Goal: Task Accomplishment & Management: Manage account settings

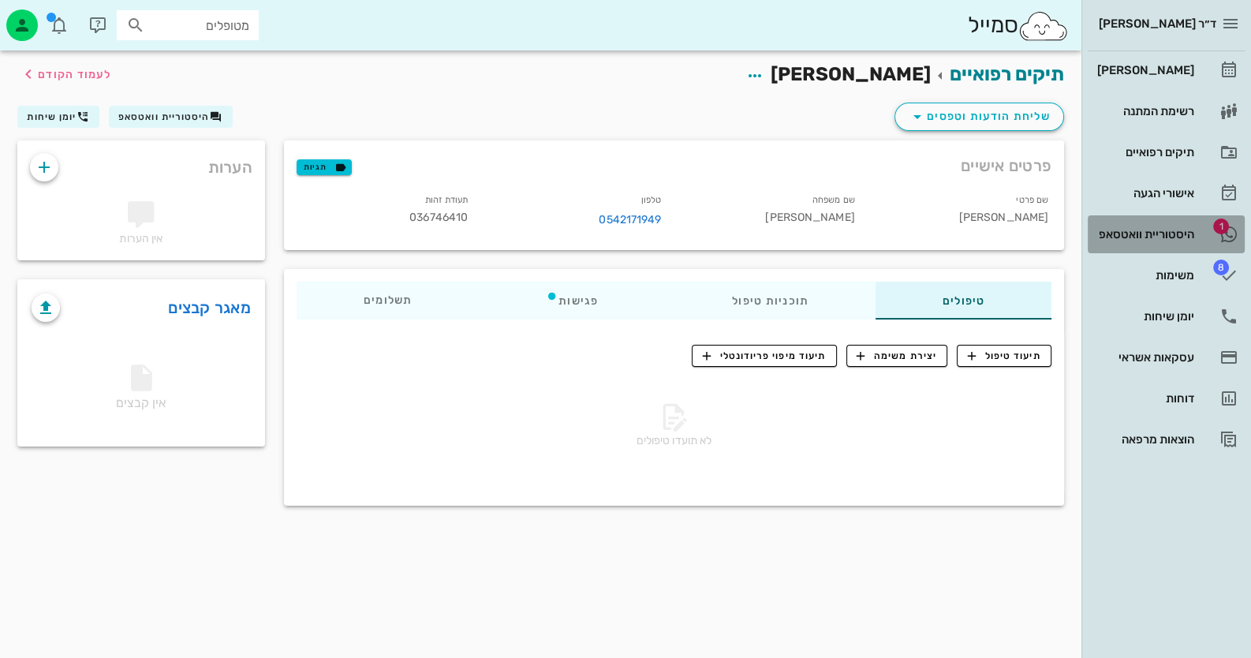
click at [1113, 234] on div "היסטוריית וואטסאפ" at bounding box center [1144, 234] width 100 height 13
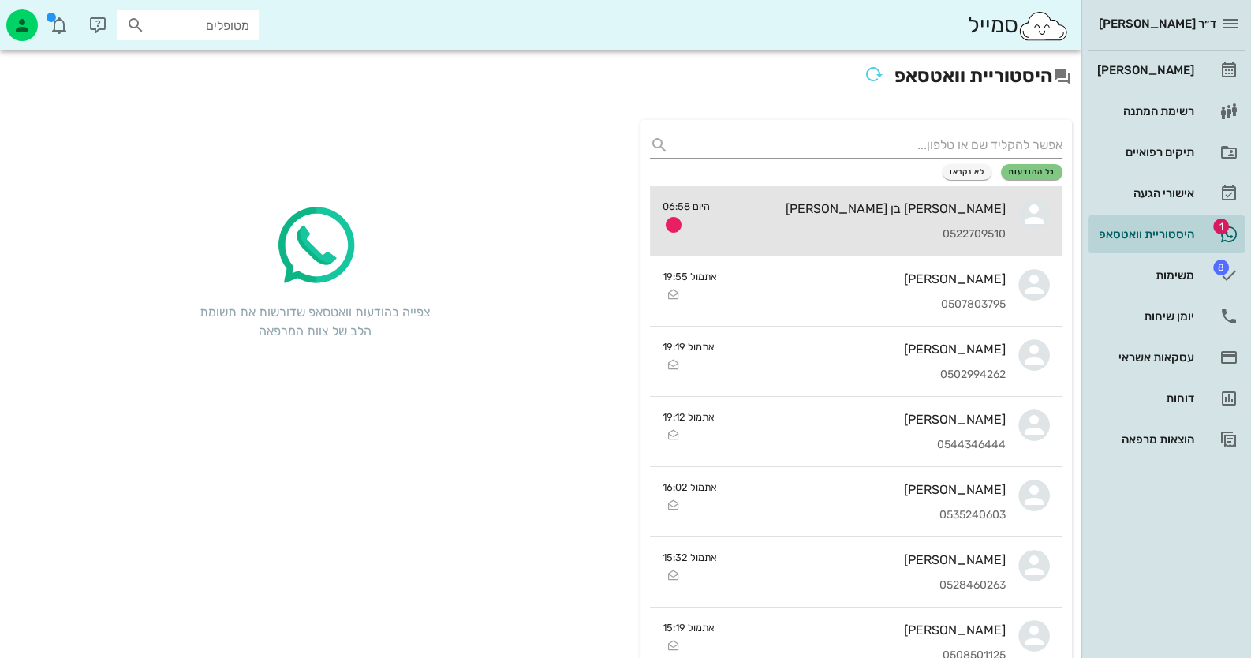
click at [951, 204] on div "[PERSON_NAME] בן [PERSON_NAME]" at bounding box center [864, 208] width 283 height 15
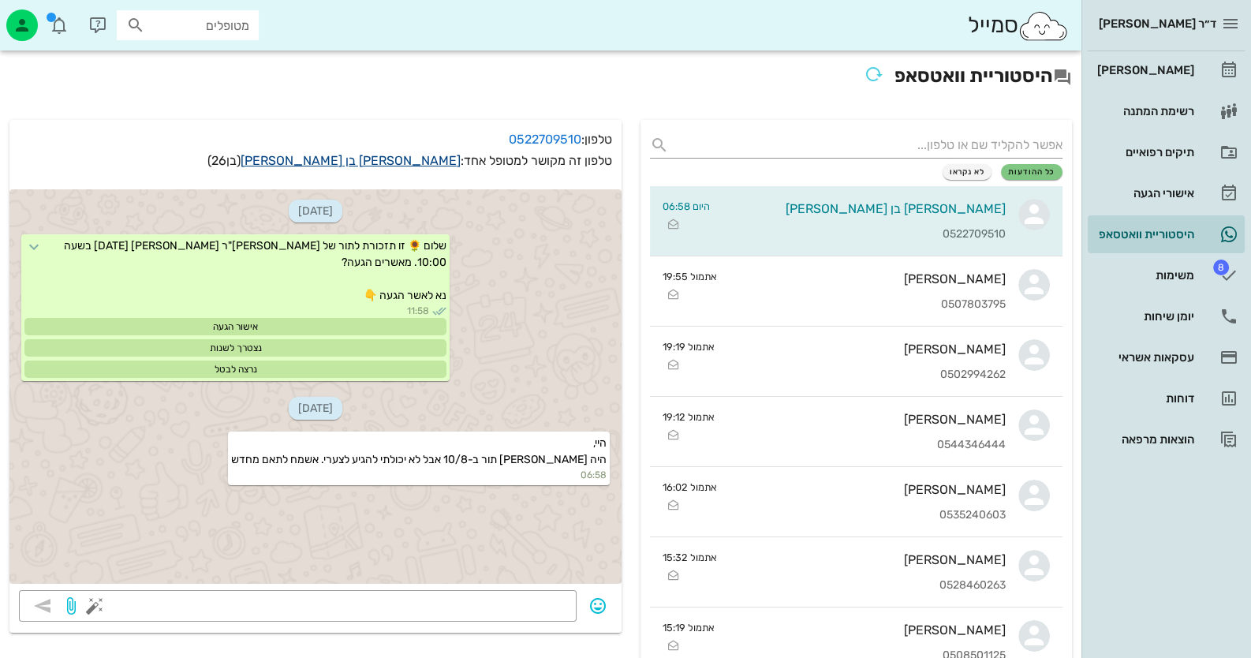
click at [407, 162] on link "יובל בן שושן" at bounding box center [351, 160] width 220 height 15
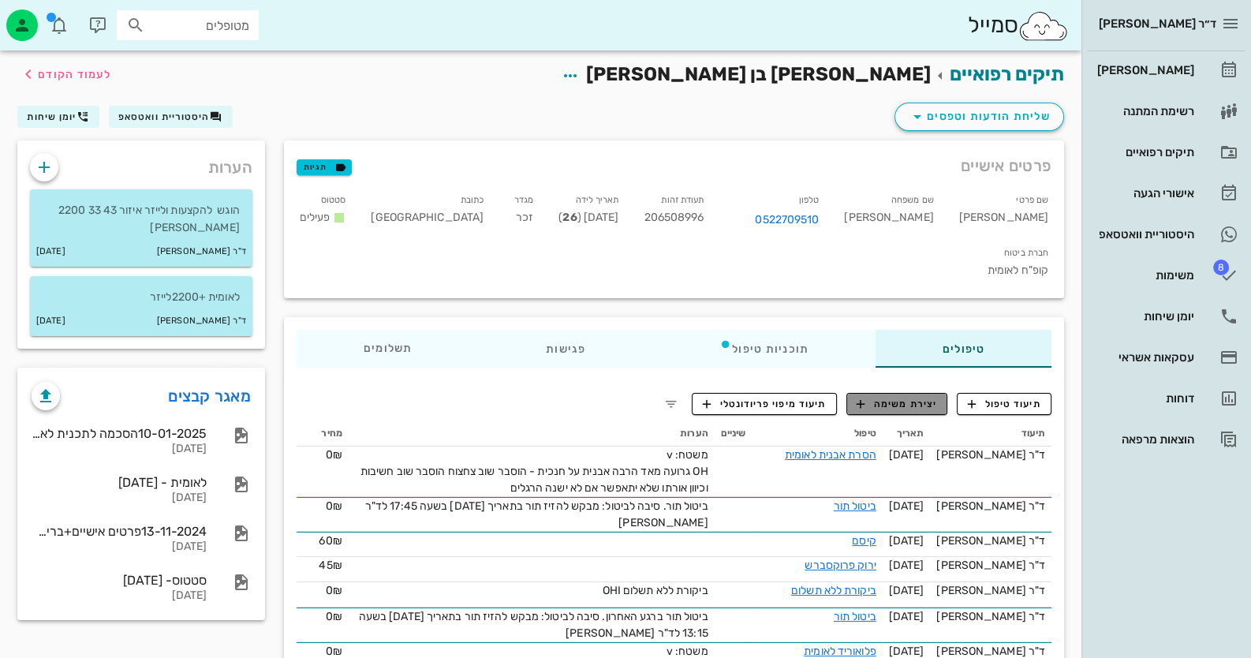
click at [915, 393] on button "יצירת משימה" at bounding box center [897, 404] width 102 height 22
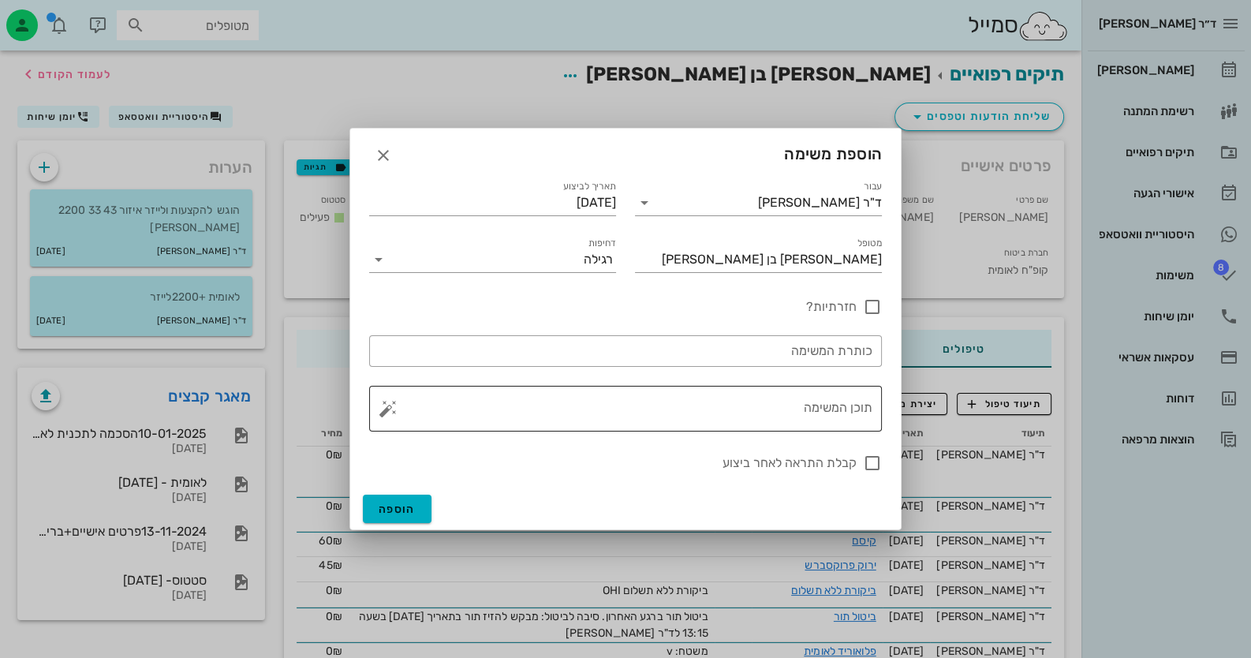
click at [390, 412] on button "button" at bounding box center [388, 408] width 19 height 19
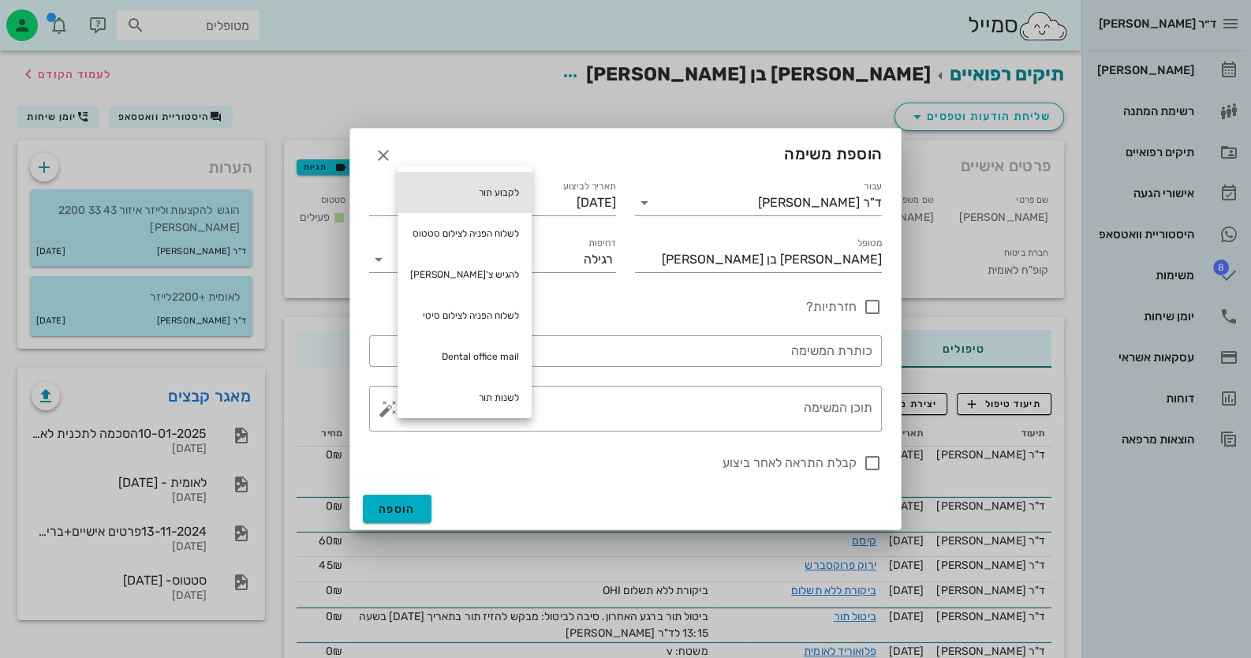
click at [477, 197] on div "לקבוע תור" at bounding box center [465, 192] width 134 height 41
type textarea "לקבוע תור"
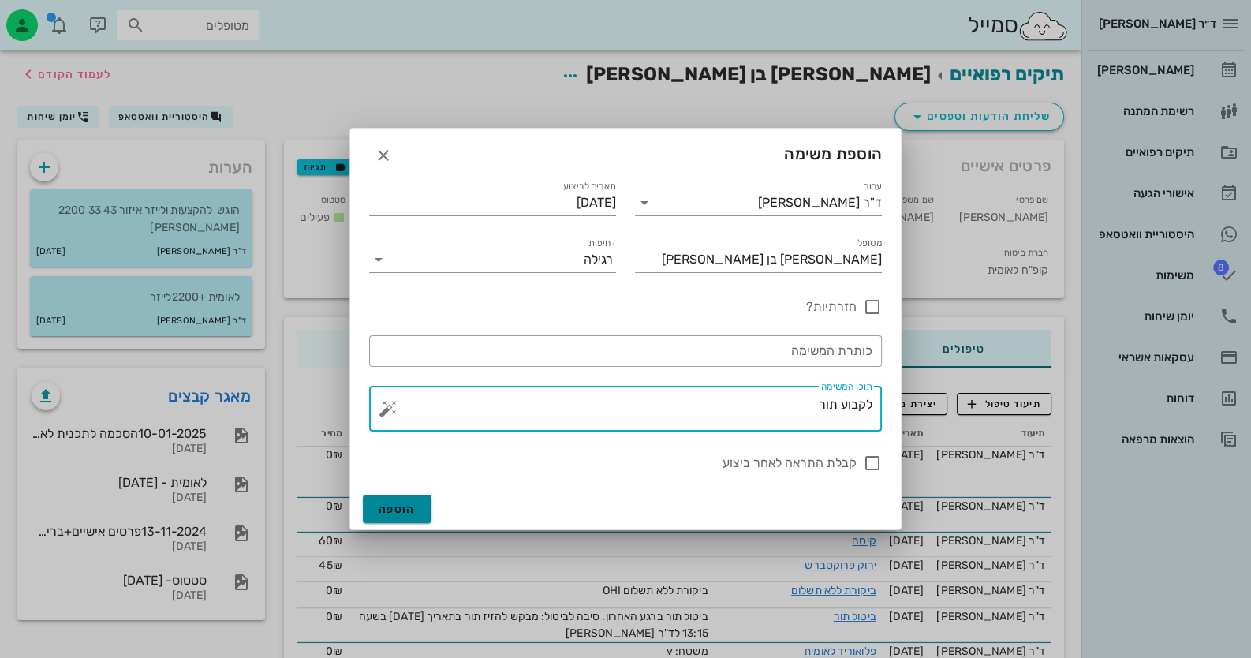
click at [413, 508] on span "הוספה" at bounding box center [397, 509] width 37 height 13
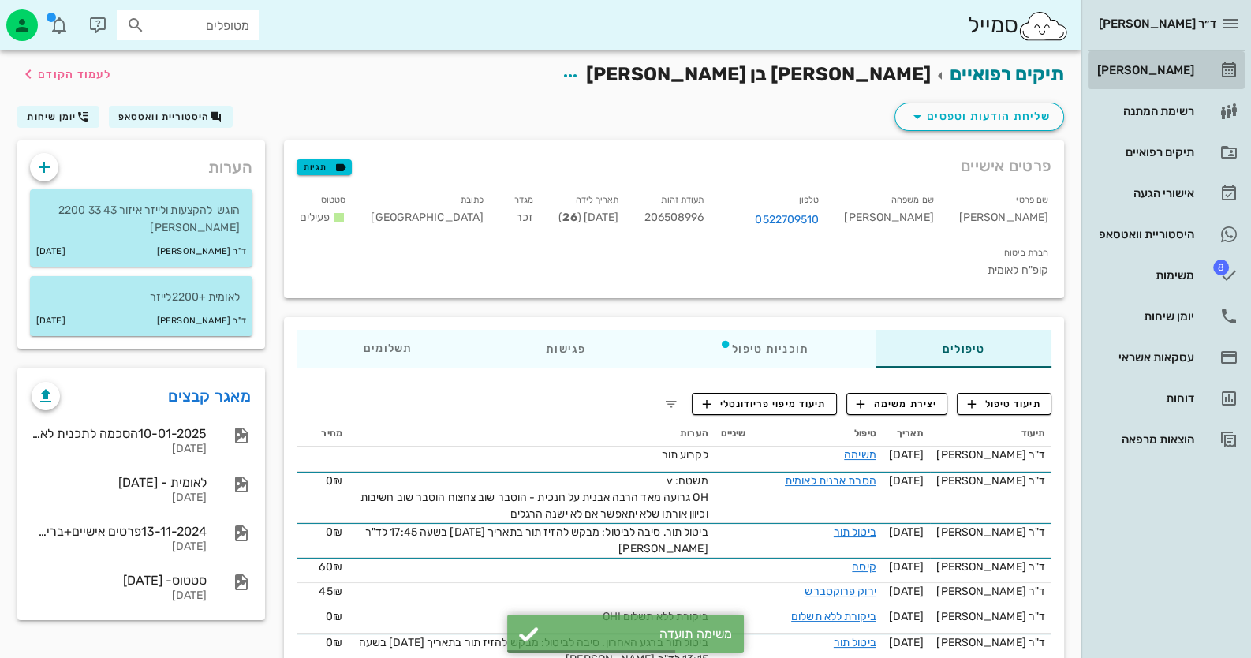
click at [1176, 64] on div "[PERSON_NAME]" at bounding box center [1144, 70] width 100 height 13
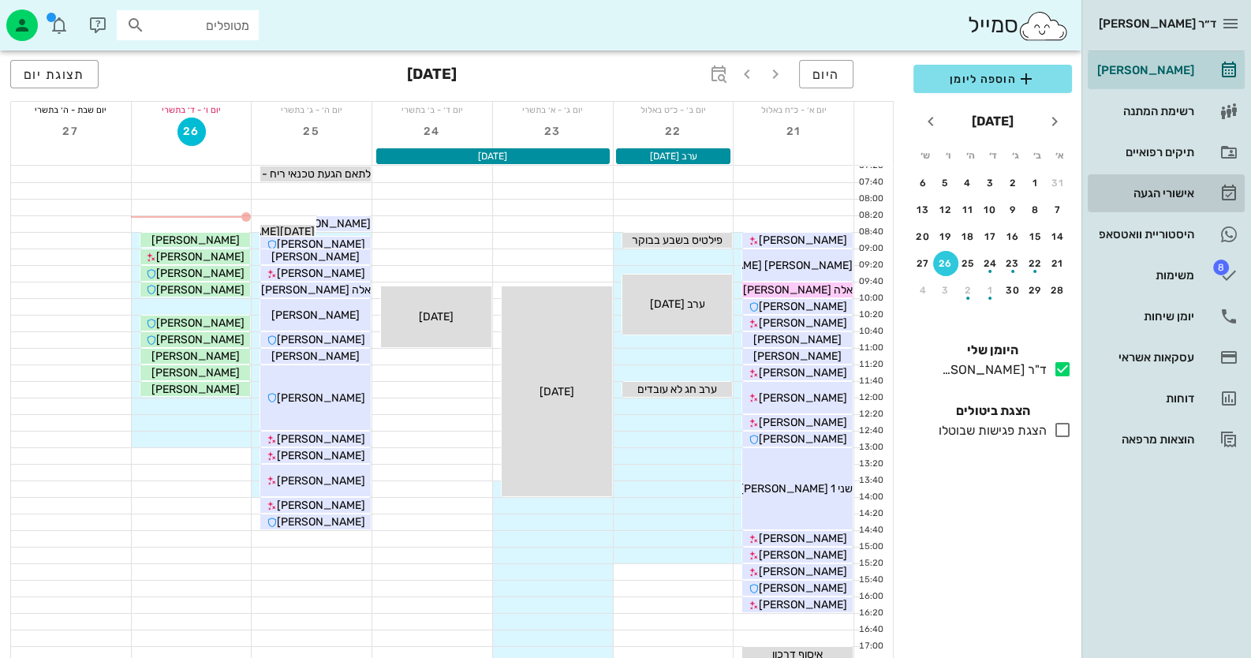
click at [1169, 196] on div "אישורי הגעה" at bounding box center [1144, 193] width 100 height 13
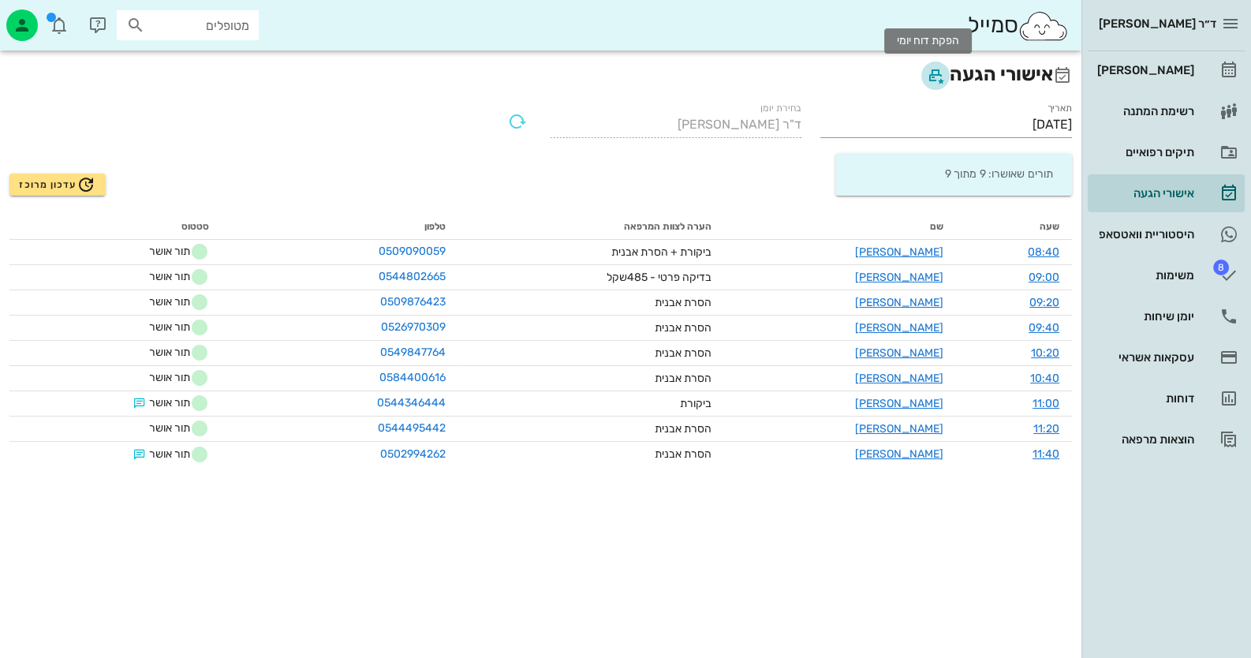
click at [930, 66] on icon "button" at bounding box center [935, 75] width 19 height 19
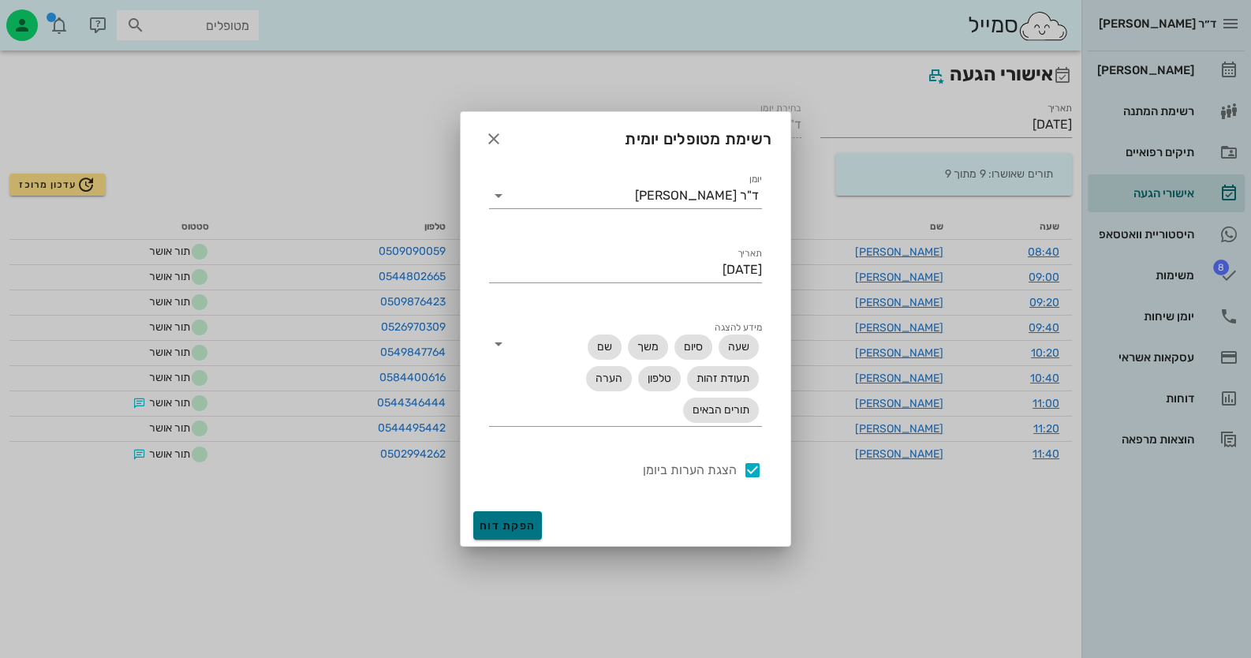
click at [499, 517] on button "הפקת דוח" at bounding box center [507, 525] width 69 height 28
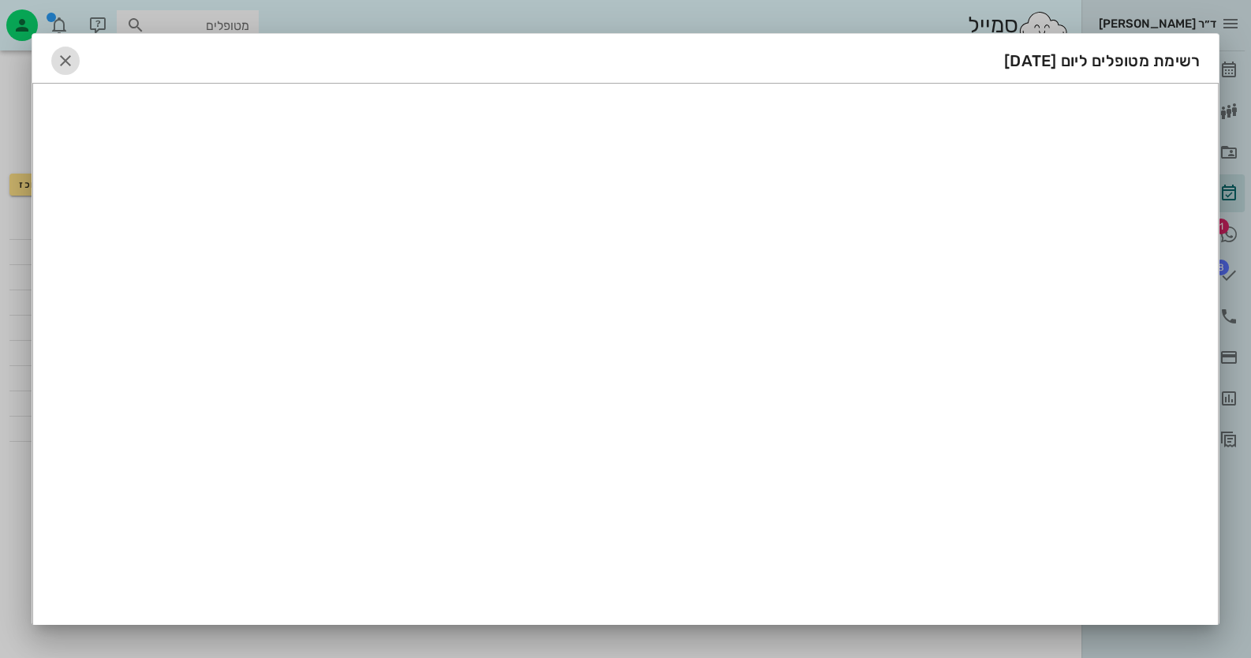
click at [80, 58] on span "button" at bounding box center [65, 60] width 28 height 19
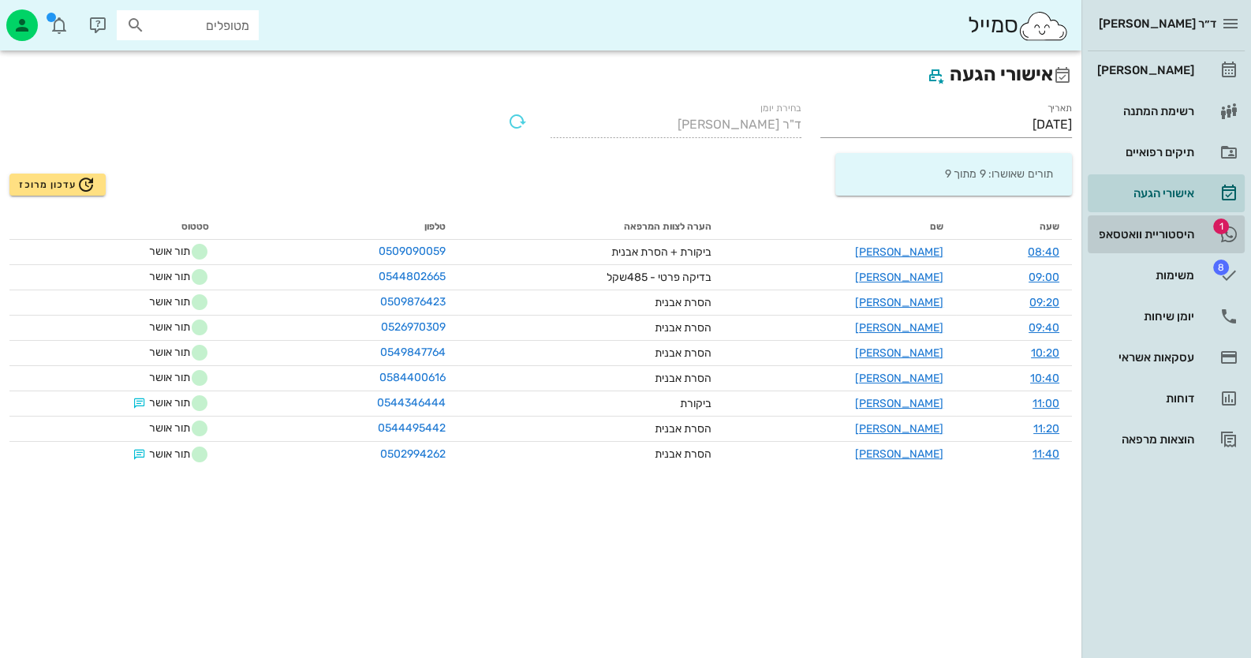
click at [1191, 232] on div "היסטוריית וואטסאפ" at bounding box center [1144, 234] width 100 height 13
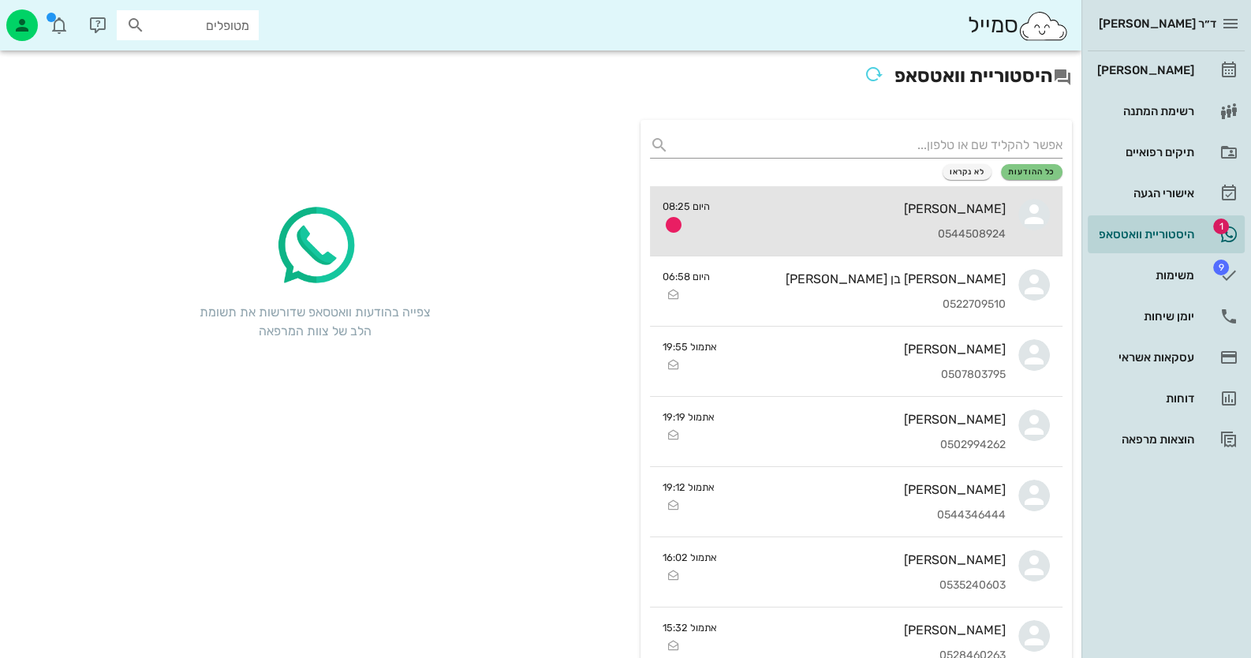
click at [837, 240] on div "0544508924" at bounding box center [864, 234] width 283 height 13
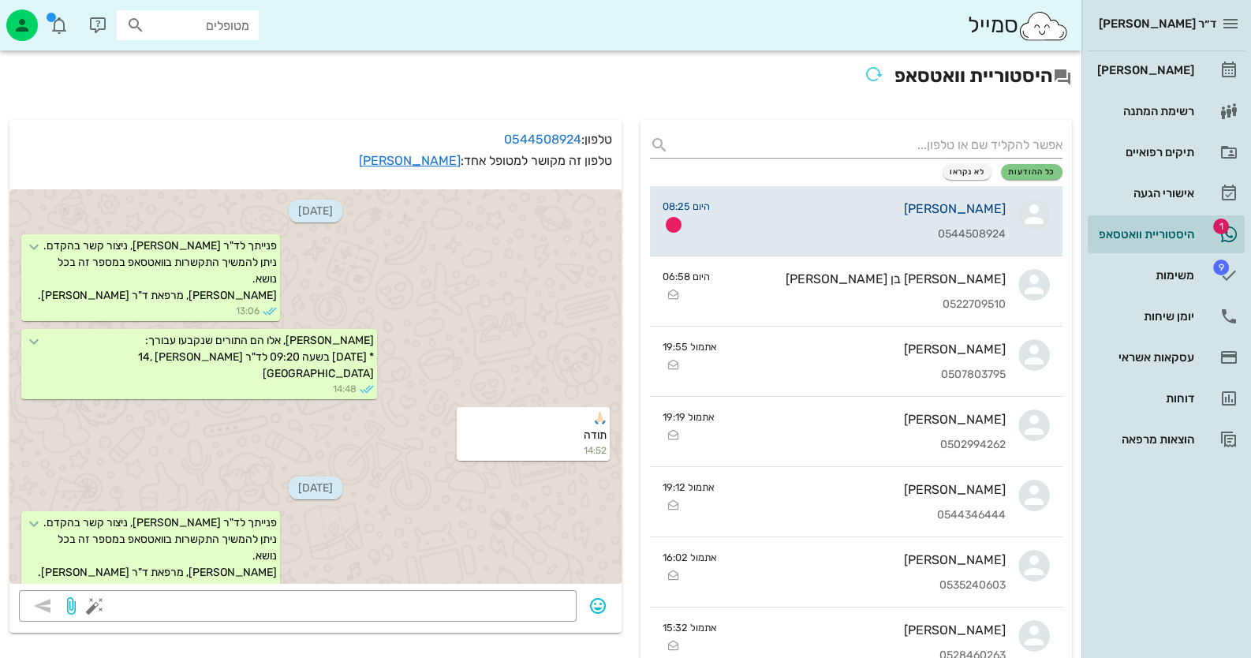
scroll to position [753, 0]
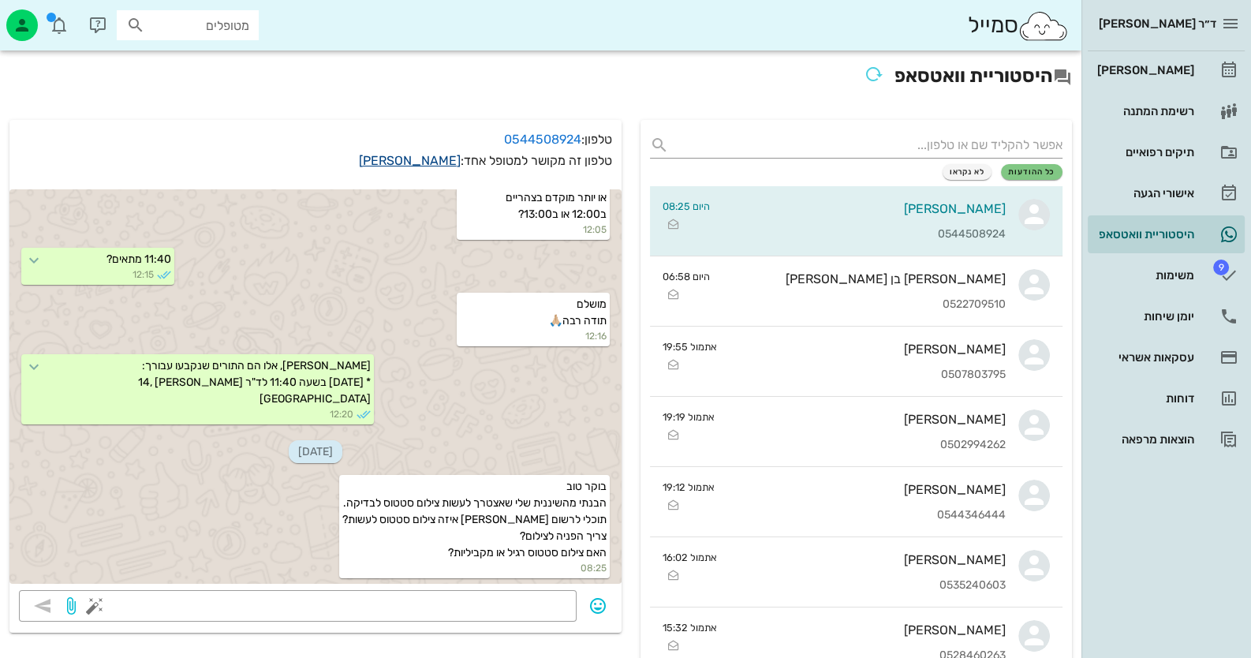
click at [446, 162] on link "[PERSON_NAME]" at bounding box center [410, 160] width 102 height 15
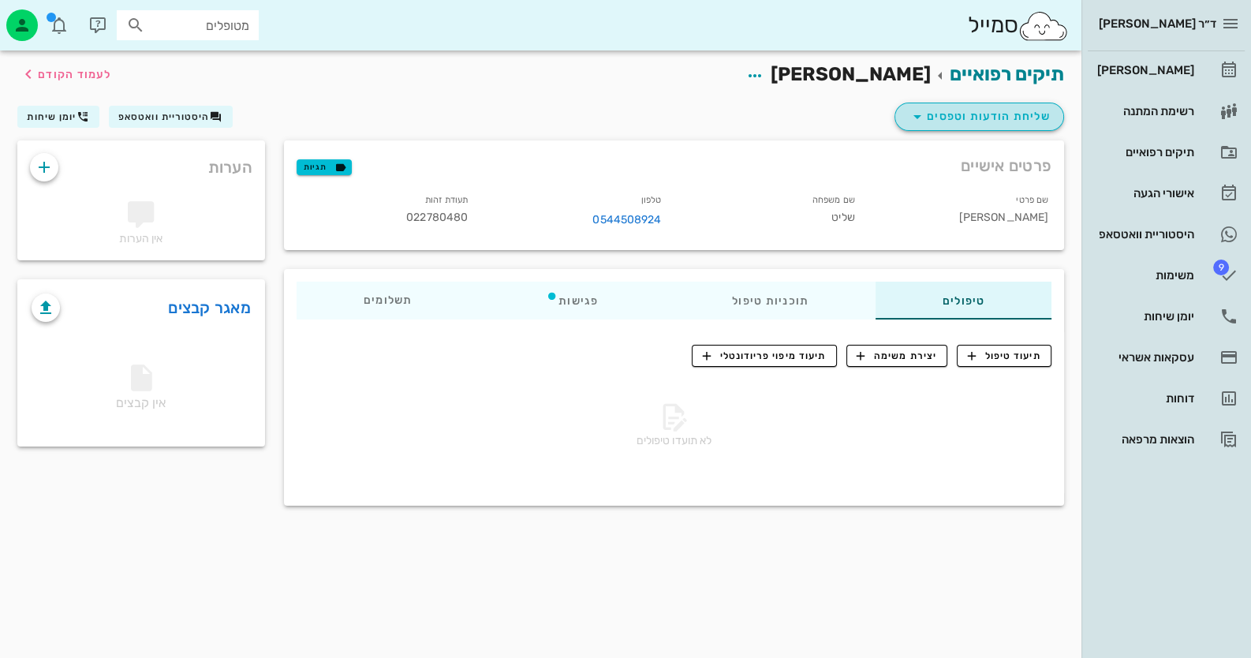
click at [986, 127] on button "שליחת הודעות וטפסים" at bounding box center [980, 117] width 170 height 28
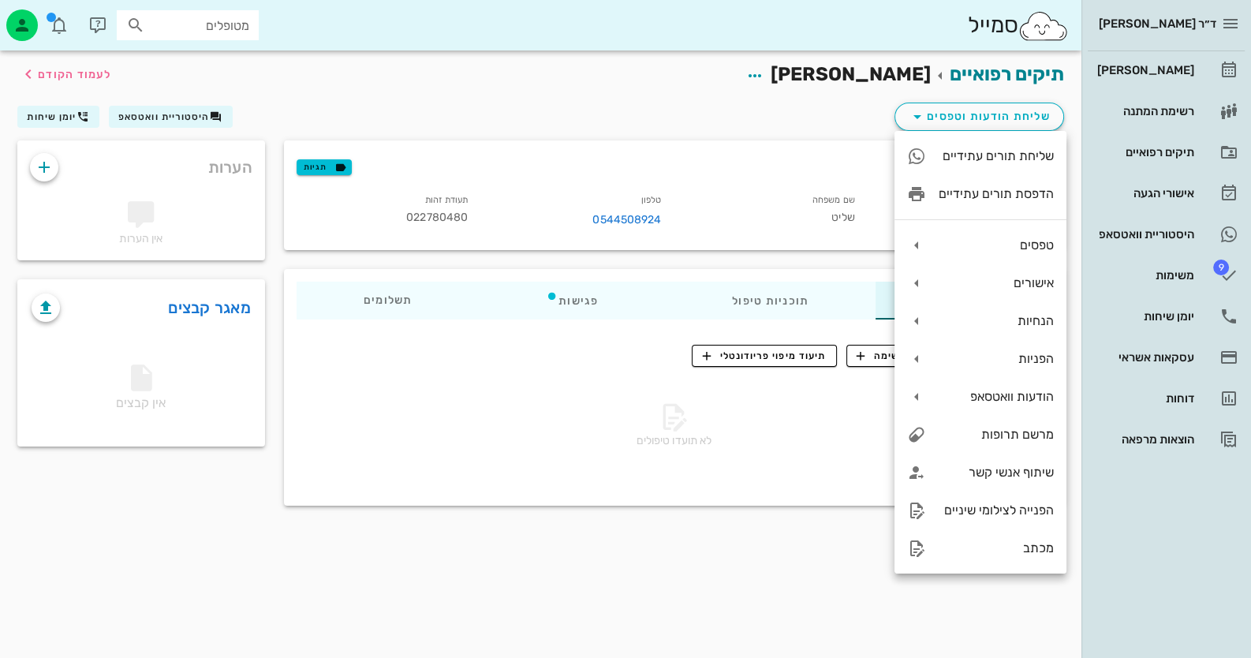
click at [642, 104] on div "שליחת הודעות וטפסים היסטוריית וואטסאפ יומן שיחות" at bounding box center [541, 119] width 1066 height 41
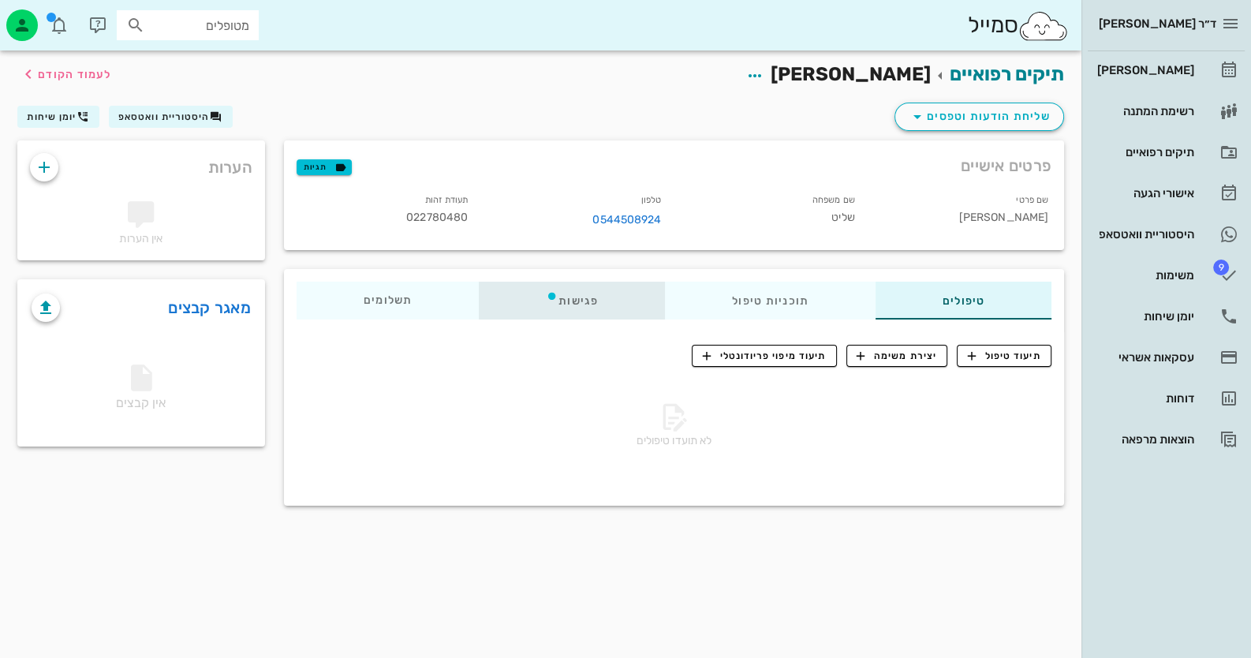
click at [547, 298] on icon at bounding box center [552, 296] width 13 height 13
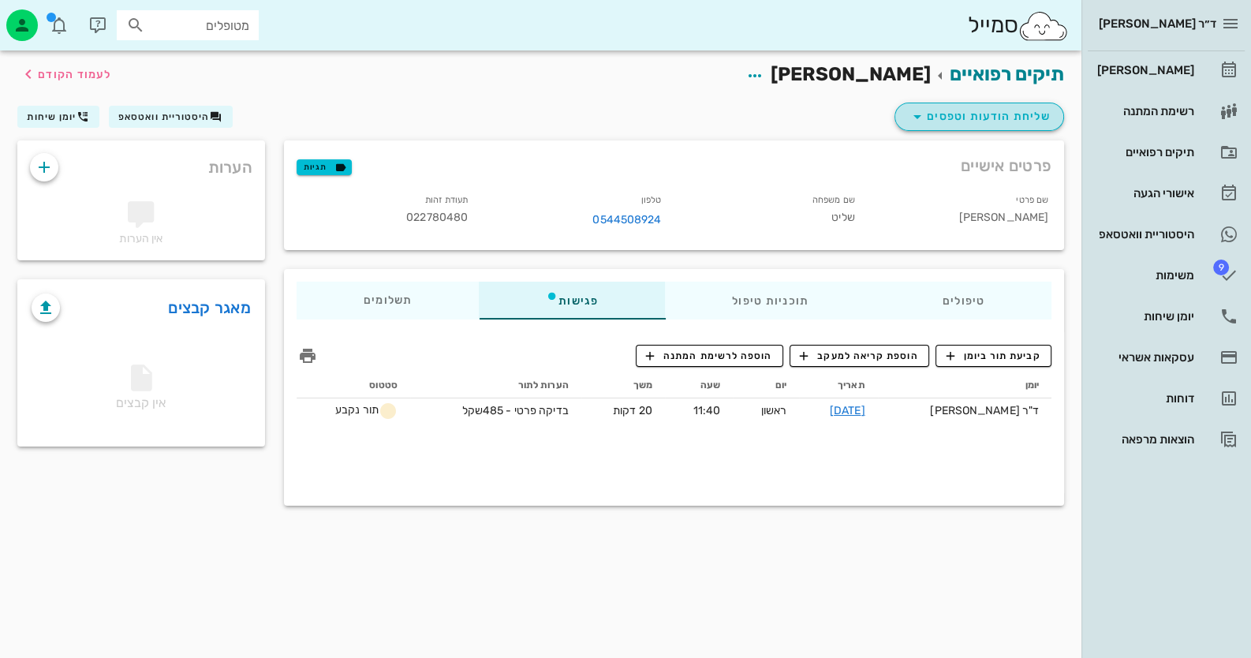
click at [955, 124] on span "שליחת הודעות וטפסים" at bounding box center [979, 116] width 143 height 19
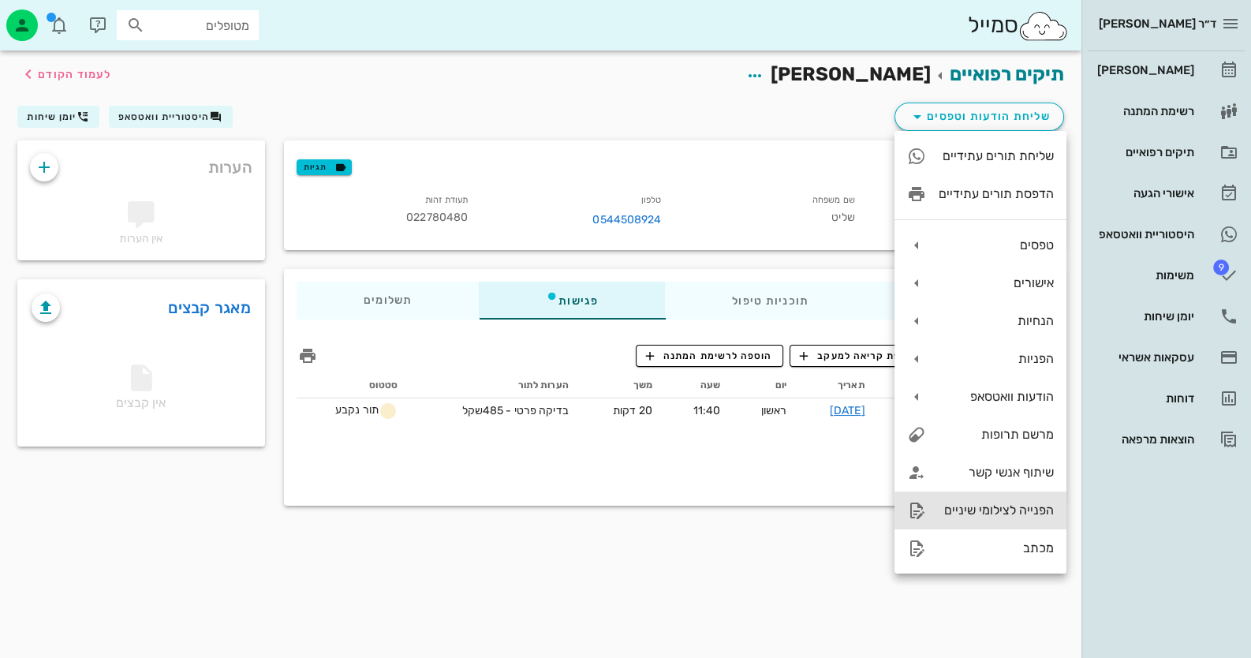
click at [1015, 518] on div "הפנייה לצילומי שיניים" at bounding box center [981, 510] width 172 height 38
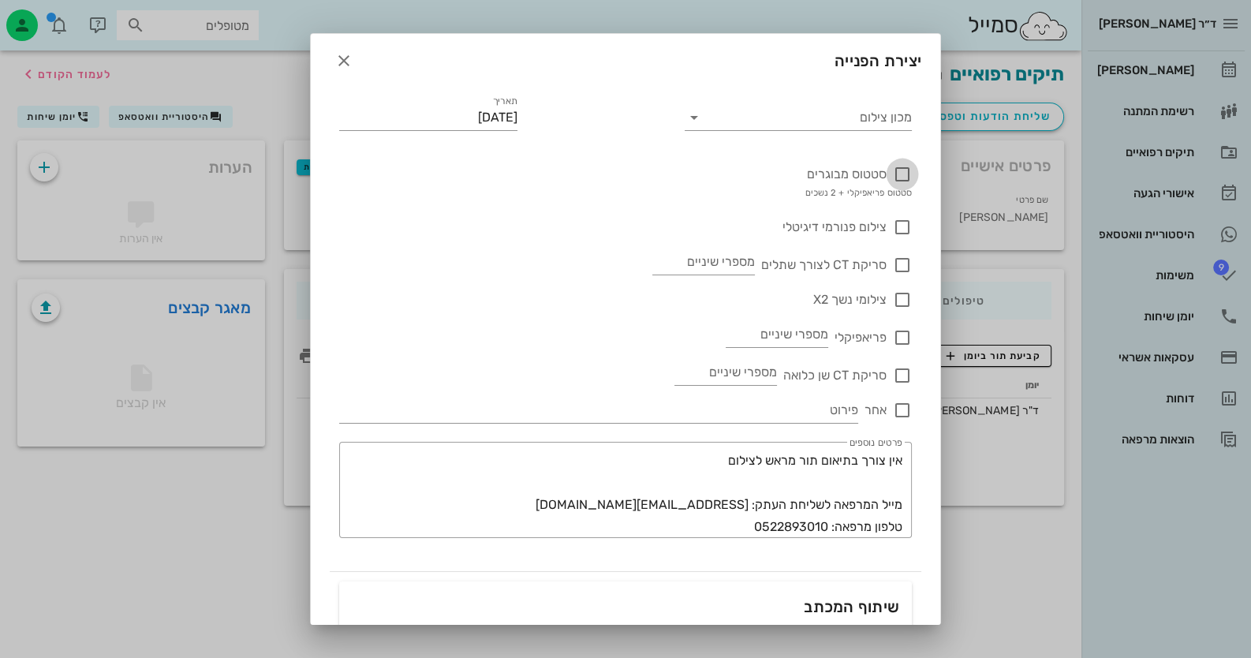
click at [902, 181] on div at bounding box center [902, 174] width 27 height 27
checkbox input "true"
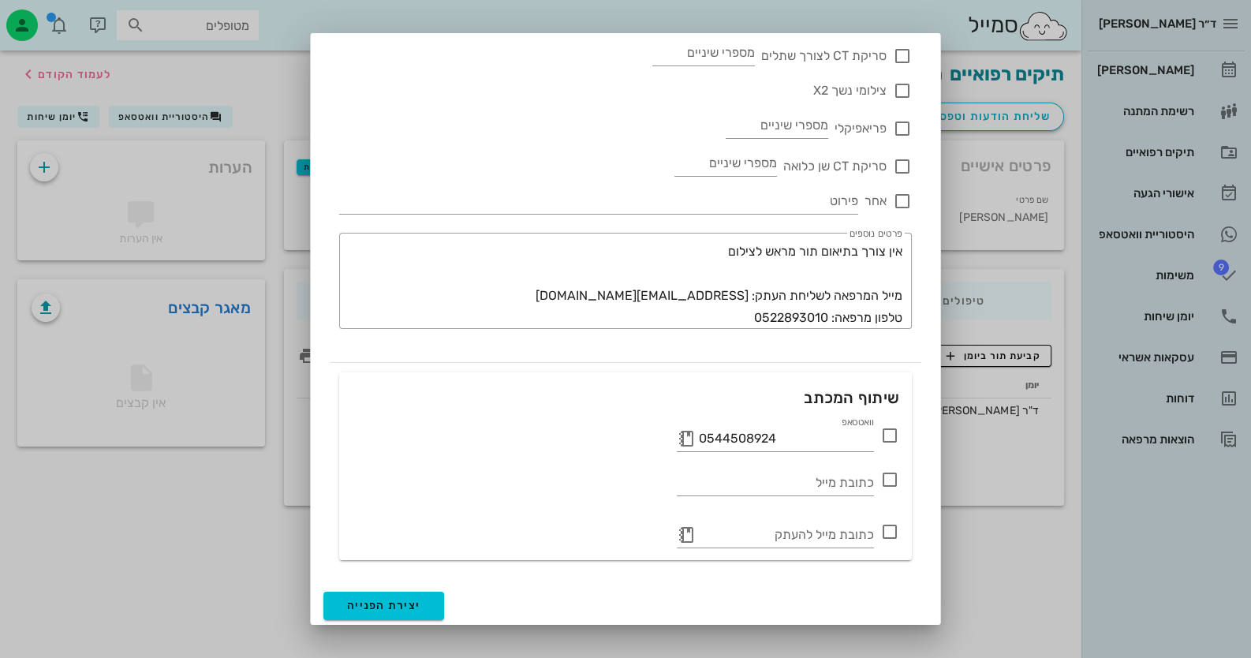
click at [892, 432] on icon at bounding box center [889, 435] width 19 height 19
click at [361, 605] on span "יצירת הפנייה" at bounding box center [383, 605] width 73 height 13
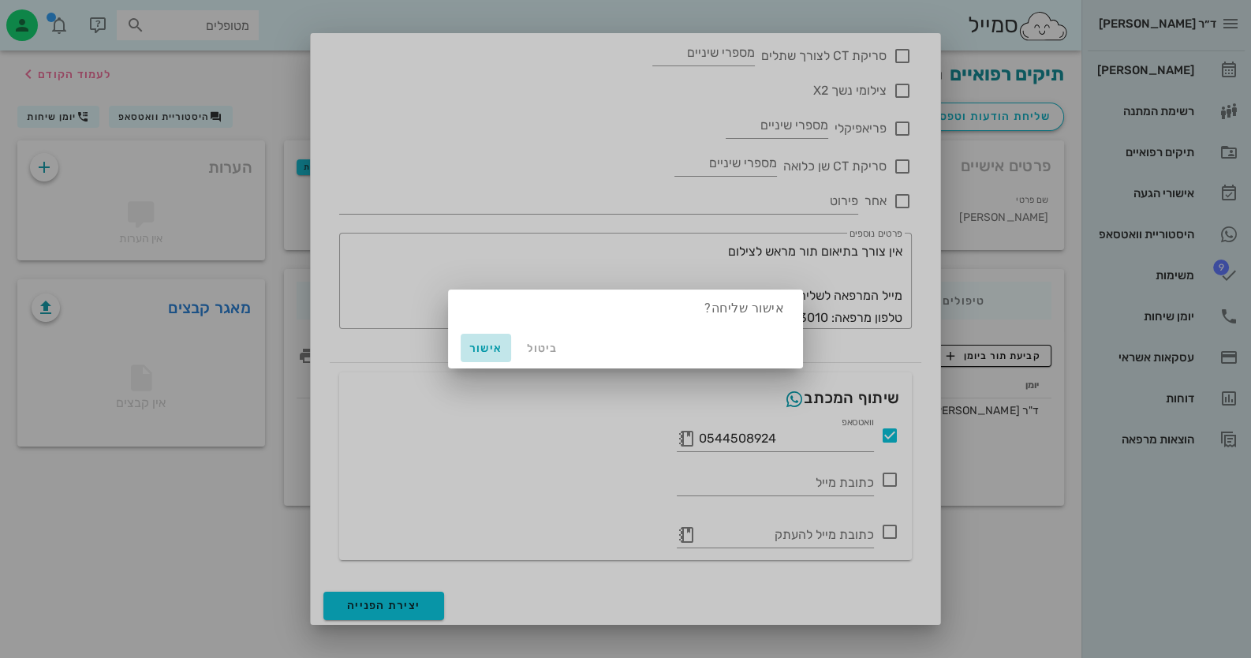
click at [489, 347] on span "אישור" at bounding box center [486, 348] width 38 height 13
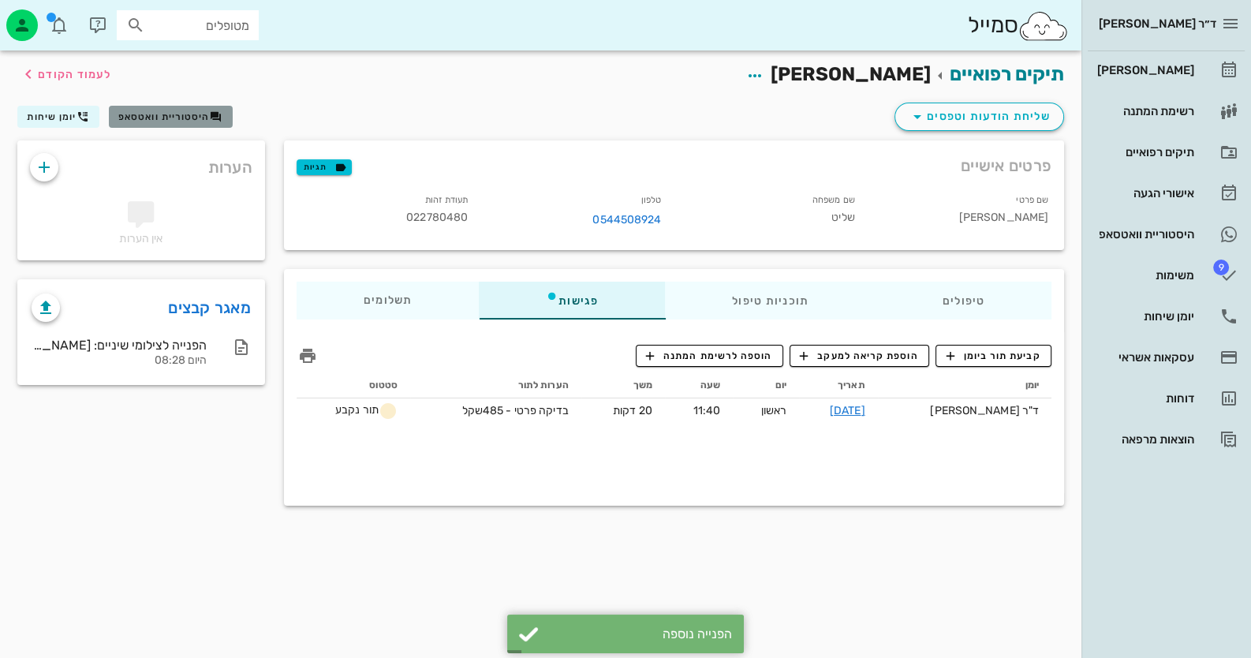
click at [159, 116] on span "היסטוריית וואטסאפ" at bounding box center [164, 116] width 92 height 11
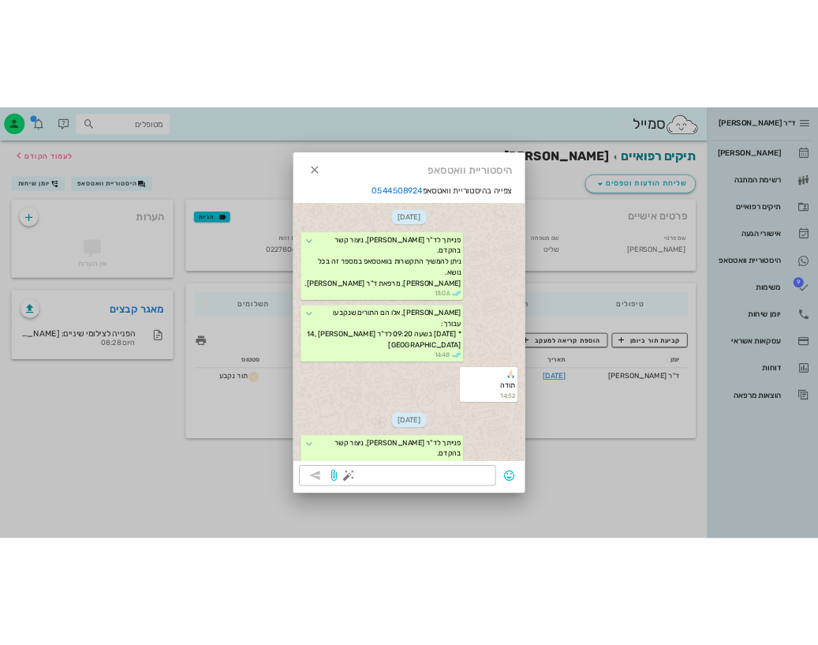
scroll to position [921, 0]
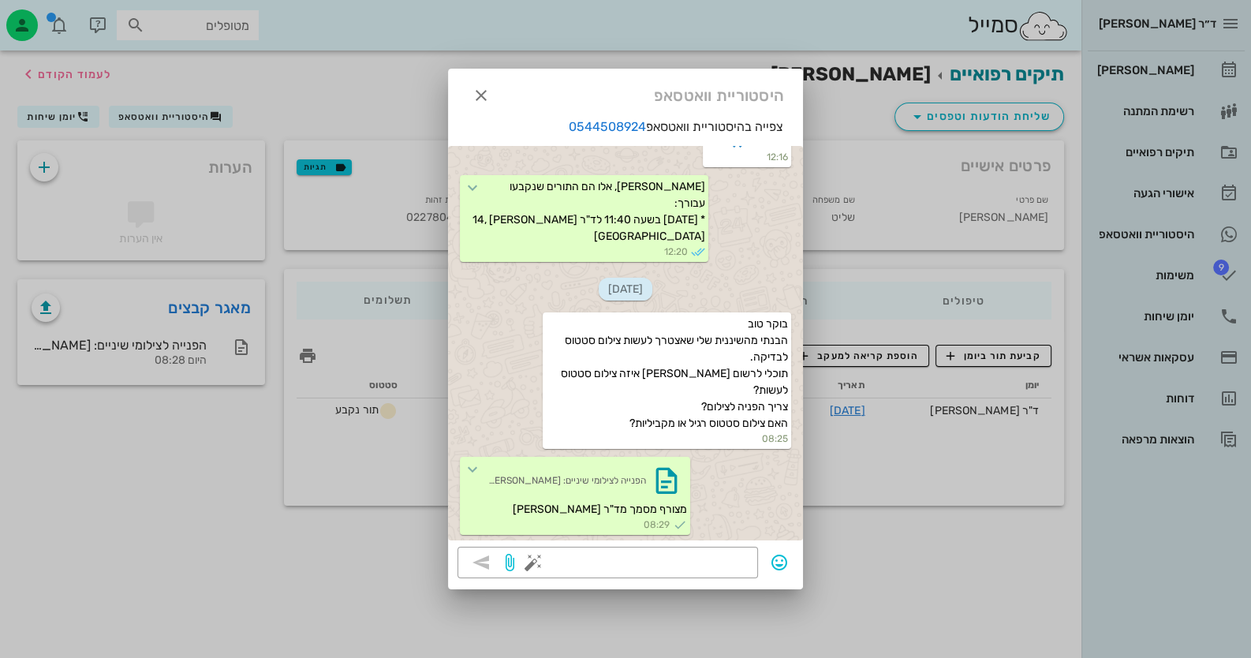
click at [1165, 228] on div at bounding box center [625, 329] width 1251 height 658
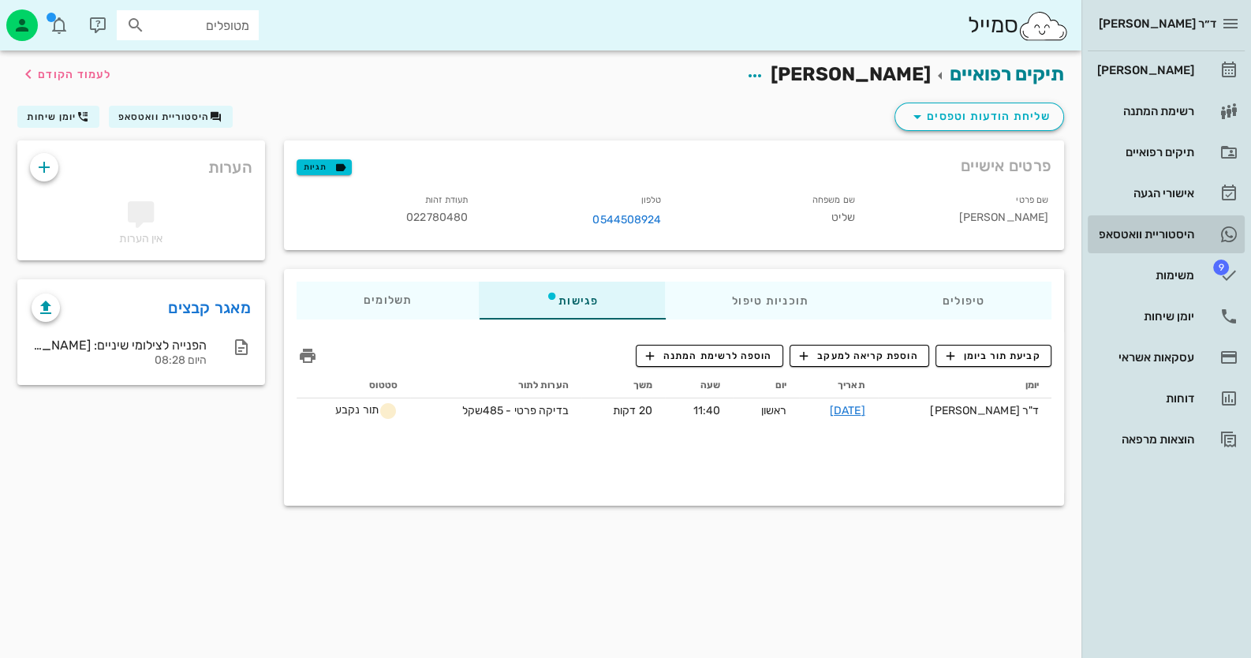
click at [1165, 228] on div "היסטוריית וואטסאפ" at bounding box center [1144, 234] width 100 height 13
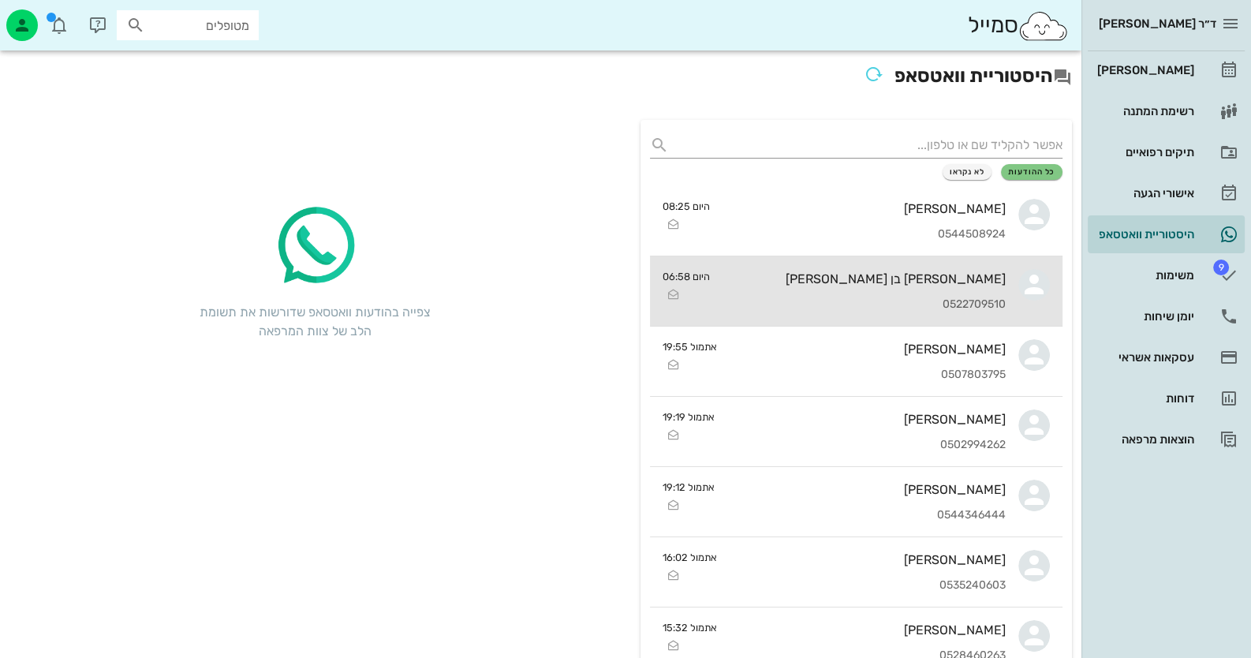
click at [960, 275] on div "[PERSON_NAME] בן [PERSON_NAME]" at bounding box center [864, 278] width 283 height 15
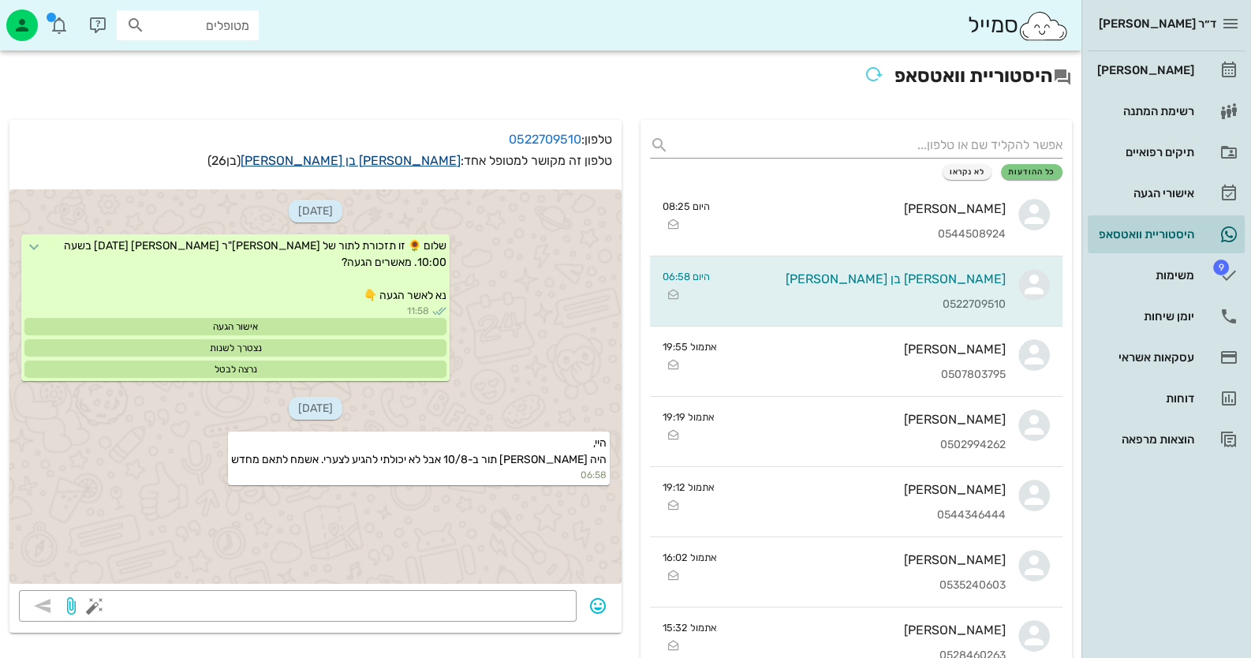
click at [431, 159] on link "יובל בן שושן" at bounding box center [351, 160] width 220 height 15
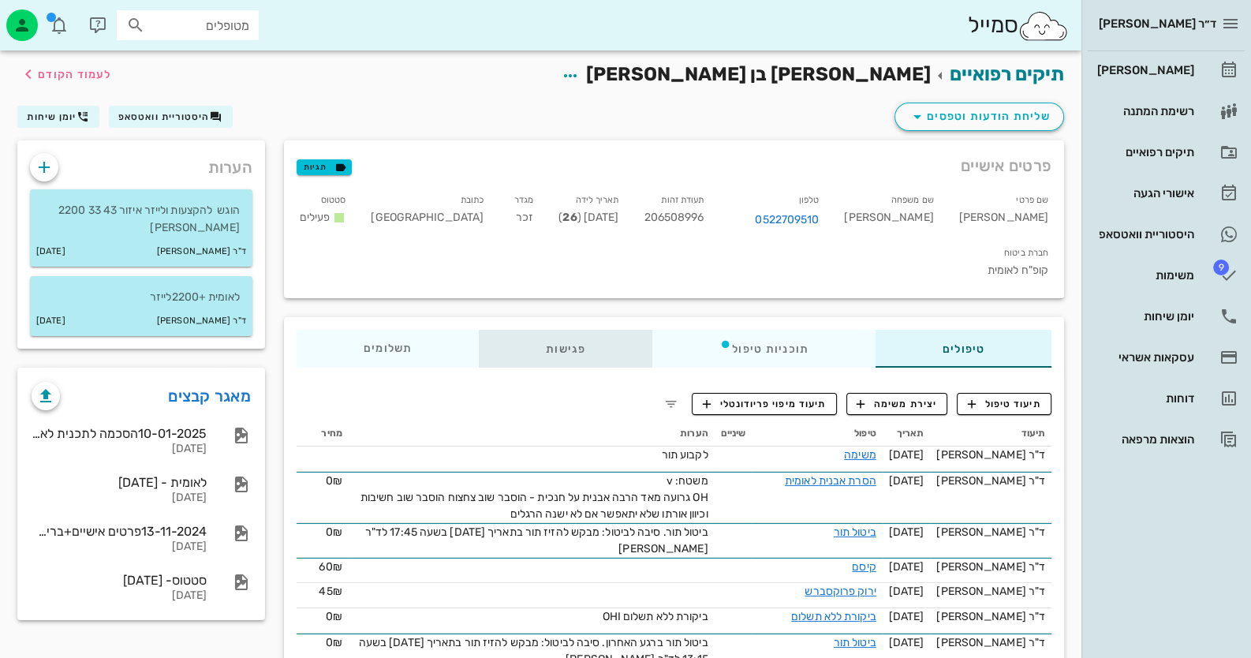
click at [554, 330] on div "פגישות" at bounding box center [566, 349] width 174 height 38
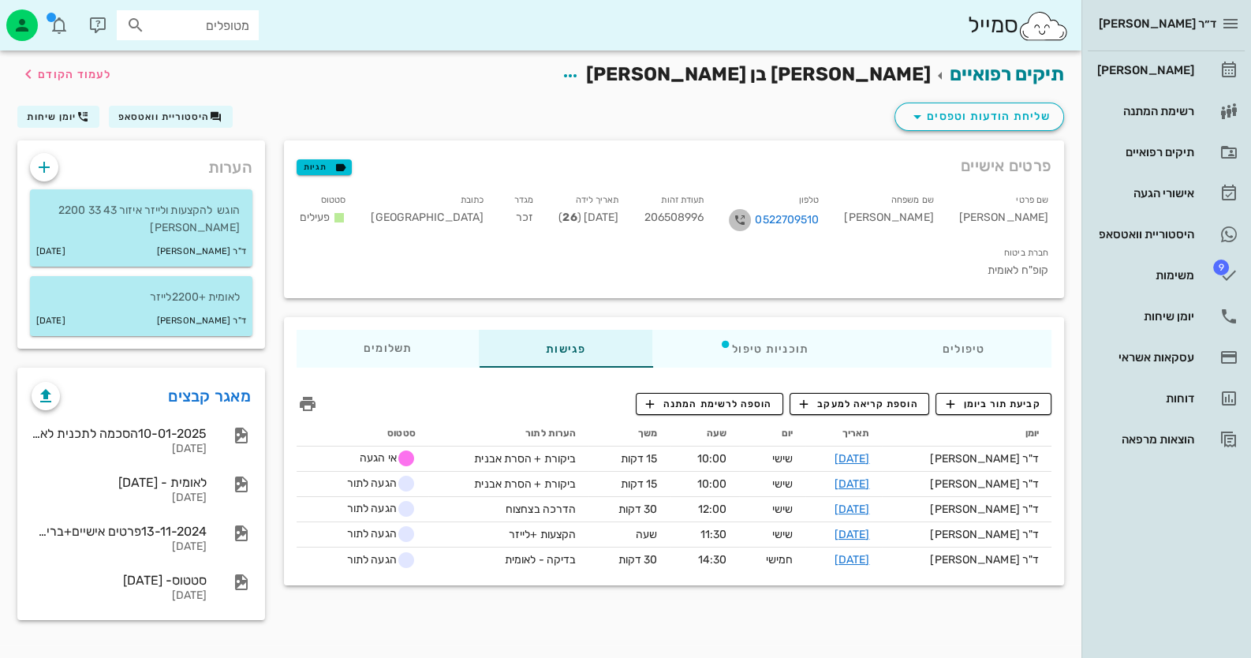
click at [749, 223] on icon "button" at bounding box center [740, 220] width 19 height 19
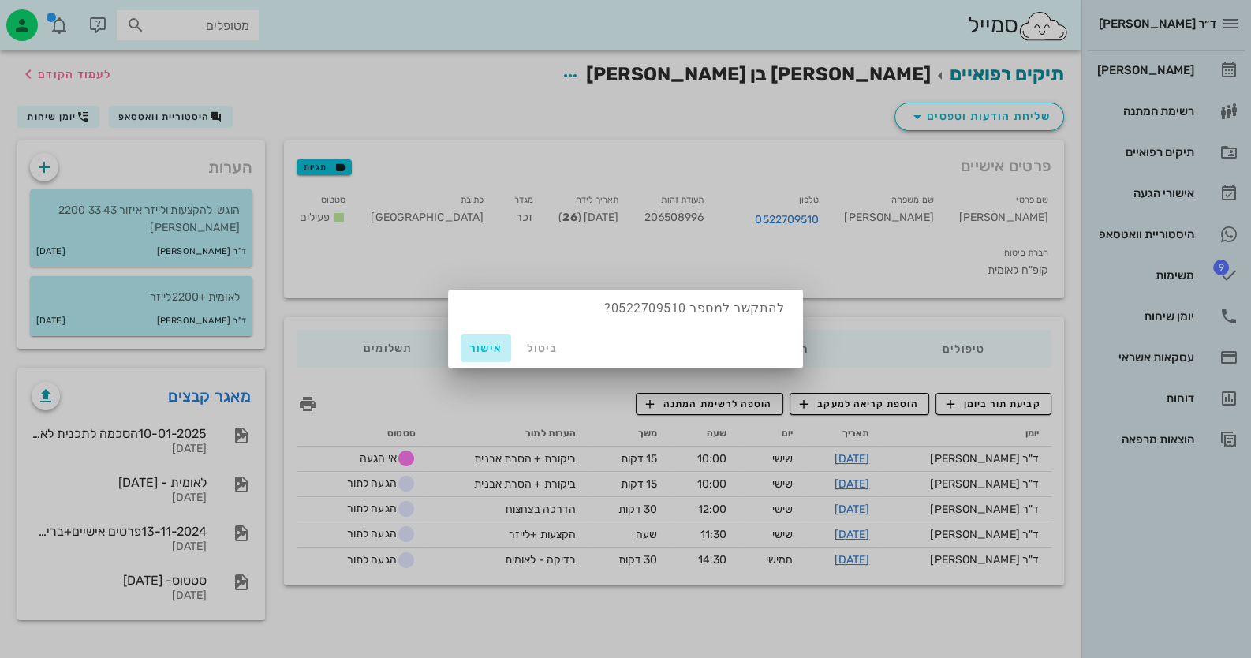
click at [481, 344] on span "אישור" at bounding box center [486, 348] width 38 height 13
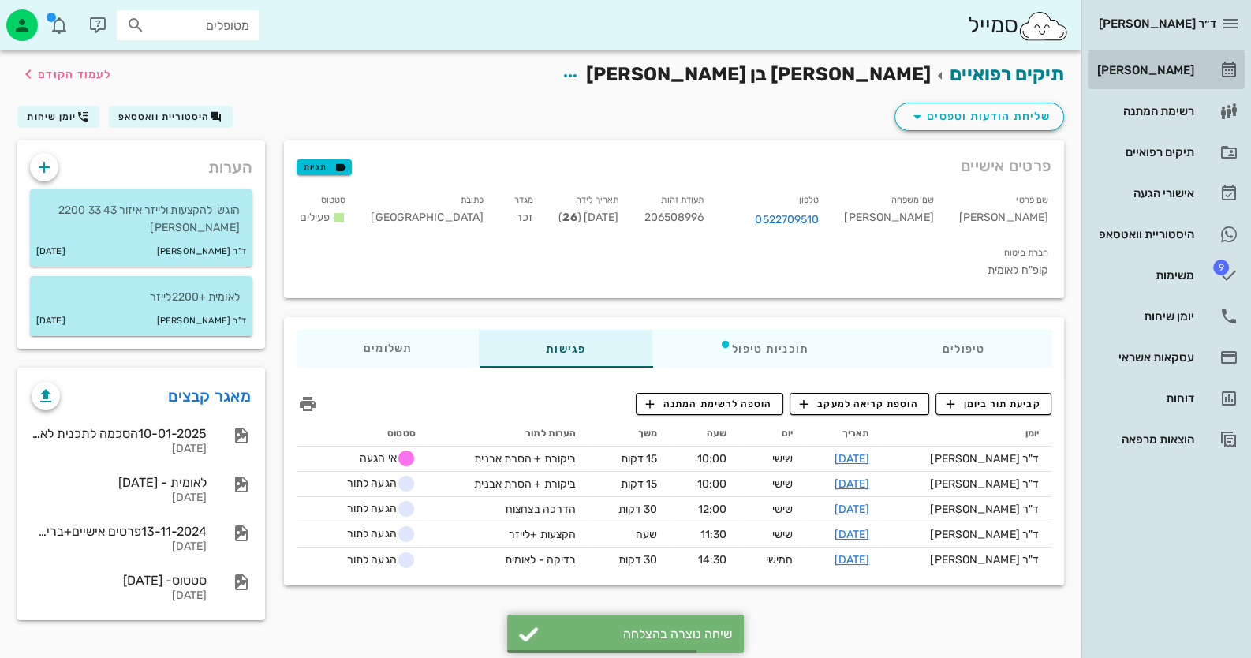
click at [1198, 68] on link "[PERSON_NAME]" at bounding box center [1166, 70] width 157 height 38
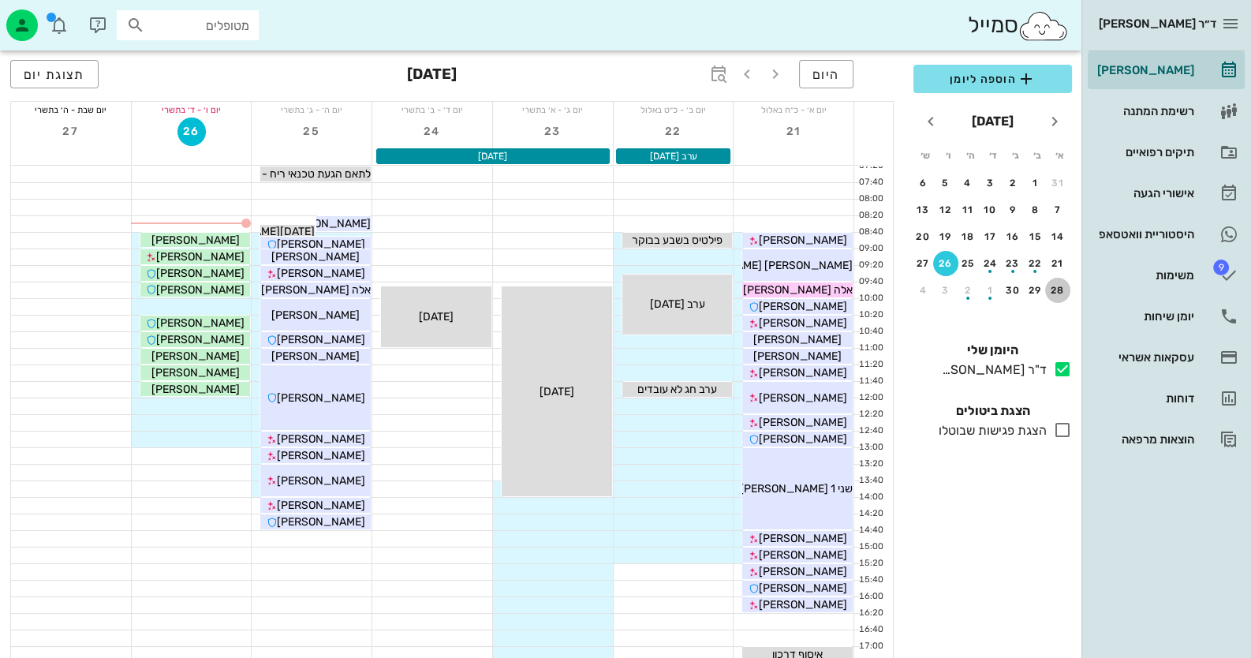
click at [1067, 281] on button "28" at bounding box center [1057, 290] width 25 height 25
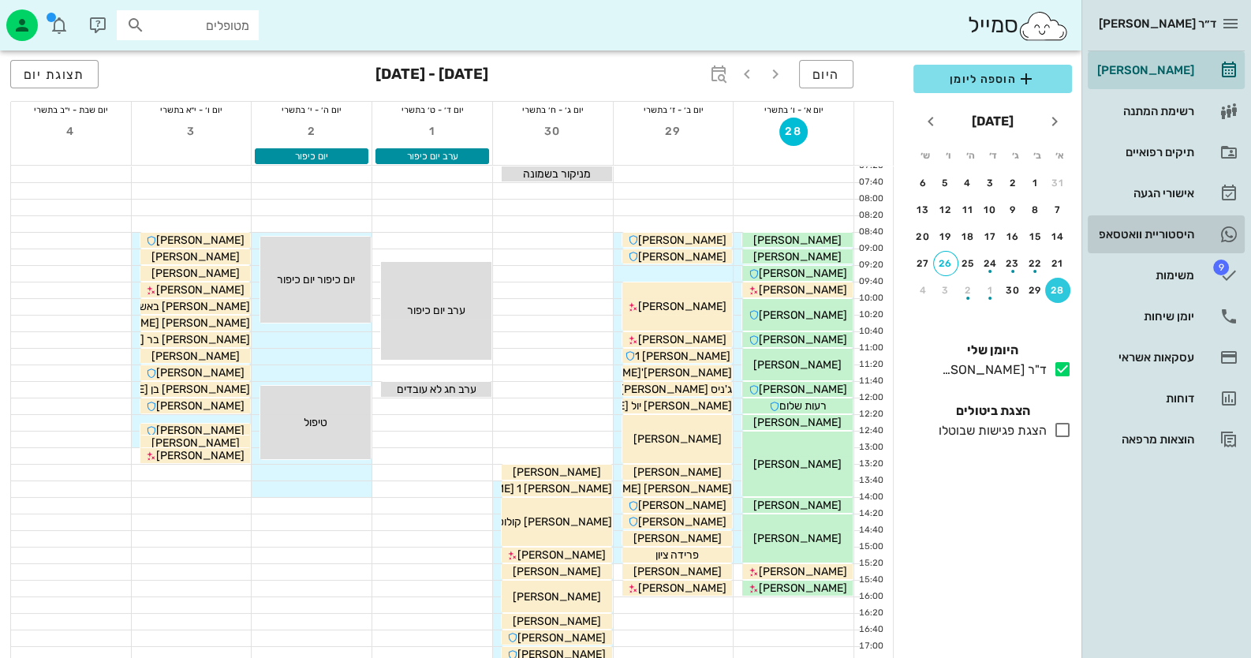
click at [1125, 252] on link "היסטוריית וואטסאפ" at bounding box center [1166, 234] width 157 height 38
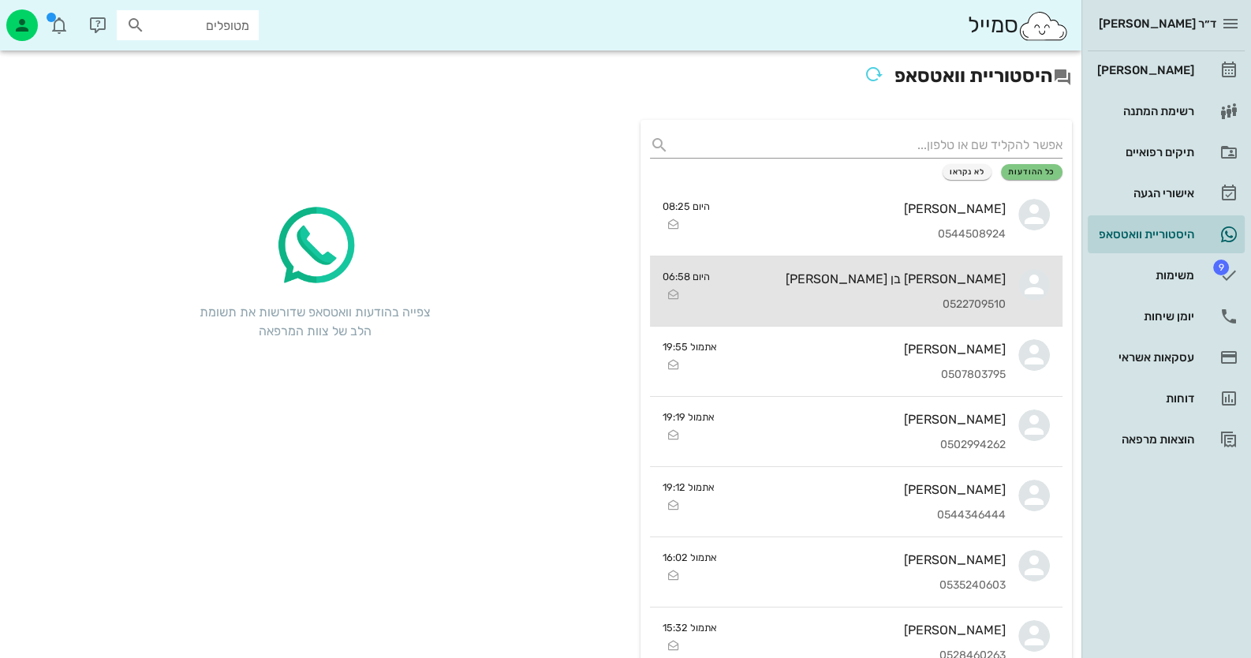
click at [997, 307] on div "0522709510" at bounding box center [864, 304] width 283 height 13
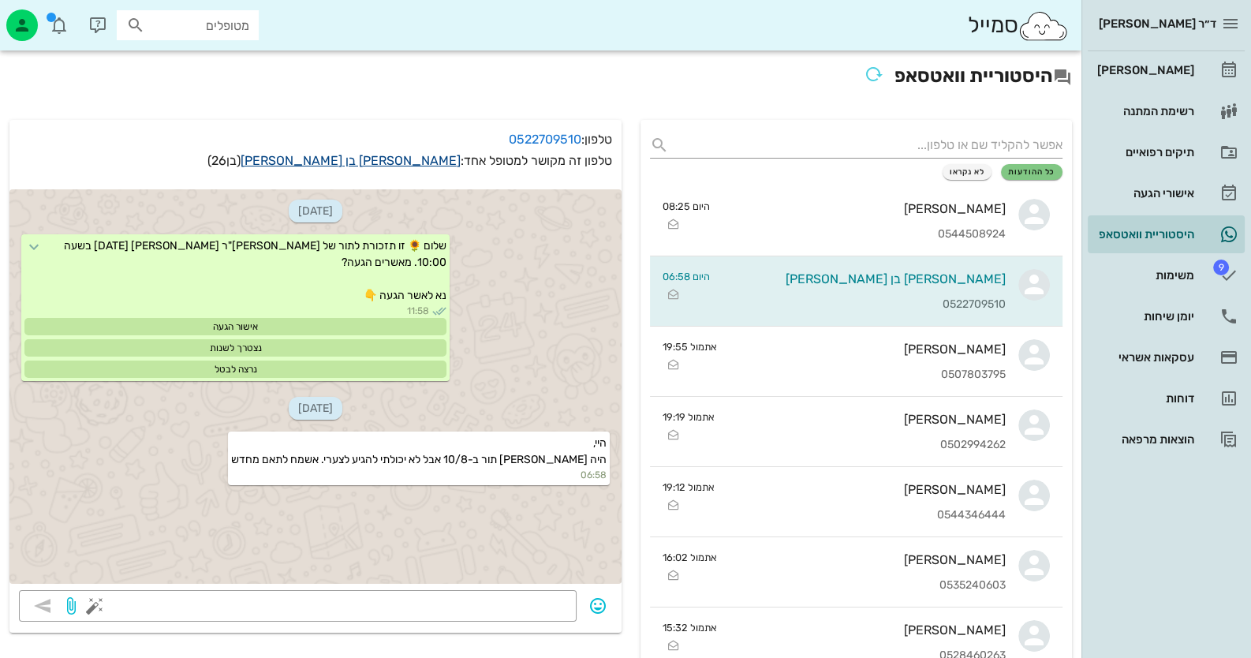
click at [450, 162] on link "יובל בן שושן" at bounding box center [351, 160] width 220 height 15
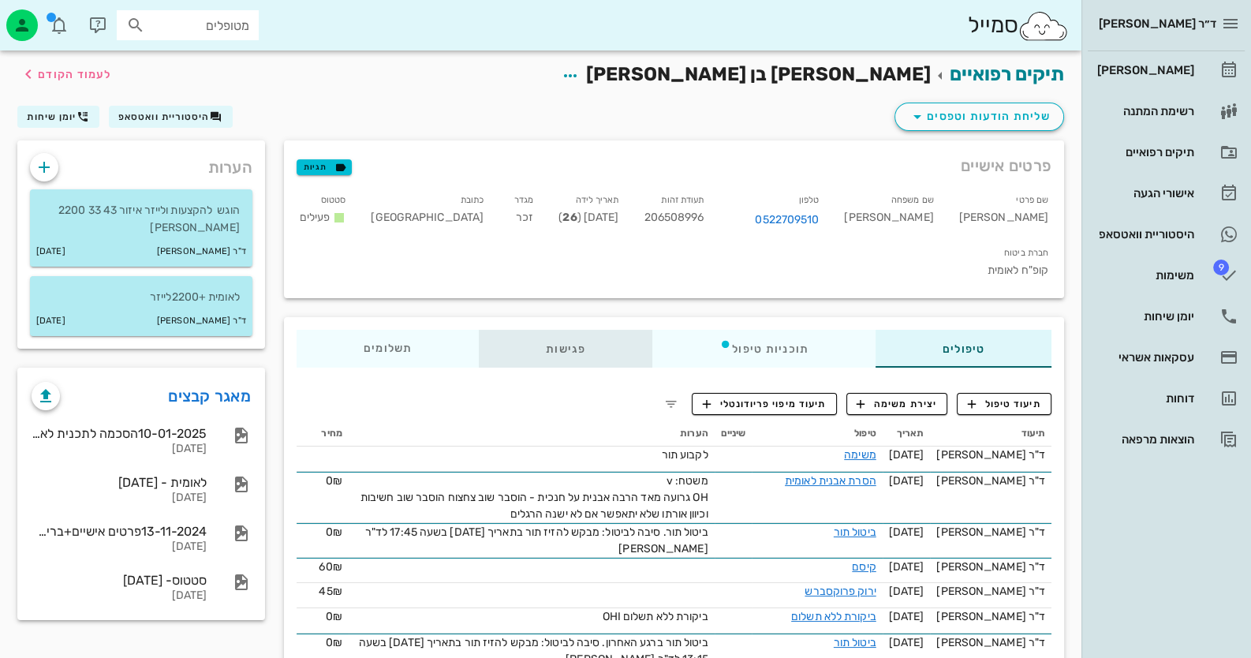
click at [558, 330] on div "פגישות" at bounding box center [566, 349] width 174 height 38
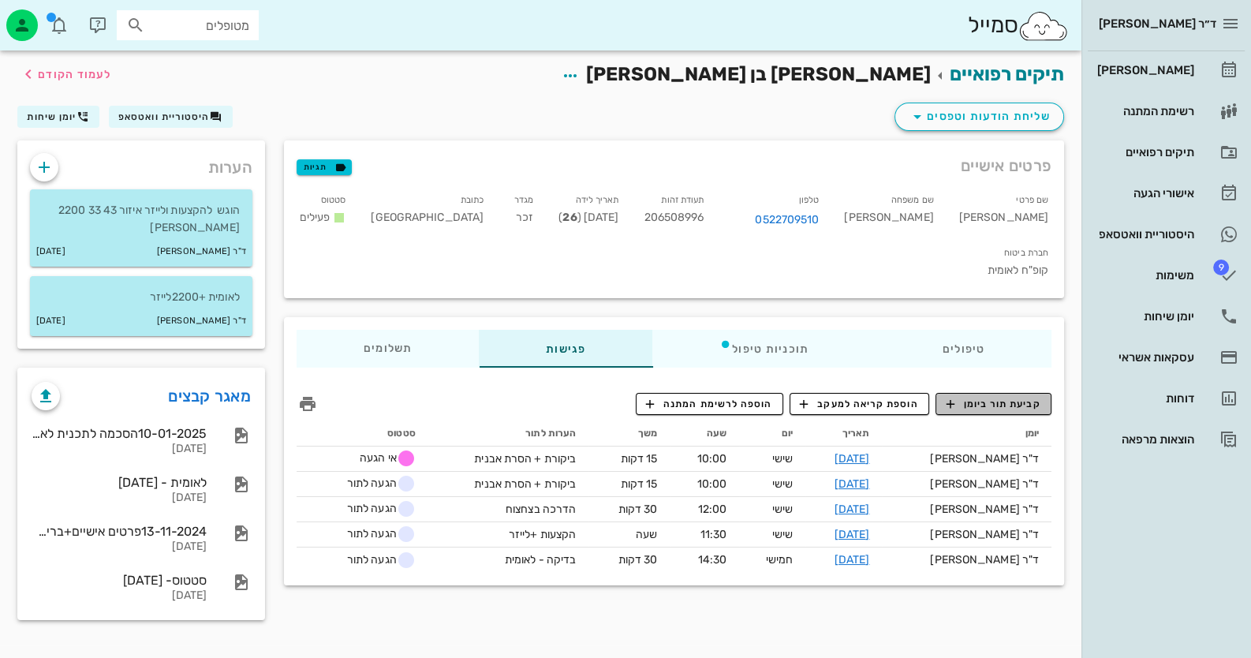
click at [981, 397] on span "קביעת תור ביומן" at bounding box center [993, 404] width 95 height 14
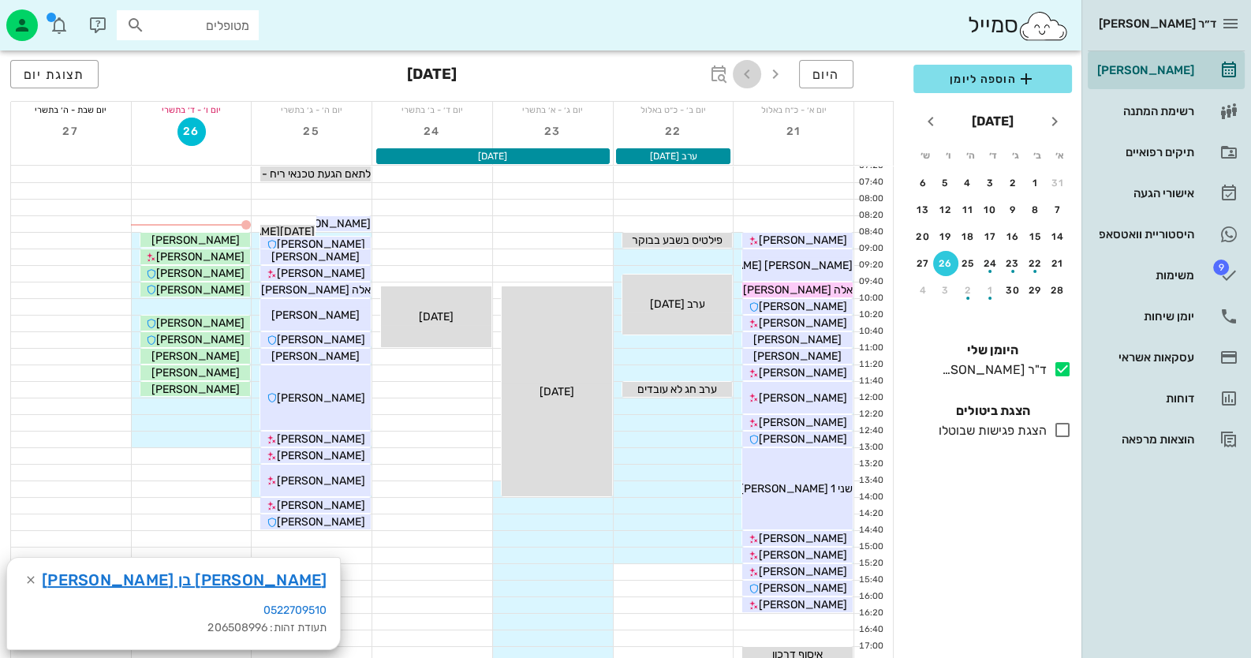
click at [743, 72] on icon "button" at bounding box center [747, 74] width 19 height 19
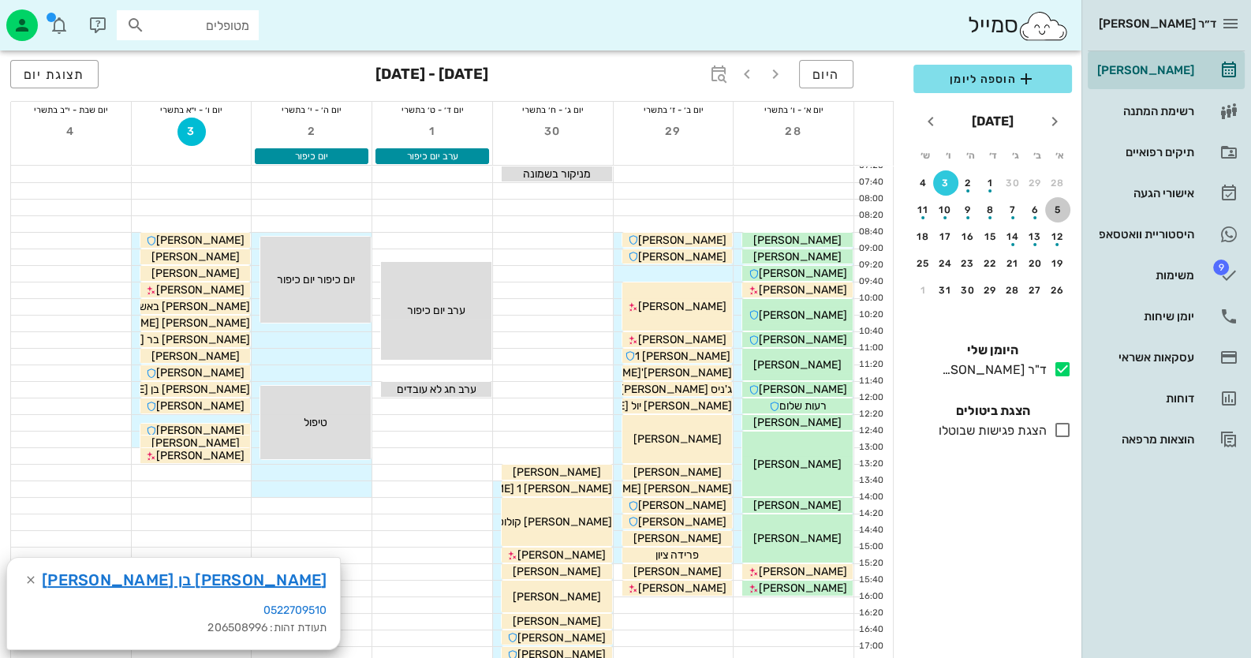
click at [1059, 208] on div "5" at bounding box center [1057, 209] width 25 height 11
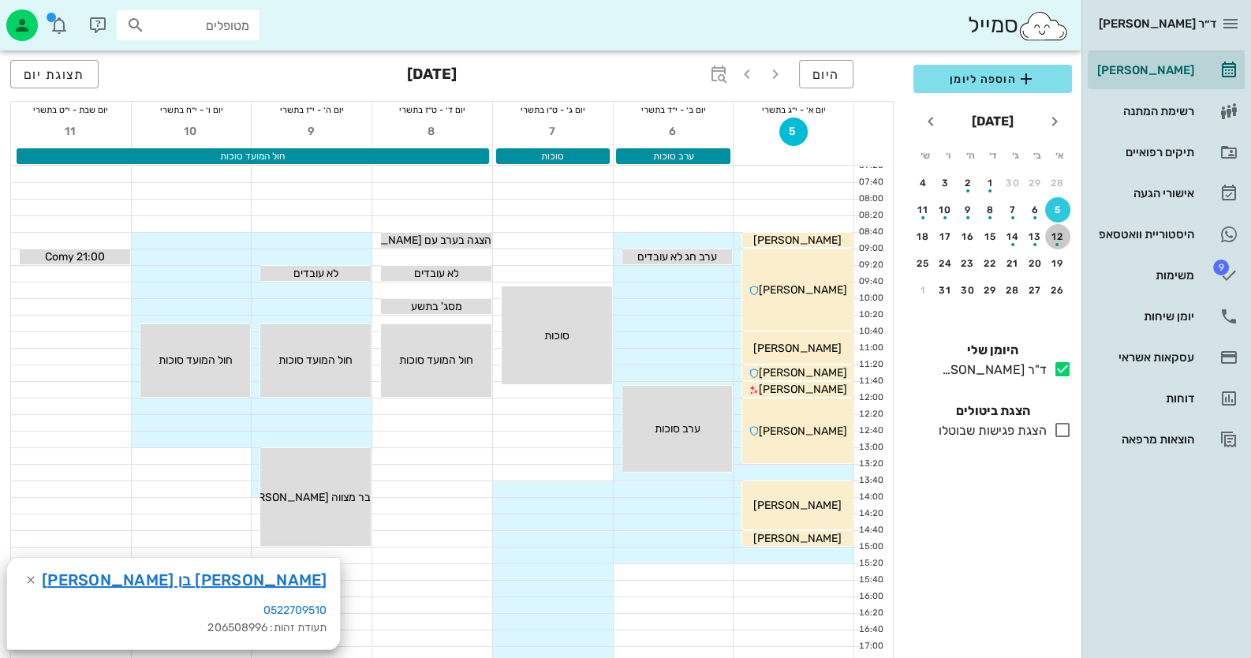
click at [1052, 236] on div "button" at bounding box center [1057, 240] width 25 height 9
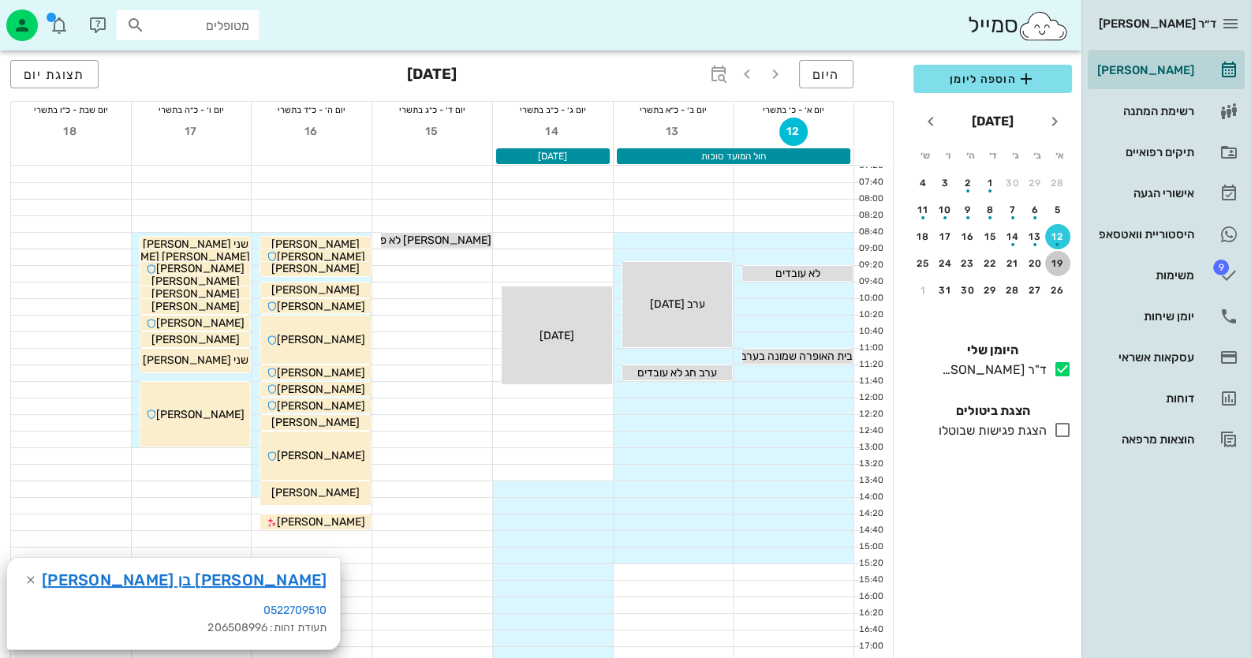
click at [1059, 260] on div "19" at bounding box center [1057, 263] width 25 height 11
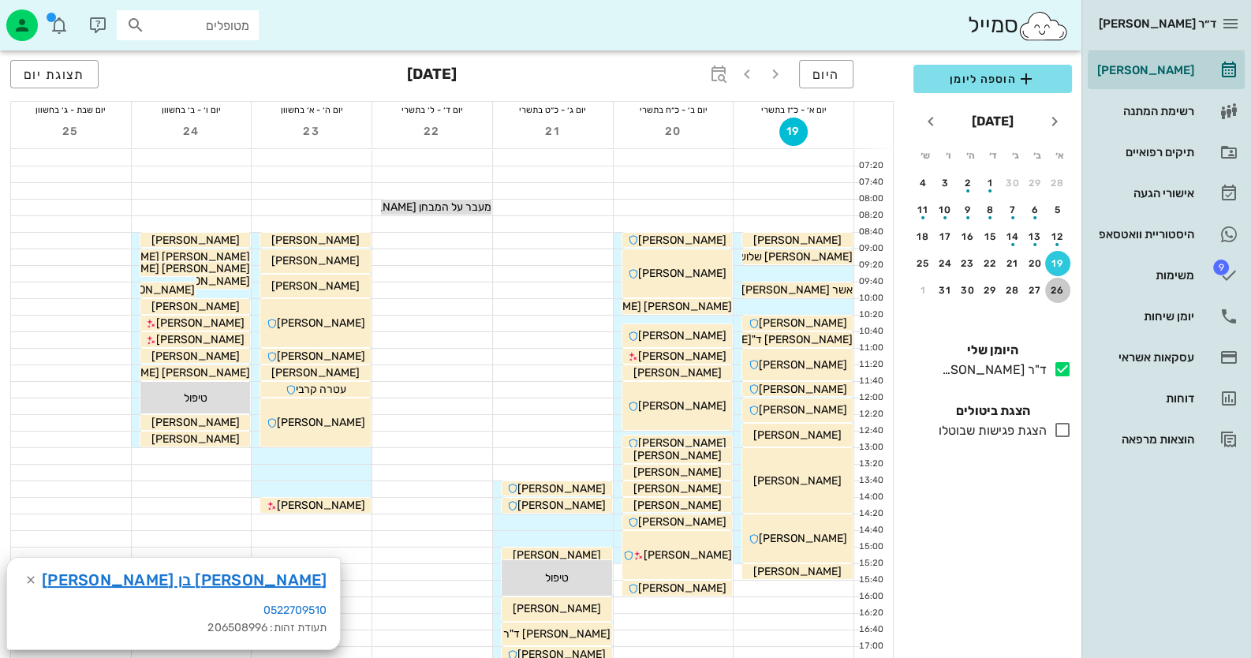
click at [1060, 291] on div "26" at bounding box center [1057, 290] width 25 height 11
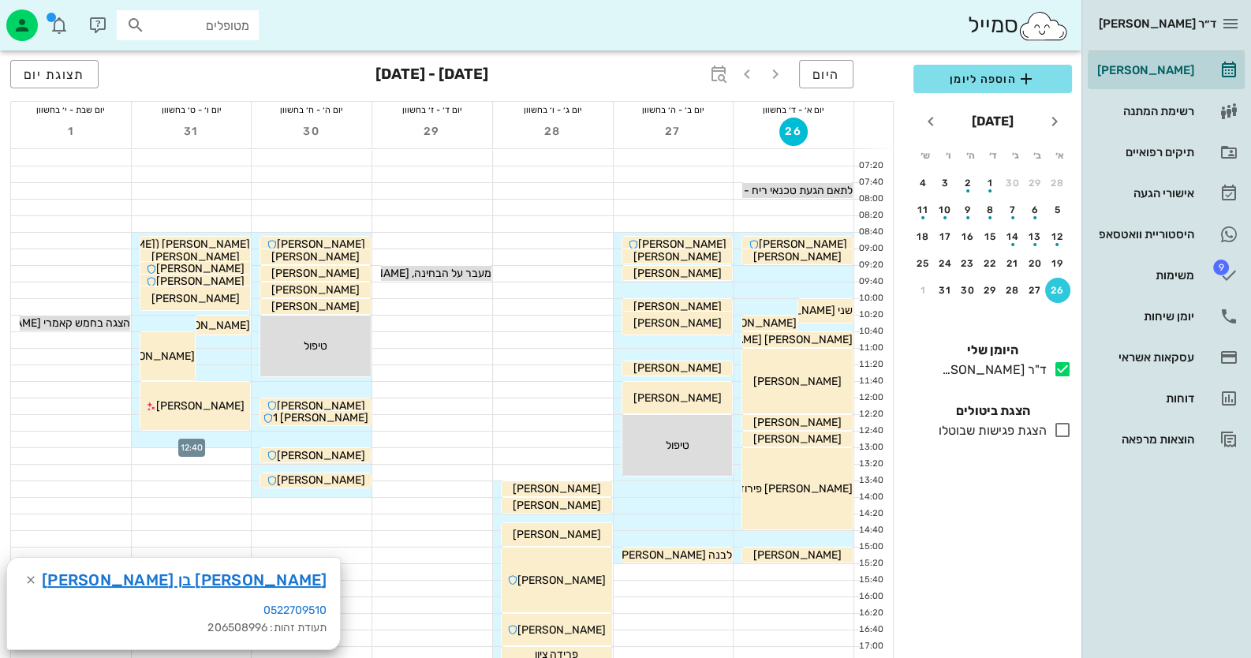
click at [232, 438] on div at bounding box center [192, 440] width 120 height 16
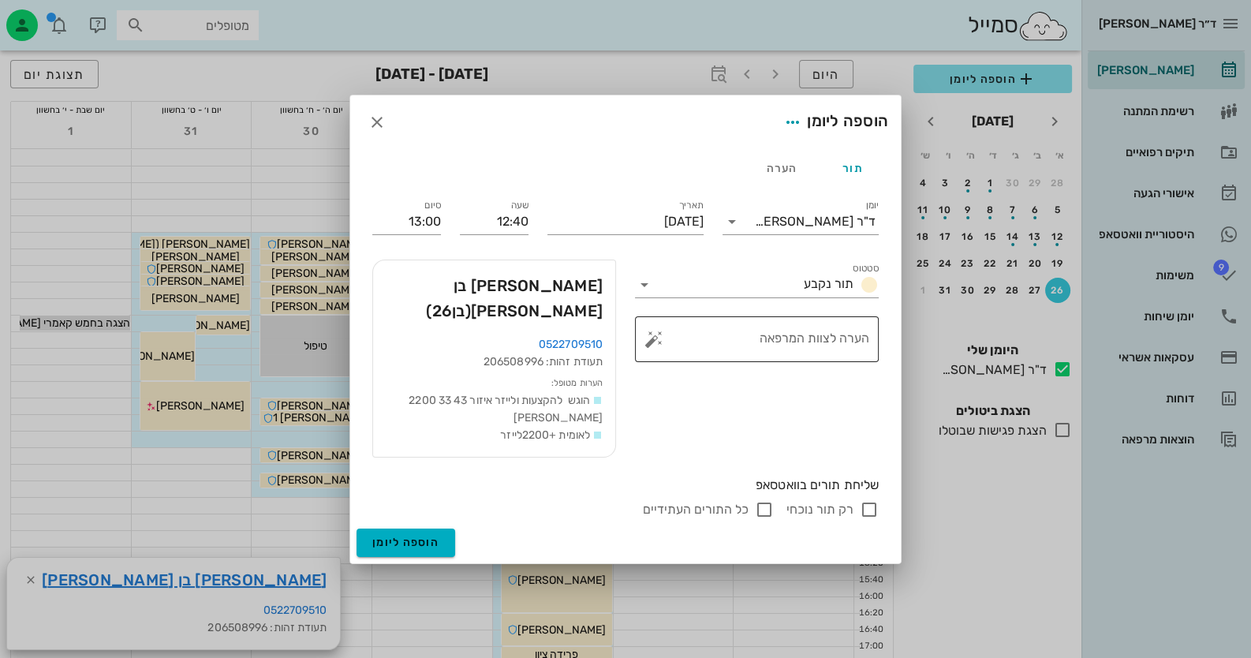
click at [649, 349] on button "button" at bounding box center [654, 339] width 19 height 19
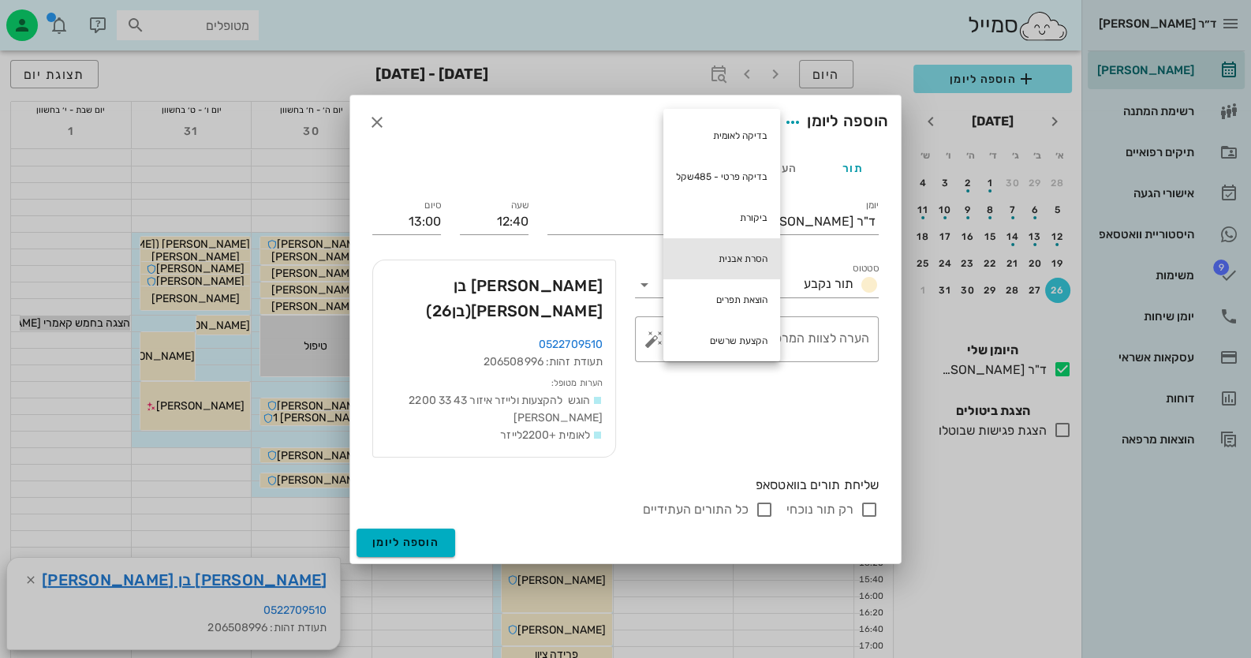
click at [745, 265] on div "הסרת אבנית" at bounding box center [721, 258] width 117 height 41
type textarea "הסרת אבנית"
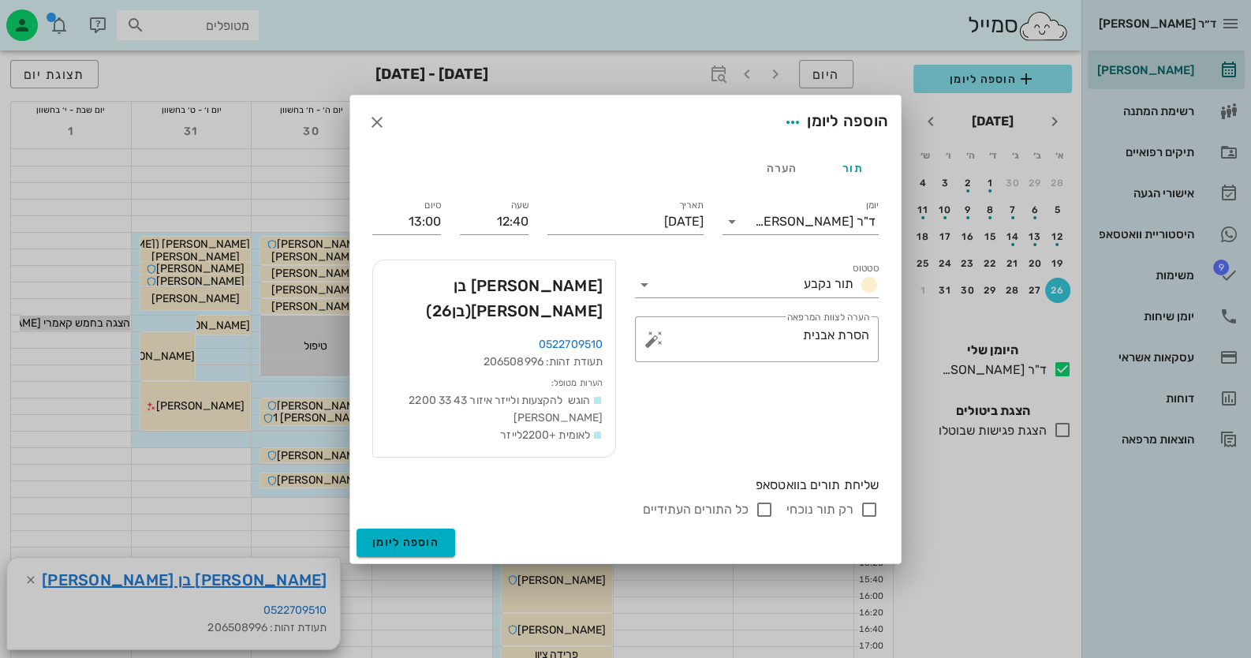
click at [864, 500] on input "רק תור נוכחי" at bounding box center [869, 509] width 19 height 19
checkbox input "false"
click at [405, 536] on span "הוספה ליומן" at bounding box center [405, 542] width 67 height 13
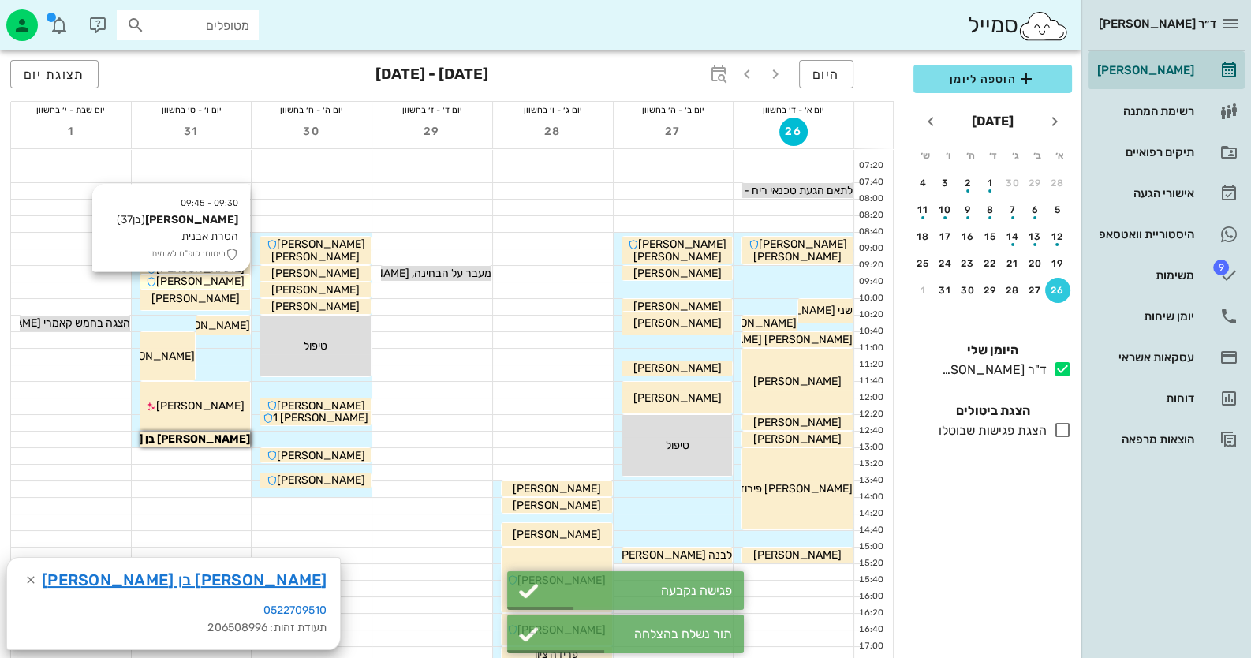
click at [189, 280] on span "[PERSON_NAME]" at bounding box center [200, 281] width 88 height 13
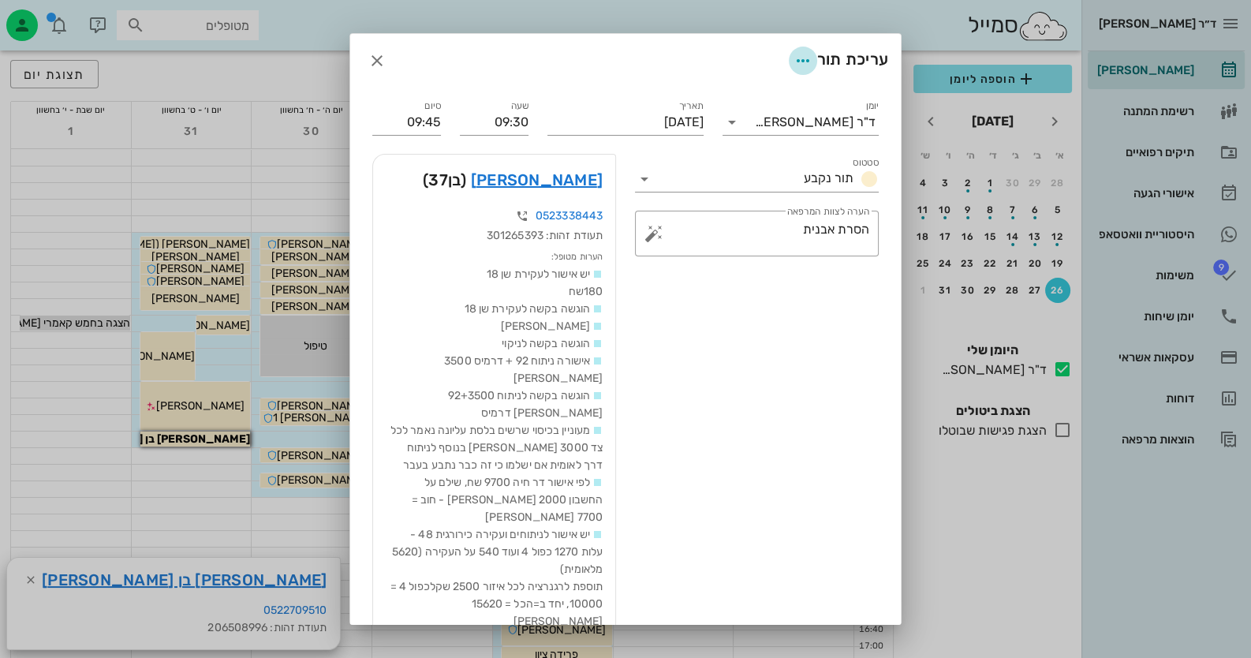
click at [801, 62] on icon "button" at bounding box center [803, 60] width 19 height 19
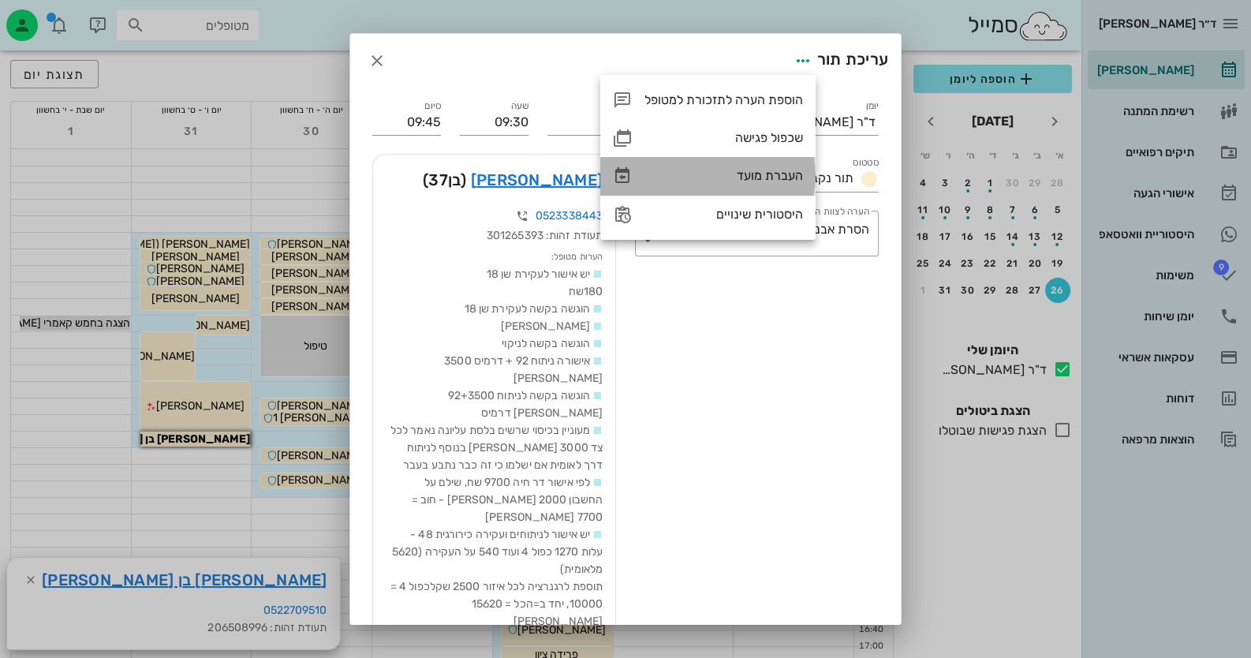
click at [762, 177] on div "העברת מועד" at bounding box center [724, 175] width 159 height 15
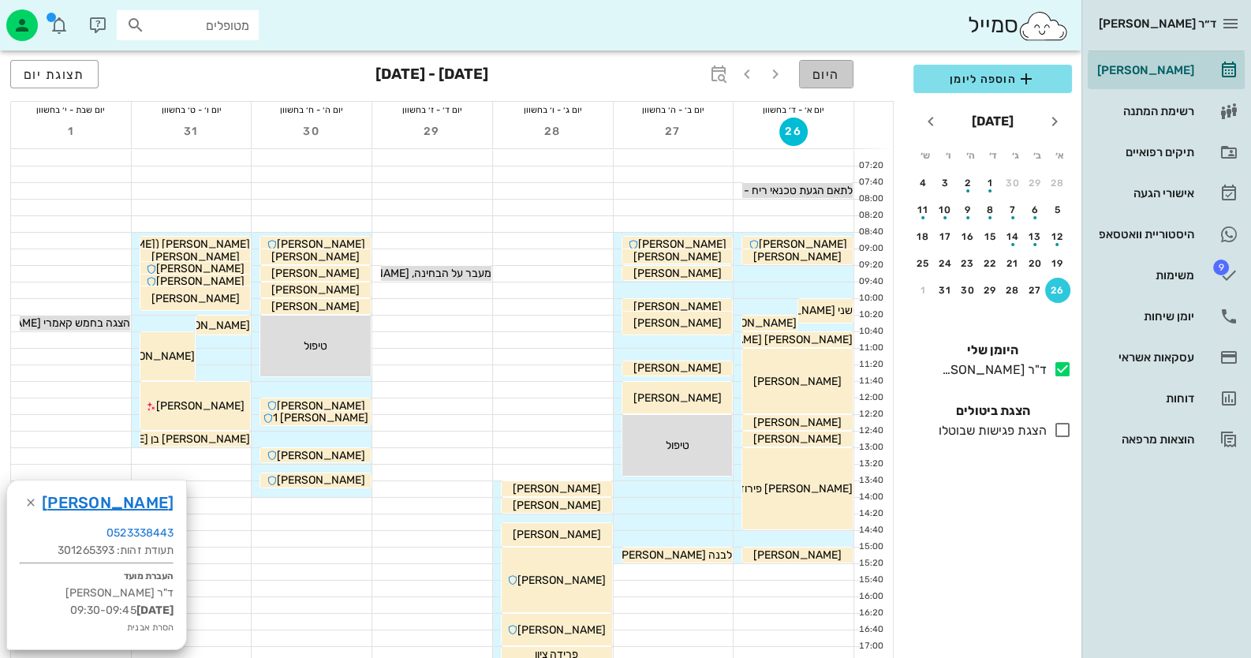
click at [812, 73] on button "היום" at bounding box center [826, 74] width 54 height 28
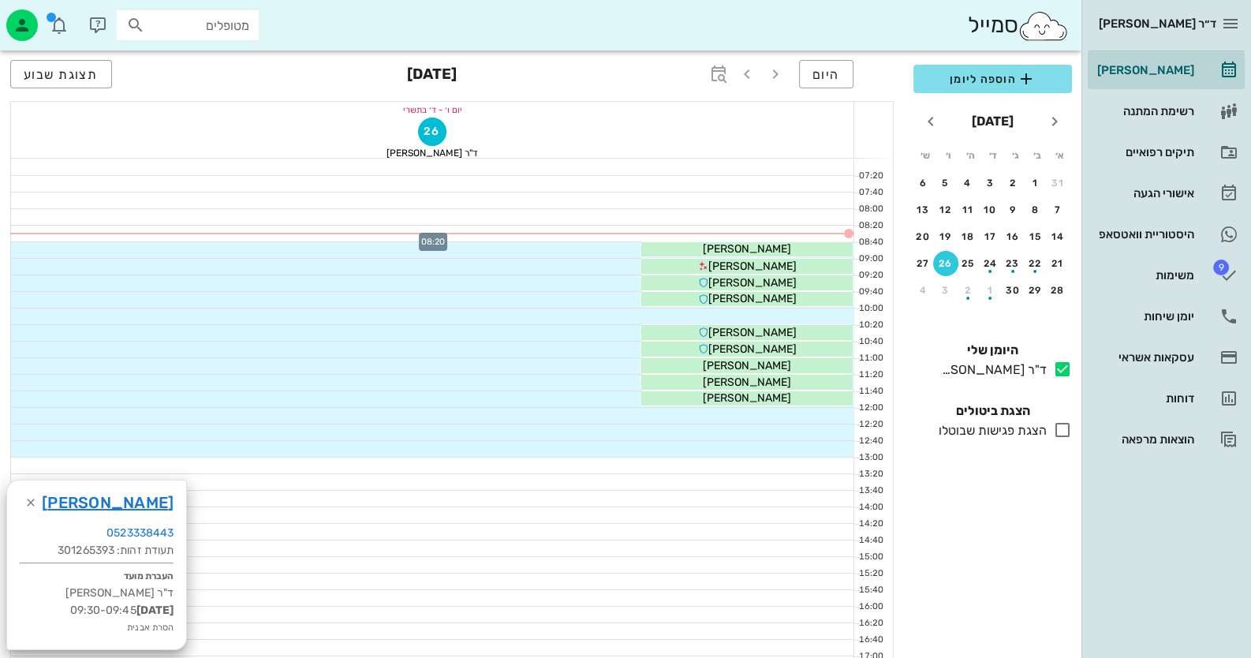
click at [821, 226] on div at bounding box center [432, 234] width 843 height 16
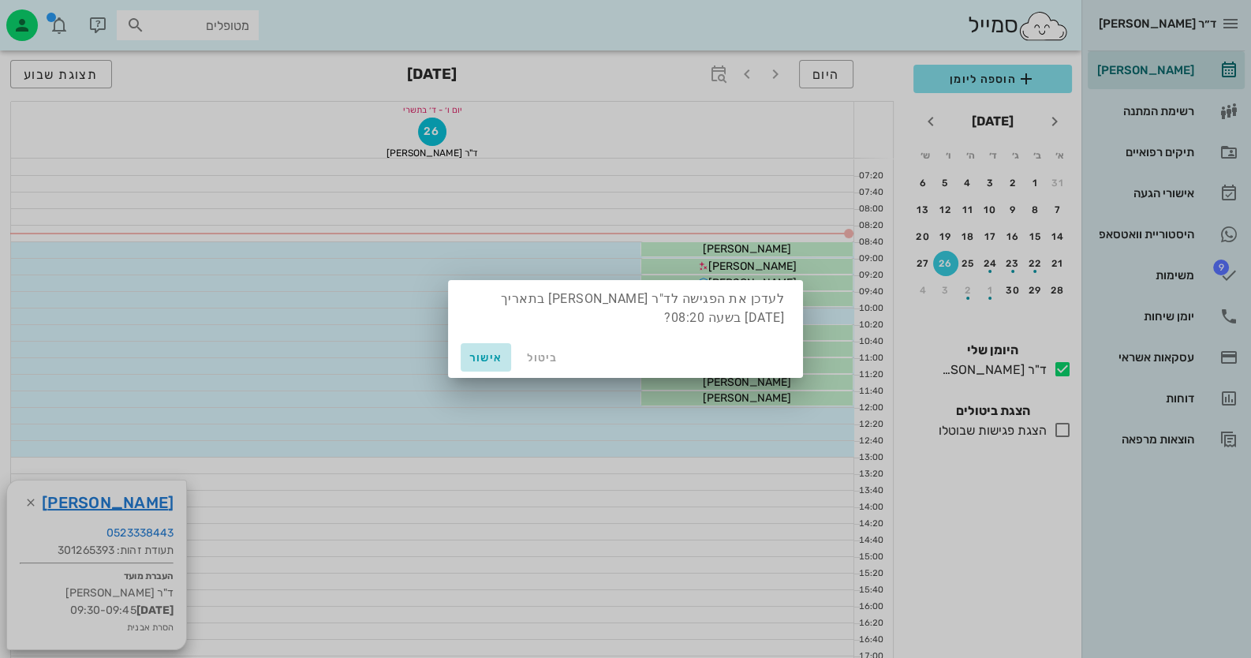
click at [490, 360] on span "אישור" at bounding box center [486, 357] width 38 height 13
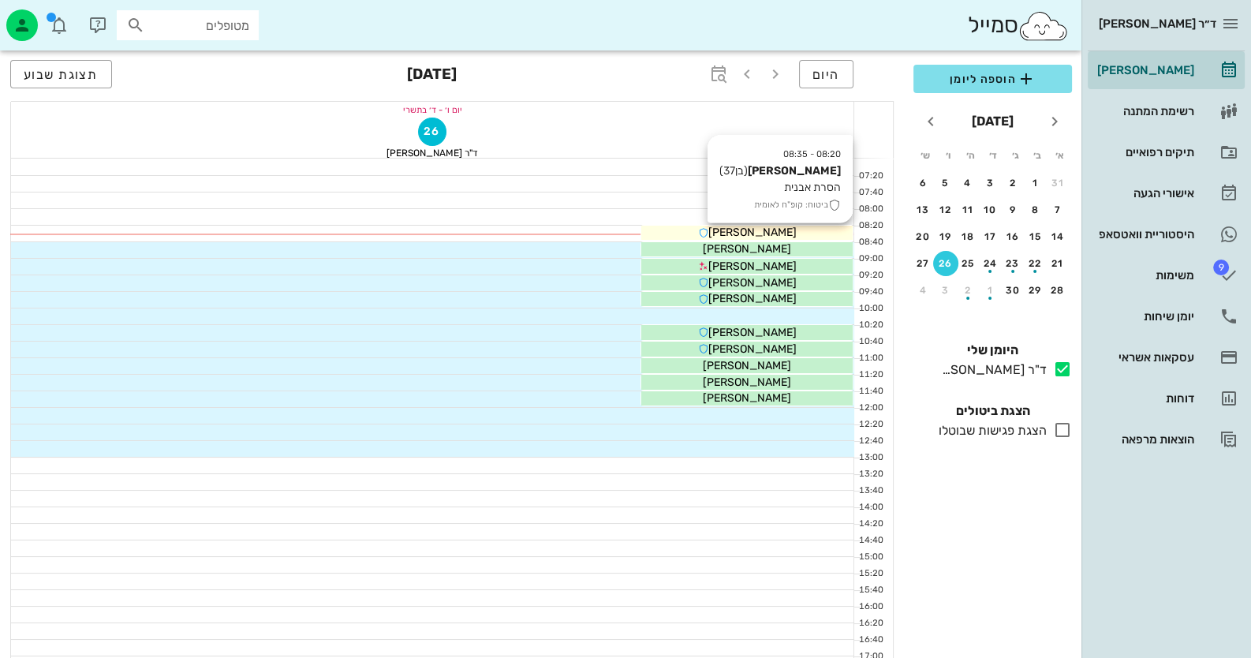
click at [831, 232] on div "[PERSON_NAME]" at bounding box center [746, 232] width 211 height 17
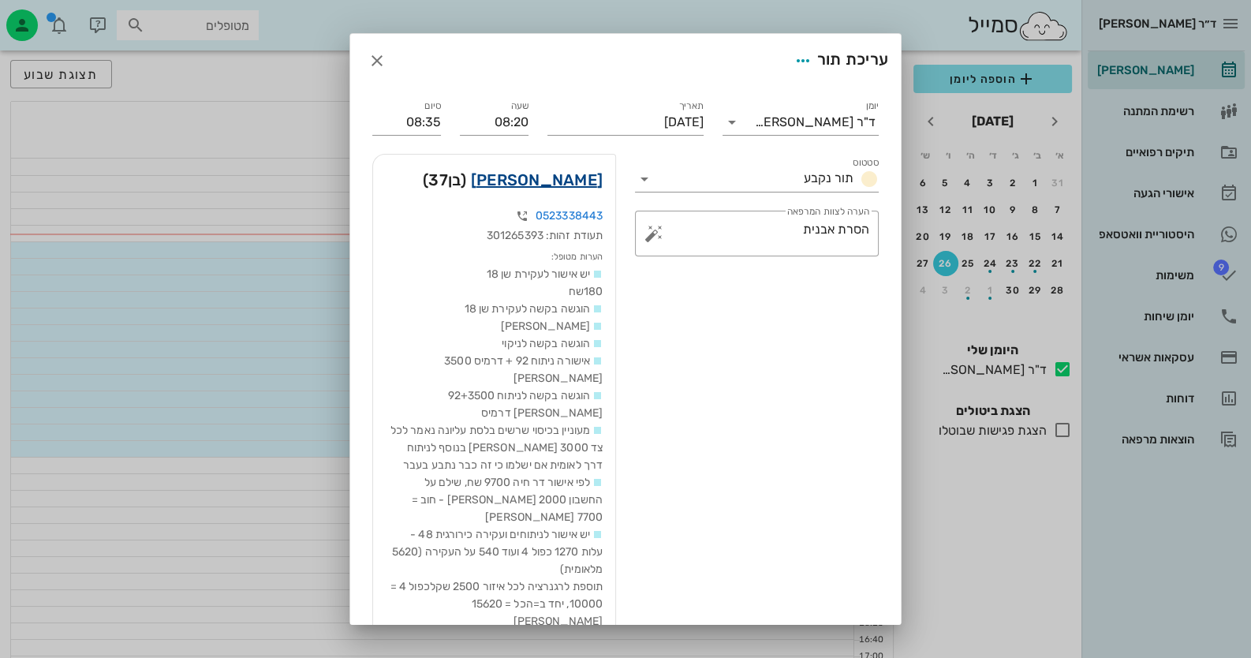
click at [561, 185] on link "[PERSON_NAME]" at bounding box center [537, 179] width 132 height 25
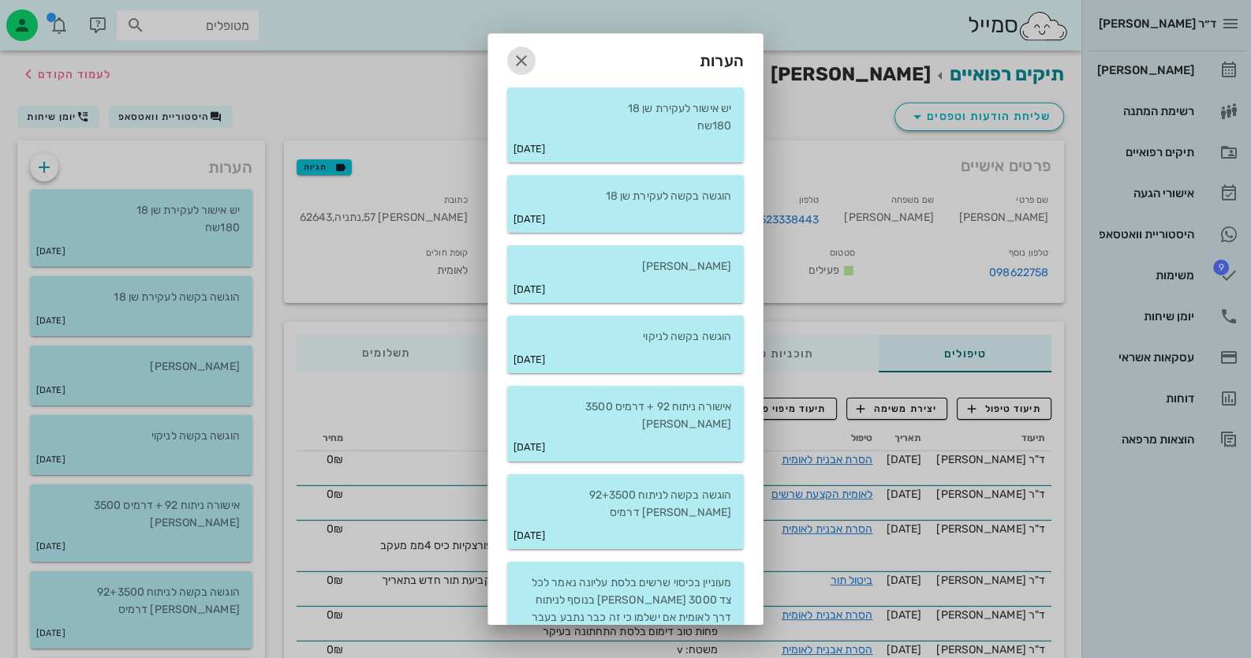
click at [531, 60] on icon "button" at bounding box center [521, 60] width 19 height 19
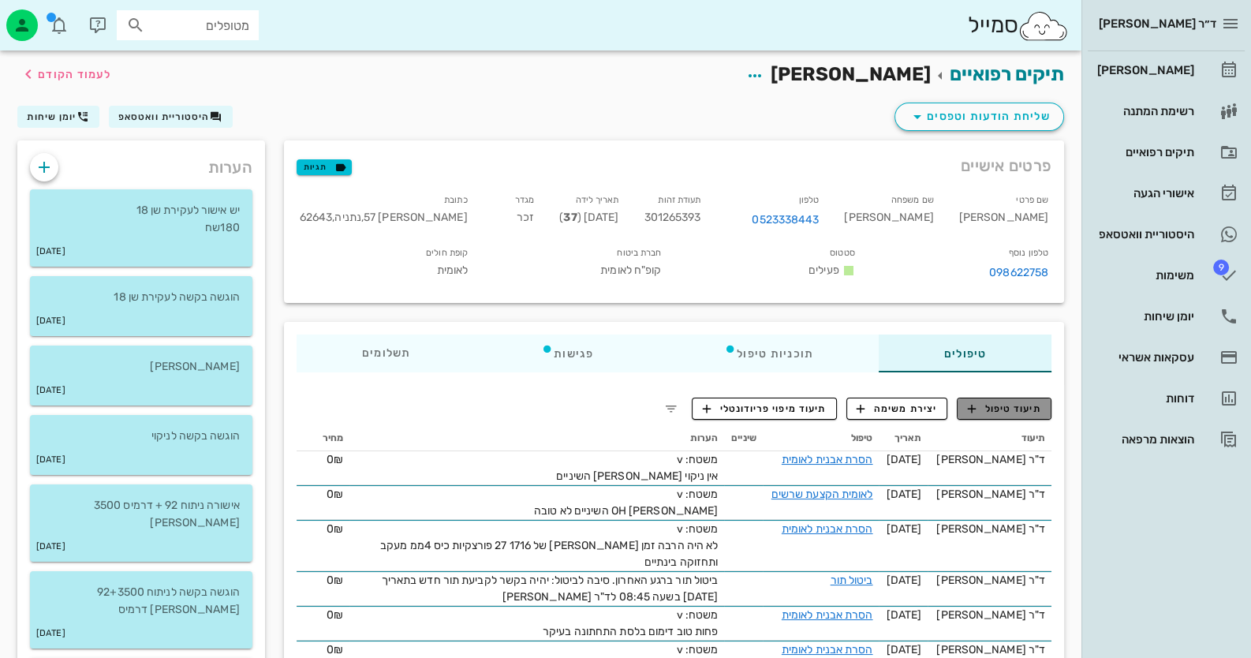
click at [1009, 402] on span "תיעוד טיפול" at bounding box center [1004, 409] width 73 height 14
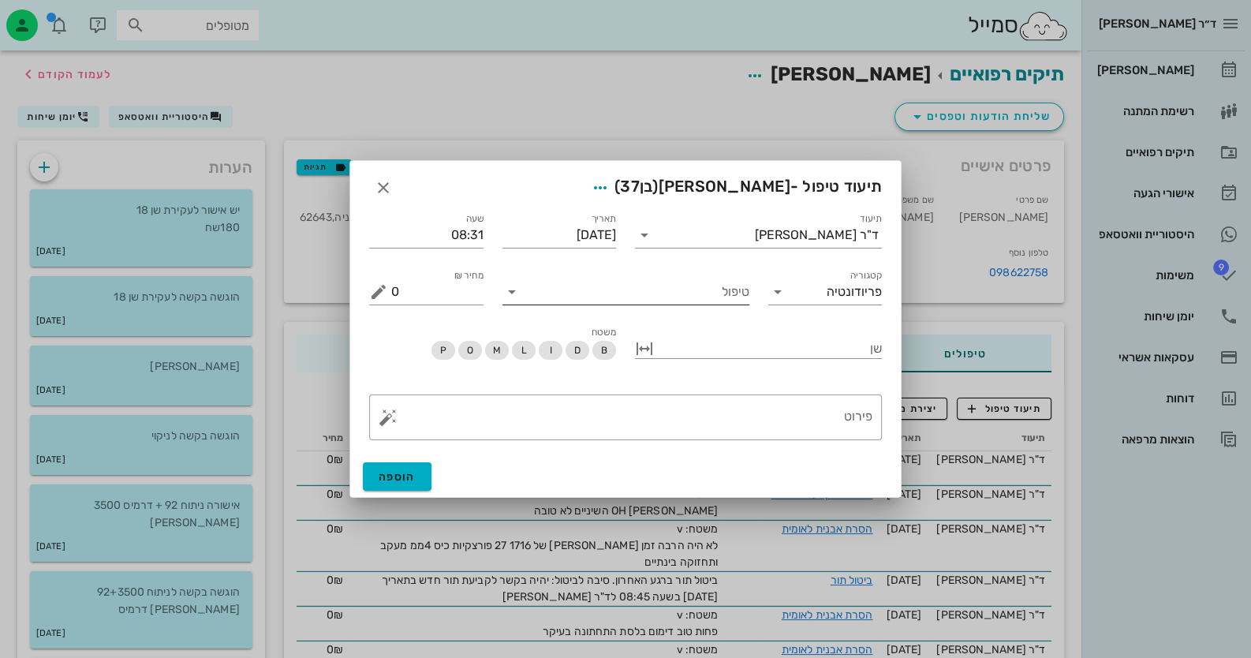
click at [510, 289] on icon at bounding box center [512, 291] width 19 height 19
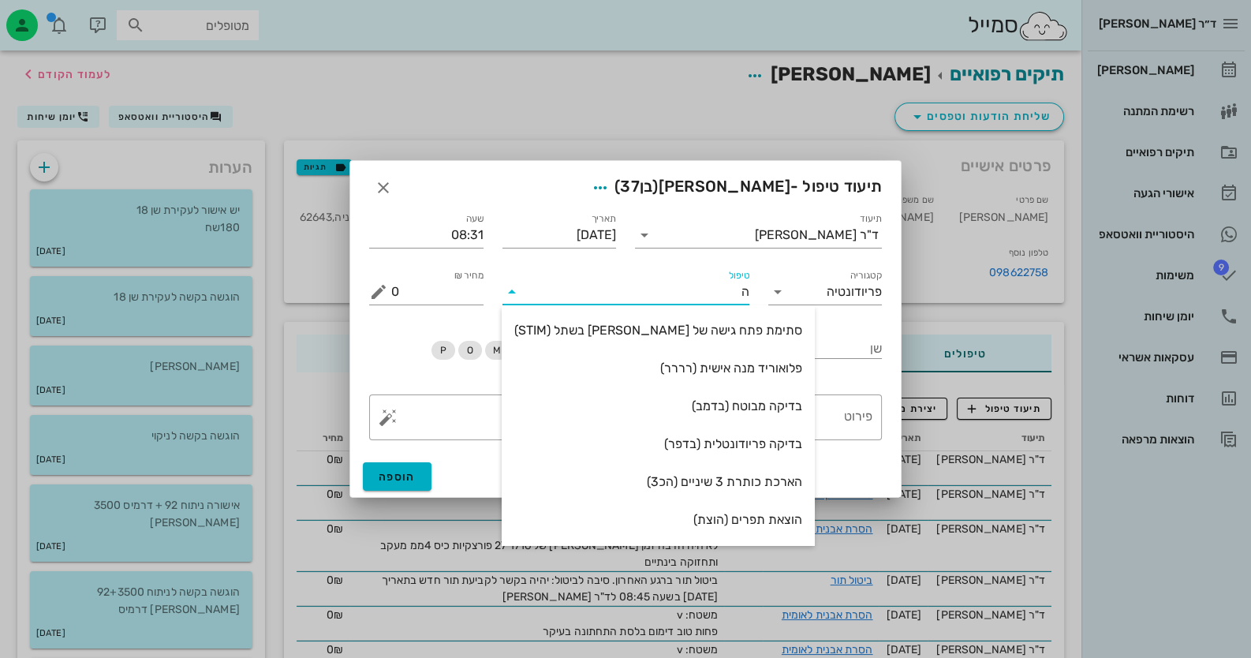
type input "הס"
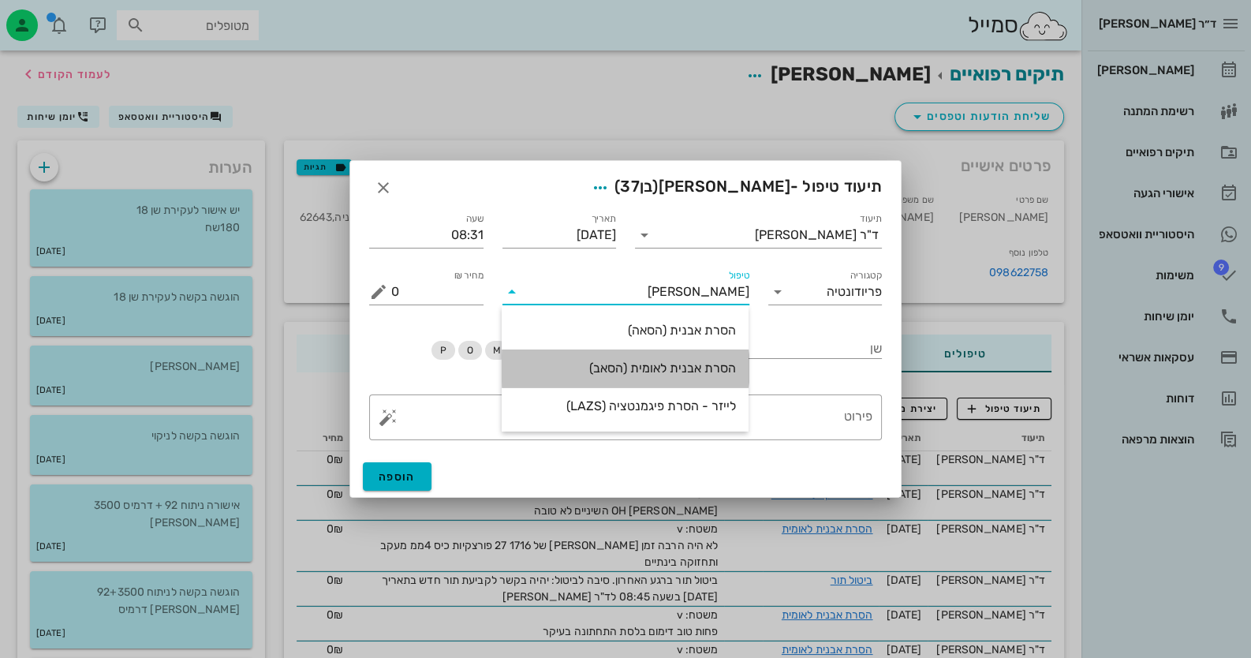
click at [678, 354] on div "הסרת אבנית לאומית (הסאב)" at bounding box center [625, 368] width 222 height 34
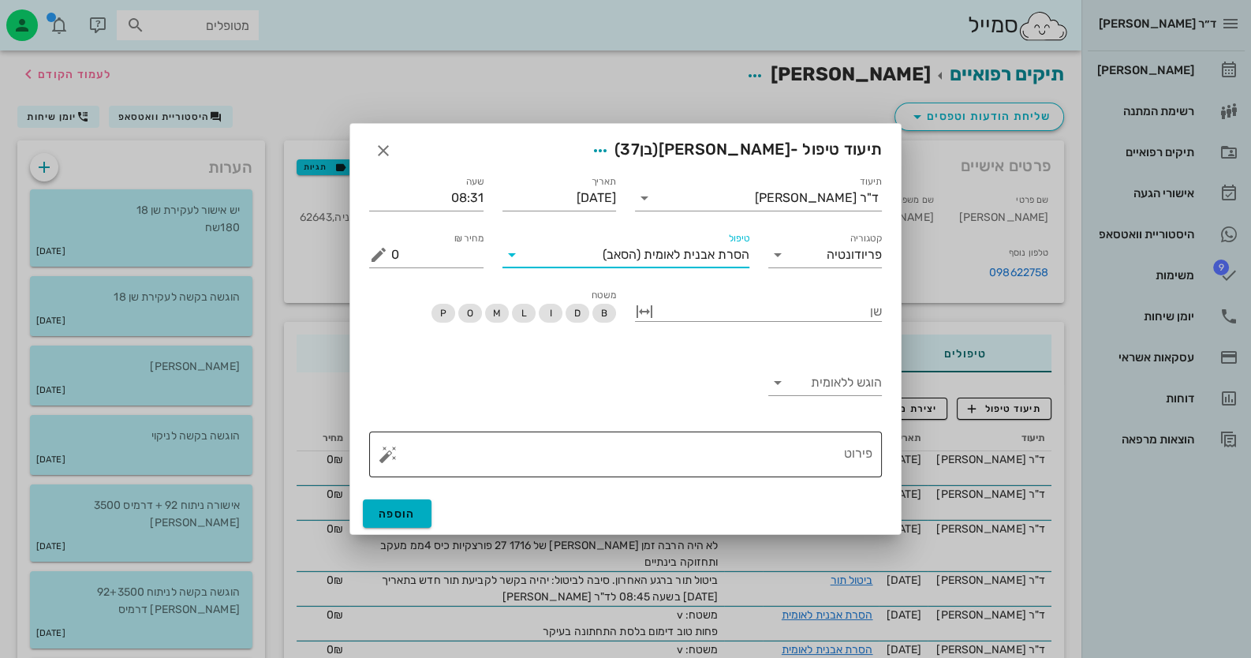
click at [830, 466] on textarea "פירוט" at bounding box center [631, 458] width 481 height 38
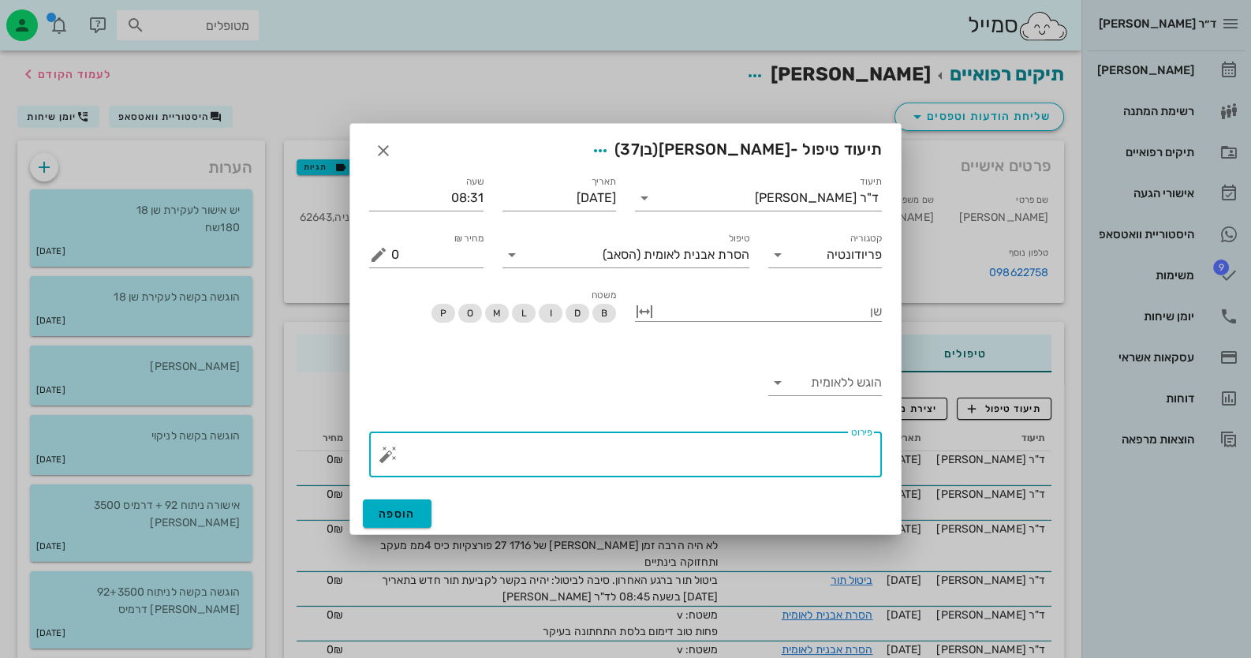
click at [394, 453] on button "button" at bounding box center [388, 454] width 19 height 19
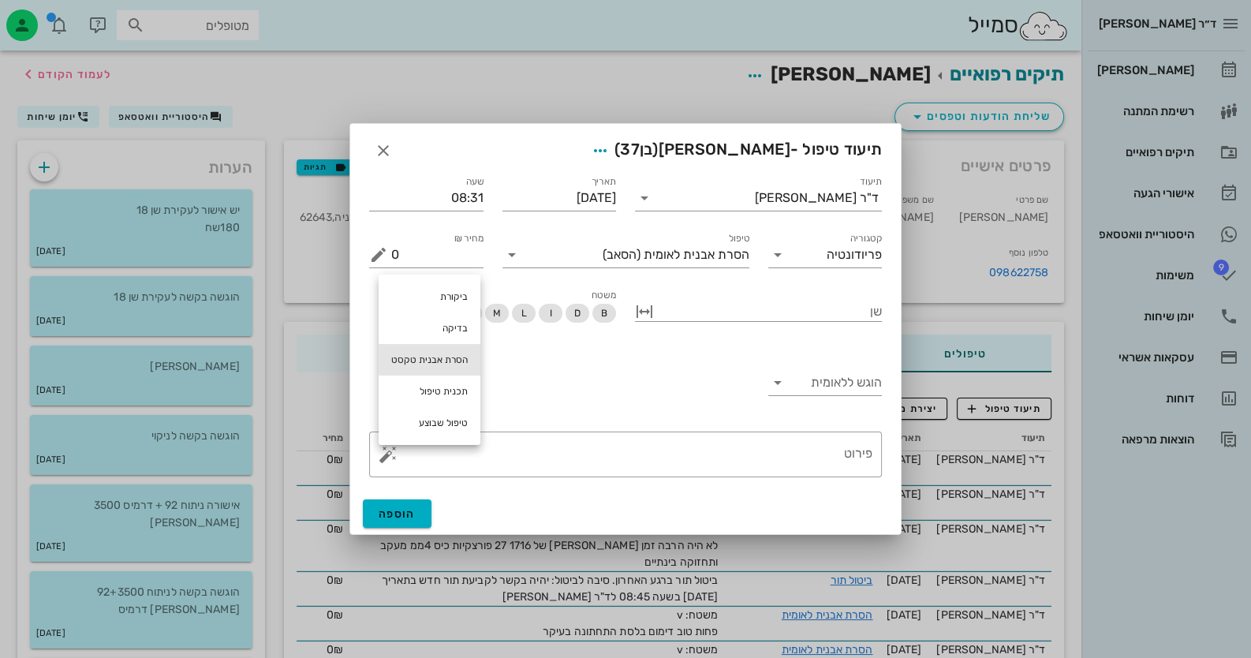
click at [432, 358] on div "הסרת אבנית טקסט" at bounding box center [430, 360] width 102 height 32
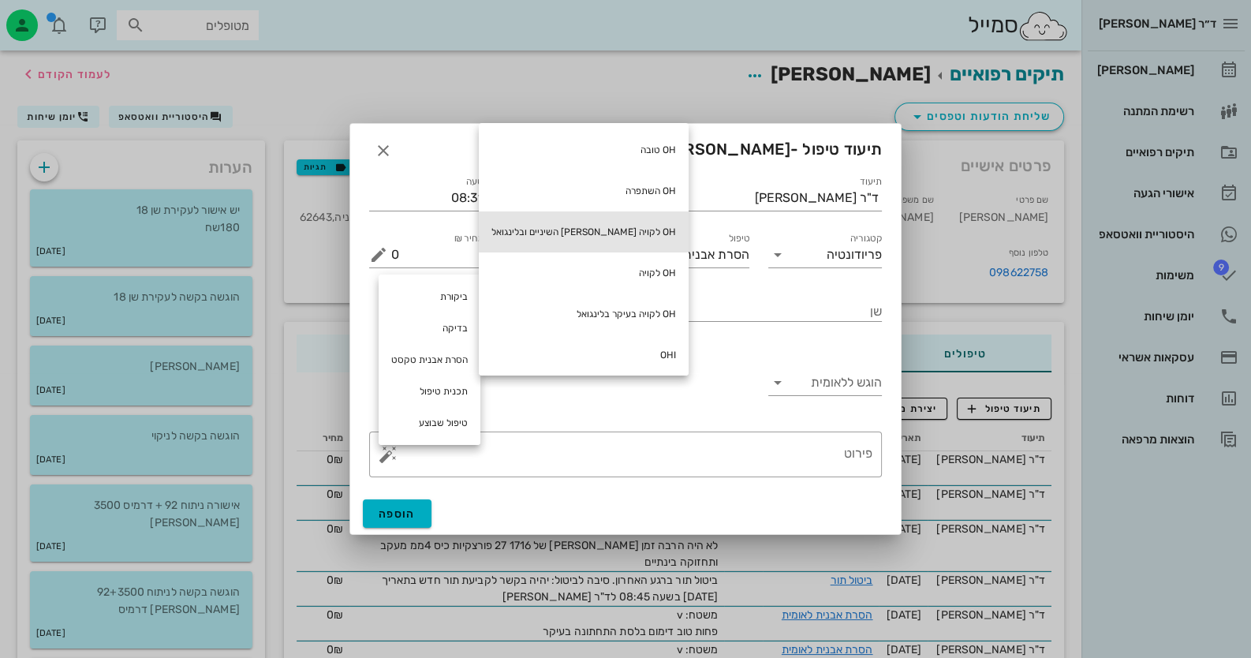
click at [588, 227] on div "OH לקויה בין השיניים ובלינגואל" at bounding box center [584, 231] width 210 height 41
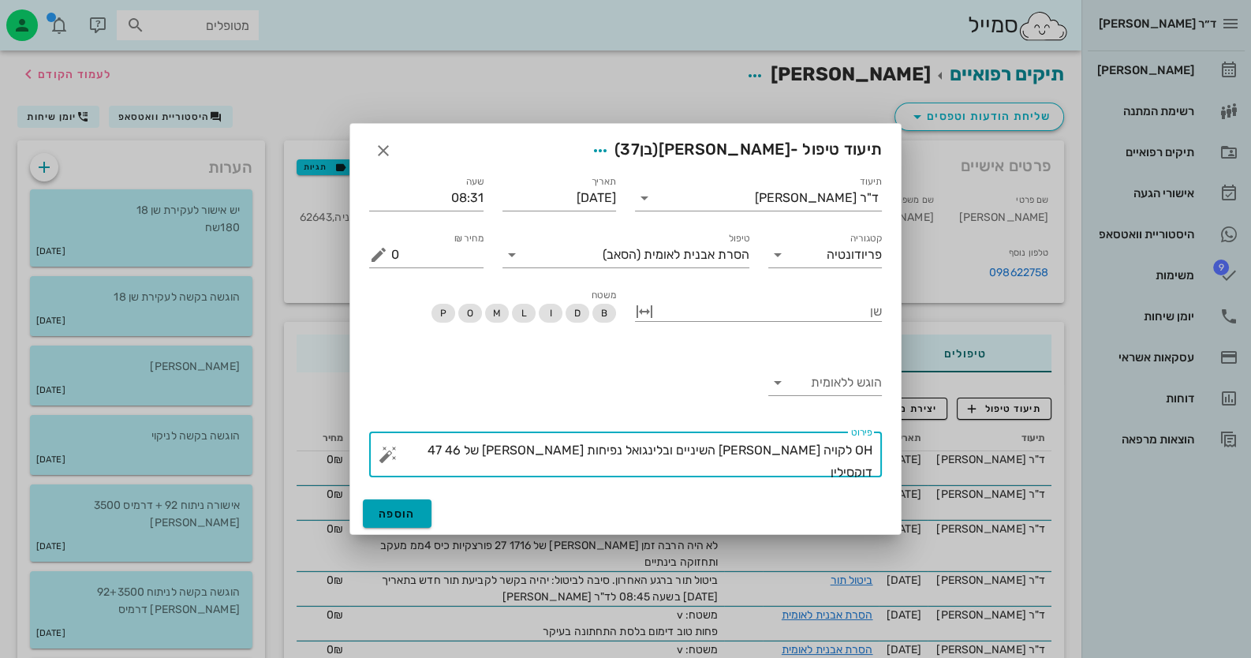
type textarea "OH לקויה [PERSON_NAME] השיניים ובלינגואל נפיחות [PERSON_NAME] של 46 47 דוקסילין"
click at [404, 521] on button "הוספה" at bounding box center [397, 513] width 69 height 28
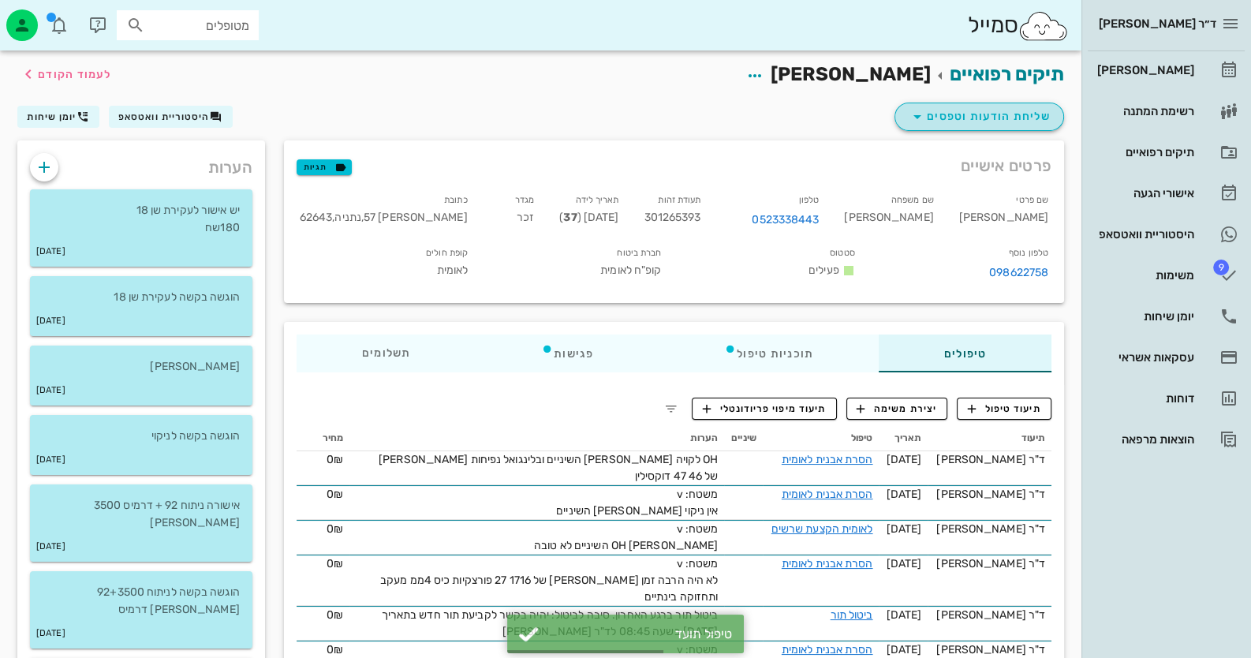
click at [1003, 118] on span "שליחת הודעות וטפסים" at bounding box center [979, 116] width 143 height 19
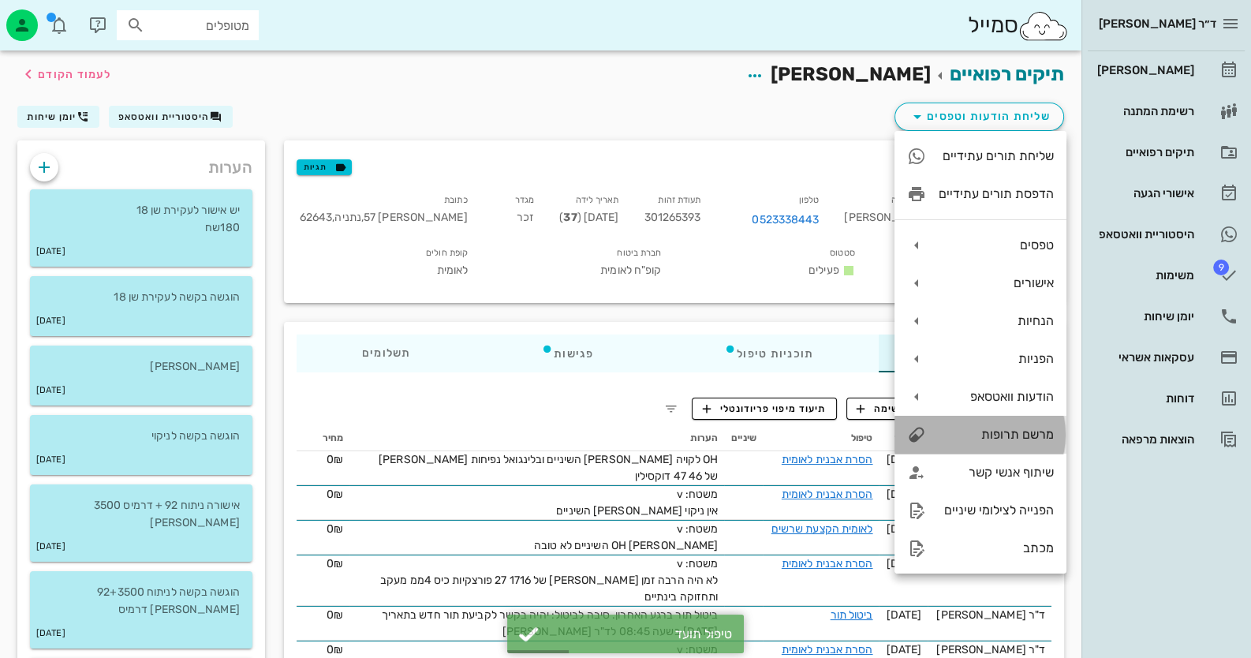
click at [985, 425] on div "מרשם תרופות" at bounding box center [981, 435] width 172 height 38
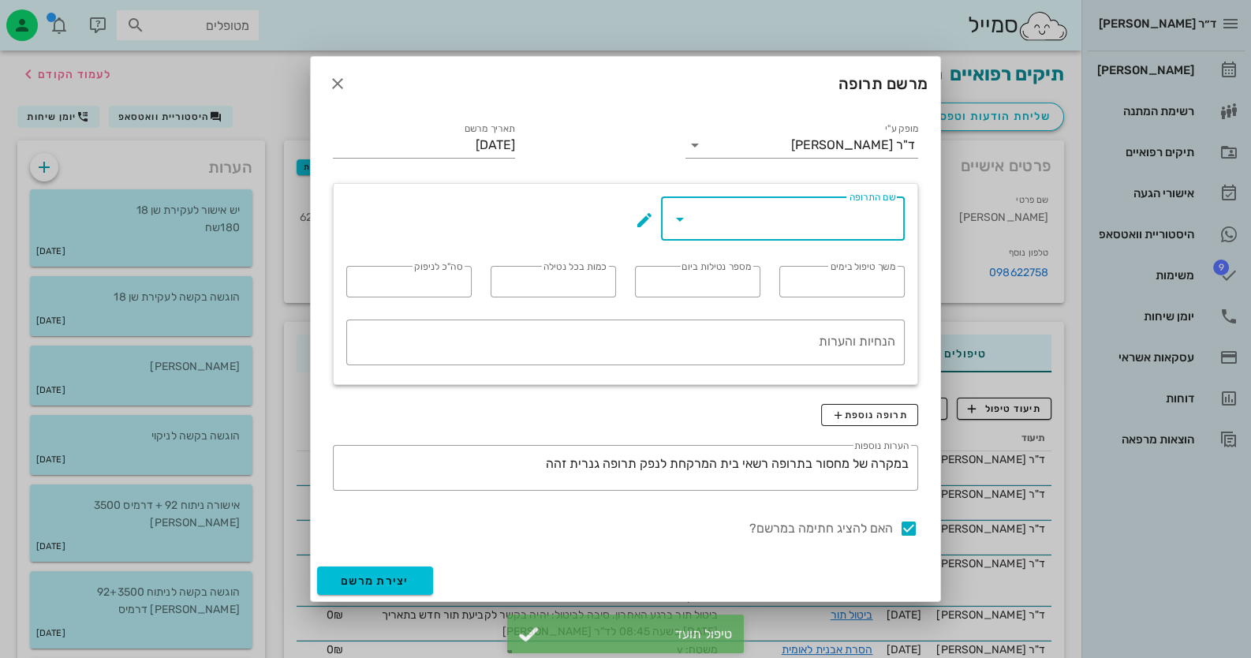
click at [753, 209] on input "שם התרופה" at bounding box center [794, 218] width 203 height 25
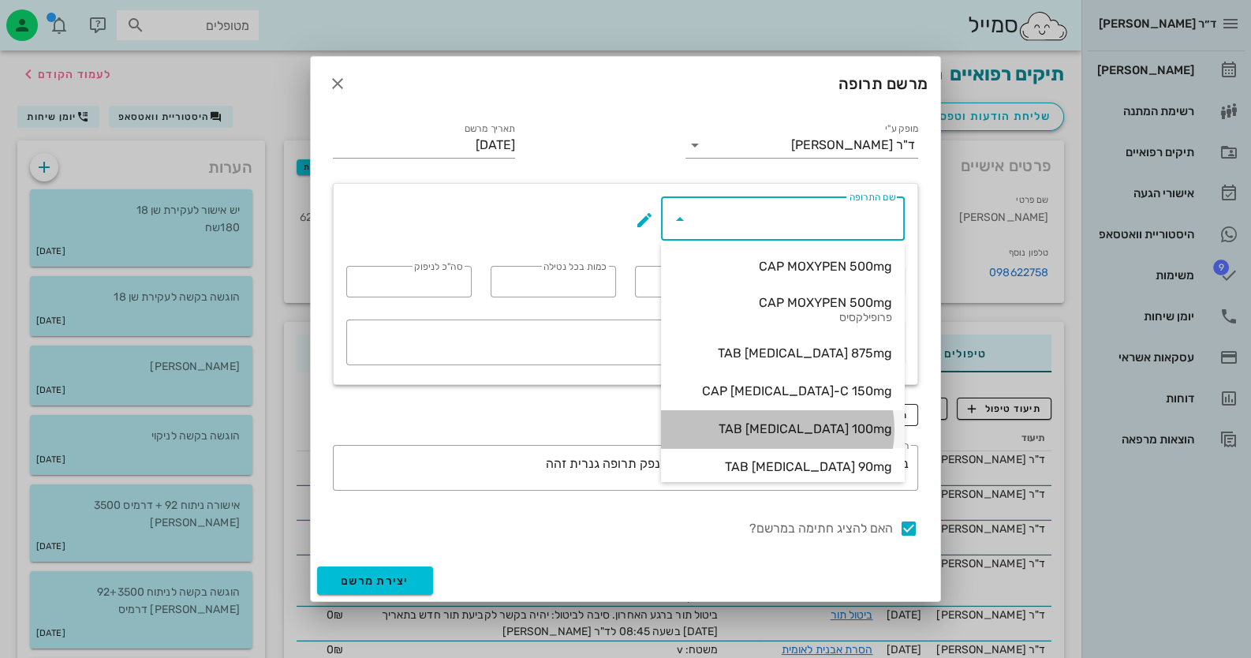
click at [769, 421] on div "TAB DOXYLIN 100mg" at bounding box center [783, 428] width 219 height 15
type input "TAB DOXYLIN 100mg"
type input "14"
type input "1"
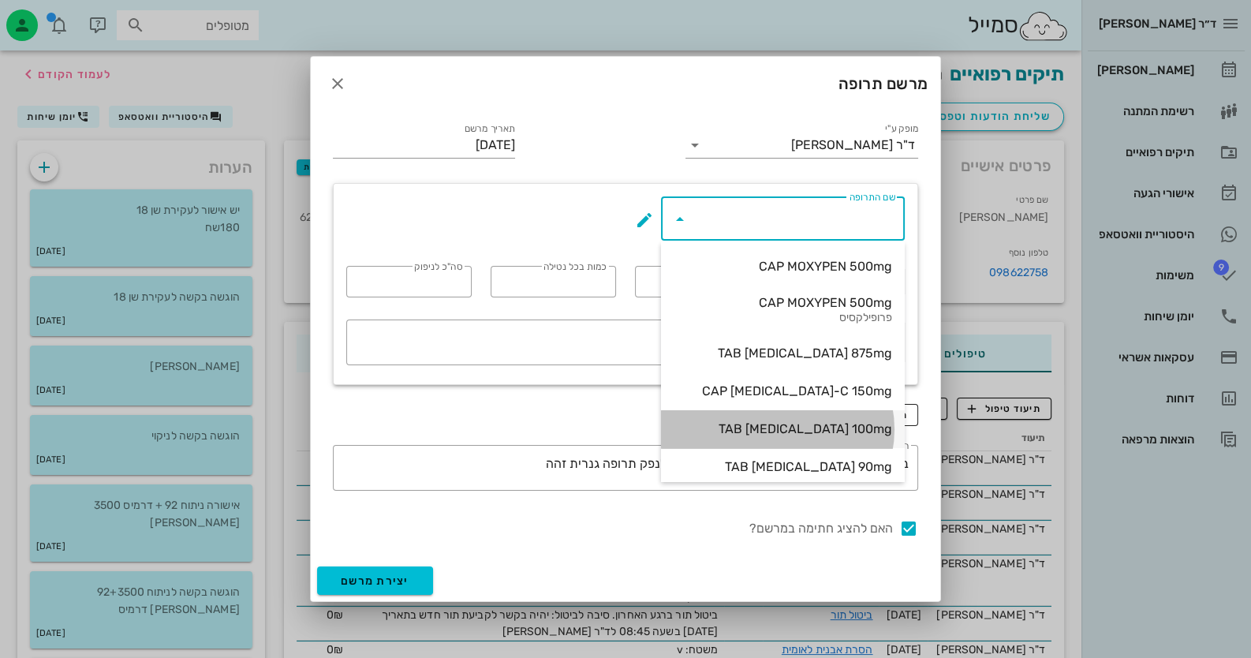
type input "14"
type textarea "כדור אחד ביום עם האוכל, לא לפני השינה"
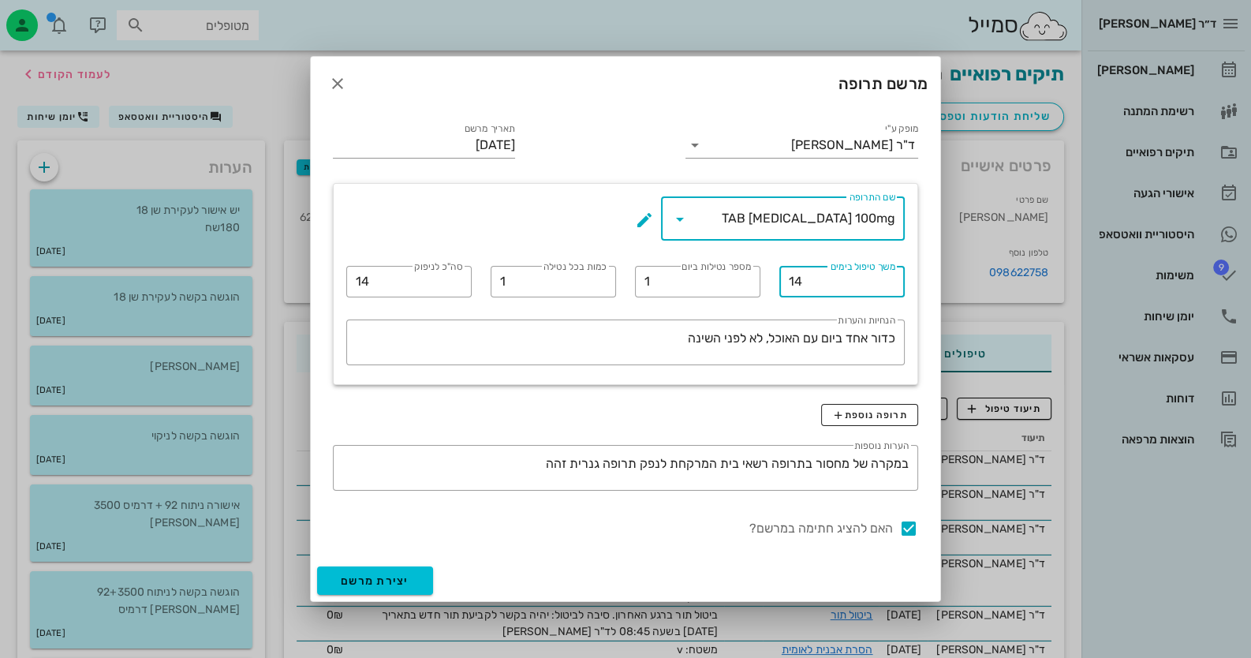
drag, startPoint x: 797, startPoint y: 283, endPoint x: 783, endPoint y: 283, distance: 14.2
click at [781, 283] on div "​ משך טיפול בימים 14" at bounding box center [841, 282] width 125 height 32
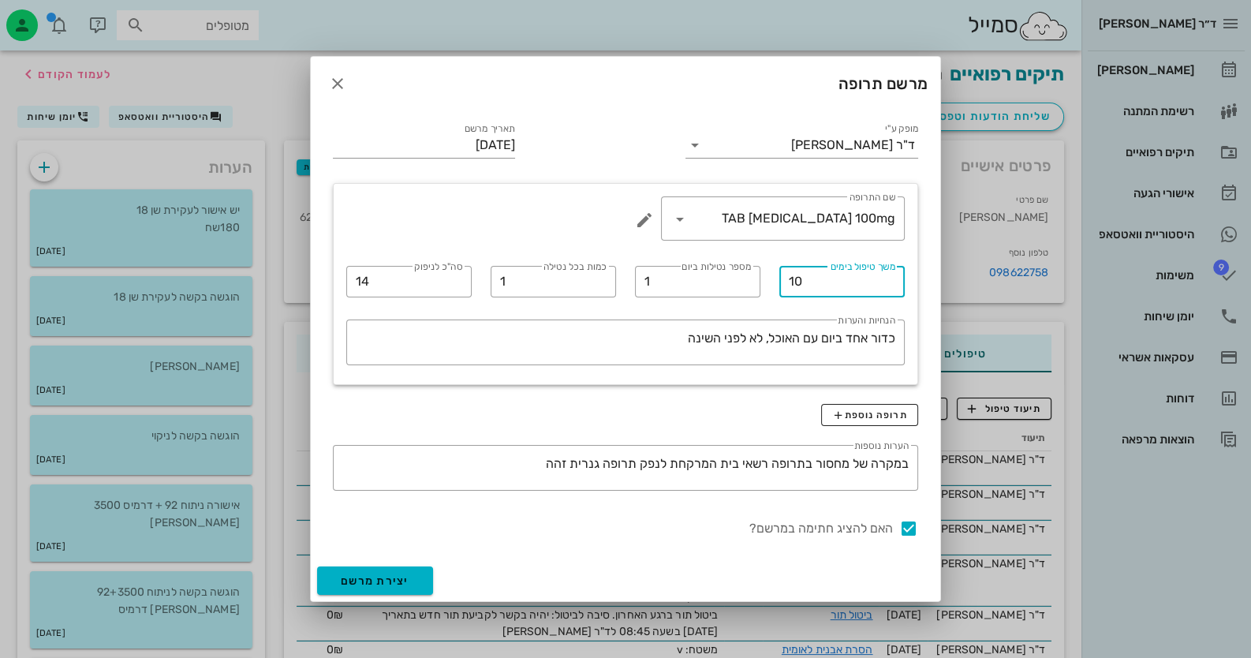
type input "10"
click at [390, 581] on span "יצירת מרשם" at bounding box center [375, 580] width 69 height 13
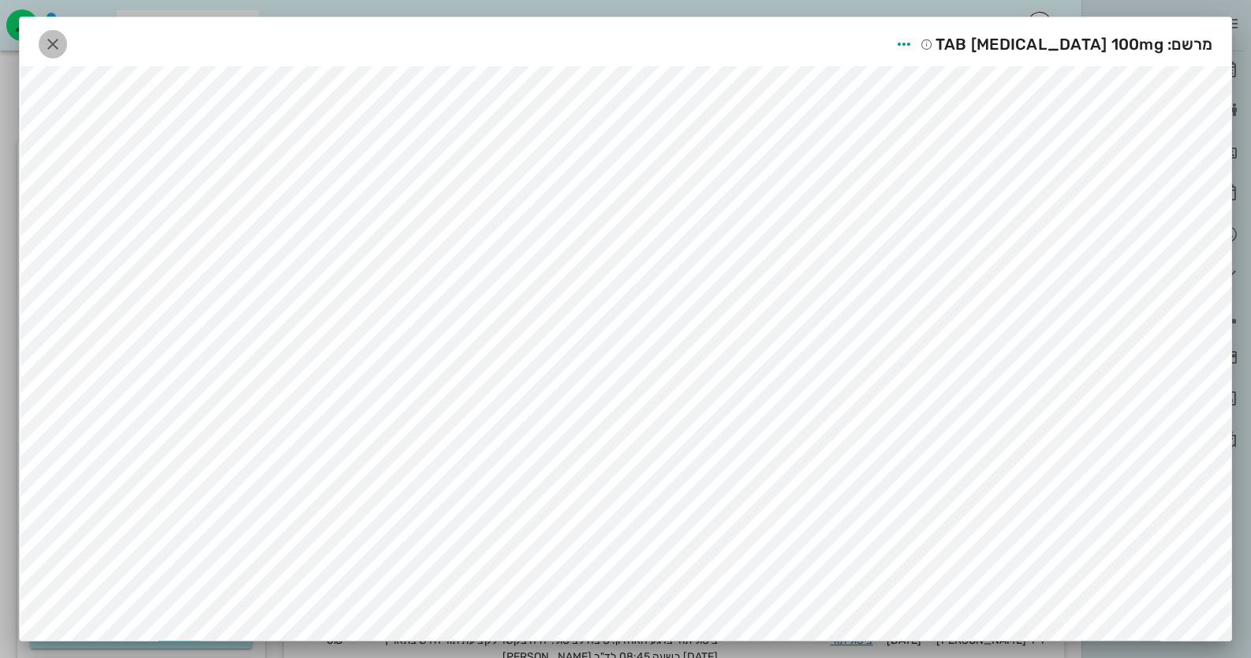
click at [50, 47] on icon "button" at bounding box center [52, 44] width 19 height 19
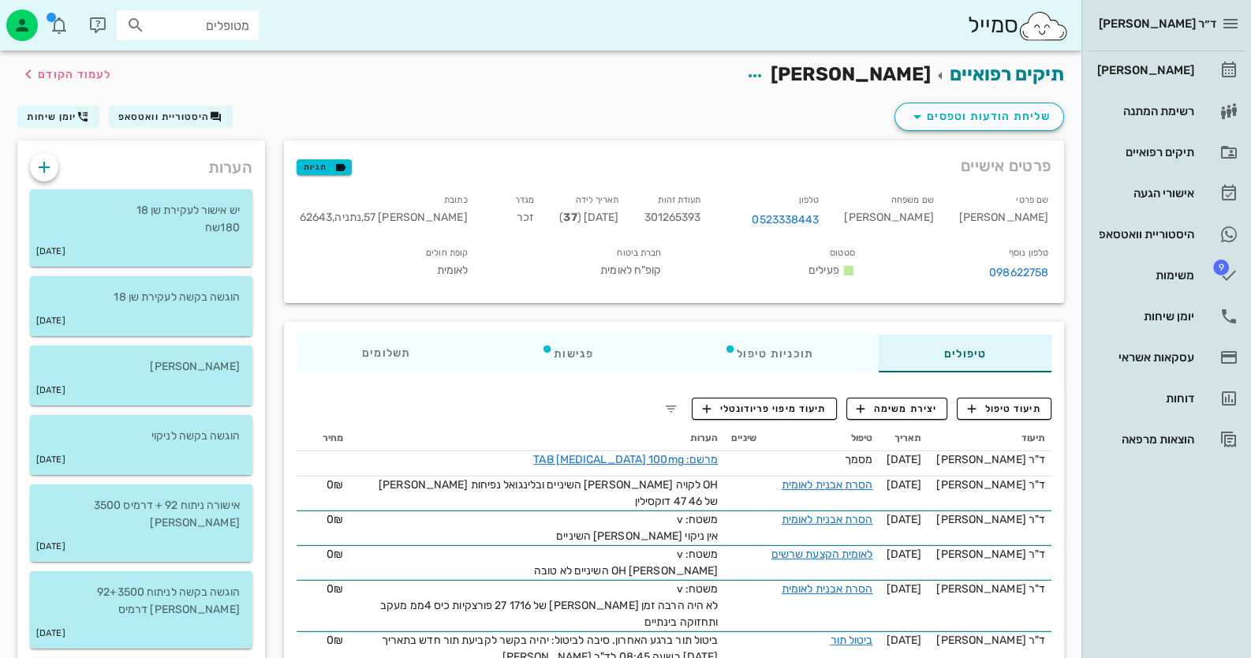
click at [701, 217] on span "301265393" at bounding box center [672, 217] width 57 height 13
copy span "301265393"
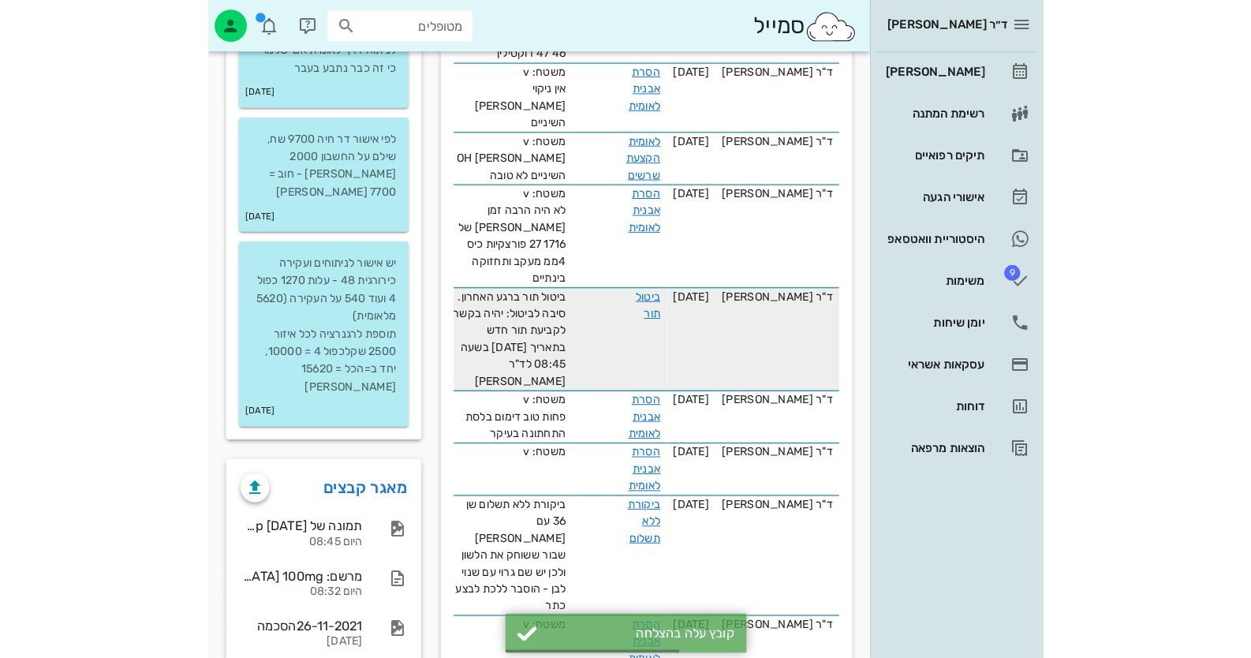
scroll to position [709, 0]
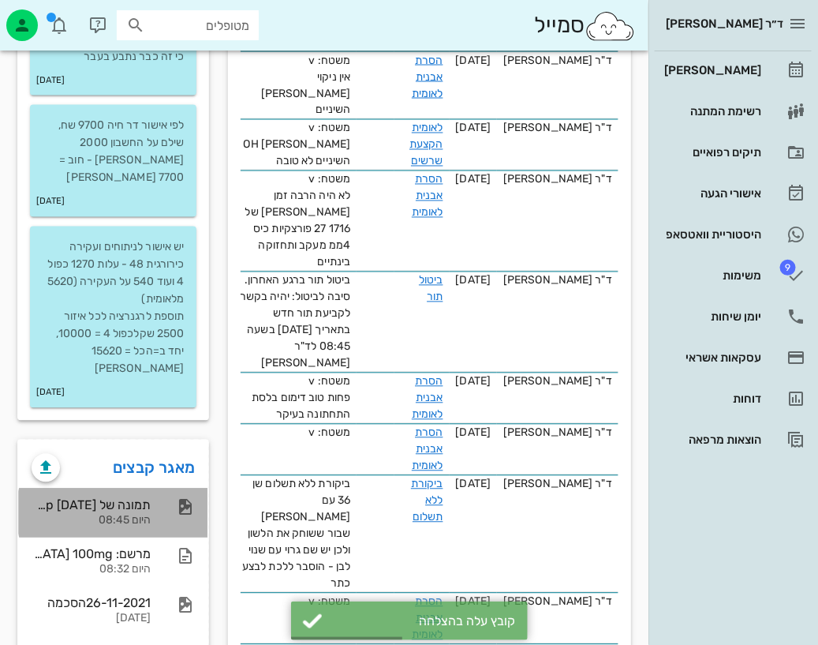
click at [73, 488] on div "תמונה של WhatsApp 2025-09-26 בשעה 08.45.24_5da99790 היום 08:45" at bounding box center [91, 512] width 119 height 49
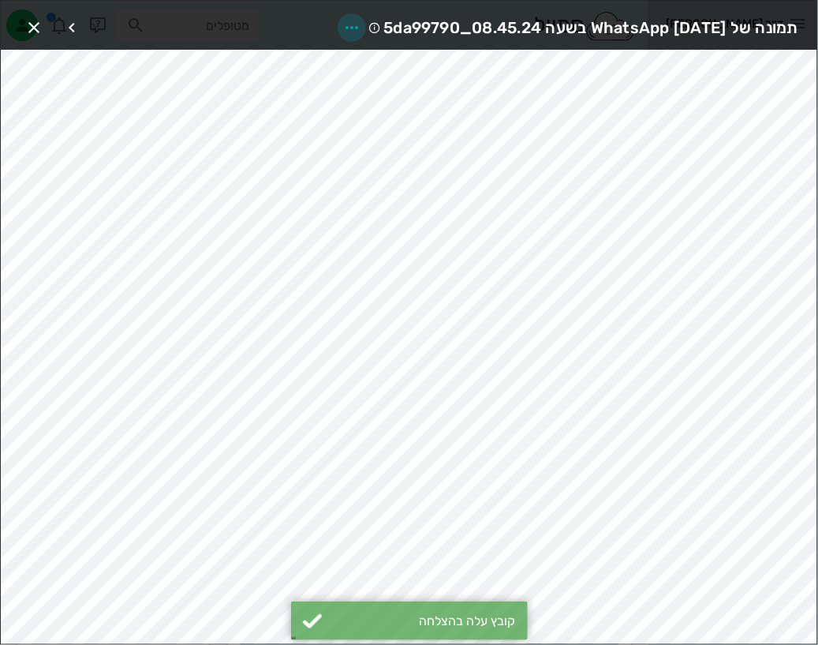
click at [342, 21] on icon "button" at bounding box center [351, 27] width 19 height 19
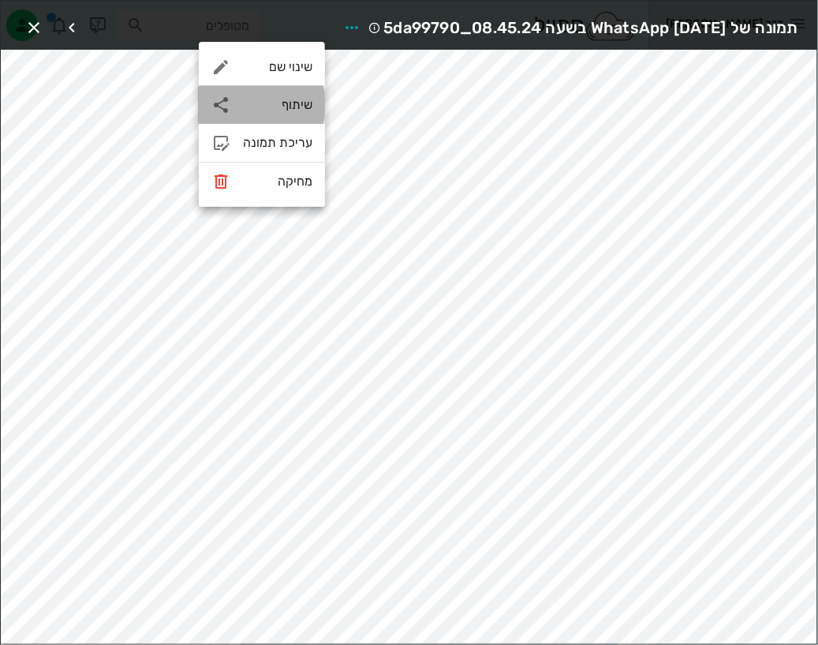
click at [292, 99] on div "שיתוף" at bounding box center [277, 104] width 69 height 15
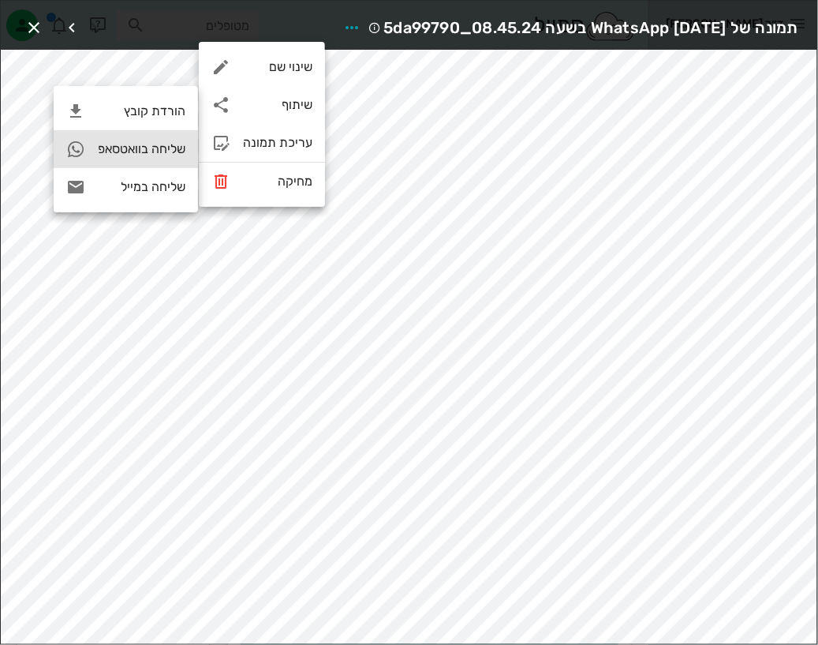
click at [166, 151] on div "שליחה בוואטסאפ" at bounding box center [142, 148] width 88 height 15
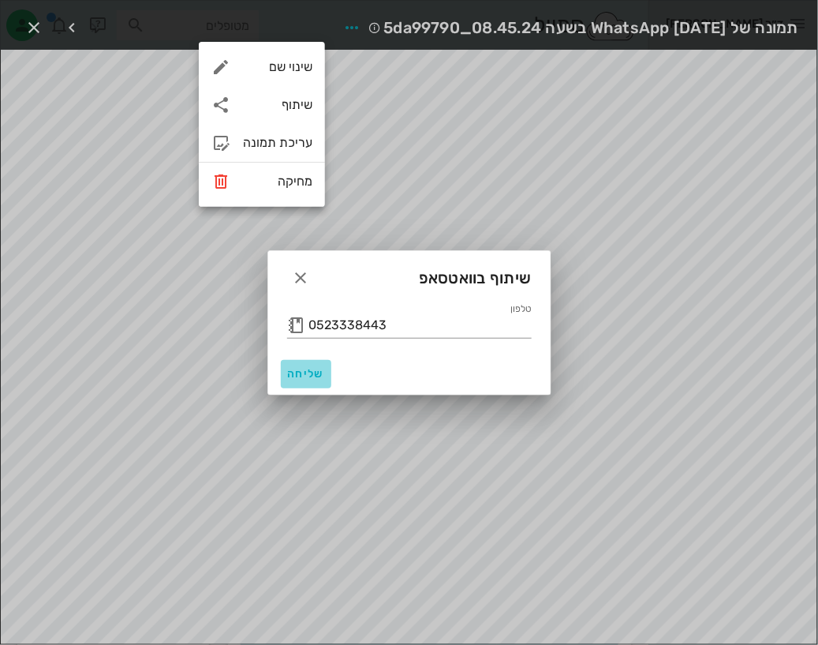
click at [296, 381] on button "שליחה" at bounding box center [306, 374] width 50 height 28
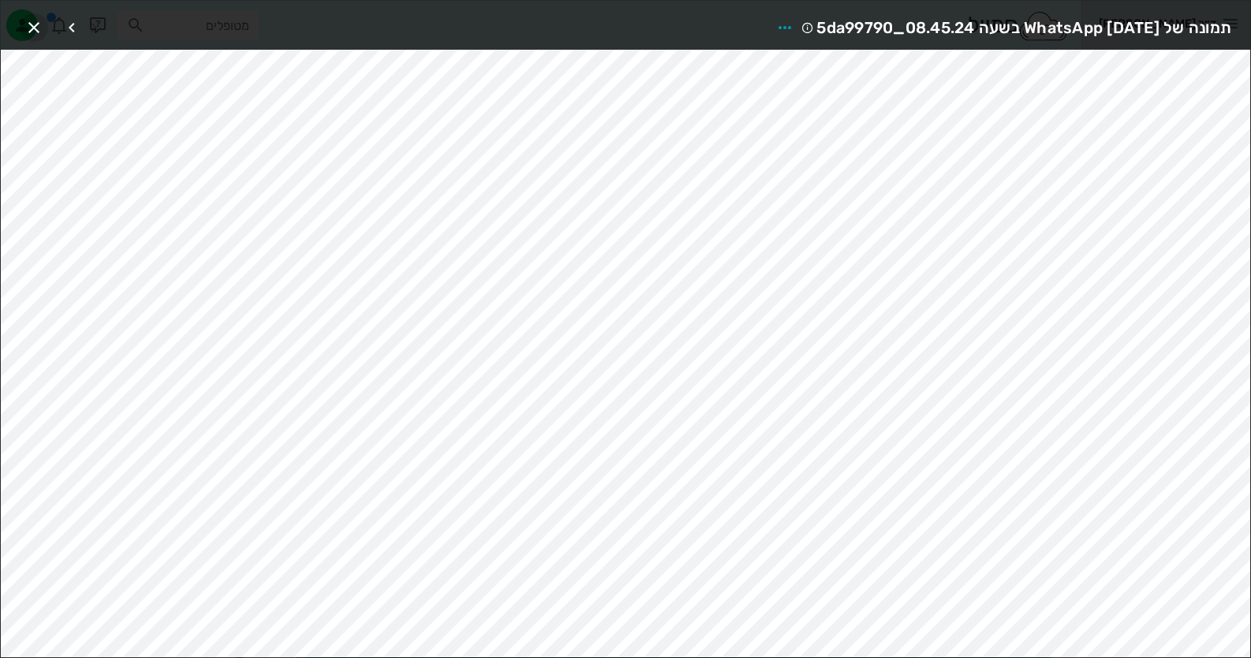
click at [28, 27] on icon "button" at bounding box center [33, 27] width 19 height 19
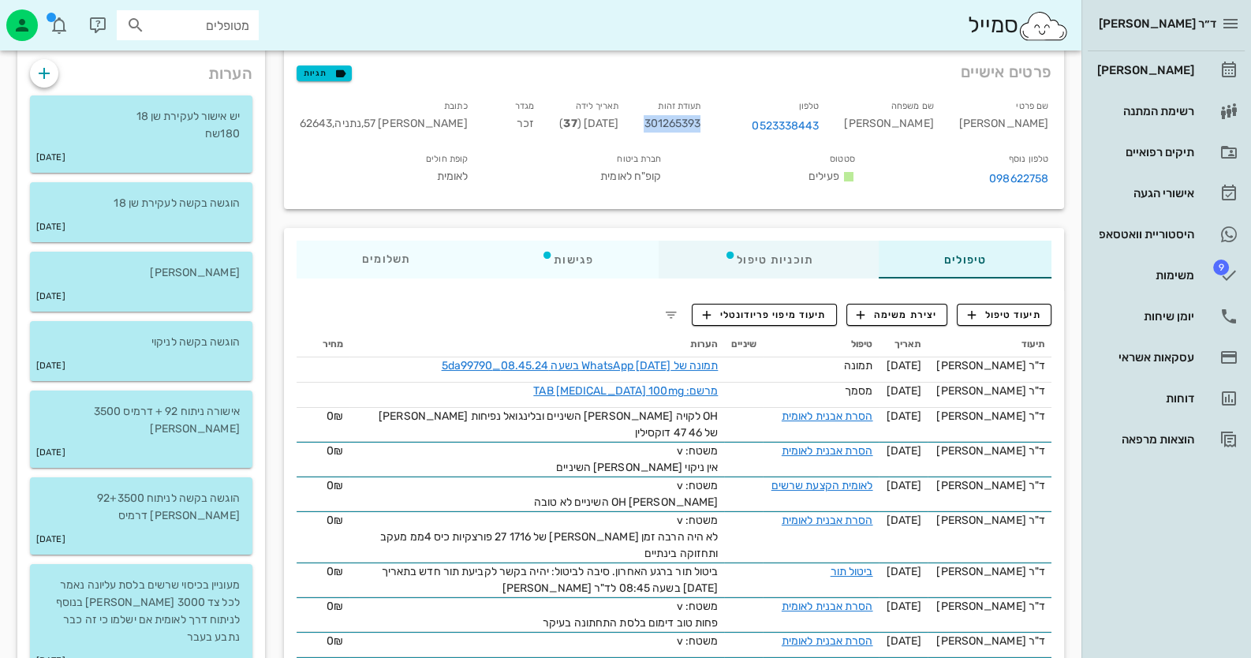
scroll to position [0, 0]
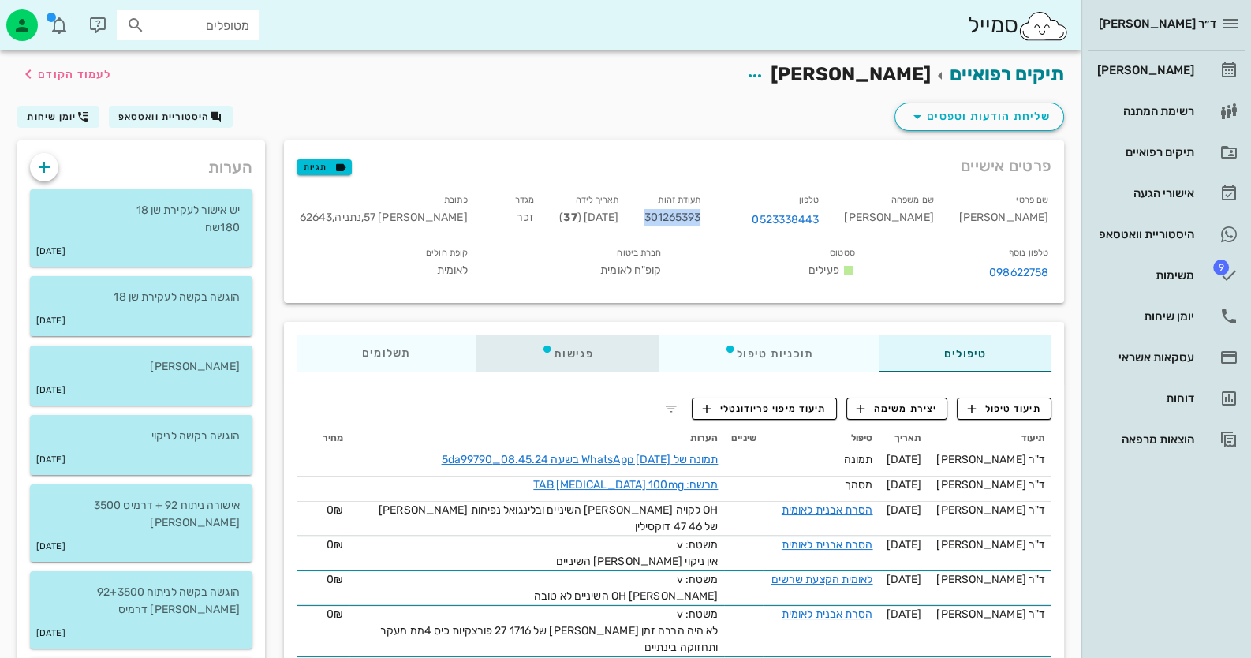
click at [576, 347] on div "פגישות" at bounding box center [567, 353] width 183 height 38
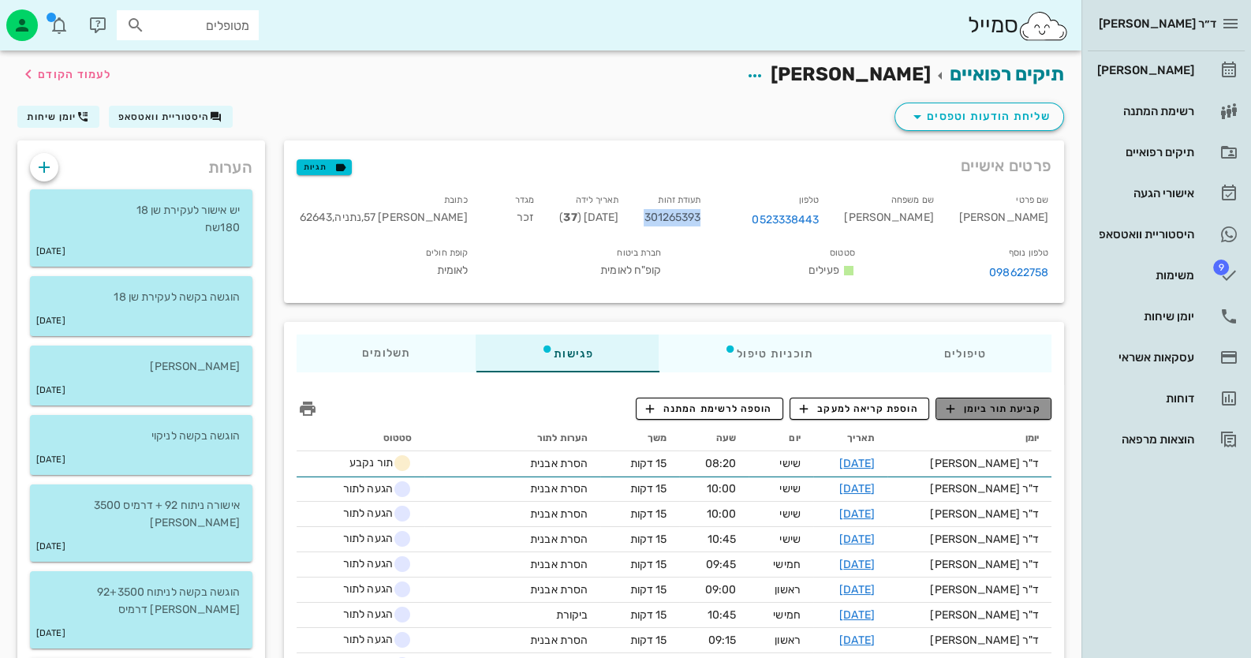
click at [1029, 407] on span "קביעת תור ביומן" at bounding box center [993, 409] width 95 height 14
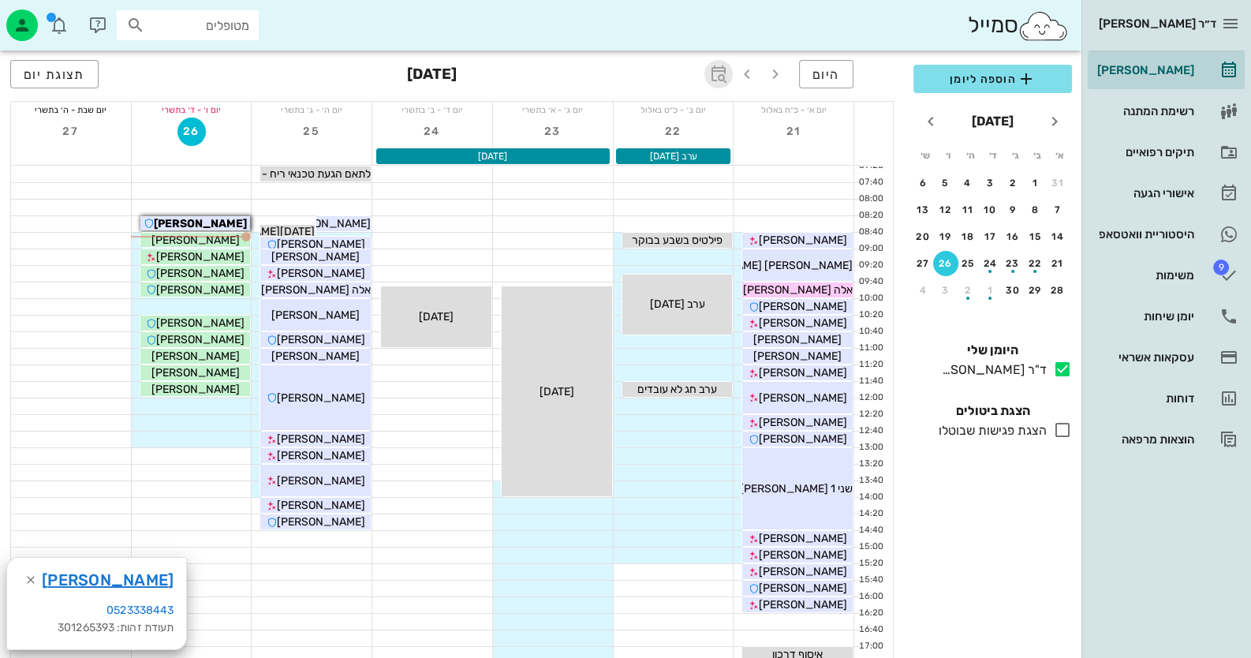
click at [722, 72] on icon "button" at bounding box center [718, 74] width 19 height 19
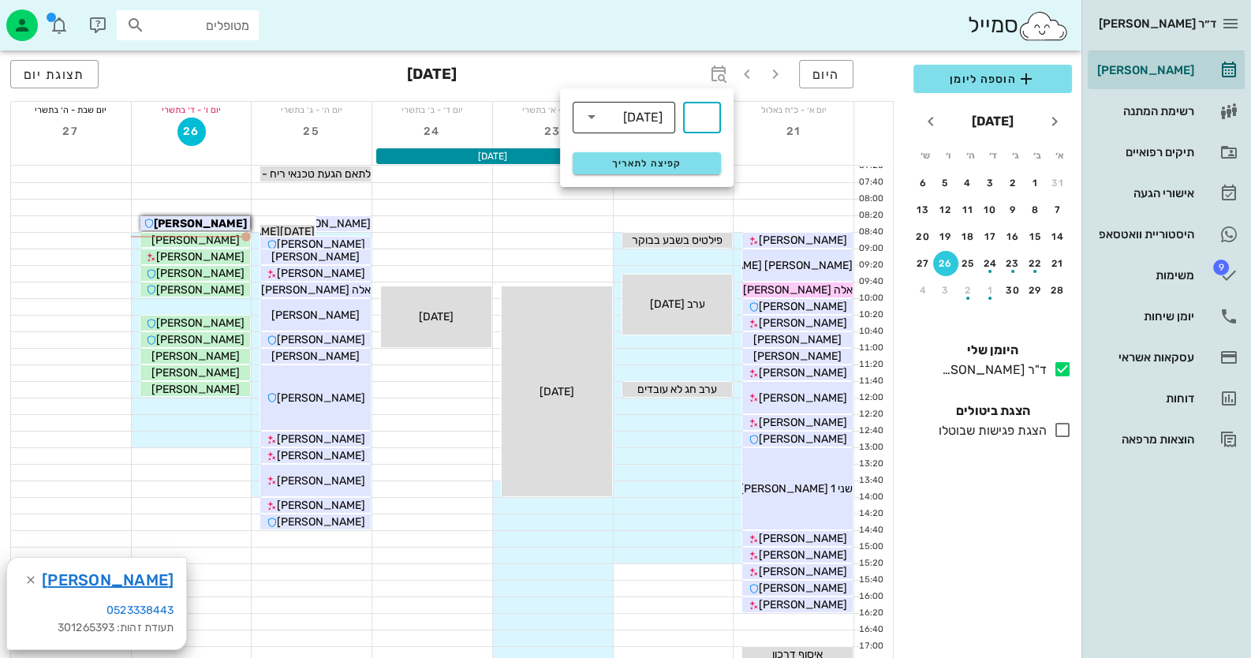
click at [650, 129] on div "[DATE]" at bounding box center [635, 117] width 62 height 32
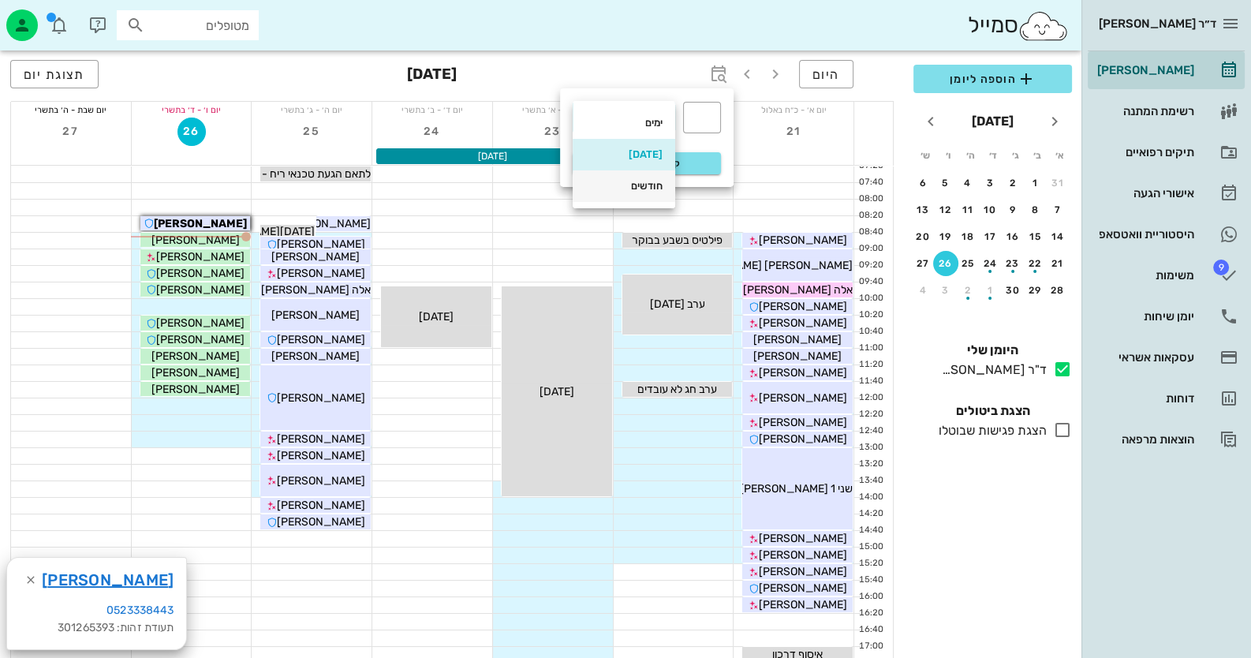
click at [655, 194] on div "חודשים" at bounding box center [623, 186] width 77 height 25
click at [714, 116] on div "​" at bounding box center [702, 118] width 38 height 32
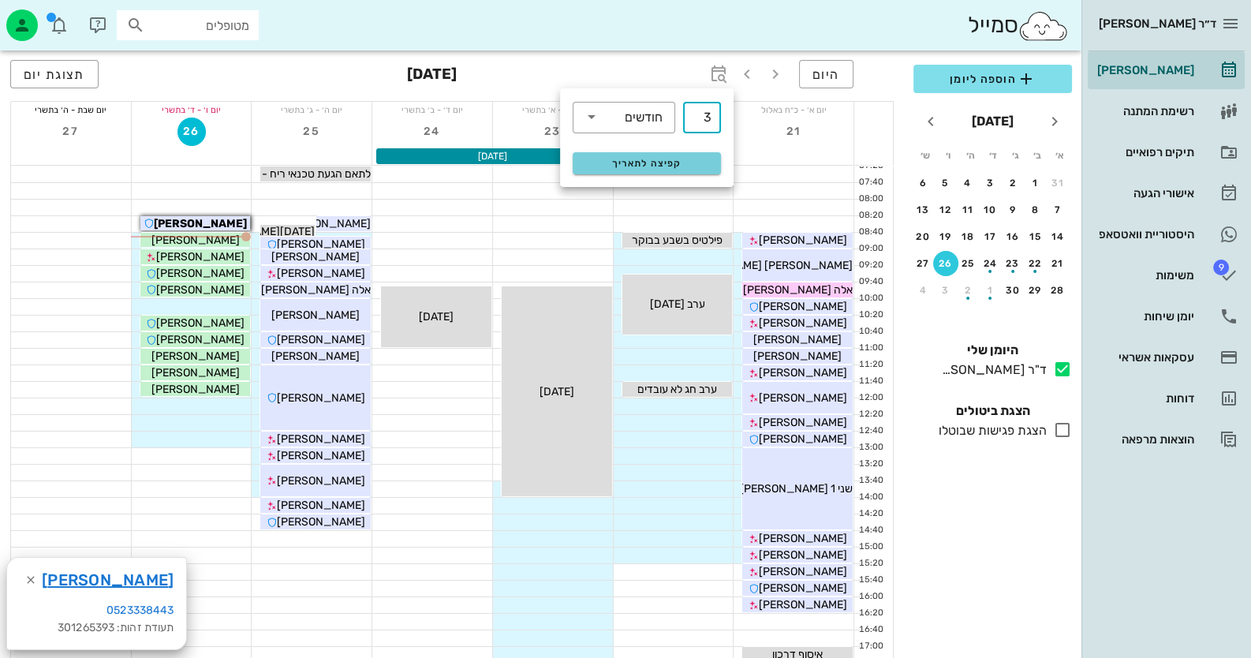
type input "3"
click at [673, 152] on button "קפיצה לתאריך" at bounding box center [647, 163] width 148 height 22
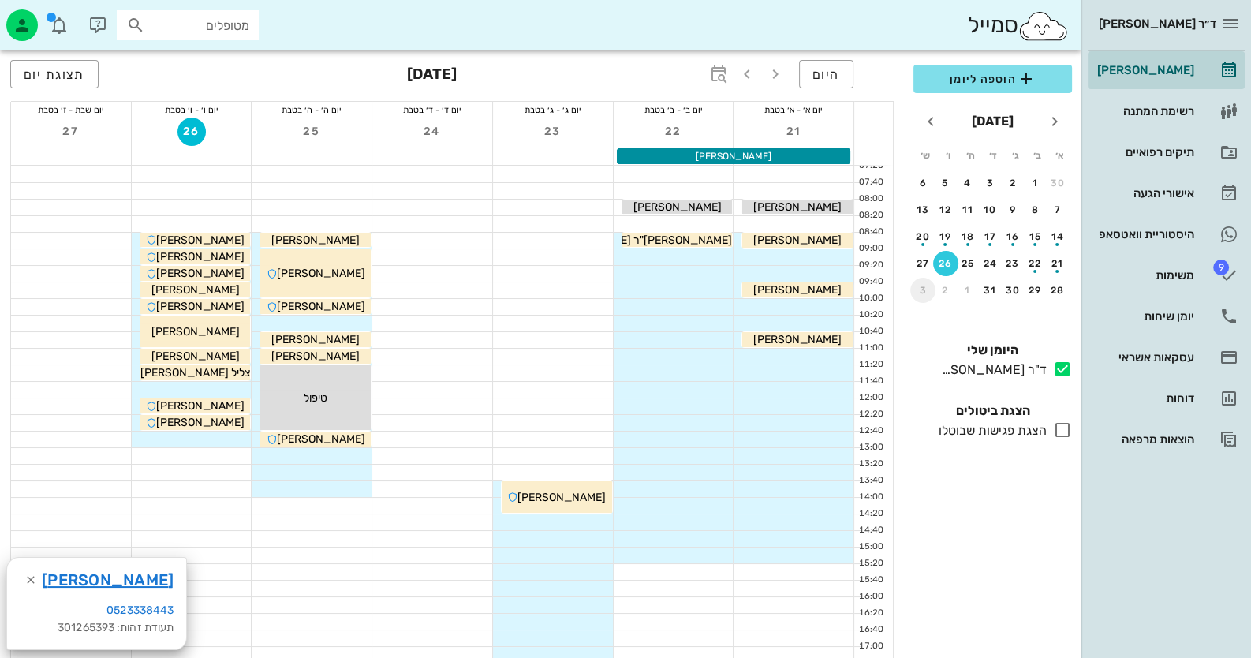
click at [928, 285] on div "3" at bounding box center [922, 290] width 25 height 11
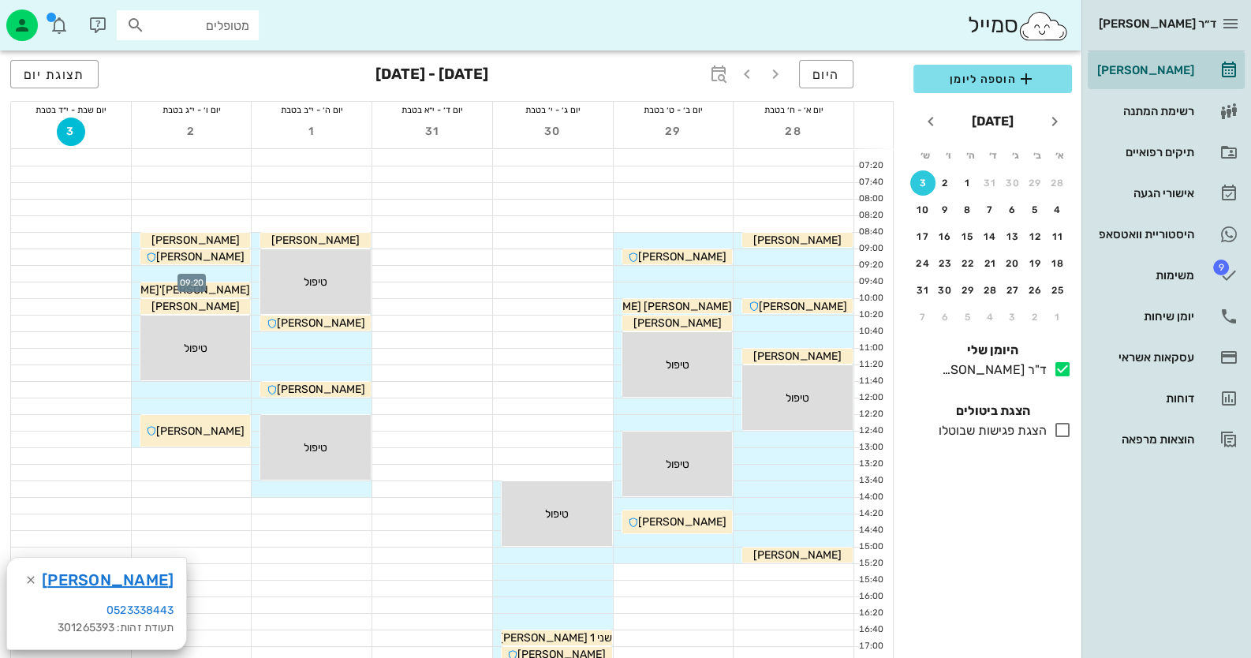
click at [221, 273] on div at bounding box center [192, 274] width 120 height 16
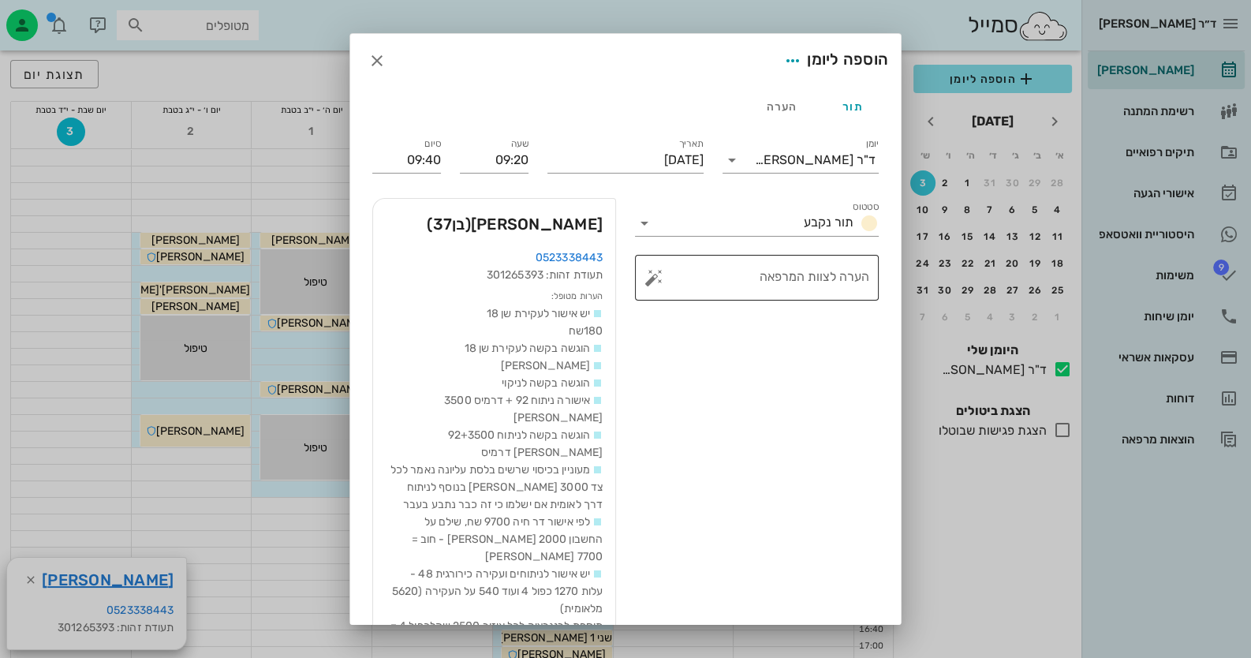
click at [660, 281] on button "button" at bounding box center [654, 277] width 19 height 19
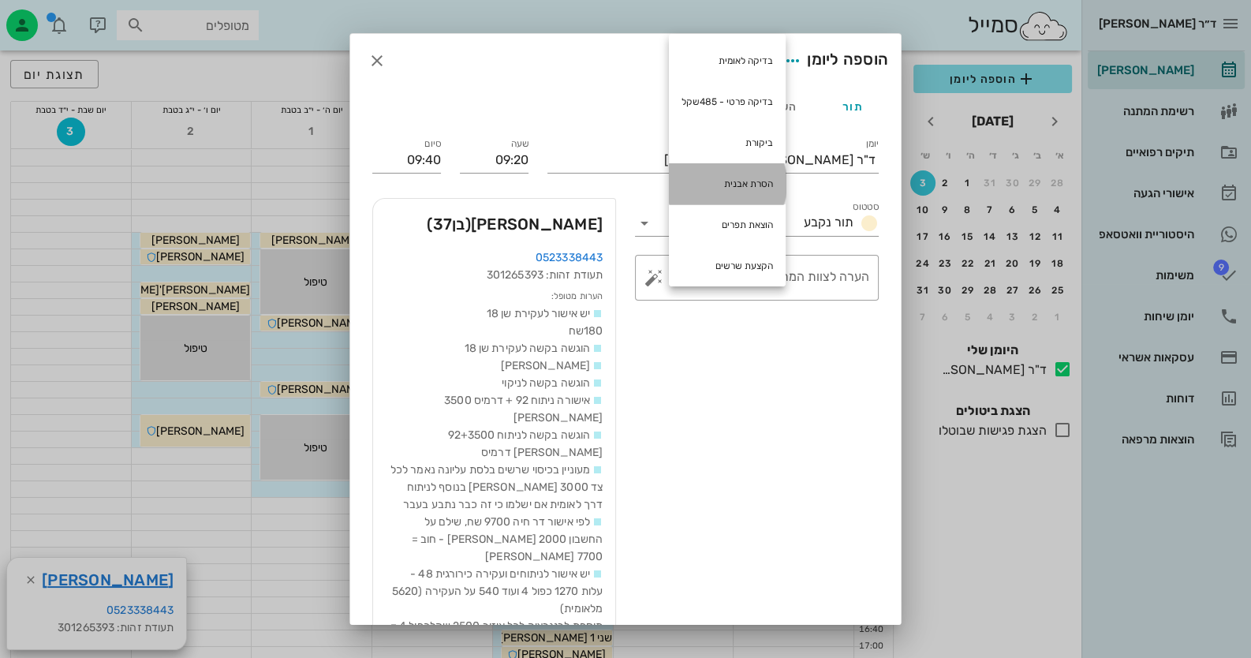
click at [738, 189] on div "הסרת אבנית" at bounding box center [727, 183] width 117 height 41
type textarea "הסרת אבנית"
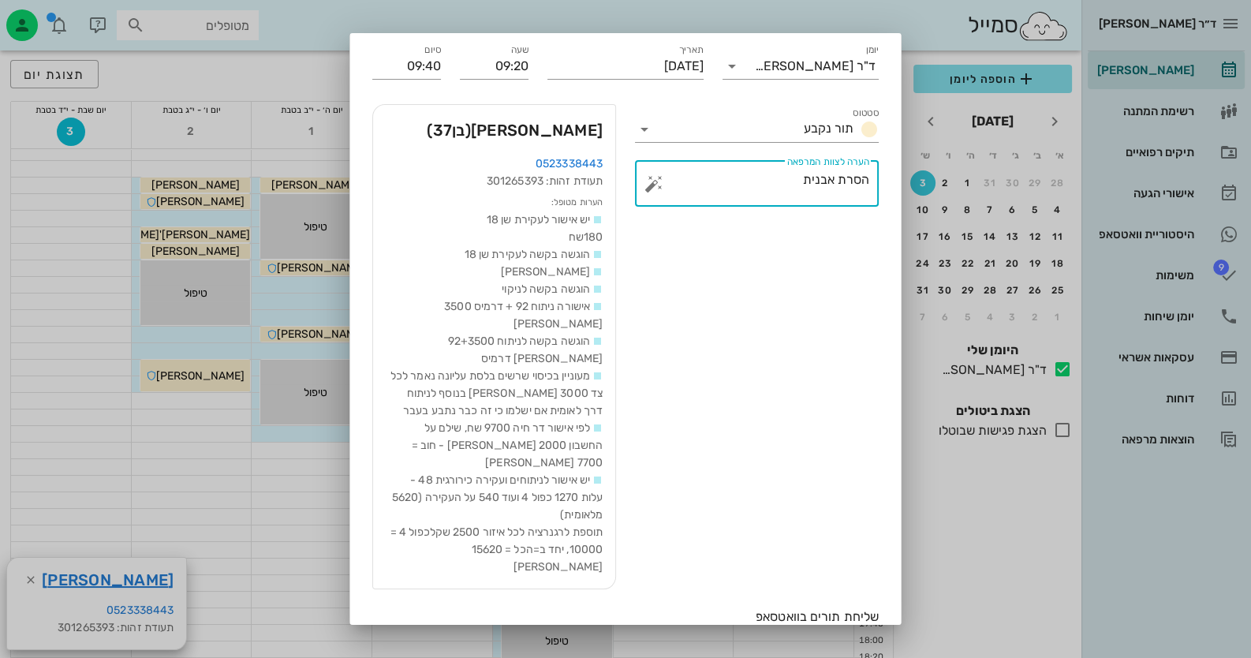
scroll to position [78, 0]
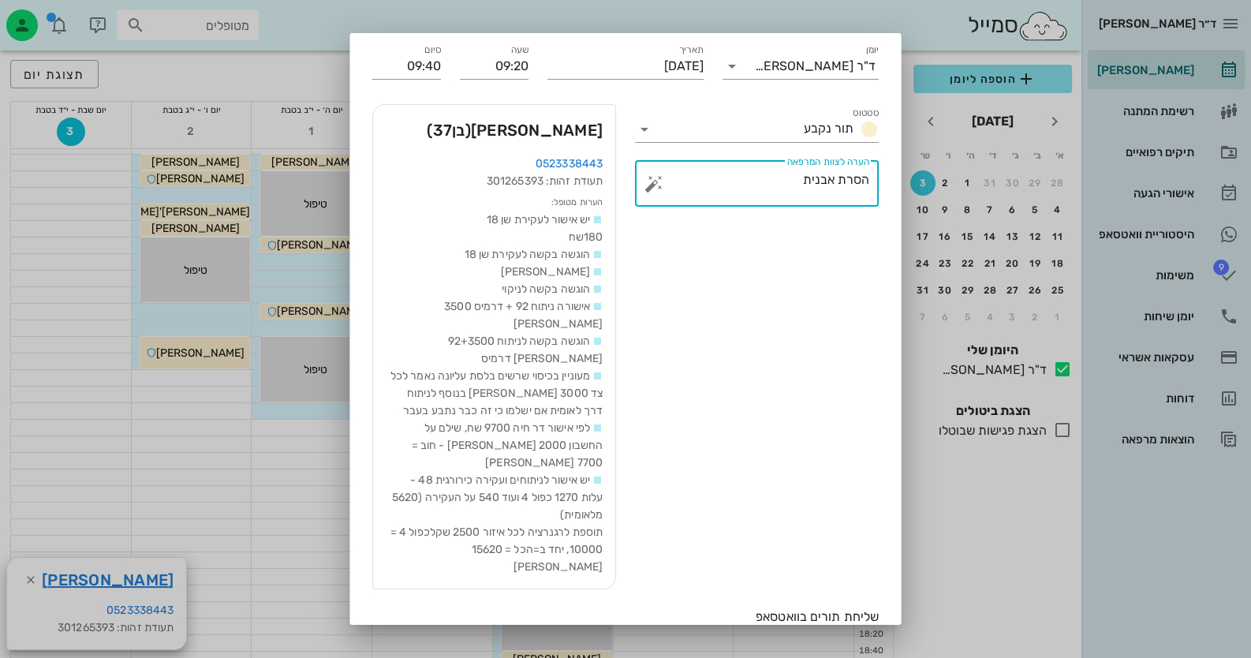
click at [872, 632] on input "רק תור נוכחי" at bounding box center [869, 641] width 19 height 19
checkbox input "false"
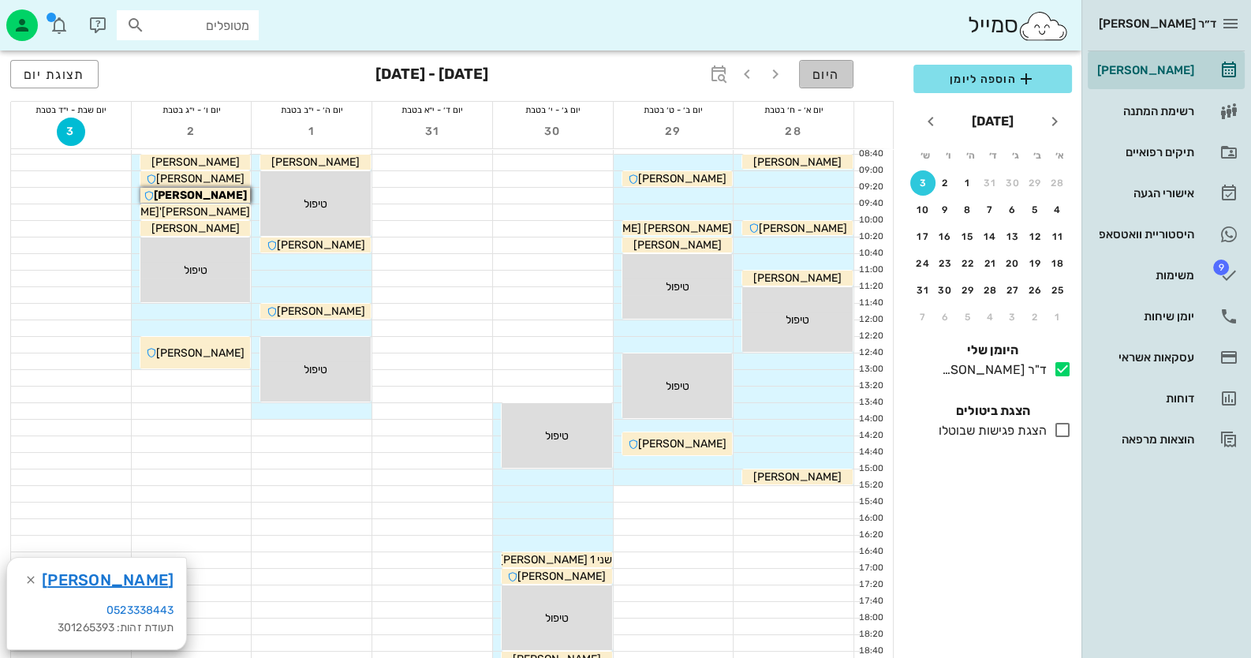
click at [833, 70] on span "היום" at bounding box center [827, 74] width 28 height 15
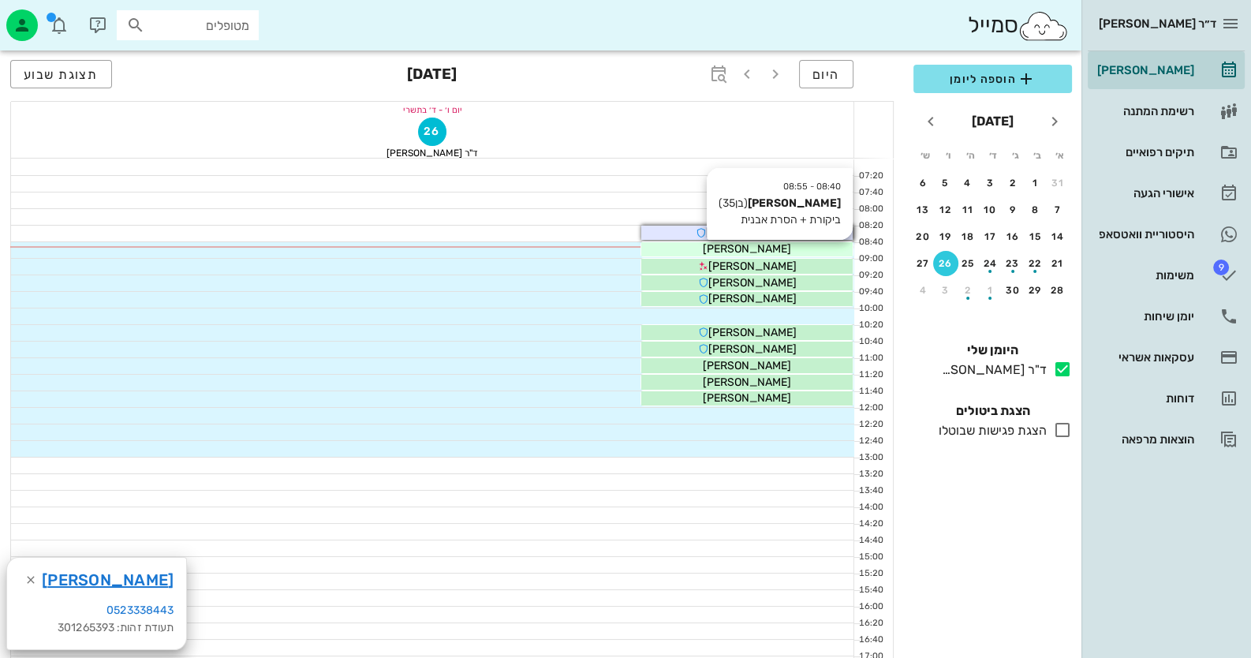
click at [772, 247] on span "[PERSON_NAME]" at bounding box center [747, 248] width 88 height 13
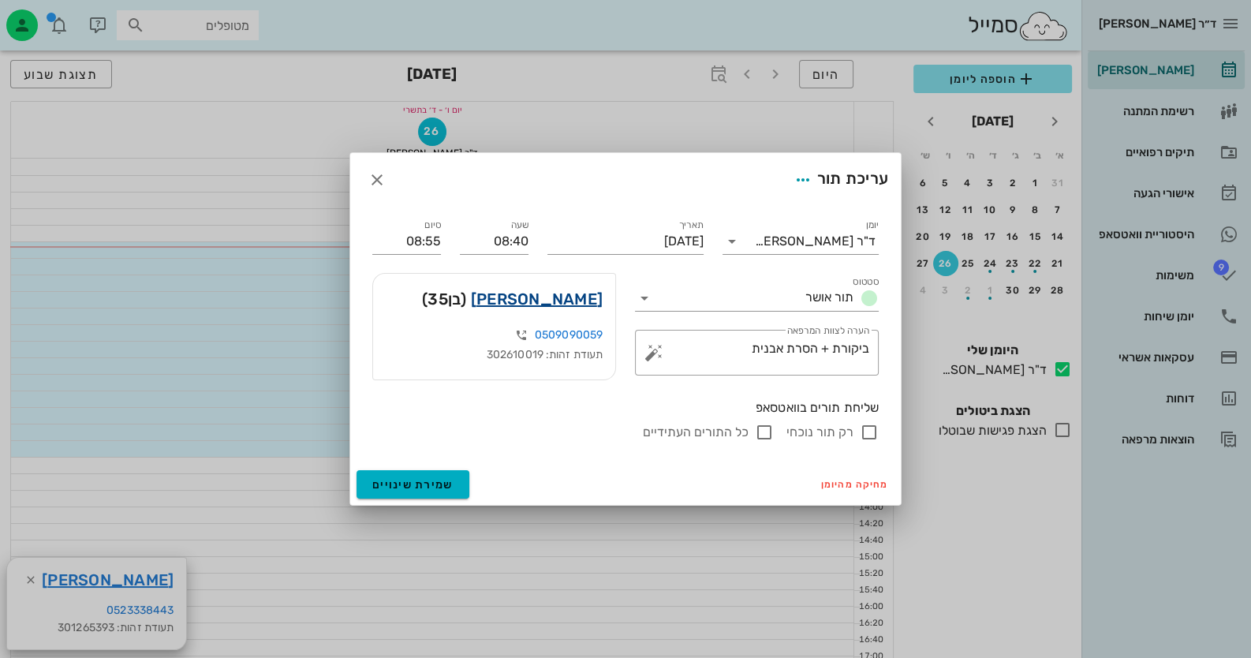
click at [564, 291] on link "נופר אברהמי" at bounding box center [537, 298] width 132 height 25
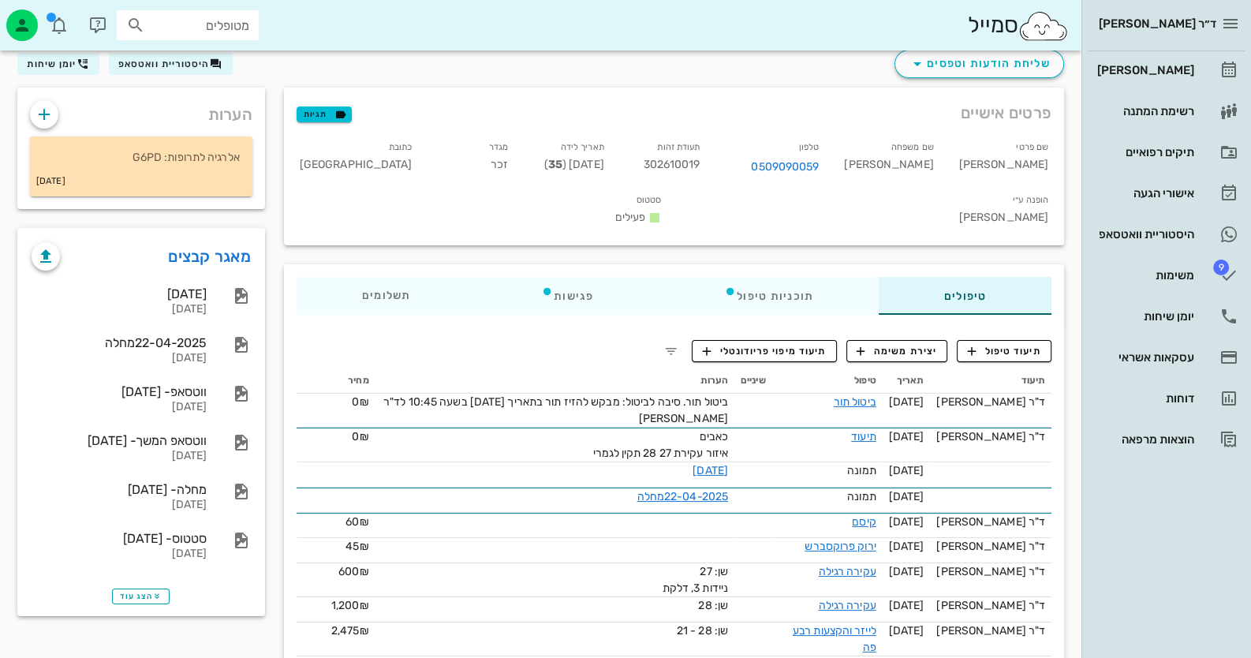
scroll to position [78, 0]
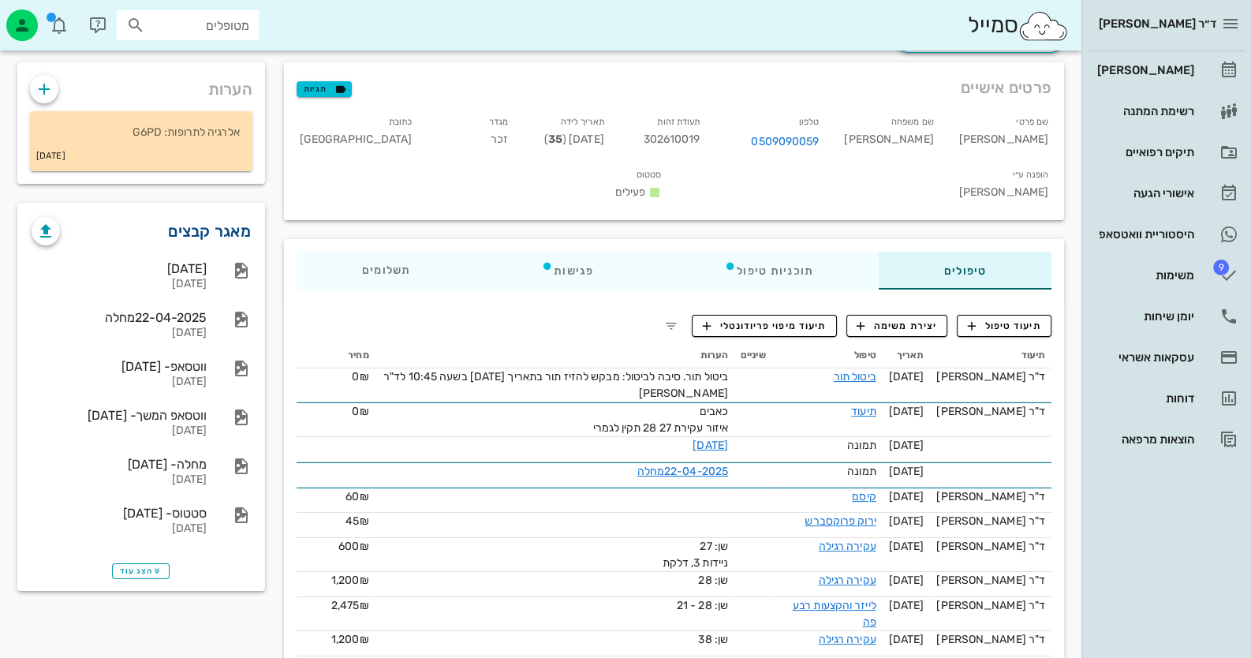
click at [198, 229] on link "מאגר קבצים" at bounding box center [209, 231] width 83 height 25
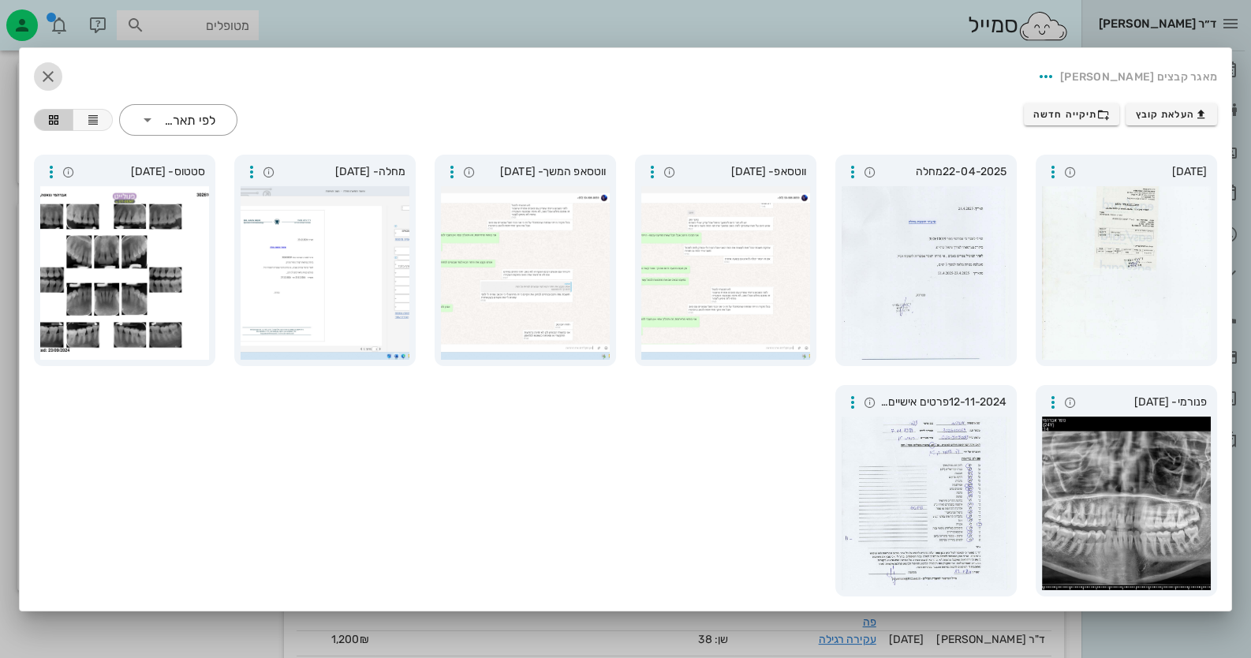
click at [45, 70] on icon "button" at bounding box center [48, 76] width 19 height 19
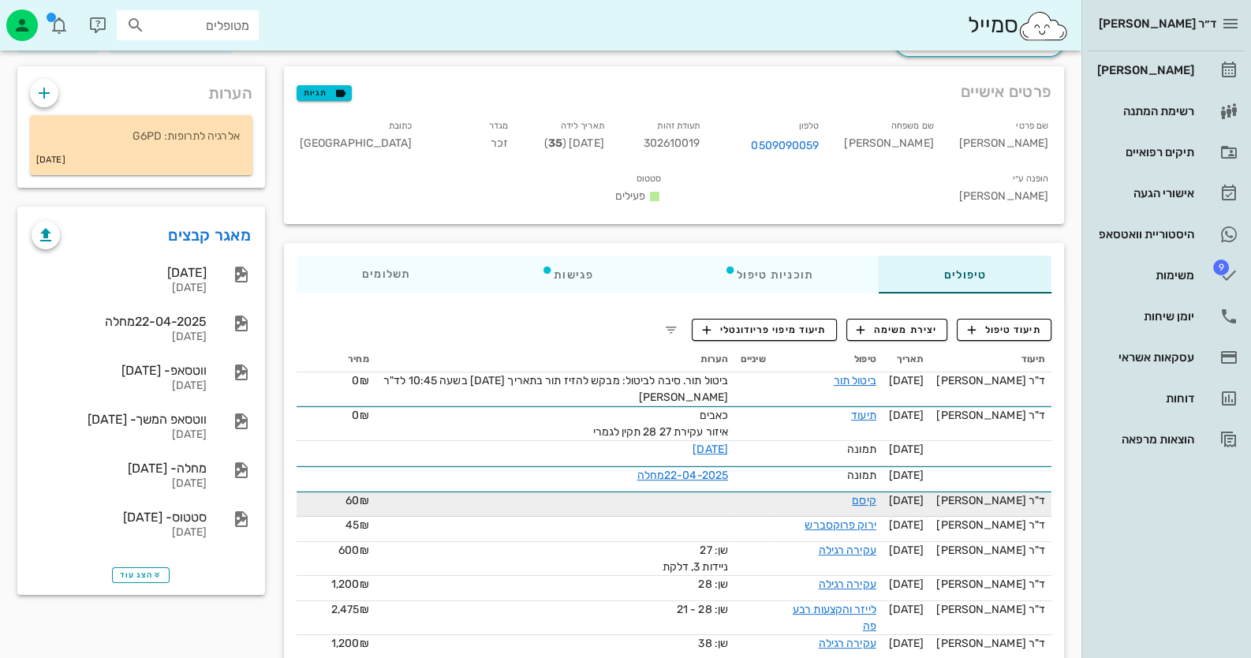
scroll to position [0, 0]
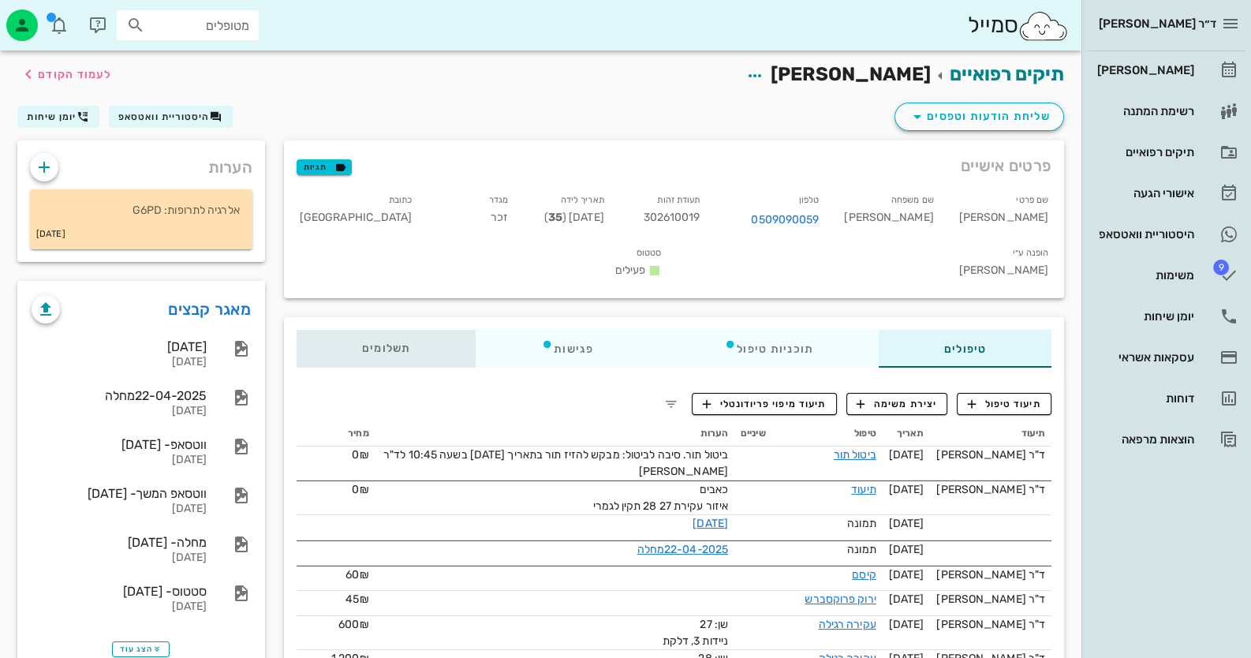
click at [386, 330] on div "תשלומים 0₪" at bounding box center [386, 349] width 179 height 38
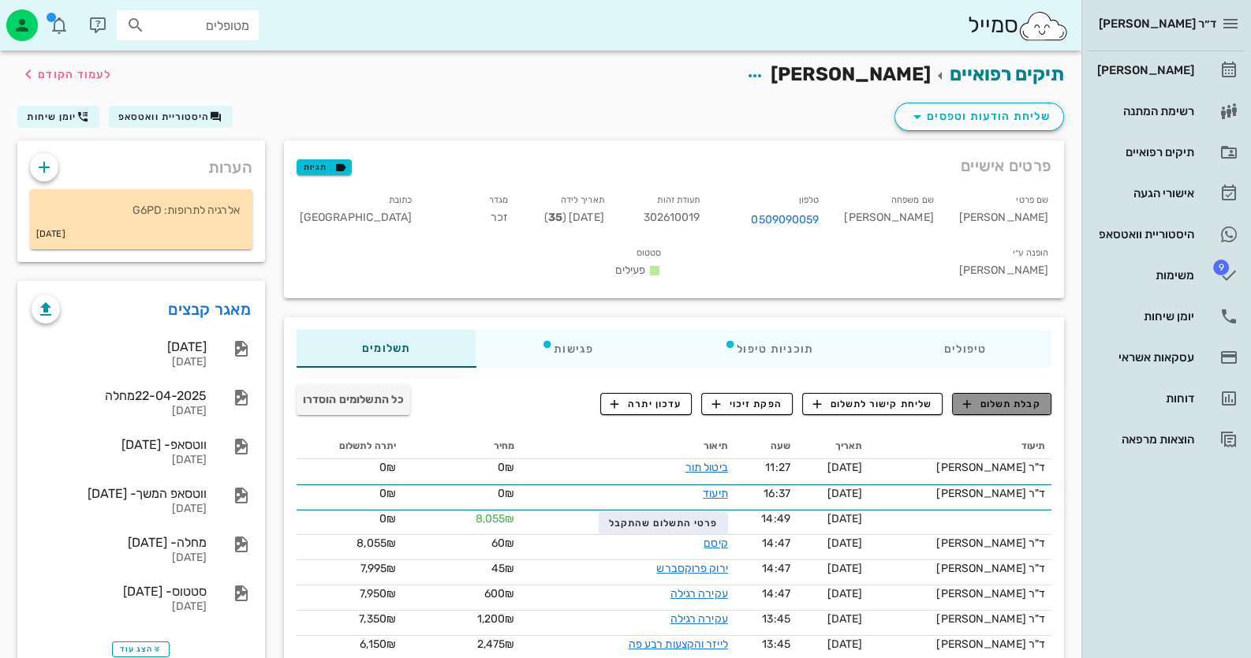
click at [1023, 397] on span "קבלת תשלום" at bounding box center [1002, 404] width 78 height 14
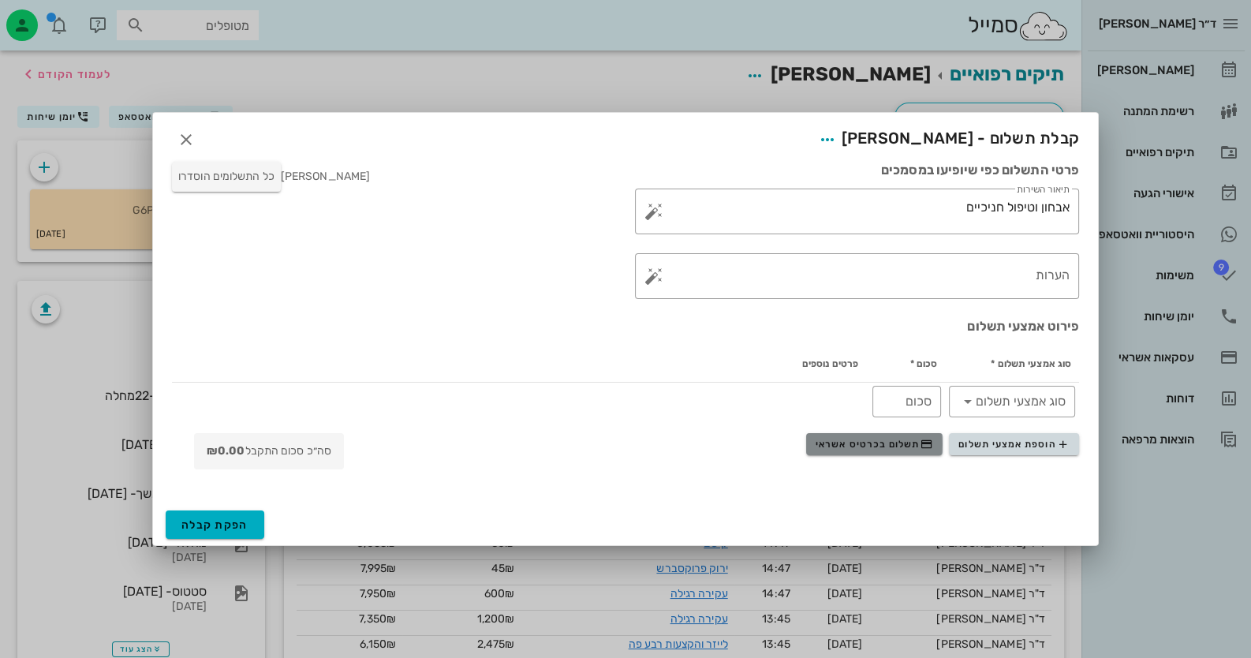
click at [888, 452] on button "תשלום בכרטיס אשראי" at bounding box center [874, 444] width 136 height 22
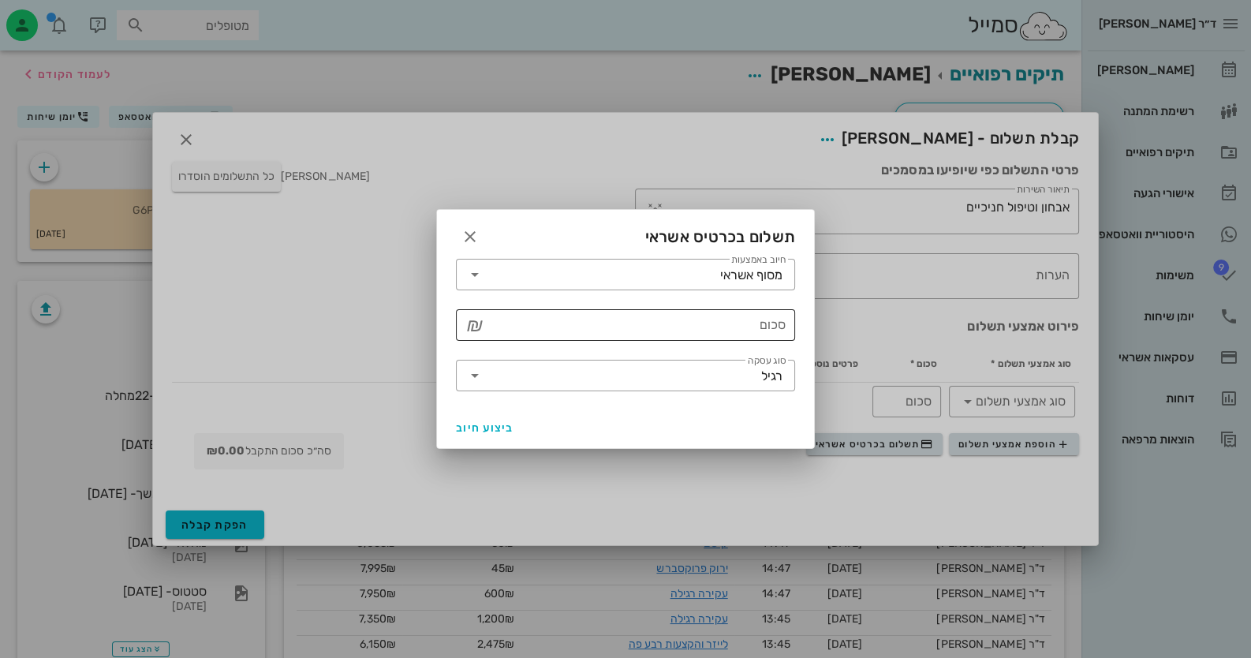
click at [765, 316] on div "סכום" at bounding box center [637, 325] width 298 height 32
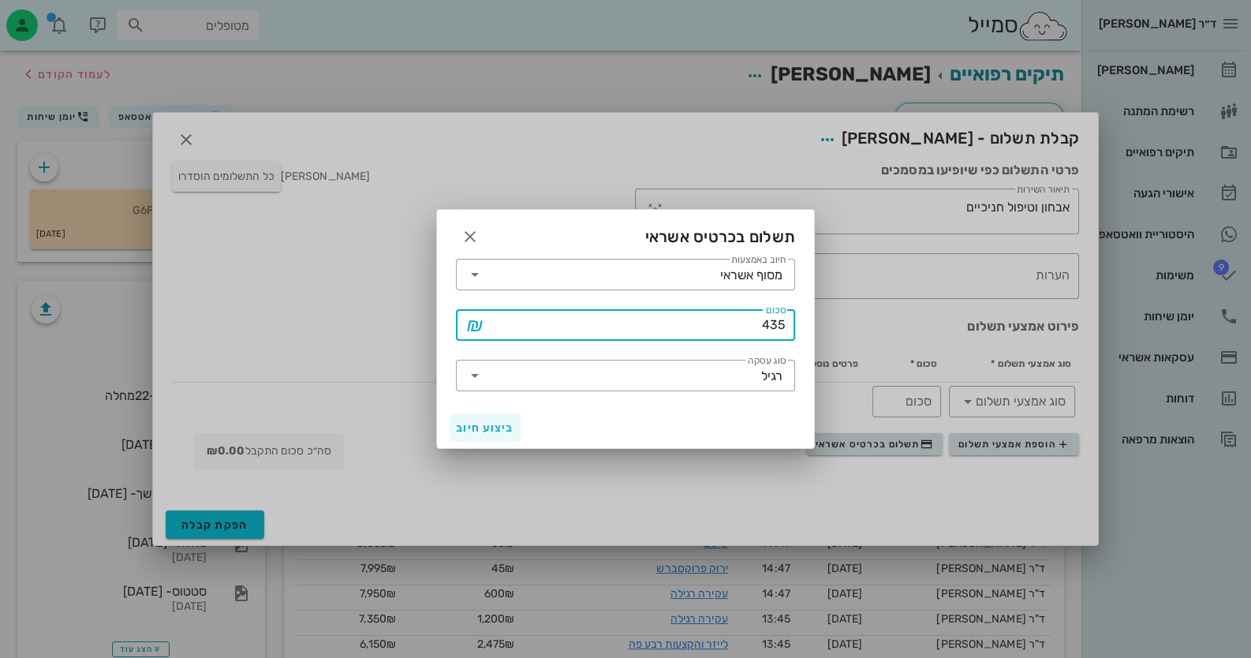
type input "435"
click at [497, 426] on span "ביצוע חיוב" at bounding box center [485, 427] width 58 height 13
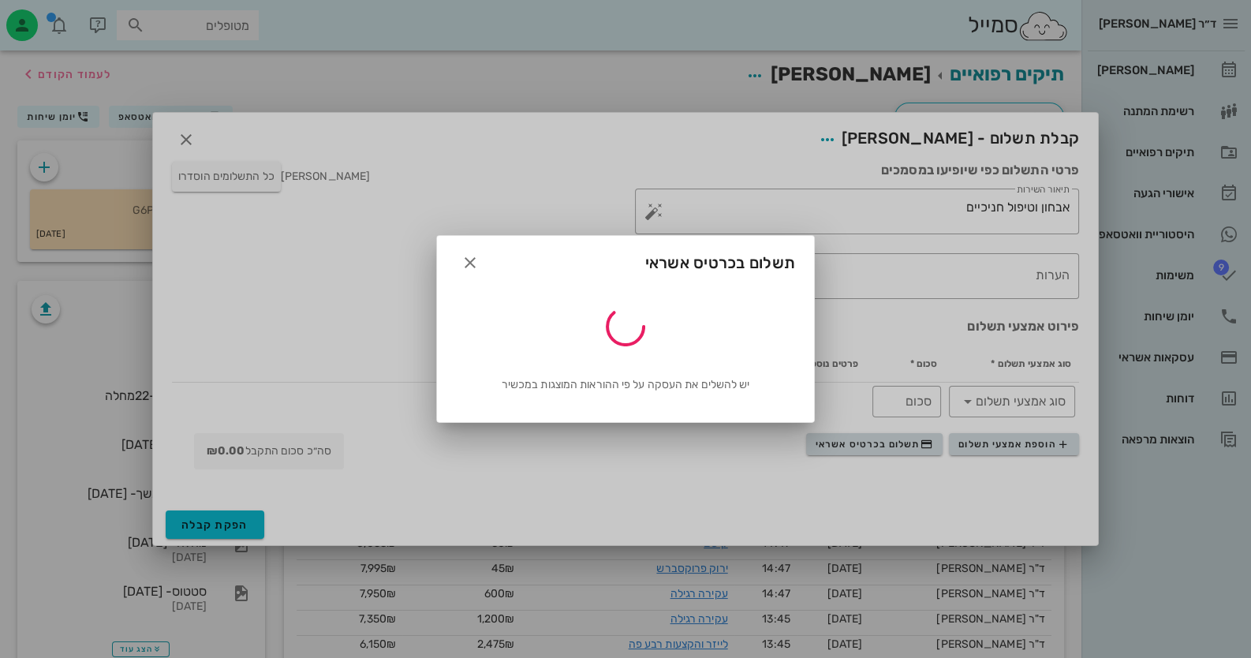
type input "435"
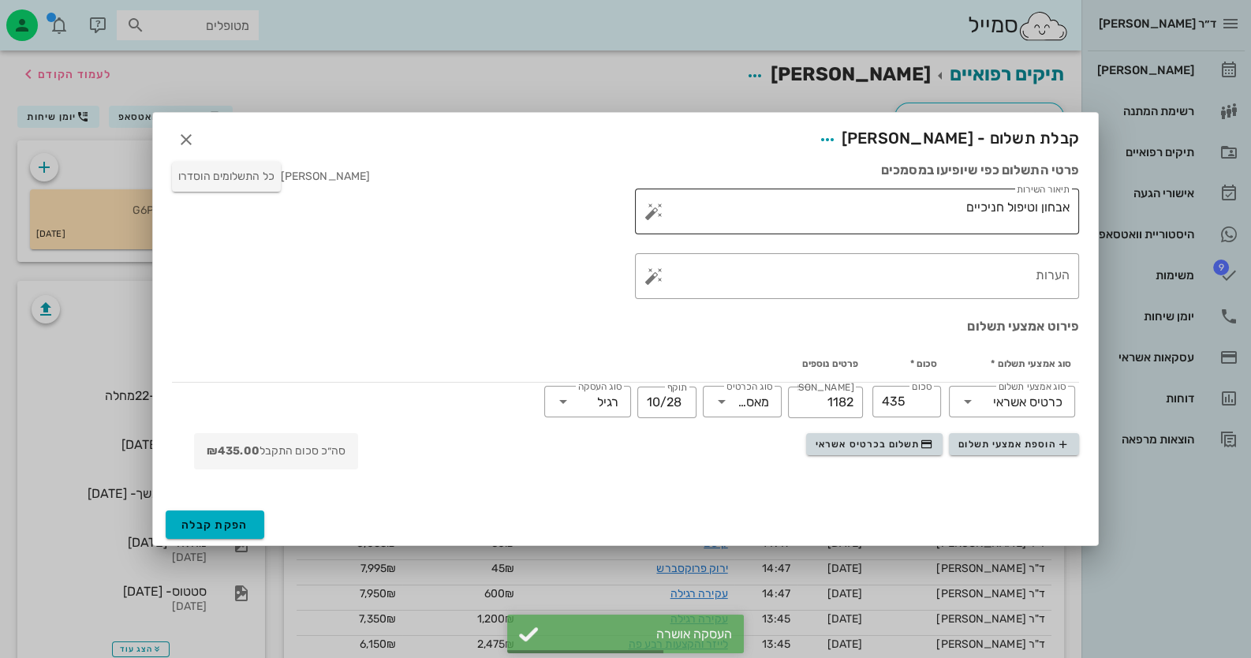
click at [656, 208] on button "button" at bounding box center [654, 211] width 19 height 19
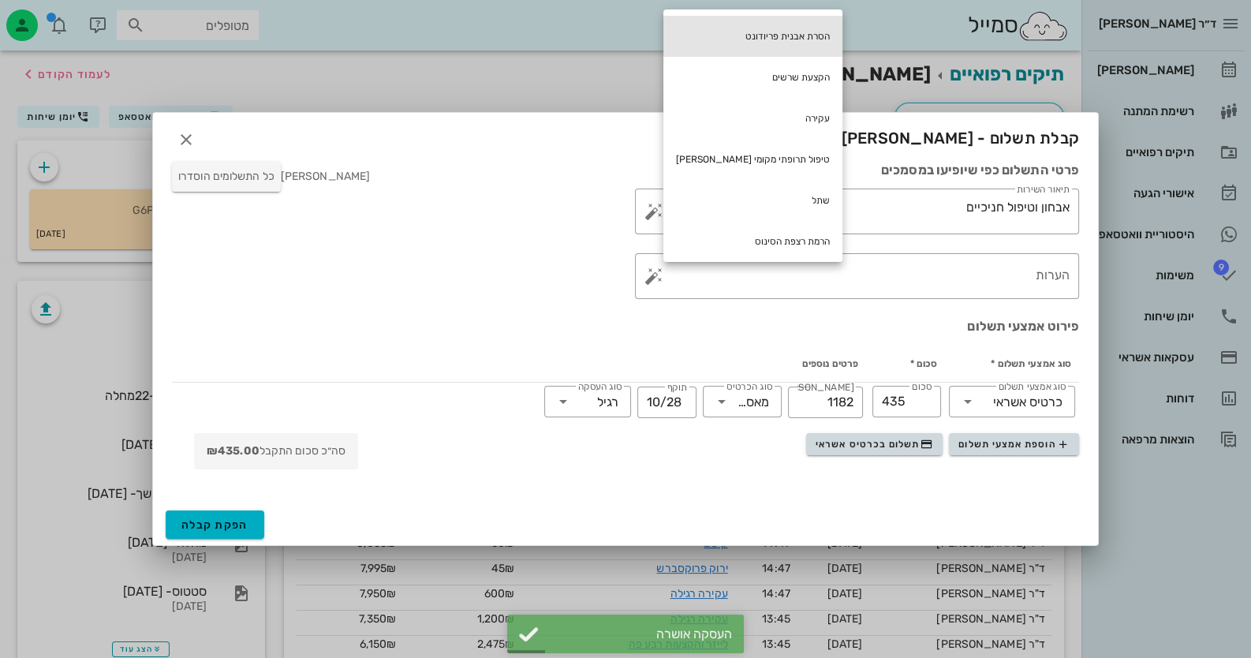
click at [740, 32] on div "הסרת אבנית פריודונט" at bounding box center [752, 36] width 179 height 41
type textarea "אבחון וטיפול חניכיים הסרת אבנית פריודונט"
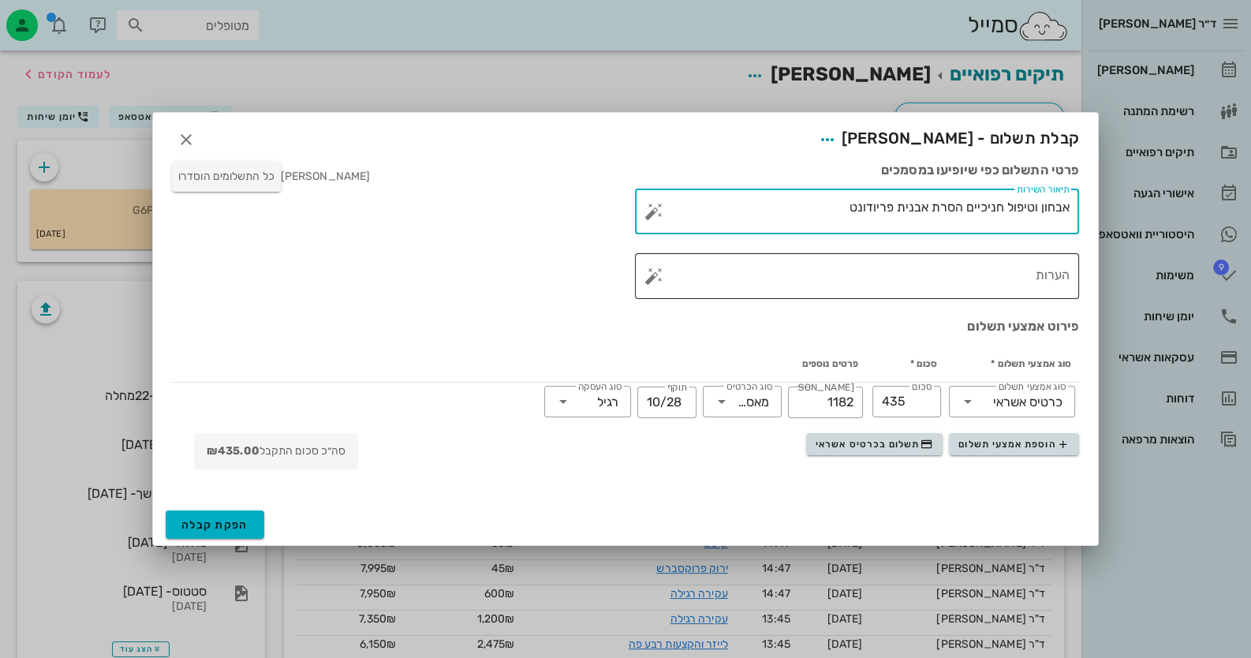
click at [653, 280] on button "button" at bounding box center [654, 276] width 19 height 19
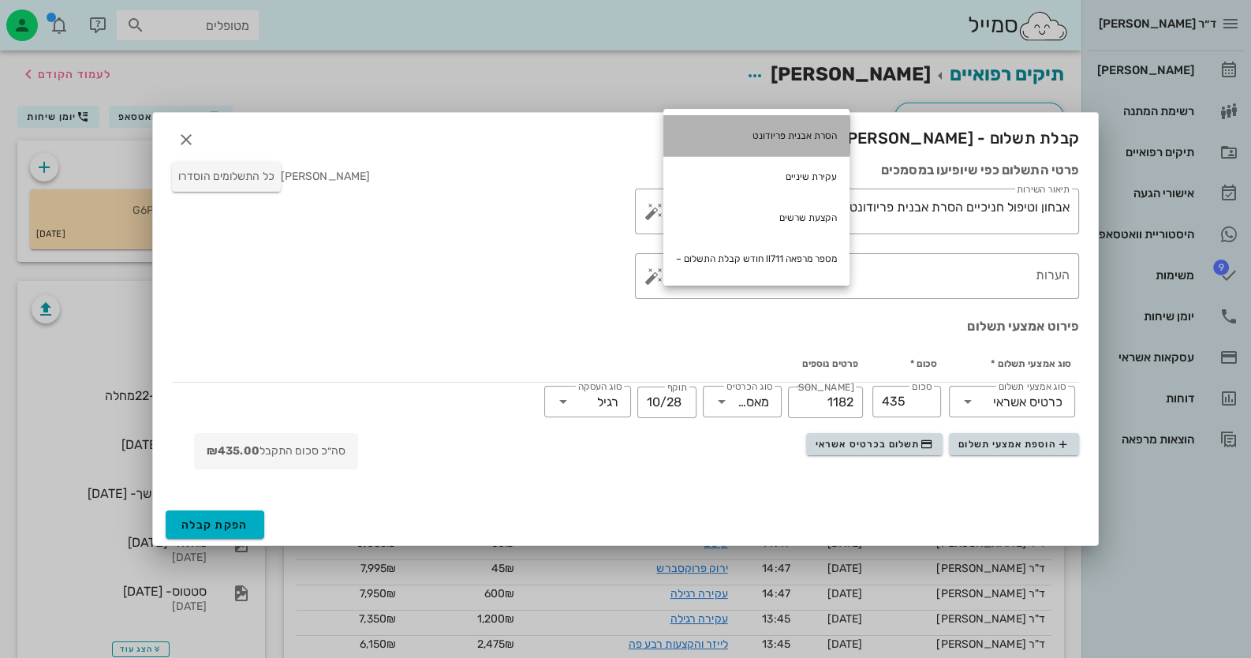
click at [749, 144] on div "הסרת אבנית פריודונט" at bounding box center [756, 135] width 186 height 41
type textarea "הסרת אבנית פריודונט"
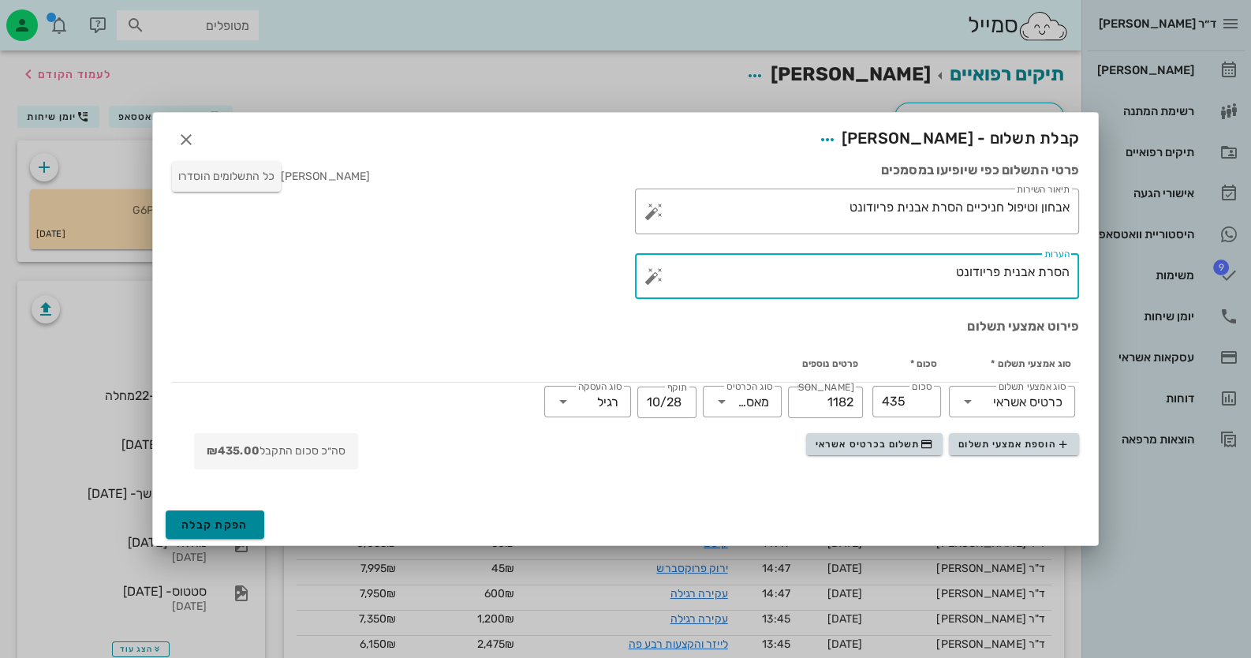
click at [229, 518] on span "הפקת קבלה" at bounding box center [214, 524] width 67 height 13
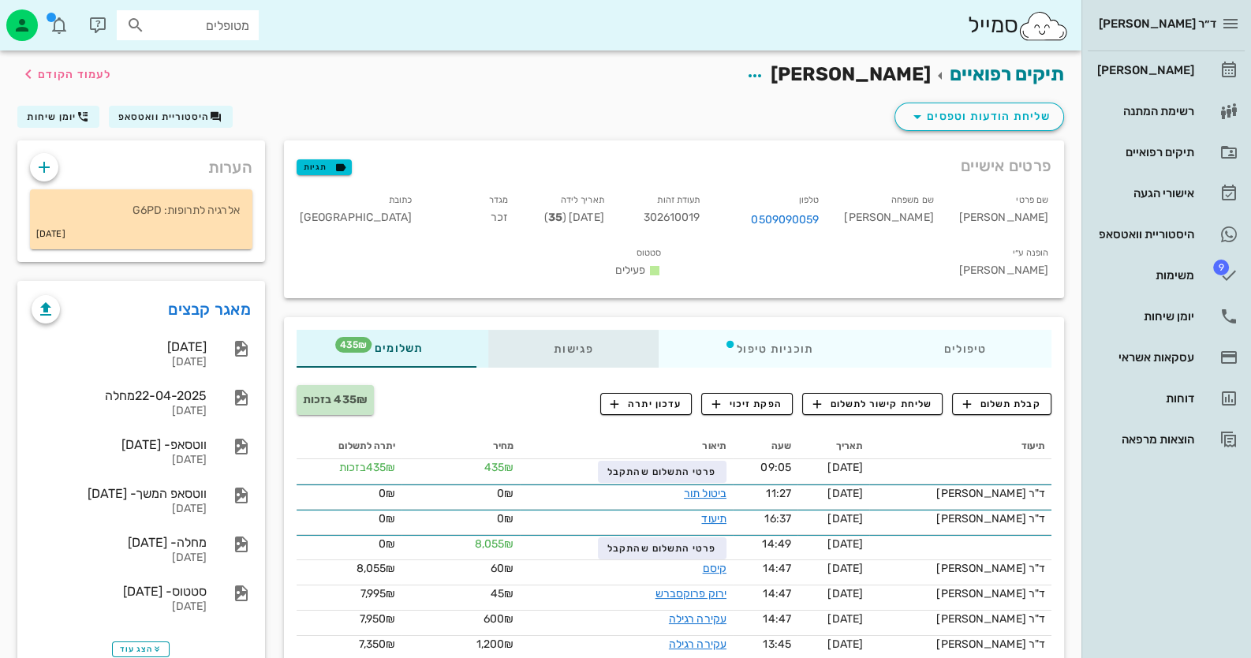
click at [581, 330] on div "פגישות" at bounding box center [573, 349] width 170 height 38
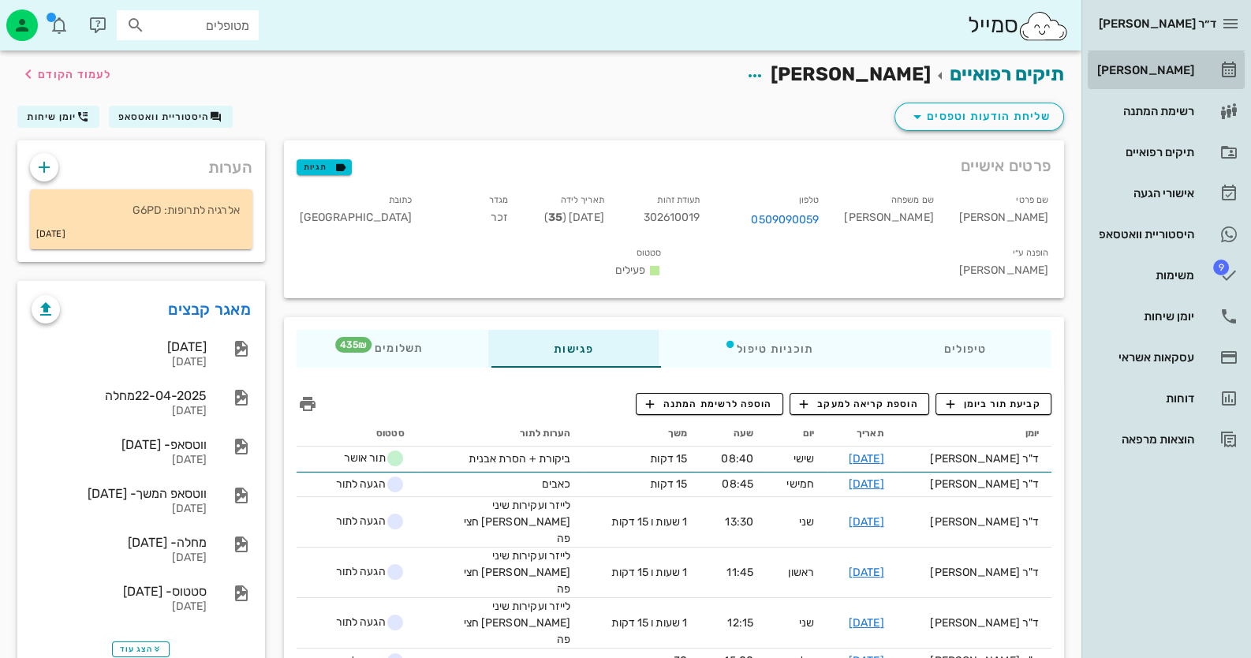
click at [1164, 71] on div "[PERSON_NAME]" at bounding box center [1144, 70] width 100 height 13
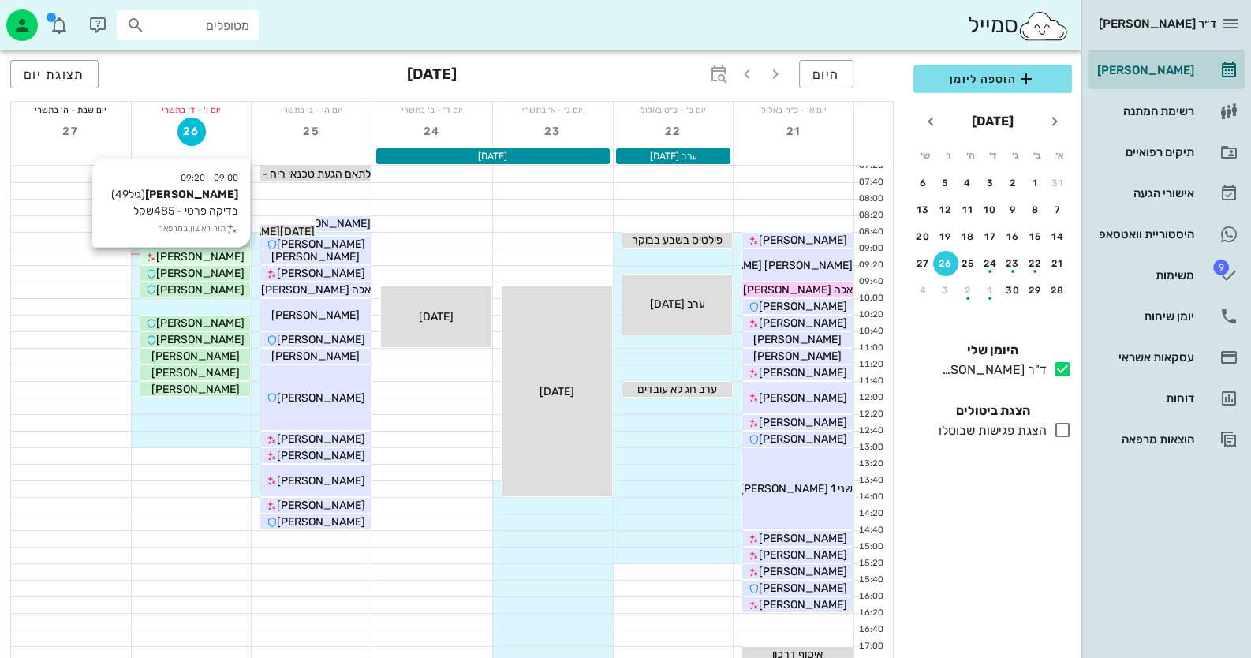
click at [220, 251] on span "[PERSON_NAME]" at bounding box center [200, 256] width 88 height 13
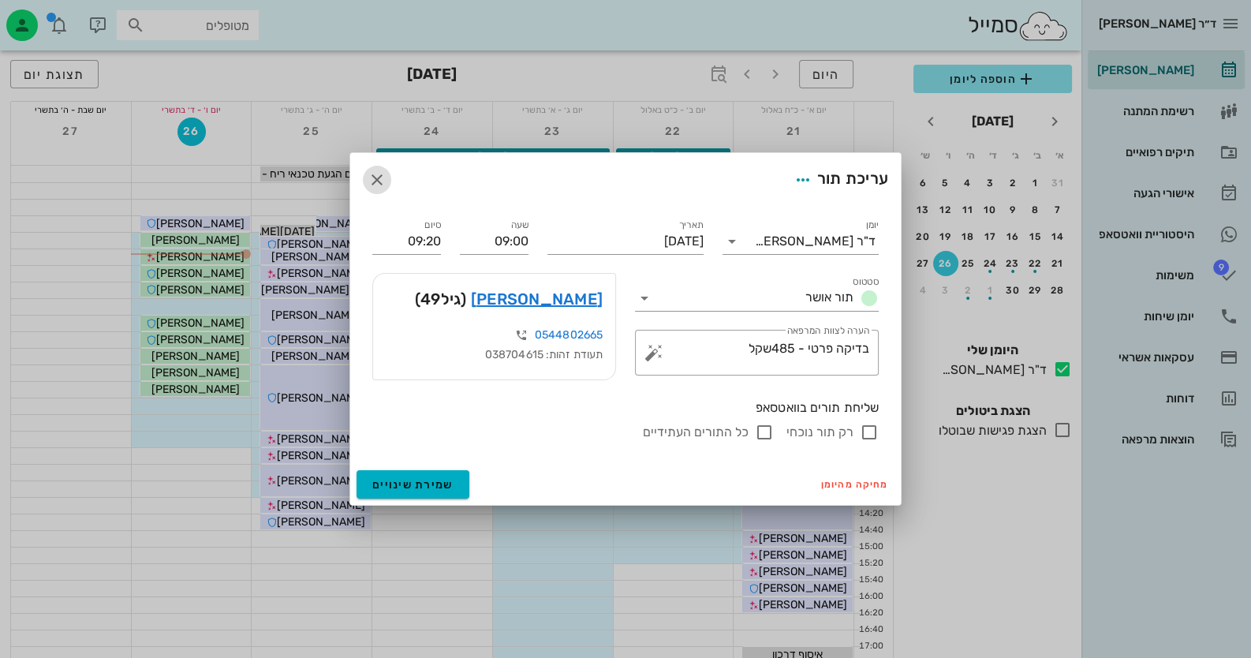
click at [376, 177] on icon "button" at bounding box center [377, 179] width 19 height 19
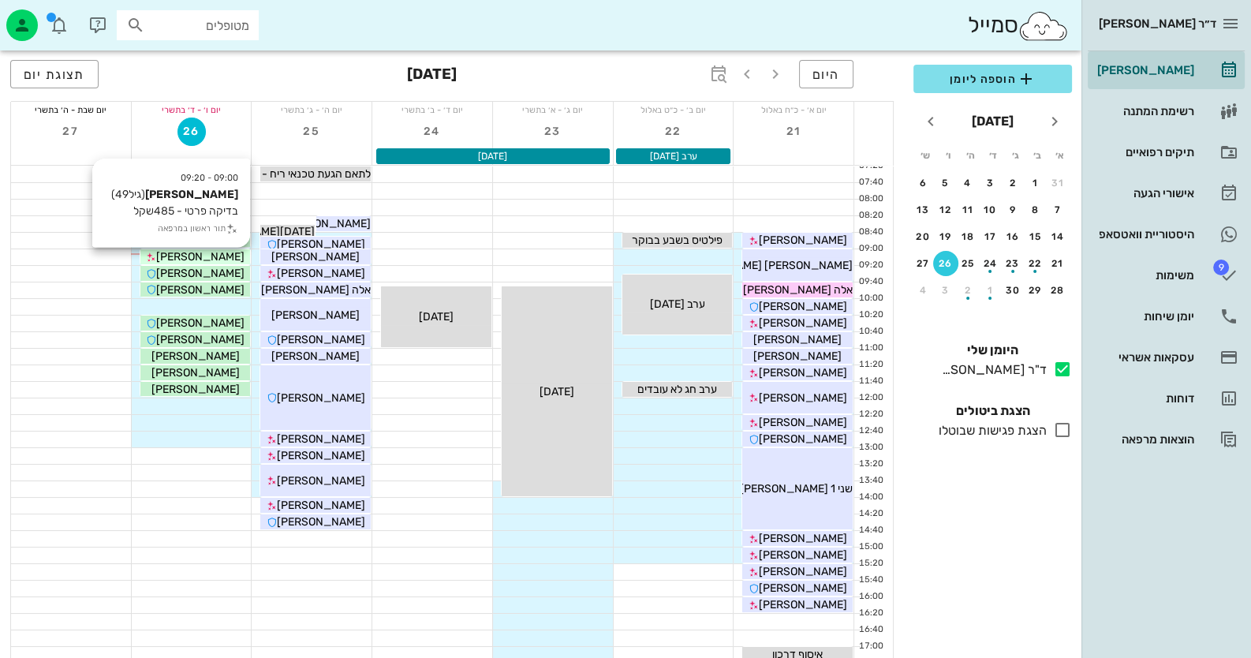
click at [233, 254] on div "[PERSON_NAME]" at bounding box center [195, 256] width 110 height 17
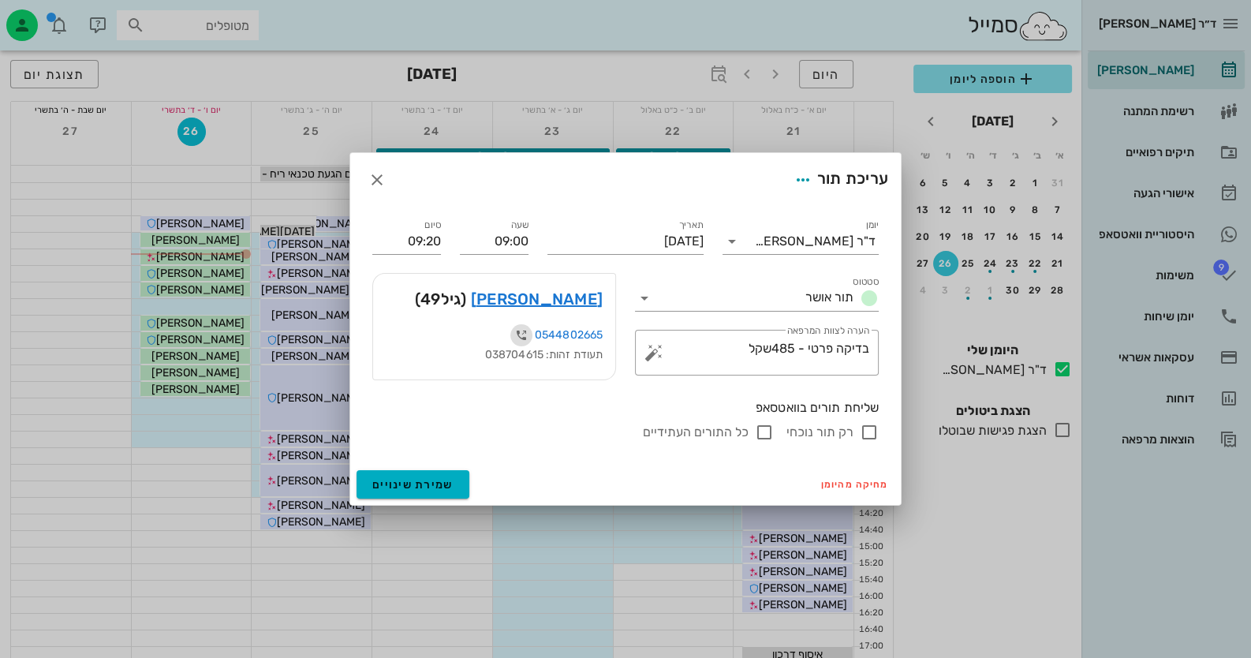
click at [515, 337] on icon "button" at bounding box center [521, 335] width 19 height 19
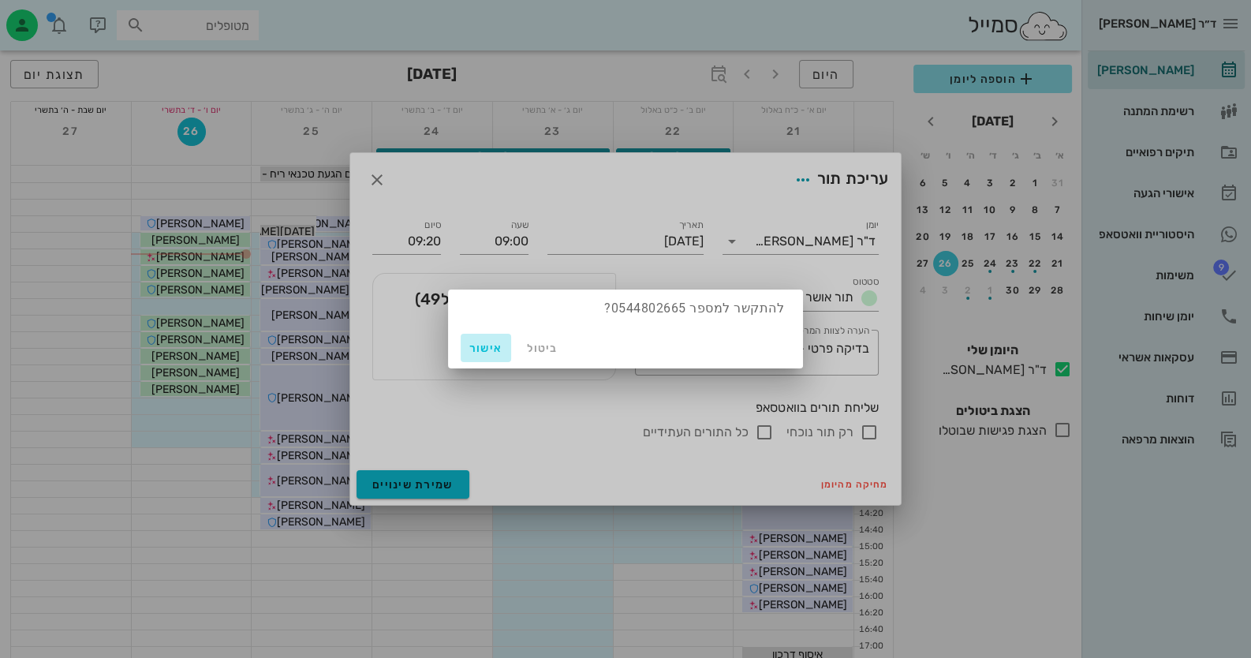
click at [486, 348] on span "אישור" at bounding box center [486, 348] width 38 height 13
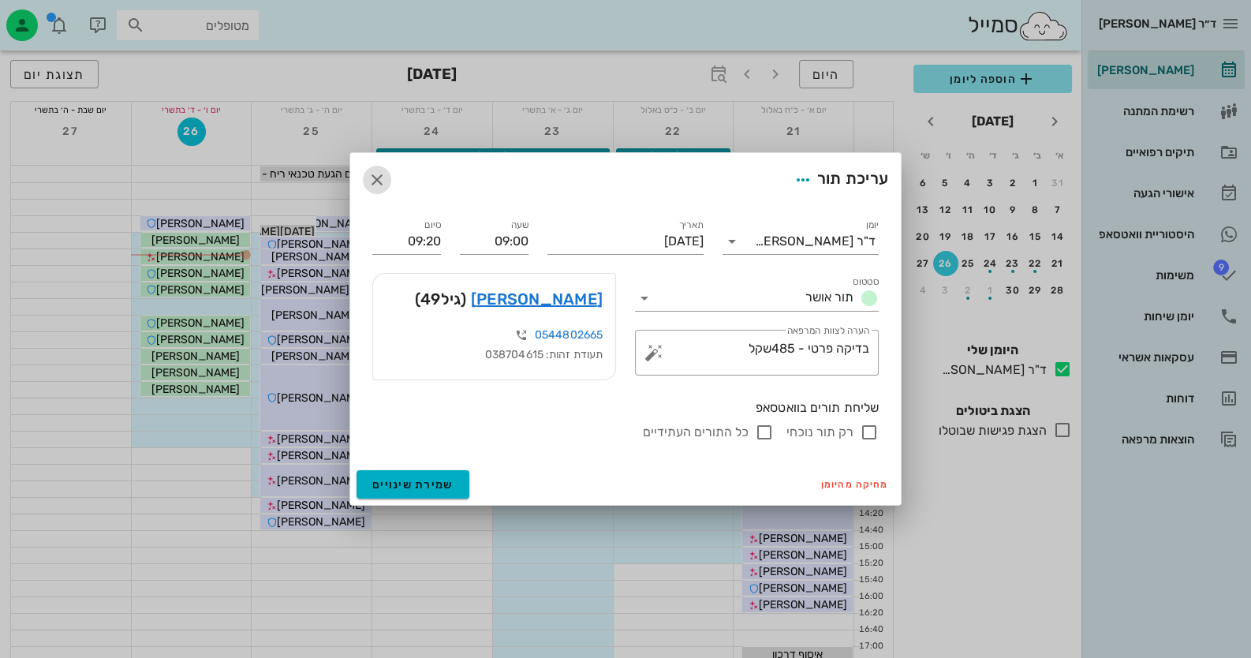
click at [379, 182] on icon "button" at bounding box center [377, 179] width 19 height 19
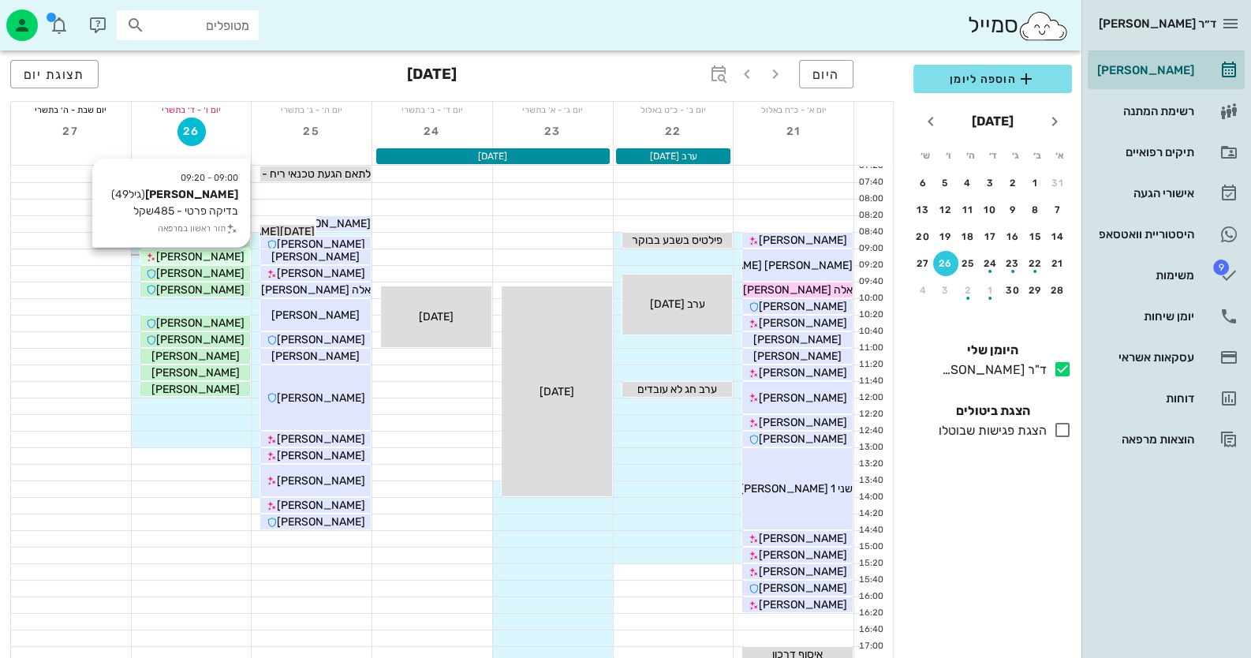
click at [221, 257] on span "[PERSON_NAME]" at bounding box center [200, 256] width 88 height 13
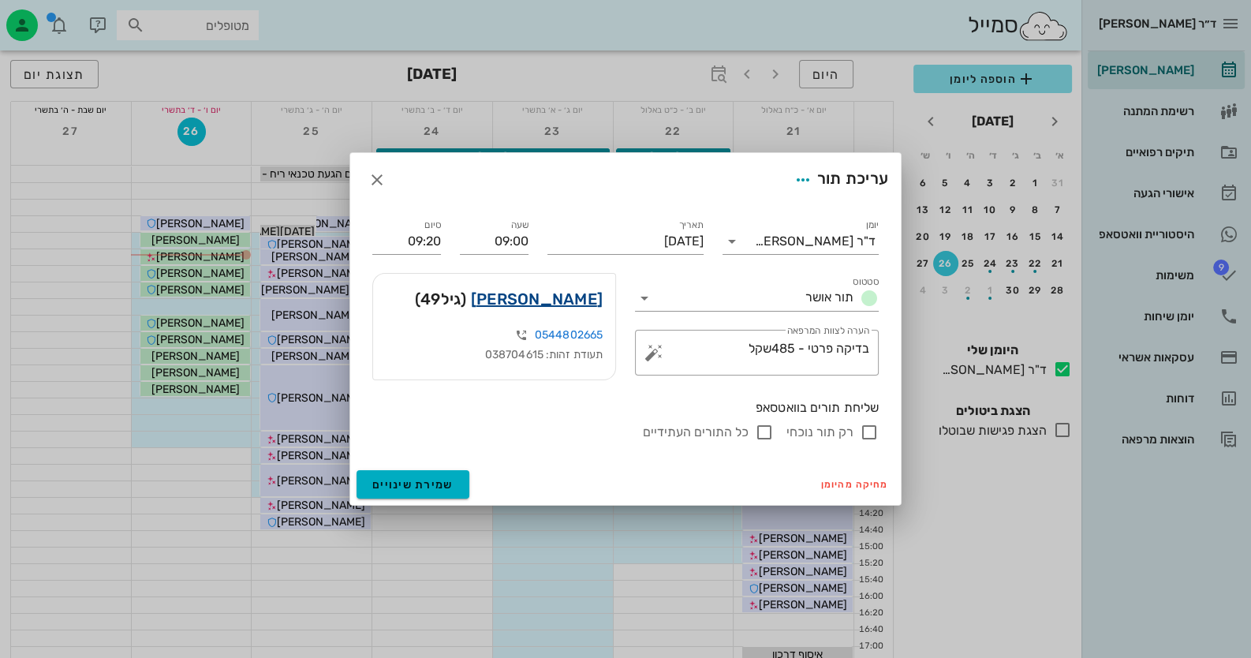
click at [582, 294] on link "דפנה גרינר" at bounding box center [537, 298] width 132 height 25
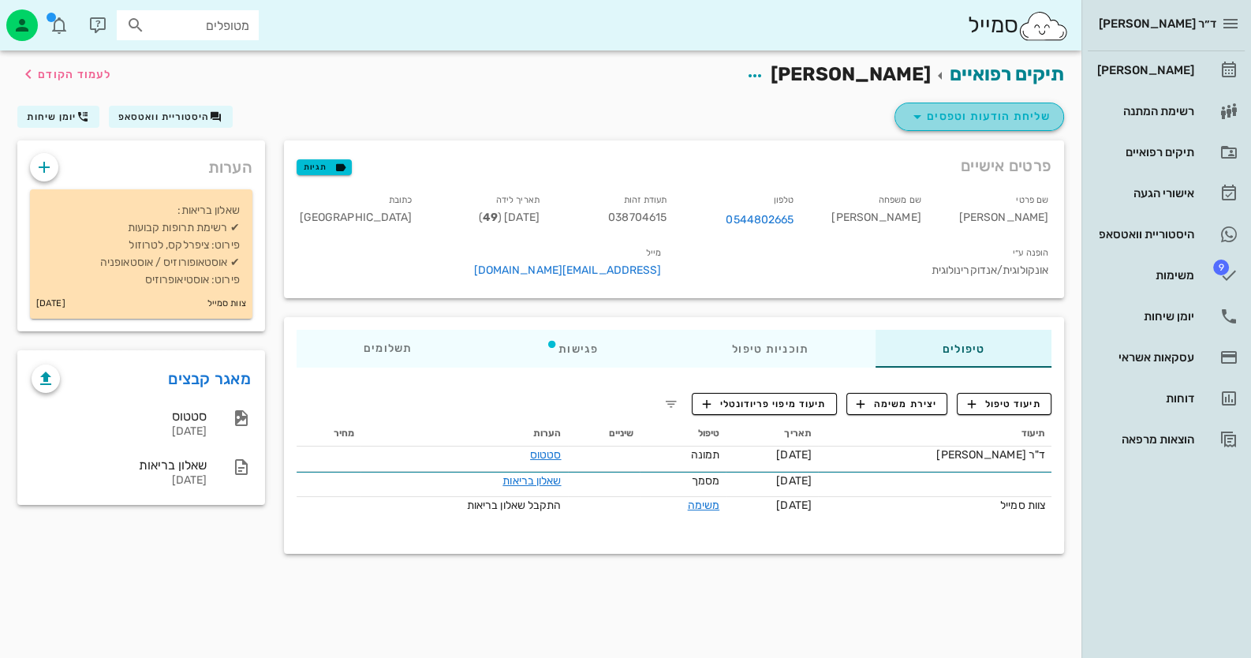
click at [1045, 122] on span "שליחת הודעות וטפסים" at bounding box center [979, 116] width 143 height 19
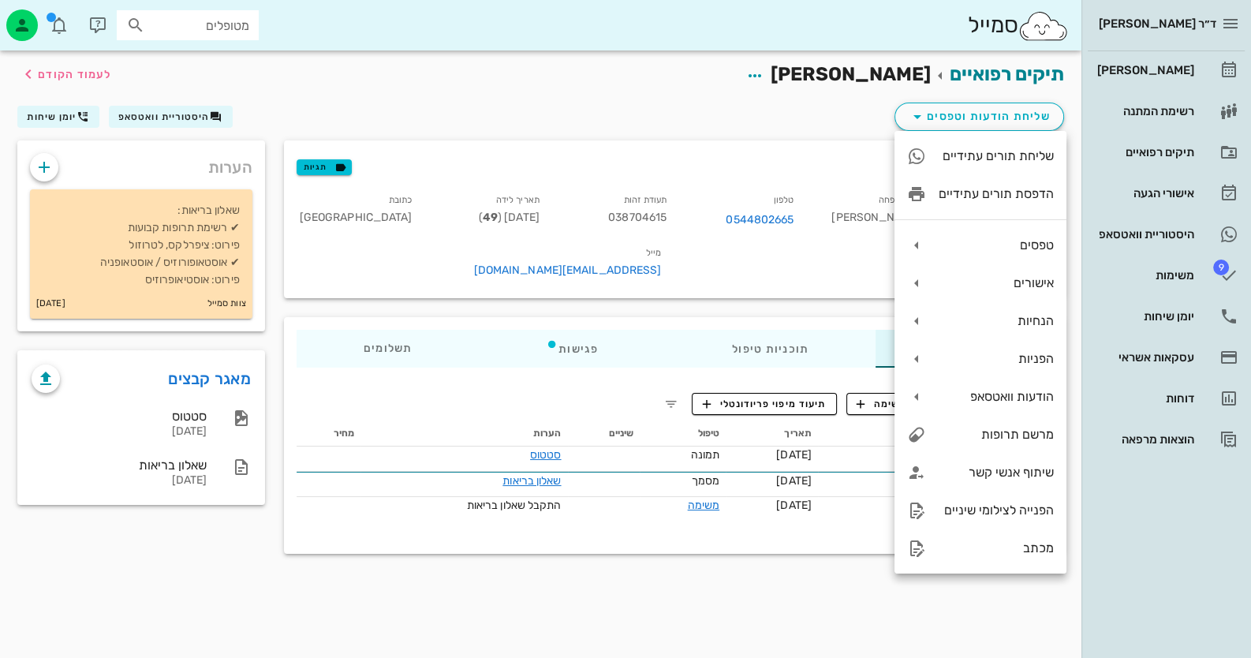
click at [637, 71] on div "תיקים רפואיים דפנה גרינר לעמוד הקודם" at bounding box center [541, 74] width 1066 height 49
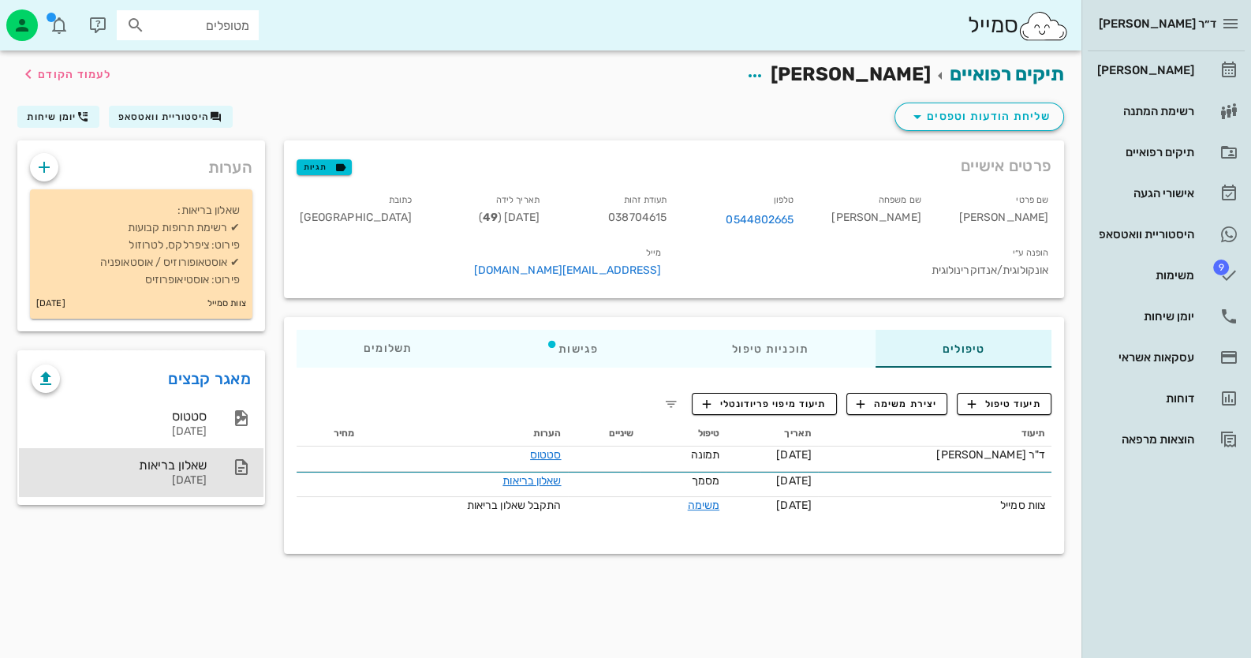
click at [204, 455] on div "שאלון בריאות 23-09-2025" at bounding box center [119, 472] width 175 height 49
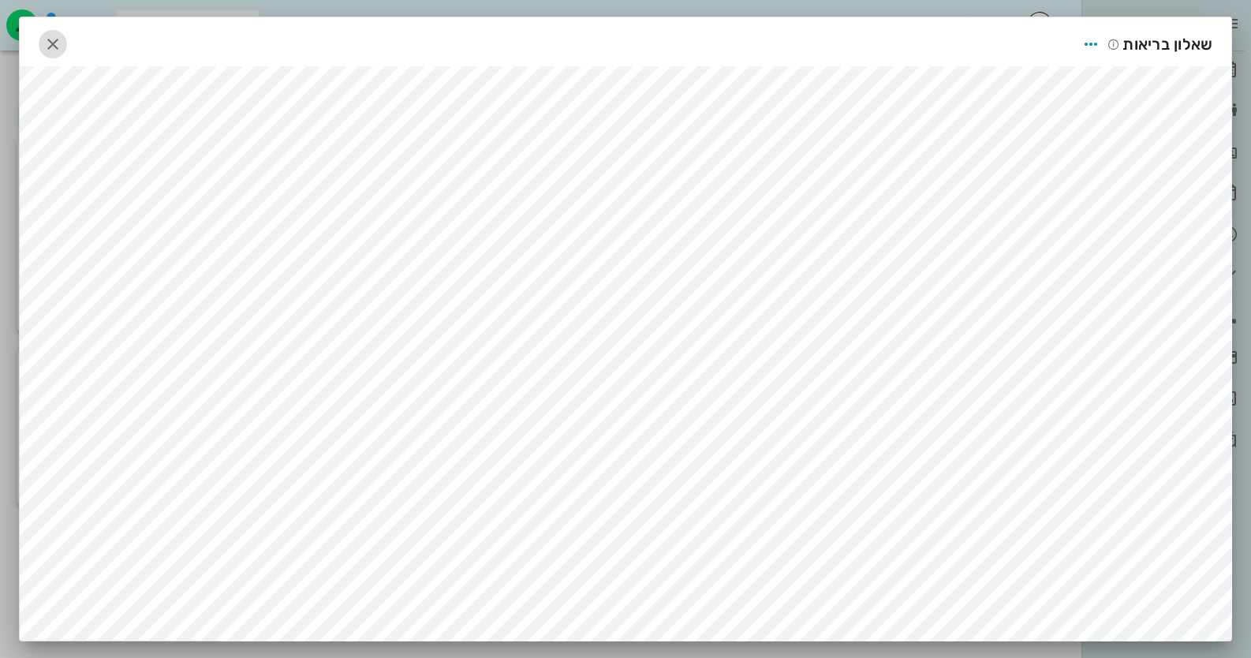
click at [62, 39] on icon "button" at bounding box center [52, 44] width 19 height 19
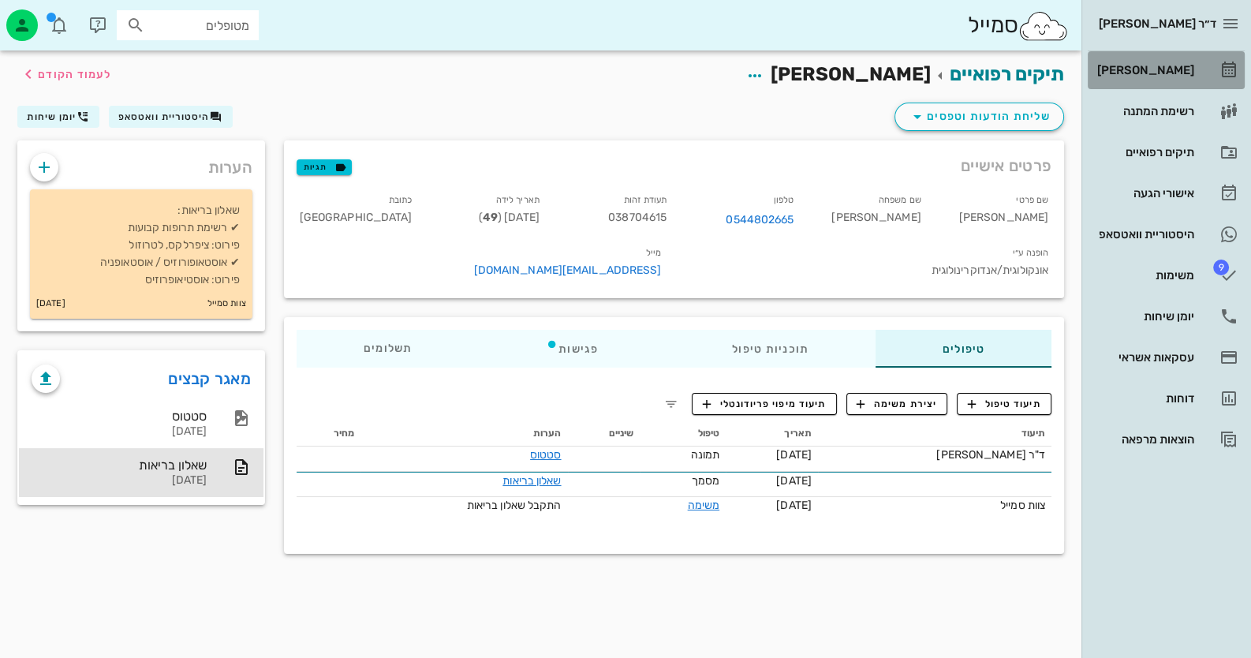
click at [1145, 67] on div "[PERSON_NAME]" at bounding box center [1144, 70] width 100 height 13
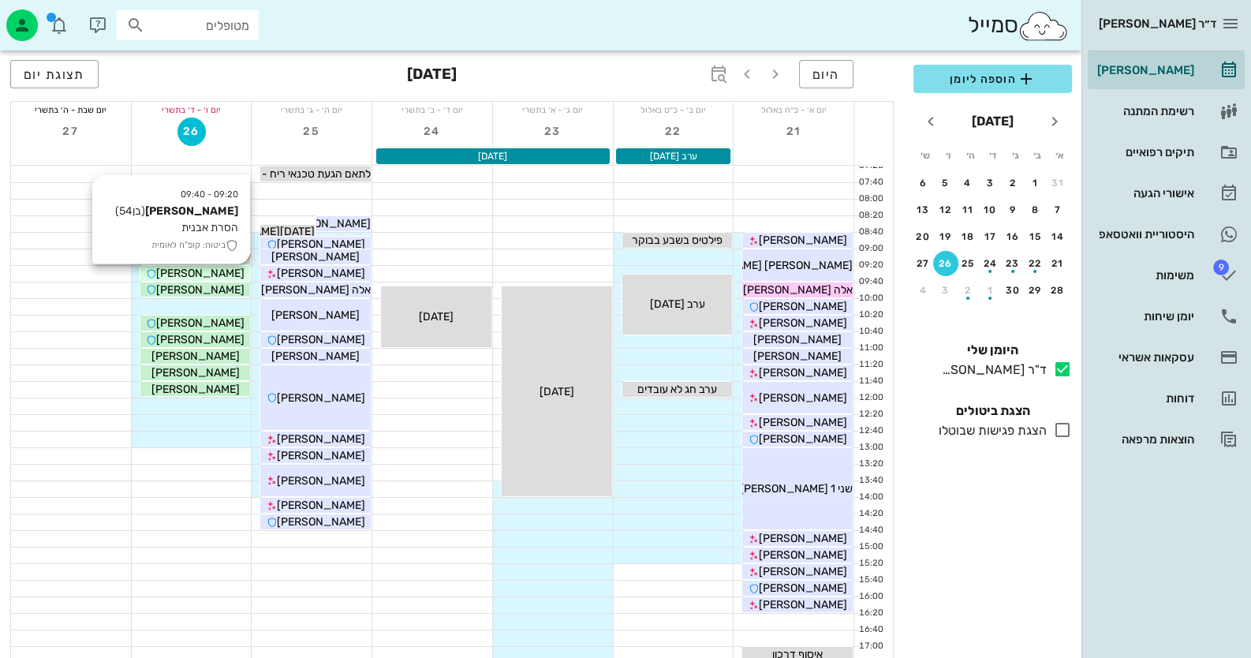
click at [231, 267] on div "[PERSON_NAME]" at bounding box center [195, 273] width 110 height 17
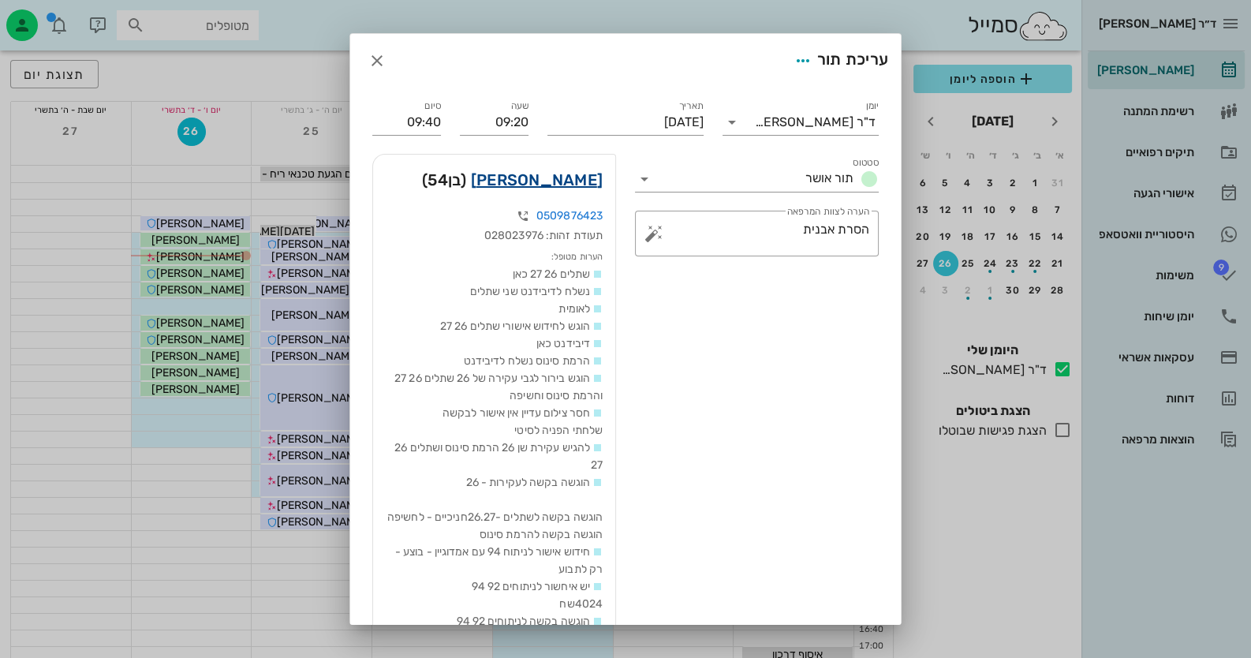
click at [584, 179] on link "עידן צוקרמן" at bounding box center [537, 179] width 132 height 25
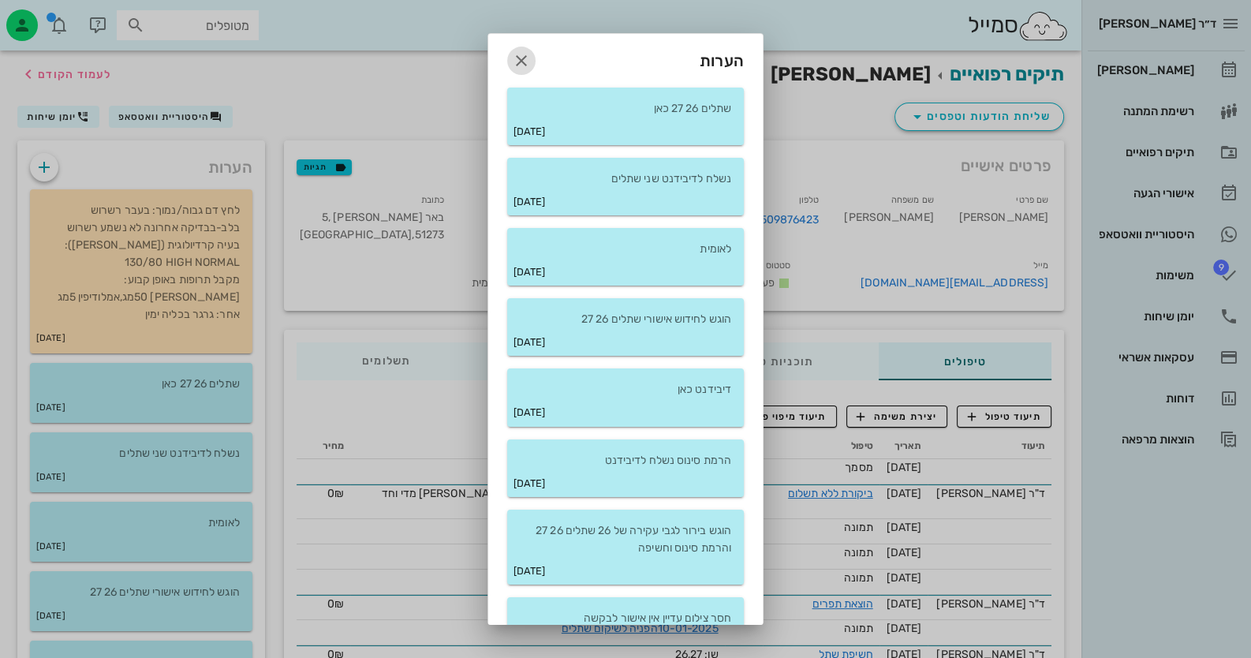
click at [531, 68] on icon "button" at bounding box center [521, 60] width 19 height 19
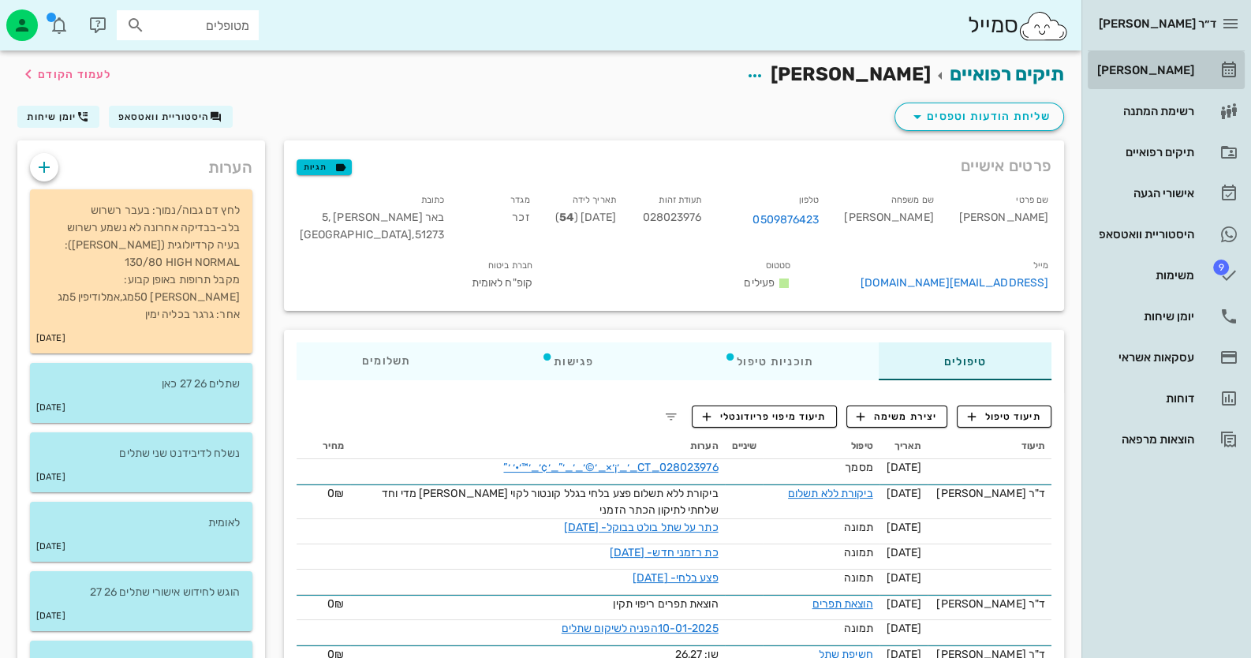
click at [1213, 75] on link "[PERSON_NAME]" at bounding box center [1166, 70] width 157 height 38
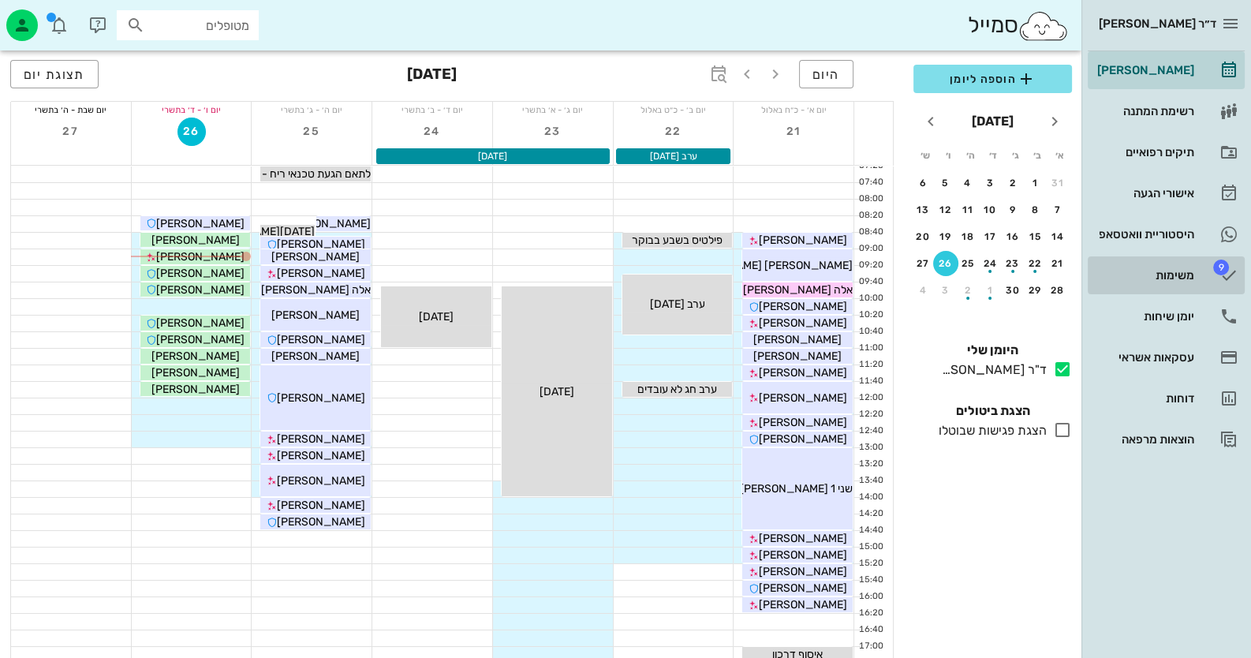
click at [1186, 271] on div "משימות" at bounding box center [1144, 275] width 100 height 13
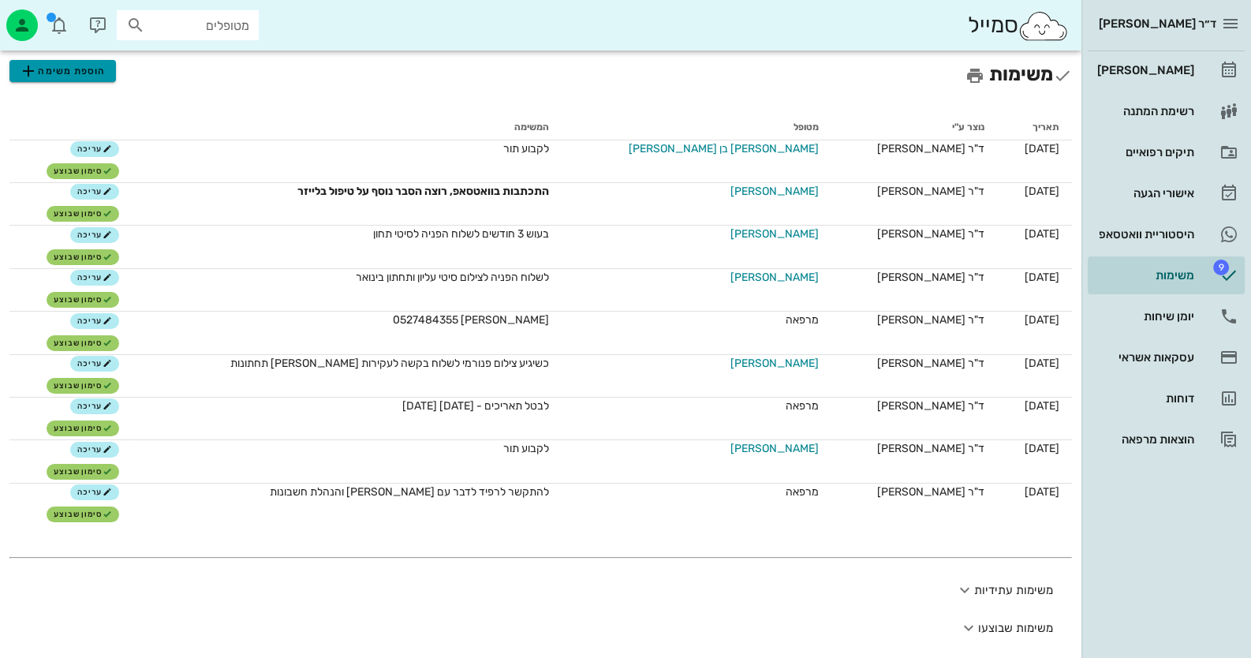
click at [78, 76] on span "הוספת משימה" at bounding box center [62, 71] width 87 height 19
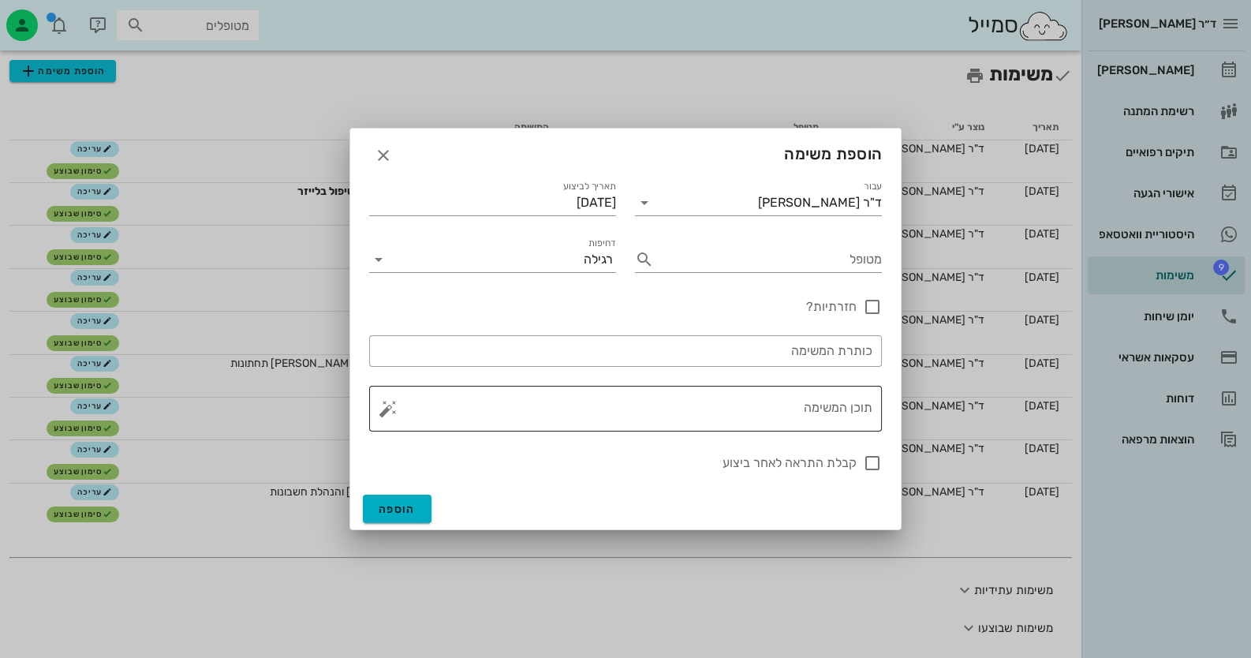
click at [758, 409] on textarea "תוכן המשימה" at bounding box center [631, 413] width 481 height 38
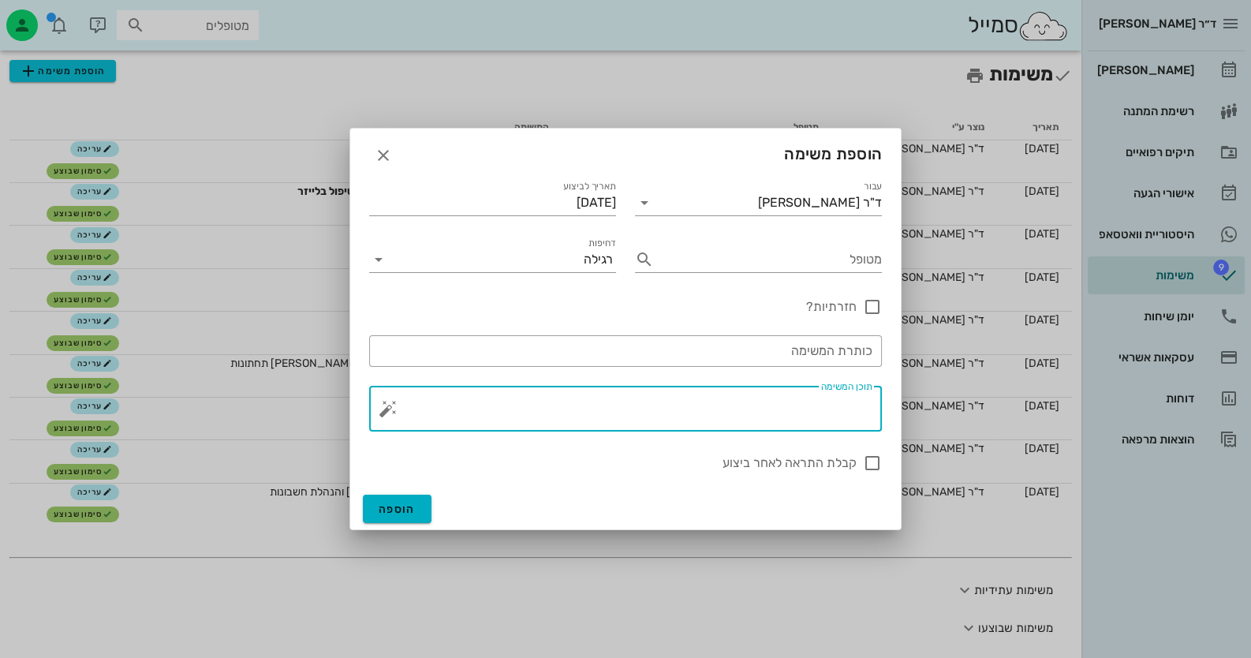
paste textarea "[PERSON_NAME] הודעה: 0500023221 אימייל: [EMAIL_ADDRESS][DOMAIN_NAME] הערות:"
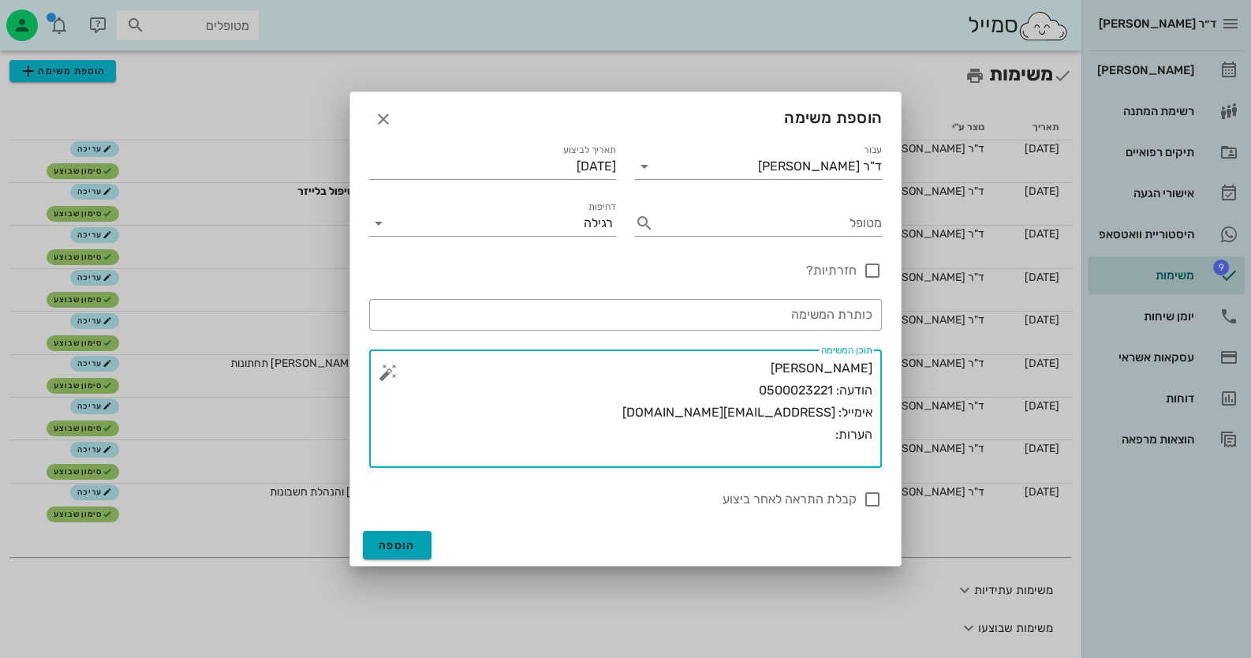
type textarea "[PERSON_NAME] הודעה: 0500023221 אימייל: [EMAIL_ADDRESS][DOMAIN_NAME] הערות:"
click at [395, 540] on span "הוספה" at bounding box center [397, 545] width 37 height 13
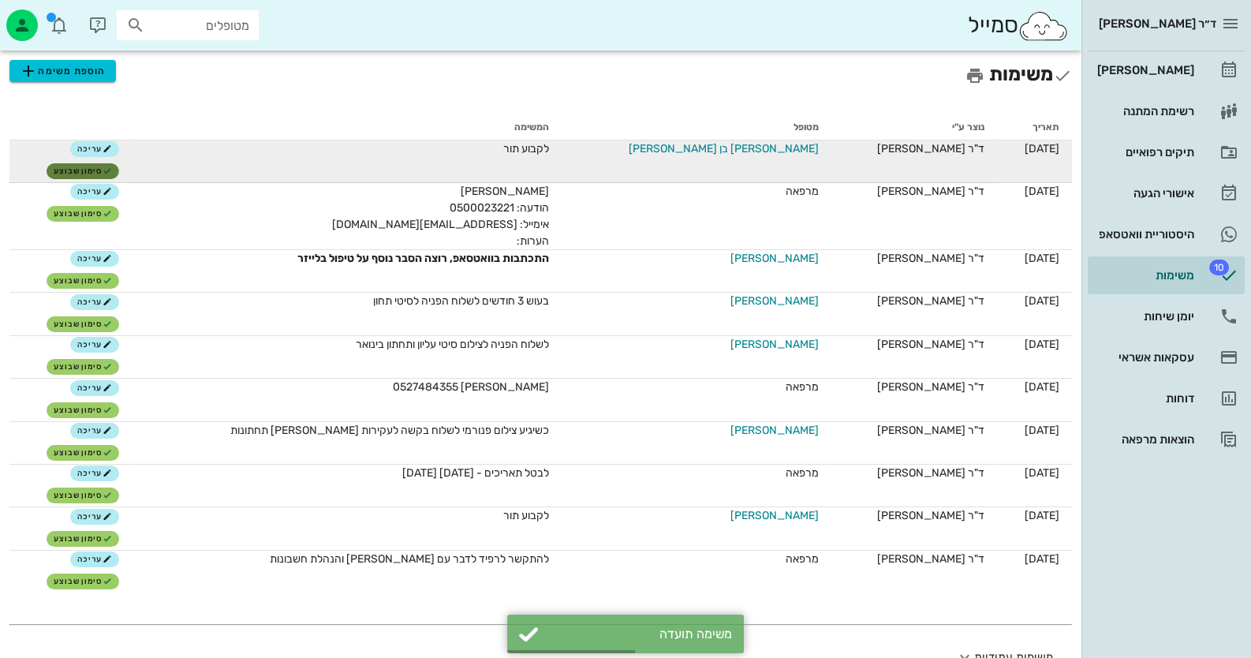
click at [112, 172] on span "סימון שבוצע" at bounding box center [83, 170] width 58 height 9
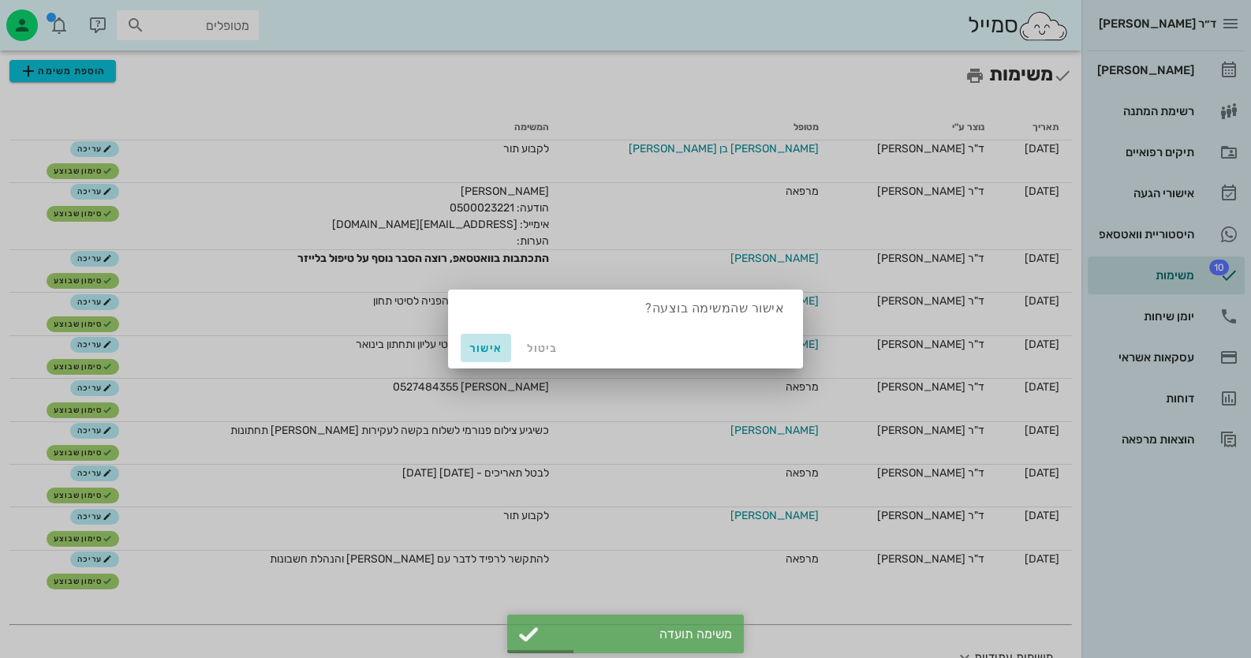
click at [480, 357] on button "אישור" at bounding box center [486, 348] width 50 height 28
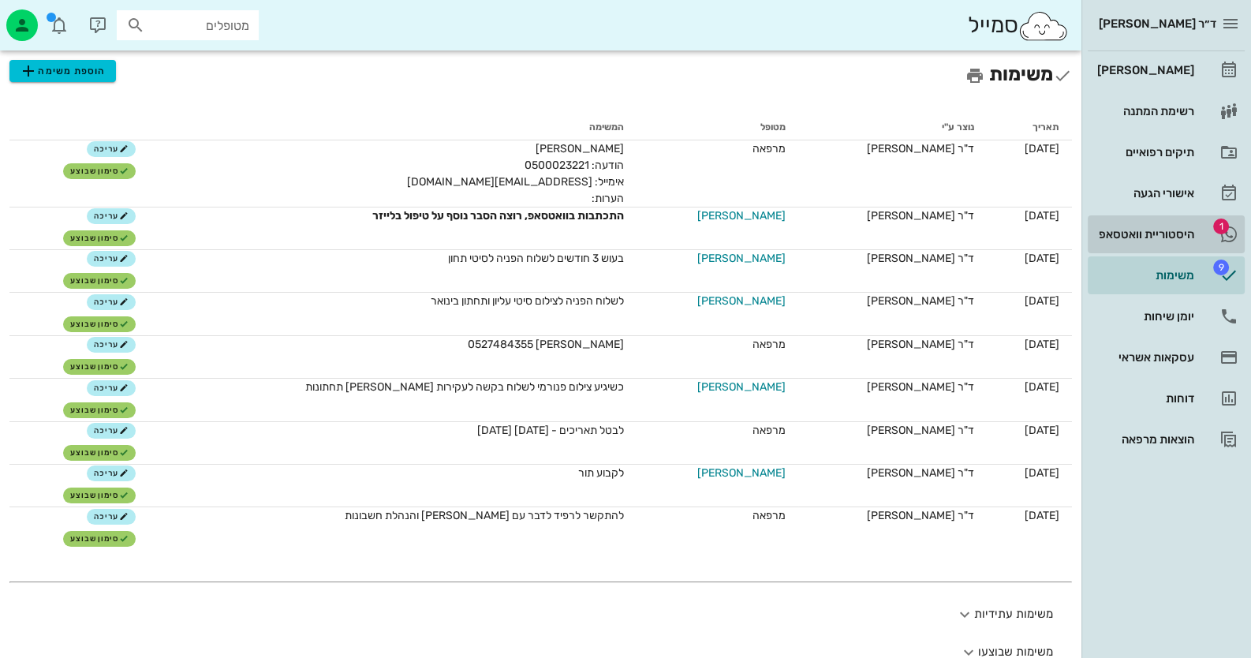
click at [1125, 224] on div "היסטוריית וואטסאפ" at bounding box center [1144, 234] width 100 height 25
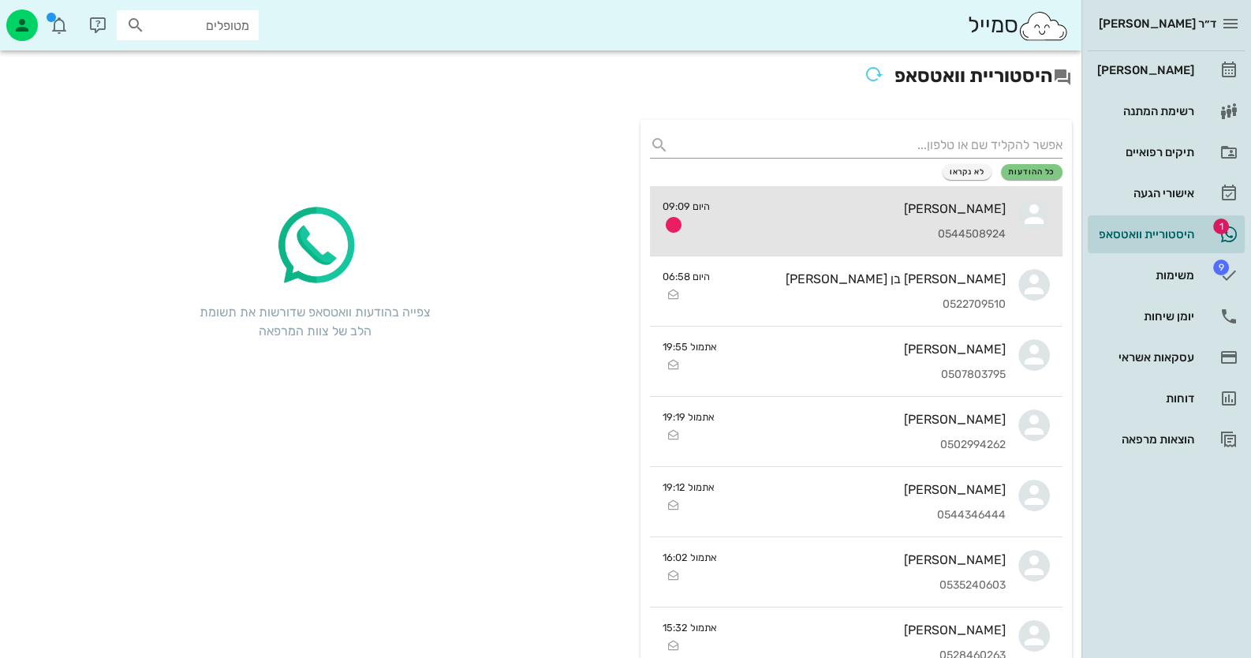
click at [888, 228] on div "0544508924" at bounding box center [864, 234] width 283 height 13
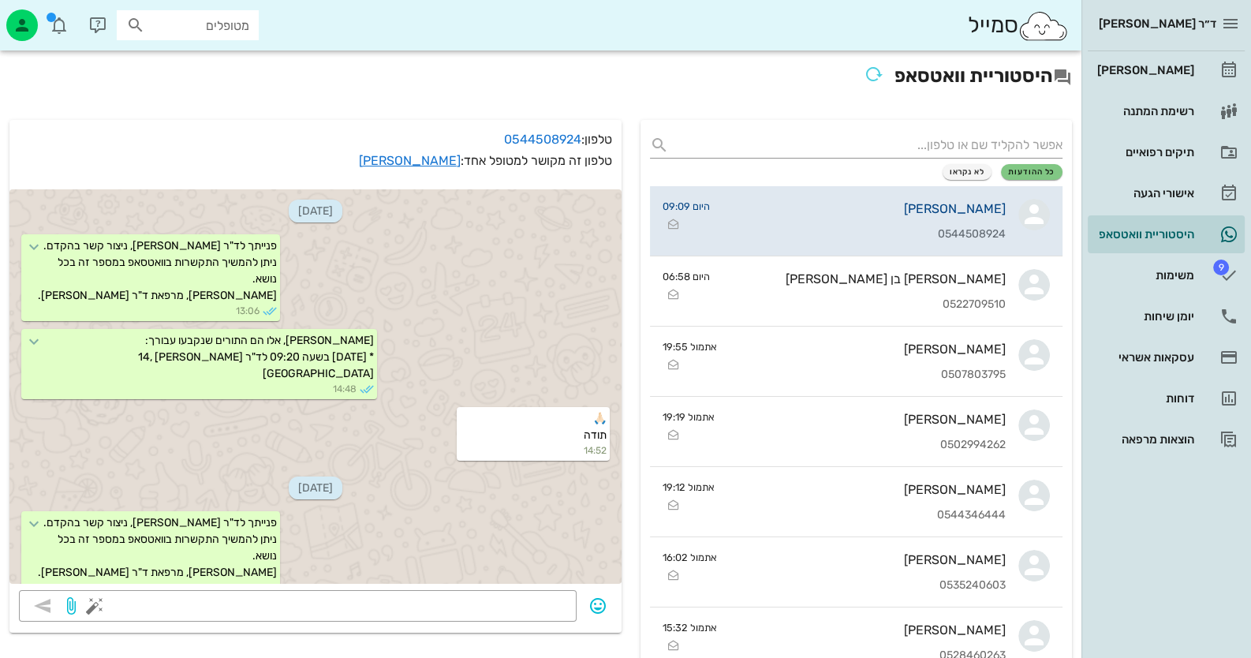
scroll to position [884, 0]
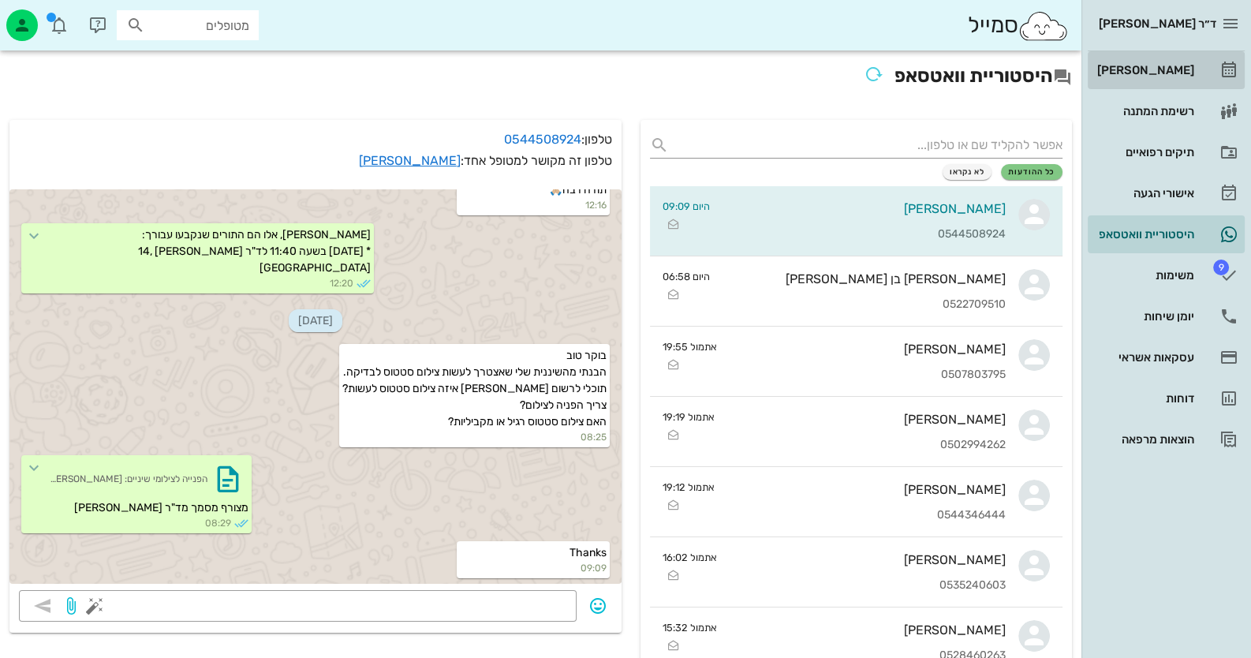
click at [1156, 70] on div "[PERSON_NAME]" at bounding box center [1144, 70] width 100 height 13
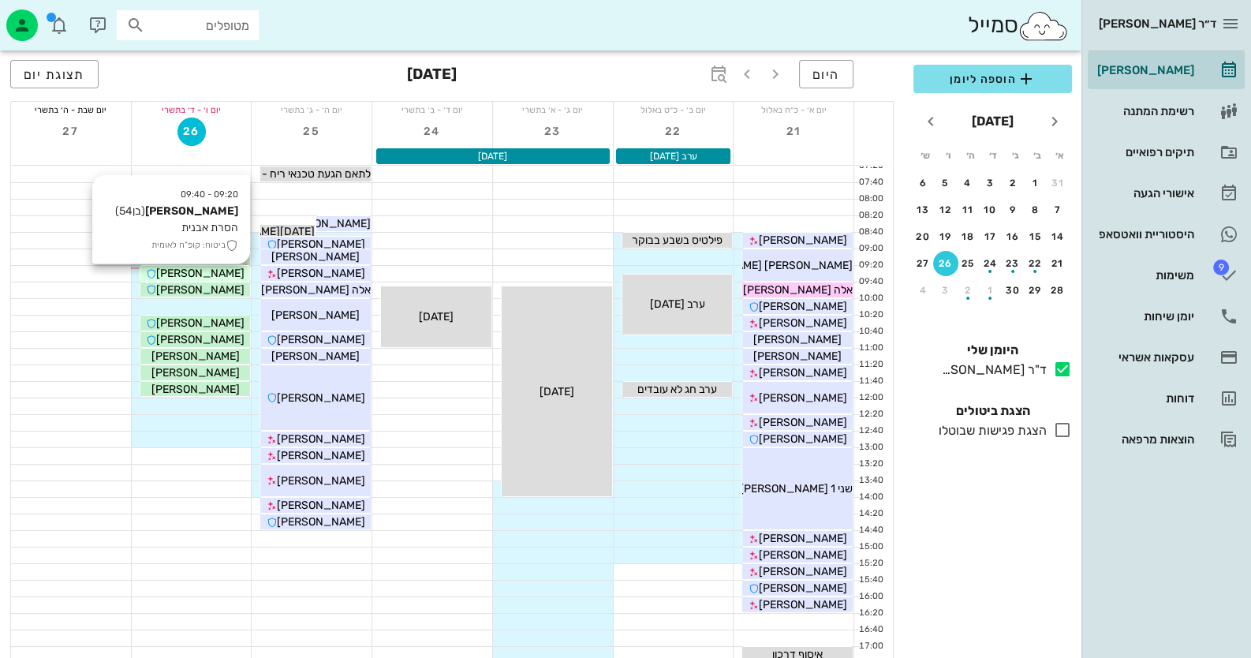
click at [216, 272] on span "[PERSON_NAME]" at bounding box center [200, 273] width 88 height 13
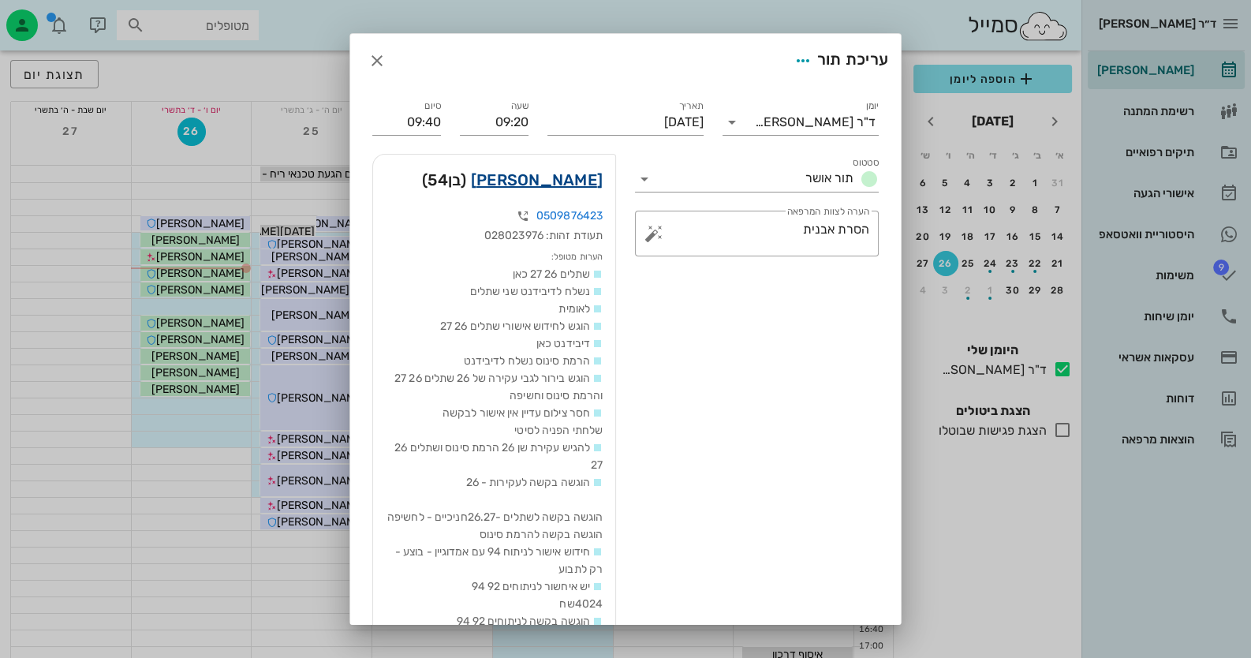
click at [552, 174] on link "עידן צוקרמן" at bounding box center [537, 179] width 132 height 25
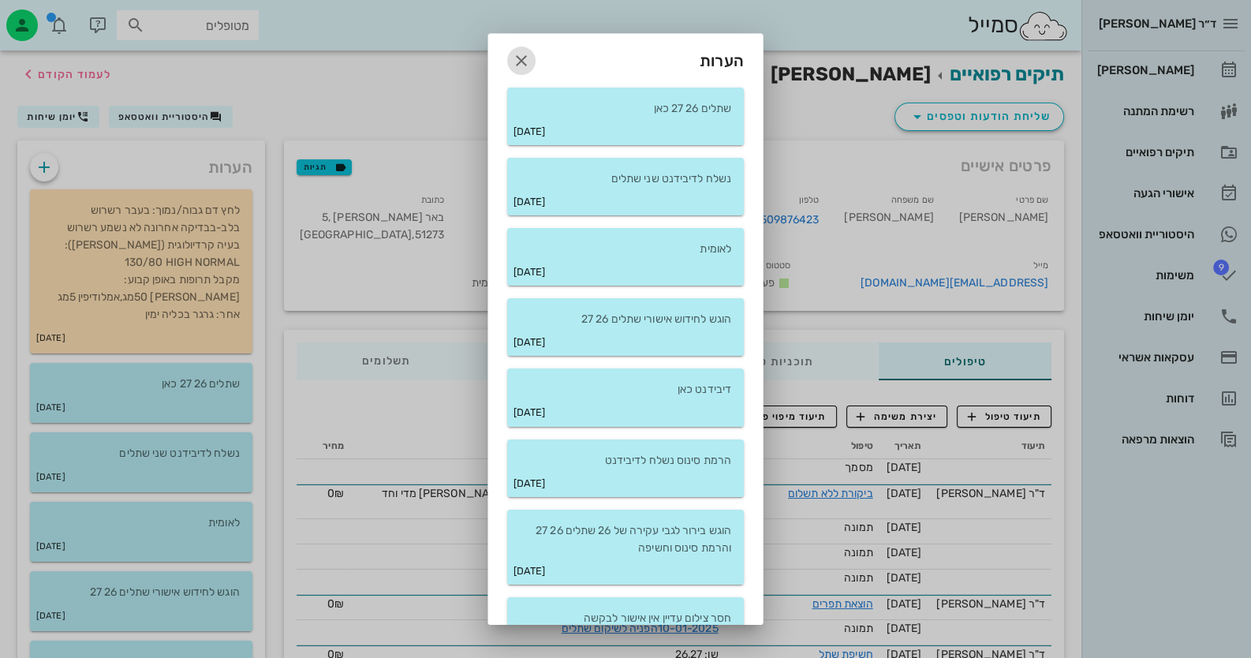
click at [526, 58] on icon "button" at bounding box center [521, 60] width 19 height 19
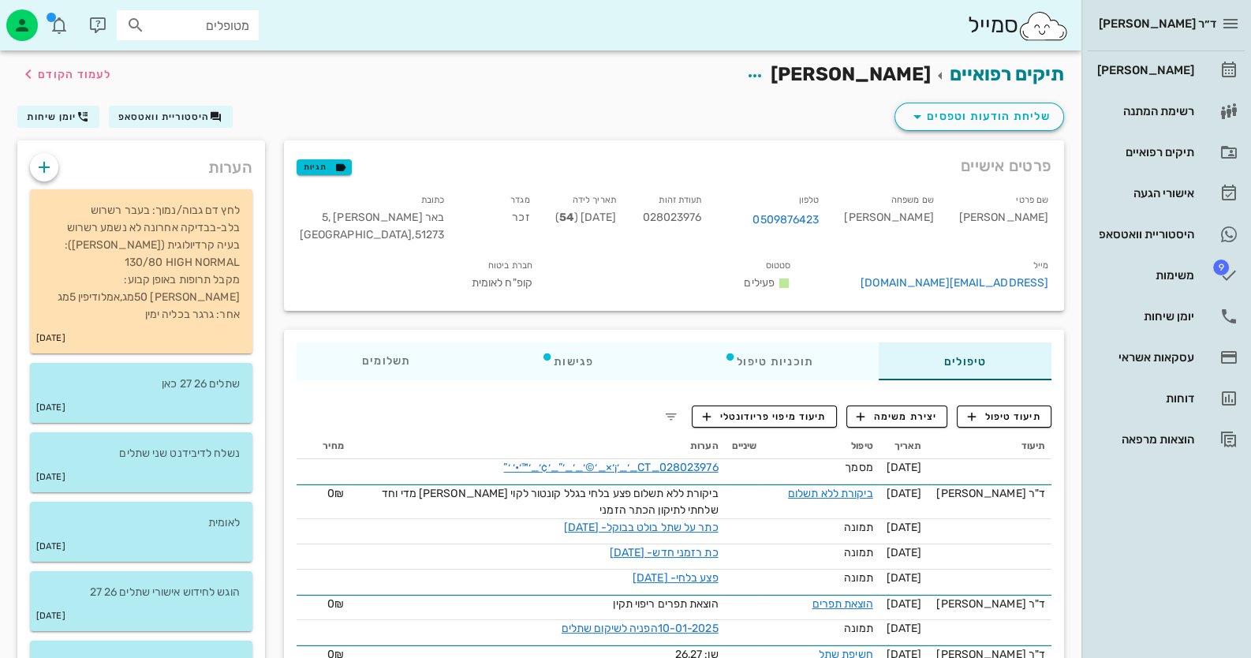
click at [701, 220] on span "028023976" at bounding box center [671, 217] width 59 height 13
copy span "028023976"
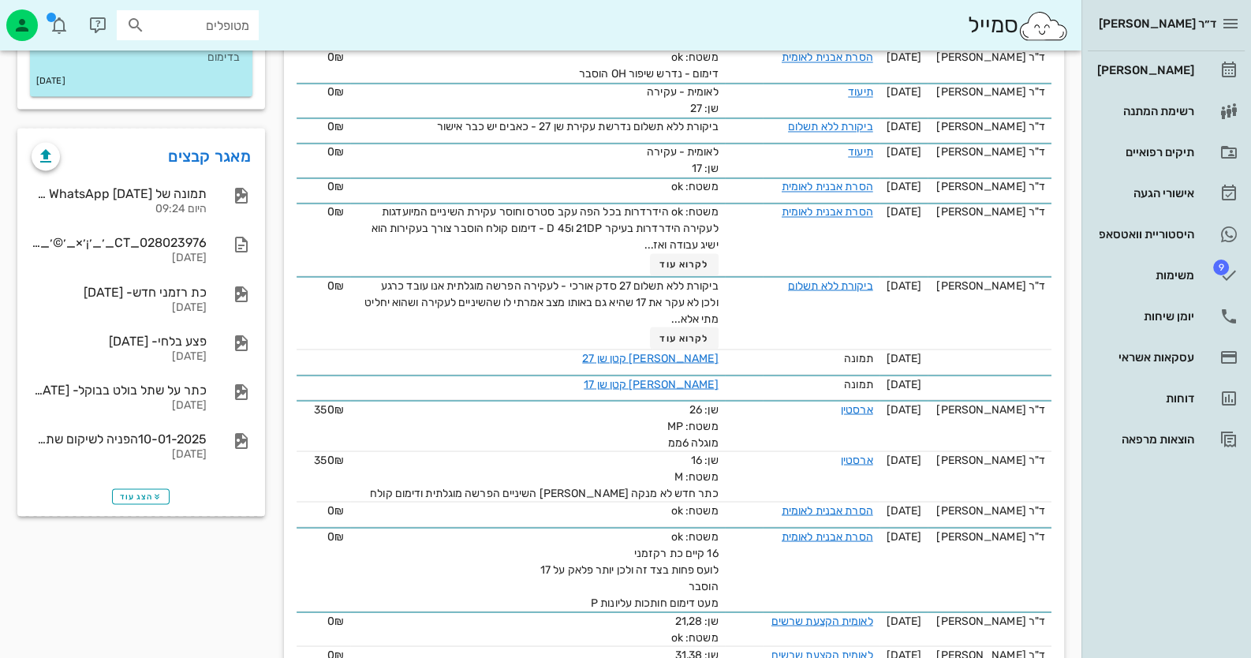
scroll to position [3471, 0]
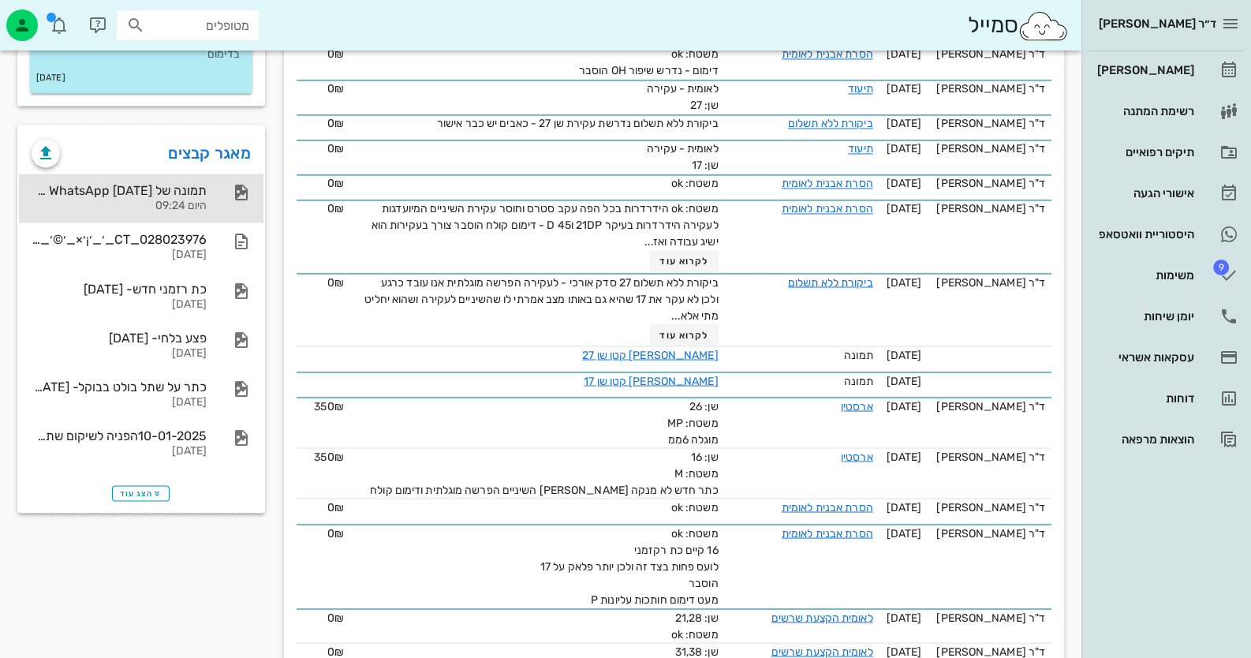
click at [176, 183] on div "תמונה של WhatsApp 2025-09-26 בשעה 09.24.49_b2b931d5" at bounding box center [119, 190] width 175 height 15
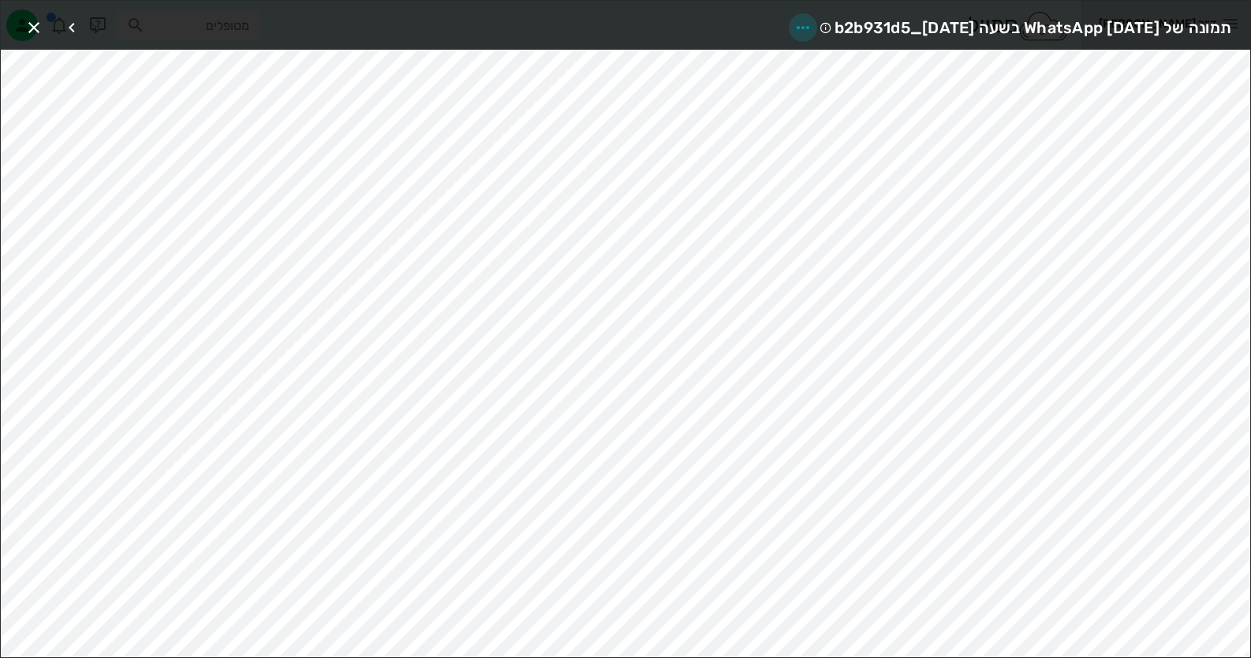
click at [794, 19] on icon "button" at bounding box center [803, 27] width 19 height 19
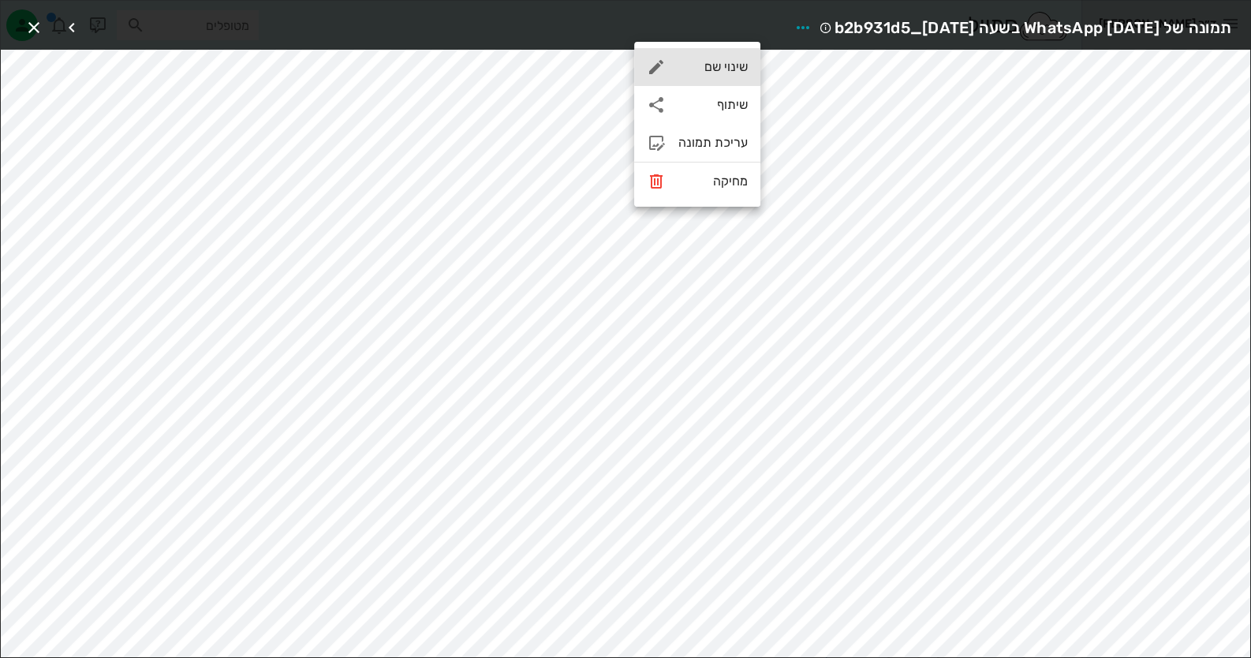
click at [734, 73] on div "שינוי שם" at bounding box center [712, 66] width 69 height 15
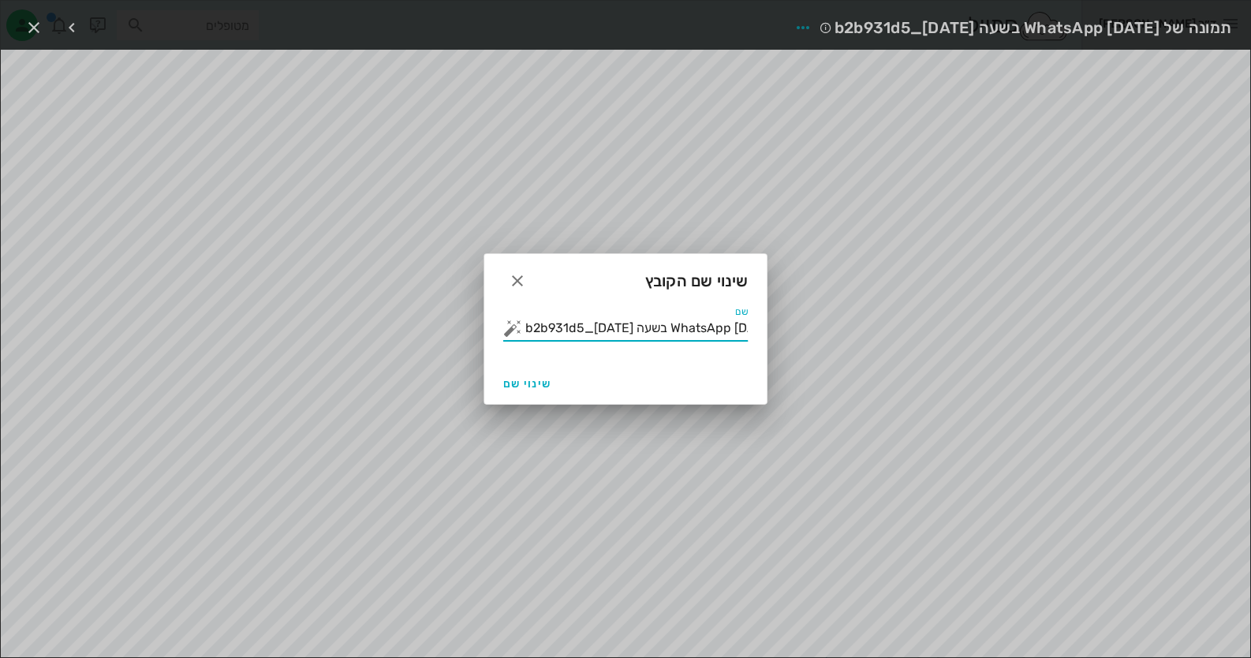
scroll to position [0, -121]
drag, startPoint x: 744, startPoint y: 329, endPoint x: 505, endPoint y: 332, distance: 239.1
click at [505, 332] on div "שם תמונה של WhatsApp 2025-09-26 בשעה 09.24.49_b2b931d5" at bounding box center [625, 328] width 245 height 25
click at [505, 332] on button "button" at bounding box center [512, 328] width 19 height 19
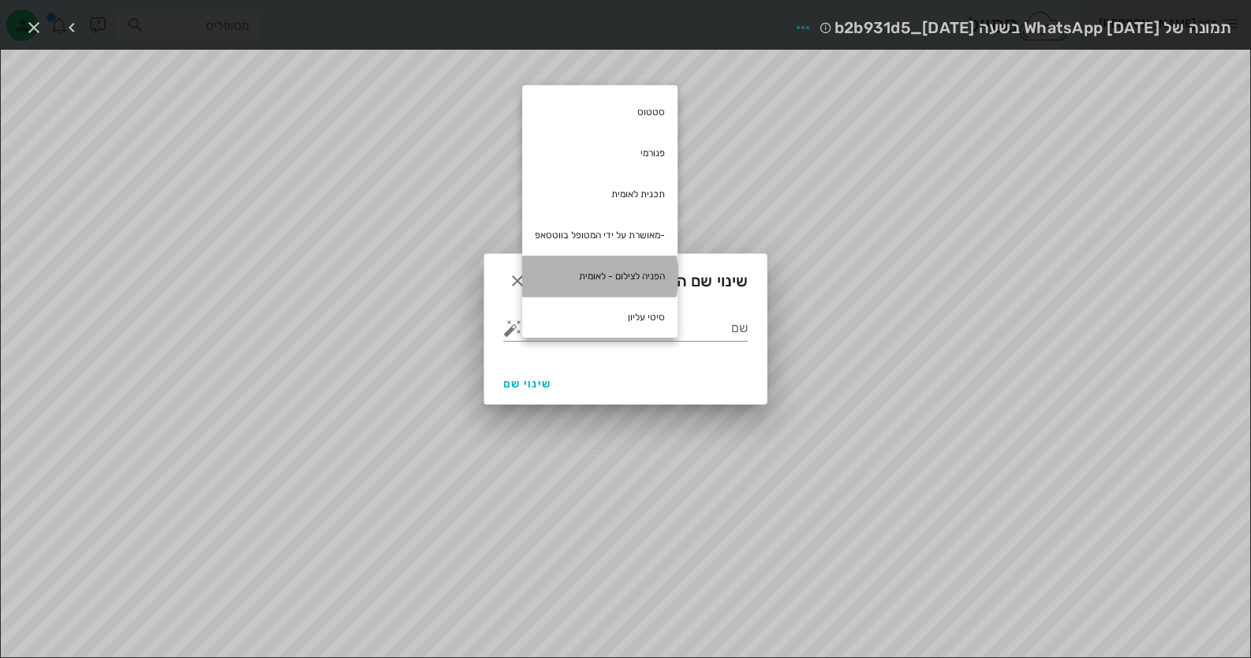
click at [654, 275] on div "הפניה לצילום - לאומית" at bounding box center [599, 276] width 155 height 41
type input "הפניה לצילום - לאומית"
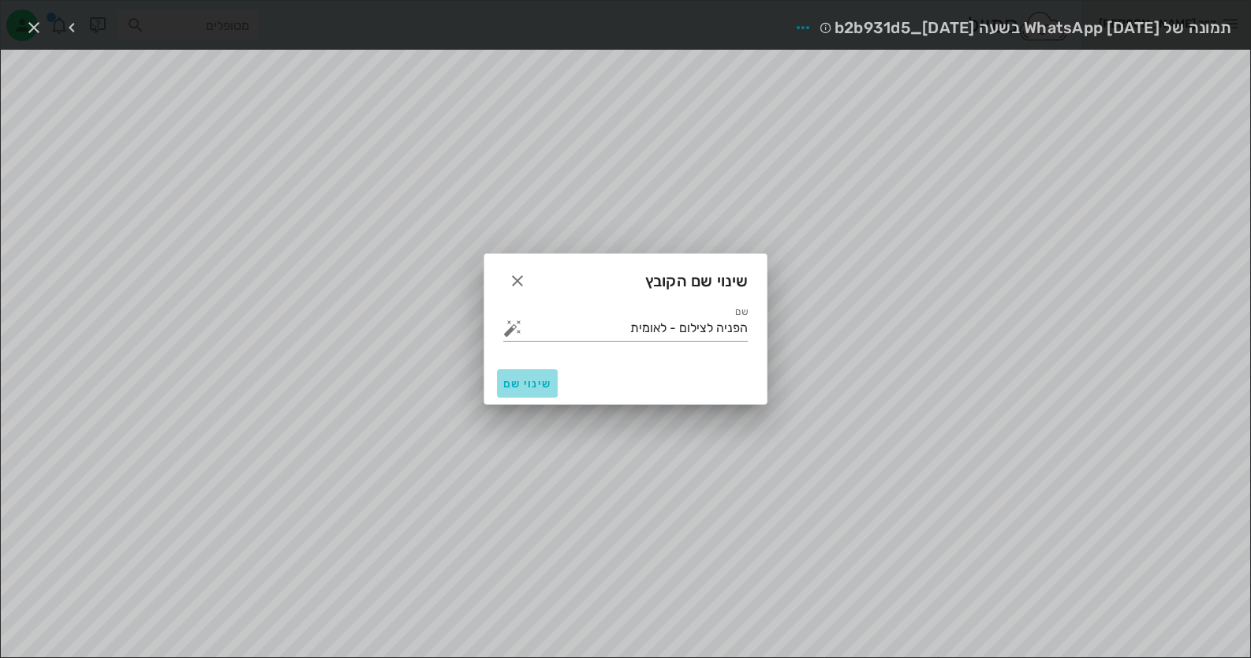
click at [513, 392] on button "שינוי שם" at bounding box center [527, 383] width 61 height 28
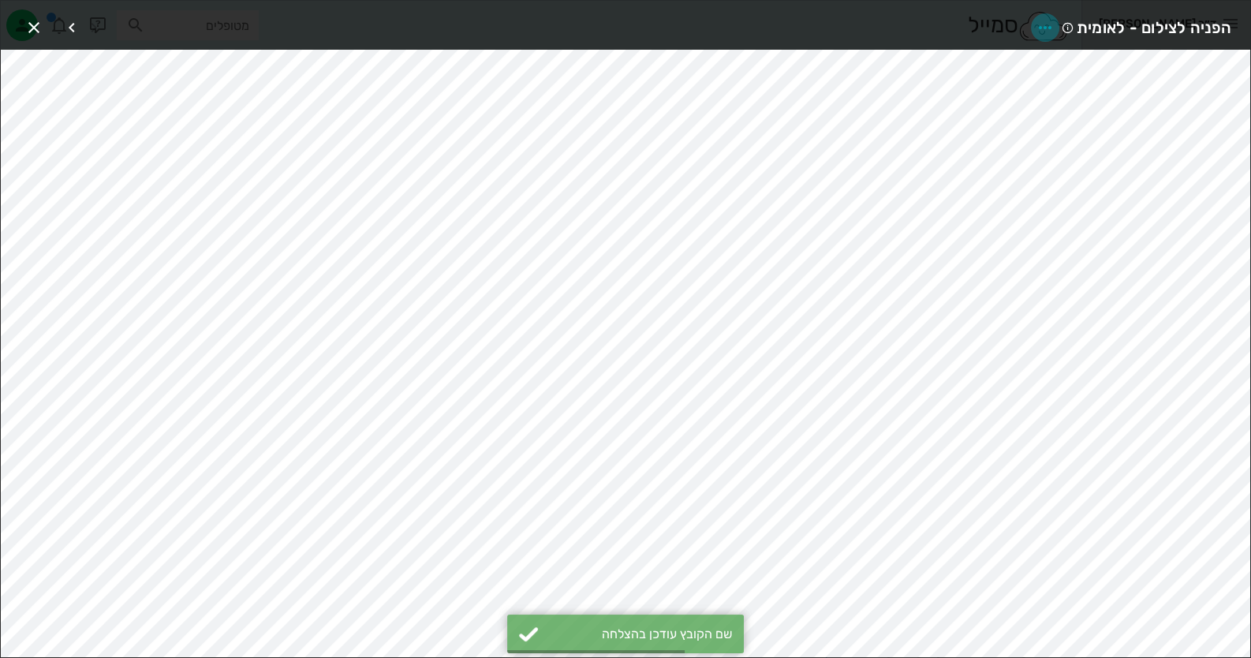
click at [1044, 31] on icon "button" at bounding box center [1045, 27] width 19 height 19
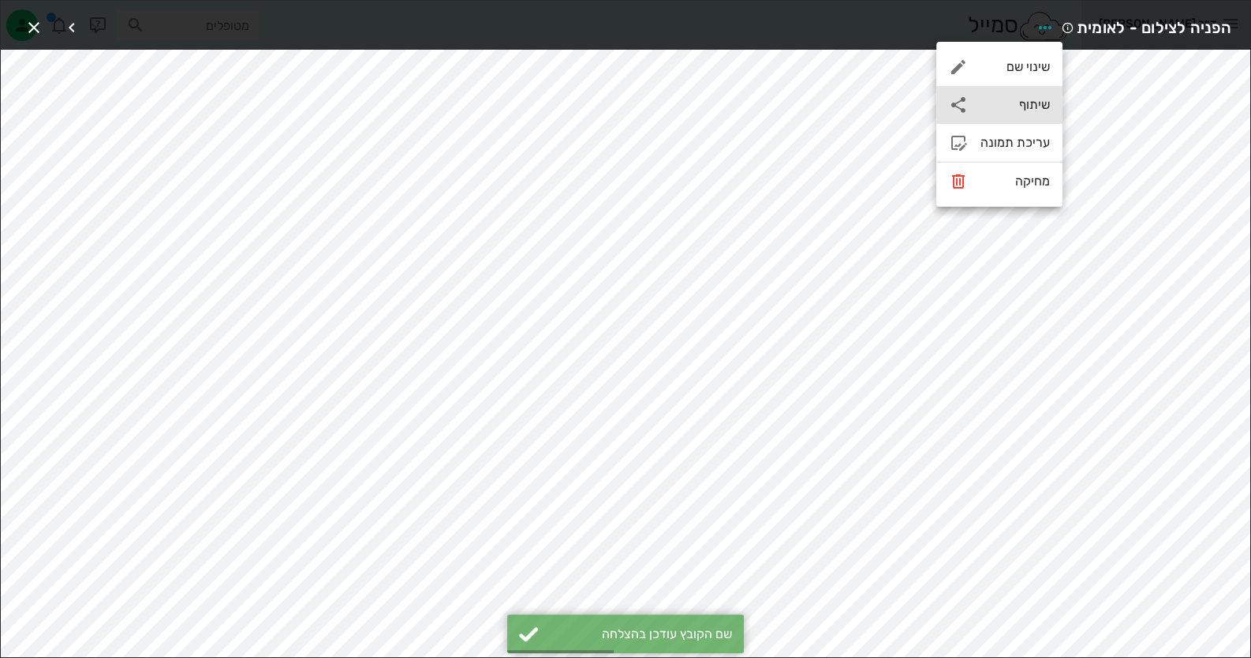
click at [1033, 113] on div "שיתוף" at bounding box center [999, 105] width 126 height 38
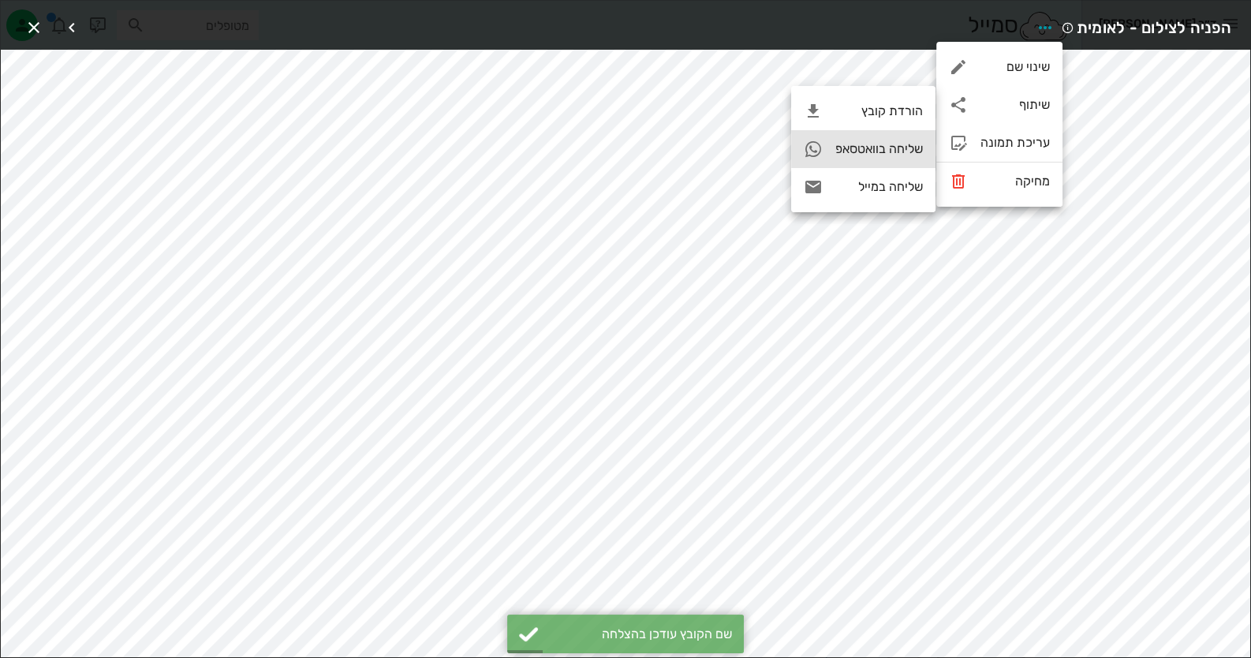
click at [905, 152] on div "שליחה בוואטסאפ" at bounding box center [879, 148] width 88 height 15
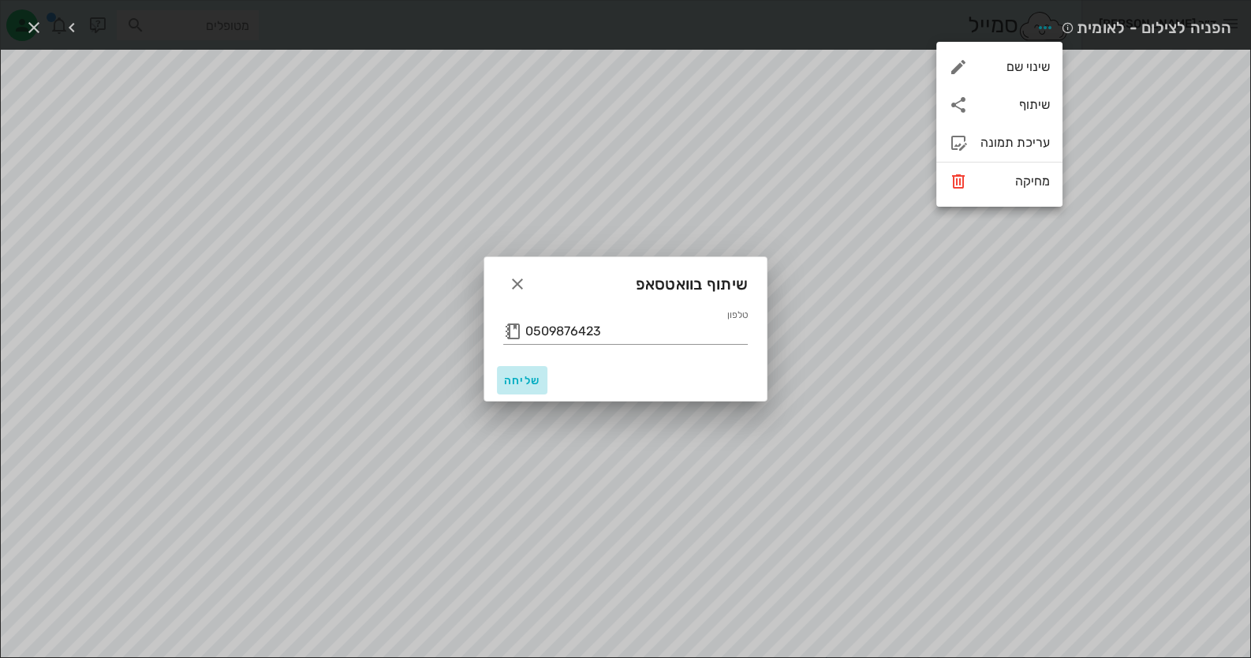
click at [518, 387] on button "שליחה" at bounding box center [522, 380] width 50 height 28
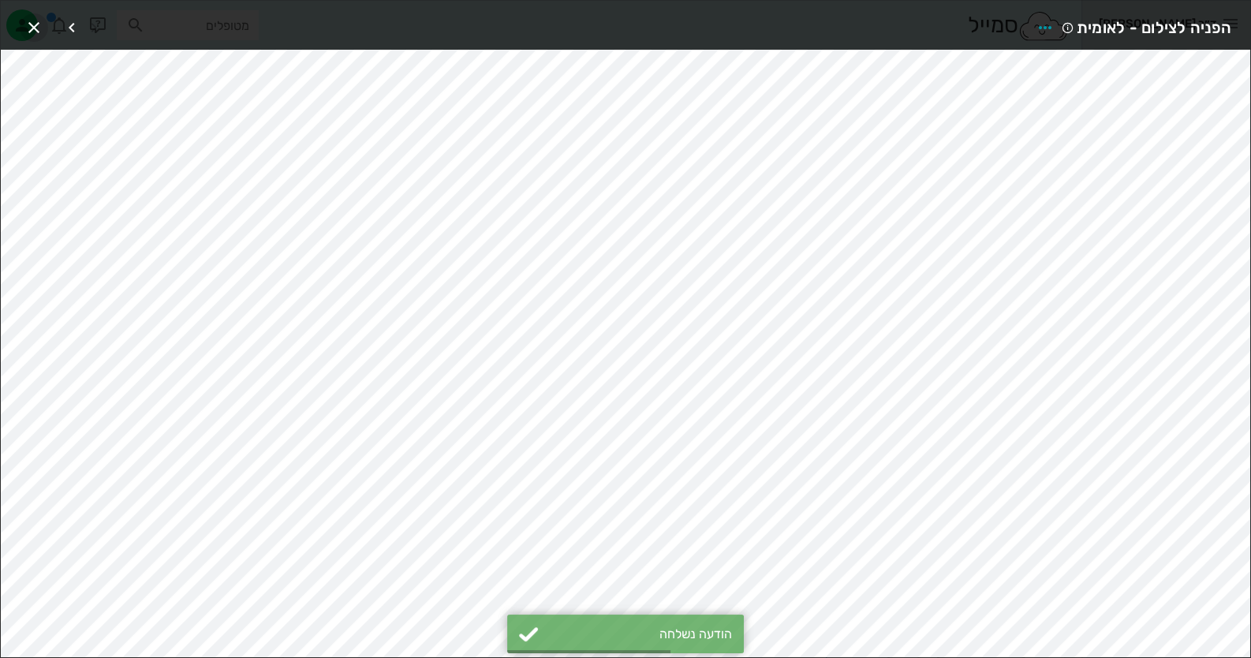
click at [32, 21] on icon "button" at bounding box center [33, 27] width 19 height 19
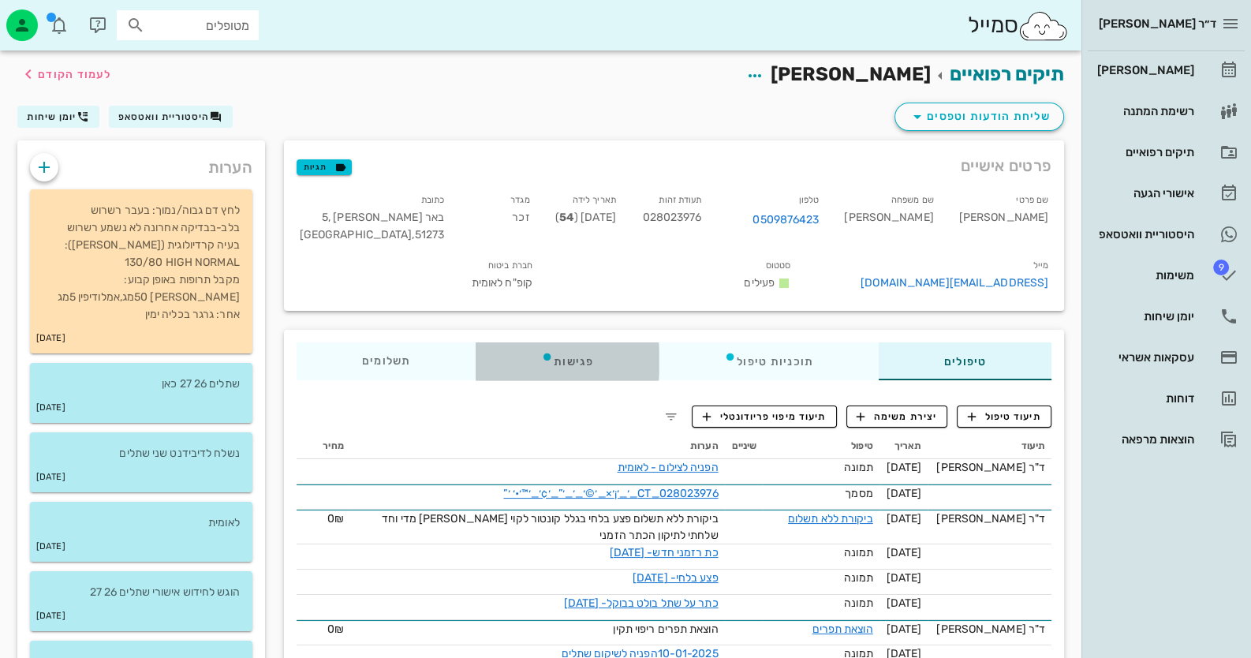
click at [566, 350] on div "פגישות" at bounding box center [567, 361] width 183 height 38
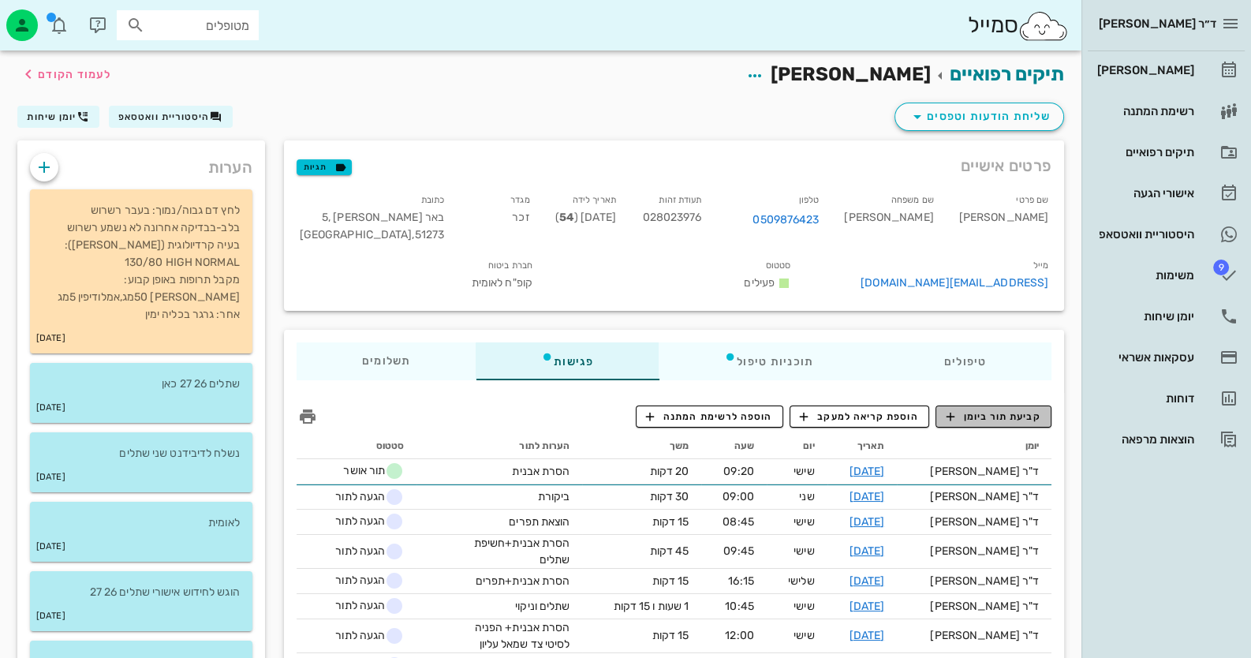
click at [1022, 413] on span "קביעת תור ביומן" at bounding box center [993, 416] width 95 height 14
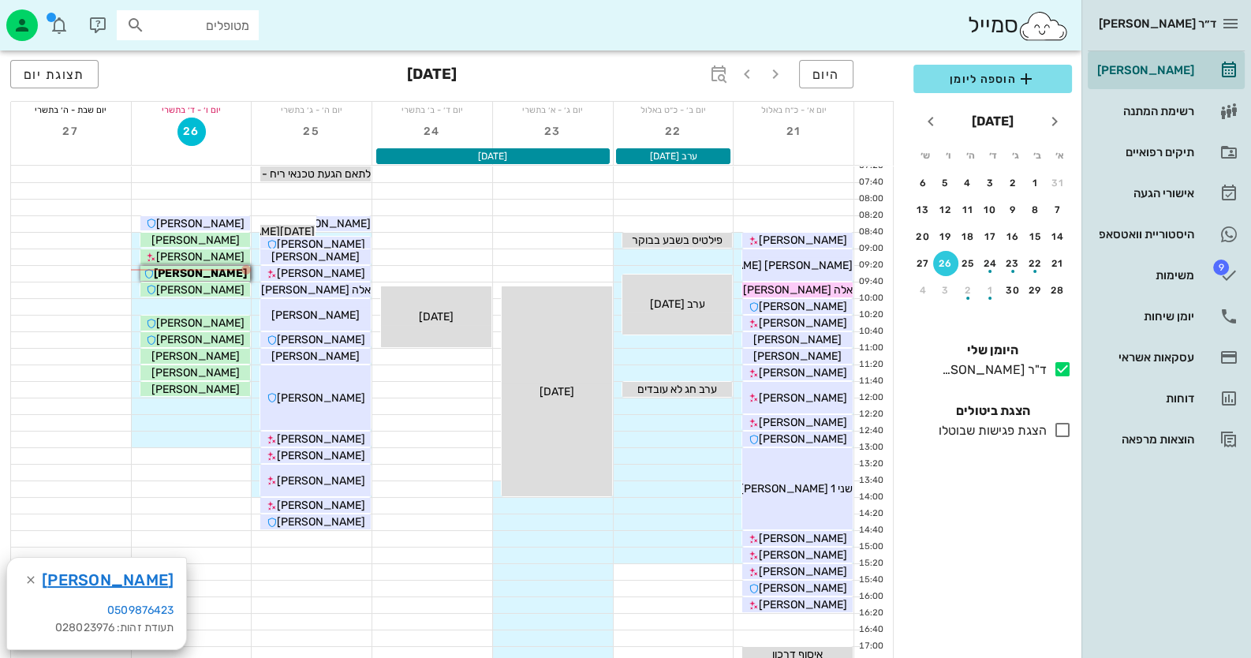
click at [730, 61] on div "היום" at bounding box center [777, 76] width 152 height 32
click at [725, 73] on icon "button" at bounding box center [718, 74] width 19 height 19
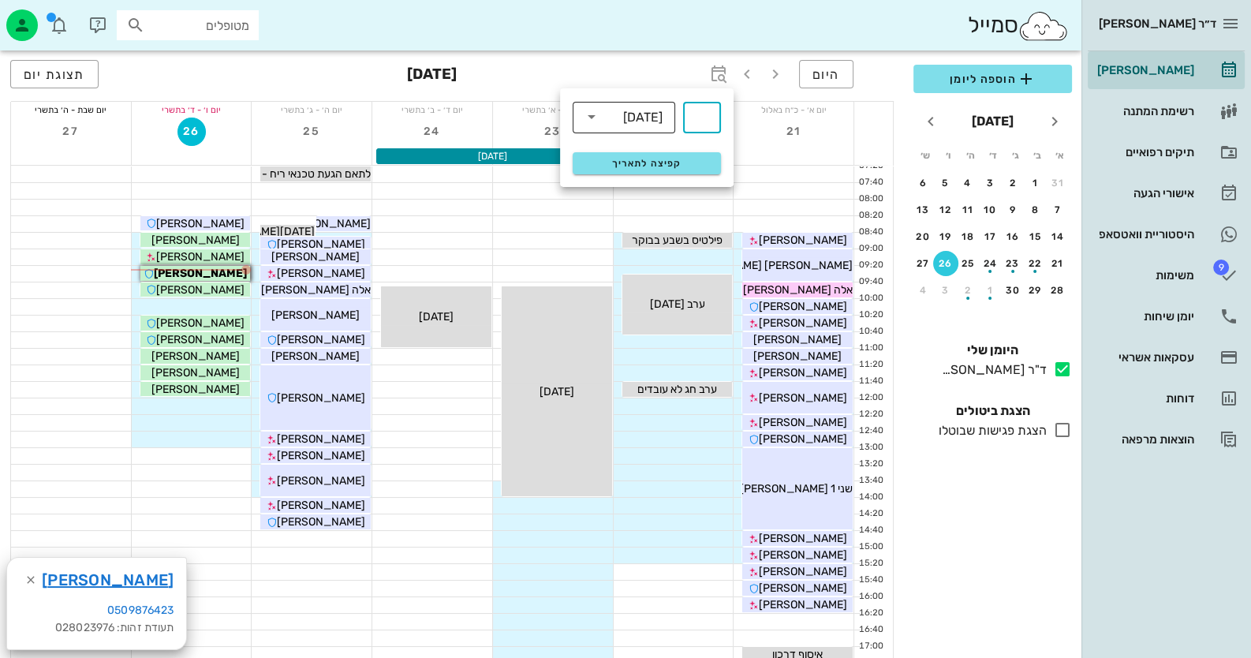
click at [652, 121] on div "[DATE]" at bounding box center [642, 117] width 39 height 14
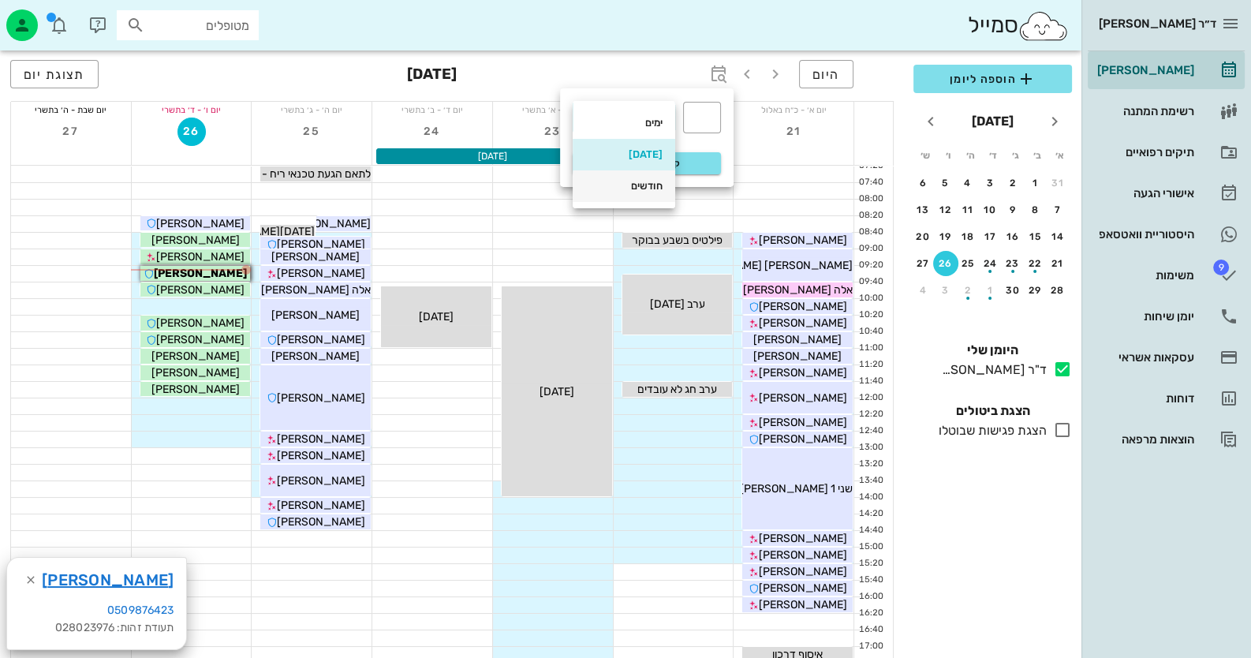
click at [631, 193] on div "חודשים" at bounding box center [623, 186] width 77 height 25
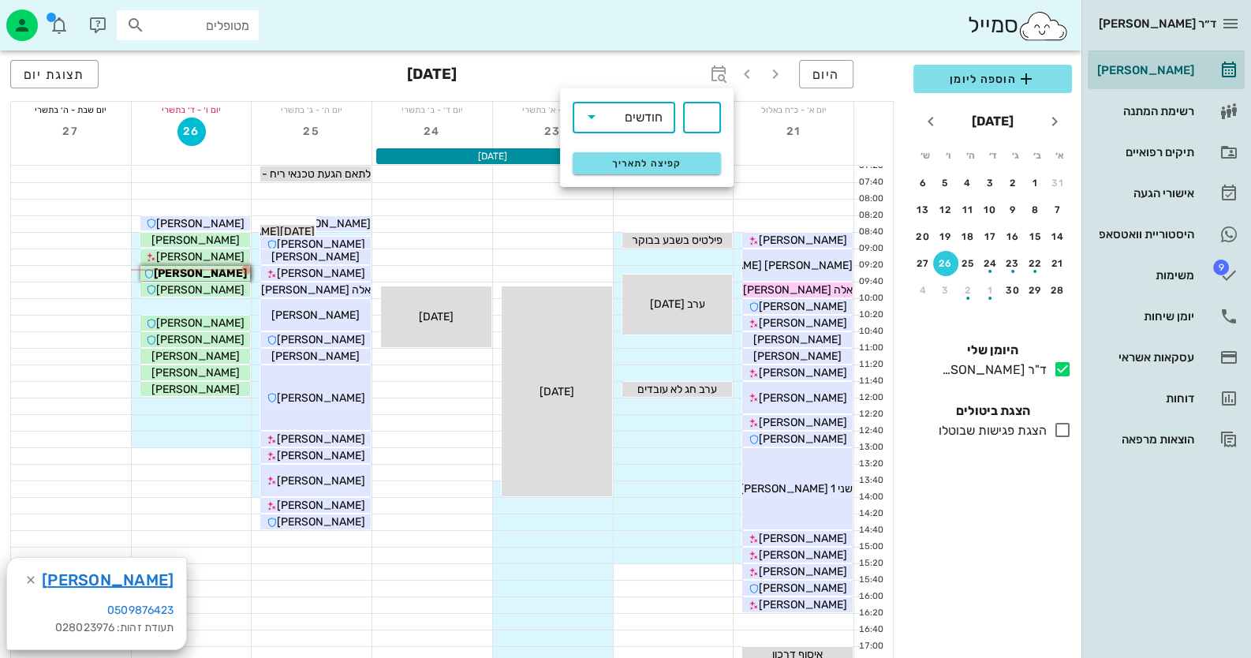
click at [701, 129] on input "text" at bounding box center [702, 117] width 19 height 25
type input "3"
click at [698, 153] on button "קפיצה לתאריך" at bounding box center [647, 163] width 148 height 22
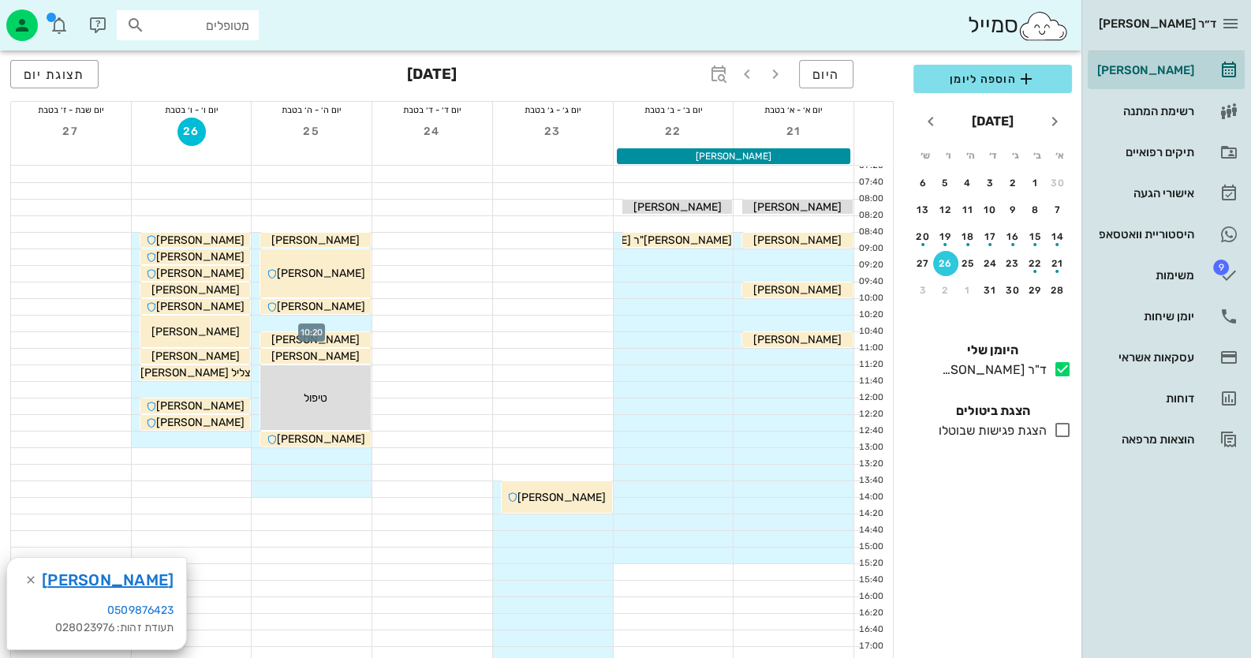
click at [360, 316] on div at bounding box center [312, 324] width 120 height 16
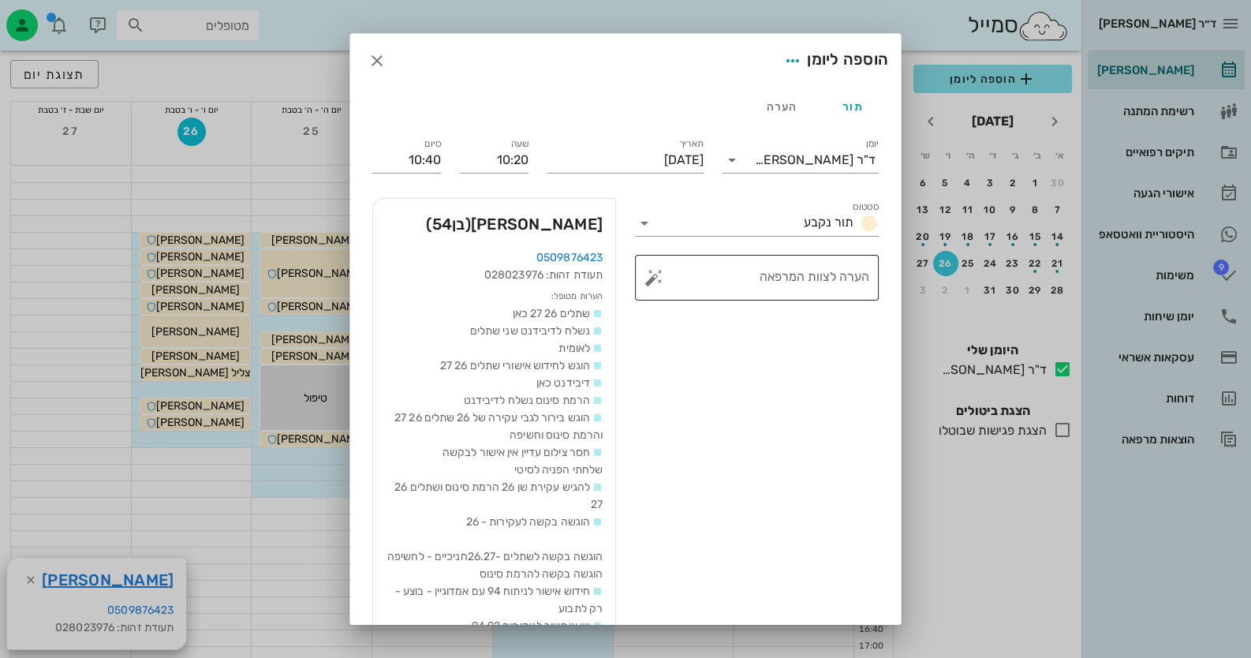
click at [654, 279] on button "button" at bounding box center [654, 277] width 19 height 19
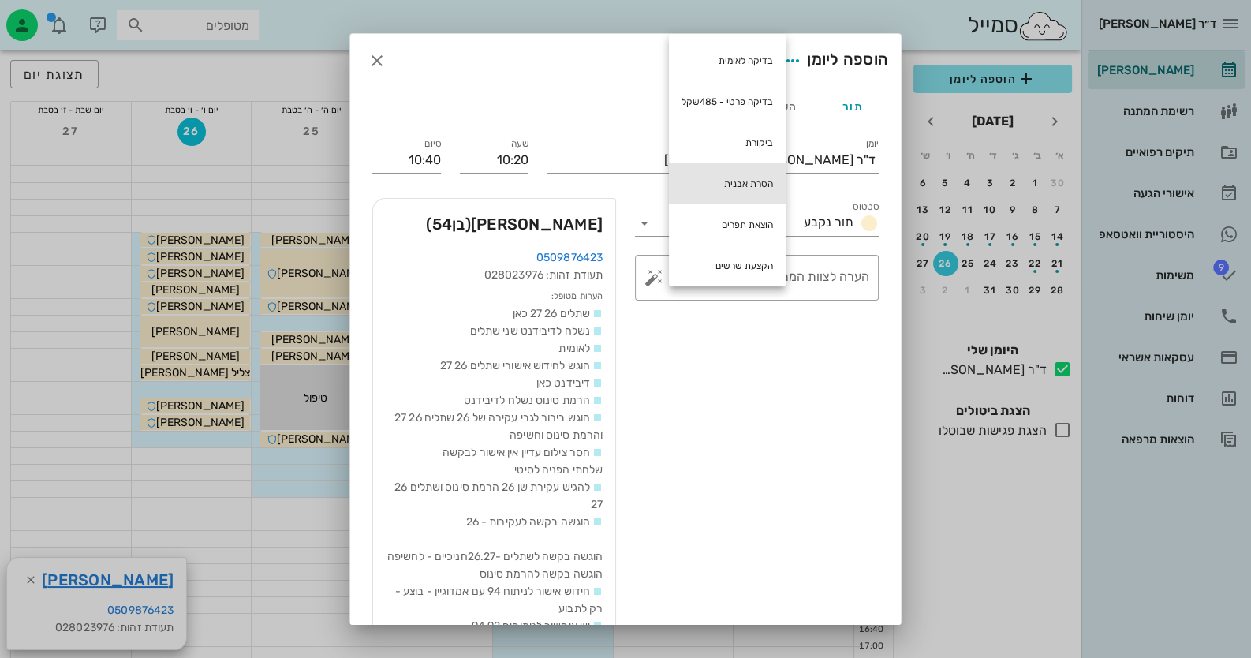
click at [719, 173] on div "הסרת אבנית" at bounding box center [727, 183] width 117 height 41
type textarea "הסרת אבנית"
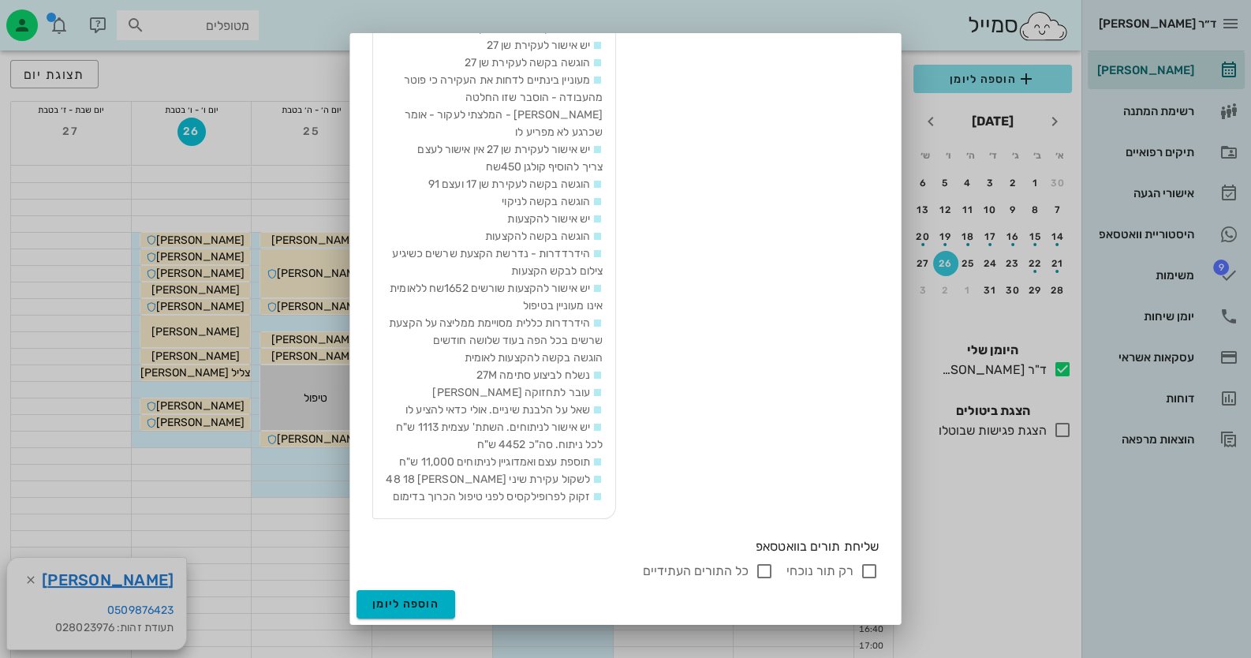
scroll to position [315, 0]
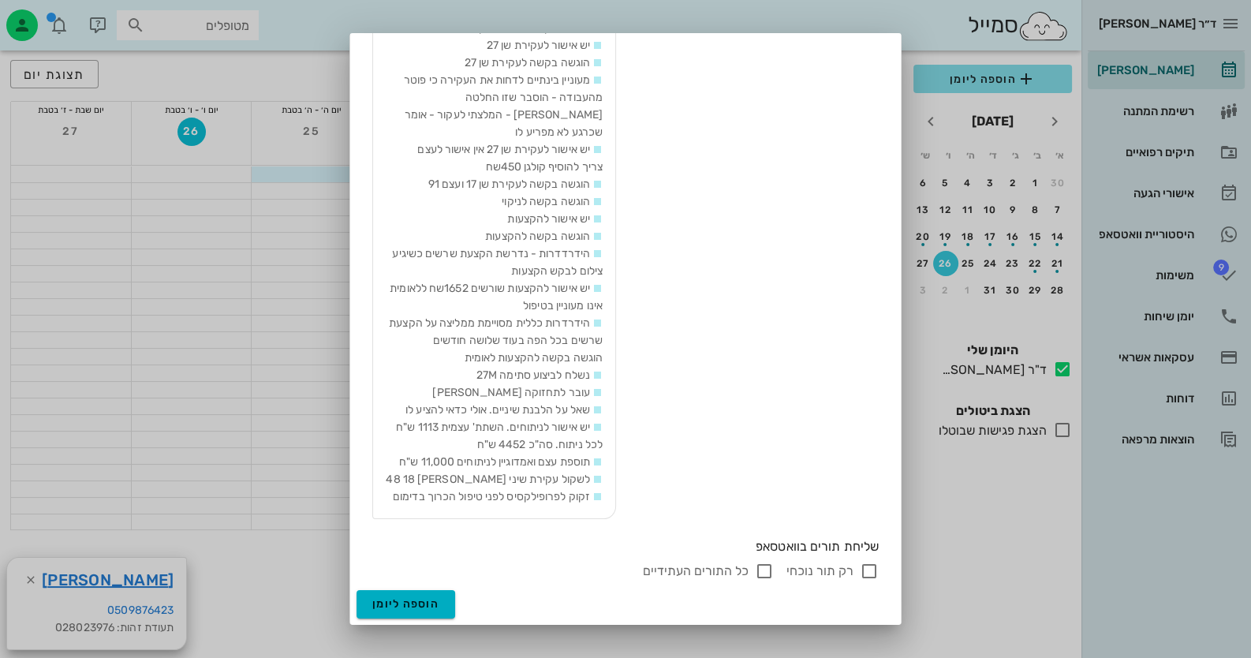
click at [862, 569] on input "רק תור נוכחי" at bounding box center [869, 571] width 19 height 19
checkbox input "false"
click at [427, 610] on span "הוספה ליומן" at bounding box center [405, 603] width 67 height 13
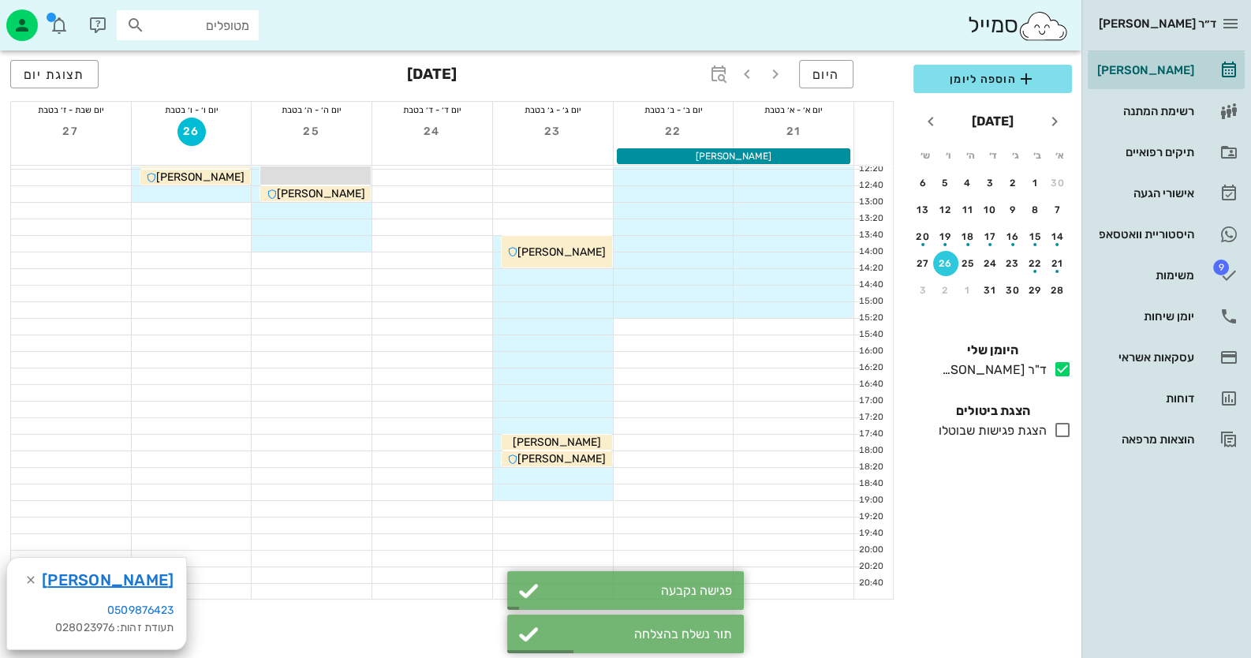
scroll to position [0, 0]
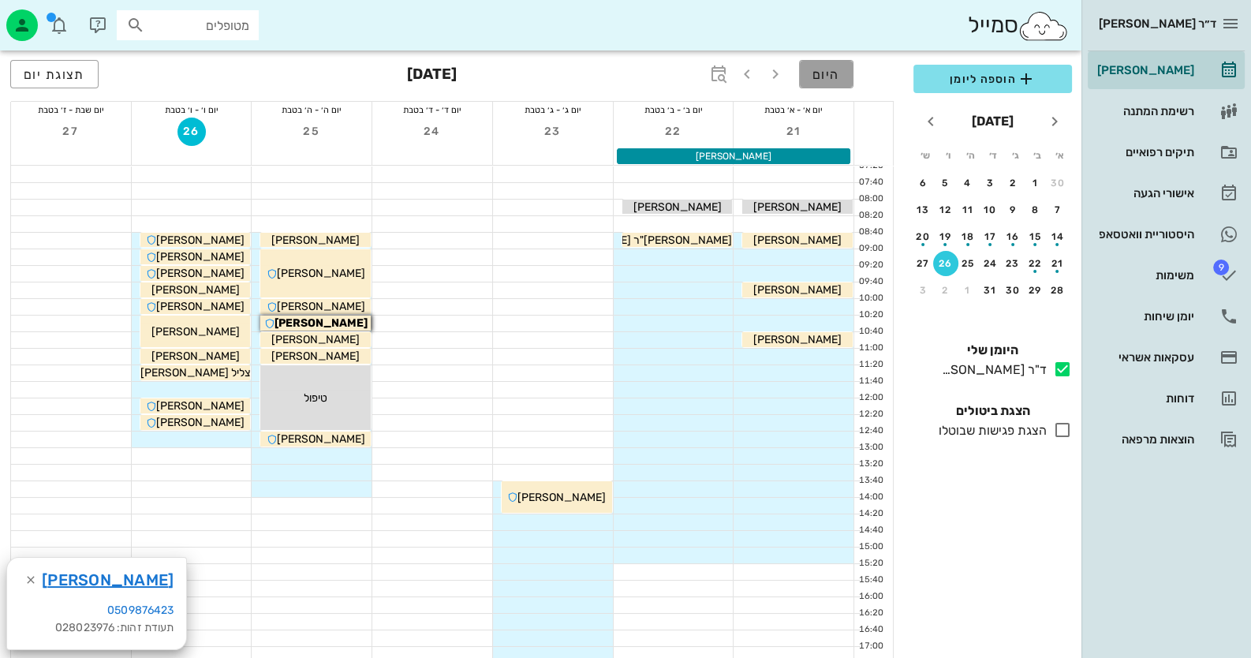
click at [835, 70] on span "היום" at bounding box center [827, 74] width 28 height 15
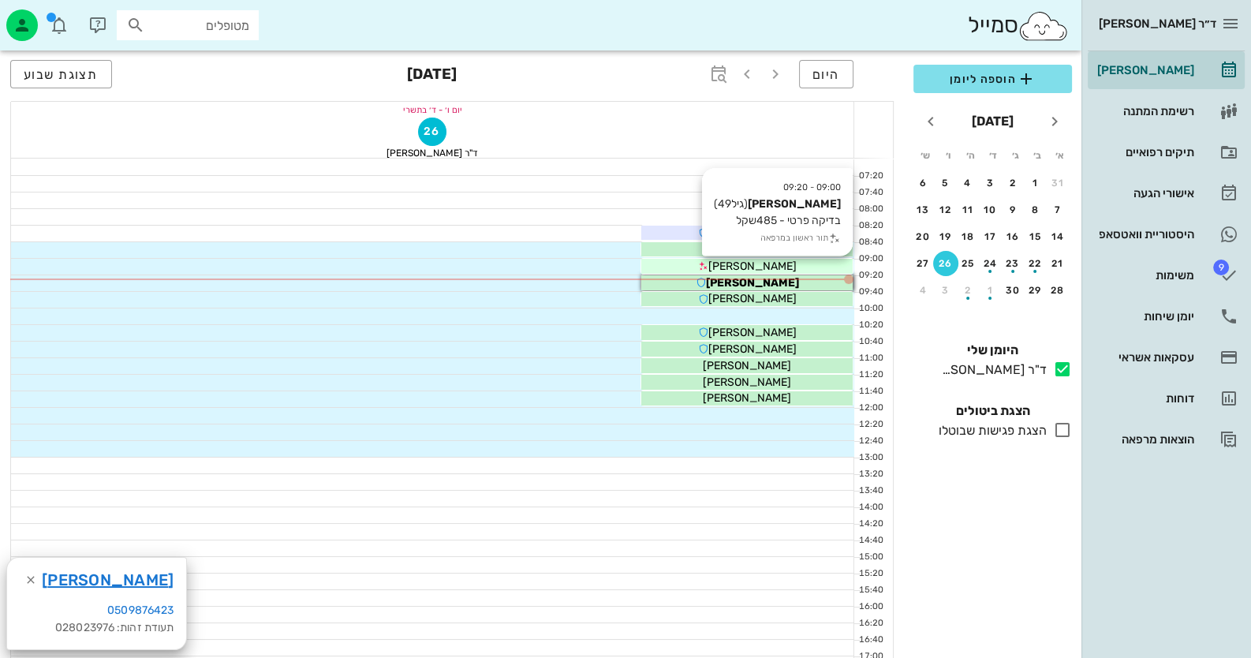
click at [768, 267] on span "[PERSON_NAME]" at bounding box center [752, 266] width 88 height 13
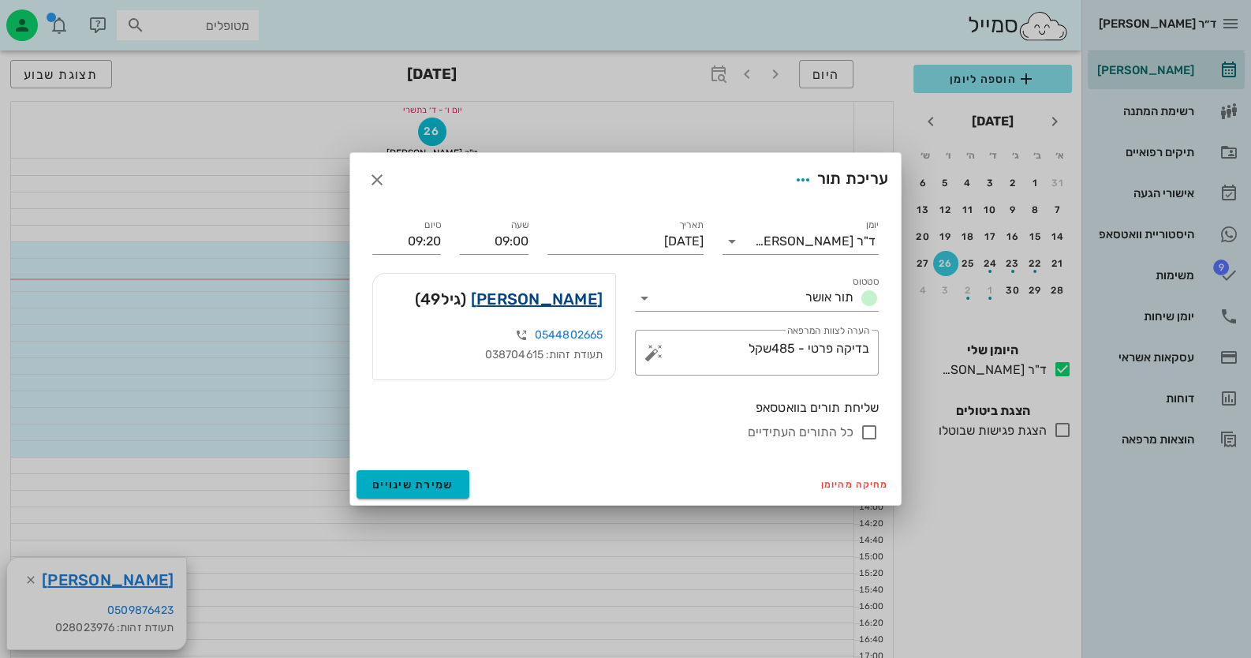
click at [577, 296] on link "דפנה גרינר" at bounding box center [537, 298] width 132 height 25
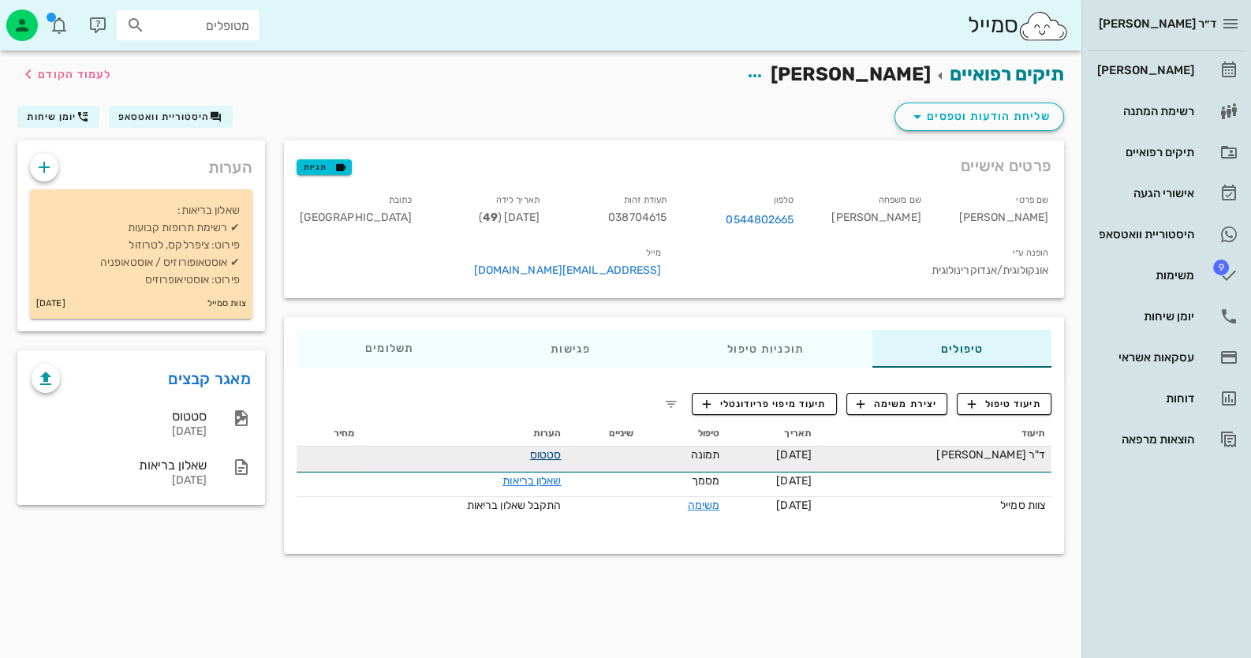
click at [562, 448] on link "סטטוס" at bounding box center [546, 454] width 32 height 13
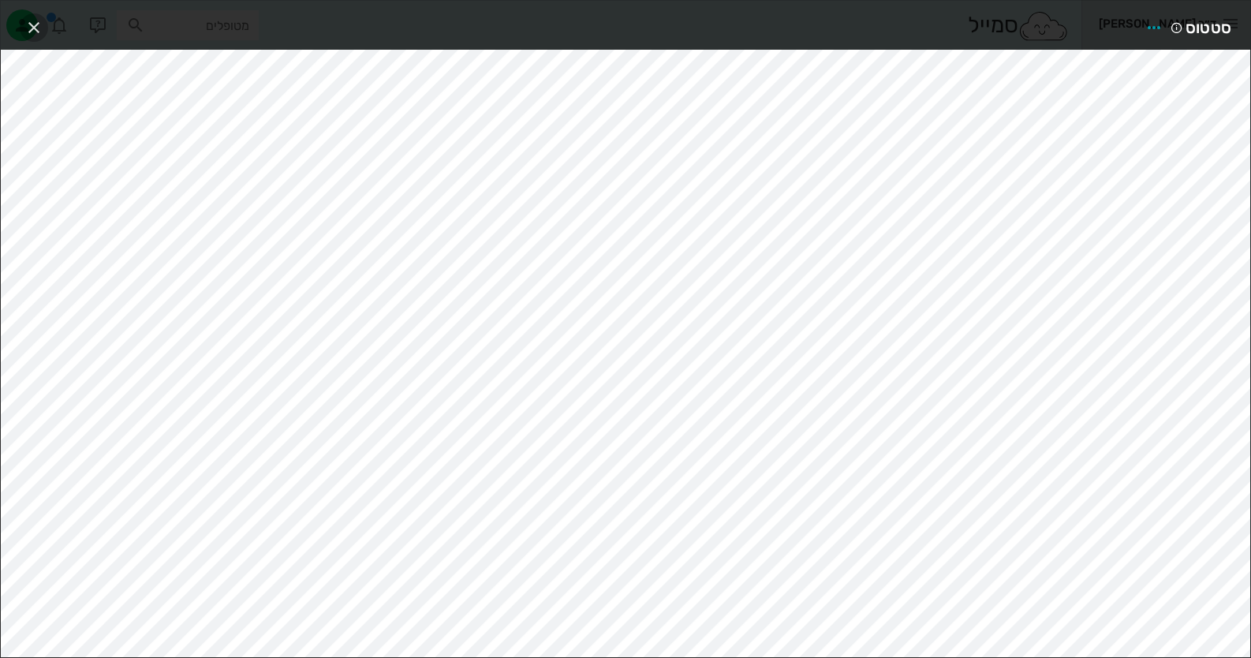
click at [41, 18] on icon "button" at bounding box center [33, 27] width 19 height 19
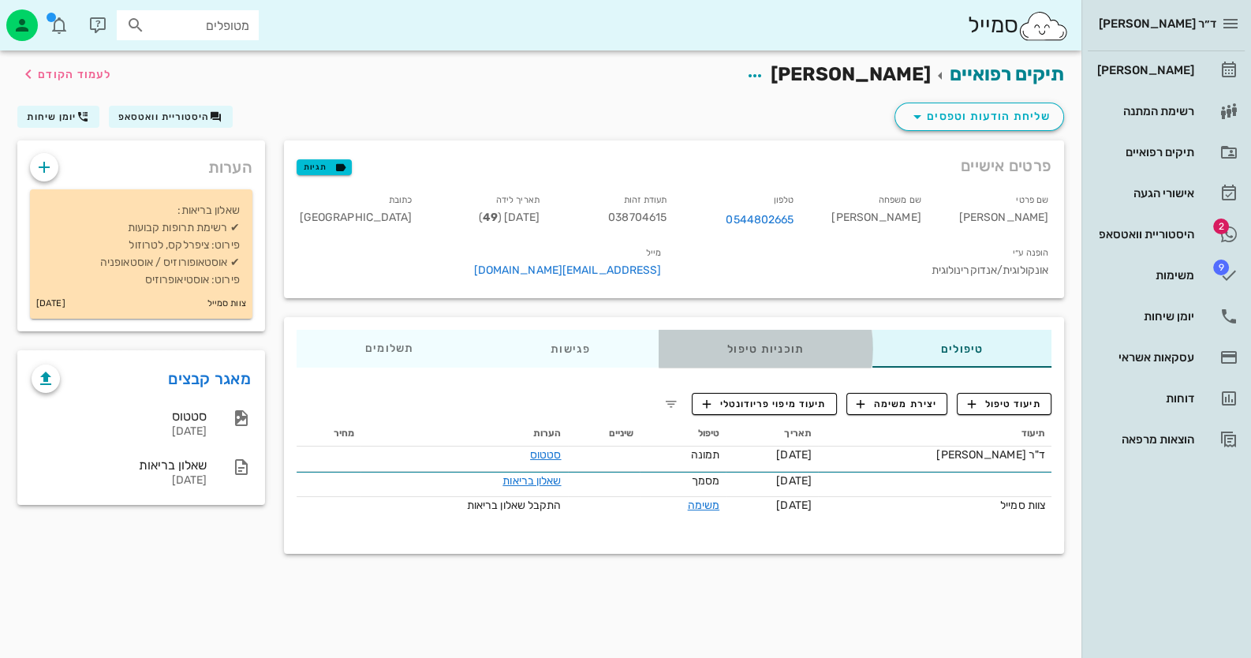
click at [723, 330] on div "תוכניות טיפול" at bounding box center [766, 349] width 214 height 38
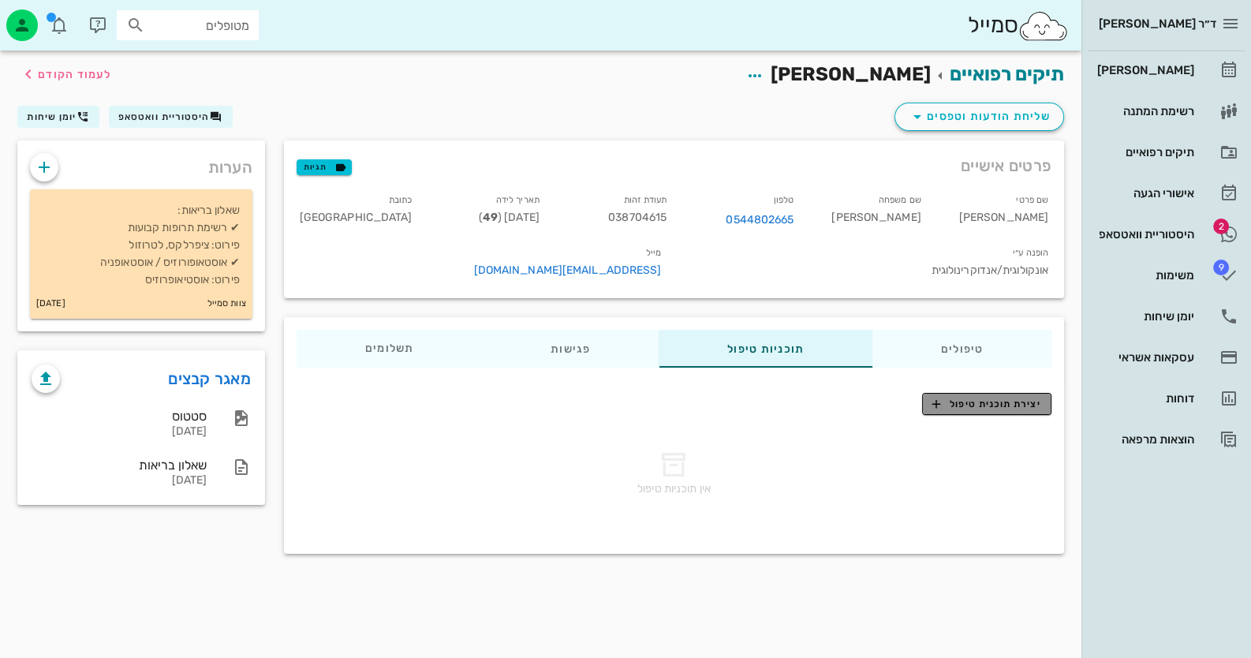
click at [1015, 397] on span "יצירת תוכנית טיפול" at bounding box center [986, 404] width 108 height 14
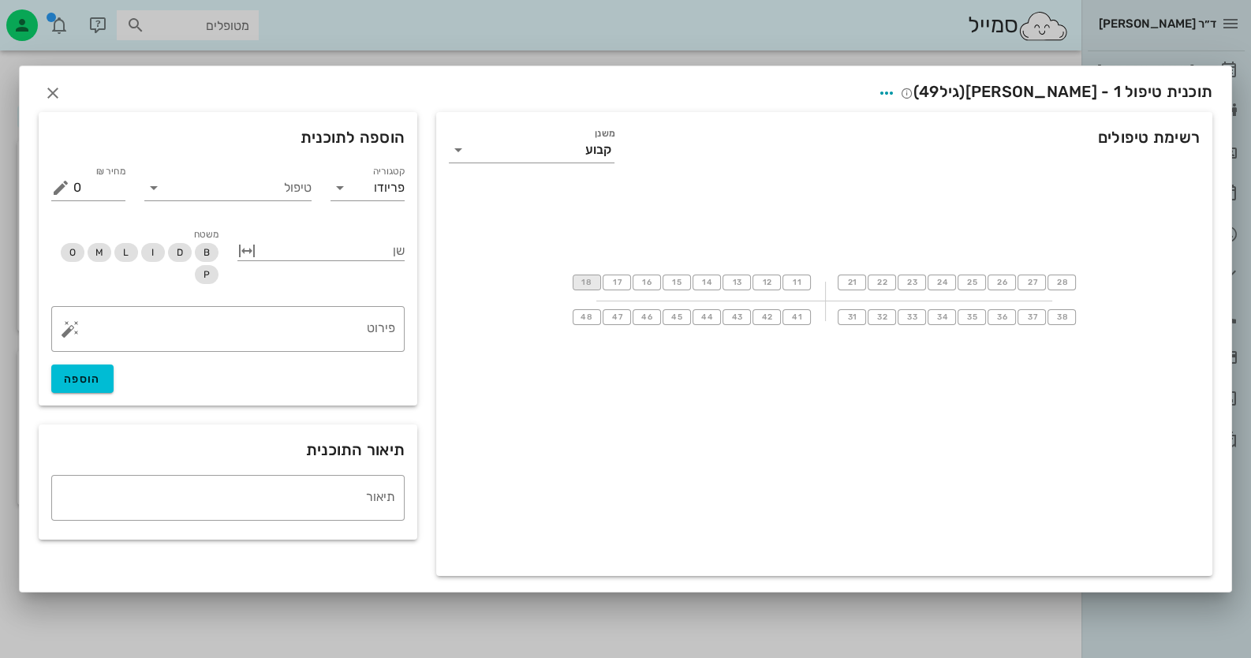
click at [581, 281] on button "18" at bounding box center [587, 283] width 28 height 16
click at [794, 281] on span "11" at bounding box center [796, 282] width 13 height 9
click at [253, 181] on input "טיפול" at bounding box center [238, 187] width 145 height 25
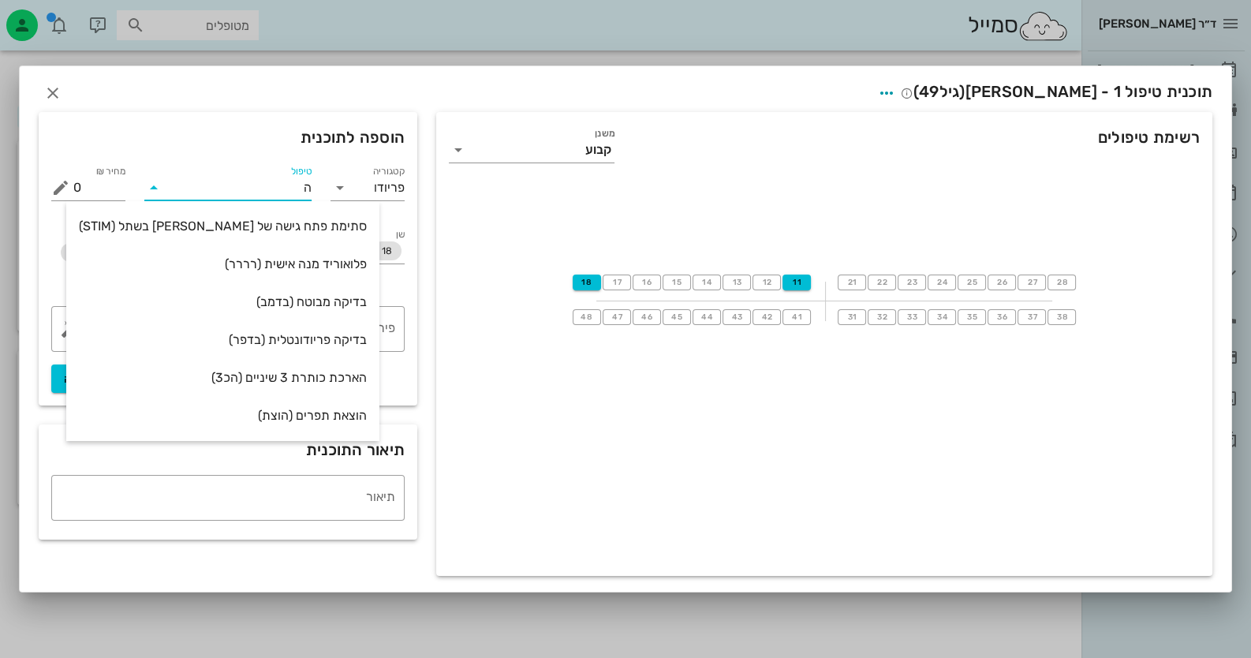
type input "הק"
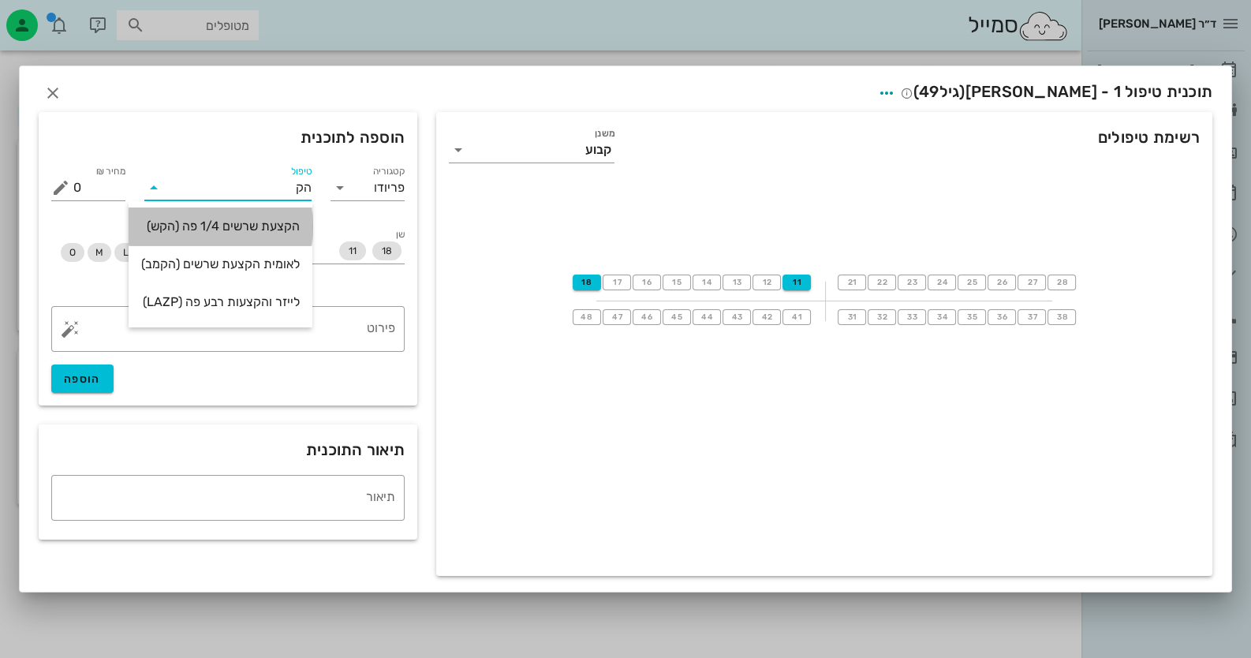
click at [257, 232] on div "הקצעת שרשים 1/4 פה (הקש)" at bounding box center [220, 226] width 159 height 15
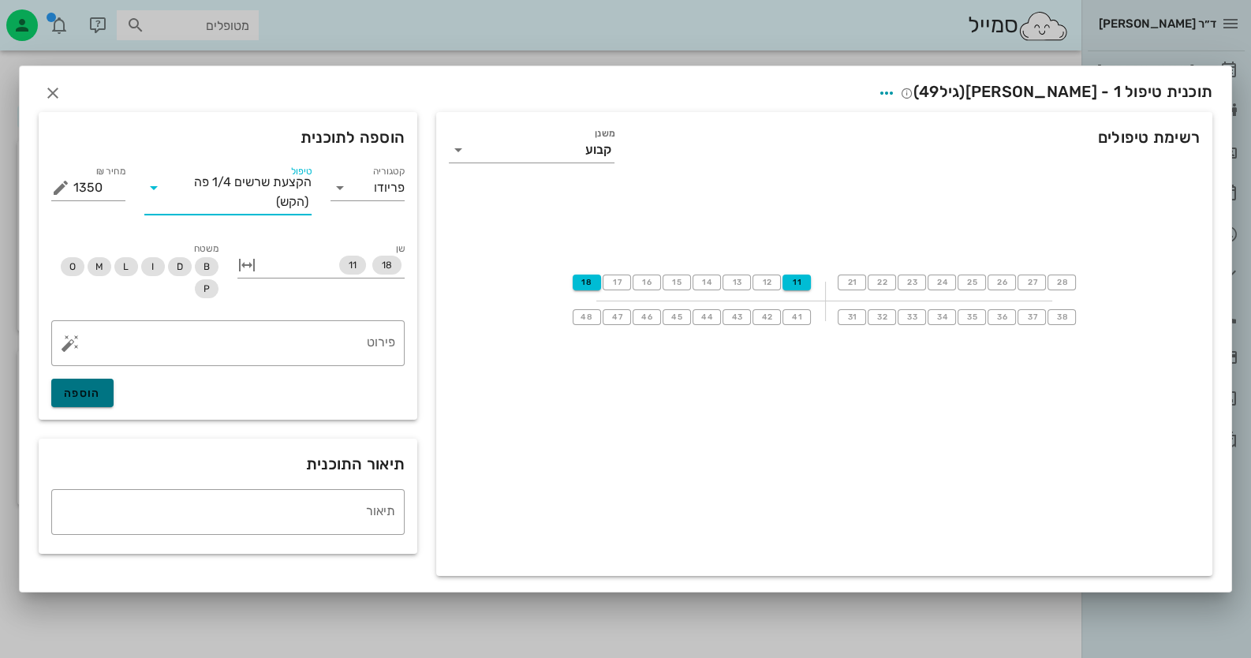
click at [93, 398] on span "הוספה" at bounding box center [82, 393] width 37 height 13
type input "0"
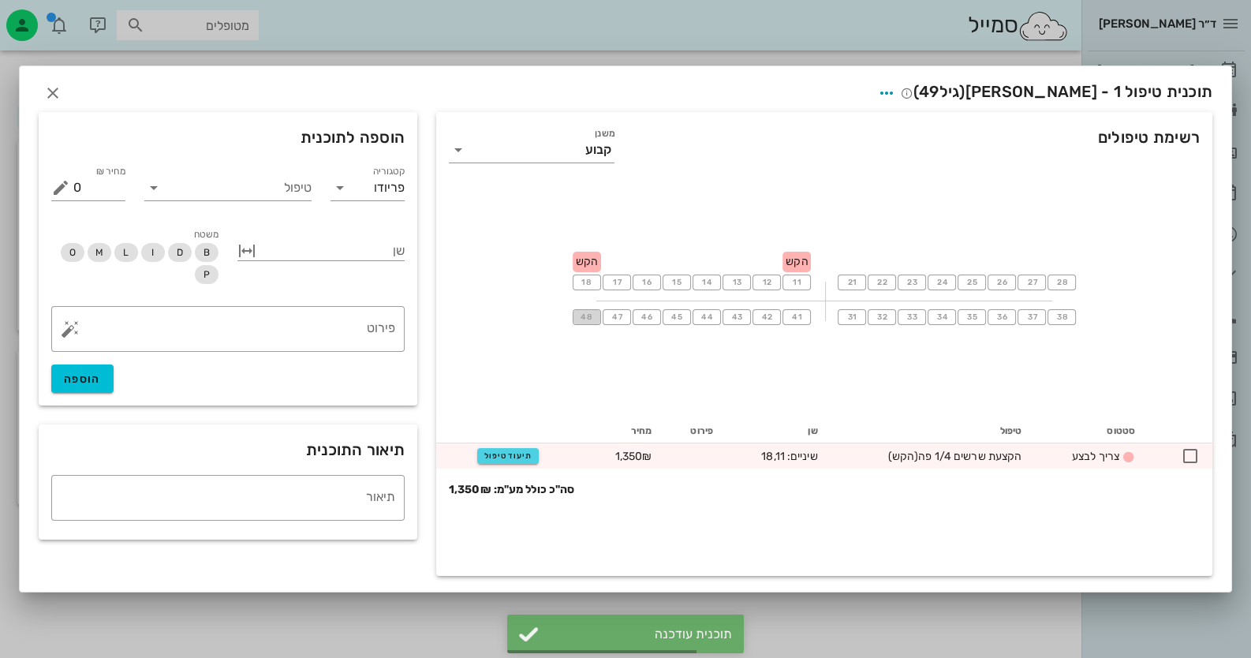
click at [588, 314] on span "48" at bounding box center [586, 316] width 13 height 9
click at [792, 313] on span "41" at bounding box center [796, 316] width 13 height 9
click at [280, 195] on input "טיפול" at bounding box center [238, 187] width 145 height 25
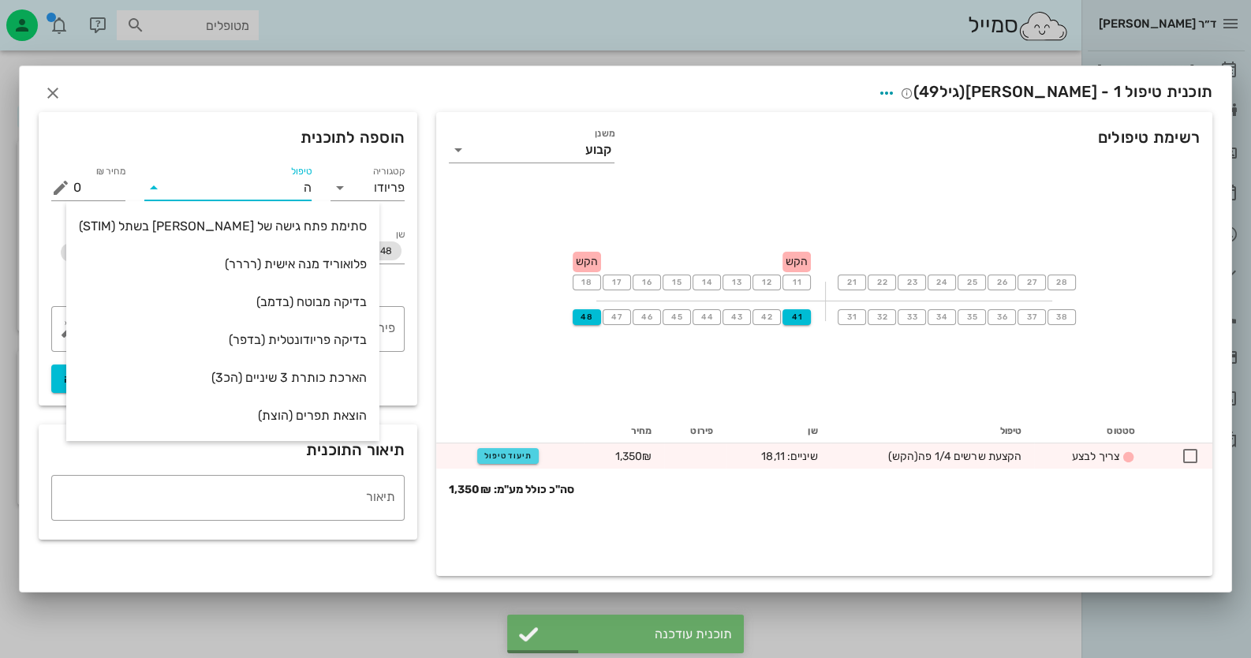
type input "הק"
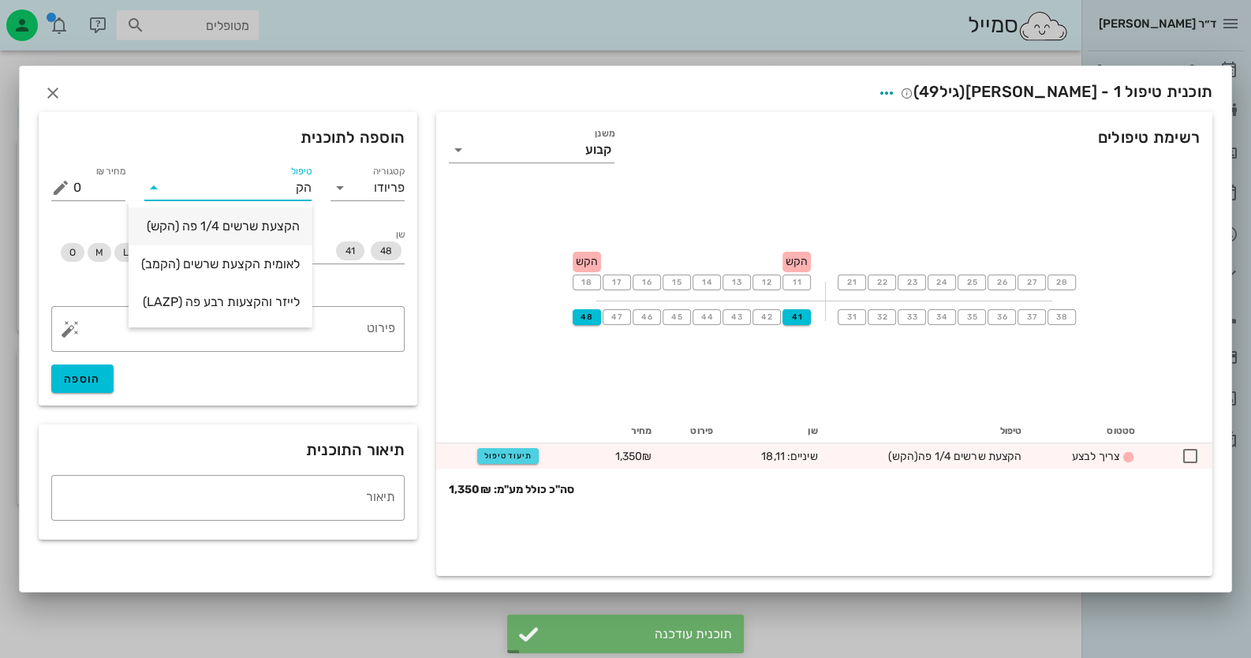
click at [266, 229] on div "הקצעת שרשים 1/4 פה (הקש)" at bounding box center [220, 226] width 159 height 15
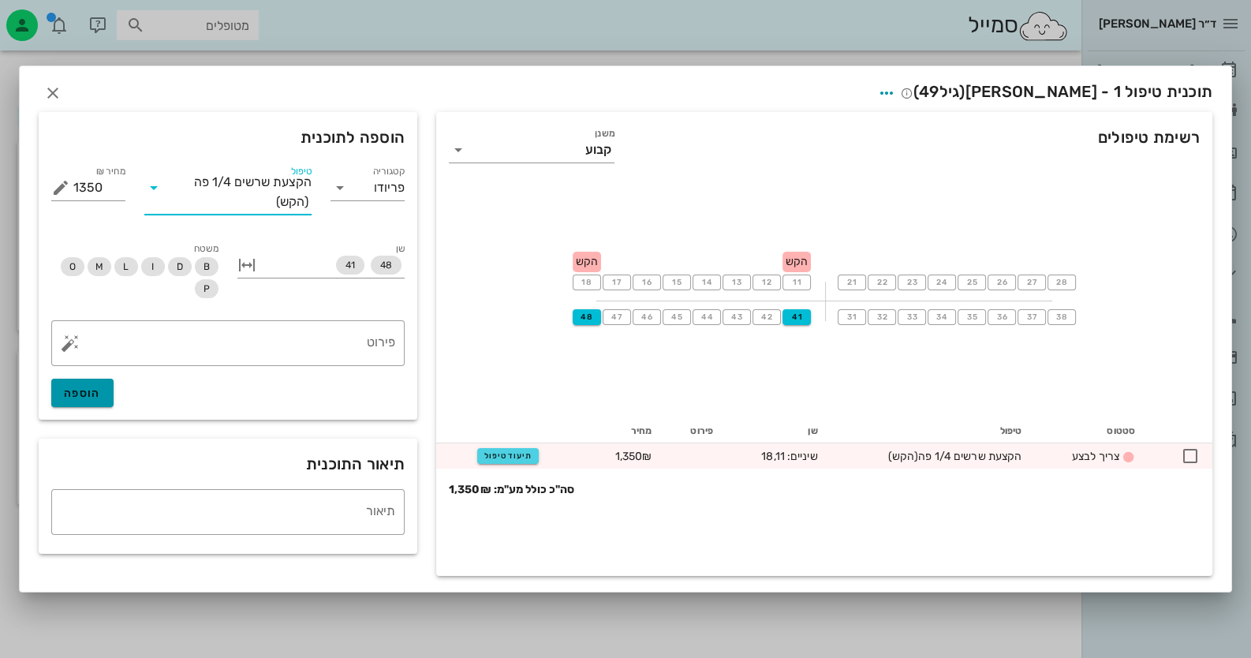
click at [102, 392] on button "הוספה" at bounding box center [82, 393] width 62 height 28
type input "0"
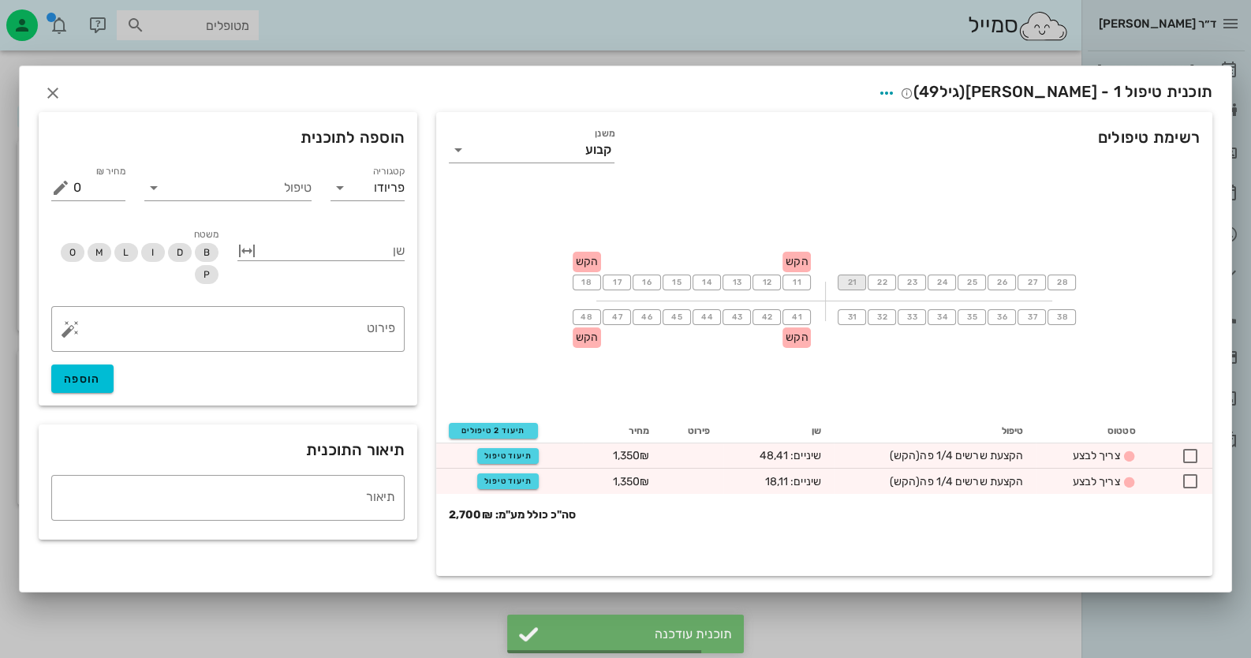
click at [848, 278] on button "21" at bounding box center [852, 283] width 28 height 16
click at [1059, 285] on span "28" at bounding box center [1062, 282] width 13 height 9
click at [287, 193] on input "טיפול" at bounding box center [238, 187] width 145 height 25
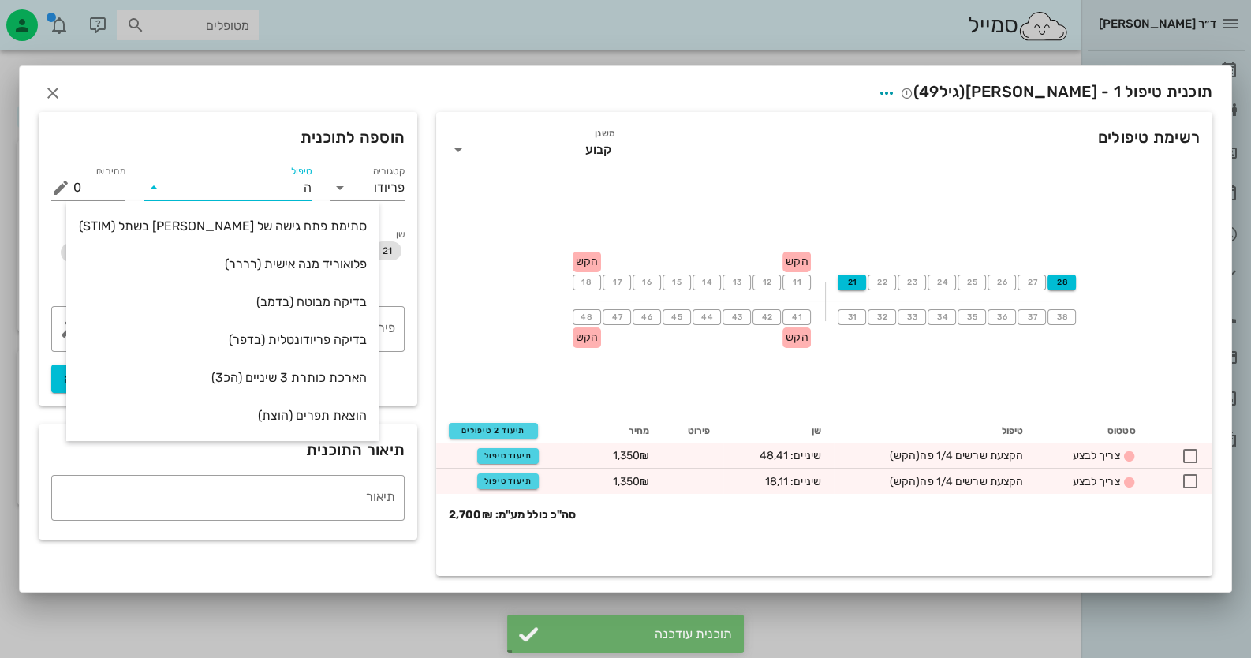
type input "הק"
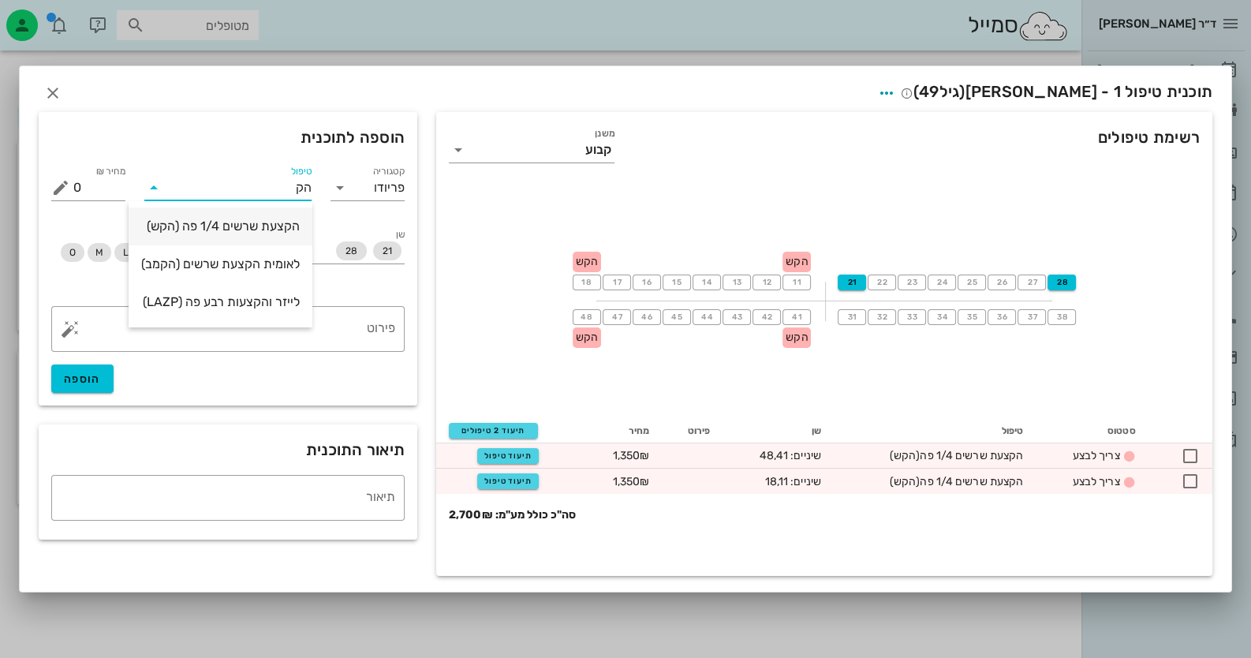
click at [271, 234] on div "הקצעת שרשים 1/4 פה (הקש)" at bounding box center [220, 226] width 159 height 34
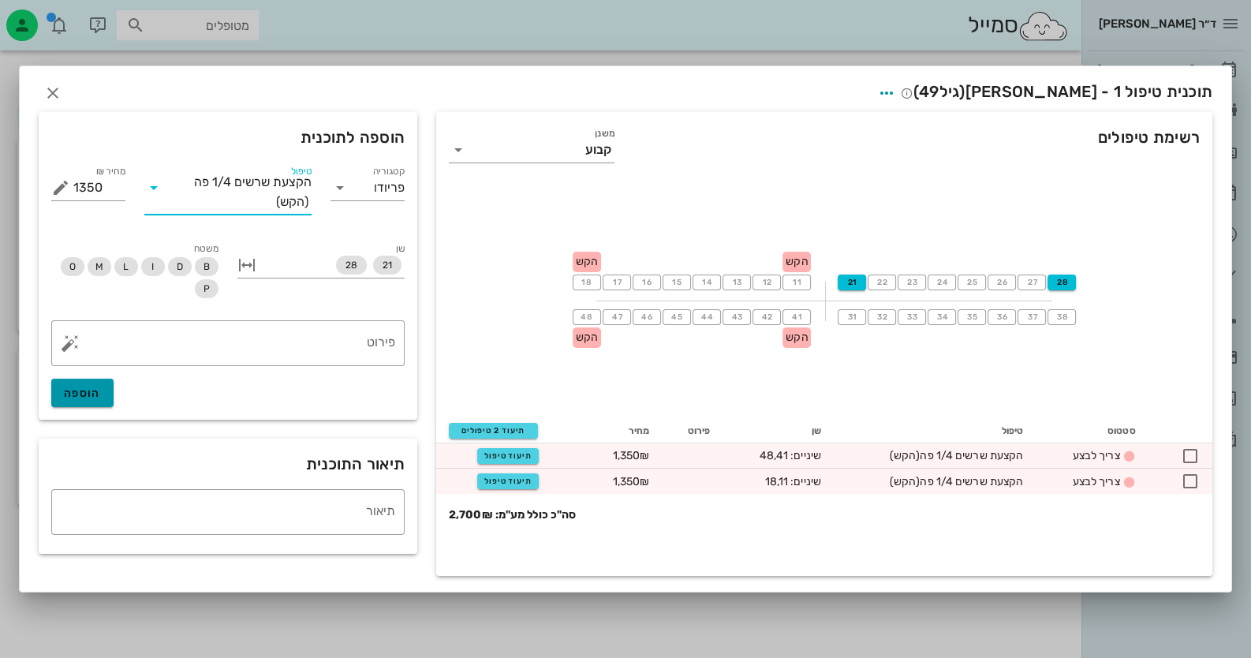
click at [79, 404] on button "הוספה" at bounding box center [82, 393] width 62 height 28
type input "0"
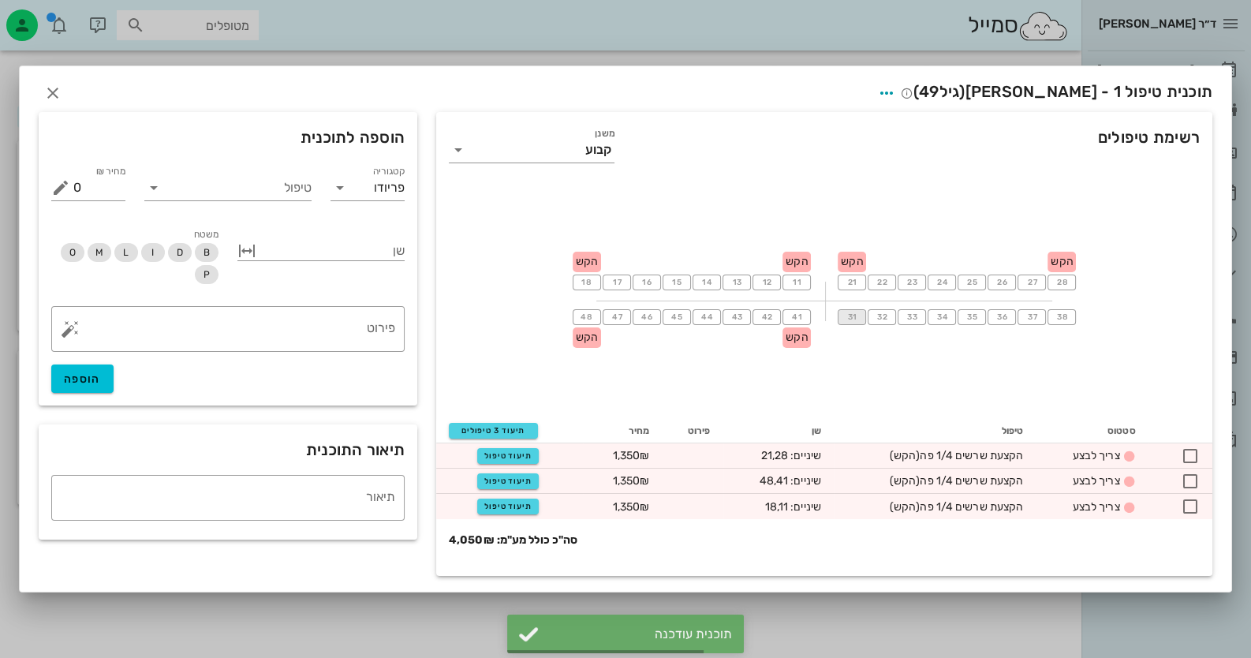
click at [856, 316] on span "31" at bounding box center [852, 316] width 13 height 9
click at [1063, 323] on button "38" at bounding box center [1062, 317] width 28 height 16
click at [290, 192] on input "טיפול" at bounding box center [238, 187] width 145 height 25
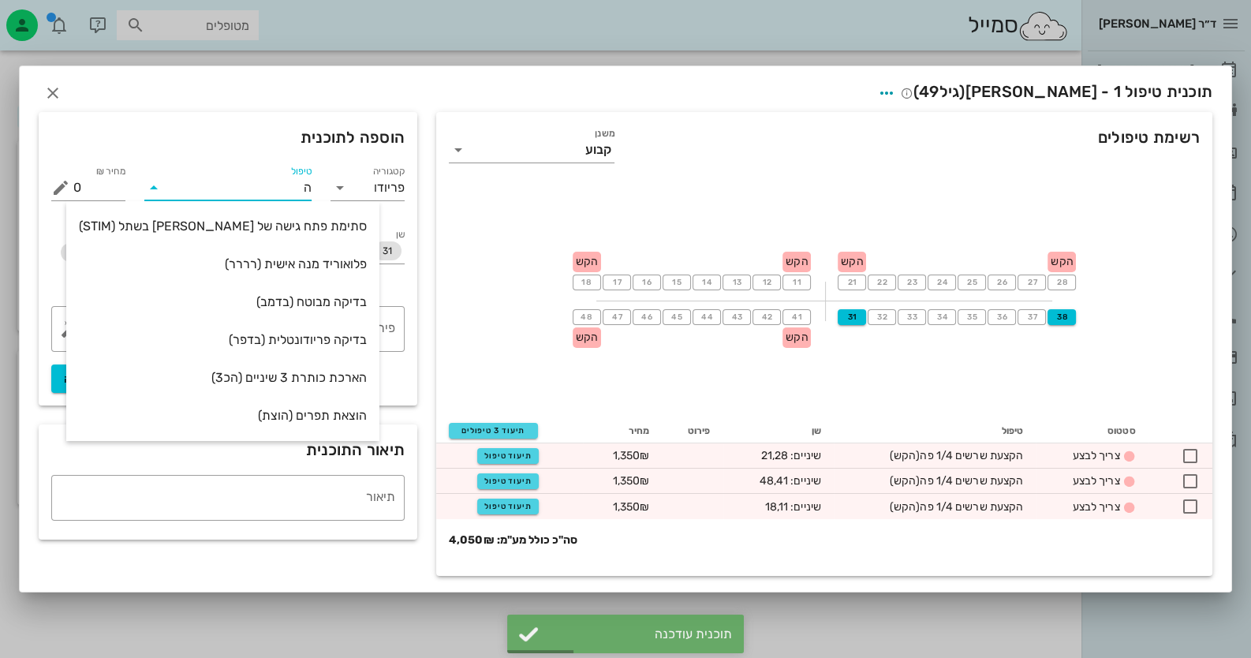
type input "הק"
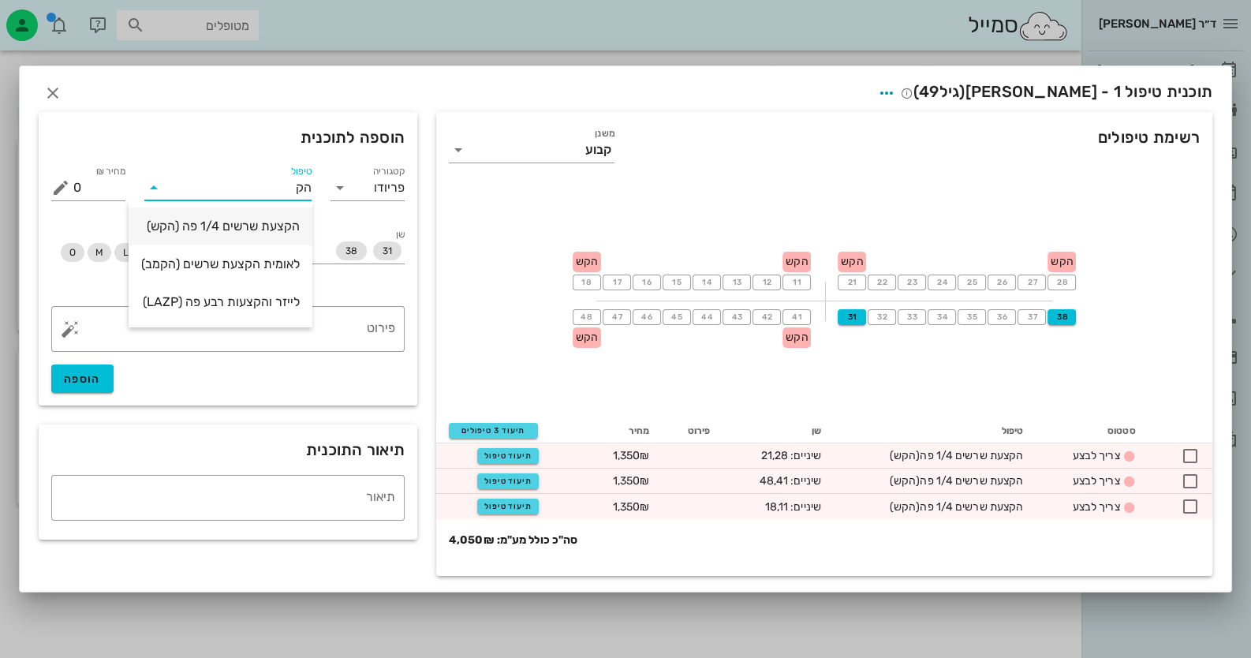
click at [268, 230] on div "הקצעת שרשים 1/4 פה (הקש)" at bounding box center [220, 226] width 159 height 15
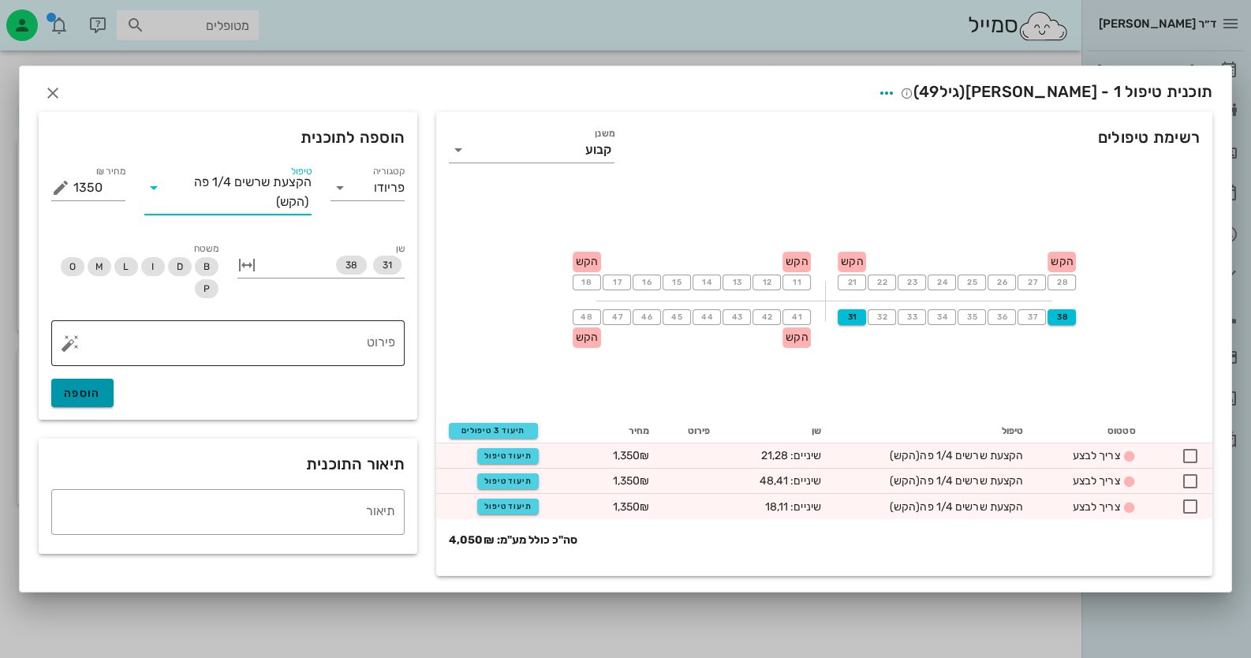
drag, startPoint x: 89, startPoint y: 394, endPoint x: 147, endPoint y: 366, distance: 63.9
click at [90, 394] on span "הוספה" at bounding box center [82, 393] width 37 height 13
type input "0"
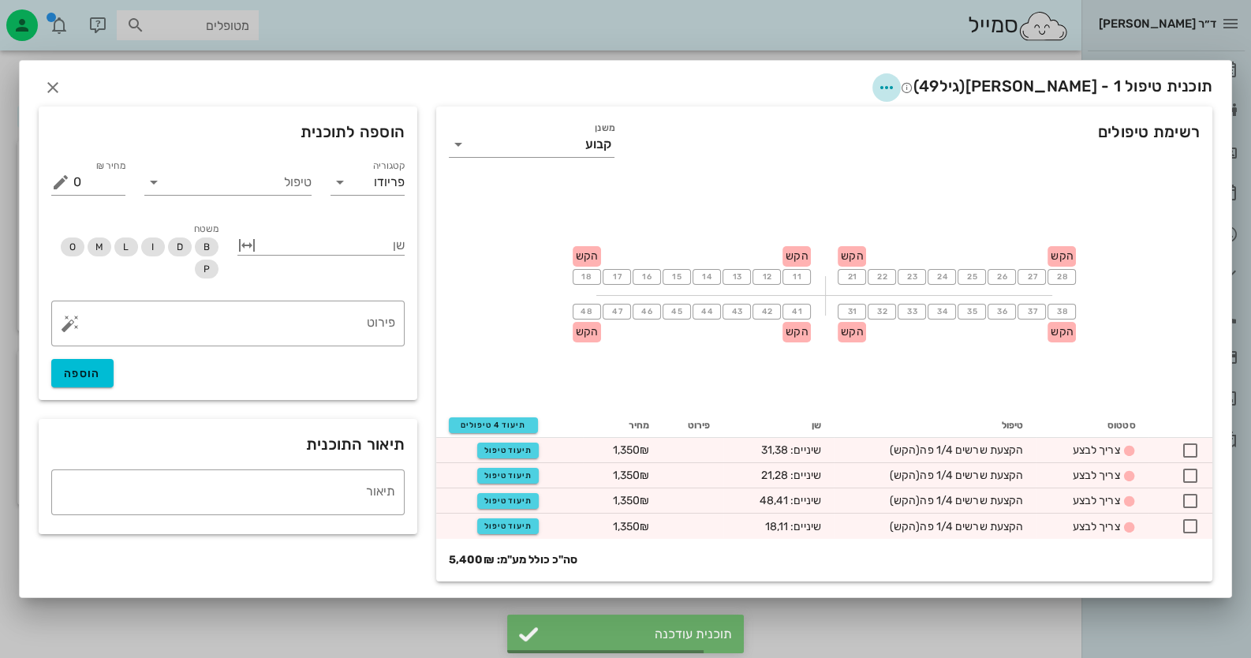
click at [896, 84] on icon "button" at bounding box center [886, 87] width 19 height 19
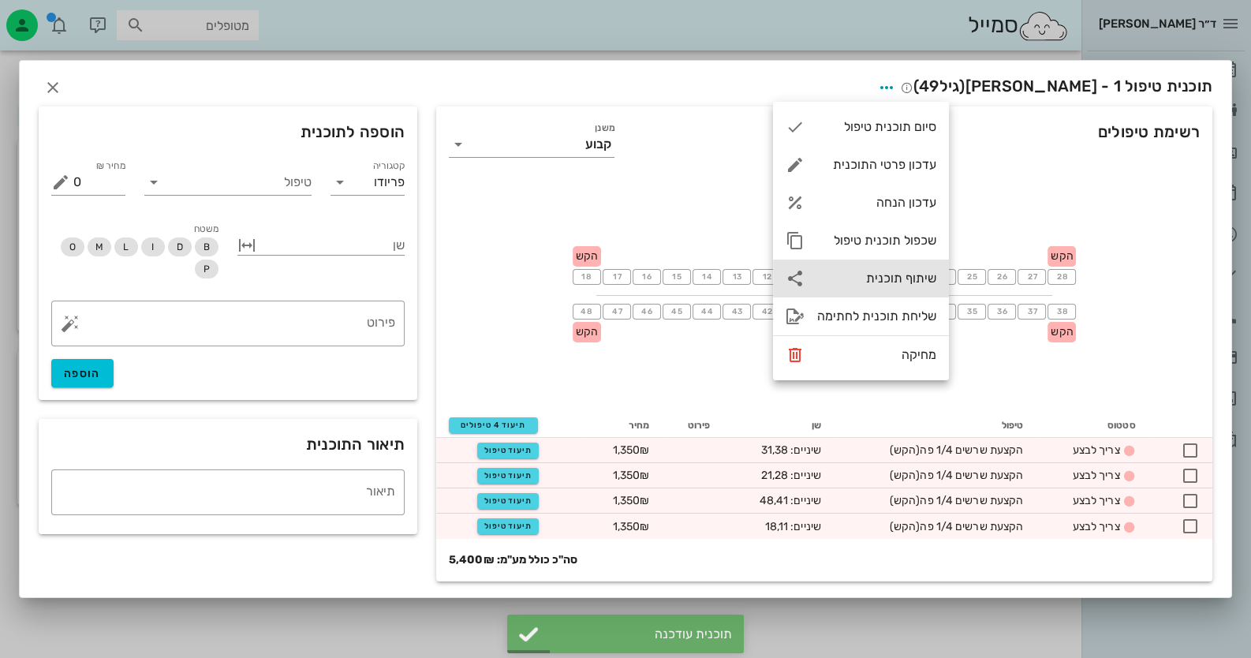
click at [905, 279] on div "שיתוף תוכנית" at bounding box center [876, 278] width 119 height 15
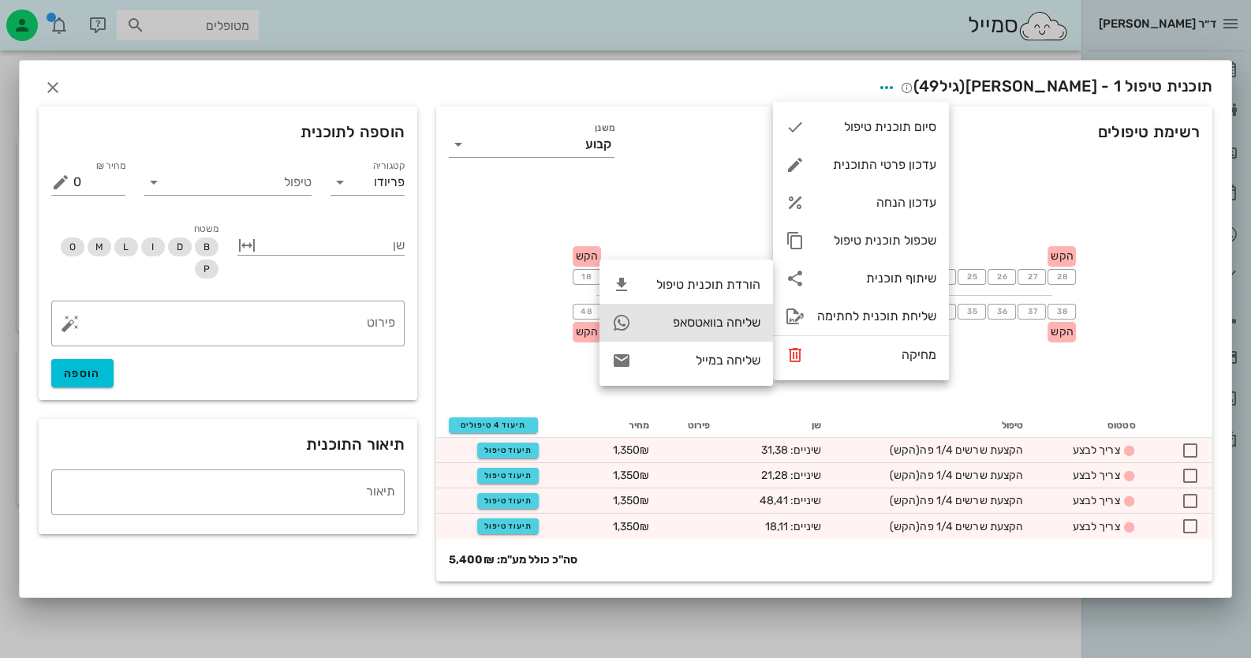
click at [726, 323] on div "שליחה בוואטסאפ" at bounding box center [702, 322] width 117 height 15
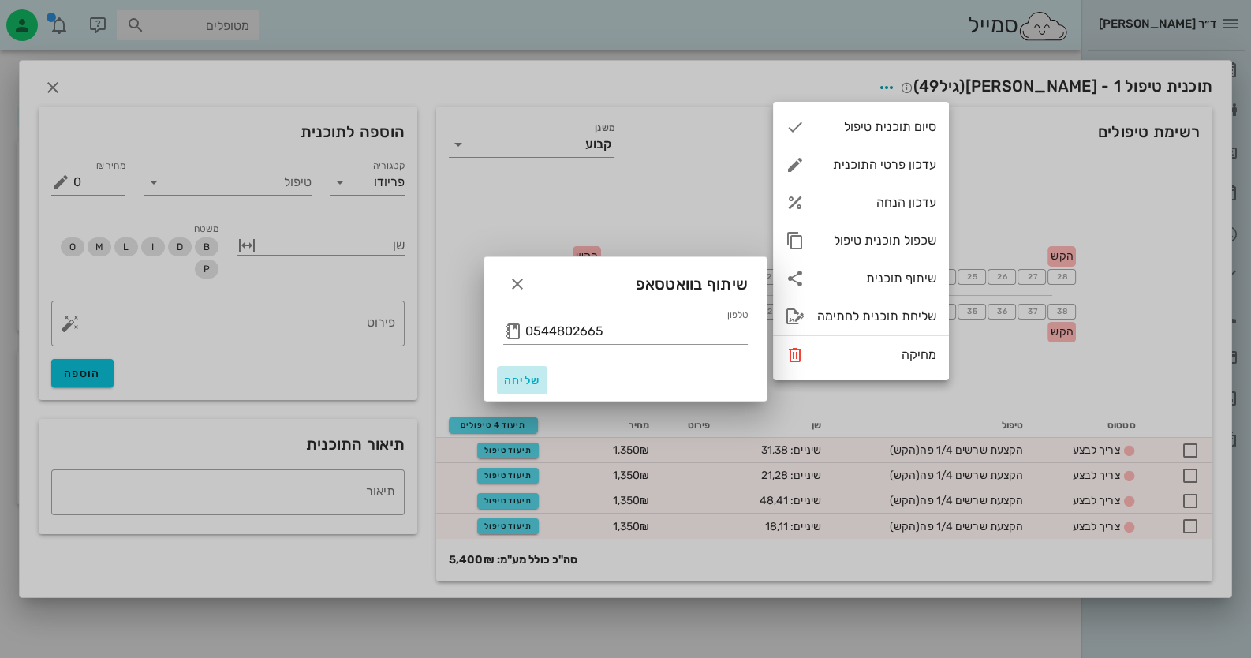
click at [528, 377] on span "שליחה" at bounding box center [522, 380] width 38 height 13
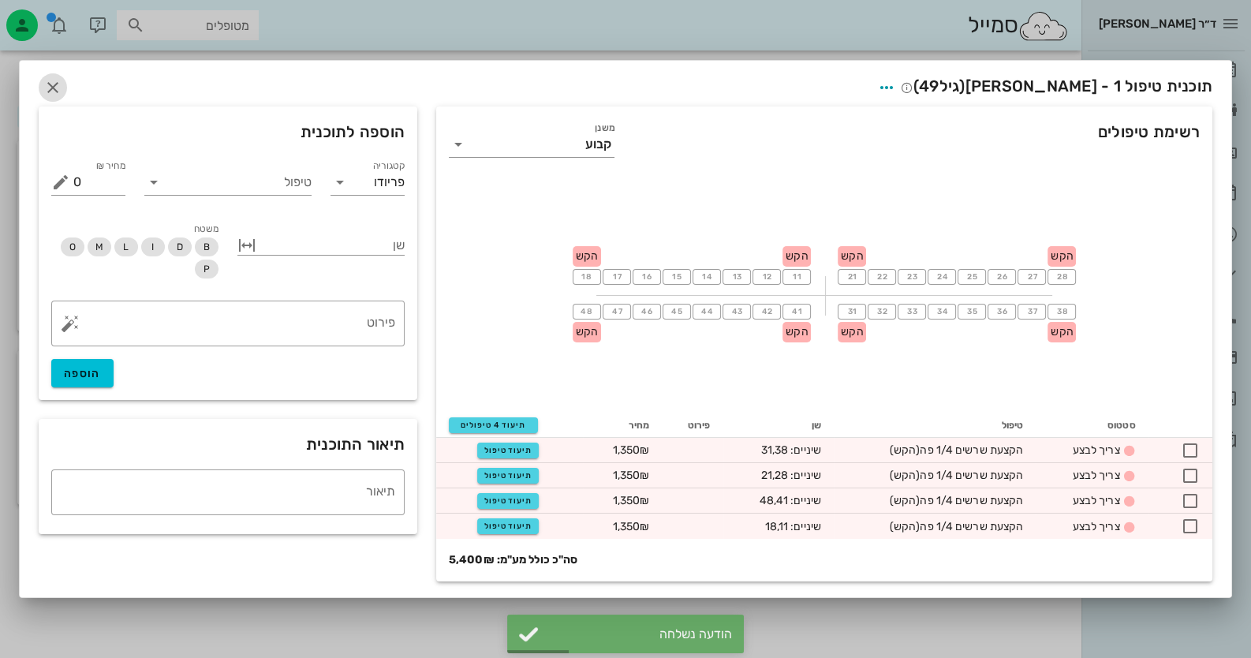
click at [58, 81] on icon "button" at bounding box center [52, 87] width 19 height 19
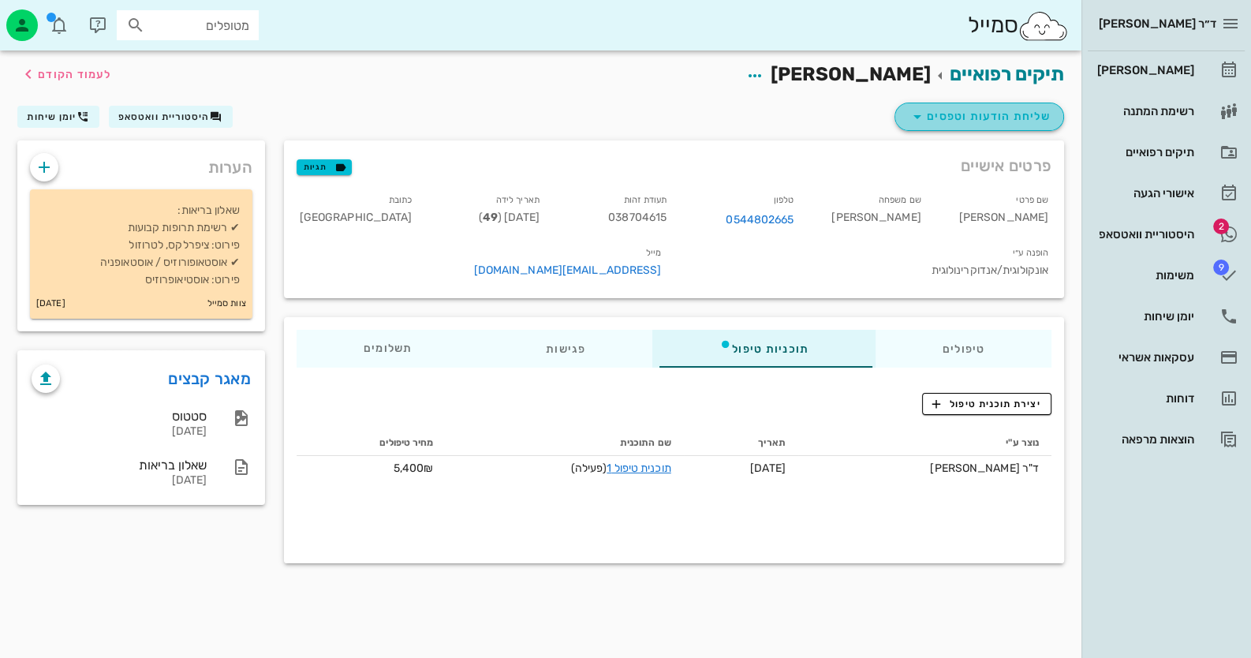
click at [1041, 121] on span "שליחת הודעות וטפסים" at bounding box center [979, 116] width 143 height 19
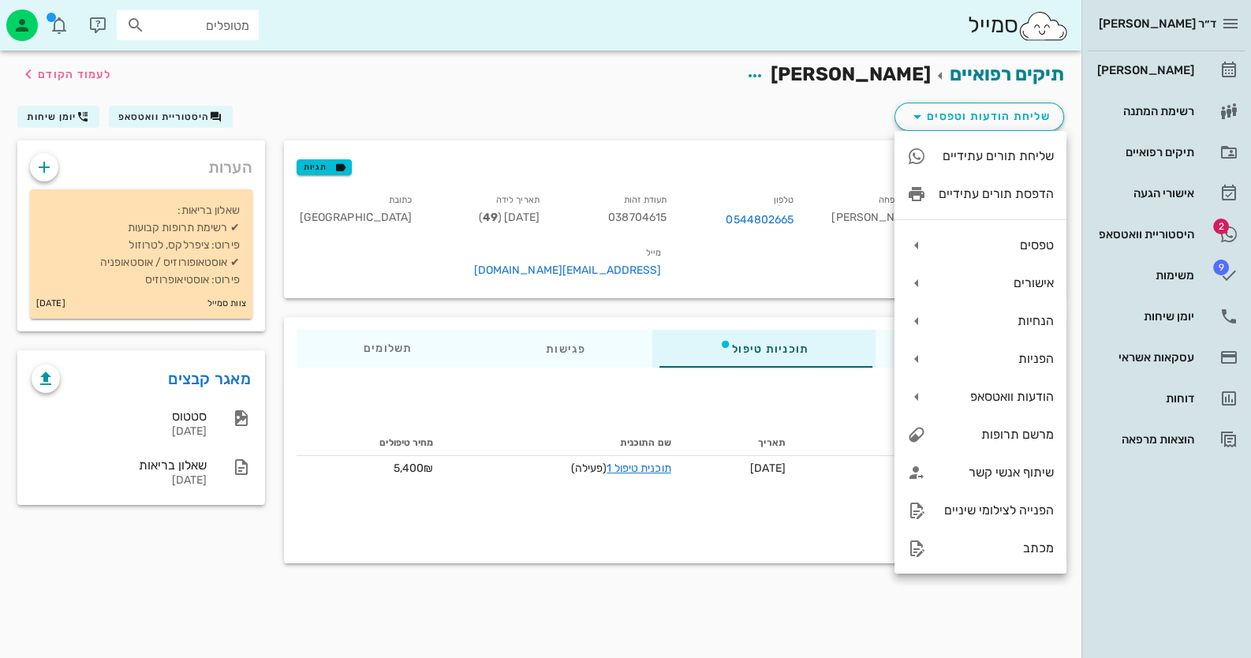
click at [563, 82] on div "תיקים רפואיים דפנה גרינר לעמוד הקודם" at bounding box center [541, 74] width 1066 height 49
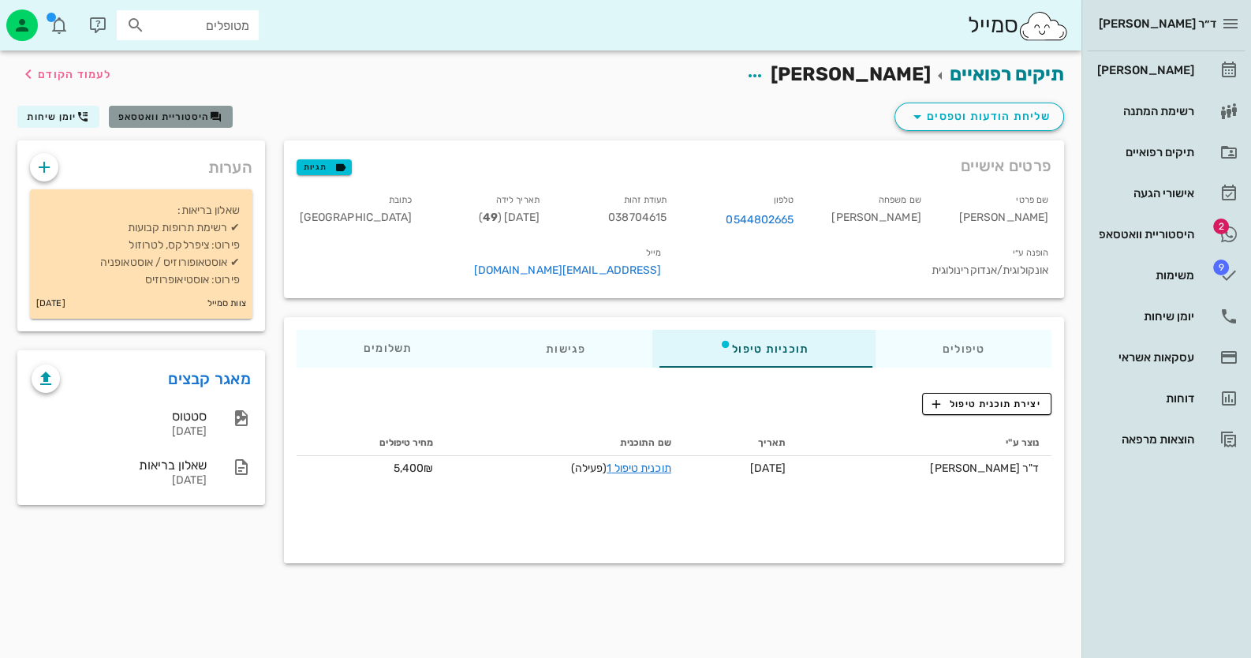
click at [116, 110] on button "היסטוריית וואטסאפ" at bounding box center [171, 117] width 124 height 22
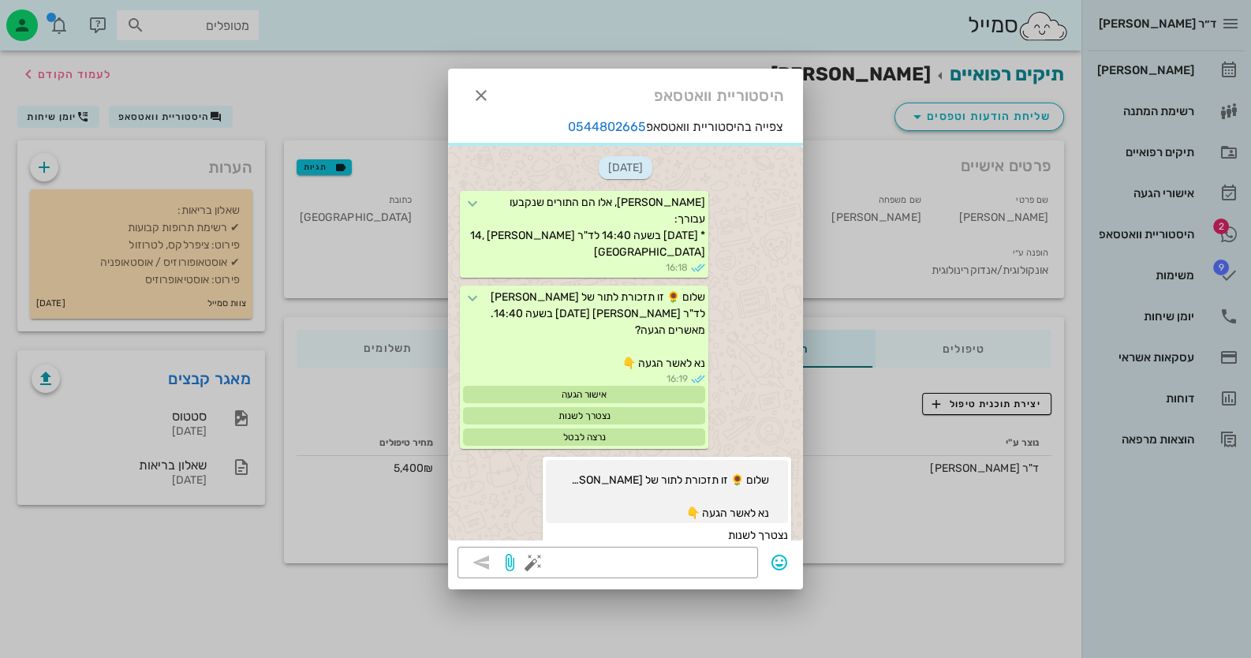
scroll to position [742, 0]
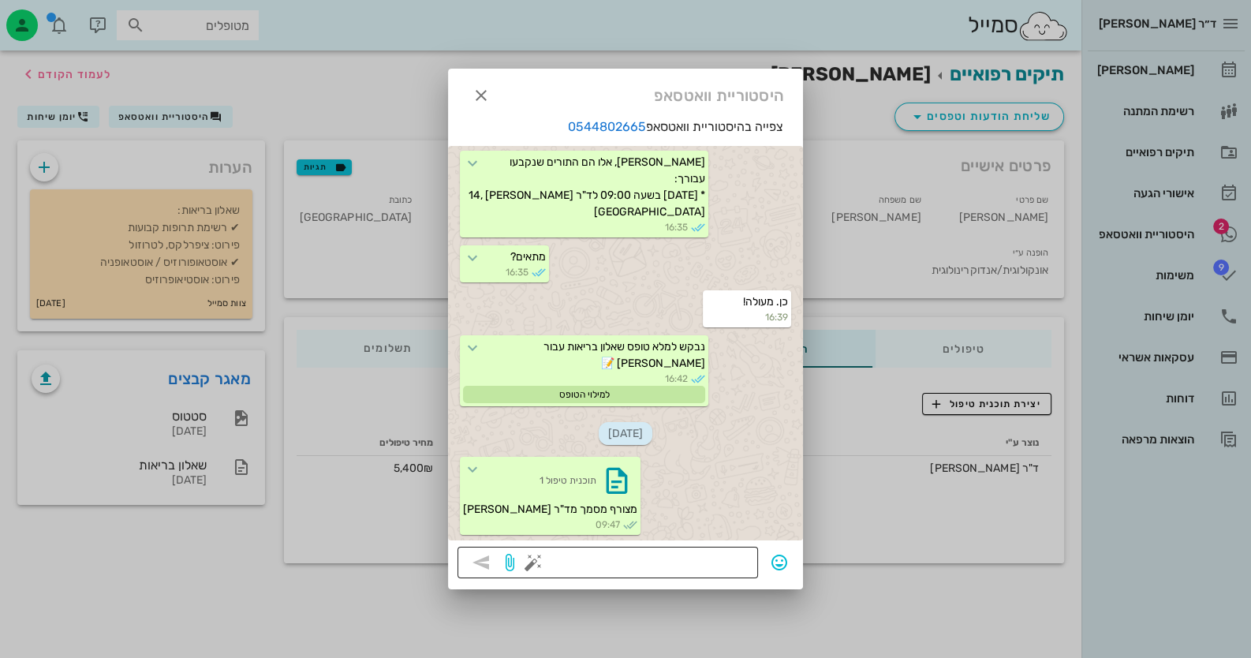
click at [529, 557] on button "button" at bounding box center [533, 562] width 19 height 19
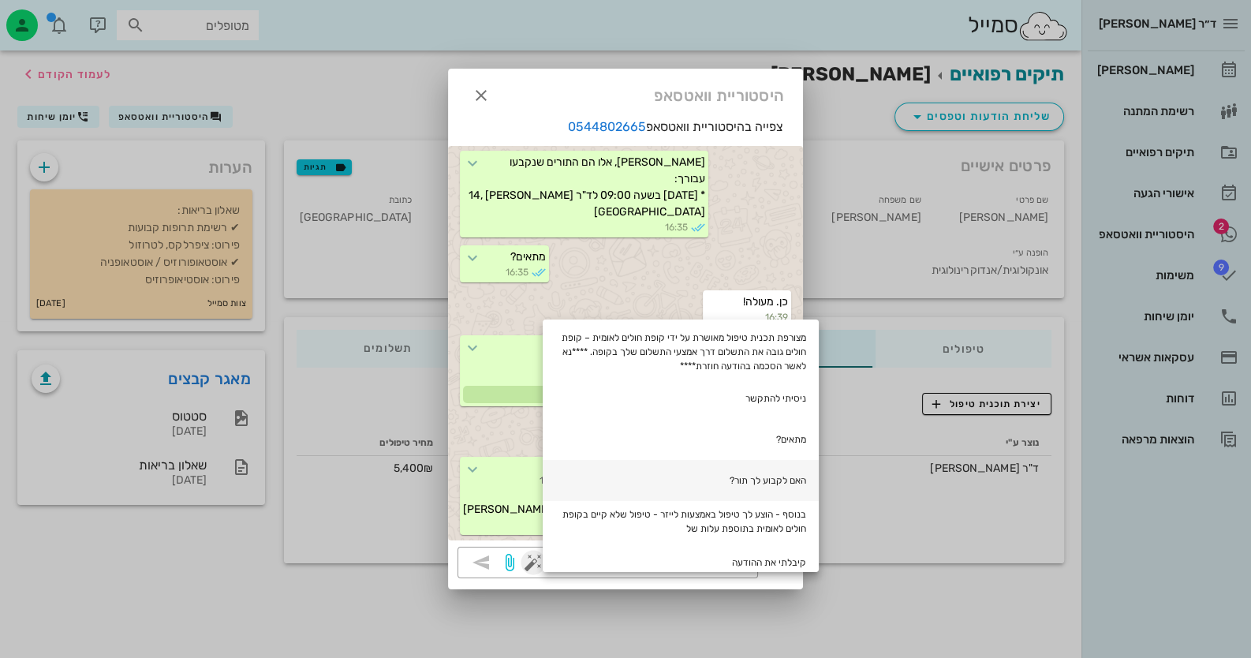
scroll to position [157, 0]
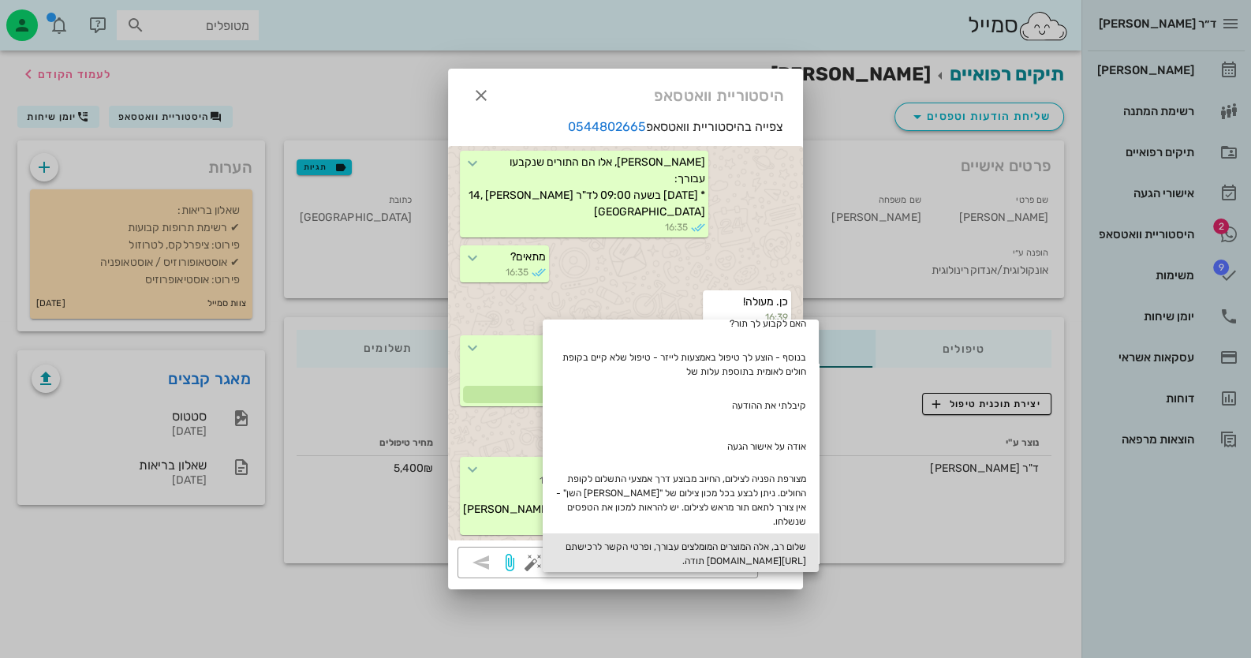
click at [733, 544] on div "שלום רב, אלה המוצרים המומלצים עבורך, ופרטי הקשר לרכישתם [URL][DOMAIN_NAME] תודה." at bounding box center [681, 553] width 276 height 41
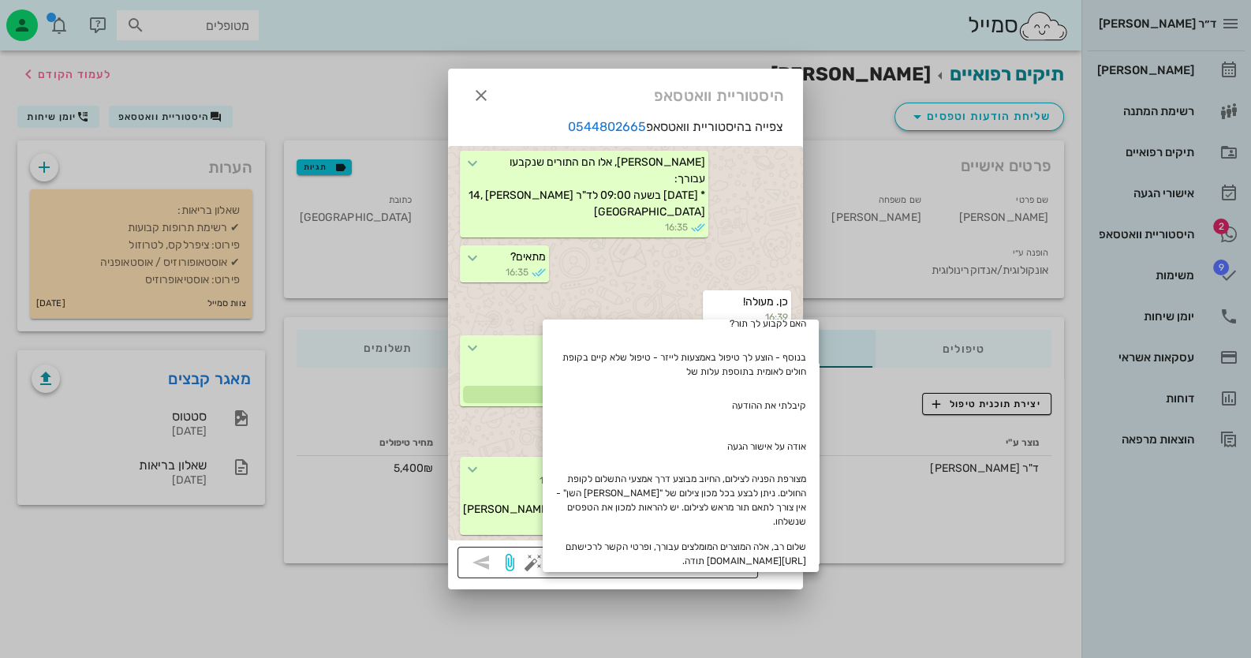
type textarea "שלום רב, אלה המוצרים המומלצים עבורך, ופרטי הקשר לרכישתם [URL][DOMAIN_NAME] תודה."
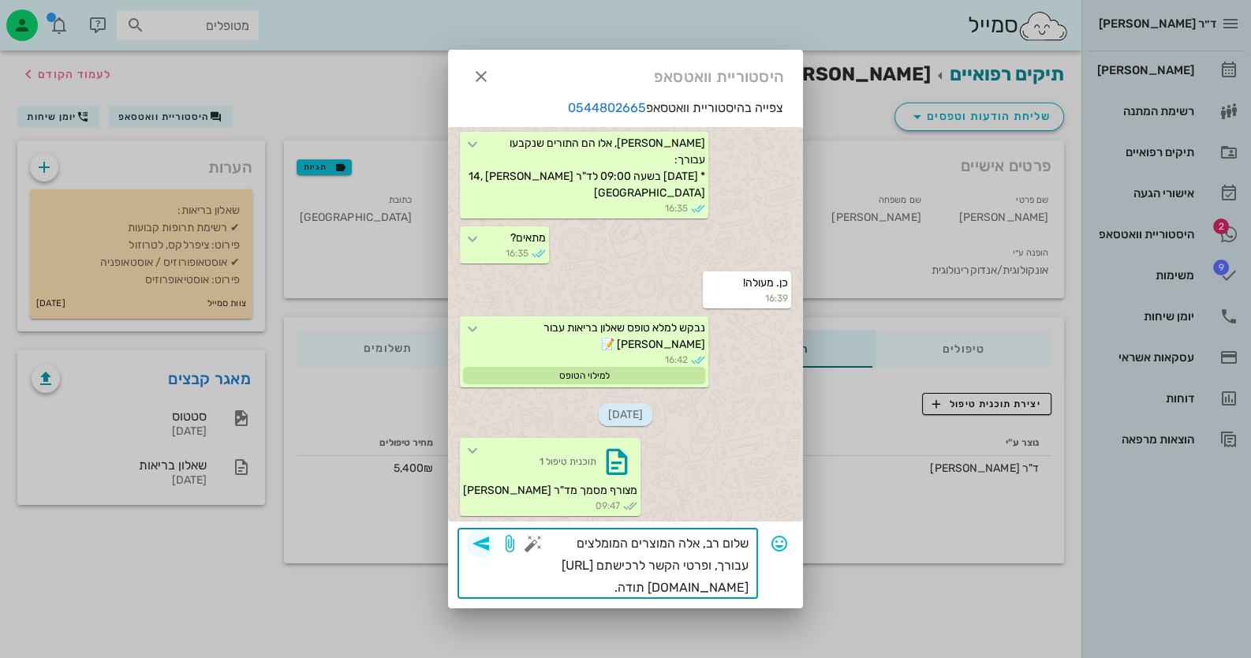
click at [481, 536] on icon "button" at bounding box center [481, 543] width 19 height 19
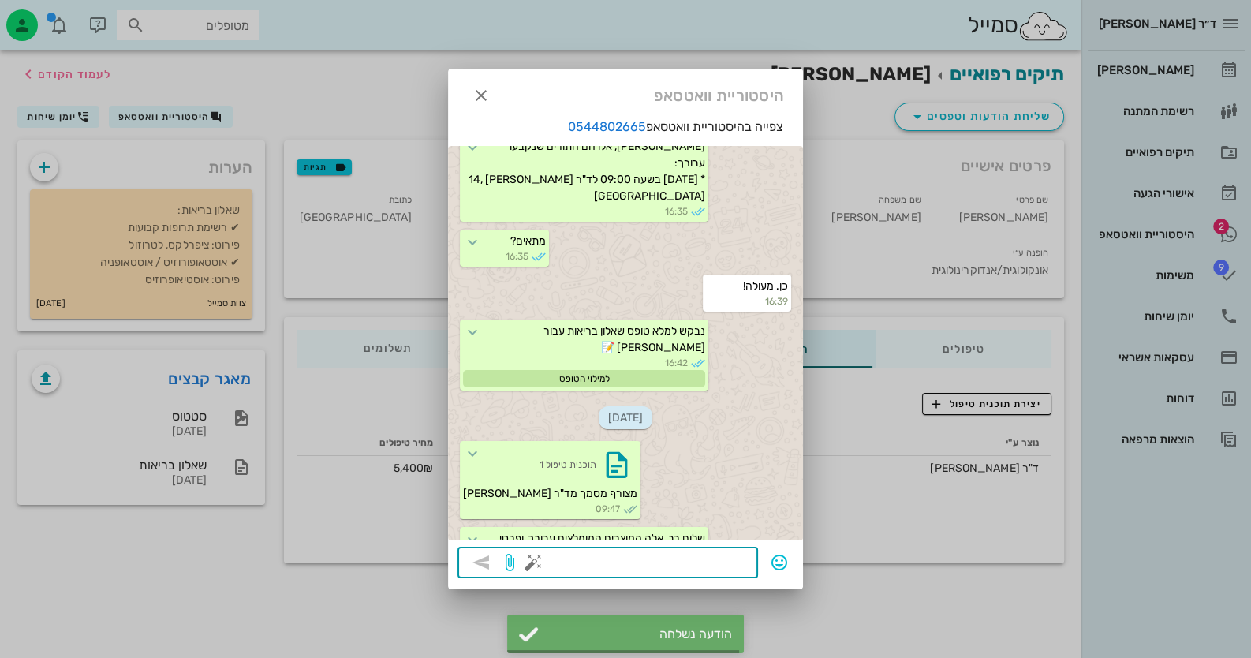
scroll to position [853, 0]
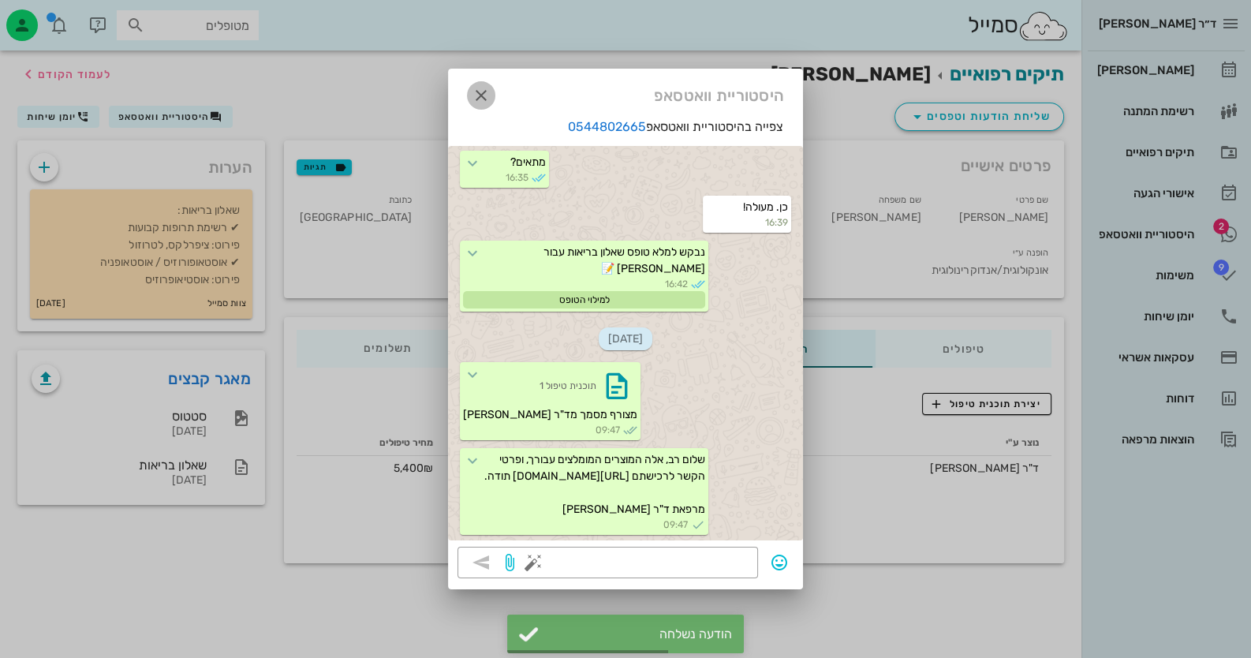
click at [479, 94] on icon "button" at bounding box center [481, 95] width 19 height 19
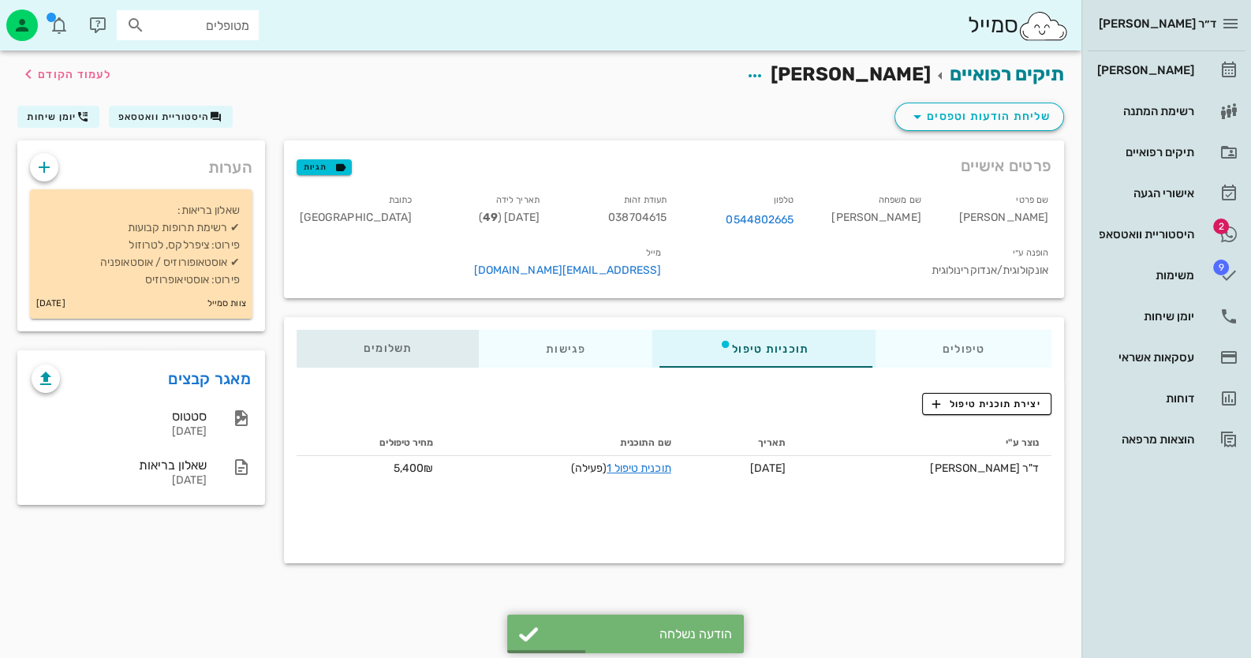
click at [365, 343] on span "תשלומים 0₪" at bounding box center [388, 348] width 49 height 11
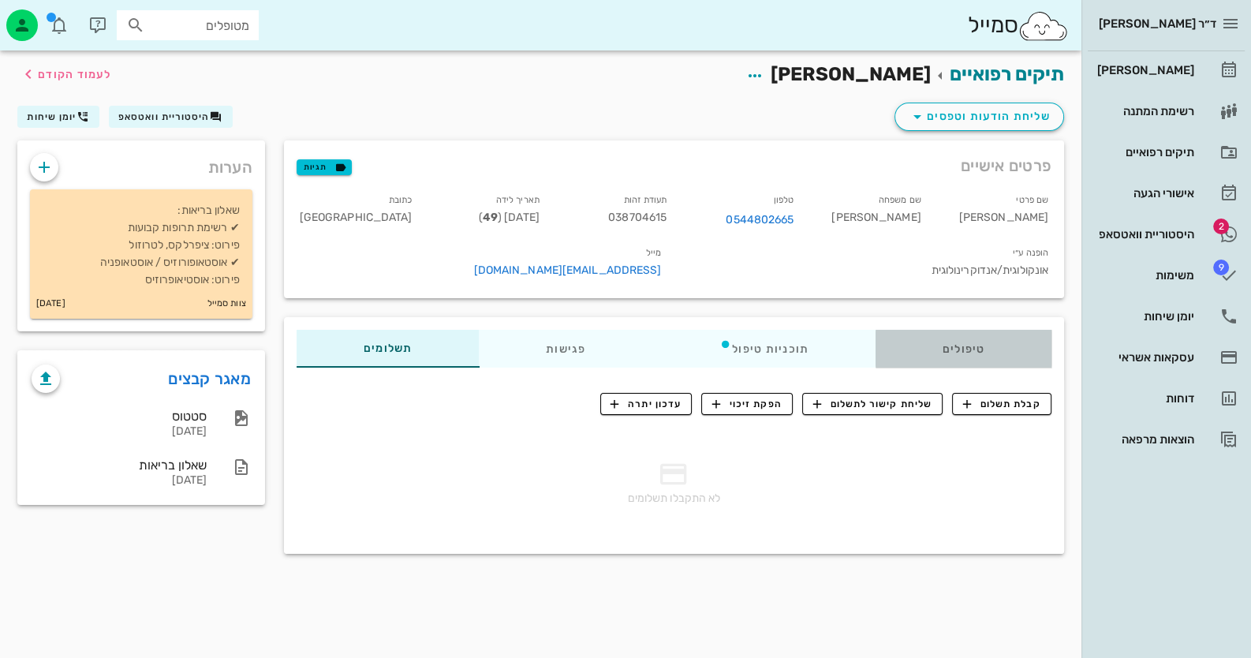
click at [962, 330] on div "טיפולים" at bounding box center [964, 349] width 176 height 38
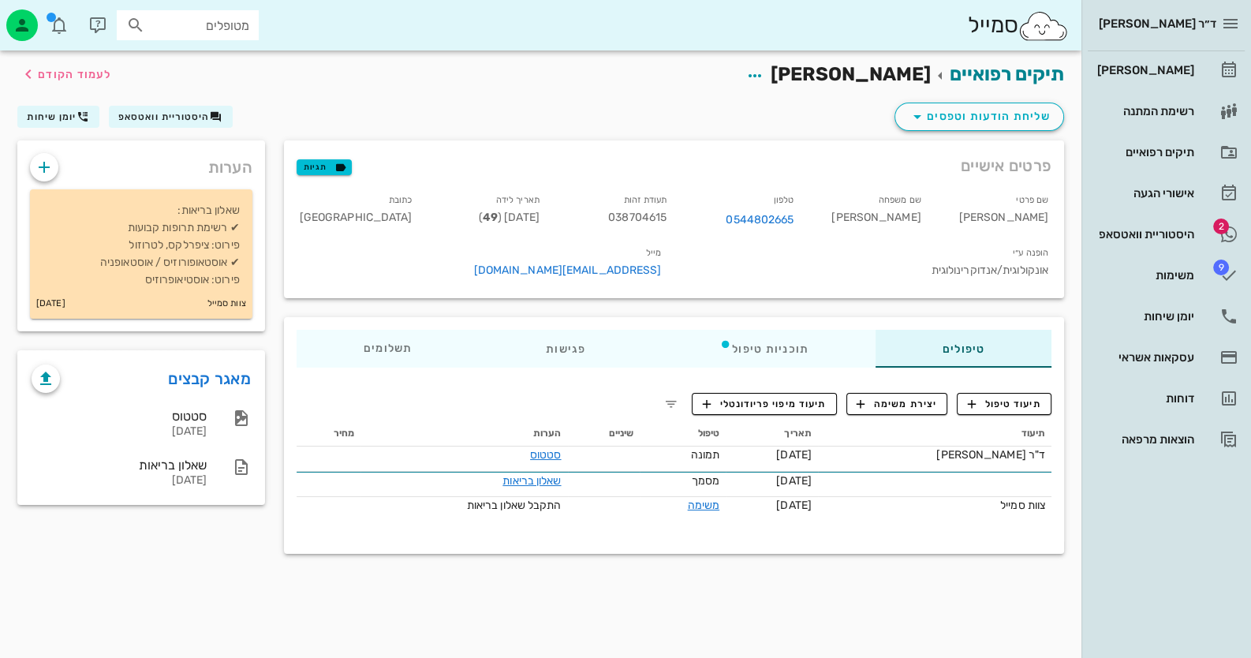
click at [1010, 412] on div "תיעוד תאריך טיפול שיניים הערות מחיר ד"ר חיה מאיר 24-09-2025 תמונה סטטוס 23-09-2…" at bounding box center [674, 476] width 774 height 129
click at [1010, 393] on button "תיעוד טיפול" at bounding box center [1004, 404] width 95 height 22
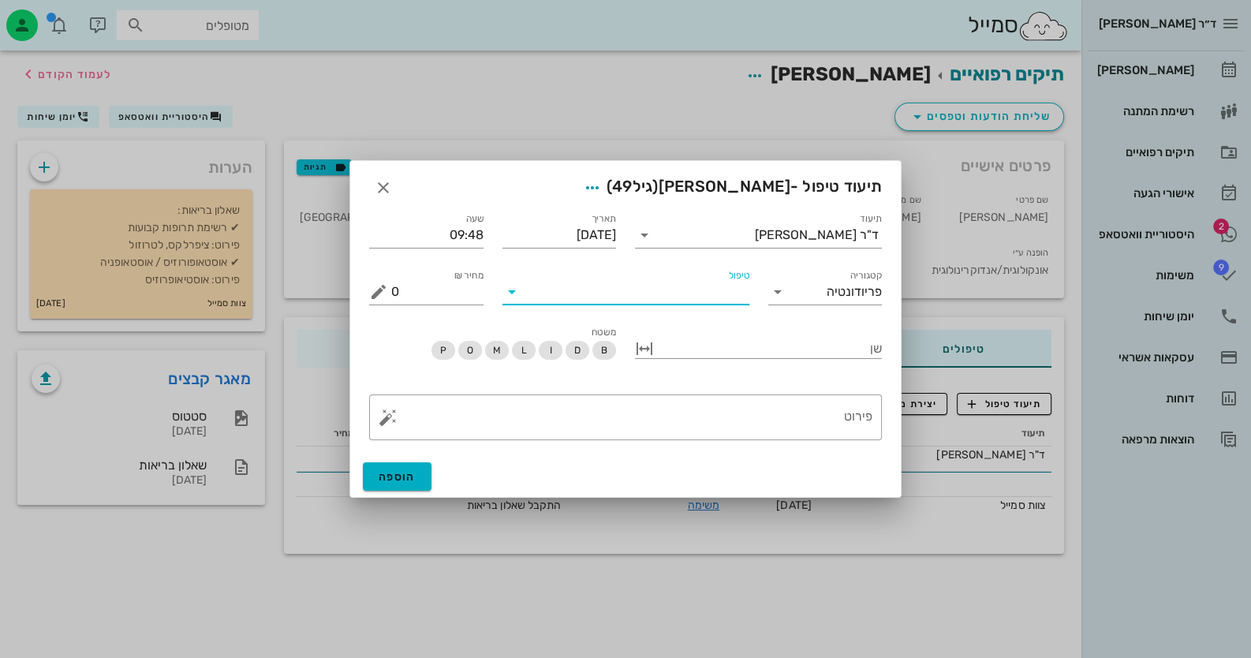
click at [704, 291] on input "טיפול" at bounding box center [637, 291] width 225 height 25
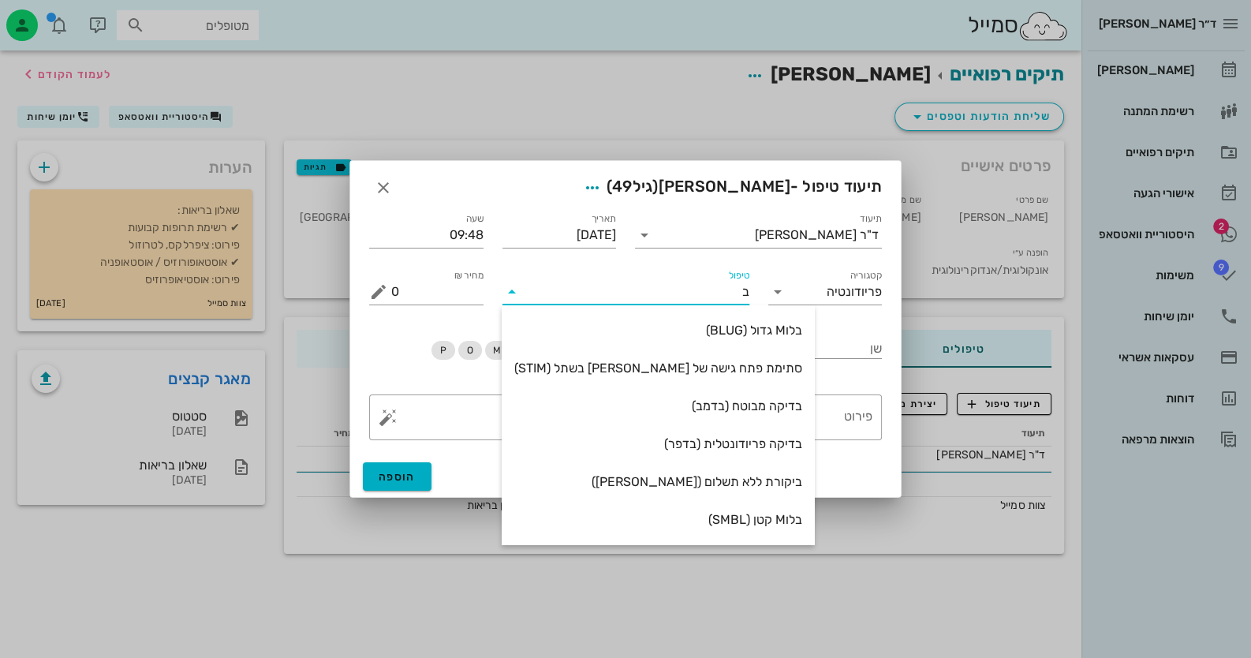
type input "בד"
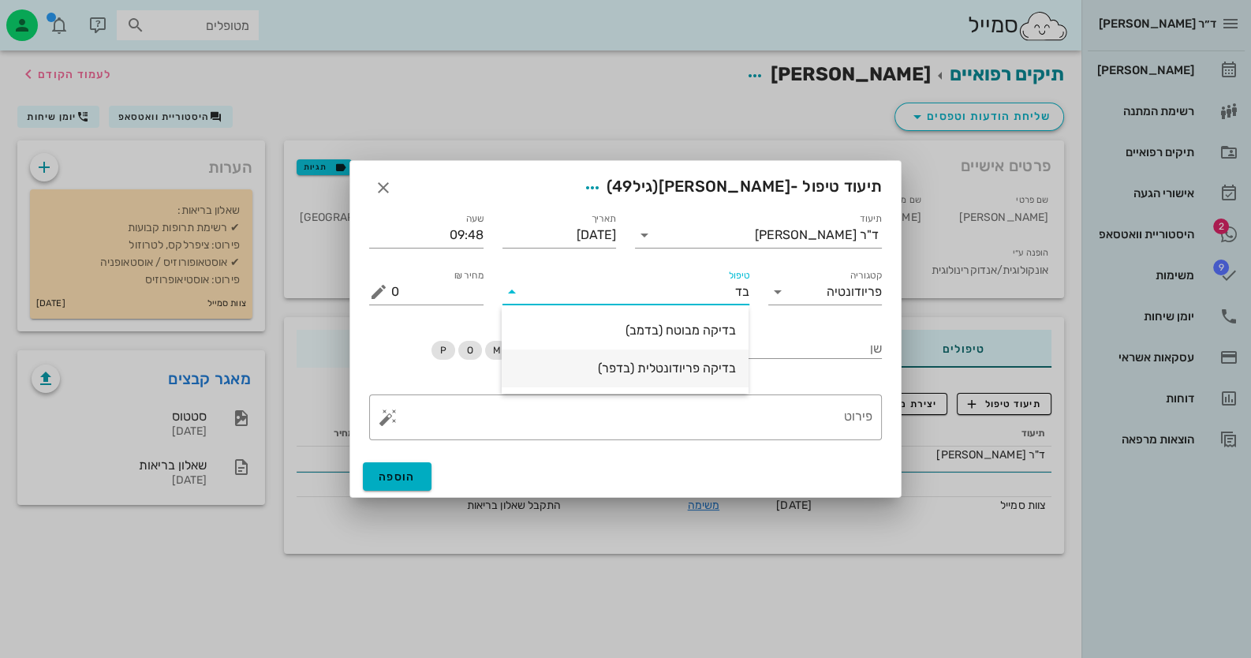
click at [692, 372] on div "בדיקה פריודונטלית (בדפר)" at bounding box center [625, 368] width 222 height 15
type input "485"
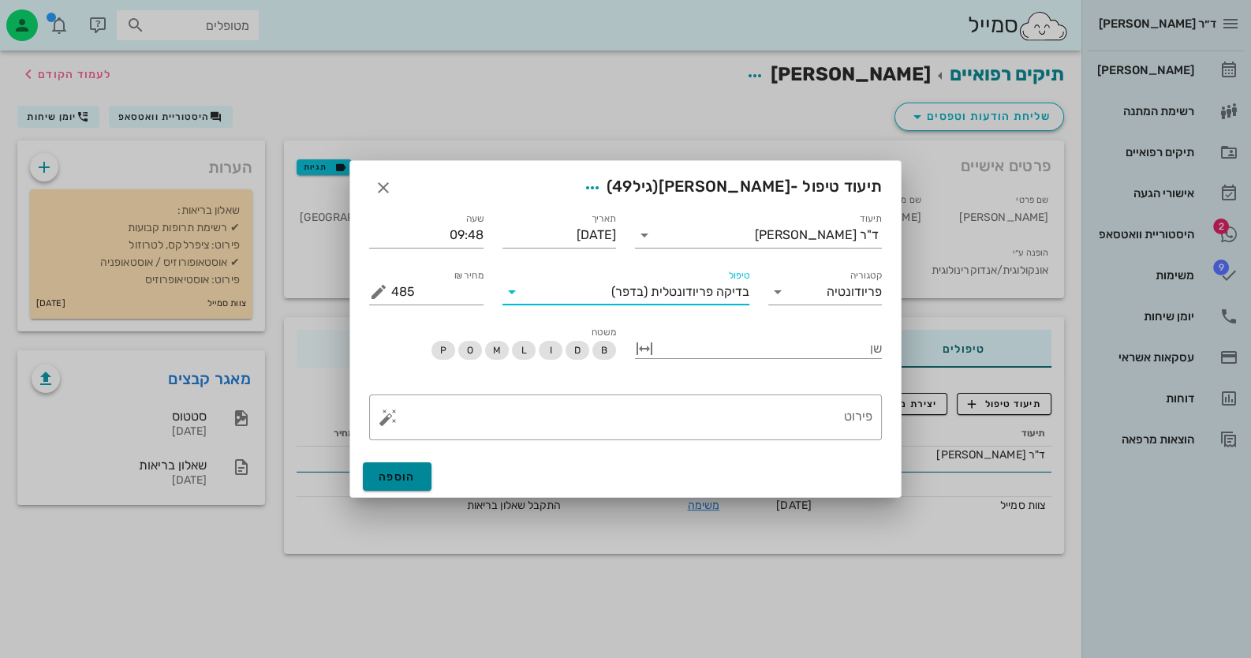
click at [390, 472] on span "הוספה" at bounding box center [397, 476] width 37 height 13
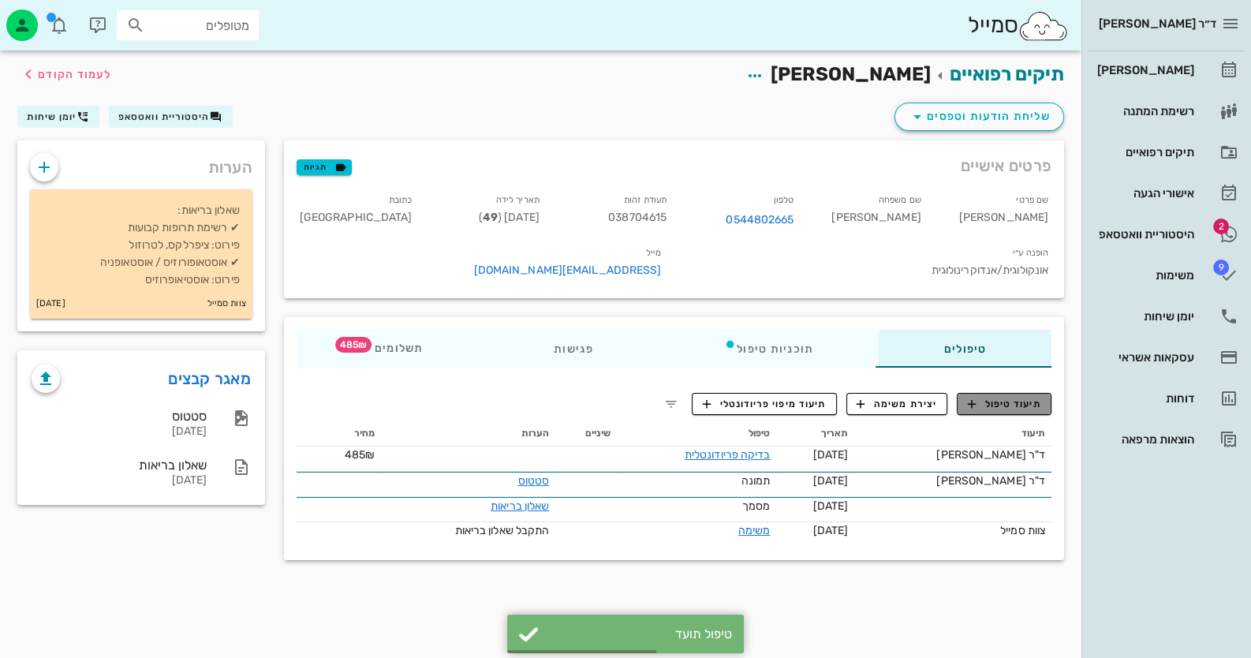
click at [990, 397] on span "תיעוד טיפול" at bounding box center [1004, 404] width 73 height 14
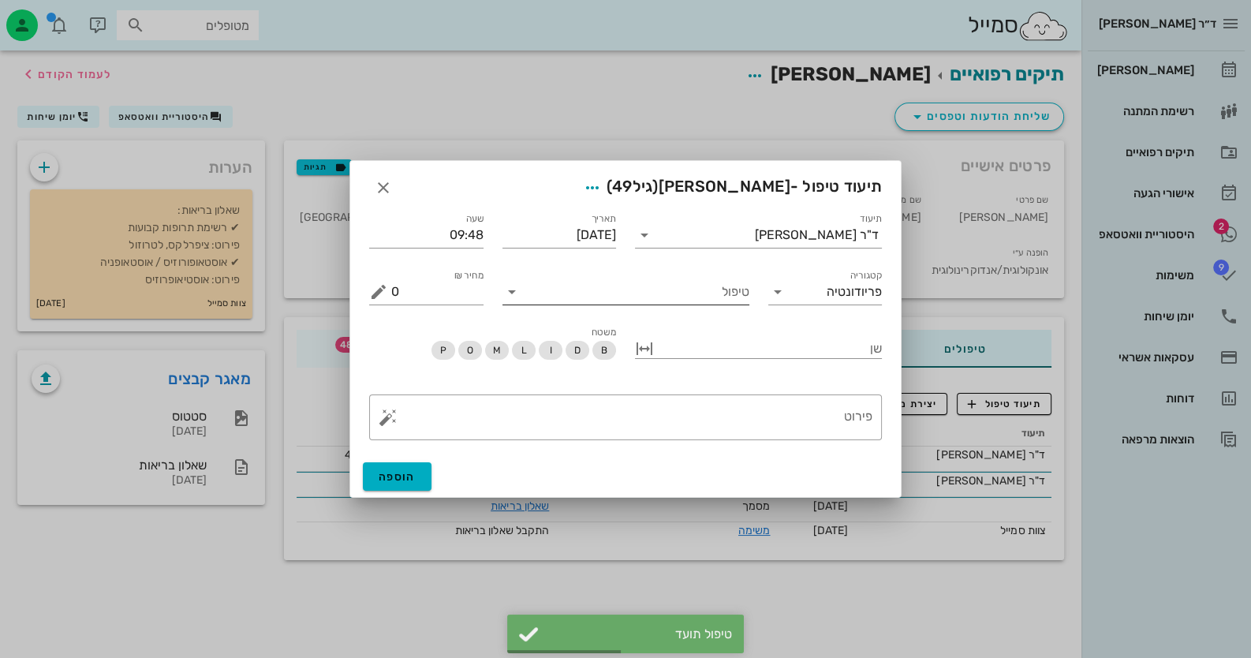
click at [704, 299] on input "טיפול" at bounding box center [637, 291] width 225 height 25
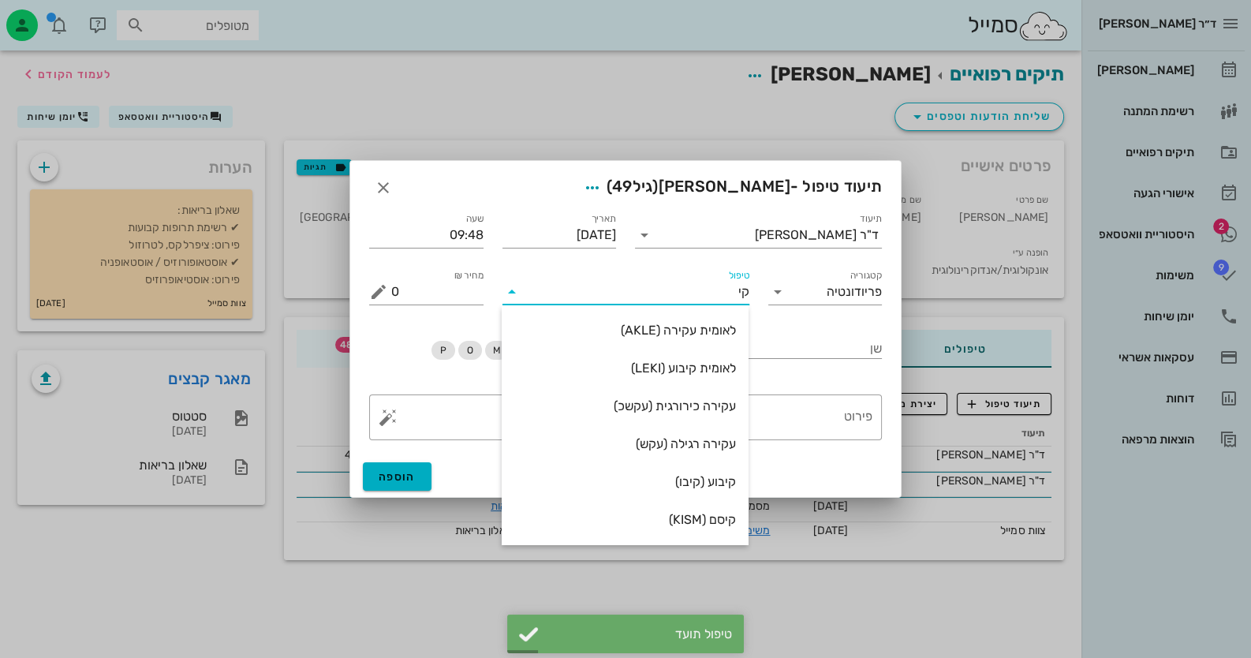
type input "קיס"
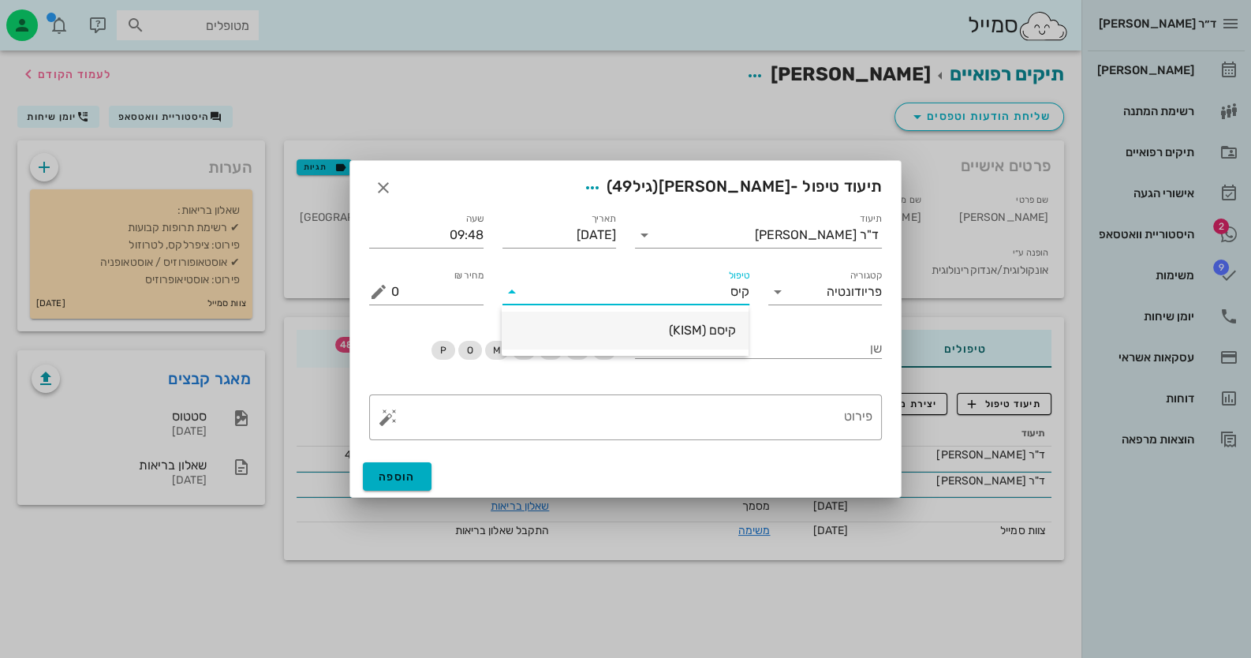
click at [693, 321] on div "קיסם (KISM)" at bounding box center [625, 330] width 222 height 34
type input "60"
click at [411, 475] on span "הוספה" at bounding box center [397, 476] width 37 height 13
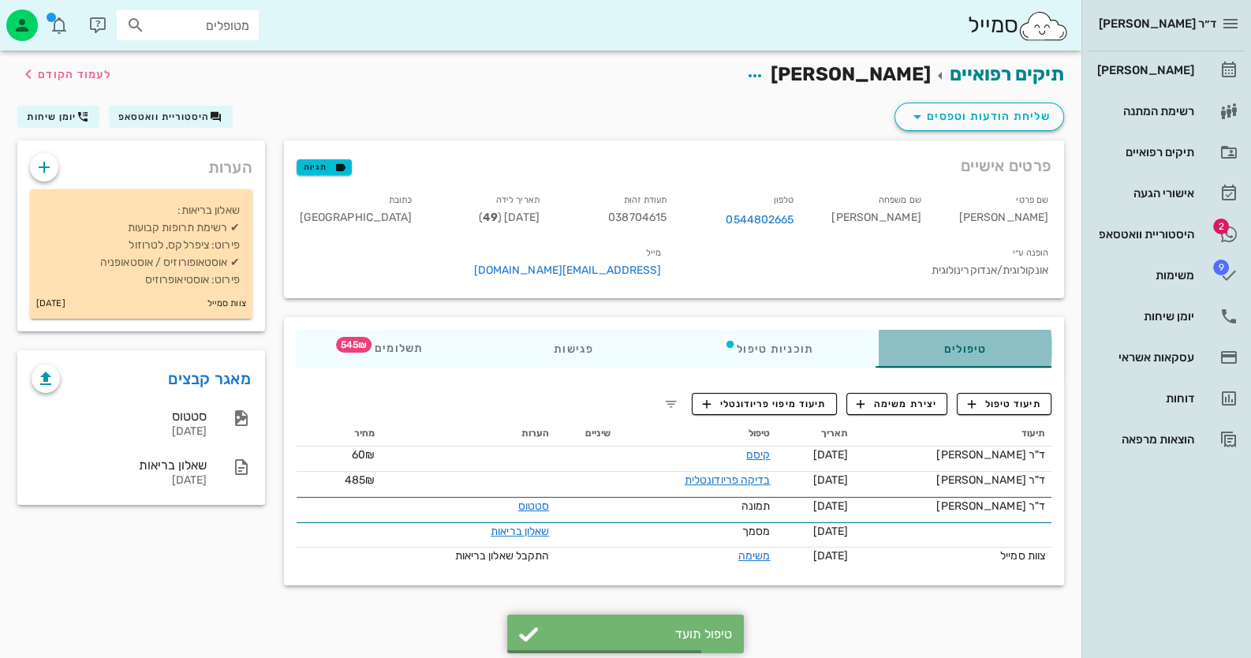
click at [975, 330] on div "טיפולים" at bounding box center [965, 349] width 173 height 38
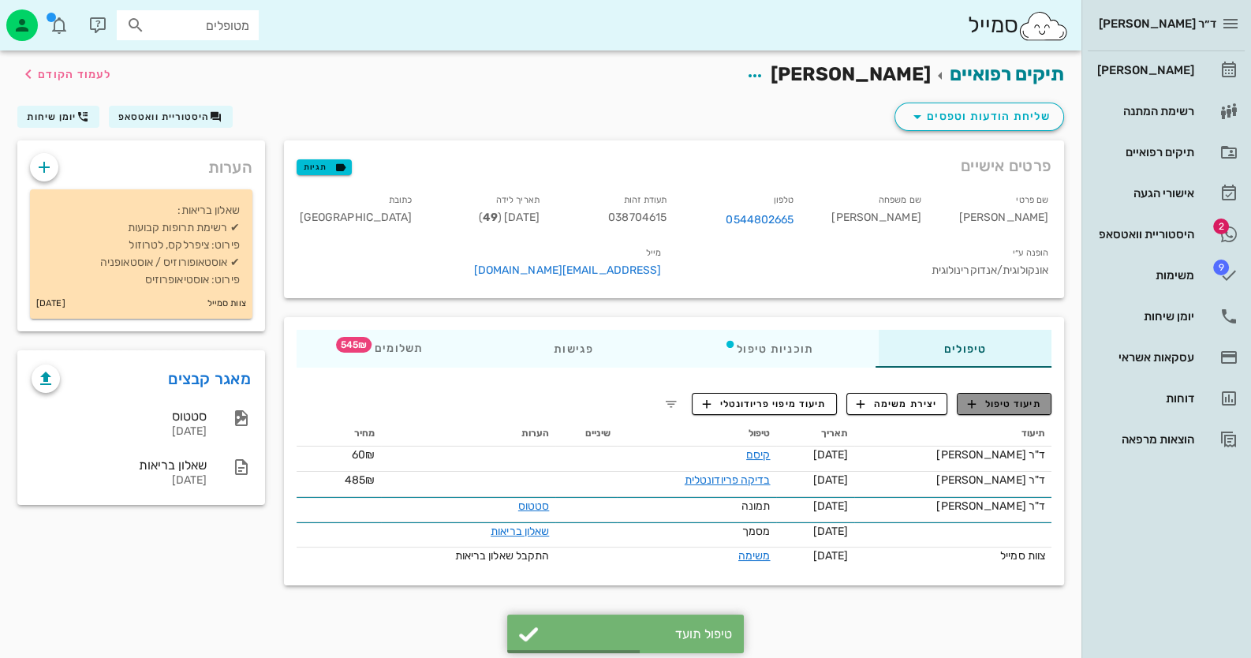
click at [1000, 397] on span "תיעוד טיפול" at bounding box center [1004, 404] width 73 height 14
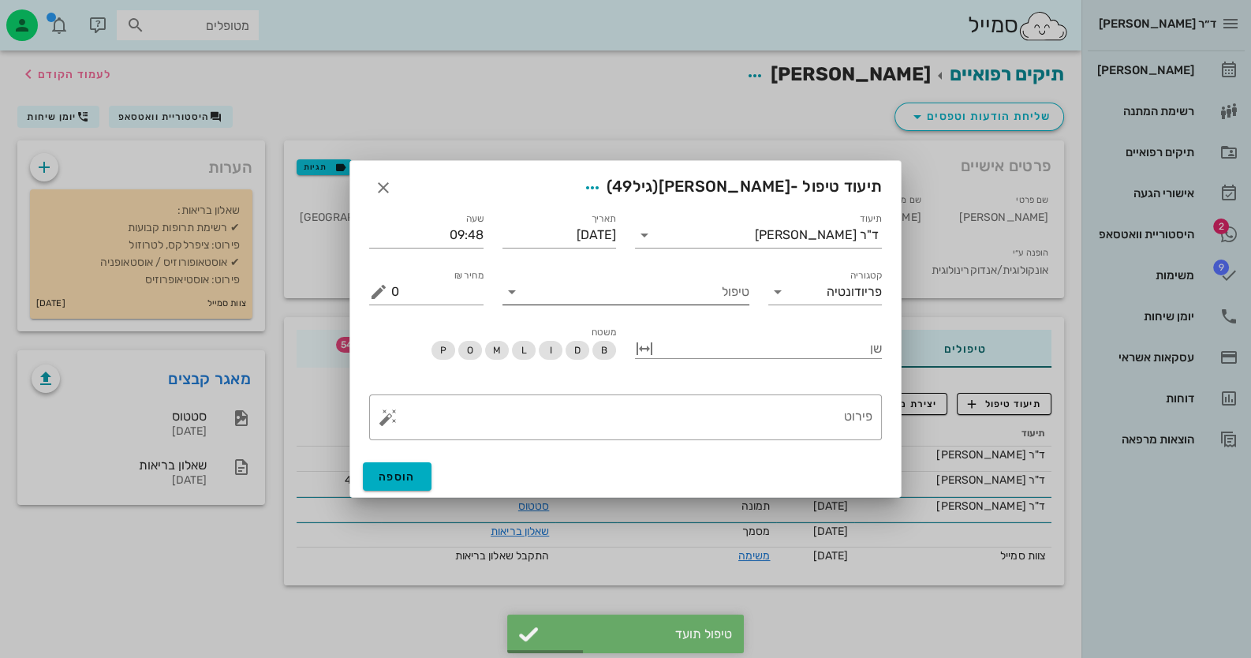
click at [723, 295] on input "טיפול" at bounding box center [637, 291] width 225 height 25
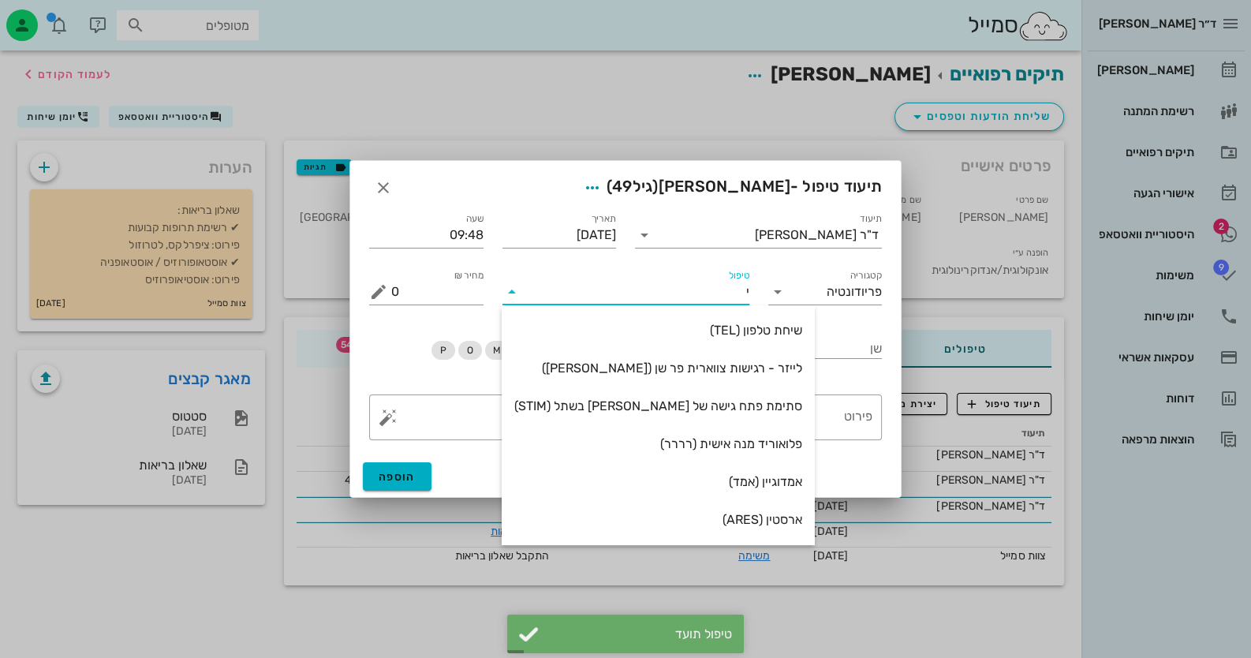
type input "יר"
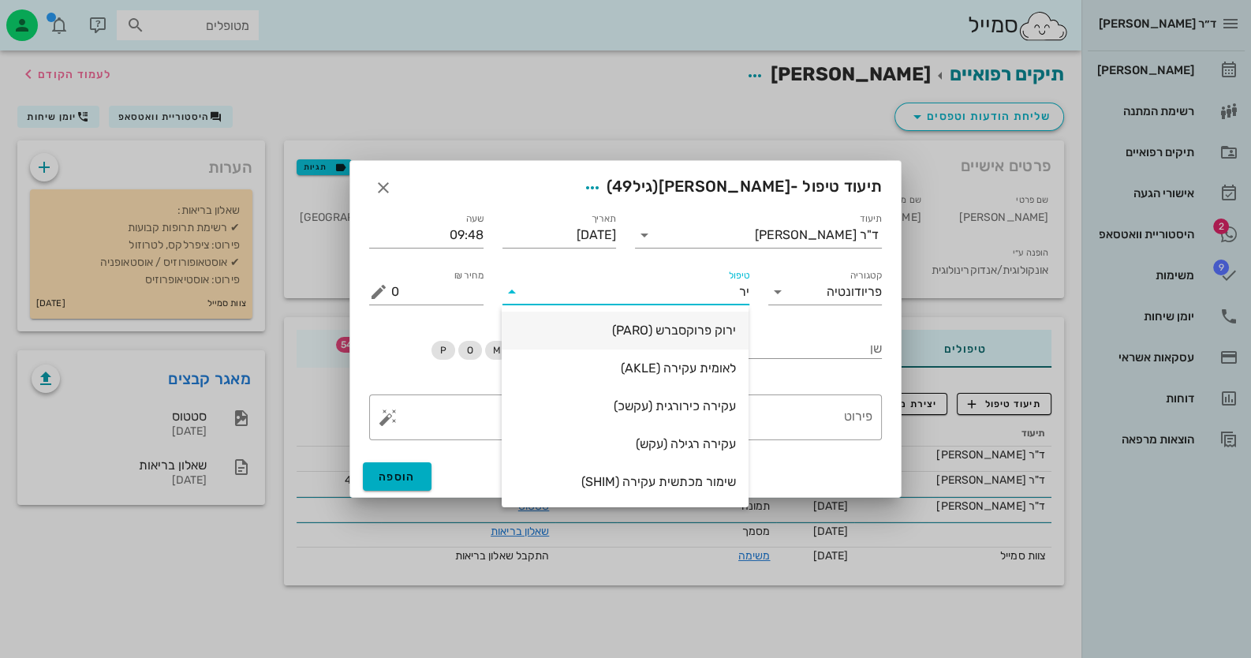
click at [706, 330] on div "ירוק פרוקסברש (PARO)" at bounding box center [625, 330] width 222 height 15
type input "45"
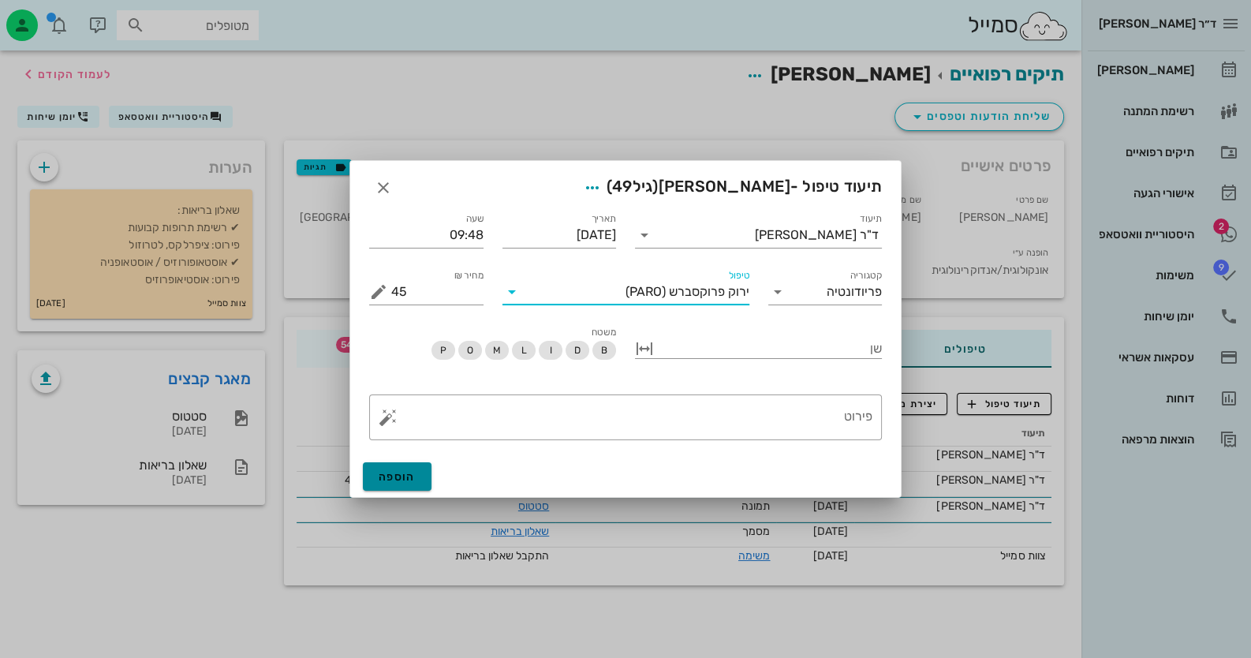
click at [397, 480] on span "הוספה" at bounding box center [397, 476] width 37 height 13
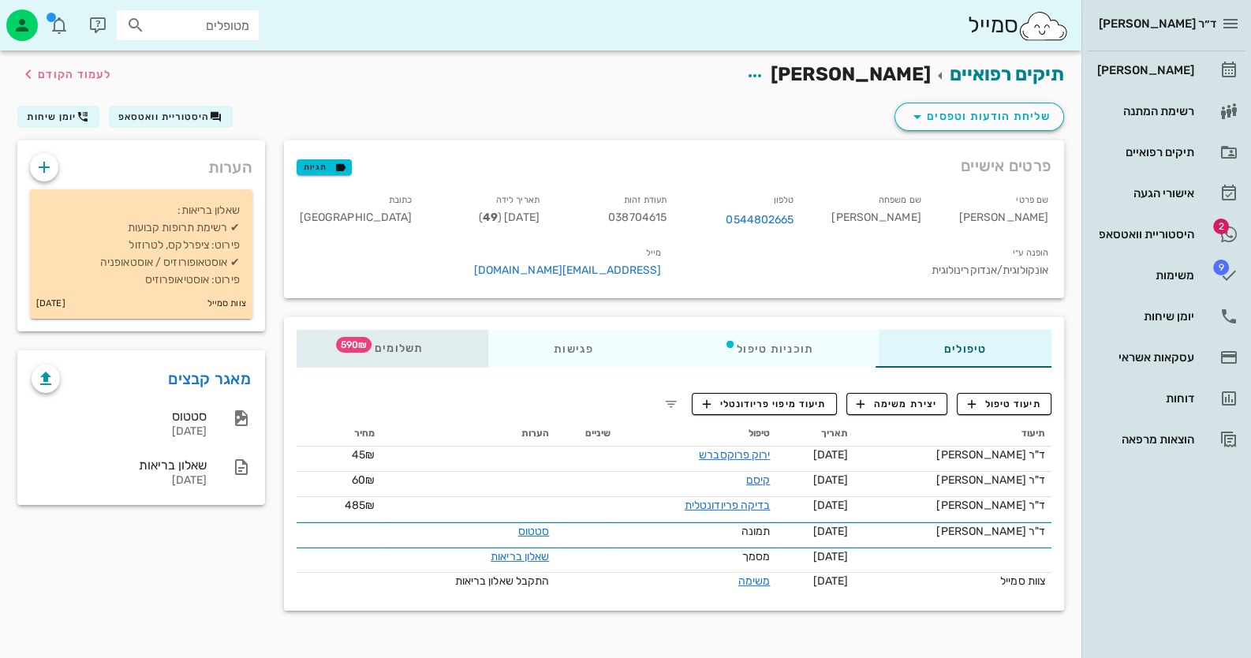
click at [430, 330] on div "תשלומים 590₪" at bounding box center [393, 349] width 192 height 38
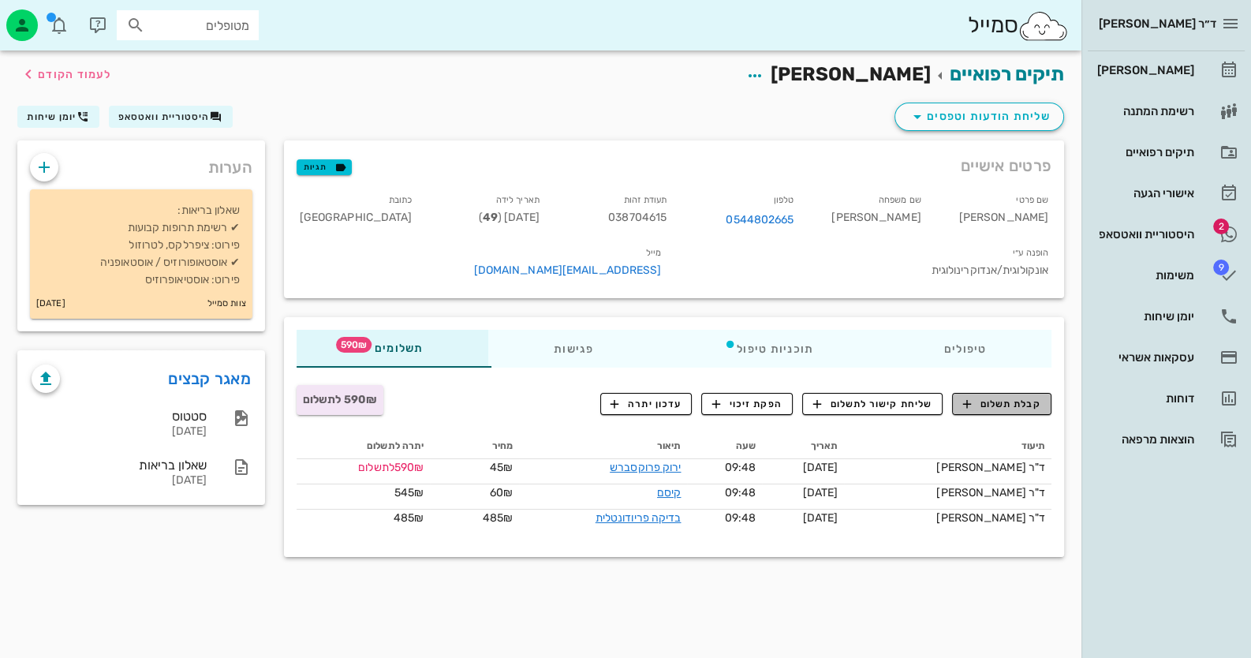
click at [1001, 397] on span "קבלת תשלום" at bounding box center [1002, 404] width 78 height 14
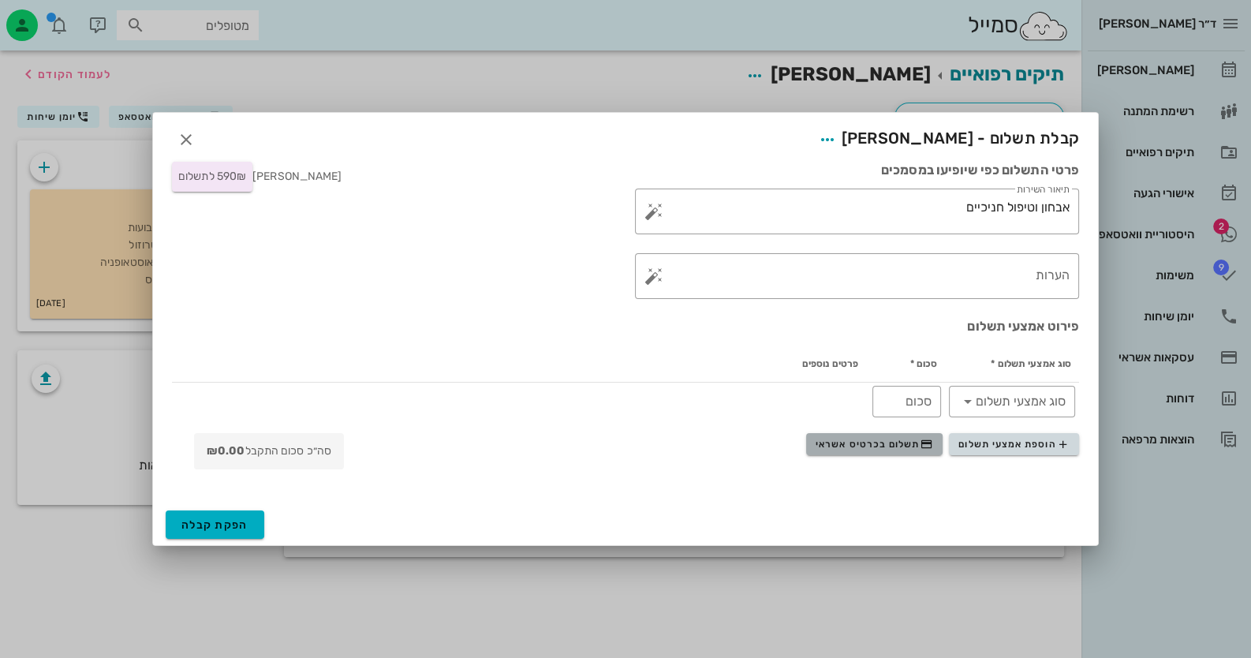
click at [854, 445] on span "תשלום בכרטיס אשראי" at bounding box center [874, 444] width 117 height 13
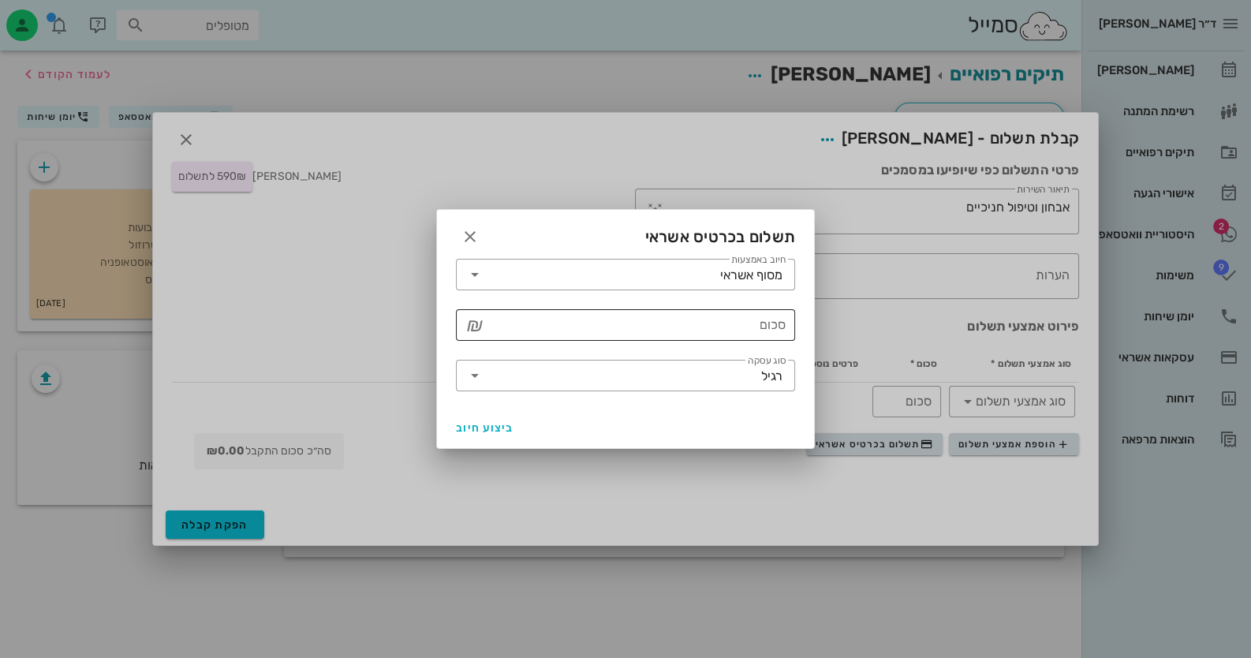
click at [742, 334] on input "סכום" at bounding box center [637, 324] width 298 height 25
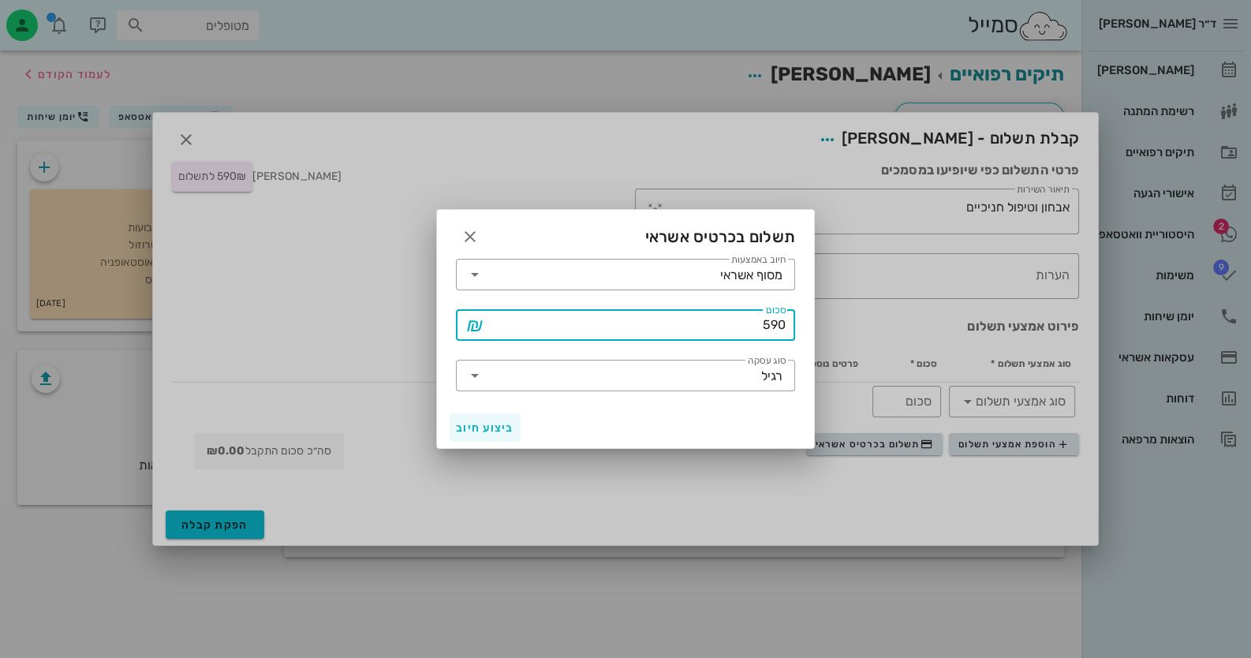
type input "590"
click at [495, 428] on span "ביצוע חיוב" at bounding box center [485, 427] width 58 height 13
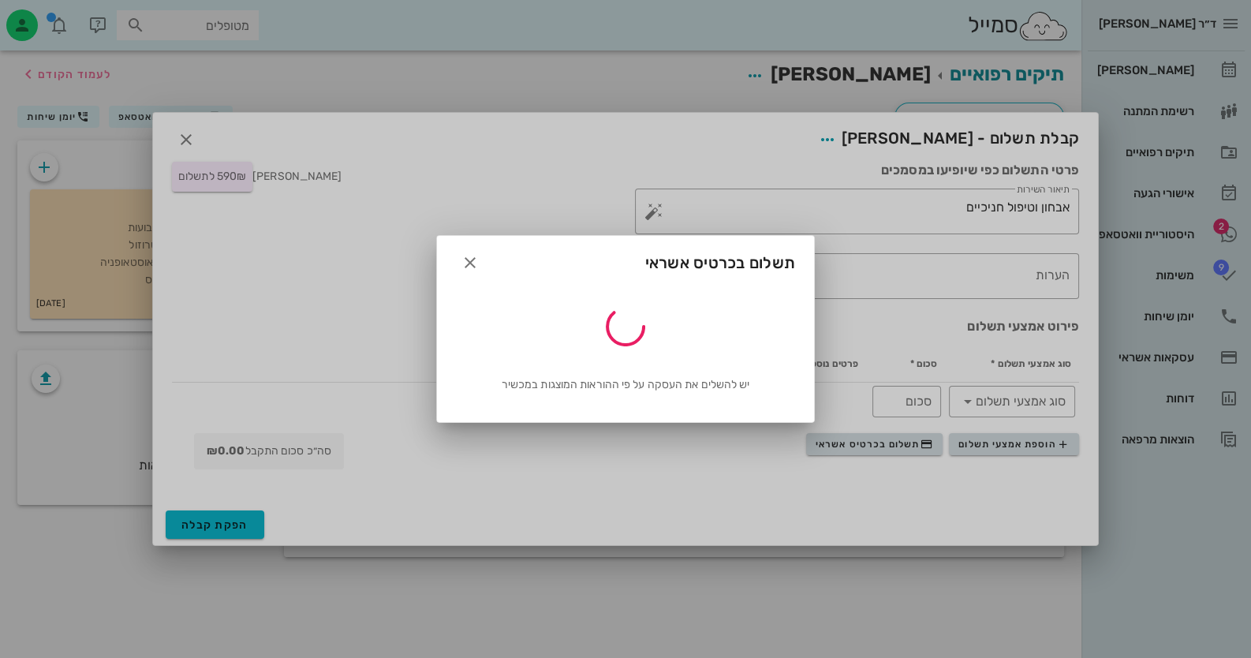
type input "590"
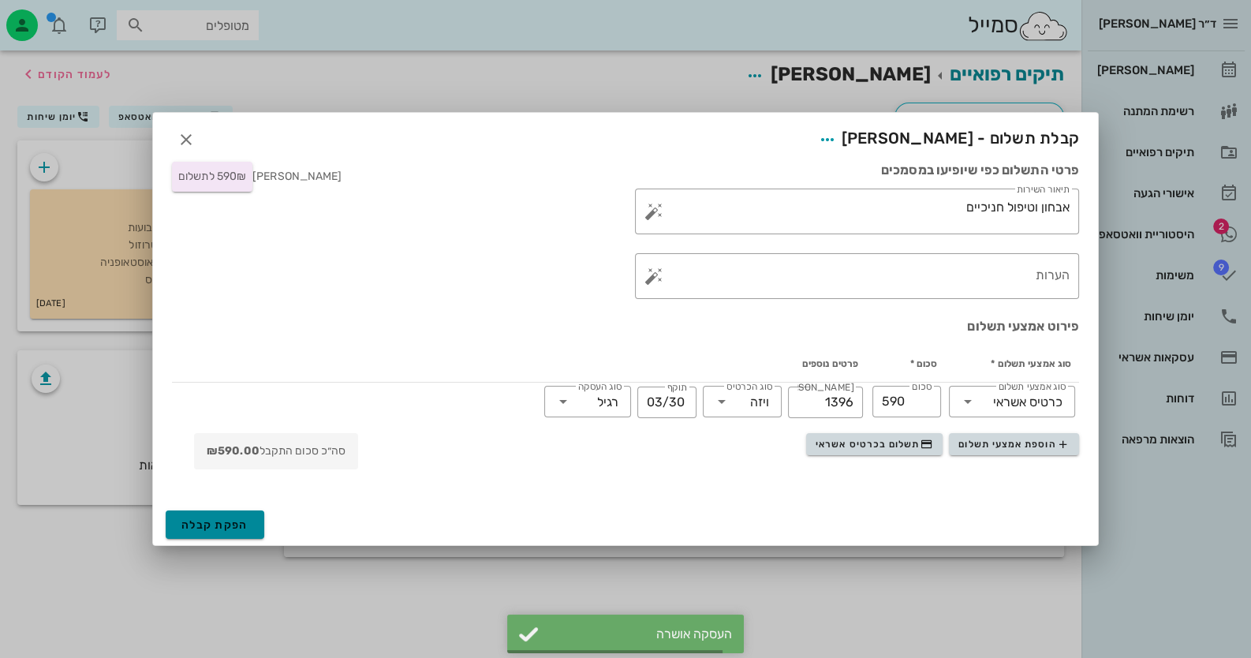
click at [215, 518] on span "הפקת קבלה" at bounding box center [214, 524] width 67 height 13
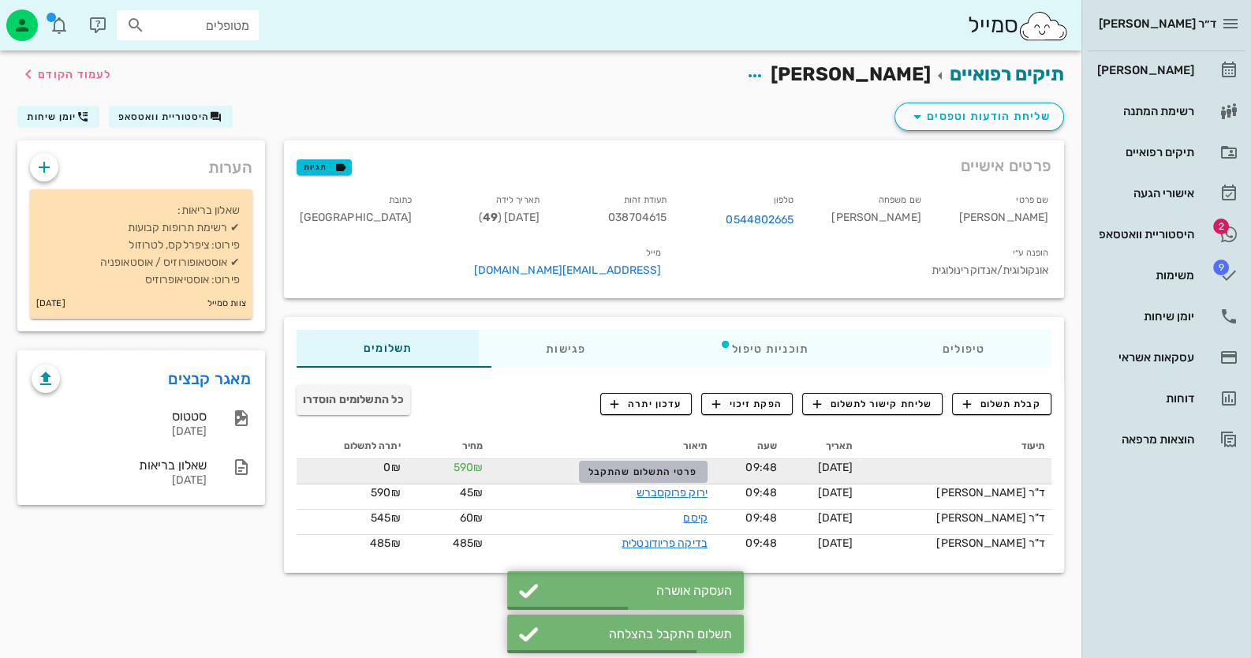
click at [638, 461] on button "פרטי התשלום שהתקבל" at bounding box center [643, 472] width 129 height 22
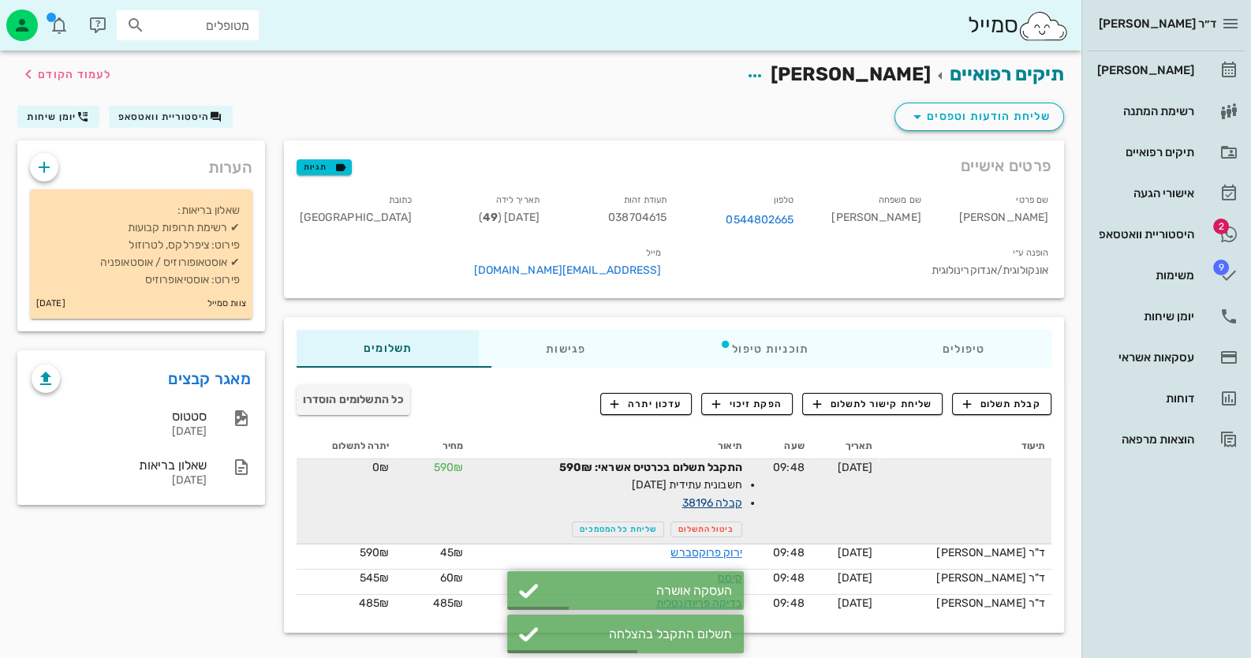
click at [699, 496] on link "קבלה 38196" at bounding box center [712, 502] width 60 height 13
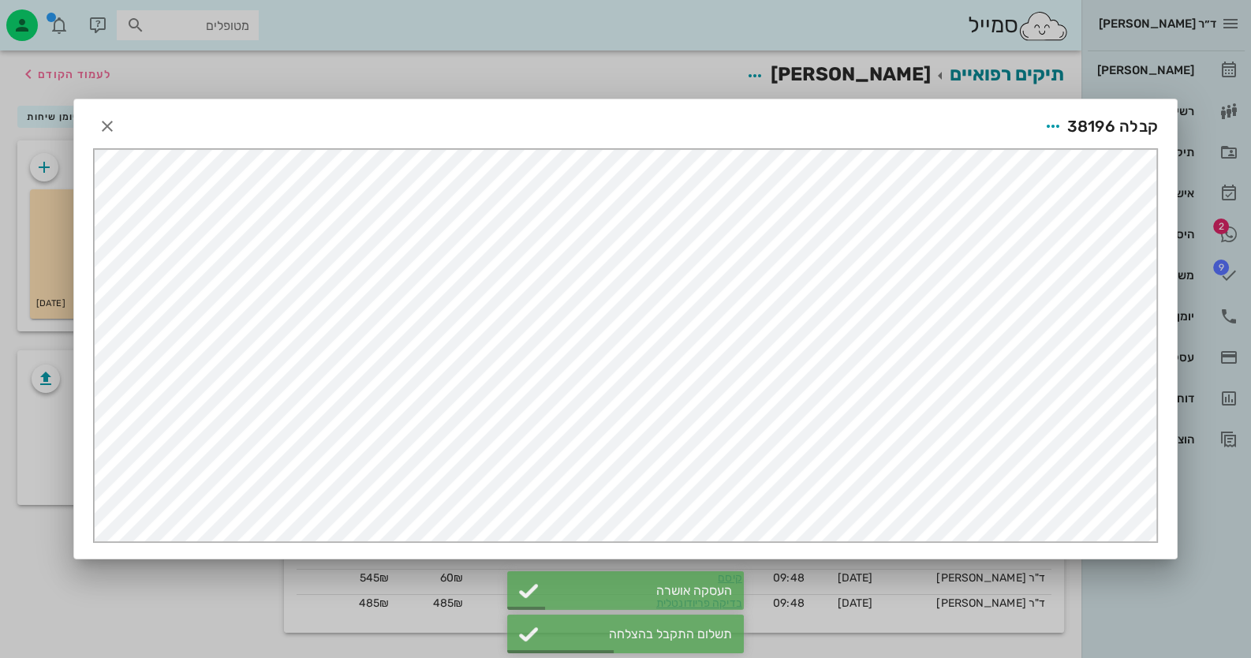
scroll to position [0, 0]
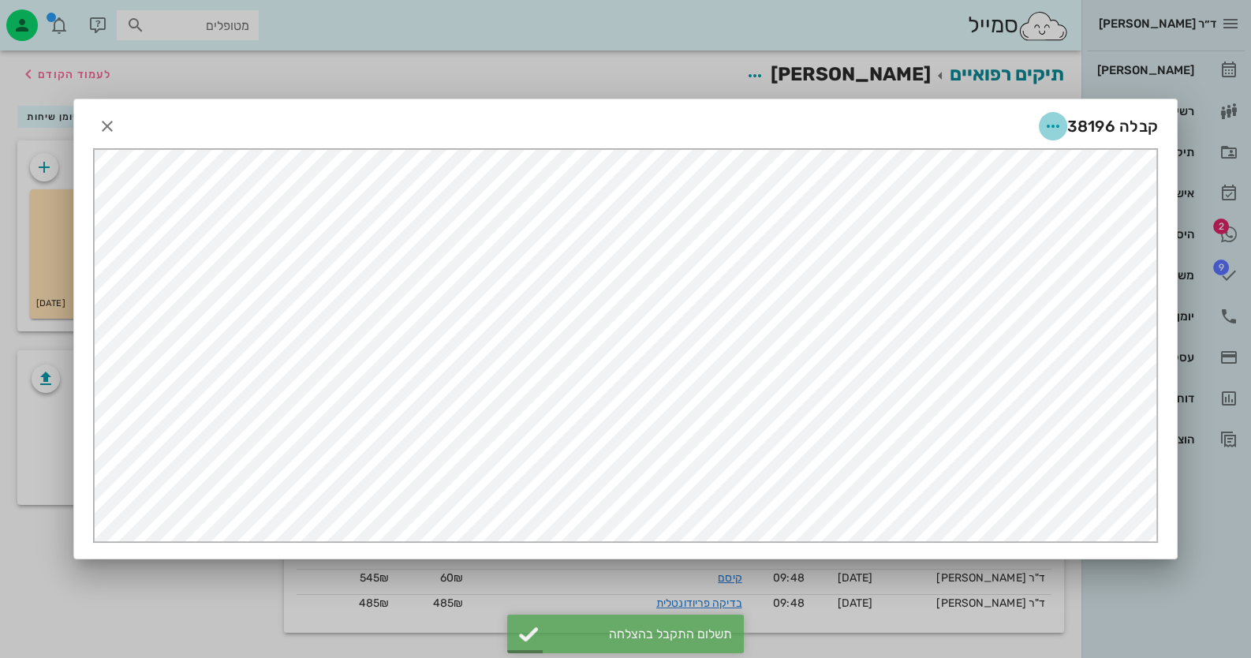
click at [1050, 114] on button "button" at bounding box center [1053, 126] width 28 height 28
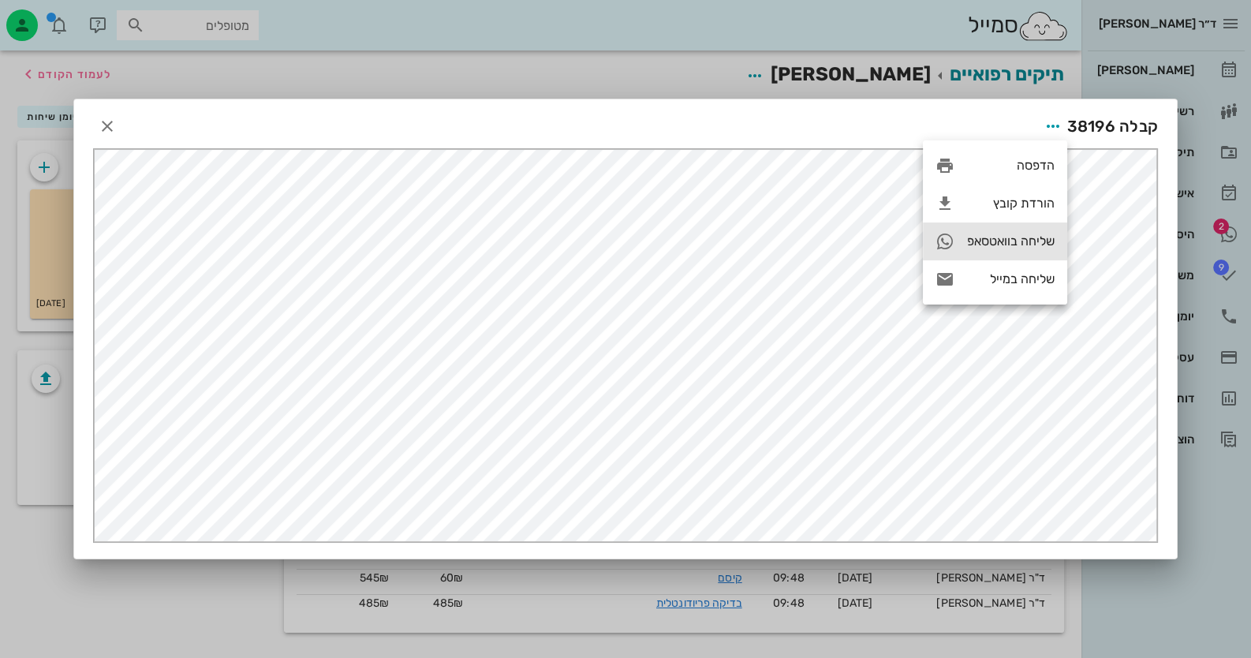
click at [1019, 240] on div "שליחה בוואטסאפ" at bounding box center [1011, 241] width 88 height 15
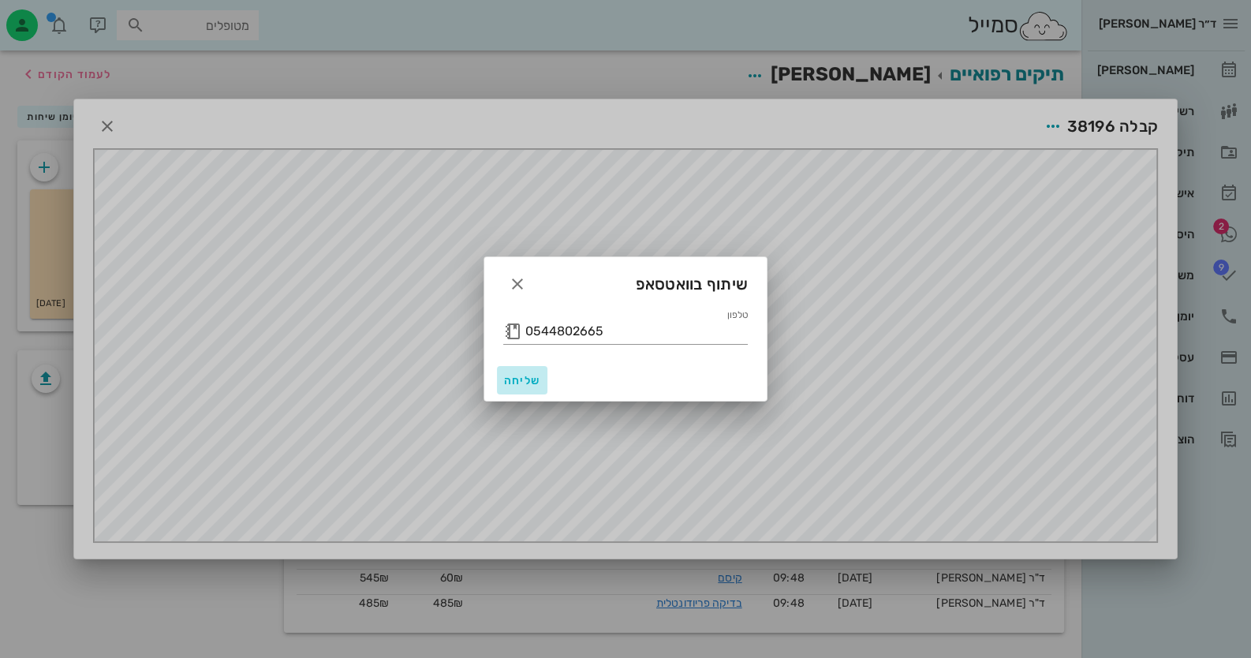
click at [509, 379] on span "שליחה" at bounding box center [522, 380] width 38 height 13
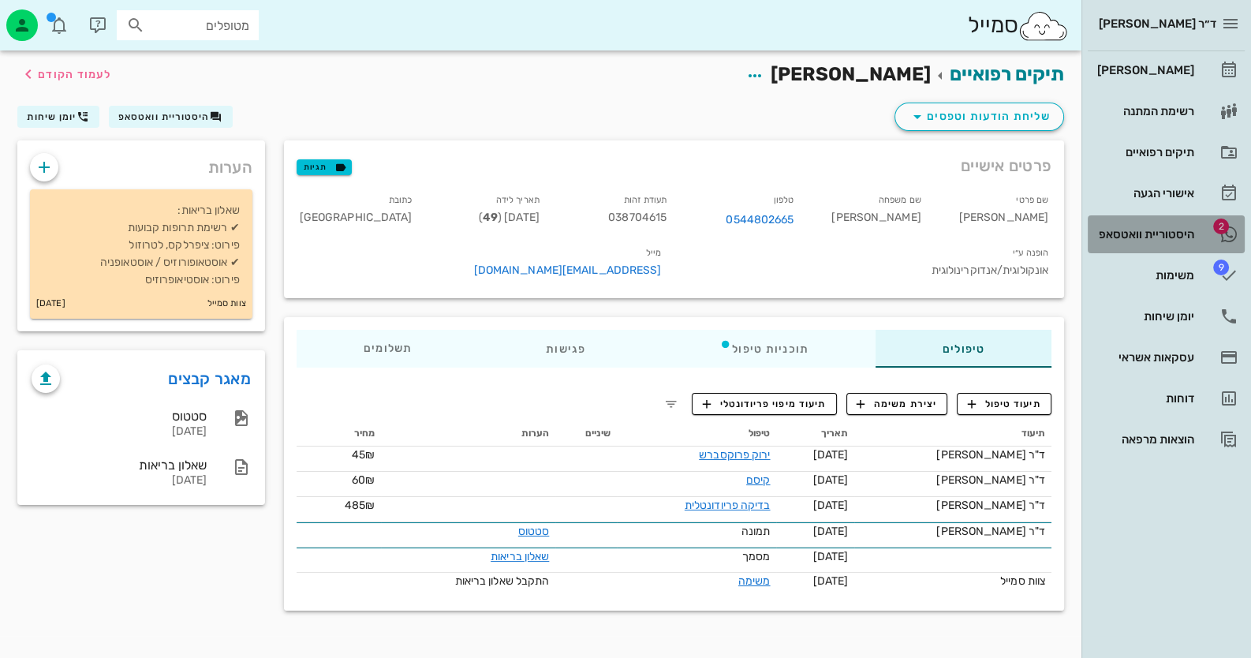
click at [1145, 220] on link "2 היסטוריית וואטסאפ" at bounding box center [1166, 234] width 157 height 38
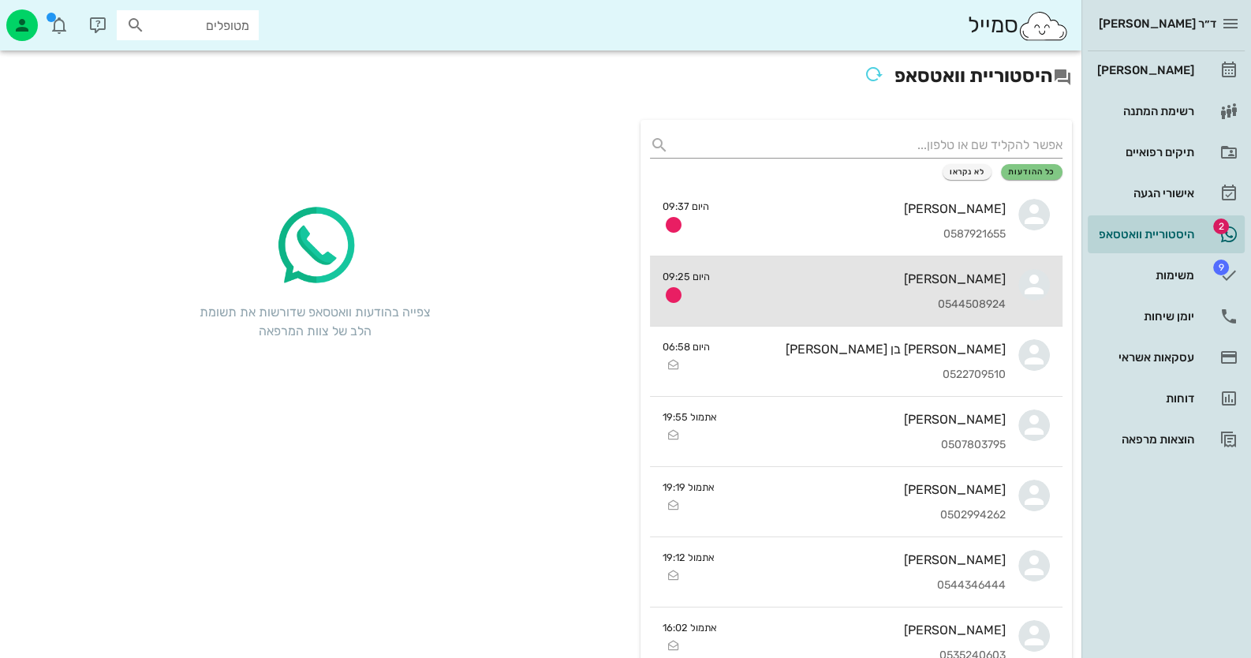
click at [844, 294] on div "[PERSON_NAME] 0544508924" at bounding box center [864, 290] width 283 height 69
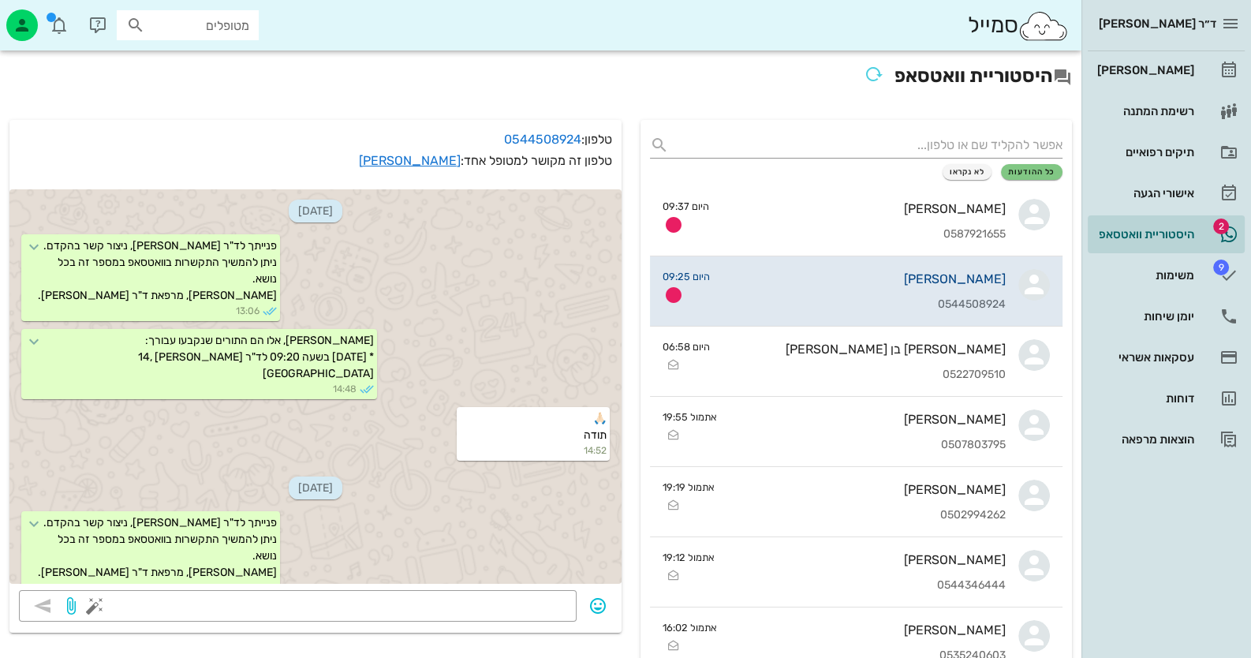
scroll to position [945, 0]
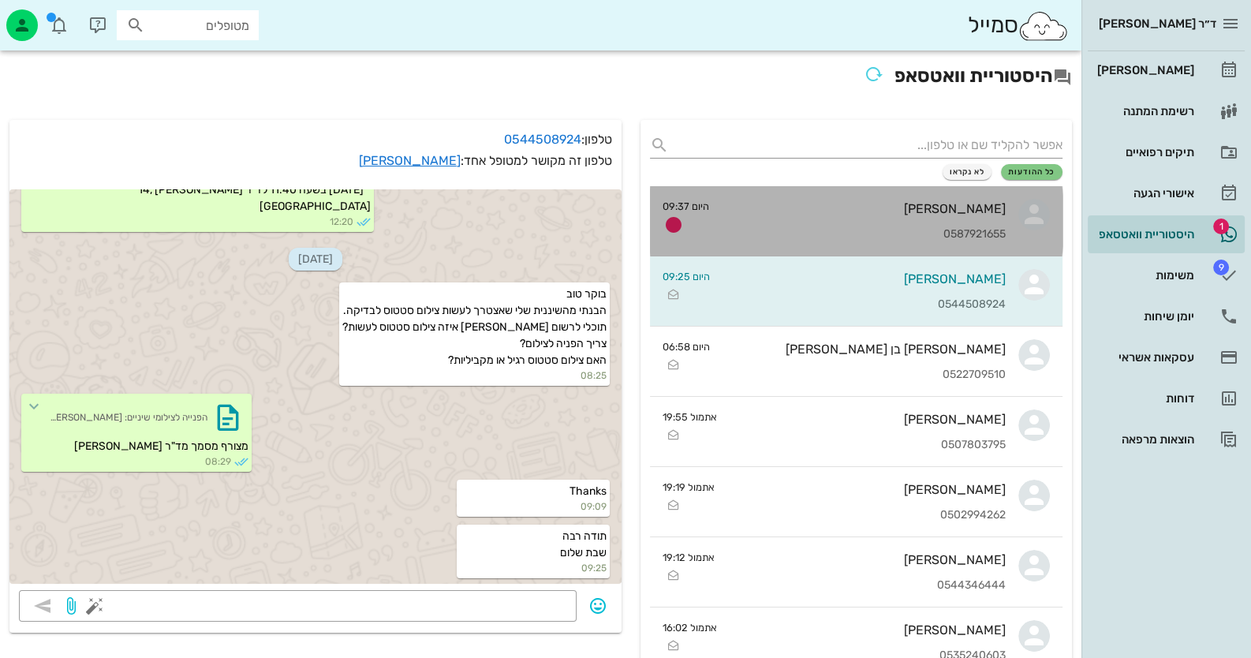
click at [991, 221] on div "[PERSON_NAME] 0587921655" at bounding box center [864, 220] width 284 height 69
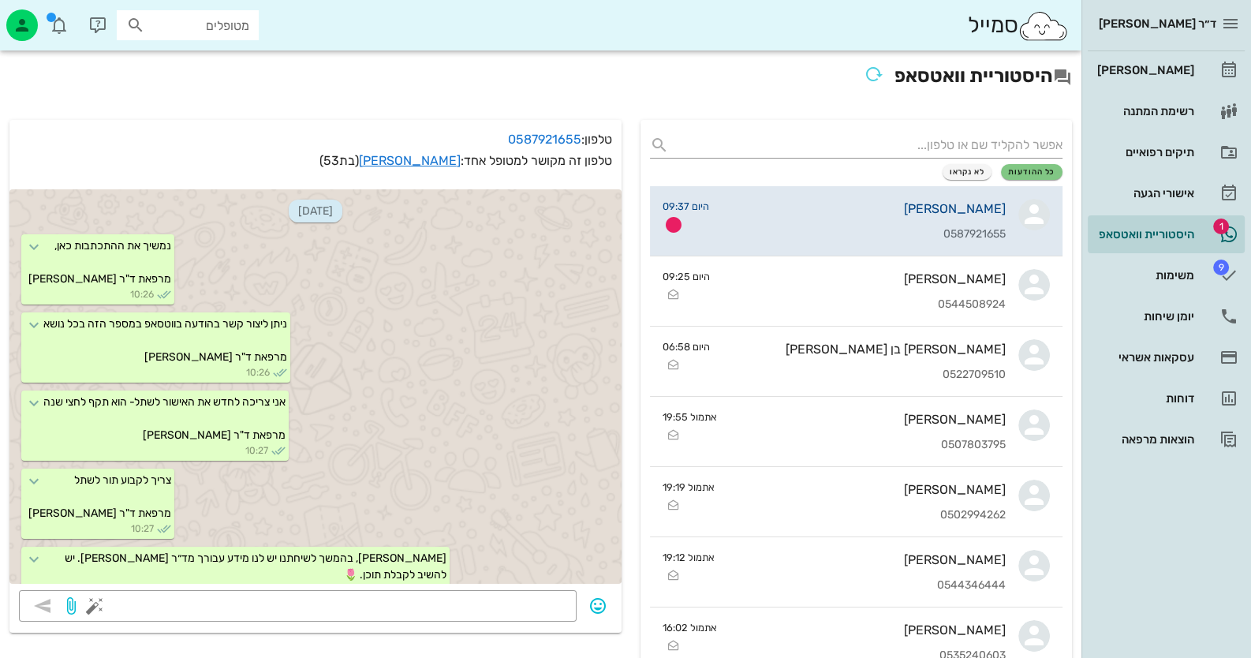
scroll to position [2461, 0]
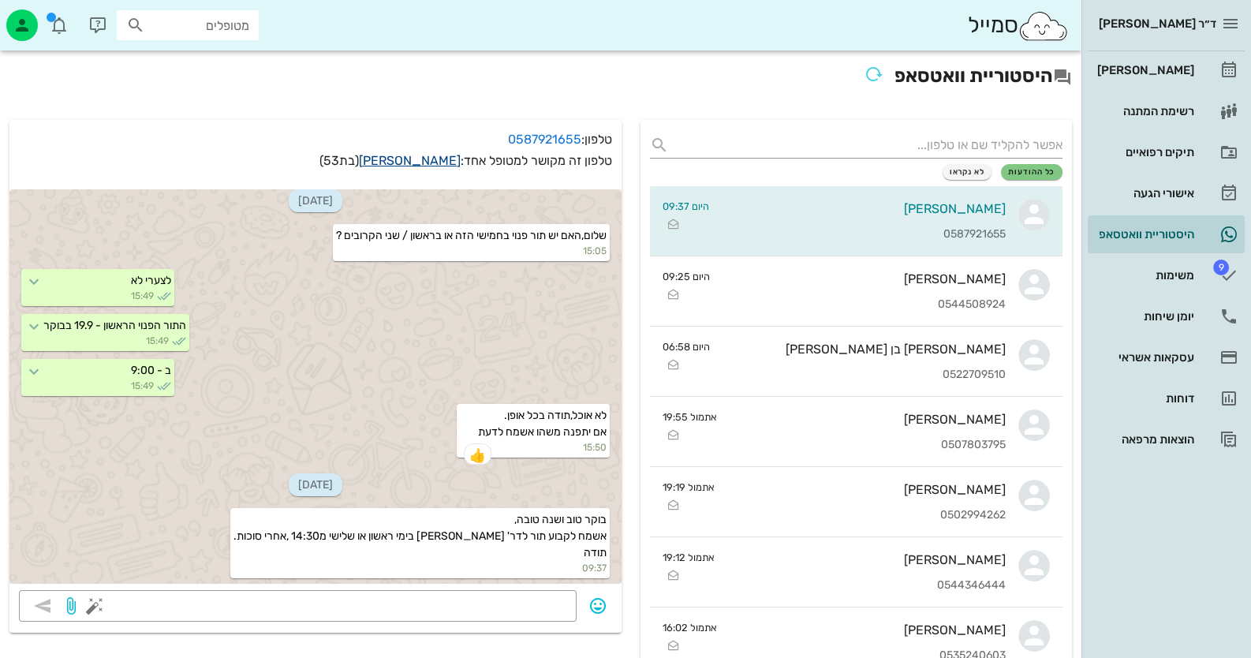
click at [418, 163] on link "[PERSON_NAME]" at bounding box center [410, 160] width 102 height 15
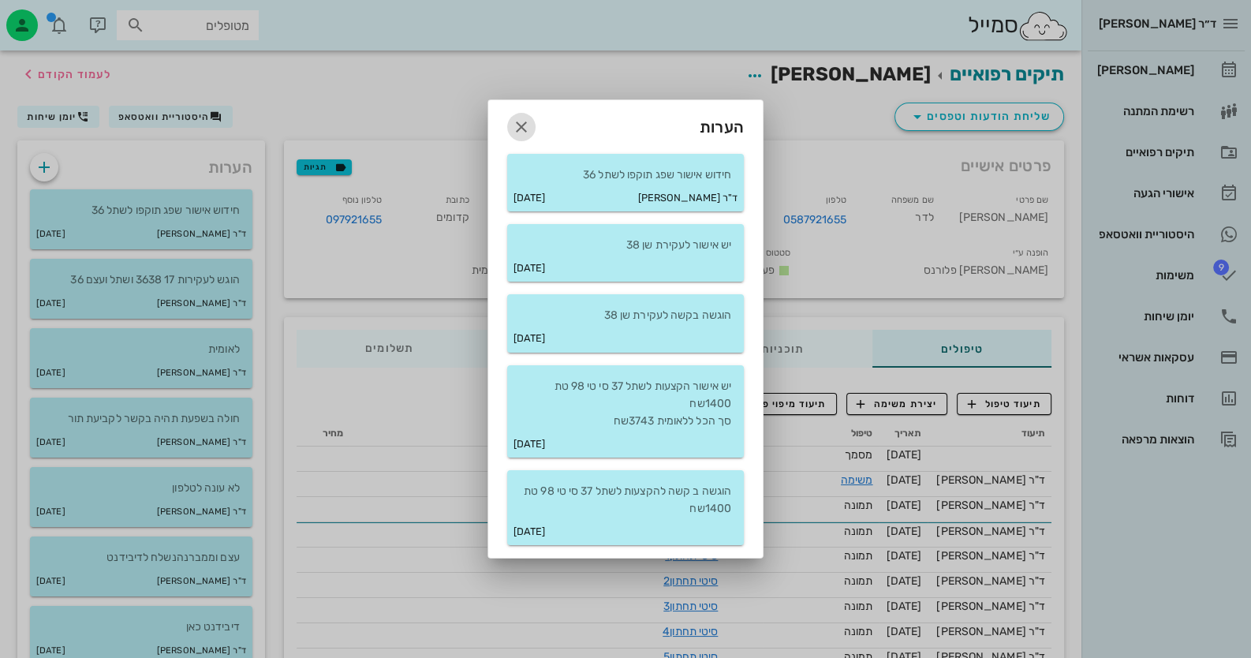
click at [524, 122] on icon "button" at bounding box center [521, 127] width 19 height 19
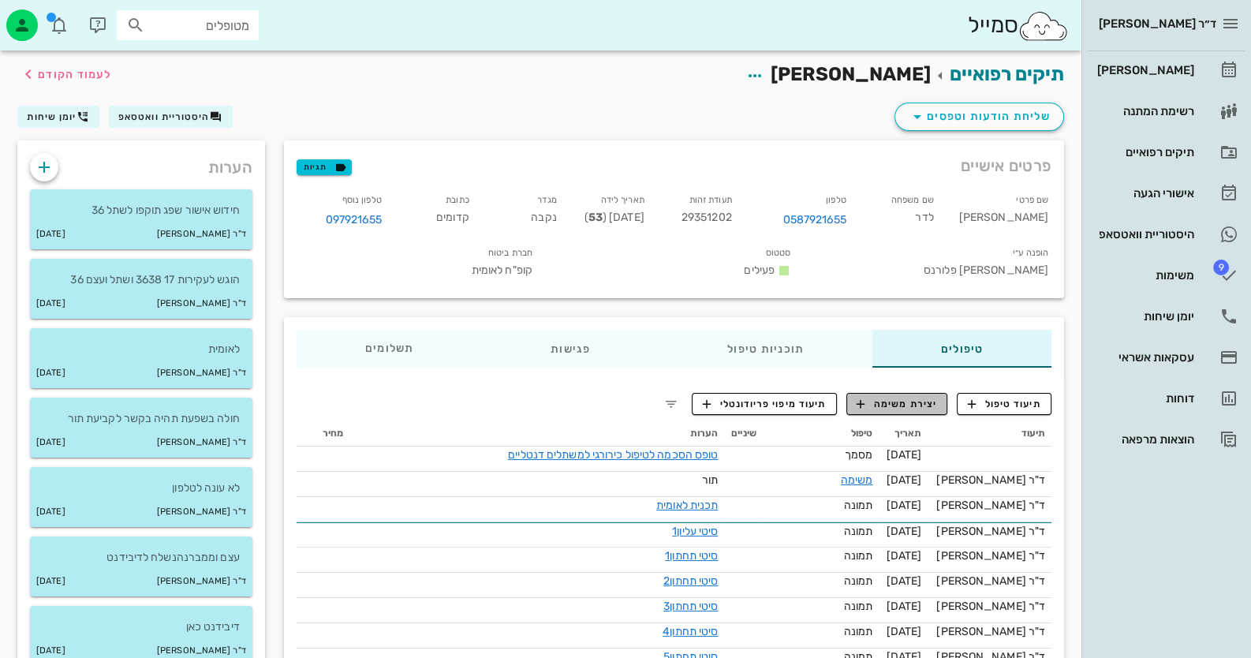
click at [905, 411] on span "יצירת משימה" at bounding box center [897, 404] width 80 height 14
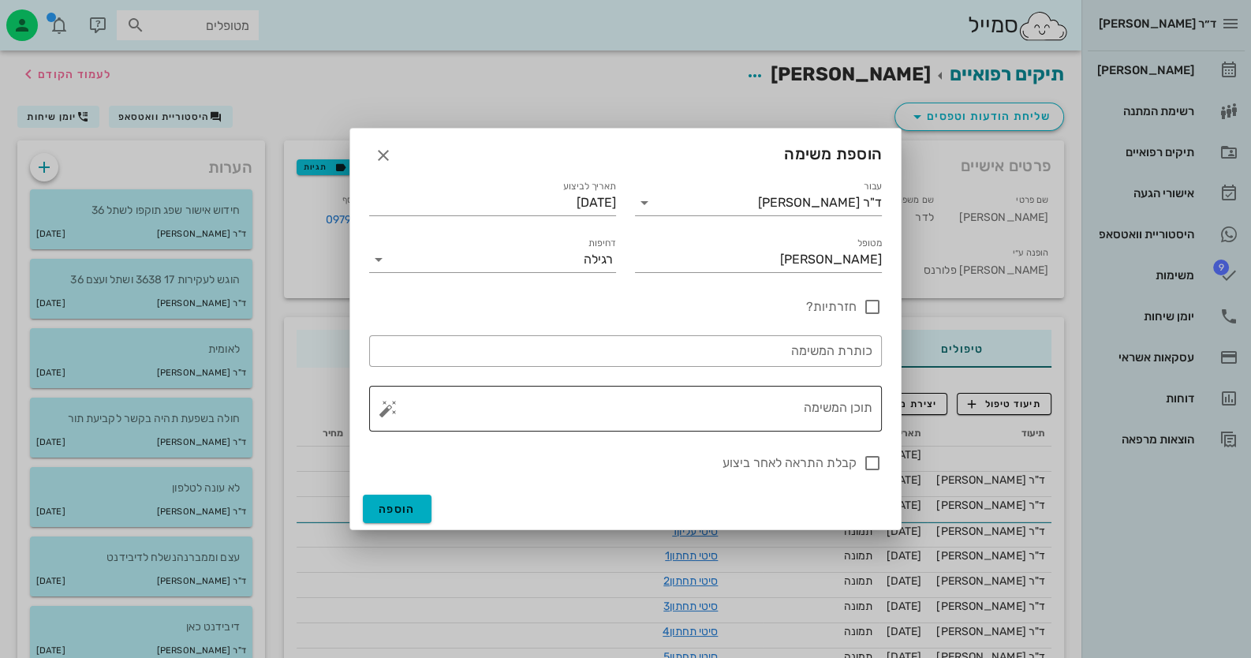
click at [383, 409] on button "button" at bounding box center [388, 408] width 19 height 19
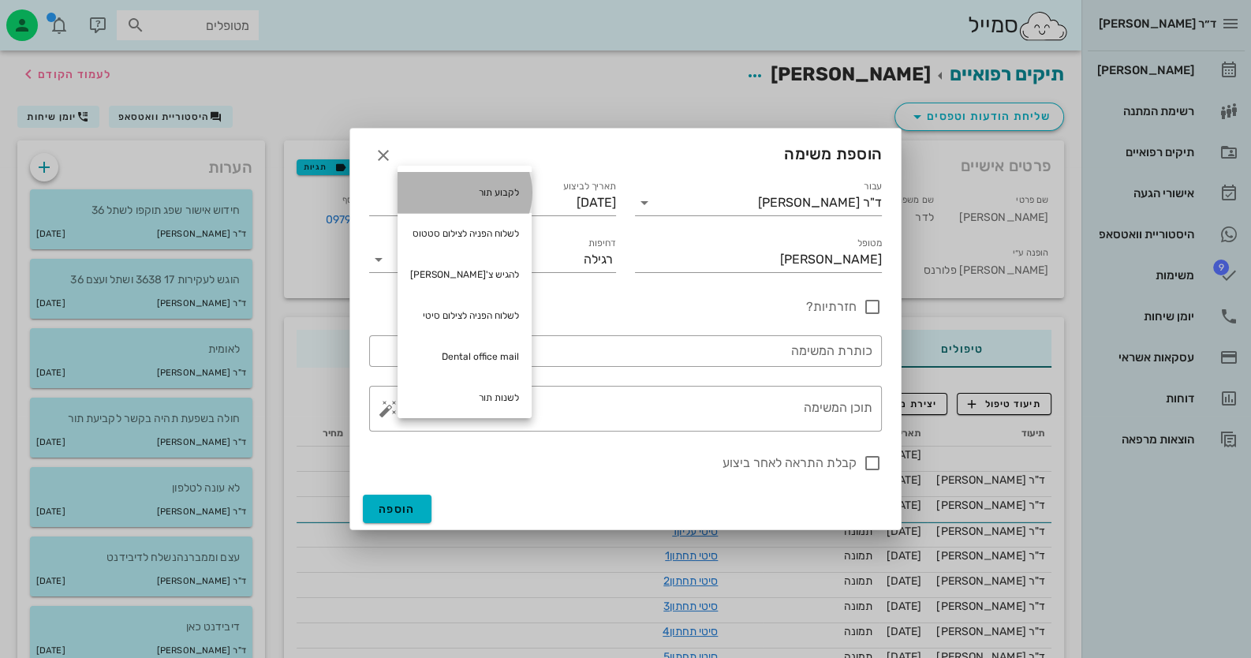
click at [511, 196] on div "לקבוע תור" at bounding box center [465, 192] width 134 height 41
type textarea "לקבוע תור"
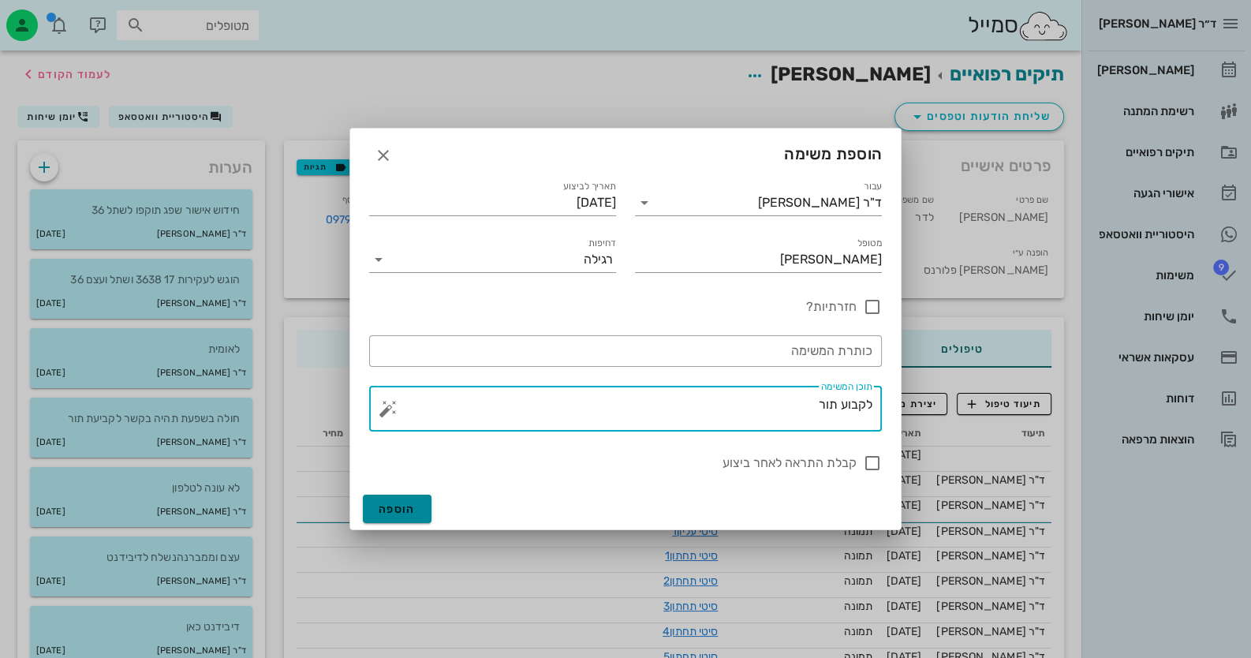
click at [413, 507] on span "הוספה" at bounding box center [397, 509] width 37 height 13
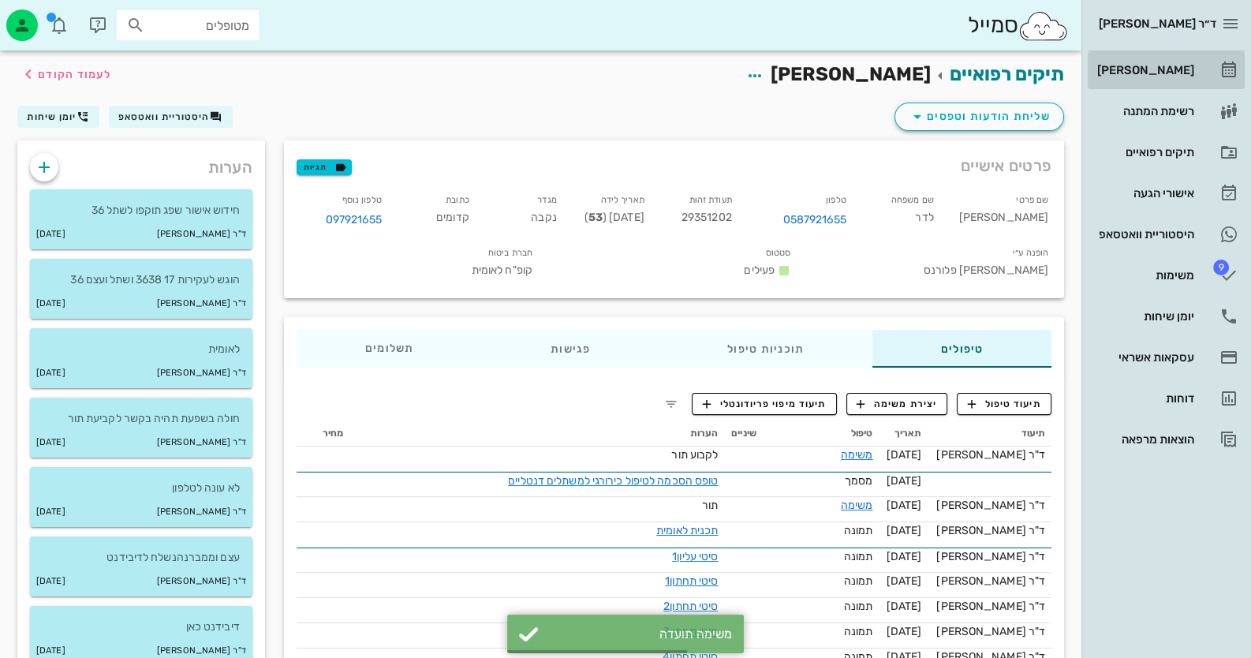
click at [1195, 59] on link "[PERSON_NAME]" at bounding box center [1166, 70] width 157 height 38
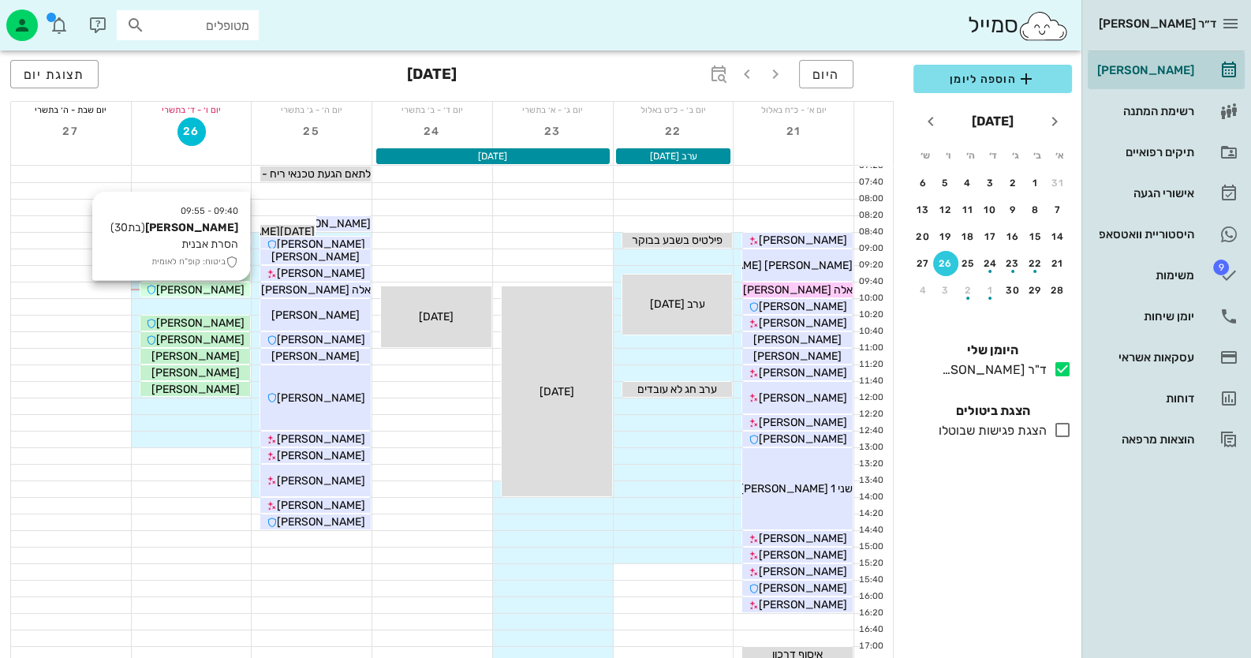
click at [191, 293] on span "[PERSON_NAME]" at bounding box center [200, 289] width 88 height 13
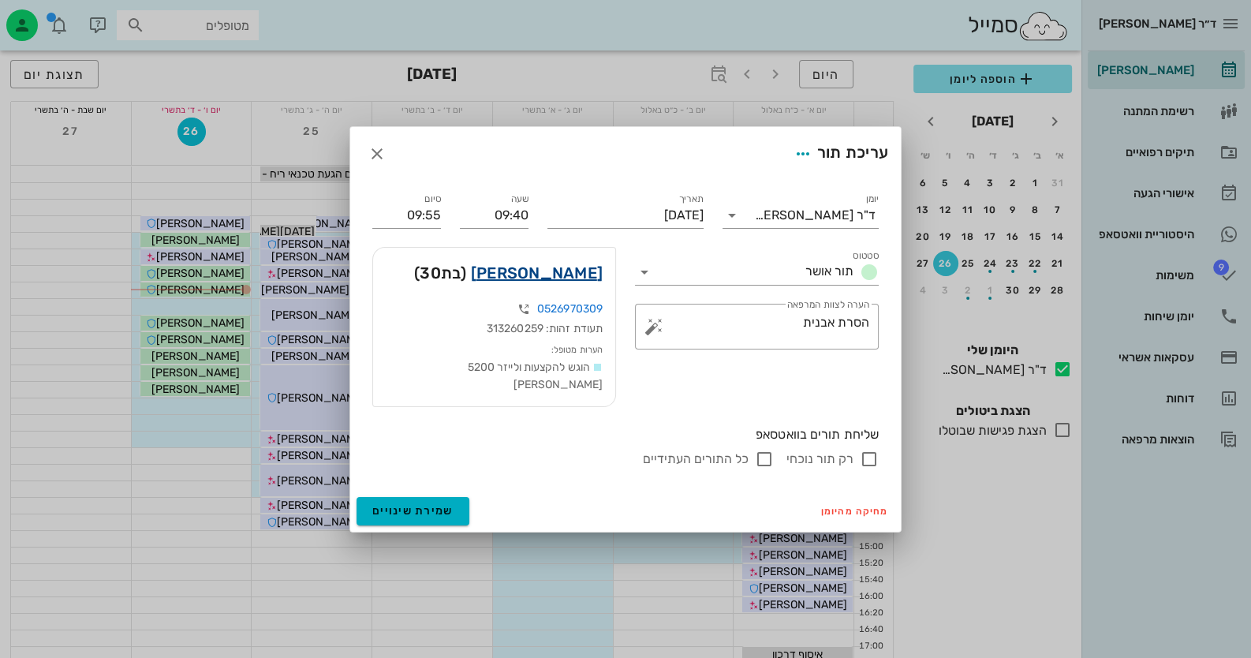
click at [585, 281] on link "[PERSON_NAME]" at bounding box center [537, 272] width 132 height 25
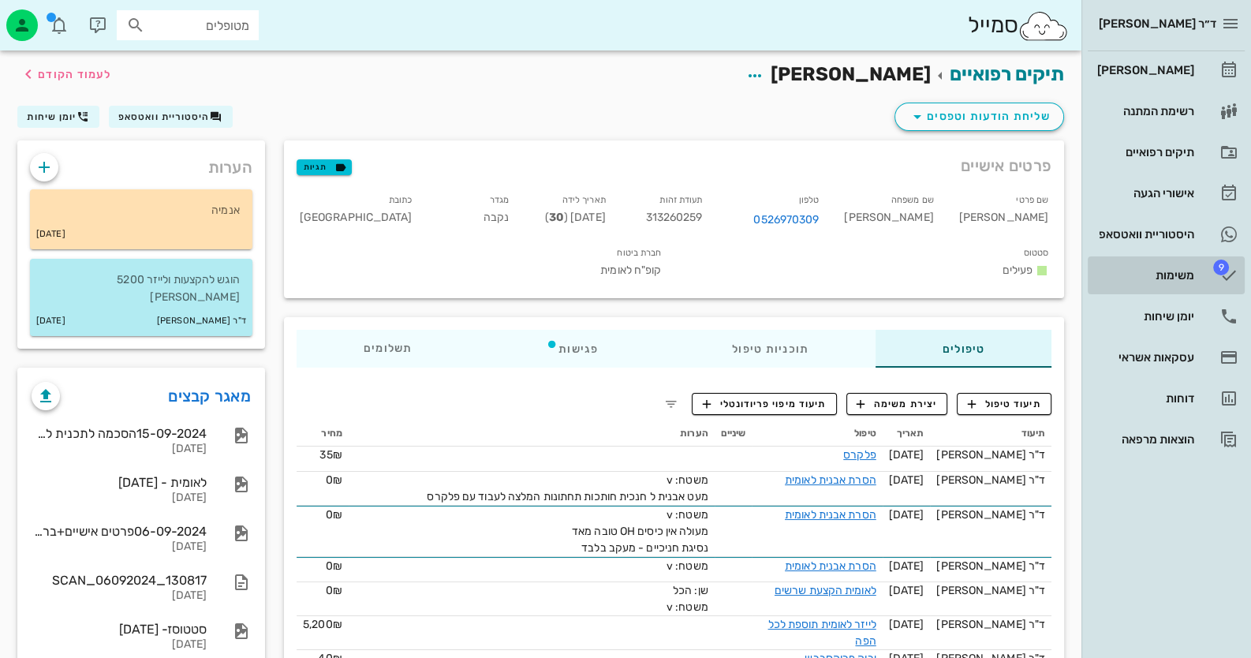
click at [1179, 275] on div "משימות" at bounding box center [1144, 275] width 100 height 13
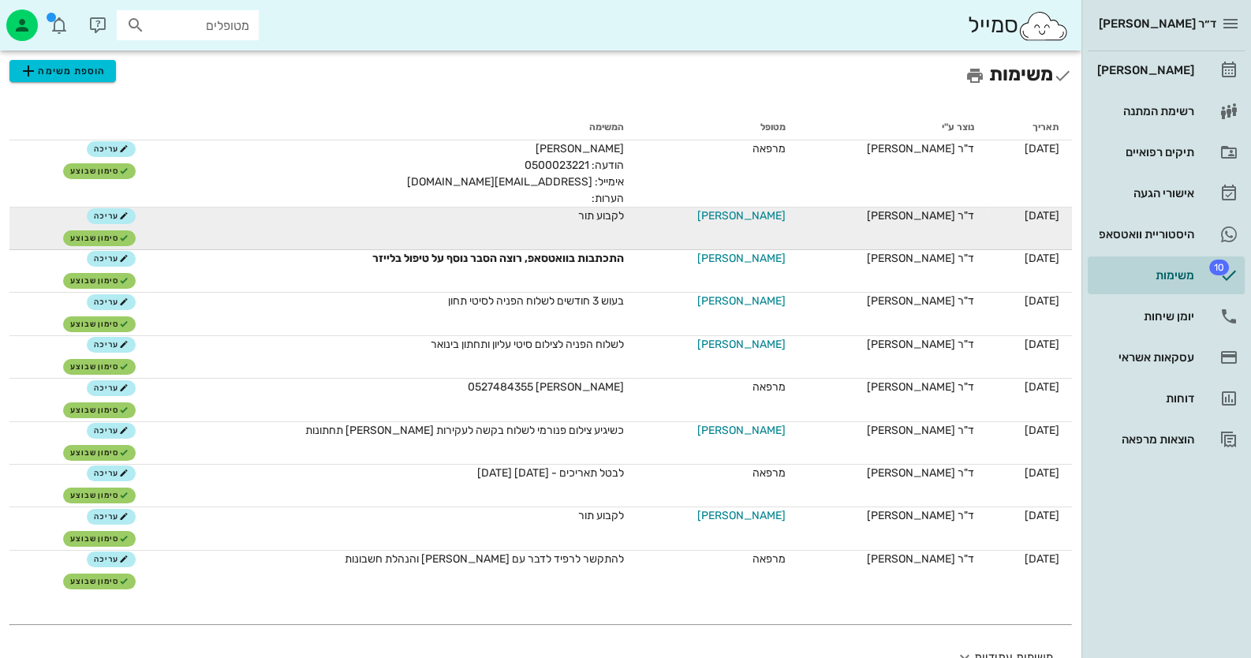
click at [760, 212] on span "[PERSON_NAME]" at bounding box center [741, 215] width 88 height 17
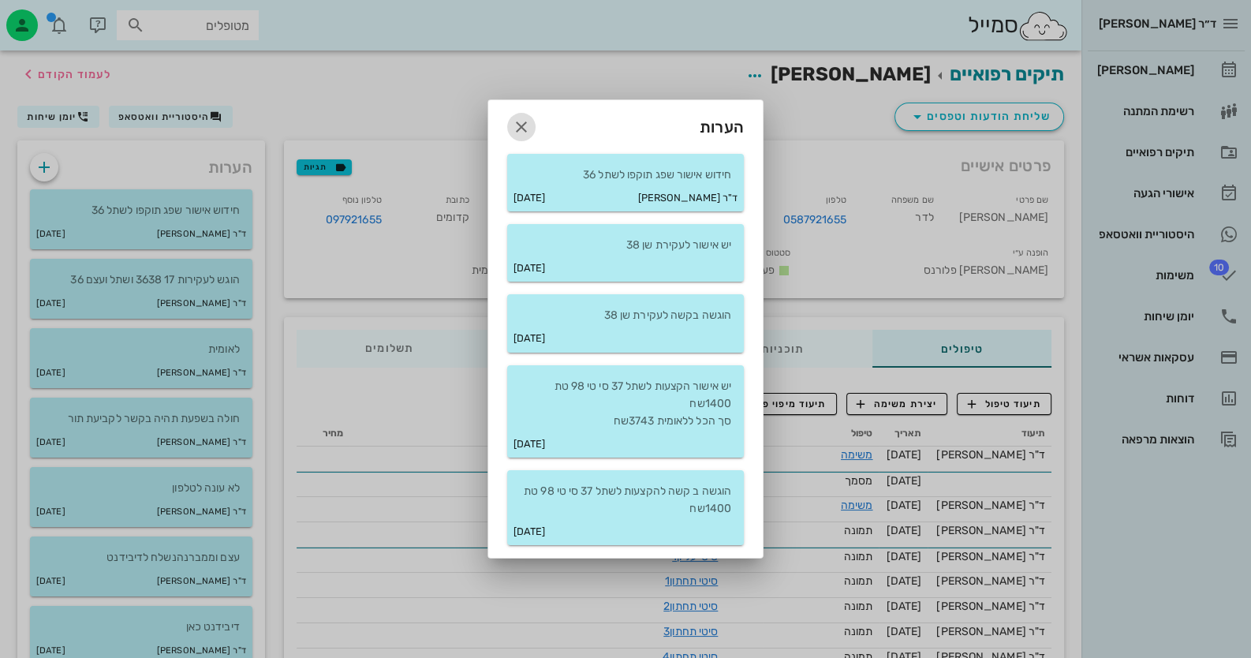
click at [515, 125] on icon "button" at bounding box center [521, 127] width 19 height 19
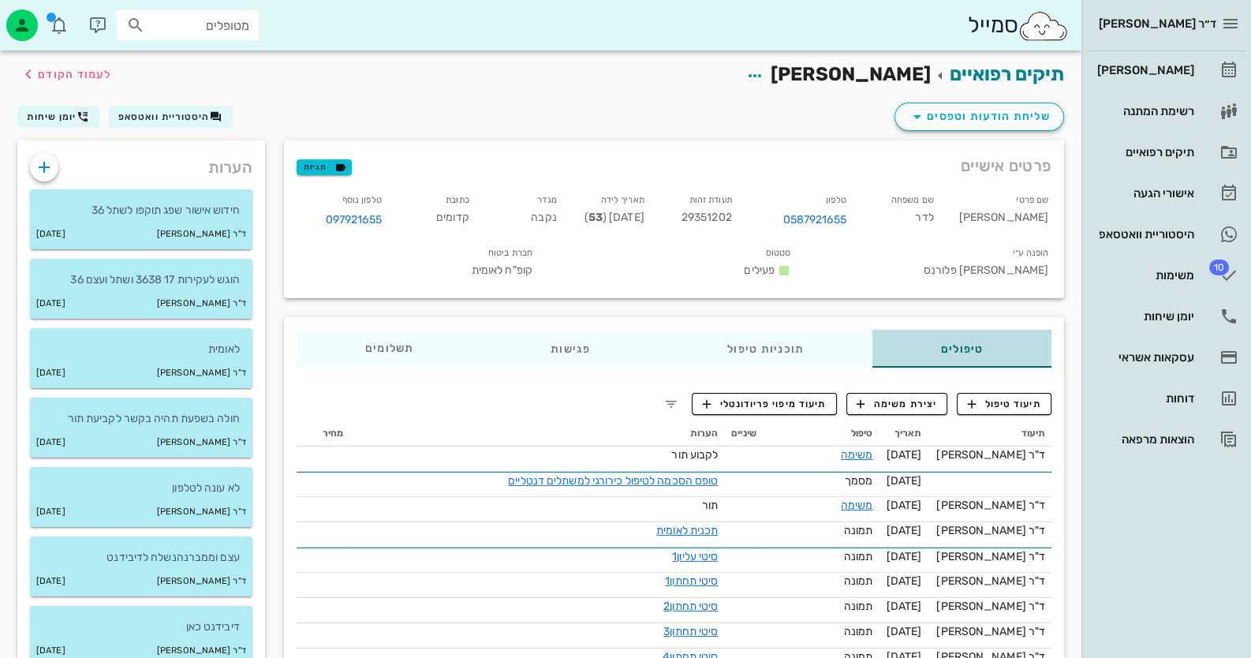
click at [1014, 358] on div "טיפולים" at bounding box center [962, 349] width 179 height 38
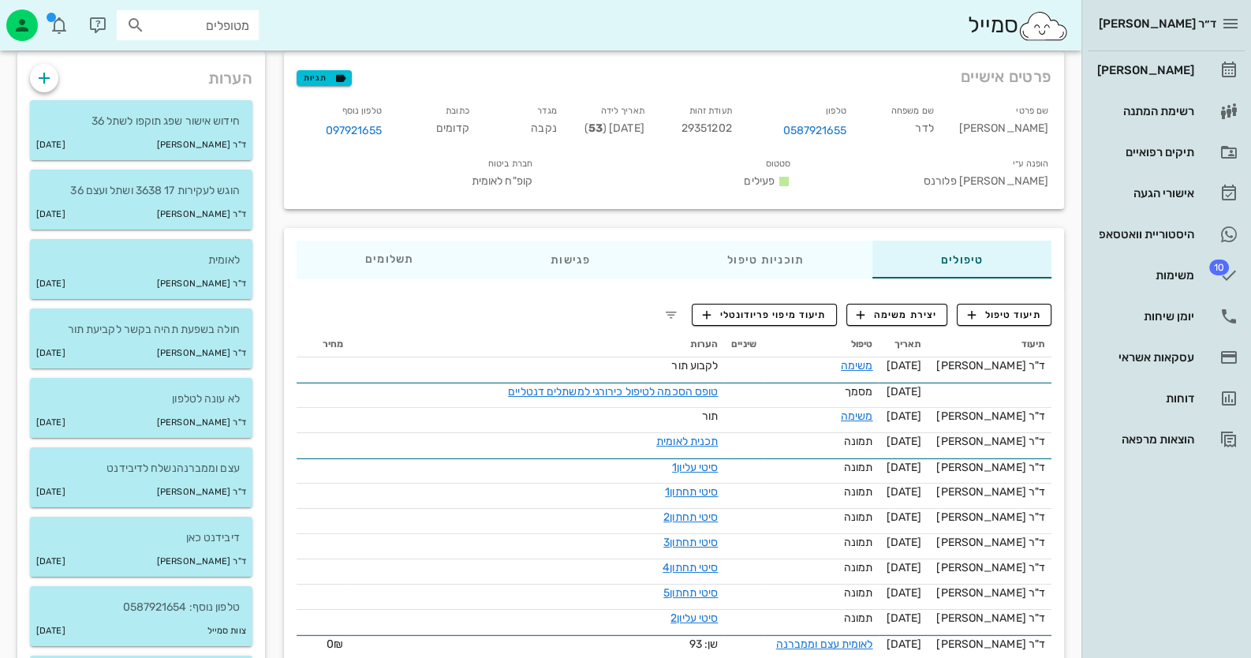
scroll to position [78, 0]
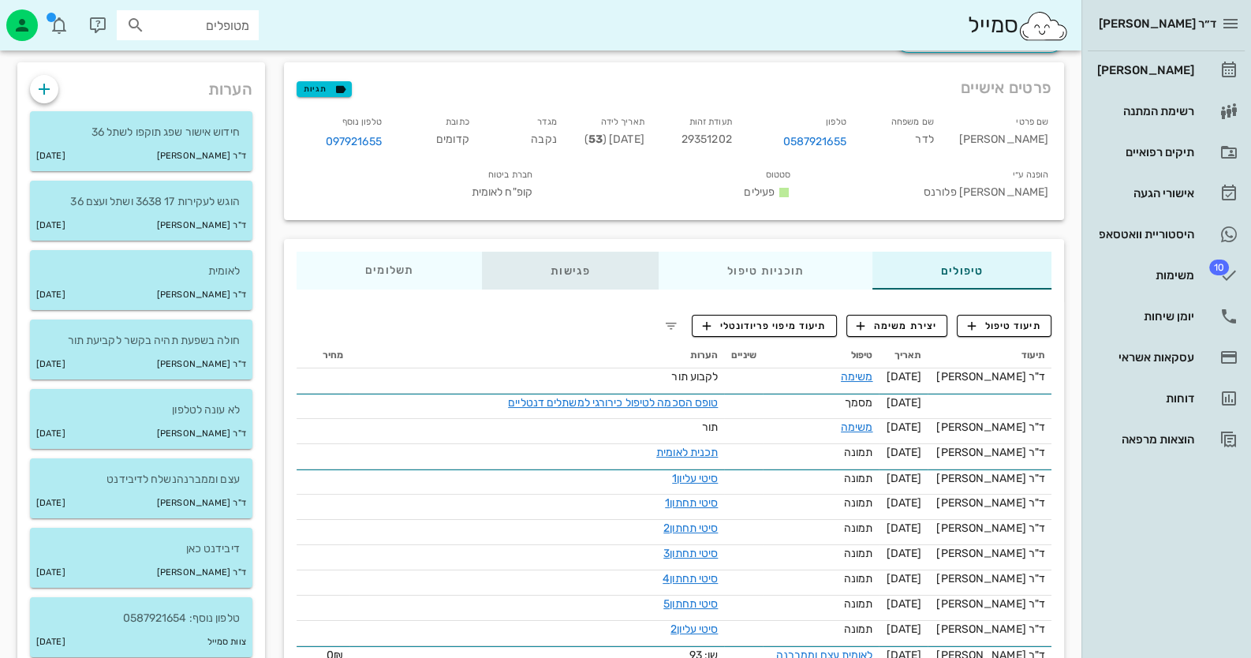
click at [603, 278] on div "פגישות" at bounding box center [570, 271] width 177 height 38
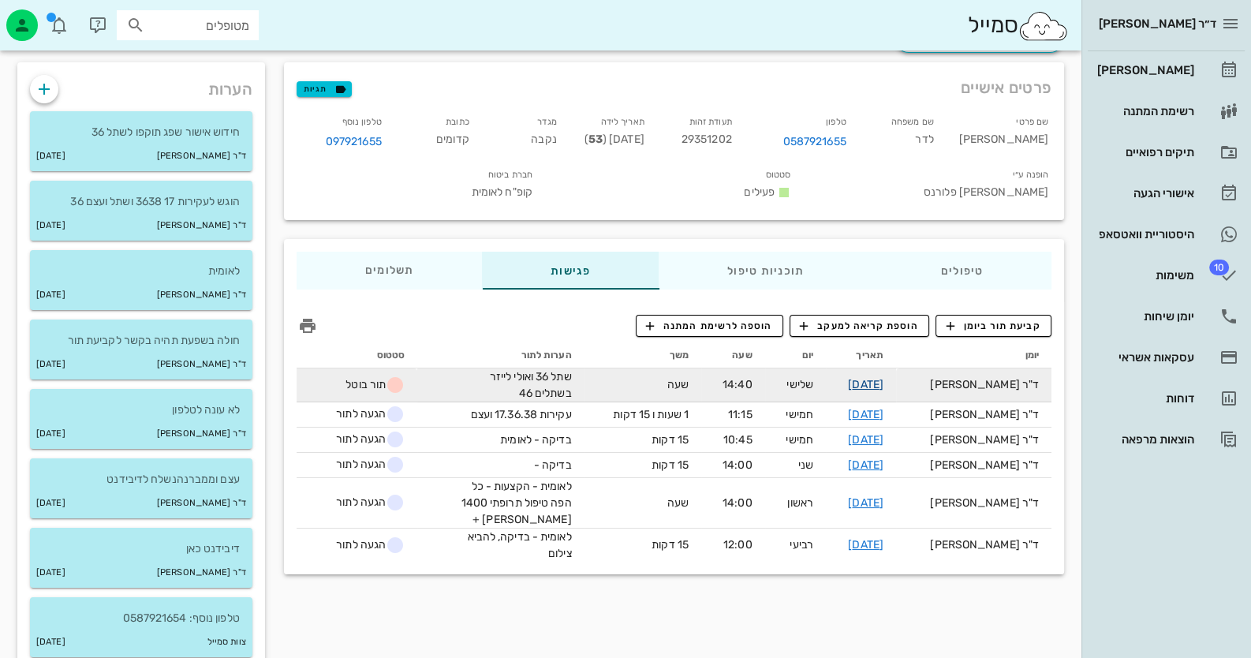
click at [884, 391] on link "[DATE]" at bounding box center [865, 384] width 35 height 13
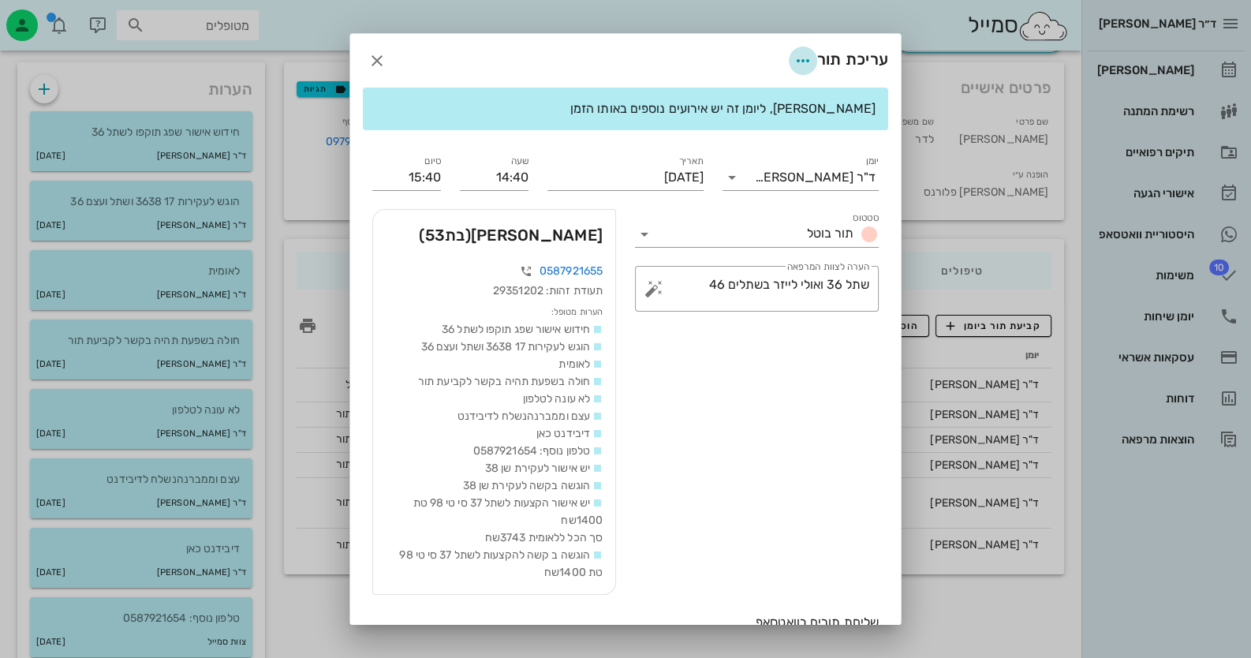
click at [801, 67] on icon "button" at bounding box center [803, 60] width 19 height 19
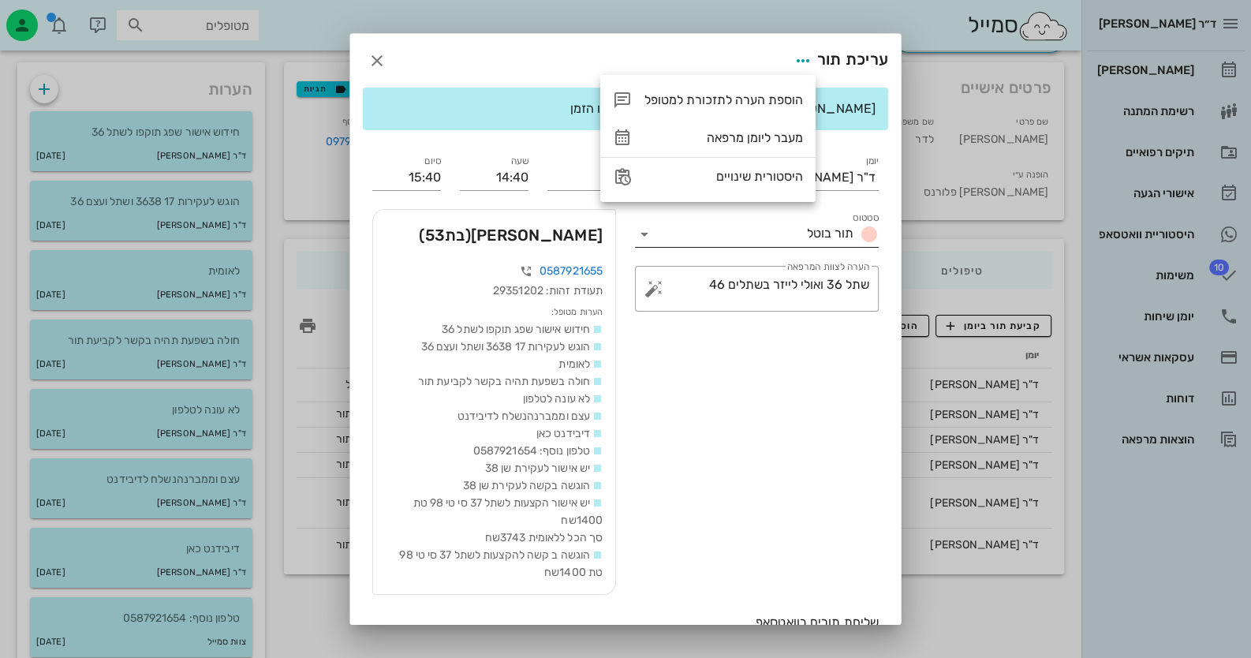
click at [734, 226] on input "סטטוס" at bounding box center [729, 234] width 144 height 25
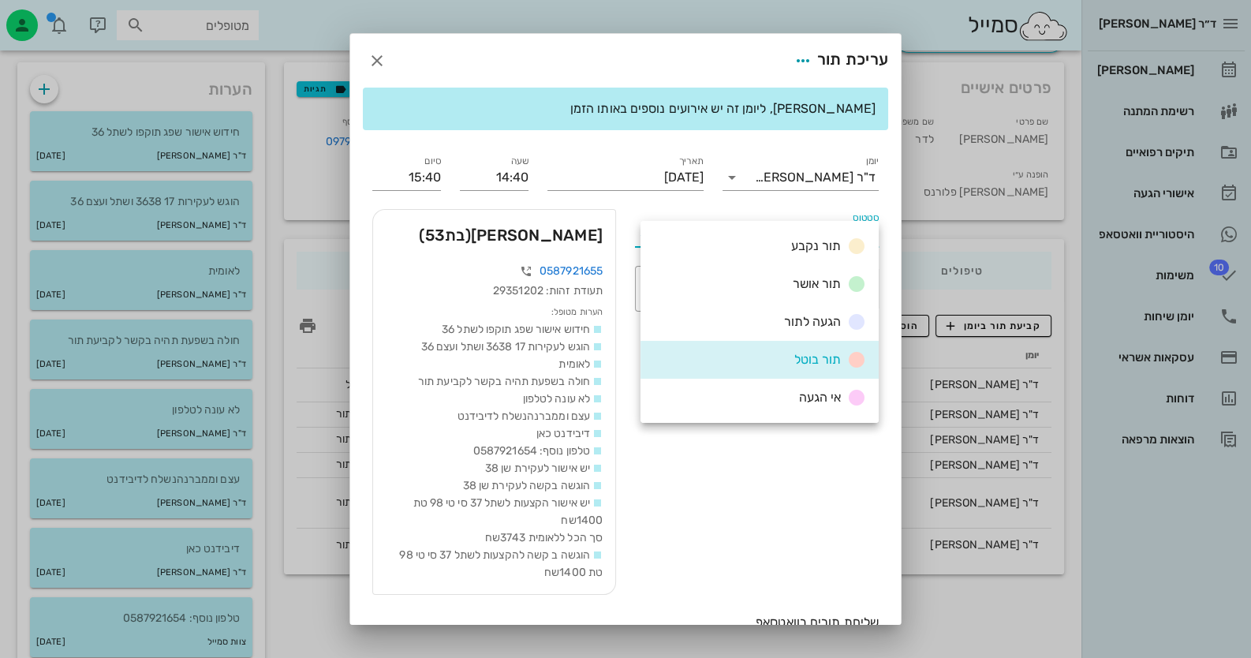
click at [560, 200] on div "[PERSON_NAME] (בת 53 ) 0587921655 תעודת זהות: 29351202 הערות מטופל: חידוש אישור…" at bounding box center [494, 402] width 263 height 405
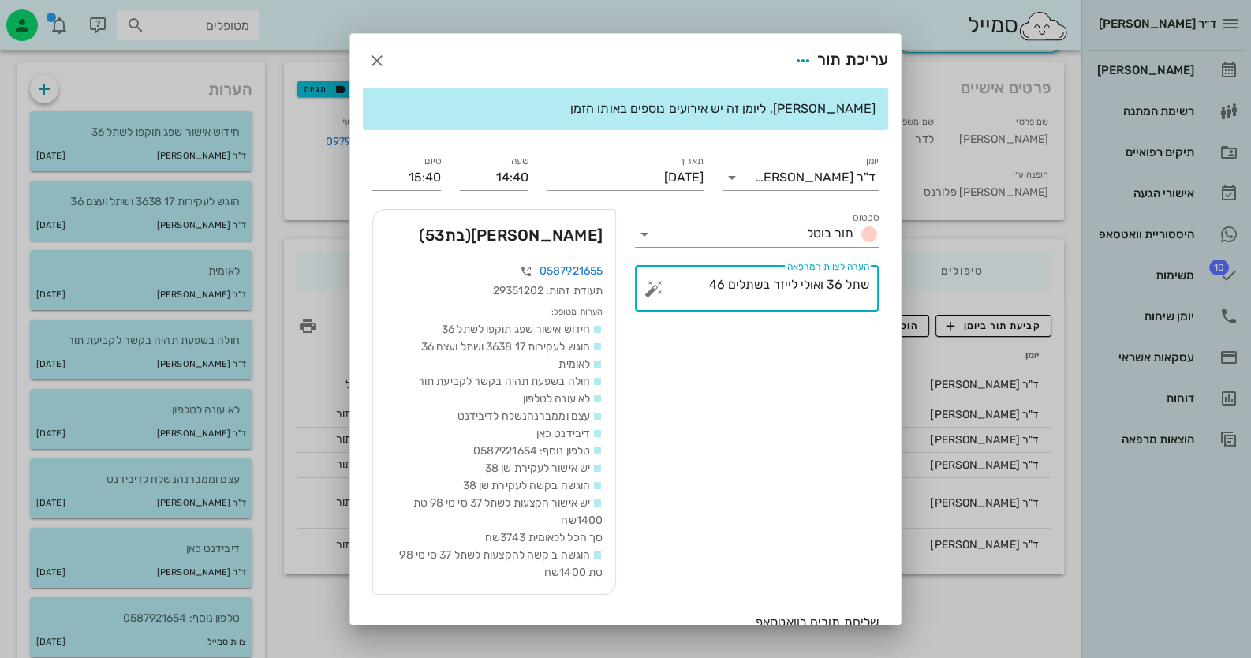
drag, startPoint x: 699, startPoint y: 283, endPoint x: 912, endPoint y: 288, distance: 213.1
click at [391, 52] on span "button" at bounding box center [377, 60] width 28 height 19
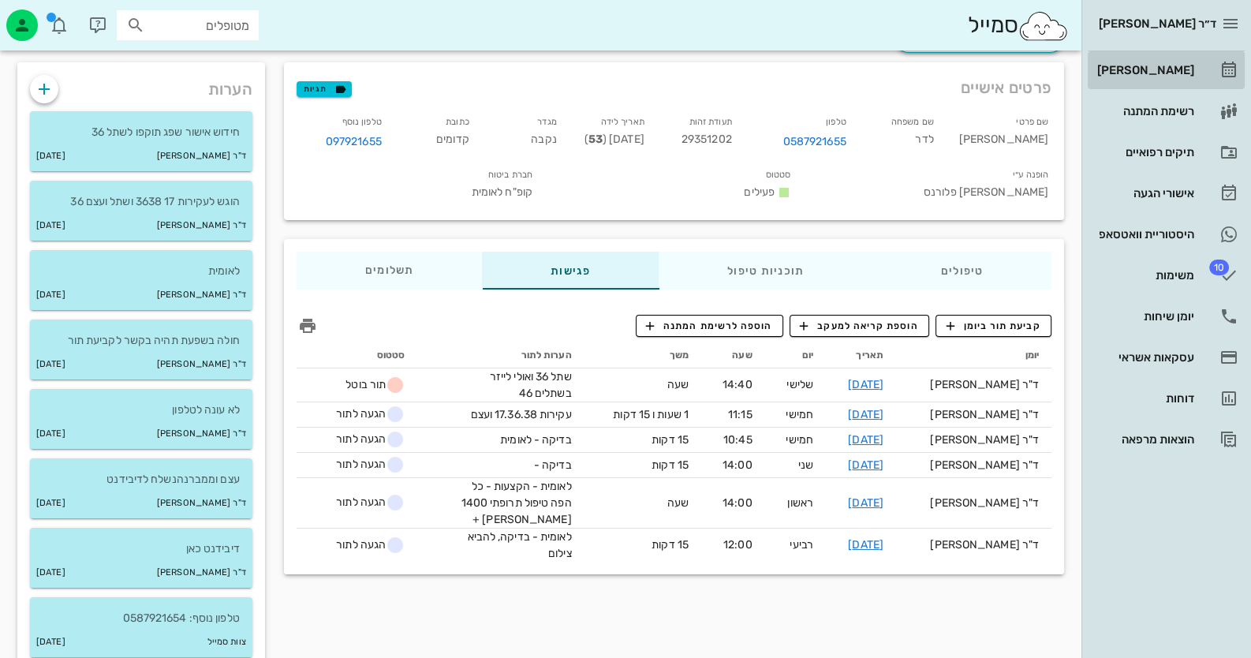
click at [1137, 65] on div "[PERSON_NAME]" at bounding box center [1144, 70] width 100 height 13
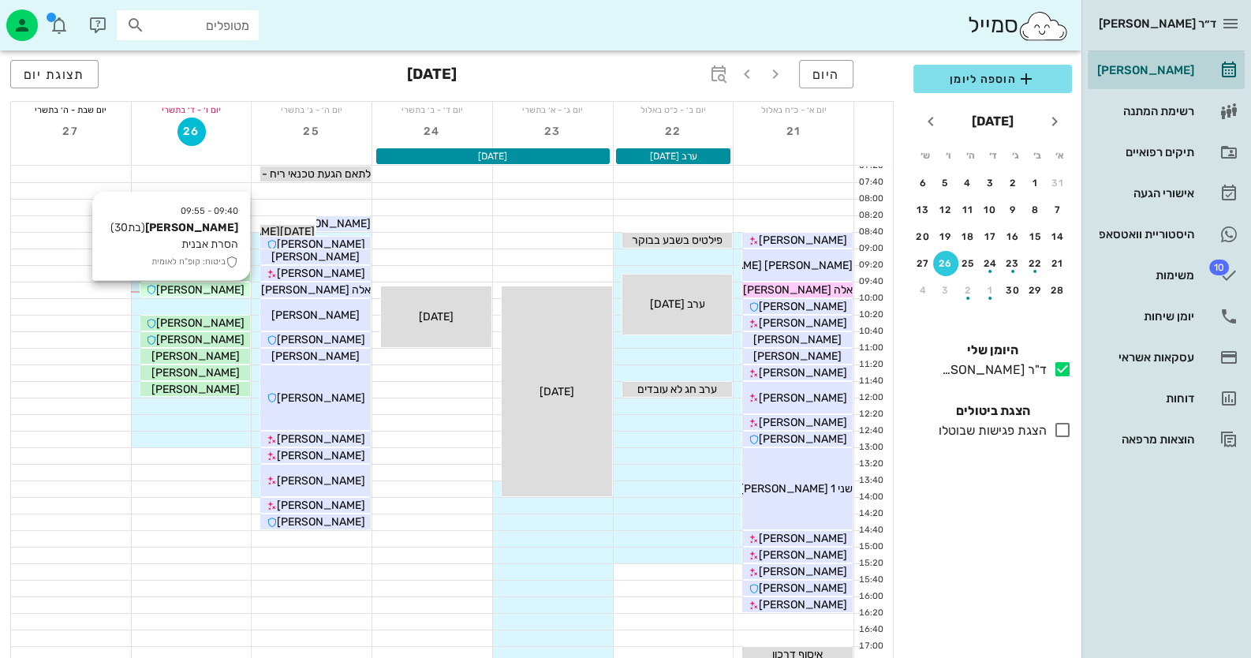
click at [197, 286] on span "[PERSON_NAME]" at bounding box center [200, 289] width 88 height 13
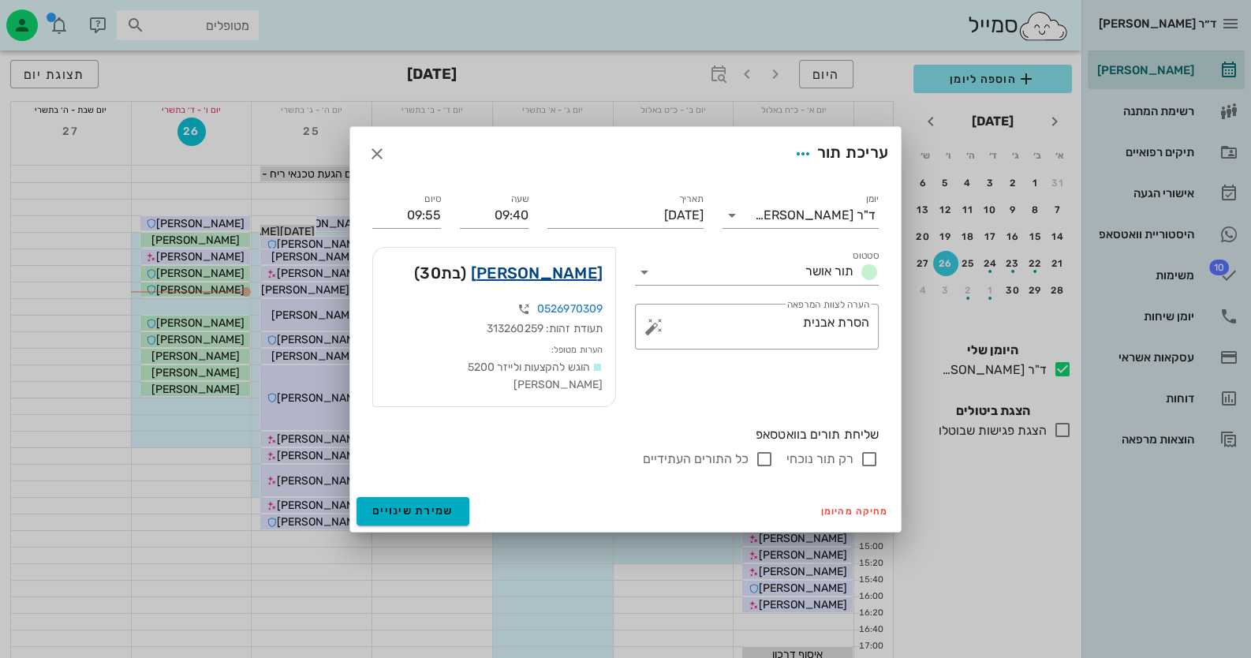
click at [579, 279] on link "[PERSON_NAME]" at bounding box center [537, 272] width 132 height 25
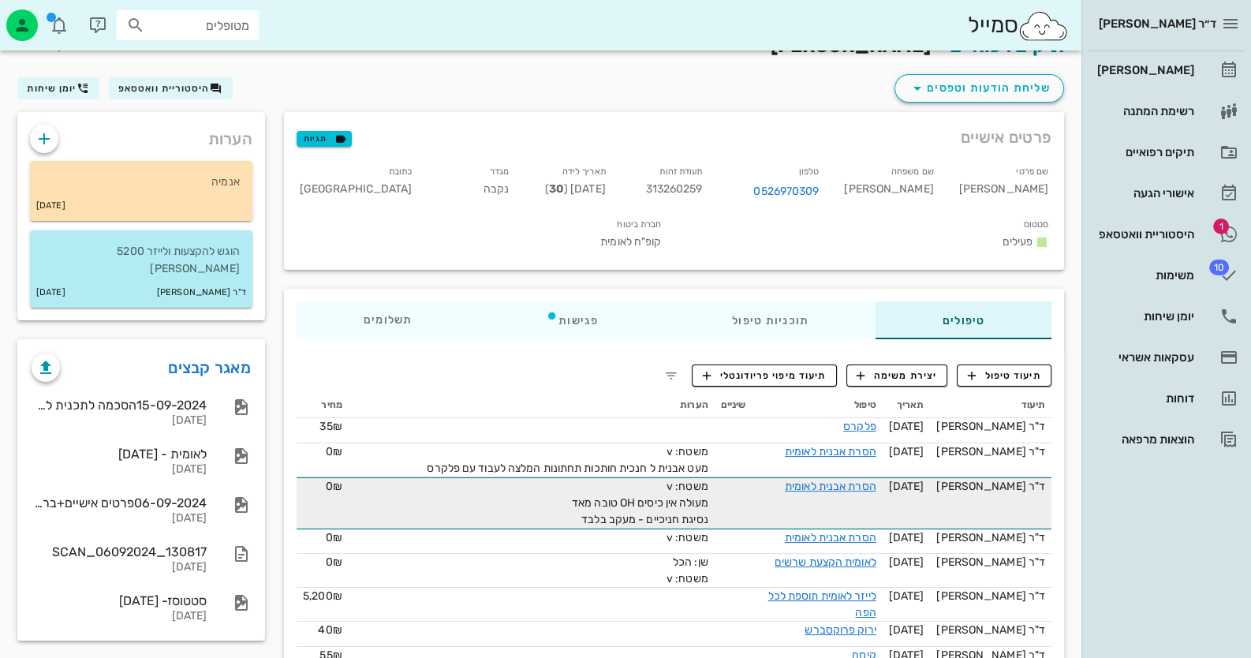
scroll to position [78, 0]
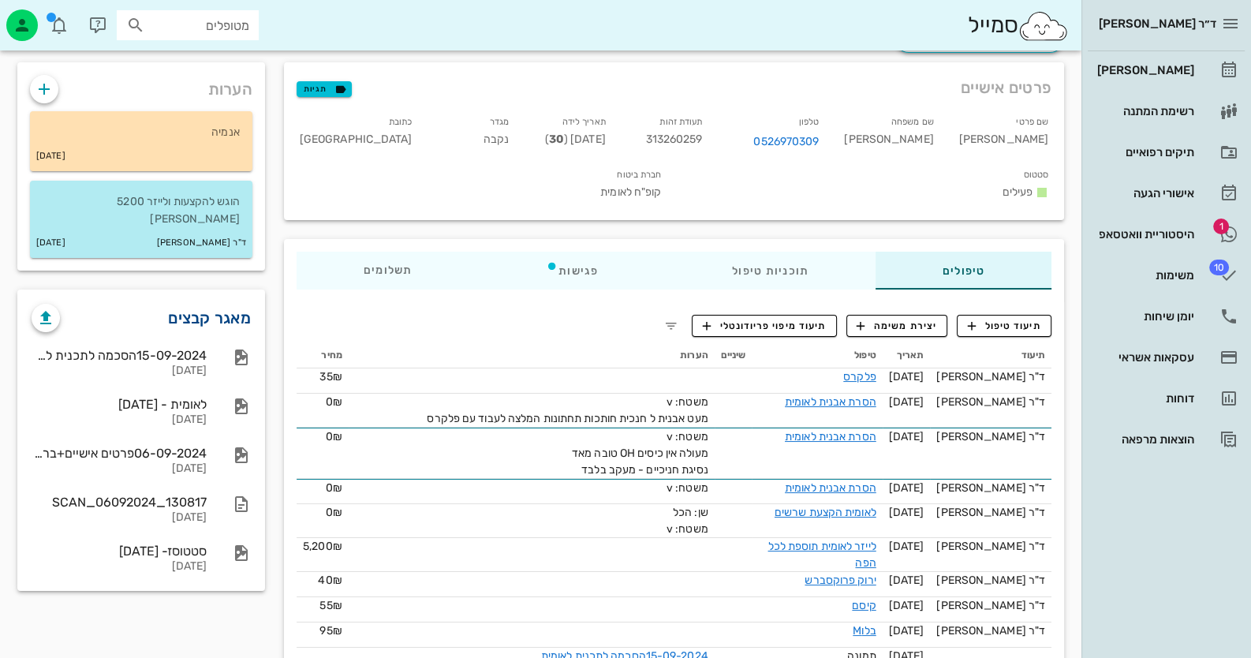
click at [229, 305] on link "מאגר קבצים" at bounding box center [209, 317] width 83 height 25
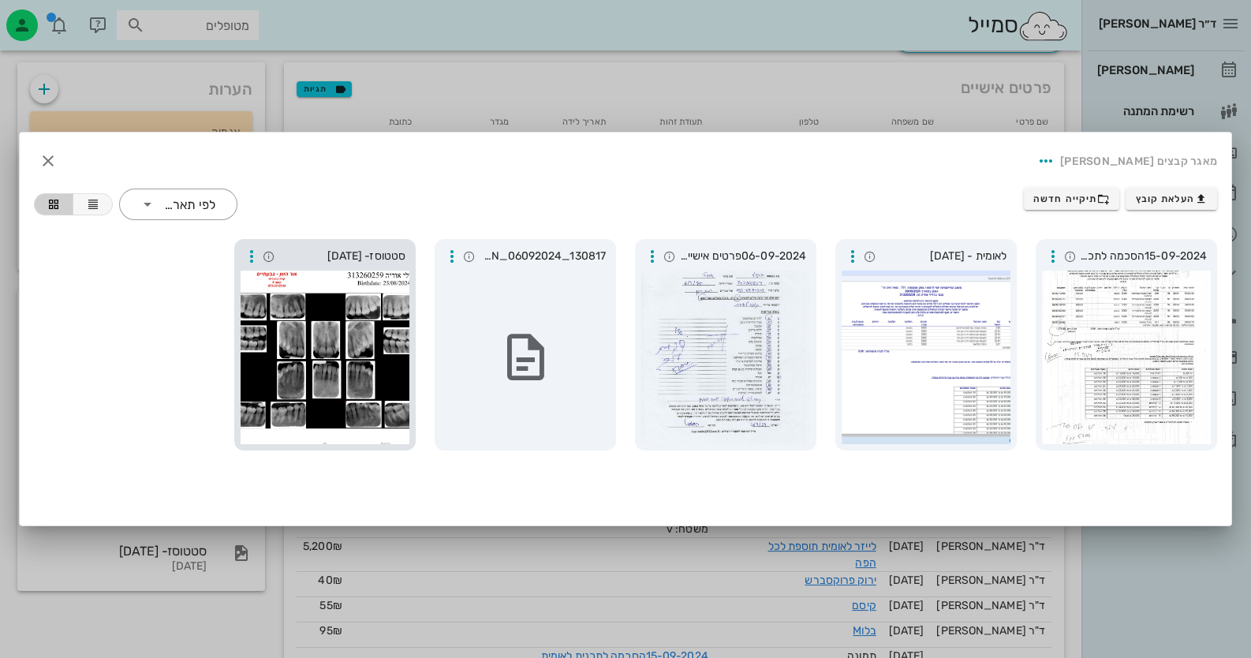
click at [282, 378] on div at bounding box center [325, 358] width 169 height 174
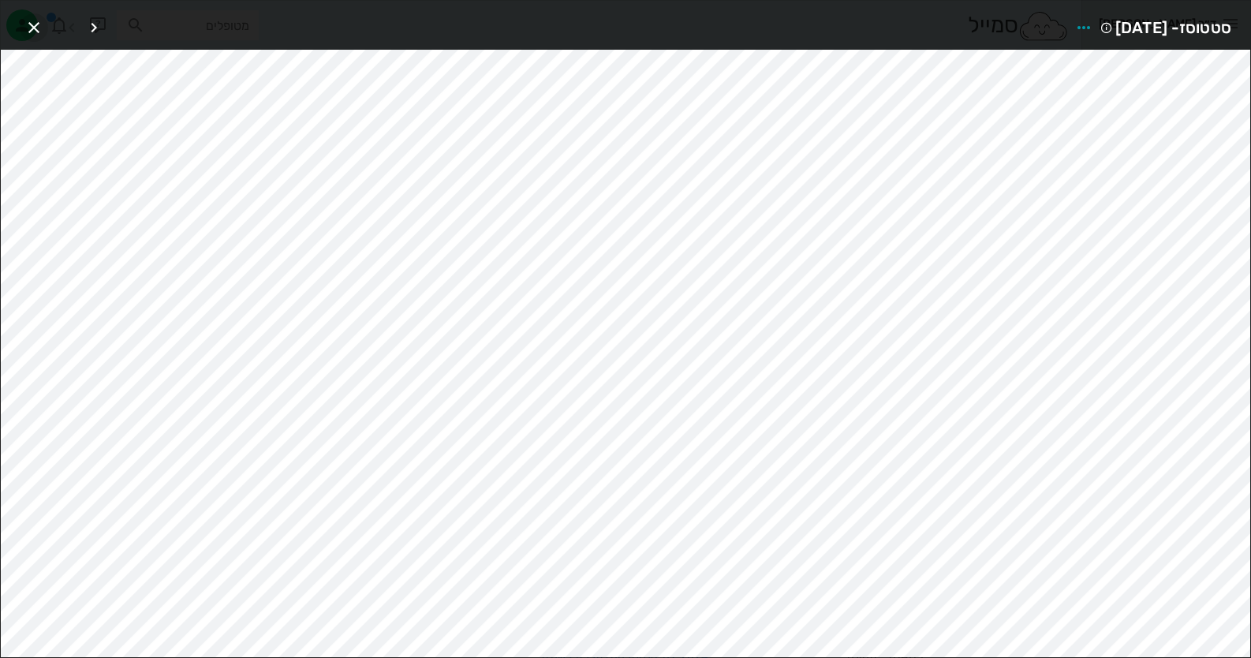
click at [24, 22] on icon "button" at bounding box center [33, 27] width 19 height 19
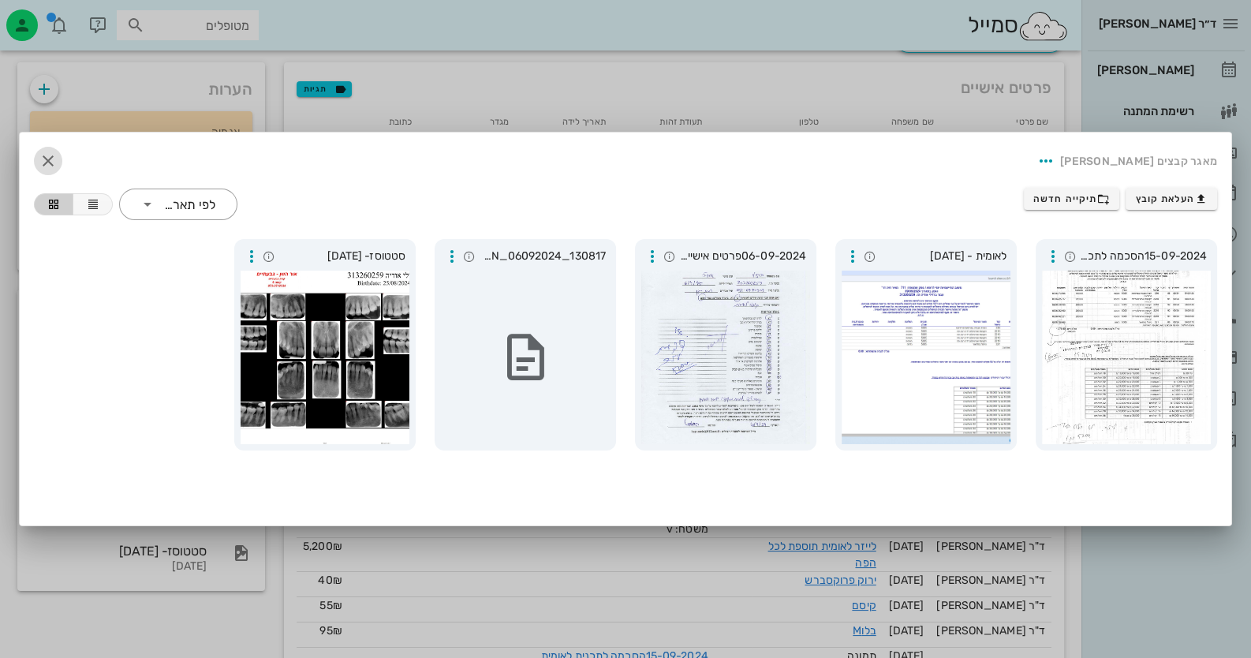
click at [46, 155] on icon "button" at bounding box center [48, 160] width 19 height 19
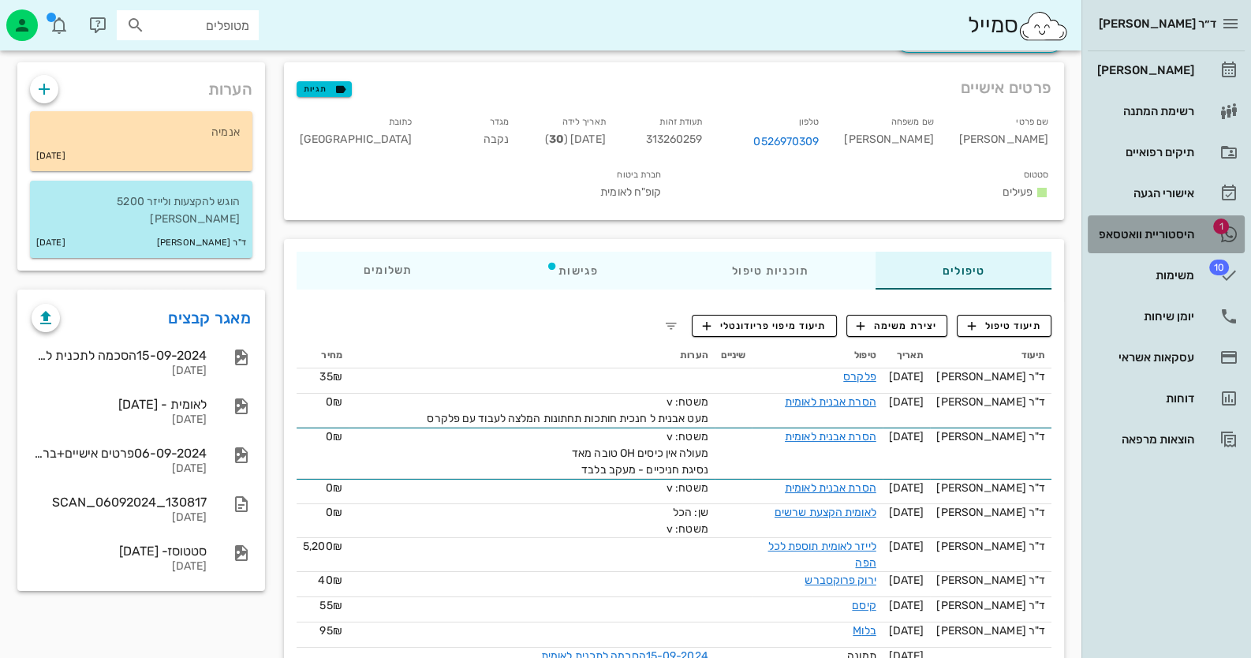
click at [1207, 223] on link "1 היסטוריית וואטסאפ" at bounding box center [1166, 234] width 157 height 38
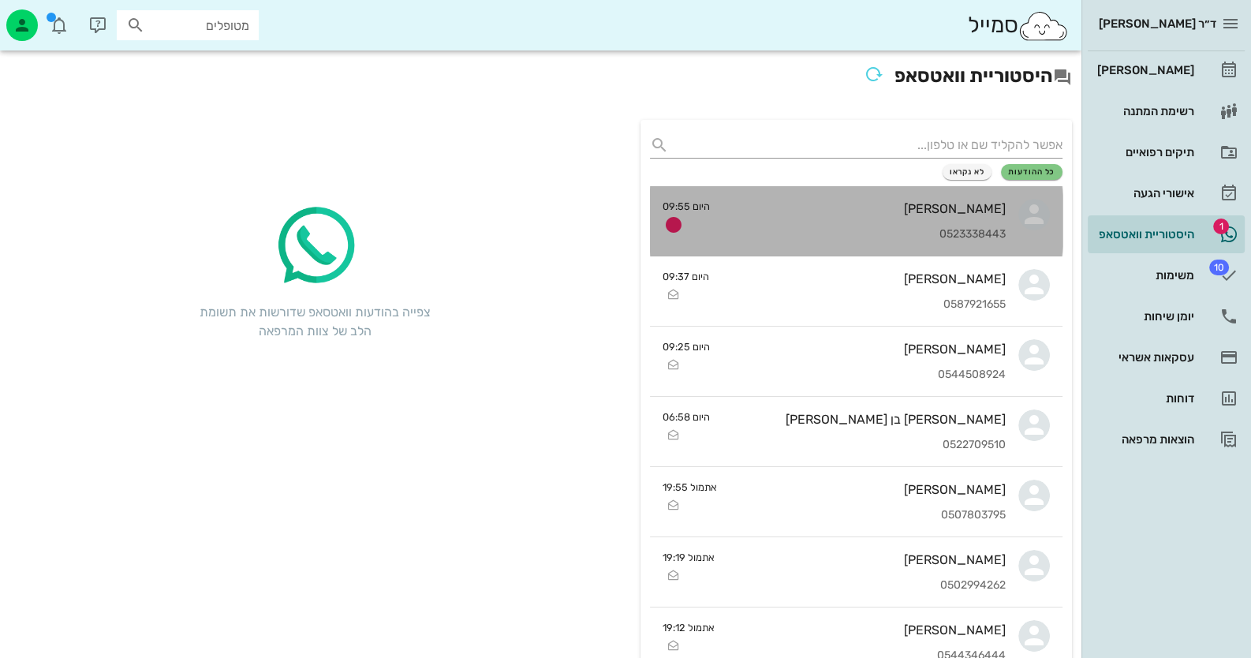
click at [981, 226] on div "[PERSON_NAME] 0523338443" at bounding box center [864, 220] width 283 height 69
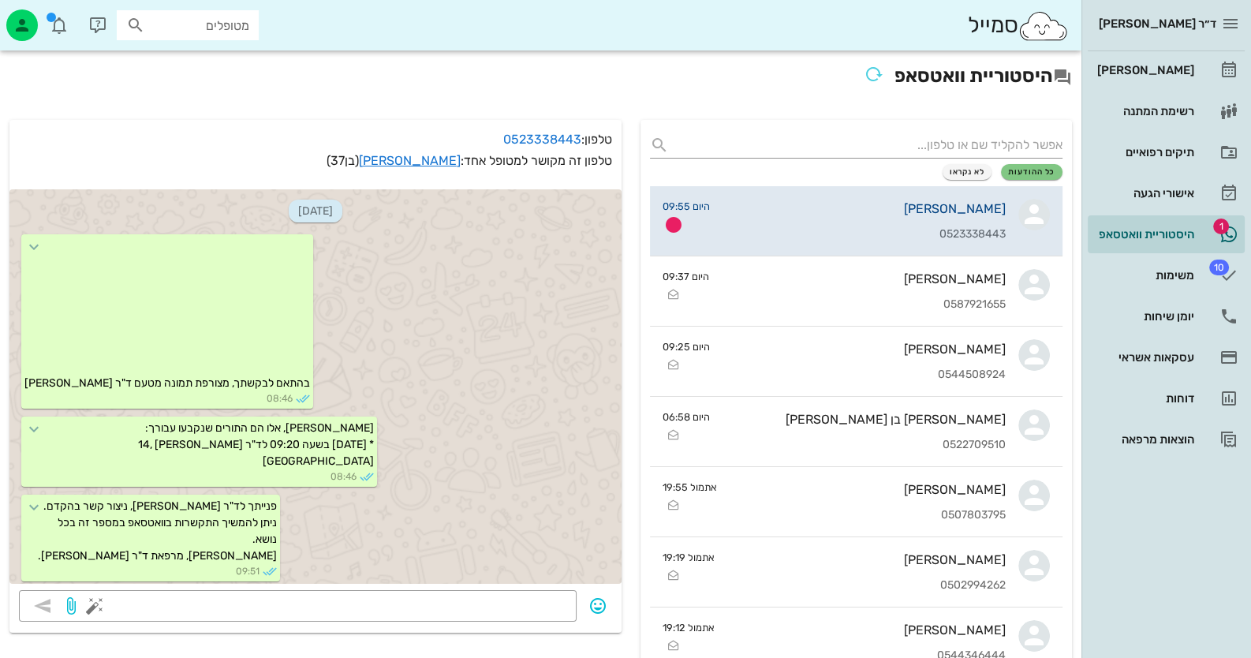
scroll to position [170, 0]
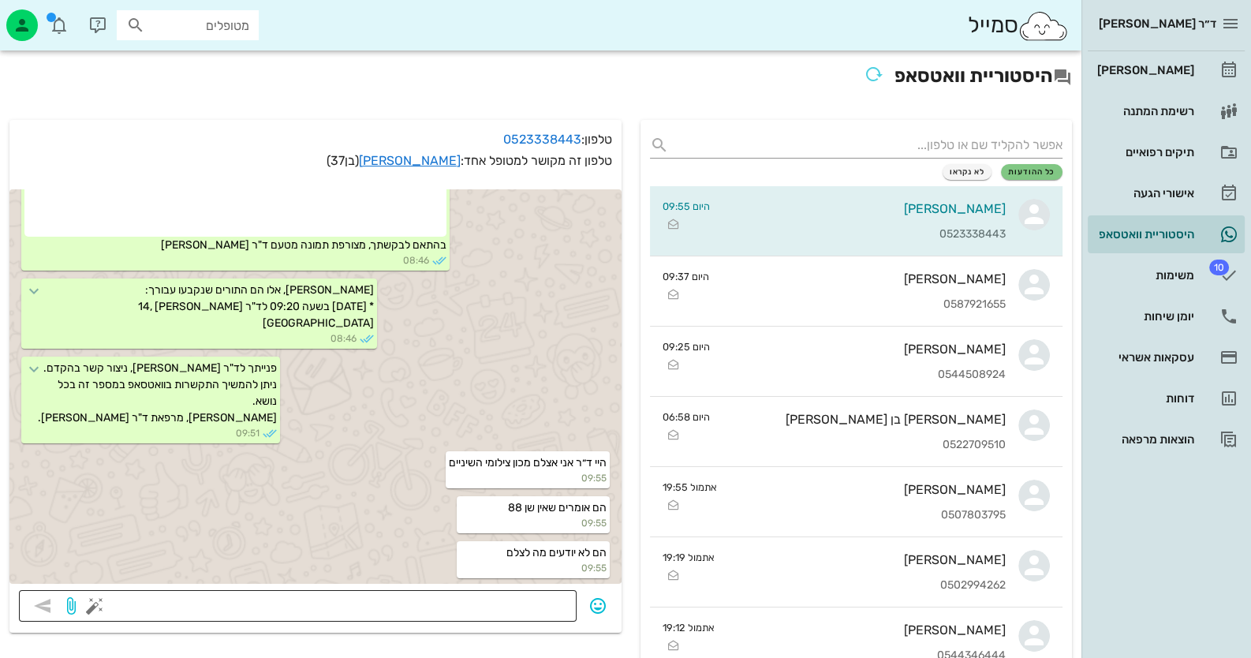
click at [480, 594] on div at bounding box center [332, 606] width 469 height 32
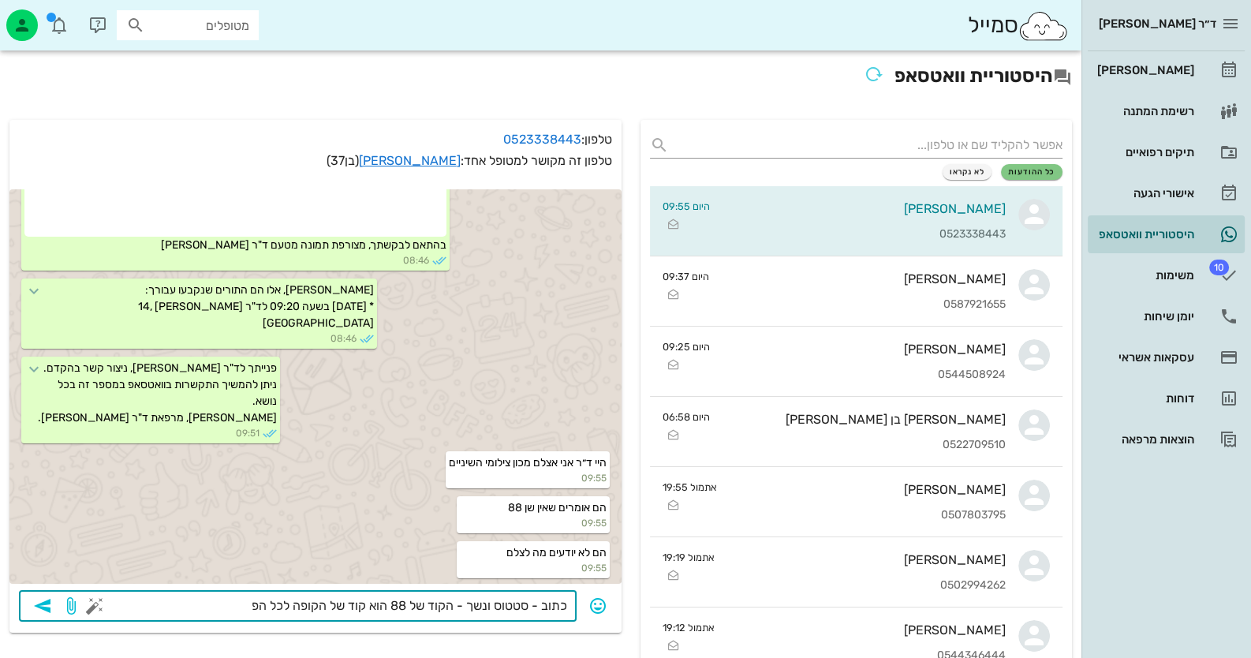
type textarea "כתוב - סטטוס ונשך - הקוד של 88 הוא קוד של הקופה לכל הפה"
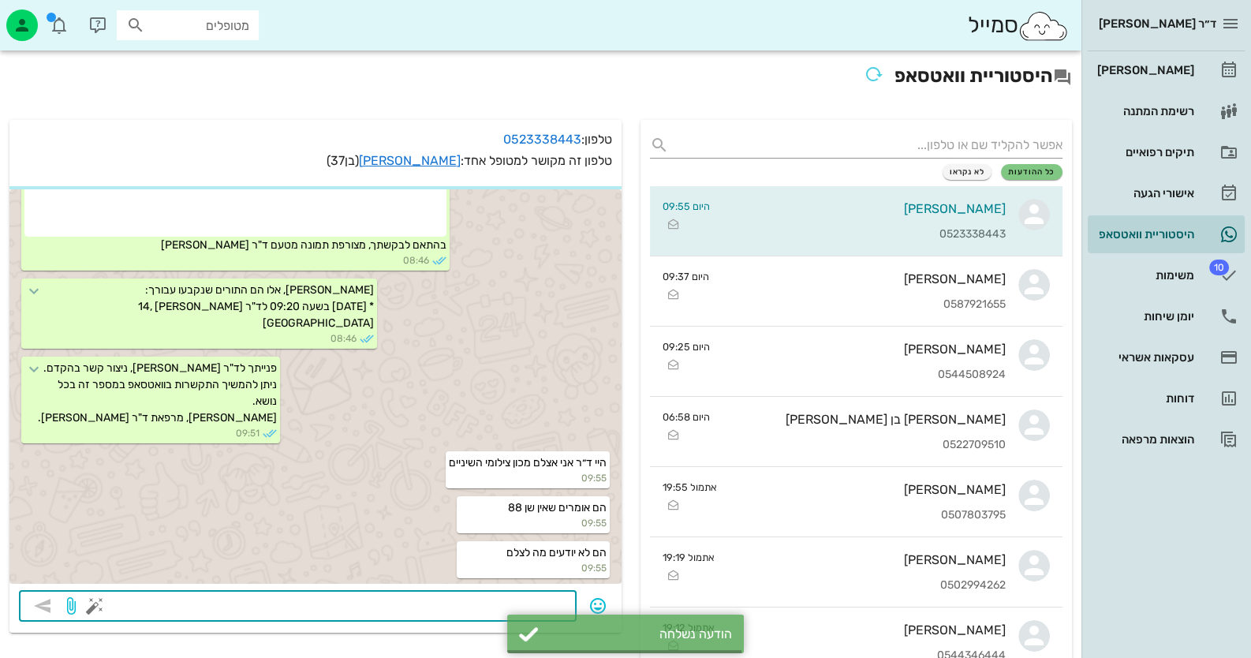
scroll to position [216, 0]
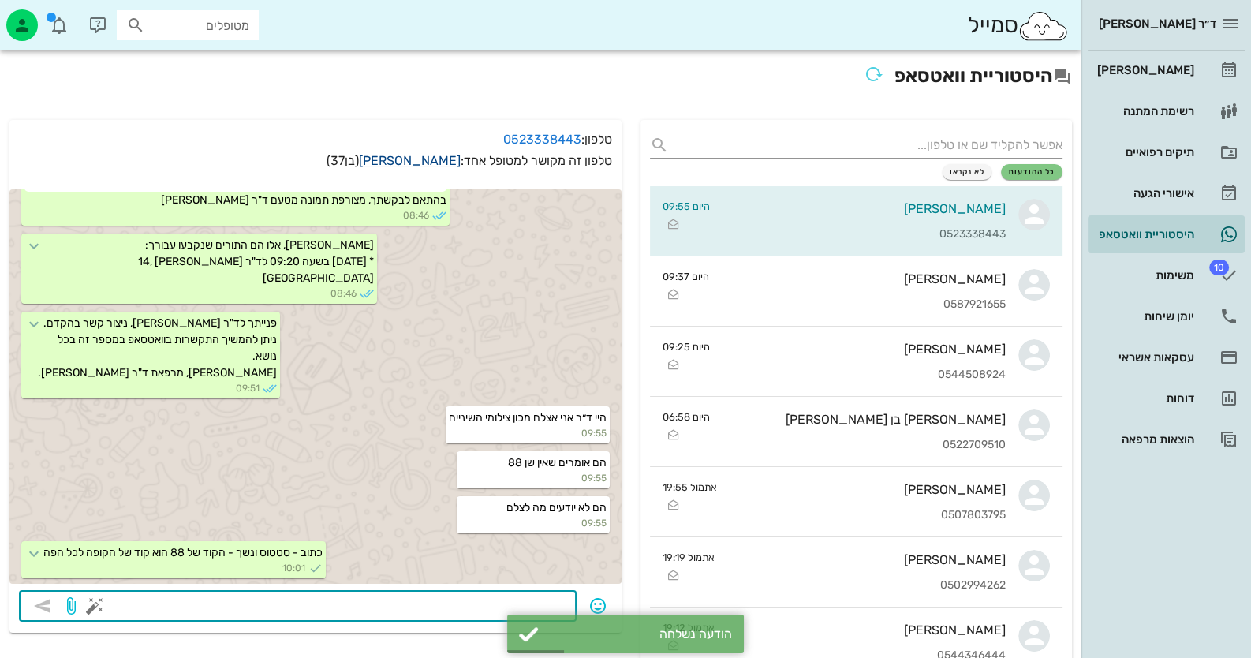
click at [422, 157] on link "[PERSON_NAME]" at bounding box center [410, 160] width 102 height 15
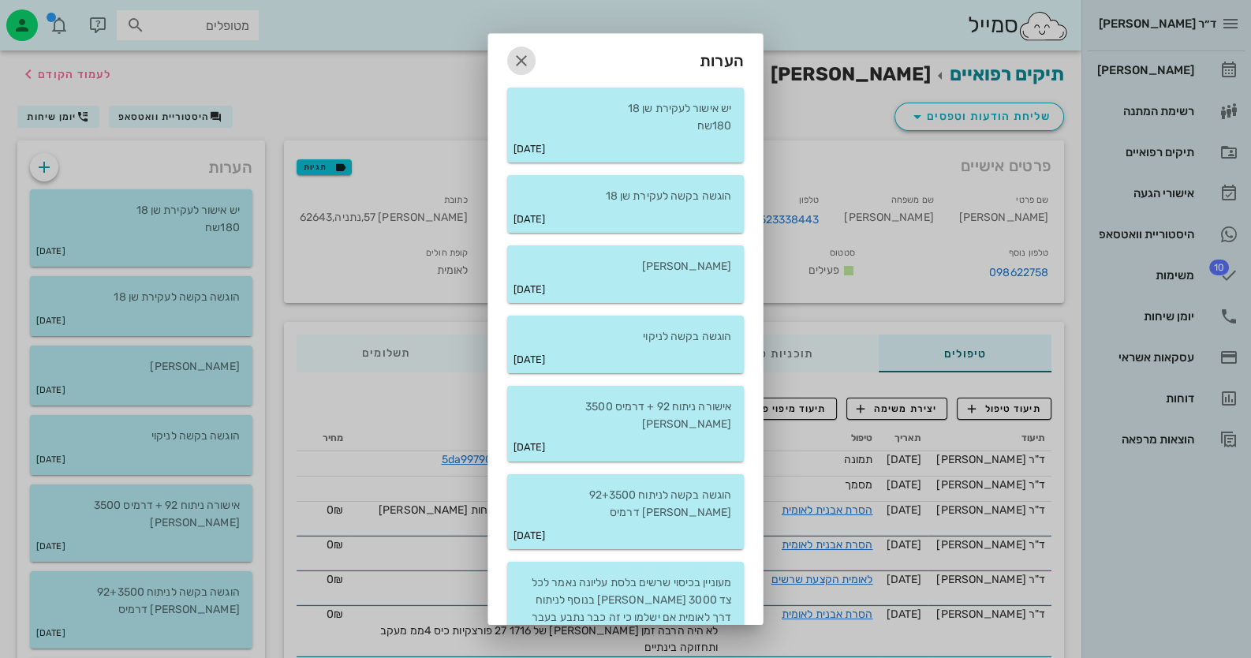
click at [531, 65] on icon "button" at bounding box center [521, 60] width 19 height 19
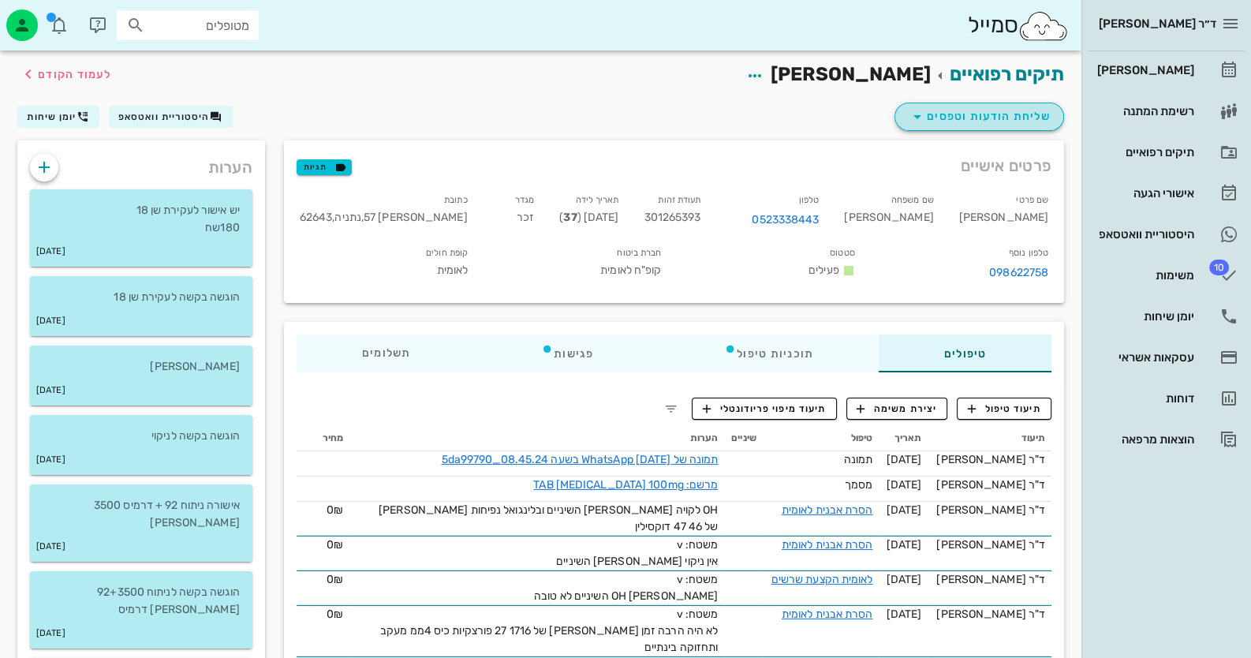
click at [1011, 121] on span "שליחת הודעות וטפסים" at bounding box center [979, 116] width 143 height 19
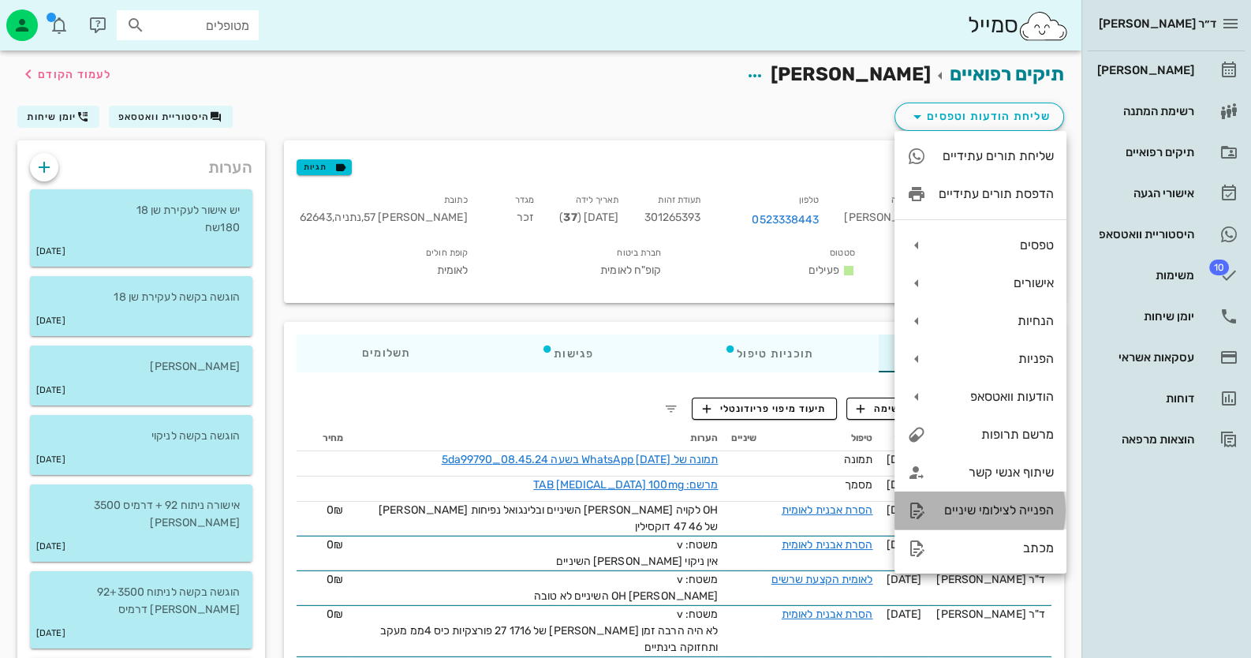
click at [1021, 504] on div "הפנייה לצילומי שיניים" at bounding box center [996, 510] width 115 height 15
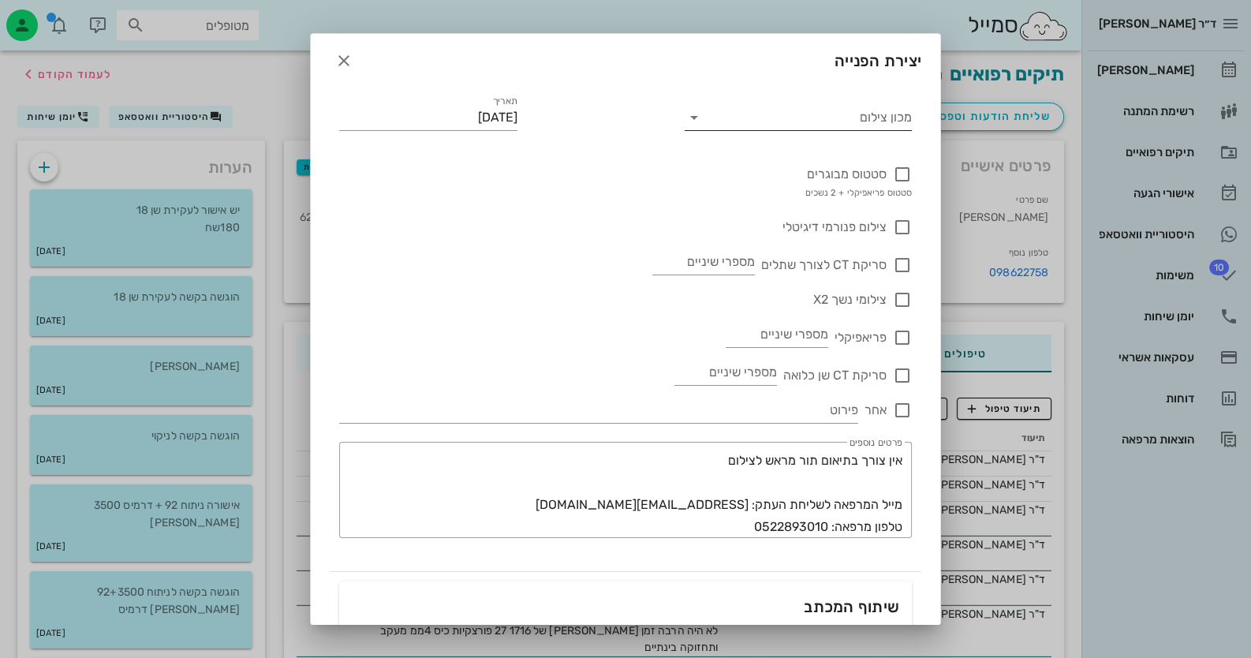
click at [884, 129] on input "מכון צילום" at bounding box center [811, 117] width 203 height 25
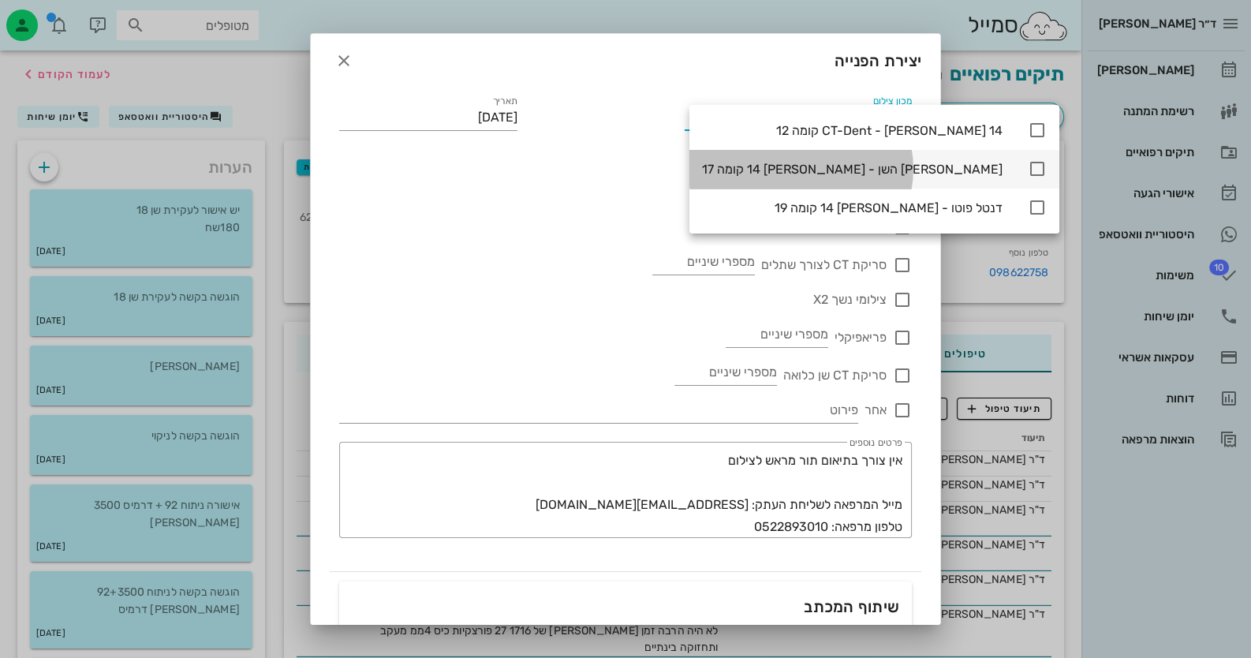
click at [1028, 170] on icon at bounding box center [1037, 168] width 19 height 19
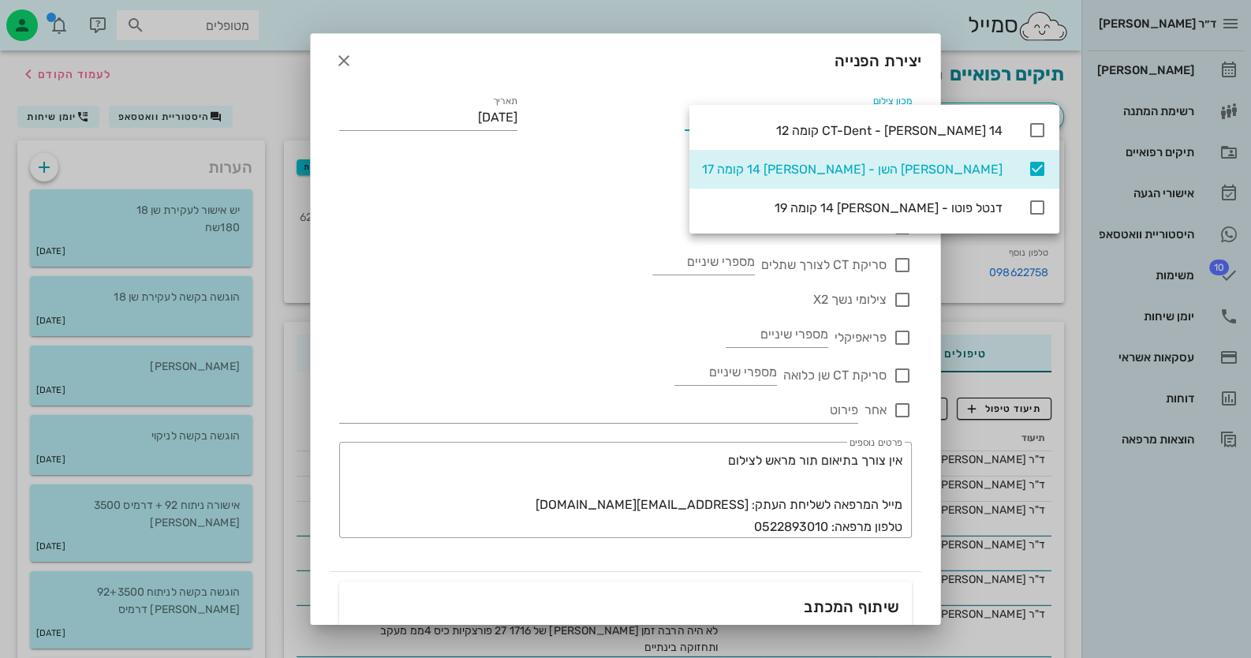
click at [528, 226] on div "צילום פנורמי דיגיטלי" at bounding box center [625, 219] width 573 height 35
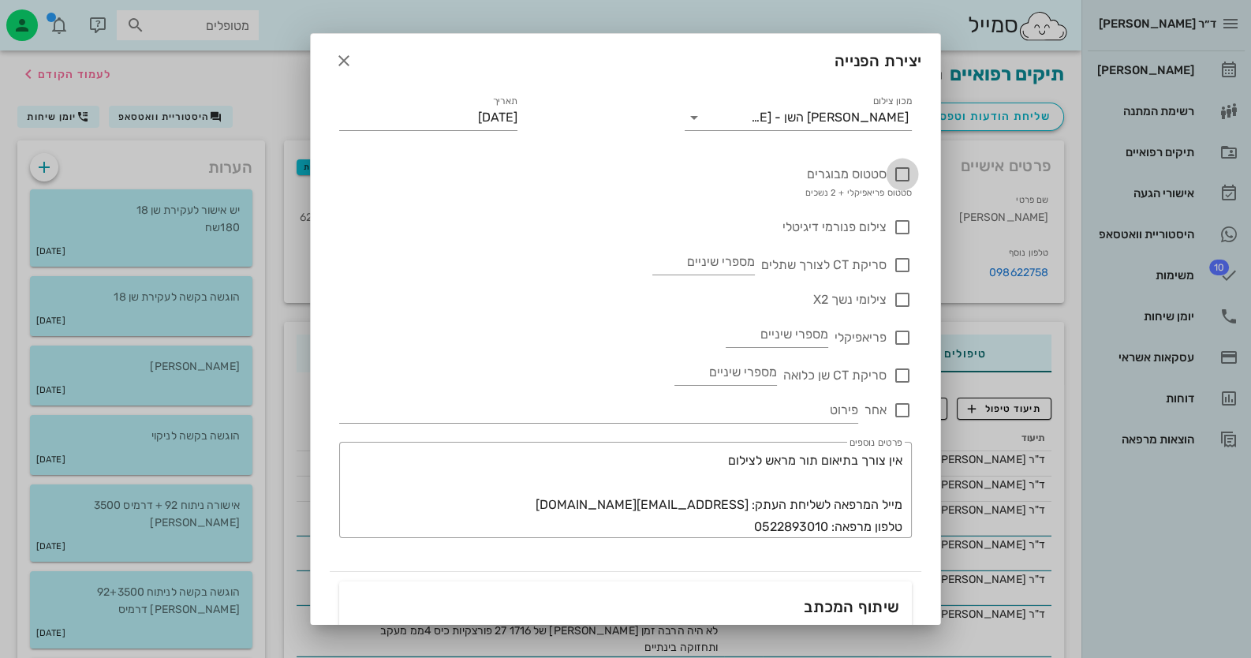
click at [899, 161] on div at bounding box center [902, 174] width 27 height 27
checkbox input "true"
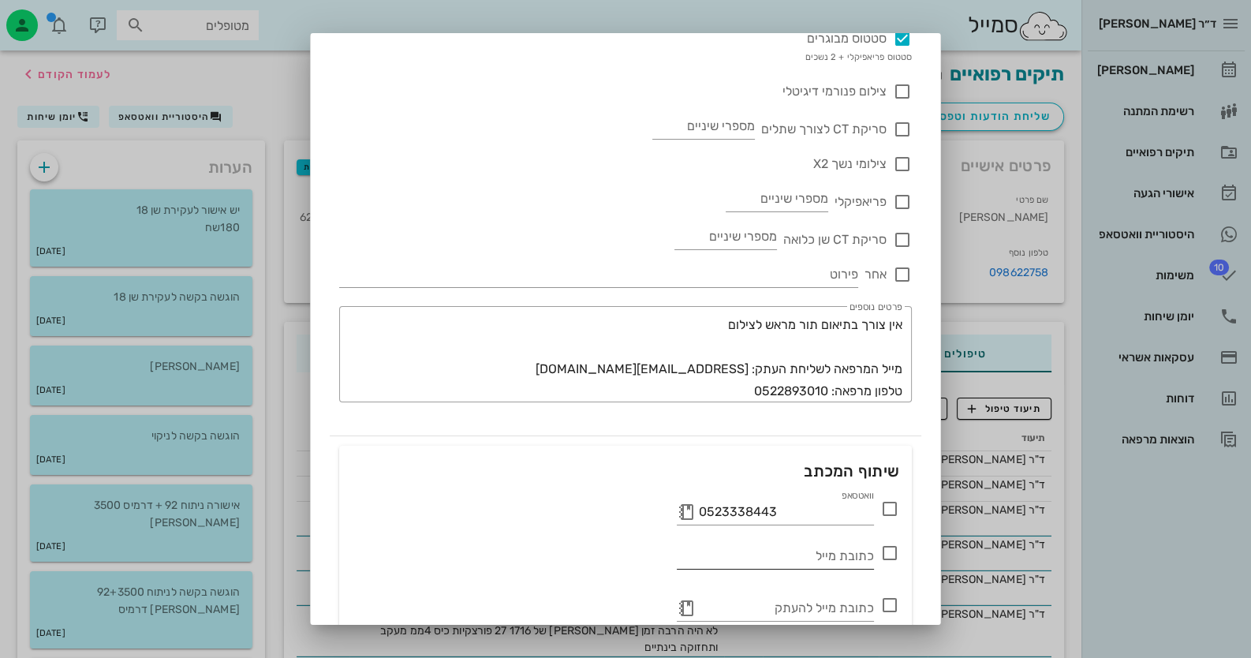
scroll to position [209, 0]
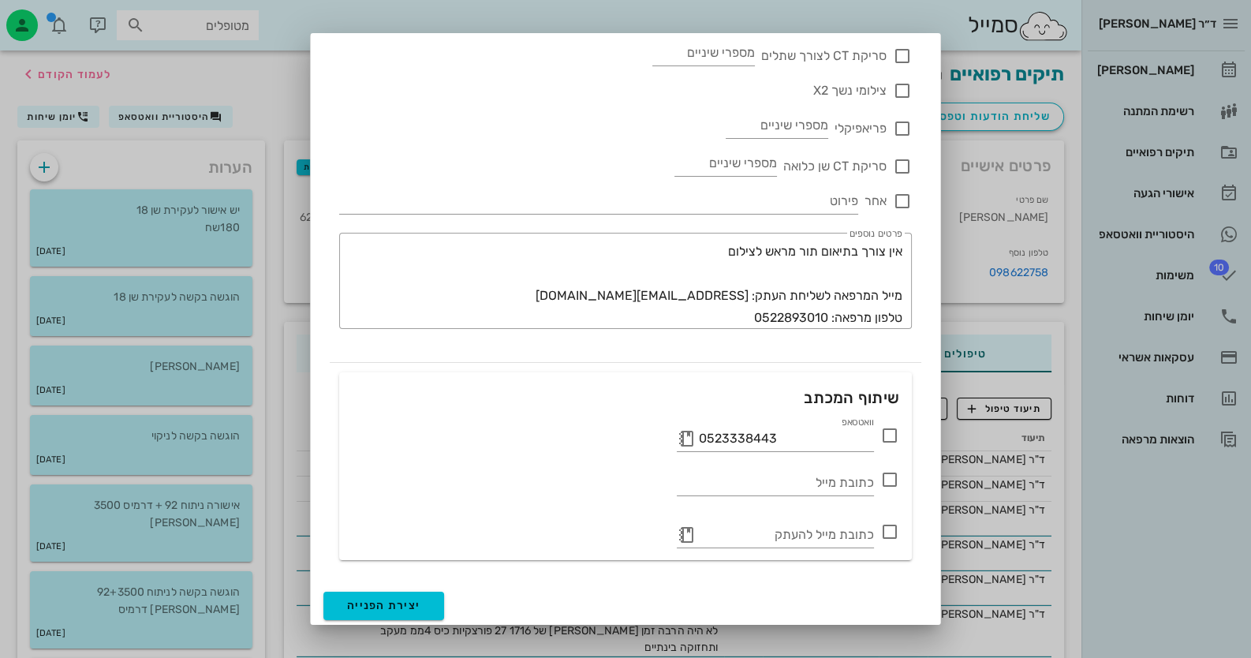
click at [891, 429] on icon at bounding box center [889, 435] width 19 height 19
click at [394, 607] on span "יצירת הפנייה" at bounding box center [383, 605] width 73 height 13
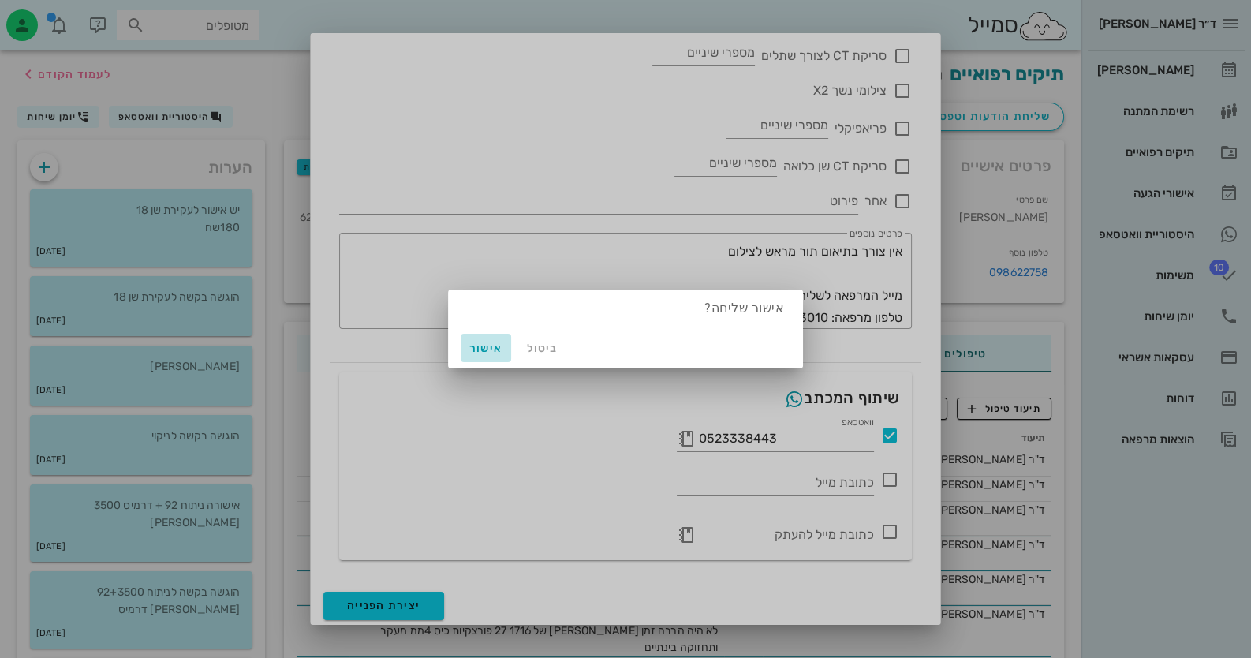
click at [488, 337] on button "אישור" at bounding box center [486, 348] width 50 height 28
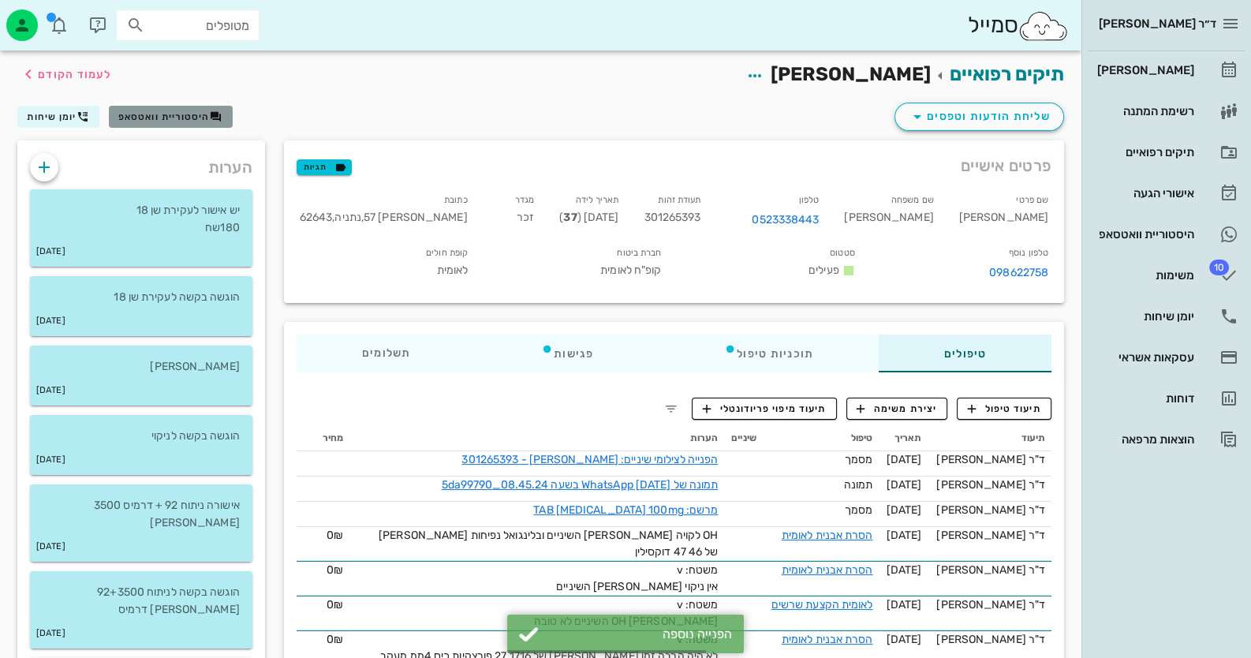
click at [183, 113] on span "היסטוריית וואטסאפ" at bounding box center [164, 116] width 92 height 11
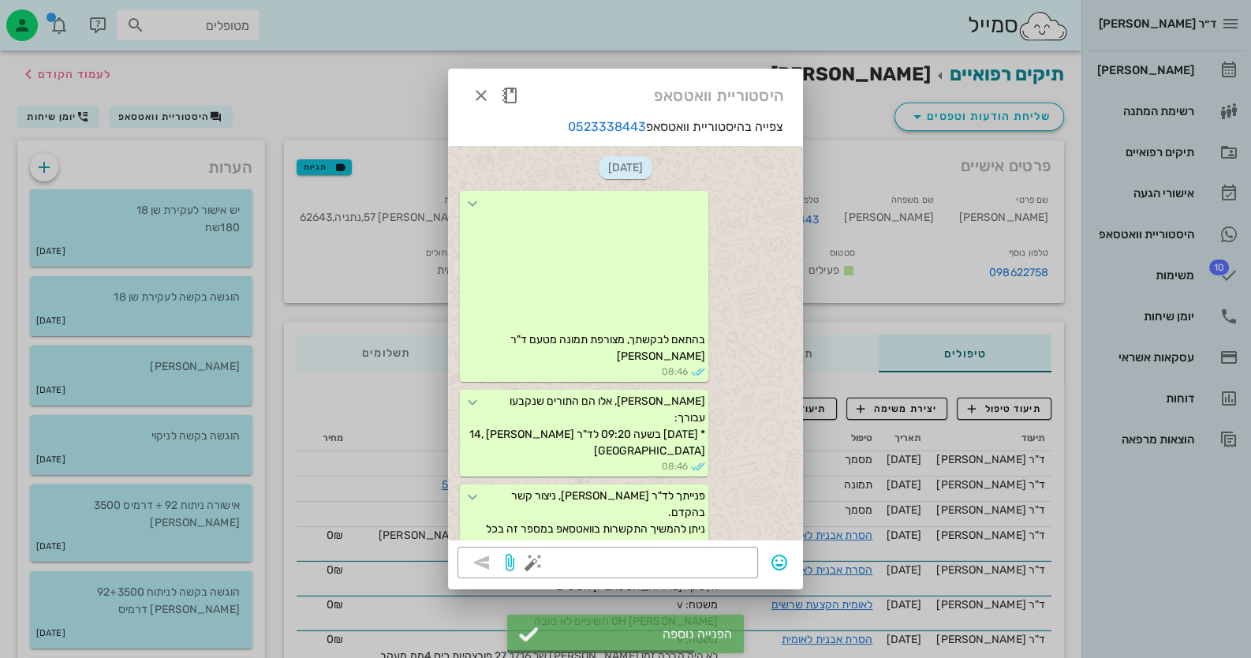
scroll to position [351, 0]
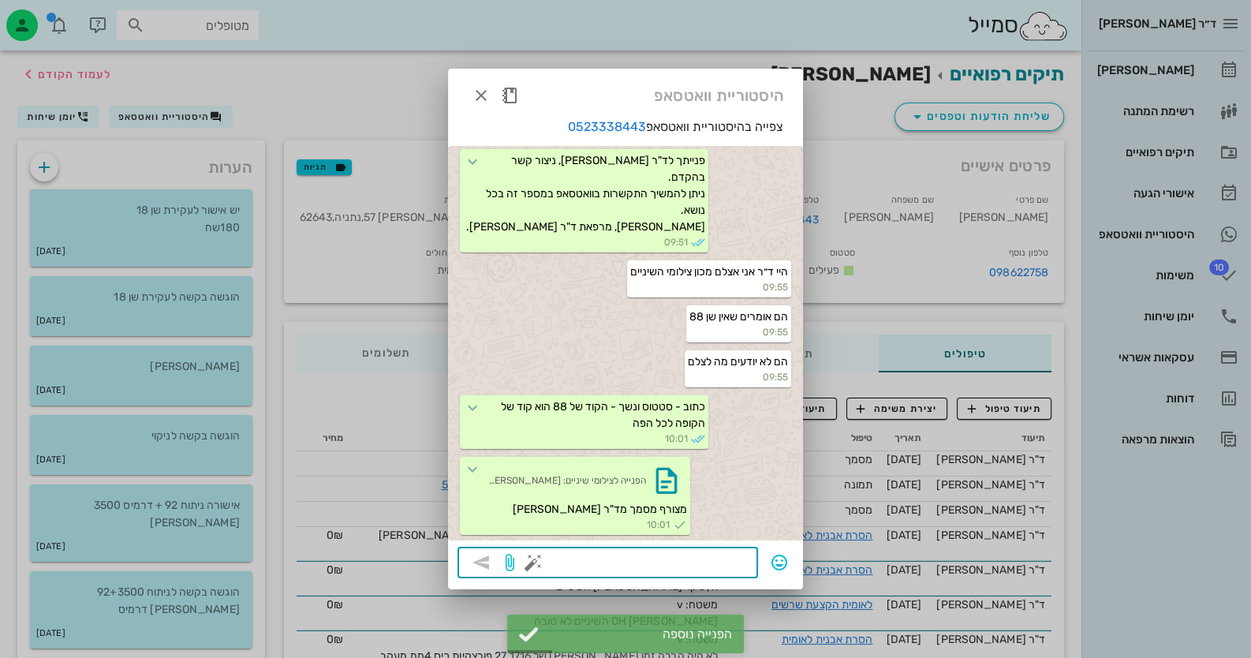
click at [738, 576] on textarea at bounding box center [642, 563] width 212 height 25
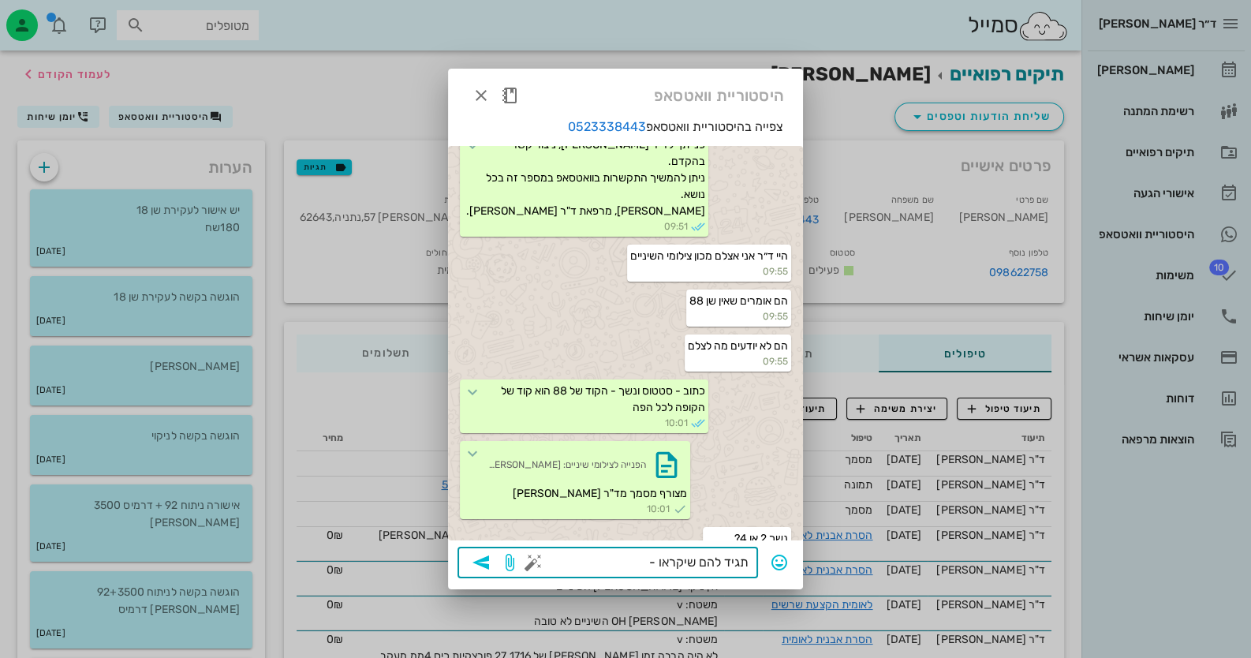
scroll to position [396, 0]
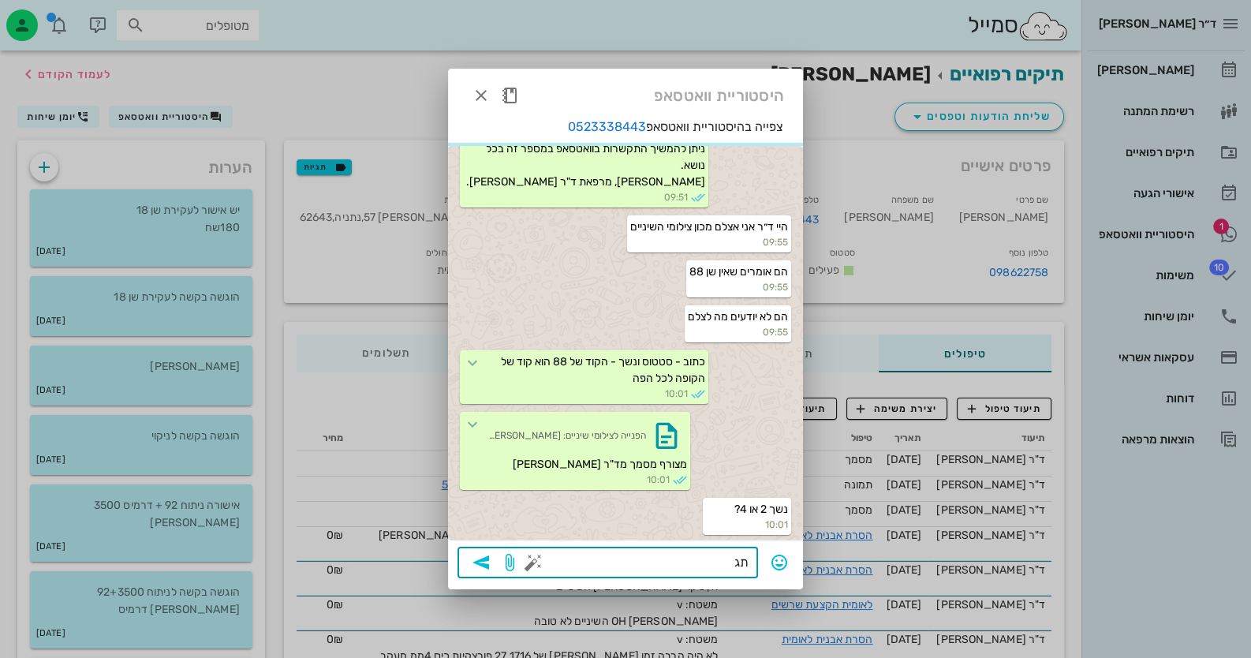
type textarea "ת"
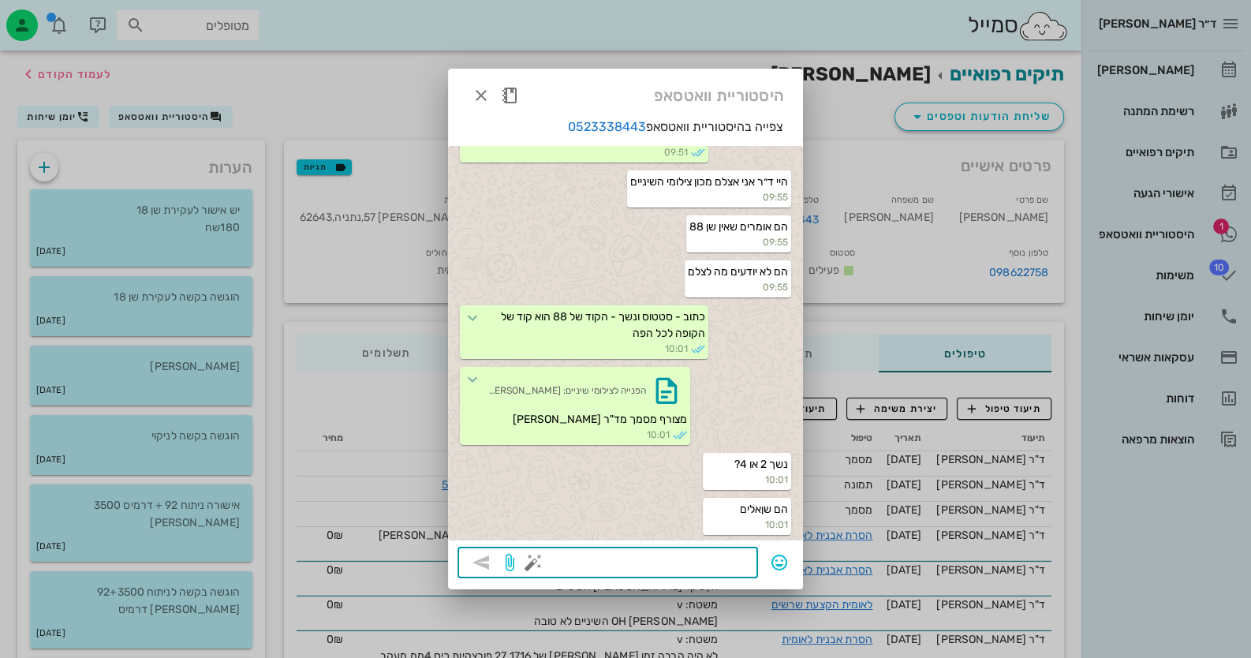
type textarea "2"
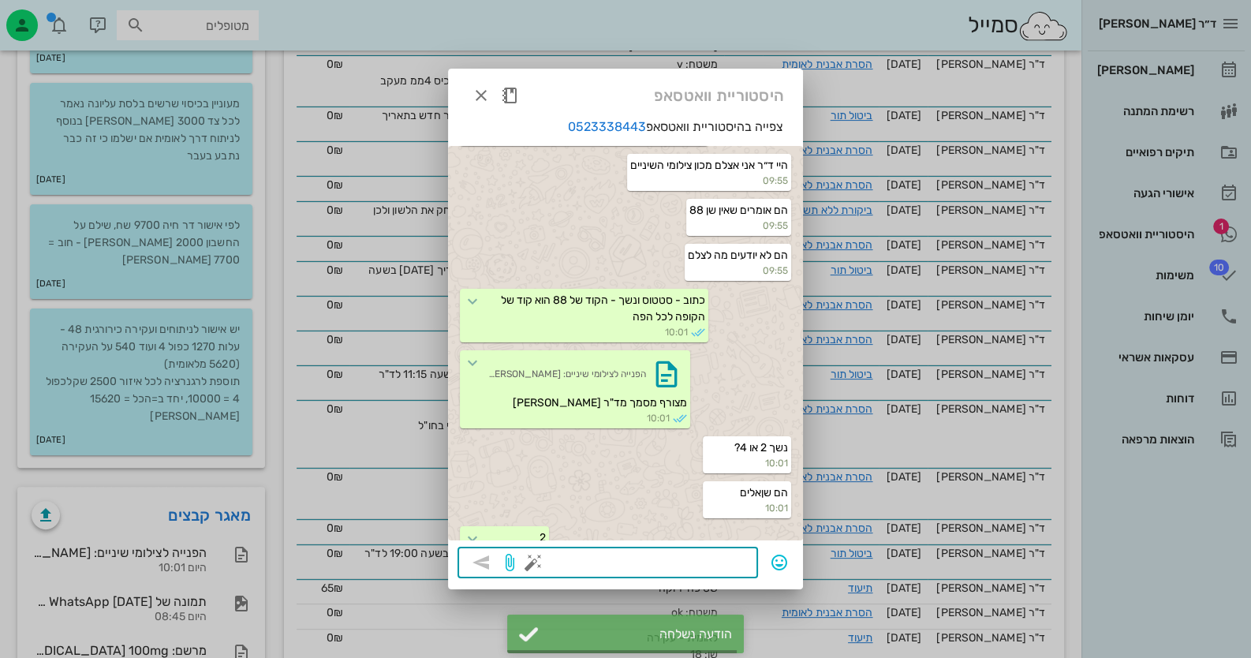
scroll to position [486, 0]
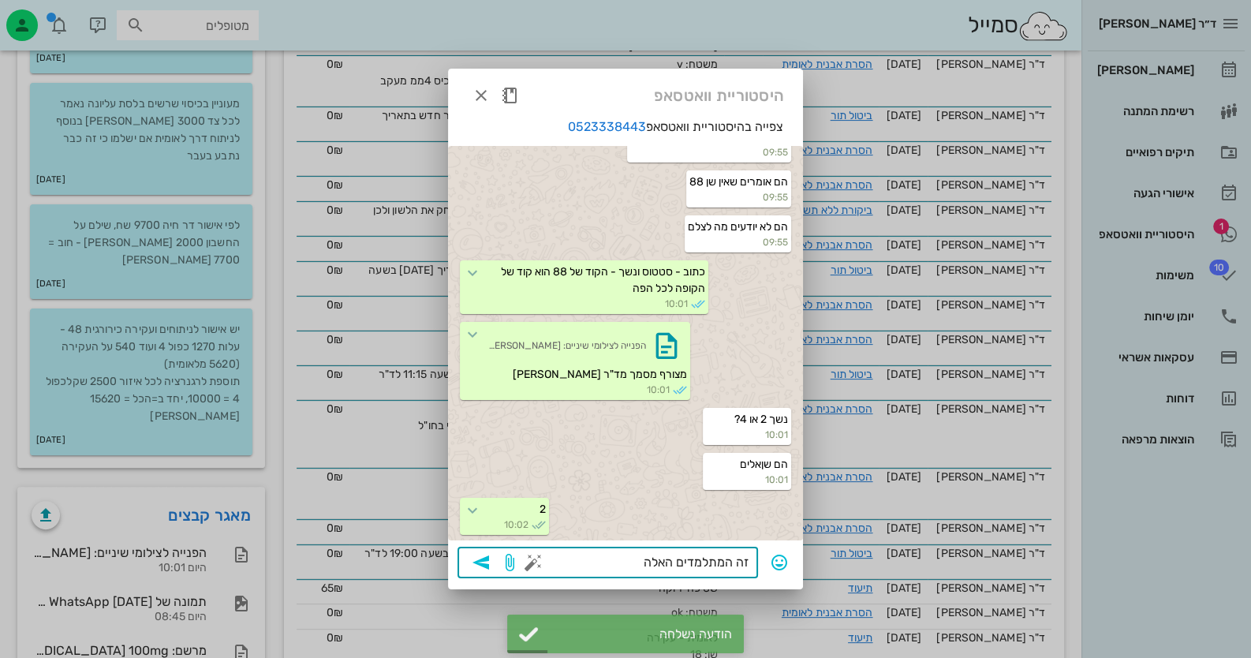
type textarea "זה המתלמדים האלה?"
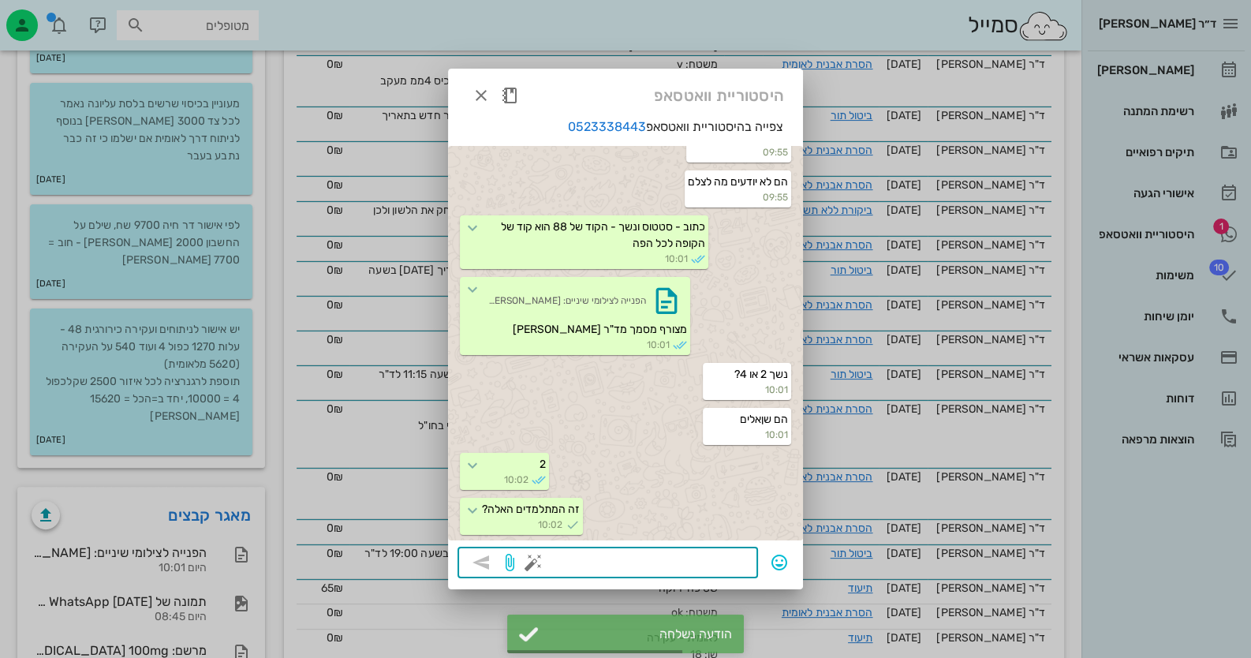
type textarea "ב"
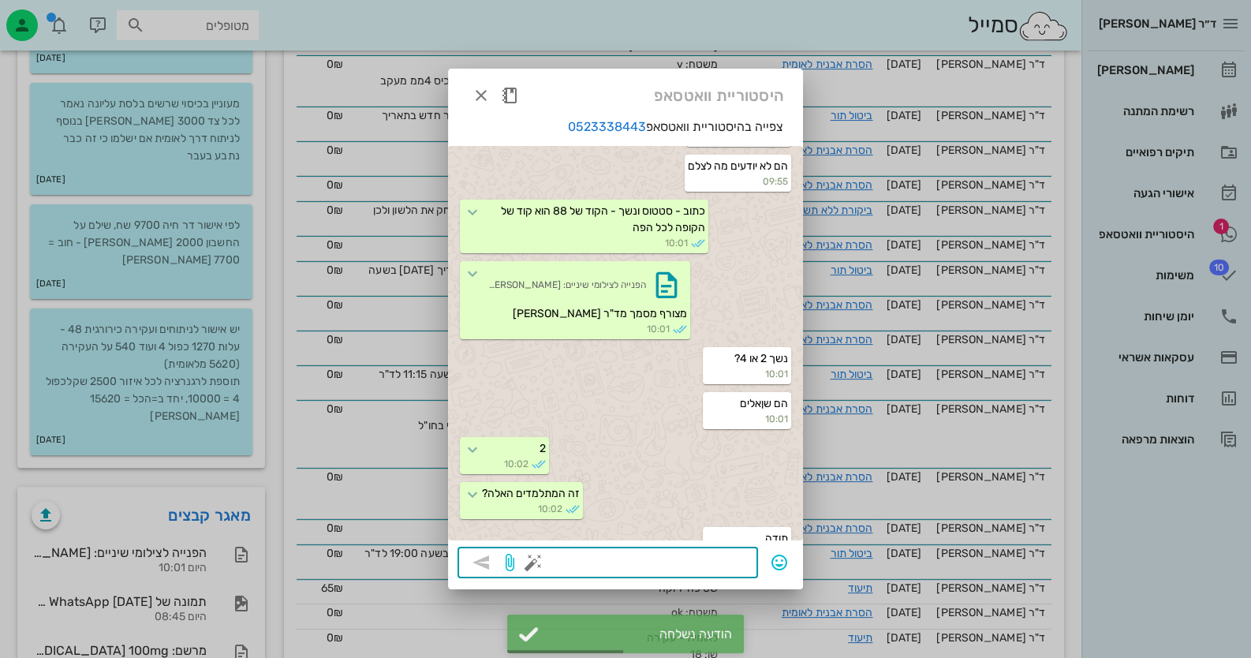
scroll to position [576, 0]
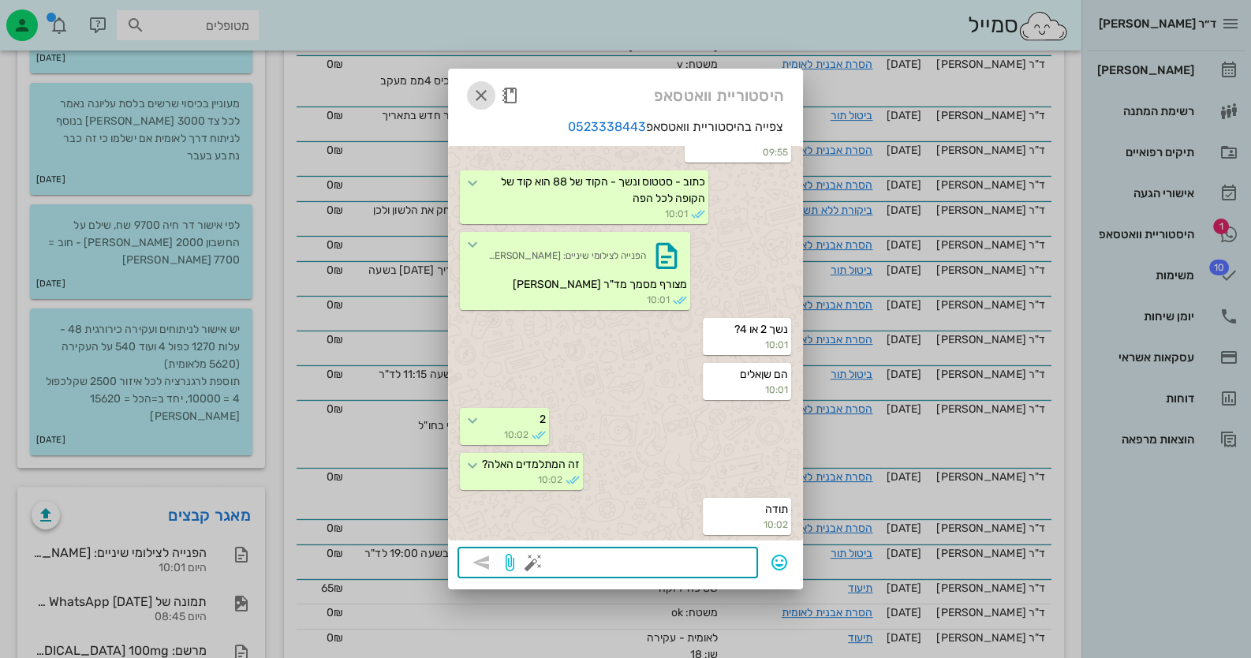
click at [476, 100] on icon "button" at bounding box center [481, 95] width 19 height 19
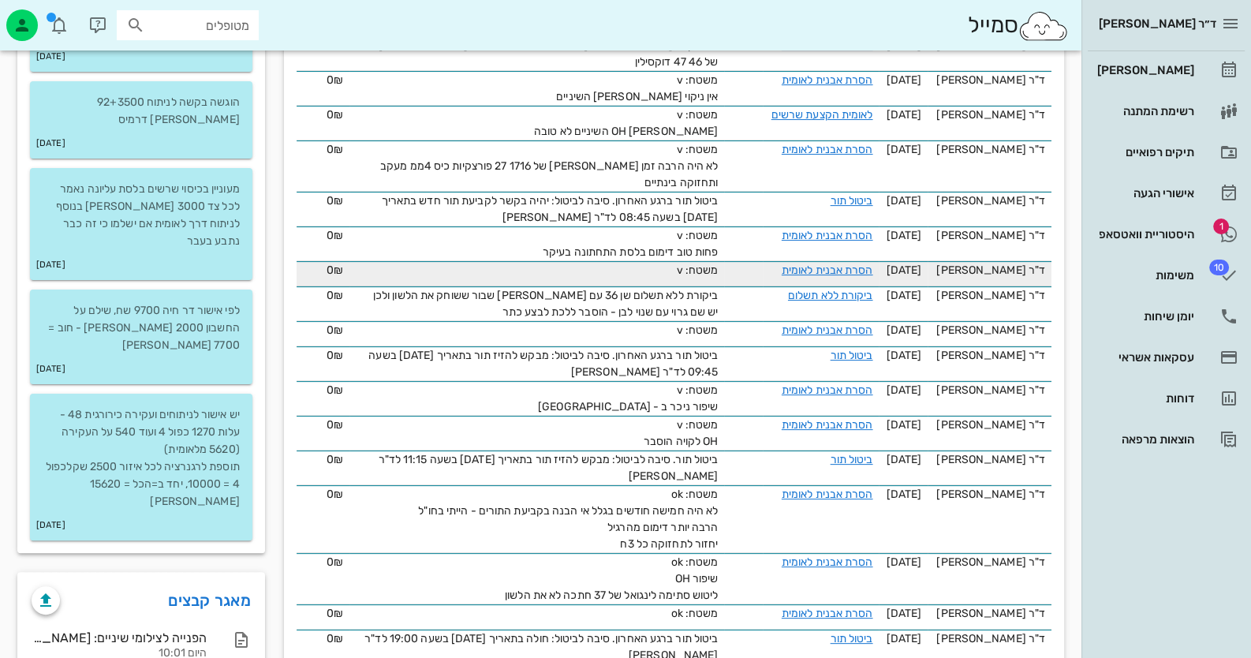
scroll to position [338, 0]
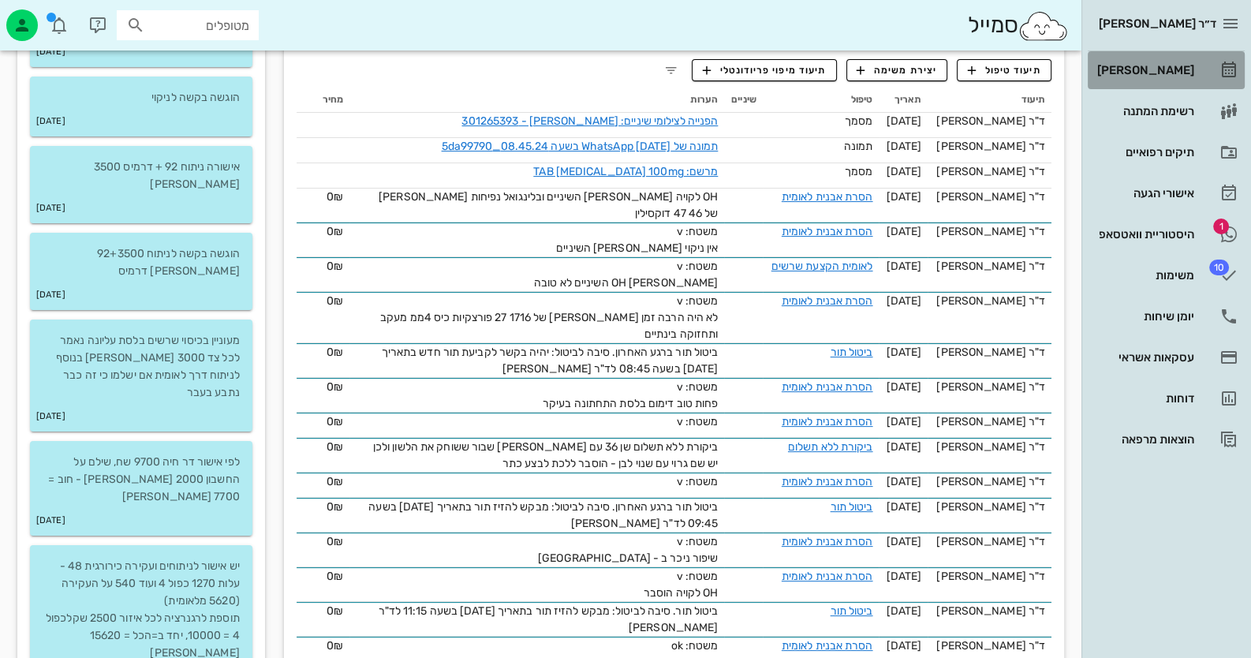
click at [1169, 69] on div "[PERSON_NAME]" at bounding box center [1144, 70] width 100 height 13
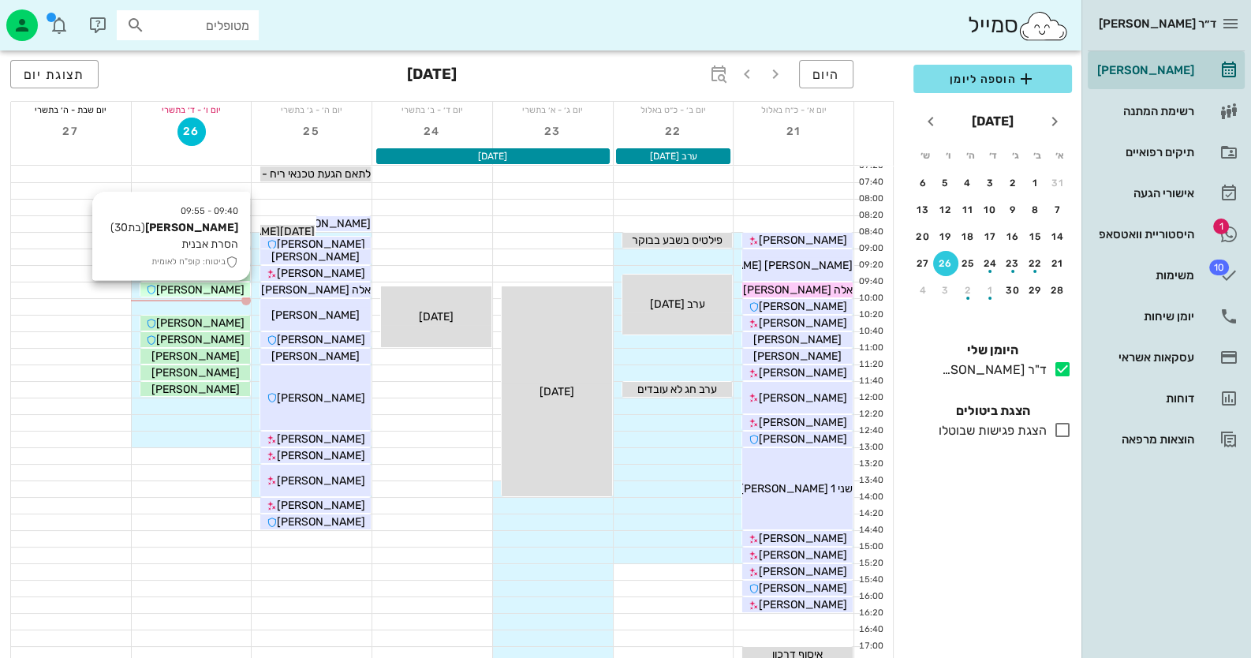
click at [205, 297] on div "09:40 - 09:55 [PERSON_NAME] (בת 30 ) הסרת אבנית ביטוח: קופ"ח לאומית [PERSON_NAM…" at bounding box center [196, 290] width 112 height 16
click at [208, 293] on span "[PERSON_NAME]" at bounding box center [200, 289] width 88 height 13
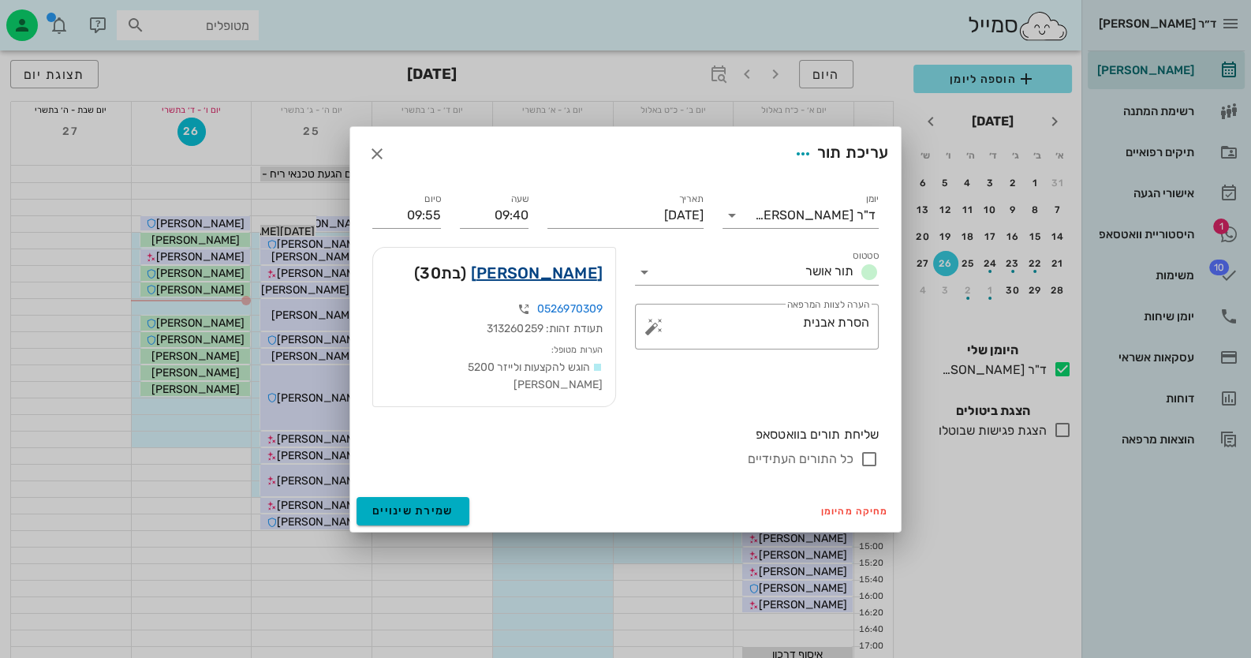
click at [562, 282] on link "[PERSON_NAME]" at bounding box center [537, 272] width 132 height 25
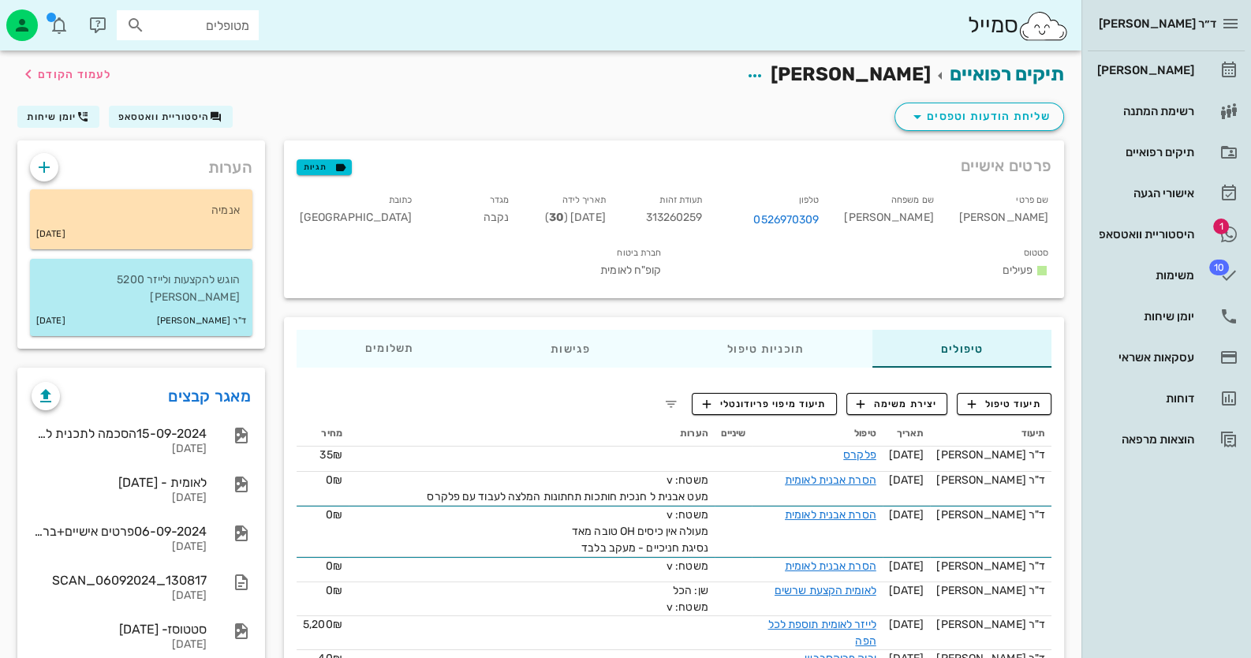
click at [702, 220] on span "313260259" at bounding box center [673, 217] width 57 height 13
copy span "313260259"
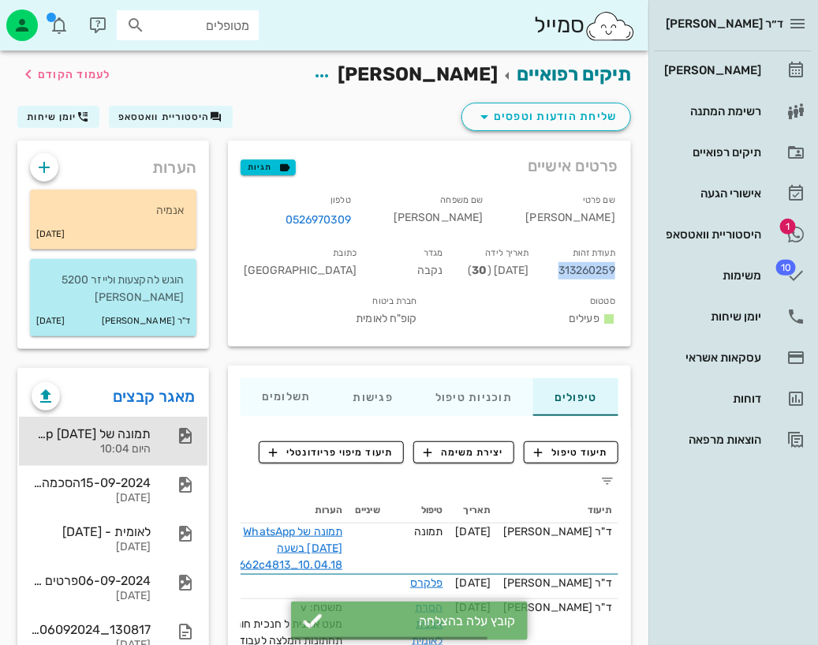
click at [143, 447] on div "היום 10:04" at bounding box center [91, 449] width 119 height 13
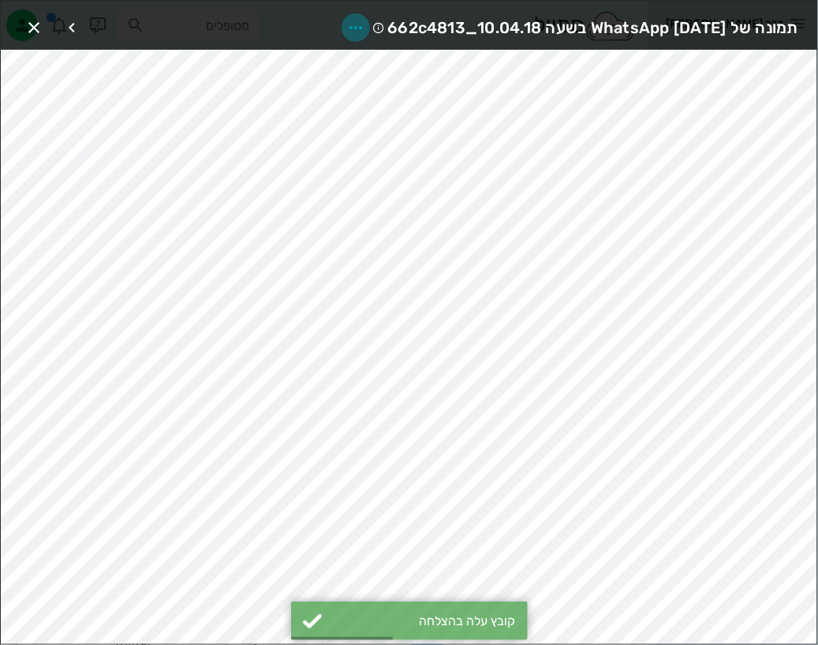
click at [346, 19] on icon "button" at bounding box center [355, 27] width 19 height 19
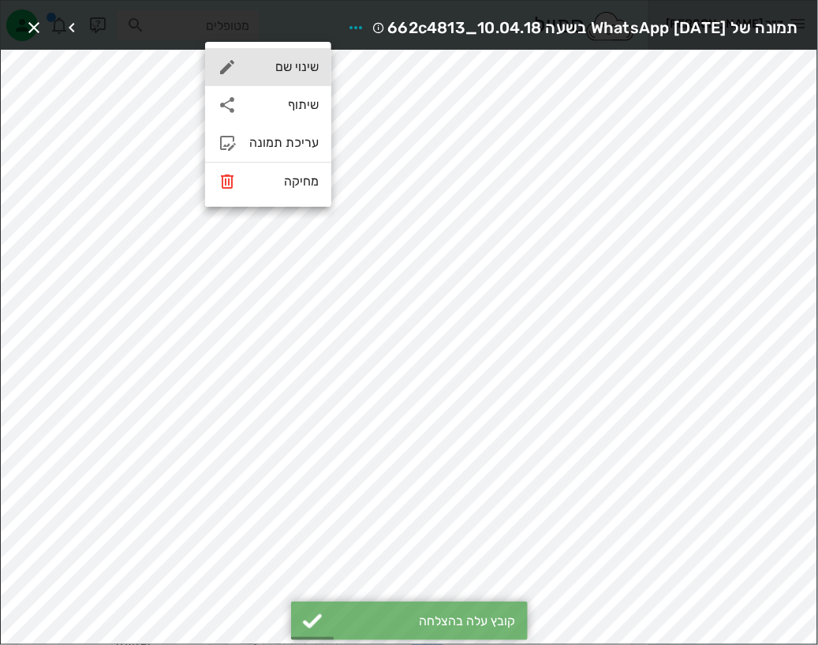
click at [313, 58] on div "שינוי שם" at bounding box center [268, 67] width 126 height 38
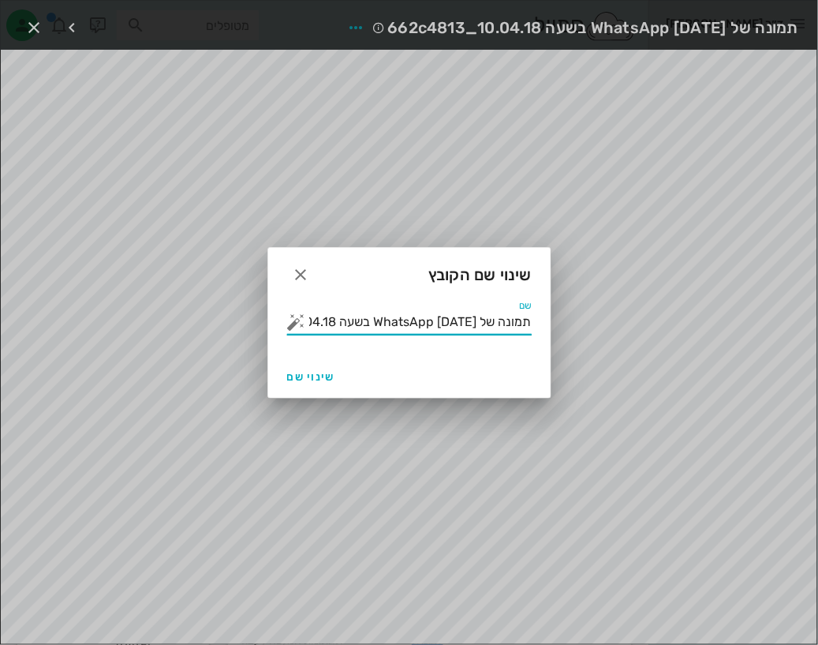
click at [443, 333] on input "תמונה של WhatsApp [DATE] בשעה 10.04.18_662c4813" at bounding box center [420, 321] width 222 height 25
click at [443, 331] on input "תמונה של WhatsApp [DATE] בשעה 10.04.18_662c4813" at bounding box center [420, 321] width 222 height 25
click at [443, 319] on input "תמונה של WhatsApp [DATE] בשעה 10.04.18_662c4813" at bounding box center [420, 321] width 222 height 25
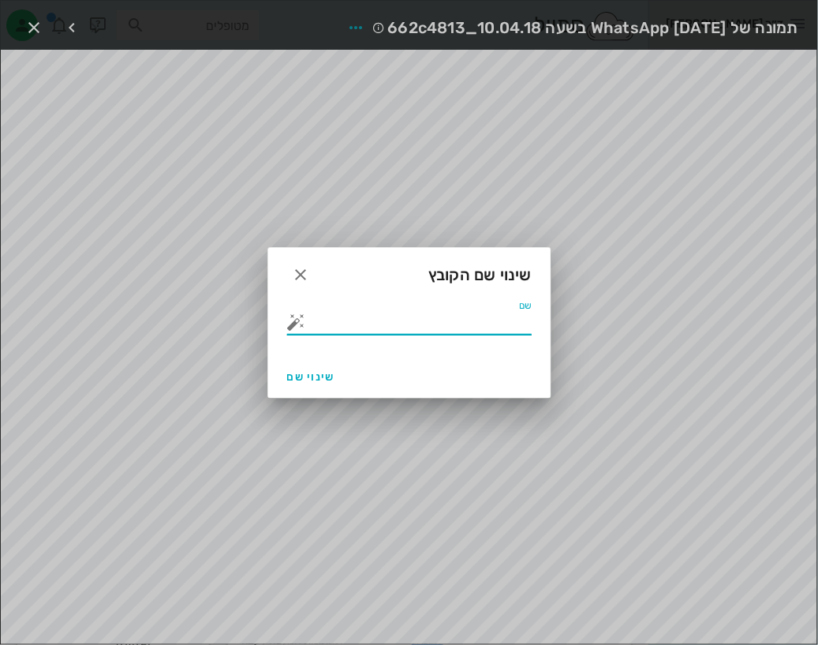
click at [292, 317] on button "button" at bounding box center [296, 321] width 19 height 19
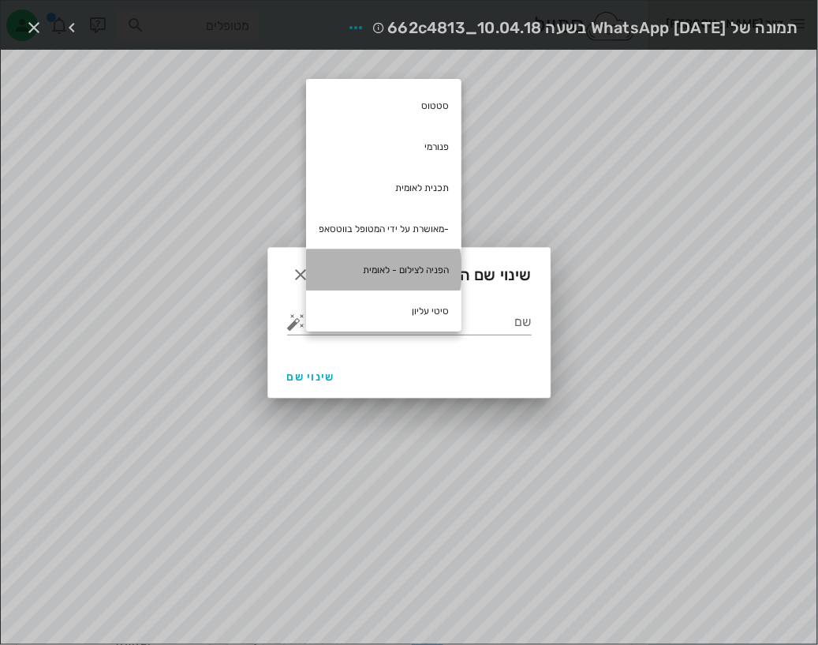
click at [404, 267] on div "הפניה לצילום - לאומית" at bounding box center [383, 269] width 155 height 41
type input "הפניה לצילום - לאומית"
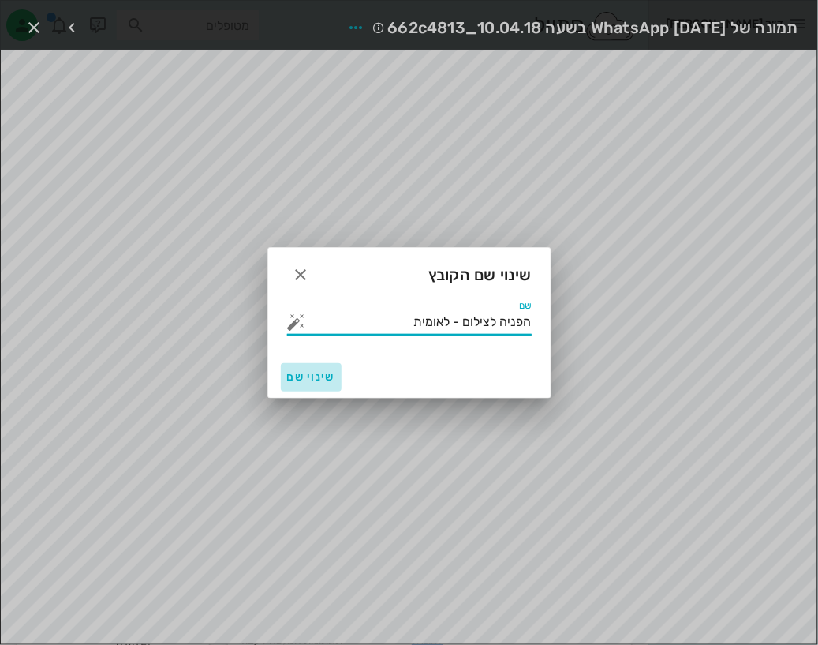
click at [293, 381] on span "שינוי שם" at bounding box center [311, 376] width 48 height 13
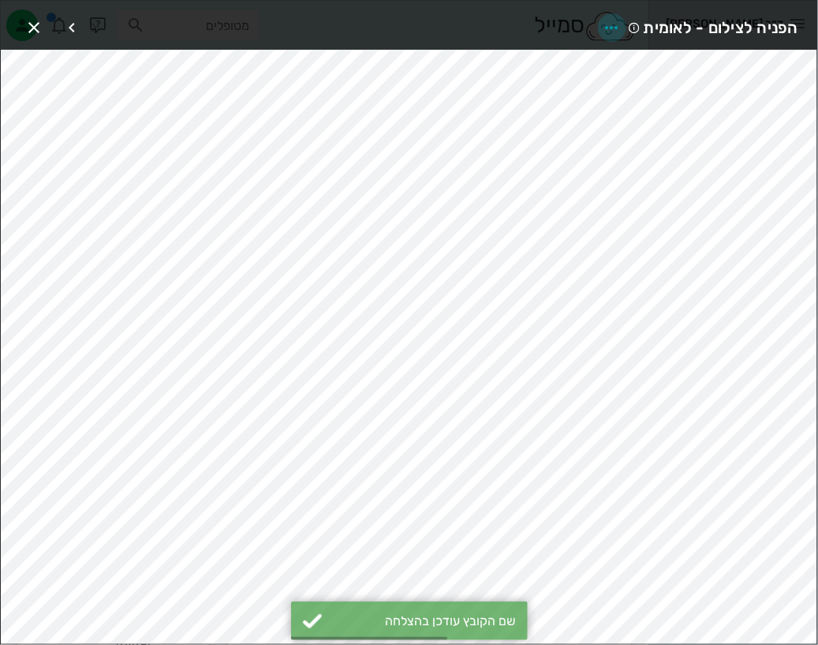
click at [622, 24] on icon "button" at bounding box center [612, 27] width 19 height 19
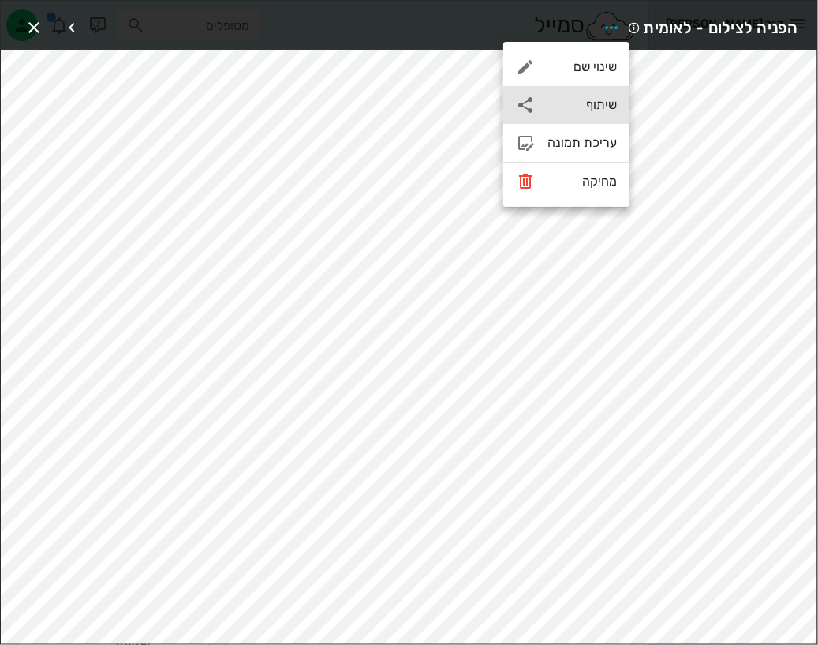
click at [607, 115] on div "שיתוף" at bounding box center [566, 105] width 126 height 38
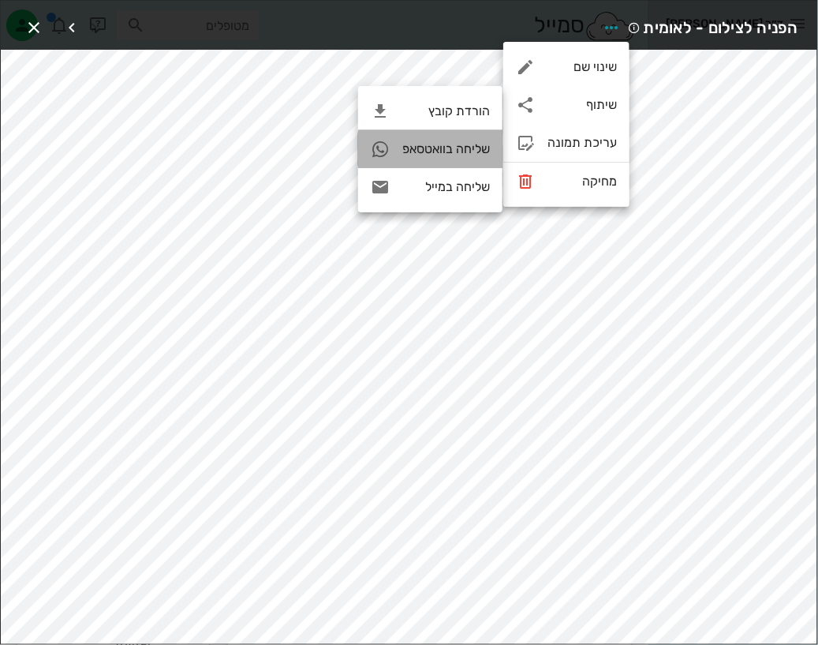
click at [494, 155] on div "שליחה בוואטסאפ" at bounding box center [430, 149] width 144 height 38
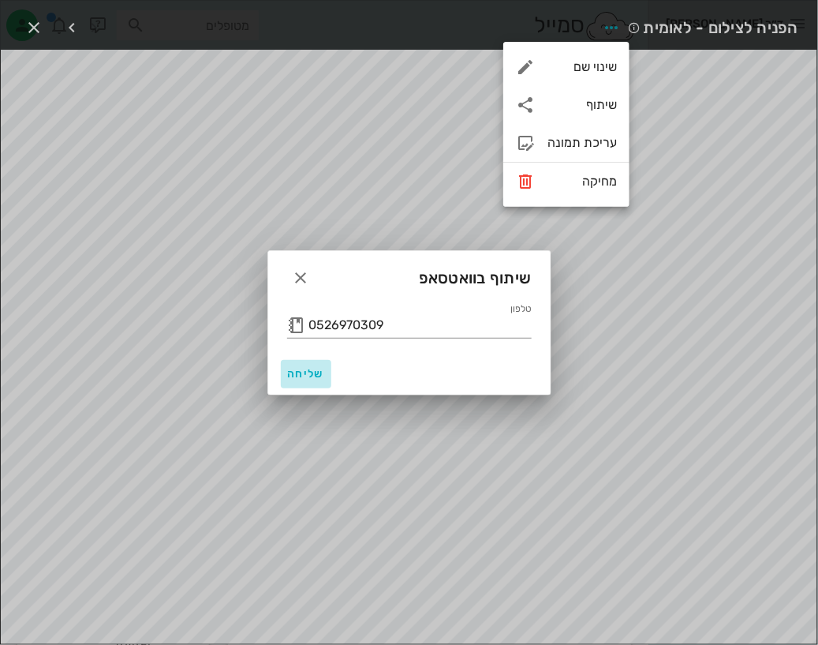
click at [319, 376] on span "שליחה" at bounding box center [306, 373] width 38 height 13
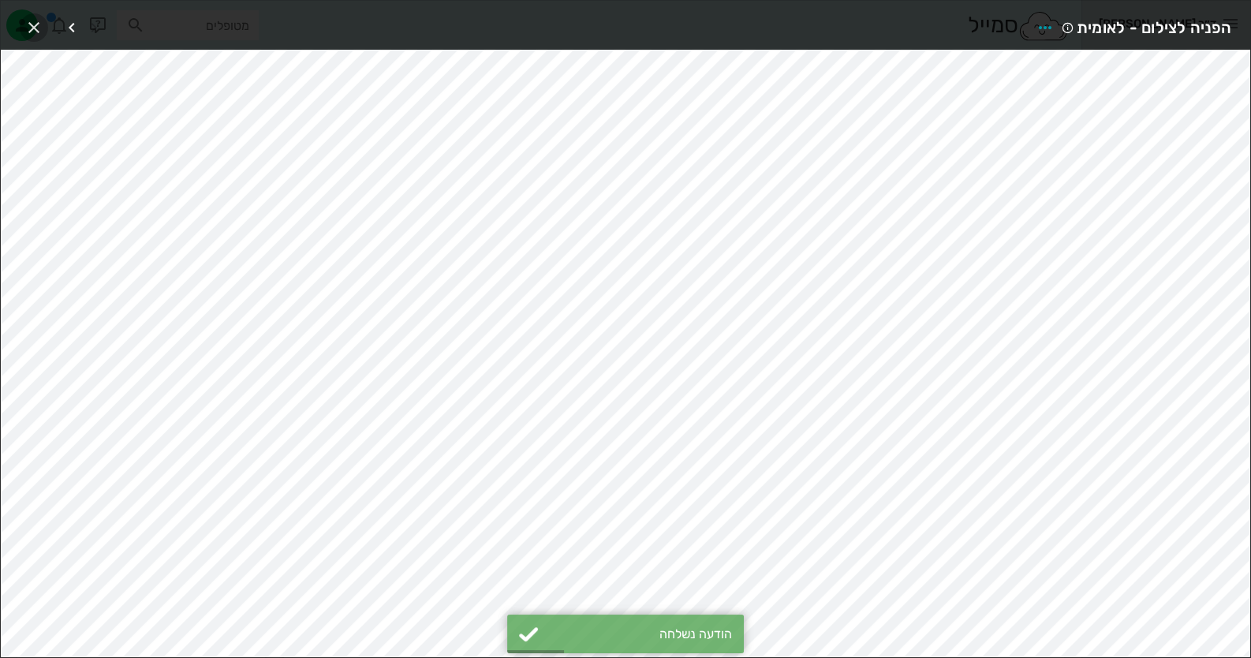
click at [32, 23] on icon "button" at bounding box center [33, 27] width 19 height 19
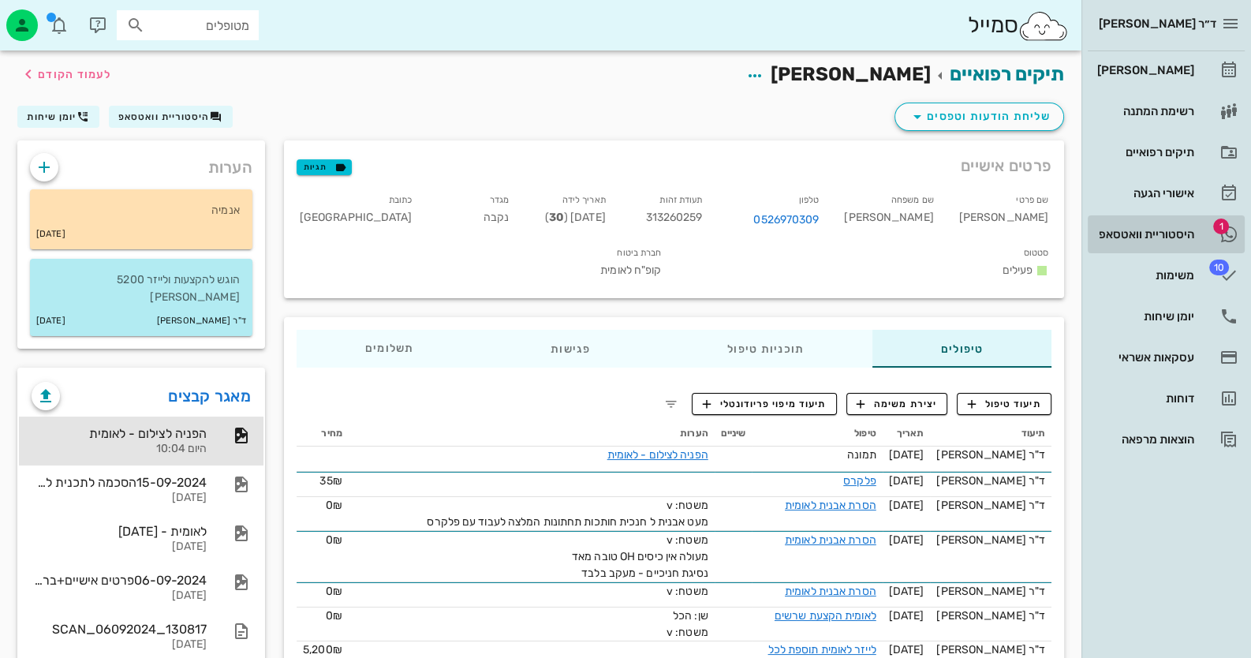
click at [1201, 227] on link "1 היסטוריית וואטסאפ" at bounding box center [1166, 234] width 157 height 38
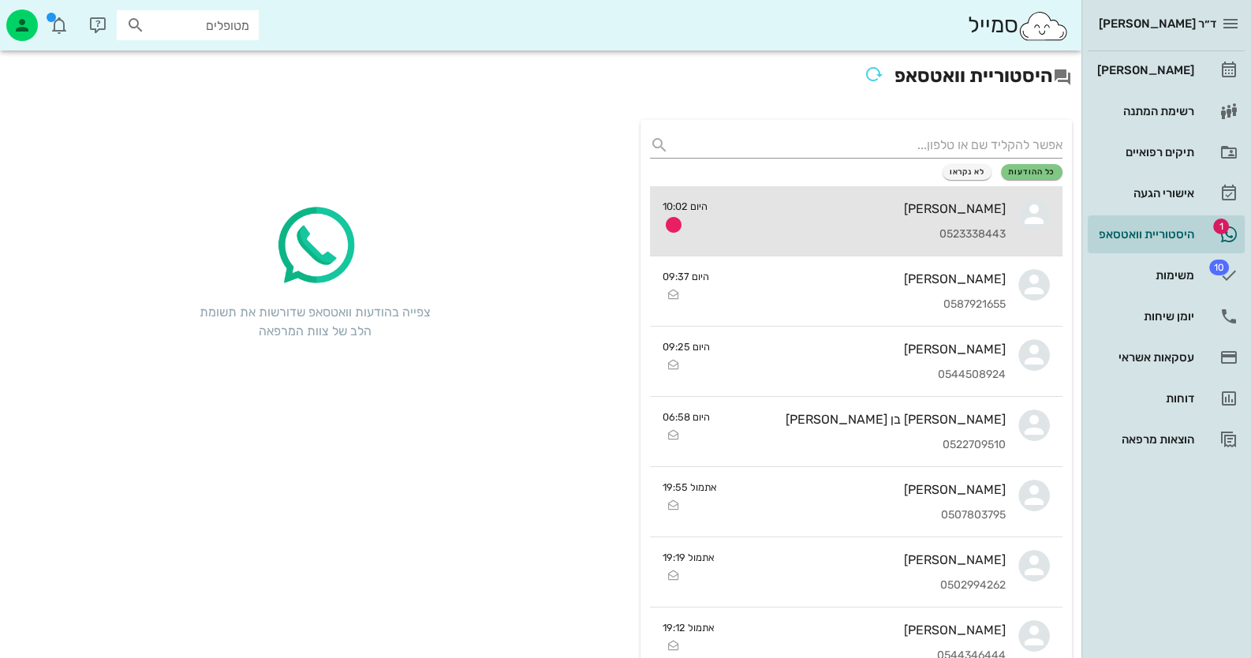
click at [944, 219] on div "[PERSON_NAME] 0523338443" at bounding box center [863, 220] width 286 height 69
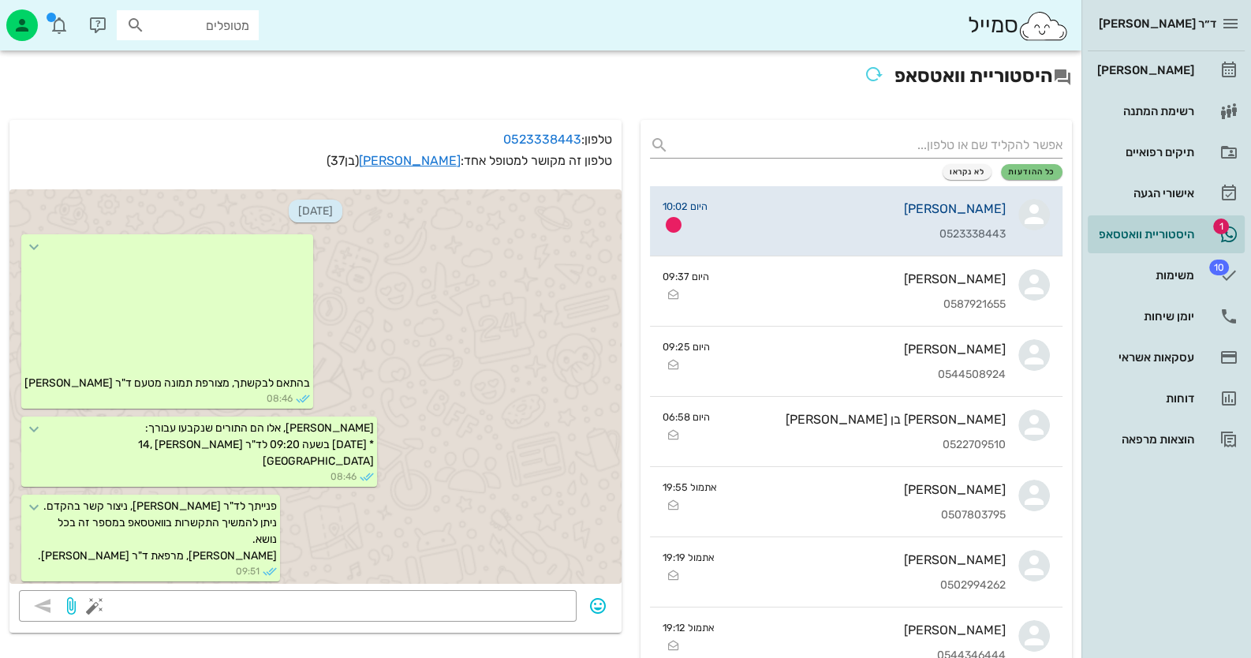
scroll to position [526, 0]
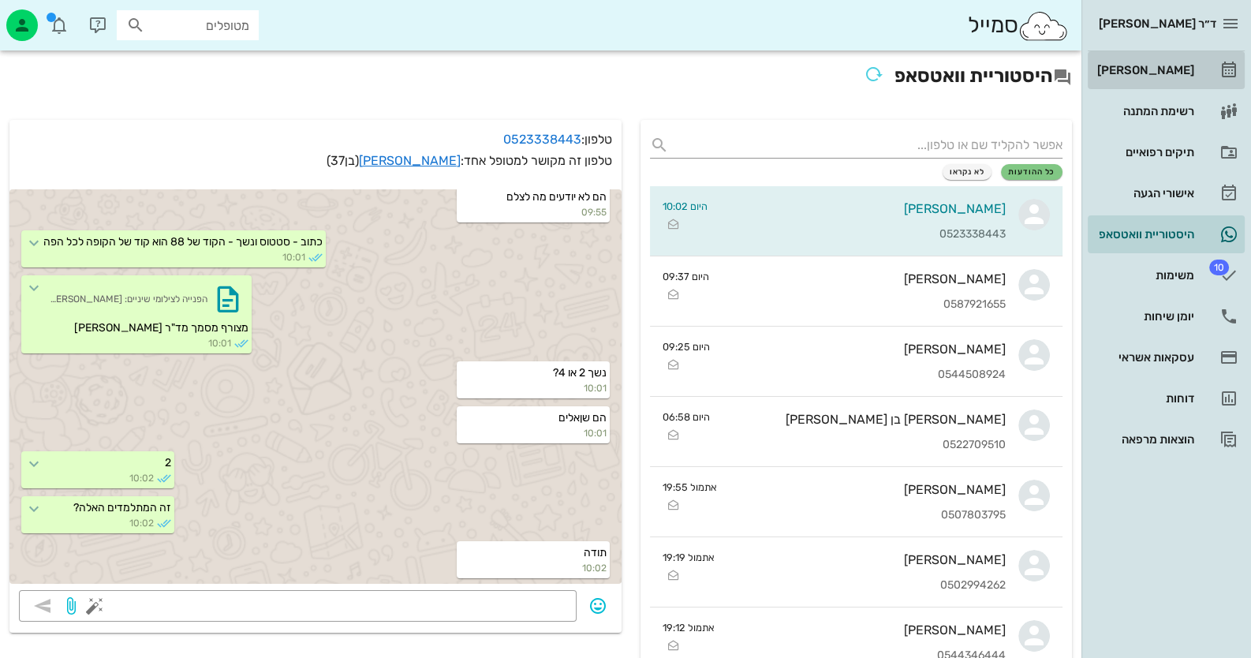
click at [1174, 54] on link "[PERSON_NAME]" at bounding box center [1166, 70] width 157 height 38
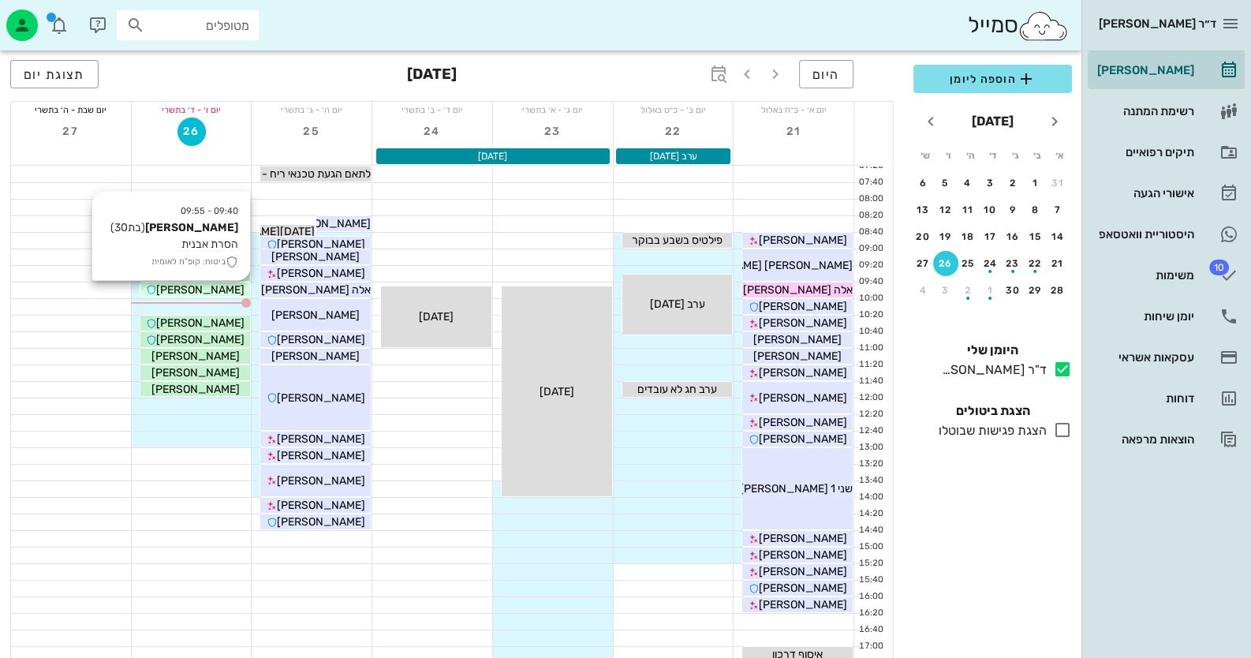
click at [210, 283] on span "[PERSON_NAME]" at bounding box center [200, 289] width 88 height 13
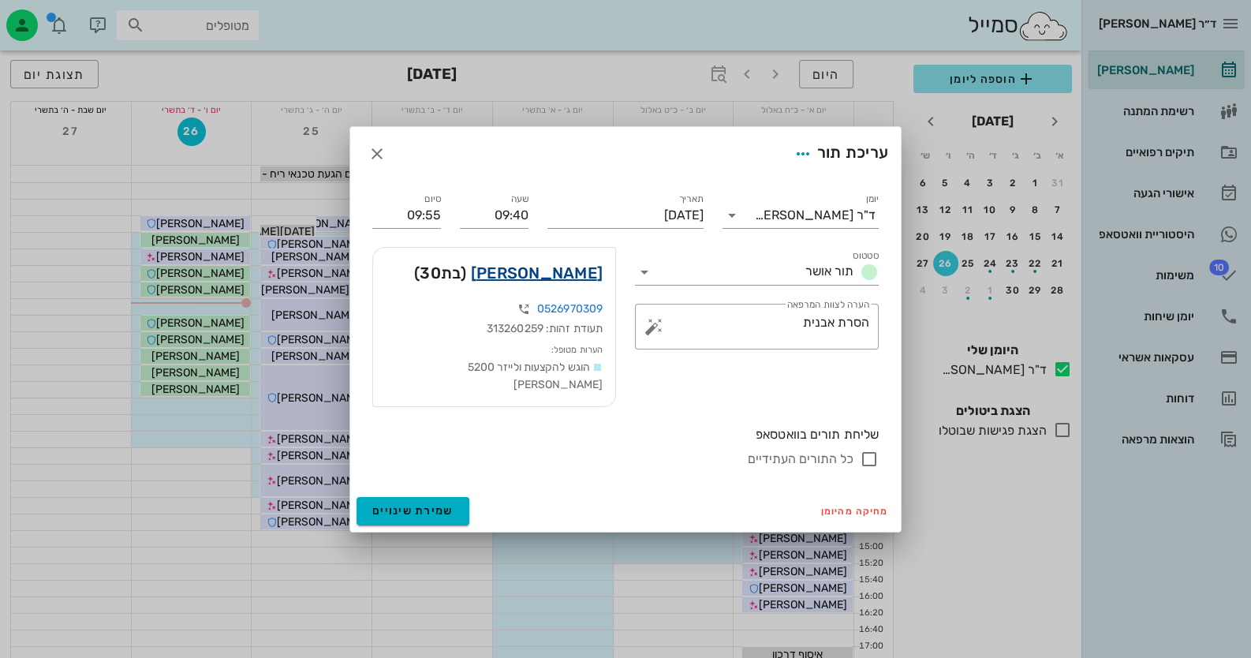
click at [581, 277] on link "[PERSON_NAME]" at bounding box center [537, 272] width 132 height 25
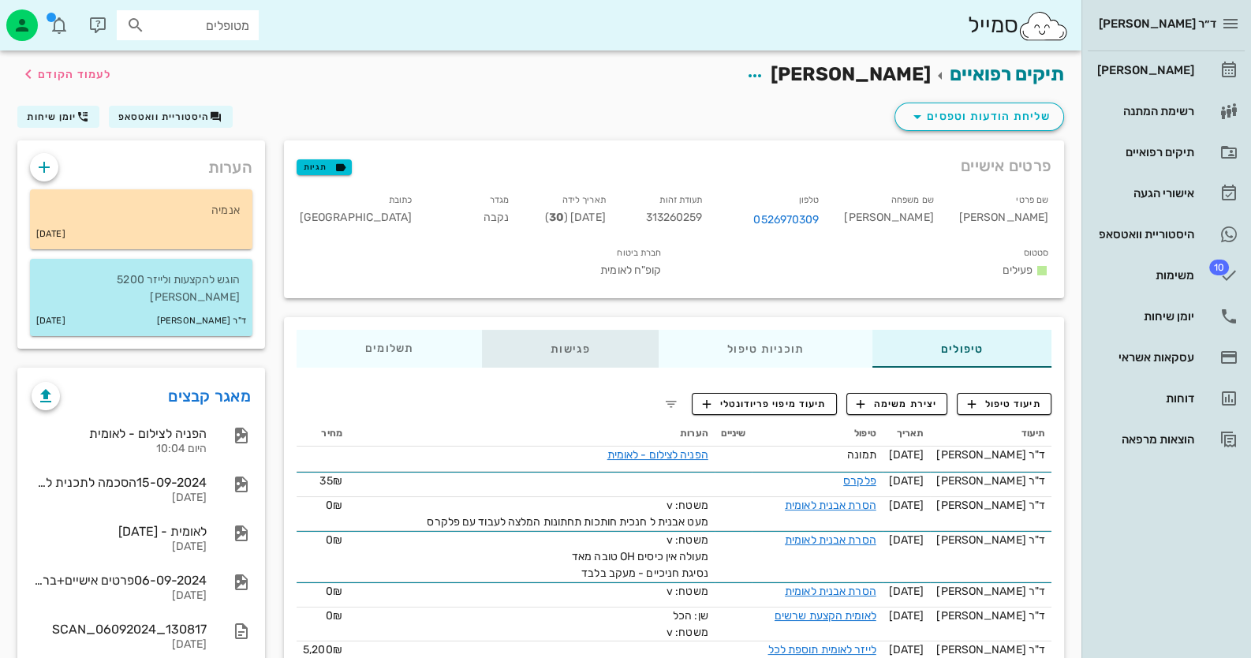
click at [568, 330] on div "פגישות" at bounding box center [570, 349] width 177 height 38
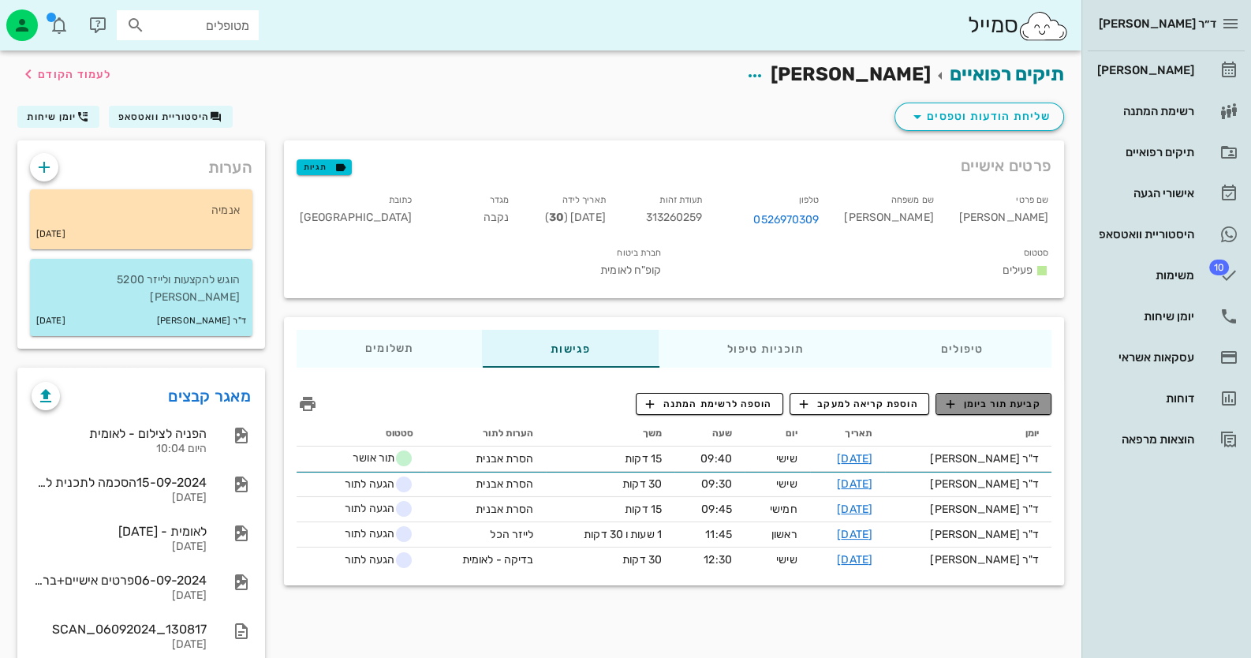
click at [1007, 397] on span "קביעת תור ביומן" at bounding box center [993, 404] width 95 height 14
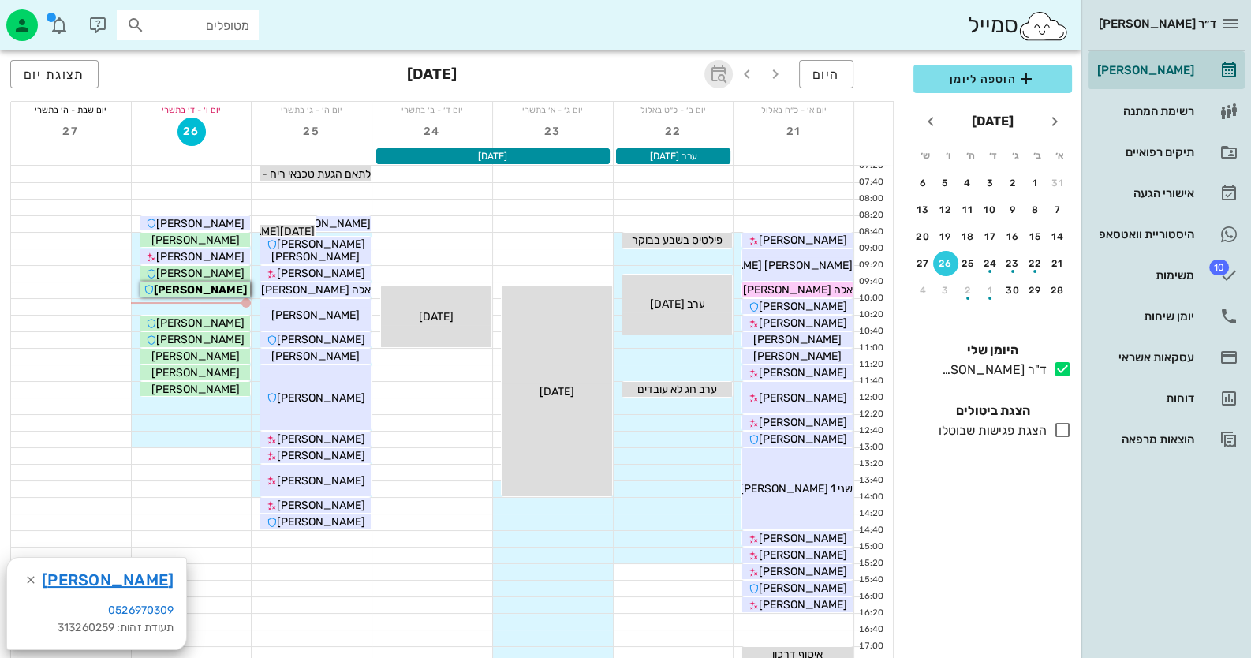
click at [721, 72] on icon "button" at bounding box center [718, 74] width 19 height 19
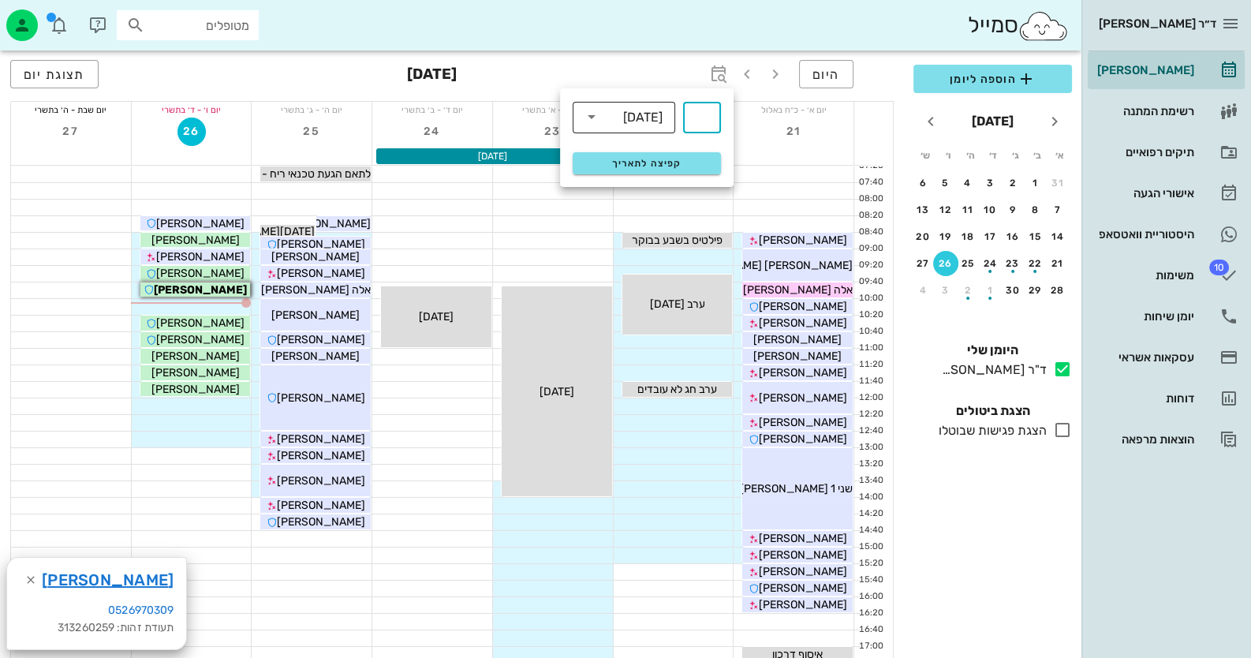
click at [641, 118] on div "[DATE]" at bounding box center [642, 117] width 39 height 14
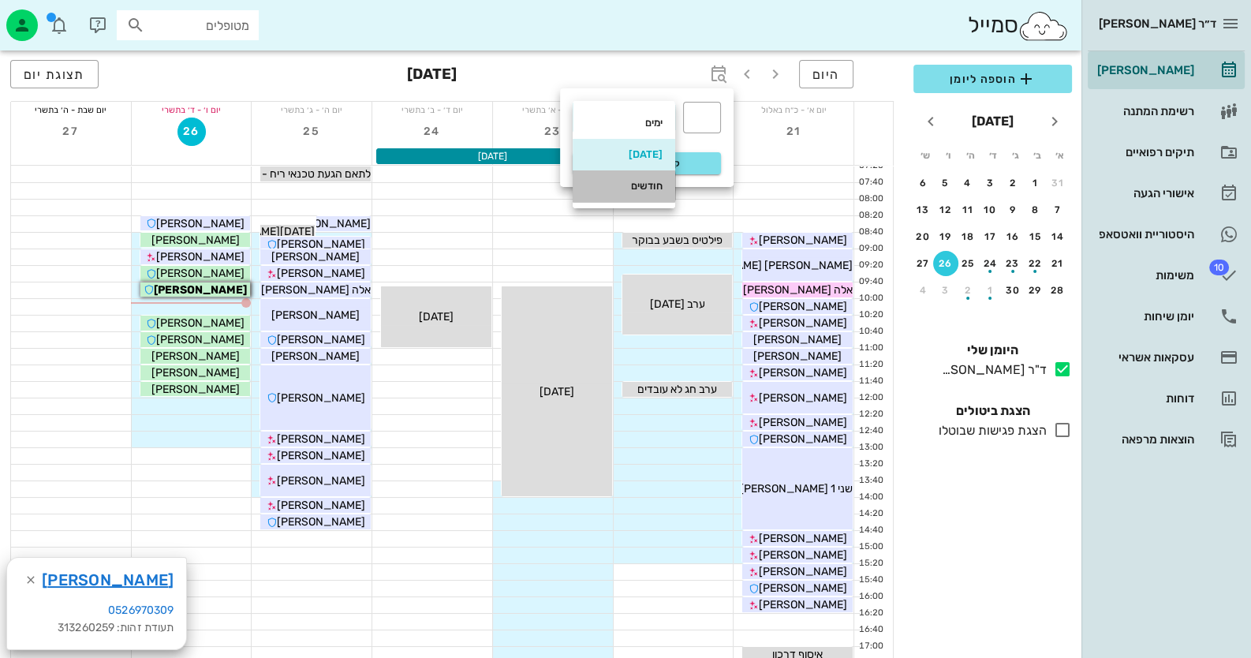
click at [635, 184] on div "חודשים" at bounding box center [623, 186] width 77 height 13
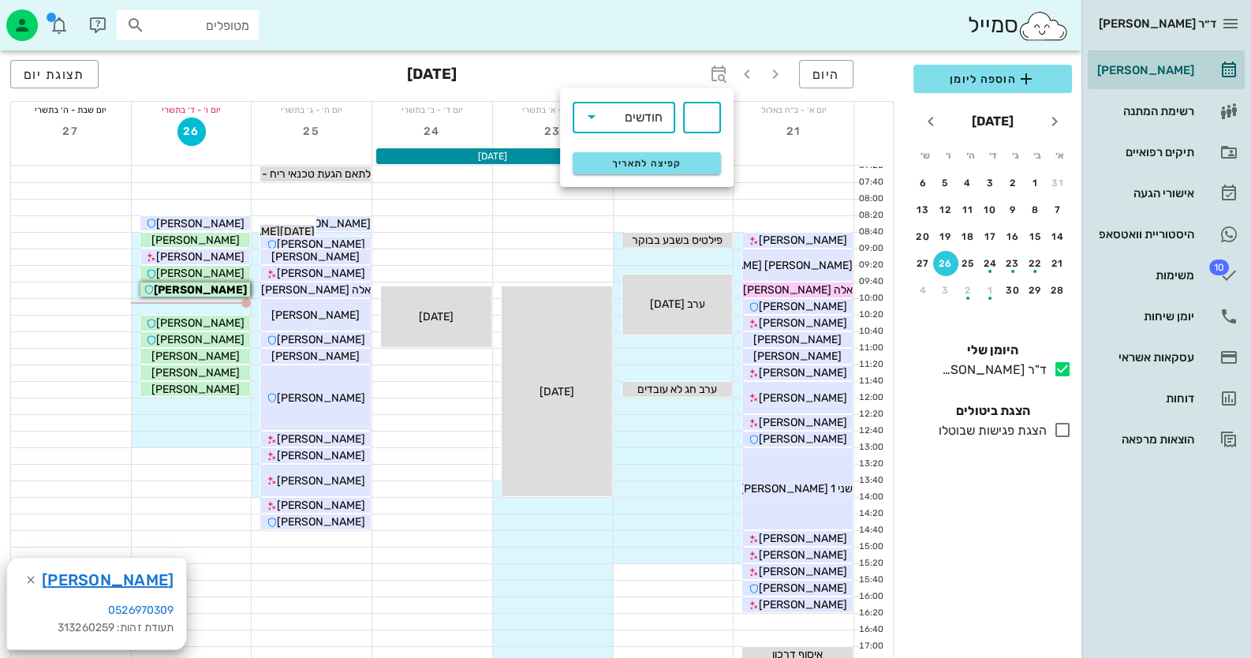
click at [694, 111] on input "text" at bounding box center [702, 117] width 19 height 25
type input "3"
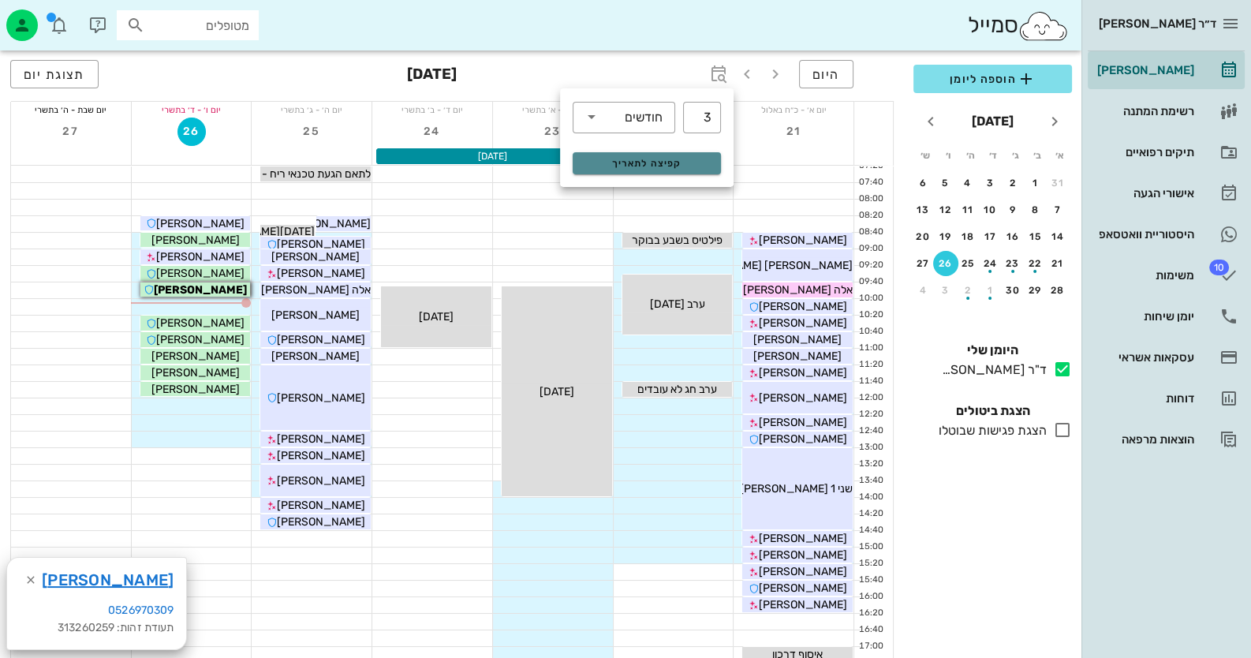
click at [606, 155] on button "קפיצה לתאריך" at bounding box center [647, 163] width 148 height 22
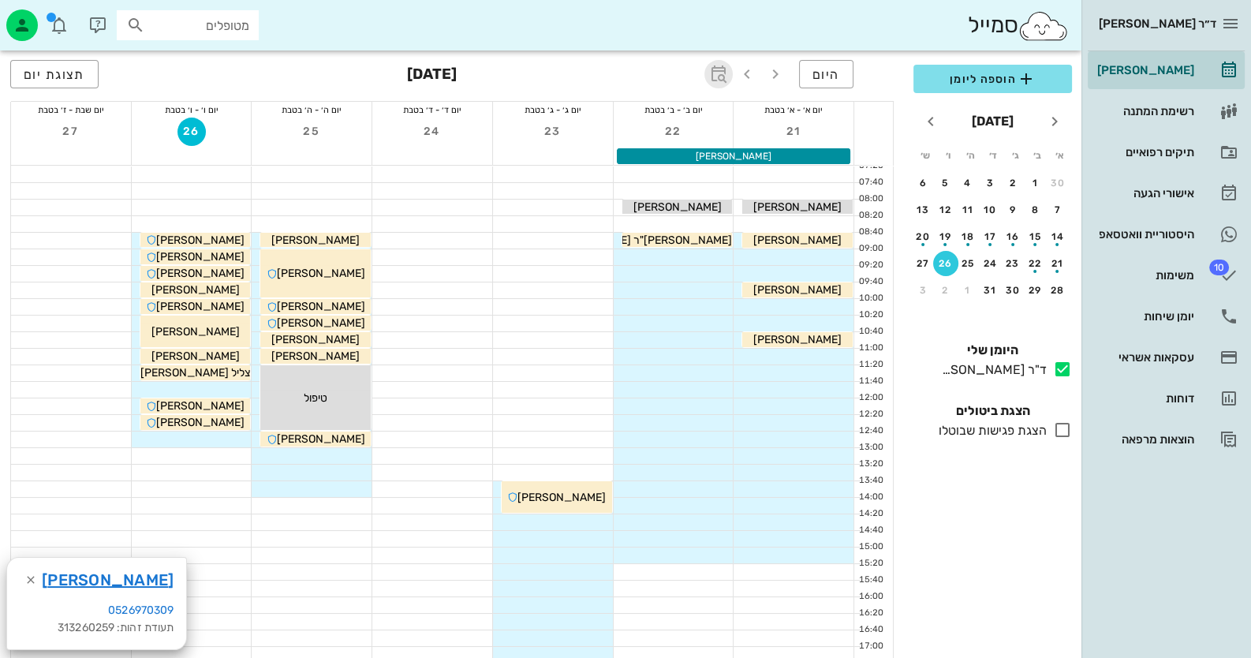
click at [721, 69] on icon "button" at bounding box center [718, 74] width 19 height 19
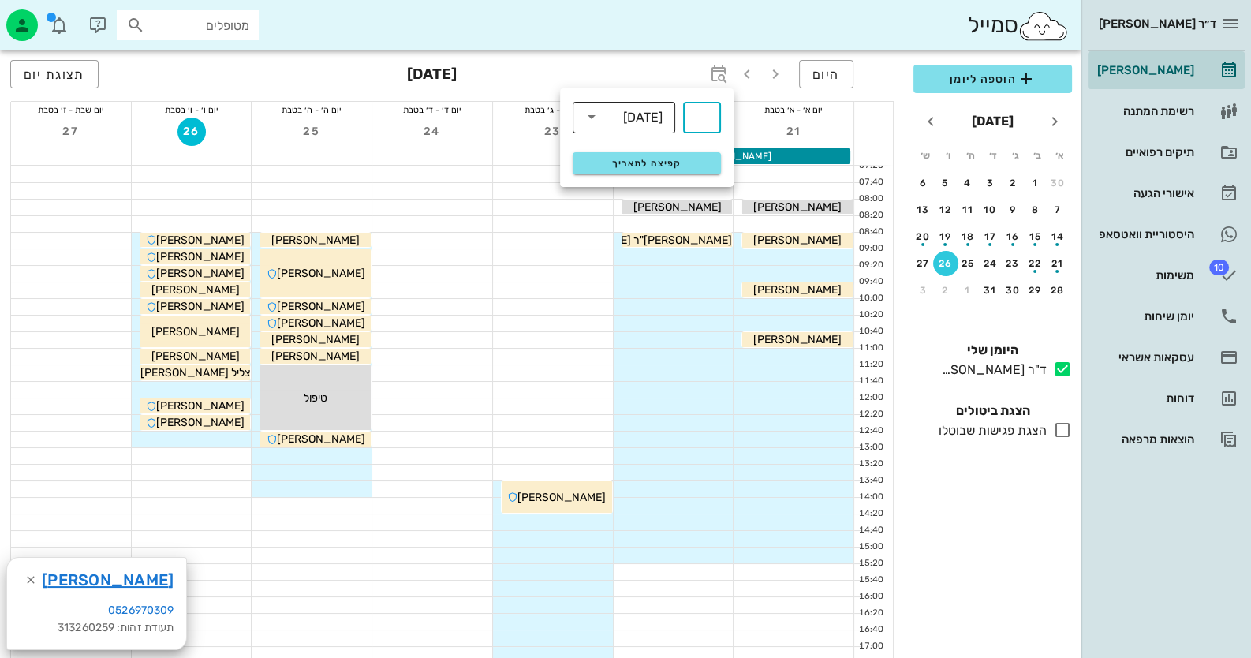
click at [595, 116] on icon at bounding box center [591, 116] width 19 height 19
click at [630, 194] on div "חודשים" at bounding box center [623, 186] width 77 height 25
click at [704, 117] on input "text" at bounding box center [702, 117] width 19 height 25
type input "3"
click at [676, 162] on span "קפיצה לתאריך" at bounding box center [646, 163] width 129 height 11
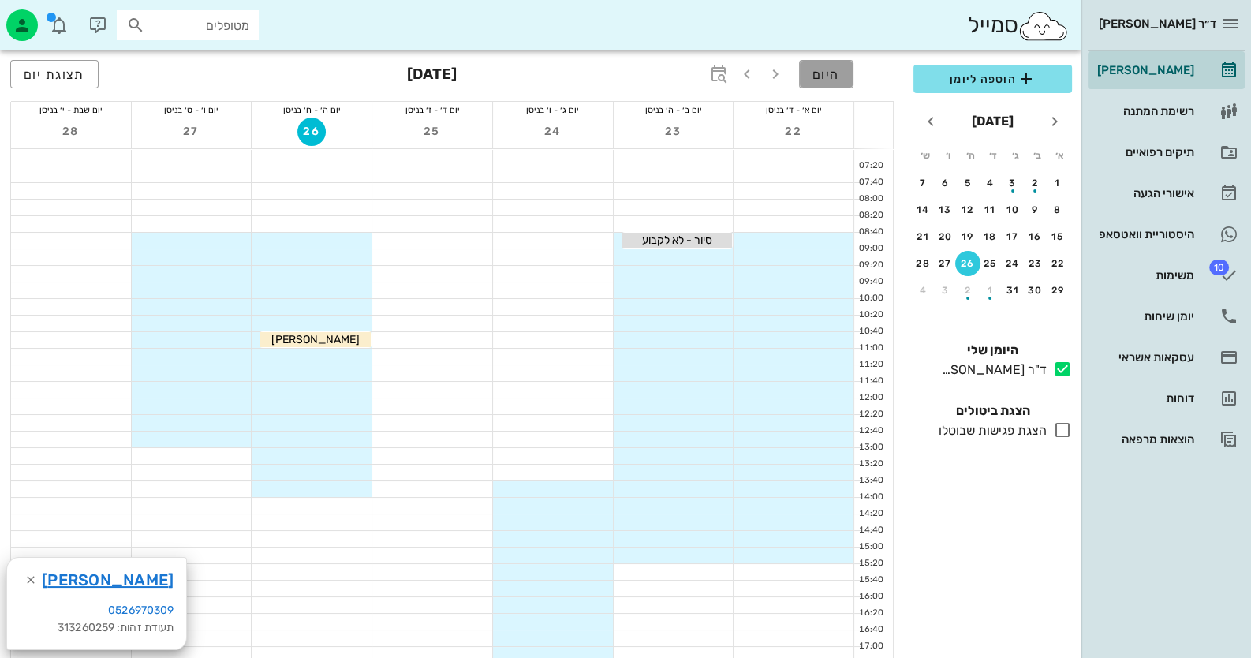
click at [813, 62] on button "היום" at bounding box center [826, 74] width 54 height 28
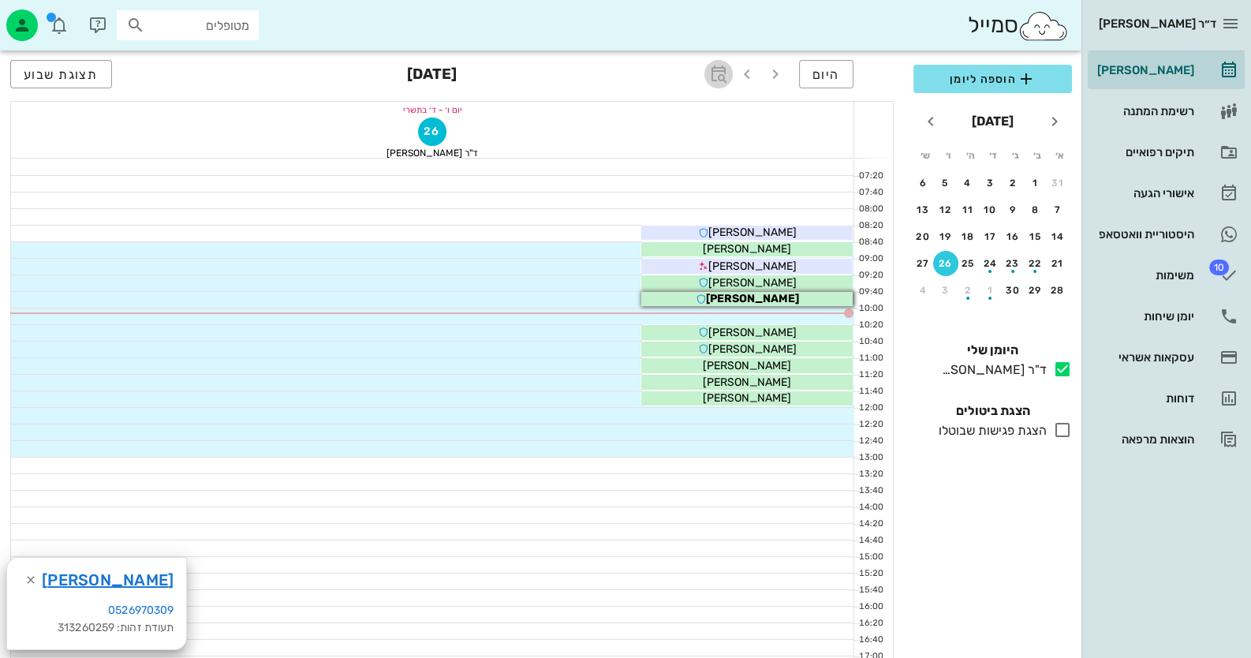
click at [708, 77] on span "button" at bounding box center [718, 74] width 28 height 19
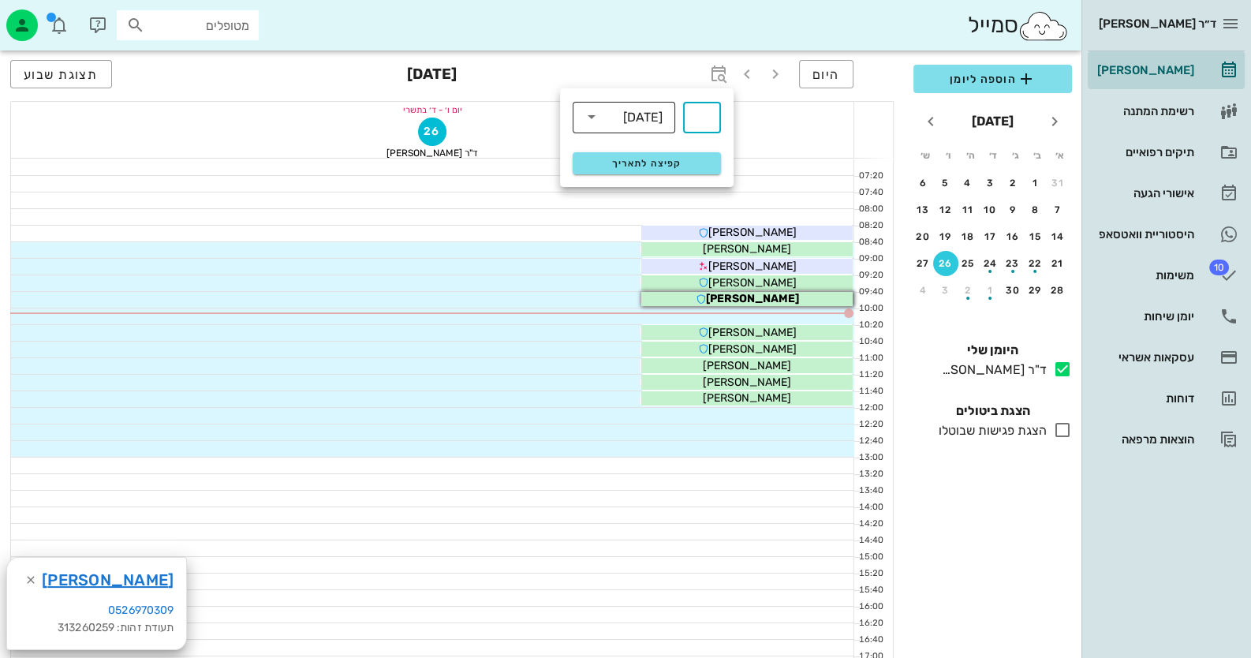
click at [618, 118] on input "text" at bounding box center [613, 116] width 19 height 25
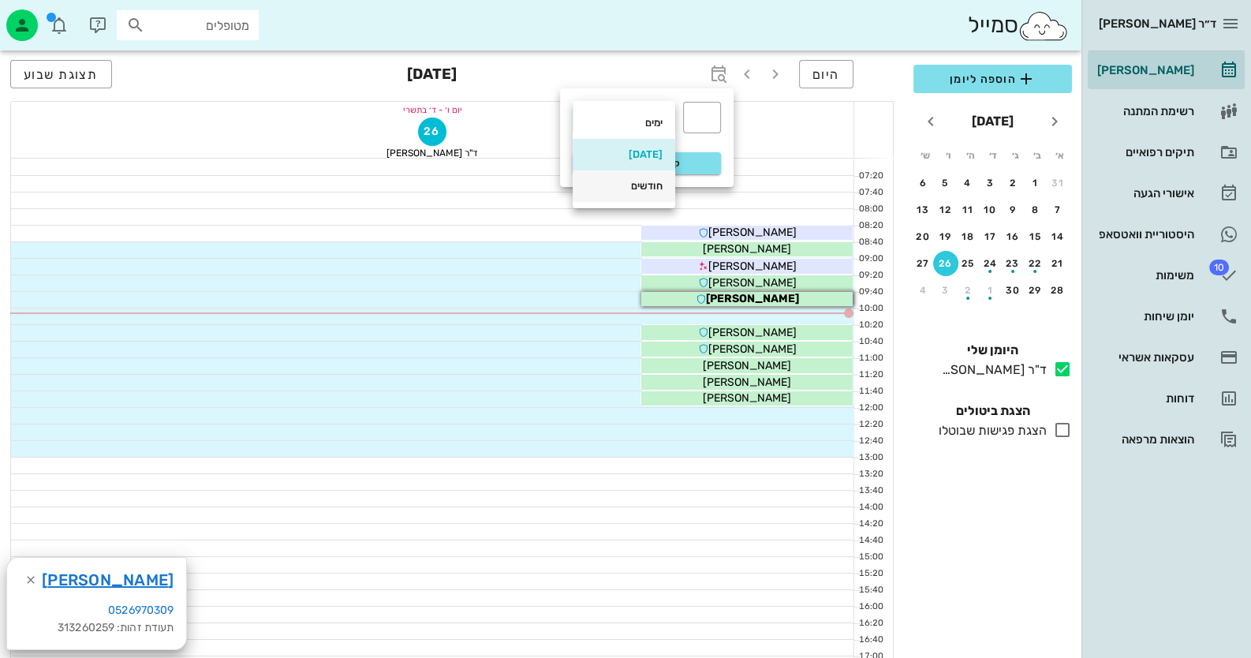
click at [632, 194] on div "חודשים" at bounding box center [623, 186] width 77 height 25
click at [702, 121] on input "text" at bounding box center [702, 117] width 19 height 25
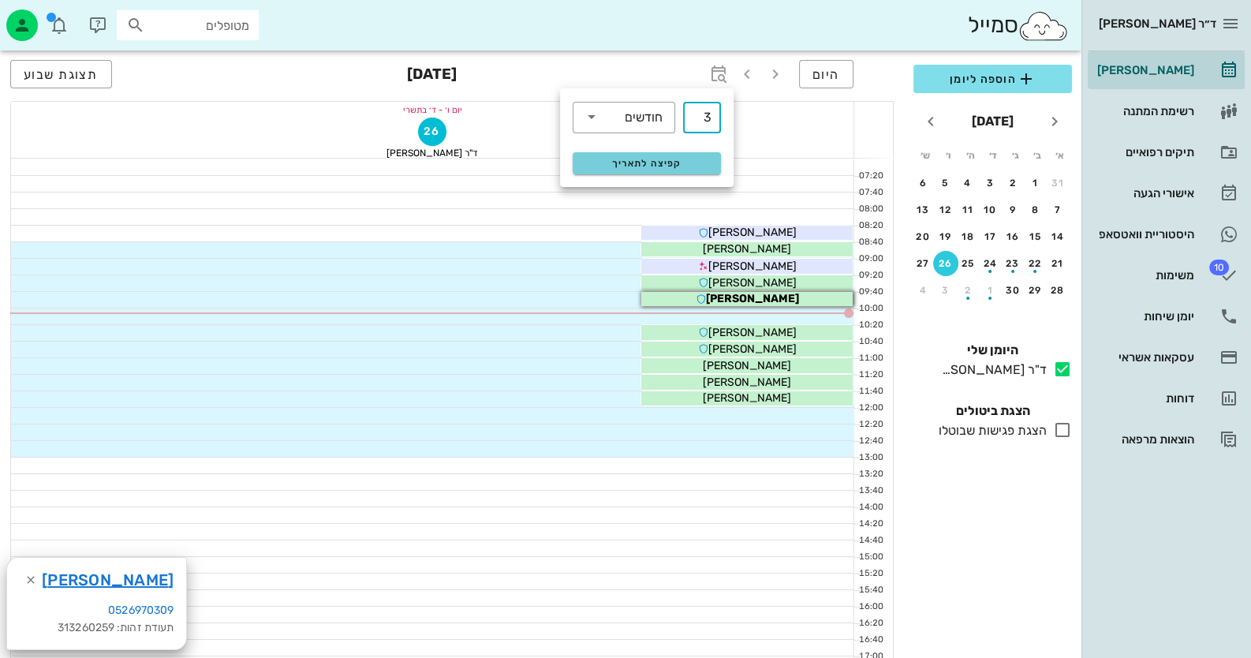
type input "3"
click at [675, 166] on span "קפיצה לתאריך" at bounding box center [646, 163] width 129 height 11
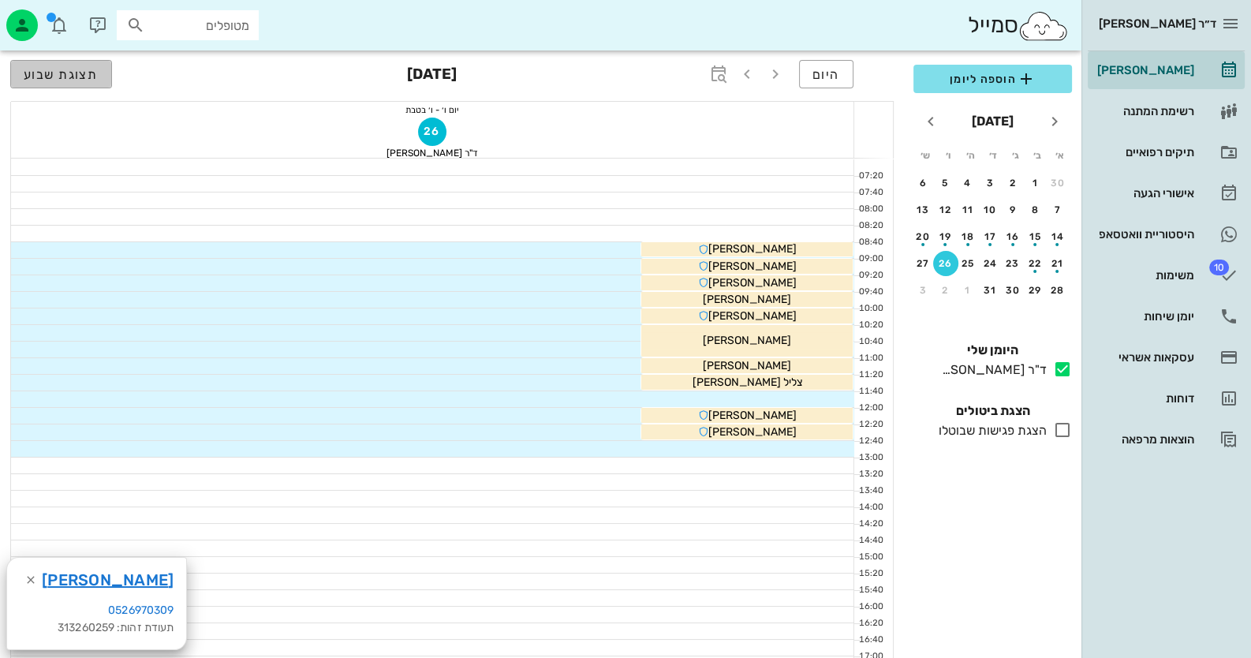
click at [59, 65] on button "תצוגת שבוע" at bounding box center [61, 74] width 102 height 28
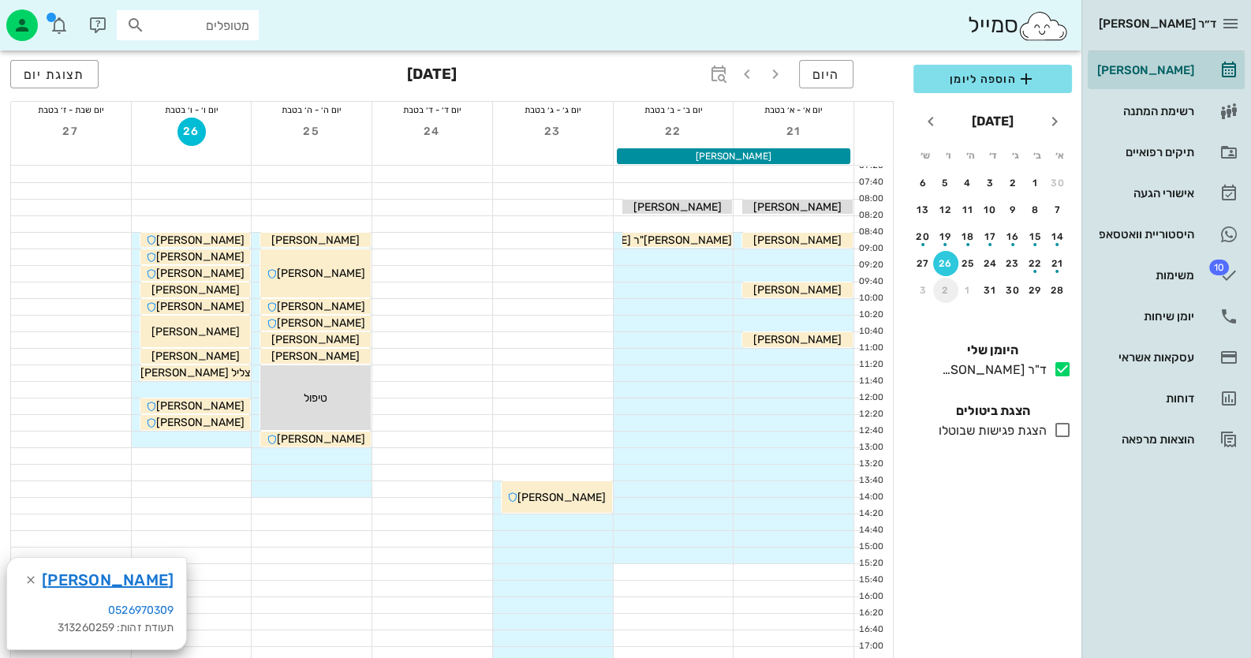
click at [947, 285] on div "2" at bounding box center [945, 290] width 25 height 11
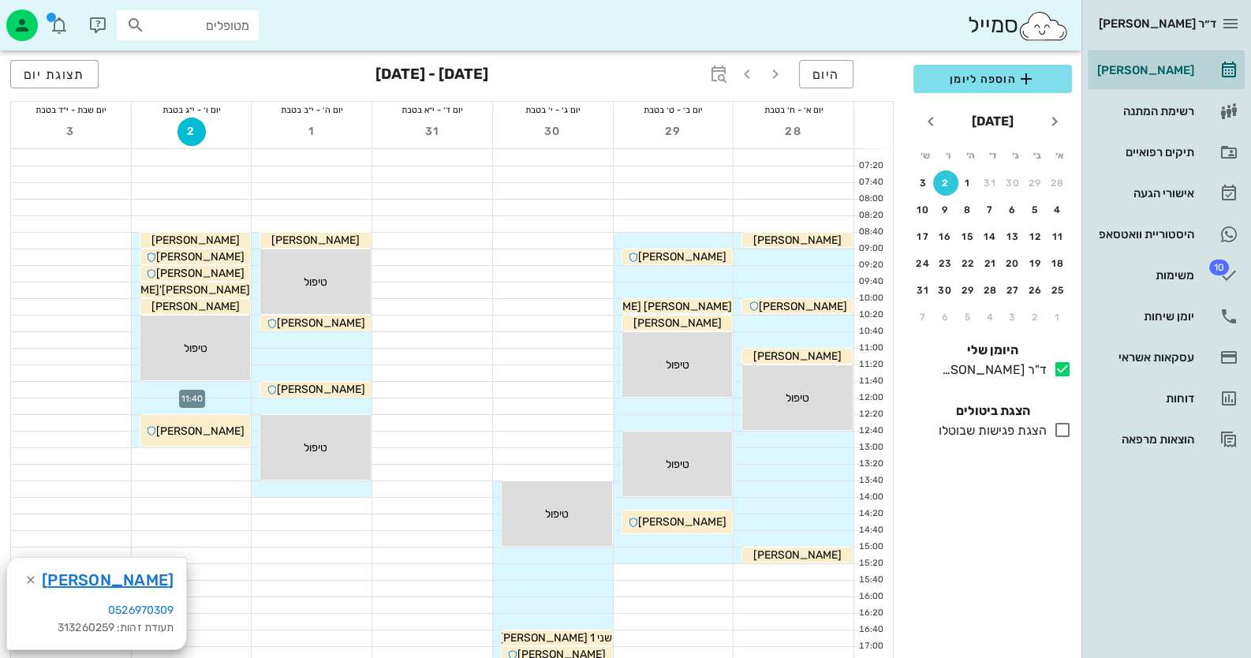
click at [226, 386] on div at bounding box center [192, 390] width 120 height 16
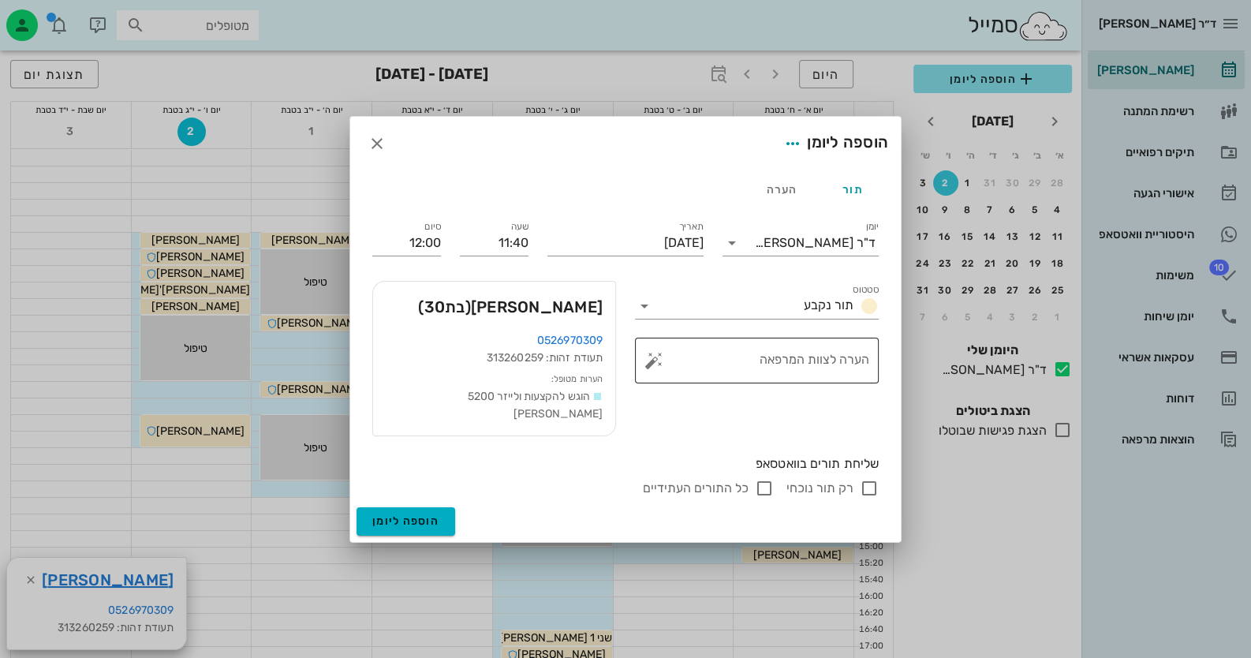
click at [660, 367] on button "button" at bounding box center [654, 360] width 19 height 19
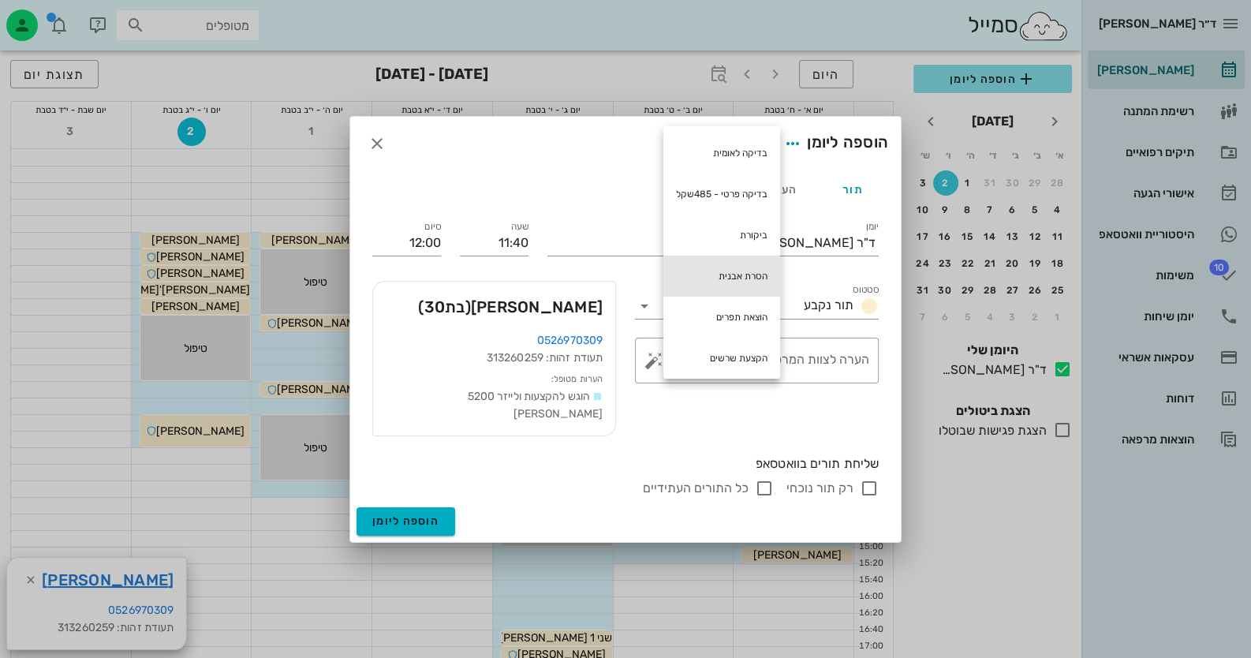
click at [722, 279] on div "הסרת אבנית" at bounding box center [721, 276] width 117 height 41
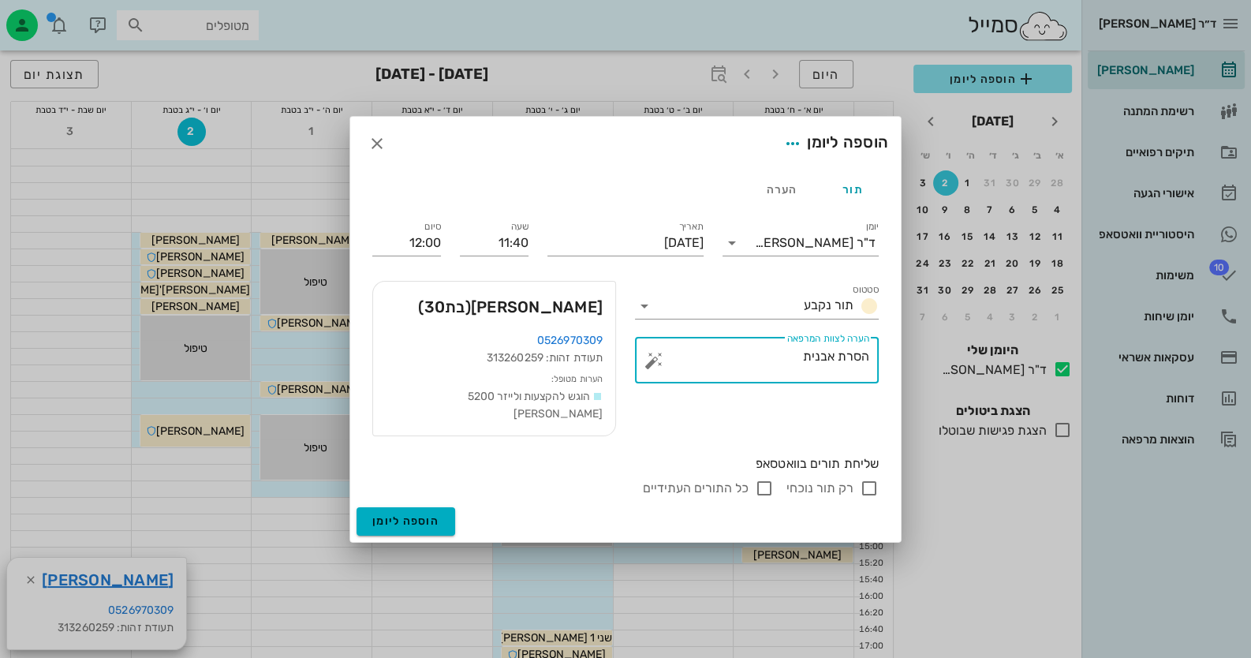
click at [658, 370] on button "button" at bounding box center [654, 360] width 19 height 19
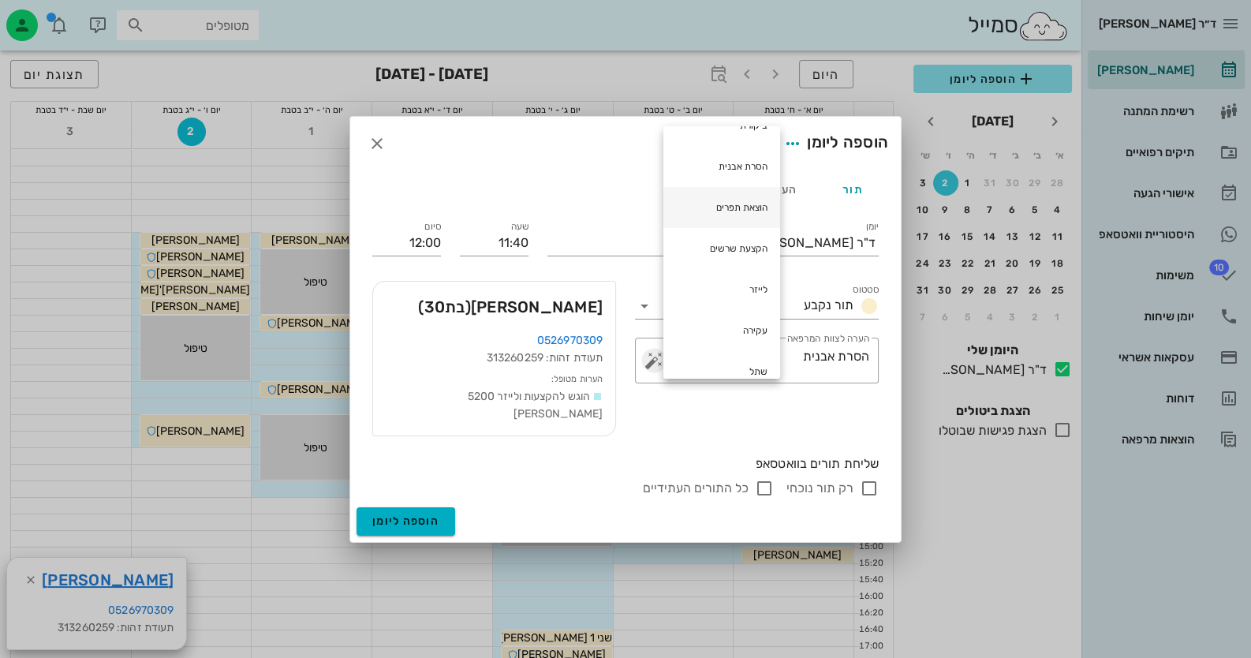
scroll to position [237, 0]
click at [742, 208] on div "עקירה" at bounding box center [721, 203] width 117 height 41
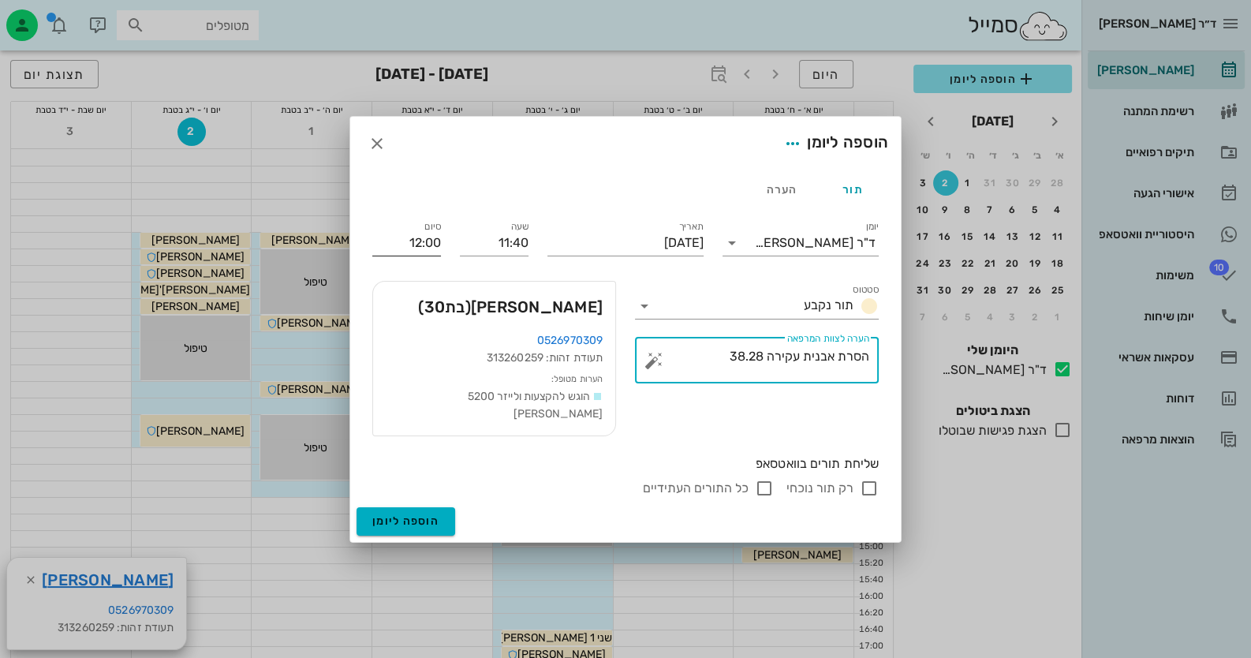
type textarea "הסרת אבנית עקירה 38.28"
click at [408, 250] on input "12:00" at bounding box center [406, 242] width 69 height 25
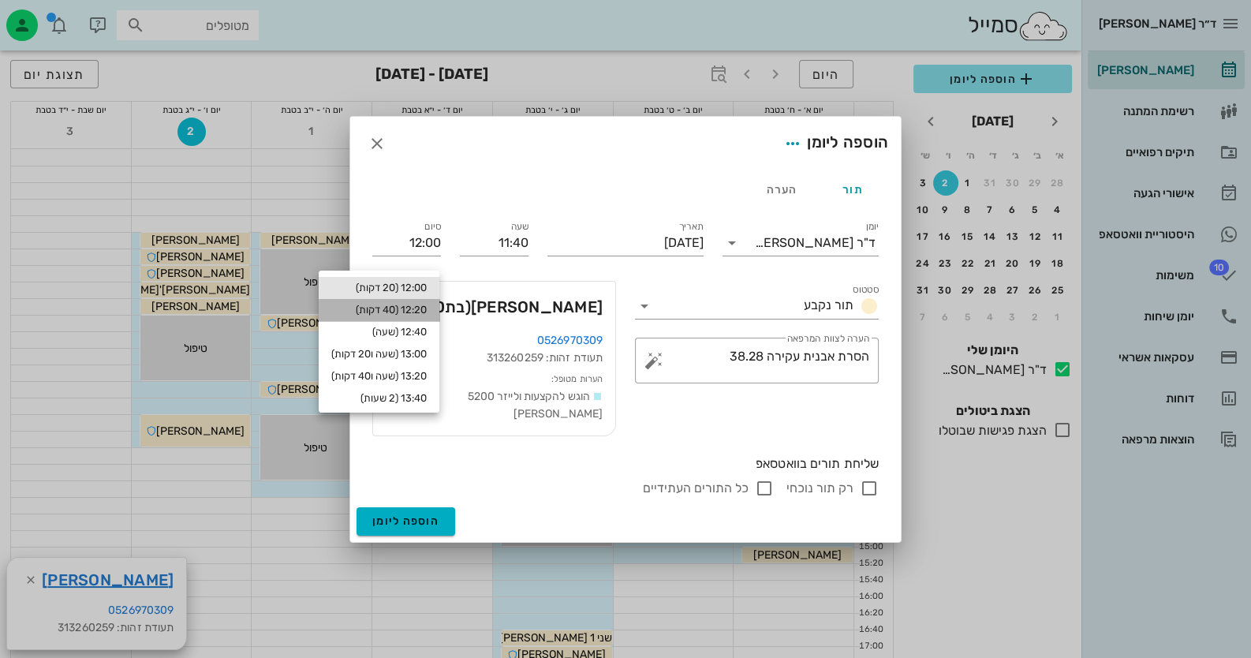
click at [420, 309] on div "12:20 (40 דקות)" at bounding box center [378, 310] width 95 height 13
type input "12:20"
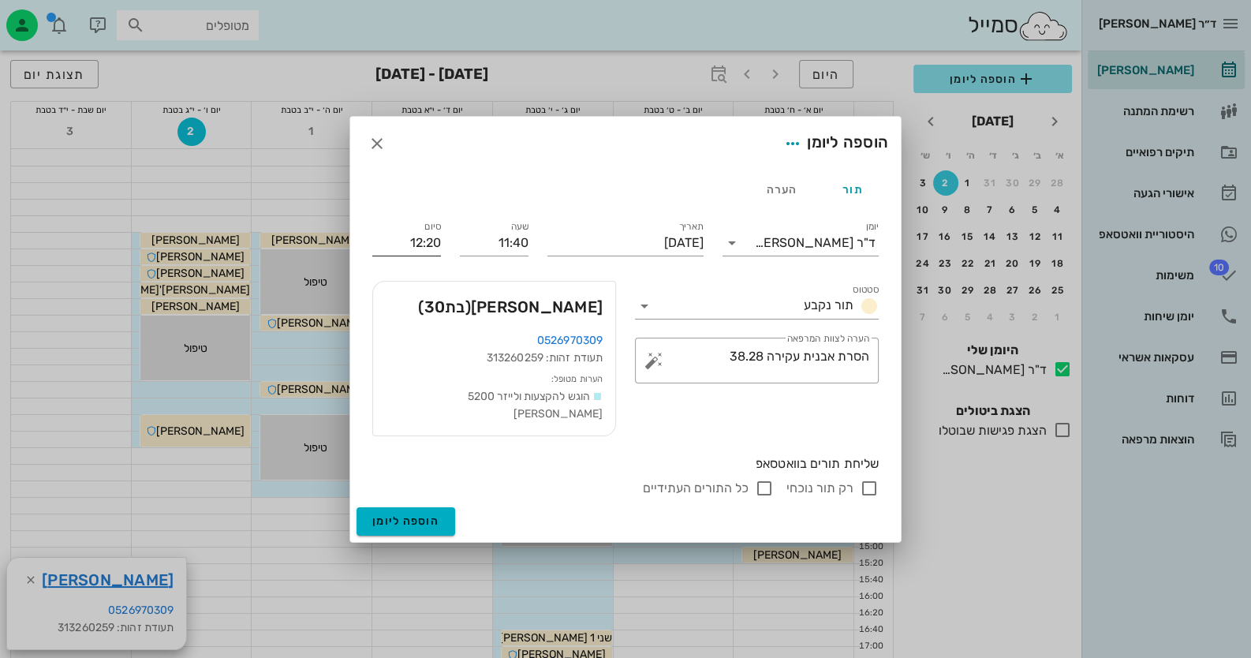
click at [409, 256] on input "12:20" at bounding box center [406, 242] width 69 height 25
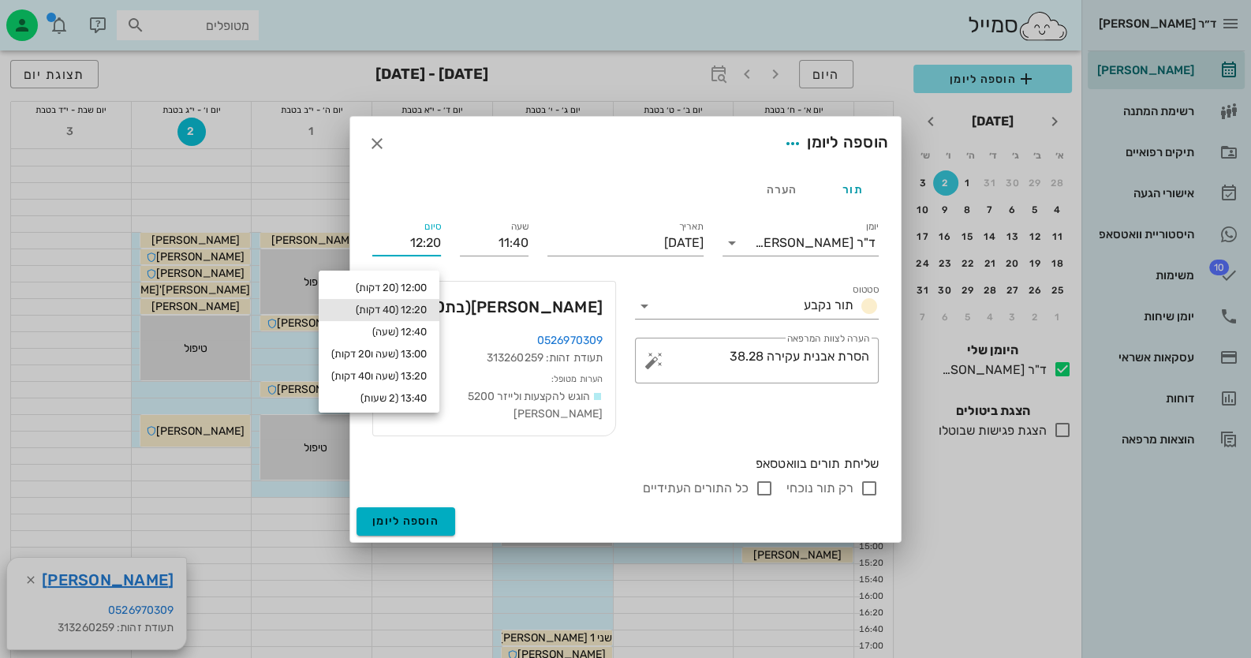
click at [409, 256] on input "12:20" at bounding box center [406, 242] width 69 height 25
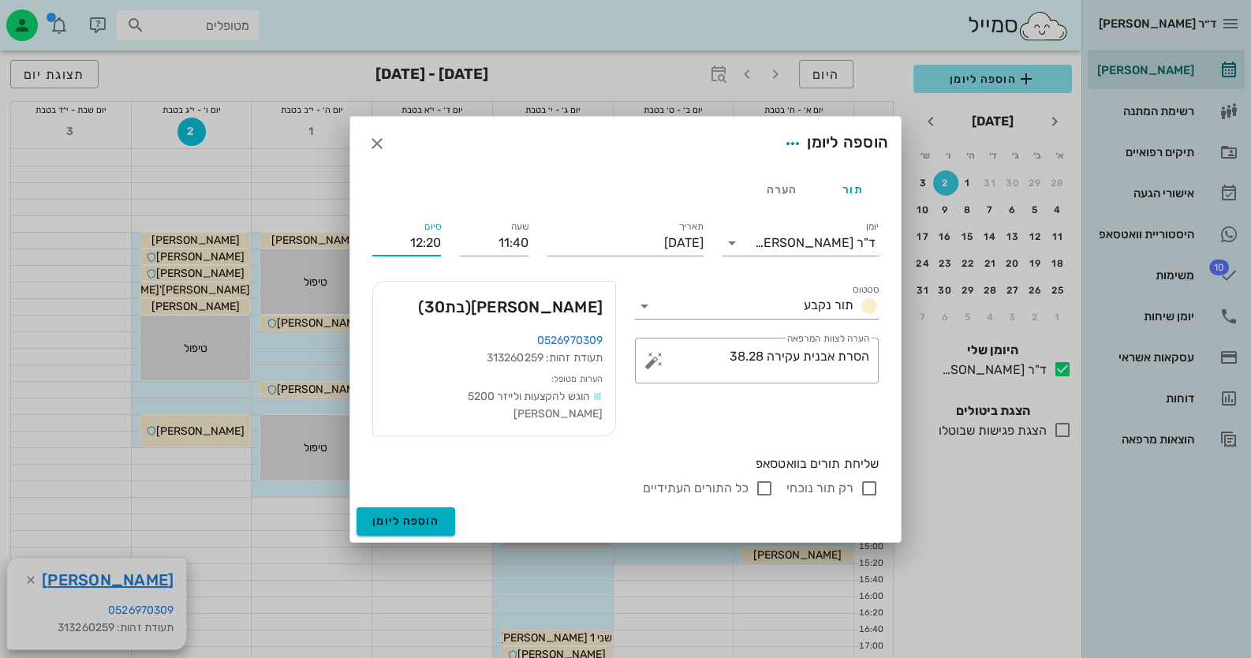
click at [870, 479] on input "רק תור נוכחי" at bounding box center [869, 488] width 19 height 19
checkbox input "false"
click at [441, 511] on button "הוספה ליומן" at bounding box center [406, 521] width 99 height 28
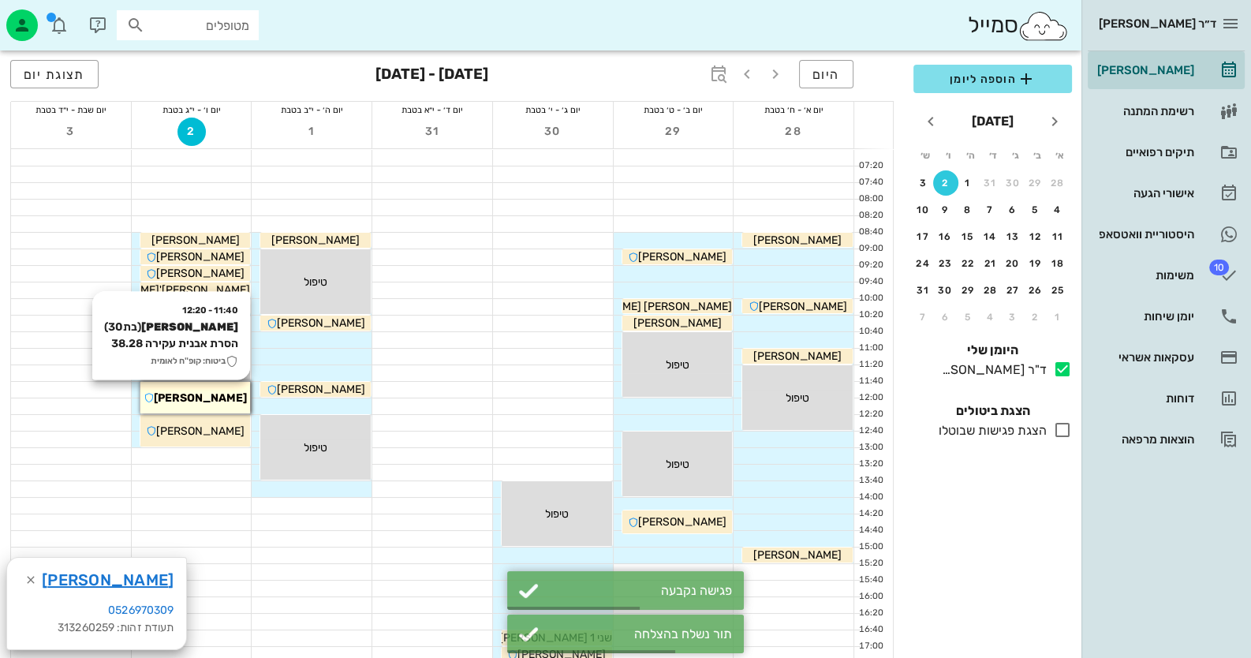
click at [200, 398] on span "[PERSON_NAME]" at bounding box center [200, 397] width 93 height 13
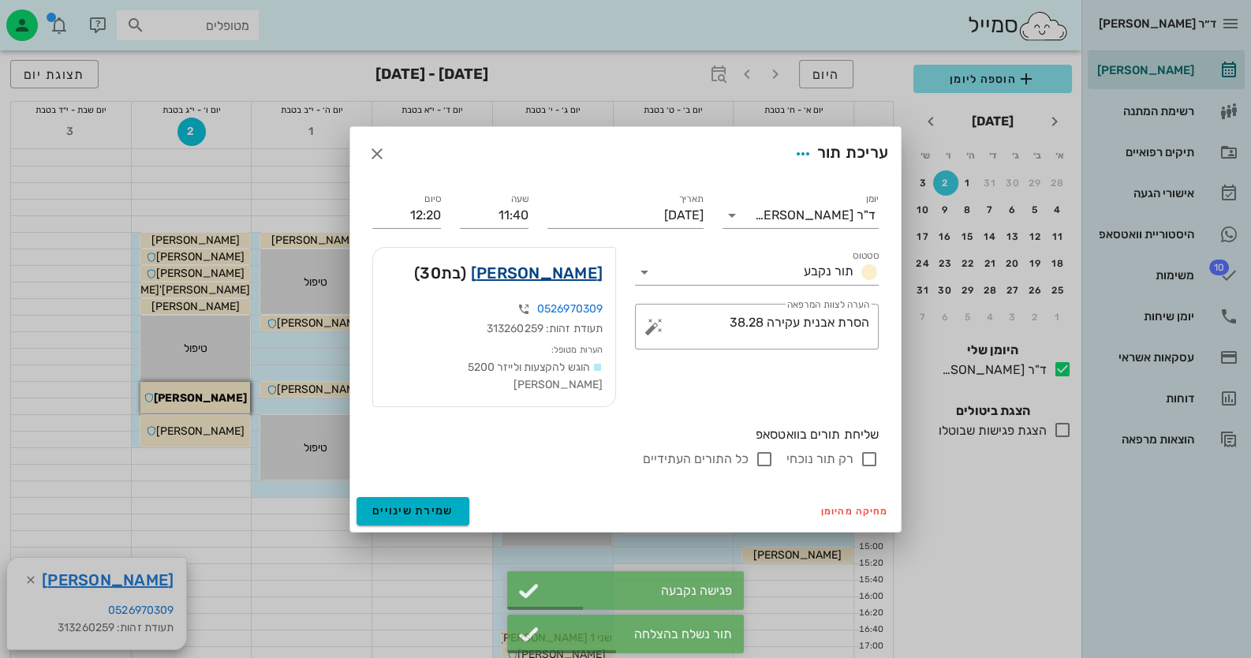
click at [559, 280] on link "[PERSON_NAME]" at bounding box center [537, 272] width 132 height 25
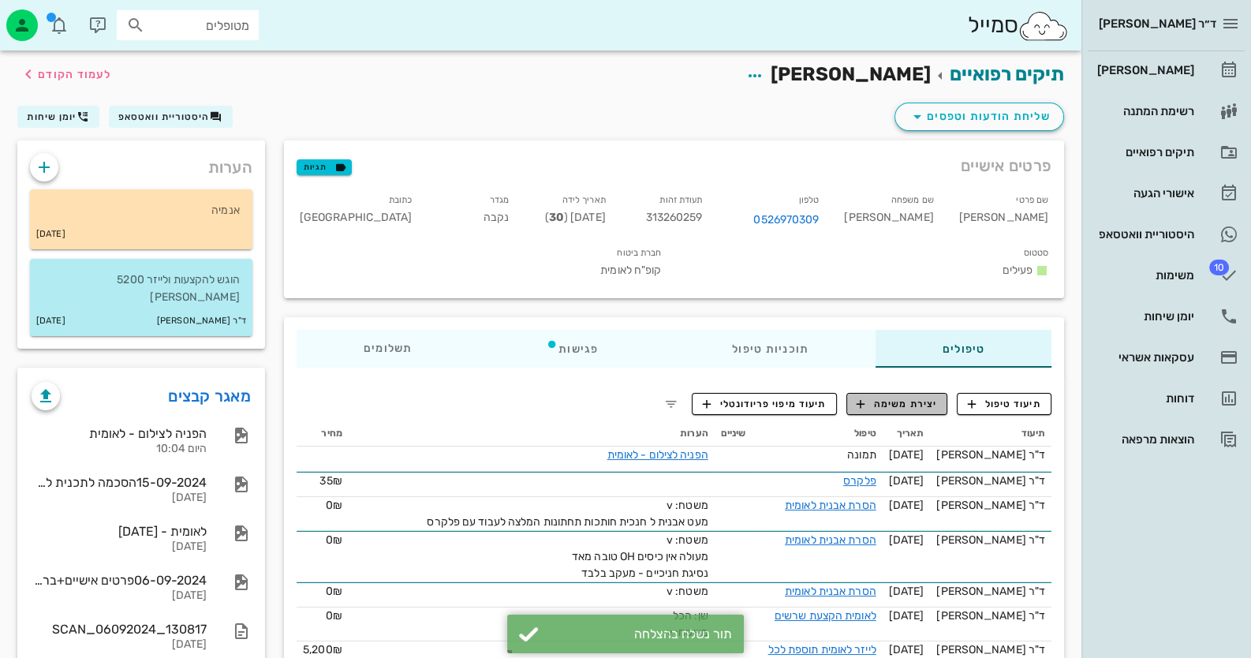
click at [927, 397] on span "יצירת משימה" at bounding box center [897, 404] width 80 height 14
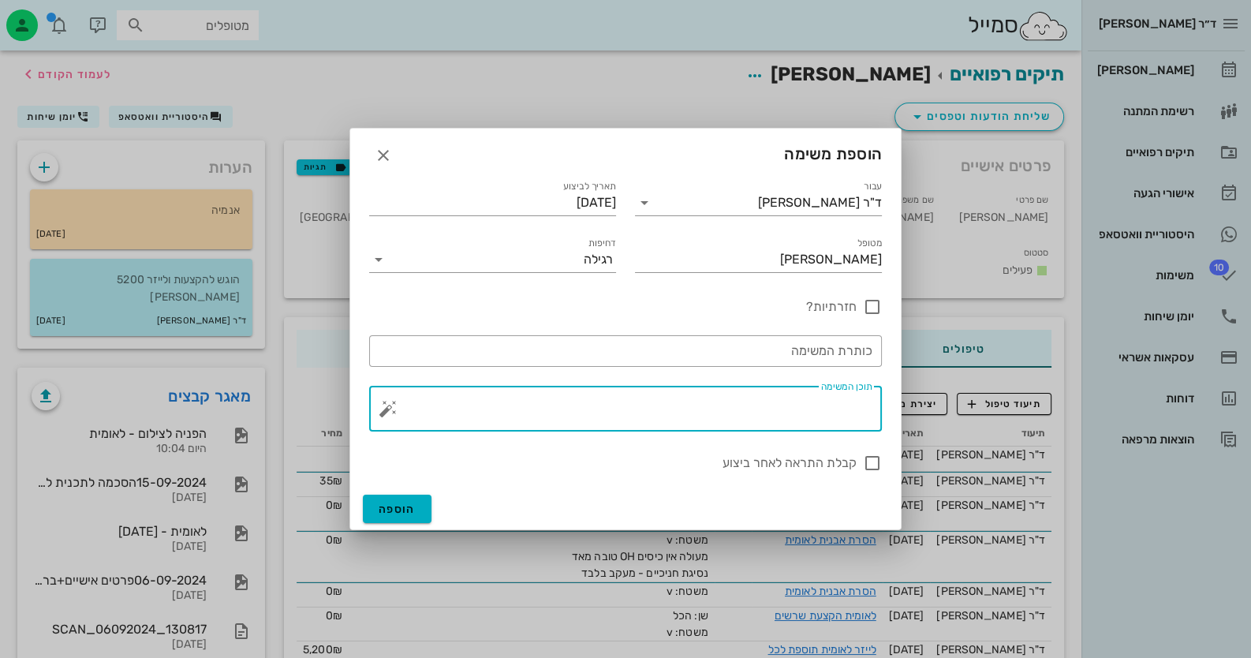
click at [820, 398] on div "תוכן המשימה" at bounding box center [631, 409] width 481 height 46
click at [388, 406] on button "button" at bounding box center [388, 408] width 19 height 19
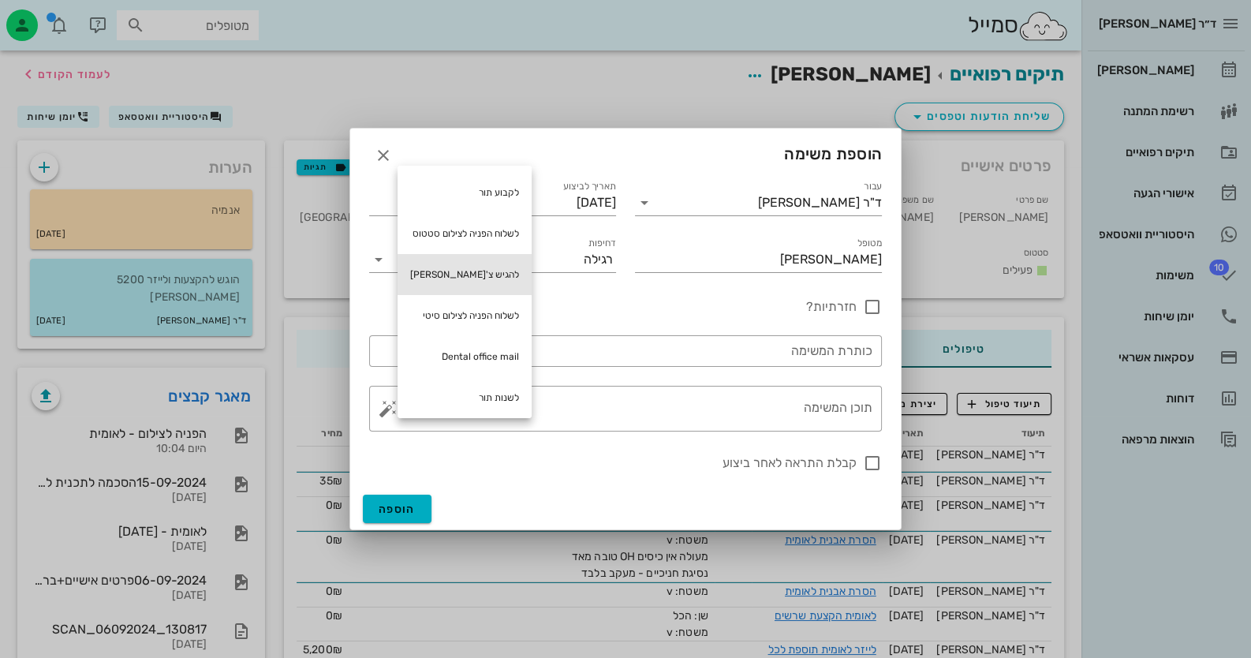
click at [509, 282] on div "להגיש צ'[PERSON_NAME]" at bounding box center [465, 274] width 134 height 41
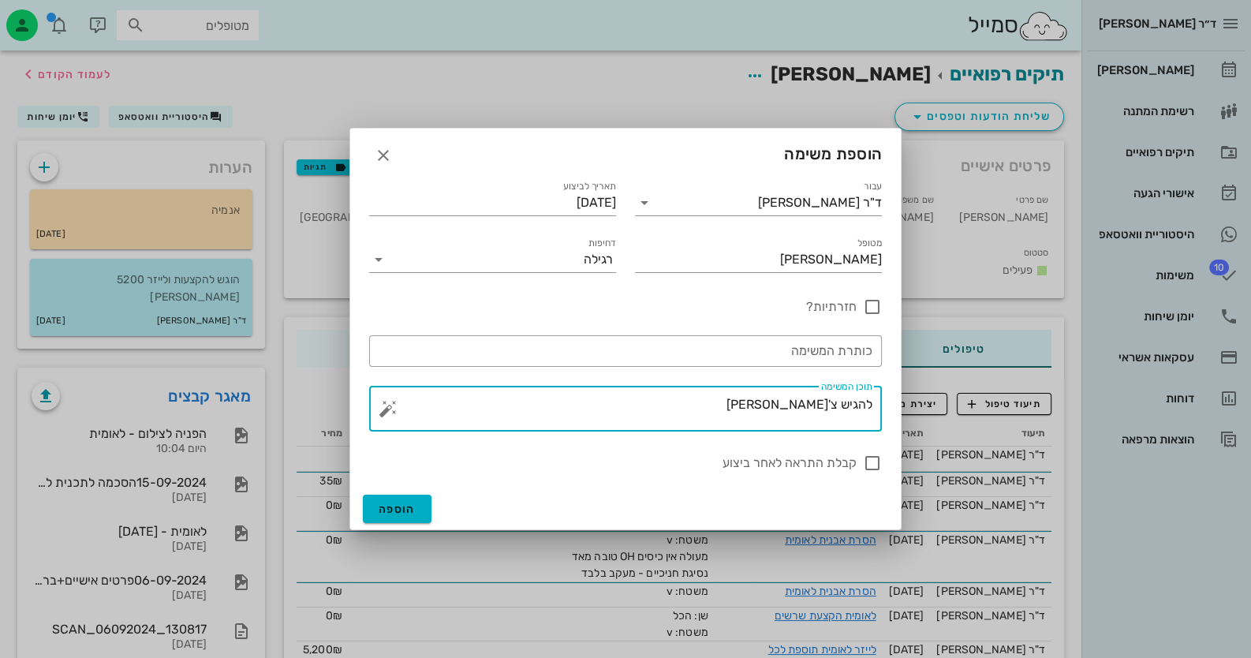
click at [826, 394] on textarea "להגיש צ'[PERSON_NAME]" at bounding box center [631, 413] width 481 height 38
click at [828, 402] on textarea "להגיש צ'[PERSON_NAME]" at bounding box center [631, 413] width 481 height 38
type textarea "להגיש לעקירות 28.38"
click at [380, 506] on span "הוספה" at bounding box center [397, 509] width 37 height 13
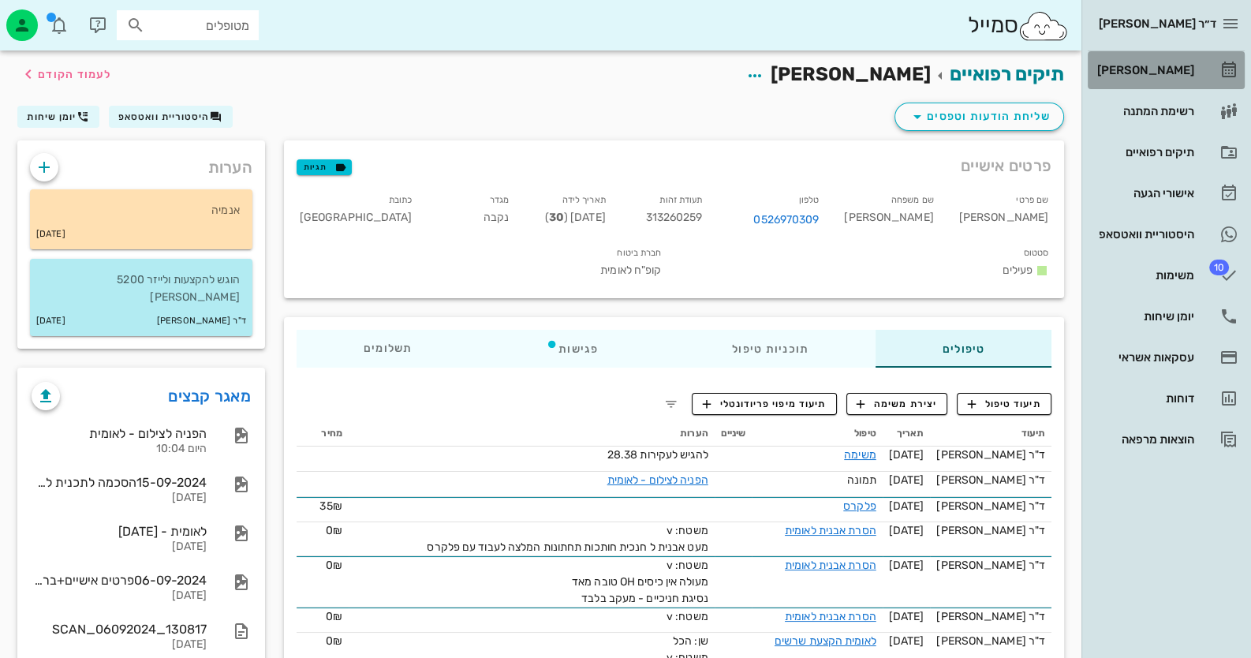
click at [1179, 76] on div "[PERSON_NAME]" at bounding box center [1144, 70] width 100 height 13
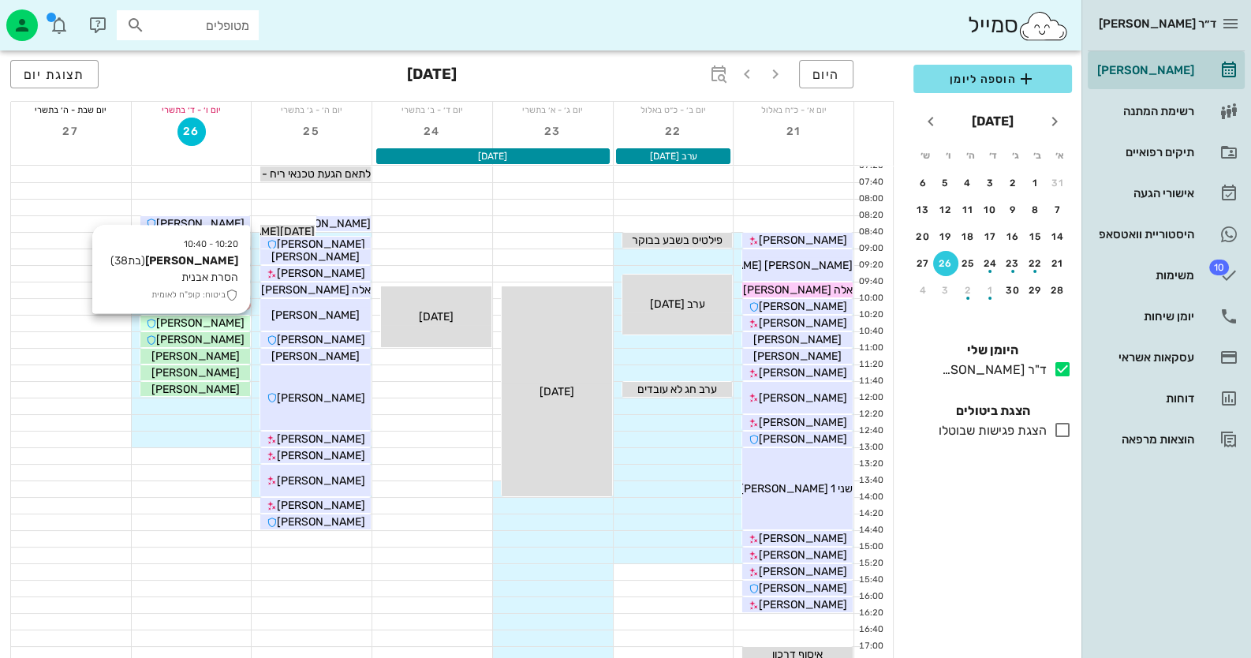
click at [219, 319] on span "[PERSON_NAME]" at bounding box center [200, 322] width 88 height 13
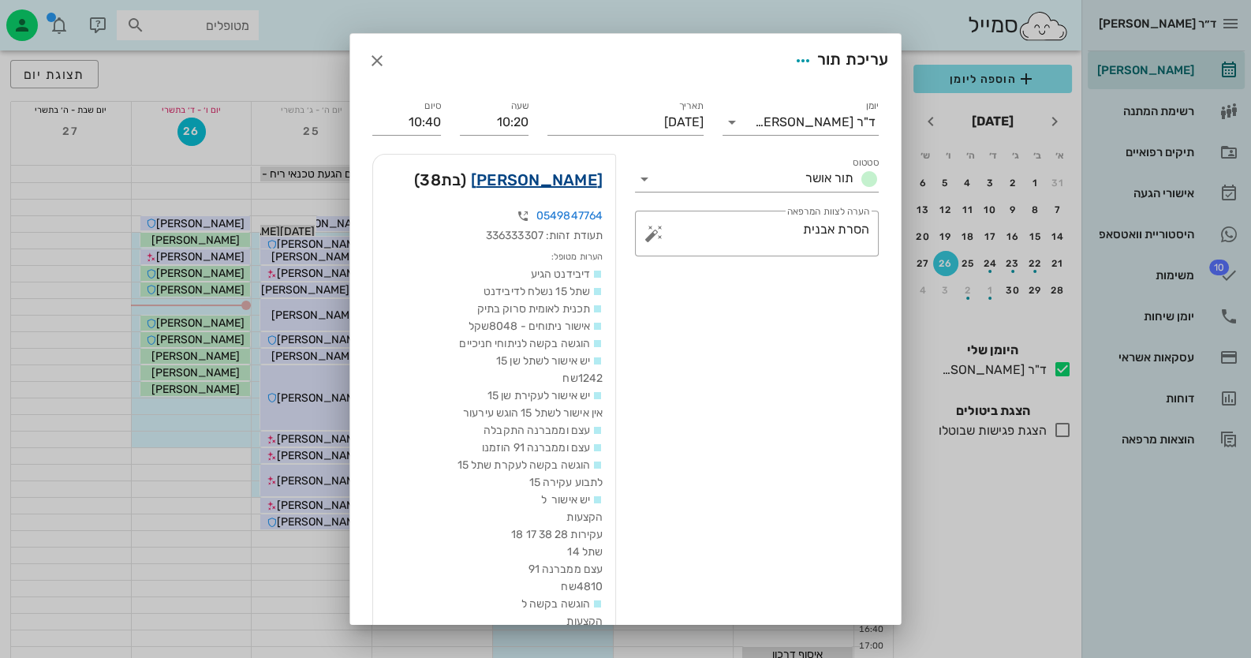
click at [556, 175] on link "[PERSON_NAME]" at bounding box center [537, 179] width 132 height 25
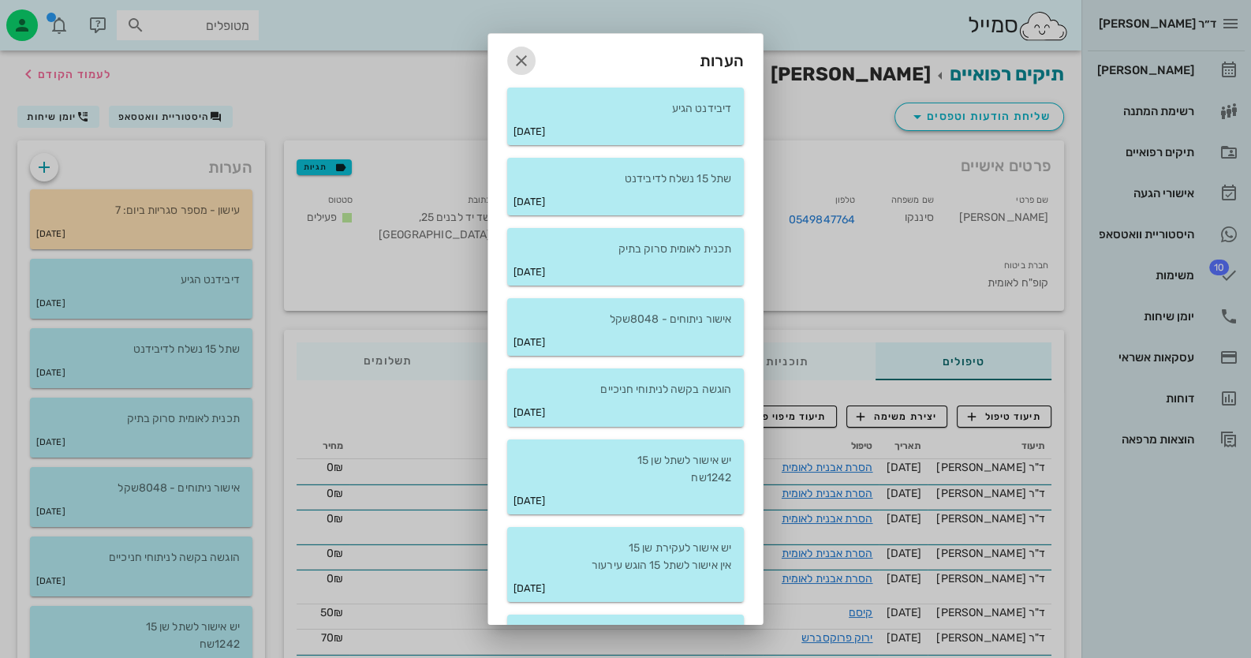
click at [530, 58] on icon "button" at bounding box center [521, 60] width 19 height 19
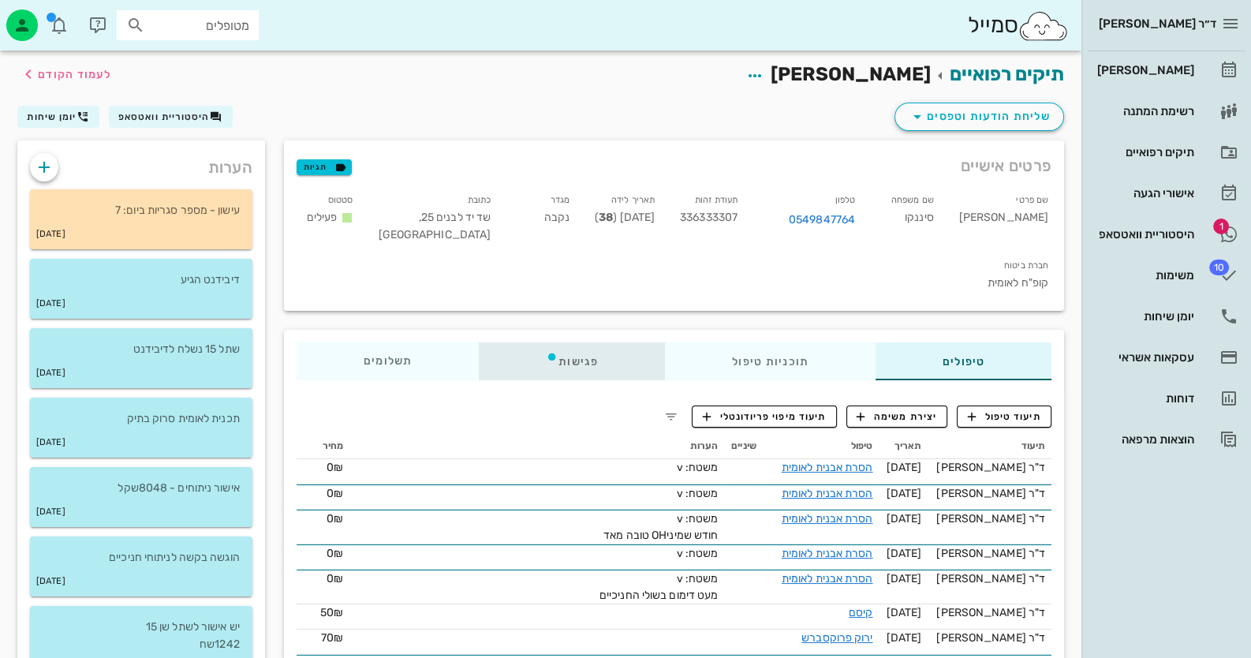
click at [593, 342] on div "פגישות" at bounding box center [572, 361] width 186 height 38
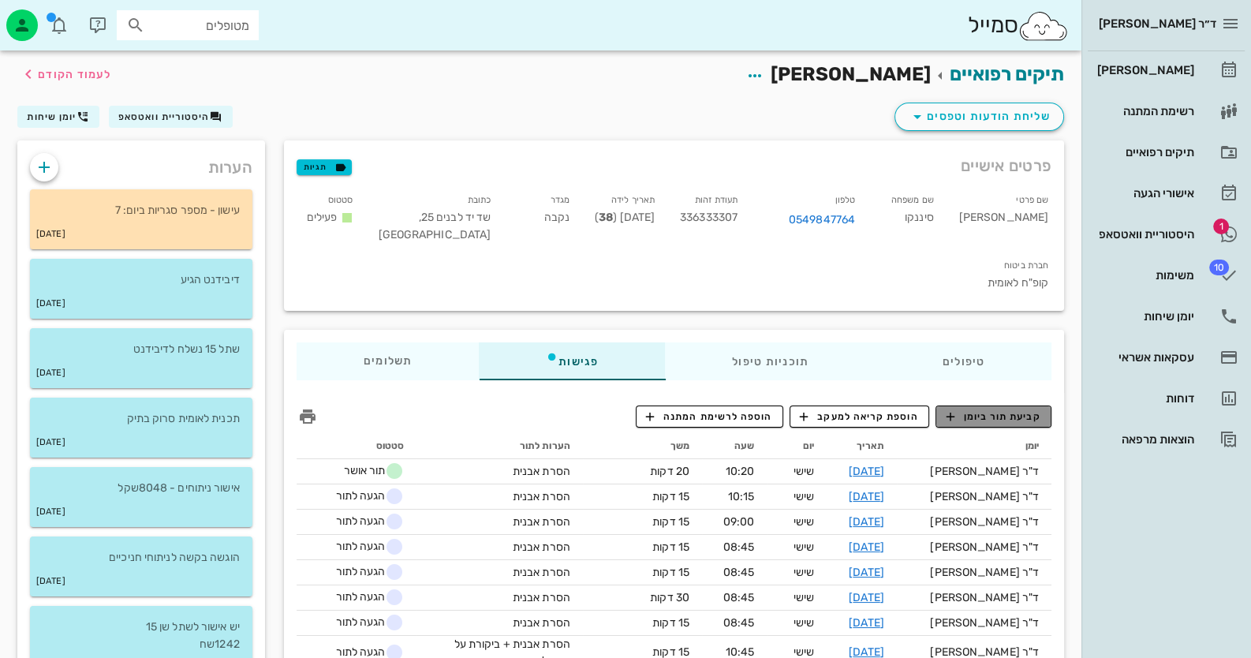
click at [1007, 409] on span "קביעת תור ביומן" at bounding box center [993, 416] width 95 height 14
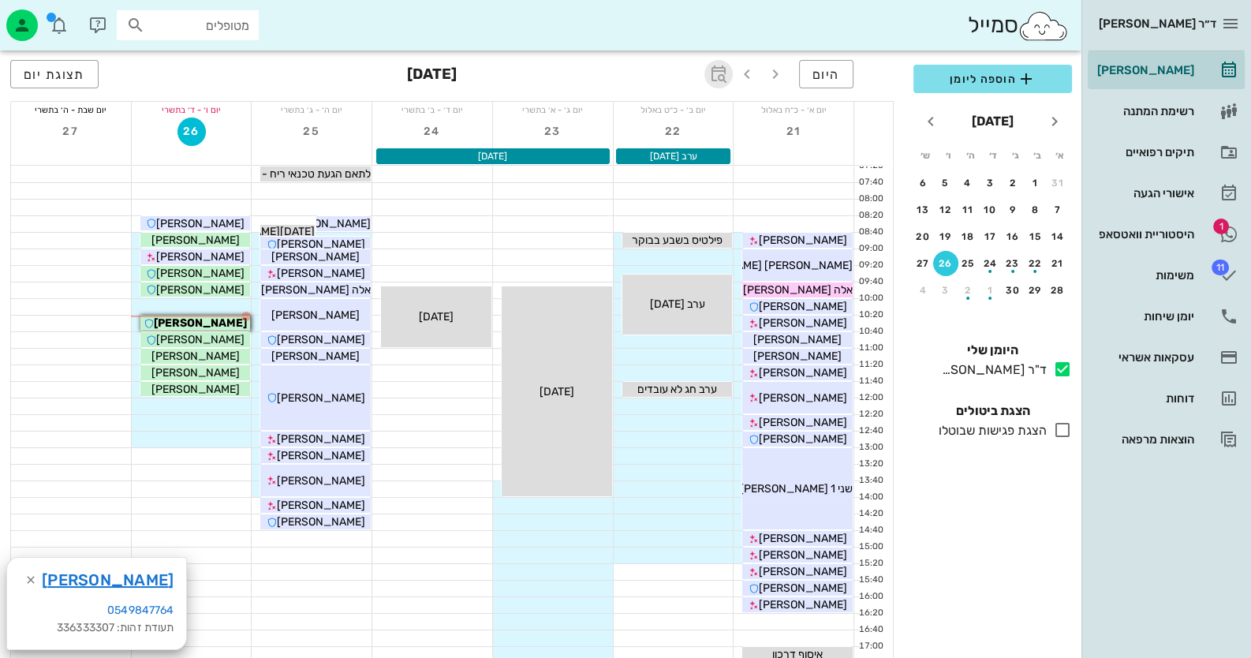
click at [725, 70] on icon "button" at bounding box center [718, 74] width 19 height 19
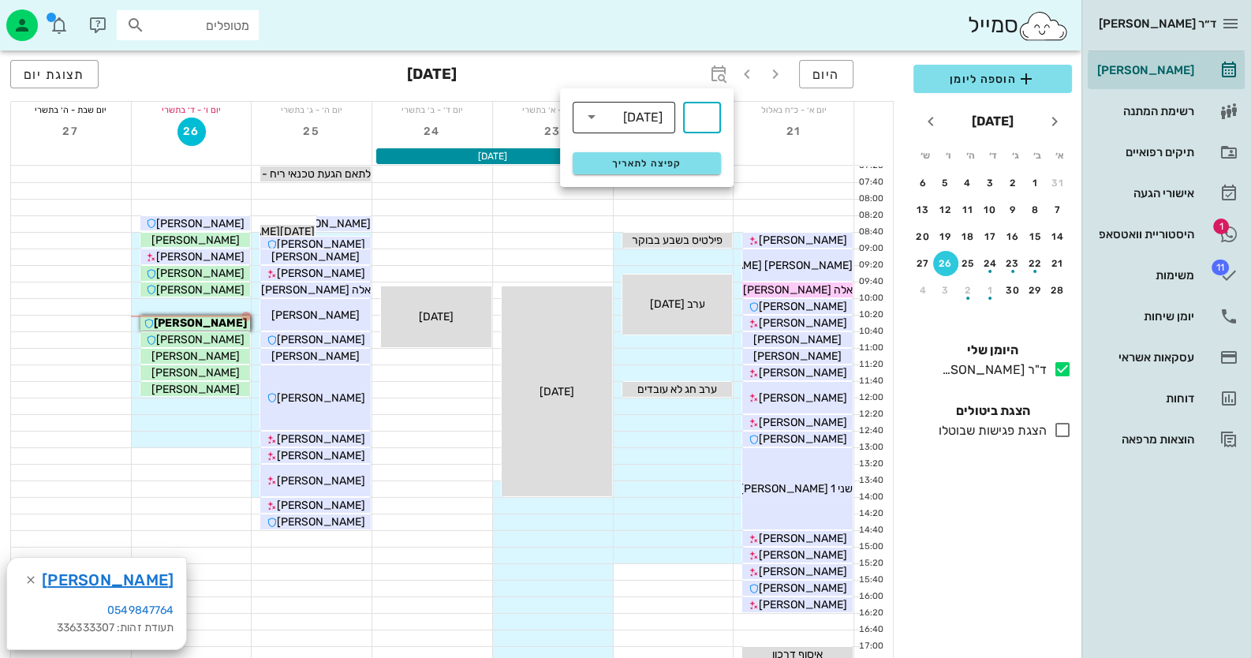
click at [643, 118] on div "[DATE]" at bounding box center [642, 117] width 39 height 14
click at [641, 181] on div "חודשים" at bounding box center [623, 186] width 77 height 13
click at [697, 125] on input "text" at bounding box center [702, 117] width 19 height 25
type input "4"
click at [678, 156] on button "קפיצה לתאריך" at bounding box center [647, 163] width 148 height 22
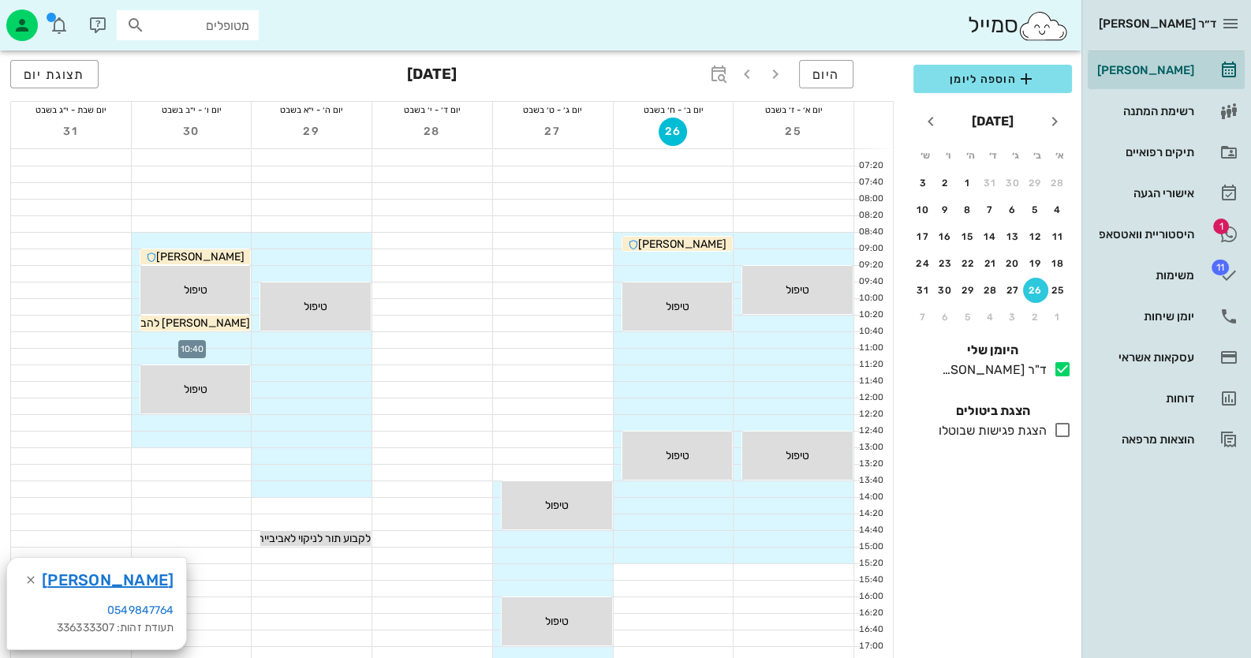
click at [227, 337] on div at bounding box center [192, 340] width 120 height 16
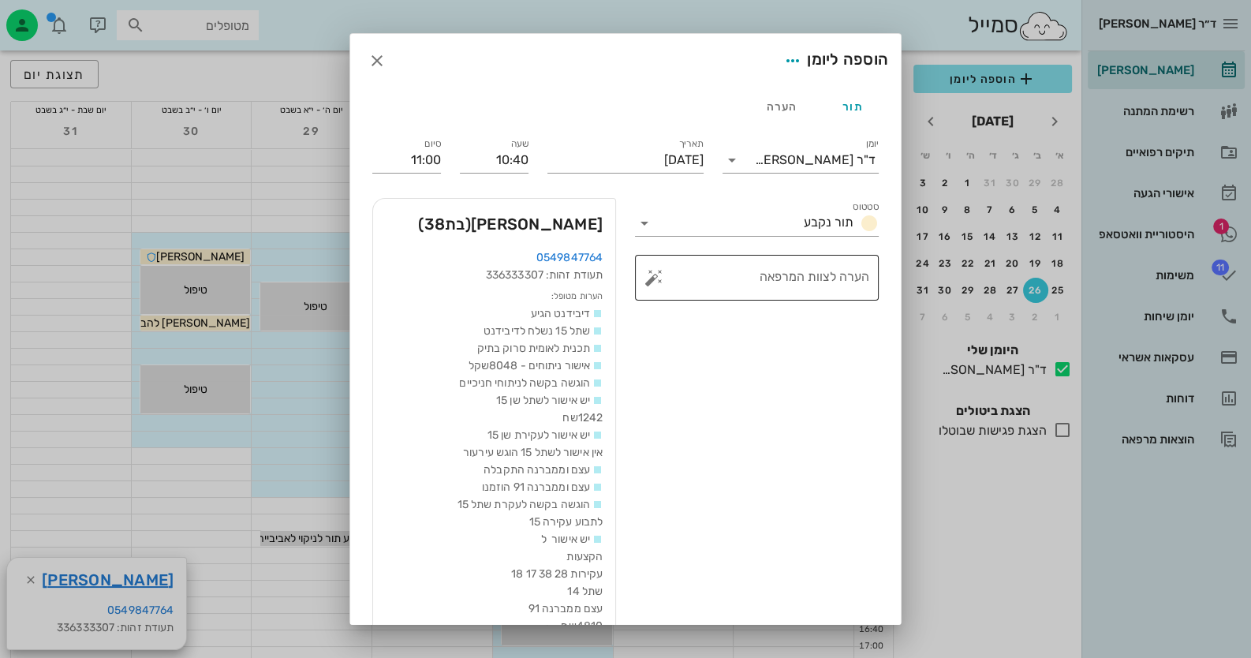
click at [662, 279] on button "button" at bounding box center [654, 277] width 19 height 19
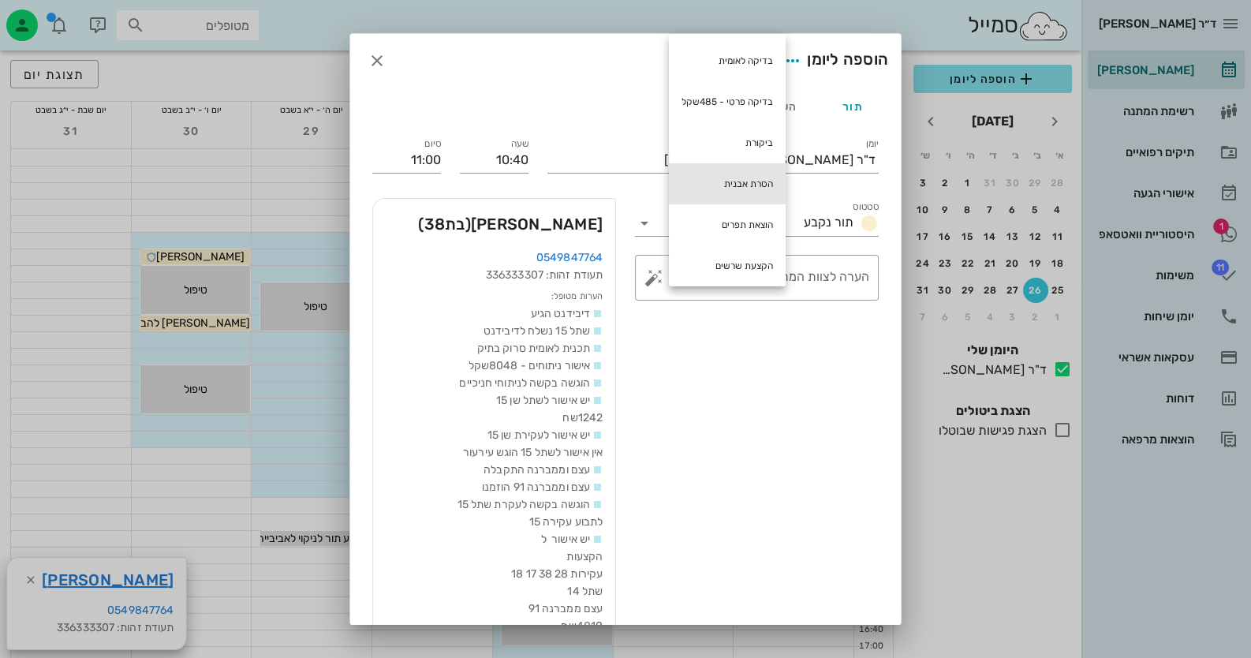
click at [716, 173] on div "הסרת אבנית" at bounding box center [727, 183] width 117 height 41
type textarea "הסרת אבנית"
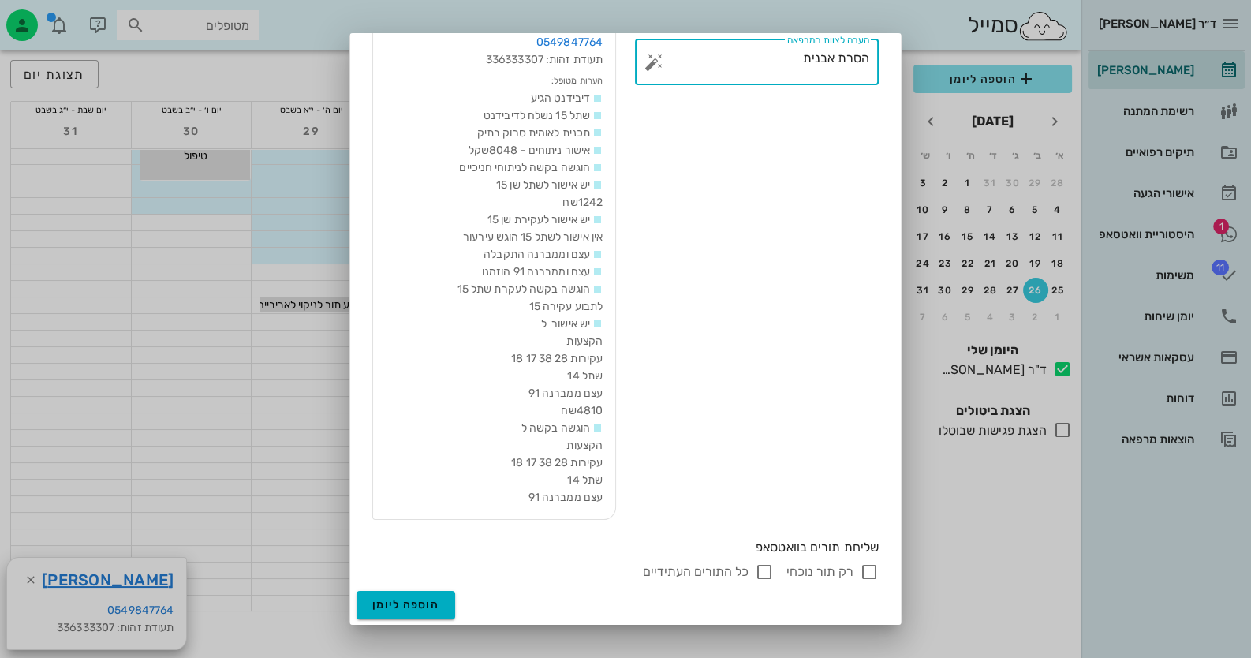
scroll to position [237, 0]
click at [876, 572] on input "רק תור נוכחי" at bounding box center [869, 571] width 19 height 19
checkbox input "false"
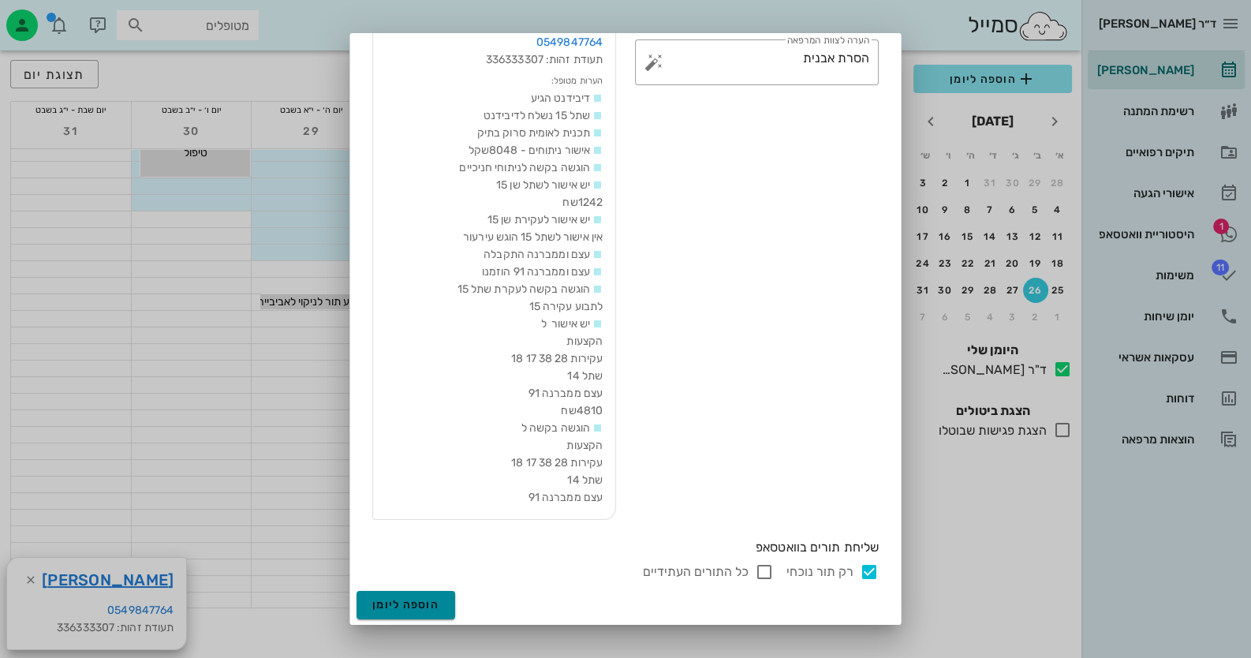
click at [409, 598] on span "הוספה ליומן" at bounding box center [405, 604] width 67 height 13
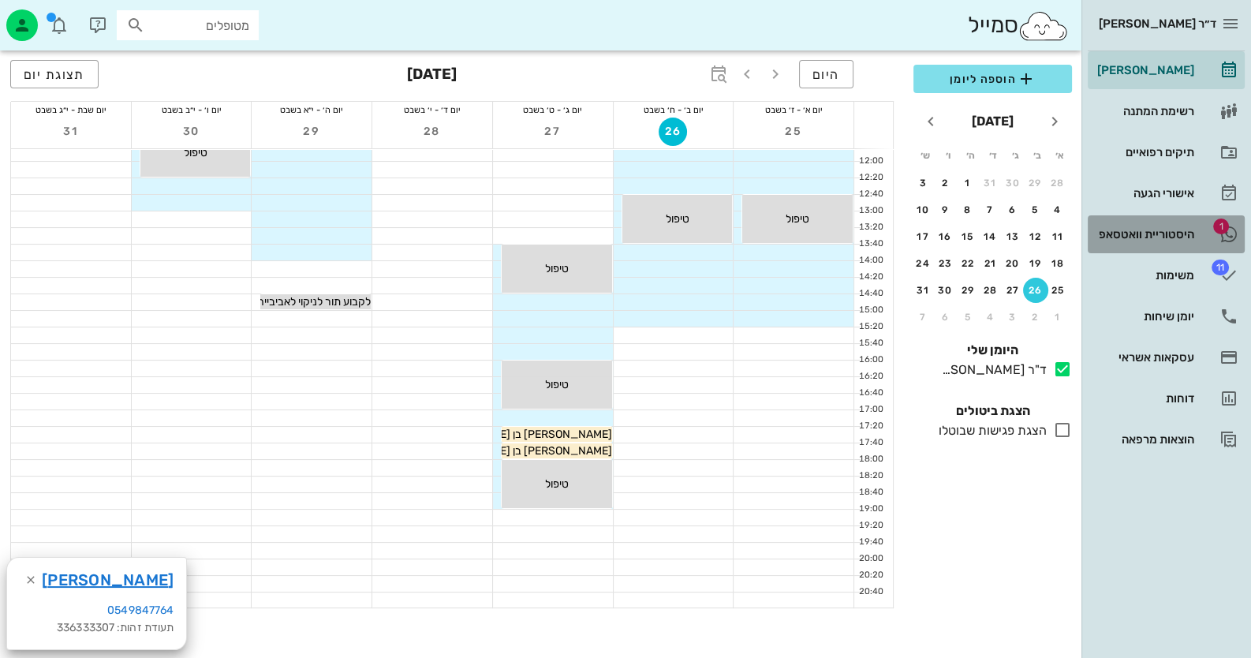
click at [1187, 225] on div "היסטוריית וואטסאפ" at bounding box center [1144, 234] width 100 height 25
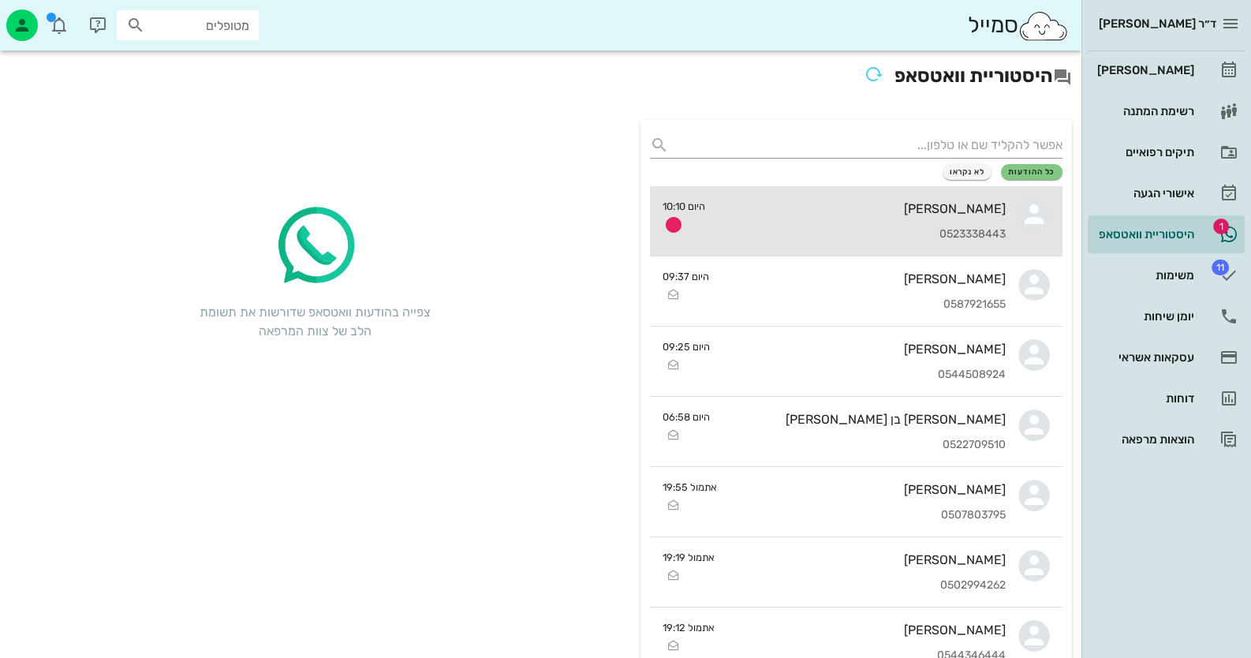
click at [944, 222] on div "[PERSON_NAME] 0523338443" at bounding box center [862, 220] width 288 height 69
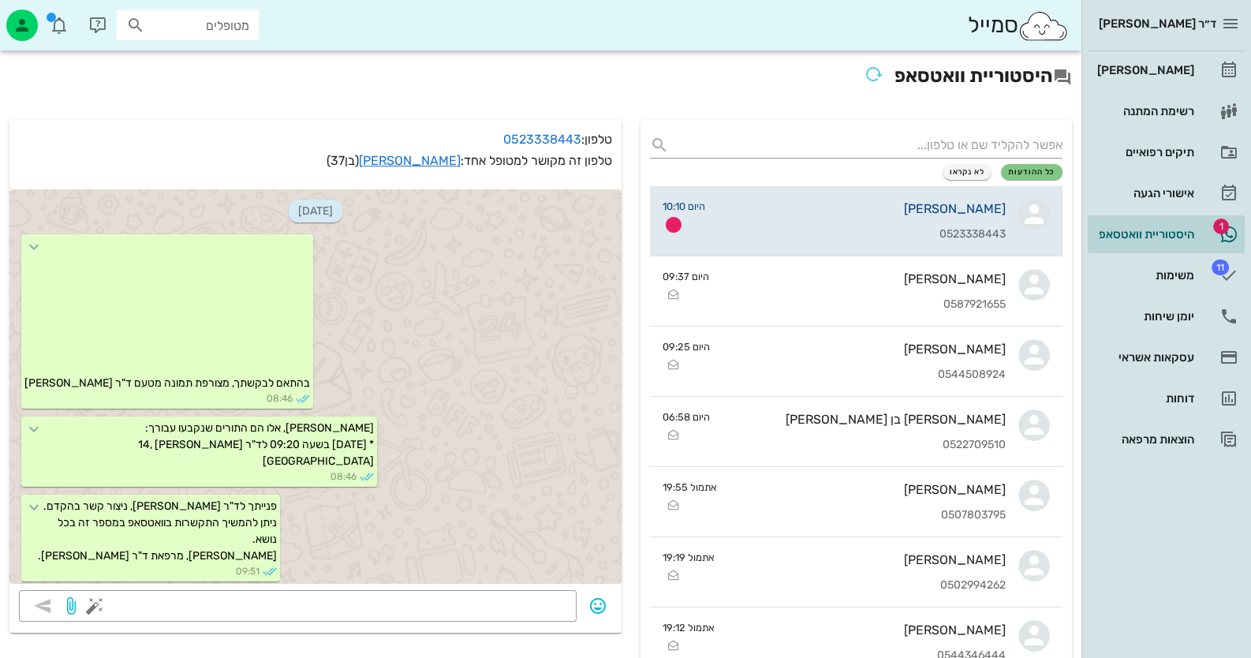
scroll to position [604, 0]
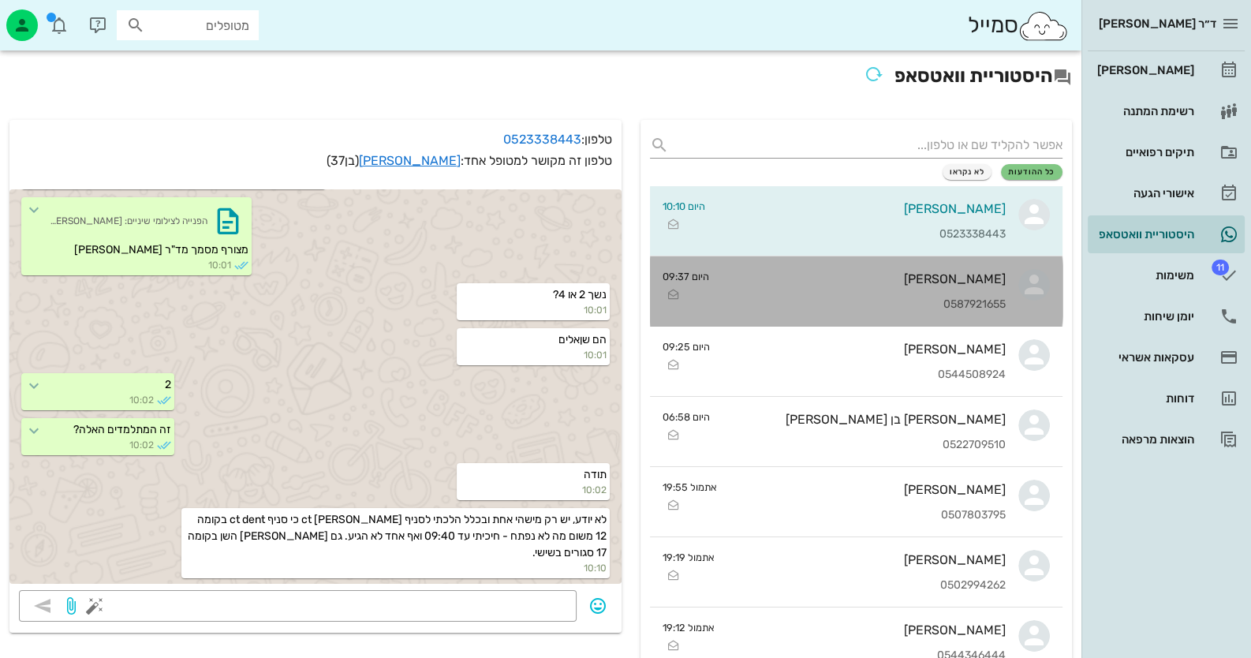
click at [1022, 297] on icon at bounding box center [1034, 285] width 32 height 32
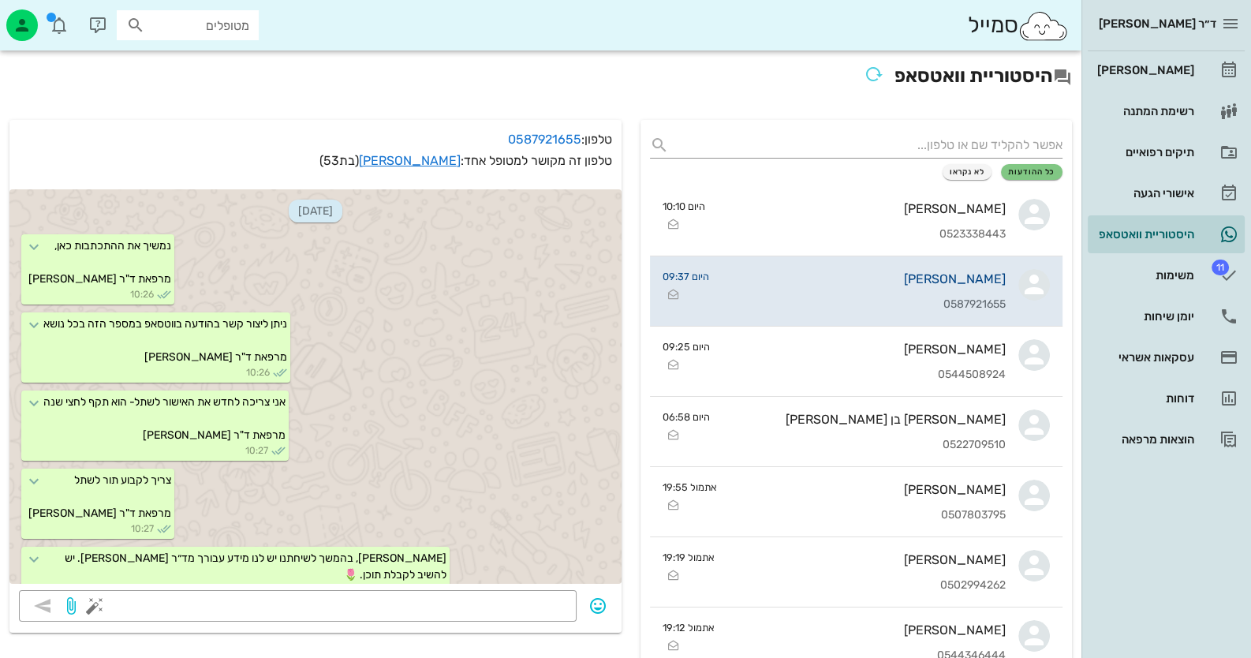
scroll to position [2461, 0]
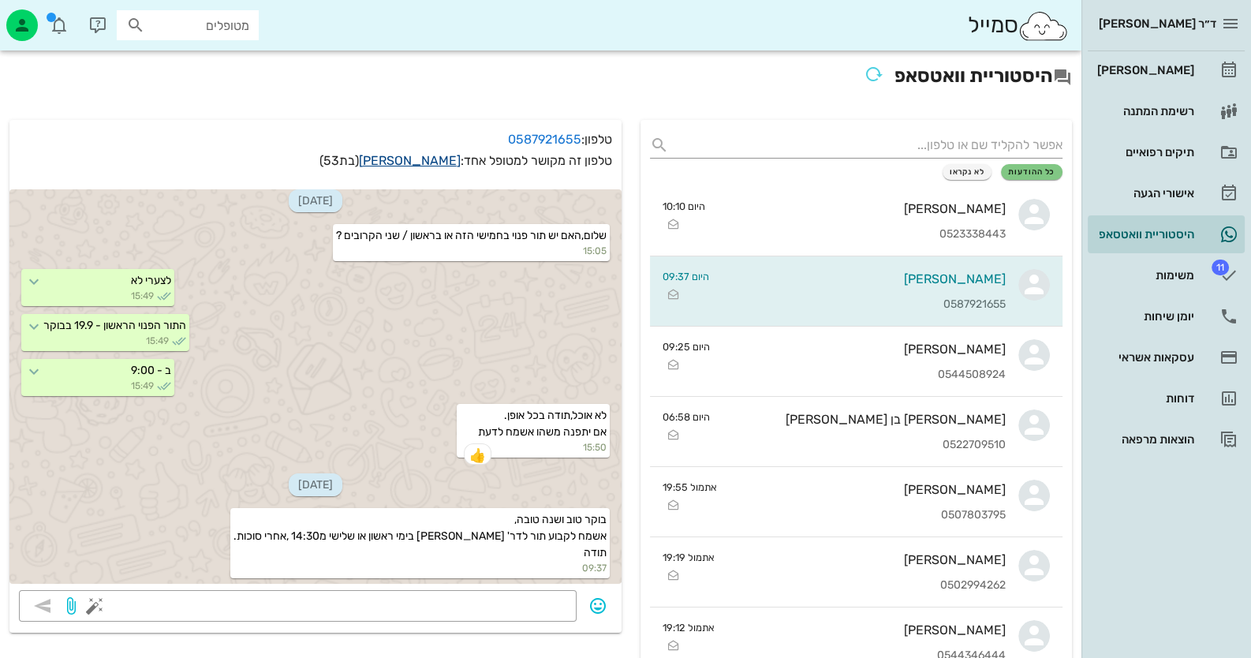
click at [428, 155] on link "[PERSON_NAME]" at bounding box center [410, 160] width 102 height 15
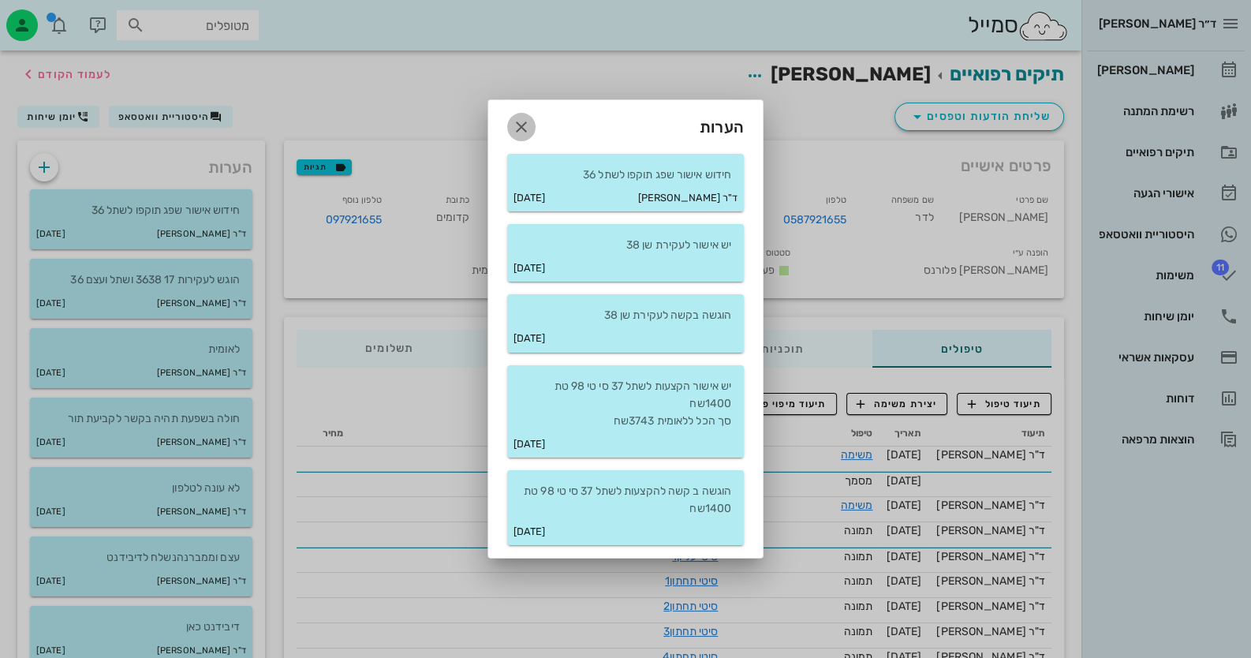
click at [512, 121] on icon "button" at bounding box center [521, 127] width 19 height 19
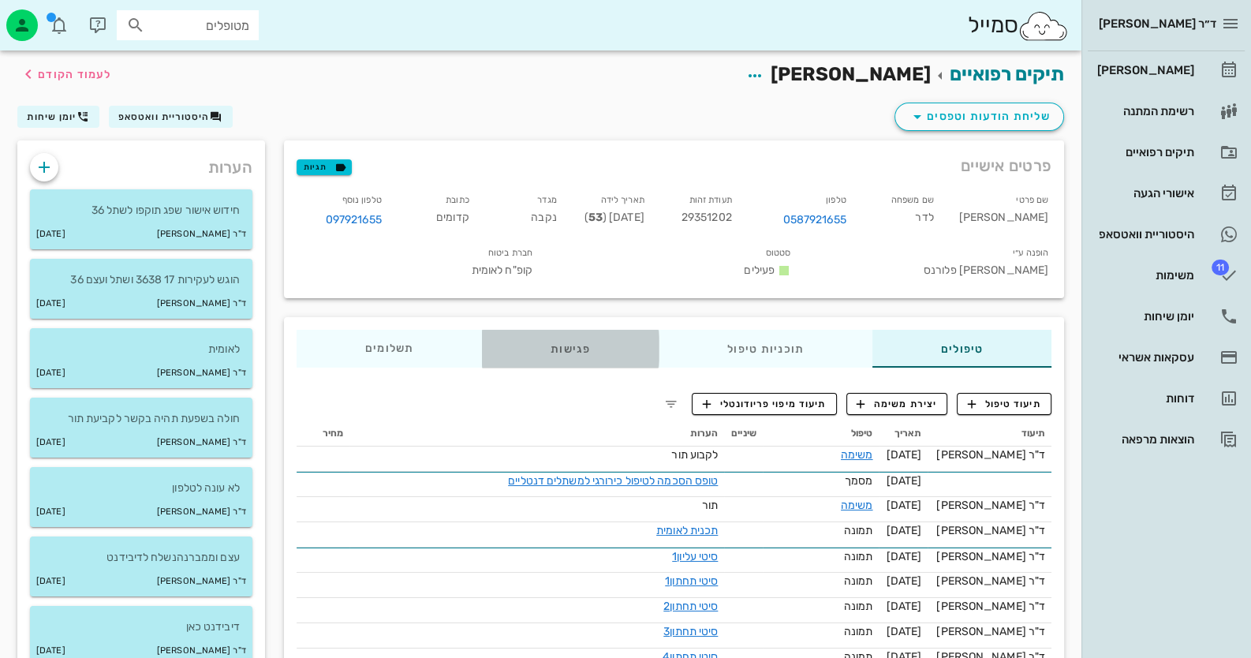
click at [560, 360] on div "פגישות" at bounding box center [570, 349] width 177 height 38
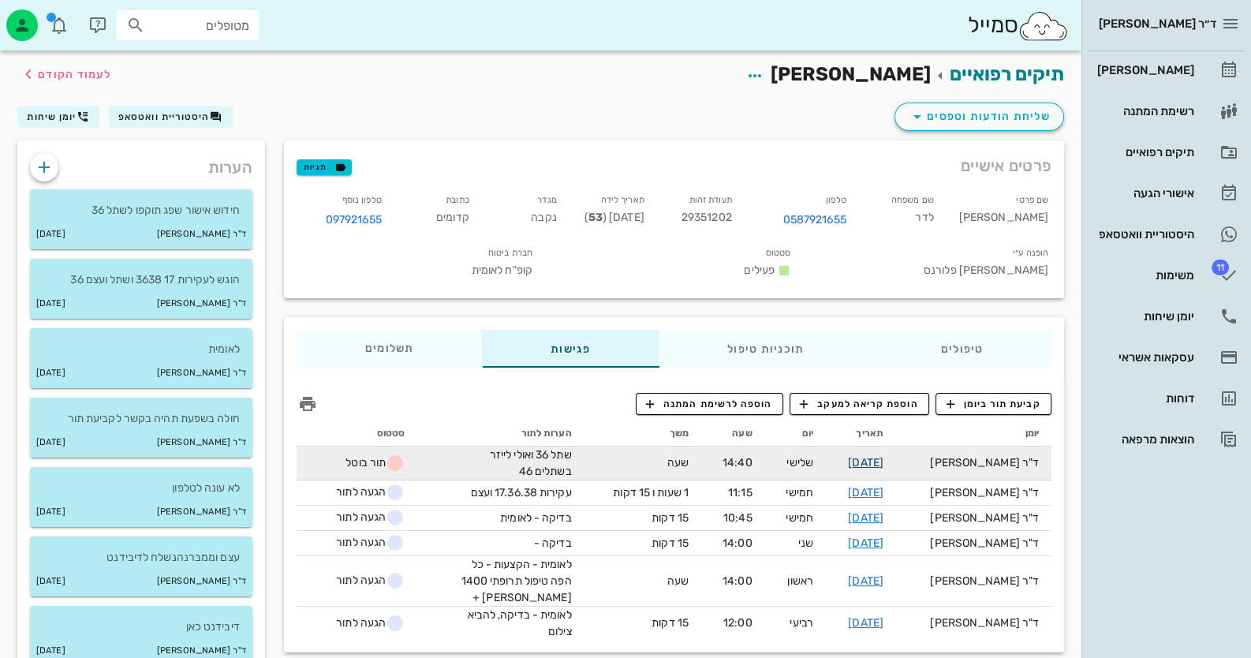
click at [880, 469] on link "[DATE]" at bounding box center [865, 462] width 35 height 13
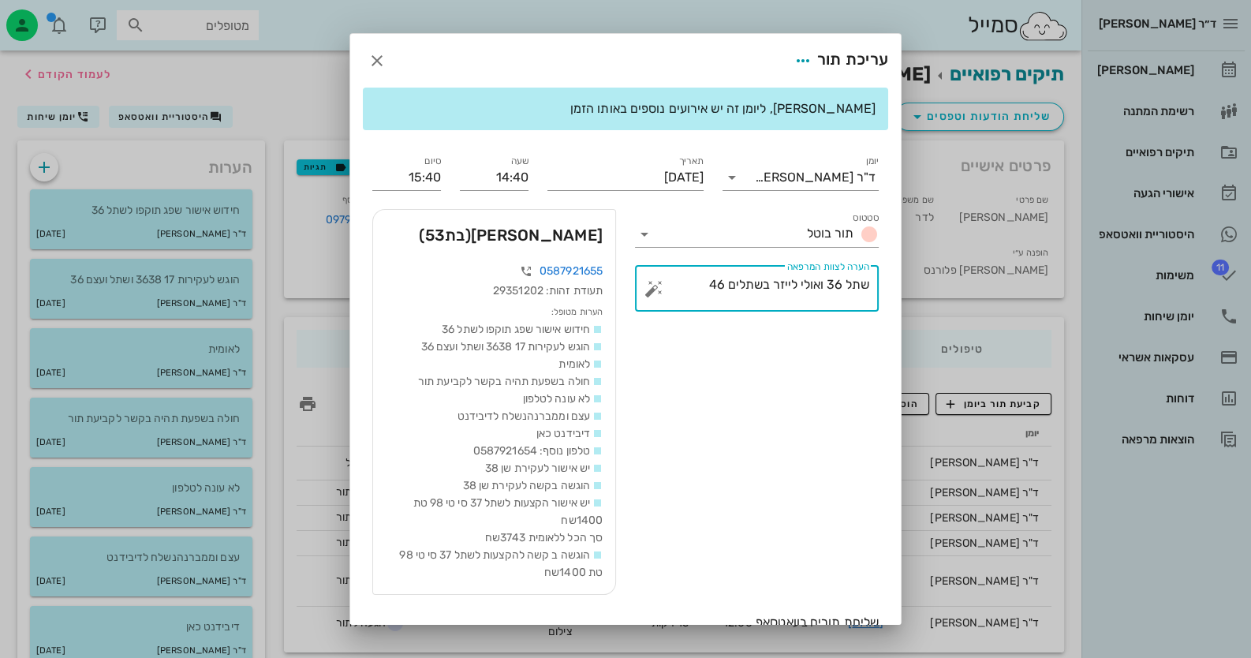
drag, startPoint x: 704, startPoint y: 286, endPoint x: 883, endPoint y: 296, distance: 178.6
click at [883, 296] on div "​ הערה לצוות המרפאה שתל 36 ואולי לייזר בשתלים 46" at bounding box center [757, 288] width 263 height 65
click at [387, 53] on icon "button" at bounding box center [377, 60] width 19 height 19
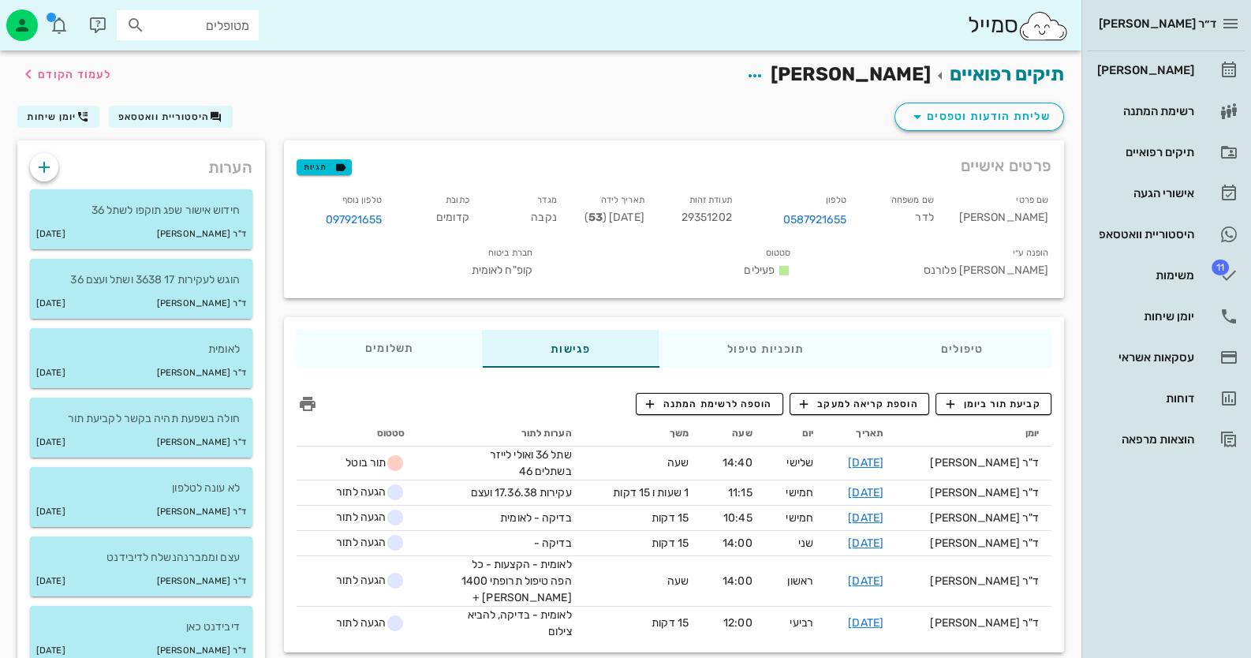
click at [1018, 403] on div "קביעת תור ביומן הוספת קריאה למעקב הוספה לרשימת המתנה יומן תאריך יום שעה משך הער…" at bounding box center [674, 516] width 780 height 272
click at [1020, 409] on span "קביעת תור ביומן" at bounding box center [993, 404] width 95 height 14
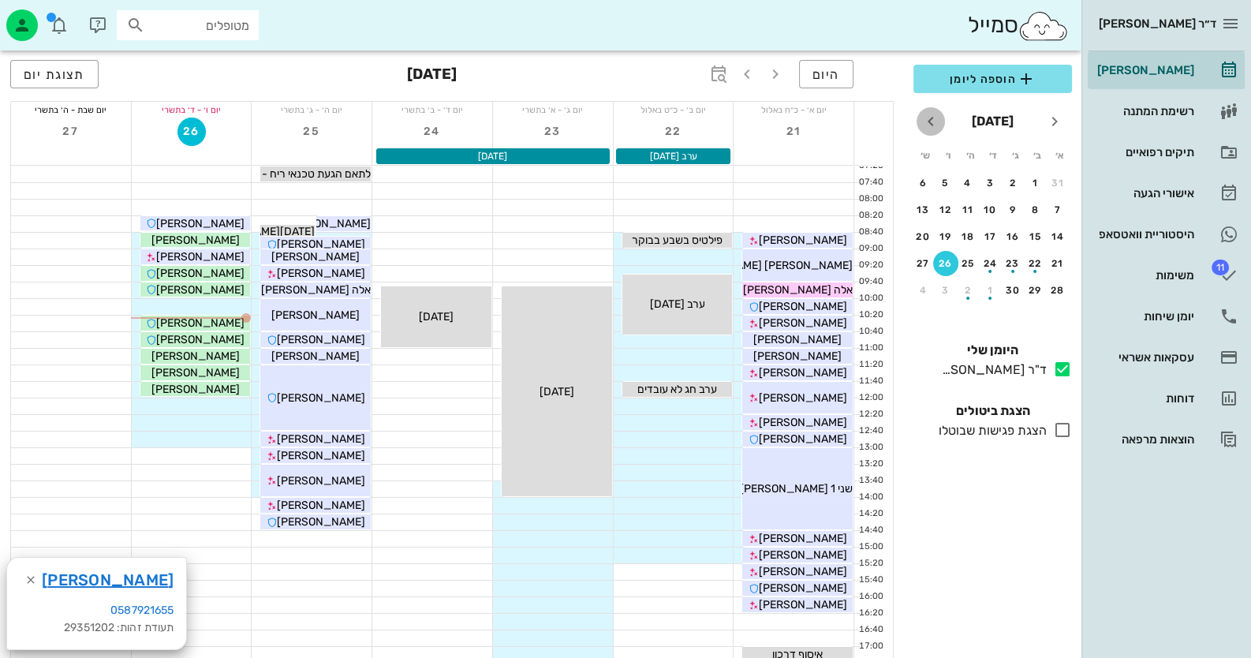
click at [933, 129] on icon "חודש הבא" at bounding box center [930, 121] width 19 height 19
click at [988, 263] on div "22" at bounding box center [990, 263] width 25 height 11
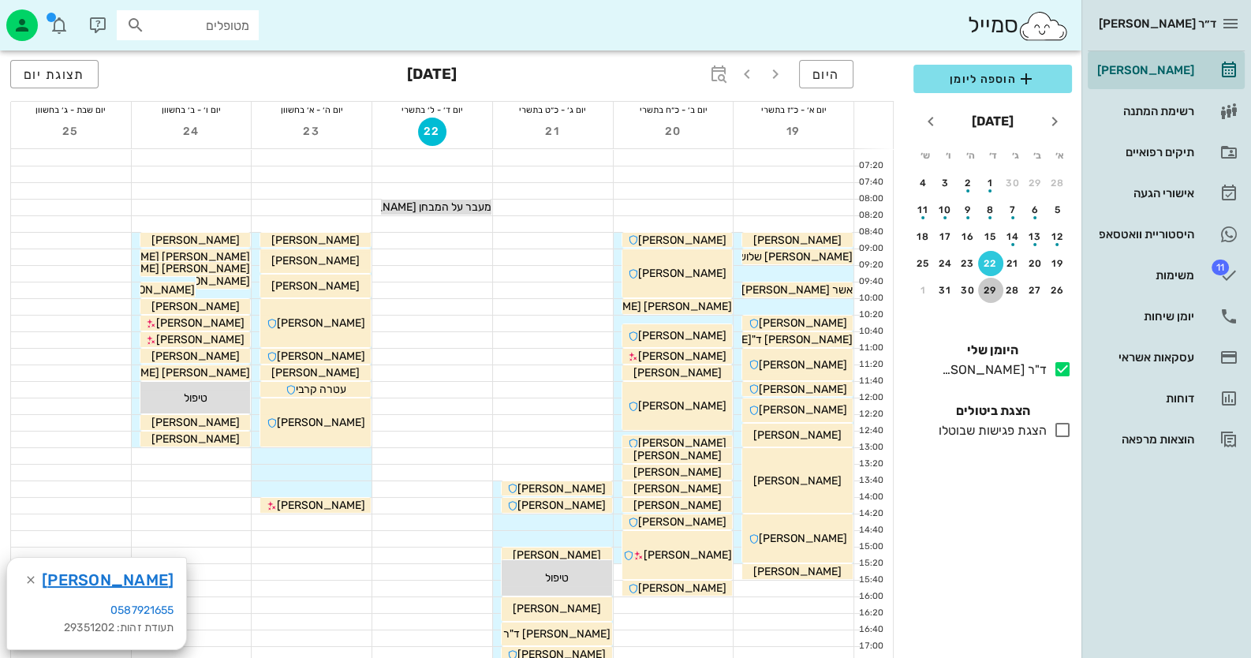
click at [990, 286] on div "29" at bounding box center [990, 290] width 25 height 11
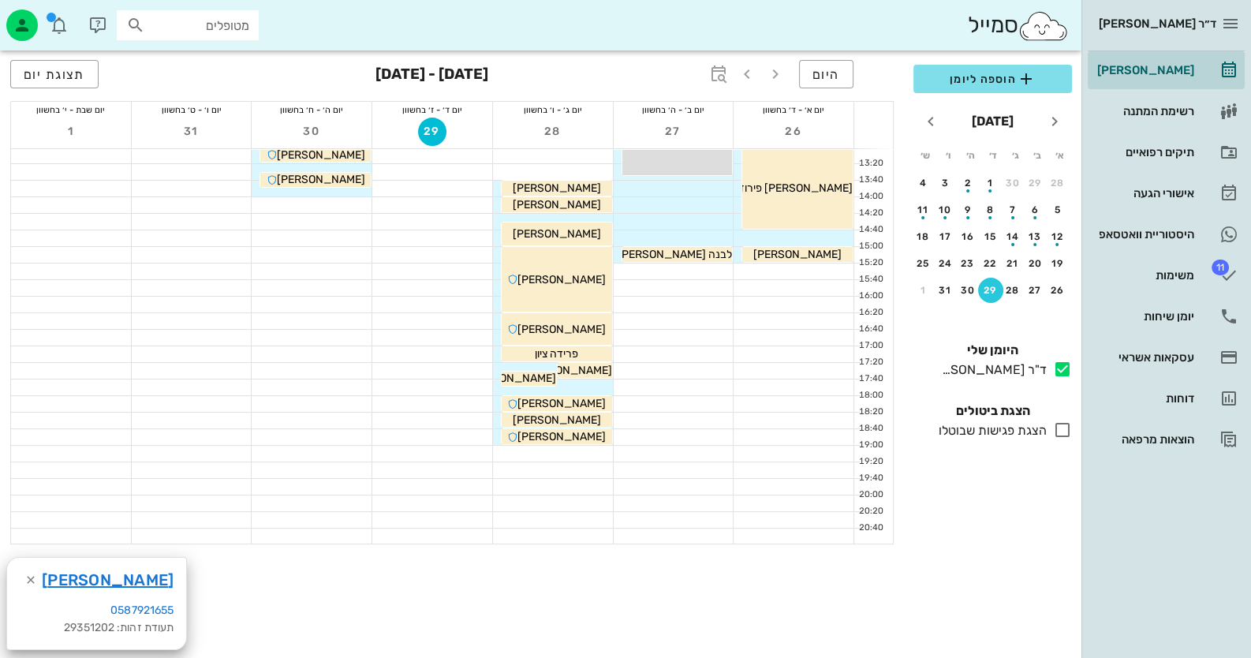
scroll to position [315, 0]
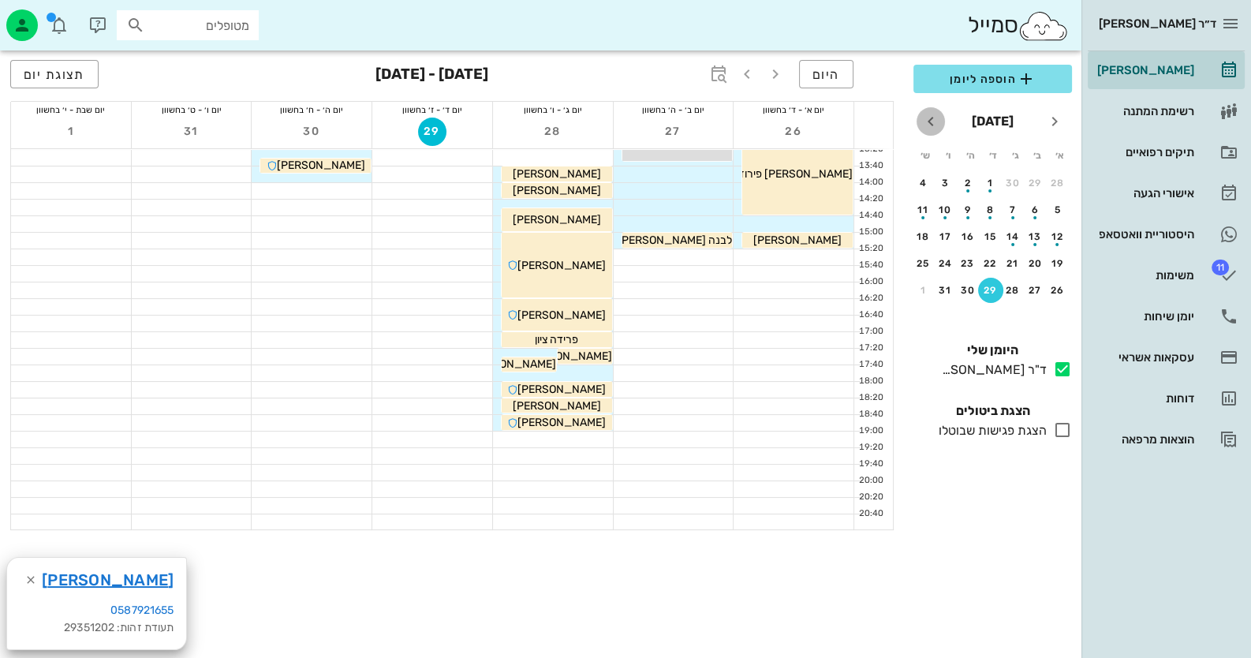
click at [928, 118] on icon "חודש הבא" at bounding box center [930, 121] width 19 height 19
click at [995, 207] on div "5" at bounding box center [990, 209] width 25 height 11
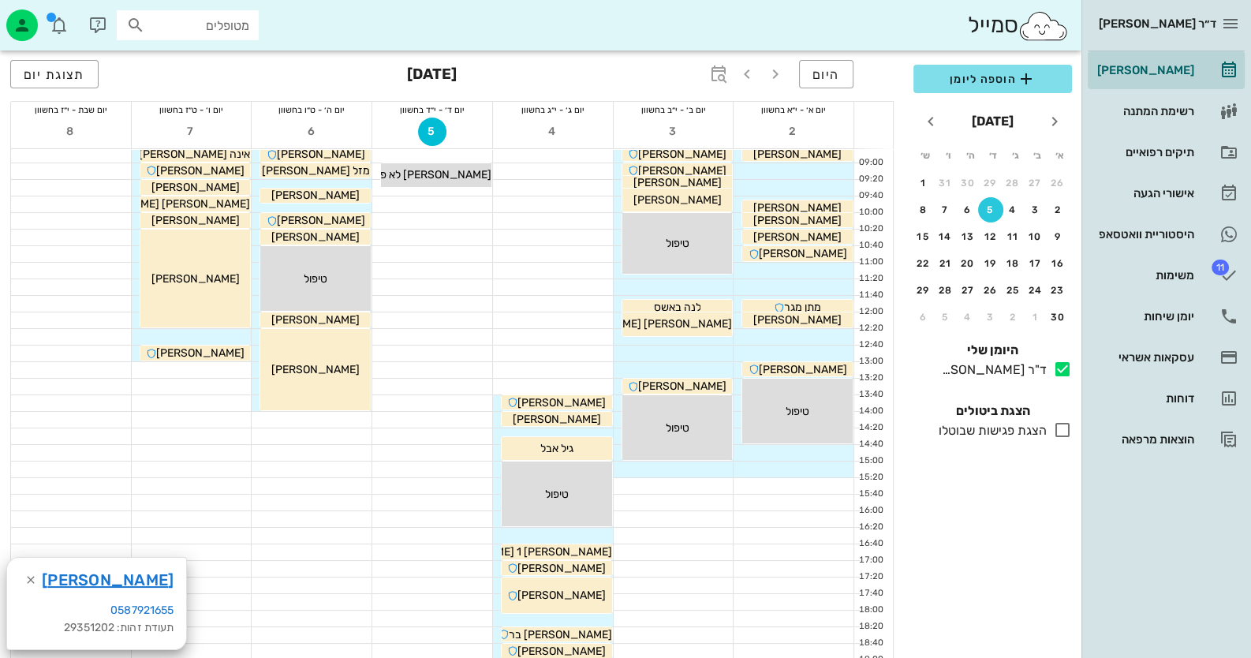
scroll to position [78, 0]
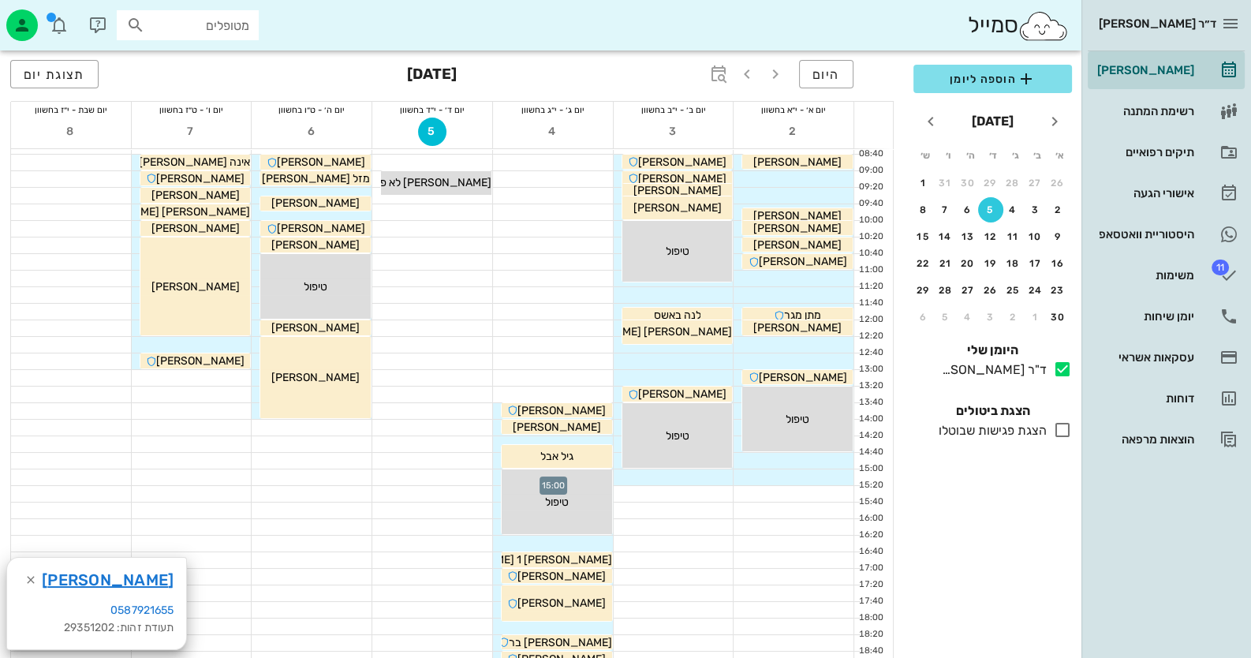
click at [495, 480] on div at bounding box center [553, 477] width 120 height 16
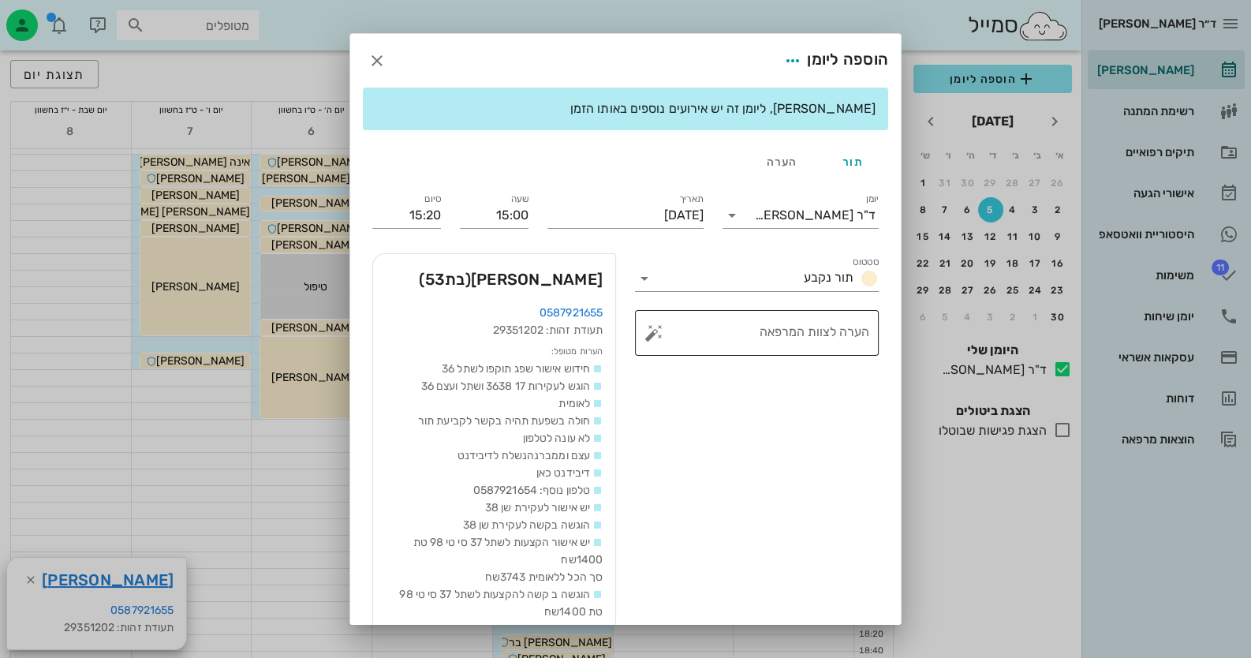
click at [659, 330] on button "button" at bounding box center [654, 332] width 19 height 19
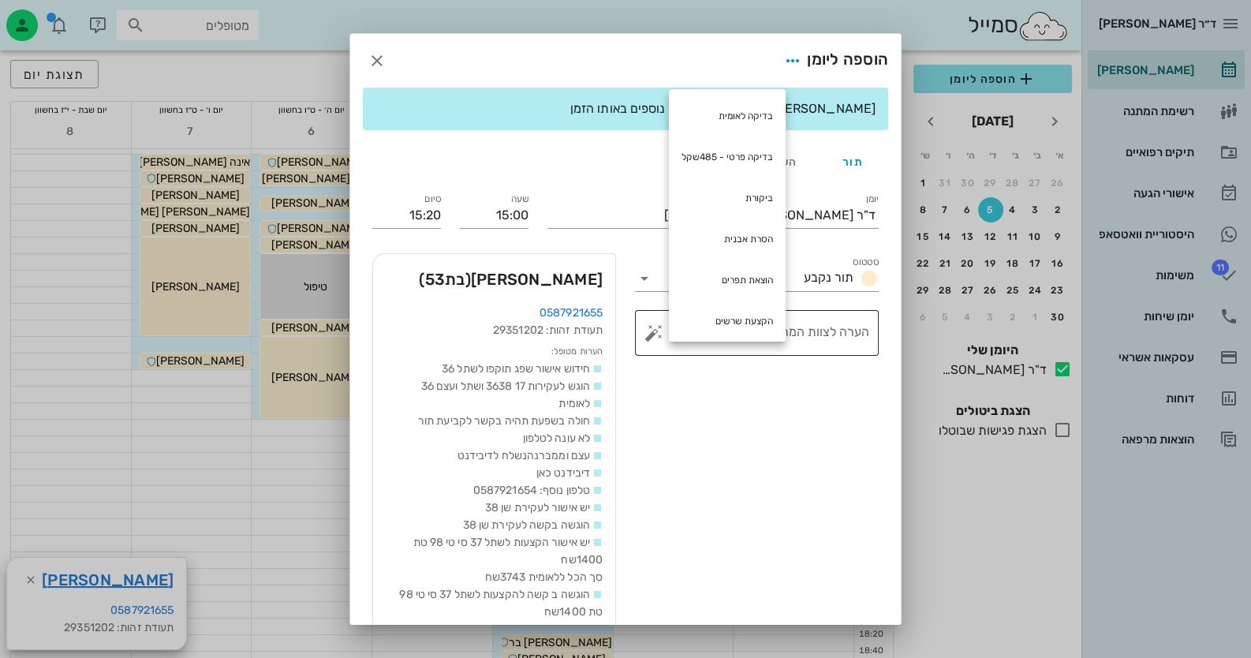
click at [660, 331] on button "button" at bounding box center [654, 332] width 19 height 19
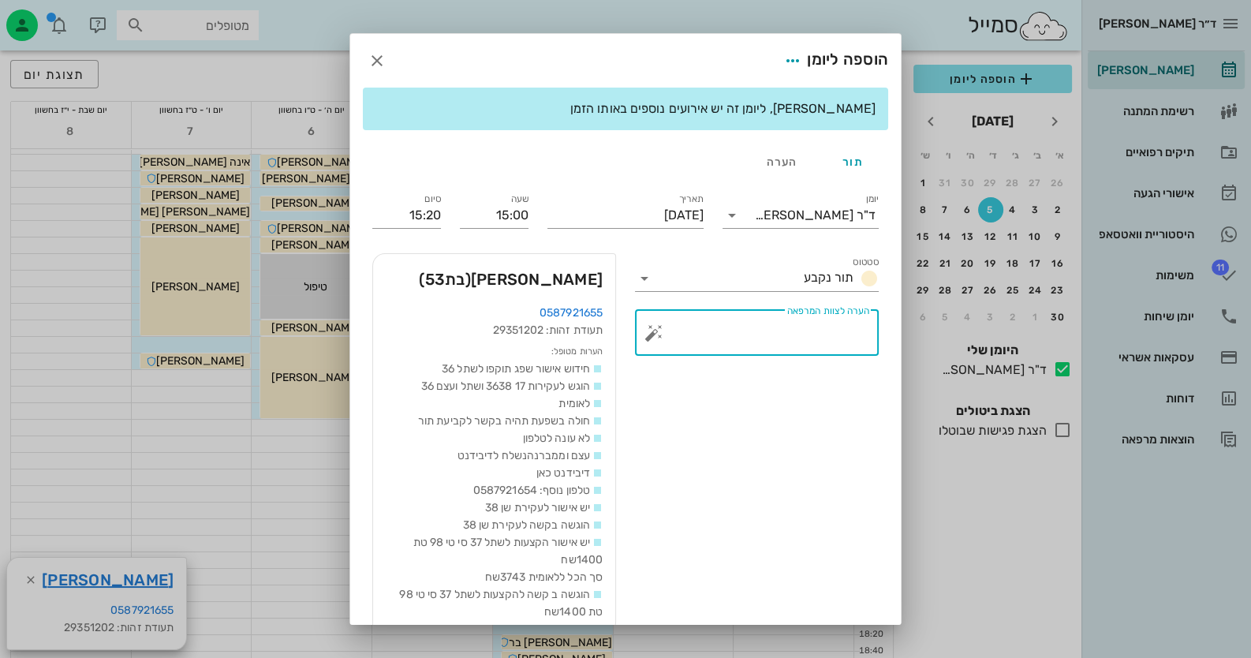
paste textarea "שתל 36 ואולי לייזר בשתלים 46"
type textarea "שתל 36 ואולי לייזר בשתלים 46"
click at [409, 215] on input "15:20" at bounding box center [406, 215] width 69 height 25
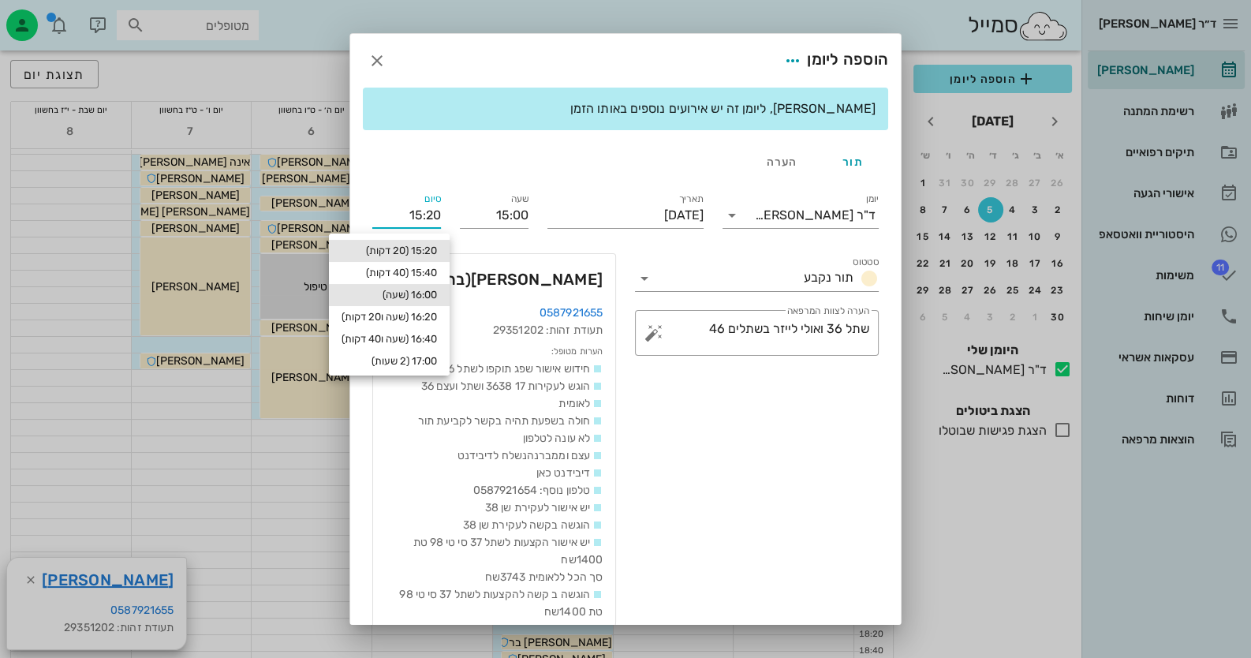
click at [413, 301] on div "16:00 (שעה)" at bounding box center [389, 295] width 95 height 13
type input "16:00"
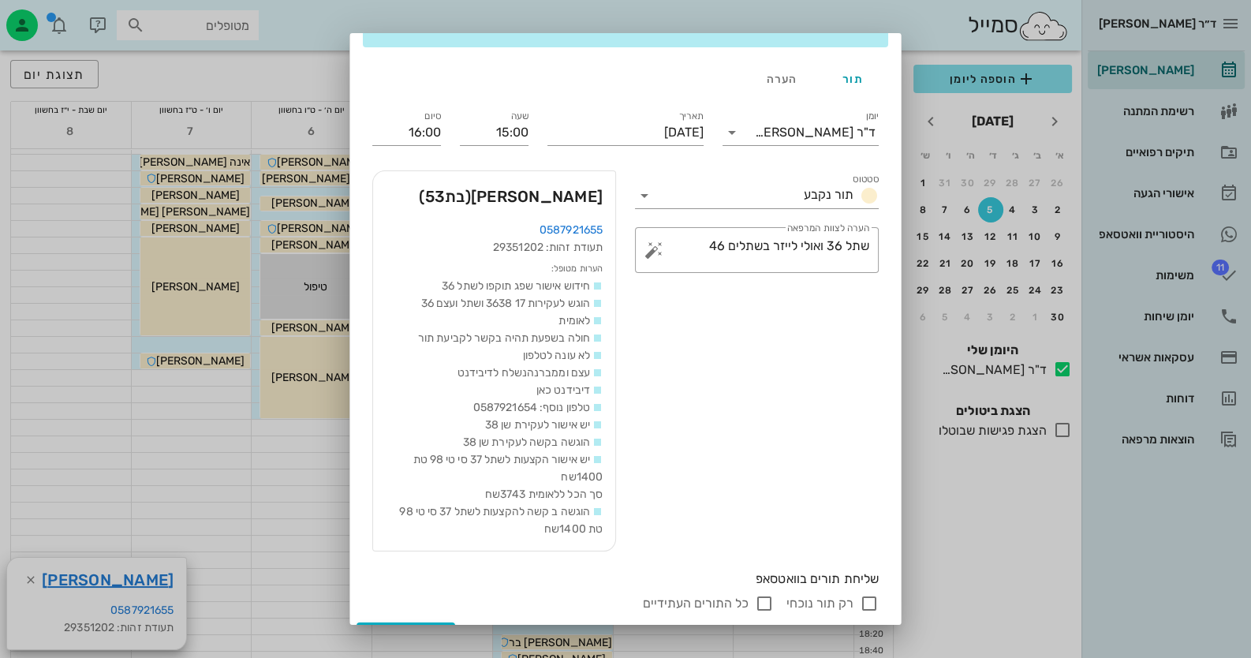
scroll to position [114, 0]
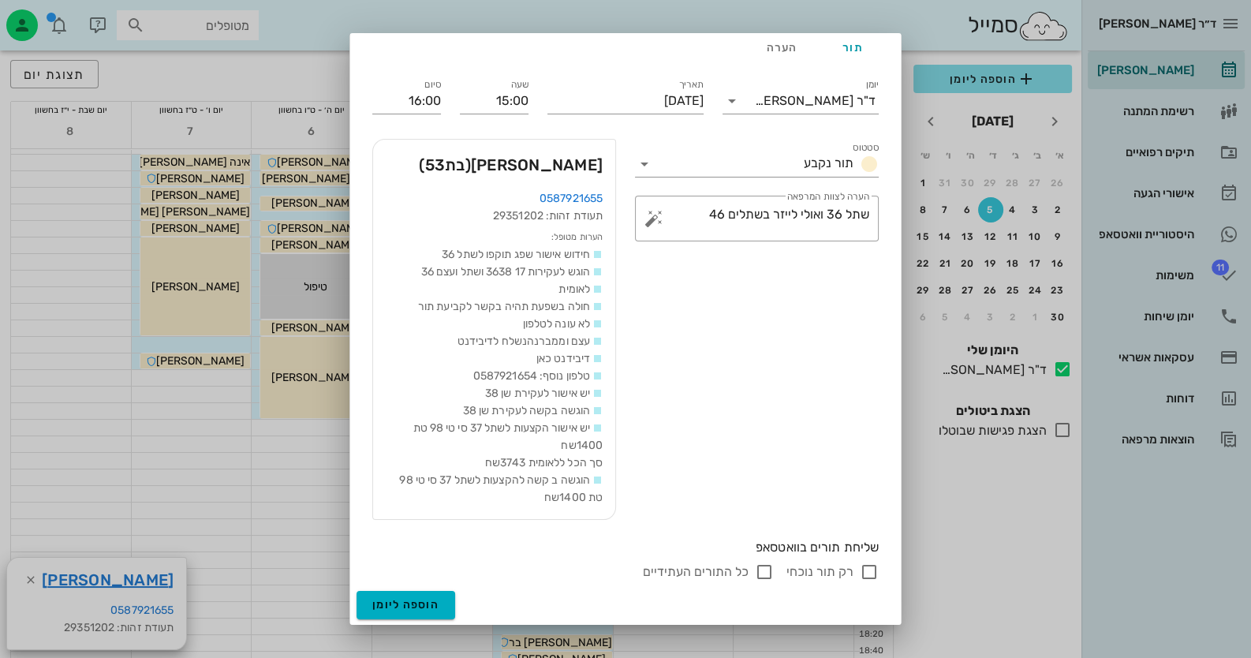
click at [863, 570] on input "רק תור נוכחי" at bounding box center [869, 571] width 19 height 19
checkbox input "false"
click at [439, 607] on span "הוספה ליומן" at bounding box center [405, 604] width 67 height 13
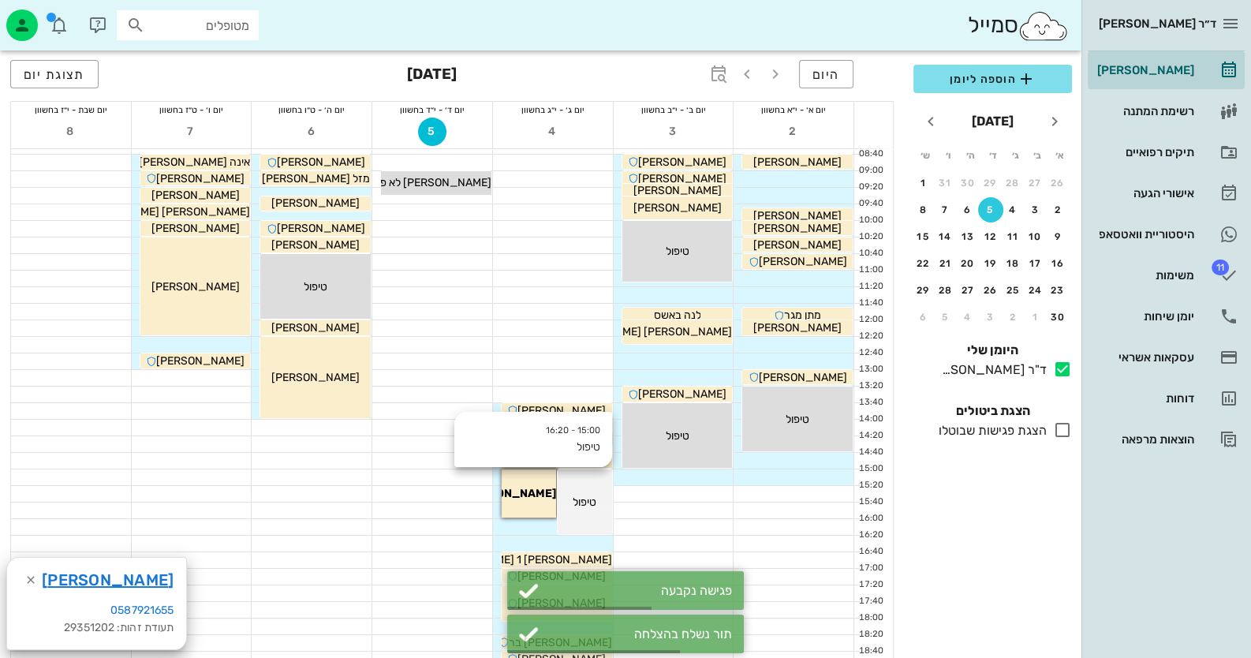
click at [585, 512] on div "15:00 - 16:20 טיפול טיפול" at bounding box center [585, 501] width 54 height 65
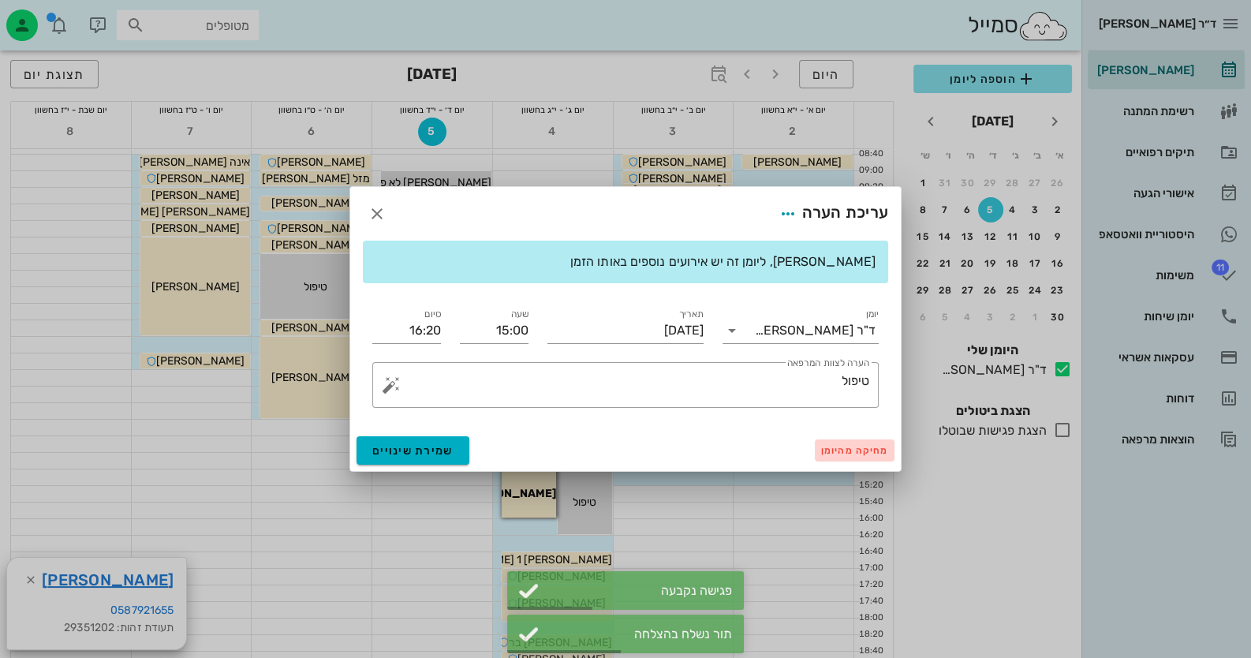
click at [864, 445] on span "מחיקה מהיומן" at bounding box center [854, 450] width 67 height 11
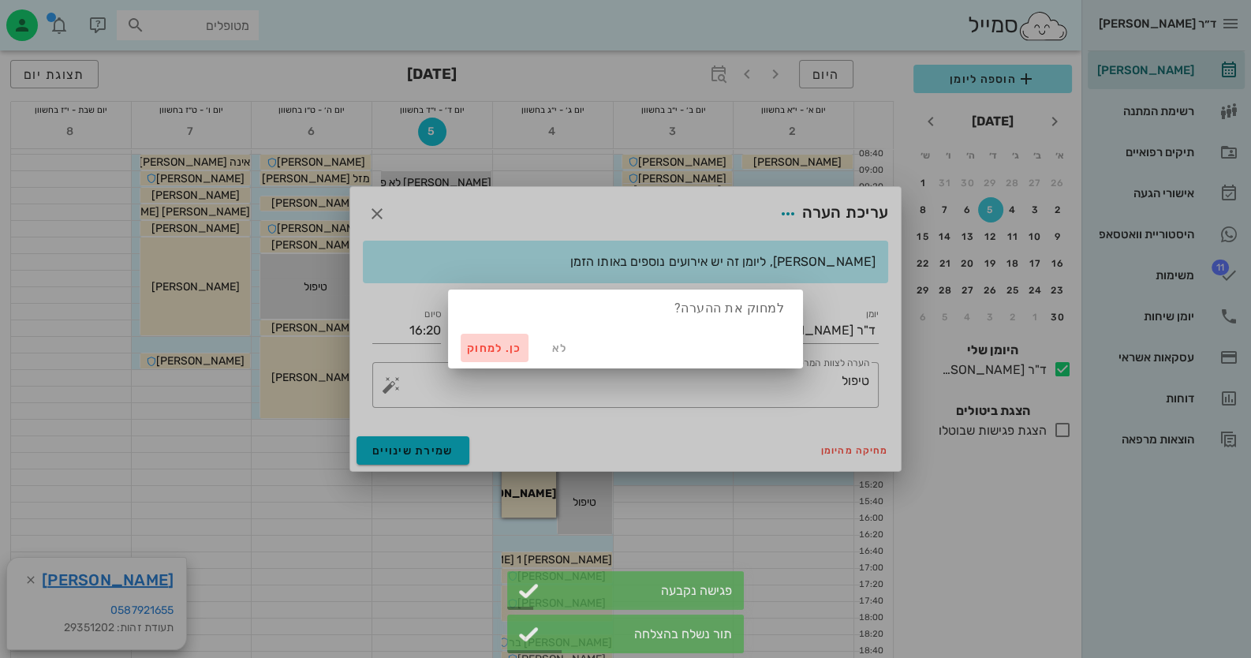
click at [519, 345] on span "כן. למחוק" at bounding box center [494, 348] width 55 height 13
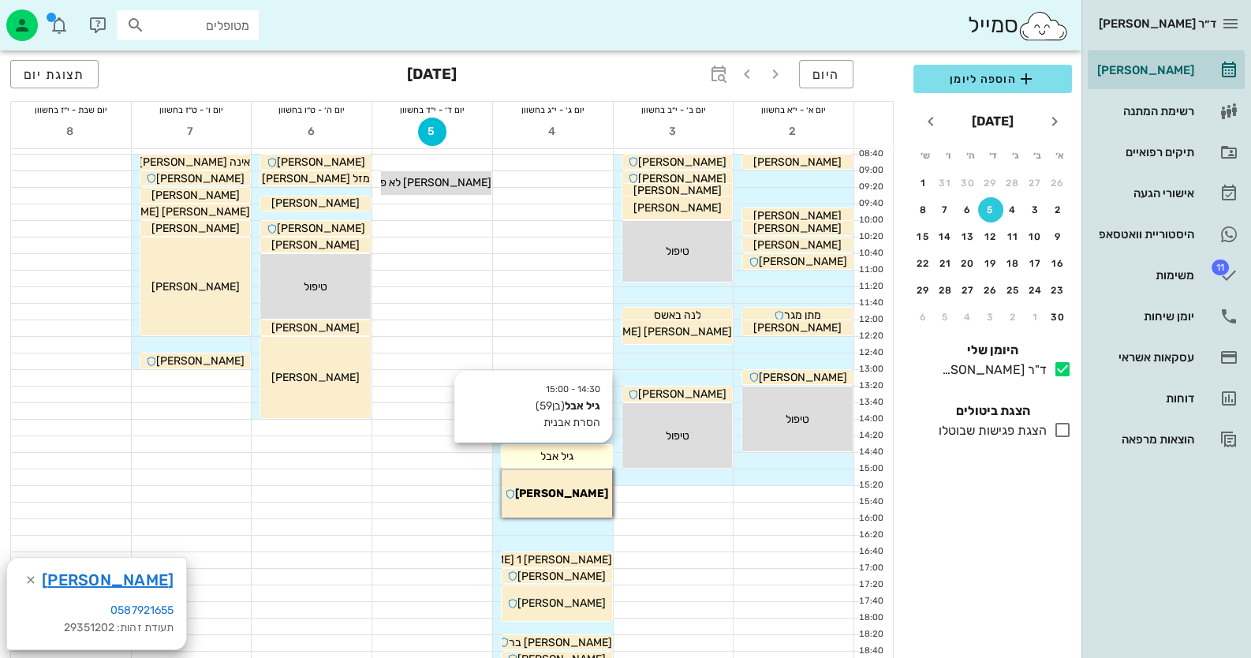
click at [528, 448] on div "גיל אבל" at bounding box center [557, 456] width 110 height 17
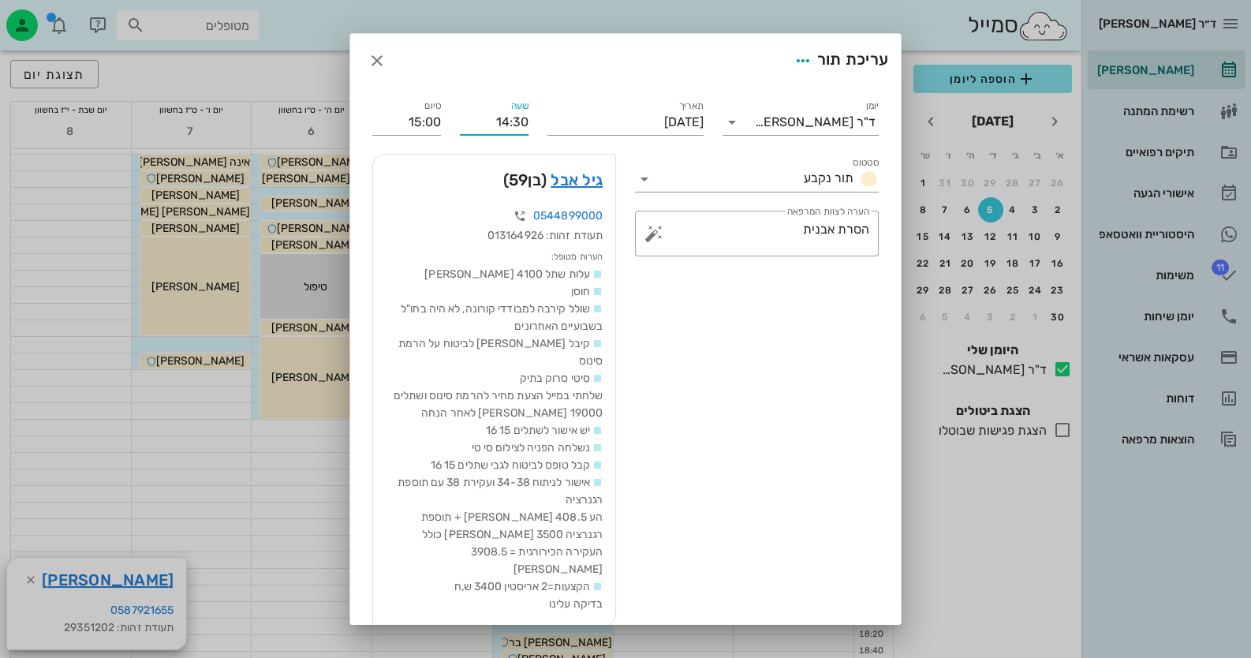
click at [528, 121] on input "14:30" at bounding box center [494, 122] width 69 height 25
click at [528, 121] on input "14:40" at bounding box center [494, 122] width 69 height 25
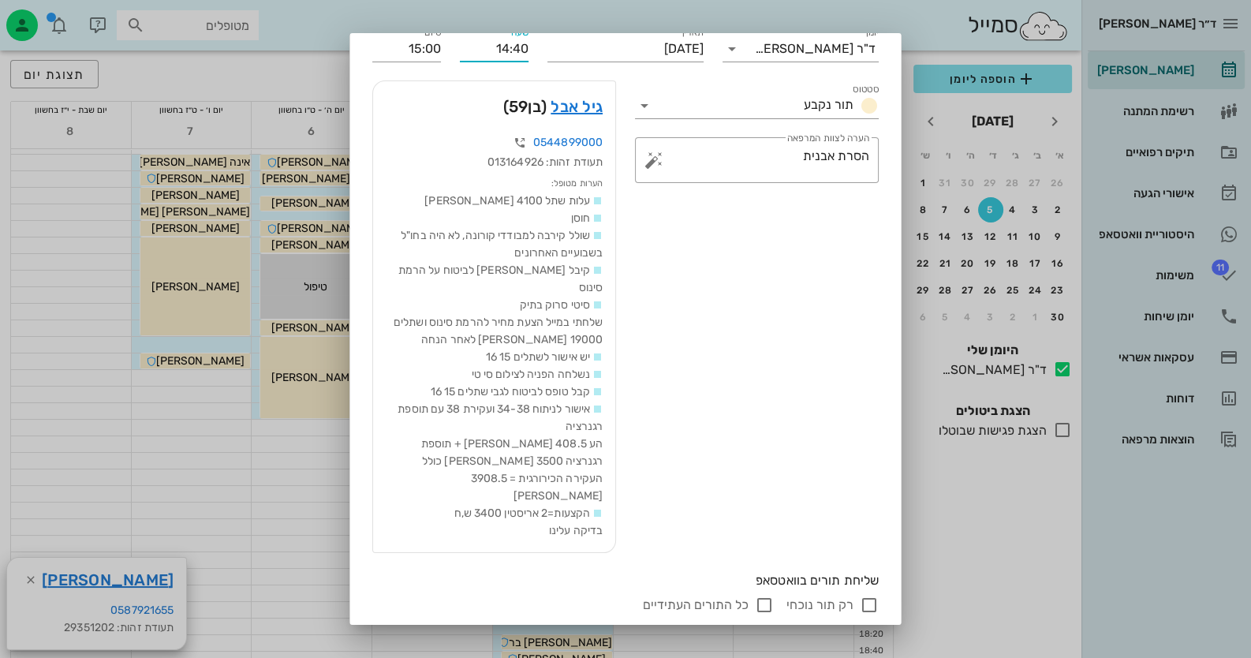
type input "14:40"
type input "15:10"
click at [465, 643] on button "שמירת שינויים" at bounding box center [413, 657] width 113 height 28
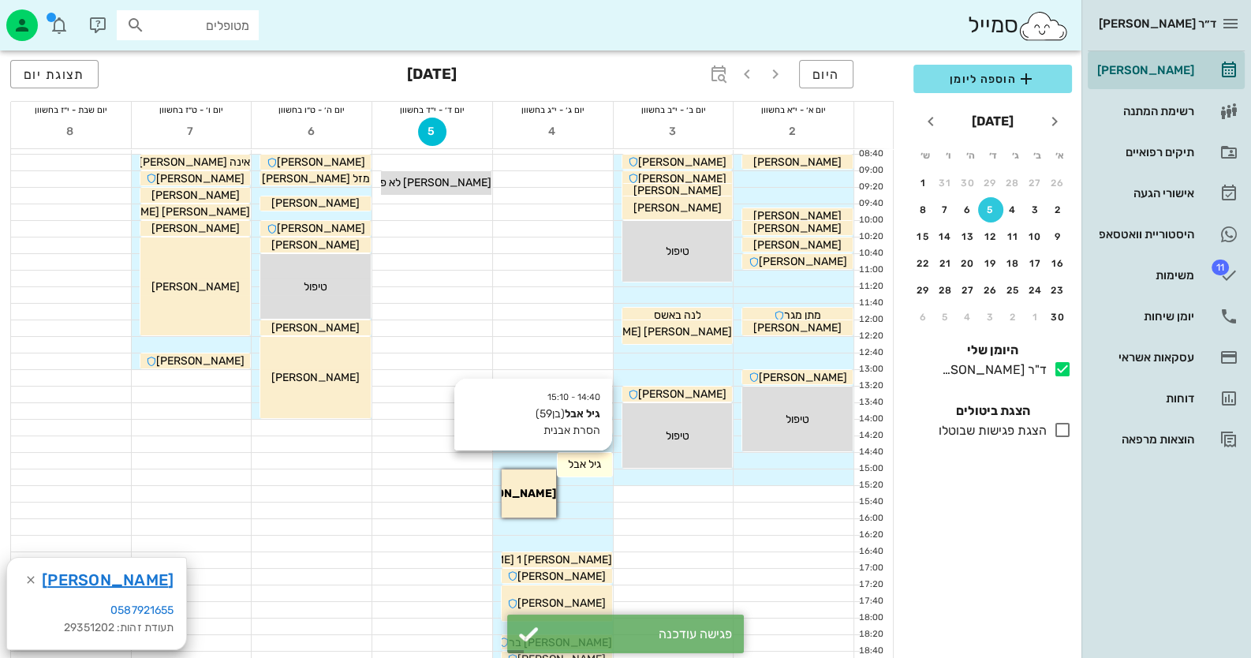
click at [600, 464] on span "גיל אבל" at bounding box center [584, 464] width 33 height 13
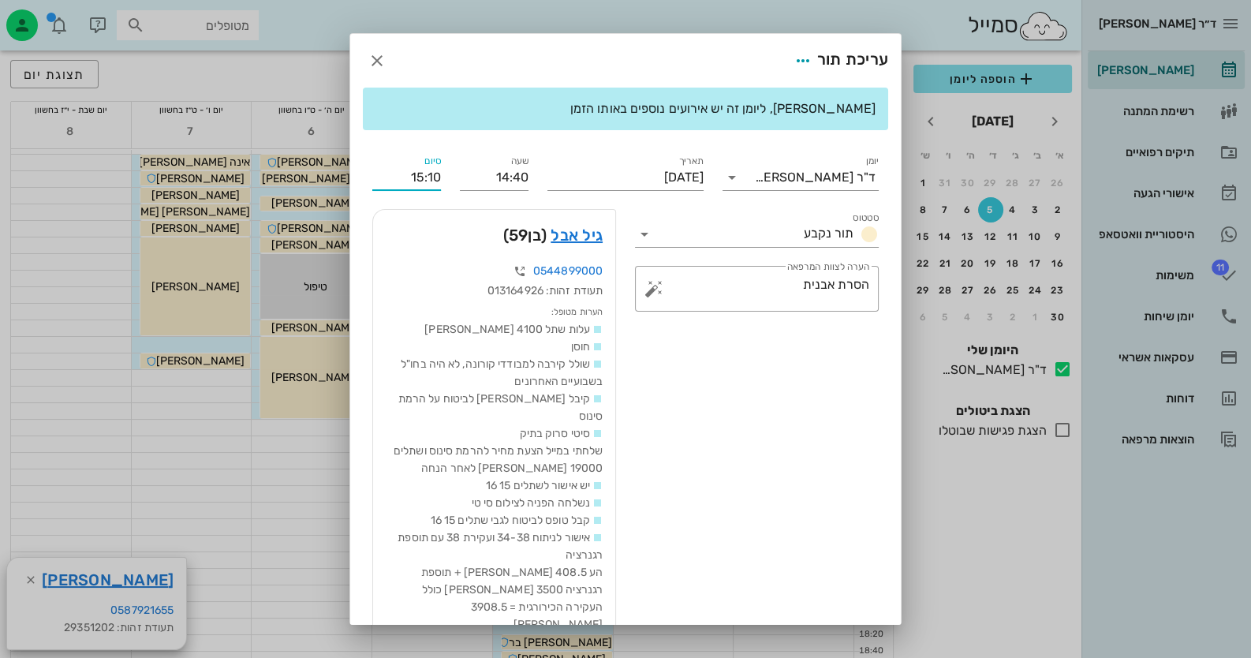
click at [441, 177] on input "15:10" at bounding box center [406, 177] width 69 height 25
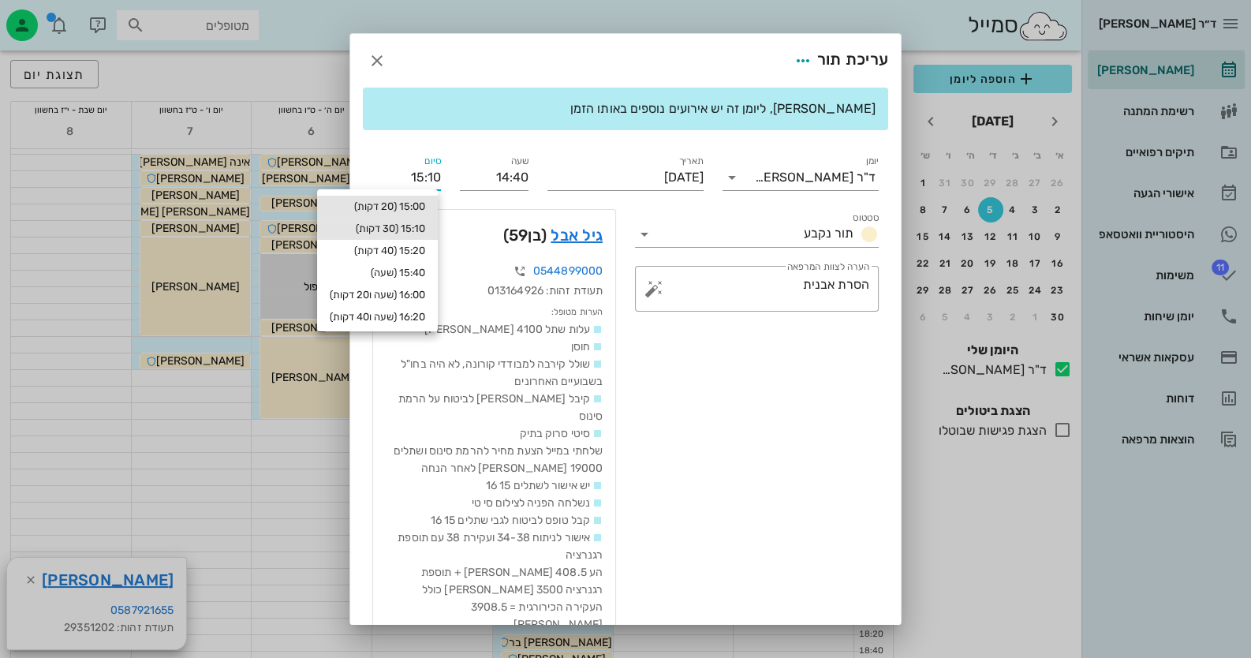
click at [425, 206] on div "15:00 (20 דקות)" at bounding box center [377, 206] width 95 height 13
type input "15:00"
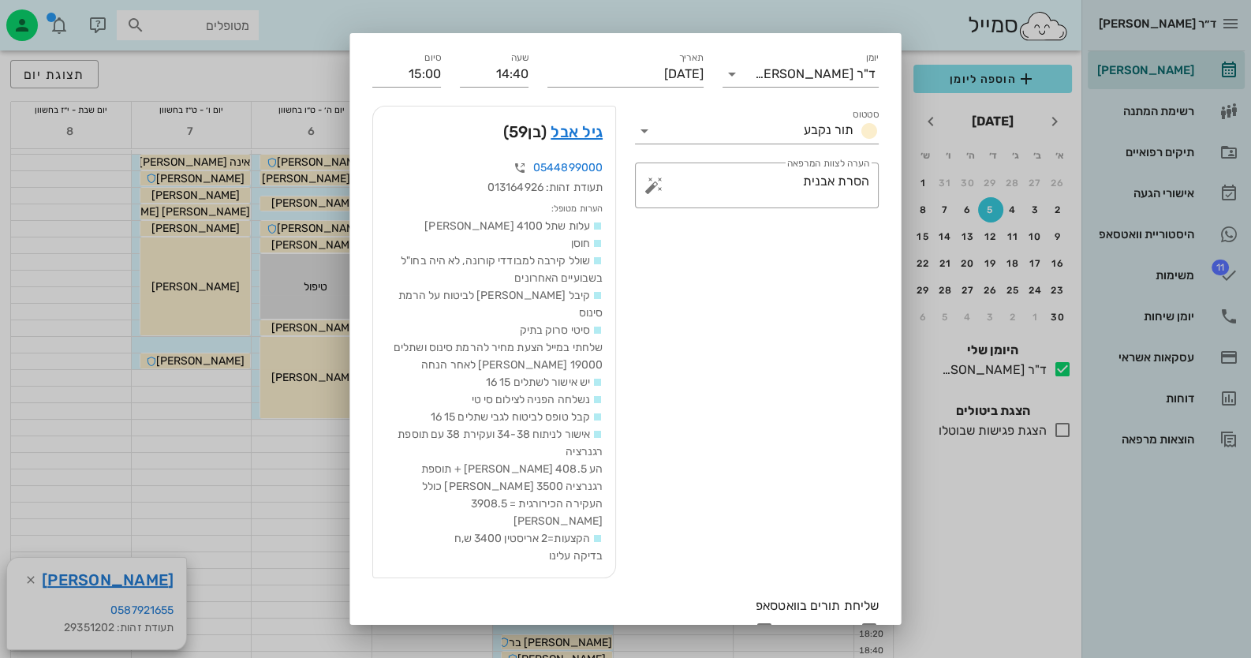
scroll to position [73, 0]
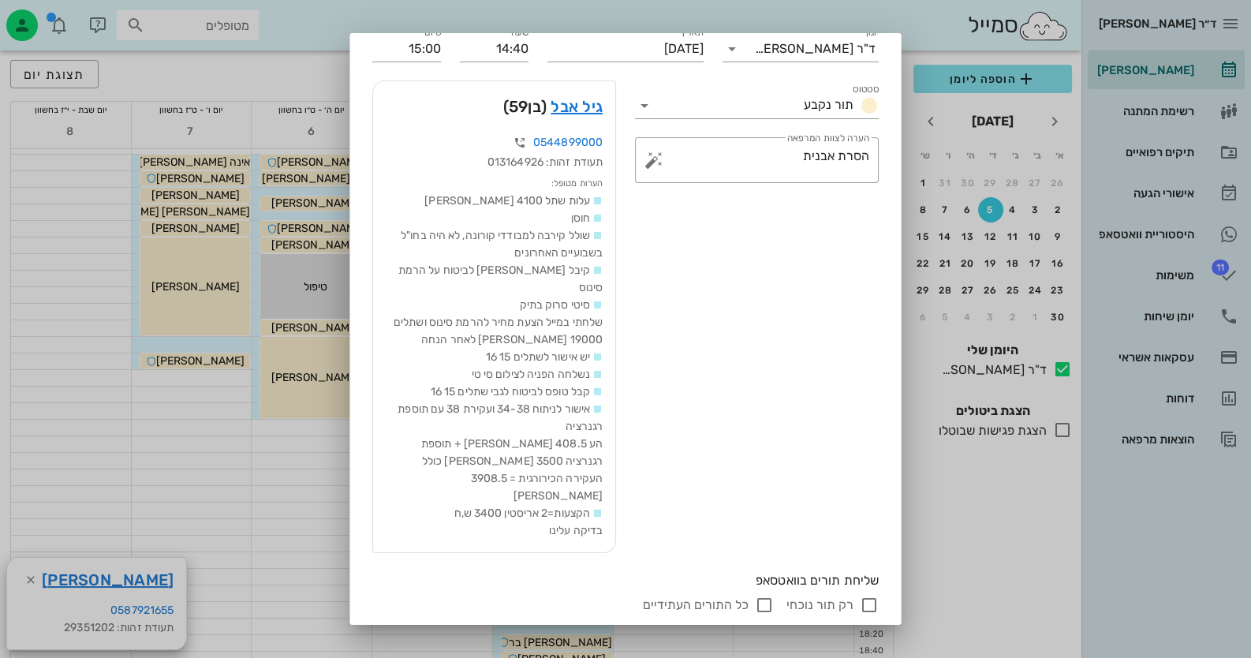
click at [403, 650] on span "שמירת שינויים" at bounding box center [412, 656] width 81 height 13
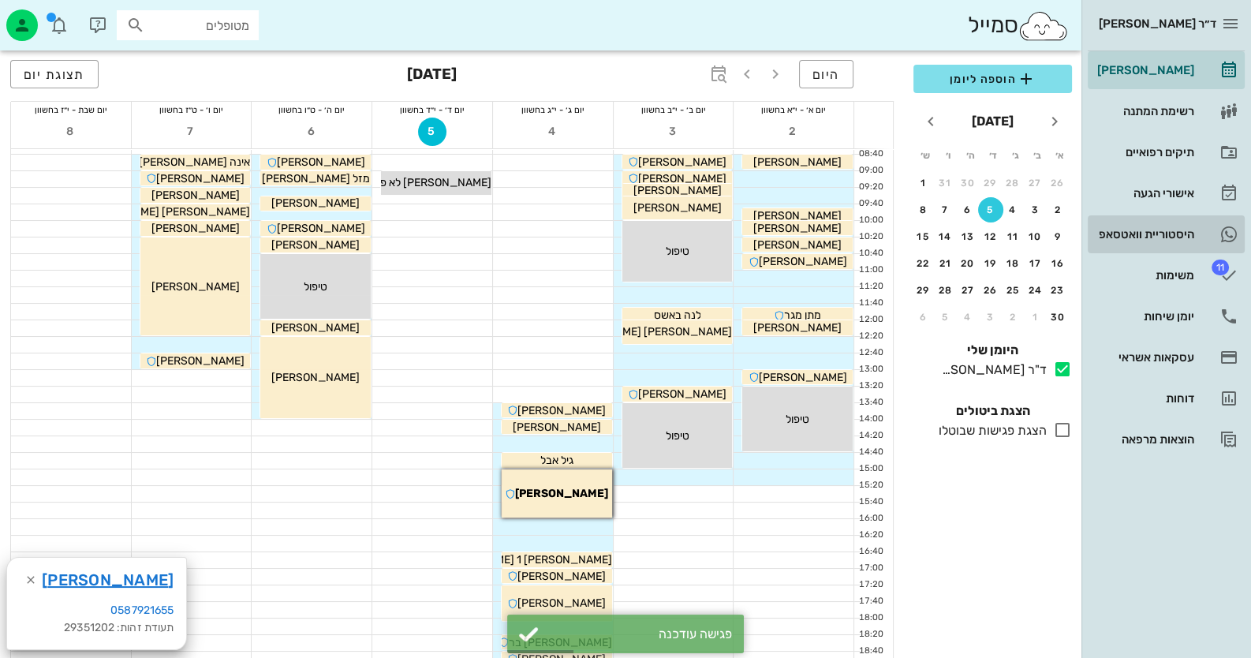
click at [1204, 225] on link "היסטוריית וואטסאפ" at bounding box center [1166, 234] width 157 height 38
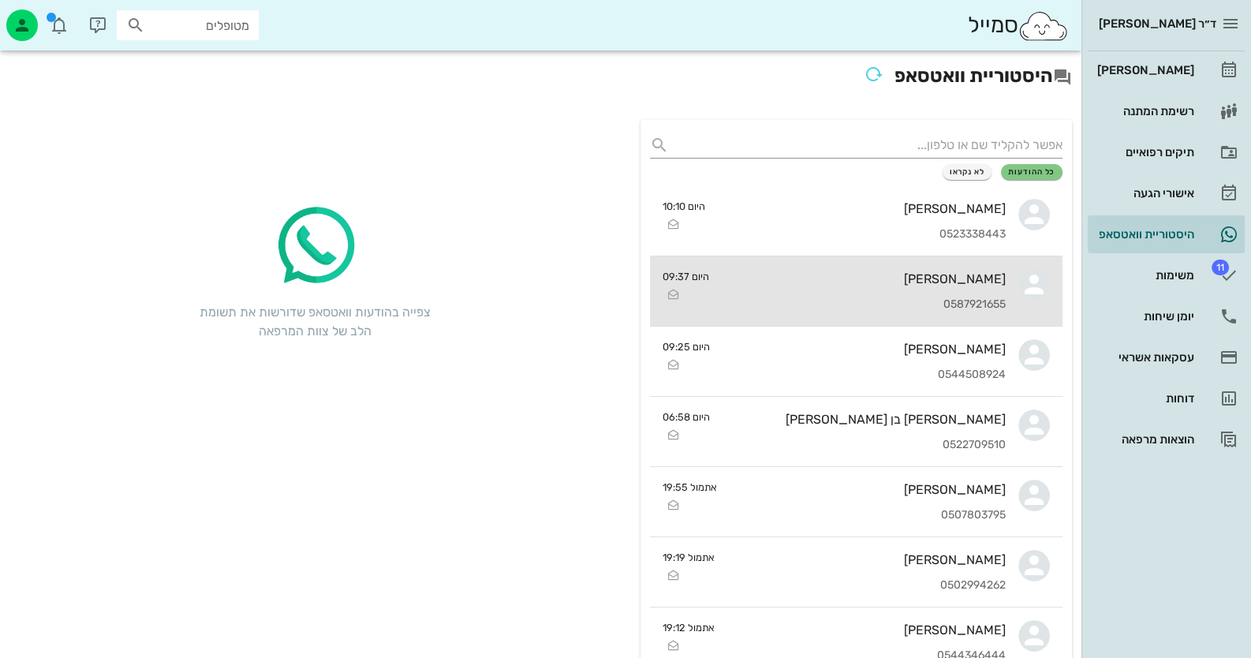
click at [948, 286] on div "[PERSON_NAME]" at bounding box center [864, 278] width 284 height 15
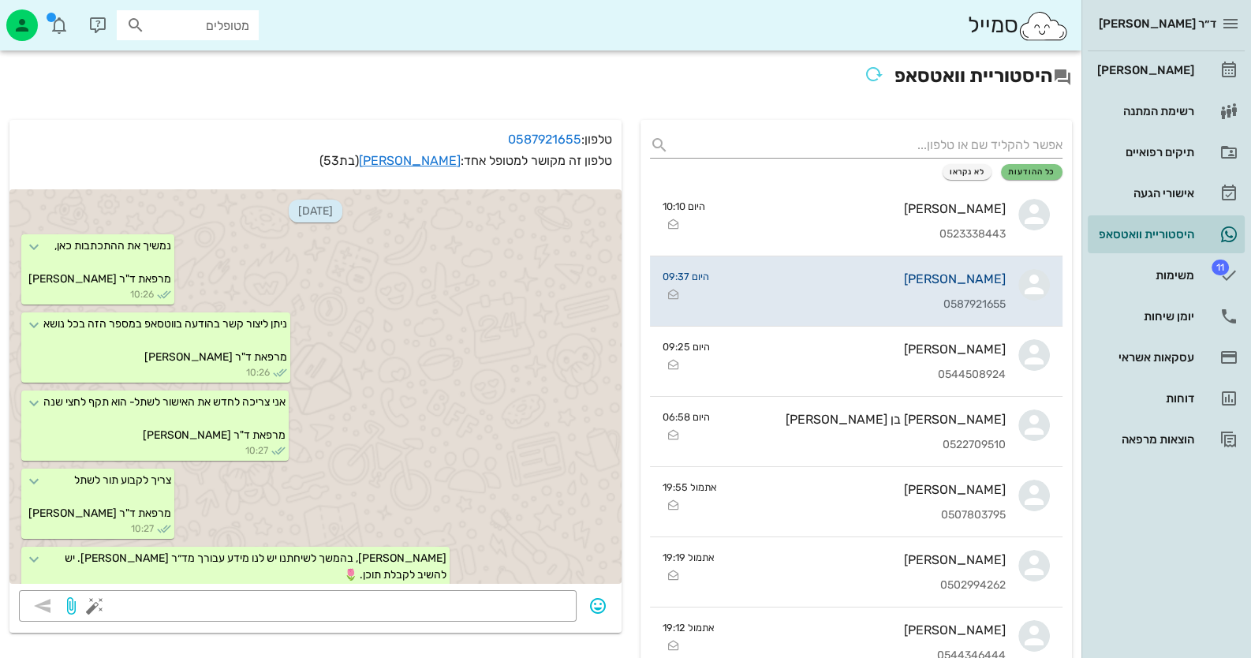
scroll to position [2572, 0]
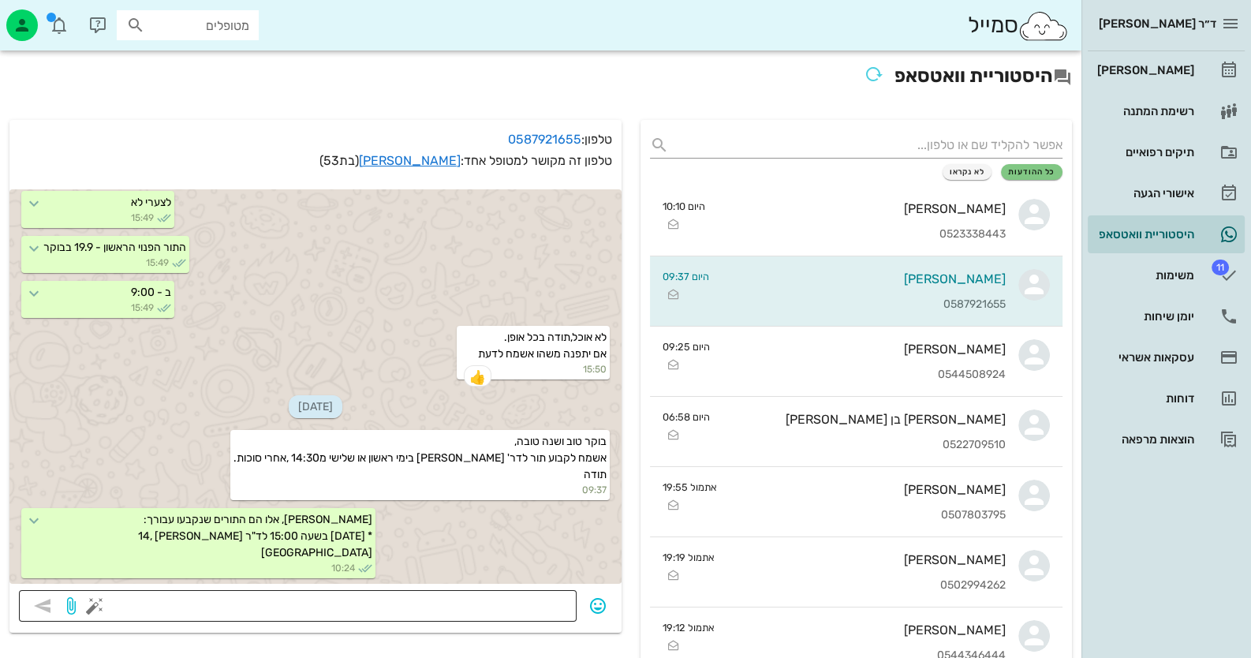
click at [97, 607] on button "button" at bounding box center [94, 605] width 19 height 19
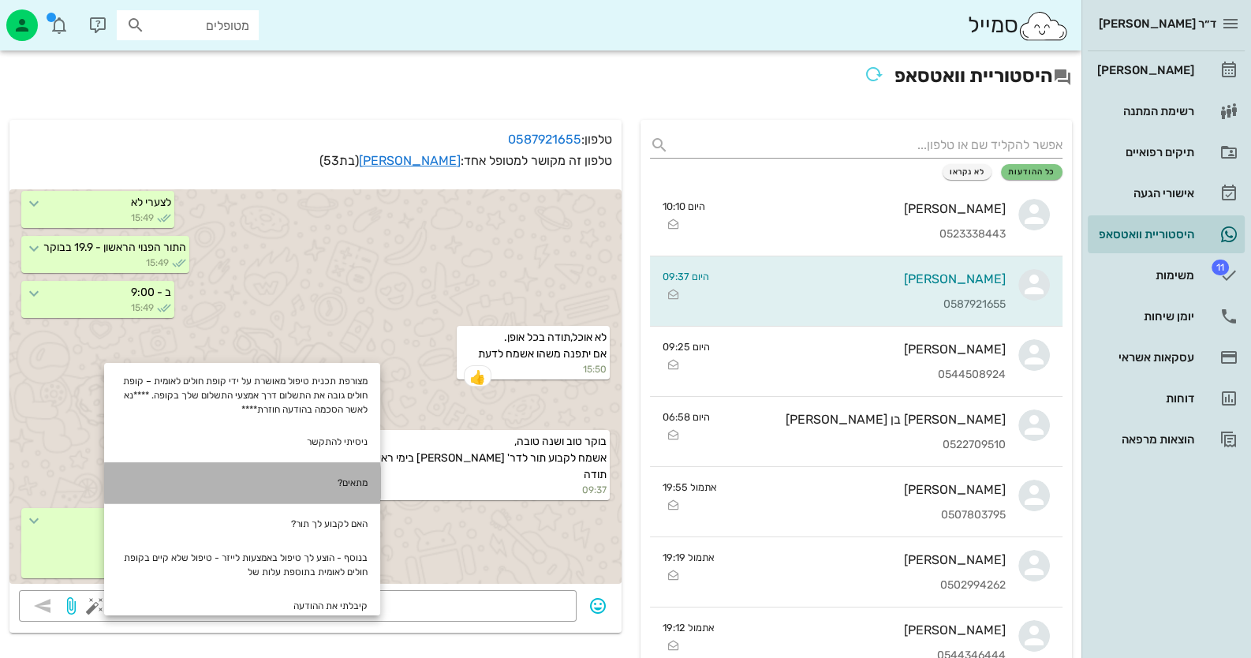
click at [355, 470] on div "מתאים?" at bounding box center [242, 482] width 276 height 41
type textarea "מתאים?"
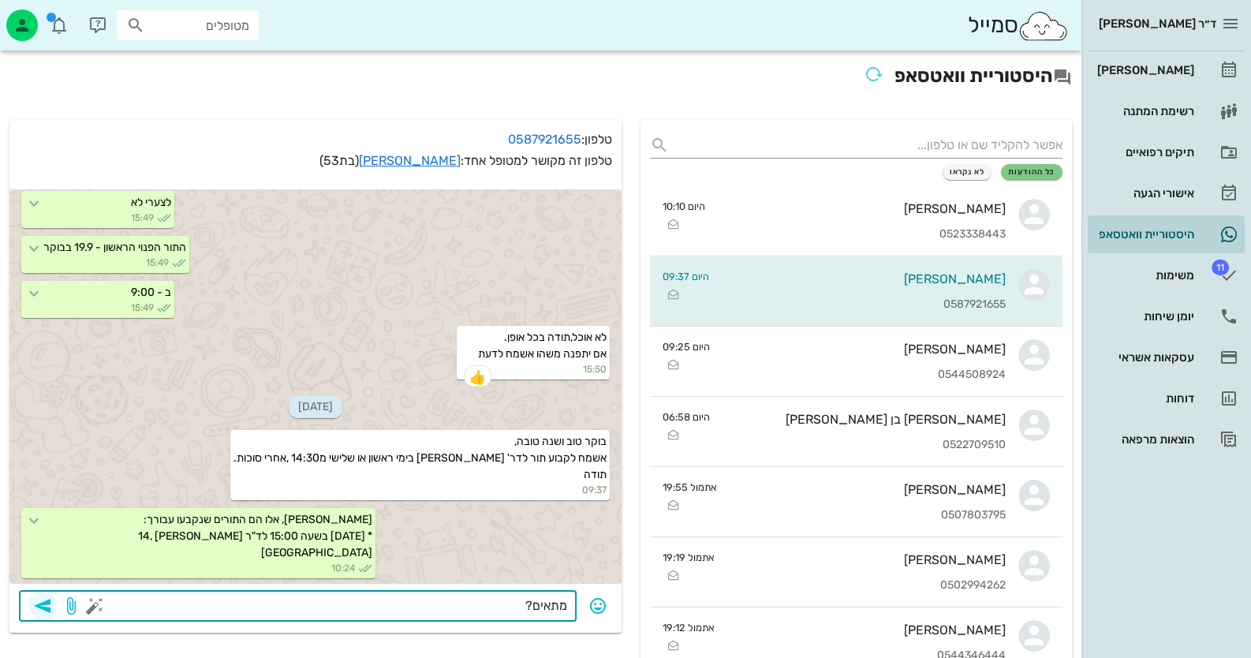
click at [30, 610] on span "button" at bounding box center [42, 605] width 28 height 19
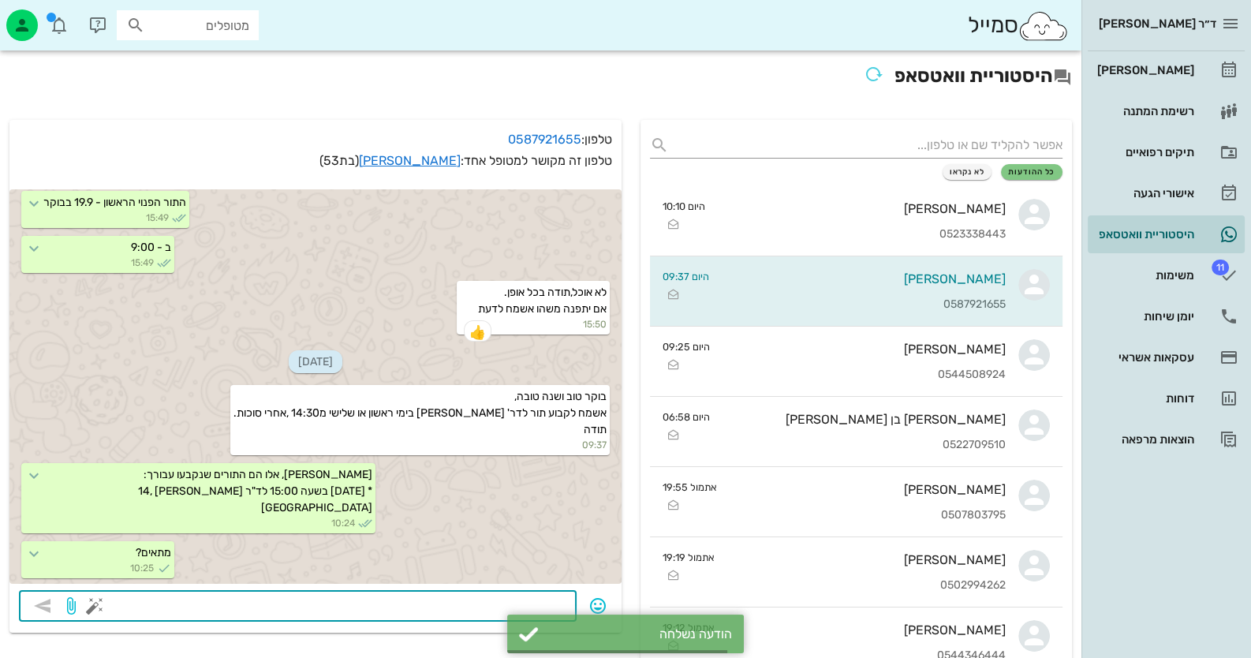
scroll to position [2617, 0]
click at [1223, 78] on icon at bounding box center [1229, 70] width 19 height 19
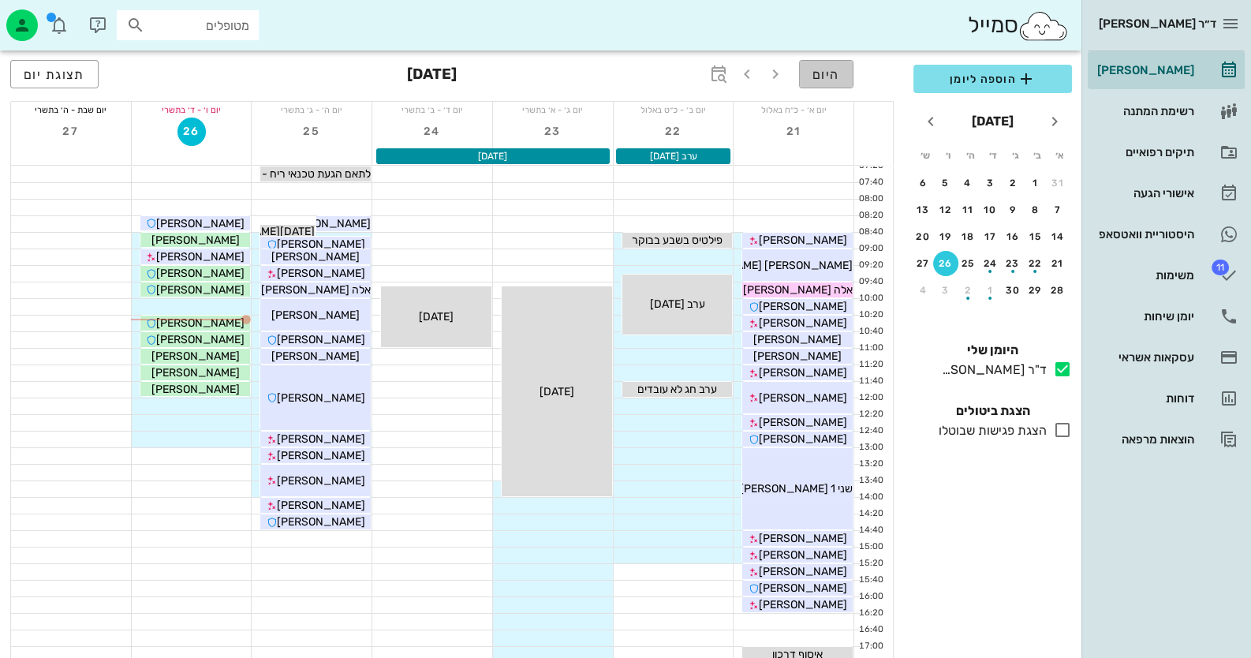
click at [807, 82] on button "היום" at bounding box center [826, 74] width 54 height 28
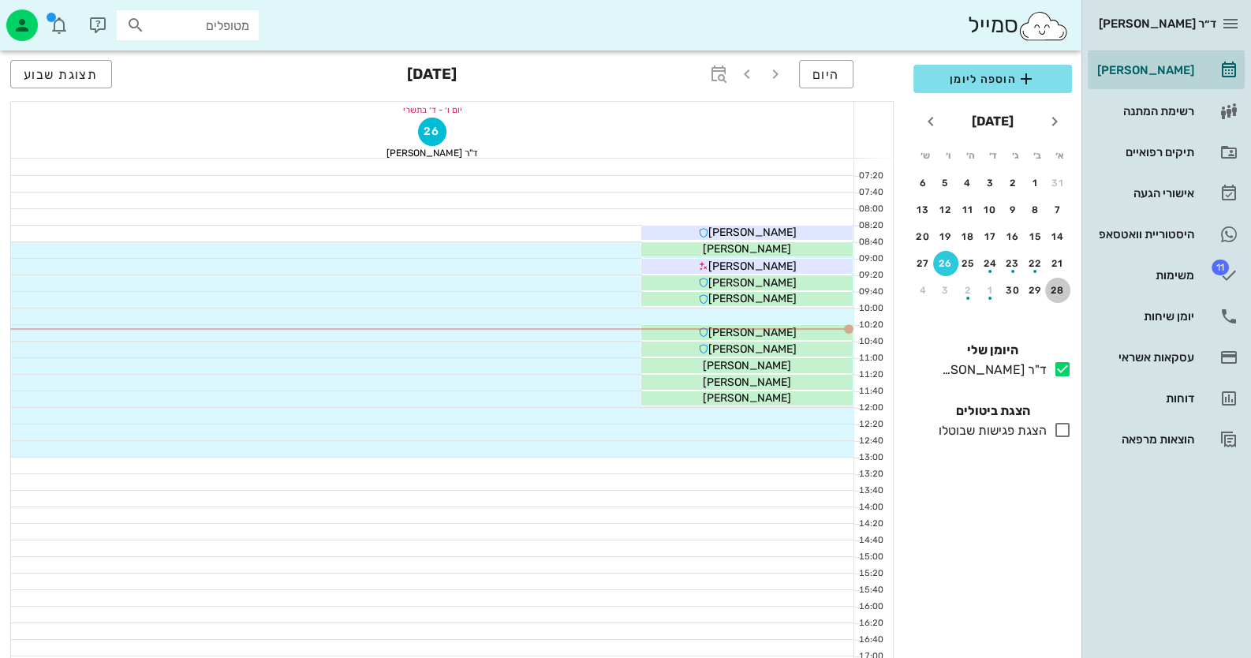
click at [1064, 288] on div "28" at bounding box center [1057, 290] width 25 height 11
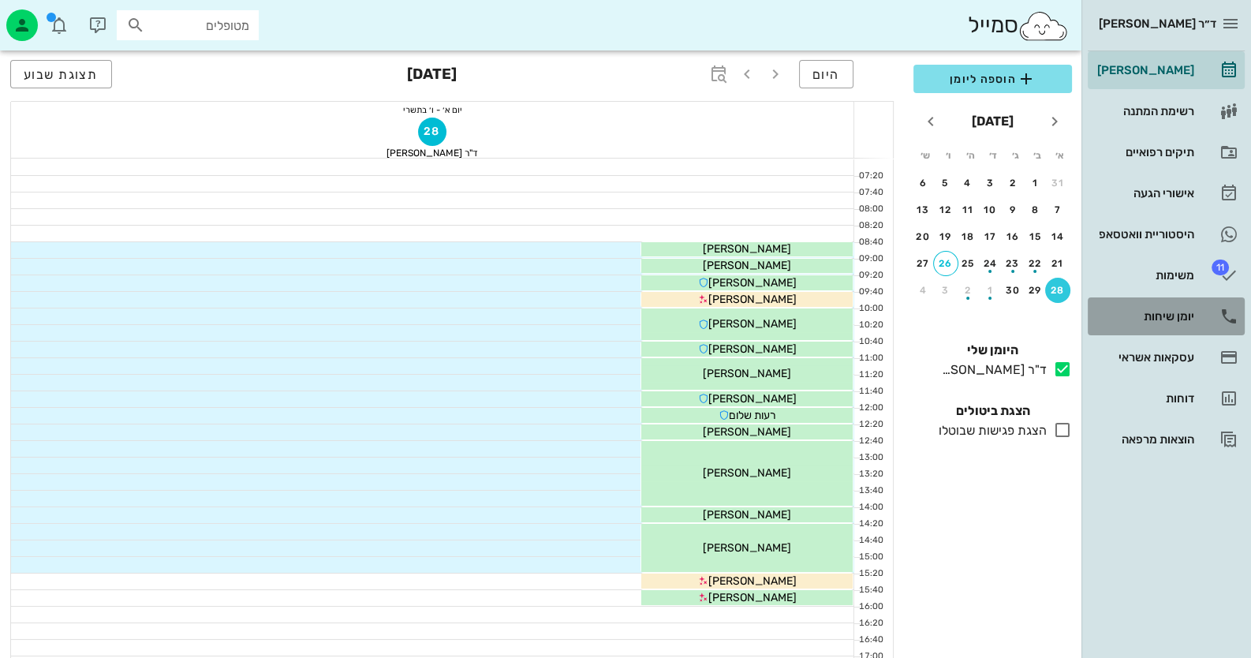
click at [1189, 316] on div "יומן שיחות" at bounding box center [1144, 316] width 100 height 13
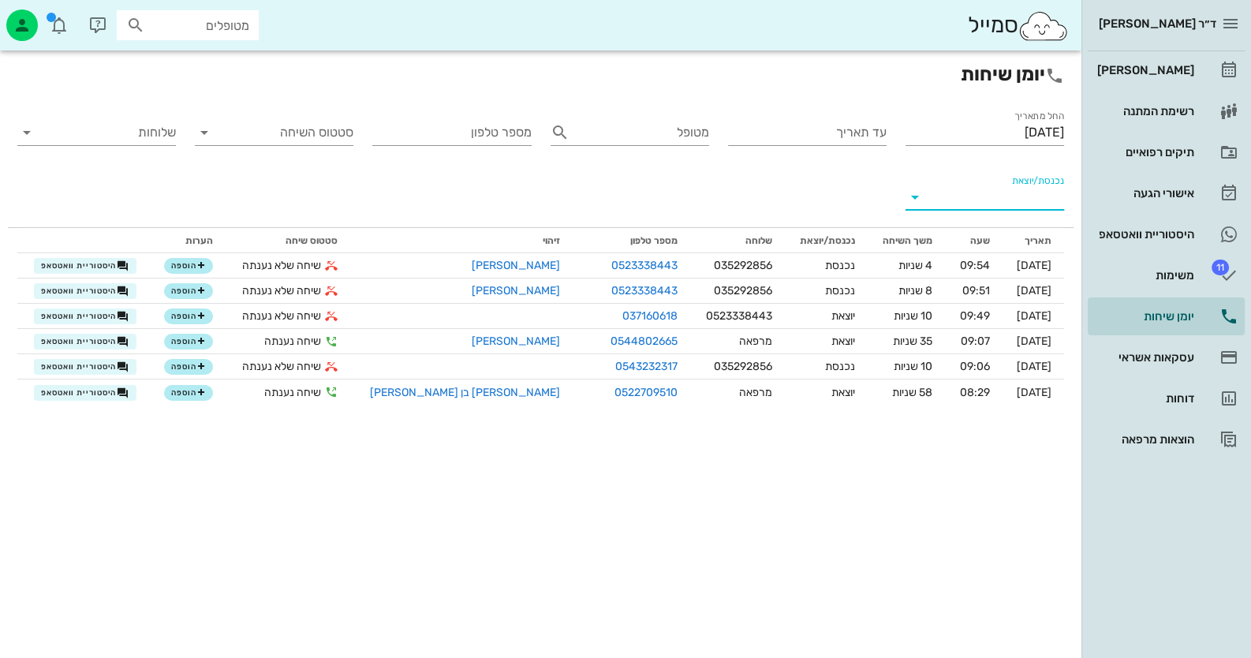
click at [1040, 192] on input "נכנסת/יוצאת" at bounding box center [997, 197] width 133 height 25
click at [1029, 220] on div "נכנסת" at bounding box center [1013, 210] width 35 height 38
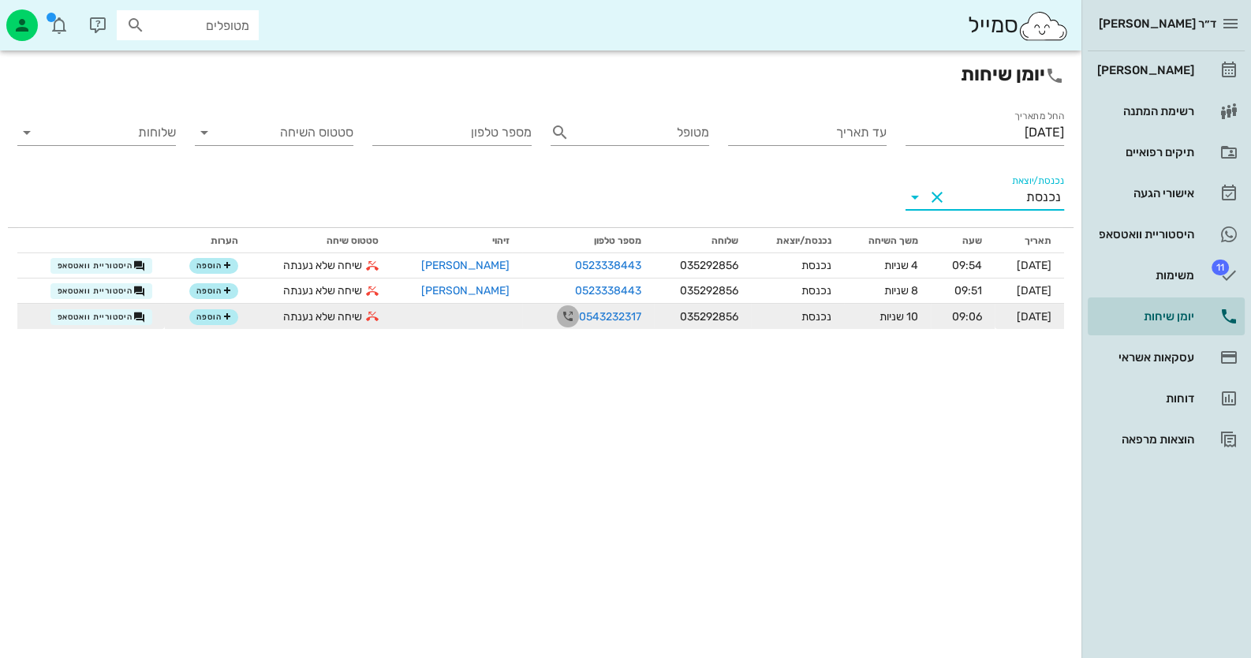
click at [559, 315] on icon "button" at bounding box center [568, 316] width 19 height 19
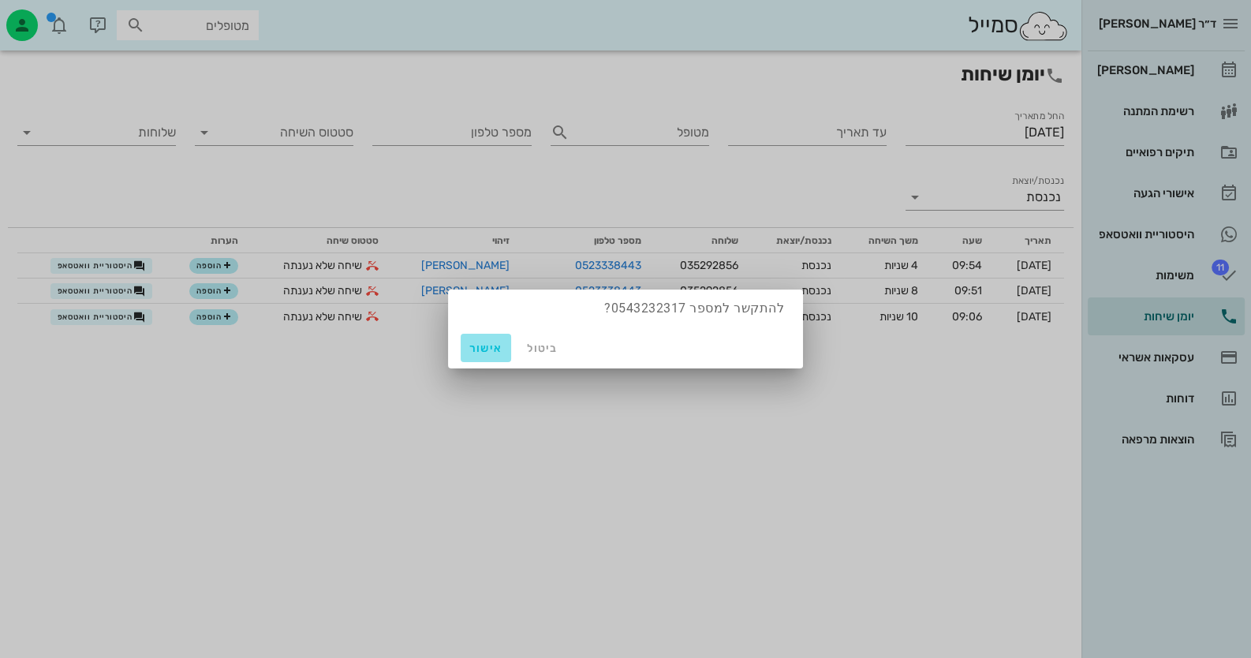
click at [501, 345] on span "אישור" at bounding box center [486, 348] width 38 height 13
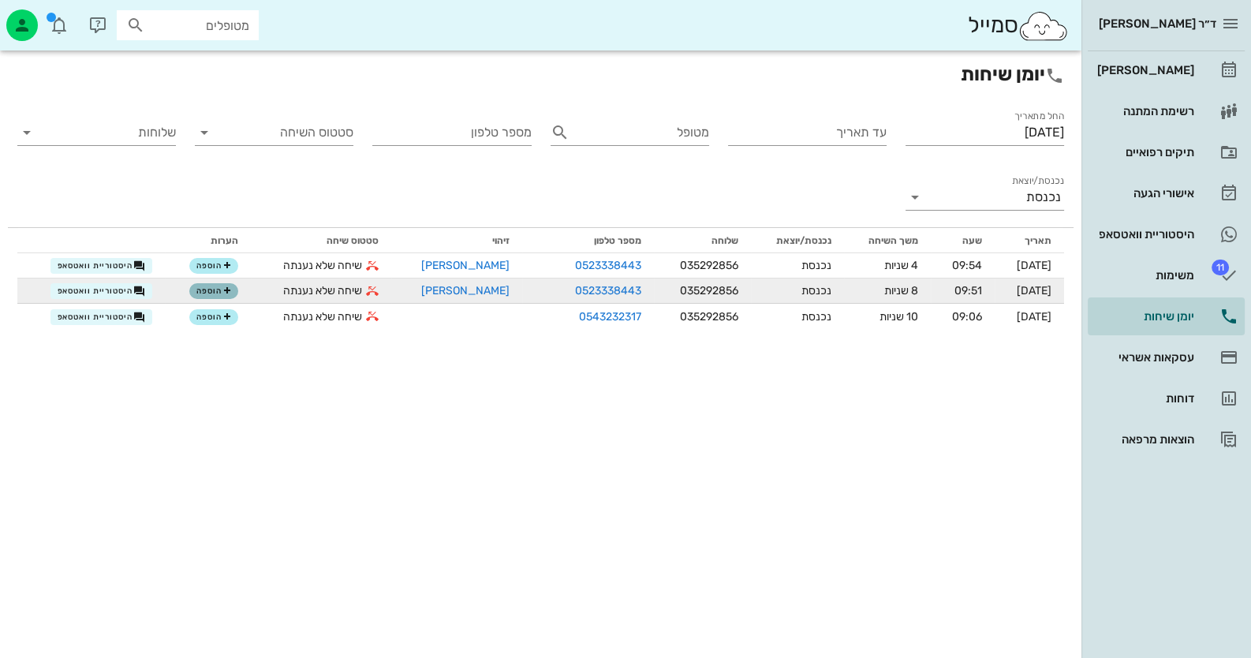
click at [216, 290] on span "הוספה" at bounding box center [213, 290] width 35 height 9
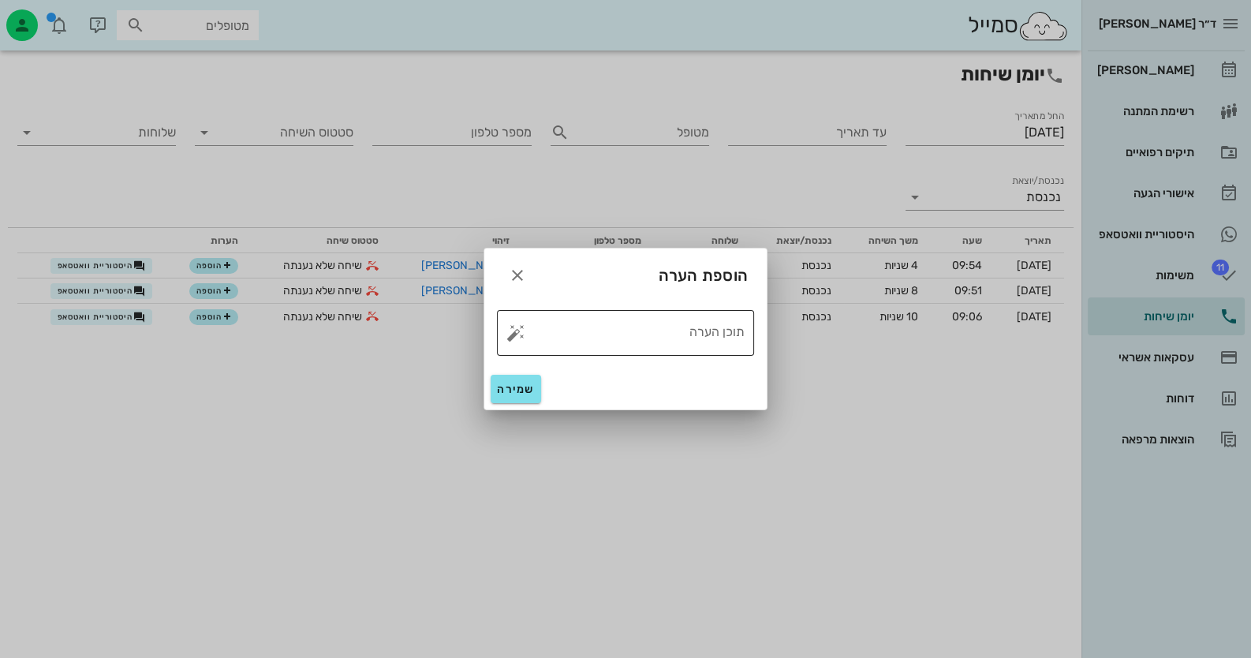
click at [518, 329] on button "button" at bounding box center [515, 332] width 19 height 19
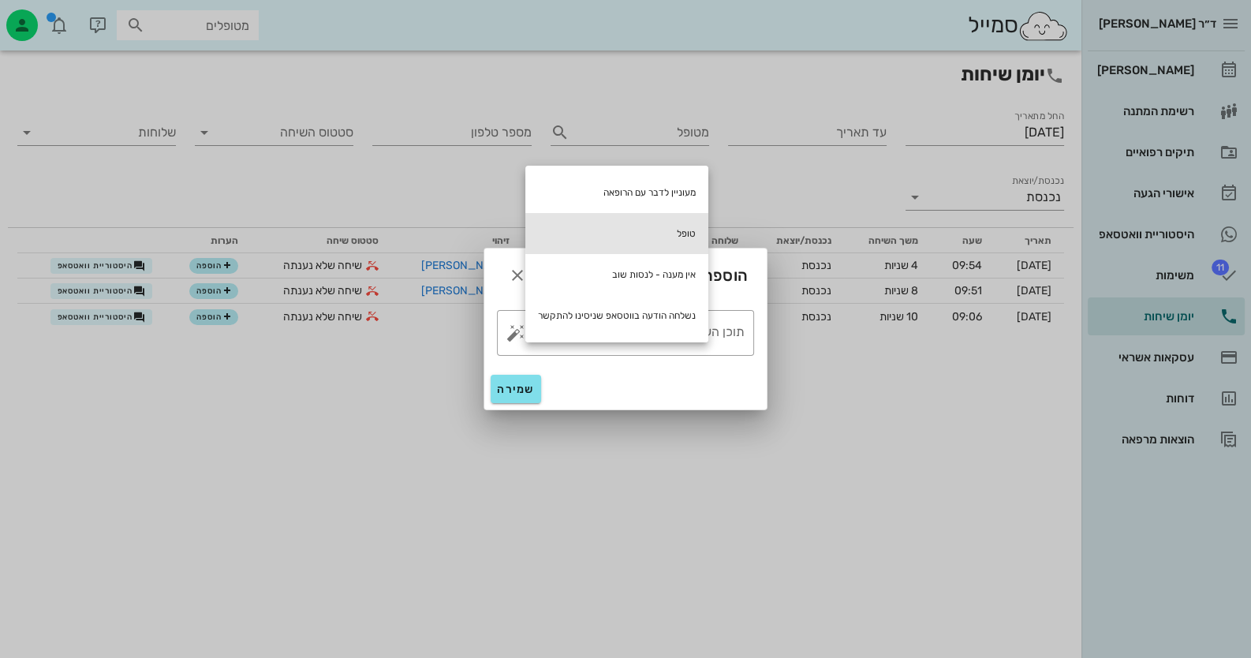
click at [626, 232] on div "טופל" at bounding box center [616, 233] width 183 height 41
type textarea "טופל"
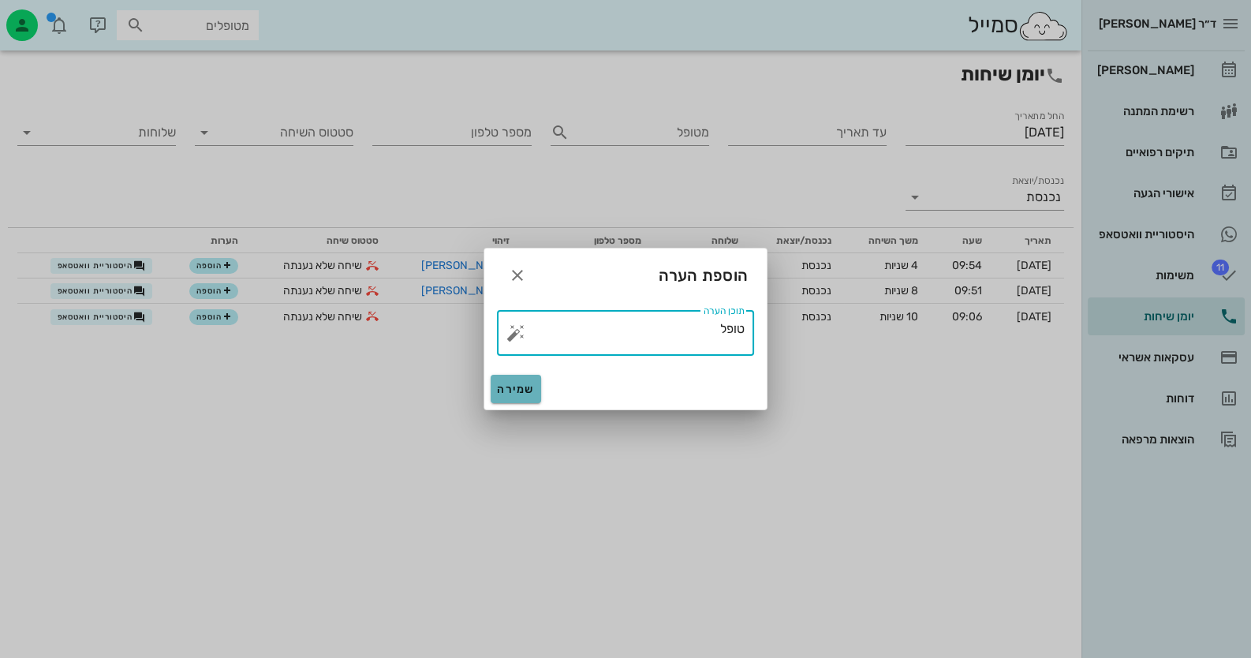
click at [497, 393] on span "שמירה" at bounding box center [516, 389] width 38 height 13
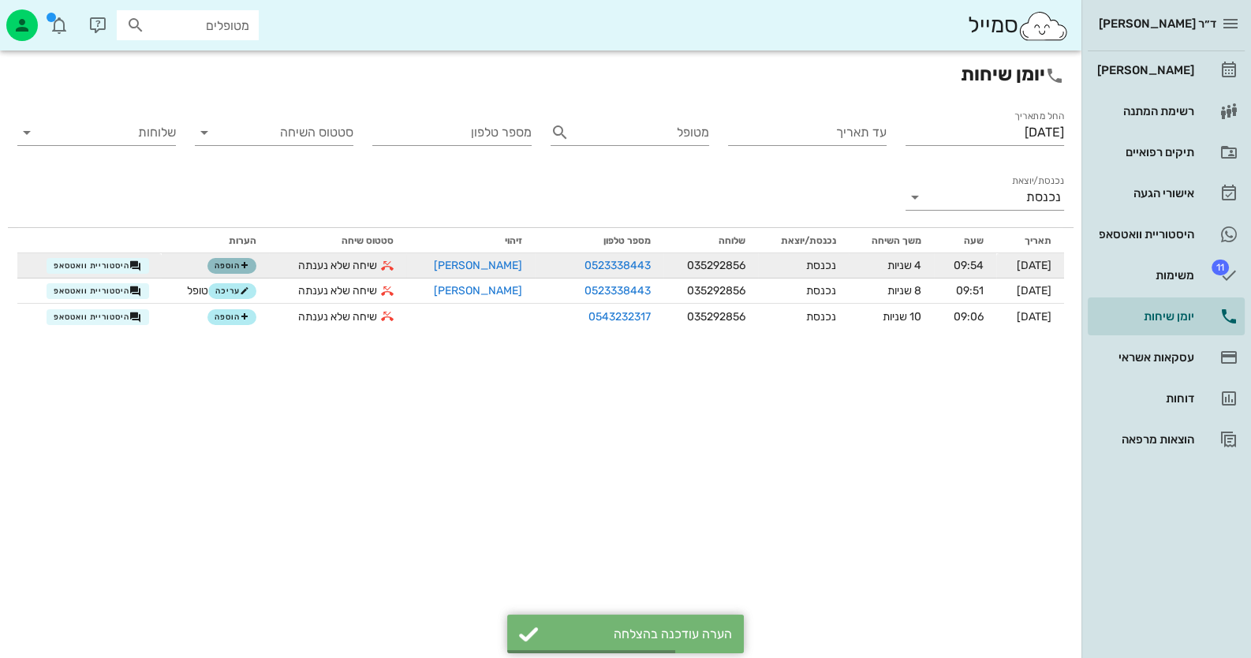
click at [233, 261] on span "הוספה" at bounding box center [232, 265] width 35 height 9
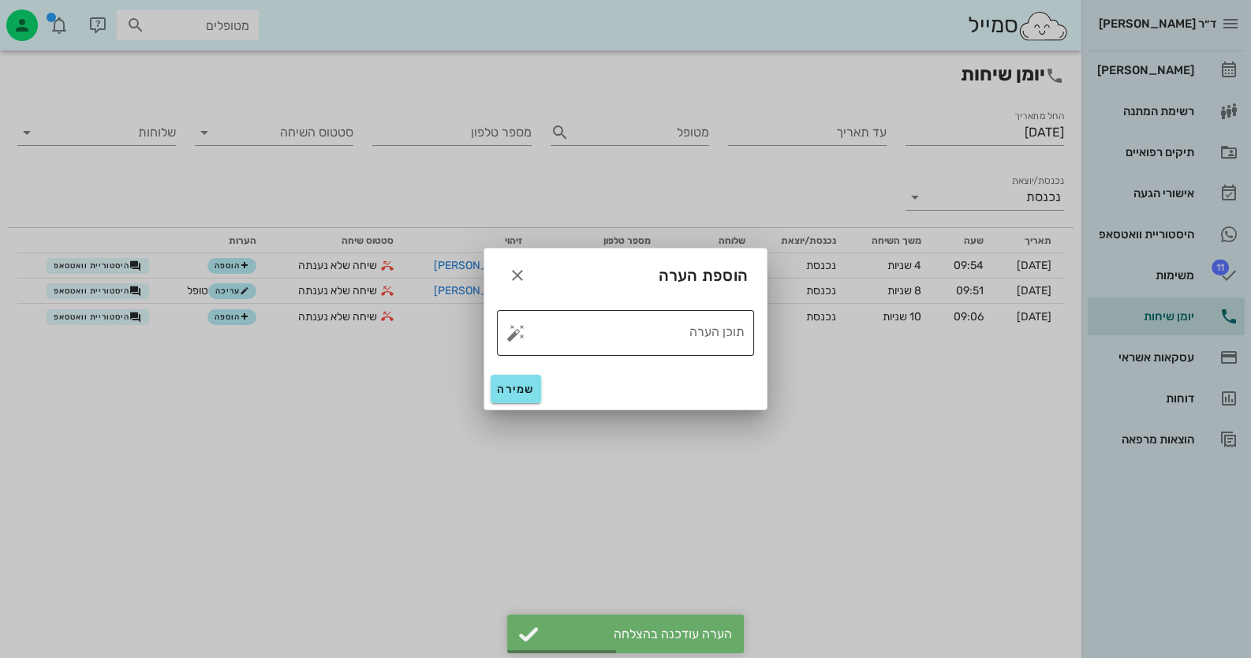
click at [516, 328] on button "button" at bounding box center [515, 332] width 19 height 19
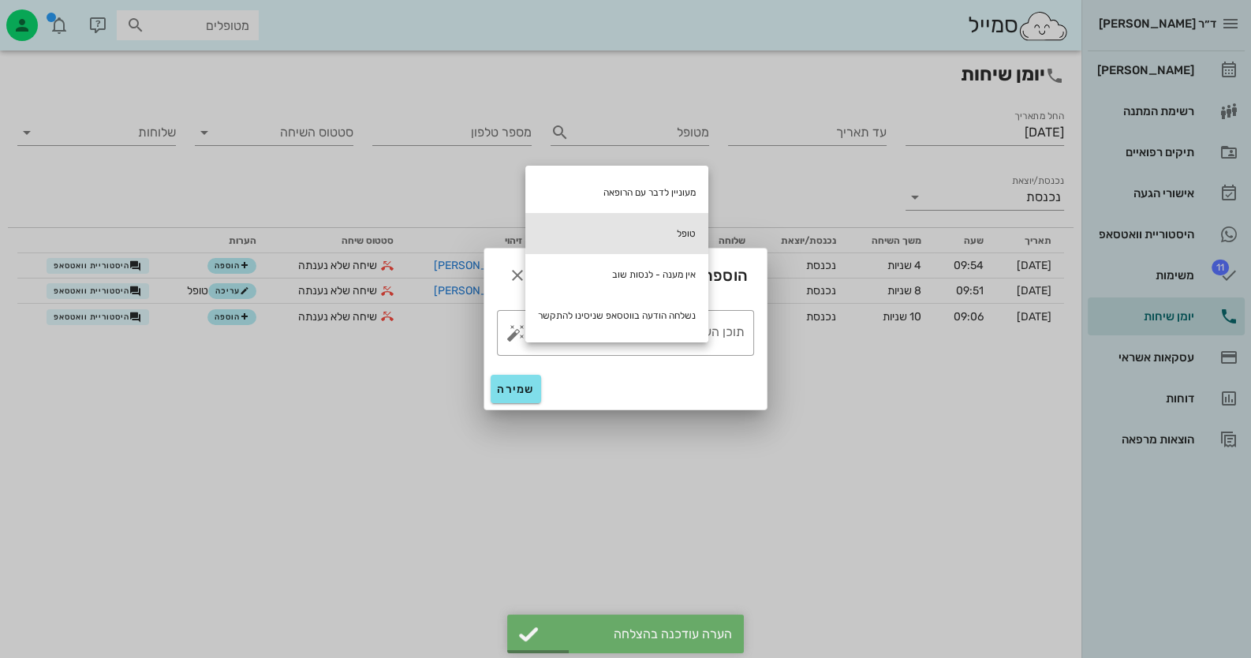
click at [668, 230] on div "טופל" at bounding box center [616, 233] width 183 height 41
type textarea "טופל"
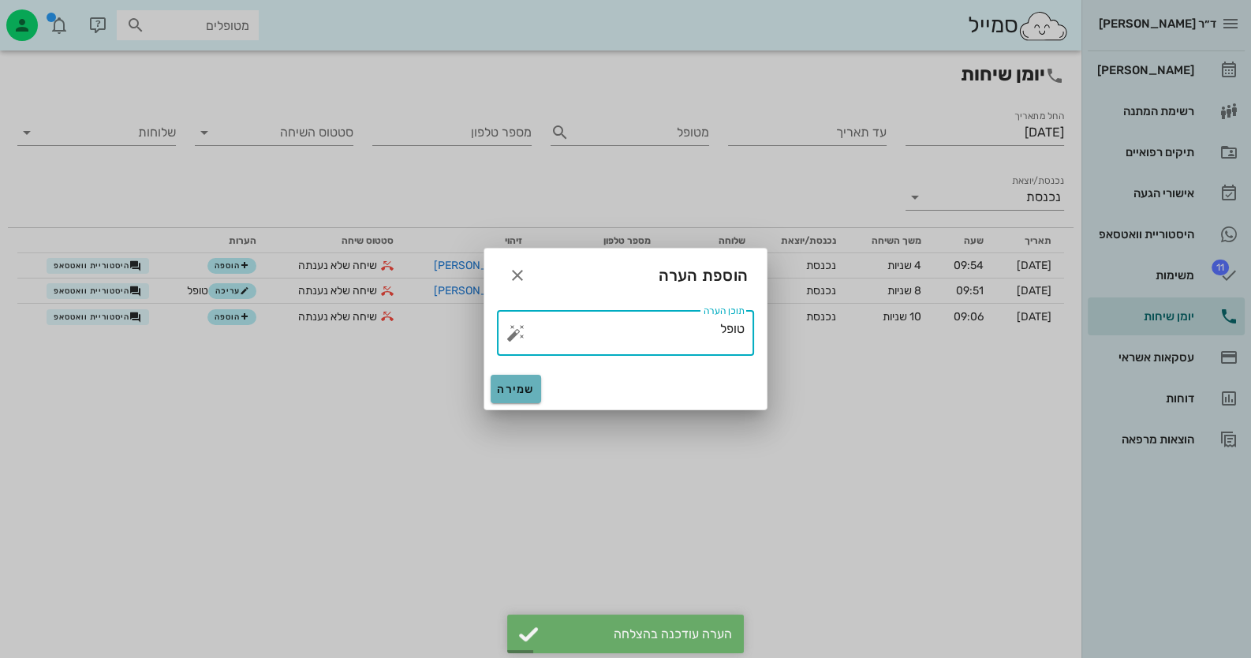
click at [521, 398] on button "שמירה" at bounding box center [516, 389] width 50 height 28
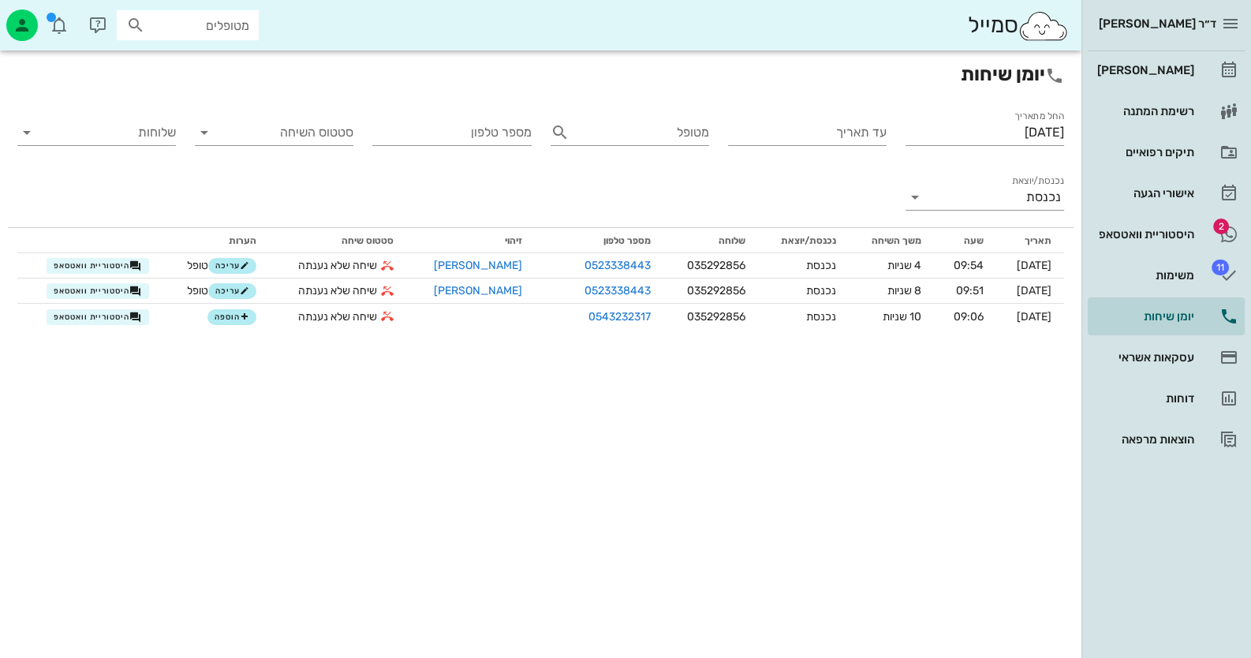
click at [1116, 214] on div "[PERSON_NAME] רשימת המתנה תיקים רפואיים אישורי הגעה 2 היסטוריית וואטסאפ 11 משימ…" at bounding box center [1166, 254] width 157 height 407
click at [1120, 238] on div "היסטוריית וואטסאפ" at bounding box center [1144, 234] width 100 height 13
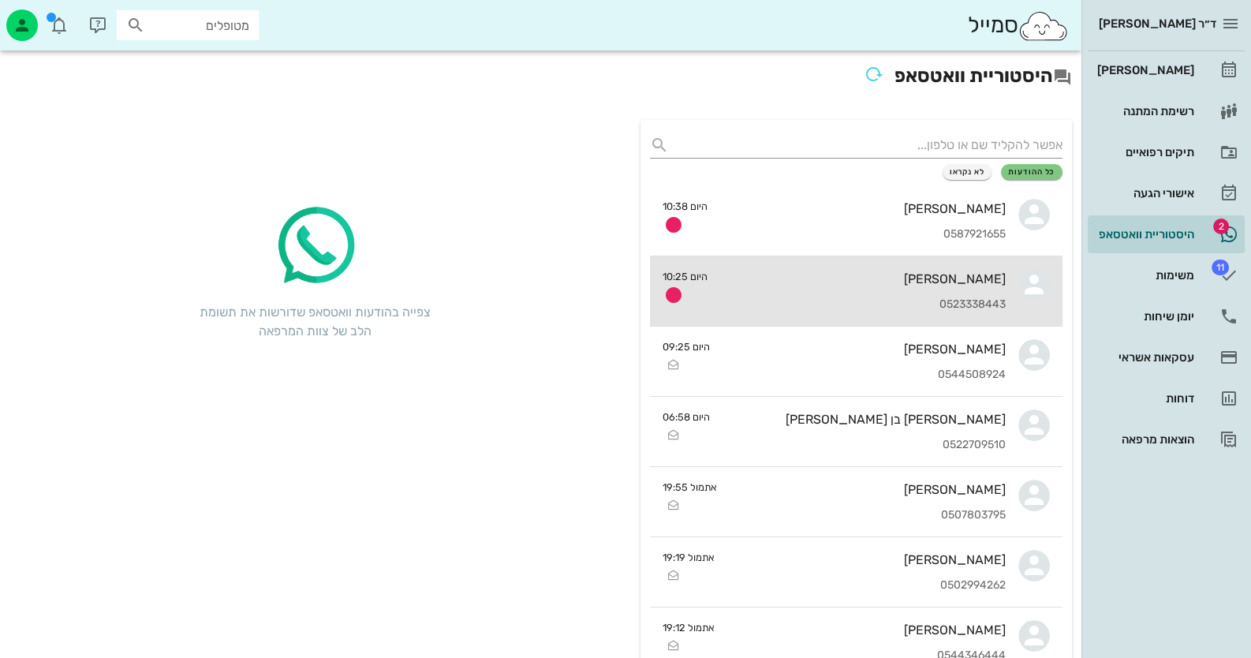
click at [867, 286] on div "[PERSON_NAME] 0523338443" at bounding box center [863, 290] width 286 height 69
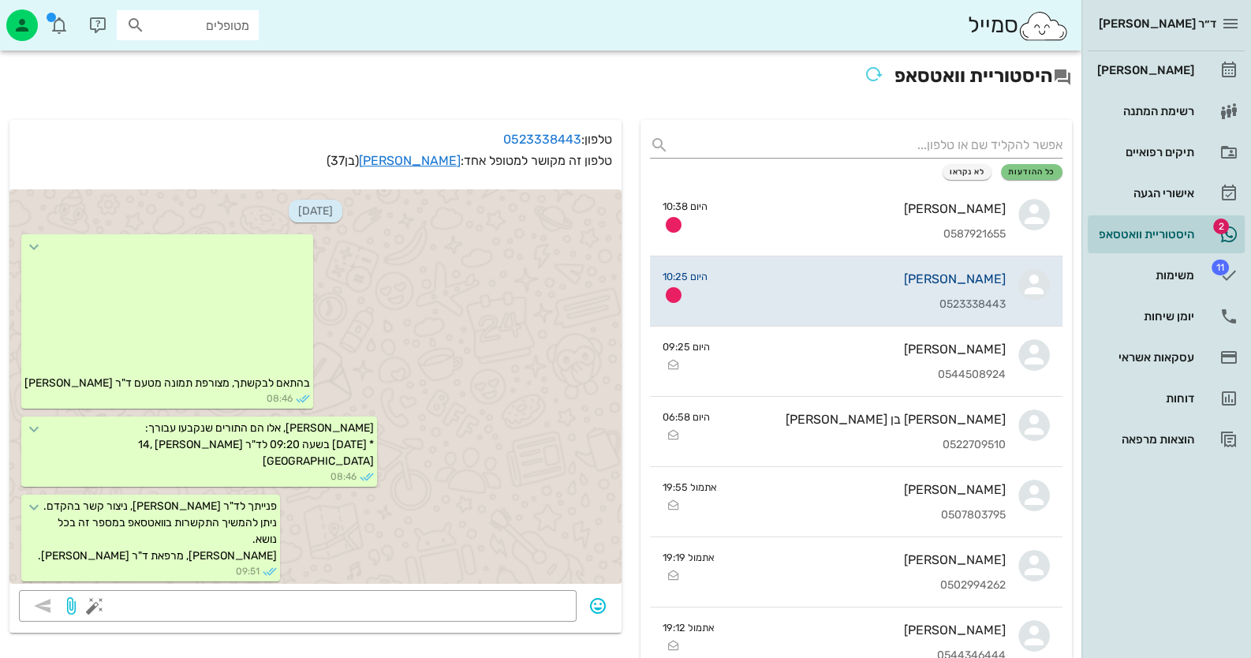
scroll to position [649, 0]
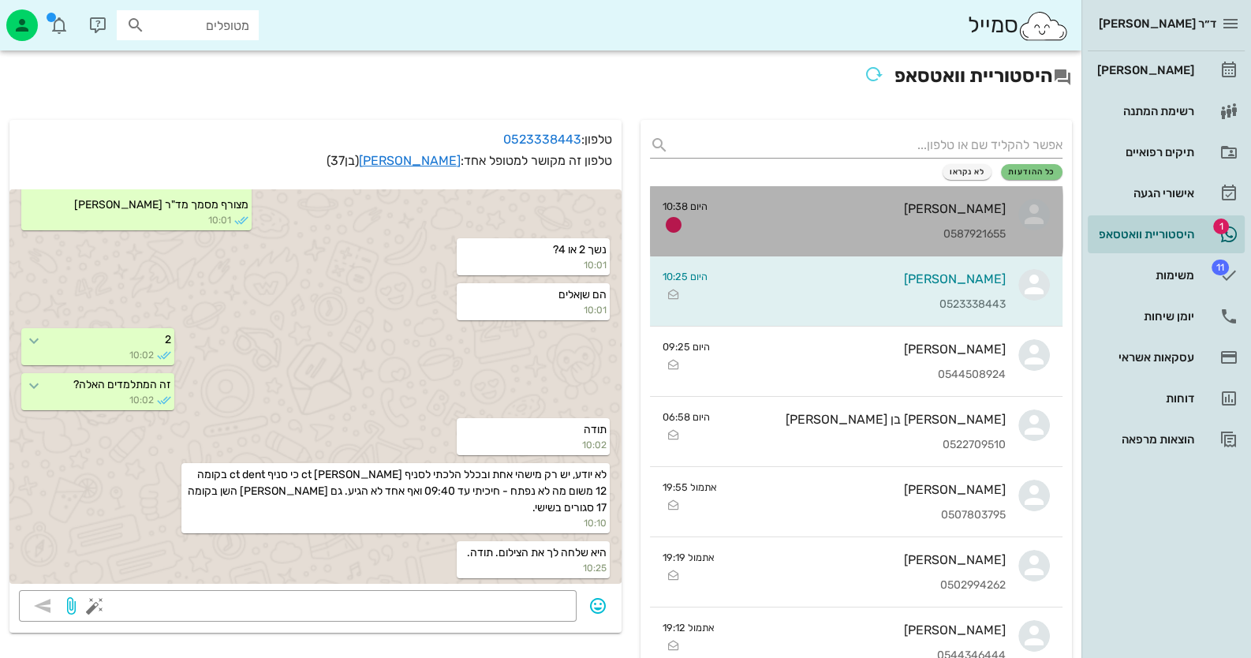
click at [906, 201] on div "[PERSON_NAME]" at bounding box center [863, 208] width 286 height 15
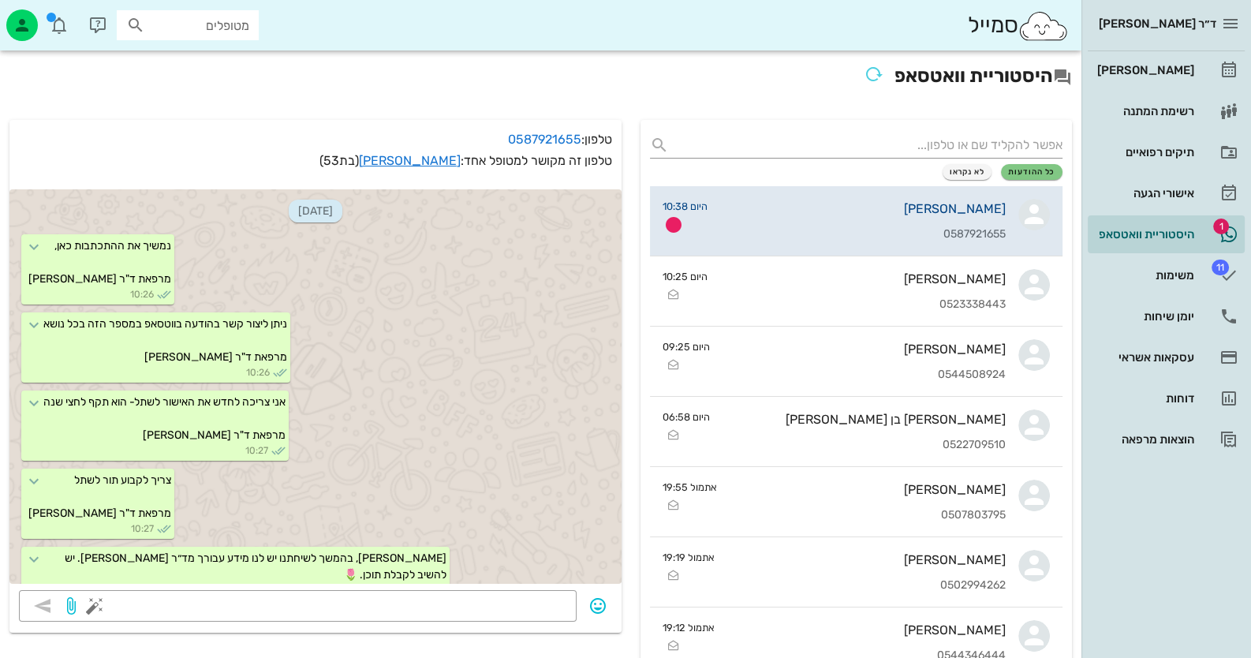
scroll to position [2678, 0]
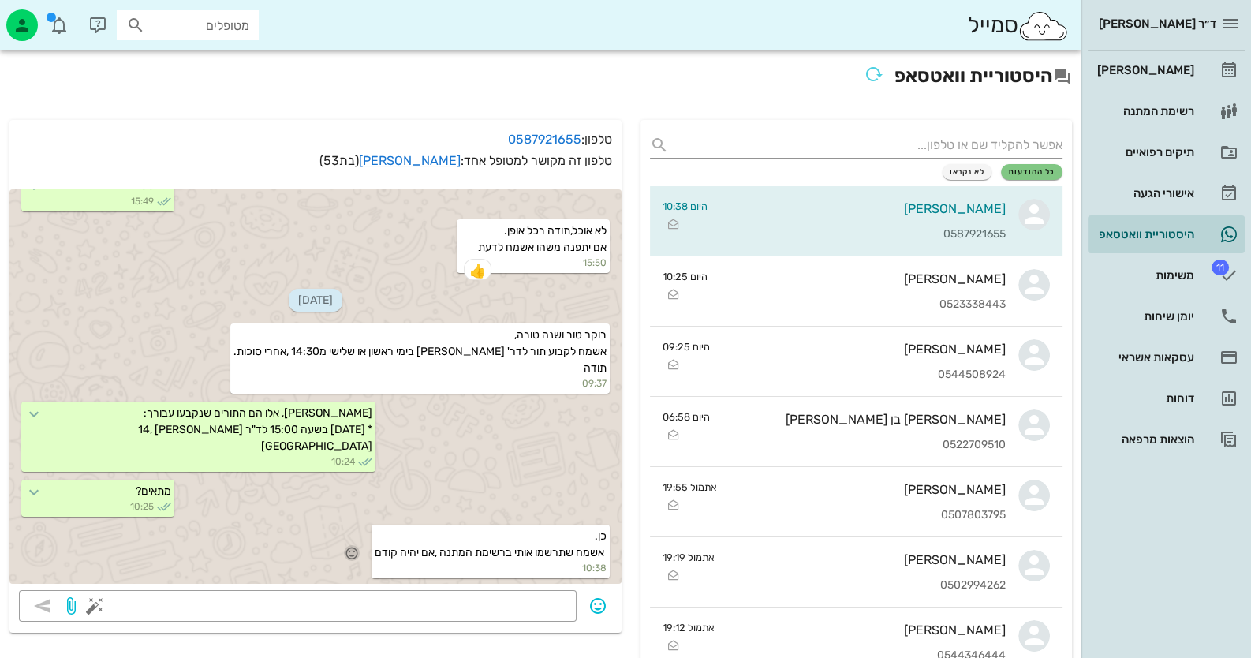
click at [345, 551] on icon "button" at bounding box center [352, 553] width 14 height 14
click at [344, 529] on div "👍" at bounding box center [334, 530] width 28 height 30
click at [1152, 75] on div "[PERSON_NAME]" at bounding box center [1144, 70] width 100 height 13
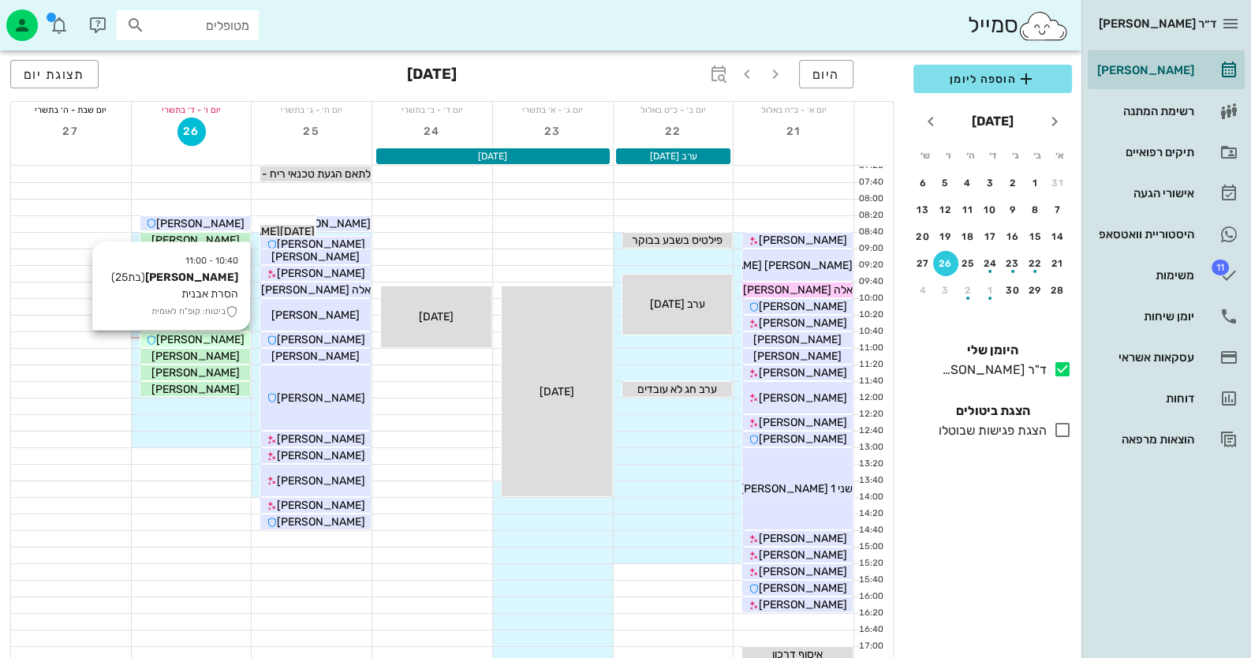
click at [237, 343] on div "[PERSON_NAME]" at bounding box center [195, 339] width 110 height 17
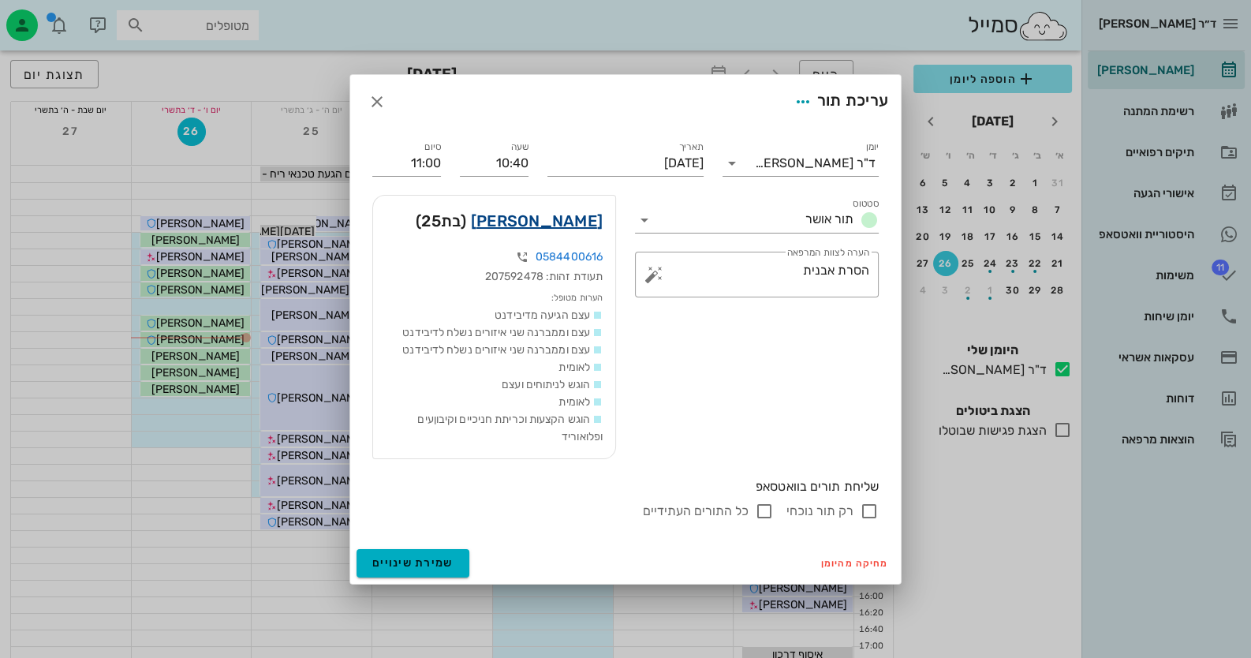
click at [581, 213] on link "[PERSON_NAME]" at bounding box center [537, 220] width 132 height 25
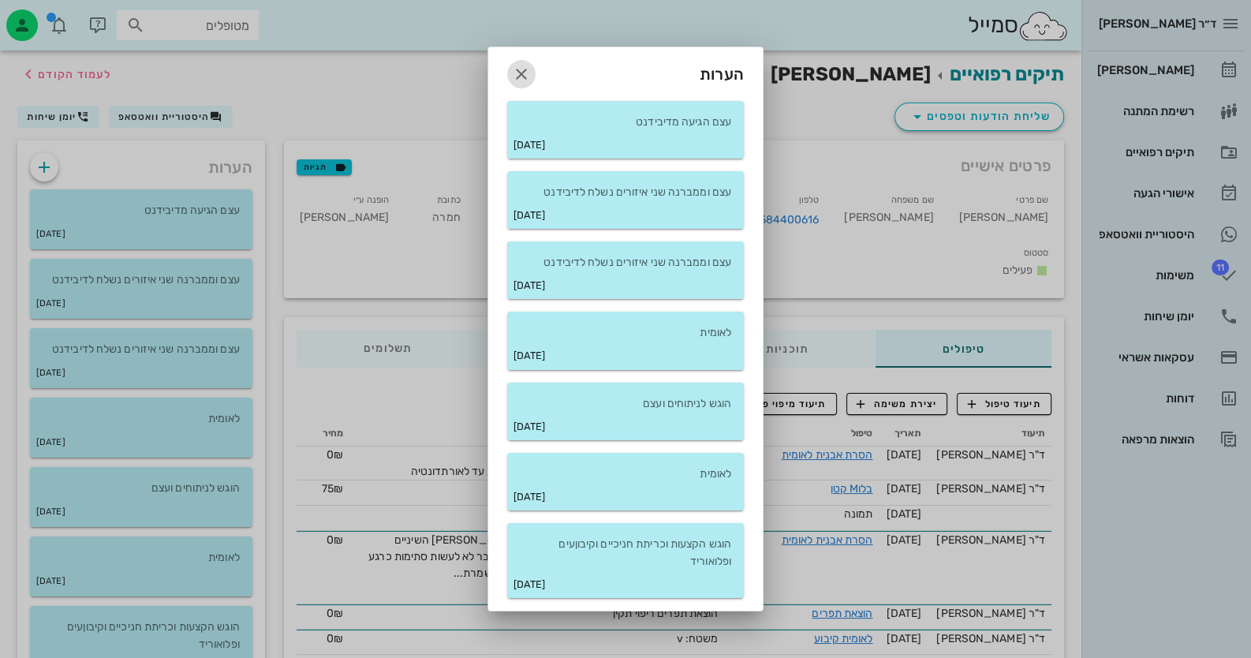
click at [512, 65] on icon "button" at bounding box center [521, 74] width 19 height 19
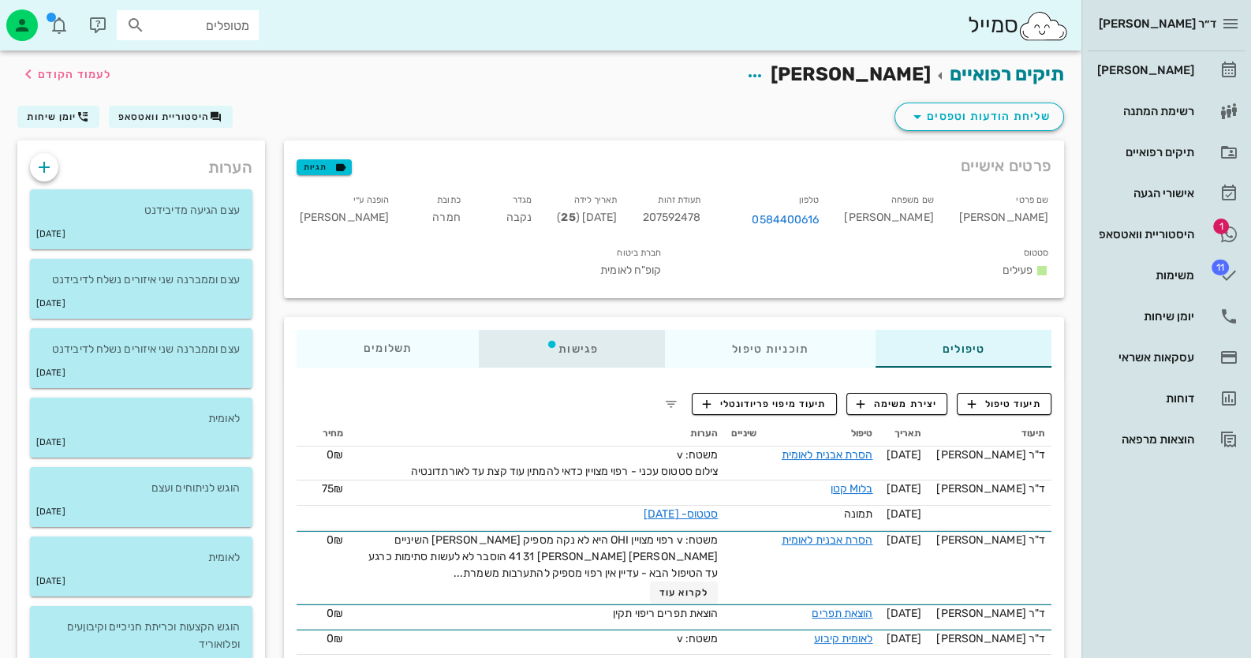
click at [585, 330] on div "פגישות" at bounding box center [572, 349] width 186 height 38
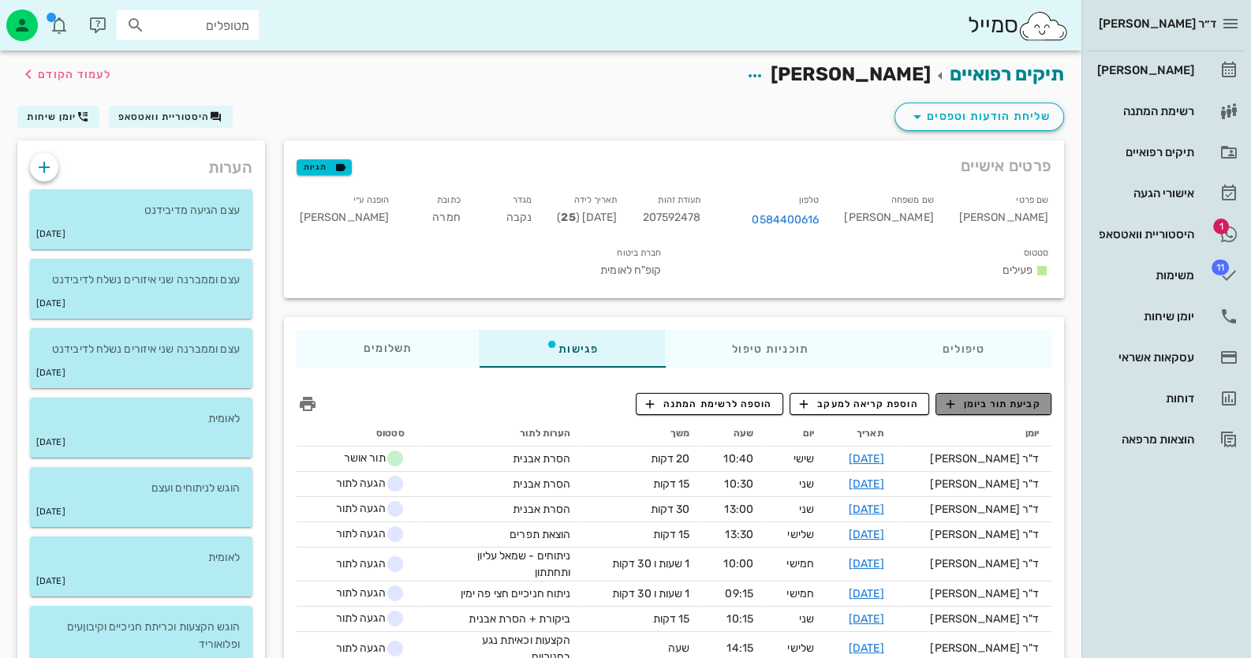
click at [1033, 397] on span "קביעת תור ביומן" at bounding box center [993, 404] width 95 height 14
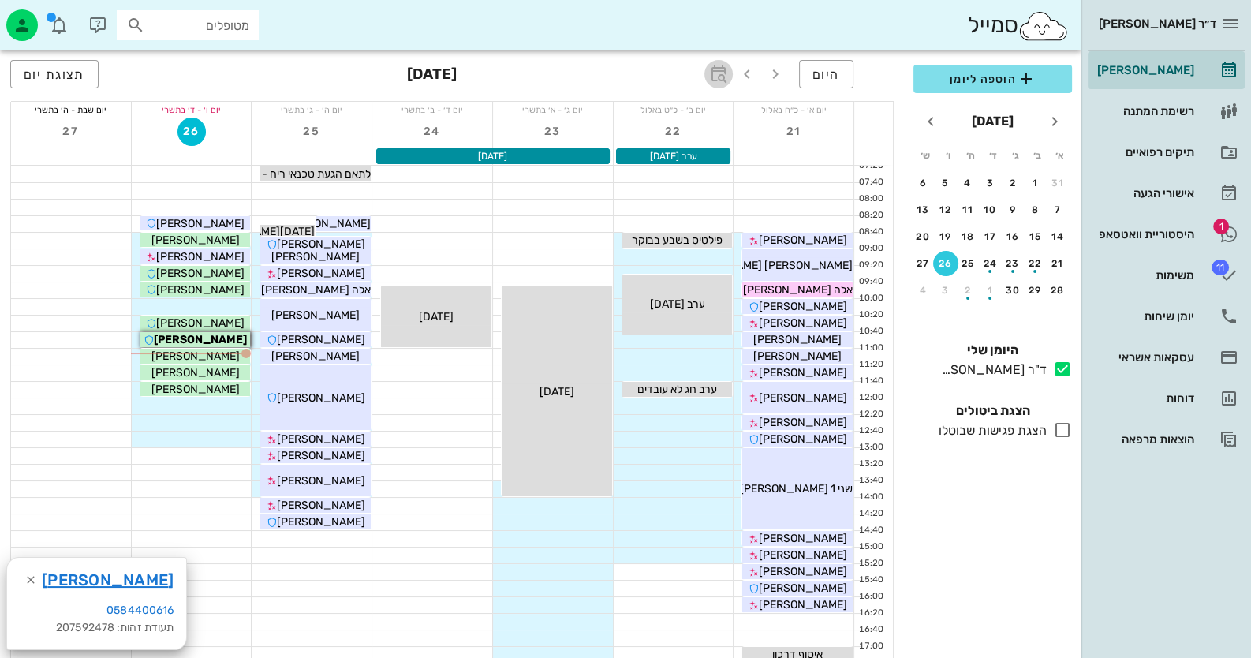
click at [722, 68] on icon "button" at bounding box center [718, 74] width 19 height 19
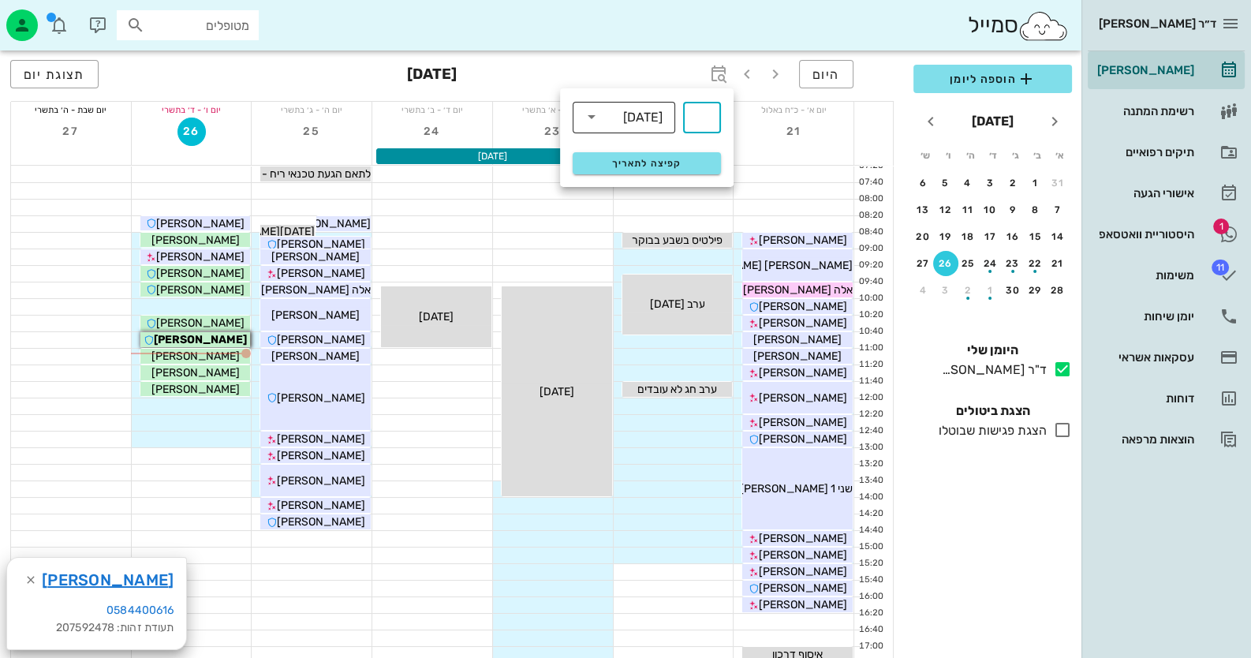
click at [611, 121] on input "text" at bounding box center [613, 116] width 19 height 25
drag, startPoint x: 631, startPoint y: 176, endPoint x: 667, endPoint y: 160, distance: 38.8
click at [631, 176] on div "חודשים" at bounding box center [623, 186] width 77 height 25
click at [688, 131] on div "​" at bounding box center [702, 118] width 38 height 32
type input "3"
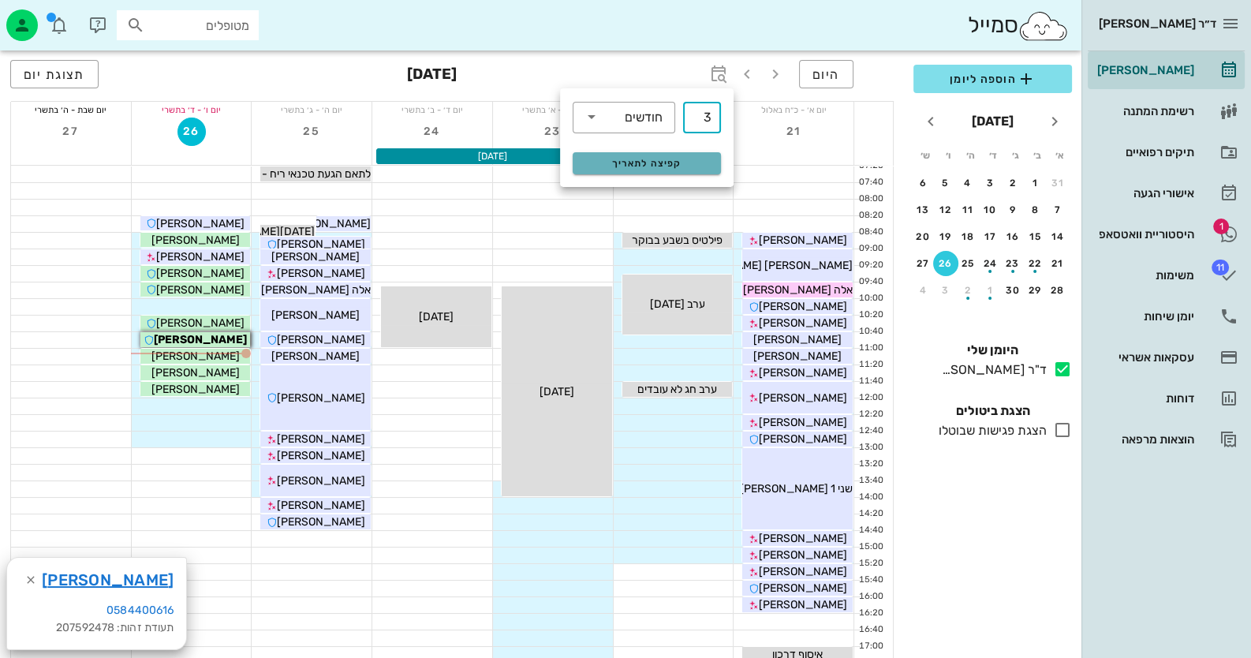
click at [617, 158] on span "קפיצה לתאריך" at bounding box center [646, 163] width 129 height 11
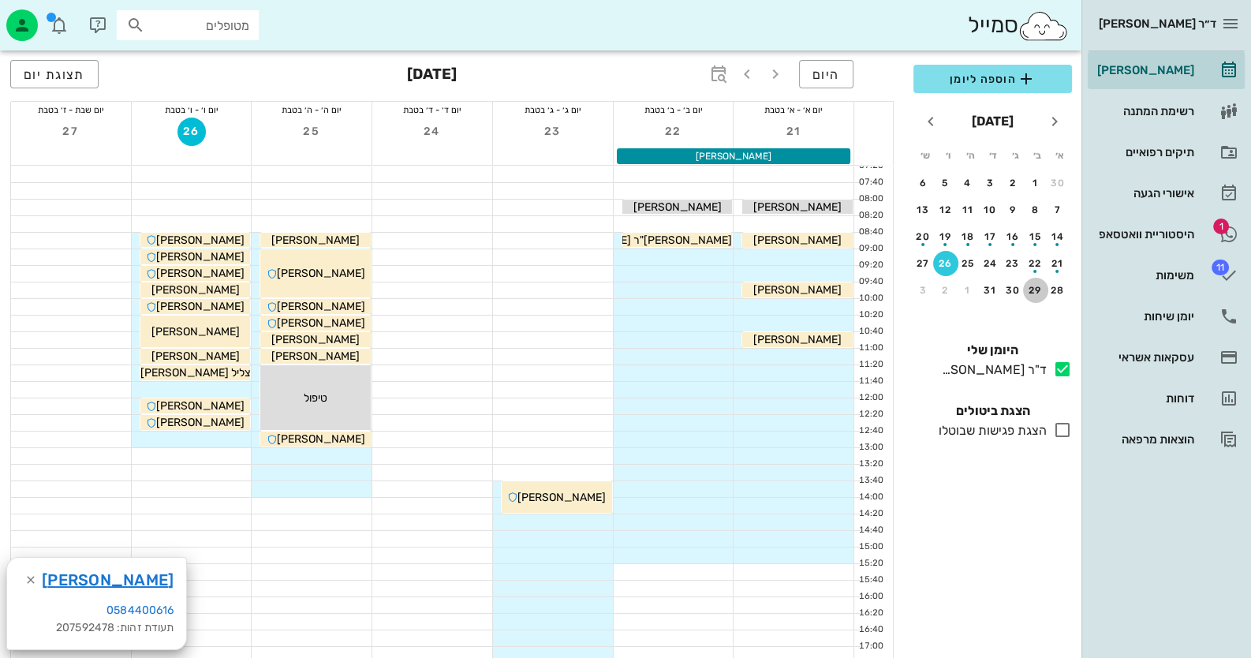
click at [1034, 289] on div "29" at bounding box center [1035, 290] width 25 height 11
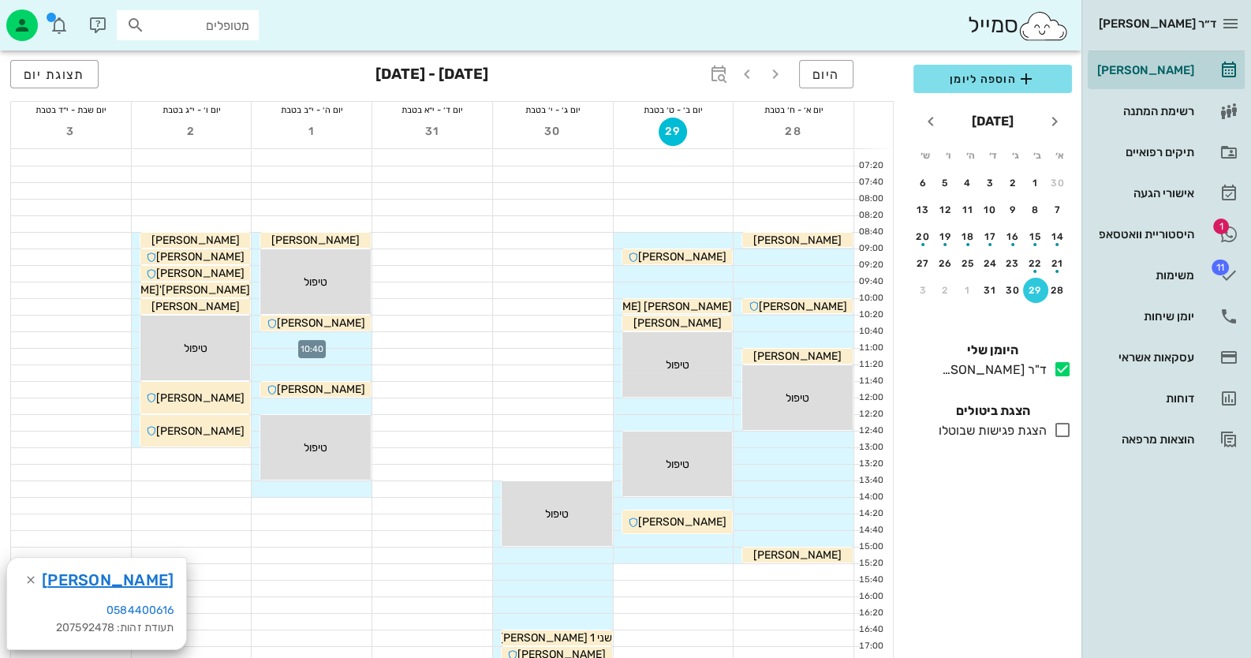
click at [345, 337] on div at bounding box center [312, 340] width 120 height 16
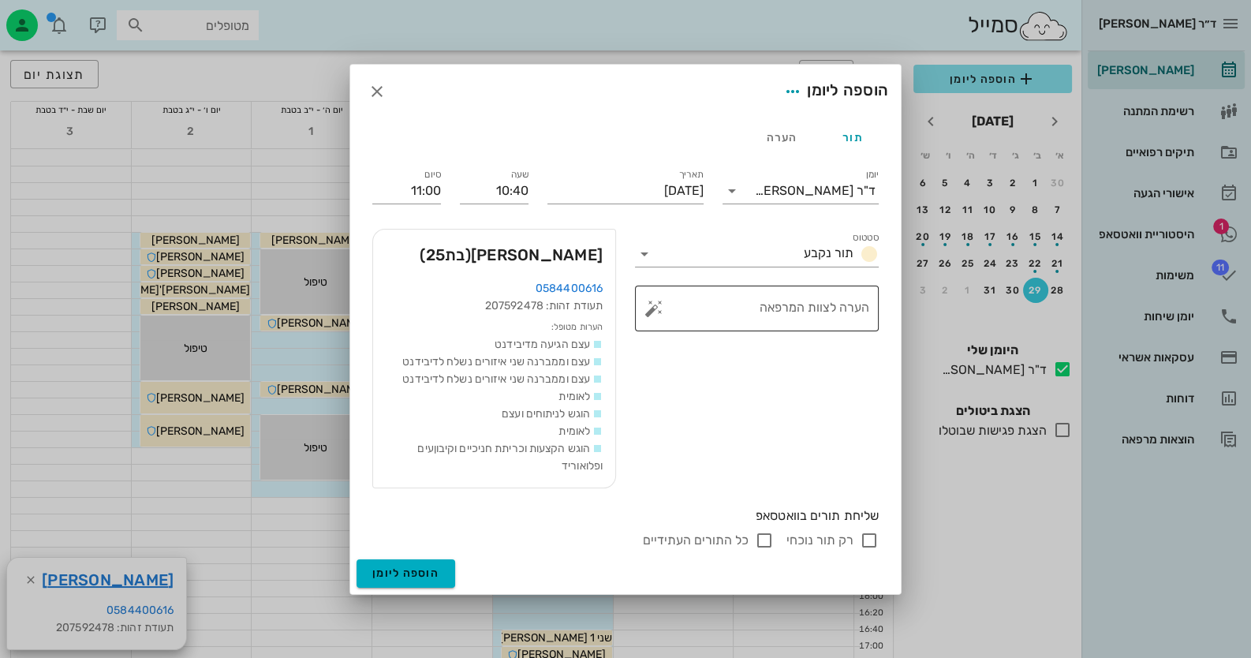
click at [652, 305] on button "button" at bounding box center [654, 308] width 19 height 19
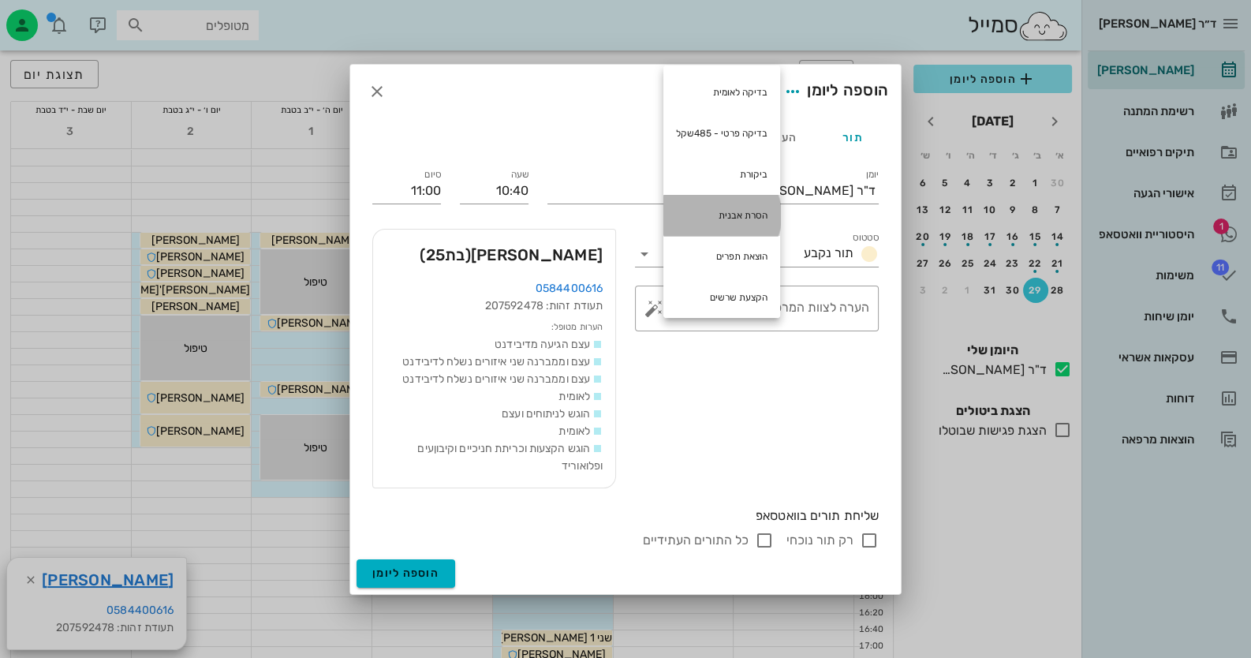
click at [693, 207] on div "הסרת אבנית" at bounding box center [721, 215] width 117 height 41
type textarea "הסרת אבנית"
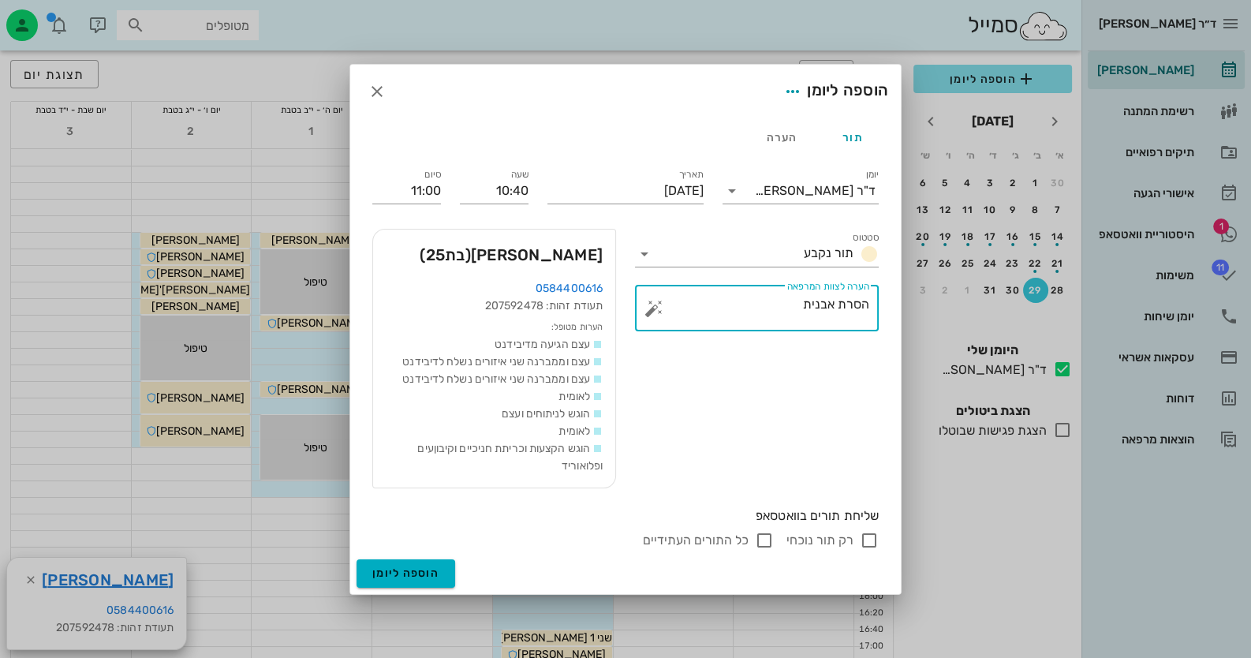
click at [872, 536] on input "רק תור נוכחי" at bounding box center [869, 540] width 19 height 19
checkbox input "false"
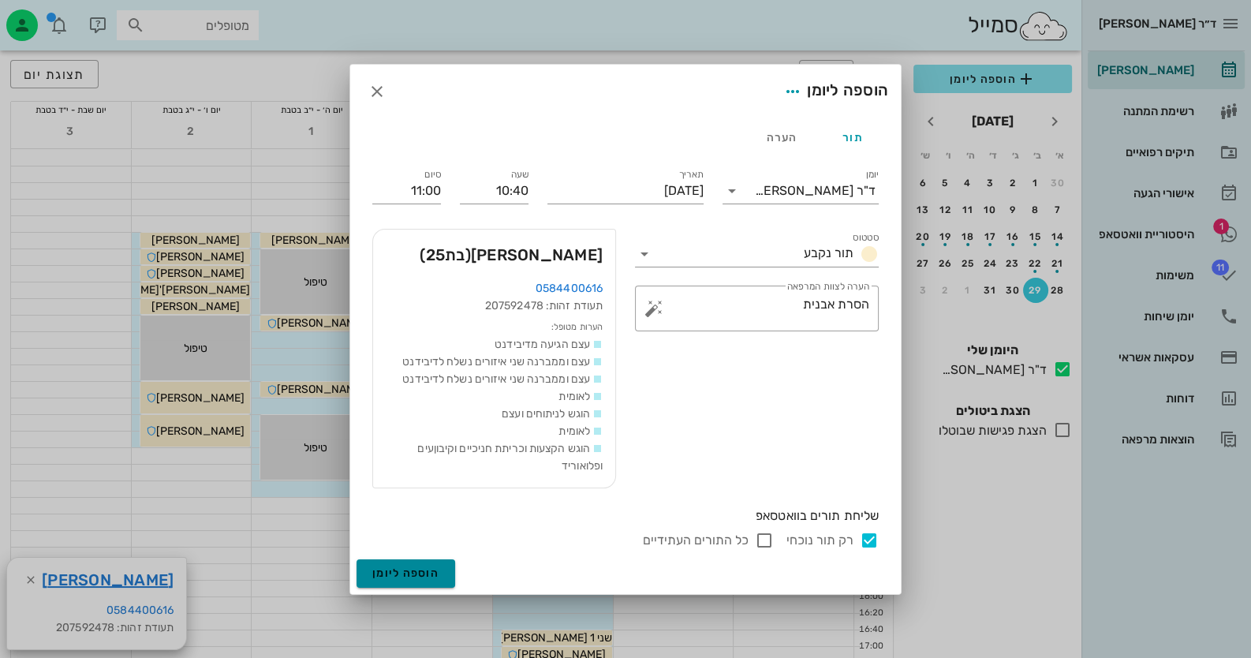
click at [413, 571] on span "הוספה ליומן" at bounding box center [405, 572] width 67 height 13
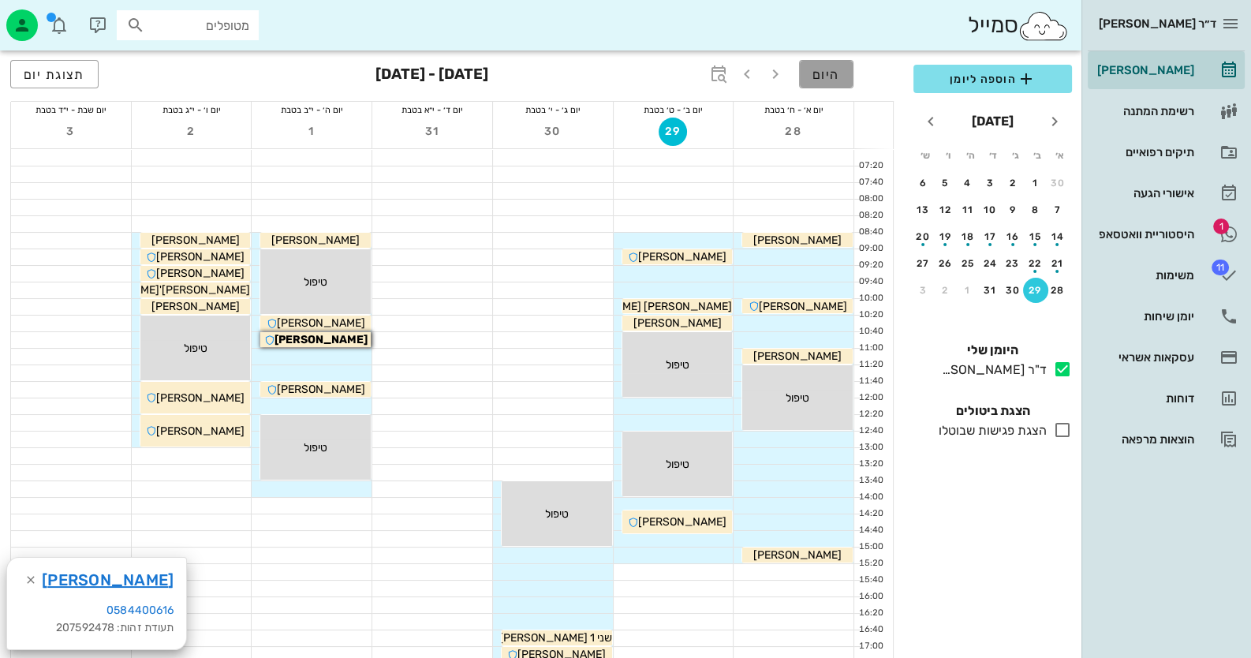
click at [825, 73] on span "היום" at bounding box center [827, 74] width 28 height 15
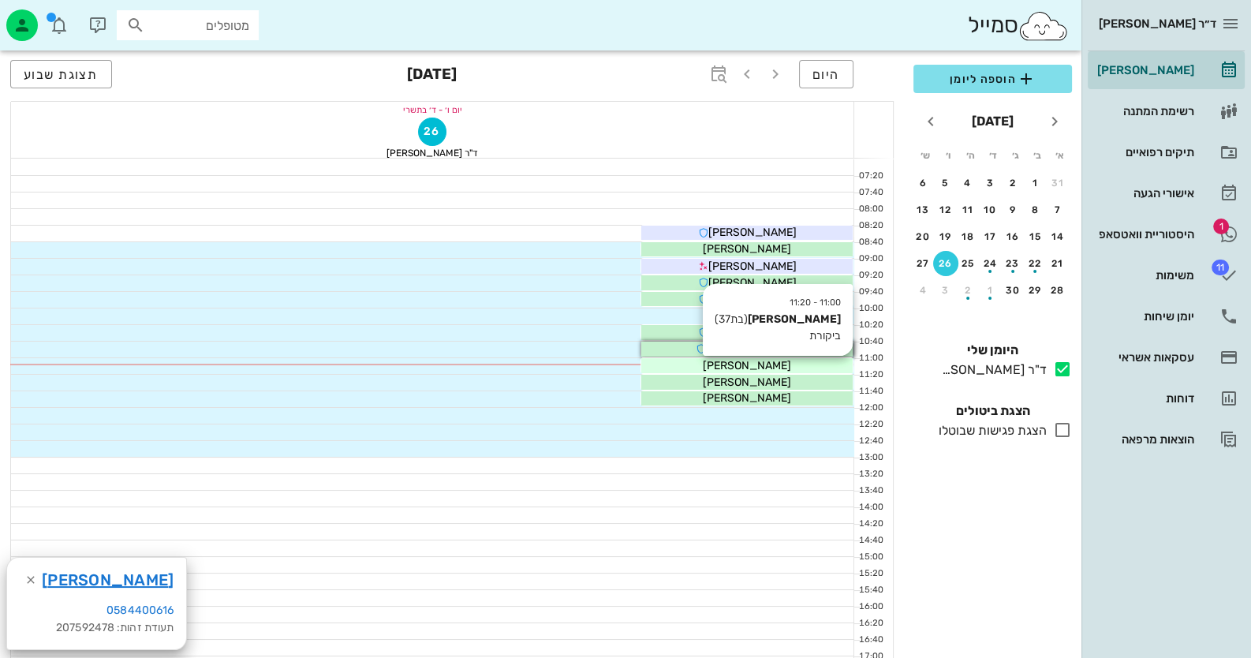
click at [689, 364] on div "[PERSON_NAME]" at bounding box center [746, 365] width 211 height 17
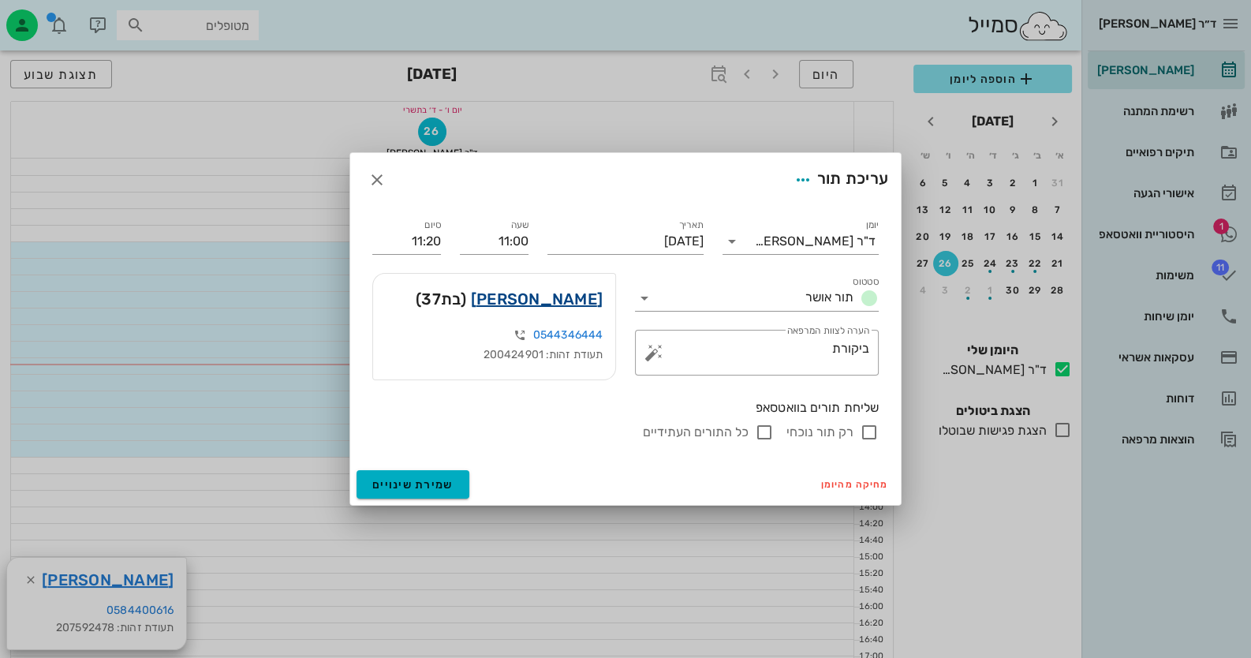
click at [552, 291] on link "[PERSON_NAME]" at bounding box center [537, 298] width 132 height 25
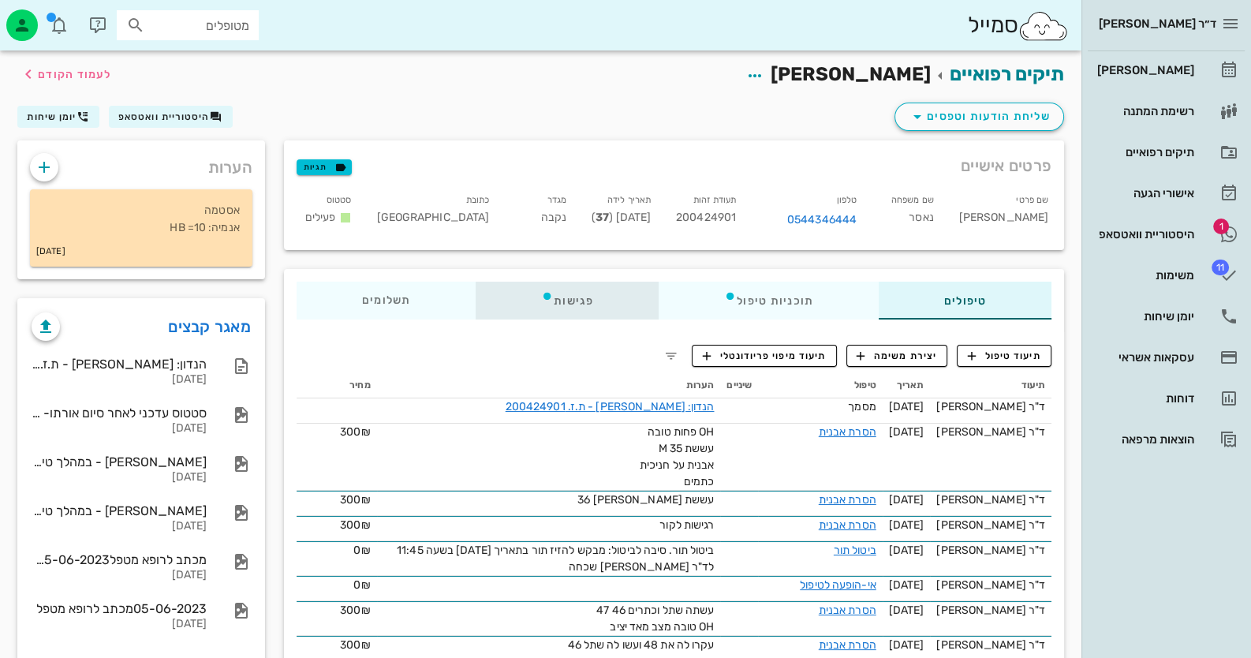
click at [563, 293] on div "פגישות" at bounding box center [567, 301] width 183 height 38
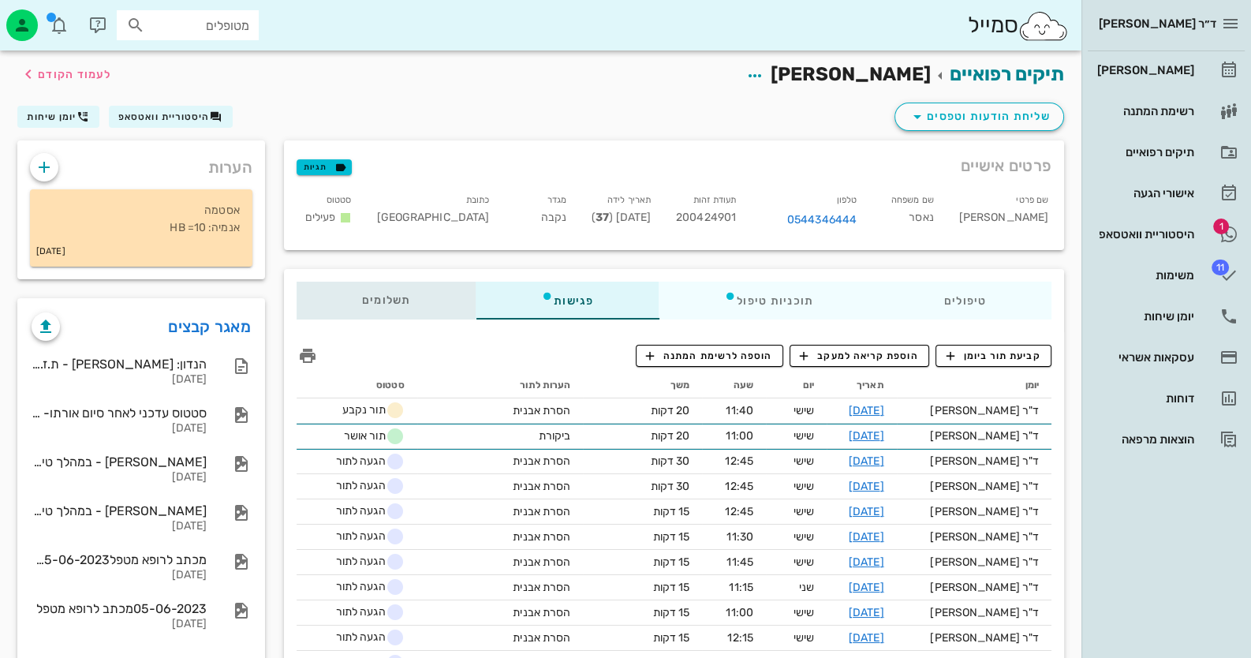
click at [383, 305] on span "תשלומים 0.16₪" at bounding box center [386, 300] width 49 height 11
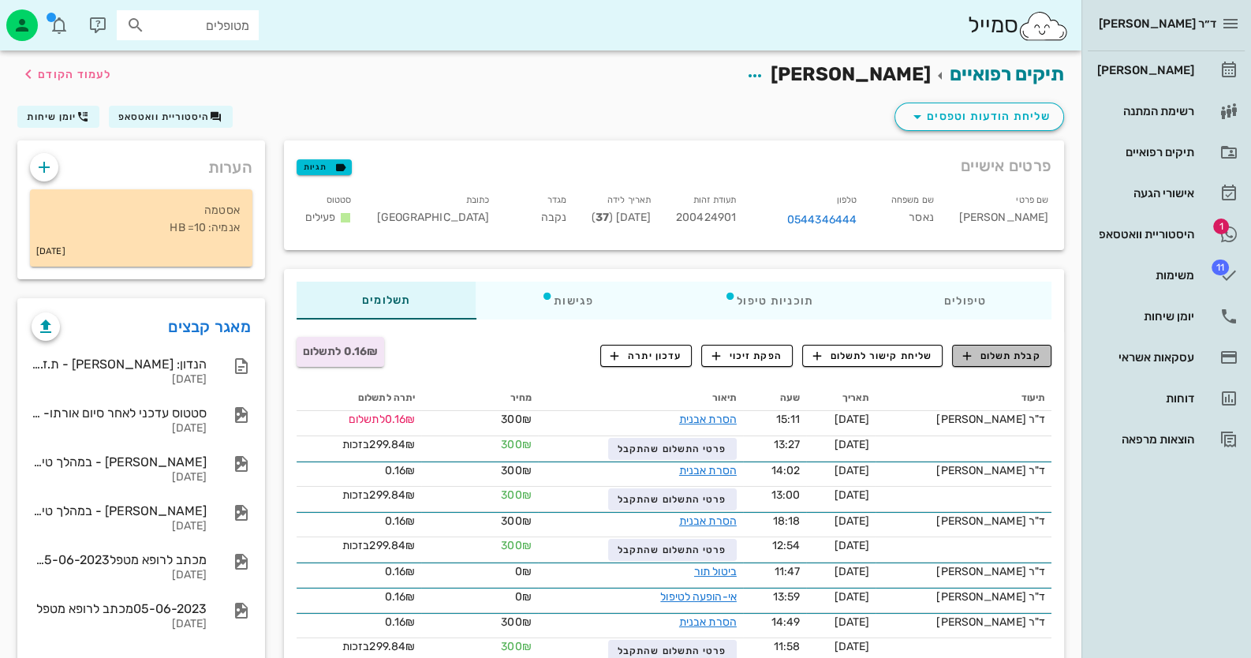
click at [1019, 354] on span "קבלת תשלום" at bounding box center [1002, 356] width 78 height 14
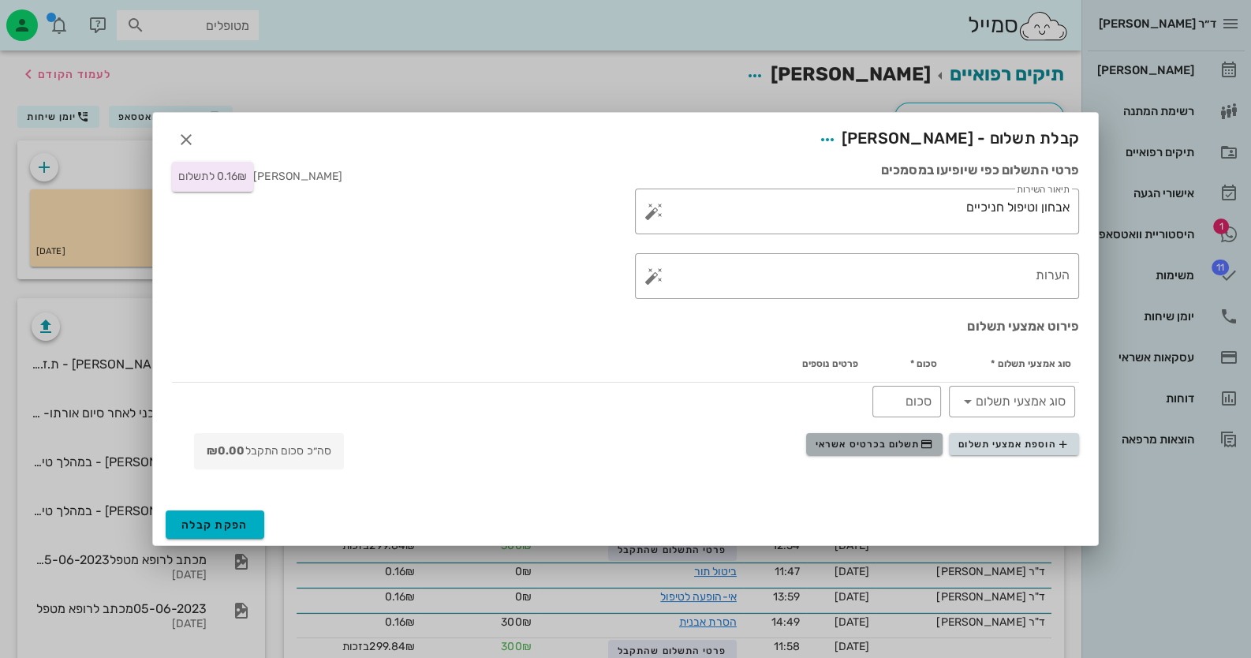
click at [905, 440] on span "תשלום בכרטיס אשראי" at bounding box center [874, 444] width 117 height 13
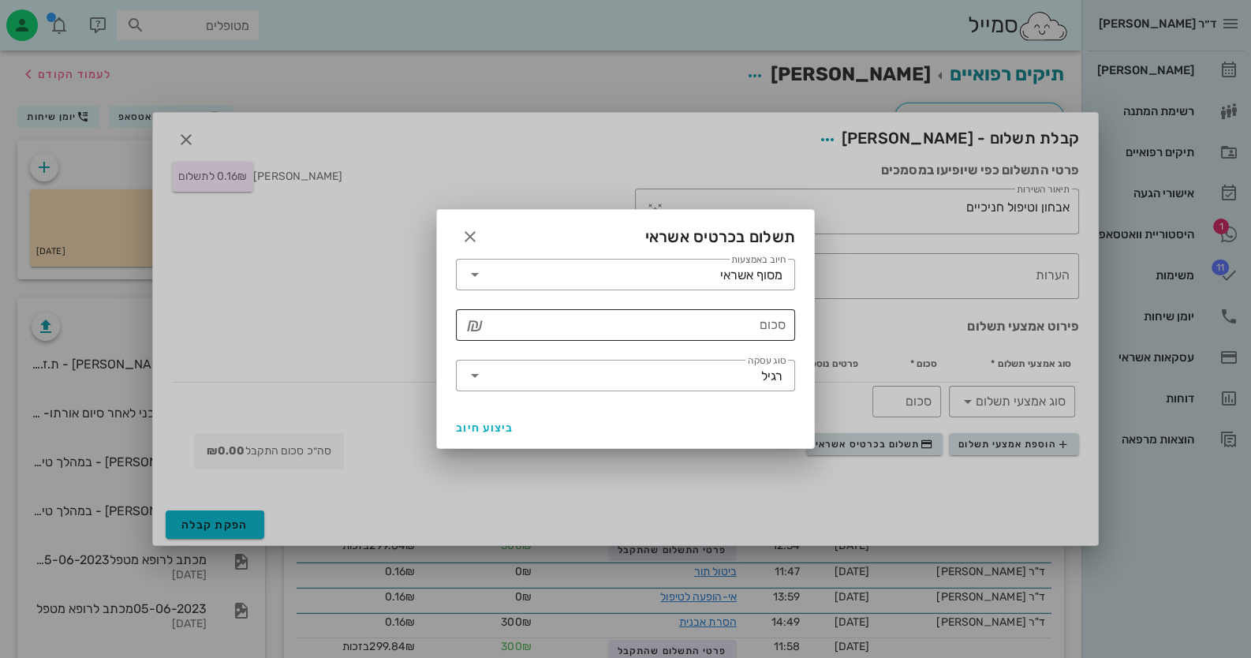
click at [765, 331] on input "סכום" at bounding box center [637, 324] width 298 height 25
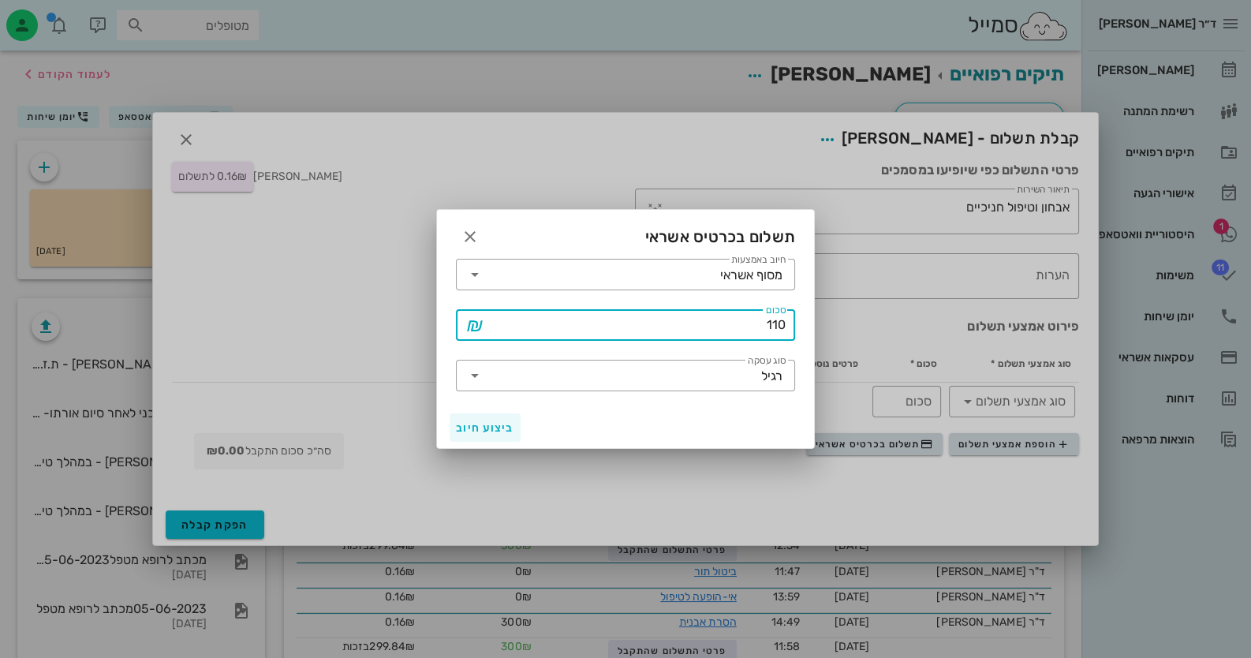
type input "110"
click at [450, 435] on button "ביצוע חיוב" at bounding box center [485, 427] width 71 height 28
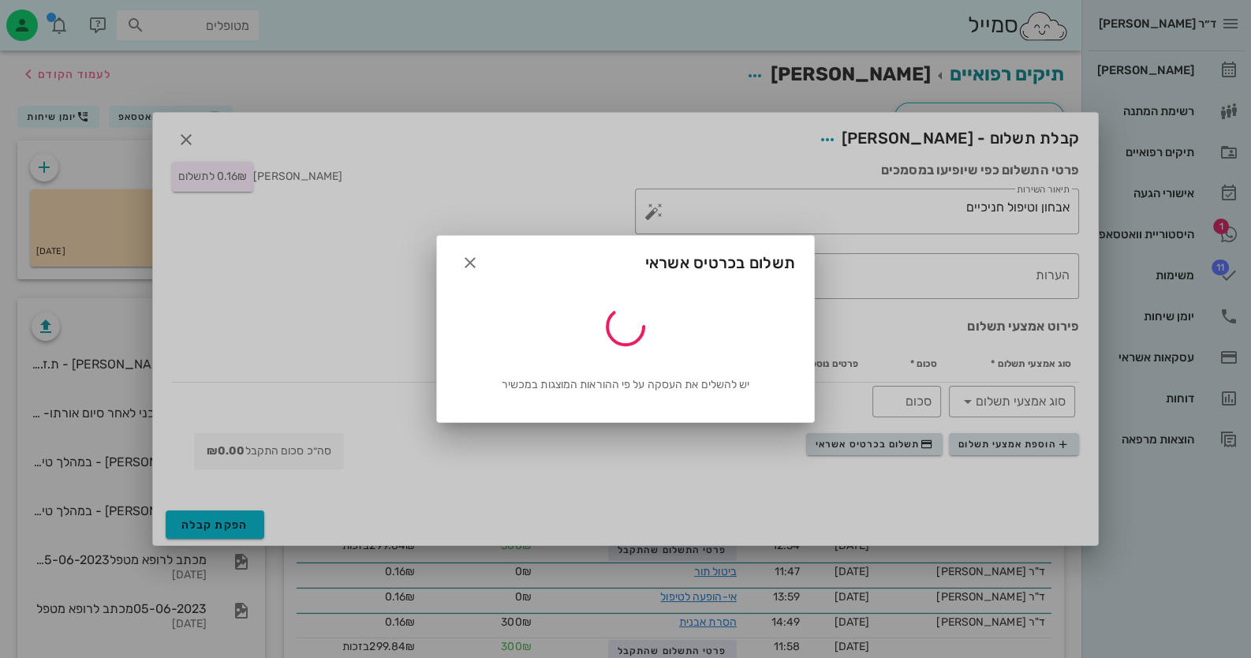
type input "110"
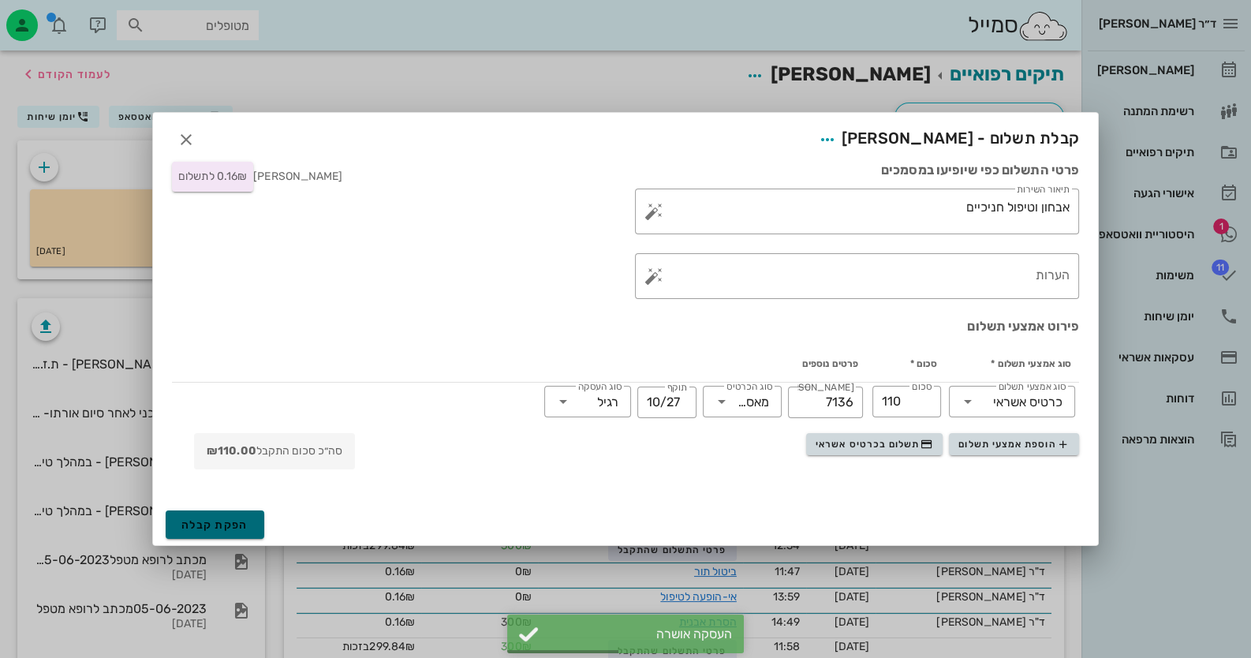
click at [234, 512] on button "הפקת קבלה" at bounding box center [215, 524] width 99 height 28
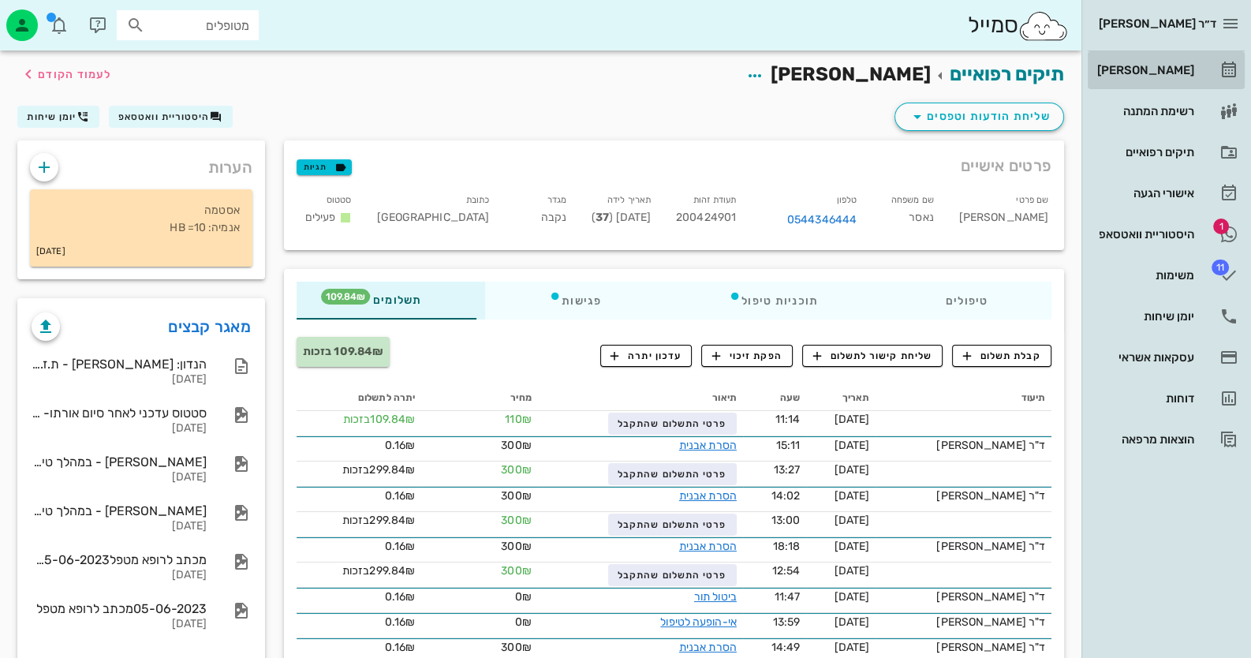
click at [1191, 67] on div "[PERSON_NAME]" at bounding box center [1144, 70] width 100 height 13
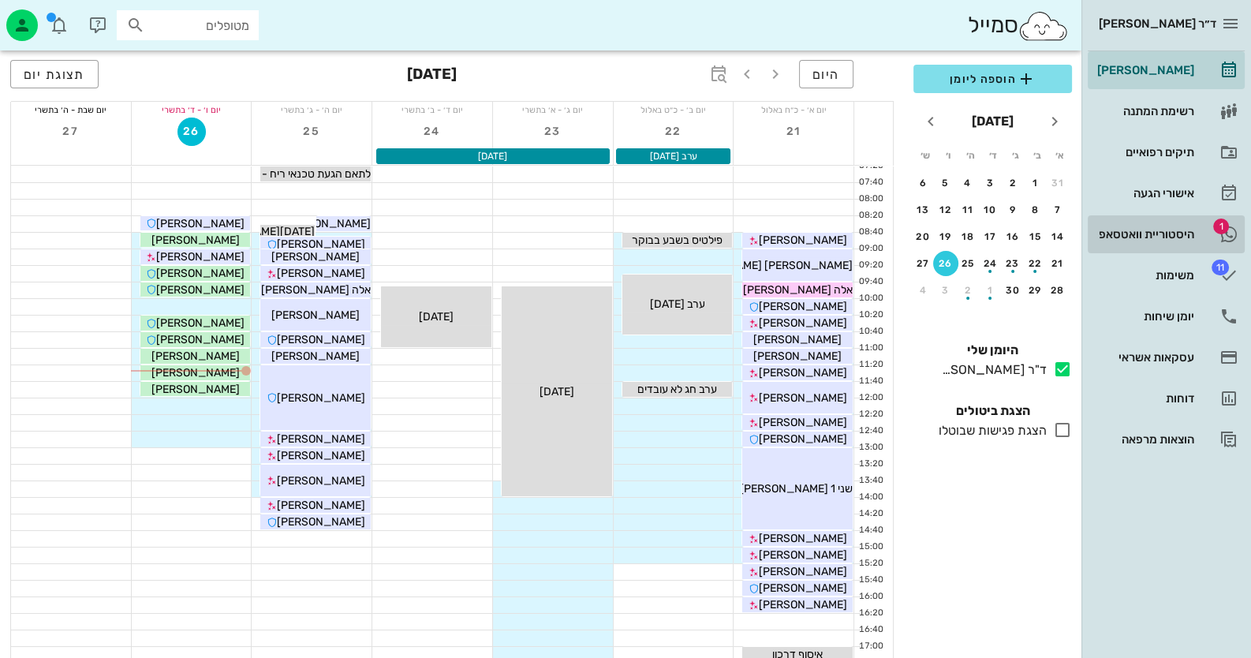
click at [1164, 236] on div "היסטוריית וואטסאפ" at bounding box center [1144, 234] width 100 height 13
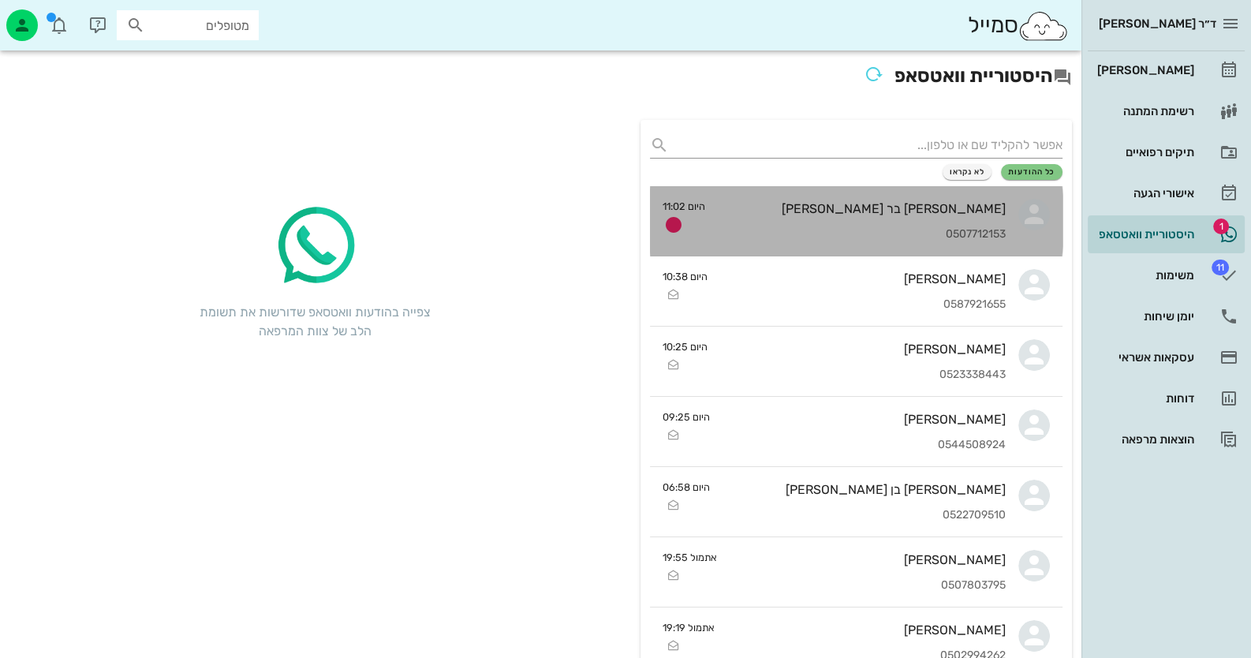
click at [892, 229] on div "0507712153" at bounding box center [862, 234] width 288 height 13
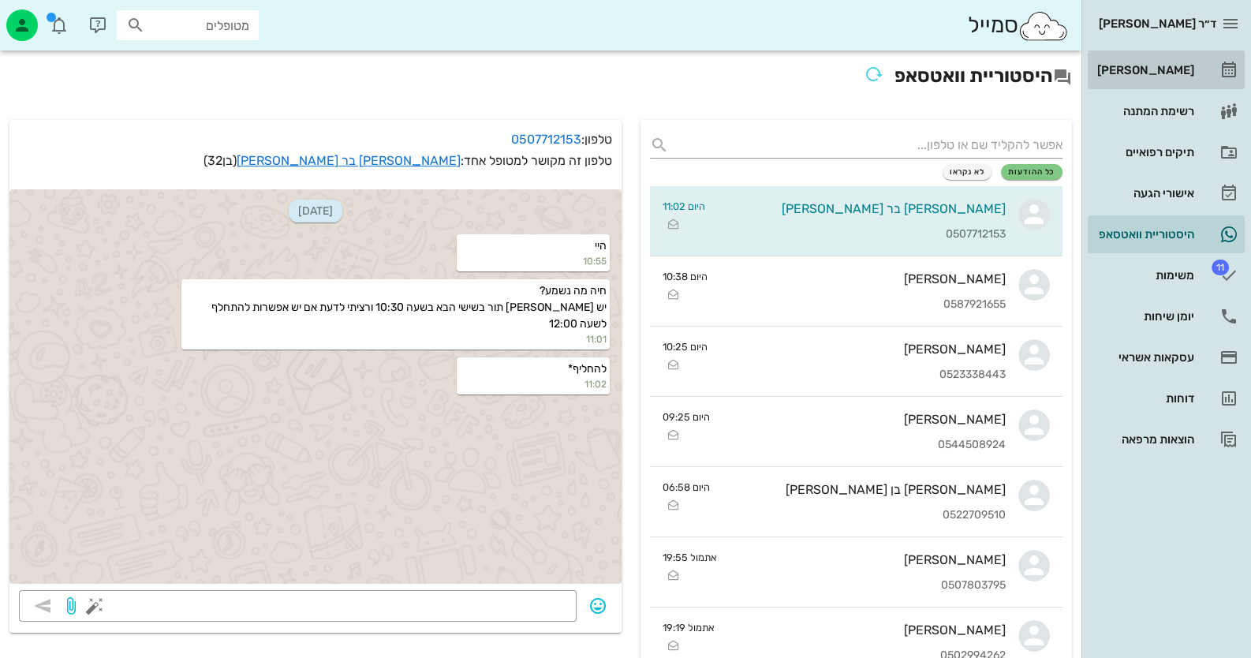
click at [1206, 80] on link "[PERSON_NAME]" at bounding box center [1166, 70] width 157 height 38
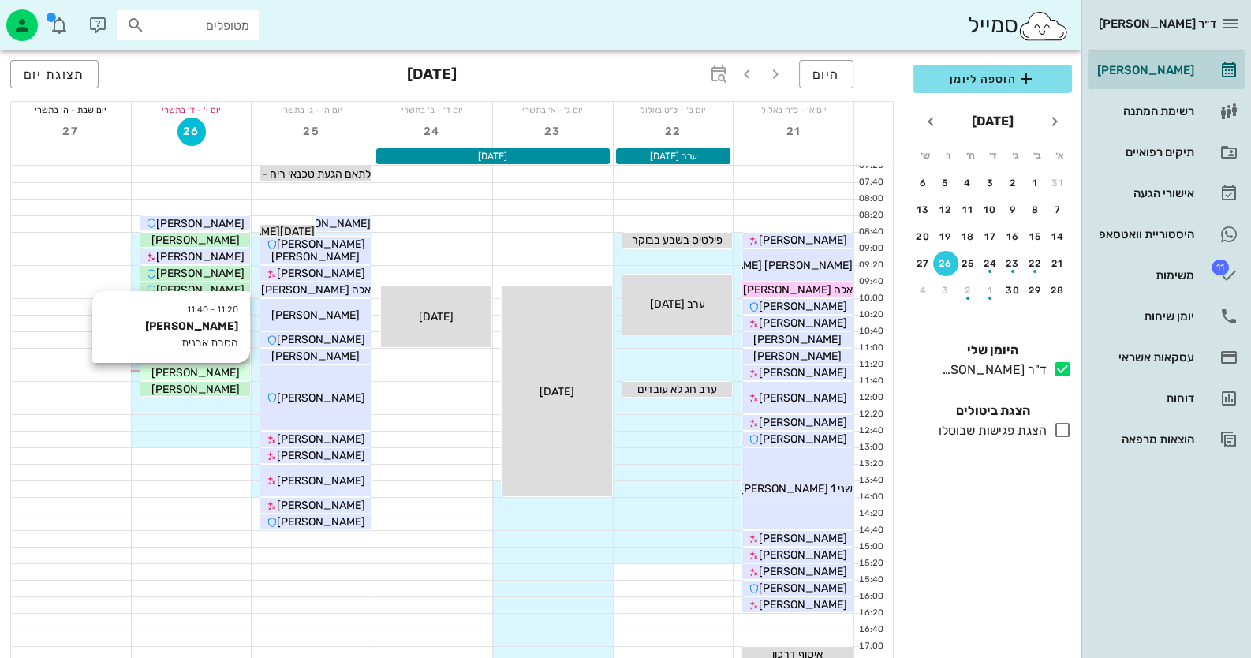
click at [219, 373] on div "[PERSON_NAME]" at bounding box center [195, 372] width 110 height 17
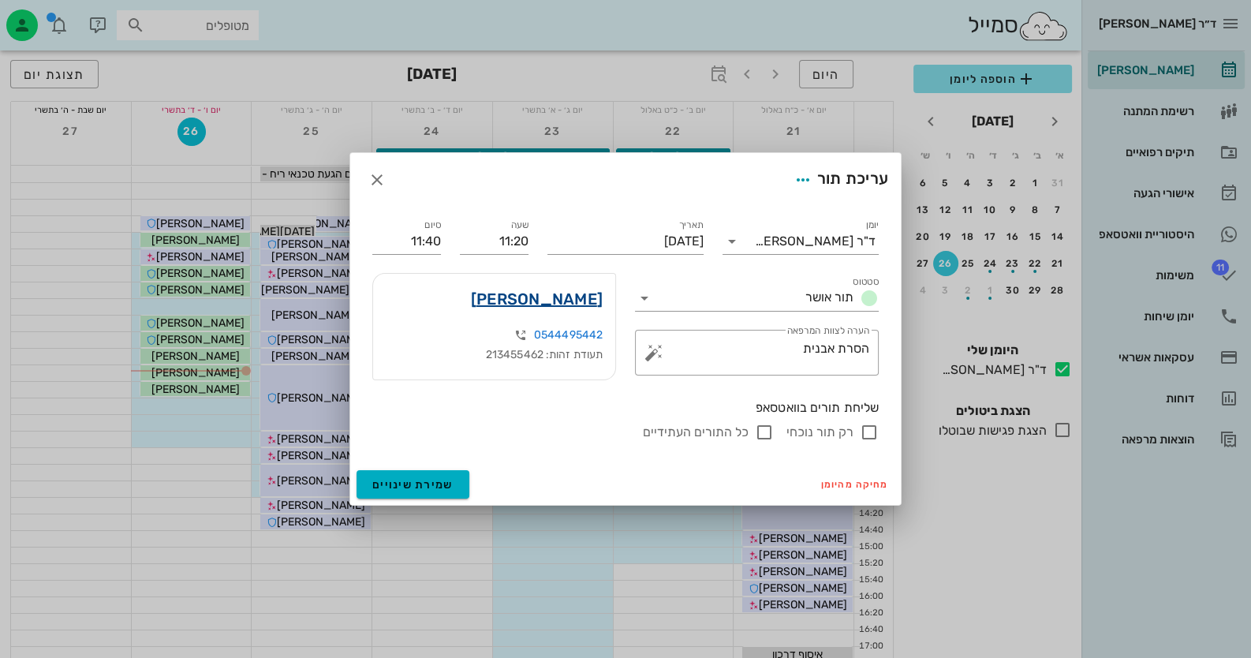
click at [576, 297] on link "[PERSON_NAME]" at bounding box center [537, 298] width 132 height 25
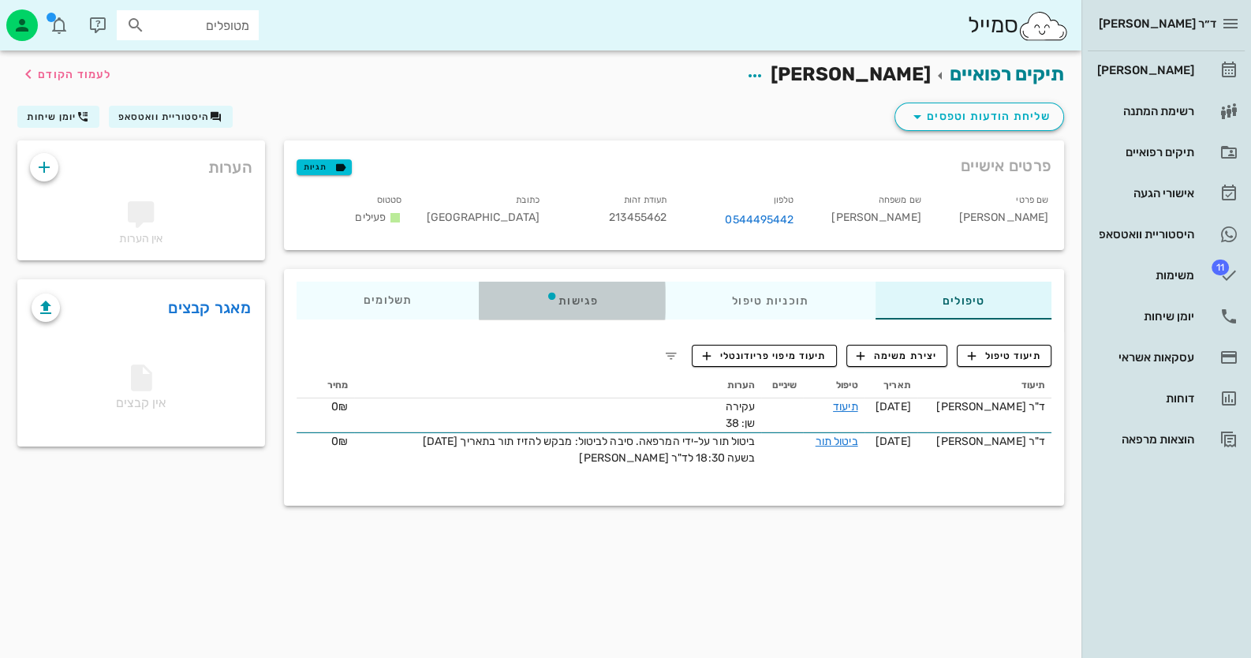
click at [576, 297] on div "פגישות" at bounding box center [572, 301] width 186 height 38
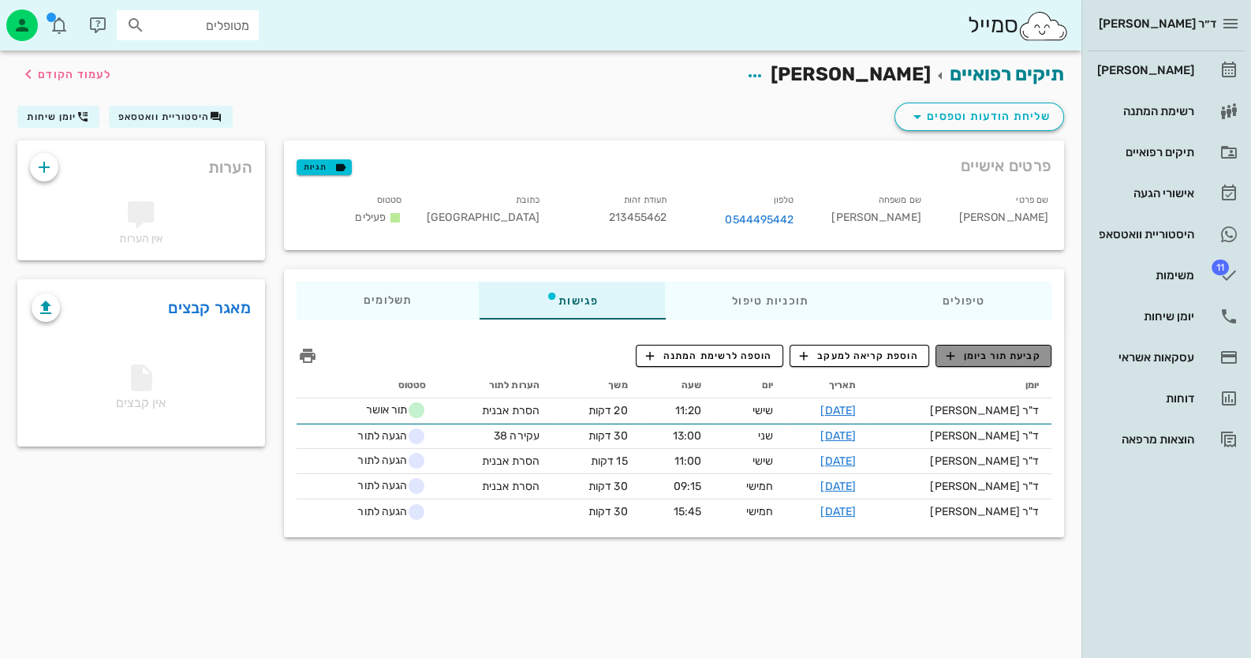
click at [1031, 350] on span "קביעת תור ביומן" at bounding box center [993, 356] width 95 height 14
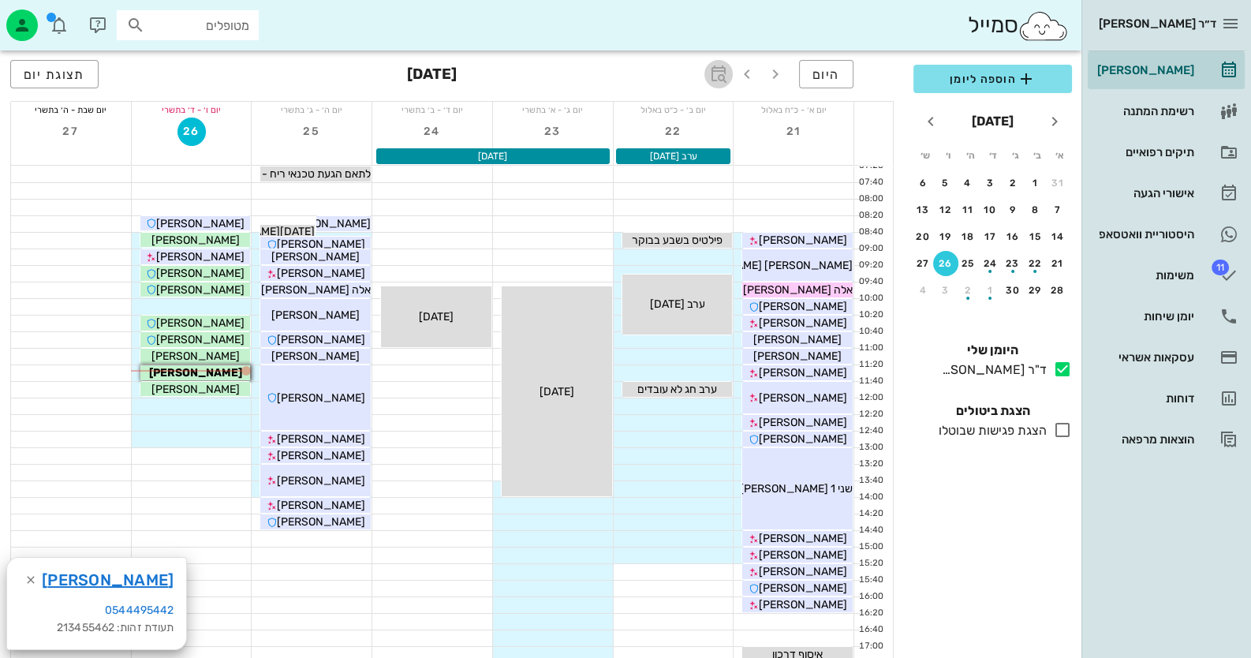
click at [728, 74] on icon "button" at bounding box center [718, 74] width 19 height 19
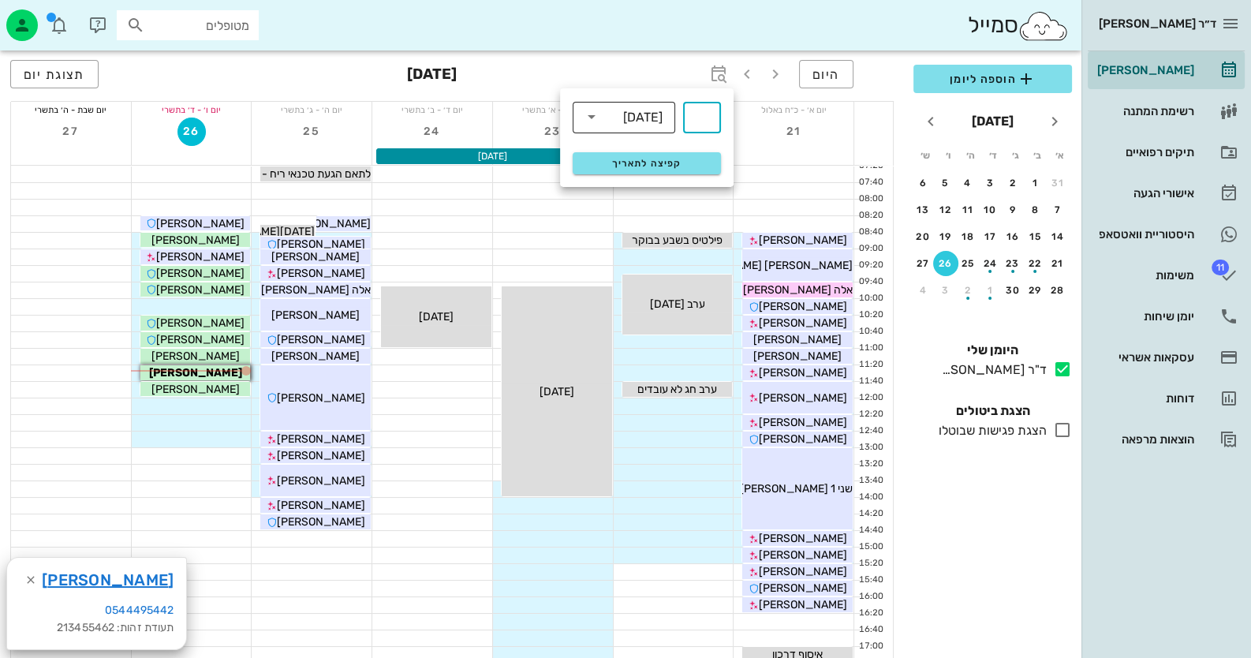
click at [634, 106] on div "[DATE]" at bounding box center [635, 117] width 62 height 32
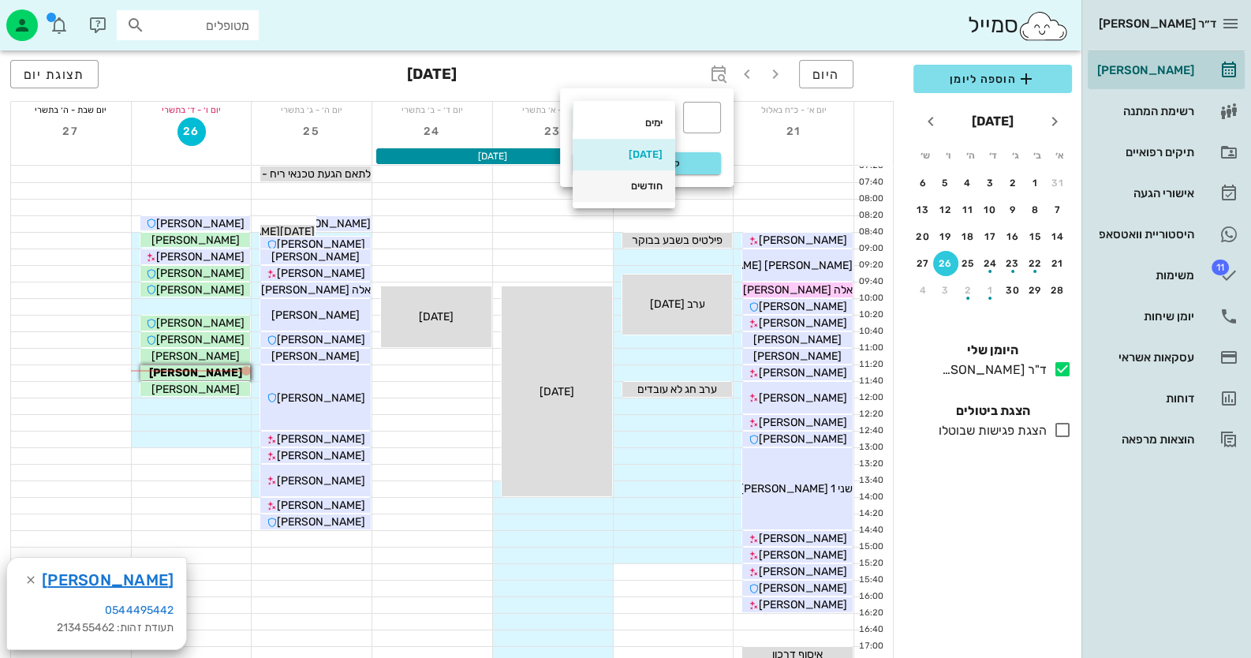
click at [645, 181] on div "חודשים" at bounding box center [623, 186] width 77 height 13
click at [706, 112] on input "text" at bounding box center [702, 117] width 19 height 25
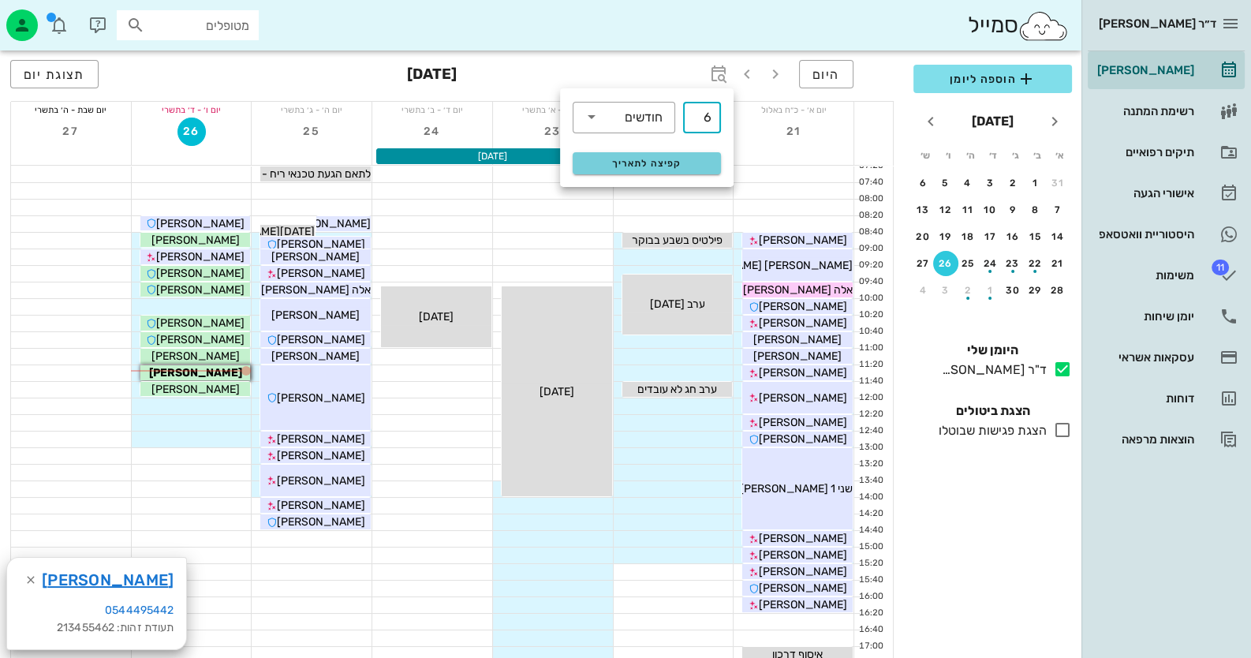
type input "6"
click at [639, 164] on span "קפיצה לתאריך" at bounding box center [646, 163] width 129 height 11
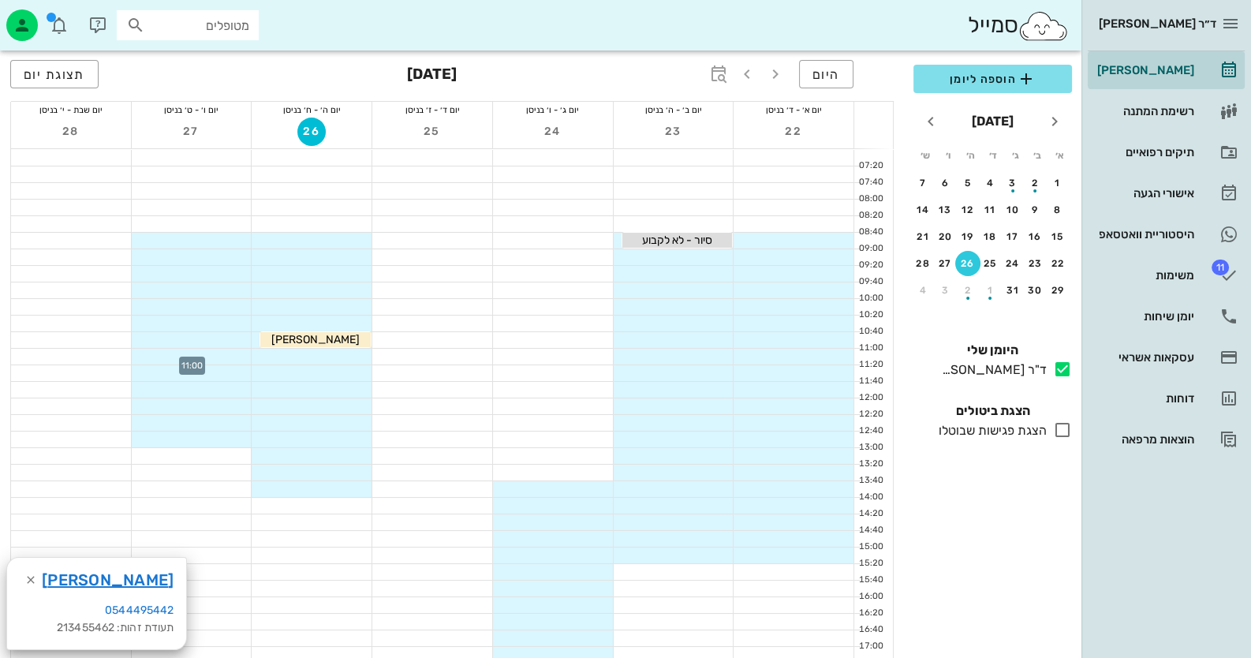
click at [239, 358] on div at bounding box center [192, 357] width 120 height 16
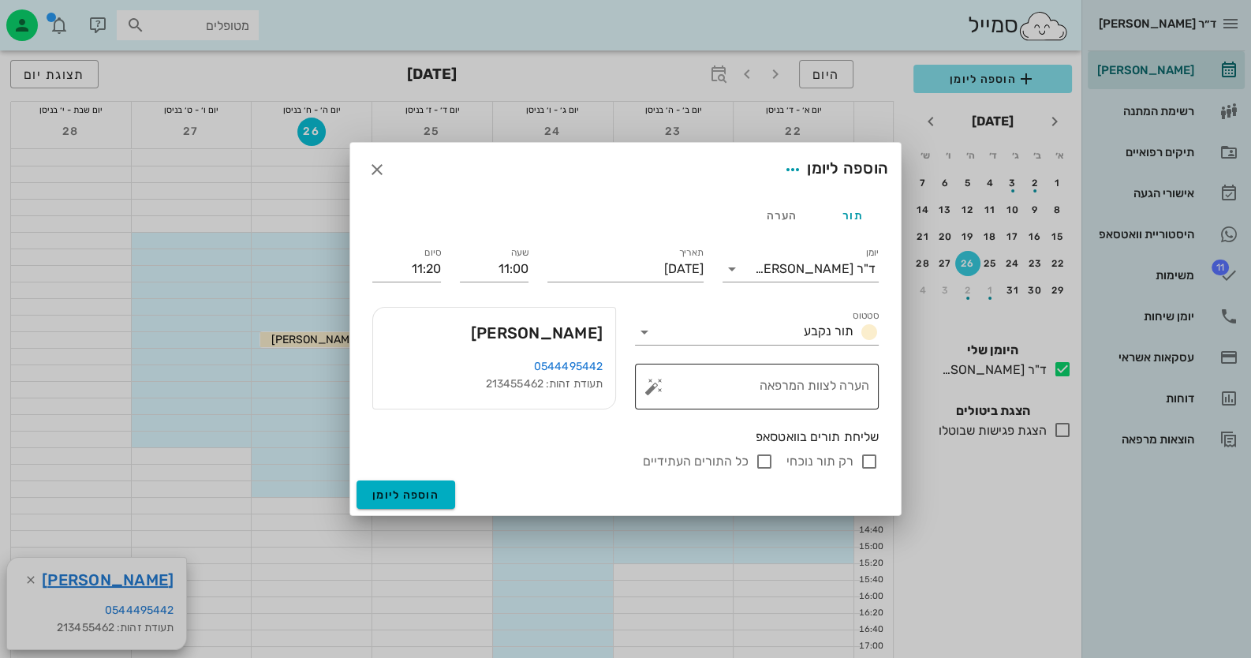
click at [653, 386] on button "button" at bounding box center [654, 386] width 19 height 19
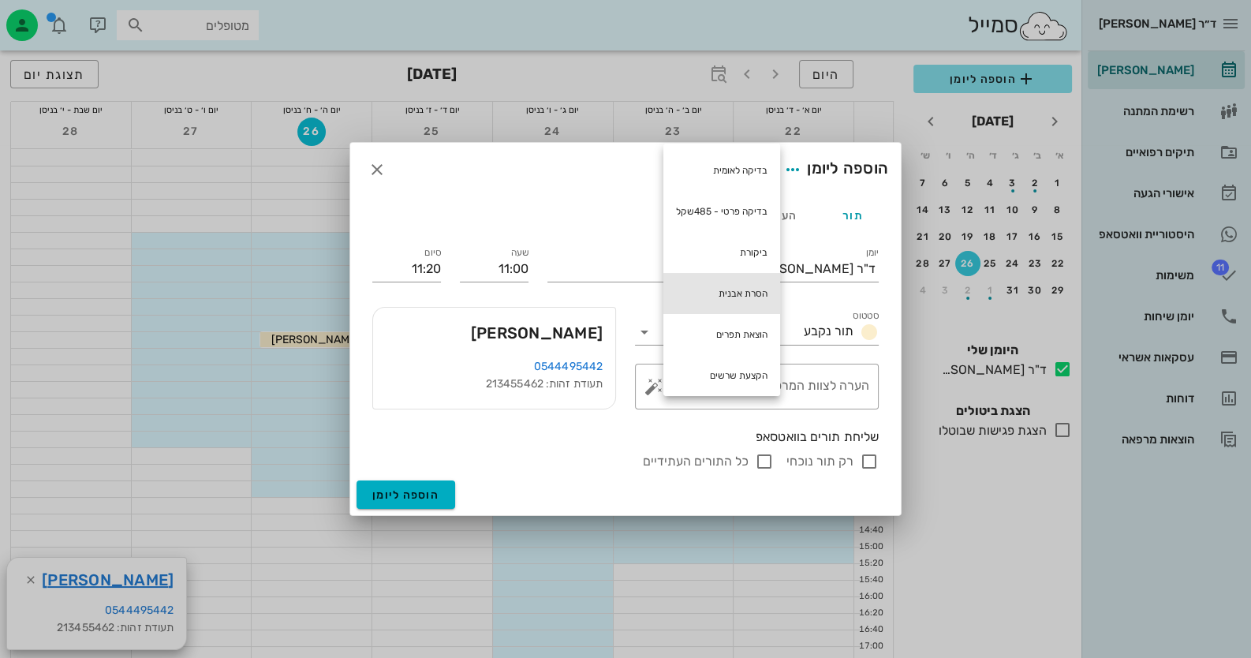
click at [739, 286] on div "הסרת אבנית" at bounding box center [721, 293] width 117 height 41
type textarea "הסרת אבנית"
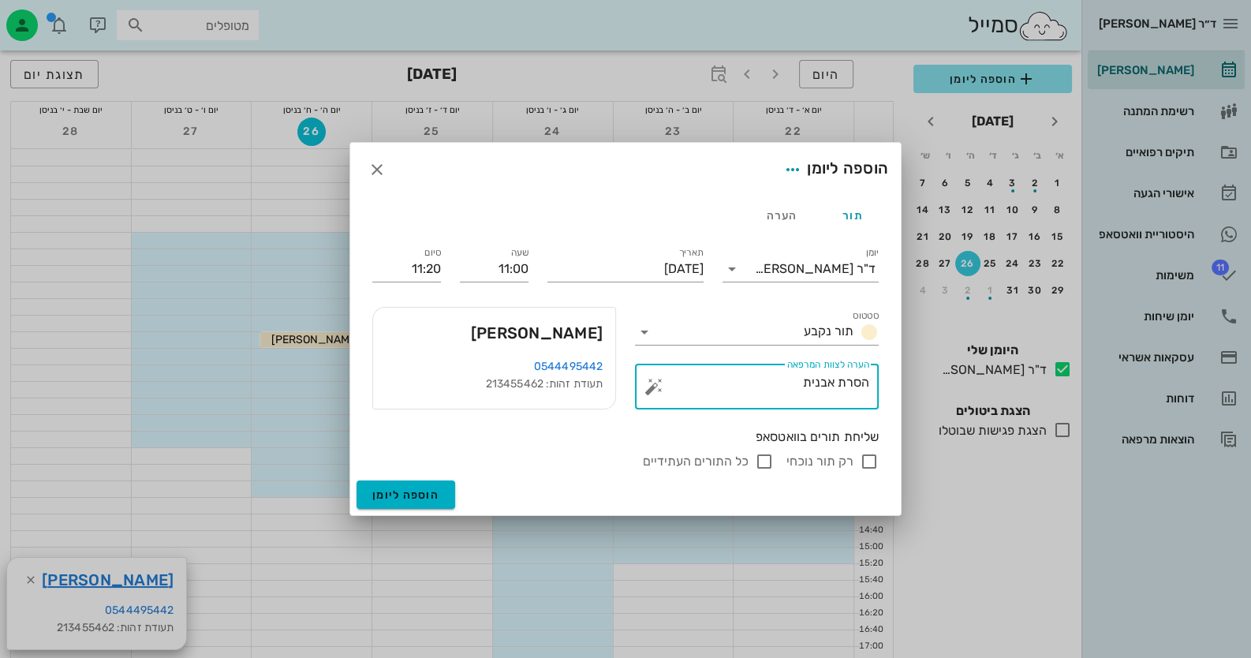
click at [873, 461] on input "רק תור נוכחי" at bounding box center [869, 461] width 19 height 19
checkbox input "false"
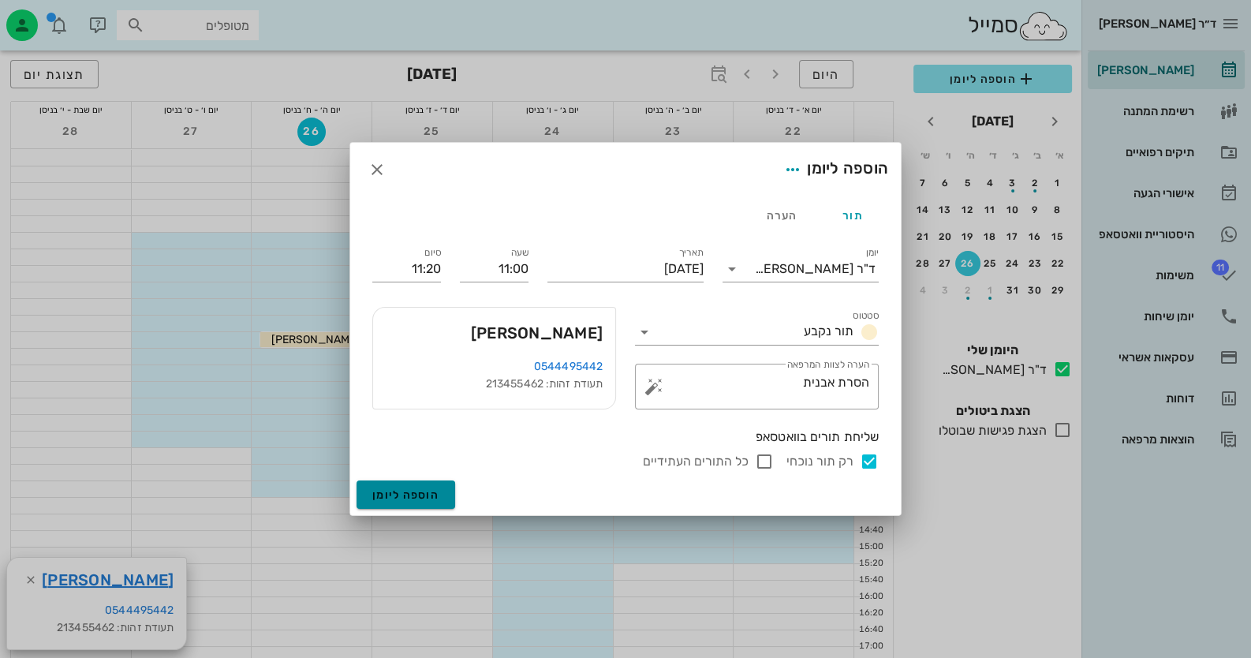
click at [409, 488] on span "הוספה ליומן" at bounding box center [405, 494] width 67 height 13
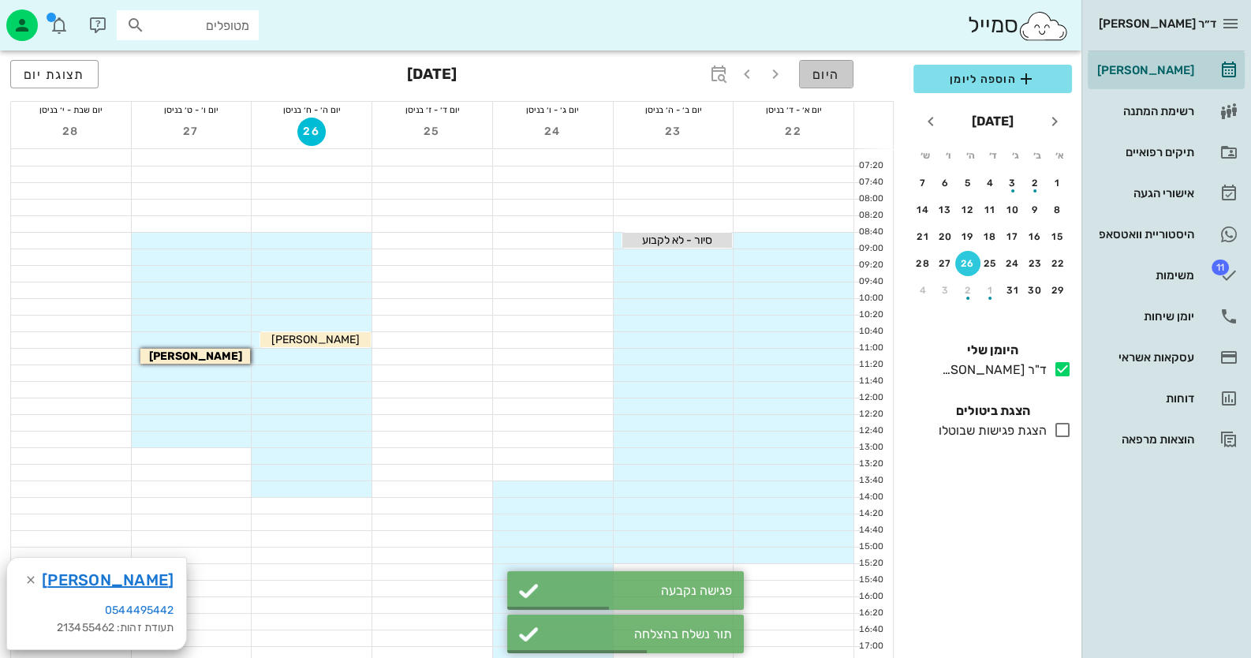
click at [844, 76] on button "היום" at bounding box center [826, 74] width 54 height 28
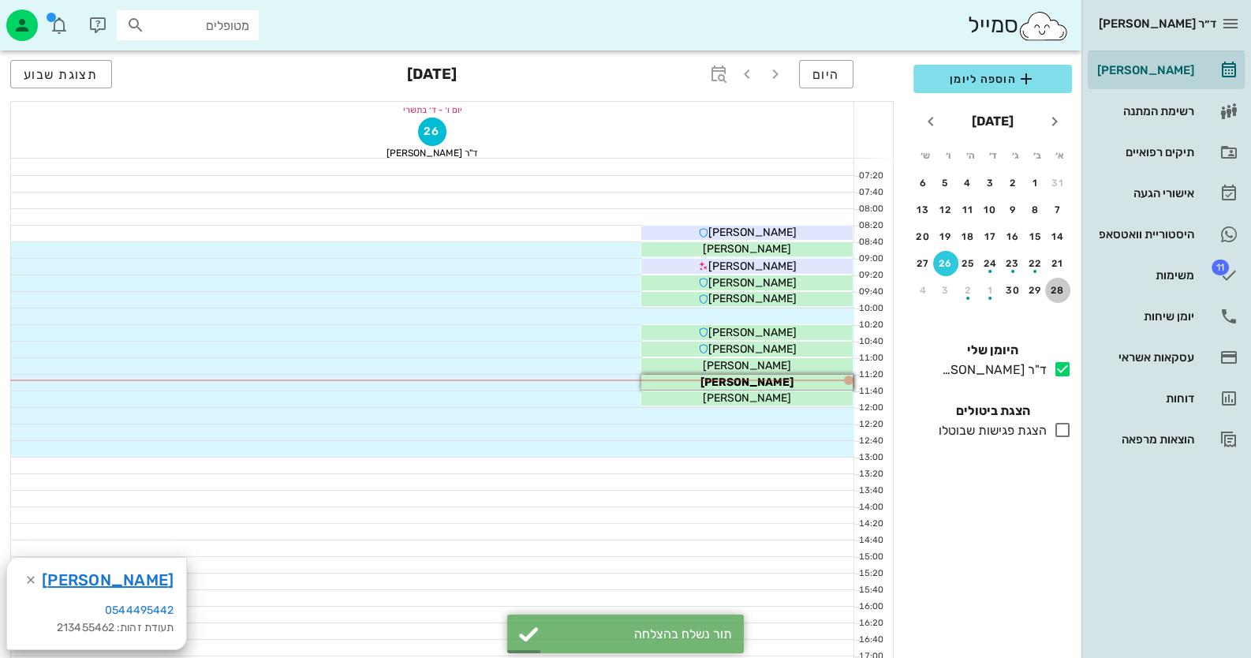
click at [1050, 286] on div "28" at bounding box center [1057, 290] width 25 height 11
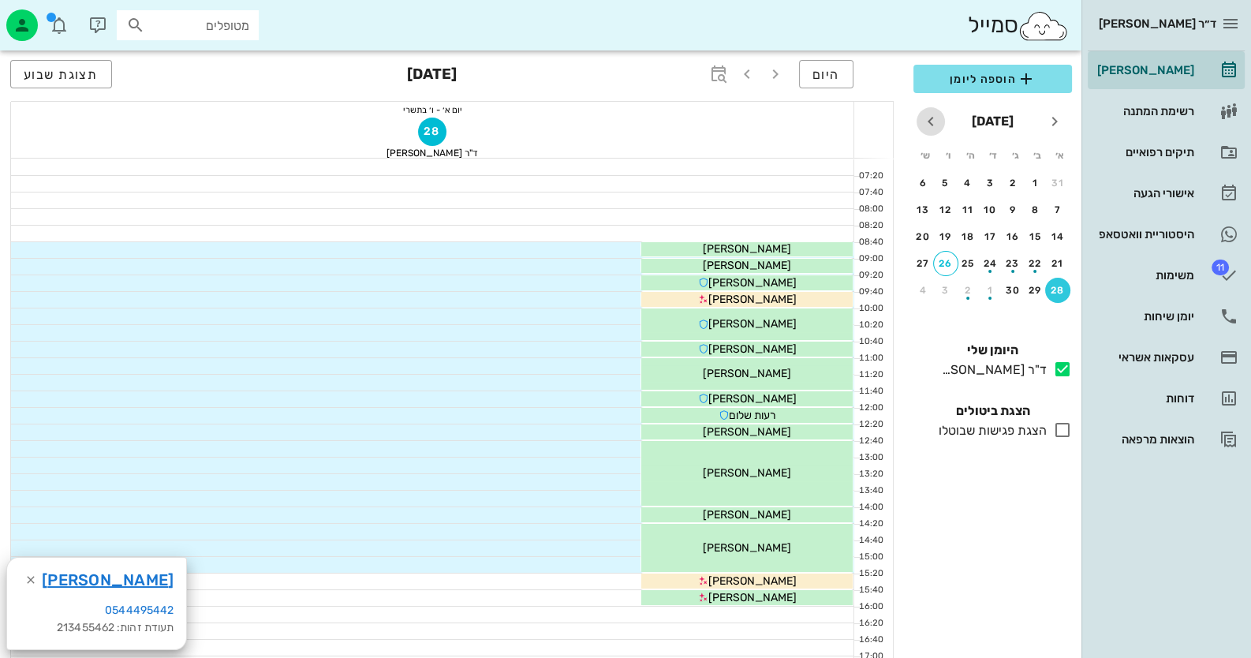
click at [933, 128] on icon "חודש הבא" at bounding box center [930, 121] width 19 height 19
click at [988, 232] on div "15" at bounding box center [990, 236] width 25 height 11
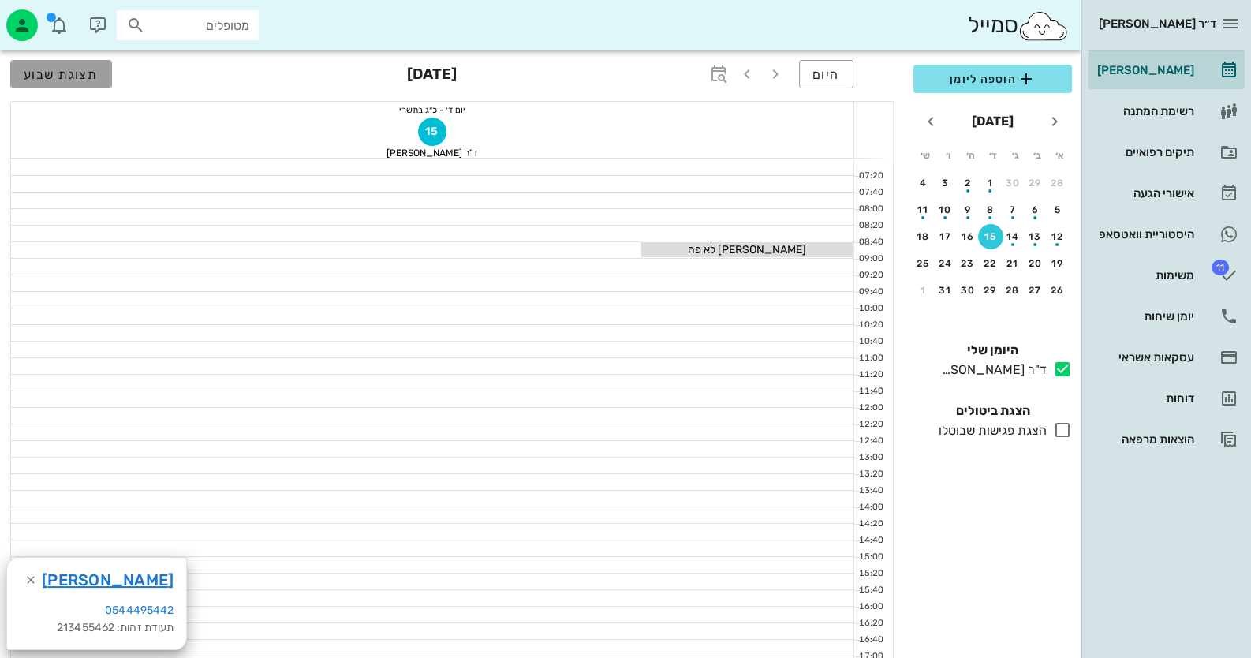
click at [32, 67] on span "תצוגת שבוע" at bounding box center [61, 74] width 75 height 15
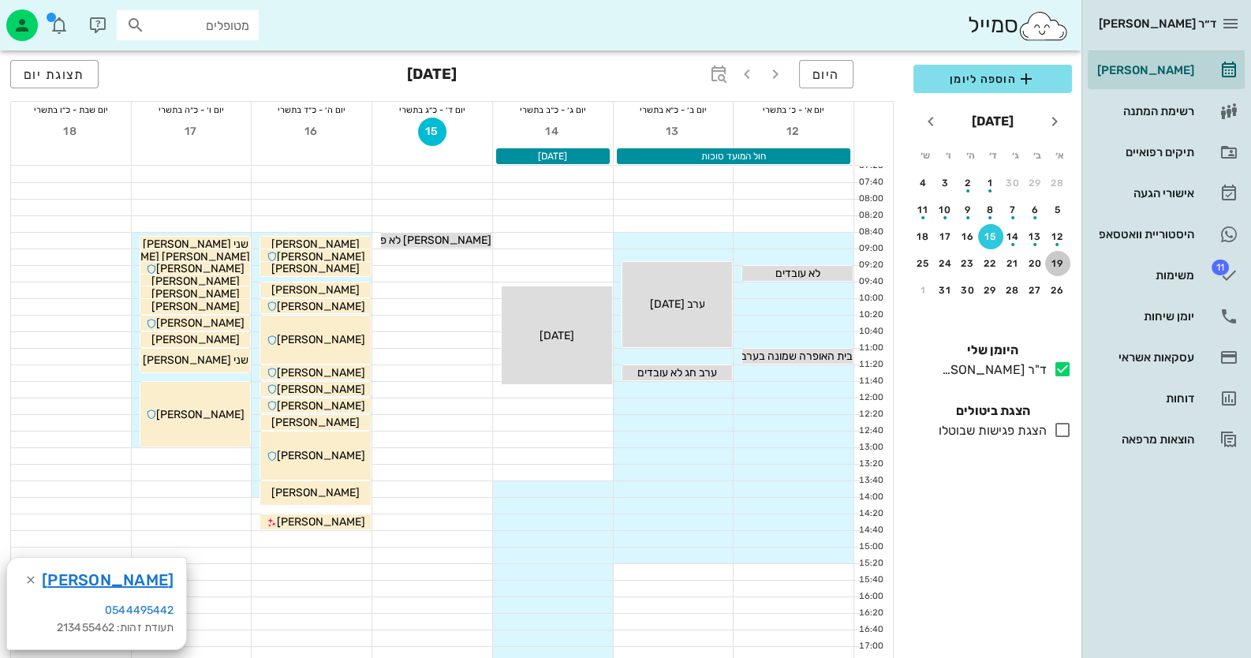
click at [1050, 261] on div "19" at bounding box center [1057, 263] width 25 height 11
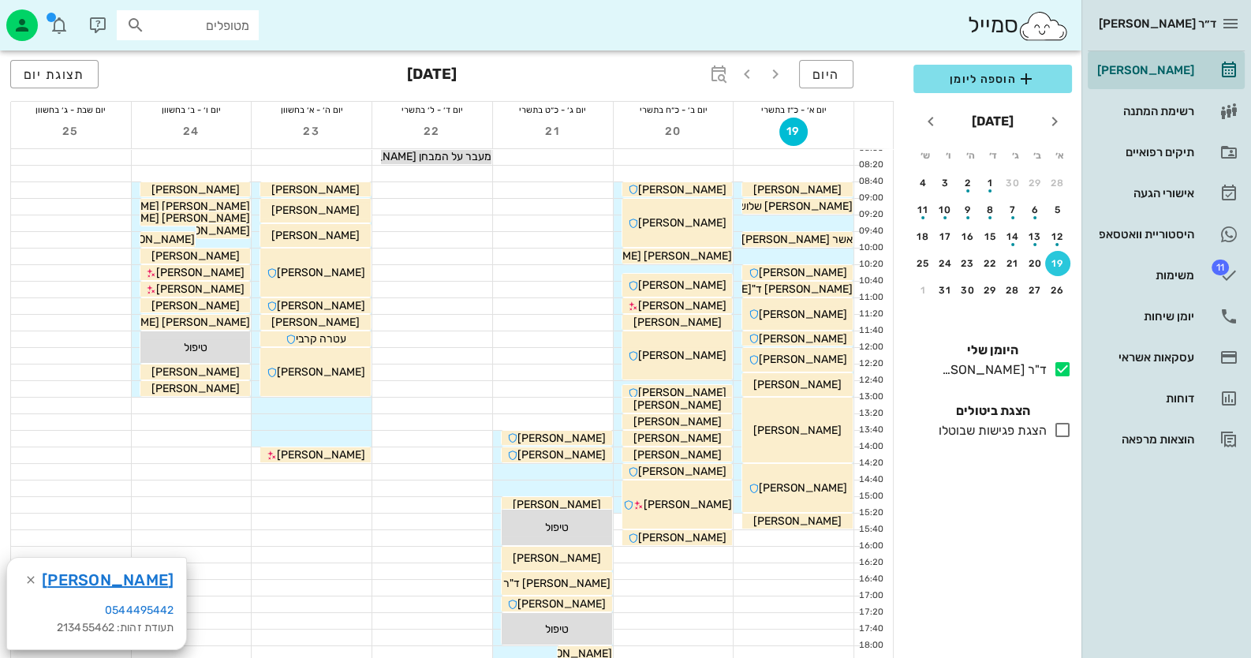
scroll to position [78, 0]
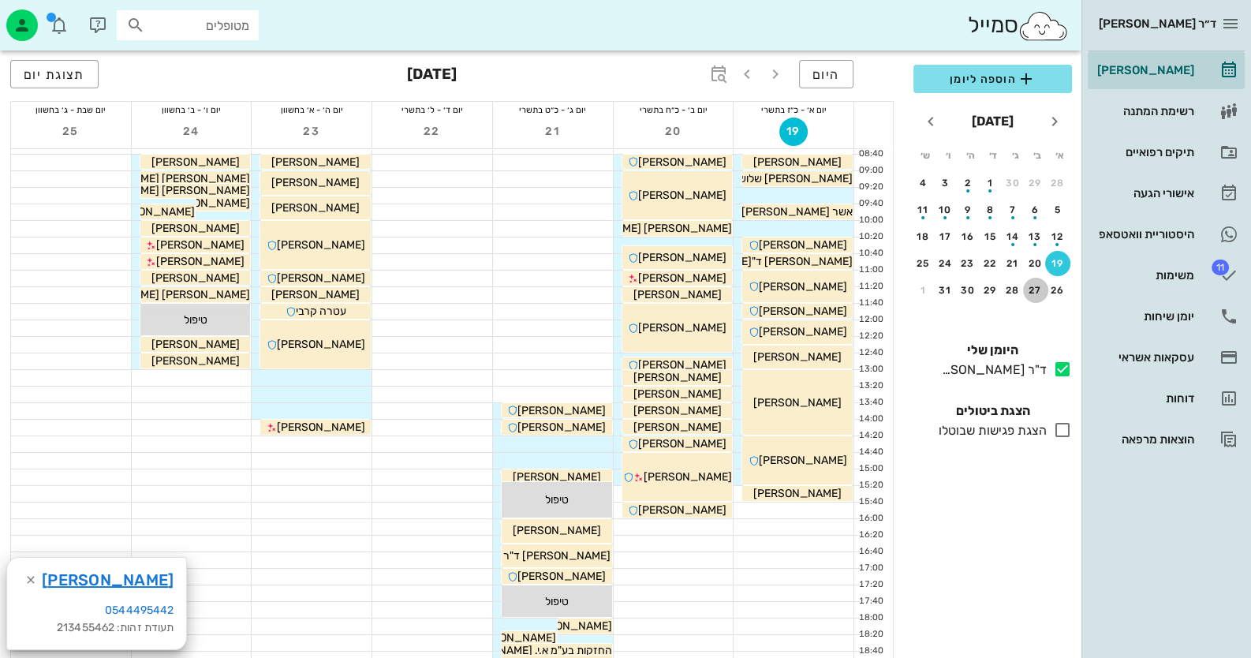
click at [1037, 285] on div "27" at bounding box center [1035, 290] width 25 height 11
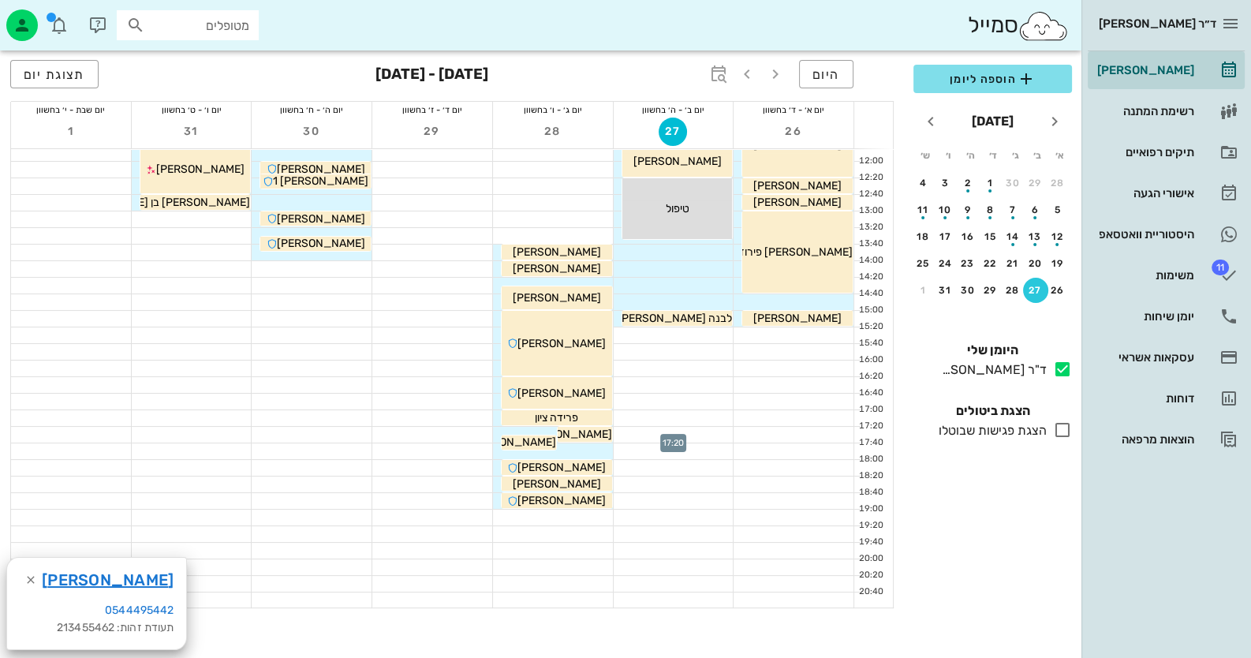
scroll to position [157, 0]
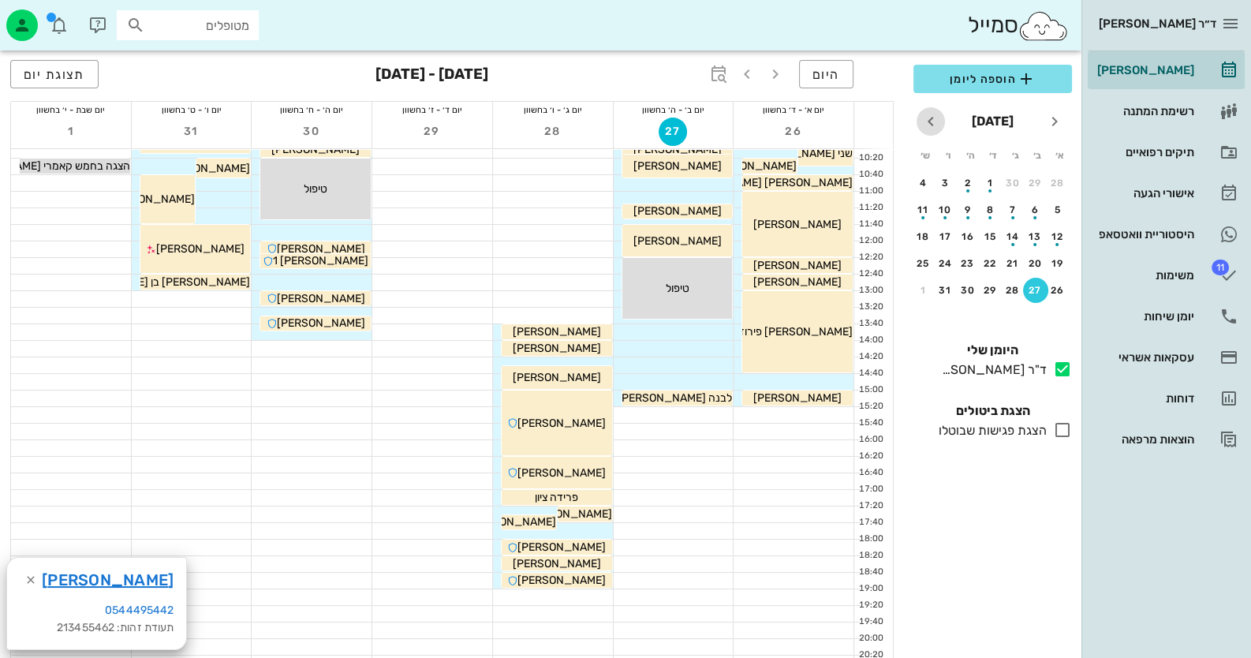
click at [929, 117] on icon "חודש הבא" at bounding box center [930, 121] width 19 height 19
click at [1009, 210] on div "4" at bounding box center [1012, 209] width 25 height 11
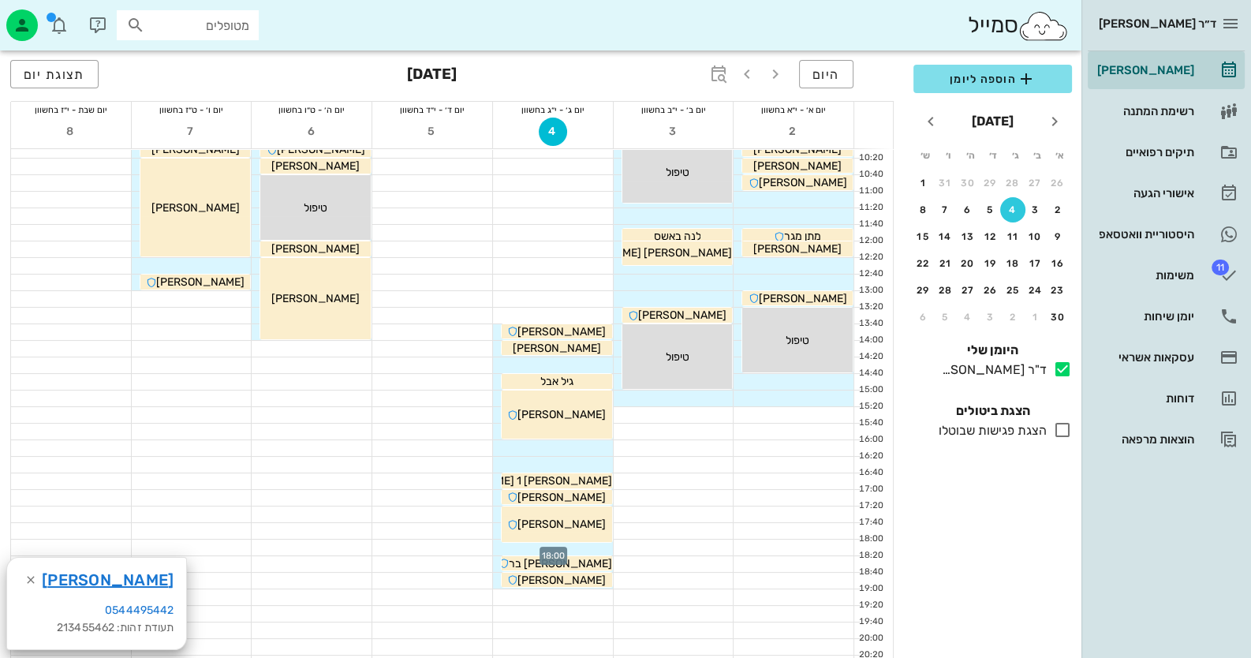
click at [585, 544] on div at bounding box center [553, 548] width 120 height 16
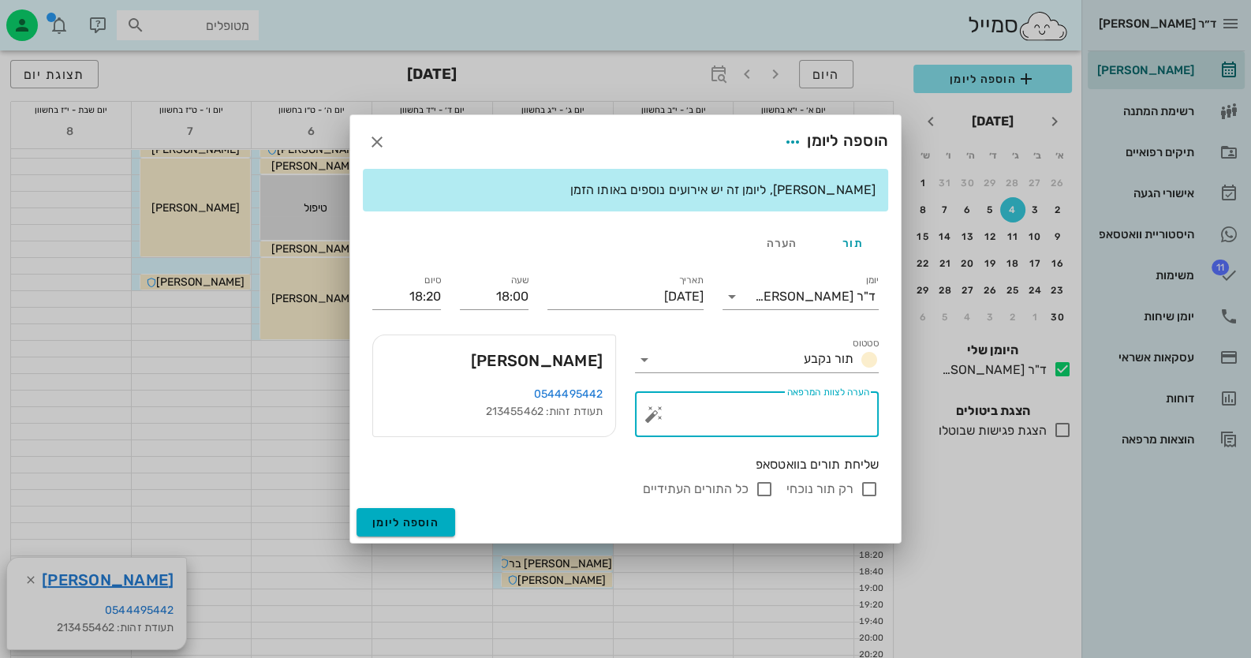
click at [686, 413] on textarea "הערה לצוות המרפאה" at bounding box center [763, 418] width 212 height 38
type textarea "מידות לסד לילה"
click at [868, 483] on input "רק תור נוכחי" at bounding box center [869, 489] width 19 height 19
checkbox input "false"
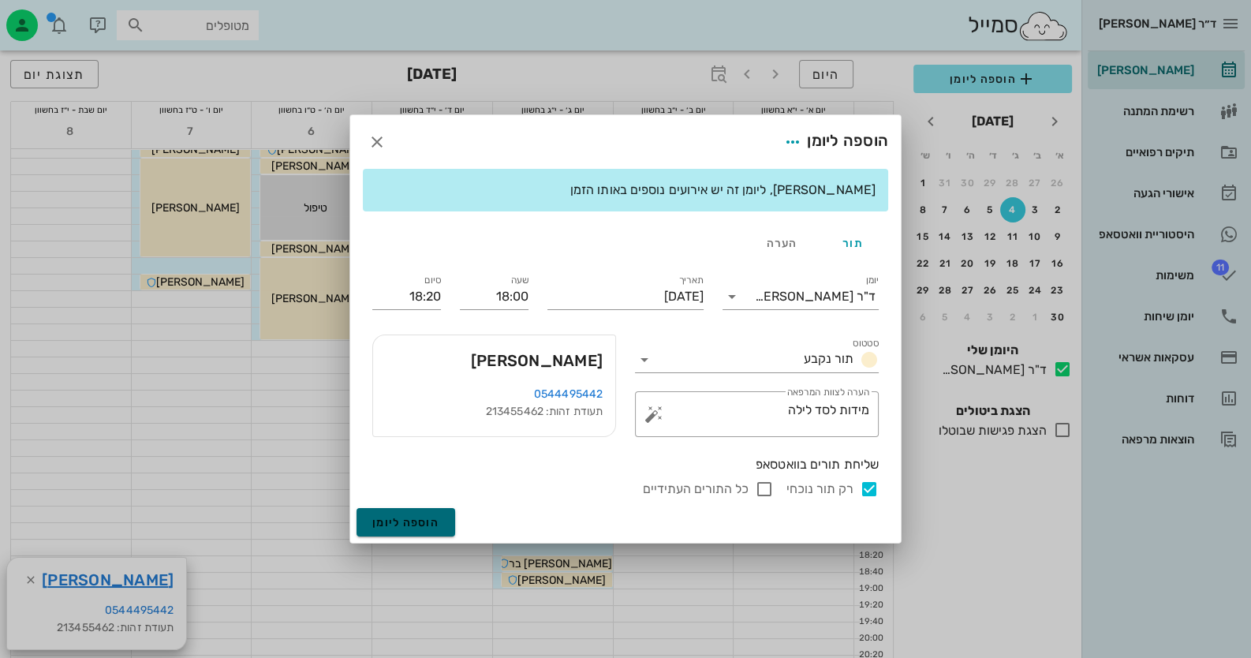
click at [413, 532] on button "הוספה ליומן" at bounding box center [406, 522] width 99 height 28
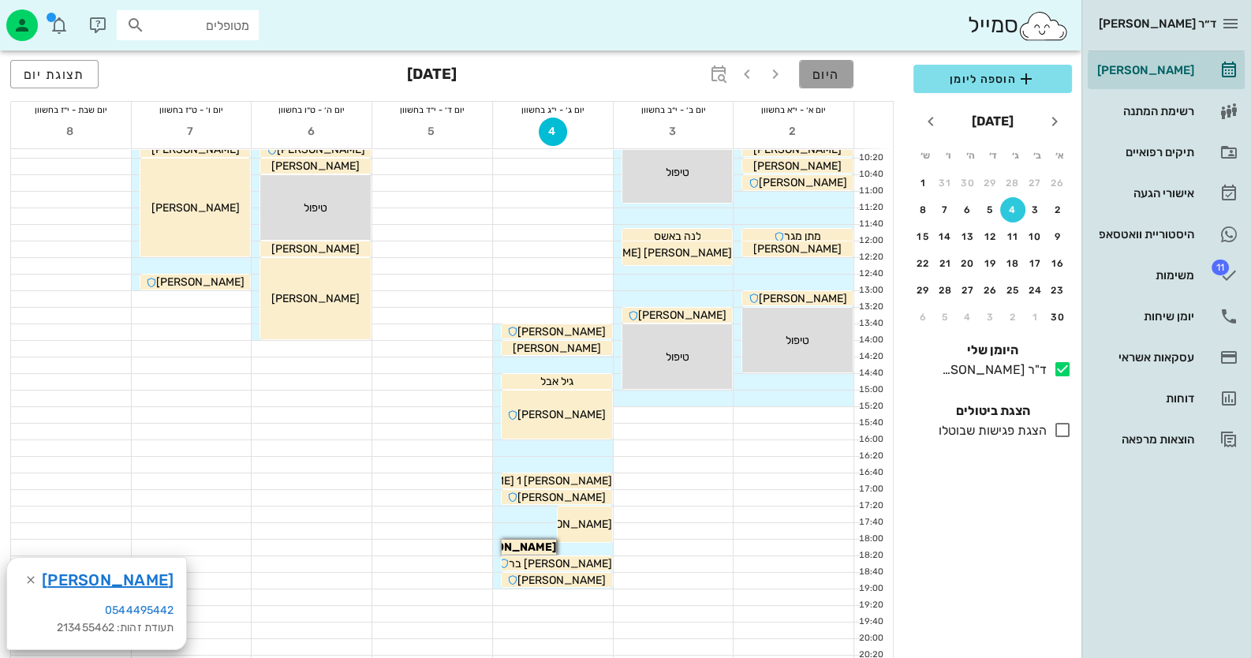
click at [814, 72] on span "היום" at bounding box center [827, 74] width 28 height 15
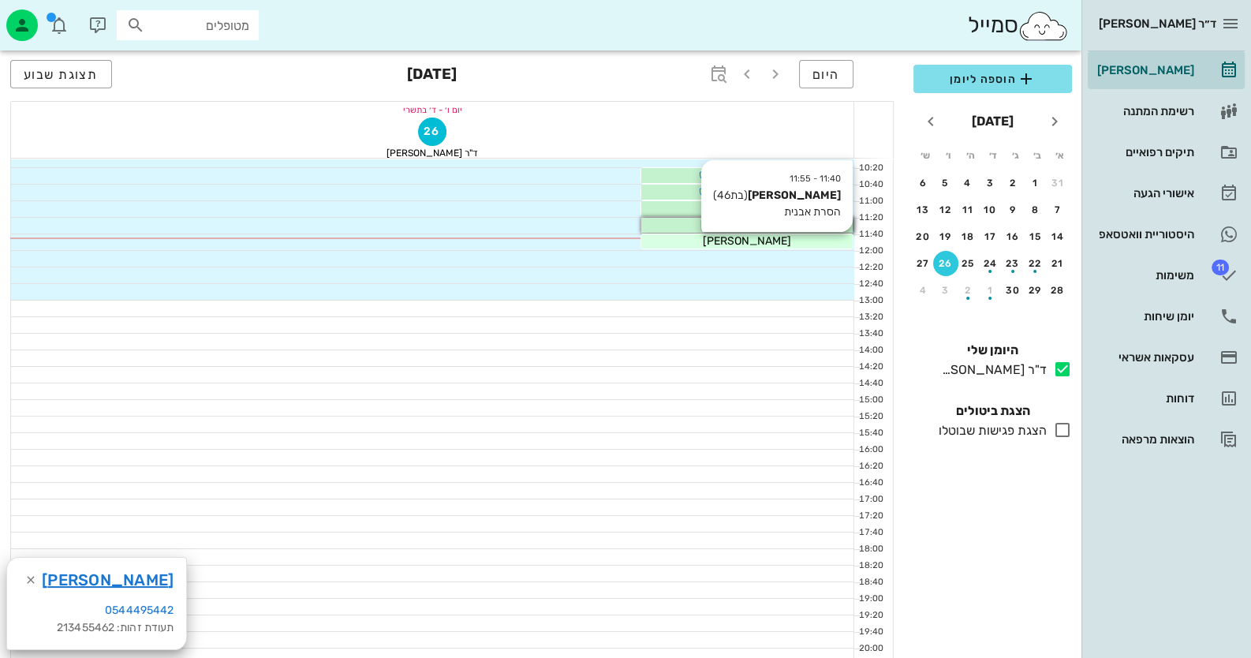
click at [713, 243] on div "[PERSON_NAME]" at bounding box center [746, 241] width 211 height 17
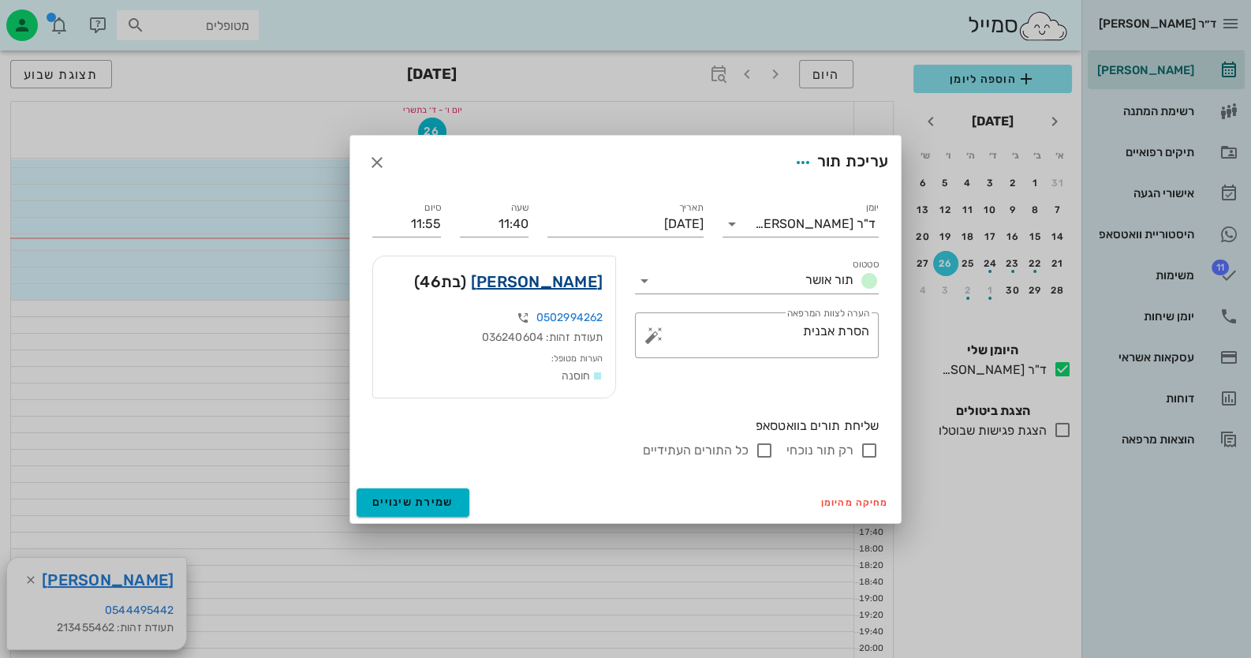
click at [572, 278] on link "[PERSON_NAME]" at bounding box center [537, 281] width 132 height 25
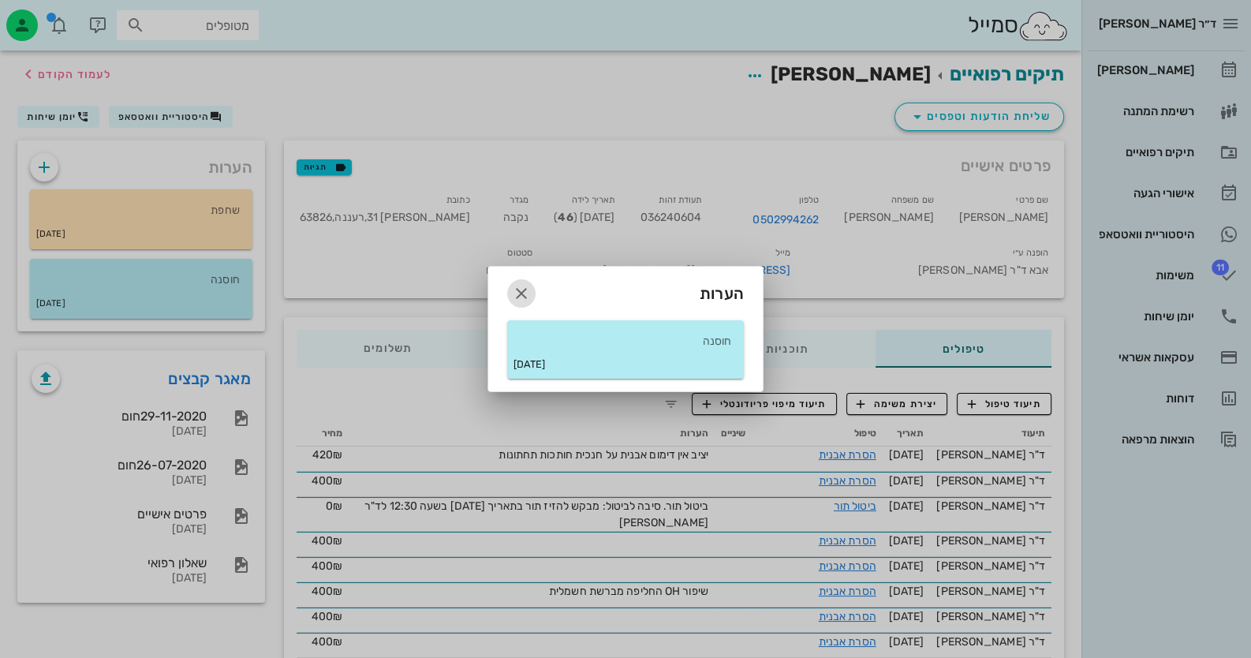
click at [513, 287] on icon "button" at bounding box center [521, 293] width 19 height 19
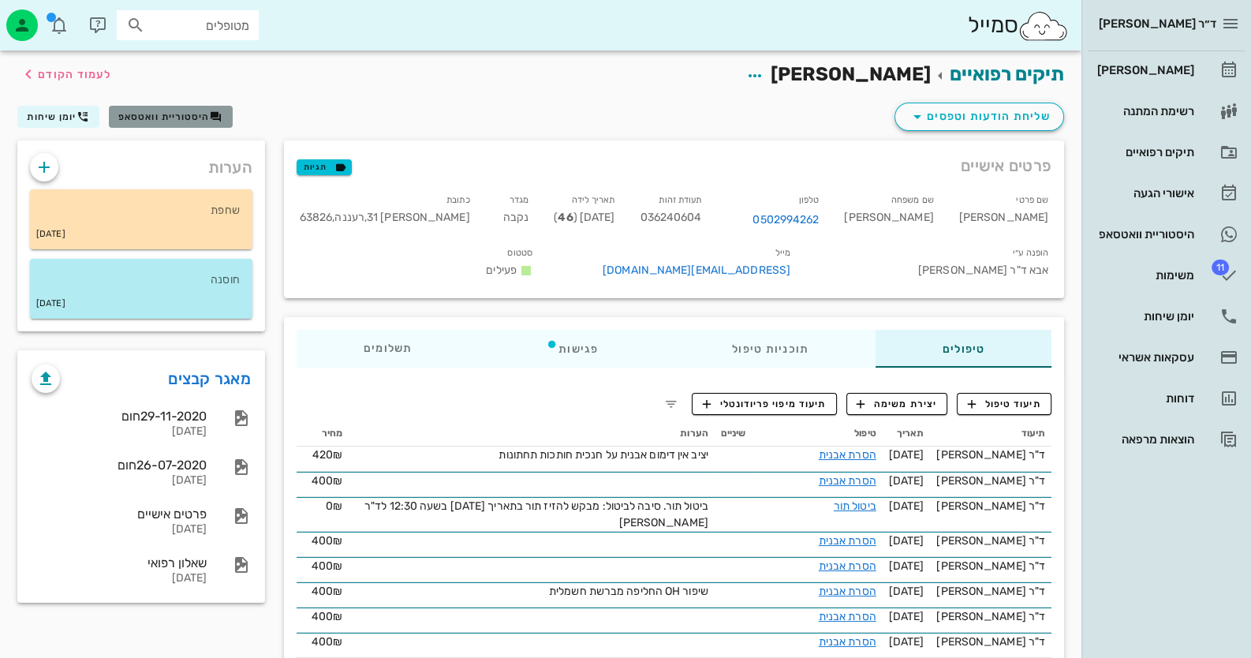
click at [193, 114] on span "היסטוריית וואטסאפ" at bounding box center [164, 116] width 92 height 11
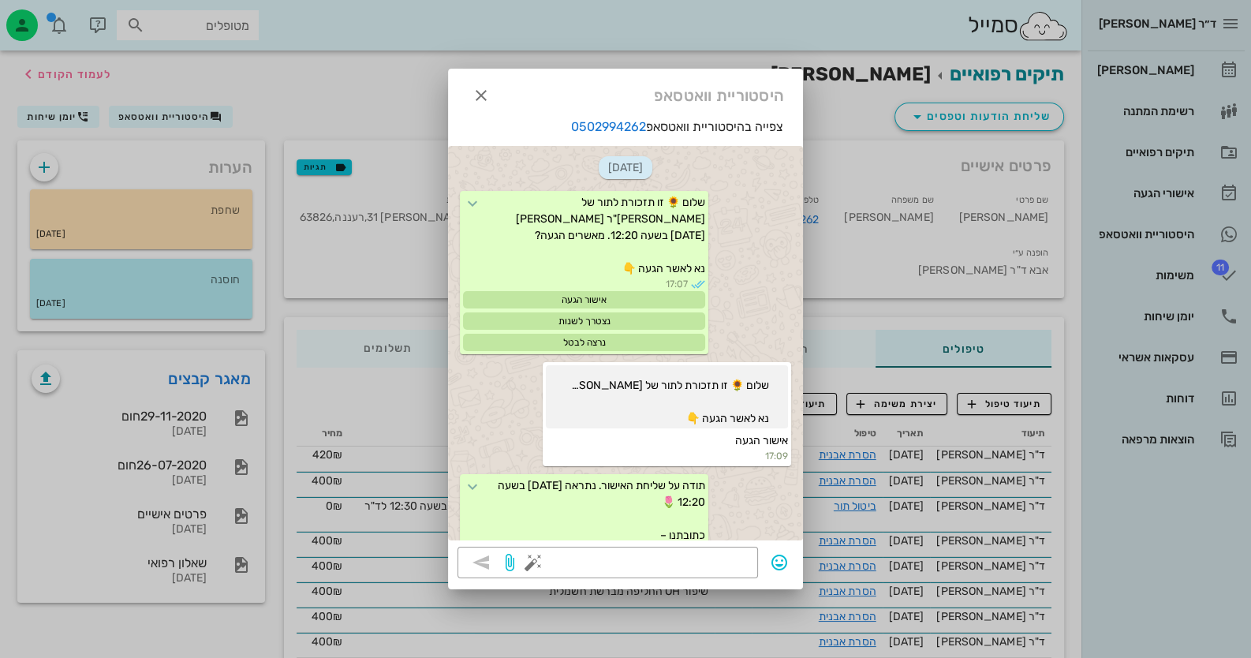
scroll to position [325, 0]
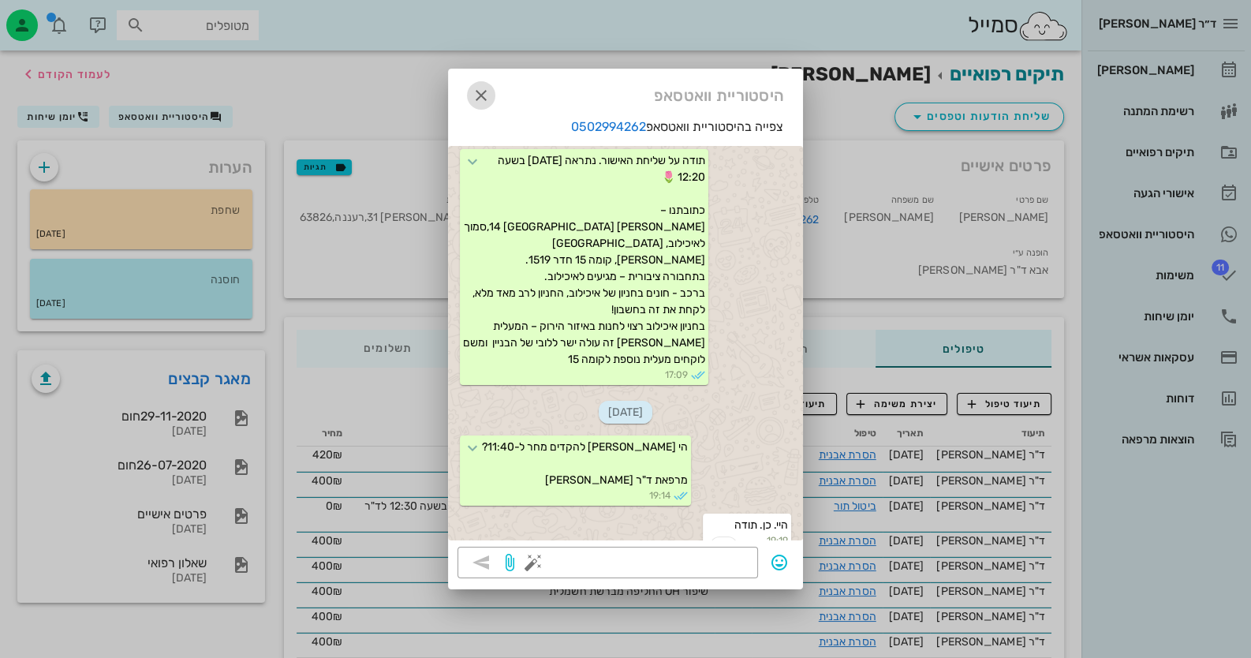
click at [481, 82] on button "button" at bounding box center [481, 95] width 28 height 28
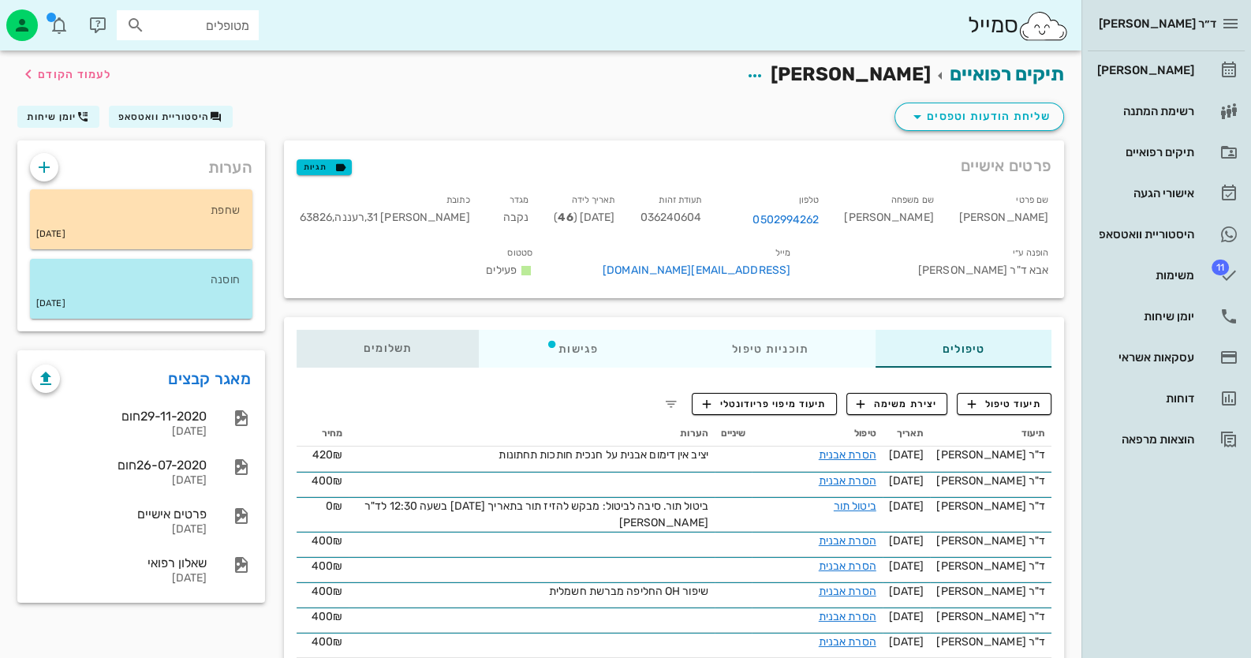
click at [341, 361] on div "תשלומים 0₪" at bounding box center [388, 349] width 182 height 38
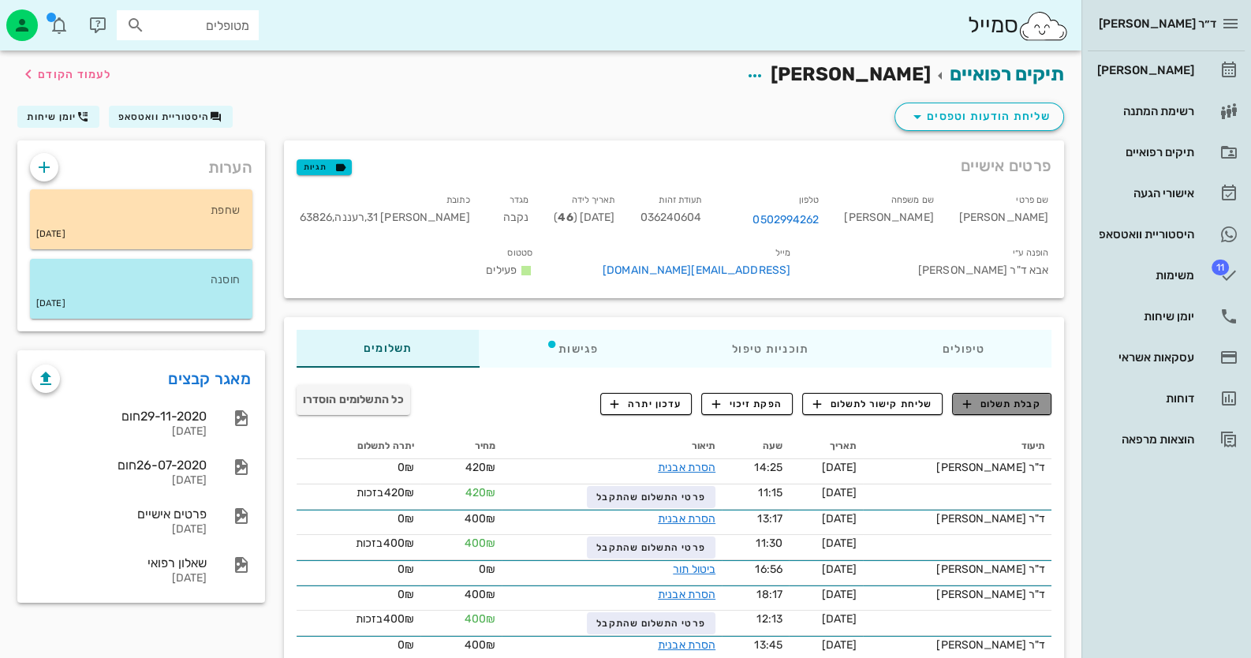
click at [1026, 411] on span "קבלת תשלום" at bounding box center [1002, 404] width 78 height 14
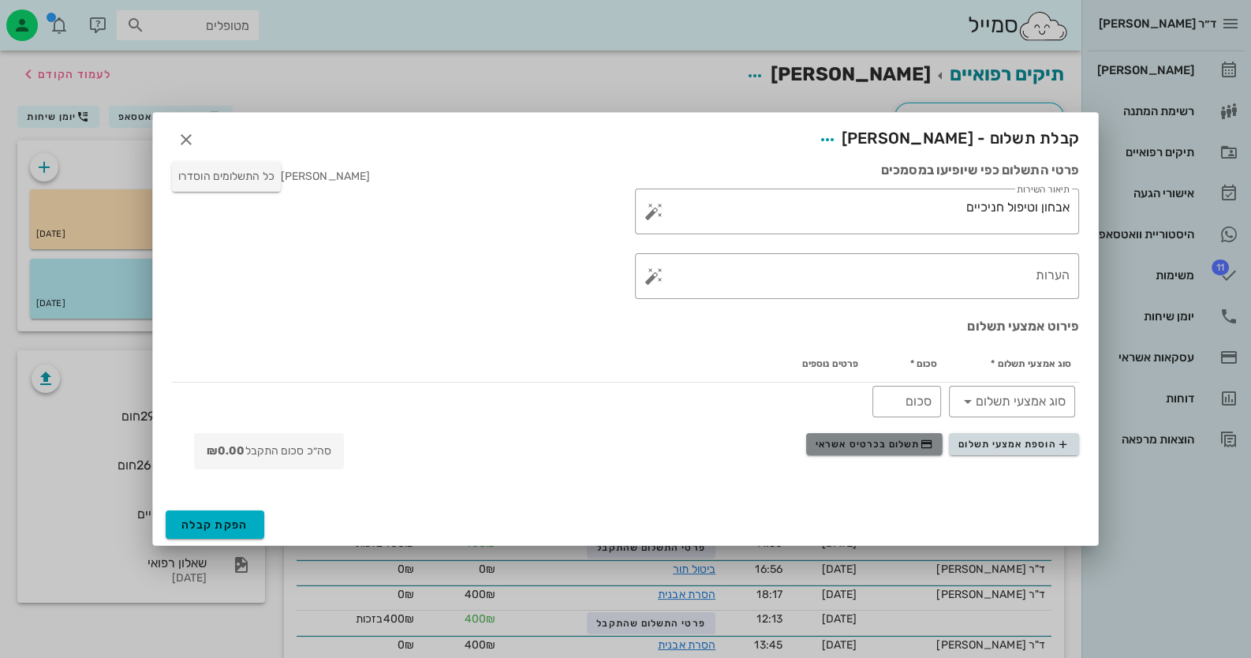
click at [900, 442] on span "תשלום בכרטיס אשראי" at bounding box center [874, 444] width 117 height 13
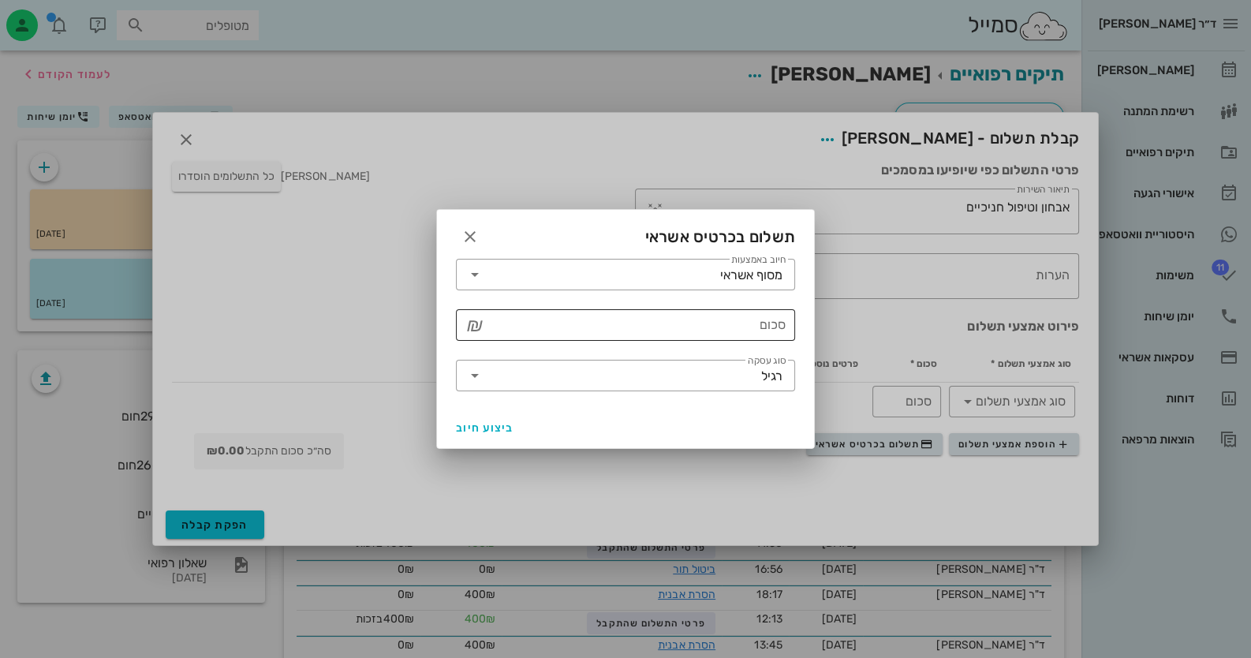
click at [726, 324] on input "סכום" at bounding box center [637, 324] width 298 height 25
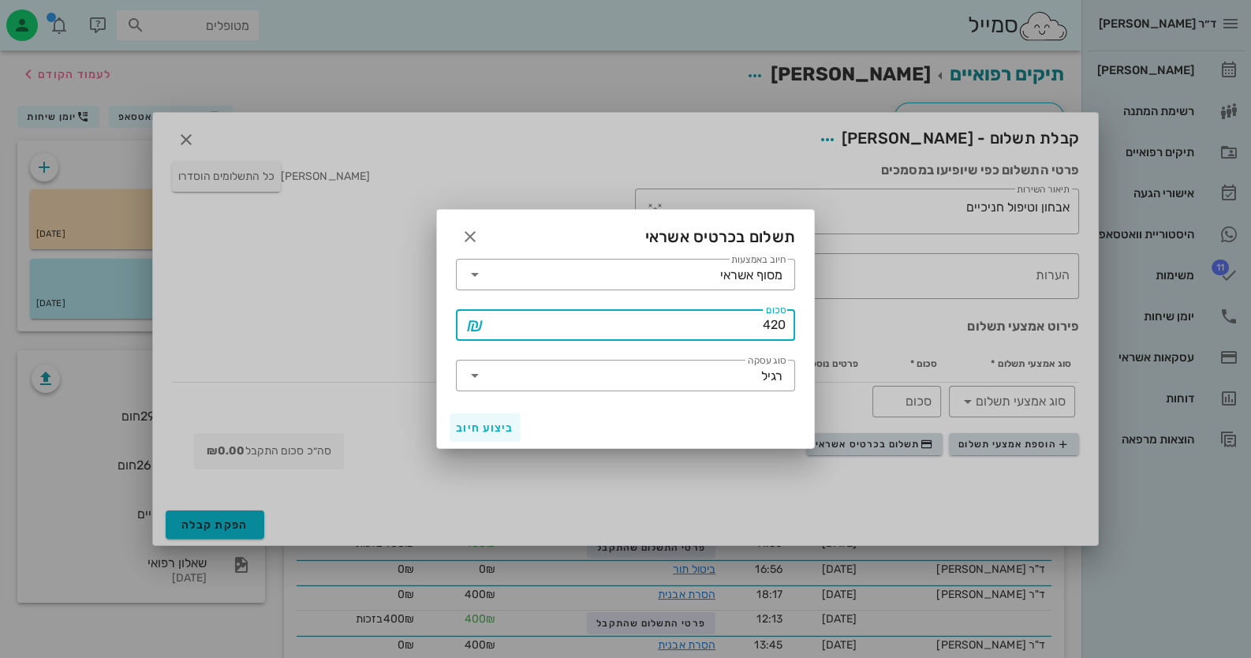
type input "420"
click at [483, 424] on span "ביצוע חיוב" at bounding box center [485, 427] width 58 height 13
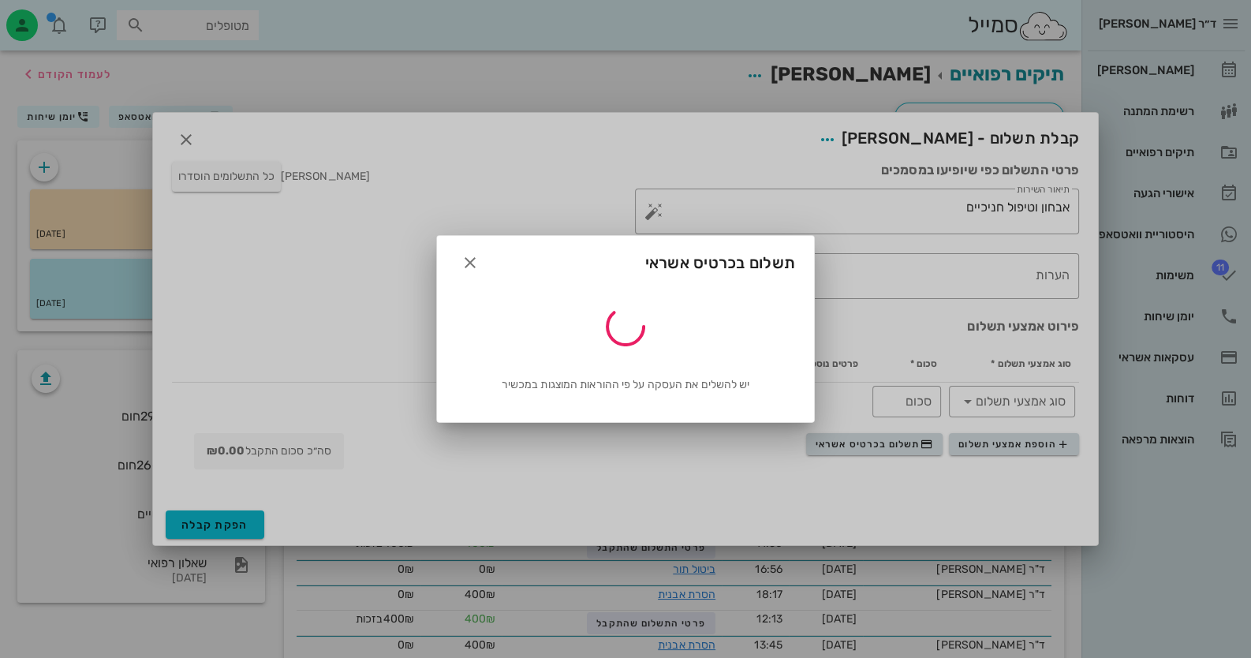
type input "420"
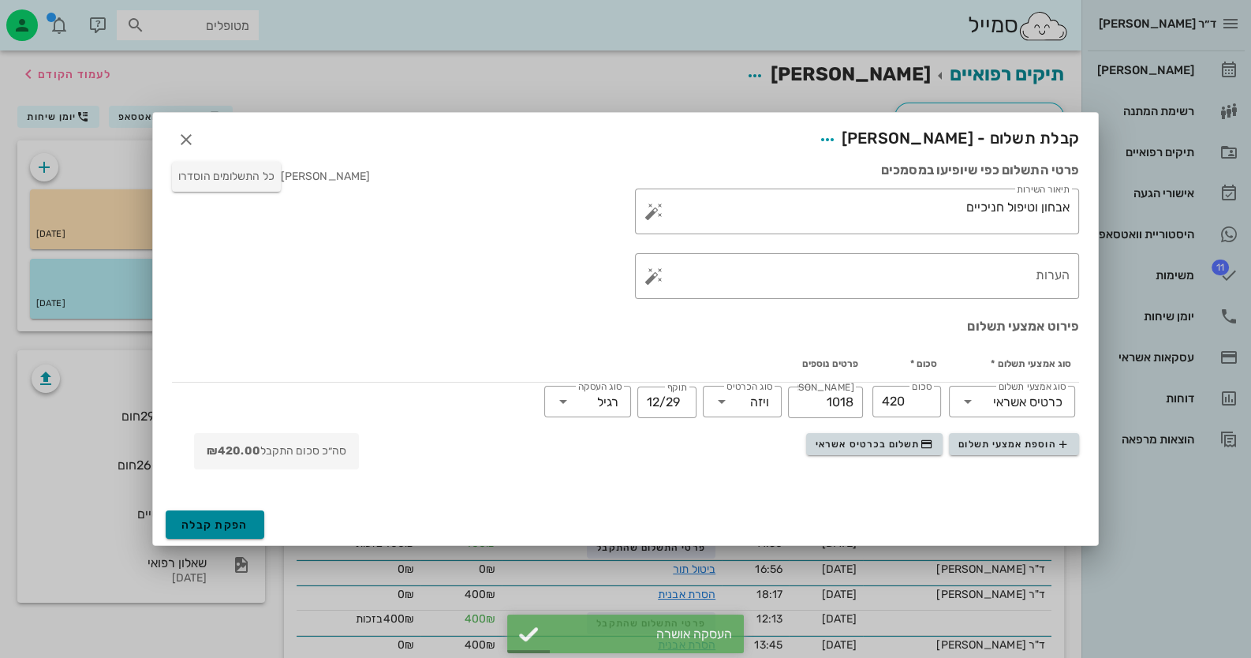
click at [191, 520] on span "הפקת קבלה" at bounding box center [214, 524] width 67 height 13
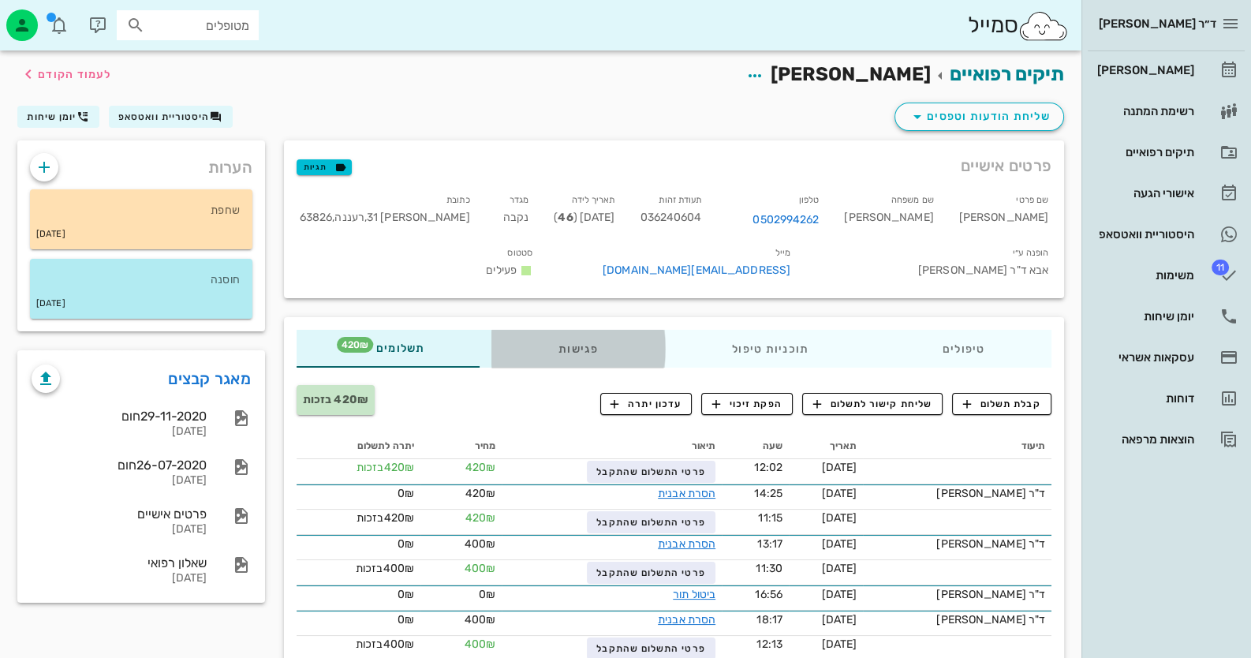
click at [592, 358] on div "פגישות" at bounding box center [578, 349] width 174 height 38
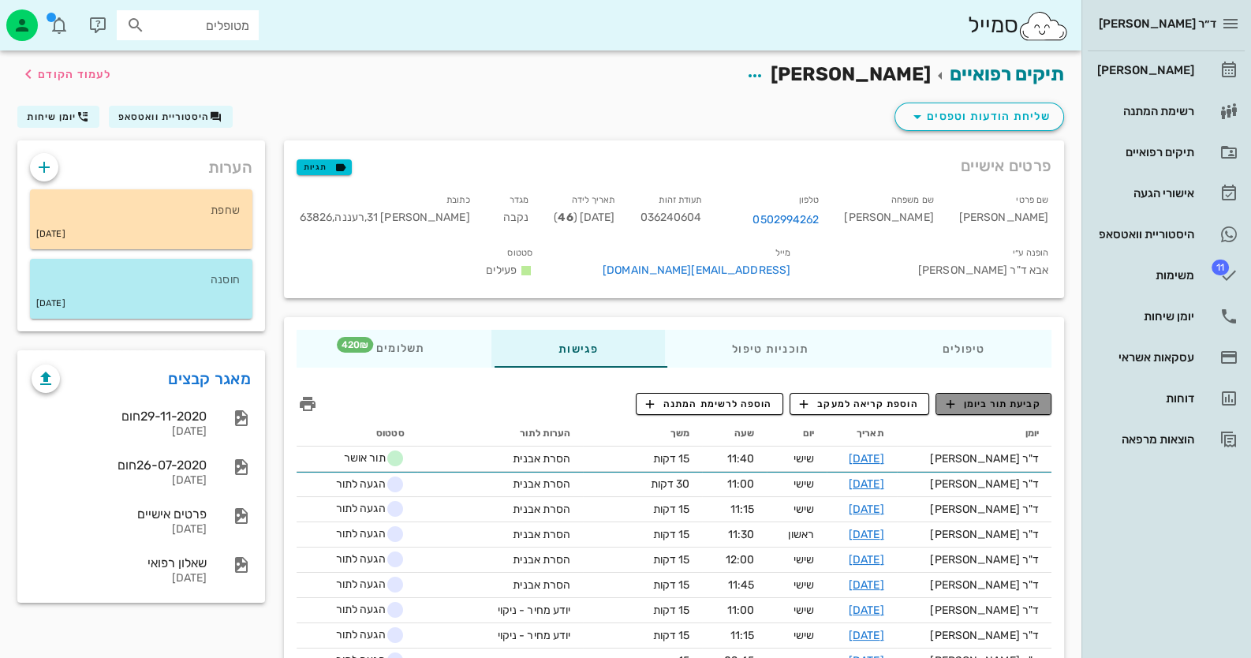
click at [988, 411] on span "קביעת תור ביומן" at bounding box center [993, 404] width 95 height 14
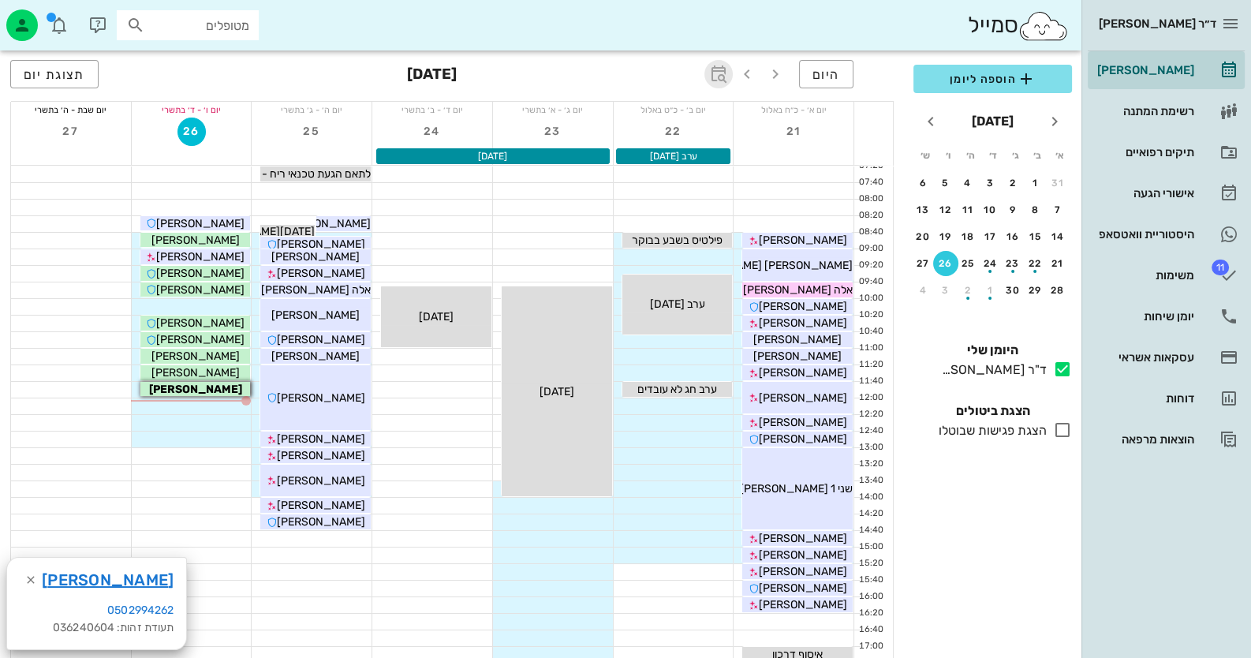
click at [723, 81] on icon "button" at bounding box center [718, 74] width 19 height 19
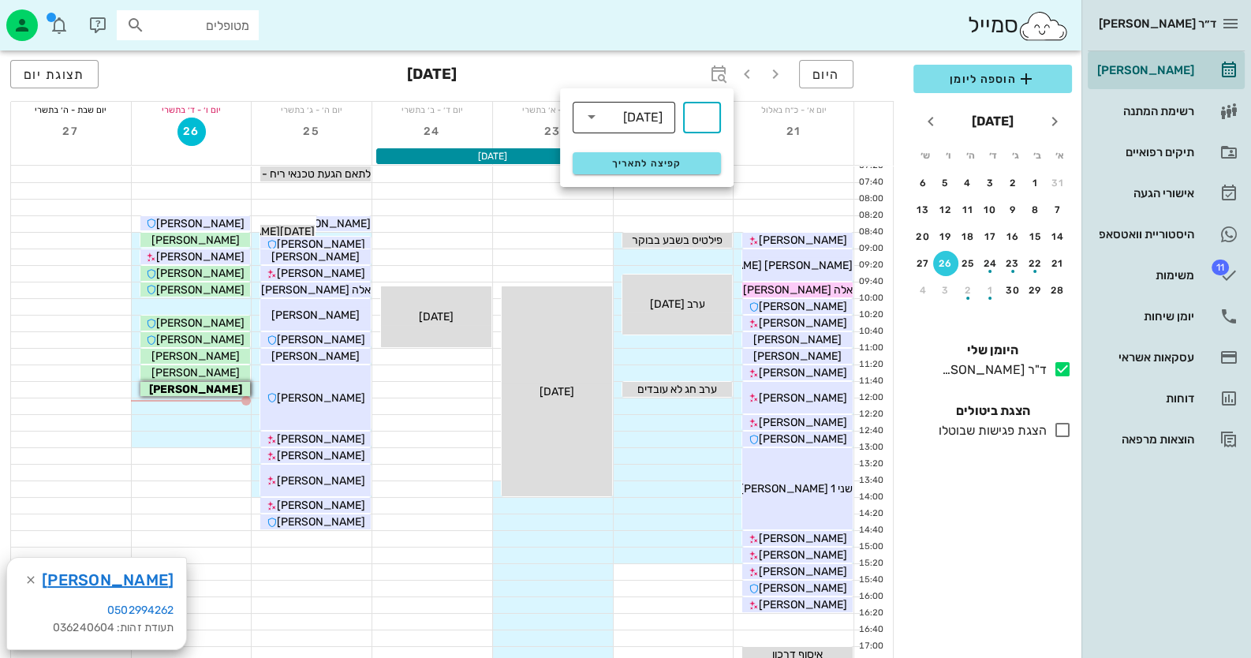
click at [658, 112] on div "[DATE]" at bounding box center [642, 117] width 39 height 14
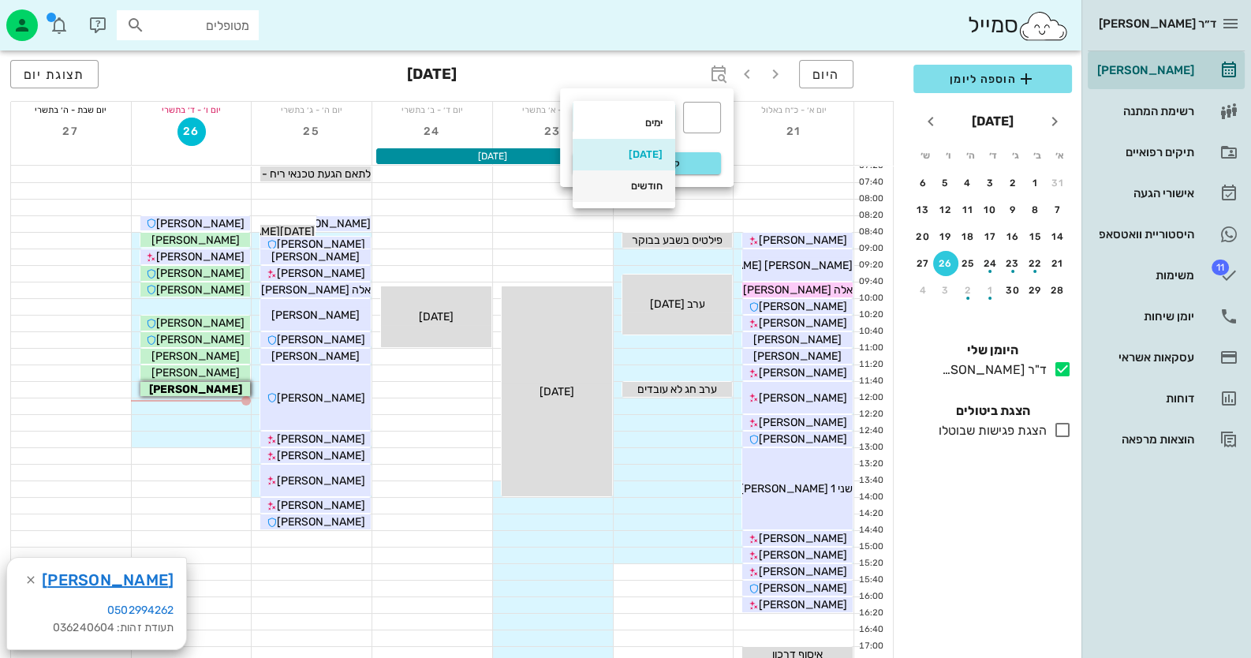
click at [626, 196] on div "חודשים" at bounding box center [623, 186] width 77 height 25
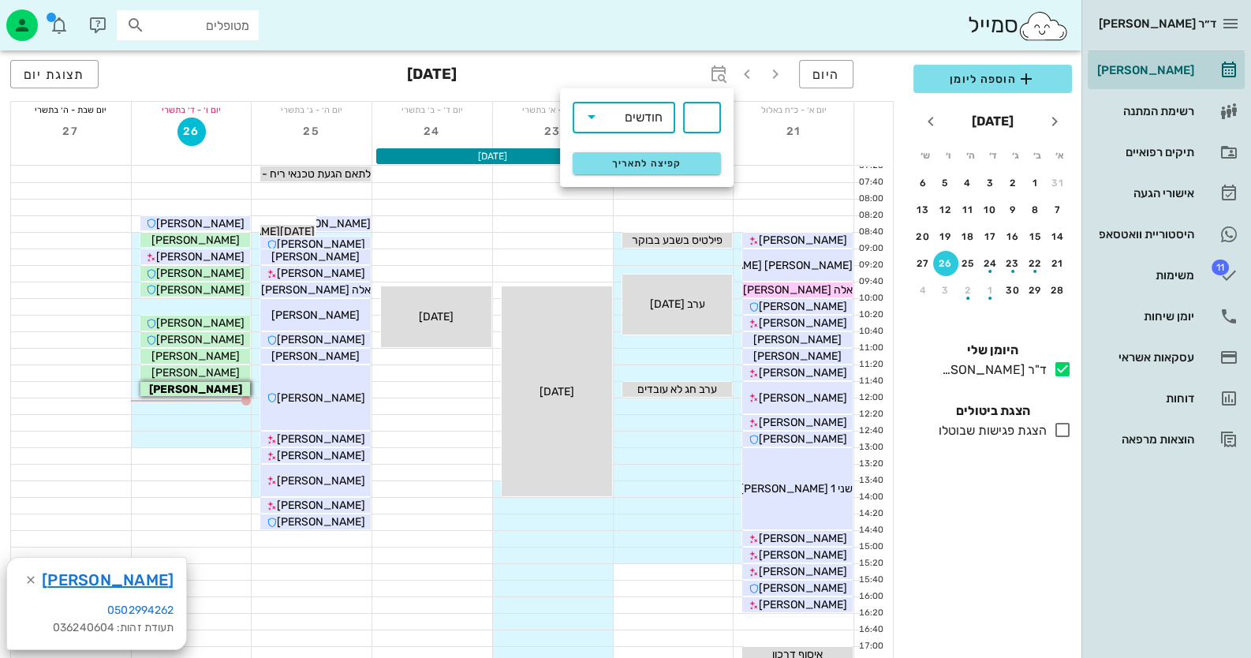
click at [710, 113] on input "text" at bounding box center [702, 117] width 19 height 25
type input "6"
click at [686, 163] on span "קפיצה לתאריך" at bounding box center [646, 163] width 129 height 11
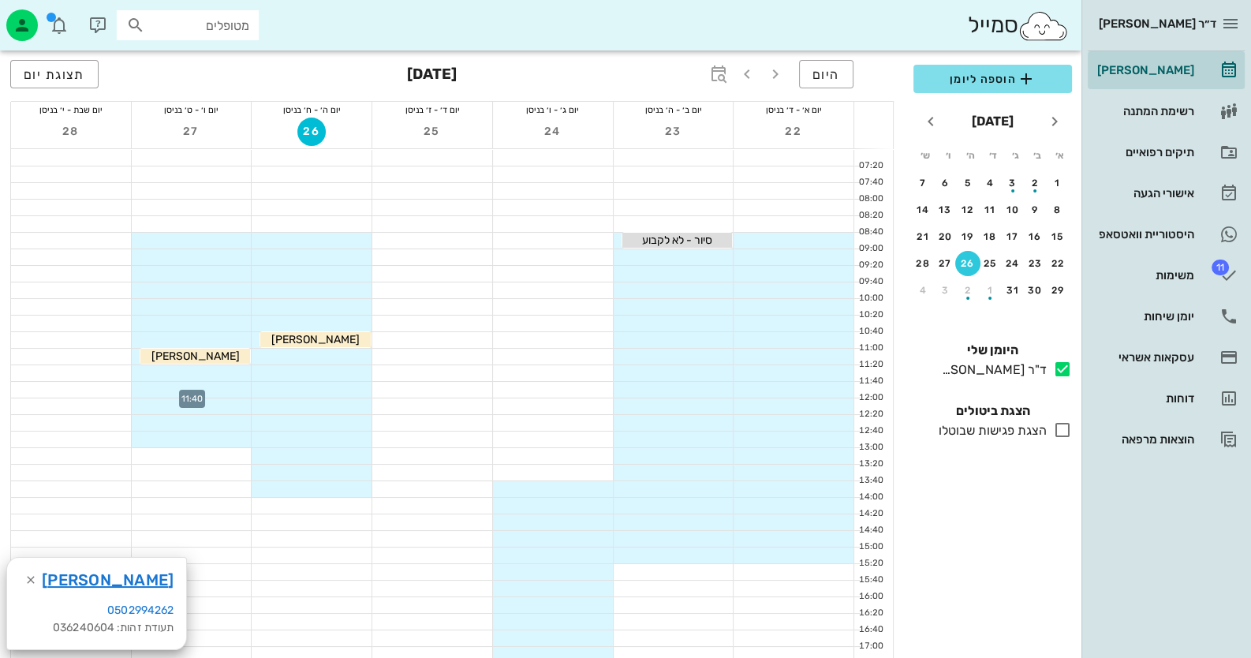
click at [236, 388] on div at bounding box center [192, 390] width 120 height 16
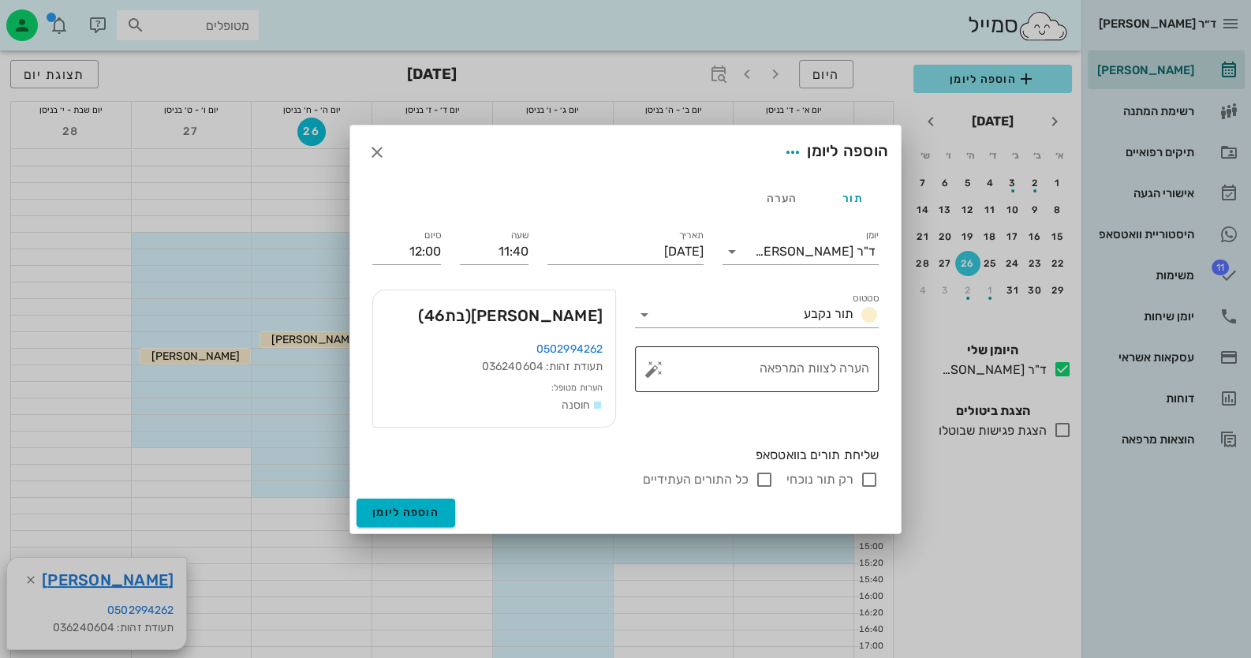
click at [656, 378] on button "button" at bounding box center [654, 369] width 19 height 19
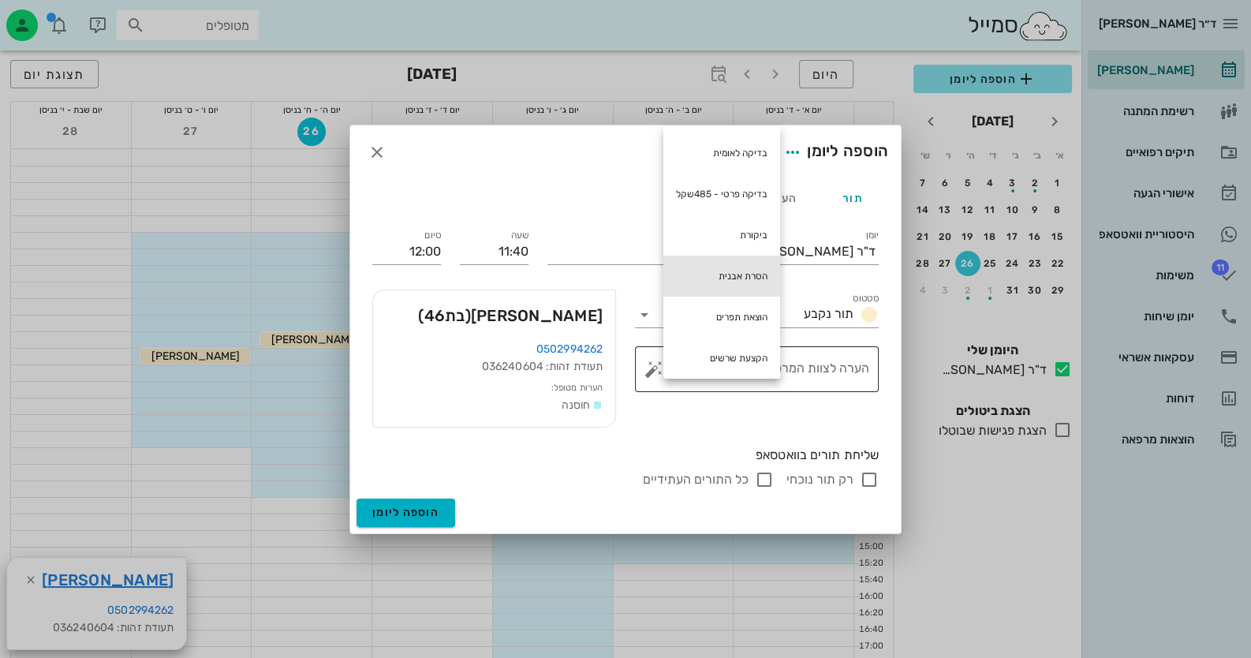
drag, startPoint x: 723, startPoint y: 274, endPoint x: 843, endPoint y: 357, distance: 146.2
click at [723, 274] on div "הסרת אבנית" at bounding box center [721, 276] width 117 height 41
type textarea "הסרת אבנית"
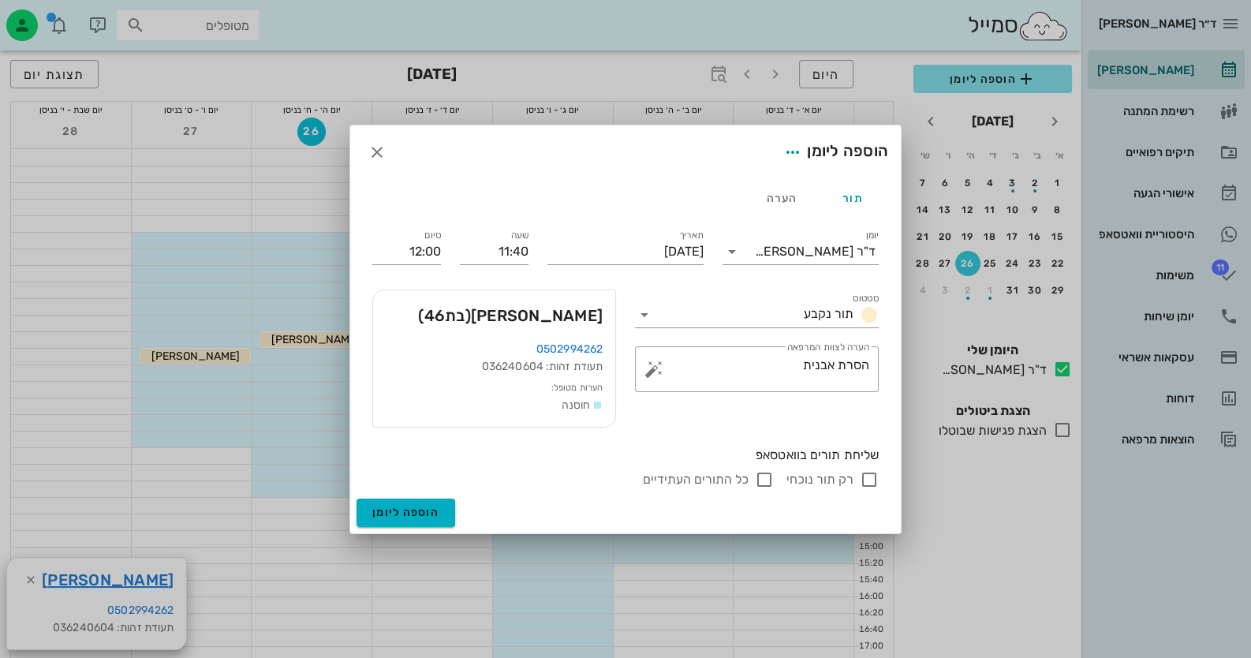
click at [873, 480] on input "רק תור נוכחי" at bounding box center [869, 479] width 19 height 19
checkbox input "false"
drag, startPoint x: 412, startPoint y: 502, endPoint x: 421, endPoint y: 497, distance: 10.6
click at [413, 502] on button "הוספה ליומן" at bounding box center [406, 513] width 99 height 28
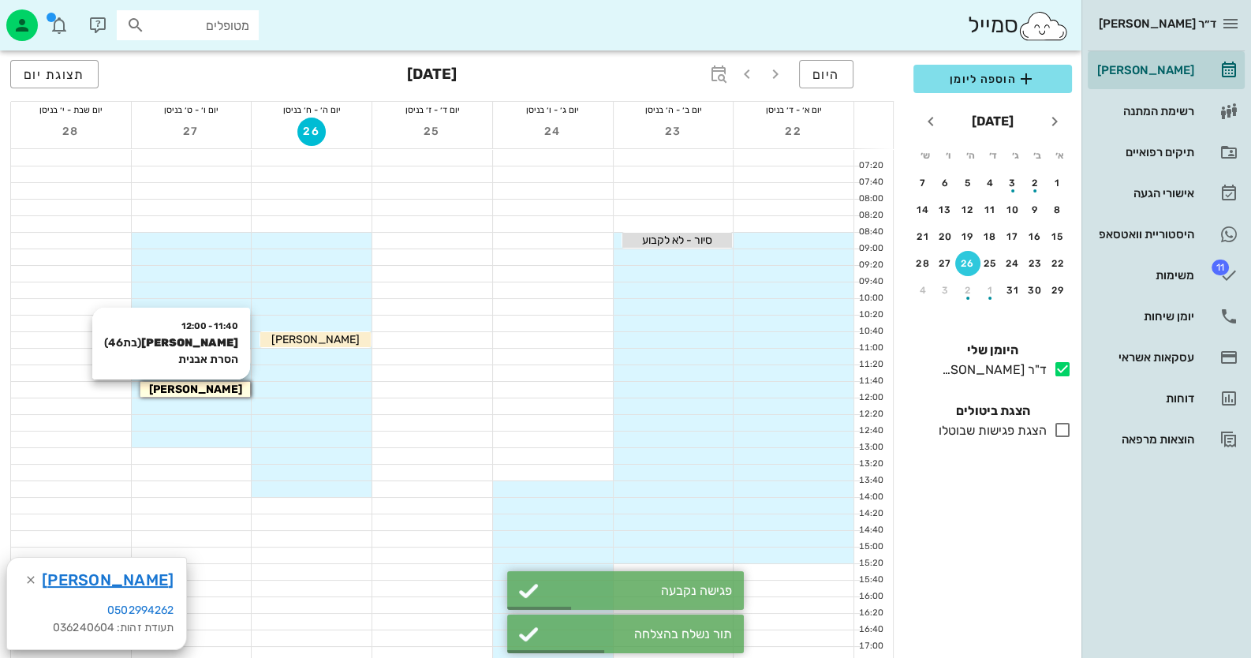
click at [215, 386] on span "[PERSON_NAME]" at bounding box center [195, 389] width 93 height 13
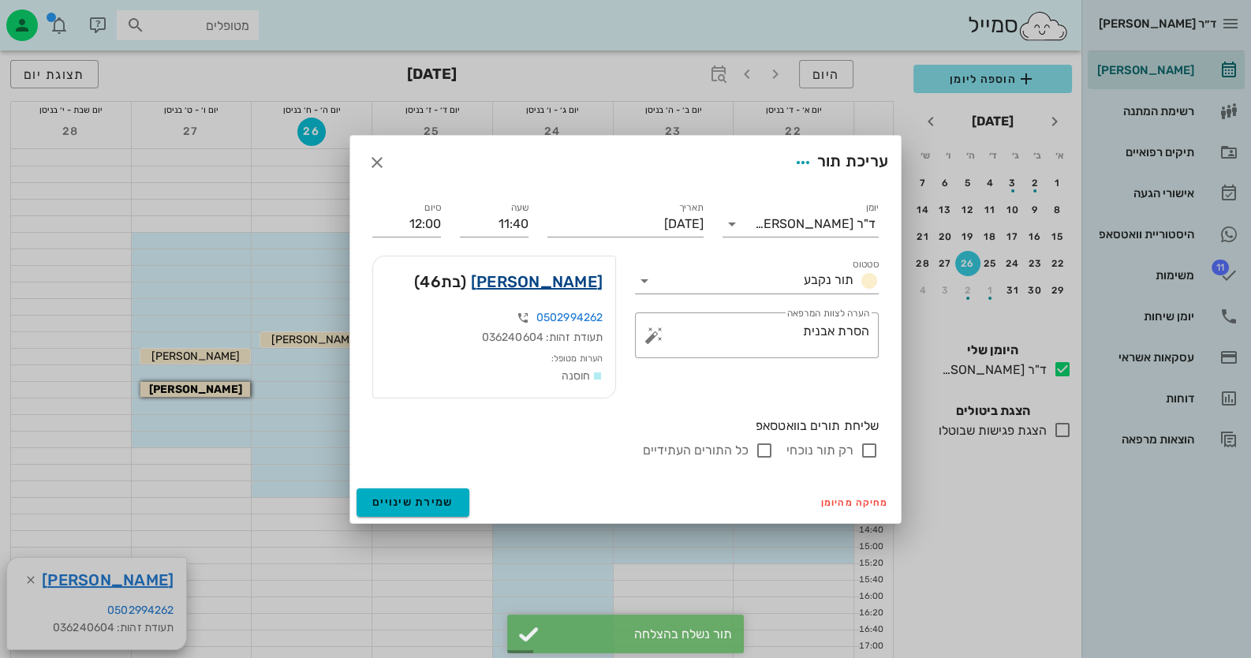
click at [554, 282] on link "[PERSON_NAME]" at bounding box center [537, 281] width 132 height 25
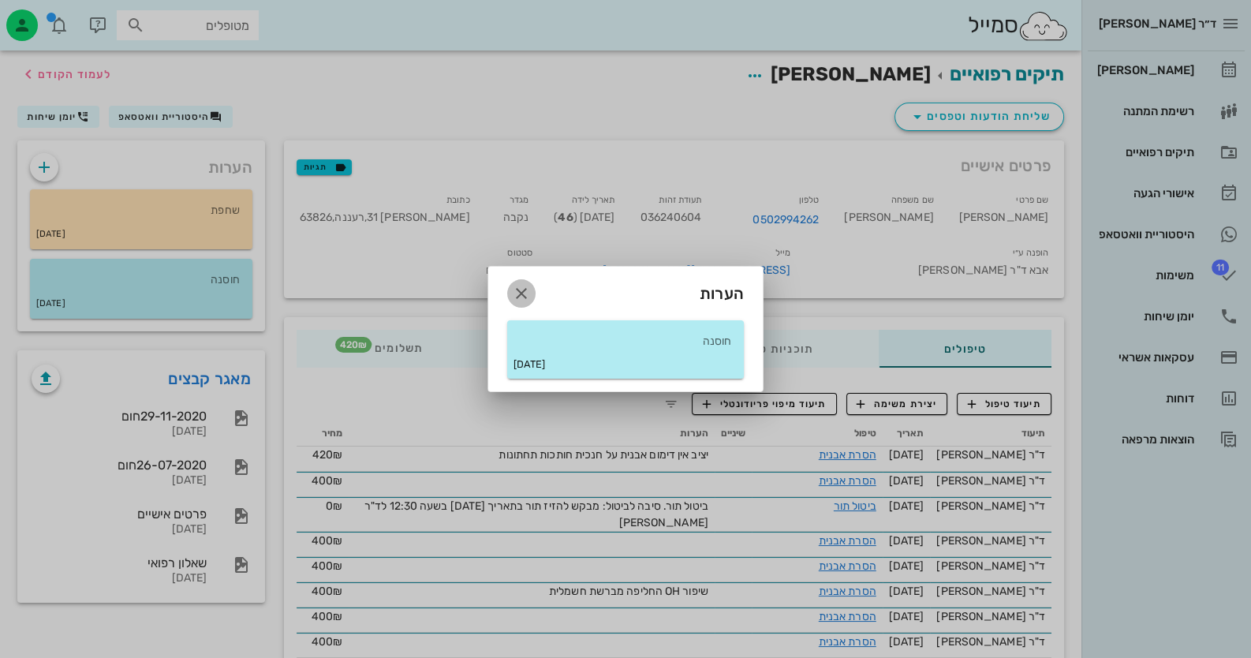
drag, startPoint x: 523, startPoint y: 291, endPoint x: 534, endPoint y: 297, distance: 12.7
click at [529, 292] on icon "button" at bounding box center [521, 293] width 19 height 19
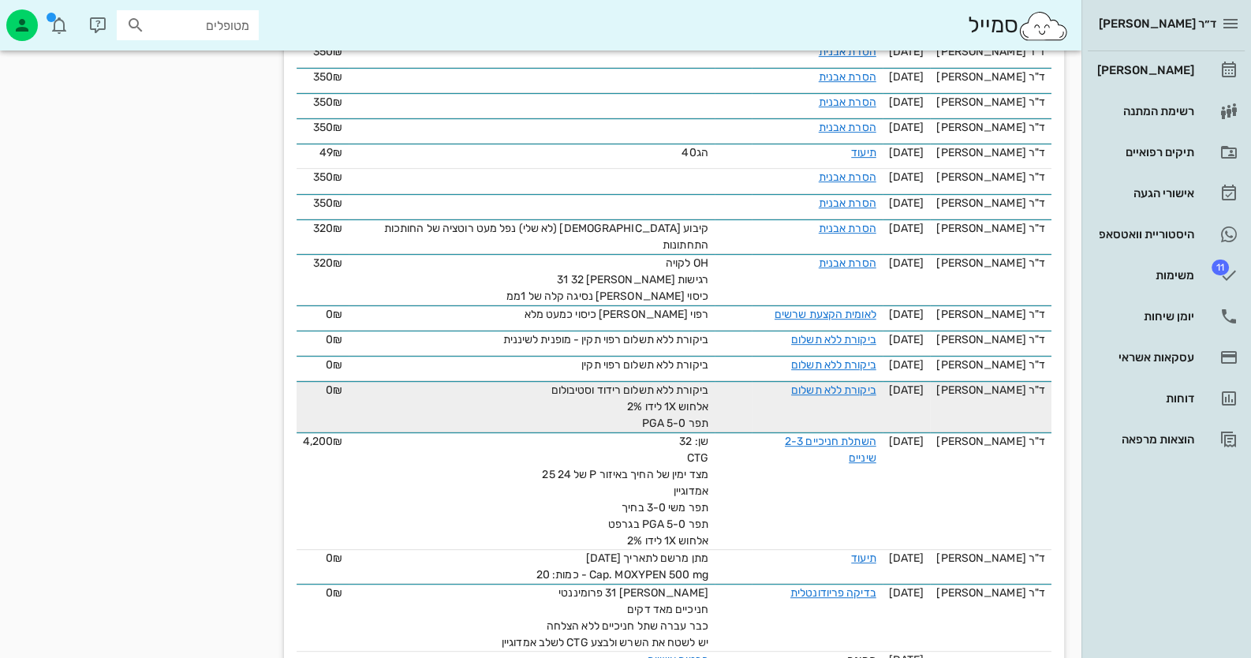
scroll to position [1000, 0]
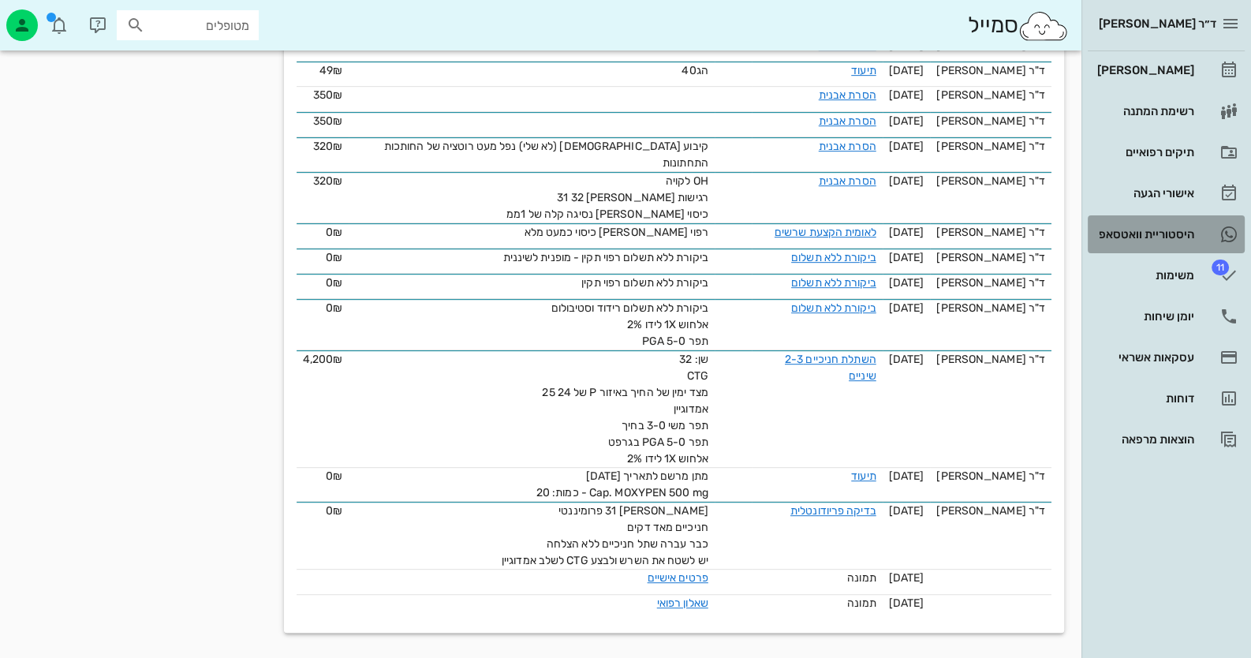
click at [1163, 244] on div "היסטוריית וואטסאפ" at bounding box center [1144, 234] width 100 height 25
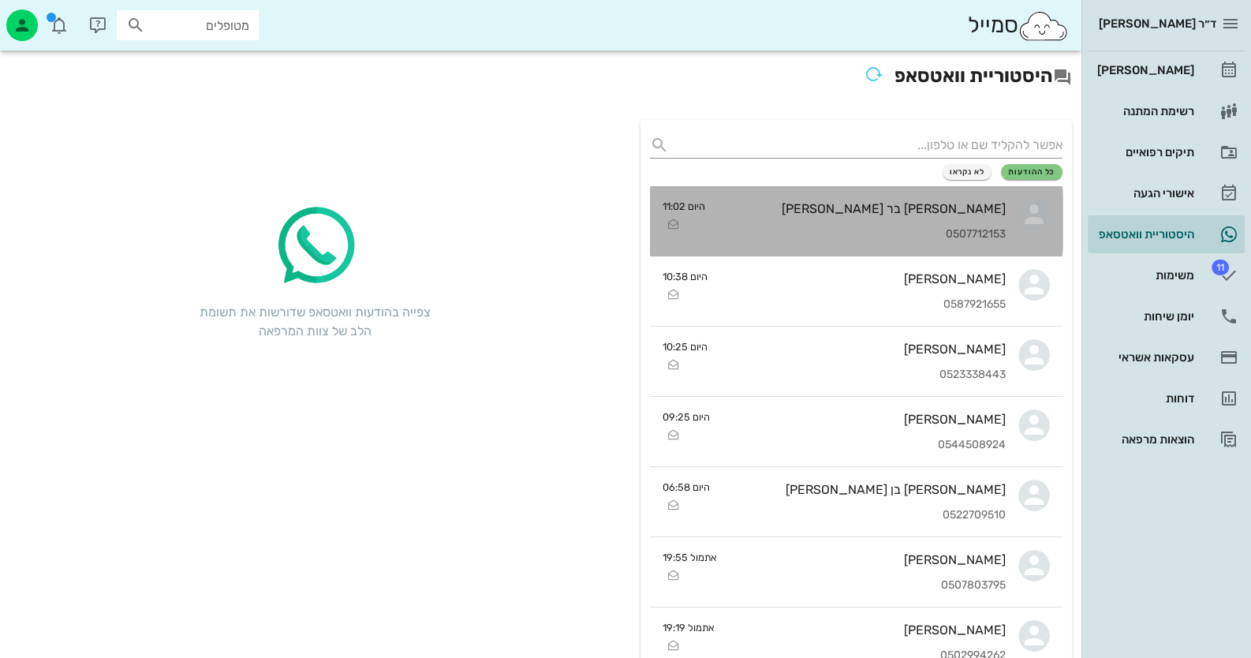
click at [828, 234] on div "0507712153" at bounding box center [862, 234] width 288 height 13
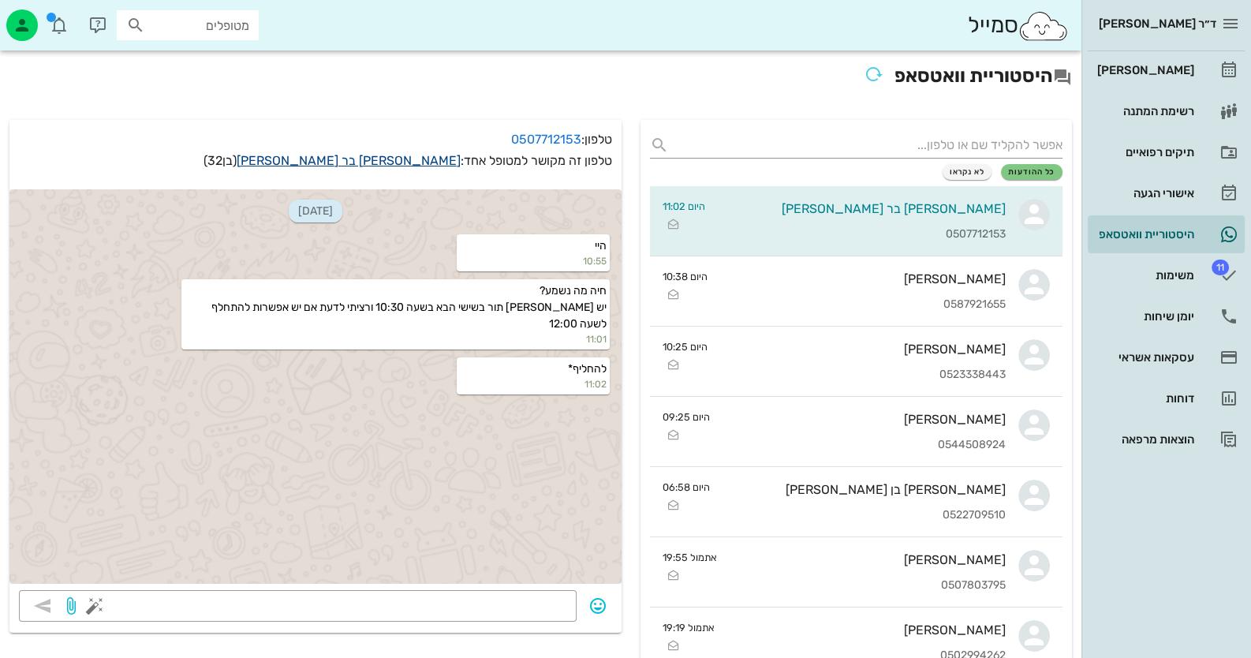
click at [412, 155] on link "[PERSON_NAME] בר [PERSON_NAME]" at bounding box center [349, 160] width 224 height 15
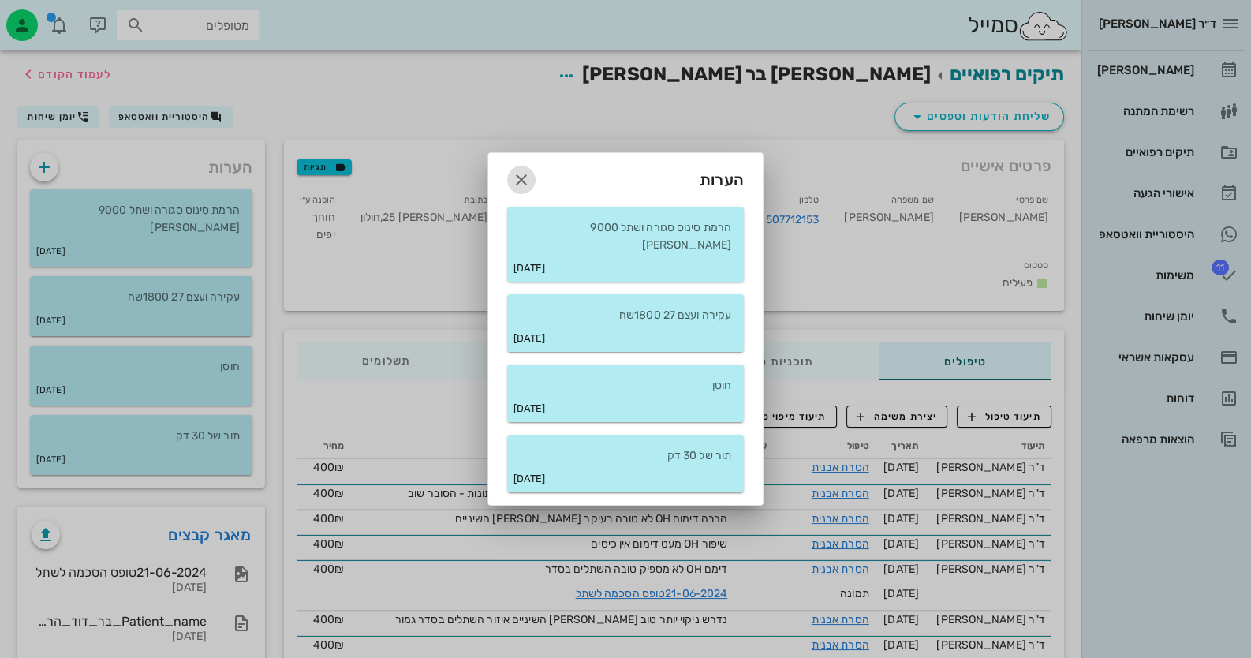
click at [519, 186] on icon "button" at bounding box center [521, 179] width 19 height 19
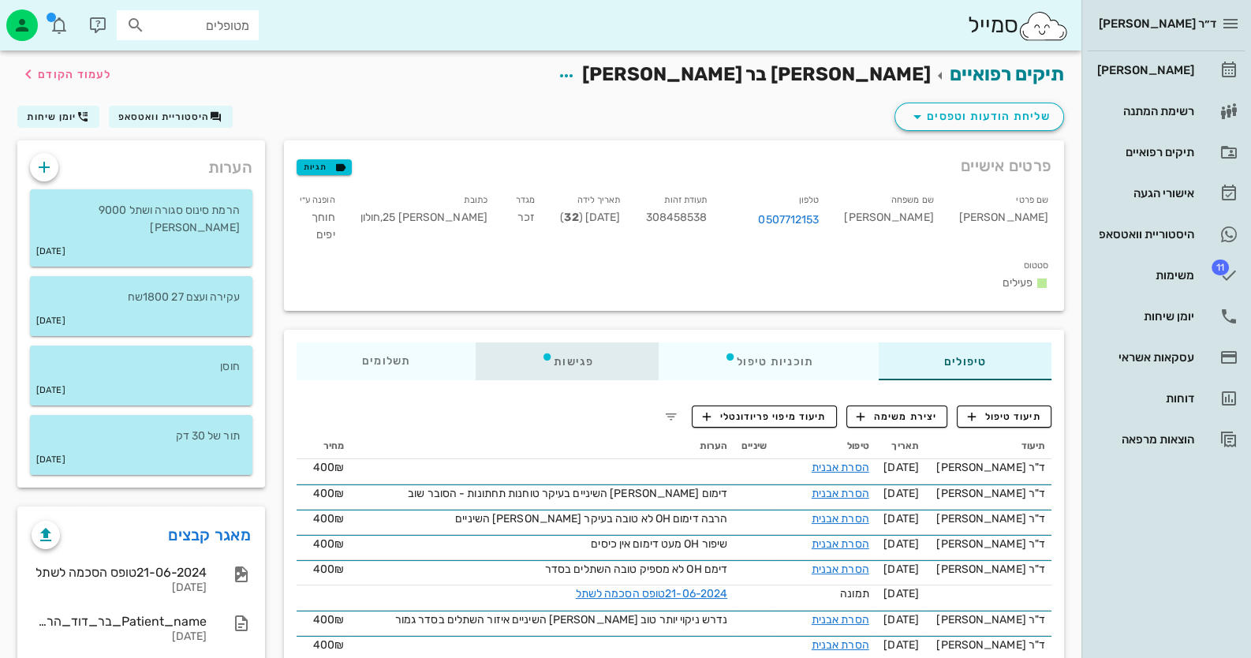
click at [586, 342] on div "פגישות" at bounding box center [567, 361] width 183 height 38
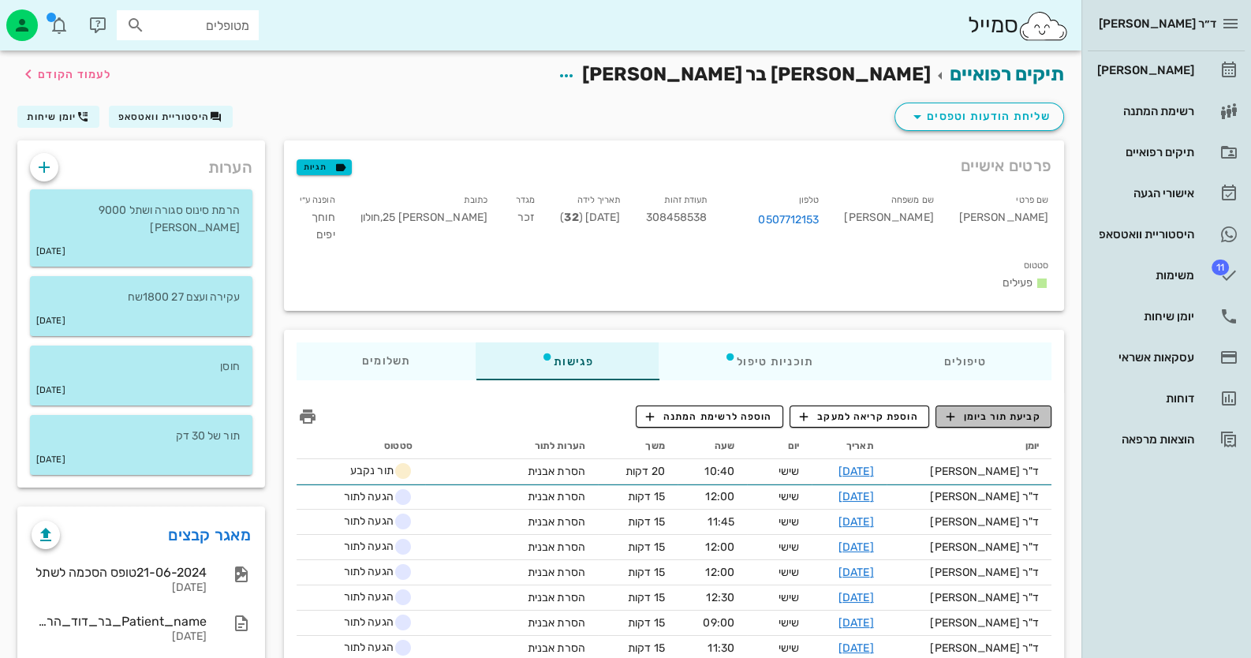
click at [953, 409] on icon "button" at bounding box center [950, 416] width 14 height 14
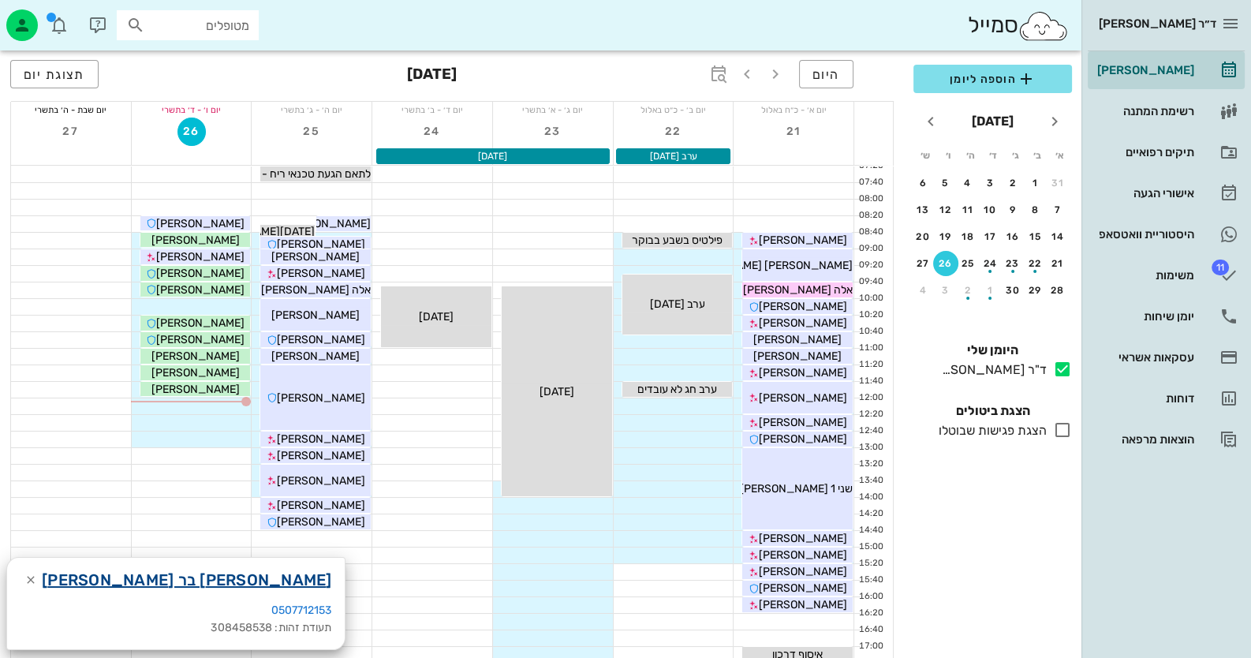
click at [99, 574] on link "[PERSON_NAME] בר [PERSON_NAME]" at bounding box center [187, 579] width 290 height 25
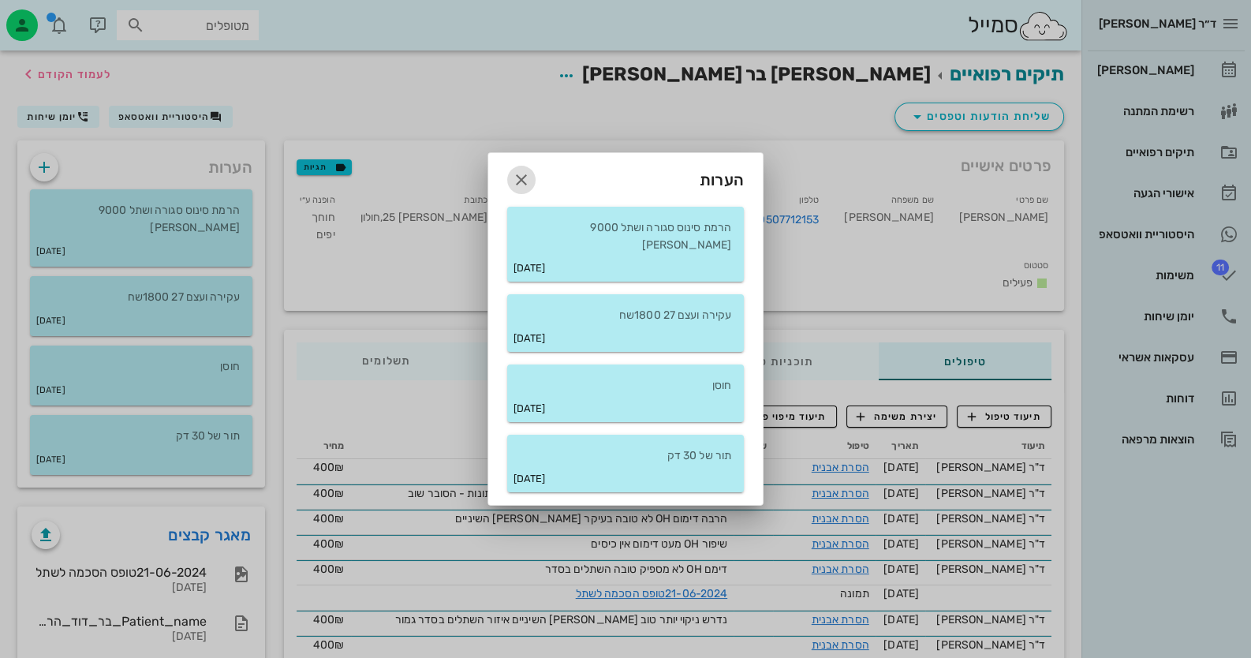
click at [526, 185] on icon "button" at bounding box center [521, 179] width 19 height 19
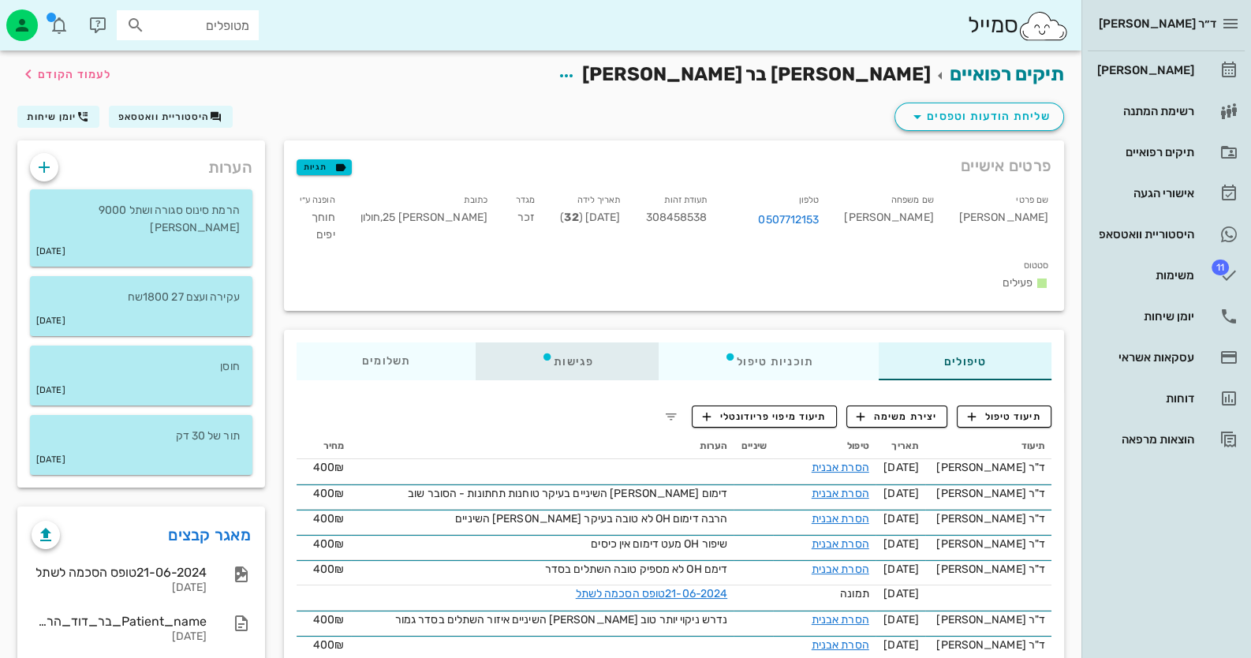
click at [558, 342] on div "פגישות" at bounding box center [567, 361] width 183 height 38
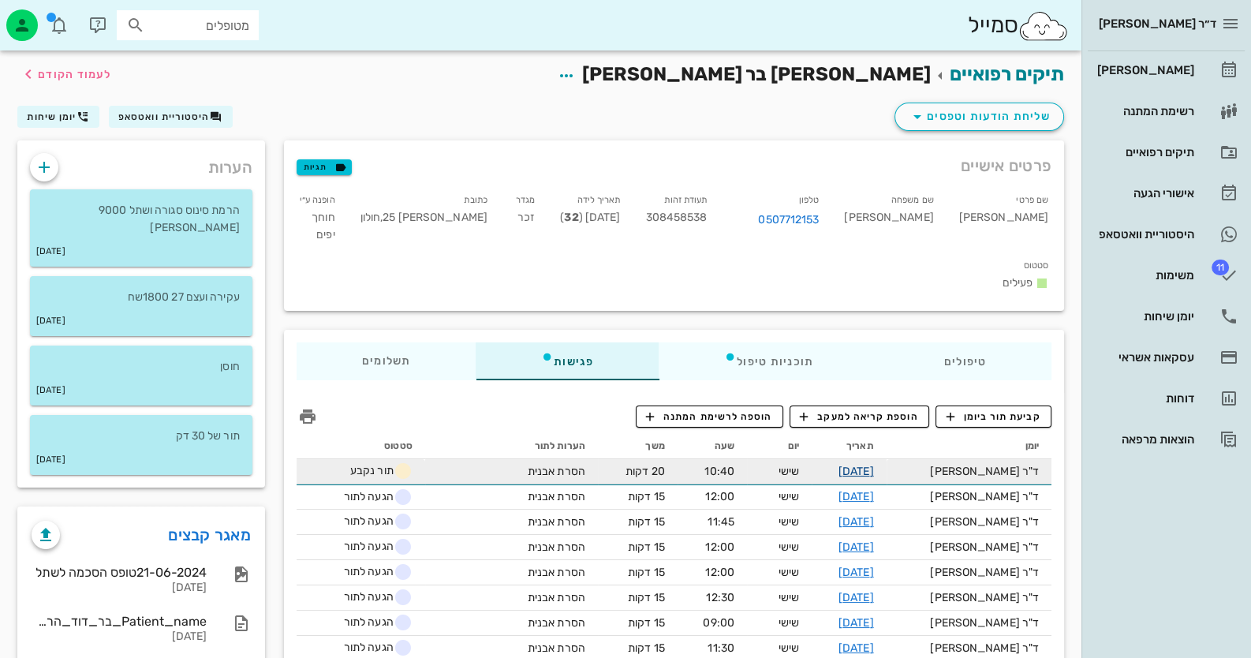
click at [874, 465] on link "[DATE]" at bounding box center [856, 471] width 35 height 13
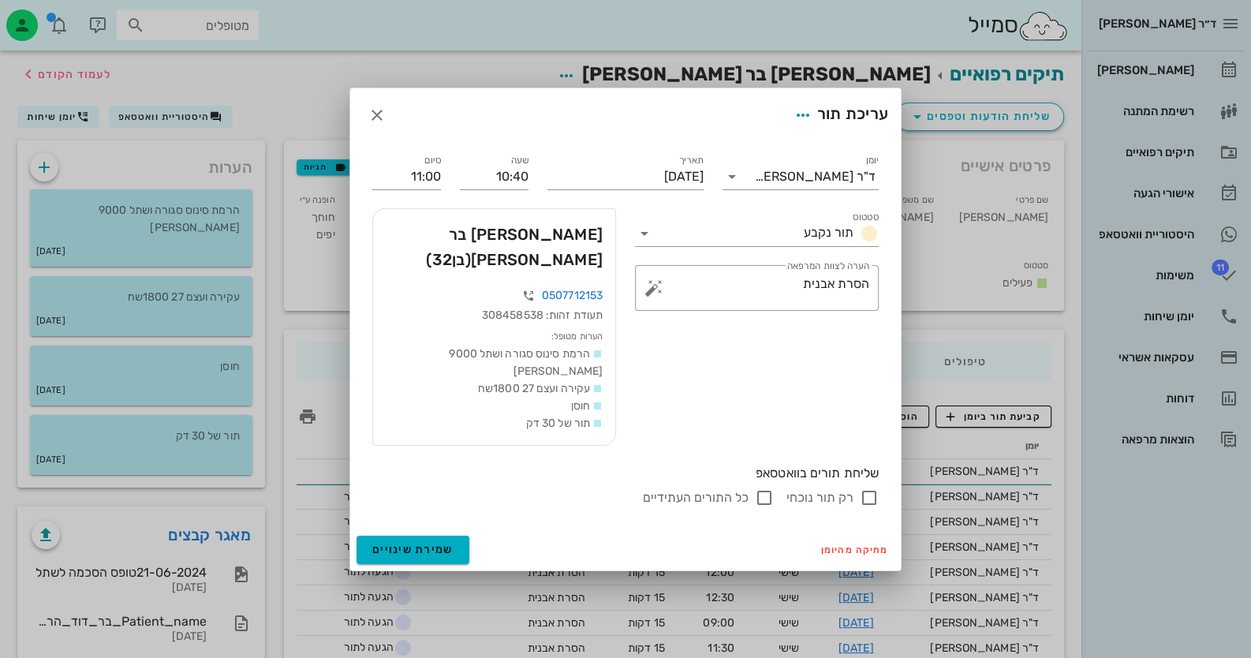
click at [814, 129] on div "עריכת תור" at bounding box center [838, 115] width 99 height 28
click at [809, 125] on span "button" at bounding box center [803, 115] width 28 height 19
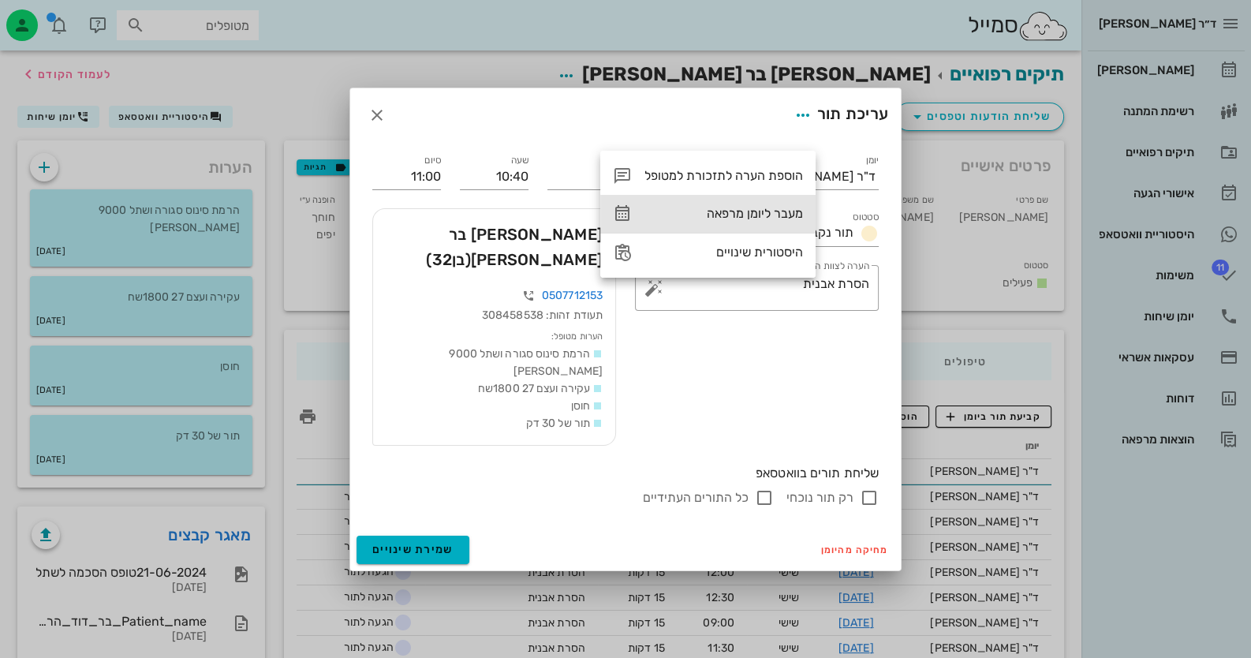
click at [790, 208] on div "מעבר ליומן מרפאה" at bounding box center [724, 213] width 159 height 15
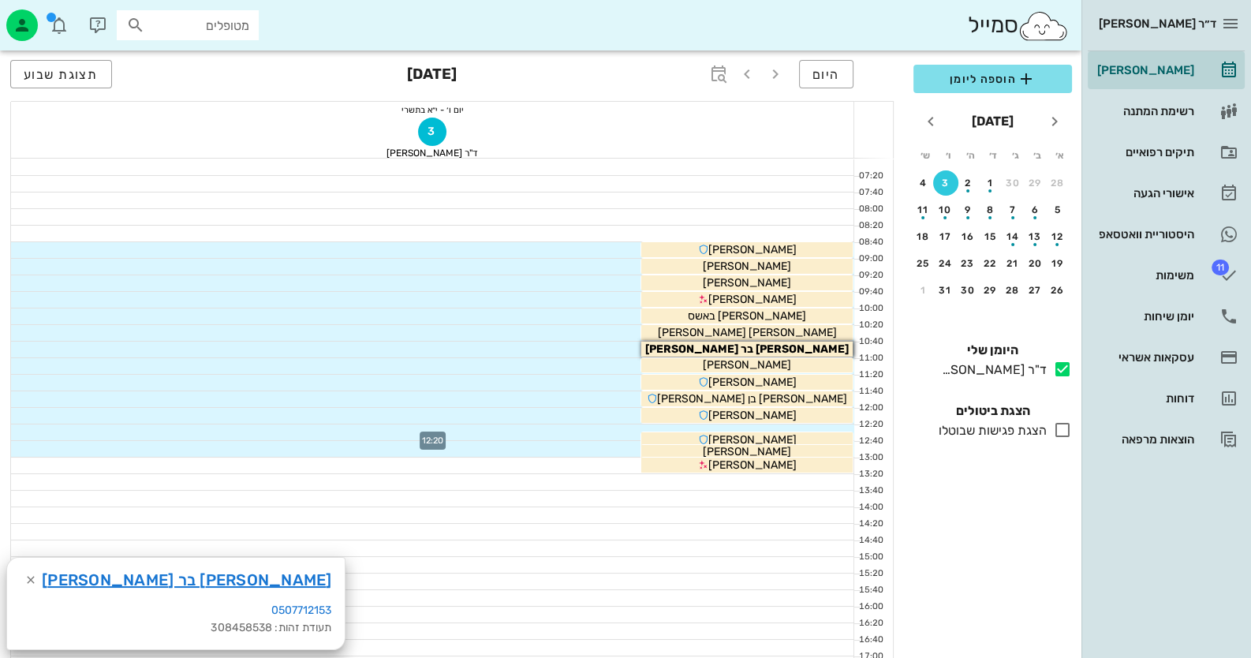
click at [776, 428] on div at bounding box center [432, 432] width 843 height 16
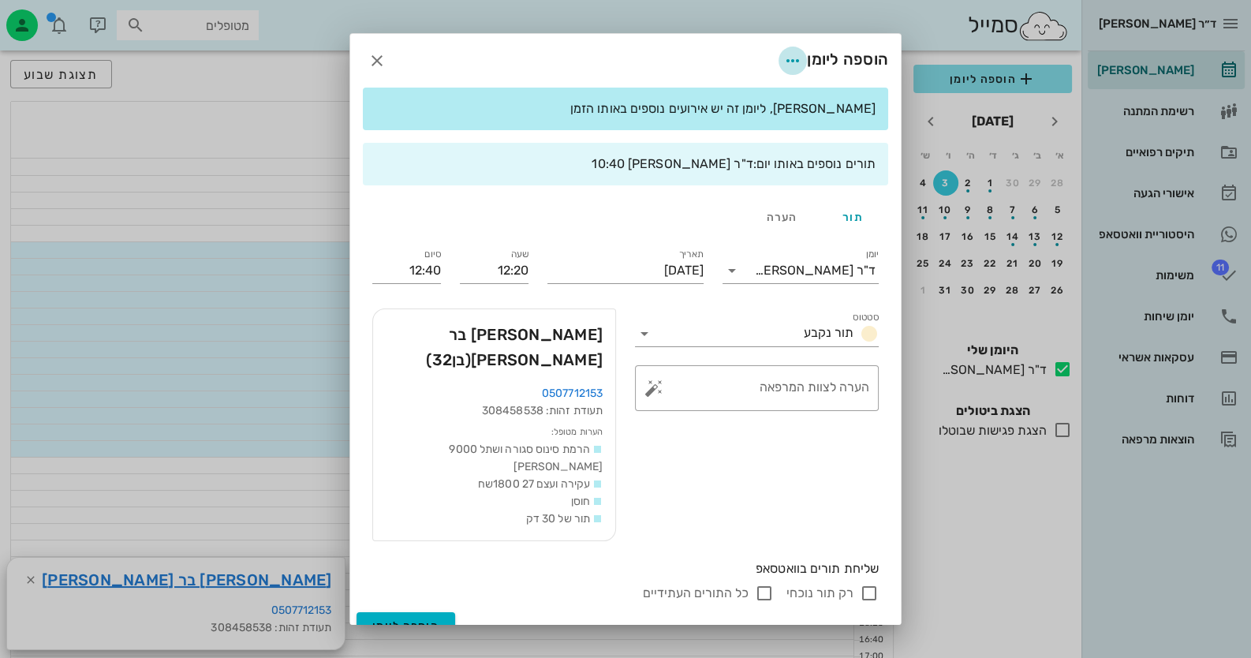
click at [789, 70] on icon "button" at bounding box center [792, 60] width 19 height 19
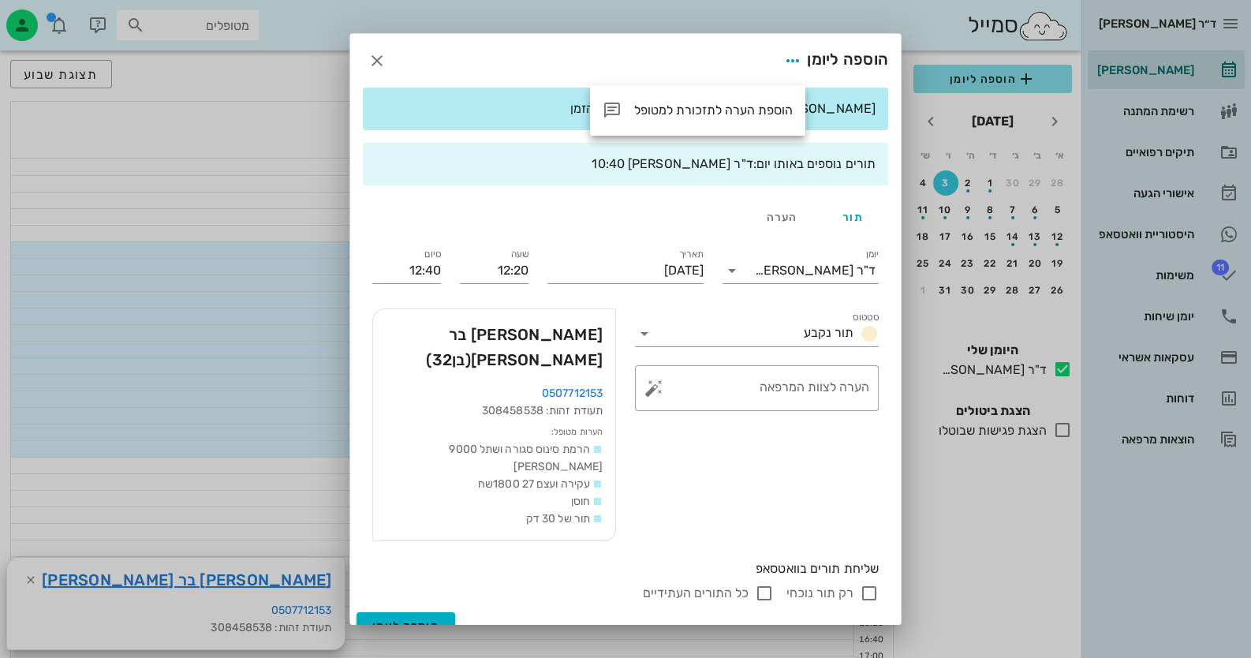
click at [559, 72] on div "הוספה ליומן" at bounding box center [625, 61] width 551 height 54
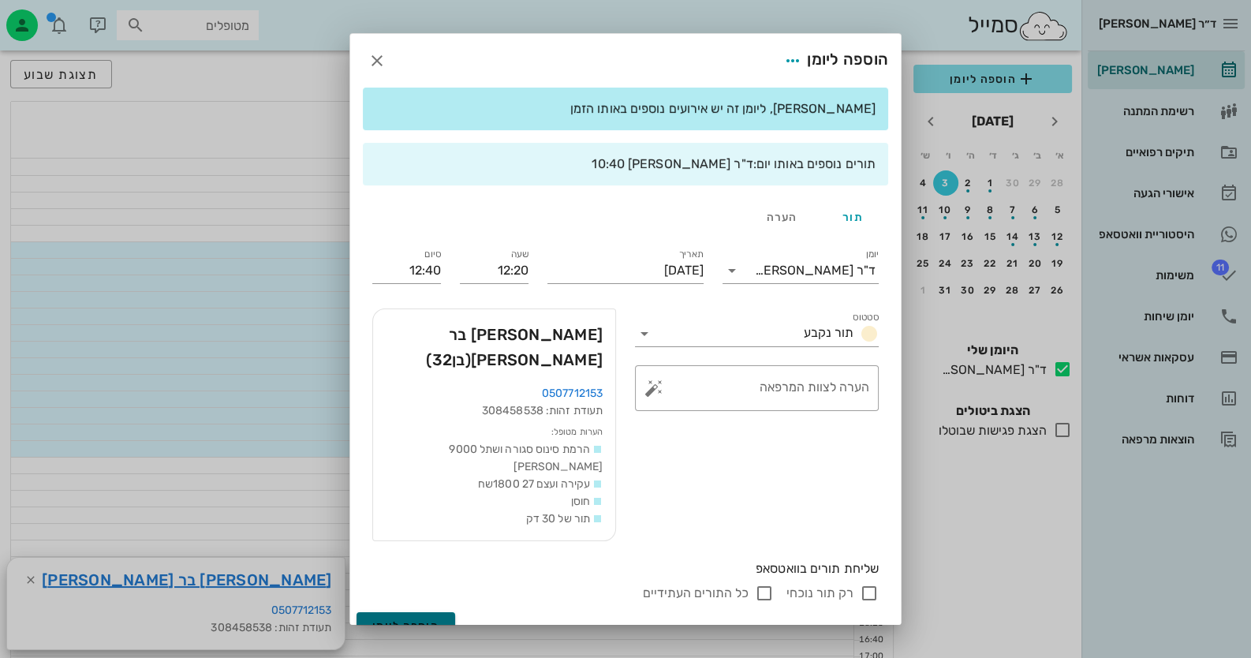
click at [400, 619] on span "הוספה ליומן" at bounding box center [405, 625] width 67 height 13
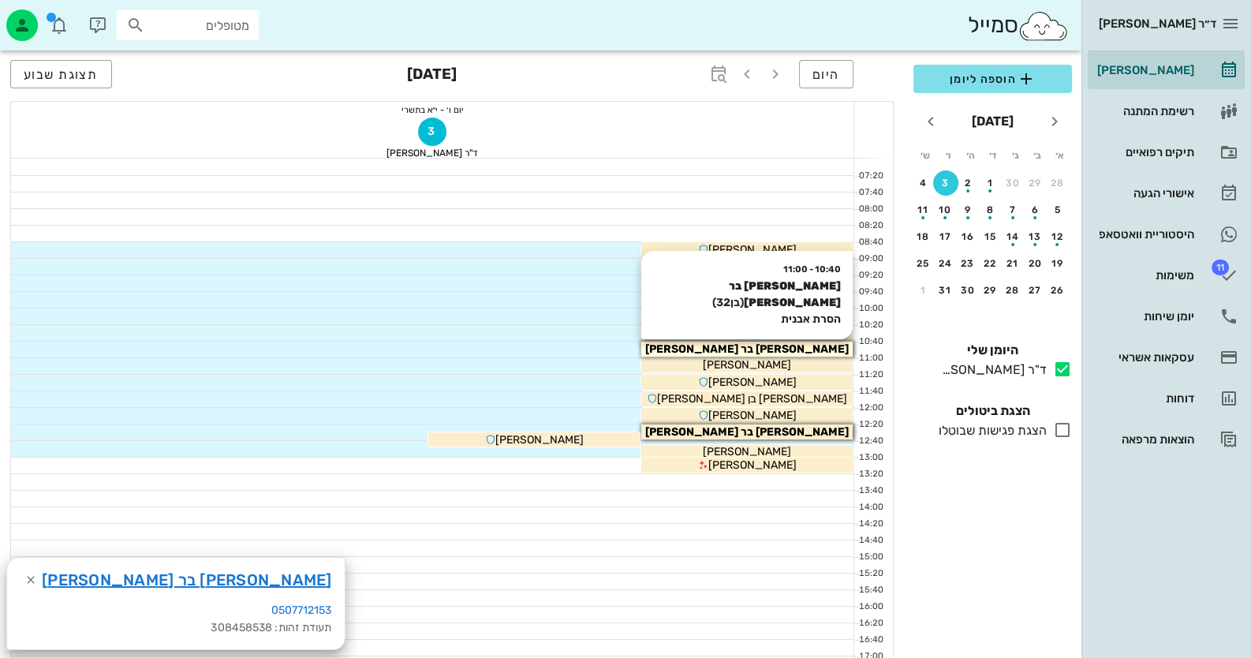
click at [710, 342] on div "[PERSON_NAME] בר [PERSON_NAME]" at bounding box center [746, 349] width 211 height 17
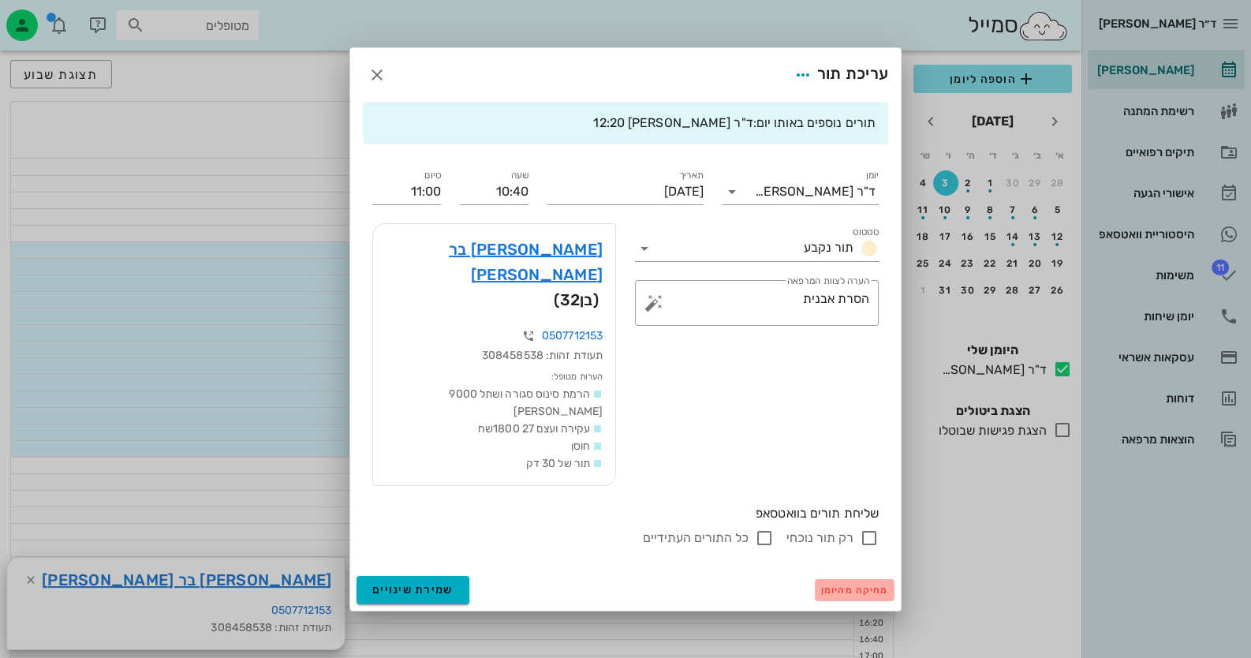
click at [835, 585] on span "מחיקה מהיומן" at bounding box center [854, 590] width 67 height 11
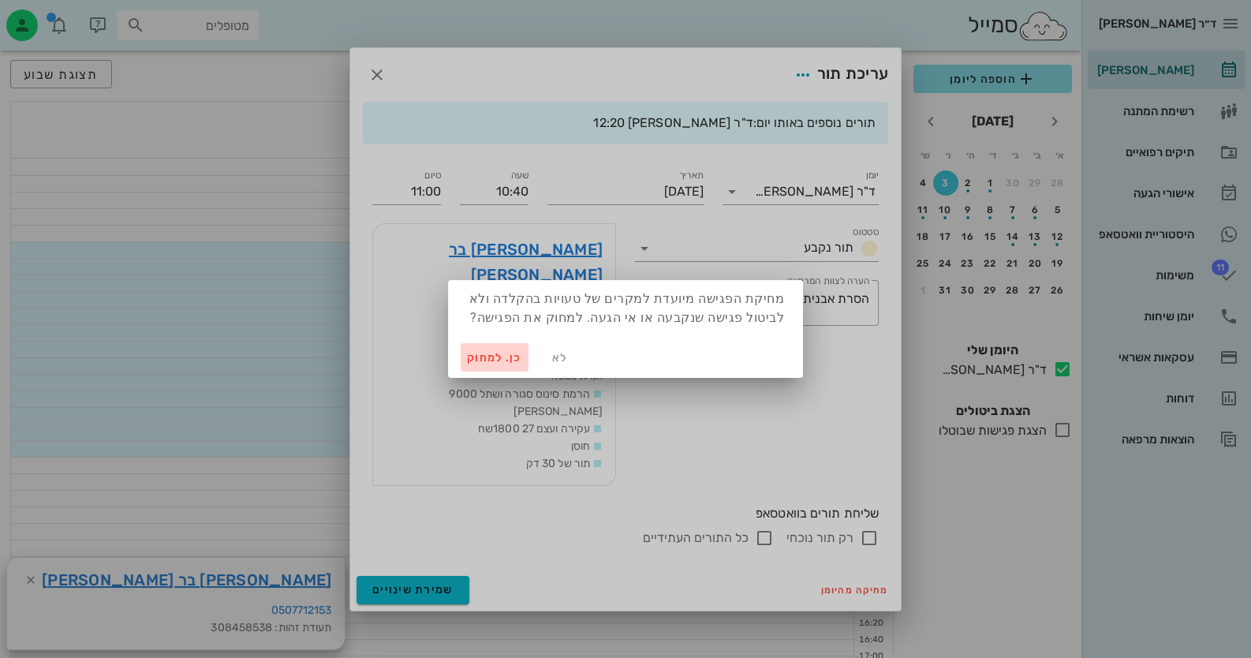
click at [485, 357] on span "כן. למחוק" at bounding box center [494, 357] width 55 height 13
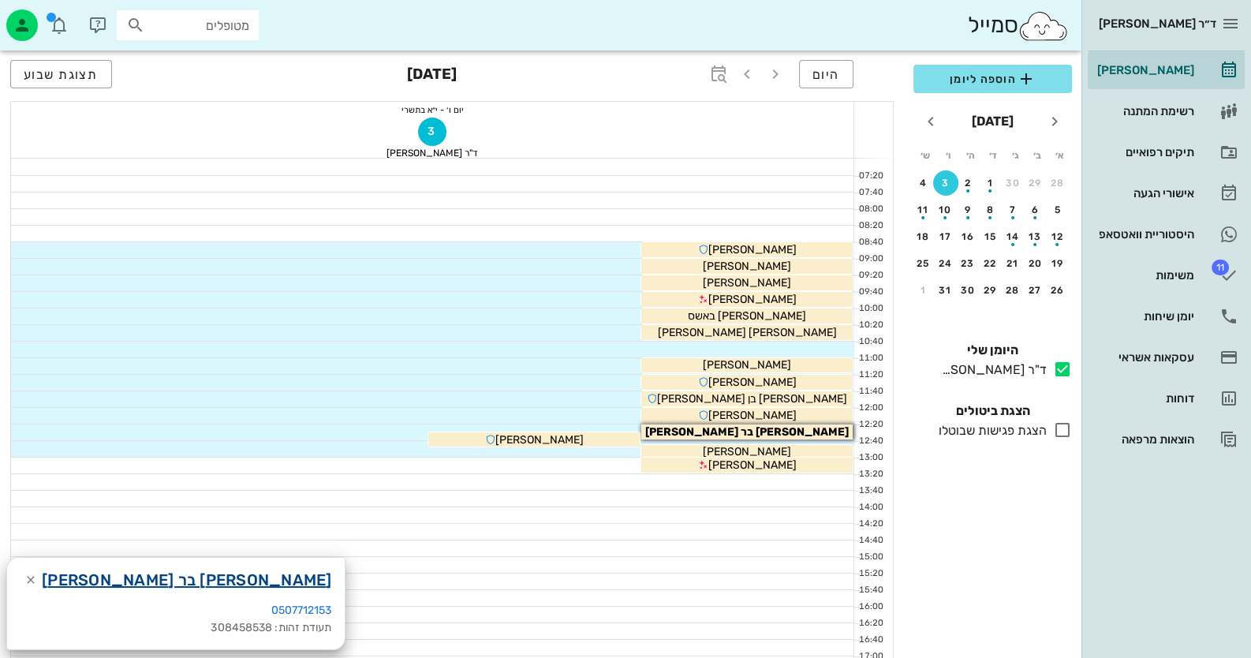
click at [93, 585] on link "[PERSON_NAME] בר [PERSON_NAME]" at bounding box center [187, 579] width 290 height 25
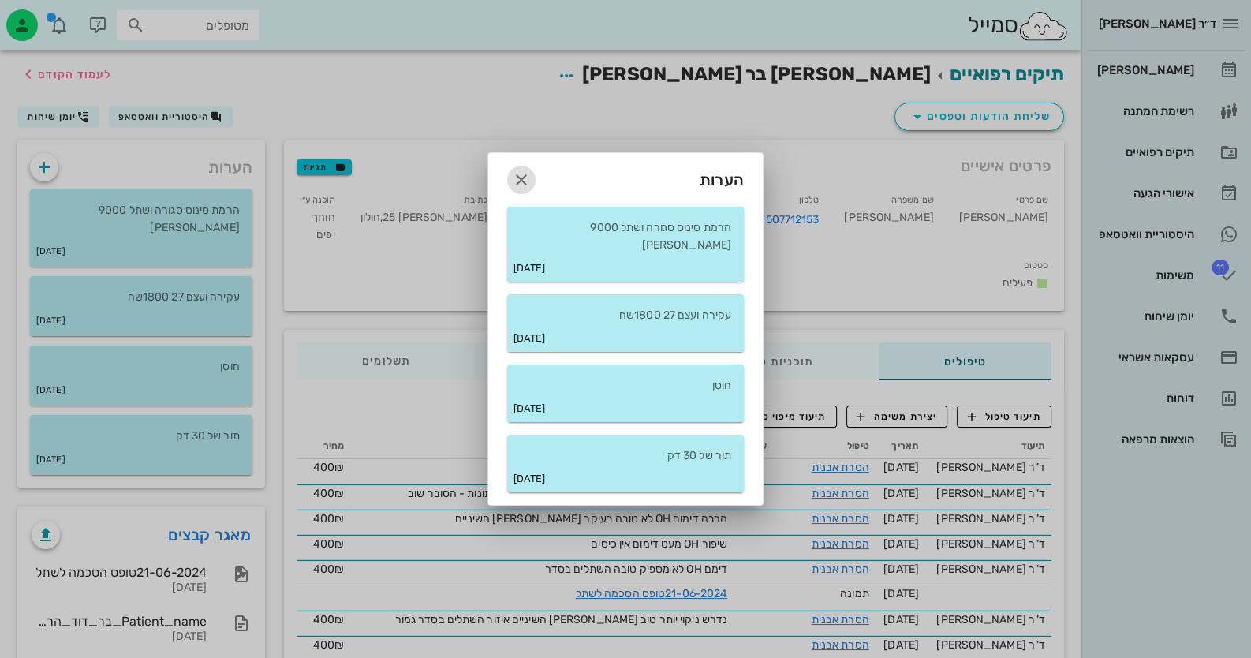
click at [525, 189] on icon "button" at bounding box center [521, 179] width 19 height 19
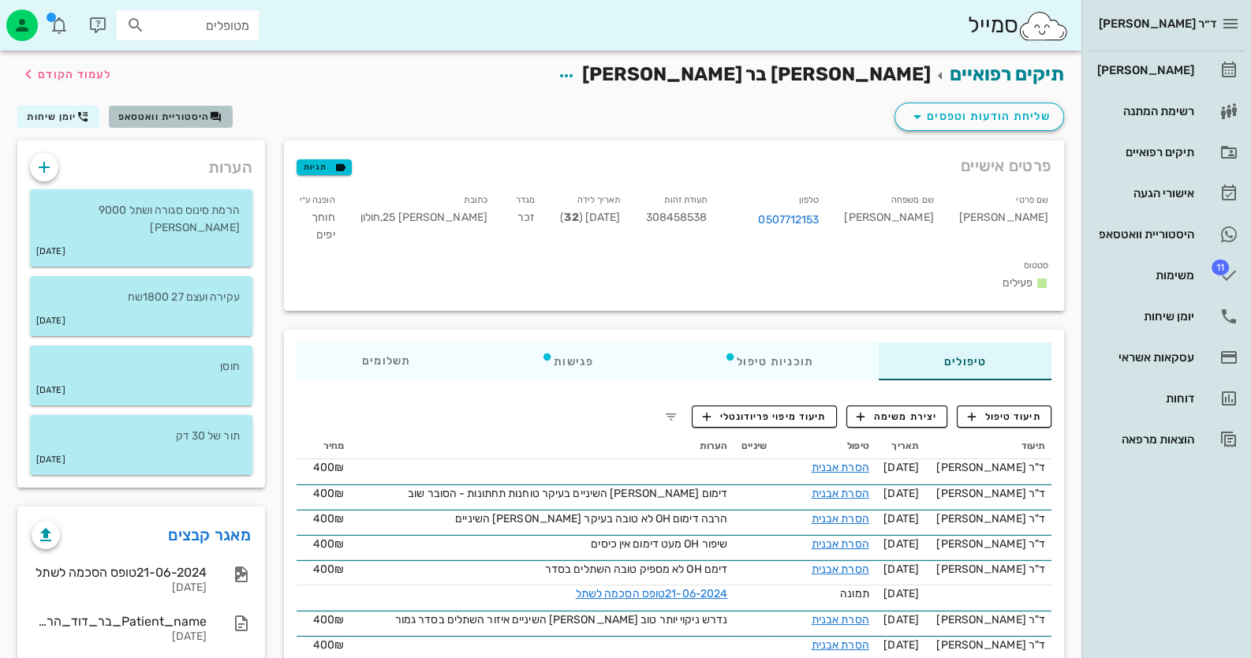
click at [146, 114] on span "היסטוריית וואטסאפ" at bounding box center [164, 116] width 92 height 11
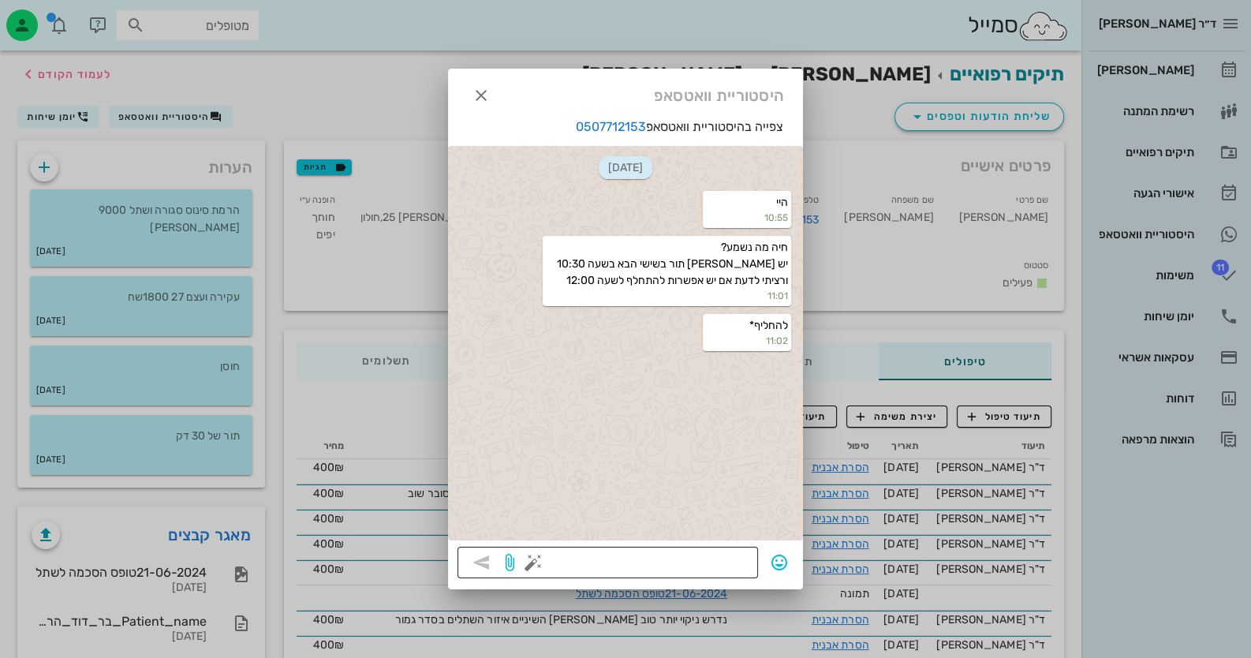
click at [704, 549] on div at bounding box center [642, 563] width 212 height 32
click at [525, 567] on button "button" at bounding box center [533, 562] width 19 height 19
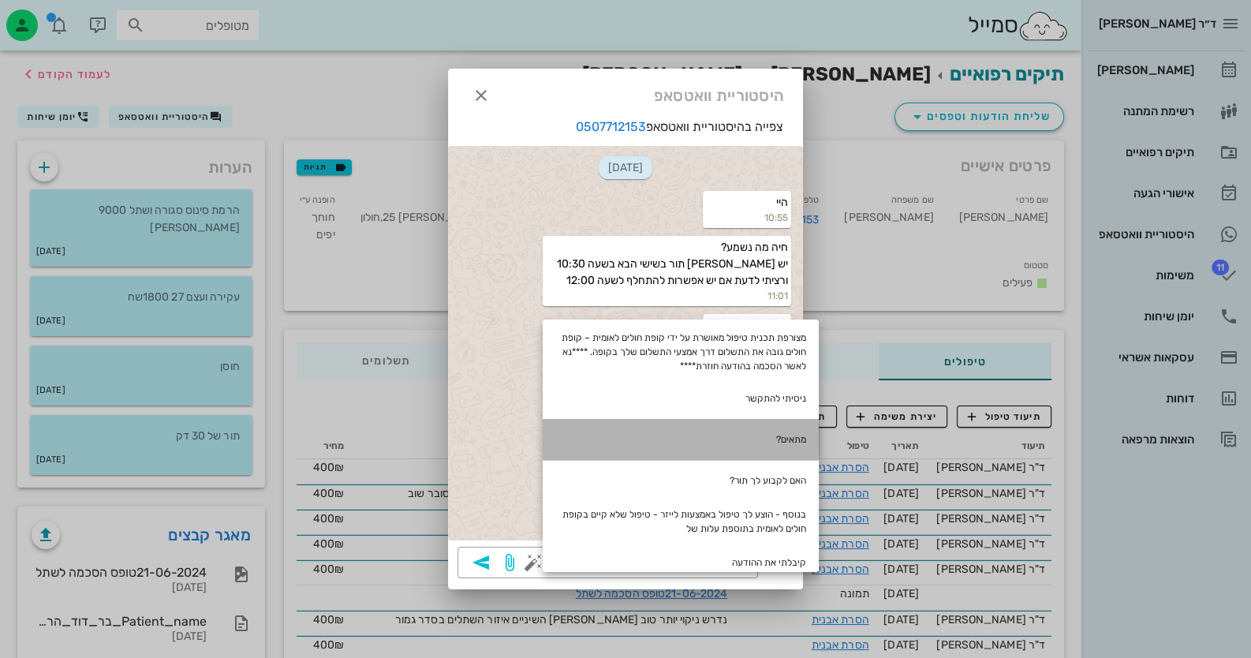
click at [805, 430] on div "מתאים?" at bounding box center [681, 439] width 276 height 41
type textarea "12:20 מתאים?"
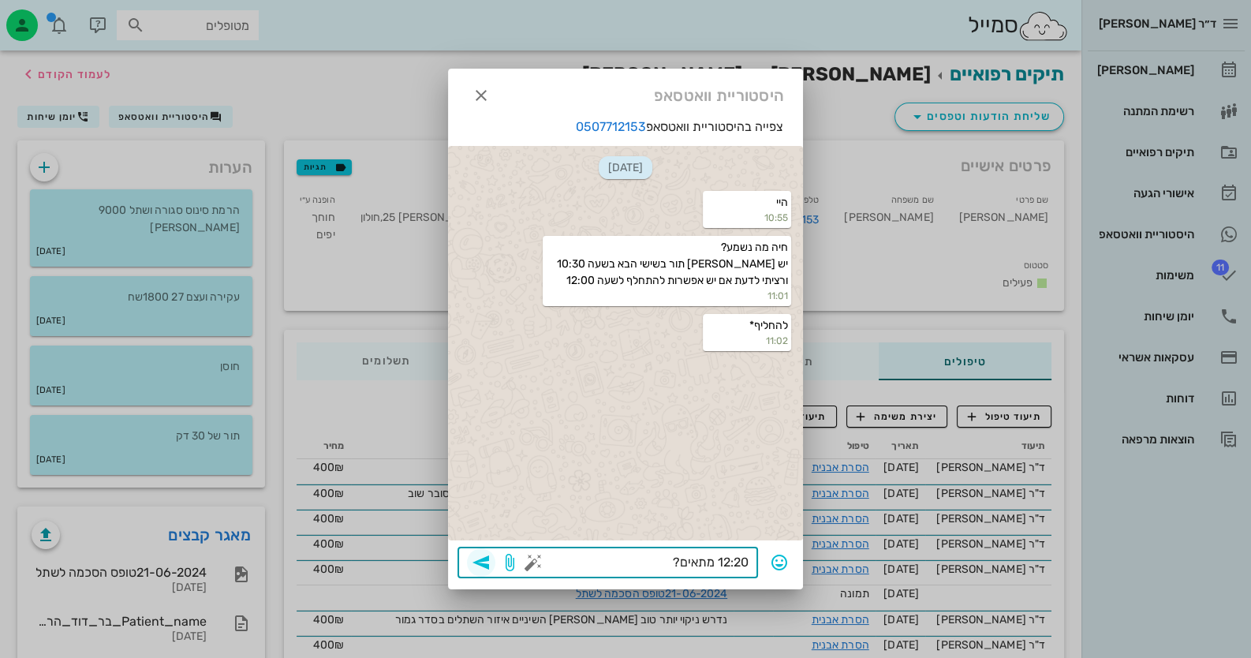
click at [486, 560] on icon "button" at bounding box center [481, 562] width 19 height 19
click at [1178, 240] on div at bounding box center [625, 329] width 1251 height 658
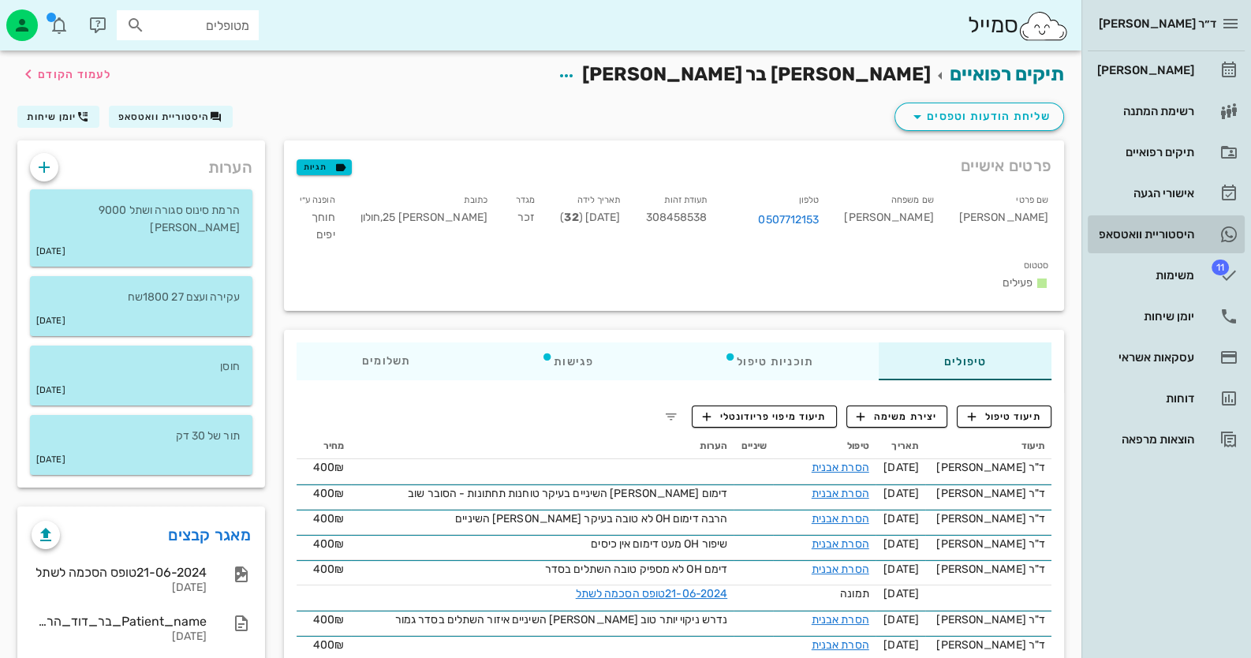
click at [1178, 240] on div "היסטוריית וואטסאפ" at bounding box center [1144, 234] width 100 height 13
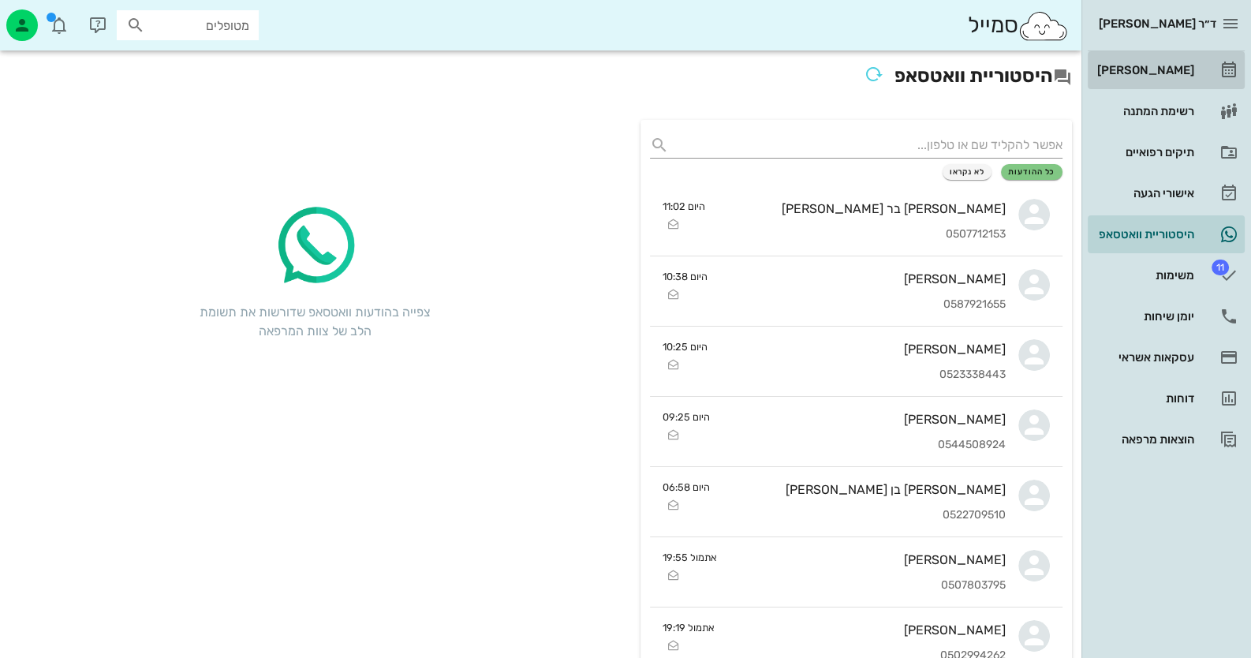
click at [1188, 62] on div "[PERSON_NAME]" at bounding box center [1144, 70] width 100 height 25
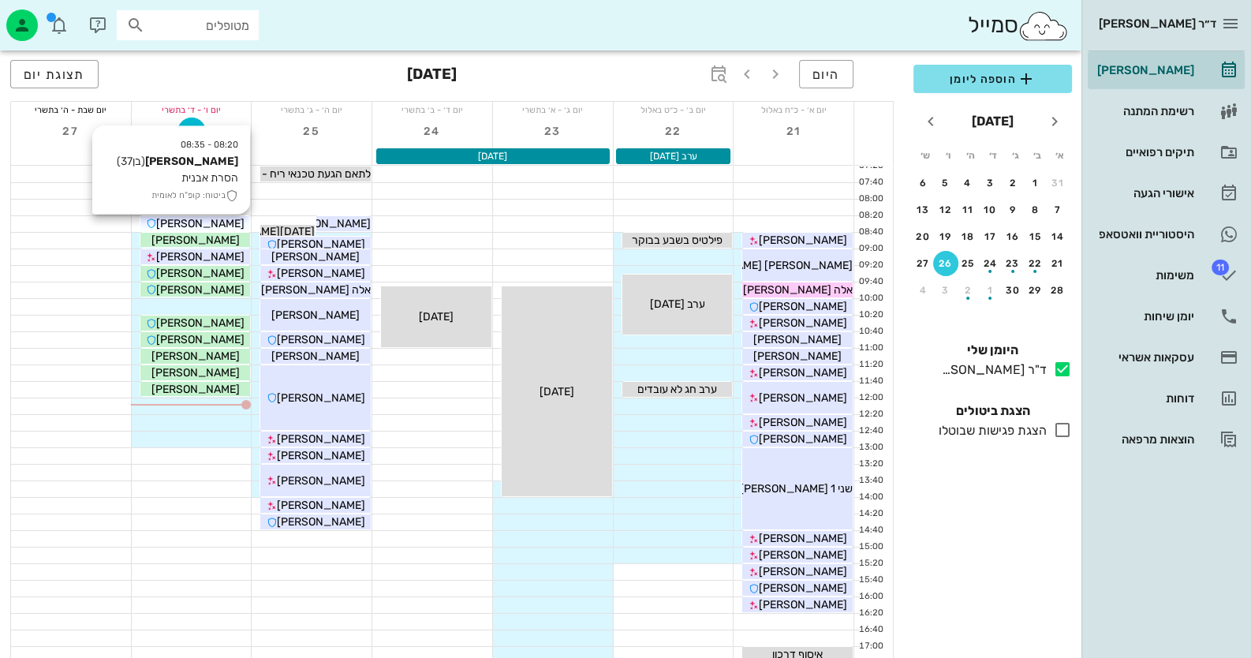
click at [233, 223] on div "[PERSON_NAME]" at bounding box center [195, 223] width 110 height 17
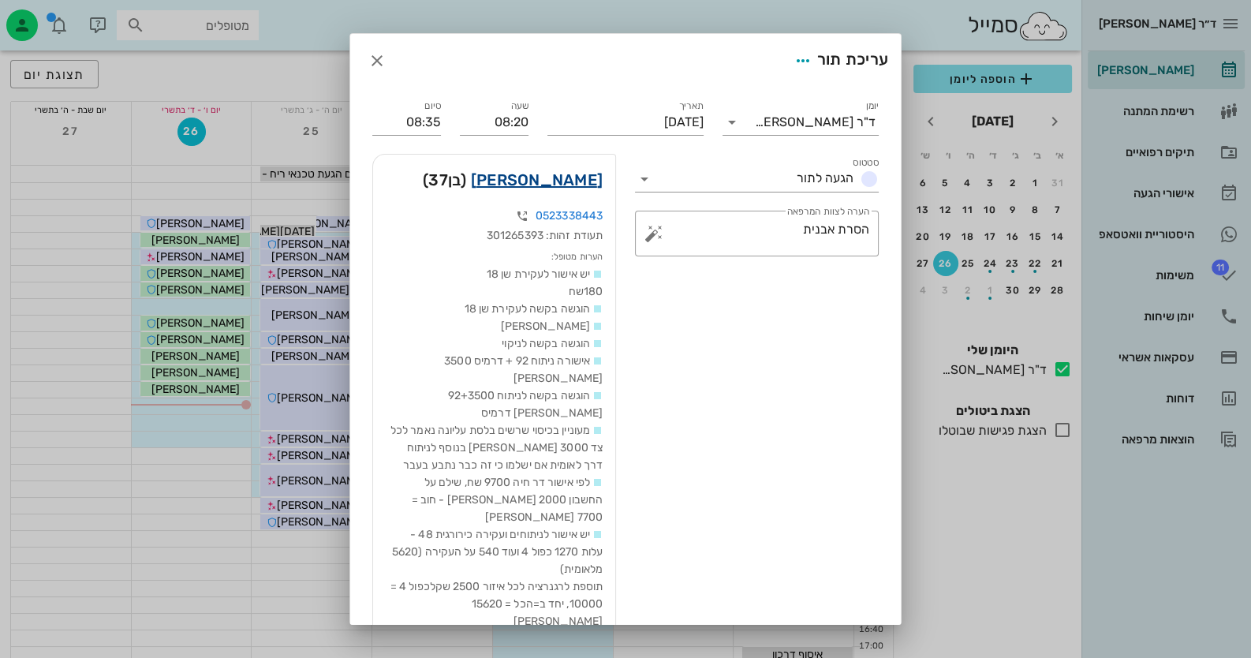
click at [549, 178] on link "[PERSON_NAME]" at bounding box center [537, 179] width 132 height 25
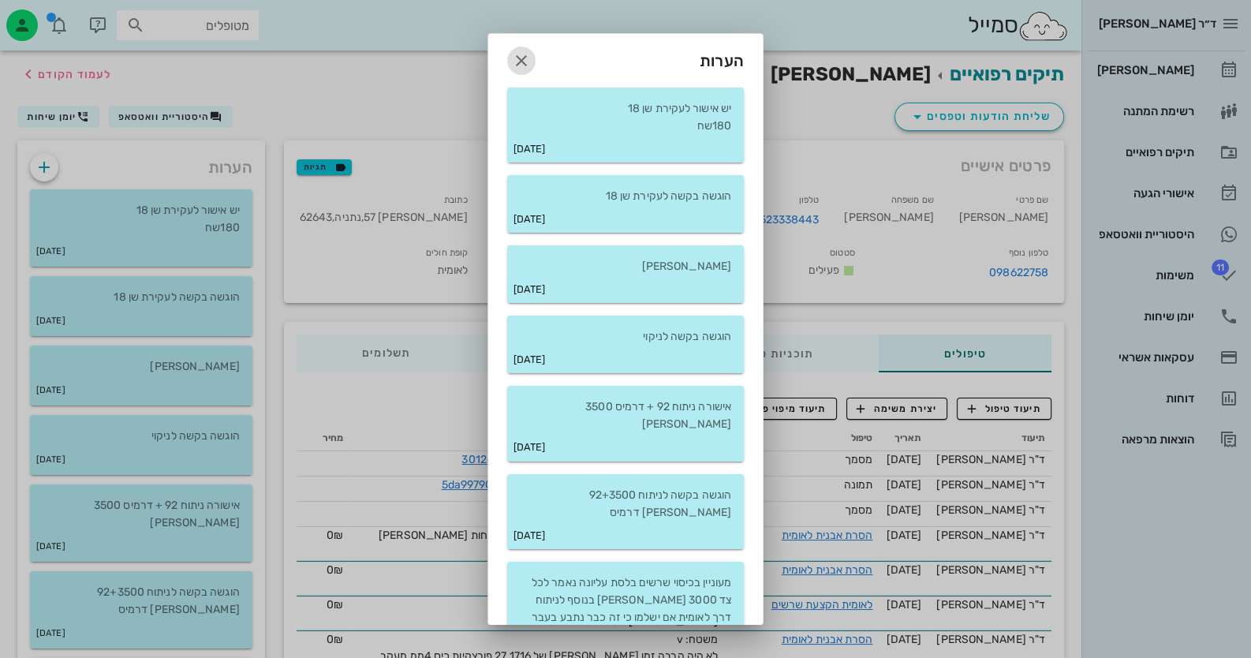
click at [530, 51] on icon "button" at bounding box center [521, 60] width 19 height 19
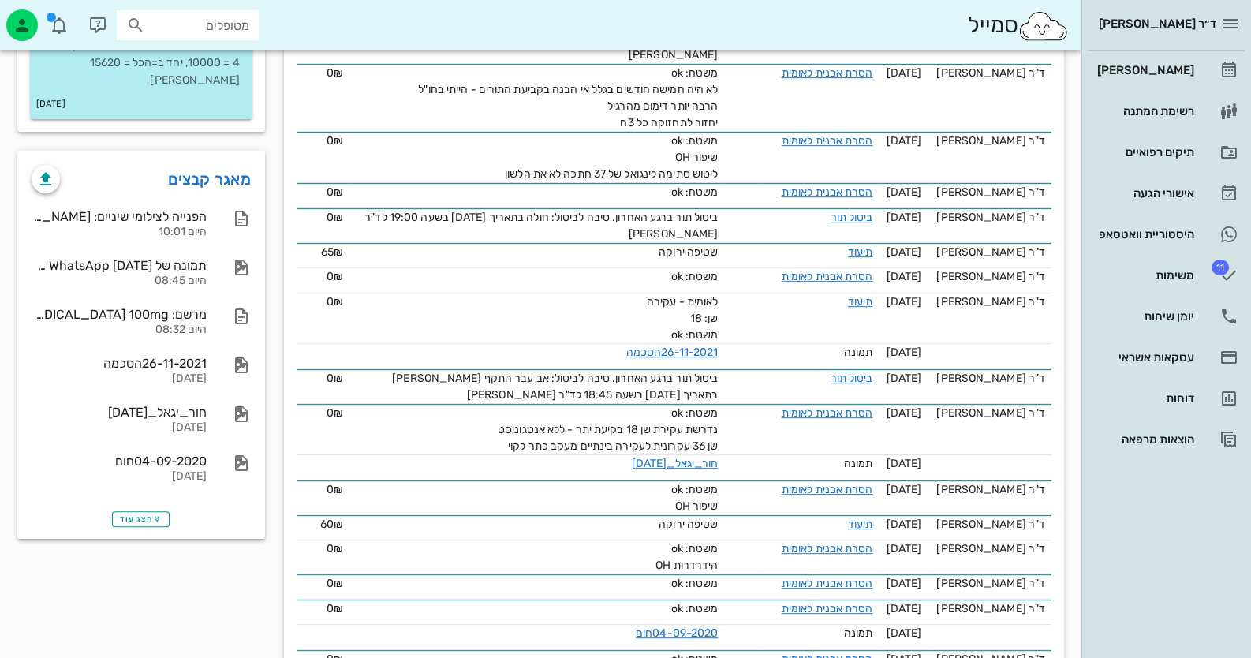
scroll to position [947, 0]
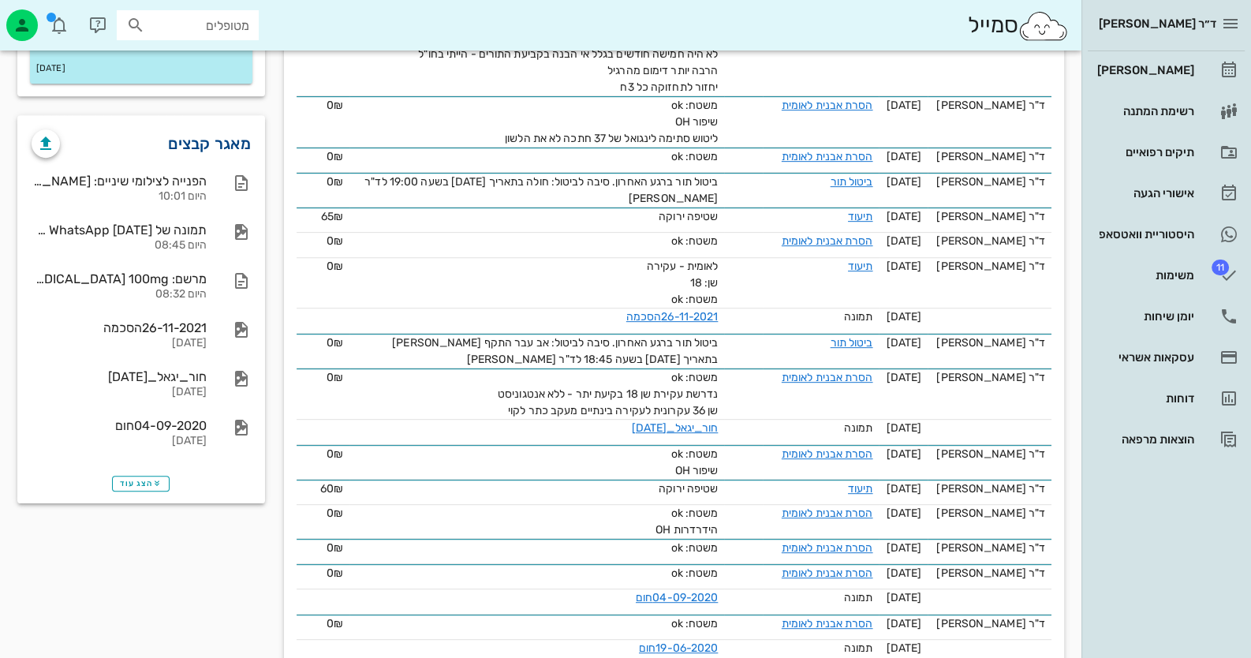
click at [232, 131] on link "מאגר קבצים" at bounding box center [209, 143] width 83 height 25
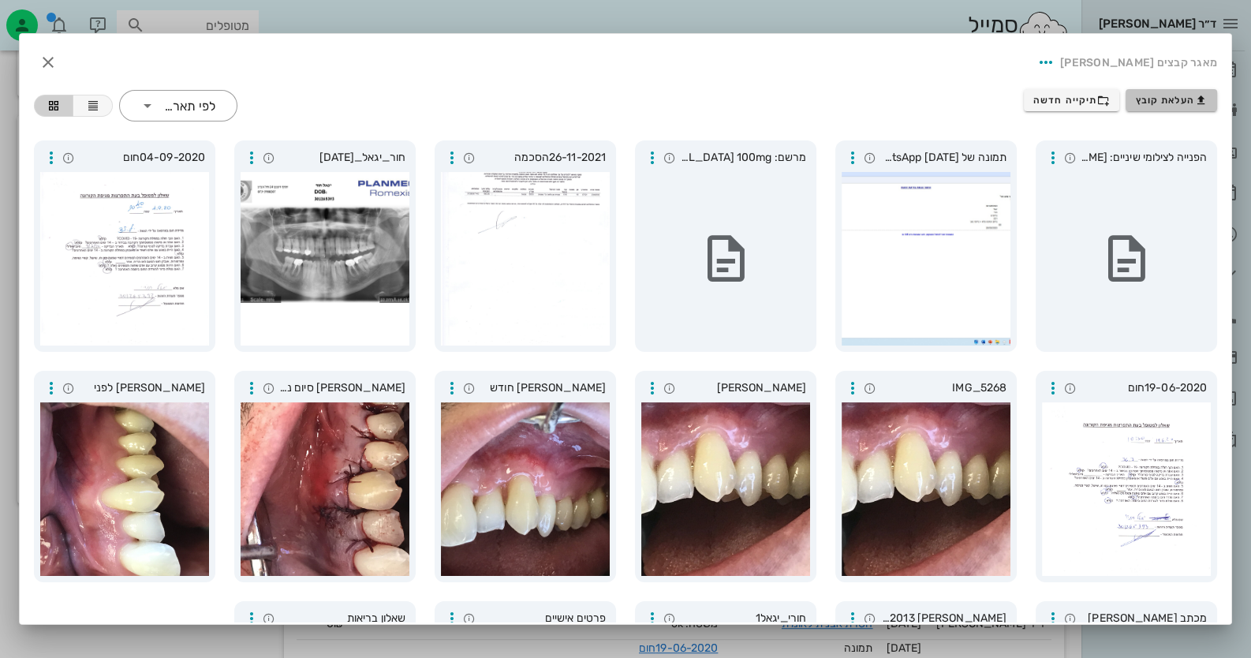
click at [1168, 107] on button "העלאת קובץ" at bounding box center [1172, 100] width 92 height 22
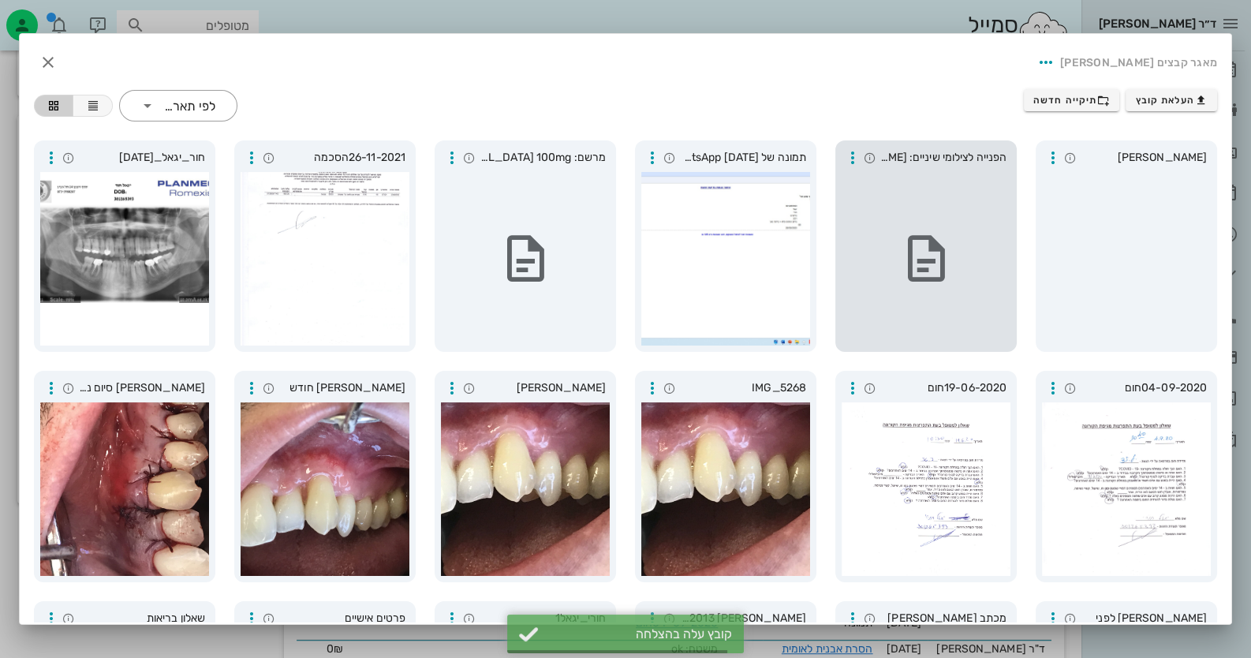
scroll to position [937, 0]
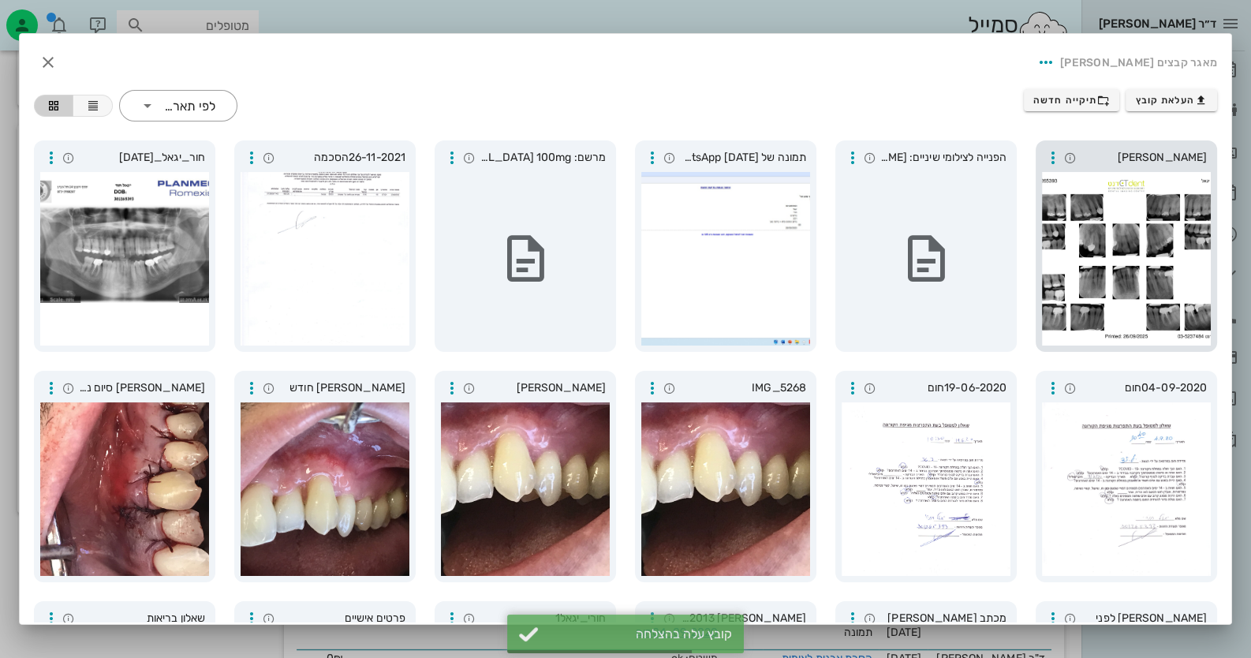
click at [1200, 287] on div at bounding box center [1126, 259] width 169 height 174
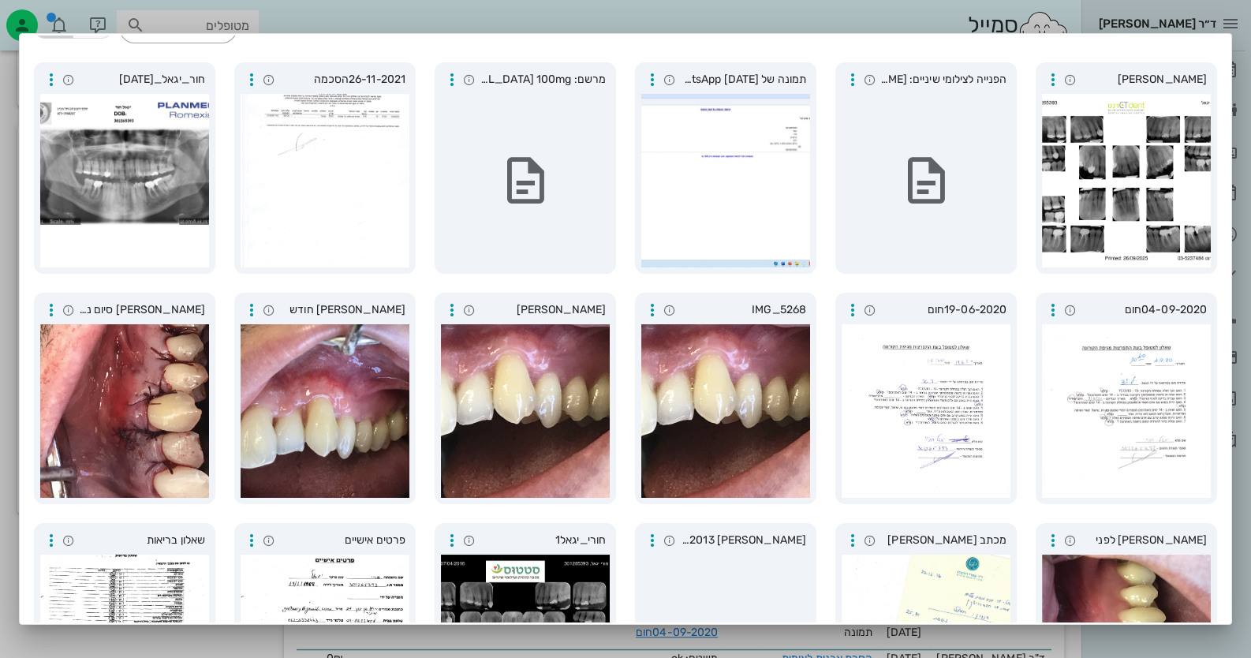
scroll to position [200, 0]
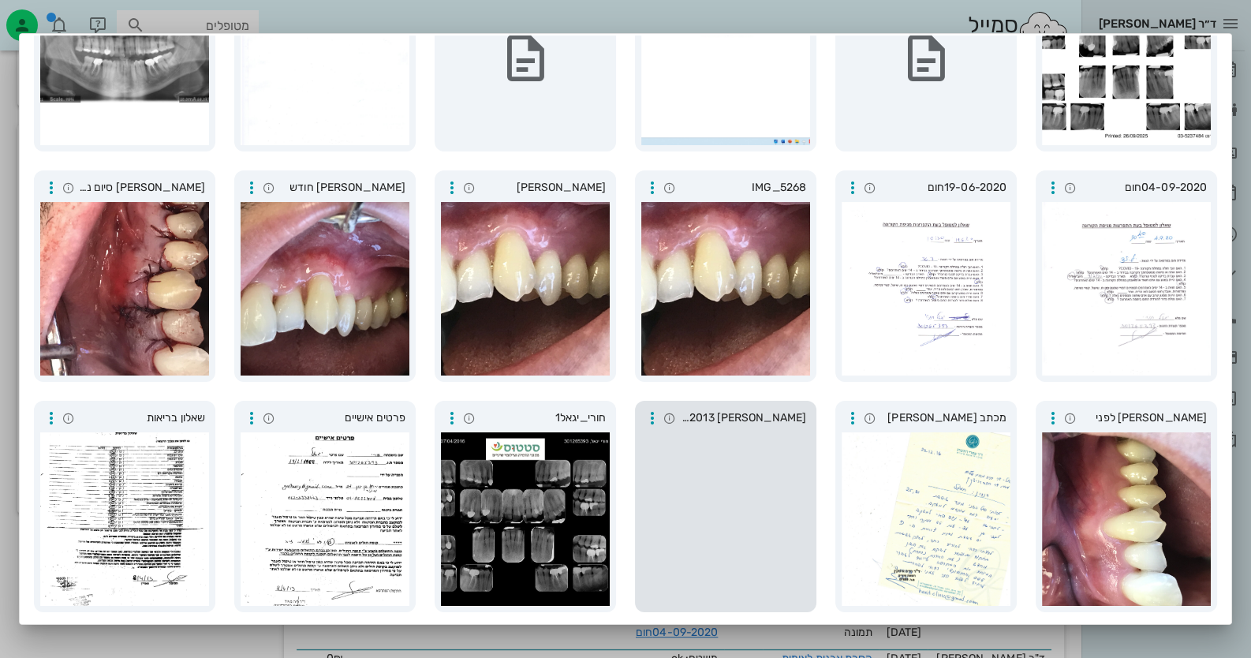
click at [702, 503] on div at bounding box center [725, 519] width 169 height 174
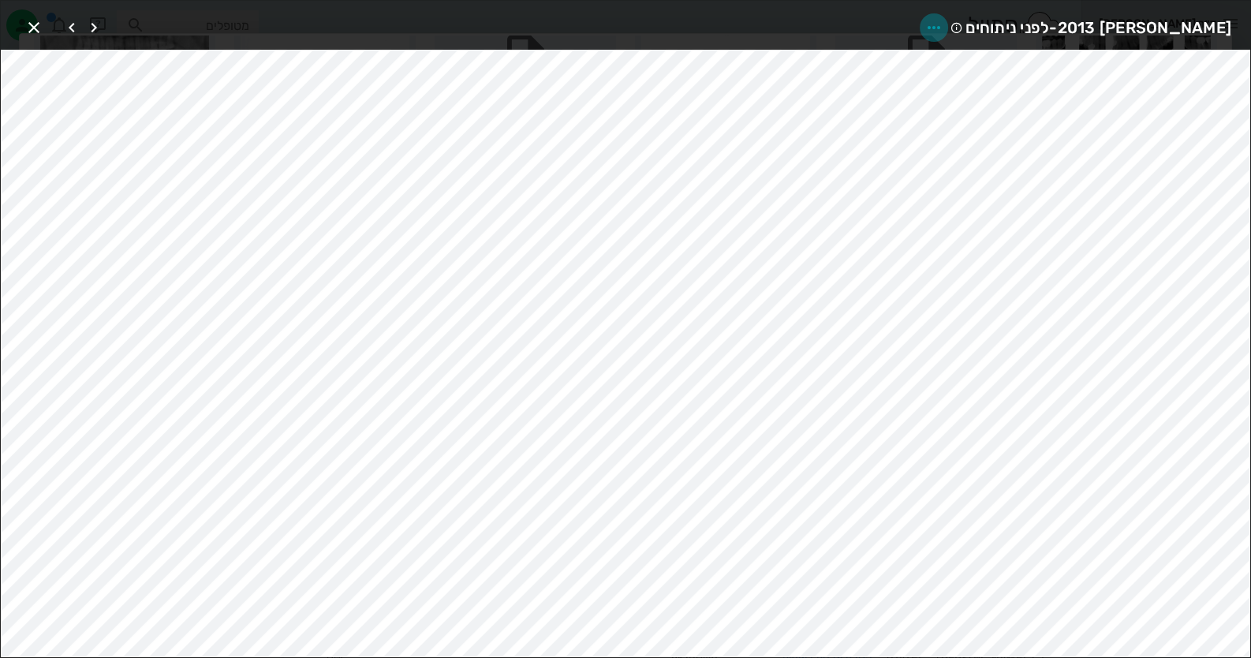
click at [944, 27] on icon "button" at bounding box center [934, 27] width 19 height 19
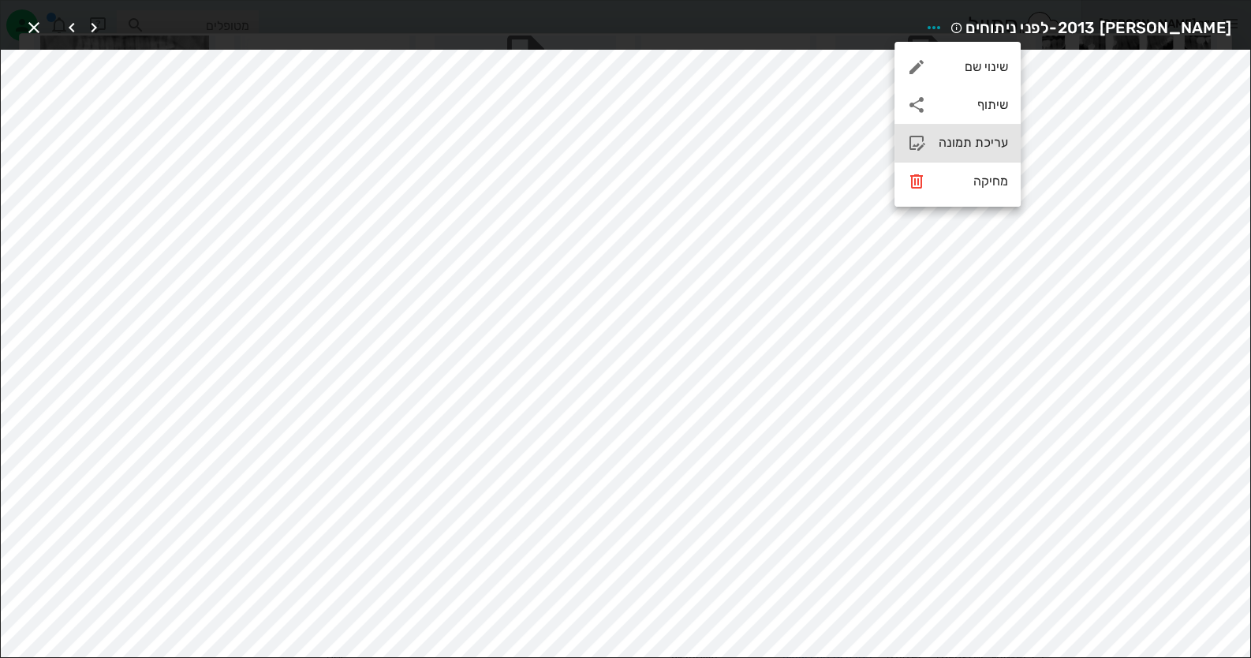
click at [979, 140] on div "עריכת תמונה" at bounding box center [973, 142] width 69 height 15
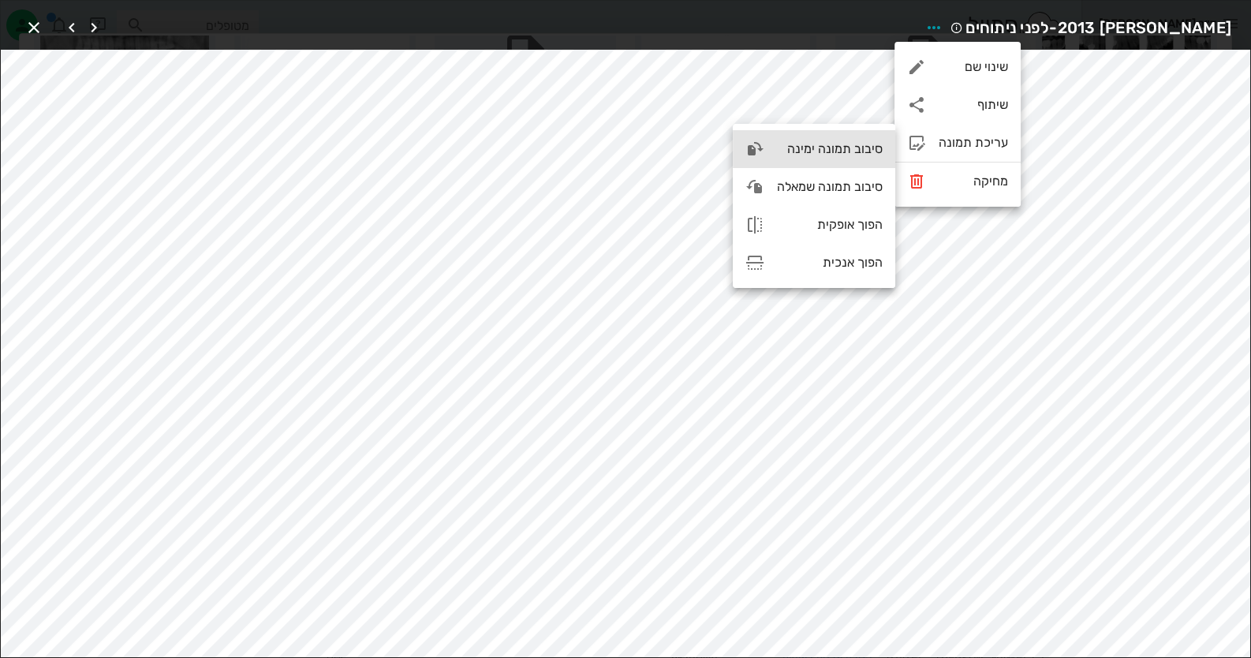
click at [835, 141] on div "סיבוב תמונה ימינה" at bounding box center [830, 148] width 106 height 15
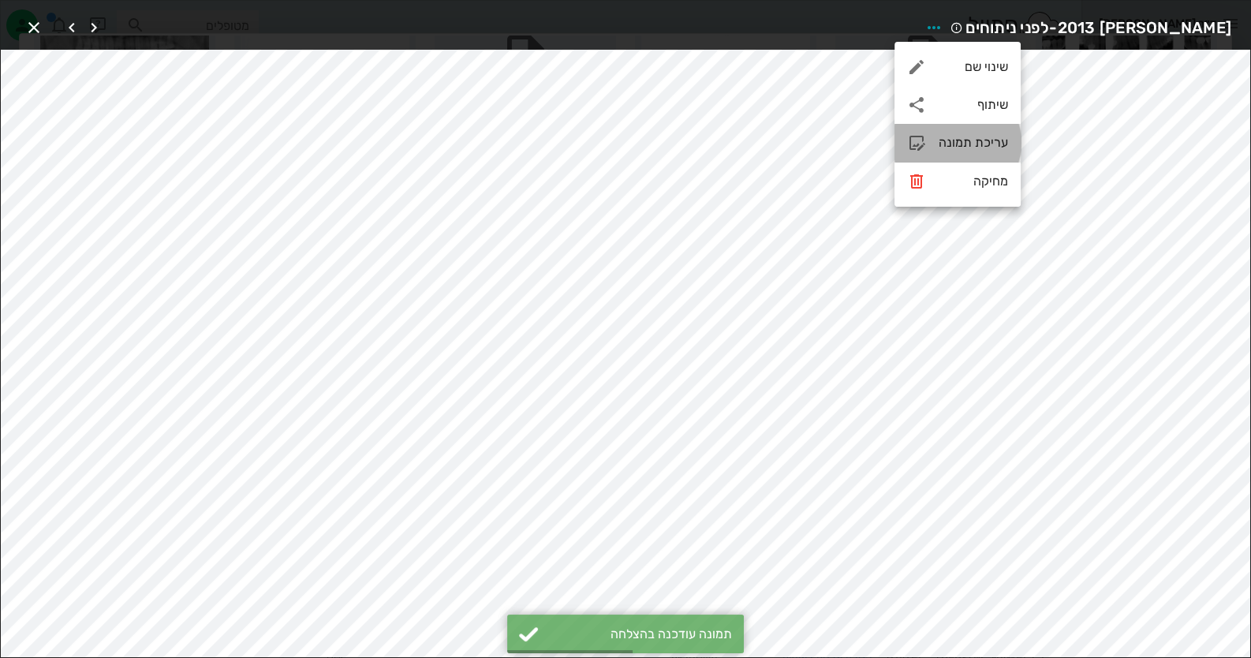
click at [907, 141] on icon at bounding box center [916, 142] width 19 height 19
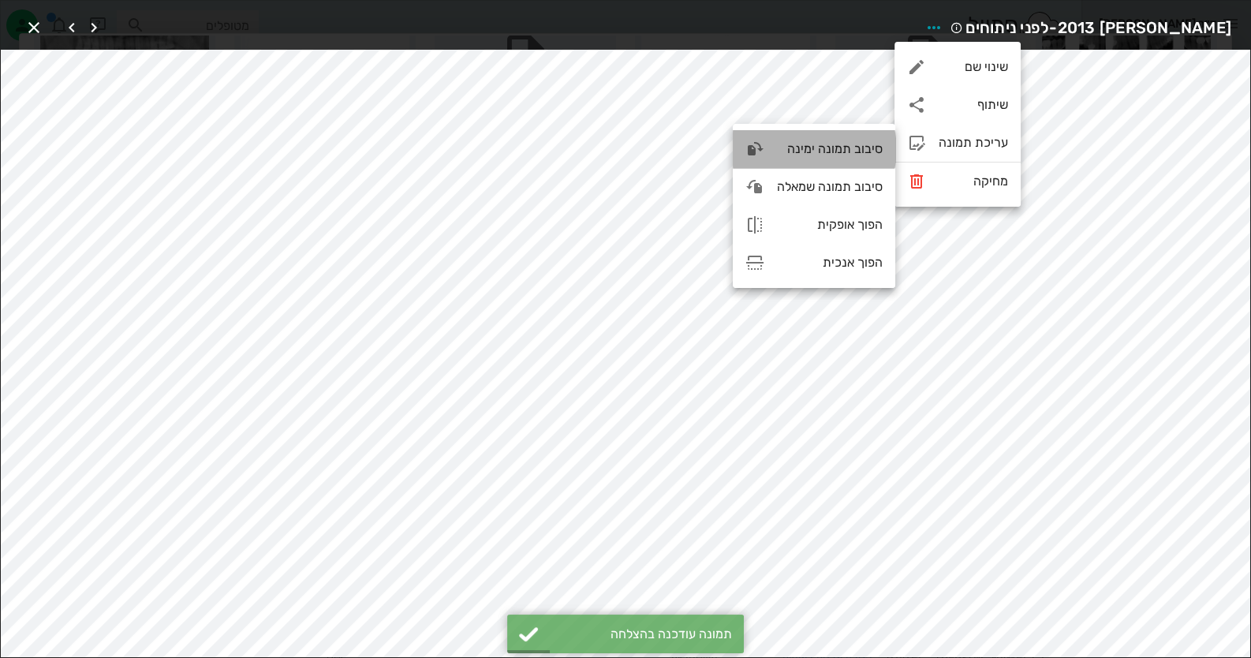
click at [805, 153] on div "סיבוב תמונה ימינה" at bounding box center [830, 148] width 106 height 15
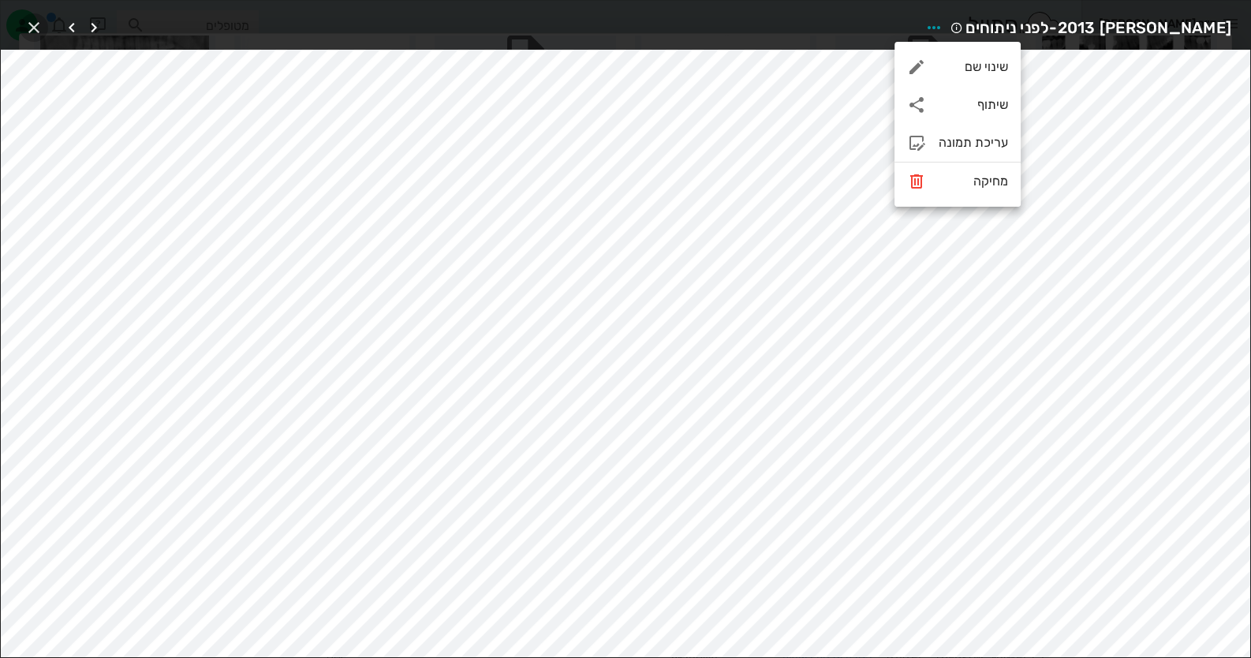
click at [32, 19] on icon "button" at bounding box center [33, 27] width 19 height 19
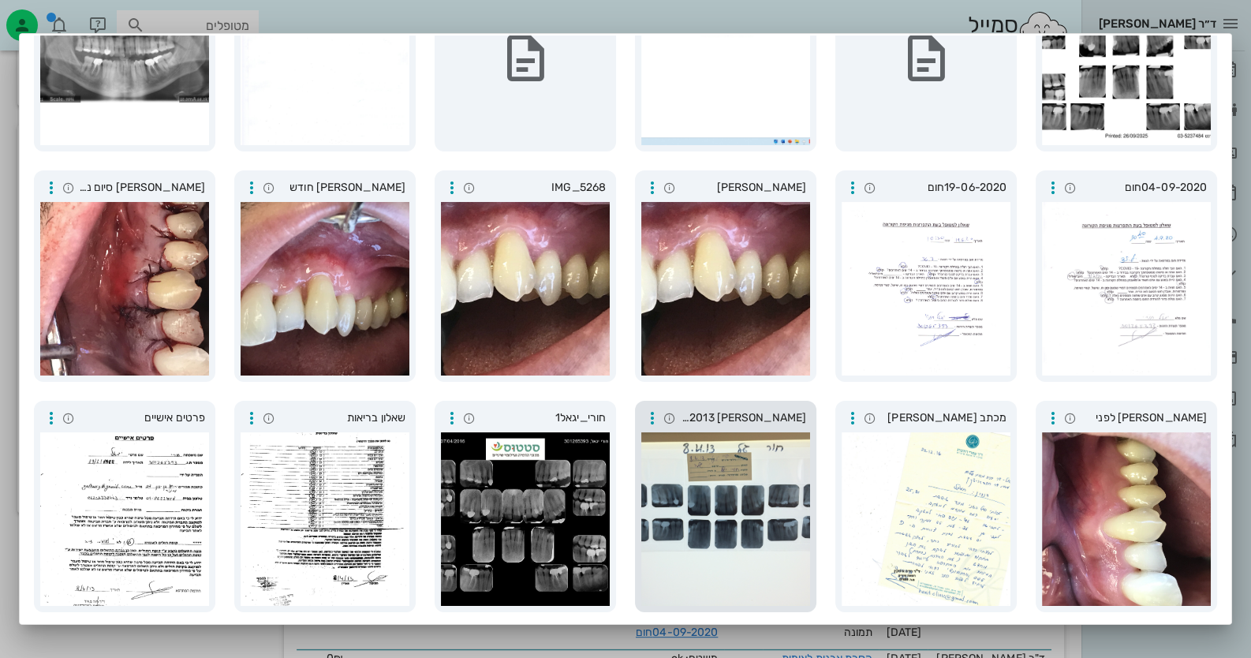
click at [775, 490] on div at bounding box center [725, 519] width 169 height 174
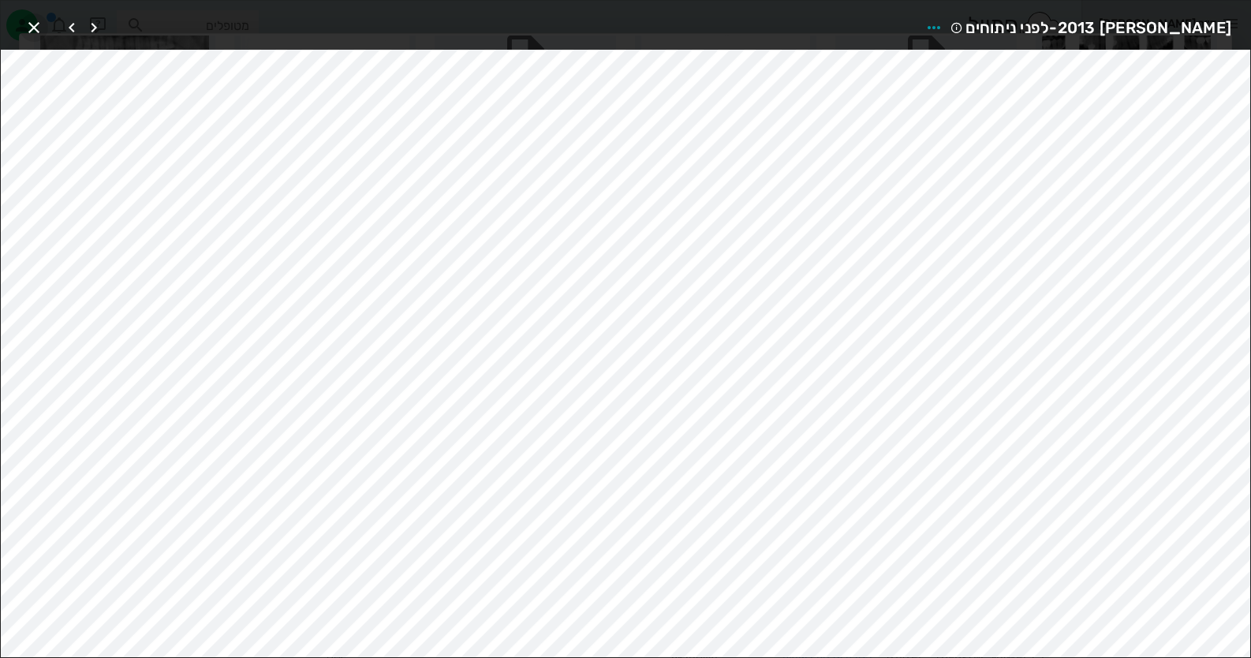
click at [44, 32] on span "button" at bounding box center [34, 27] width 28 height 19
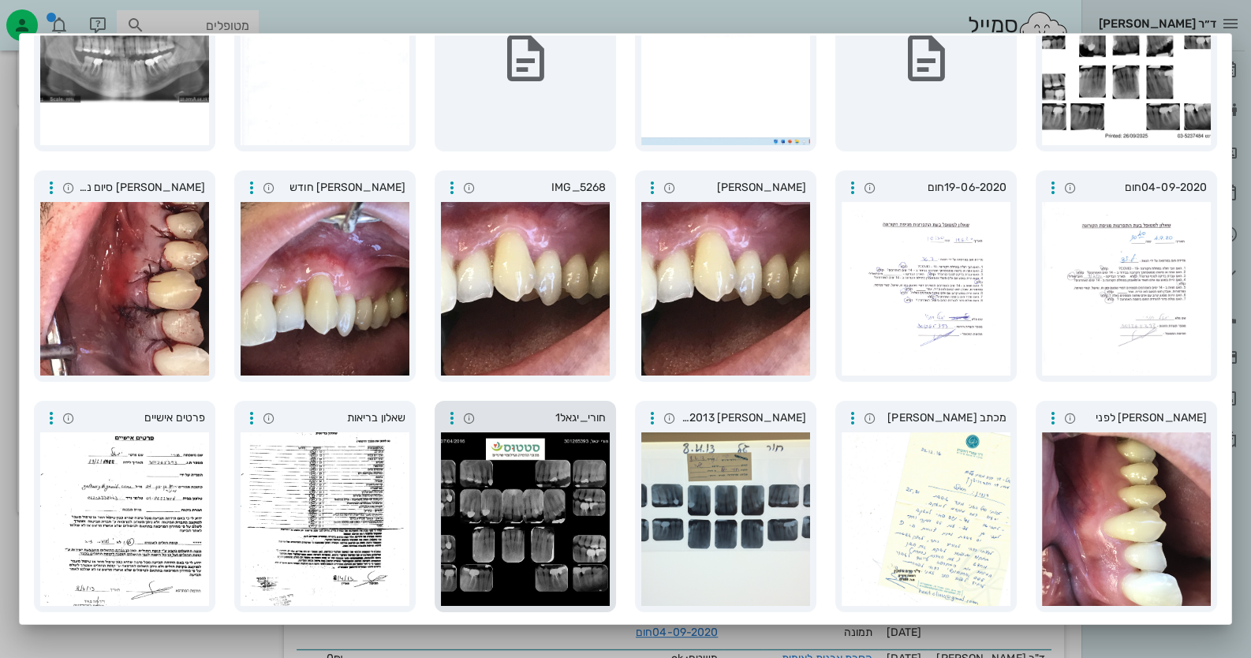
click at [584, 484] on div at bounding box center [525, 519] width 169 height 174
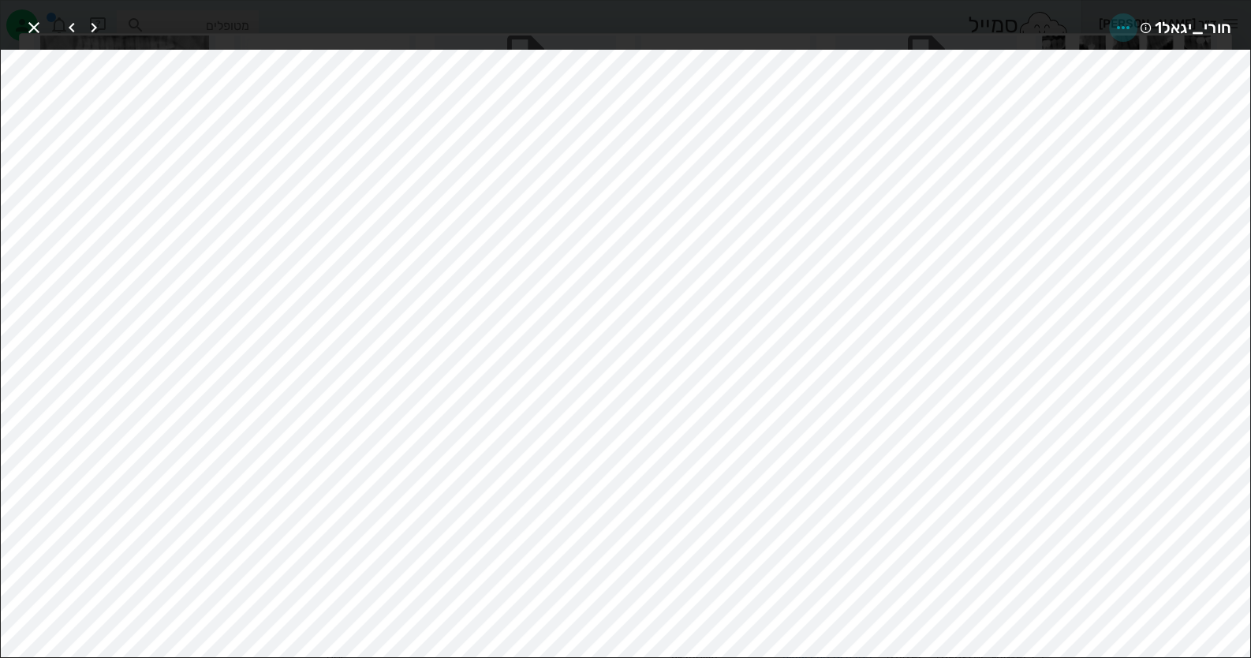
click at [1124, 21] on icon "button" at bounding box center [1123, 27] width 19 height 19
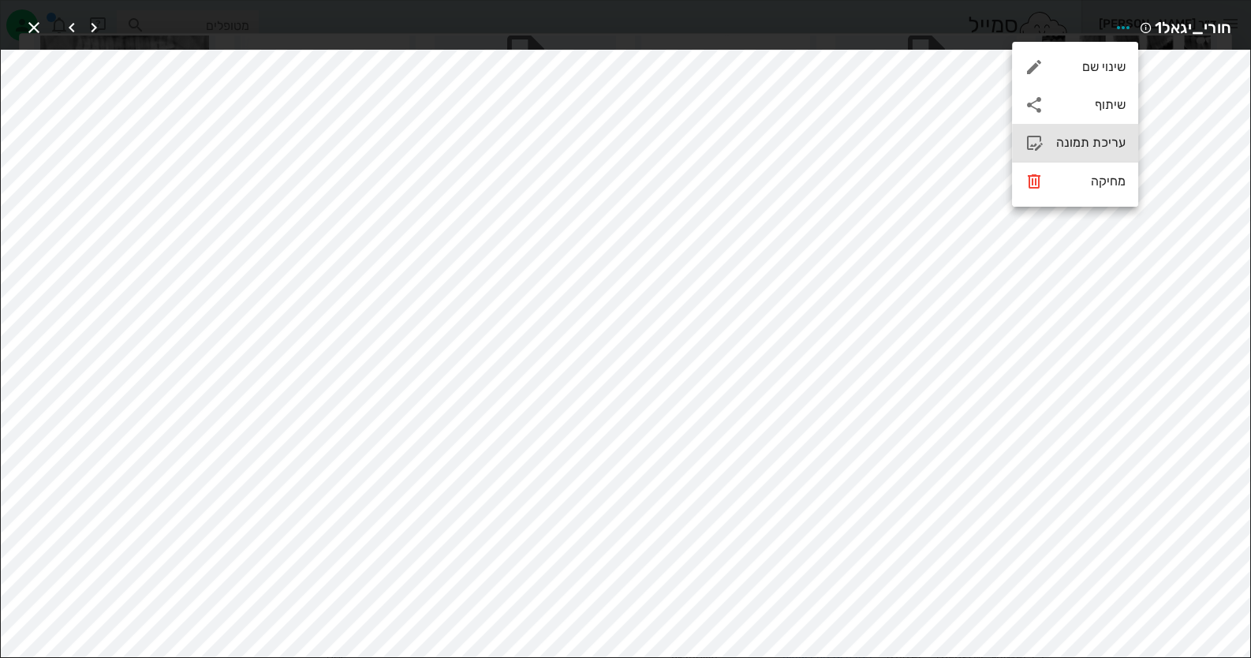
click at [1067, 148] on div "עריכת תמונה" at bounding box center [1090, 142] width 69 height 15
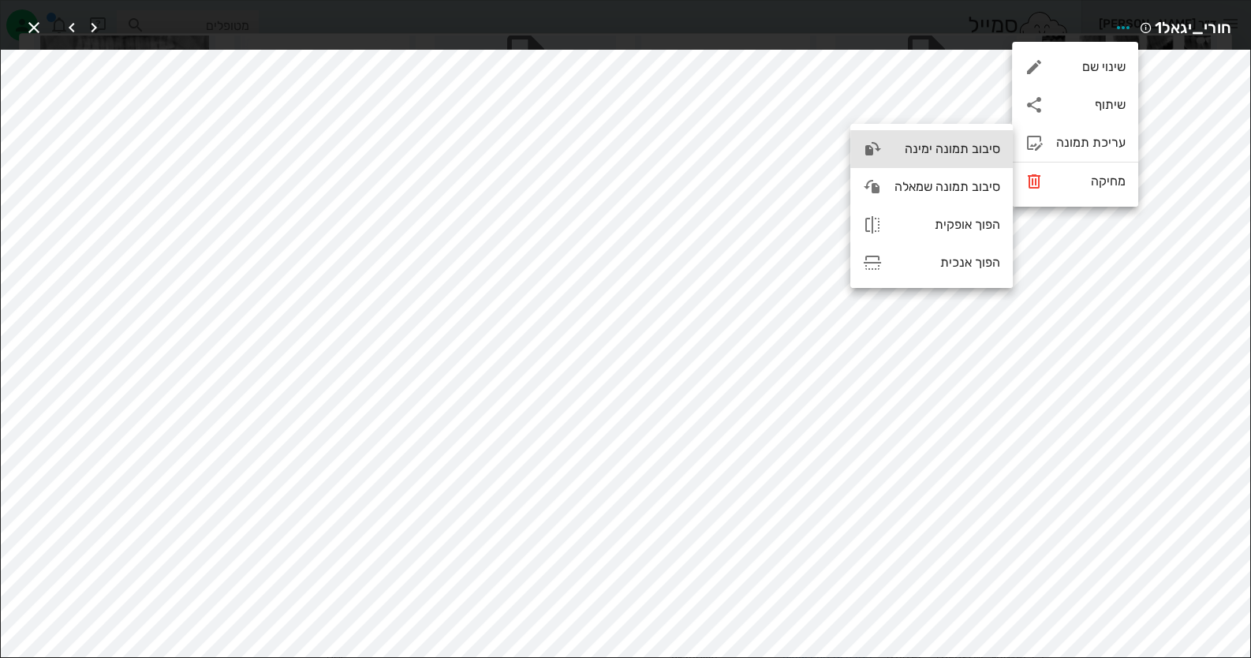
click at [1000, 145] on div "סיבוב תמונה ימינה" at bounding box center [931, 149] width 163 height 38
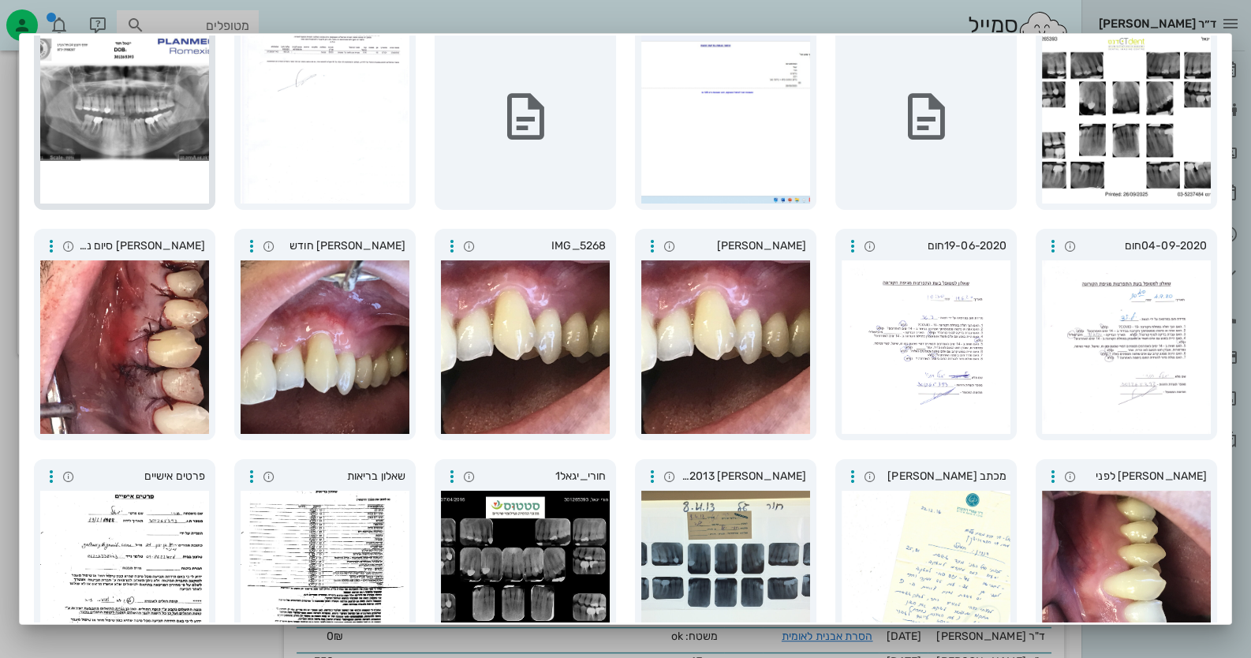
scroll to position [122, 0]
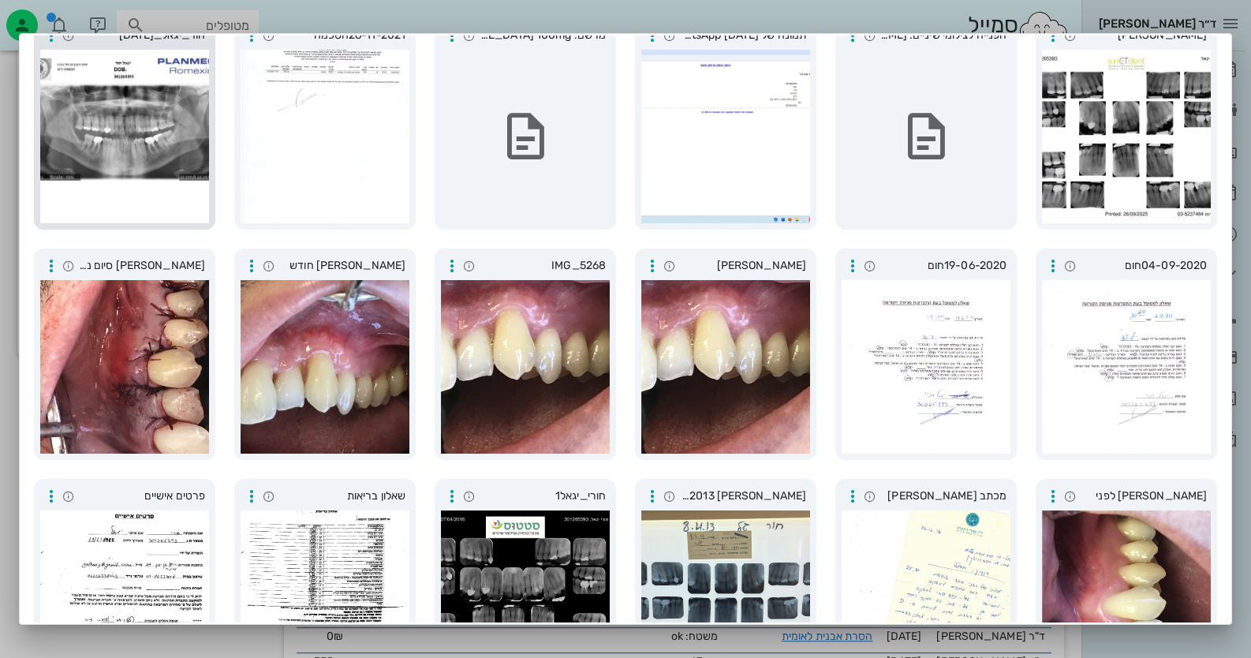
click at [125, 119] on div at bounding box center [124, 137] width 169 height 174
click at [171, 356] on div at bounding box center [124, 367] width 169 height 174
click at [1140, 556] on div at bounding box center [1126, 597] width 169 height 174
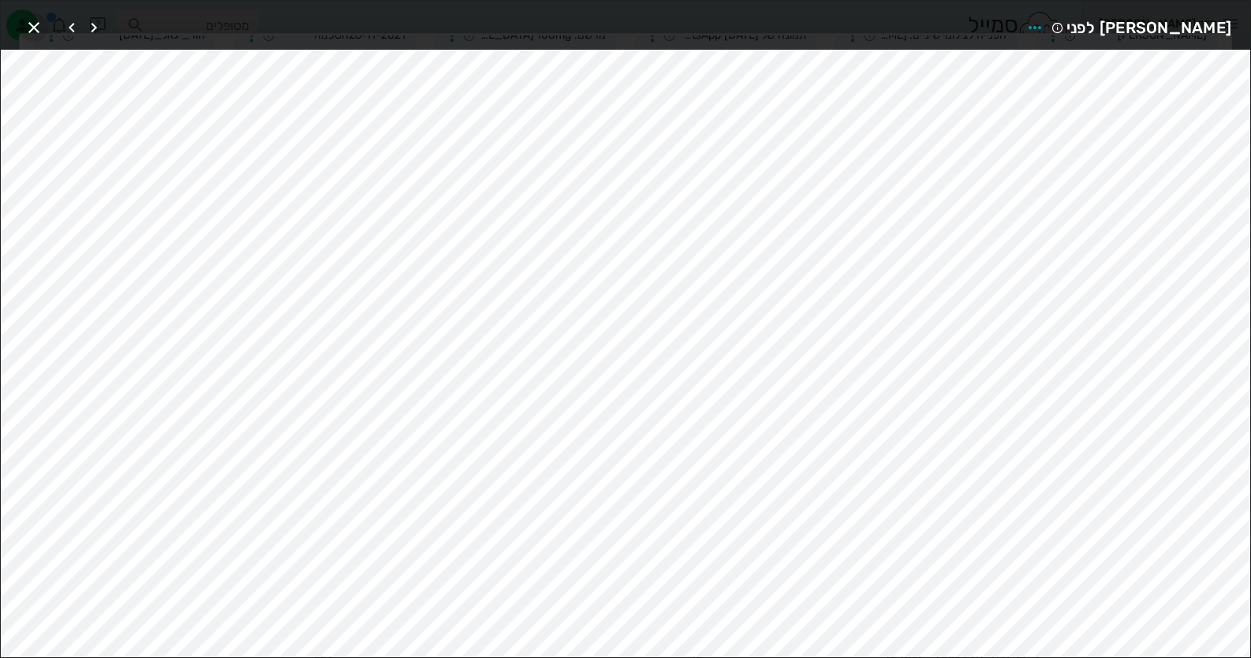
click at [28, 23] on icon "button" at bounding box center [33, 27] width 19 height 19
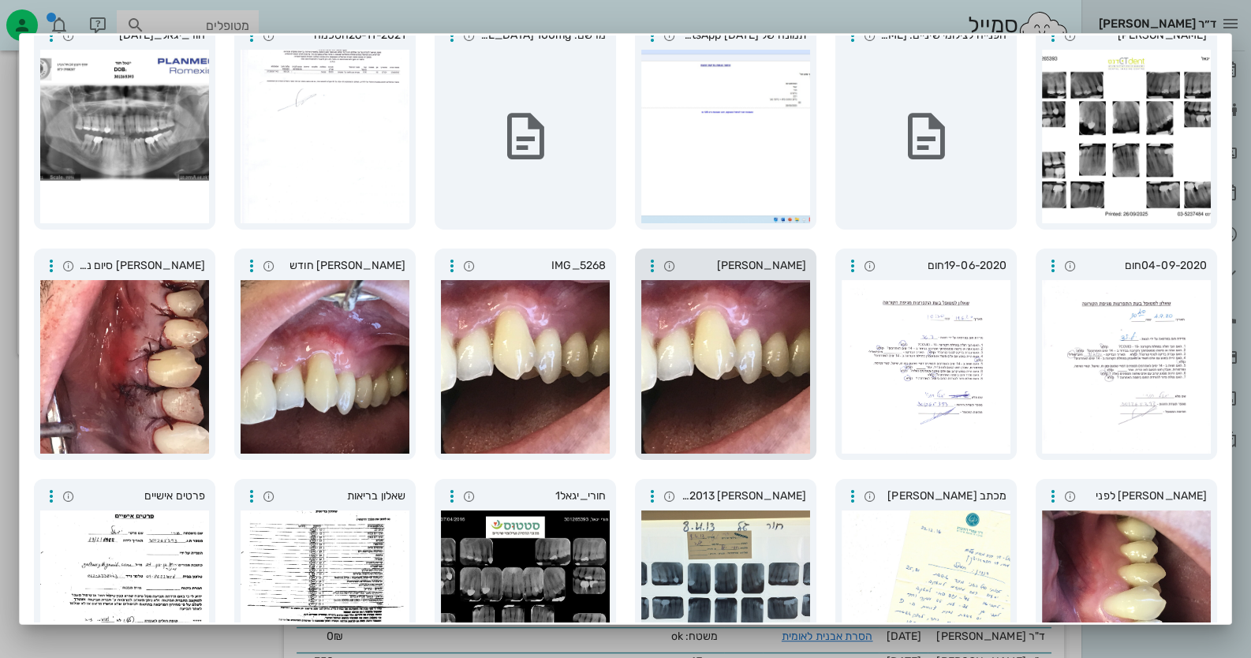
click at [798, 390] on div at bounding box center [725, 367] width 169 height 174
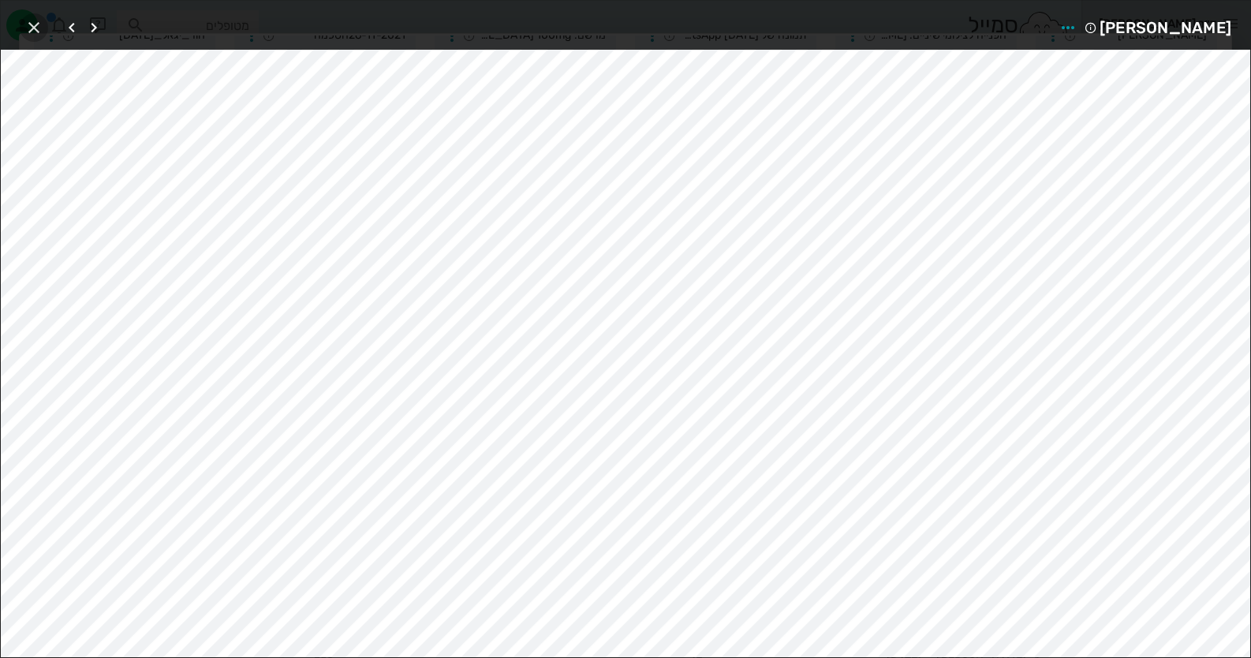
click at [28, 21] on icon "button" at bounding box center [33, 27] width 19 height 19
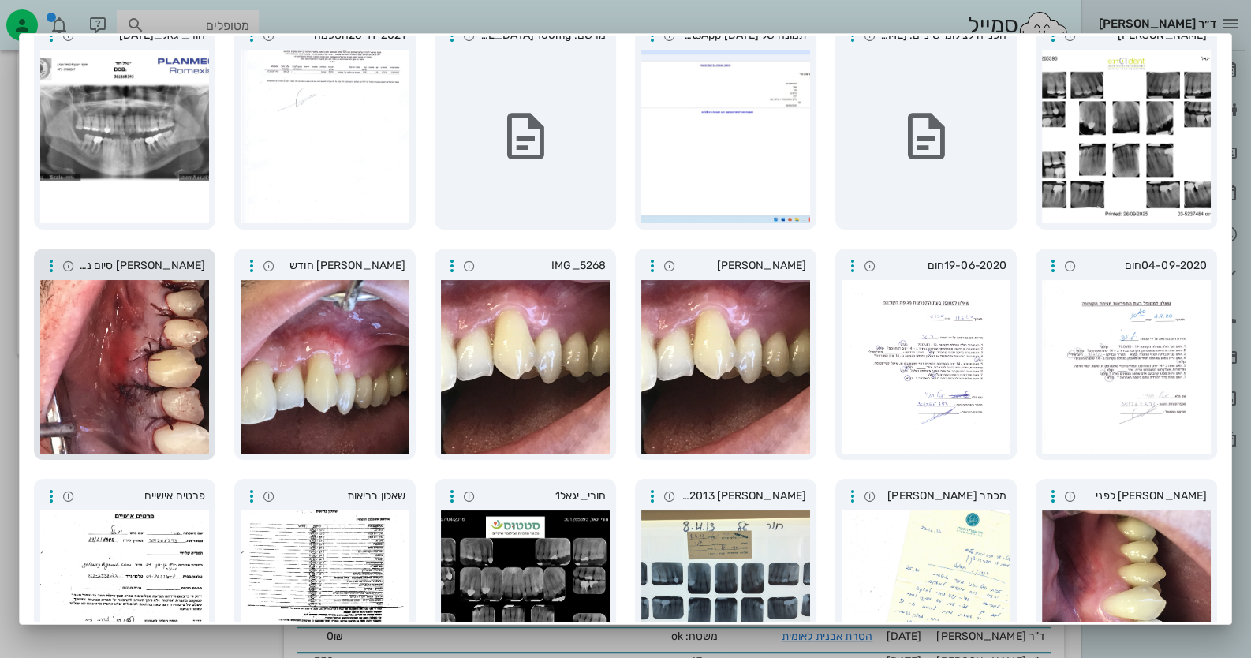
click at [194, 303] on div at bounding box center [124, 367] width 169 height 174
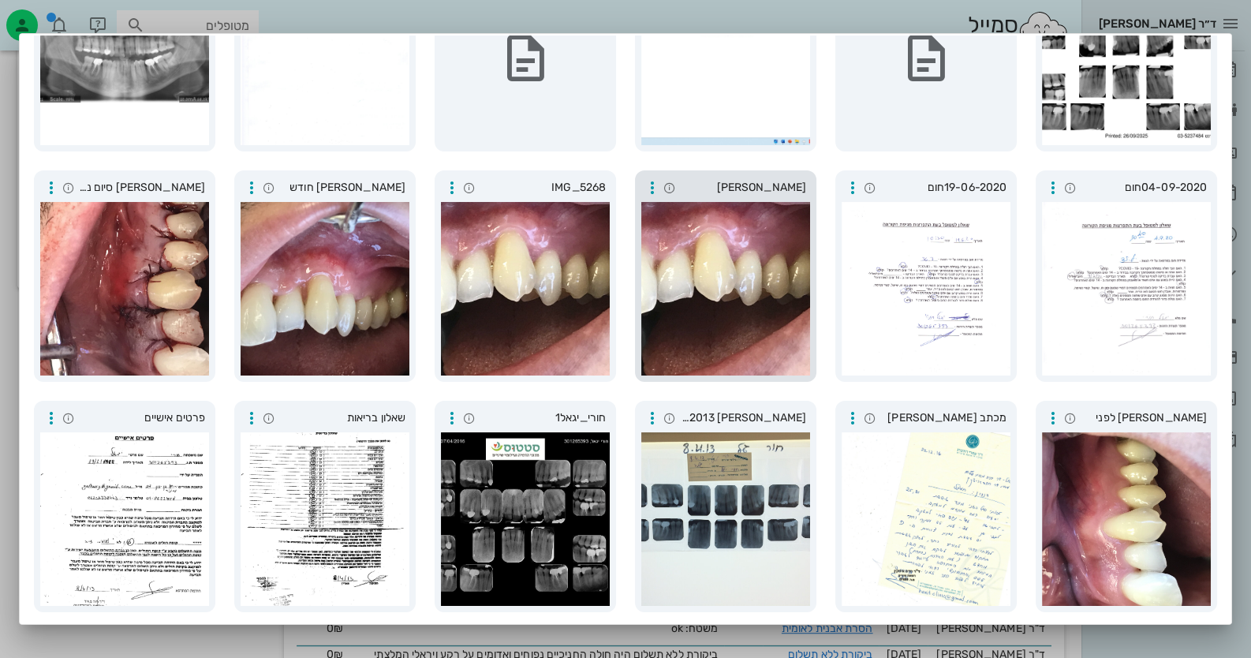
scroll to position [1253, 0]
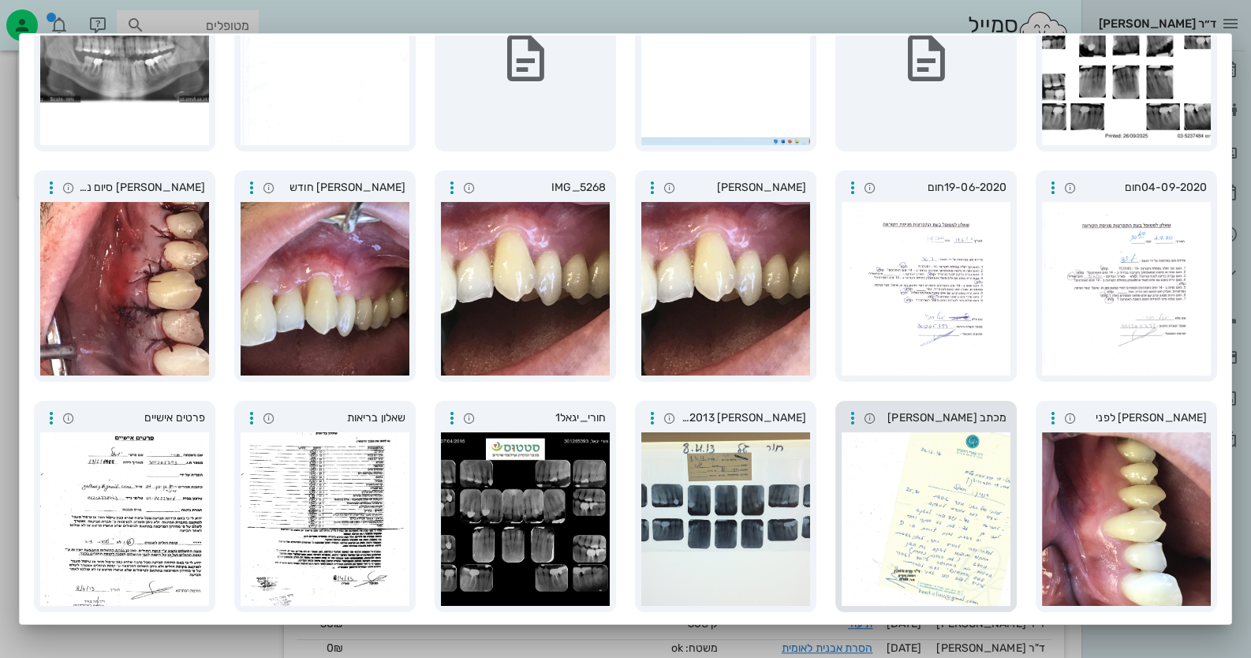
click at [939, 450] on div at bounding box center [926, 519] width 169 height 174
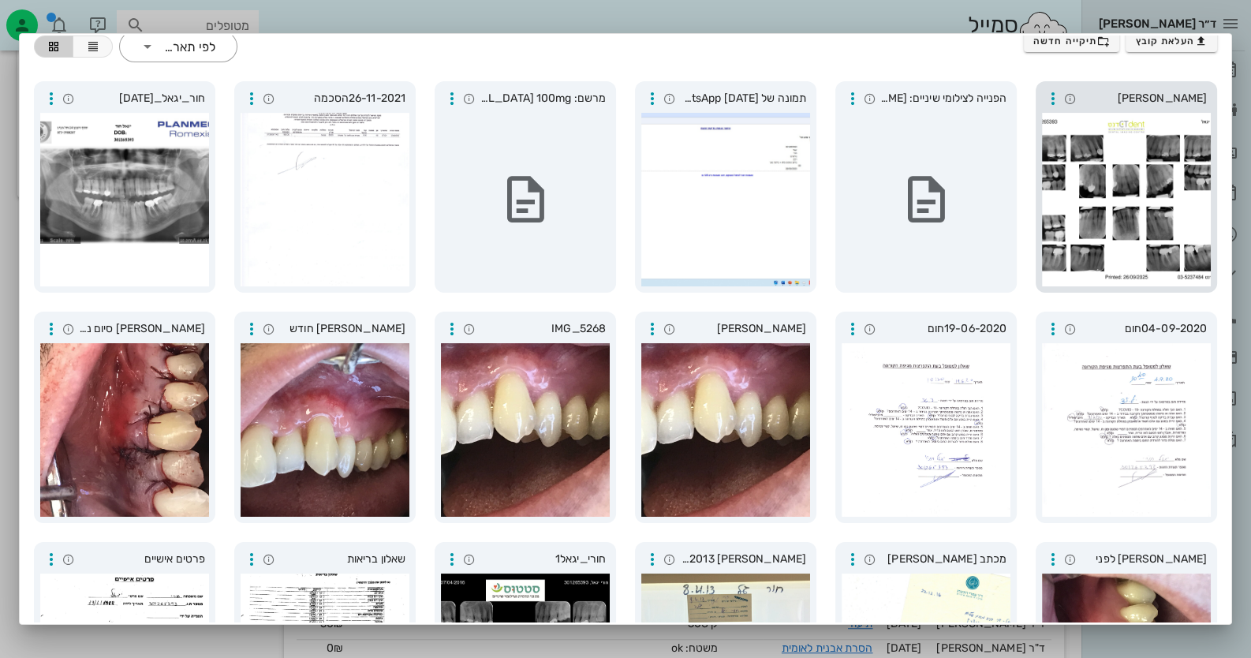
scroll to position [0, 0]
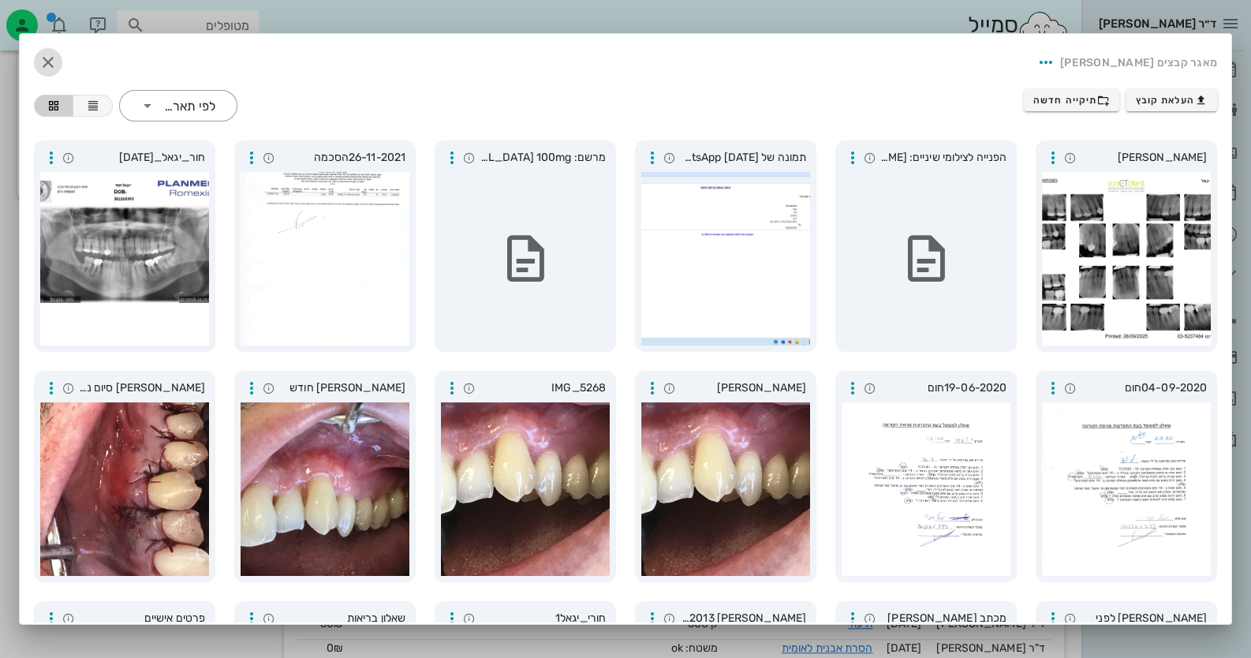
click at [58, 63] on icon "button" at bounding box center [48, 62] width 19 height 19
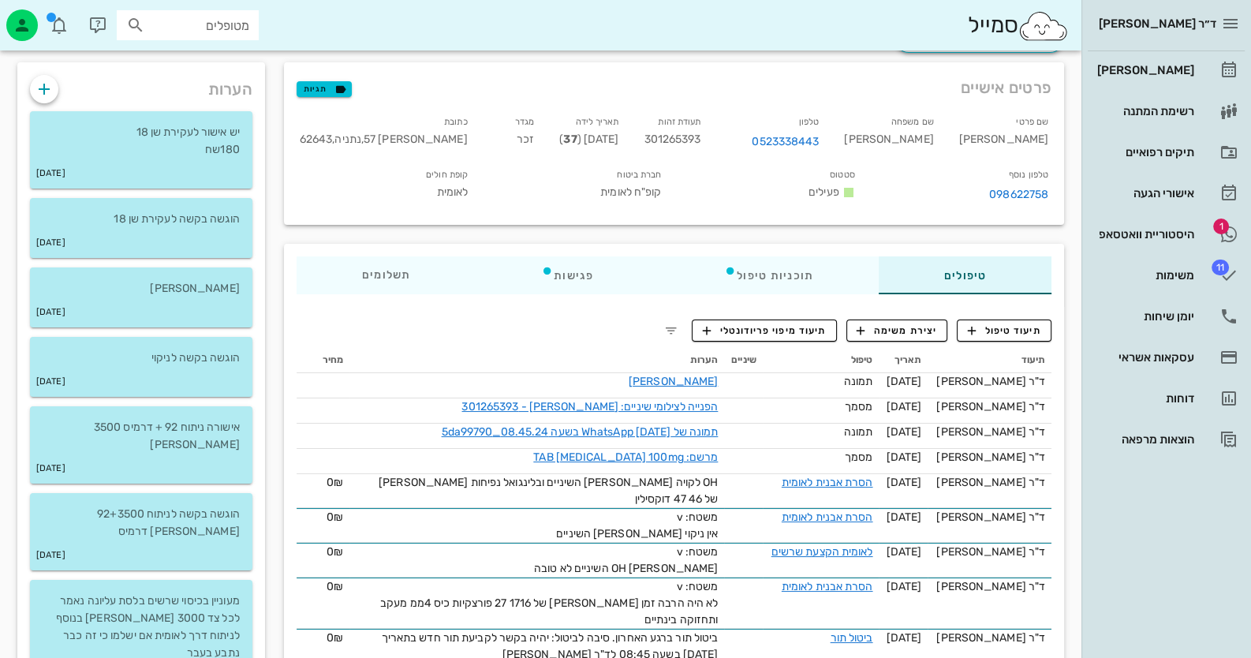
scroll to position [69, 0]
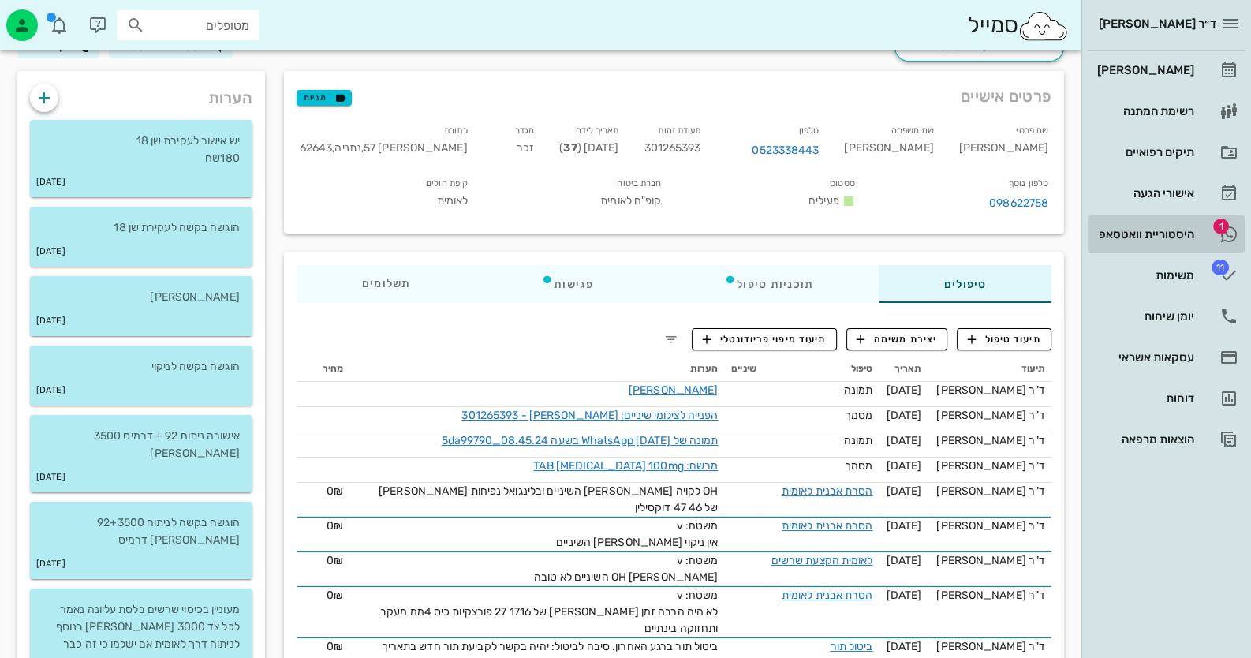
click at [1101, 235] on div "היסטוריית וואטסאפ" at bounding box center [1144, 234] width 100 height 13
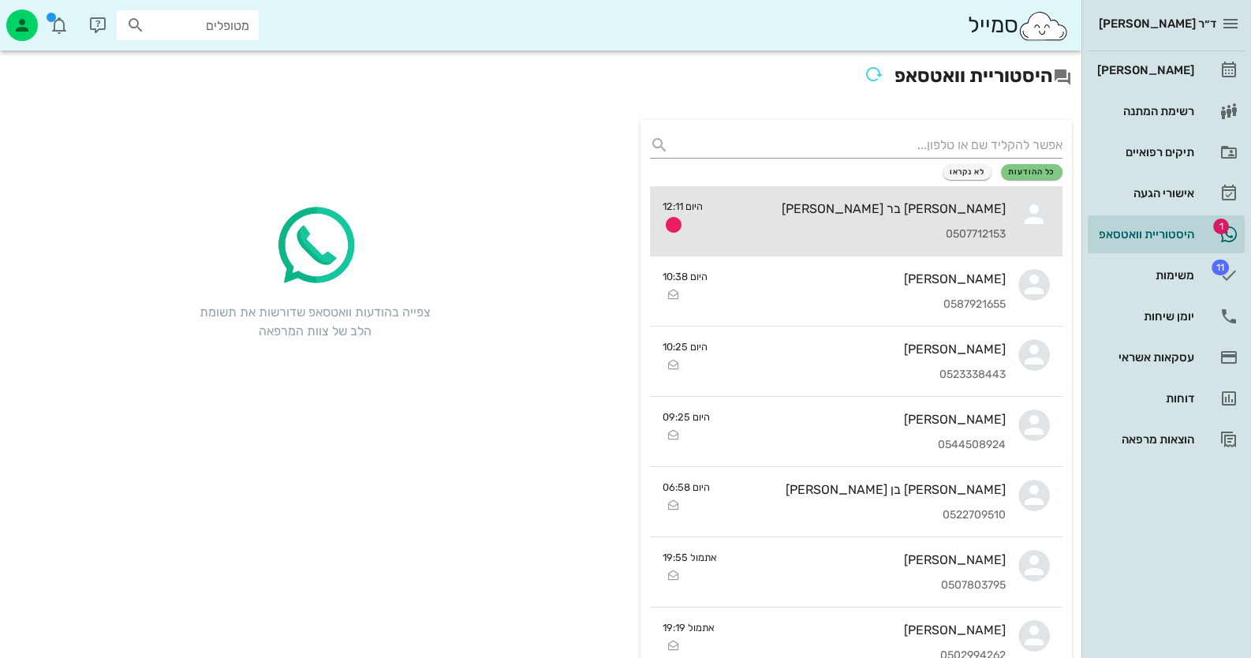
click at [970, 236] on div "0507712153" at bounding box center [861, 234] width 290 height 13
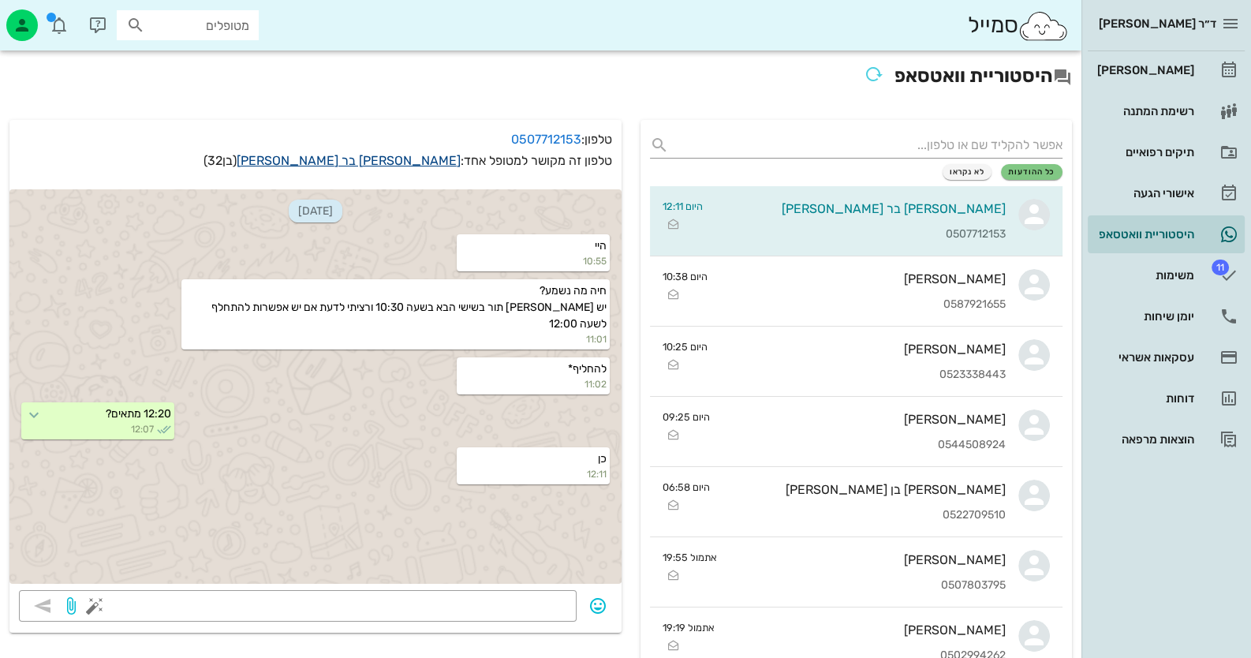
click at [395, 163] on link "[PERSON_NAME] בר [PERSON_NAME]" at bounding box center [349, 160] width 224 height 15
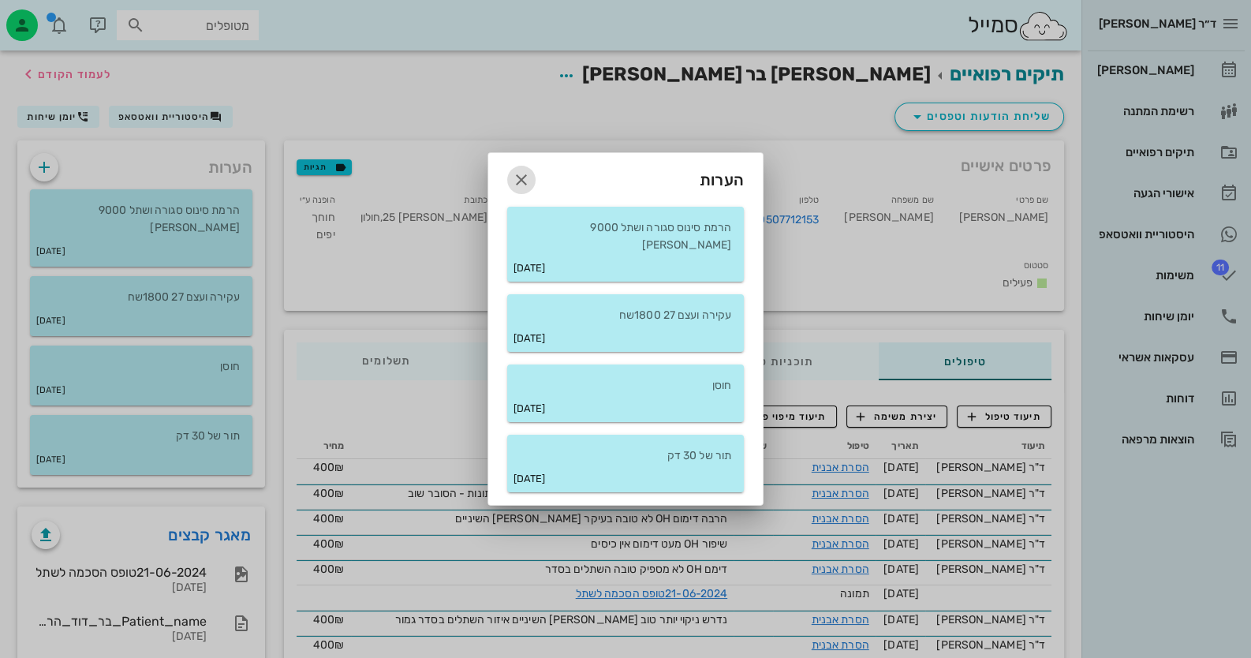
click at [531, 184] on span "button" at bounding box center [521, 179] width 28 height 19
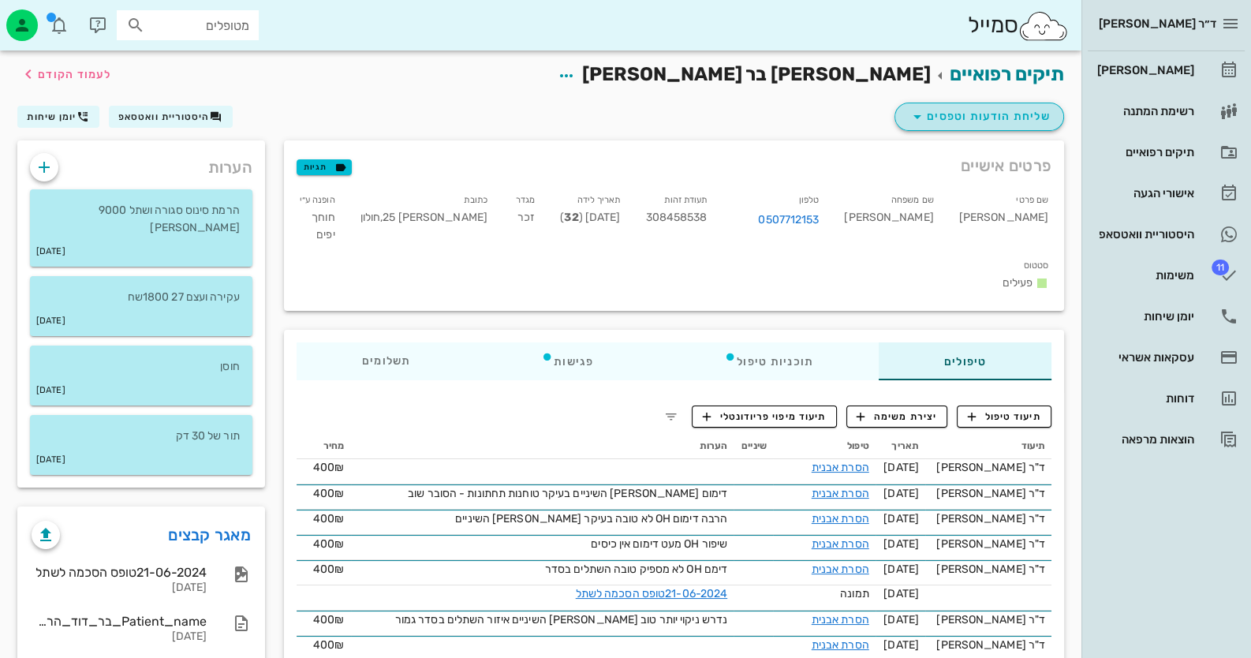
click at [943, 118] on span "שליחת הודעות וטפסים" at bounding box center [979, 116] width 143 height 19
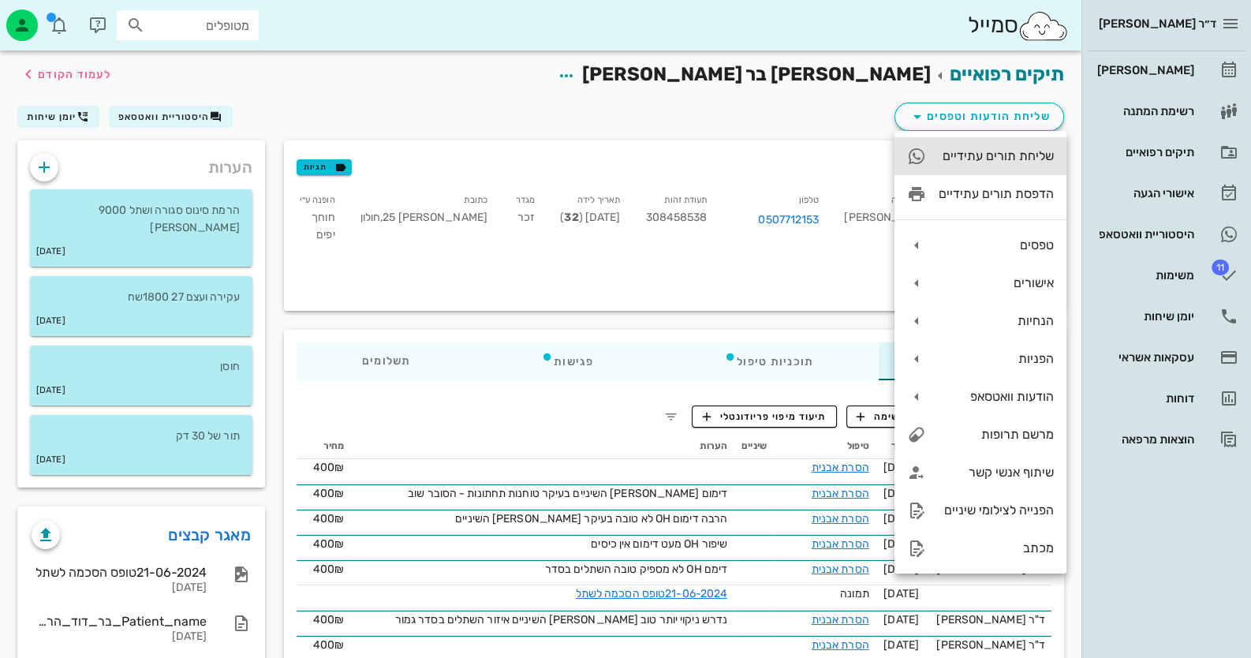
click at [974, 157] on div "שליחת תורים עתידיים" at bounding box center [996, 155] width 115 height 15
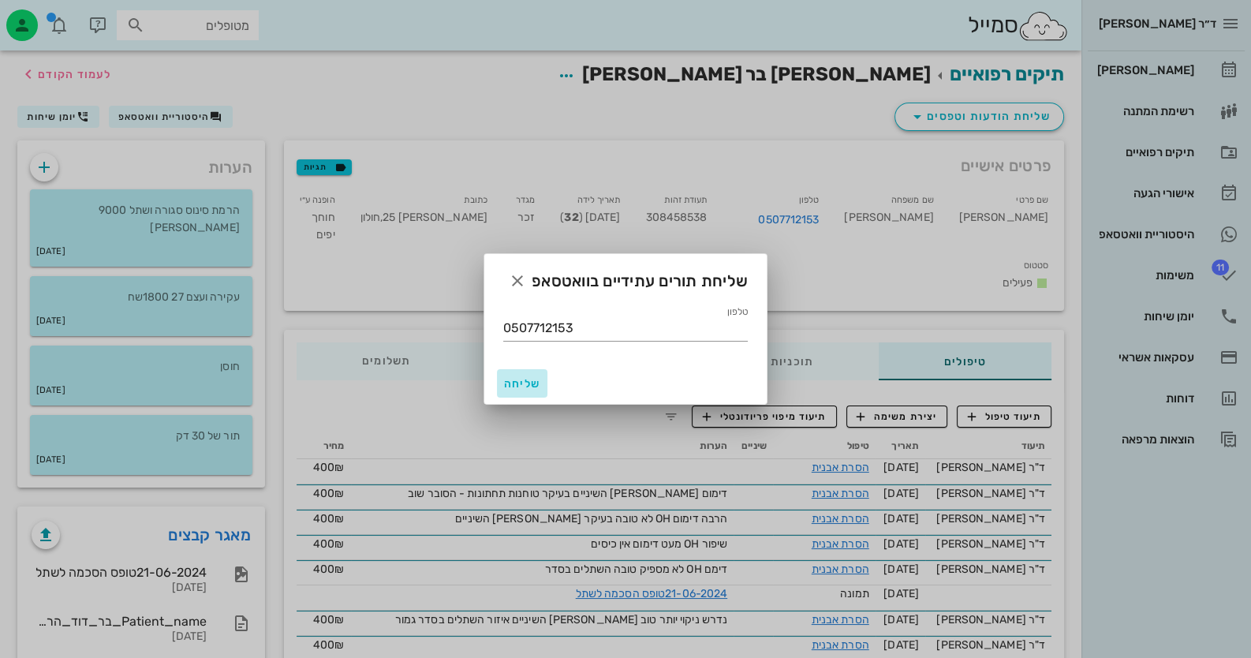
click at [500, 389] on button "שליחה" at bounding box center [522, 383] width 50 height 28
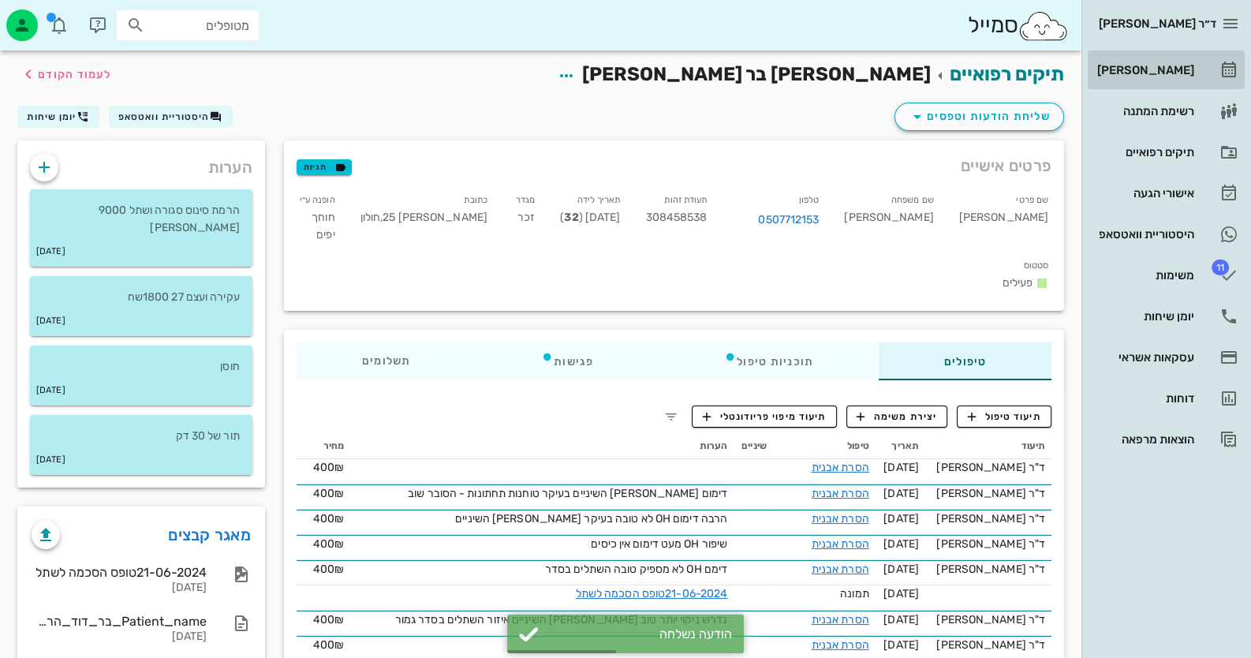
click at [1164, 73] on div "[PERSON_NAME]" at bounding box center [1144, 70] width 100 height 13
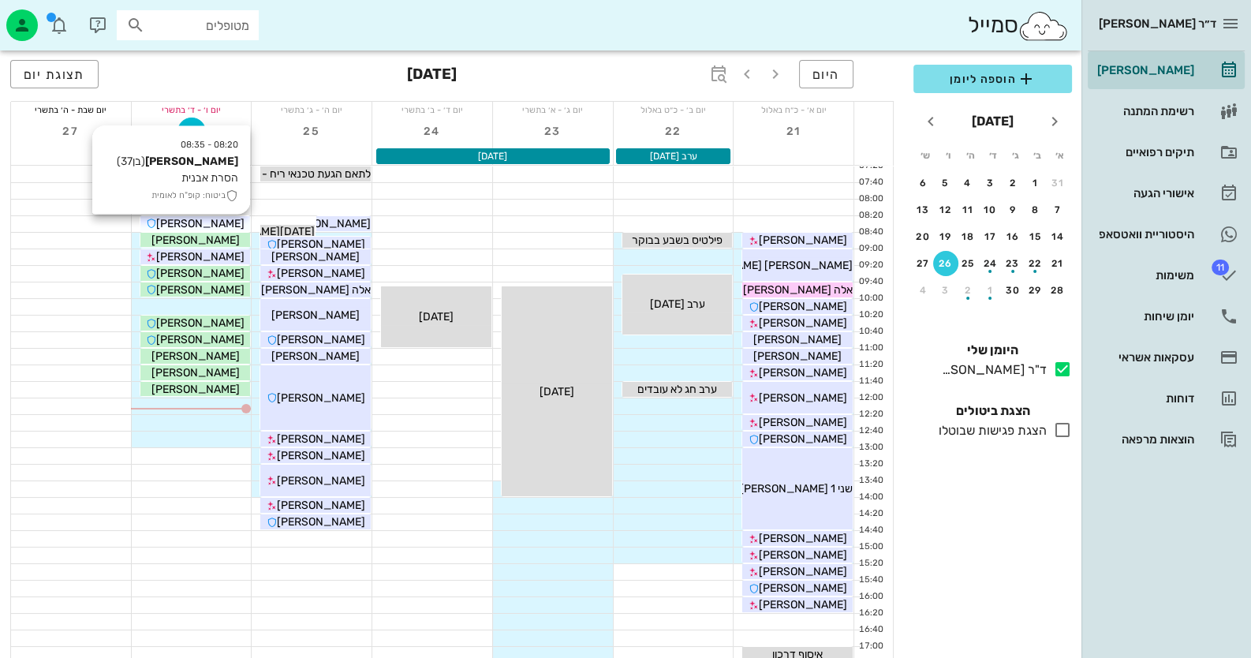
click at [226, 219] on div "[PERSON_NAME]" at bounding box center [195, 223] width 110 height 17
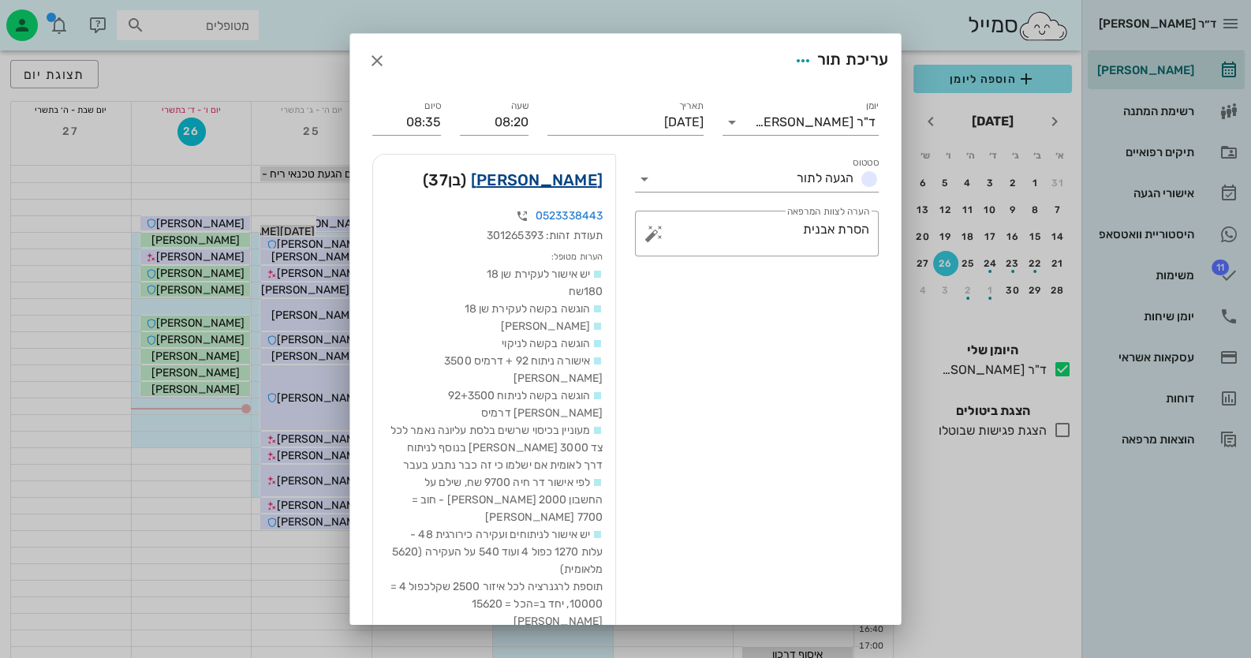
click at [583, 181] on link "[PERSON_NAME]" at bounding box center [537, 179] width 132 height 25
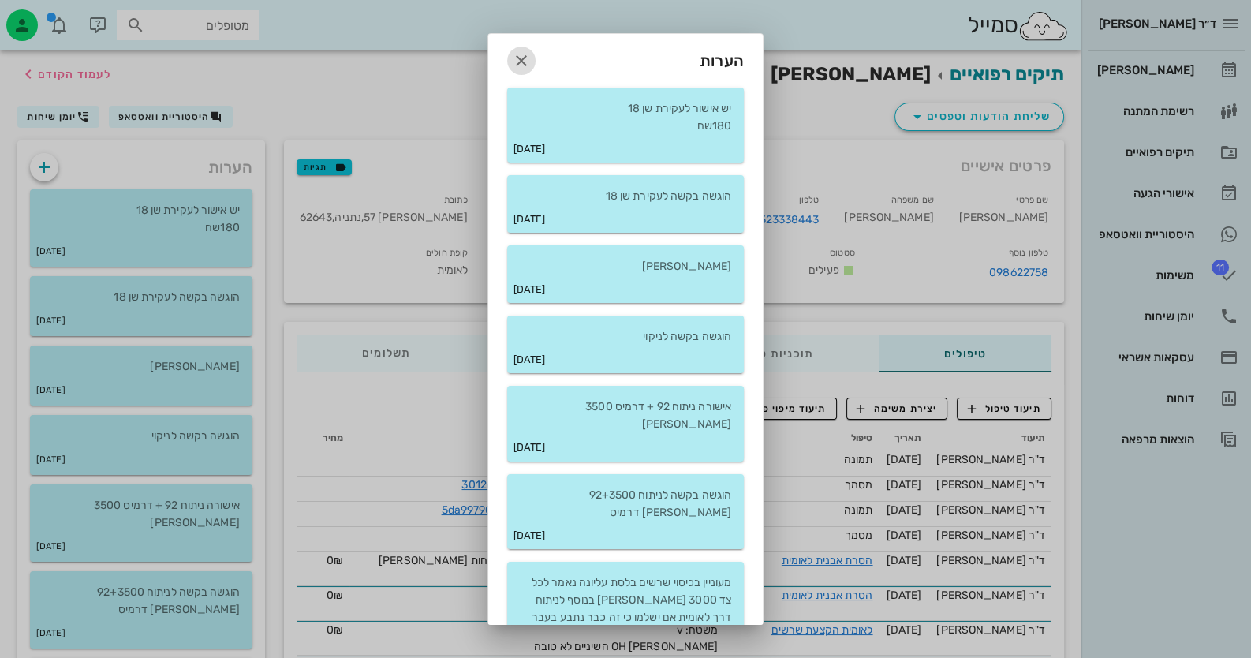
click at [524, 56] on icon "button" at bounding box center [521, 60] width 19 height 19
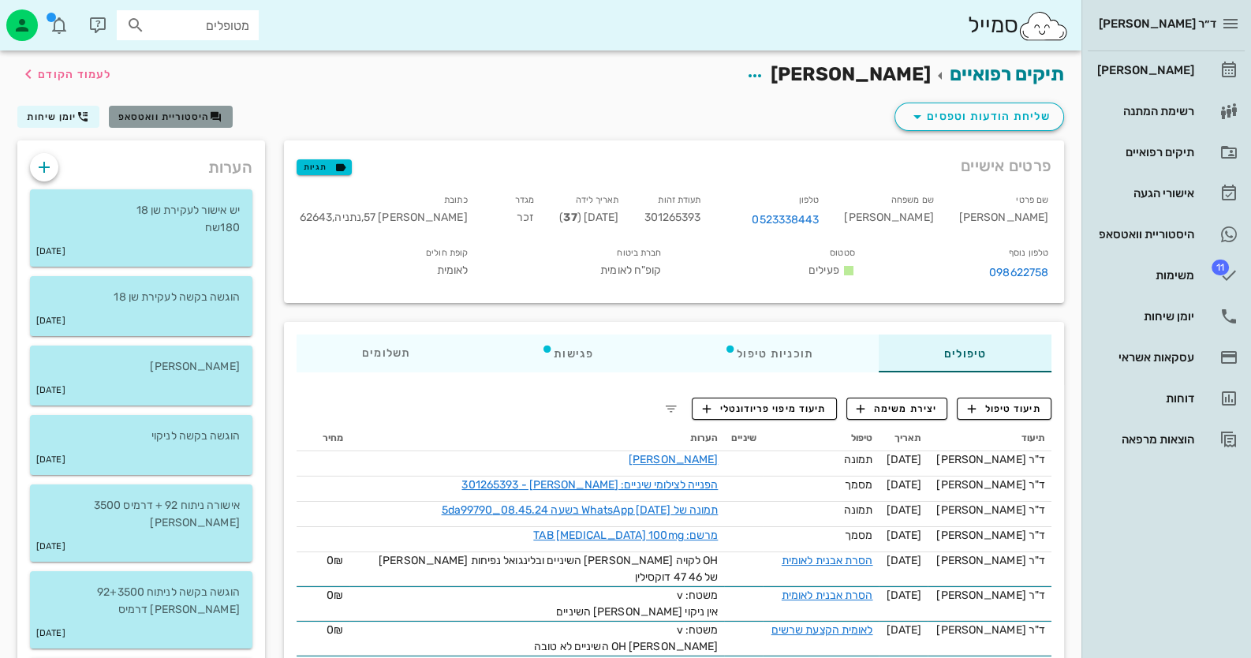
click at [117, 118] on button "היסטוריית וואטסאפ" at bounding box center [171, 117] width 124 height 22
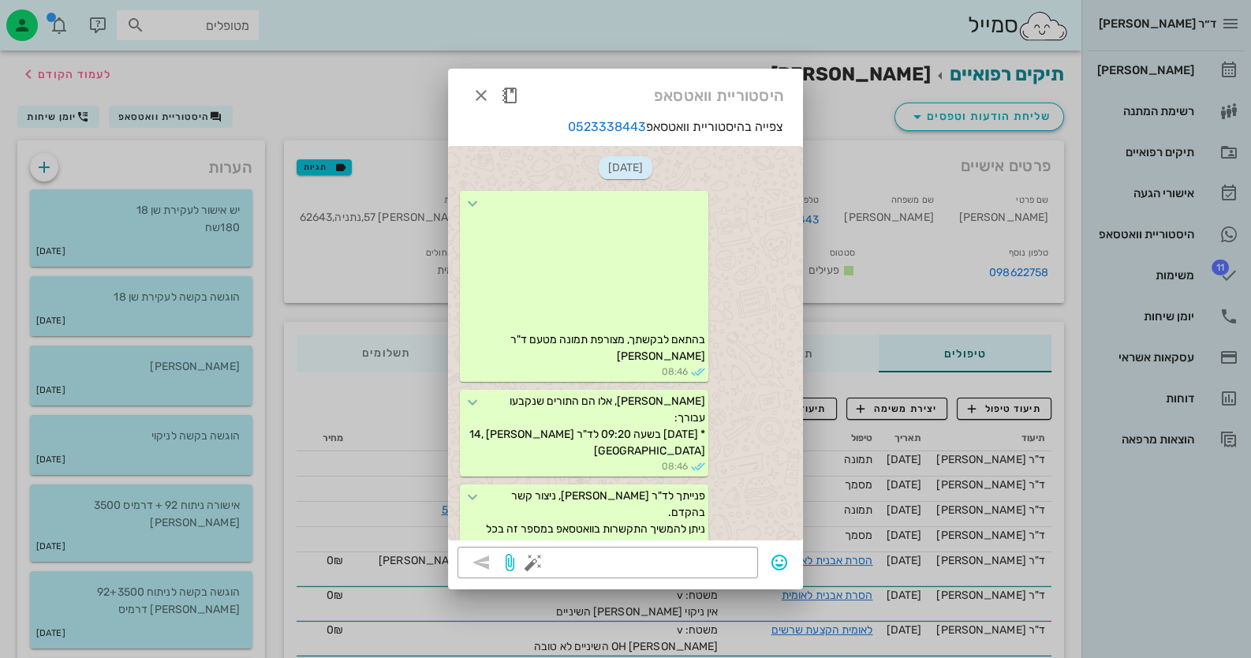
scroll to position [716, 0]
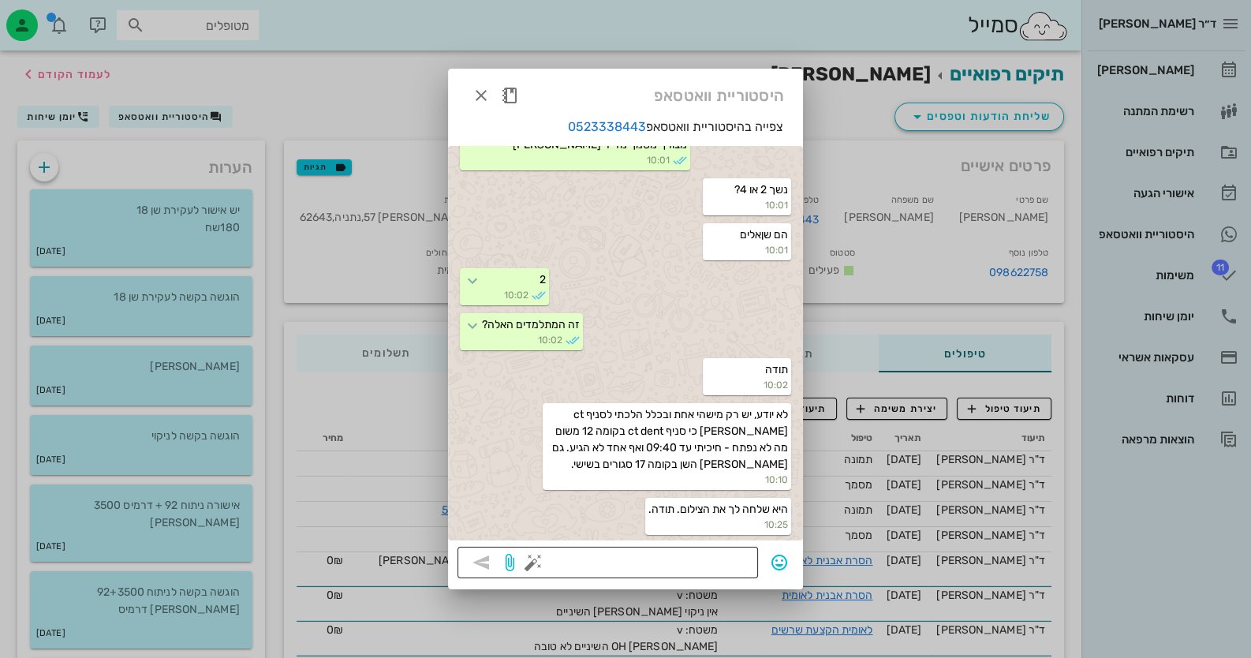
click at [728, 563] on textarea at bounding box center [642, 563] width 212 height 25
type textarea "בצילום אין משהו חריג - נעקוב"
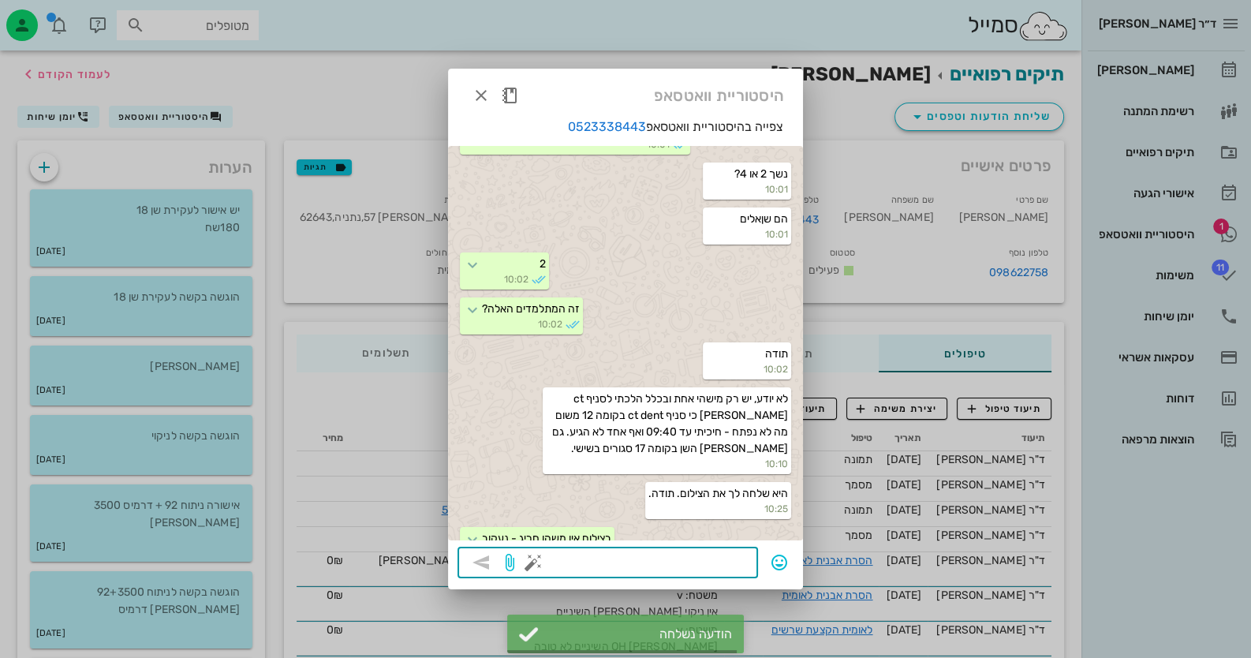
scroll to position [760, 0]
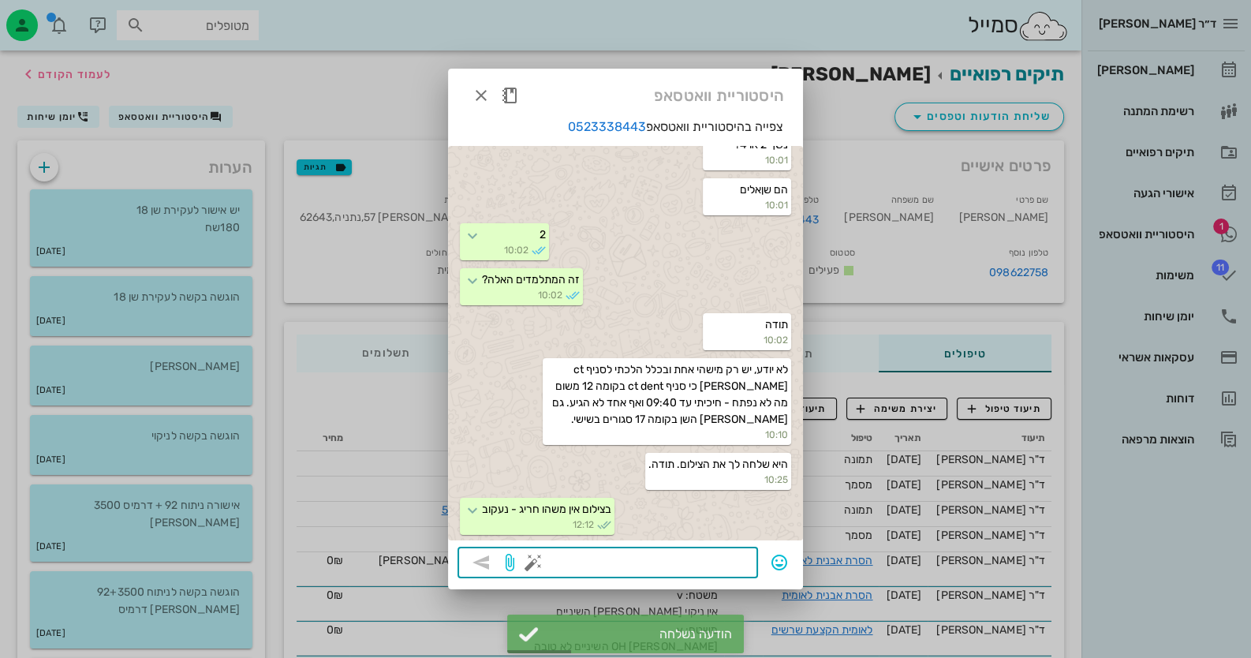
click at [1138, 236] on div at bounding box center [625, 329] width 1251 height 658
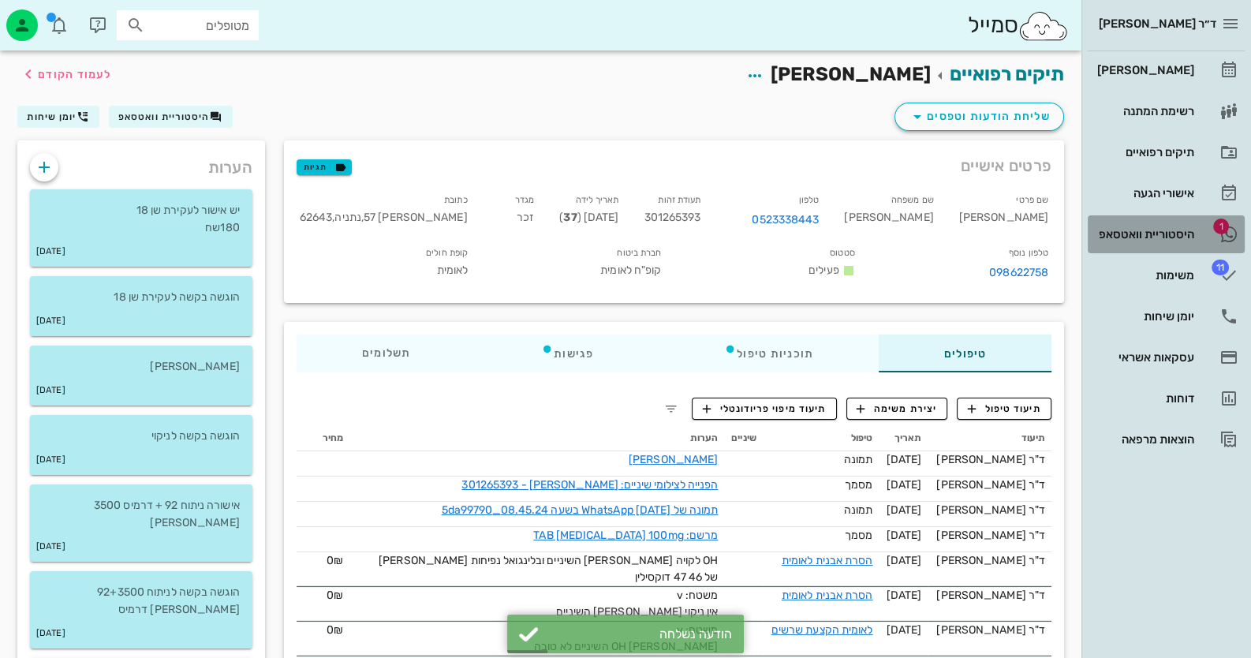
click at [1140, 236] on div "היסטוריית וואטסאפ" at bounding box center [1144, 234] width 100 height 13
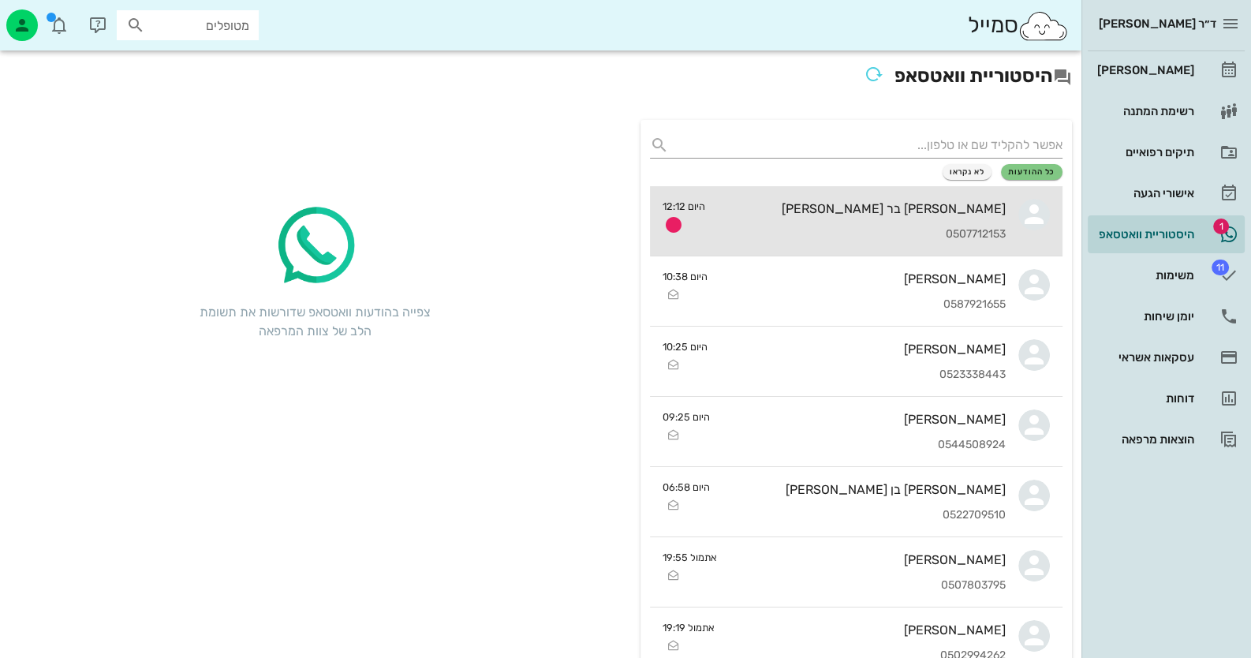
click at [996, 195] on div "[PERSON_NAME] בר [PERSON_NAME] 0507712153" at bounding box center [862, 220] width 288 height 69
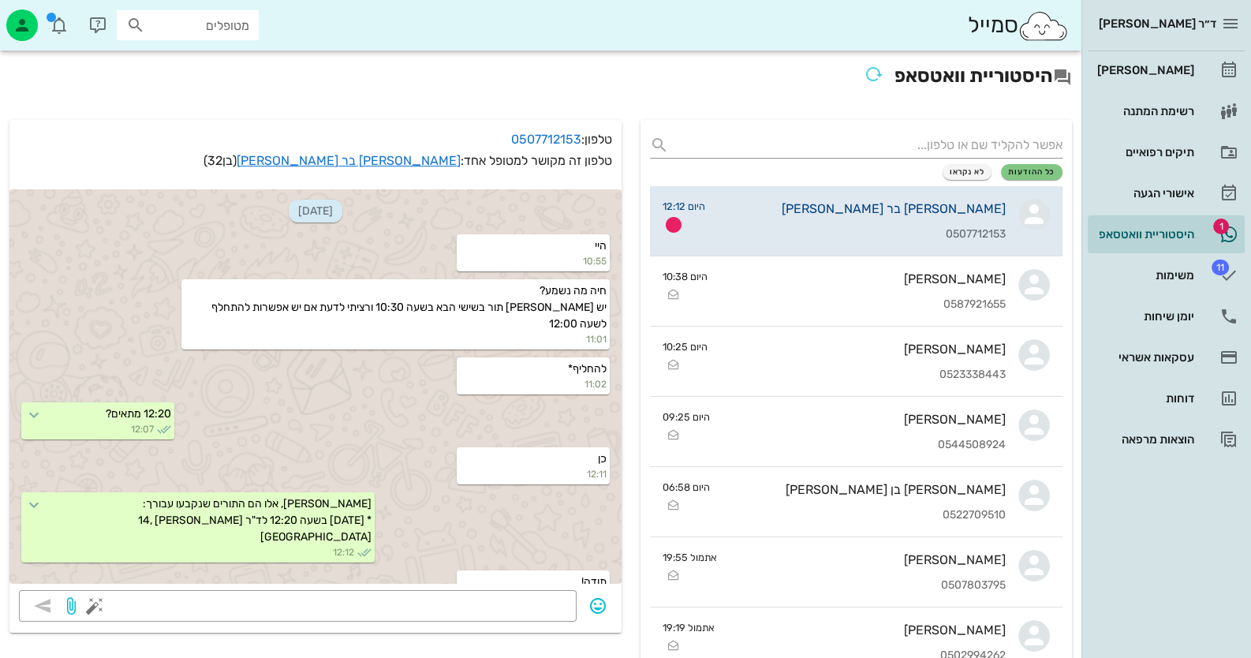
scroll to position [45, 0]
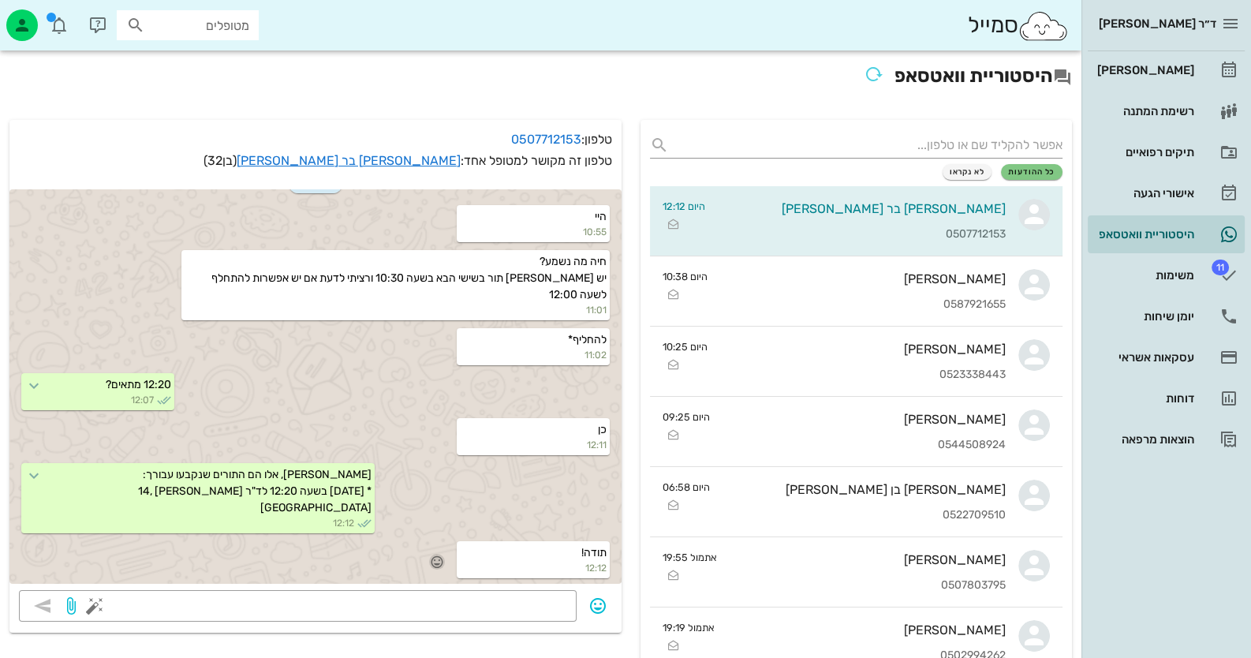
click at [442, 556] on icon "button" at bounding box center [437, 562] width 14 height 14
click at [288, 542] on div "🙏" at bounding box center [282, 539] width 28 height 30
click at [1154, 60] on div "[PERSON_NAME]" at bounding box center [1144, 70] width 100 height 25
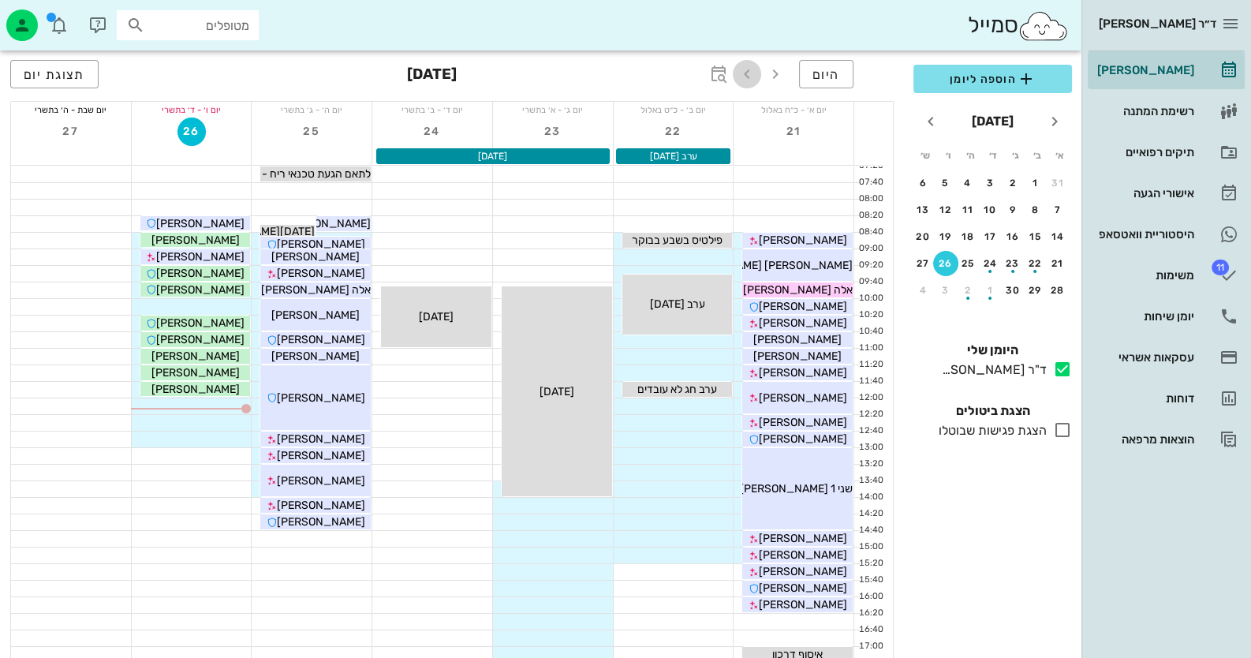
click at [751, 73] on icon "button" at bounding box center [747, 74] width 19 height 19
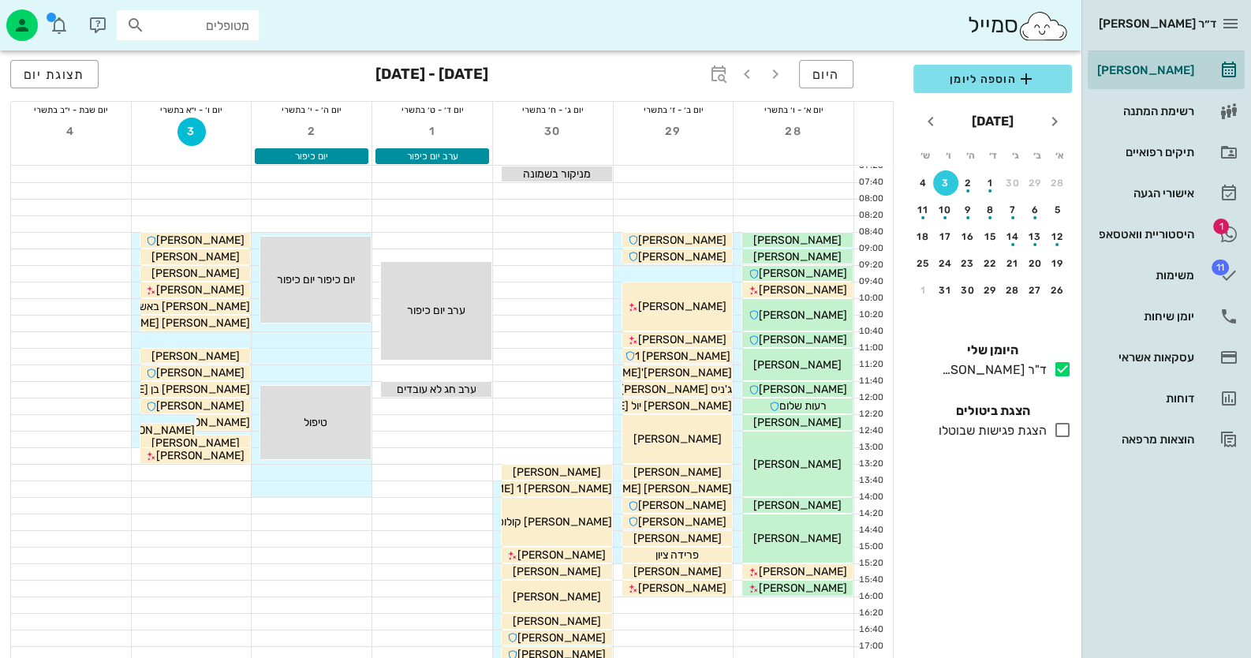
click at [242, 13] on div "מטופלים" at bounding box center [188, 25] width 142 height 30
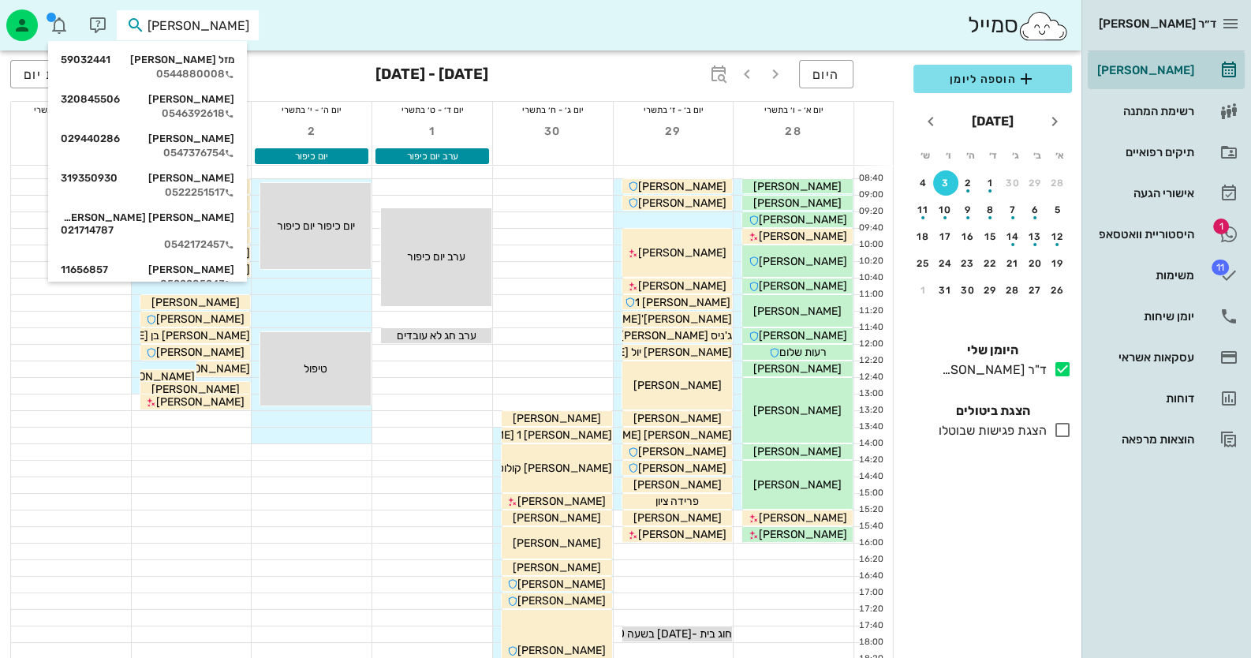
scroll to position [157, 0]
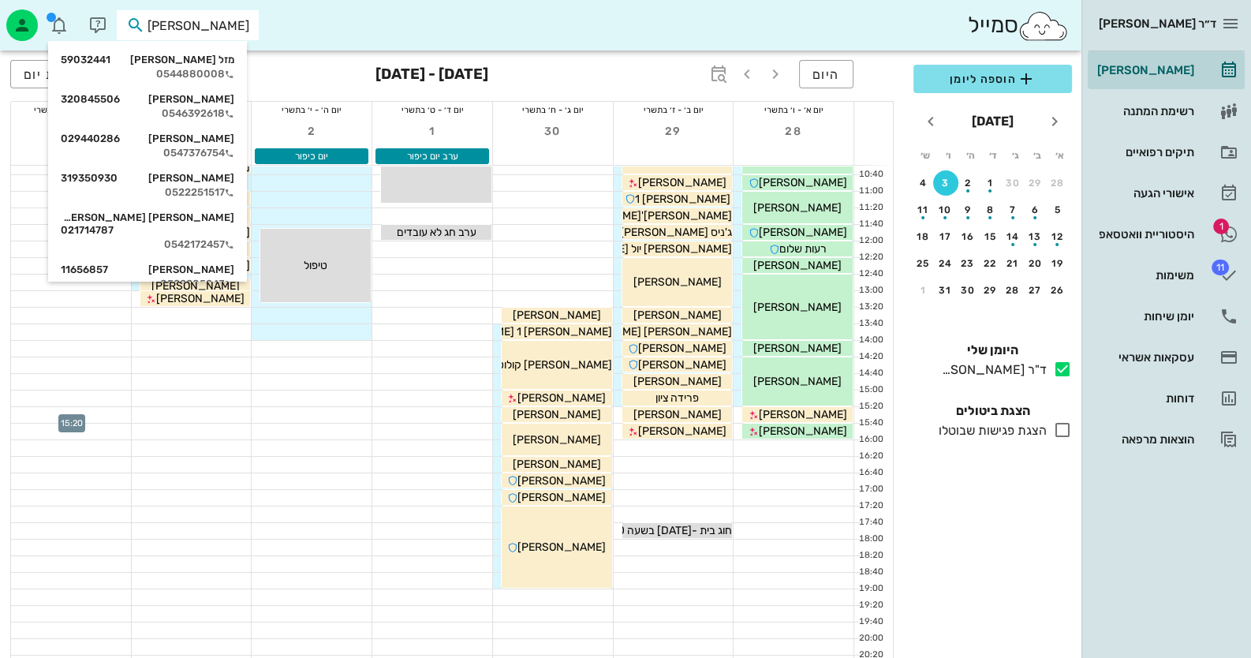
type input "[PERSON_NAME]"
click at [84, 418] on div at bounding box center [71, 415] width 120 height 16
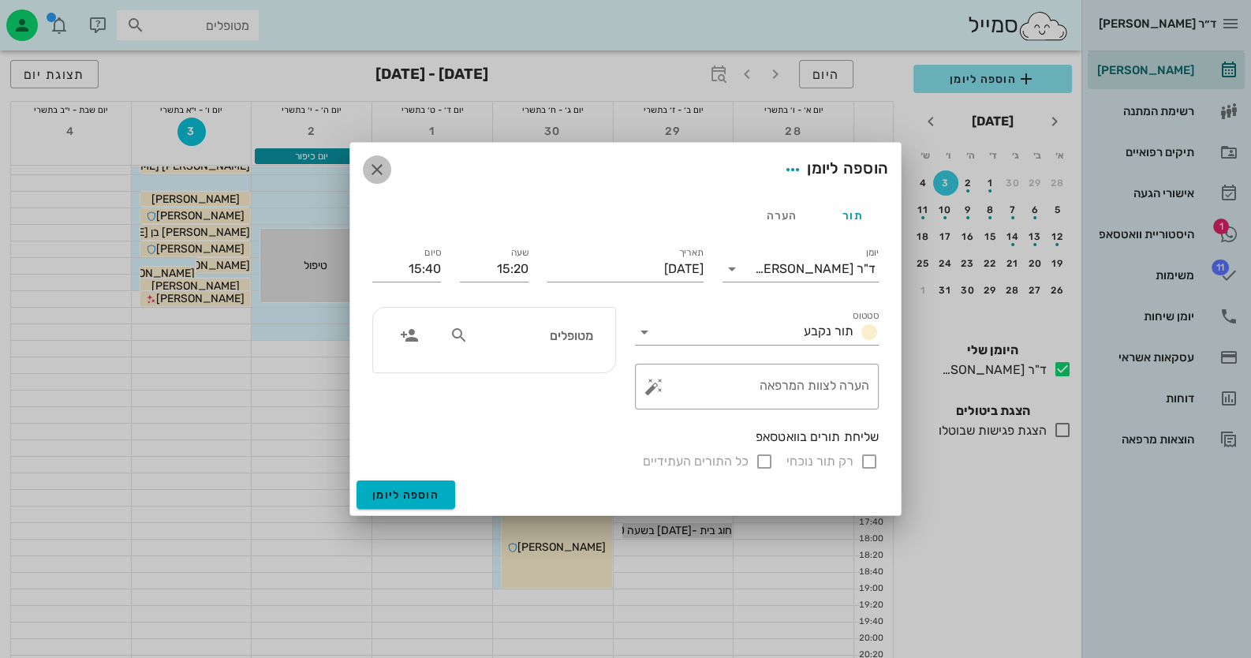
click at [376, 163] on icon "button" at bounding box center [377, 169] width 19 height 19
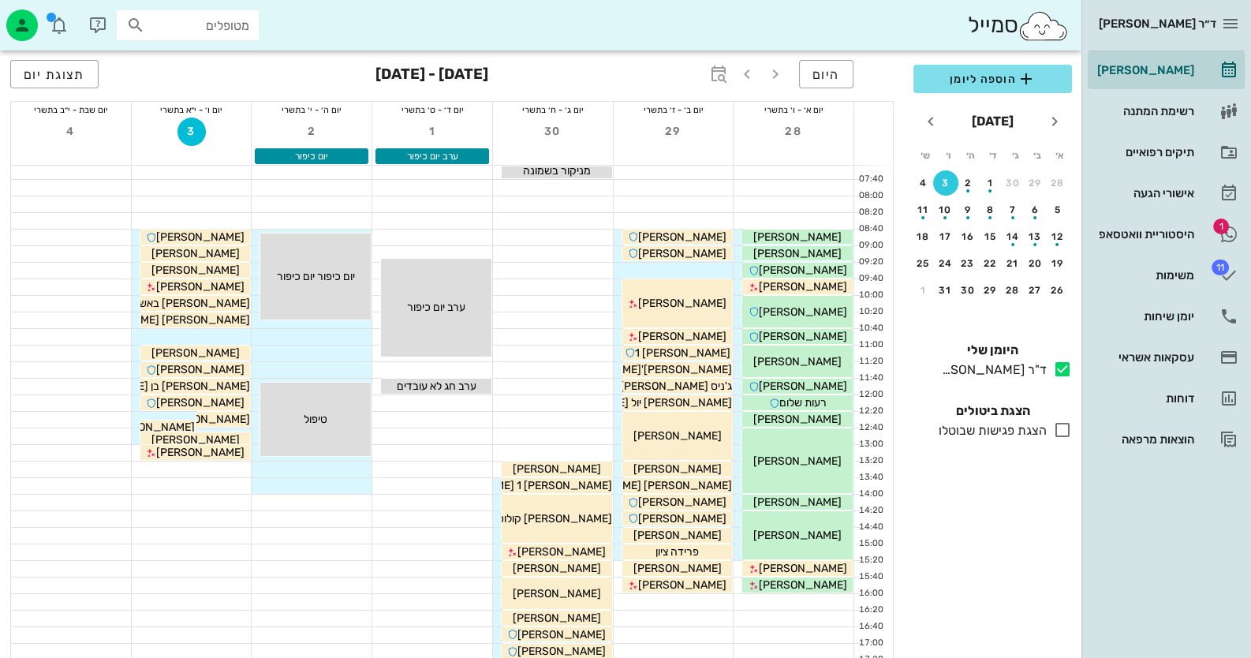
scroll to position [0, 0]
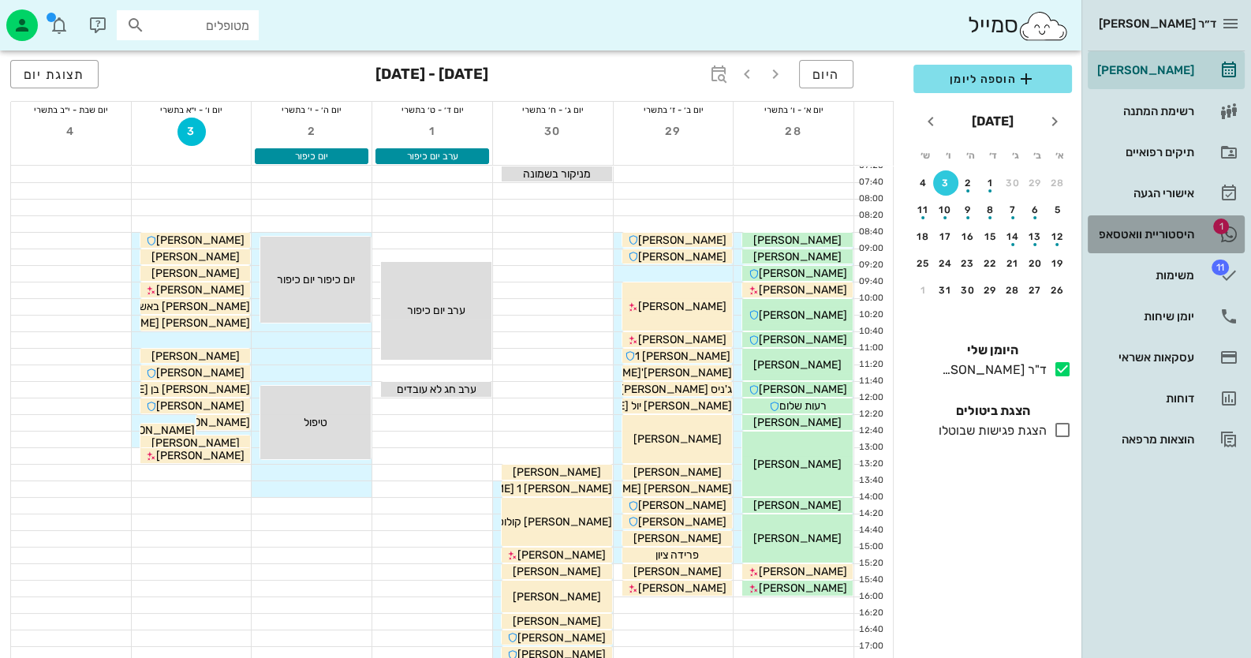
click at [1157, 232] on div "היסטוריית וואטסאפ" at bounding box center [1144, 234] width 100 height 13
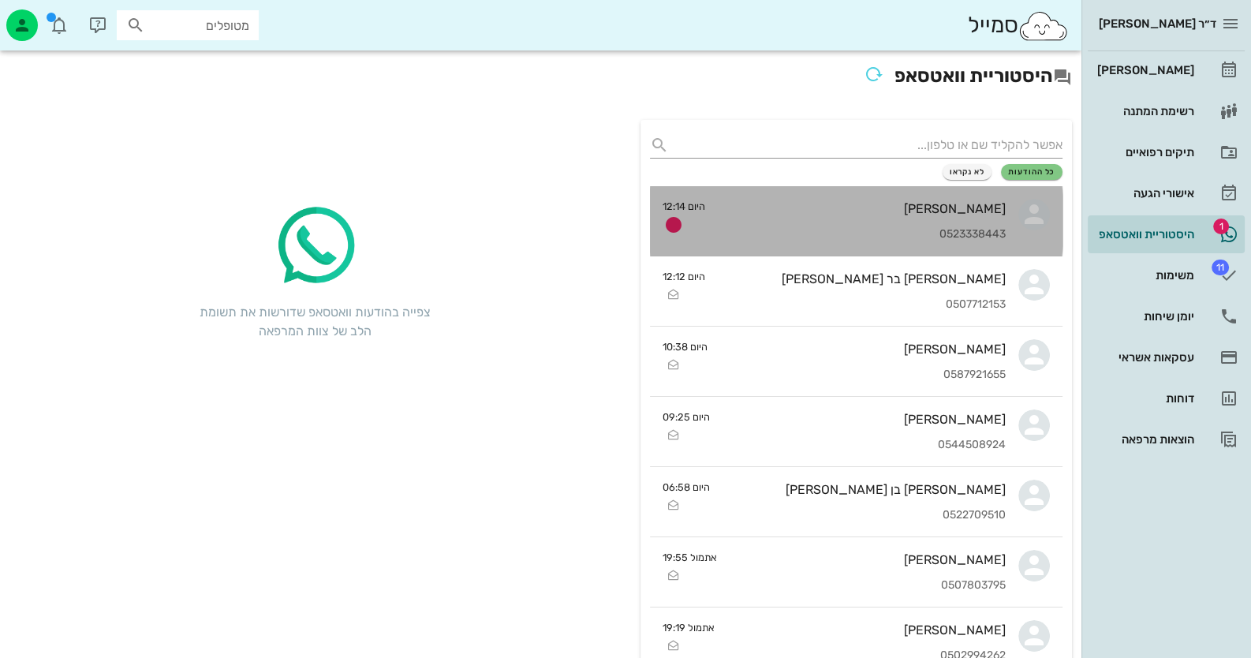
click at [989, 232] on div "0523338443" at bounding box center [862, 234] width 288 height 13
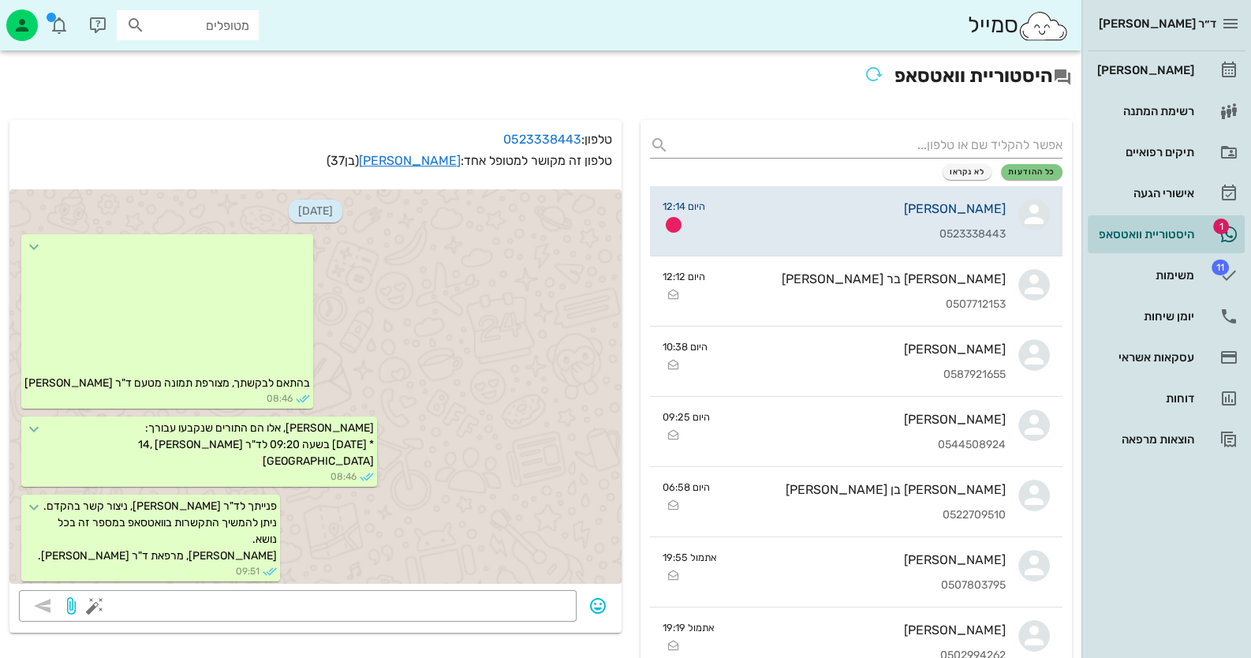
scroll to position [739, 0]
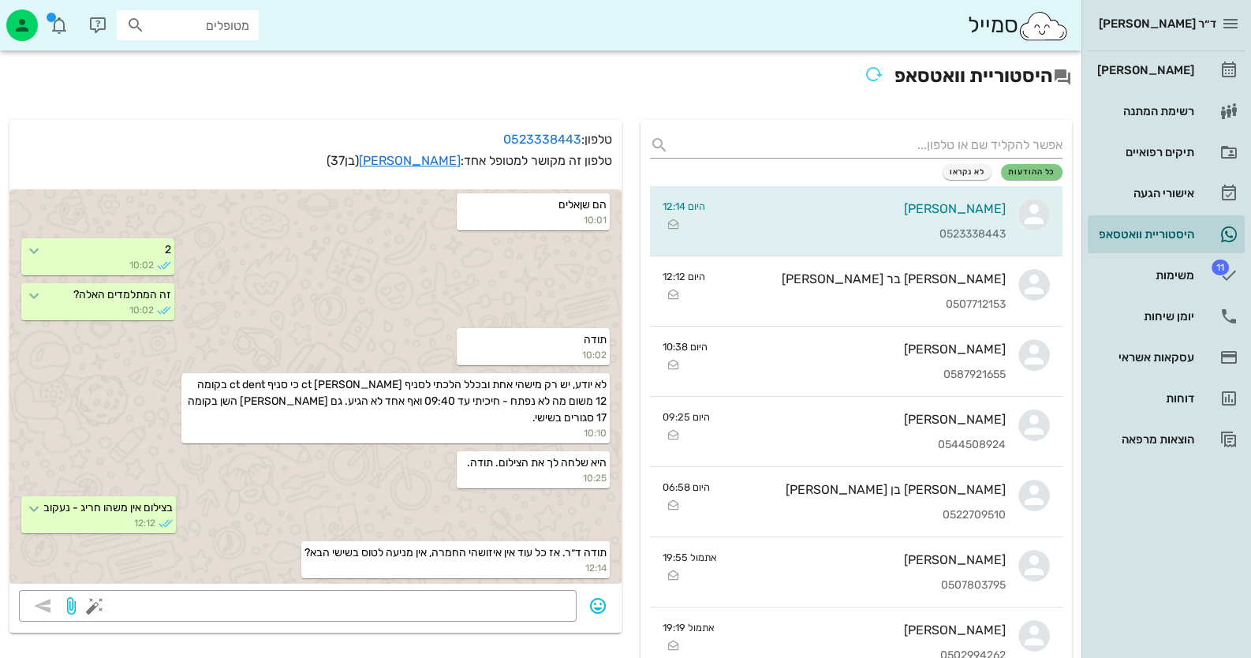
click at [385, 587] on div "[DATE] בהתאם לבקשתך, מצורפת תמונה מטעם ד"ר [PERSON_NAME] 08:46 [PERSON_NAME], א…" at bounding box center [315, 385] width 612 height 410
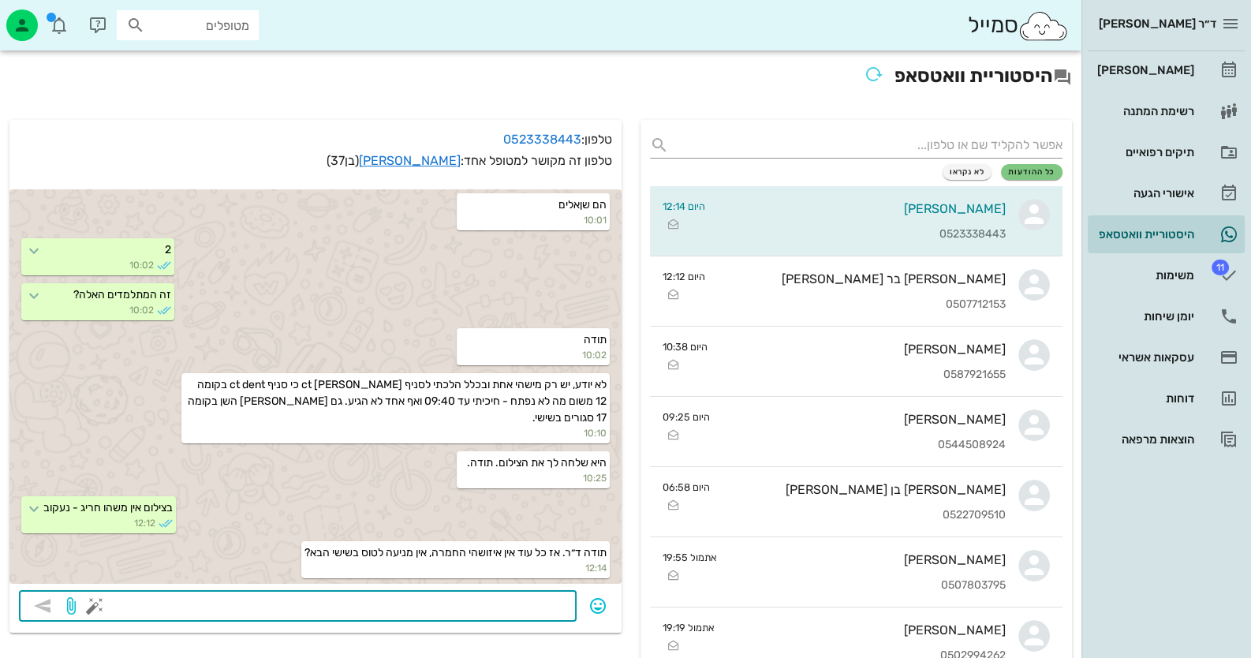
click at [422, 597] on textarea at bounding box center [332, 607] width 469 height 25
type textarea "אין מניעה תהנה"
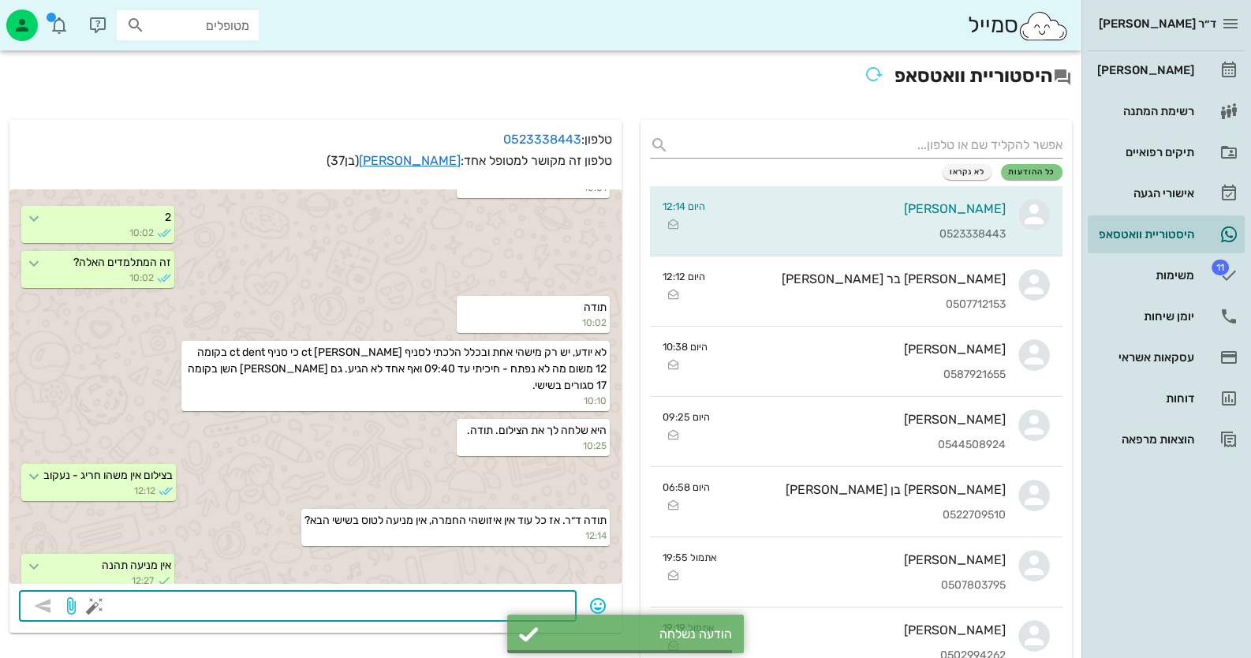
scroll to position [784, 0]
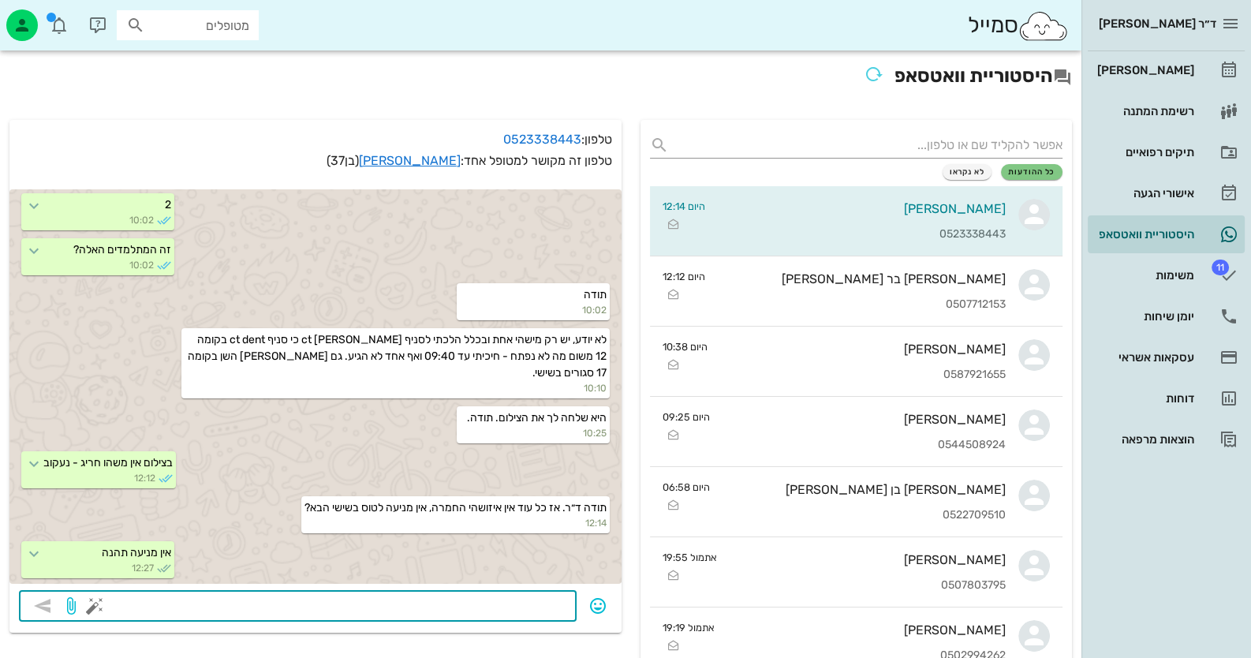
click at [1199, 458] on div "ד״ר [PERSON_NAME] רשימת המתנה תיקים רפואיים אישורי הגעה היסטוריית וואטסאפ 11 מש…" at bounding box center [1167, 329] width 170 height 658
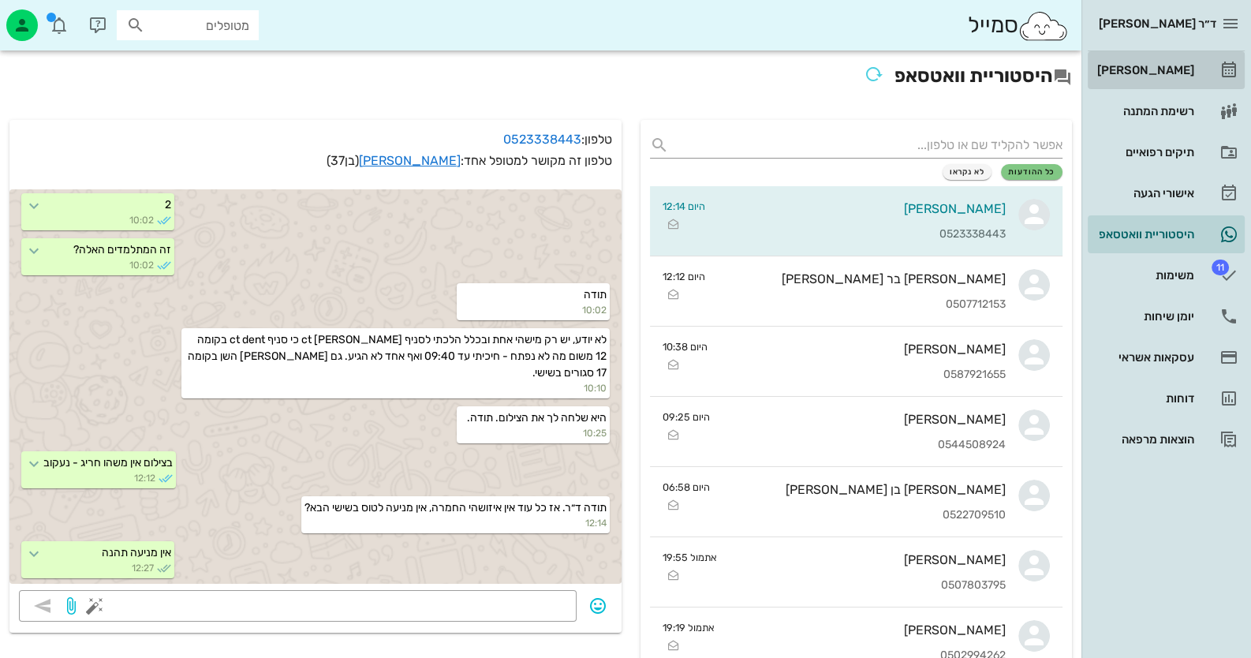
click at [1174, 70] on div "[PERSON_NAME]" at bounding box center [1144, 70] width 100 height 13
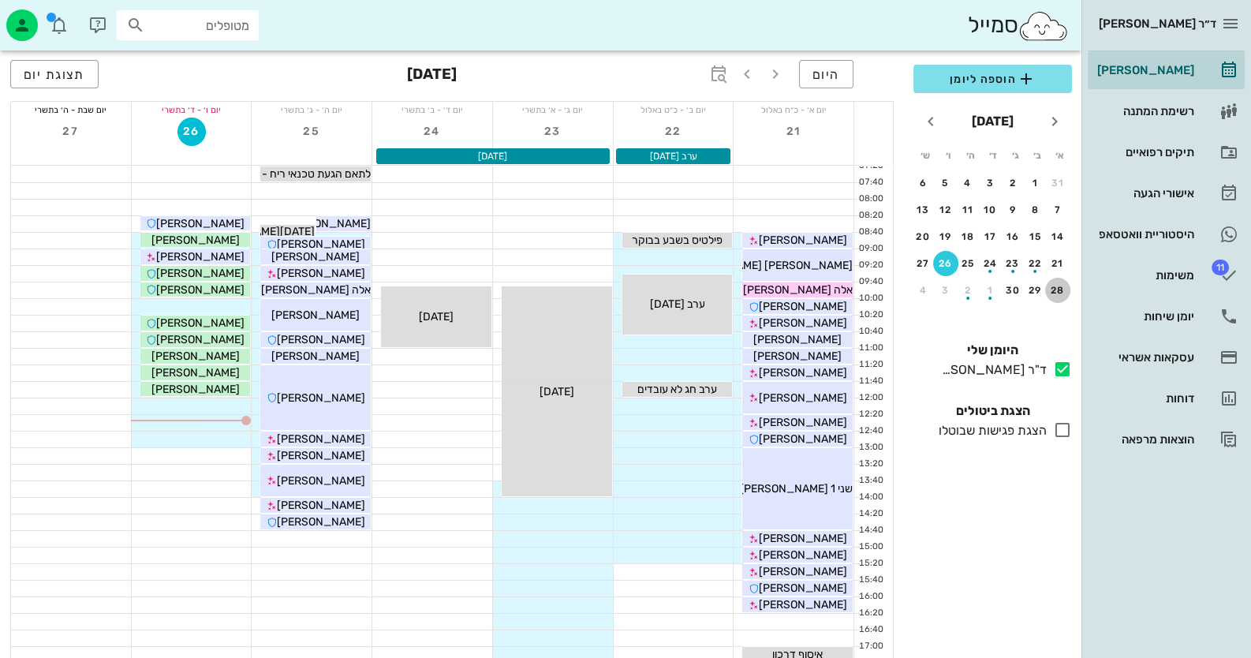
click at [1050, 288] on div "28" at bounding box center [1057, 290] width 25 height 11
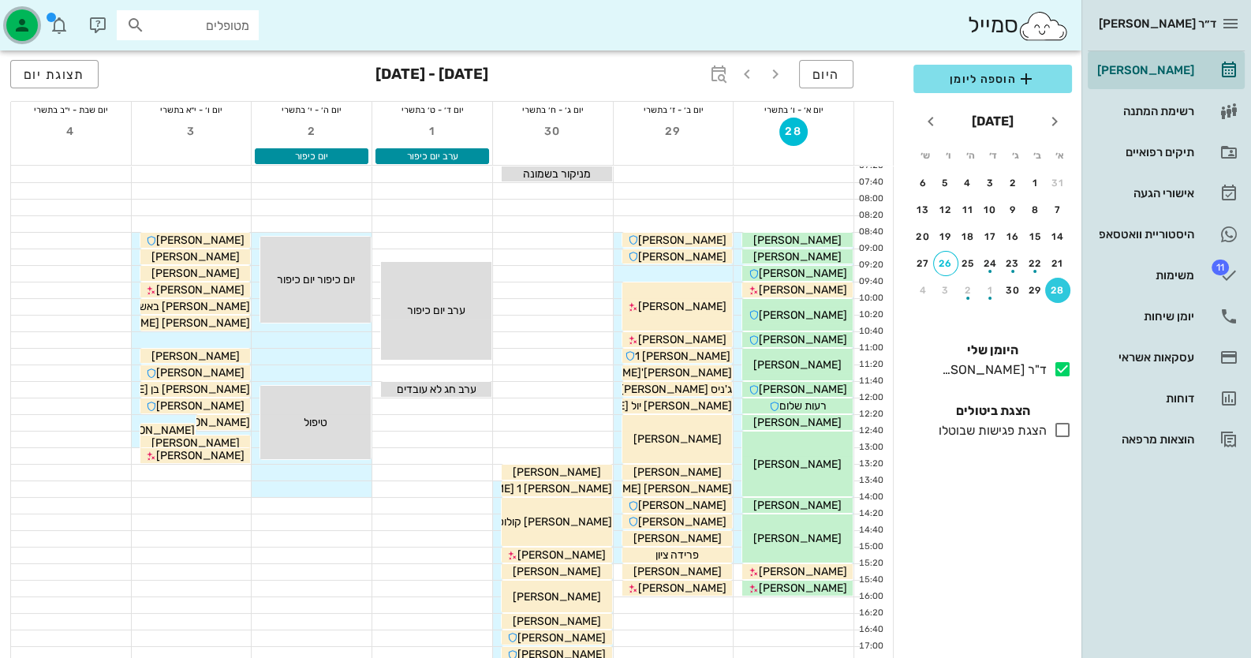
click at [15, 23] on icon "button" at bounding box center [22, 25] width 19 height 19
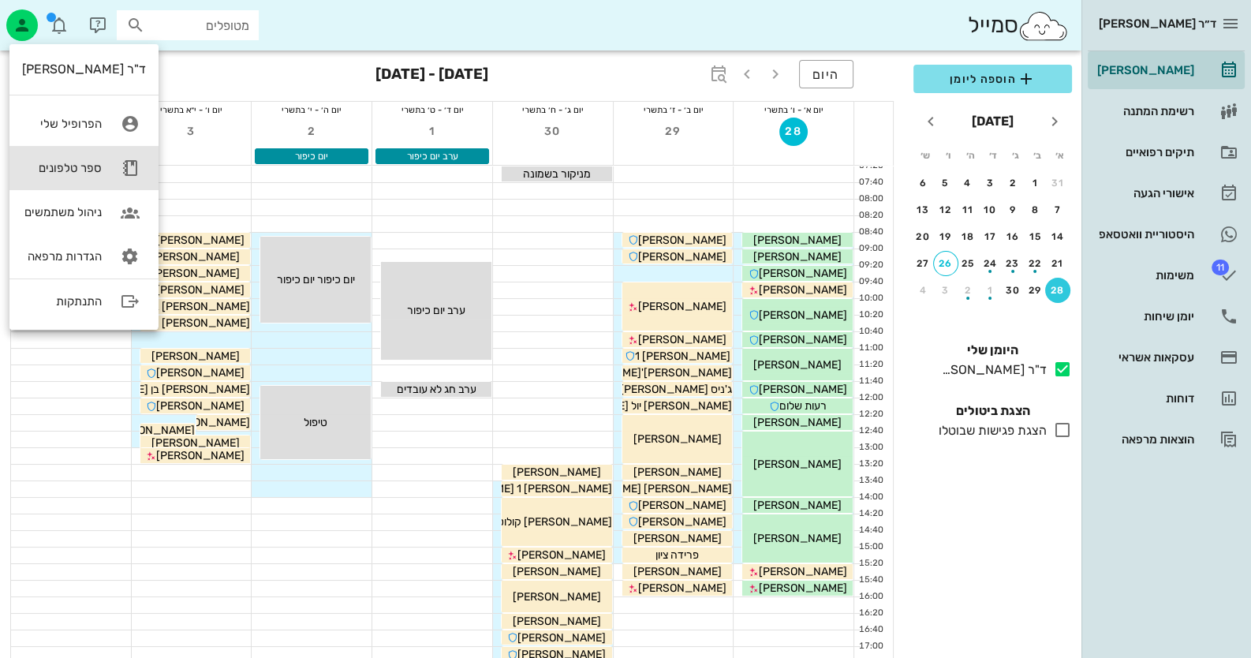
click at [83, 165] on div "ספר טלפונים" at bounding box center [62, 168] width 80 height 14
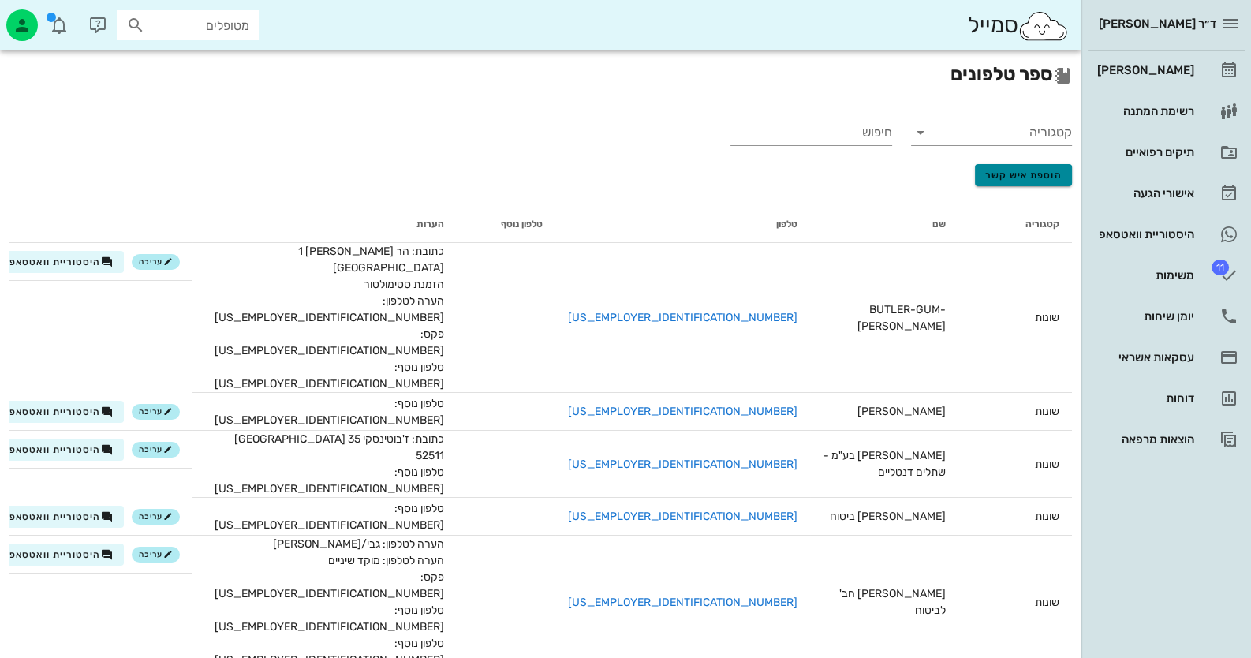
click at [999, 177] on span "הוספת איש קשר" at bounding box center [1023, 175] width 77 height 11
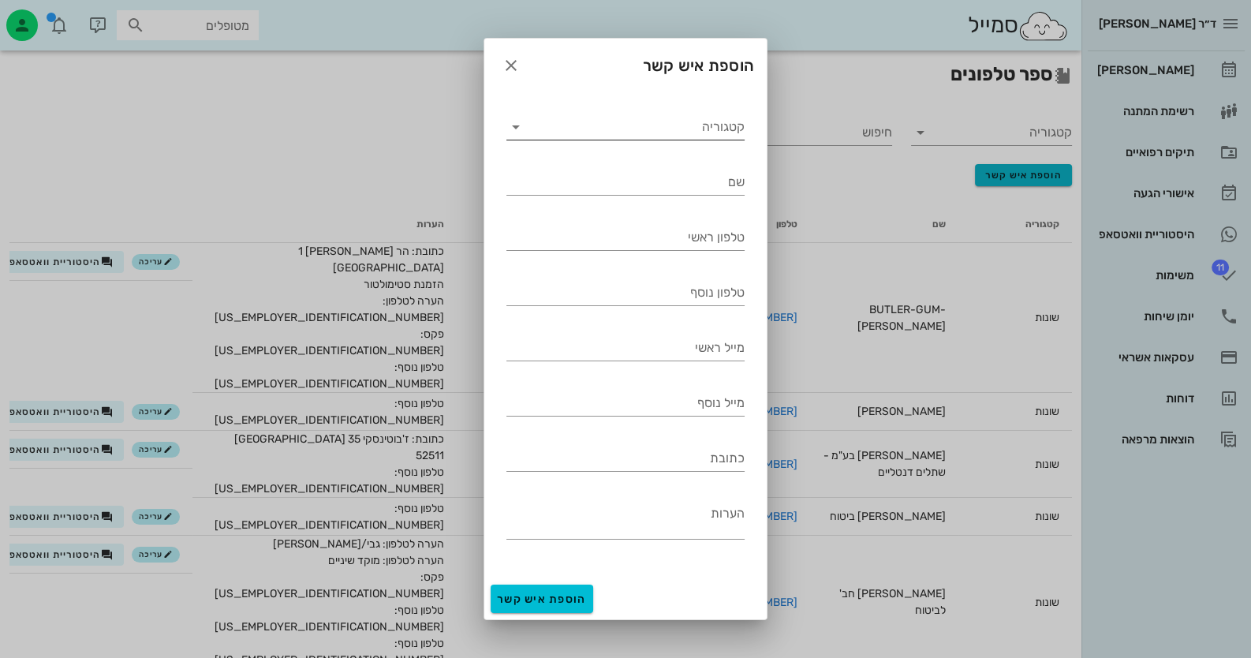
click at [518, 121] on icon at bounding box center [515, 127] width 19 height 19
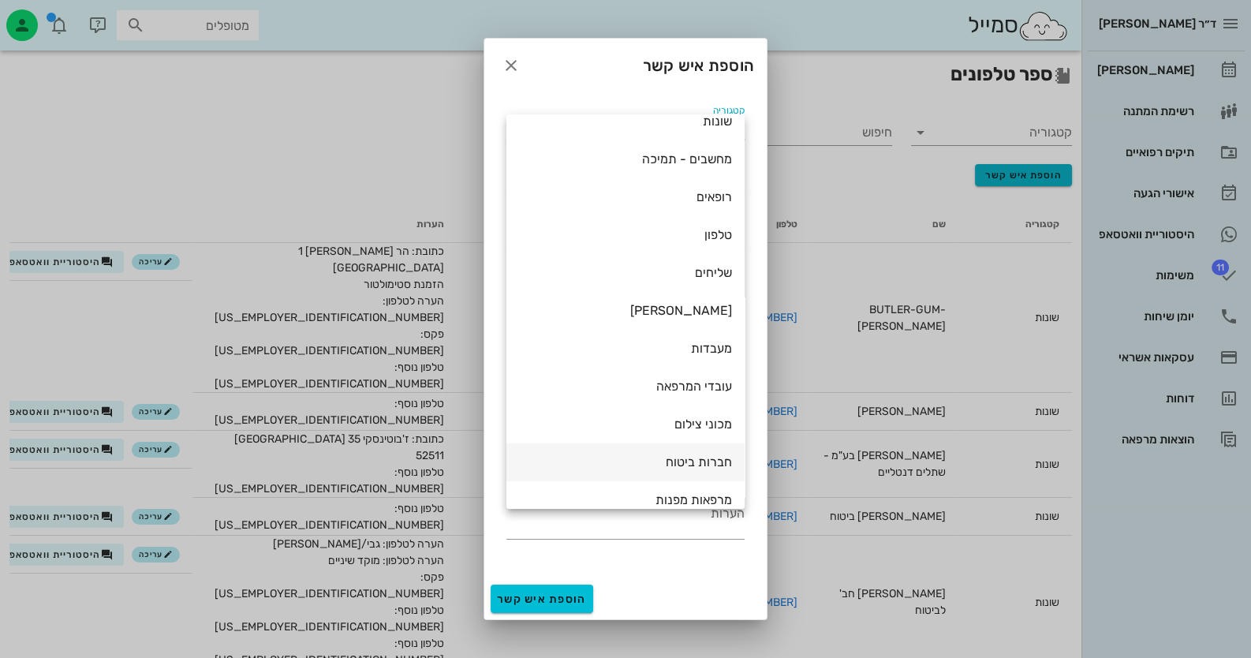
scroll to position [35, 0]
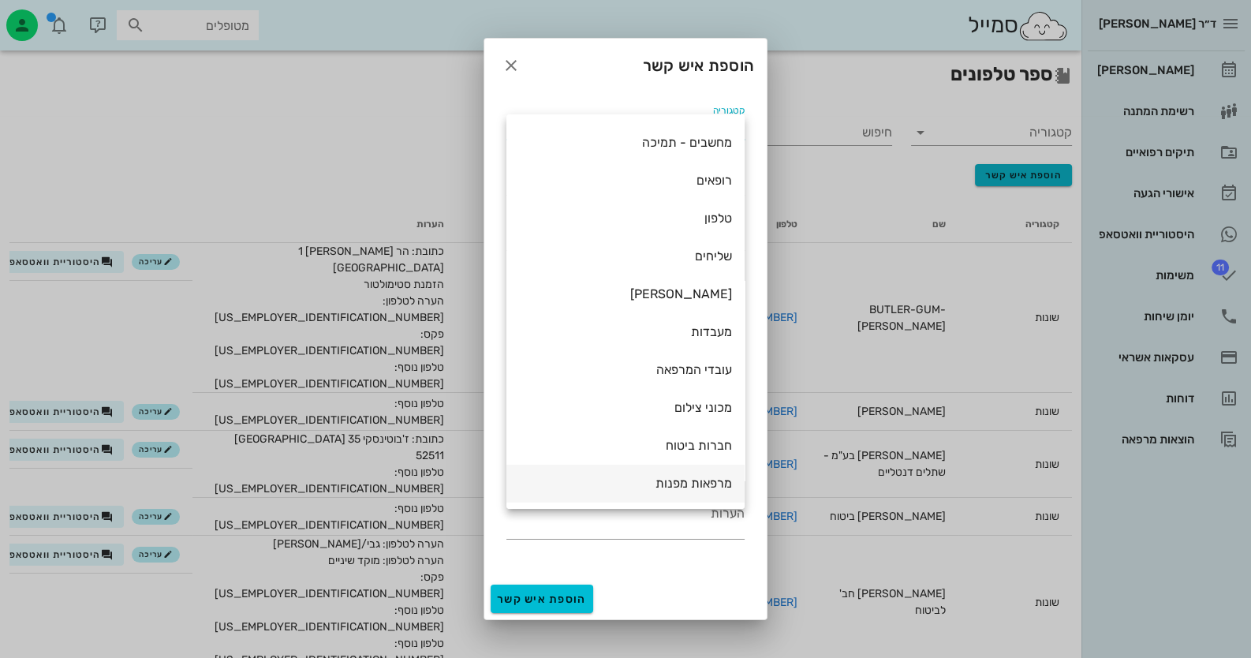
click at [663, 476] on div "מרפאות מפנות" at bounding box center [625, 483] width 213 height 15
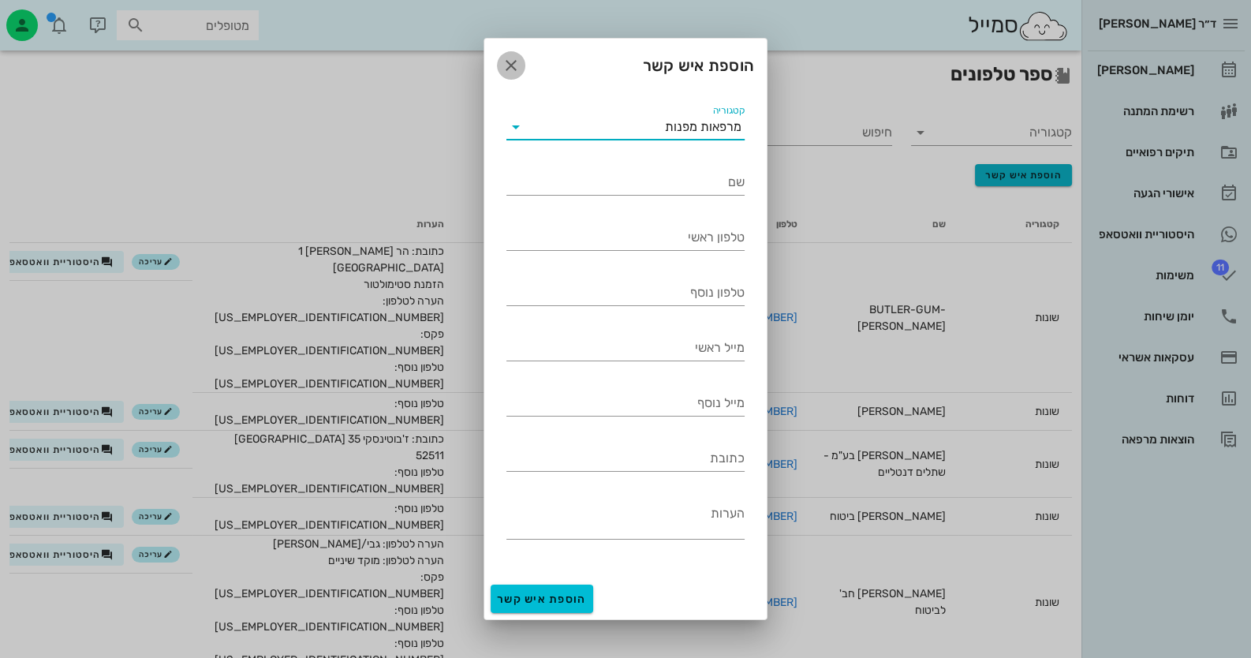
click at [512, 65] on icon "button" at bounding box center [511, 65] width 19 height 19
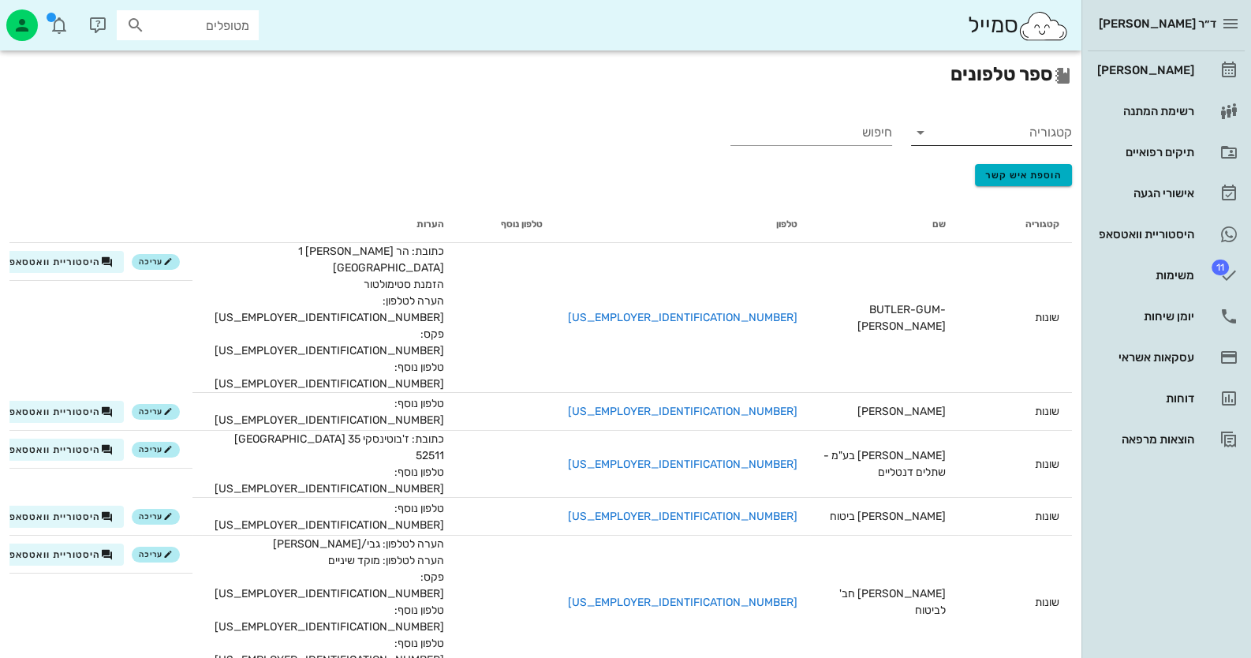
click at [1007, 132] on input "קטגוריה" at bounding box center [1004, 132] width 136 height 25
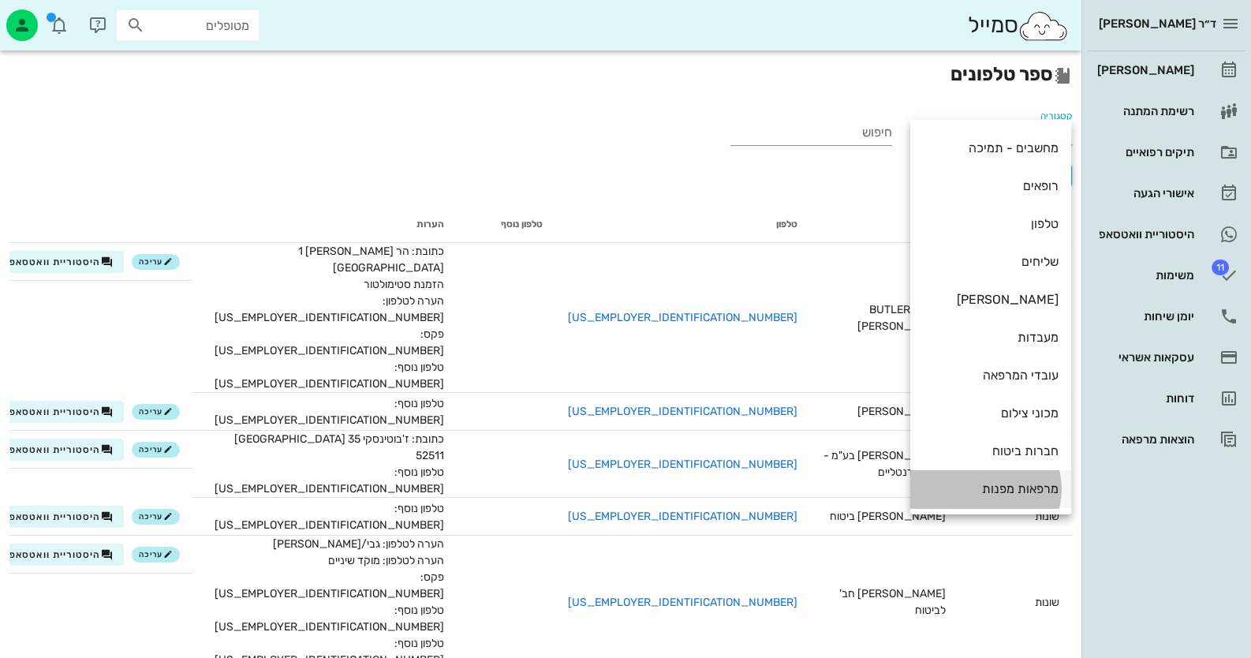
click at [1024, 486] on div "מרפאות מפנות" at bounding box center [991, 488] width 136 height 15
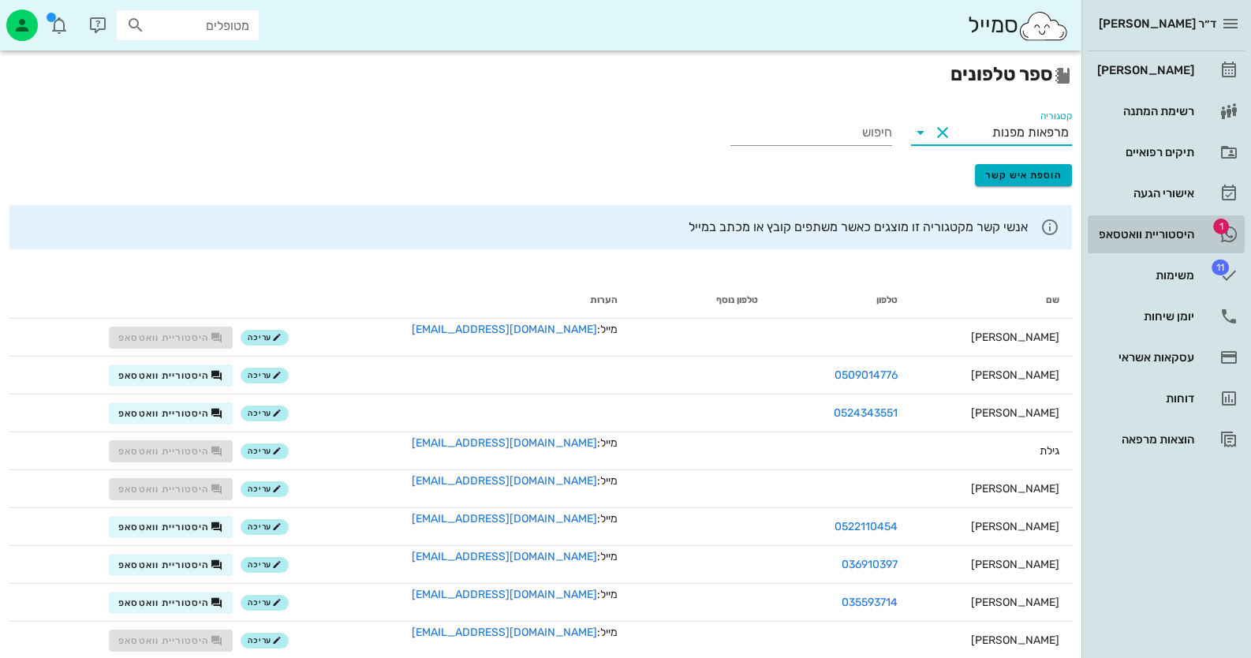
click at [1193, 222] on div "היסטוריית וואטסאפ" at bounding box center [1144, 234] width 100 height 25
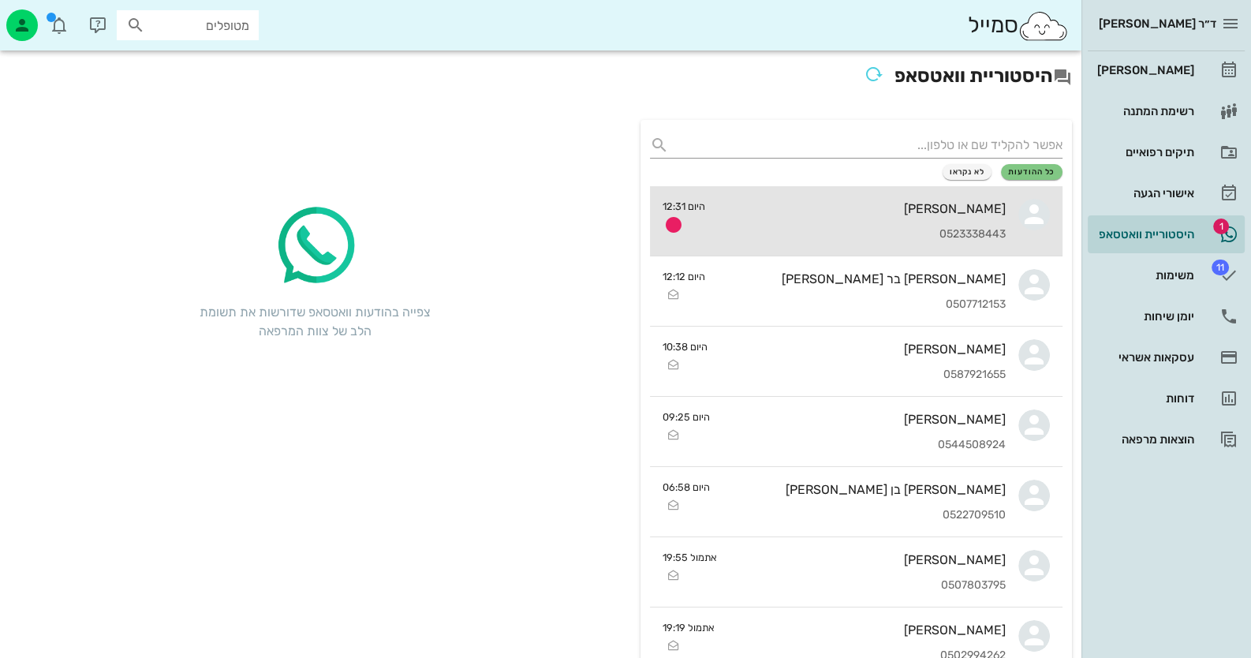
click at [1022, 211] on icon at bounding box center [1034, 215] width 32 height 32
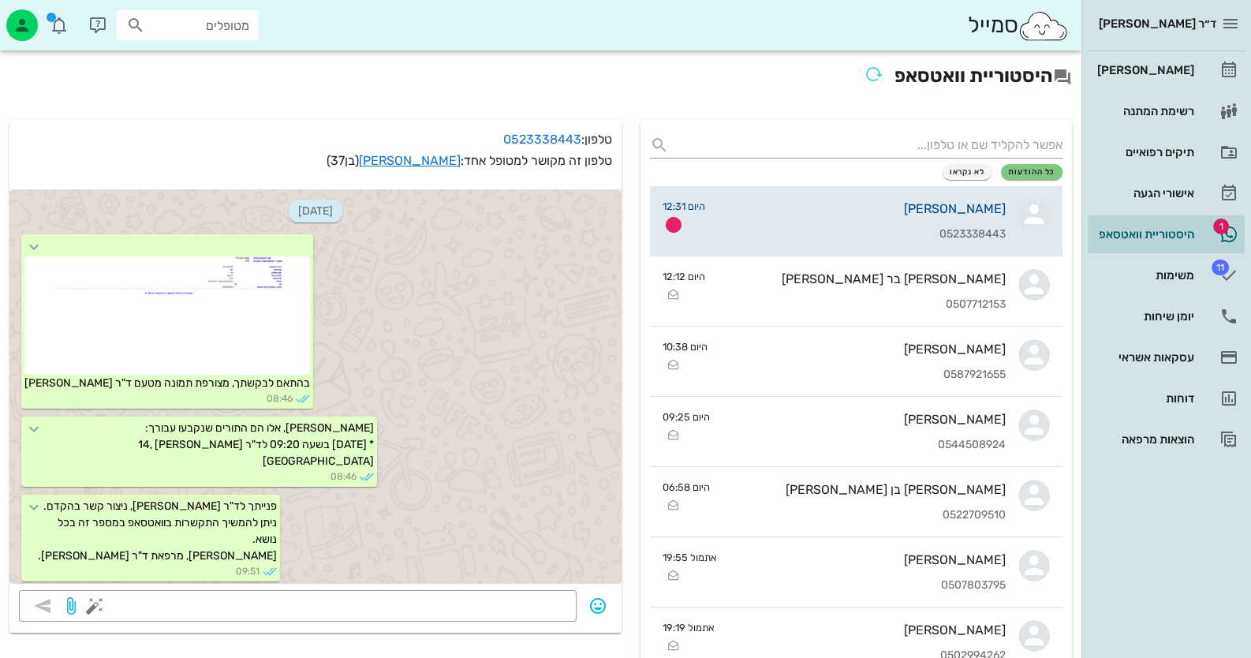
scroll to position [829, 0]
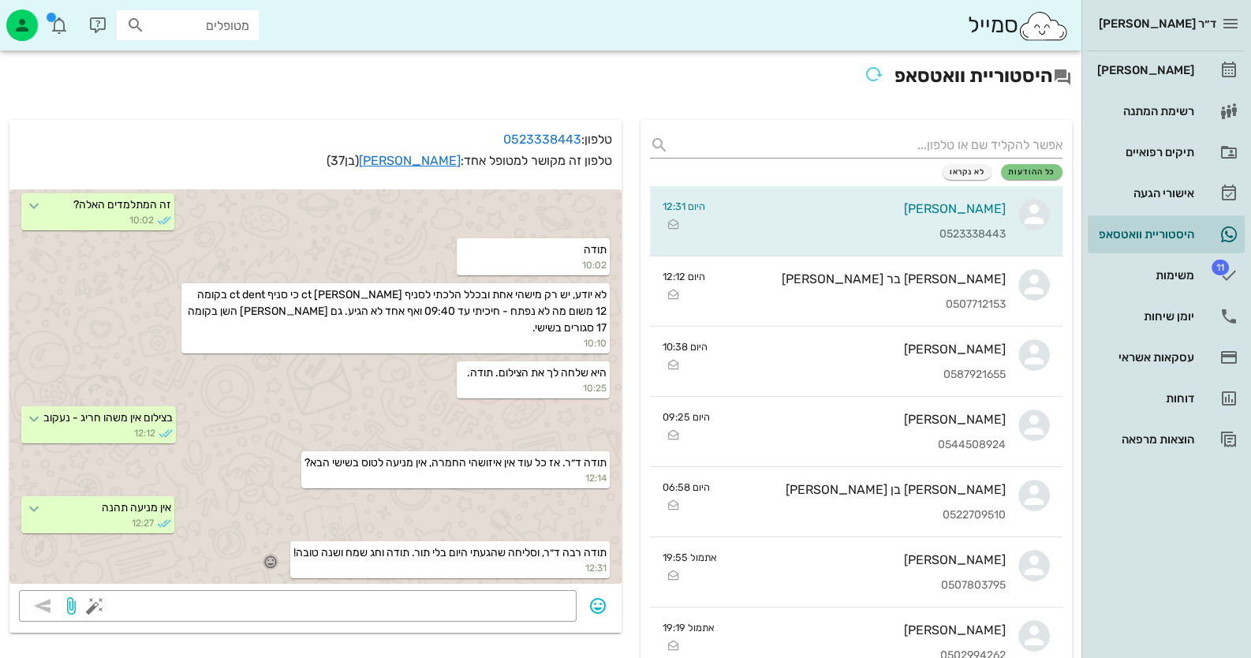
click at [268, 558] on icon "button" at bounding box center [270, 562] width 14 height 14
click at [110, 536] on div "🙏" at bounding box center [107, 538] width 28 height 30
click at [1142, 87] on link "[PERSON_NAME]" at bounding box center [1166, 70] width 157 height 38
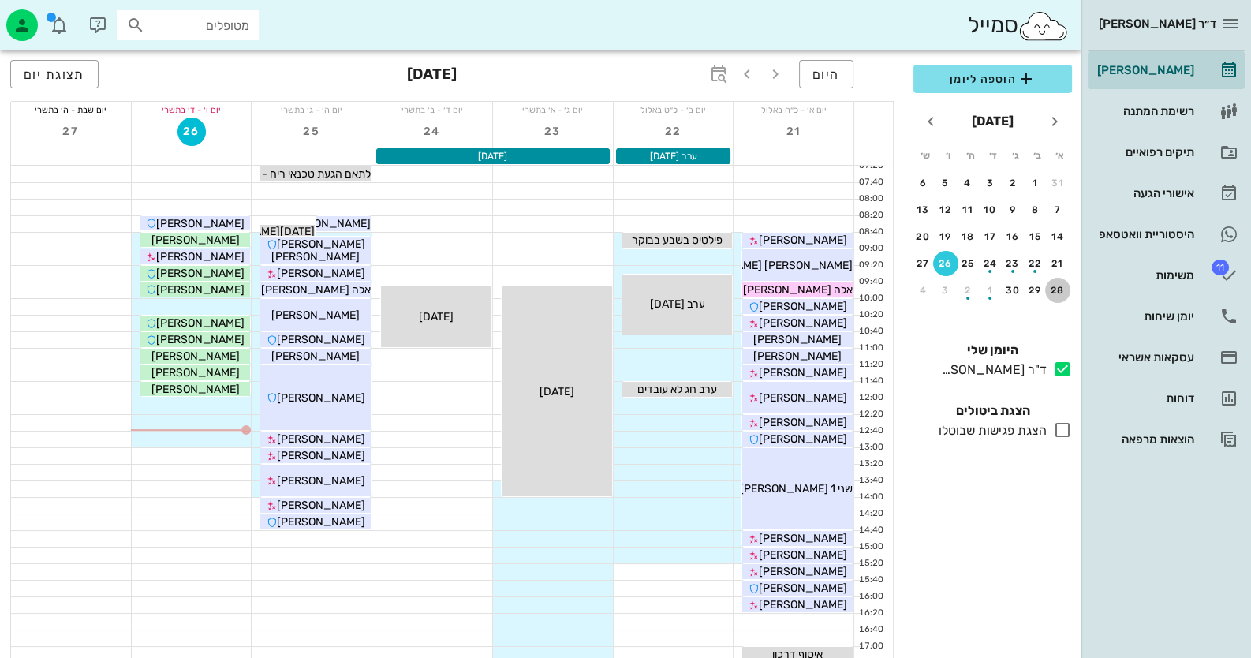
click at [1063, 291] on div "28" at bounding box center [1057, 290] width 25 height 11
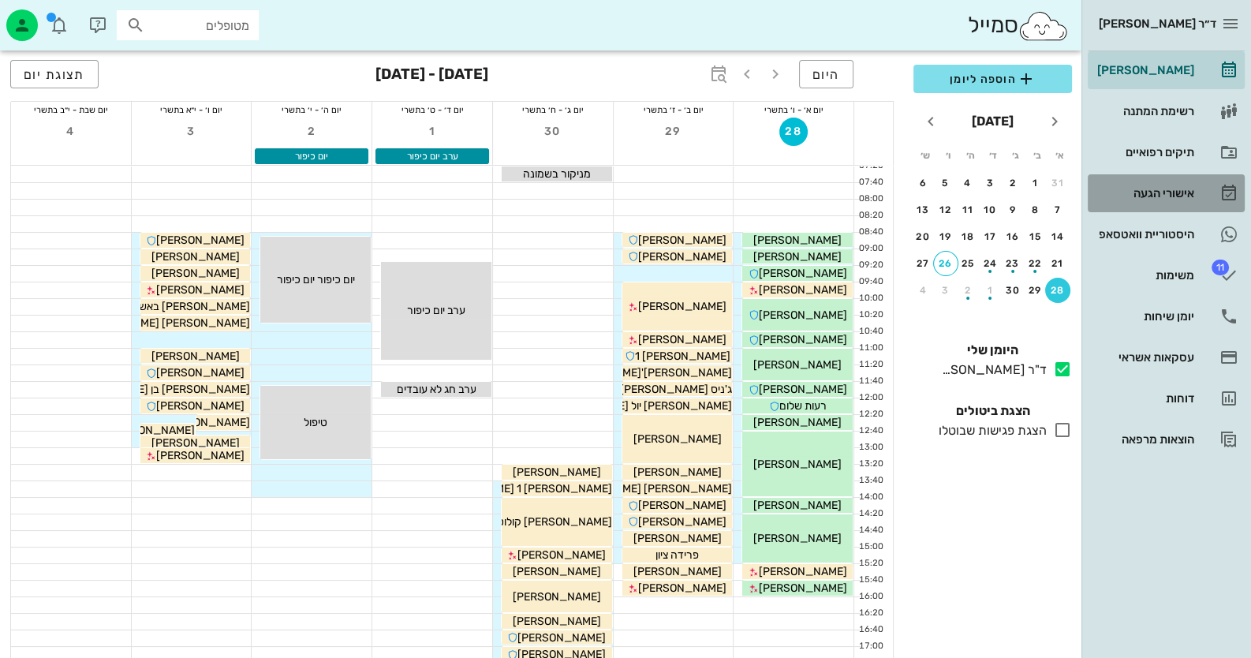
click at [1179, 179] on link "אישורי הגעה" at bounding box center [1166, 193] width 157 height 38
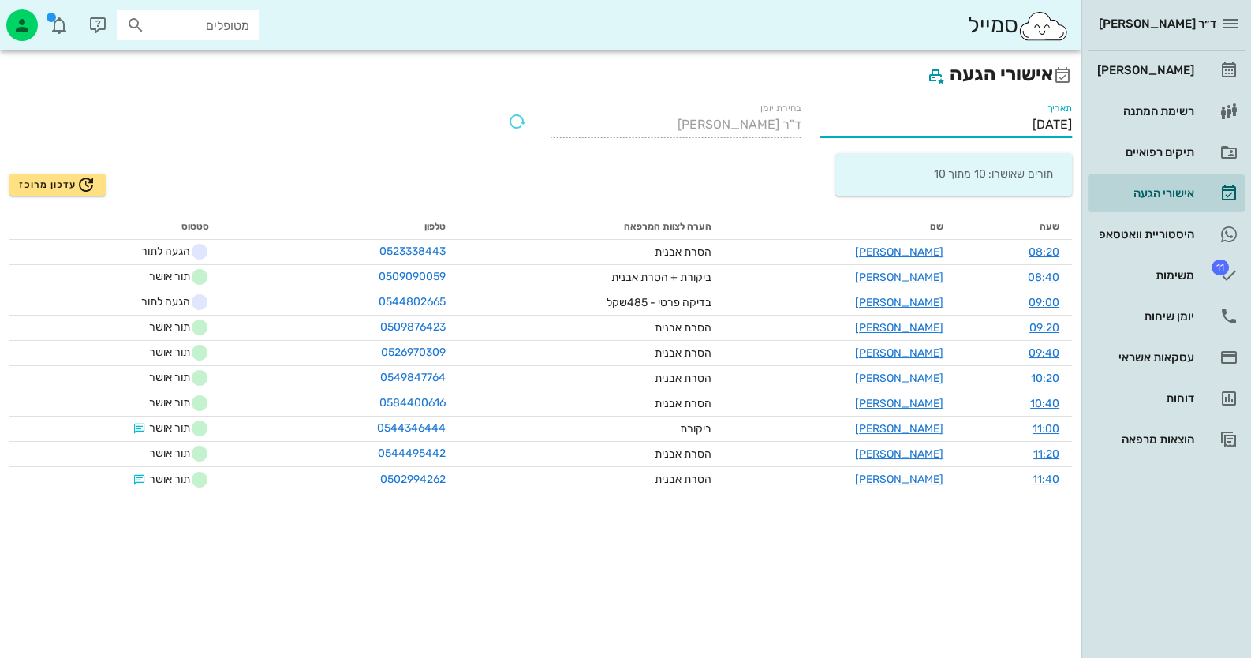
click at [990, 121] on input "[DATE]" at bounding box center [946, 124] width 252 height 25
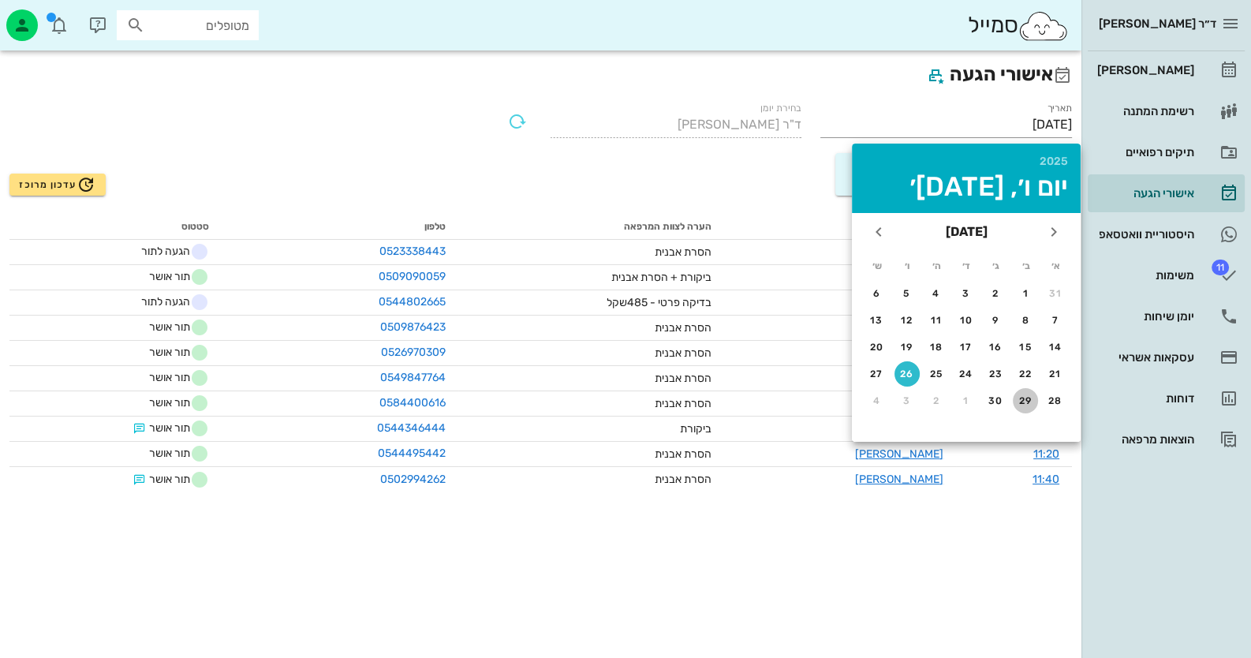
click at [1022, 404] on div "29" at bounding box center [1025, 400] width 25 height 11
type input "[DATE]"
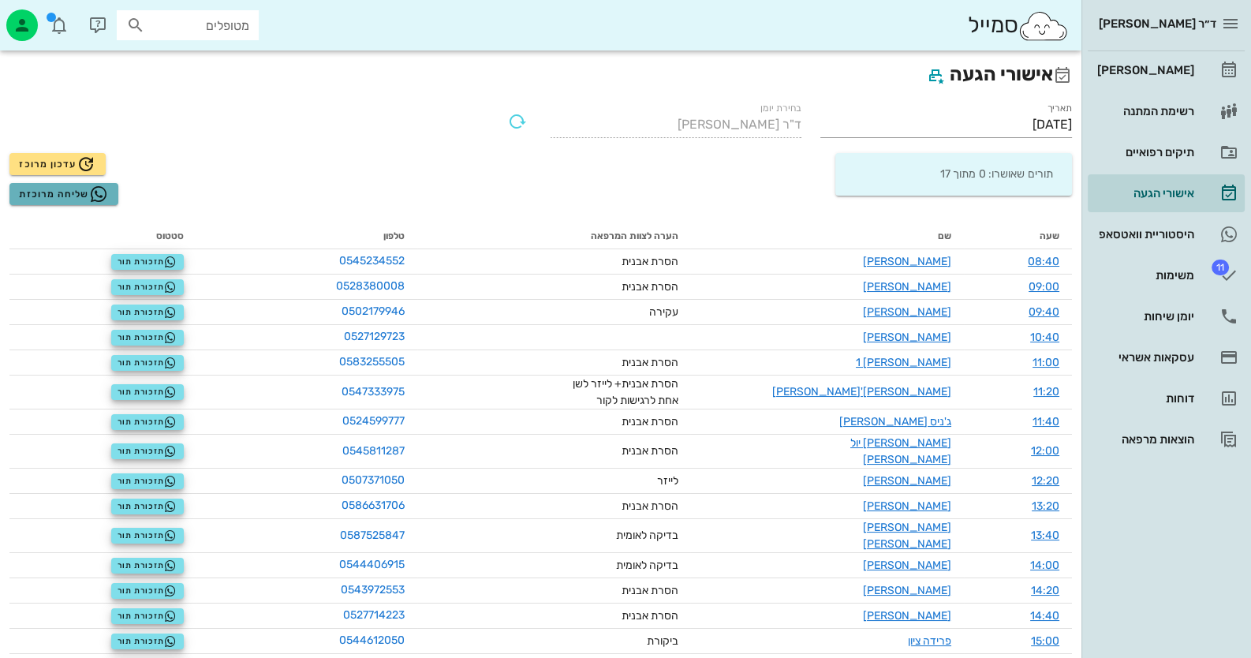
click at [73, 192] on span "שליחה מרוכזת" at bounding box center [63, 194] width 89 height 19
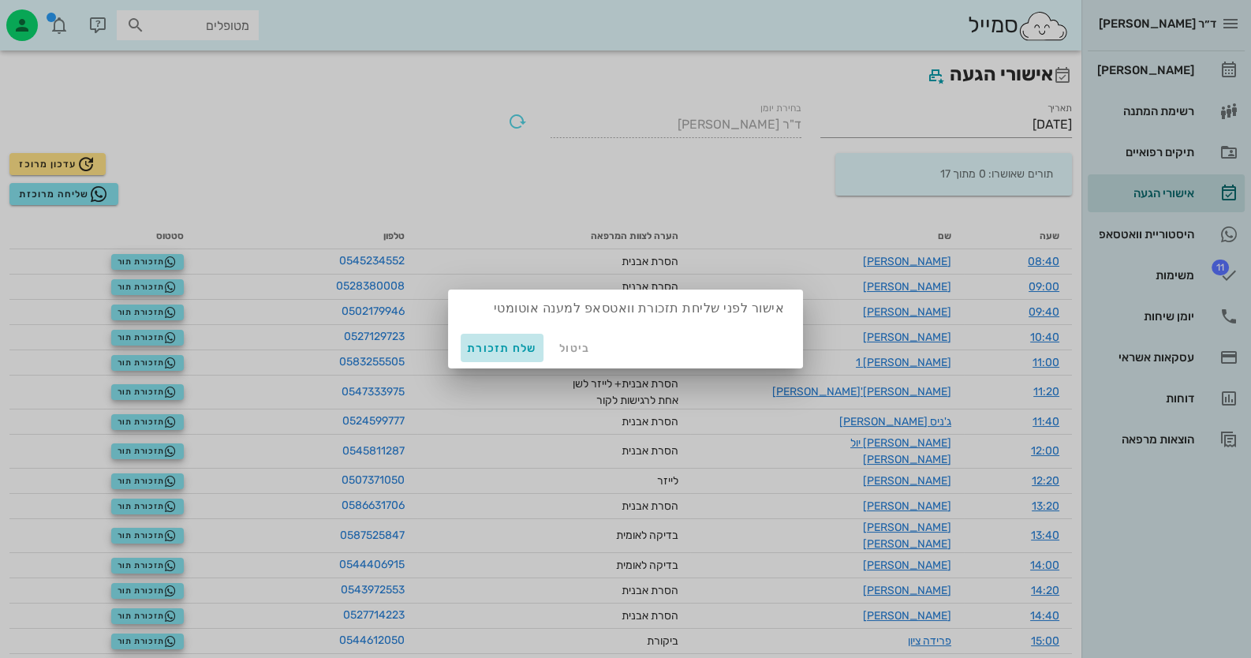
click at [467, 350] on span "שלח תזכורת" at bounding box center [502, 348] width 70 height 13
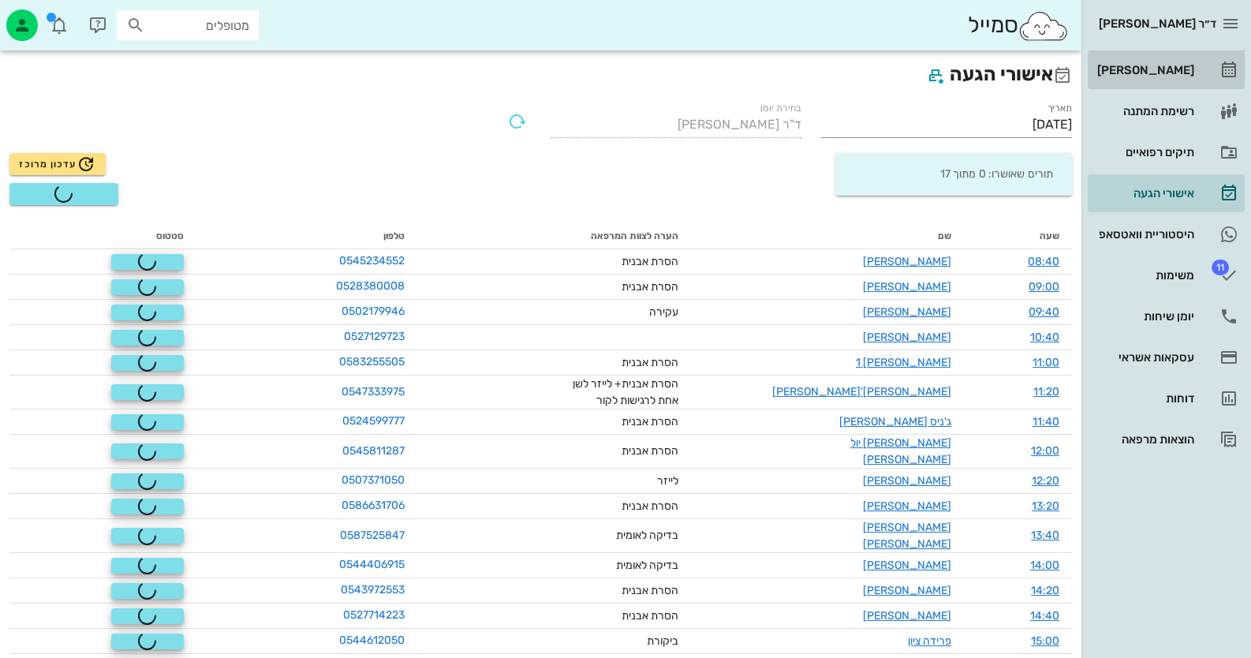
click at [1185, 74] on div "[PERSON_NAME]" at bounding box center [1144, 70] width 100 height 13
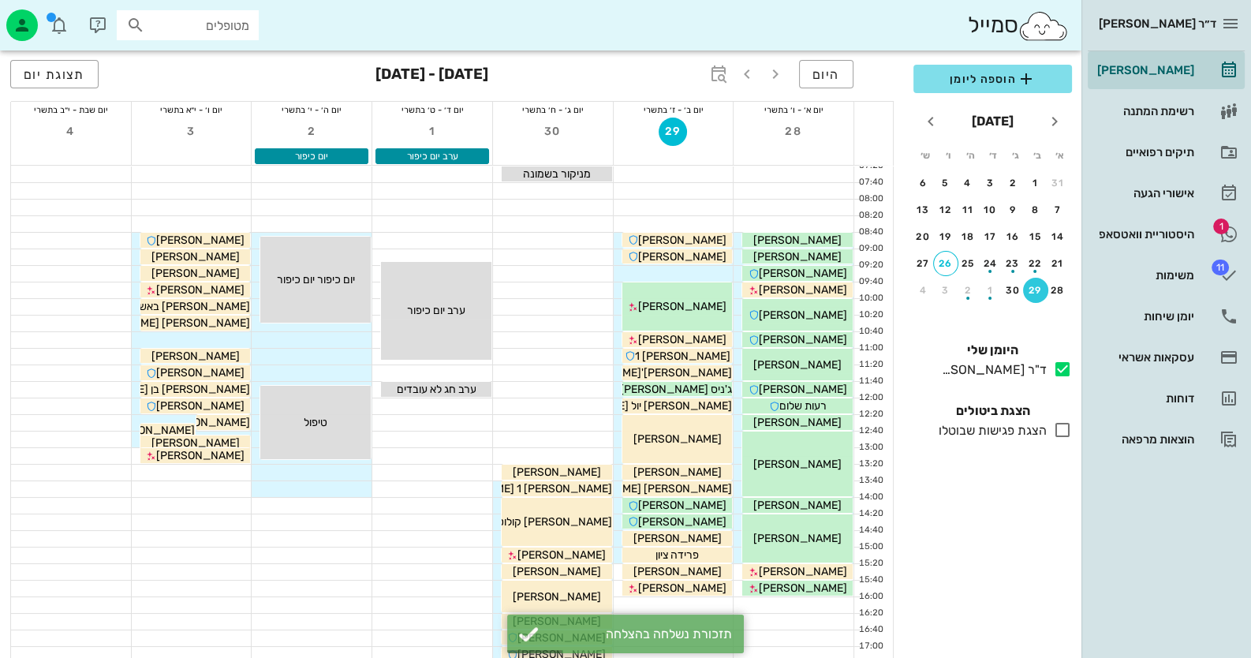
click at [208, 31] on input "מטופלים" at bounding box center [198, 25] width 101 height 21
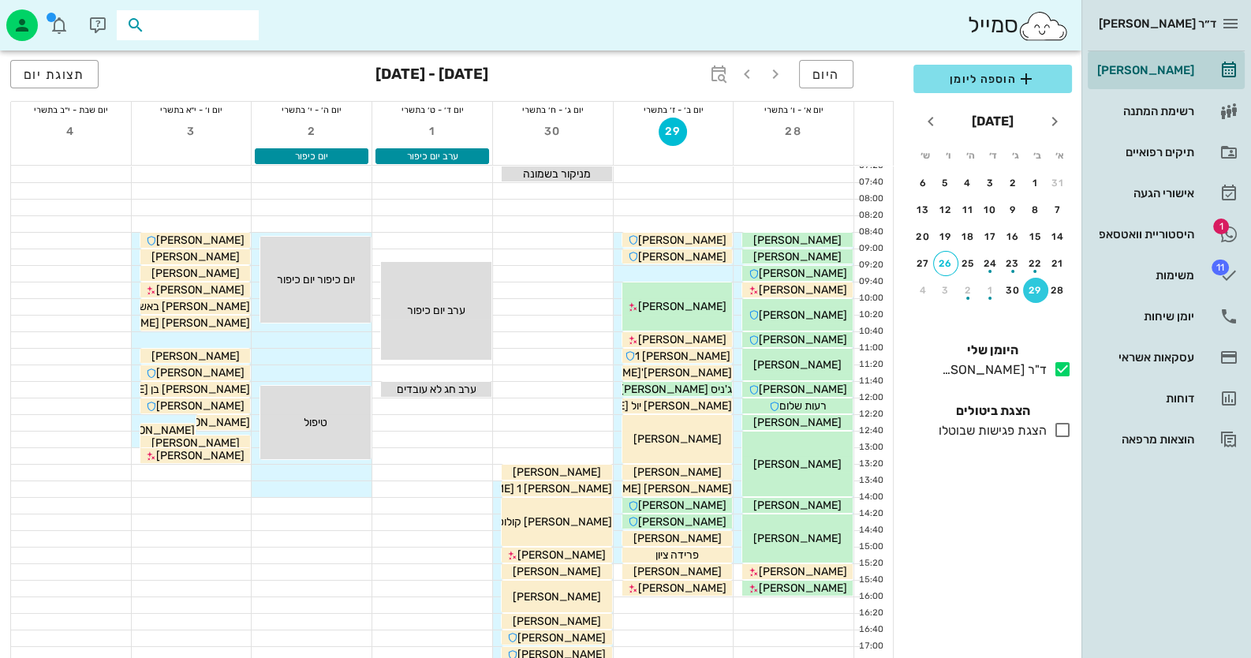
paste input "6340327"
drag, startPoint x: 172, startPoint y: 19, endPoint x: 457, endPoint y: 36, distance: 285.3
click at [457, 36] on div "סמייל 6340327" at bounding box center [541, 25] width 1082 height 50
type input "[PERSON_NAME]"
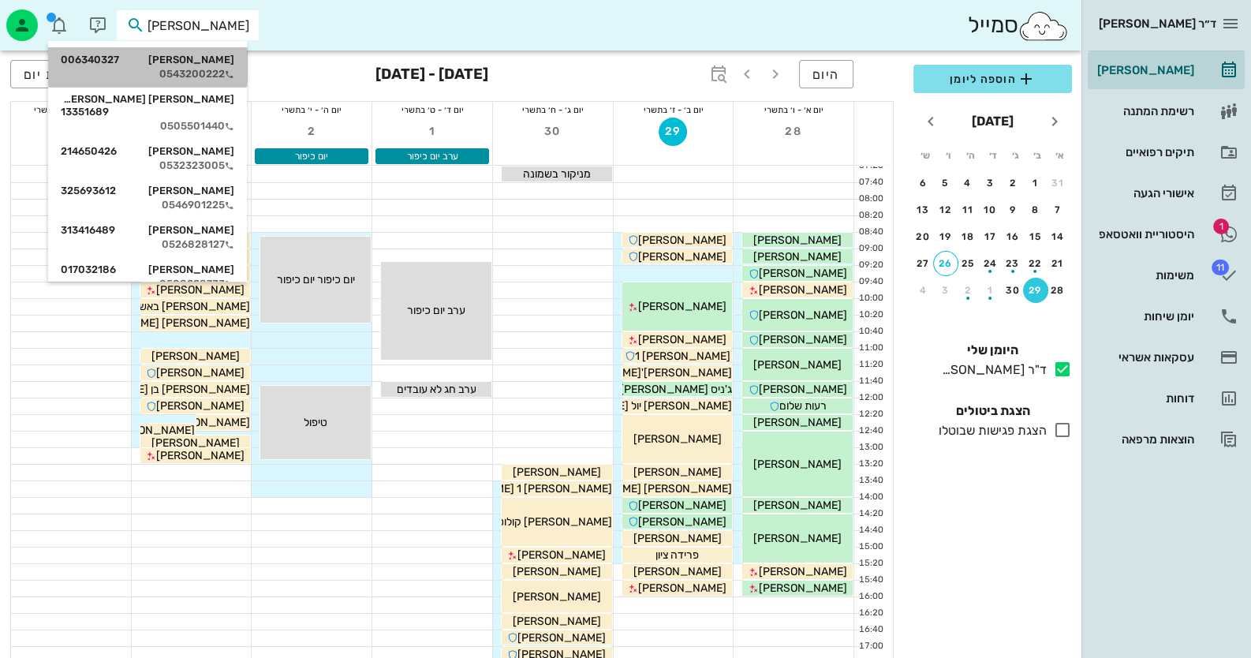
click at [229, 62] on div "[PERSON_NAME] 006340327" at bounding box center [148, 60] width 174 height 13
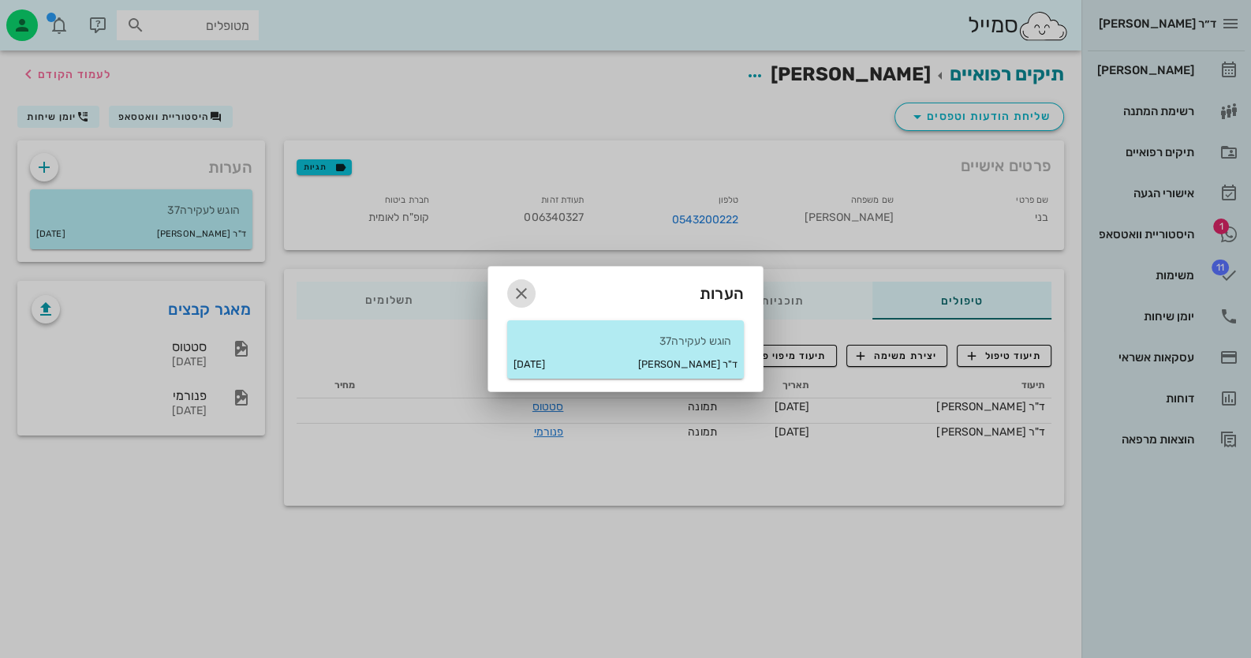
click at [523, 289] on icon "button" at bounding box center [521, 293] width 19 height 19
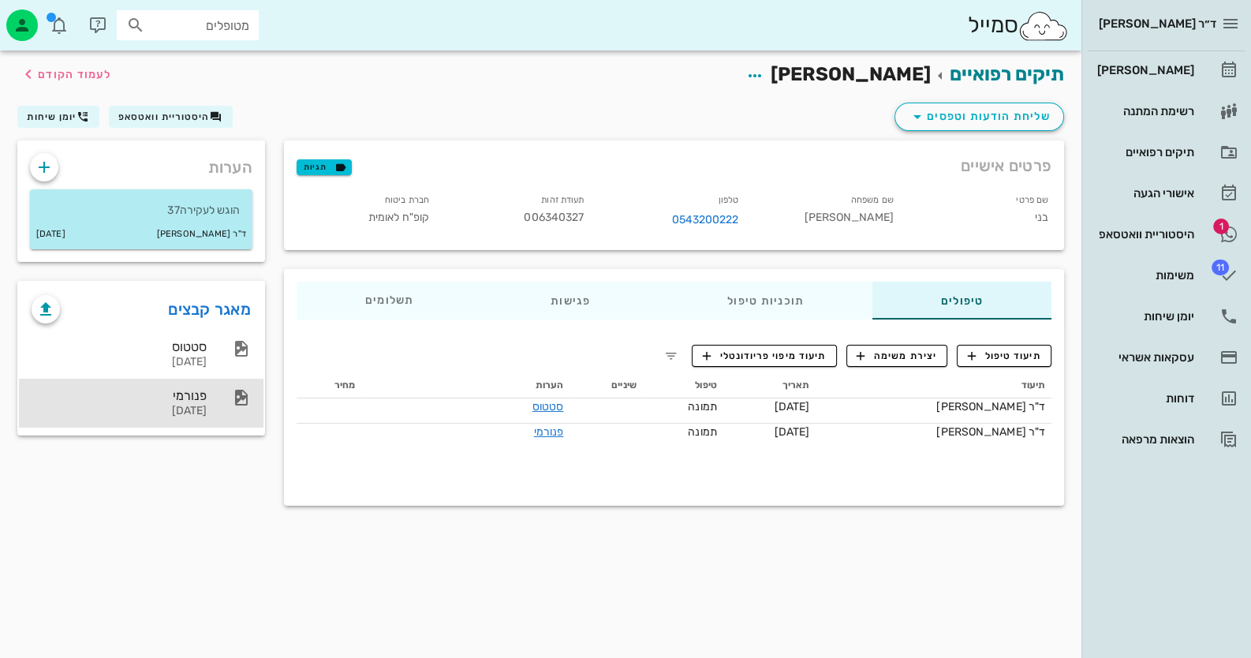
click at [193, 405] on div "[DATE]" at bounding box center [119, 411] width 175 height 13
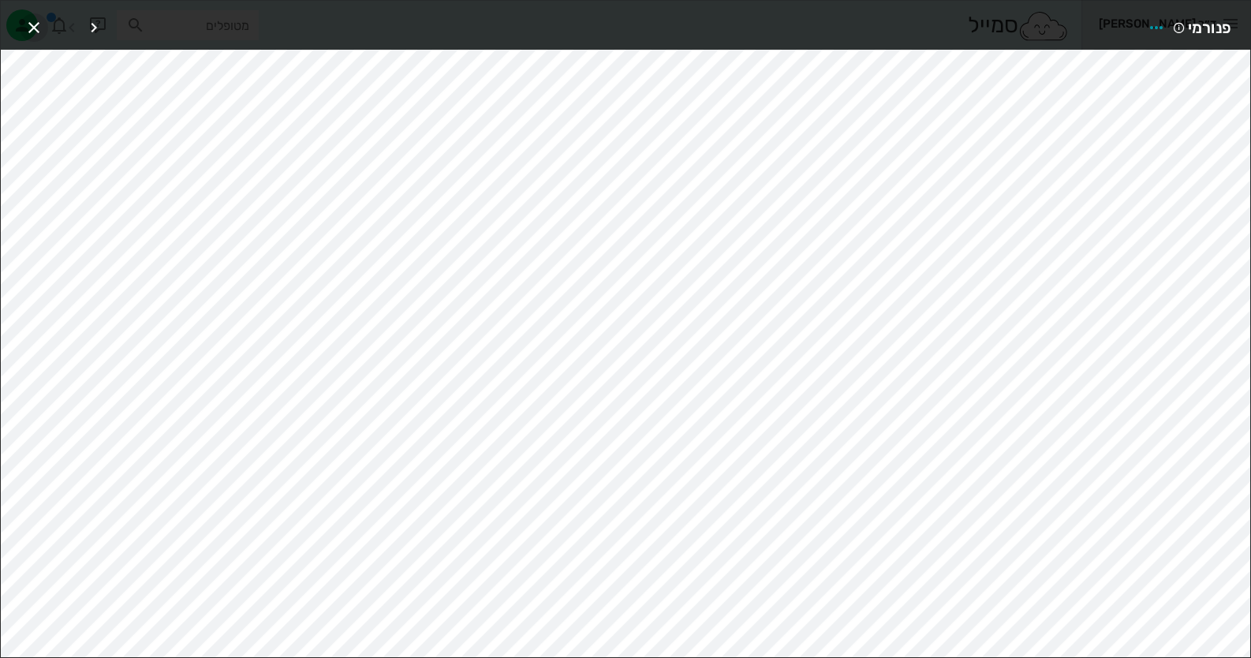
click at [32, 32] on icon "button" at bounding box center [33, 27] width 19 height 19
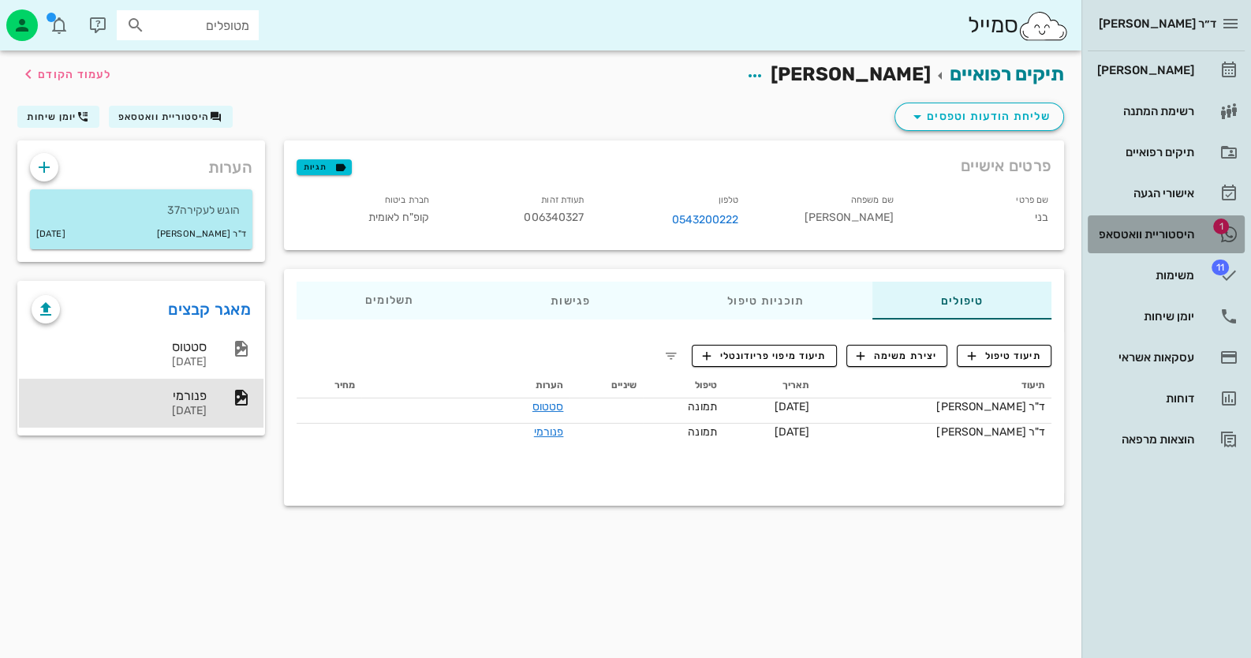
click at [1128, 223] on div "היסטוריית וואטסאפ" at bounding box center [1144, 234] width 100 height 25
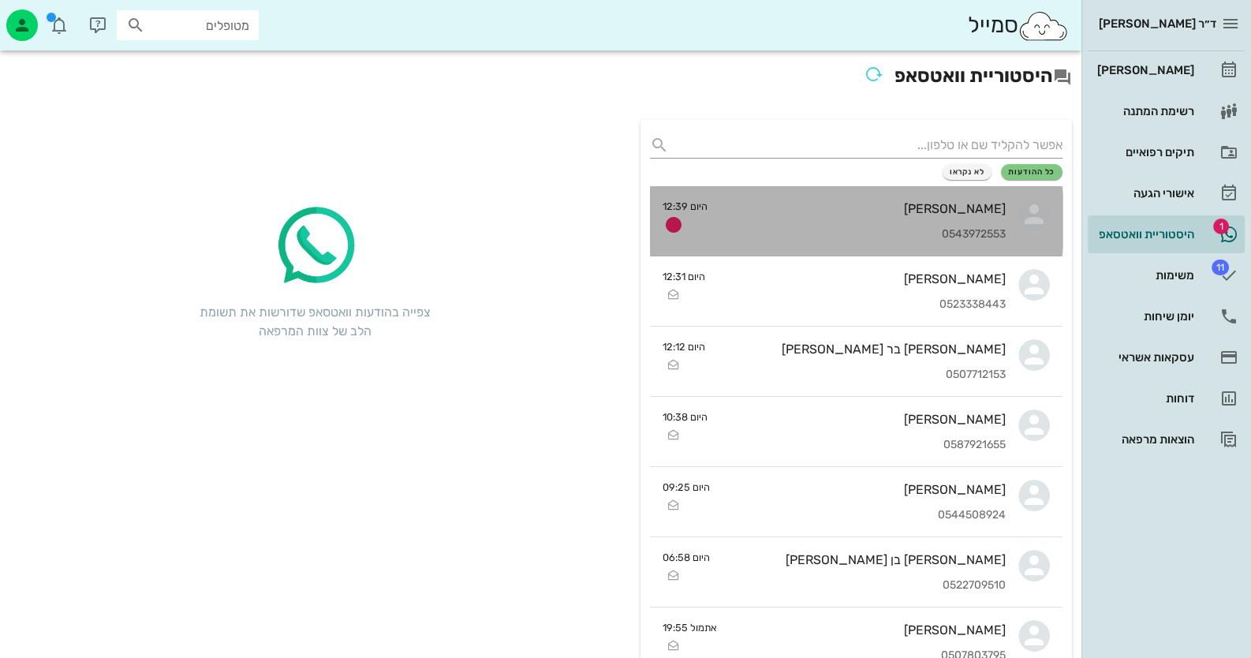
click at [975, 216] on div "[PERSON_NAME] 0543972553" at bounding box center [863, 220] width 286 height 69
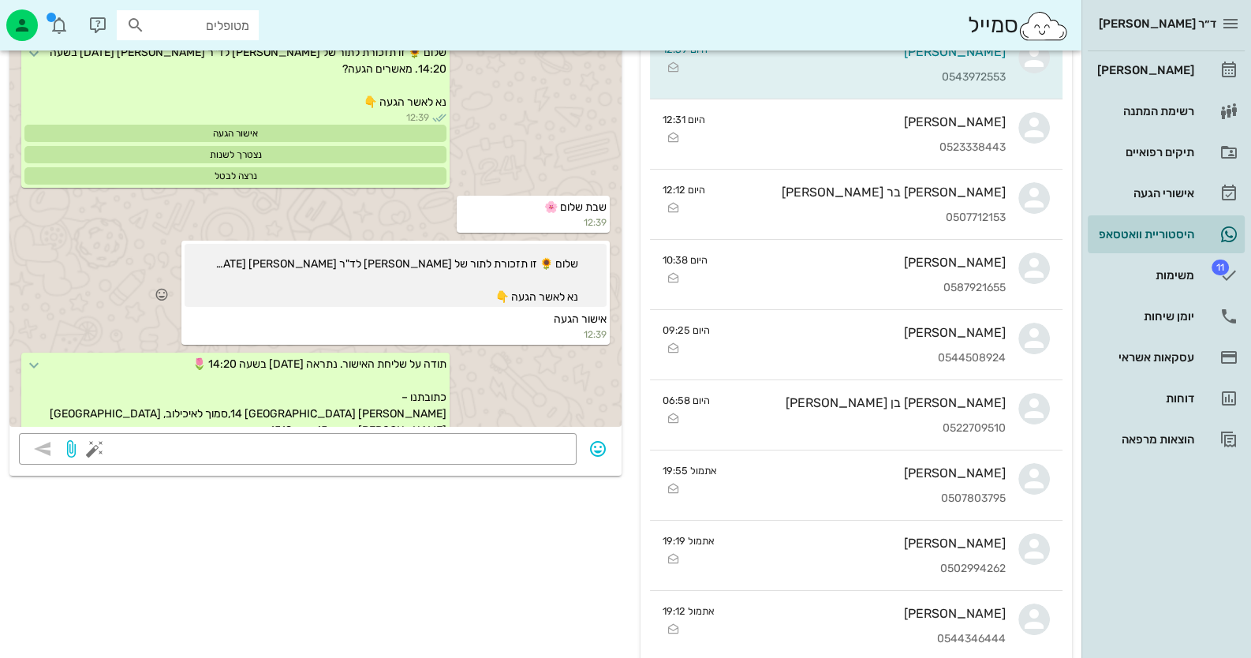
scroll to position [458, 0]
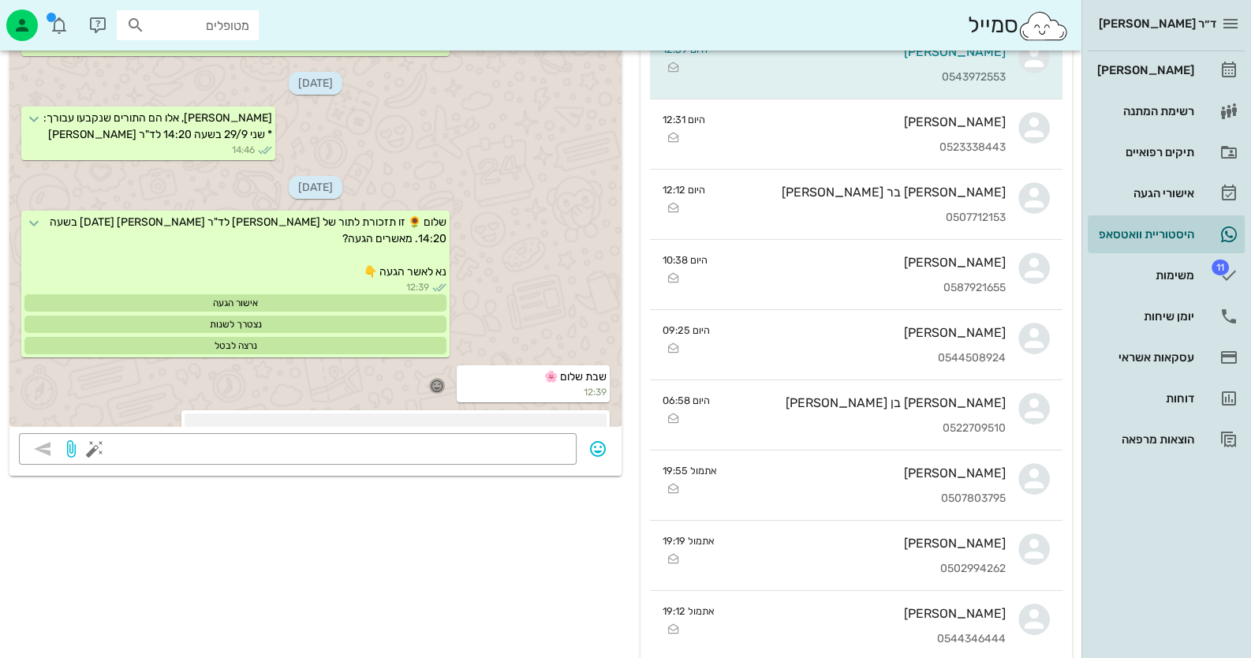
click at [440, 379] on icon "button" at bounding box center [437, 386] width 14 height 14
click at [279, 346] on div "🙏" at bounding box center [282, 345] width 28 height 30
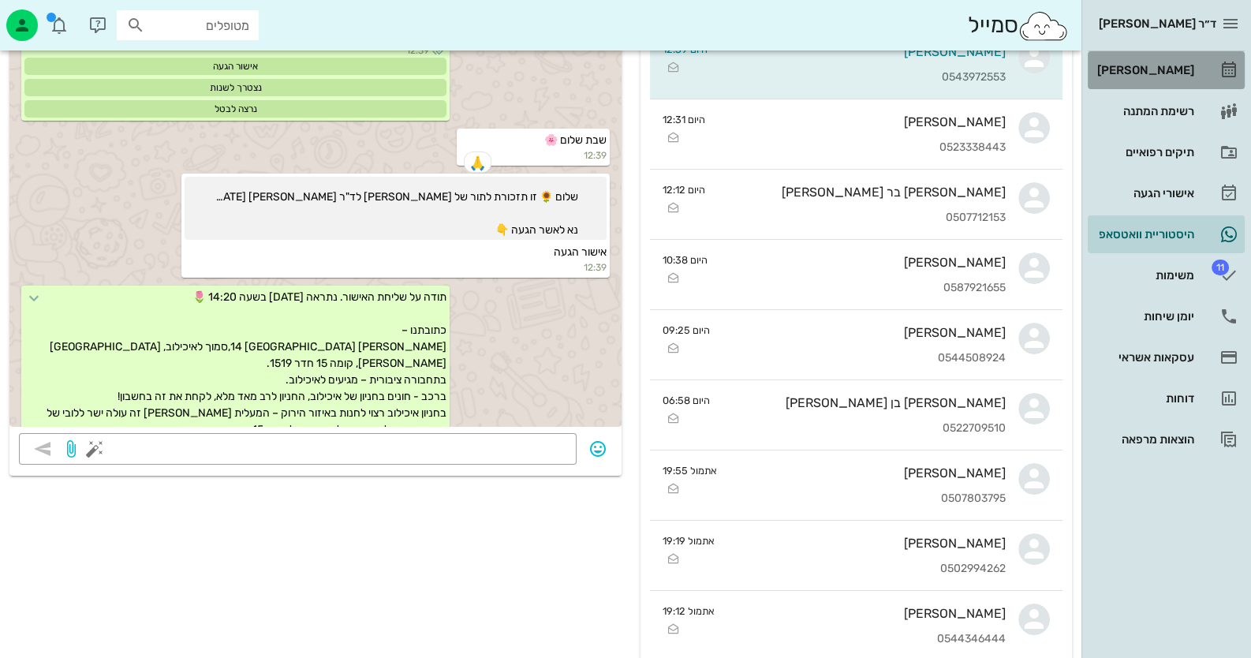
click at [1198, 67] on link "[PERSON_NAME]" at bounding box center [1166, 70] width 157 height 38
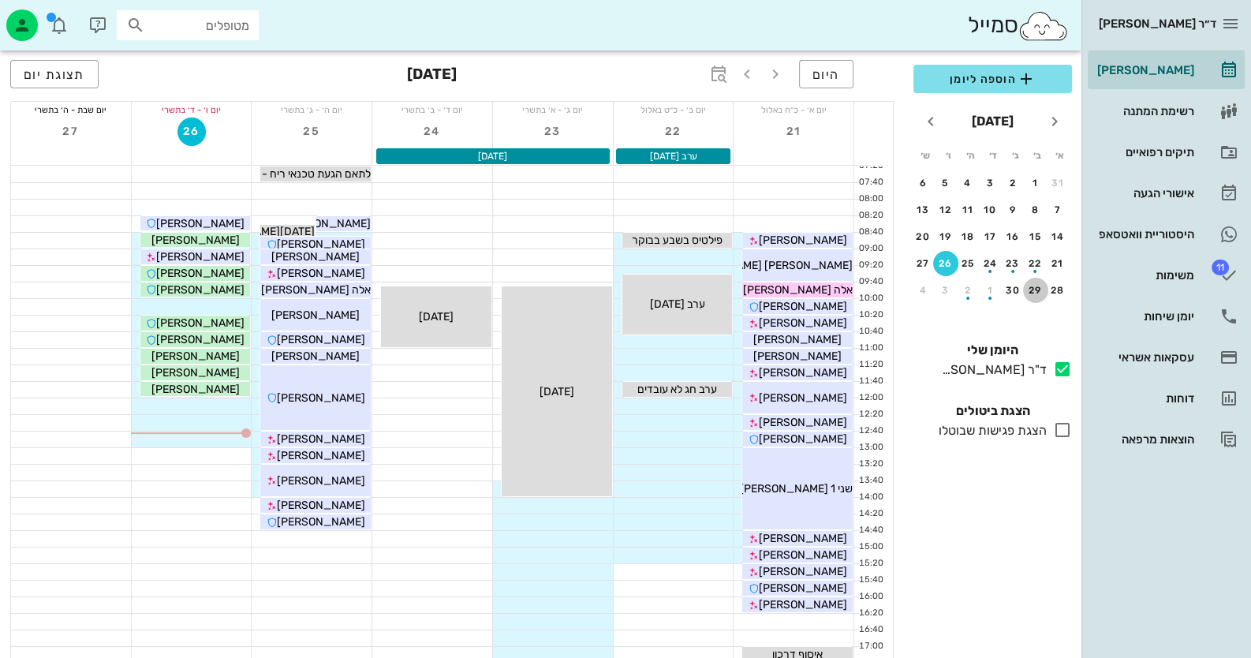
click at [1035, 286] on div "29" at bounding box center [1035, 290] width 25 height 11
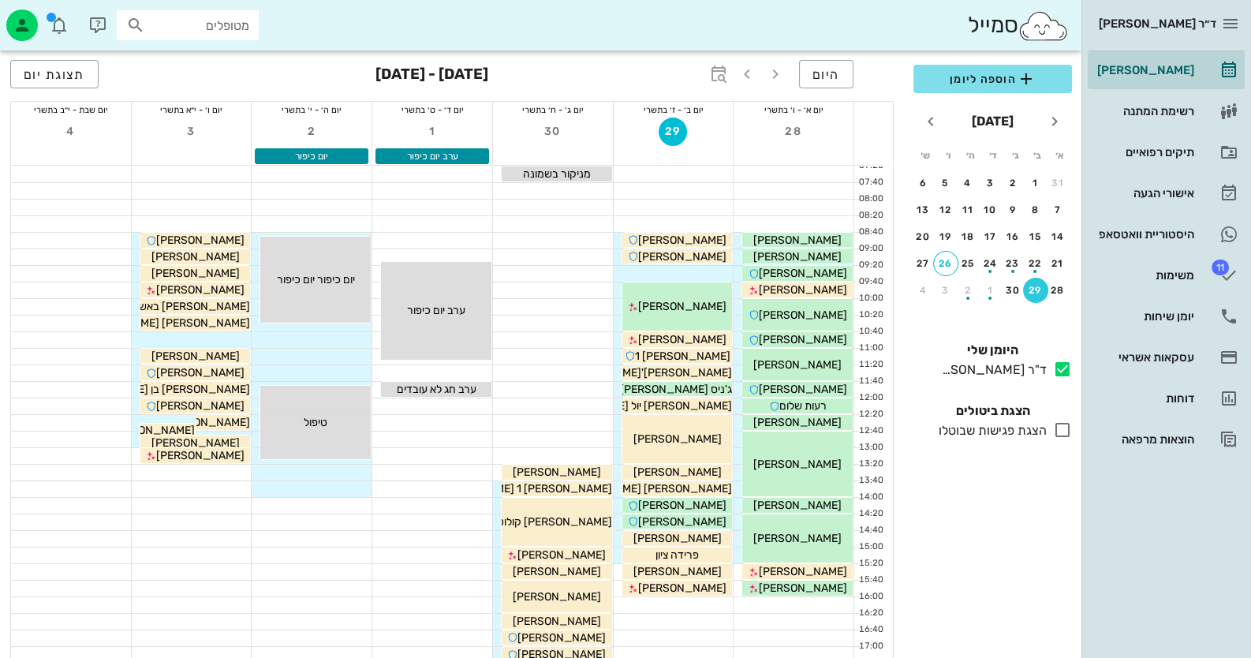
click at [230, 34] on input "מטופלים" at bounding box center [198, 25] width 101 height 21
type input "[PERSON_NAME]"
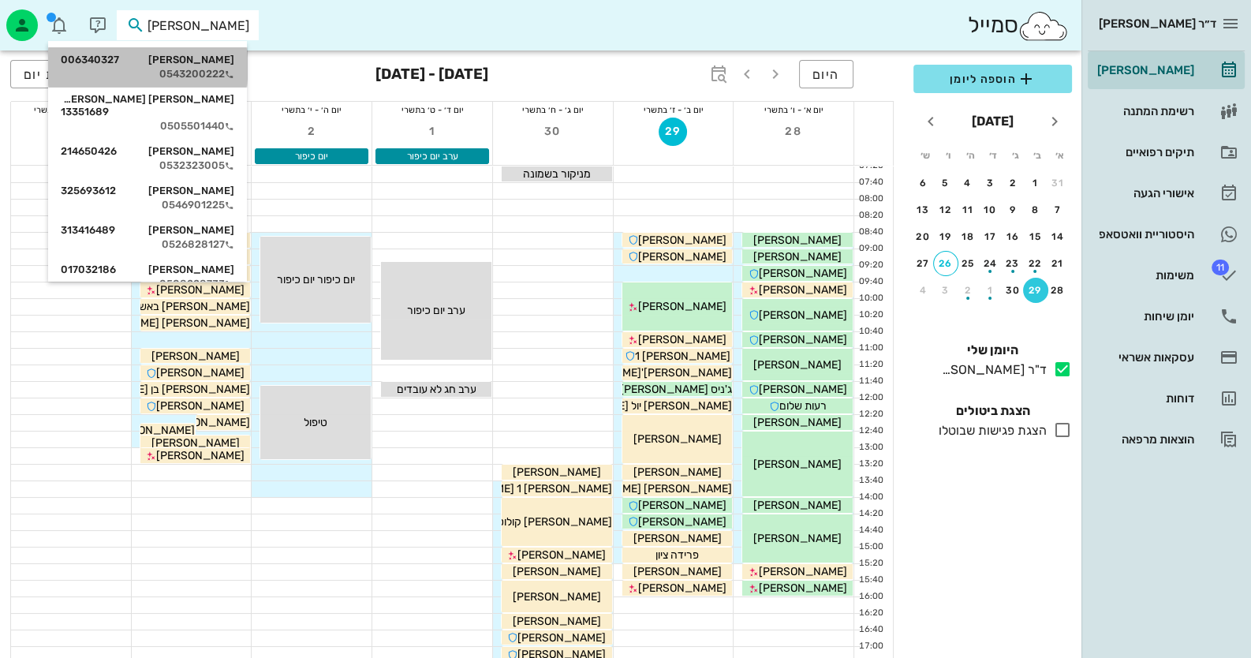
click at [227, 58] on div "[PERSON_NAME] 006340327" at bounding box center [148, 60] width 174 height 13
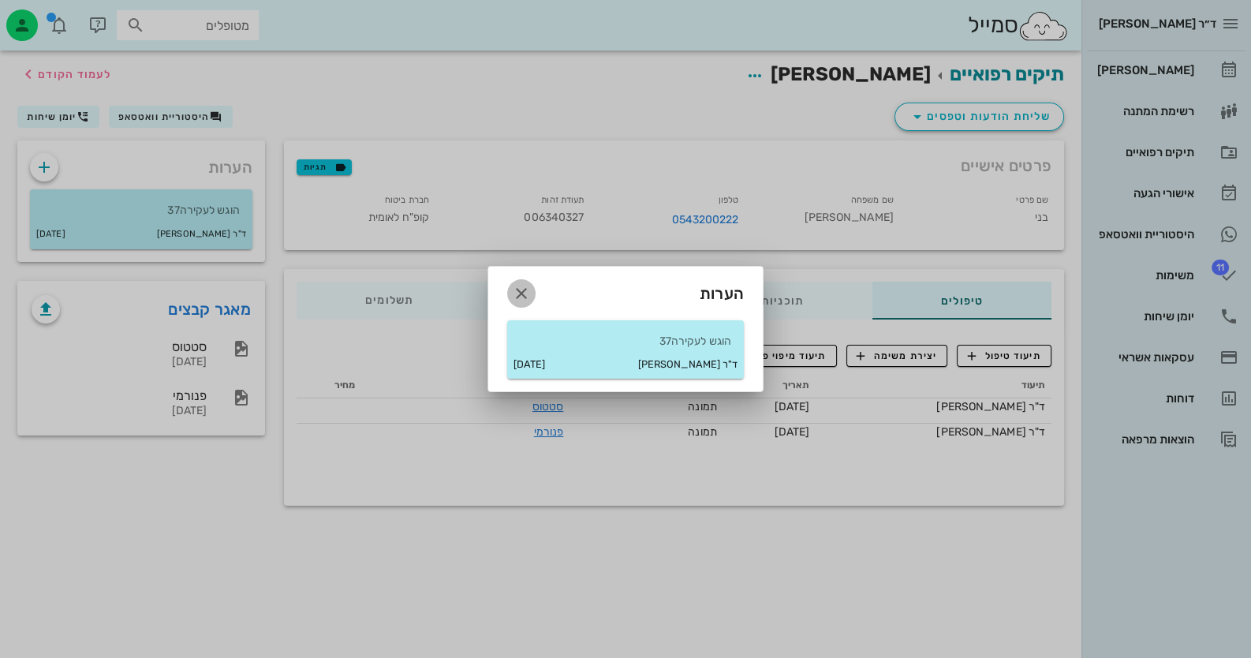
click at [515, 291] on icon "button" at bounding box center [521, 293] width 19 height 19
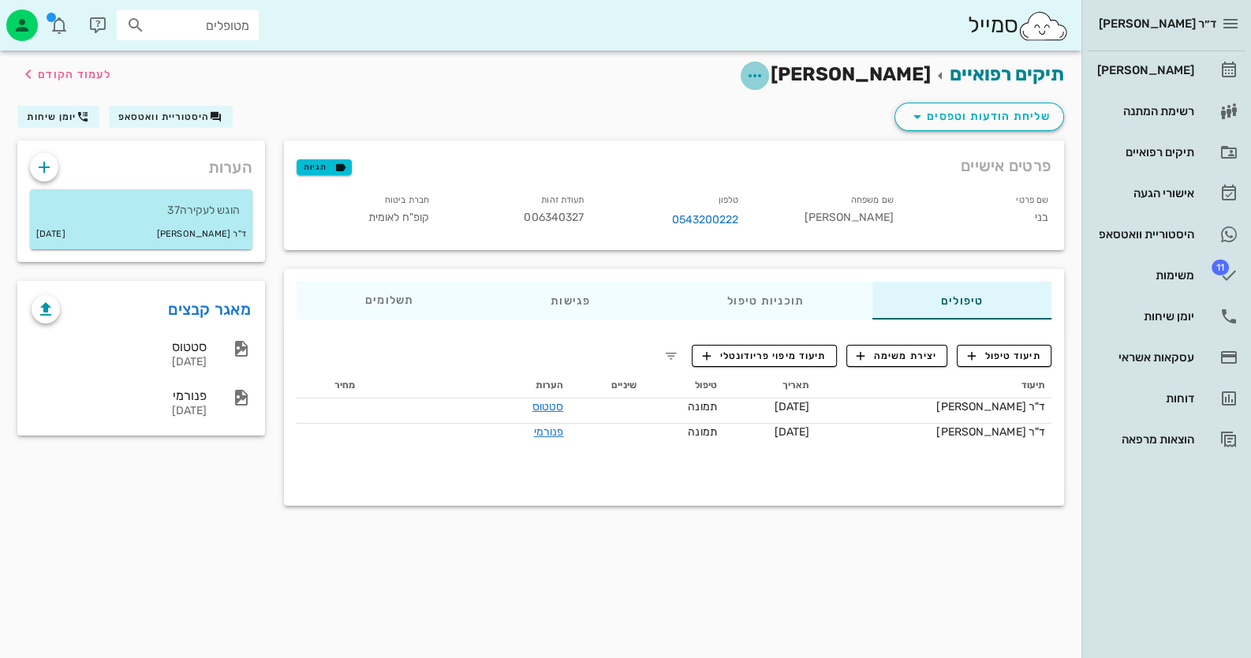
click at [764, 72] on icon "button" at bounding box center [754, 75] width 19 height 19
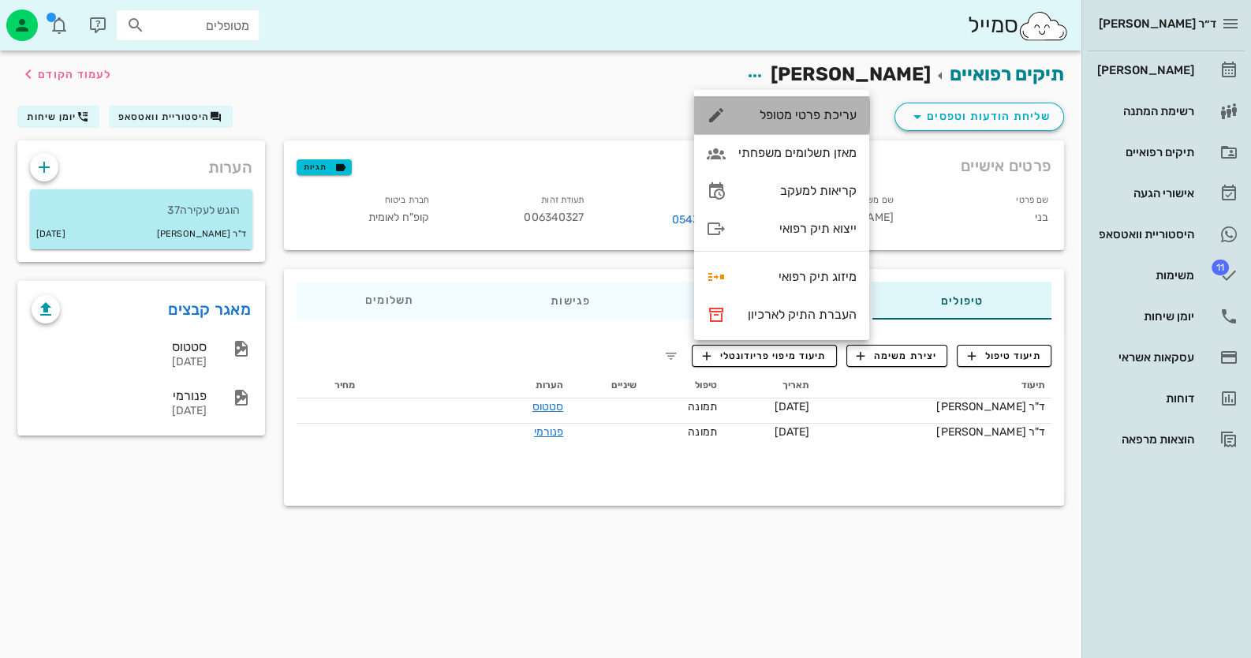
click at [836, 103] on div "עריכת פרטי מטופל" at bounding box center [781, 115] width 175 height 38
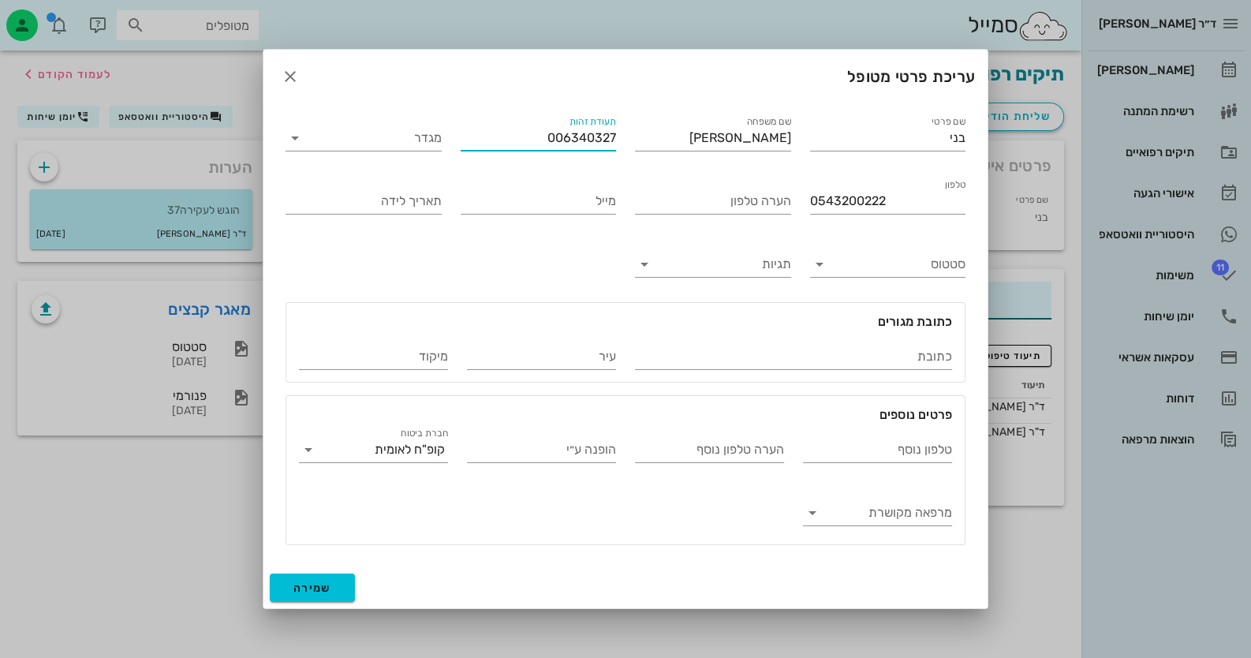
drag, startPoint x: 561, startPoint y: 136, endPoint x: 539, endPoint y: 140, distance: 22.4
click at [539, 140] on input "006340327" at bounding box center [539, 137] width 156 height 25
type input "6340327"
click at [318, 586] on span "שמירה" at bounding box center [312, 587] width 38 height 13
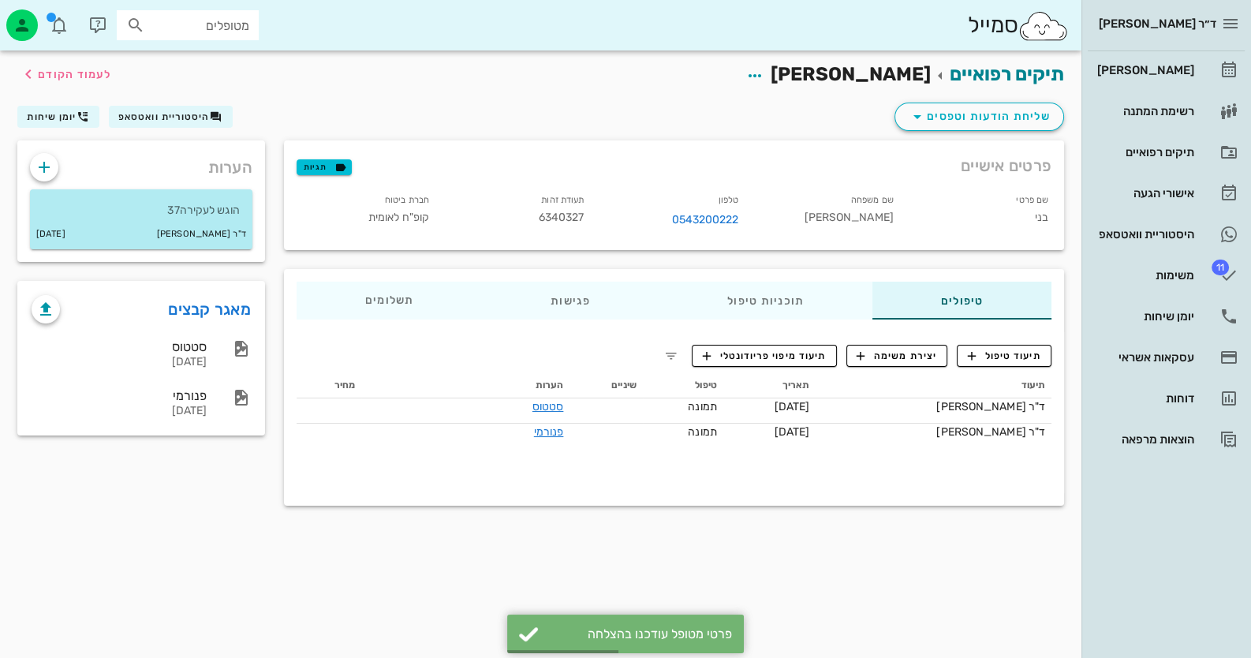
click at [563, 215] on span "6340327" at bounding box center [562, 217] width 46 height 13
copy span "6340327"
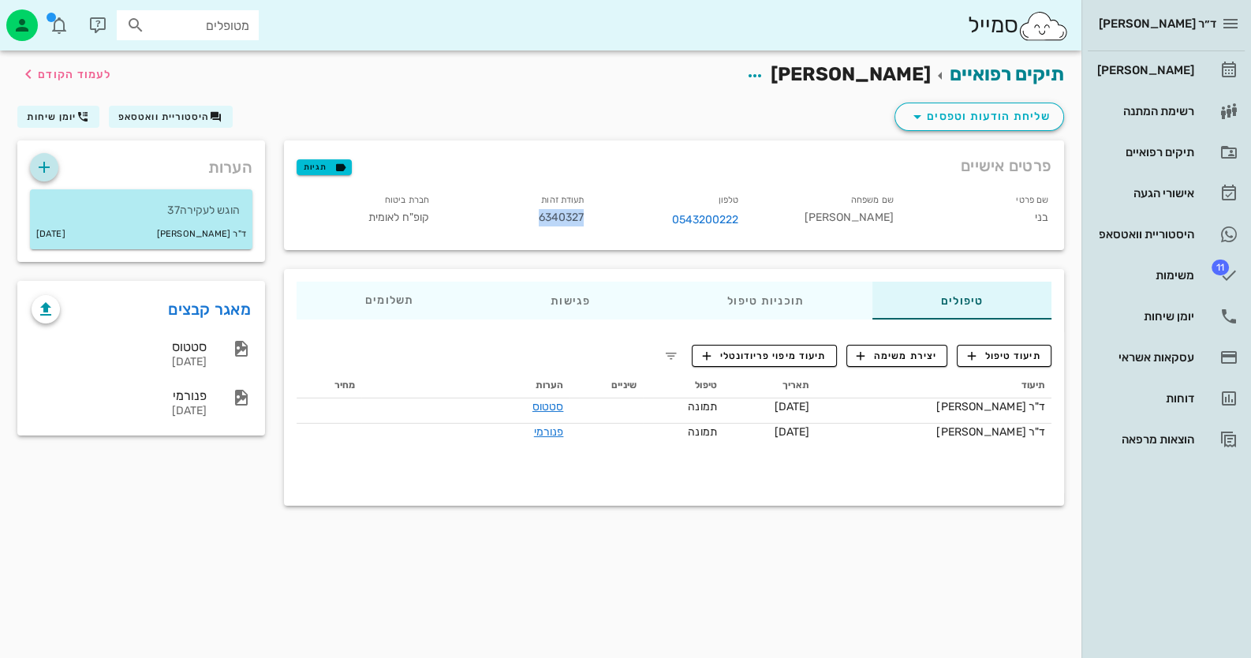
click at [52, 169] on icon "button" at bounding box center [44, 167] width 19 height 19
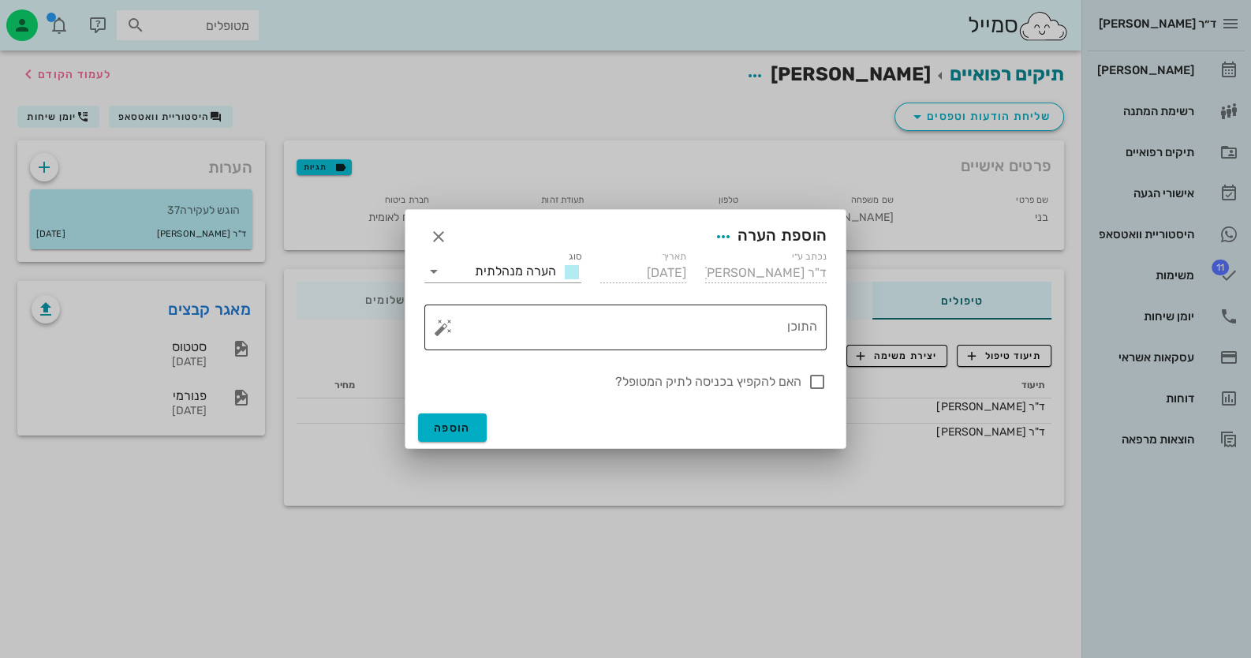
click at [744, 315] on textarea "התוכן" at bounding box center [632, 331] width 371 height 38
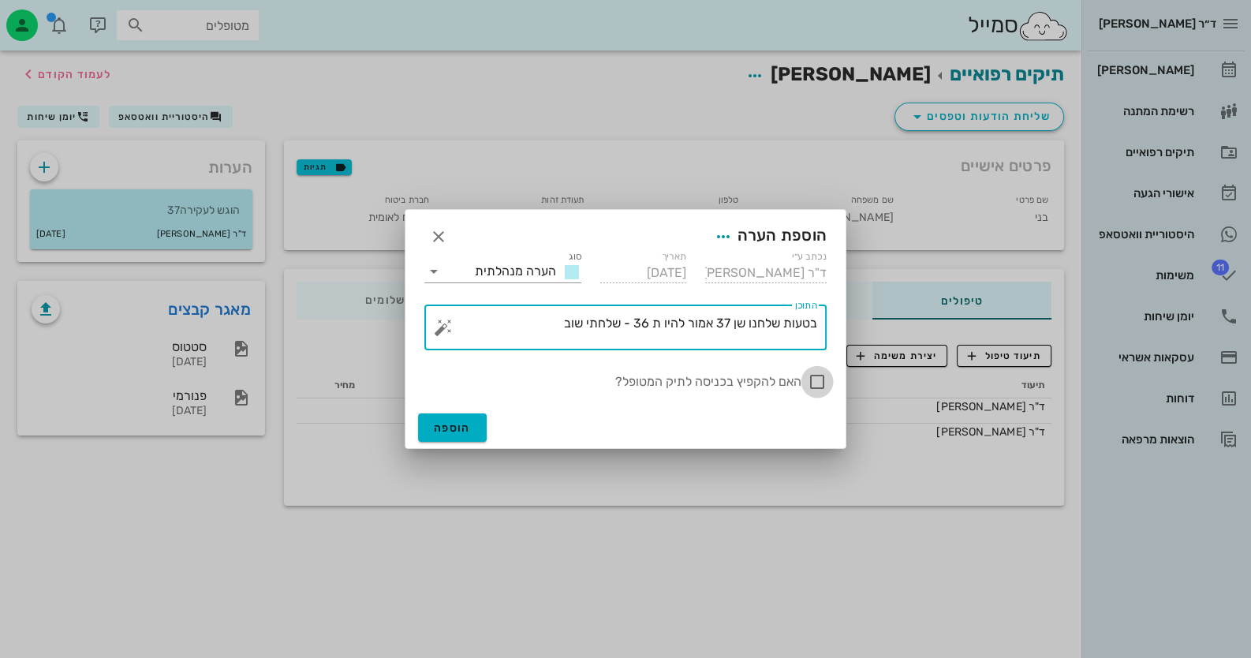
type textarea "בטעות שלחנו שן 37 אמור להיו ת 36 - שלחתי שוב"
click at [816, 389] on div at bounding box center [817, 381] width 27 height 27
checkbox input "true"
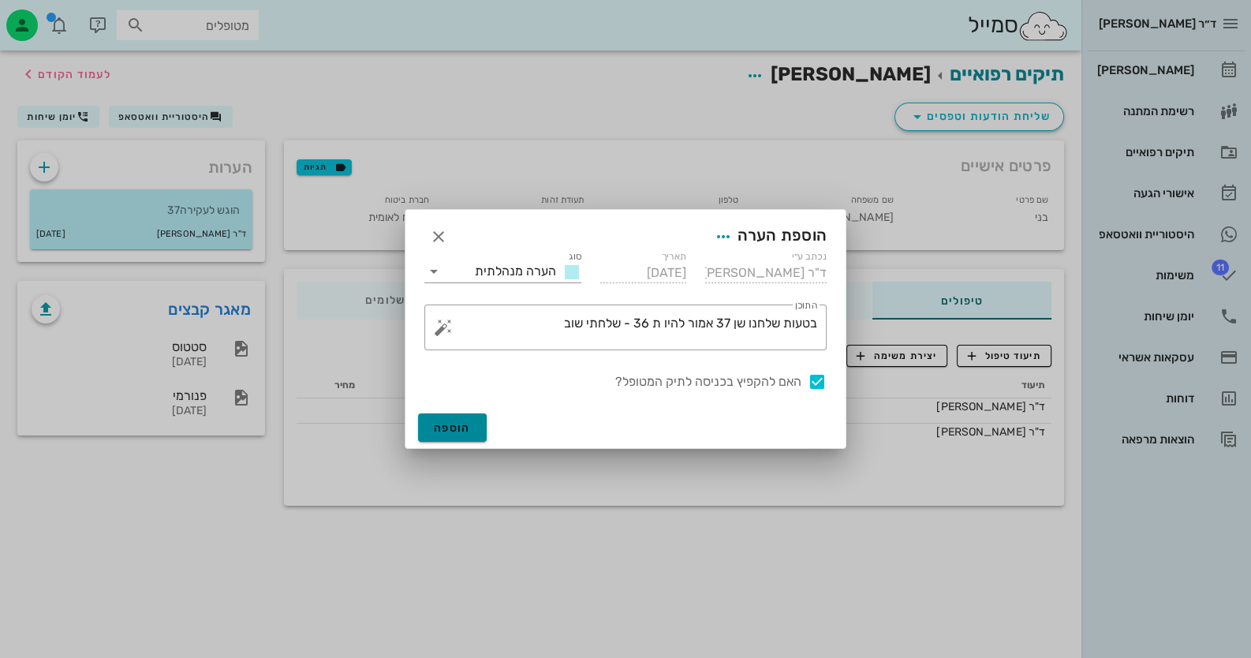
click at [454, 428] on span "הוספה" at bounding box center [452, 427] width 37 height 13
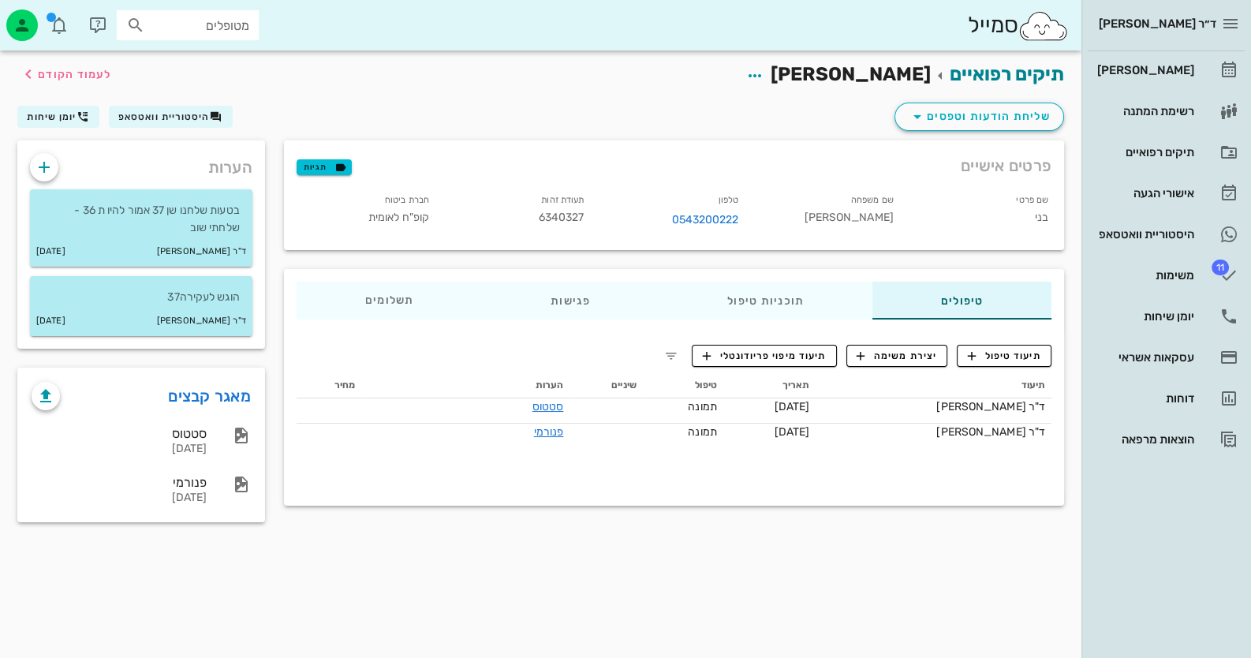
click at [150, 21] on input "מטופלים" at bounding box center [198, 25] width 101 height 21
type input "[PERSON_NAME]"
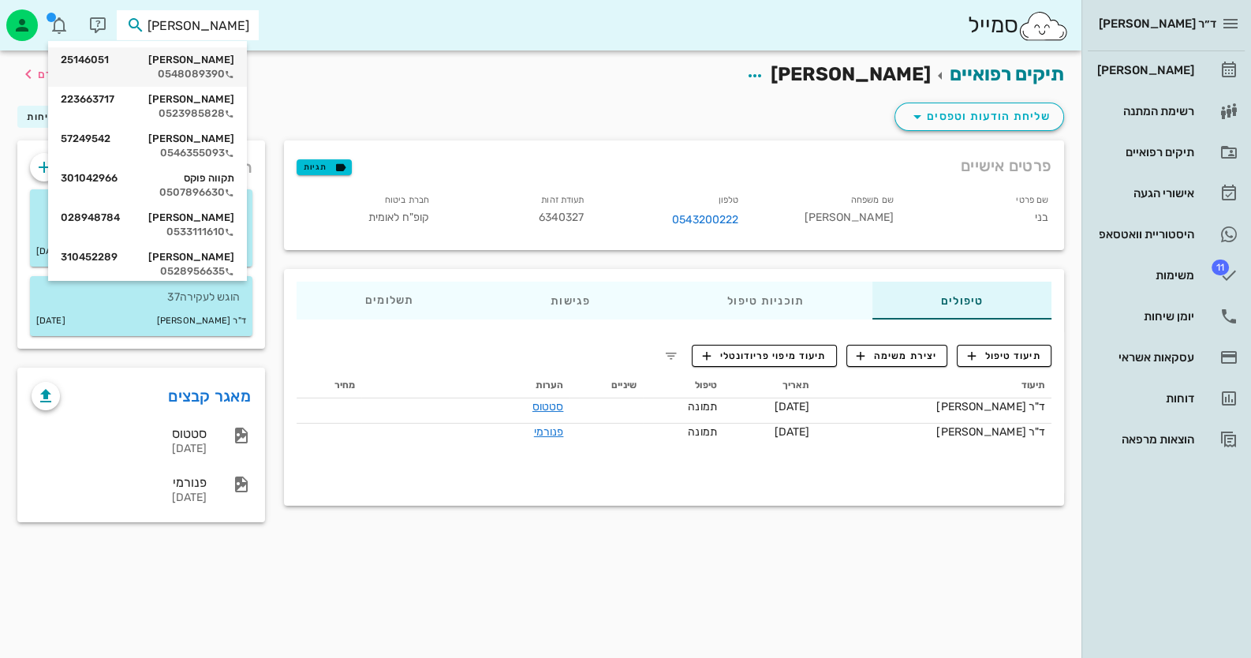
click at [160, 70] on div "0548089390" at bounding box center [148, 74] width 174 height 13
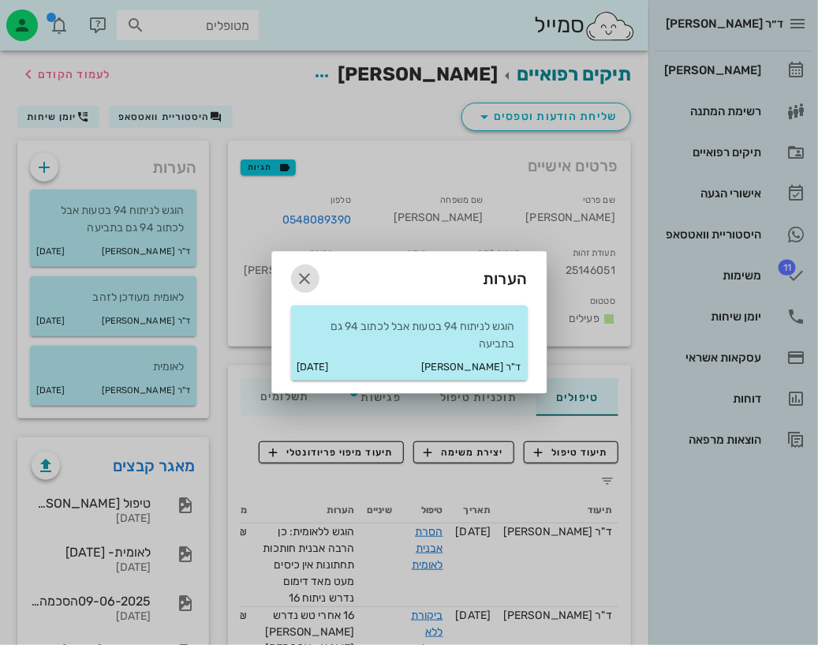
click at [299, 269] on icon "button" at bounding box center [305, 278] width 19 height 19
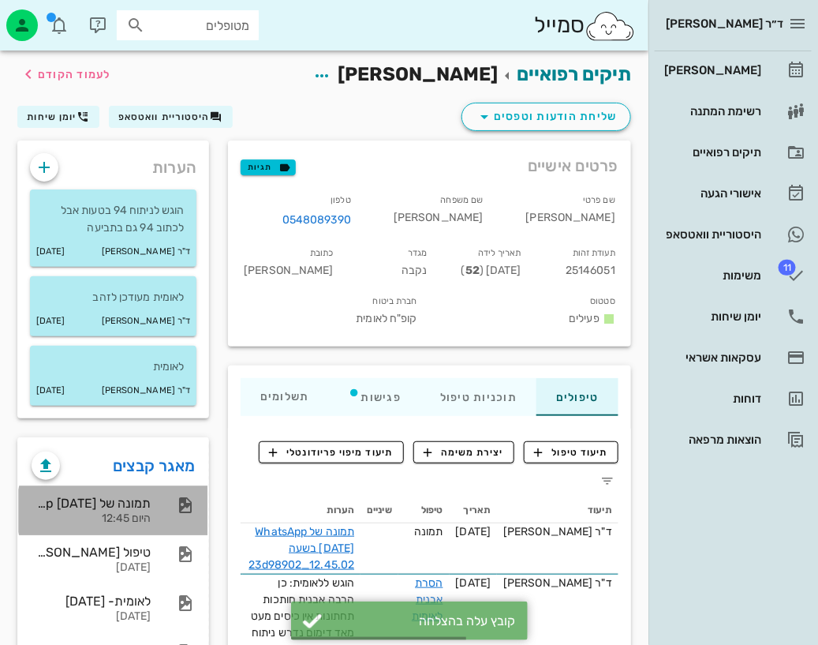
click at [156, 506] on div "תמונה של WhatsApp [DATE] בשעה 12.45.02_23d98902 היום 12:45" at bounding box center [113, 510] width 189 height 49
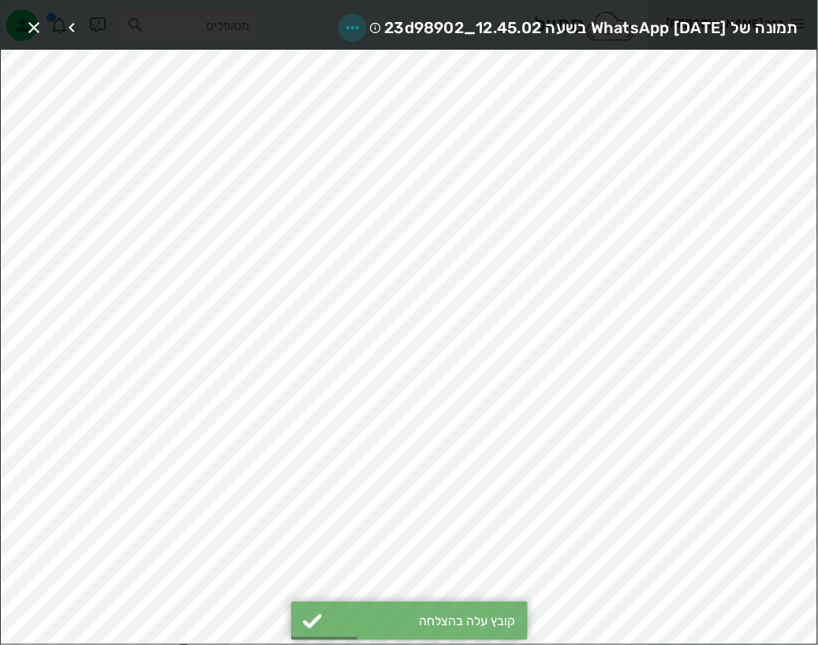
click at [343, 18] on icon "button" at bounding box center [352, 27] width 19 height 19
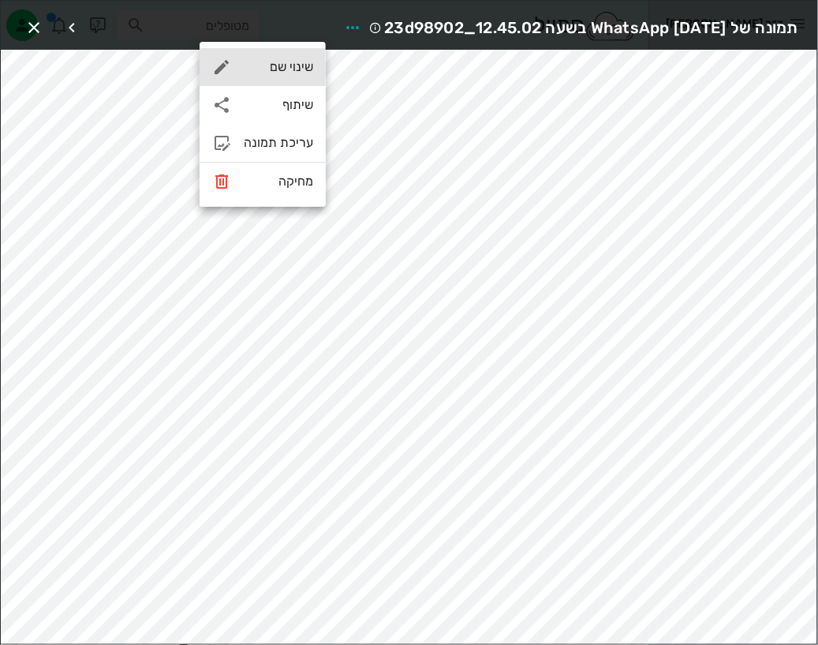
click at [297, 73] on div "שינוי שם" at bounding box center [278, 66] width 69 height 15
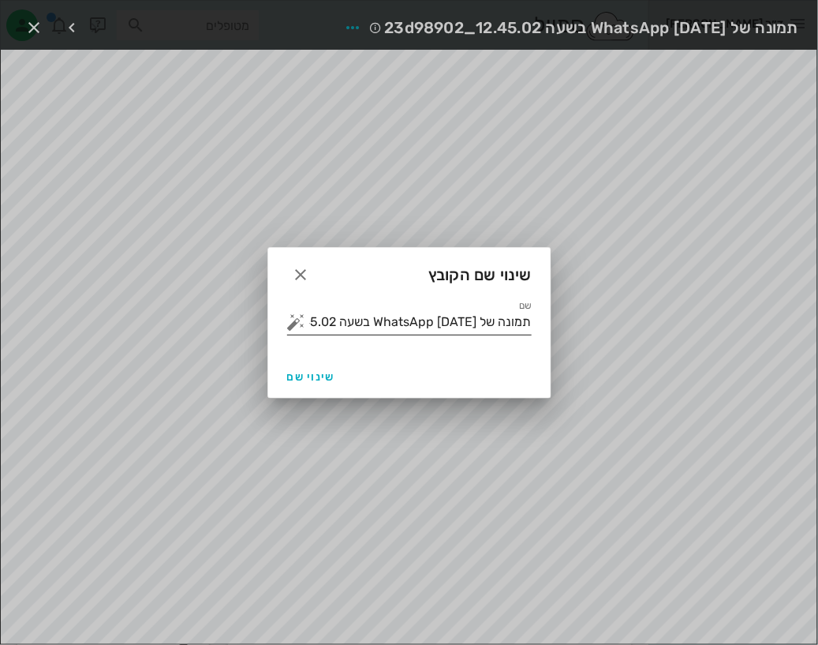
click at [461, 334] on div "שם תמונה של WhatsApp [DATE] בשעה 12.45.02_23d98902" at bounding box center [409, 321] width 245 height 25
drag, startPoint x: 461, startPoint y: 334, endPoint x: 466, endPoint y: 322, distance: 12.7
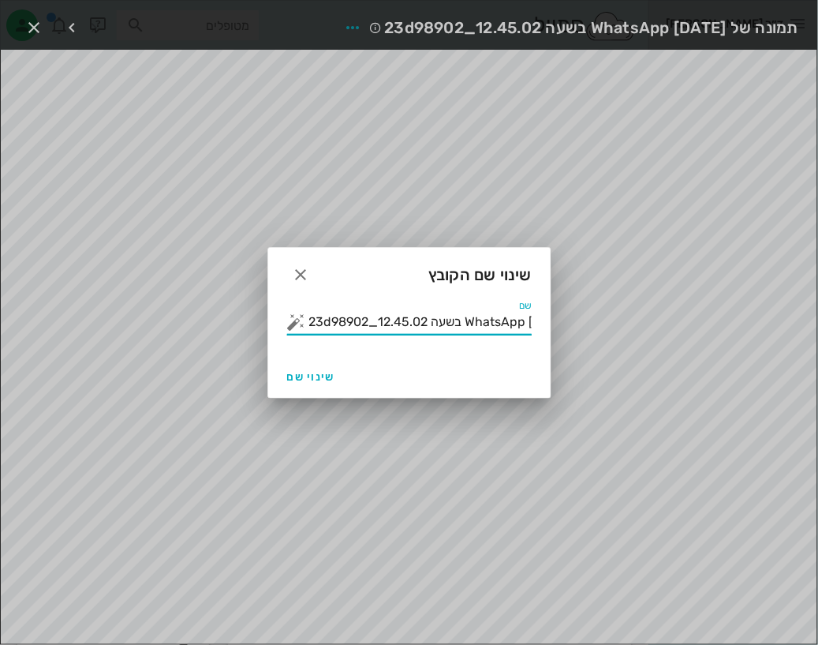
click at [466, 322] on div "שם תמונה של WhatsApp [DATE] בשעה 12.45.02_23d98902" at bounding box center [409, 321] width 245 height 25
click at [466, 320] on input "תמונה של WhatsApp [DATE] בשעה 12.45.02_23d98902" at bounding box center [420, 321] width 222 height 25
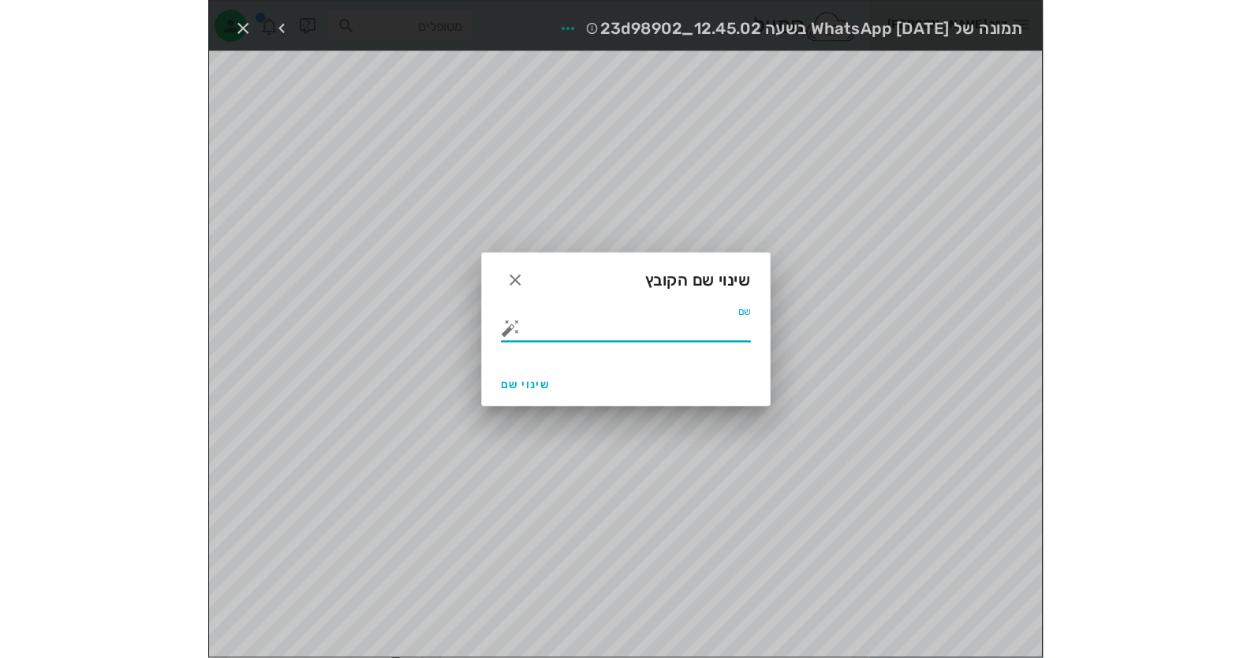
scroll to position [0, 0]
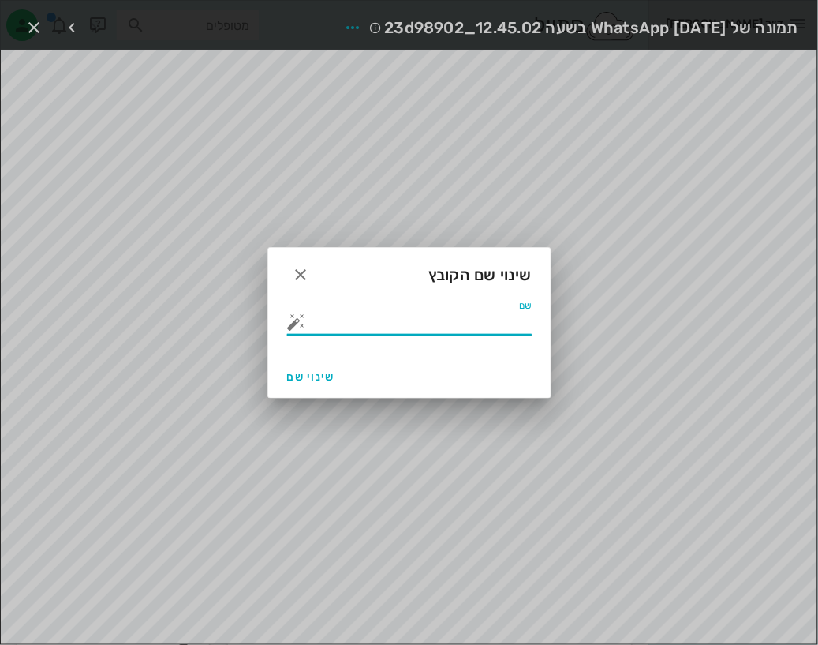
click at [292, 327] on button "button" at bounding box center [296, 321] width 19 height 19
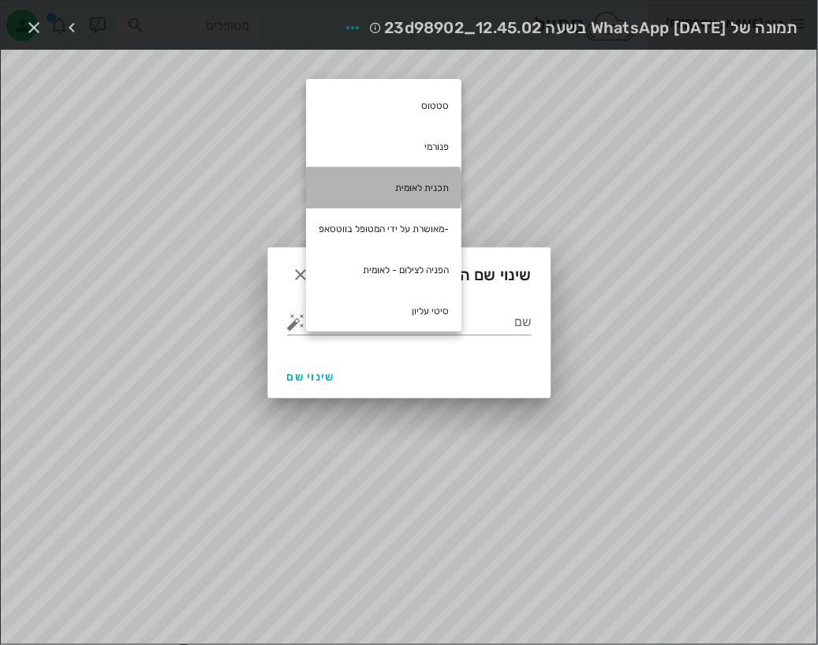
click at [418, 187] on div "תכנית לאומית" at bounding box center [383, 187] width 155 height 41
type input "תכנית לאומית"
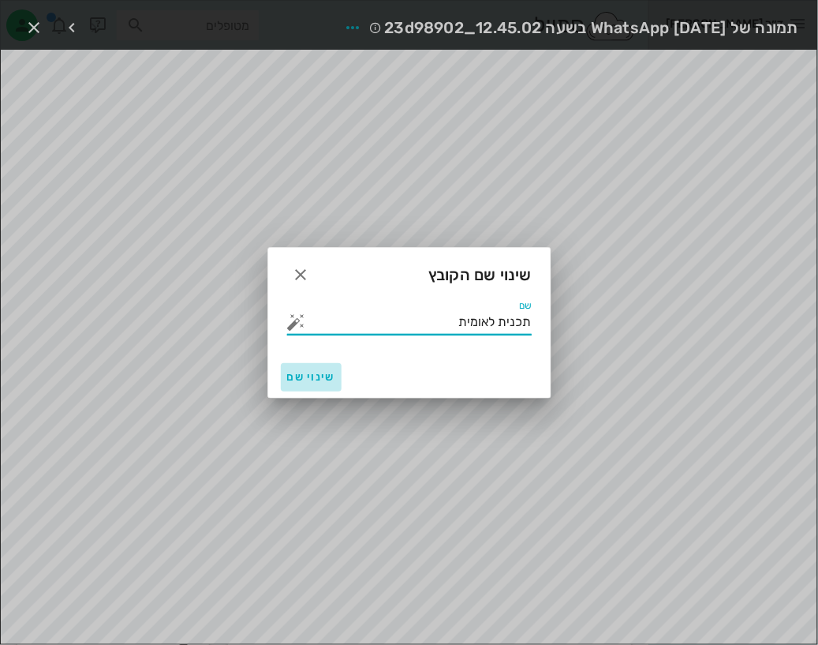
click at [312, 368] on button "שינוי שם" at bounding box center [311, 377] width 61 height 28
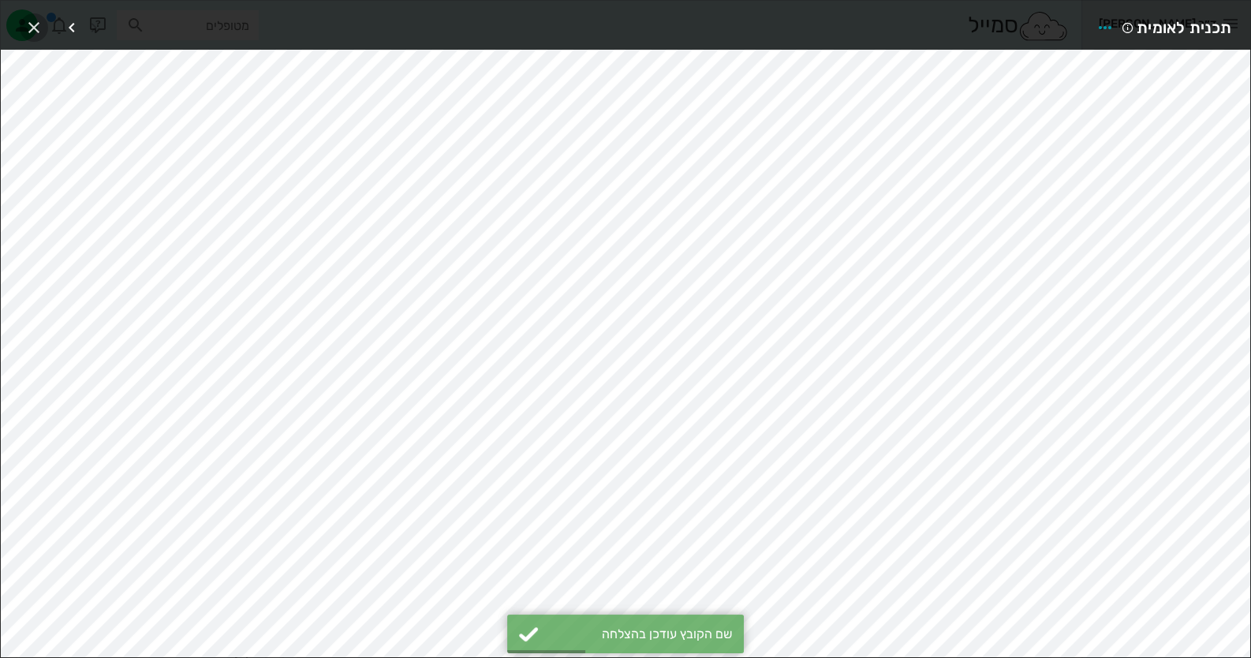
click at [29, 18] on icon "button" at bounding box center [33, 27] width 19 height 19
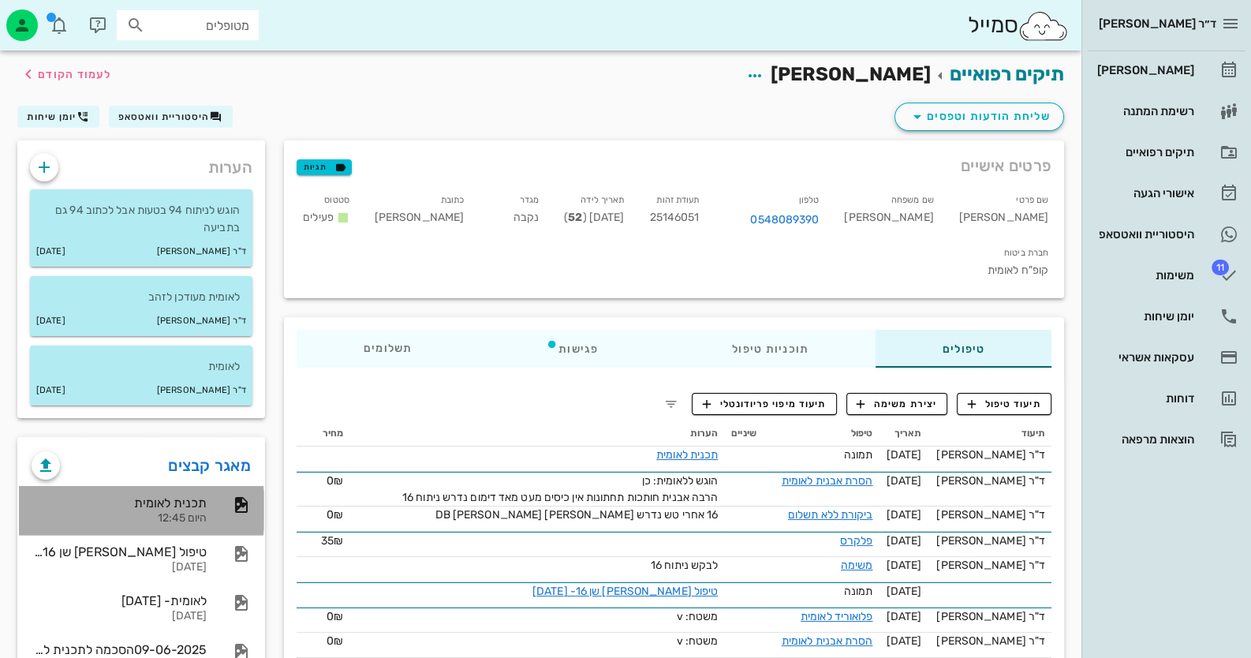
click at [185, 513] on div "היום 12:45" at bounding box center [119, 518] width 175 height 13
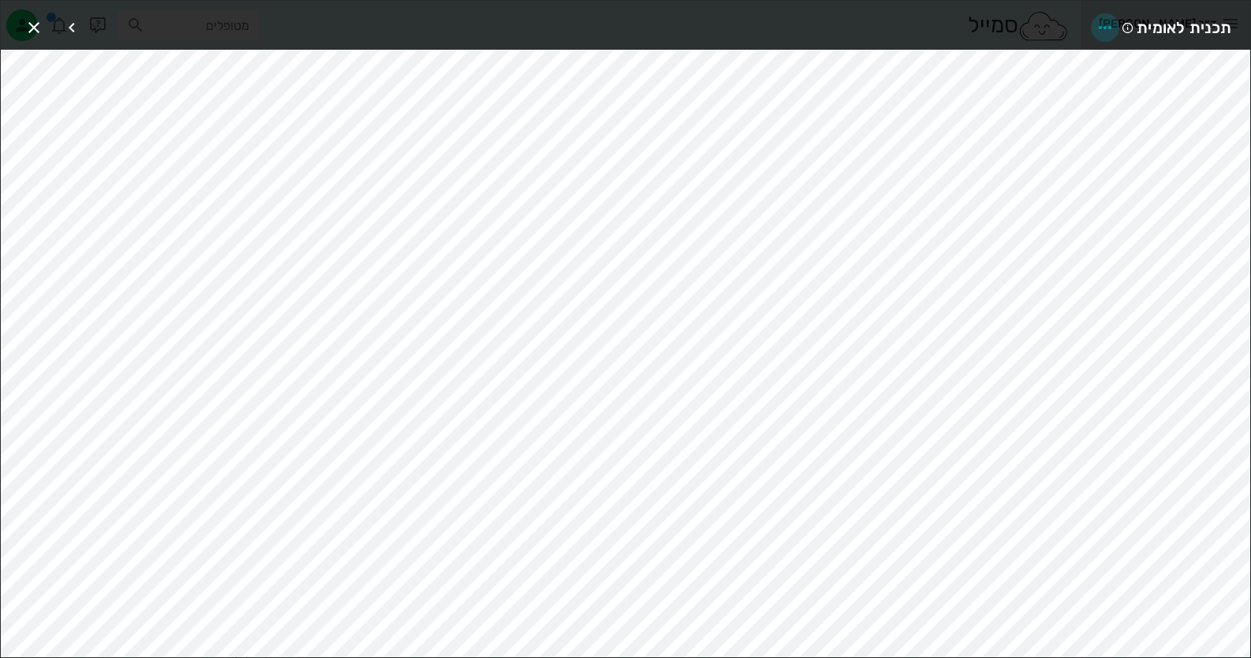
click at [1109, 29] on icon "button" at bounding box center [1105, 27] width 19 height 19
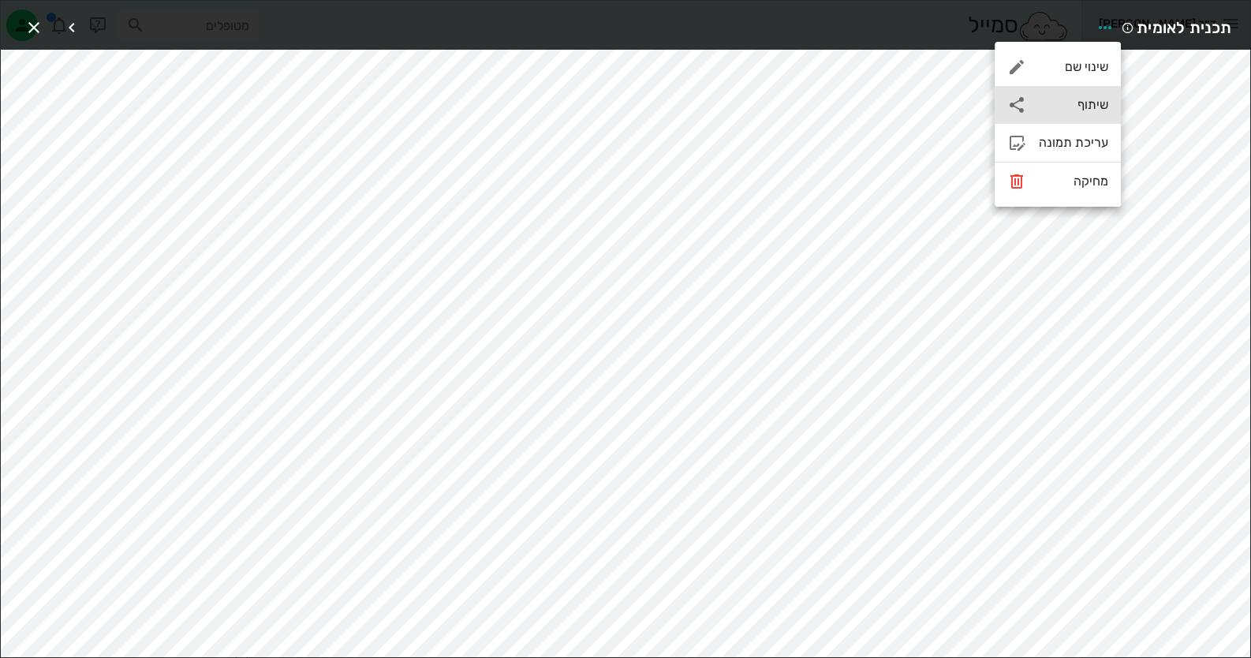
click at [1104, 95] on div "שיתוף" at bounding box center [1058, 105] width 126 height 38
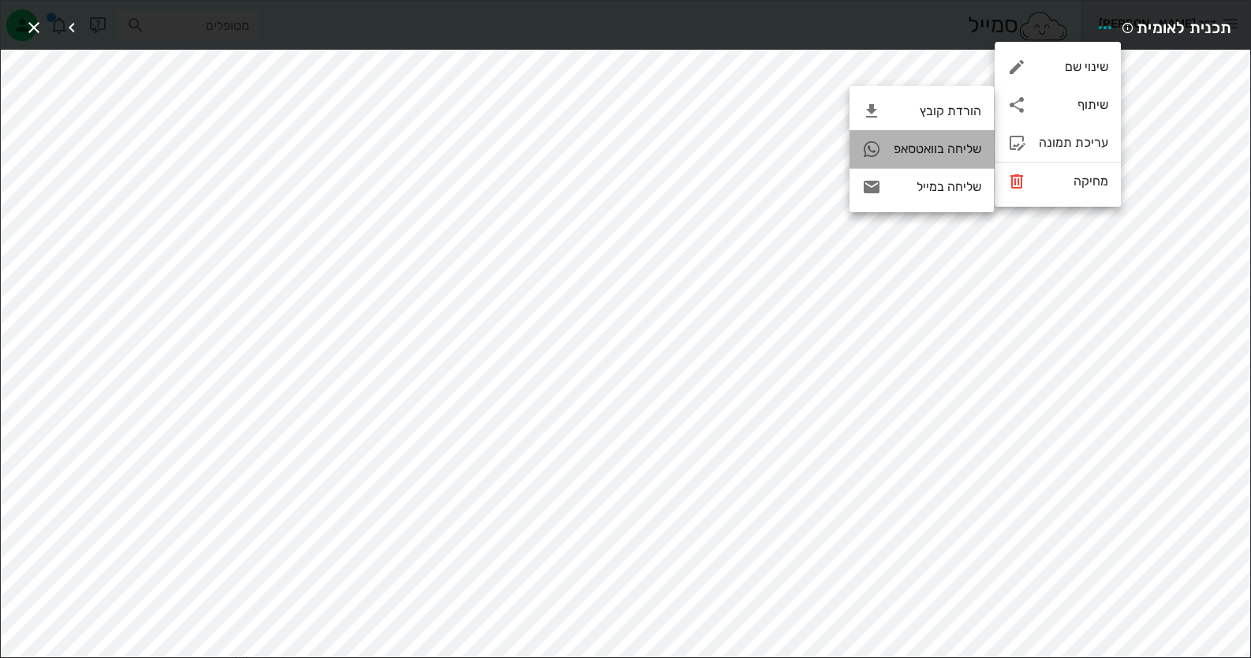
click at [929, 150] on div "שליחה בוואטסאפ" at bounding box center [938, 148] width 88 height 15
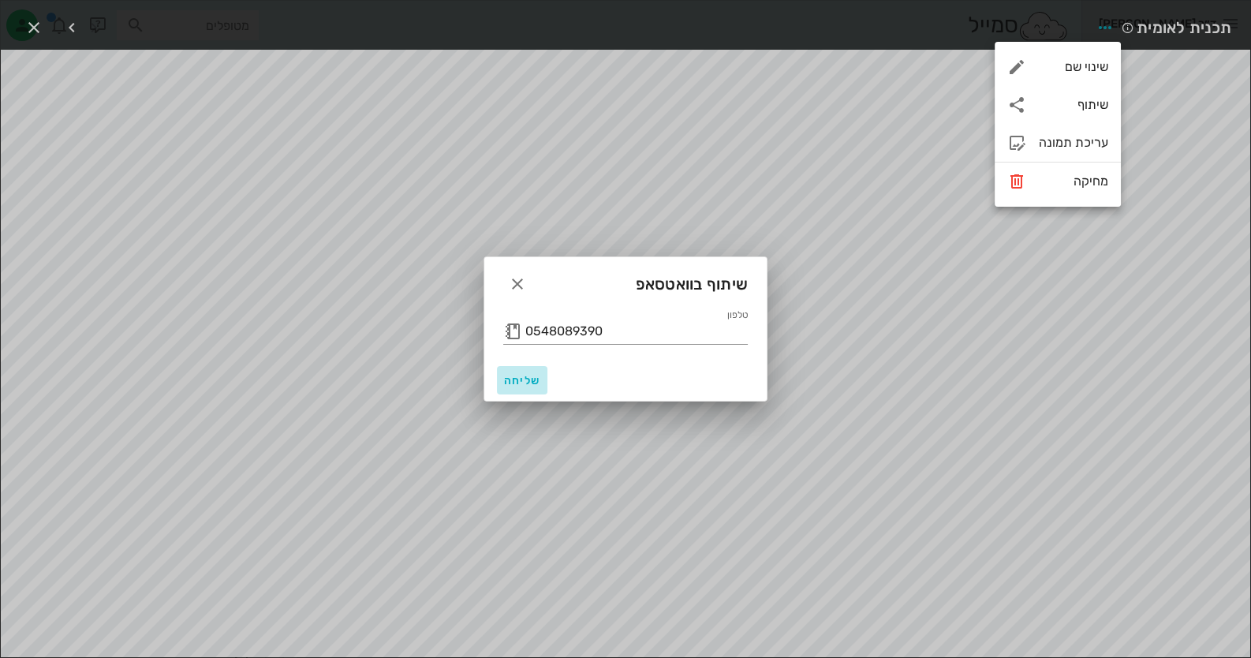
click at [509, 381] on span "שליחה" at bounding box center [522, 380] width 38 height 13
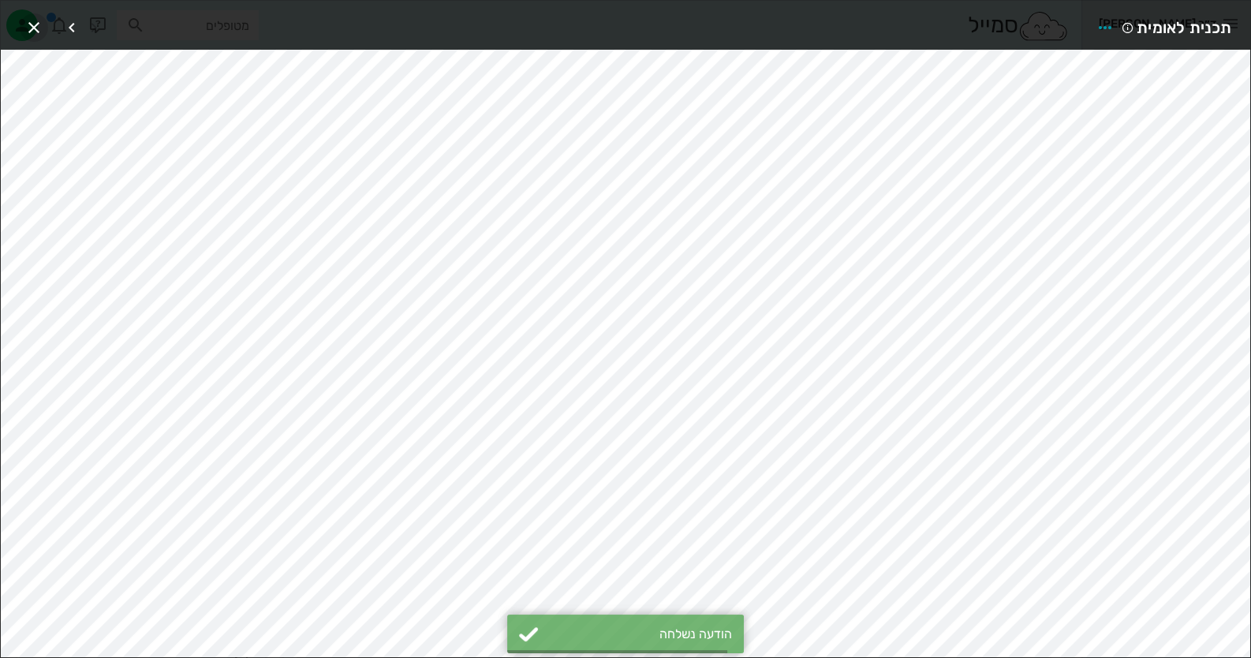
click at [39, 24] on icon "button" at bounding box center [33, 27] width 19 height 19
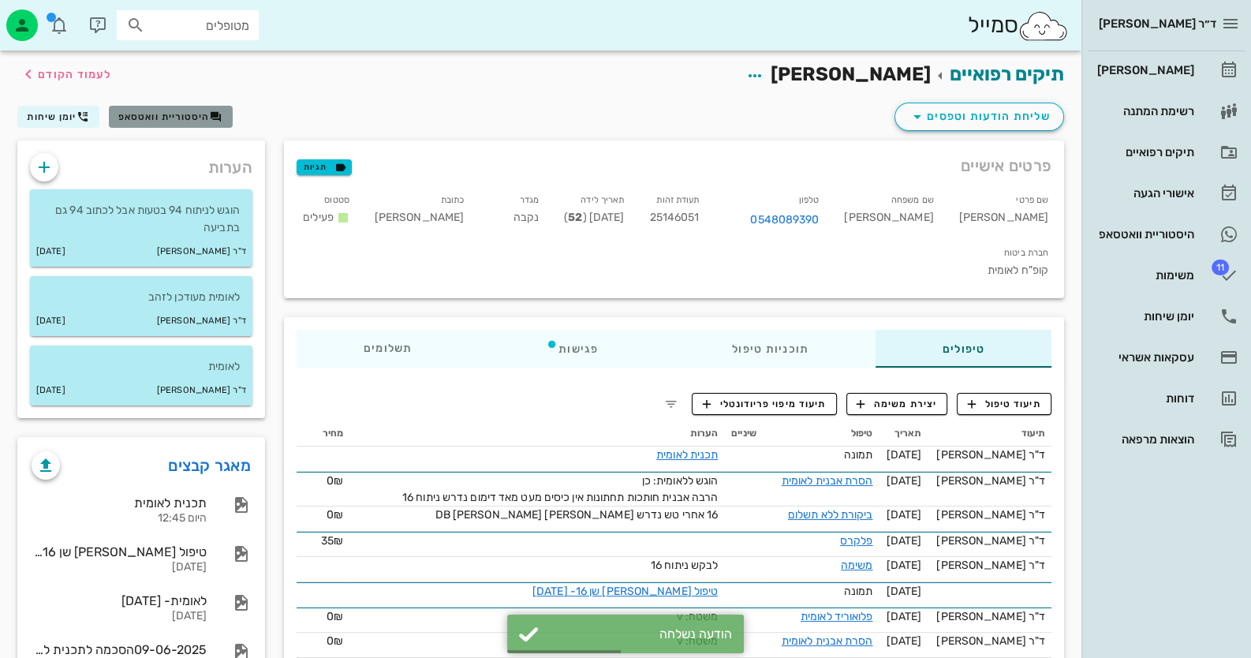
click at [180, 115] on span "היסטוריית וואטסאפ" at bounding box center [164, 116] width 92 height 11
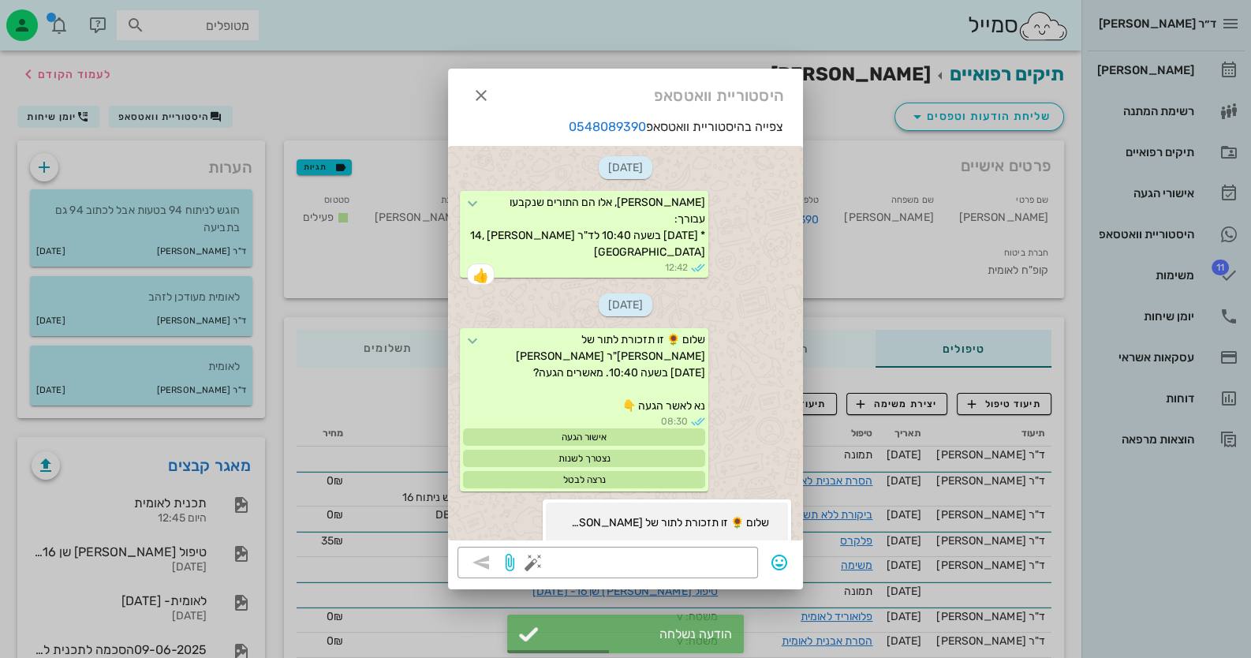
scroll to position [883, 0]
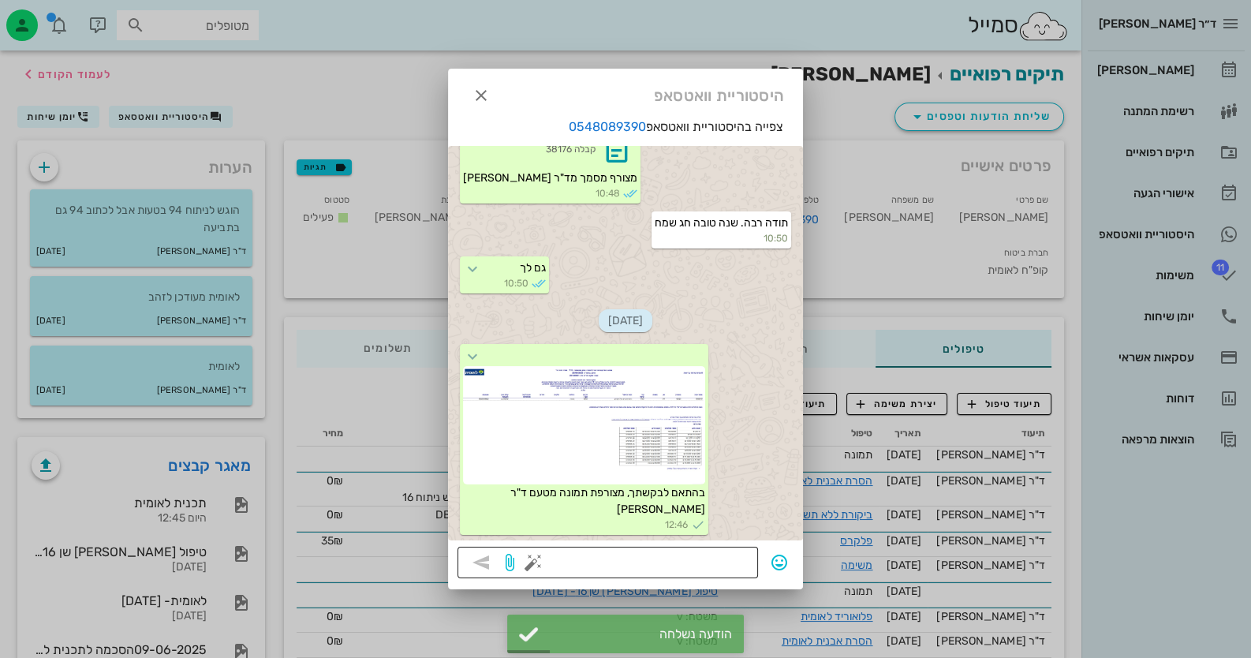
click at [528, 563] on button "button" at bounding box center [533, 562] width 19 height 19
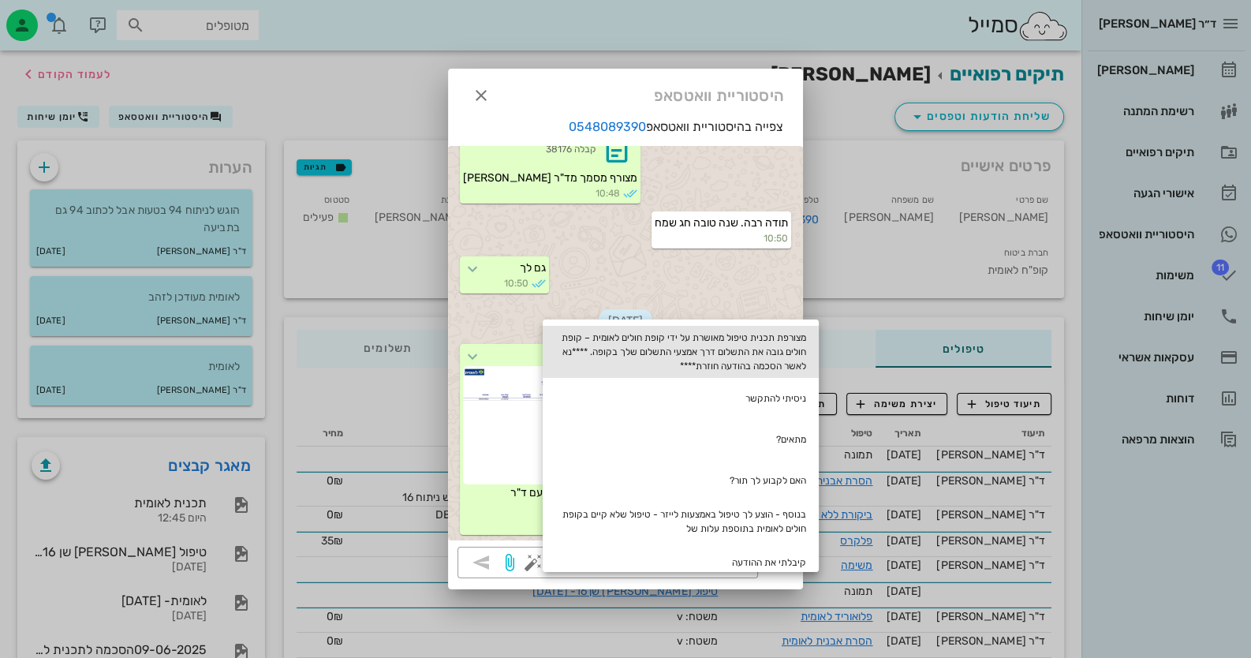
click at [704, 357] on div "מצורפת תכנית טיפול מאושרת על ידי קופת חולים לאומית – קופת חולים גובה את התשלום …" at bounding box center [681, 352] width 276 height 52
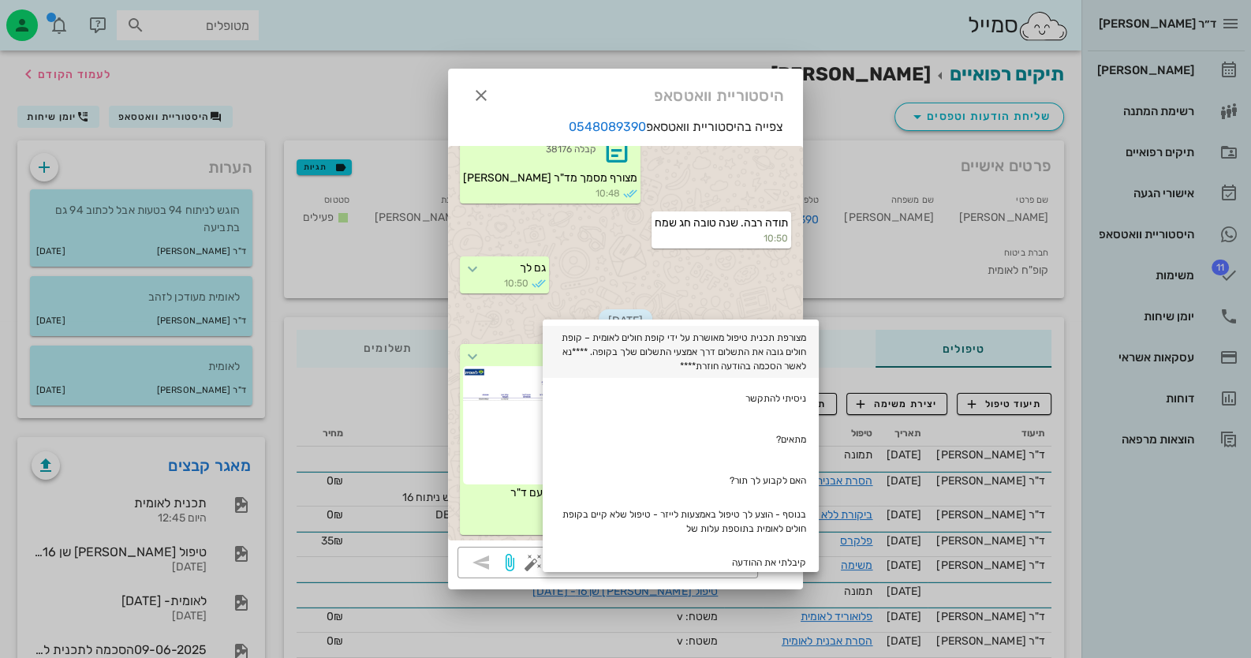
type textarea "מצורפת תכנית טיפול מאושרת על ידי קופת חולים לאומית – קופת חולים גובה את התשלום …"
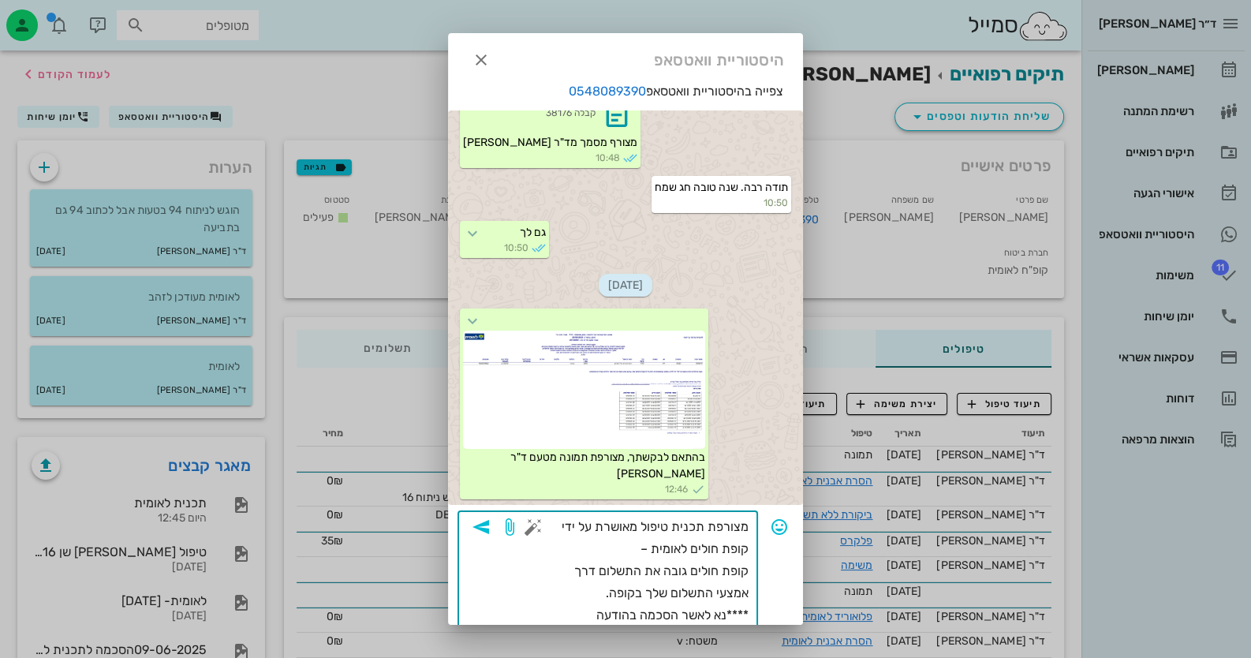
scroll to position [32, 0]
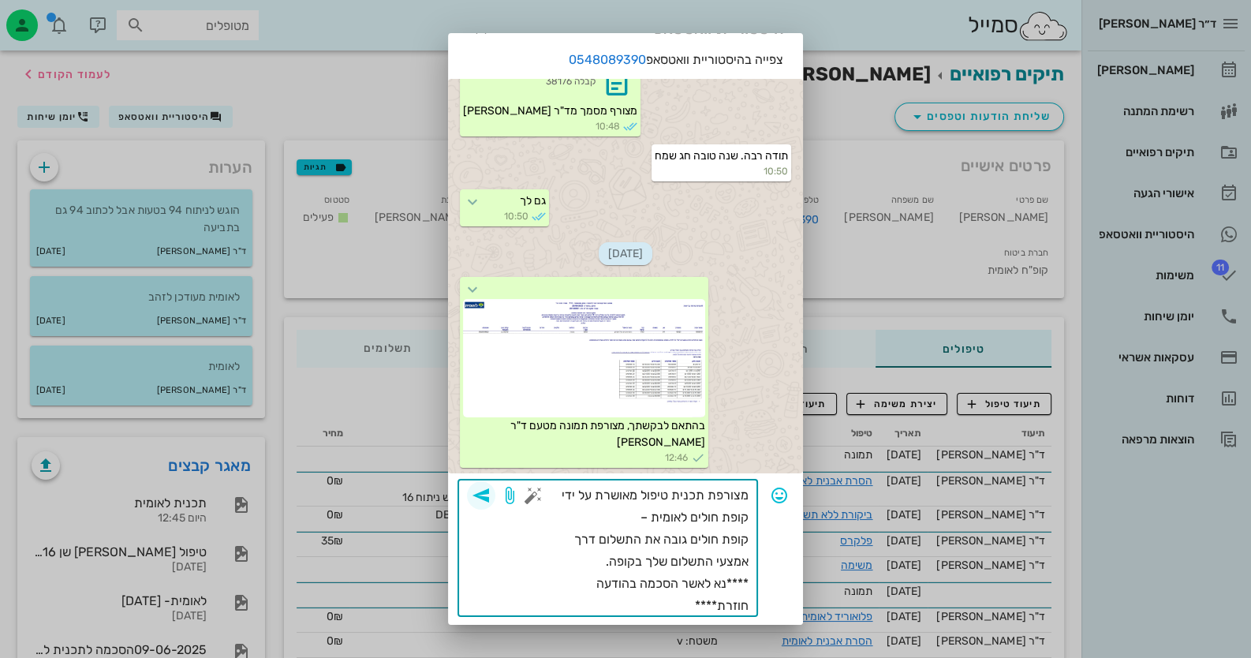
click at [491, 492] on icon "button" at bounding box center [481, 495] width 19 height 19
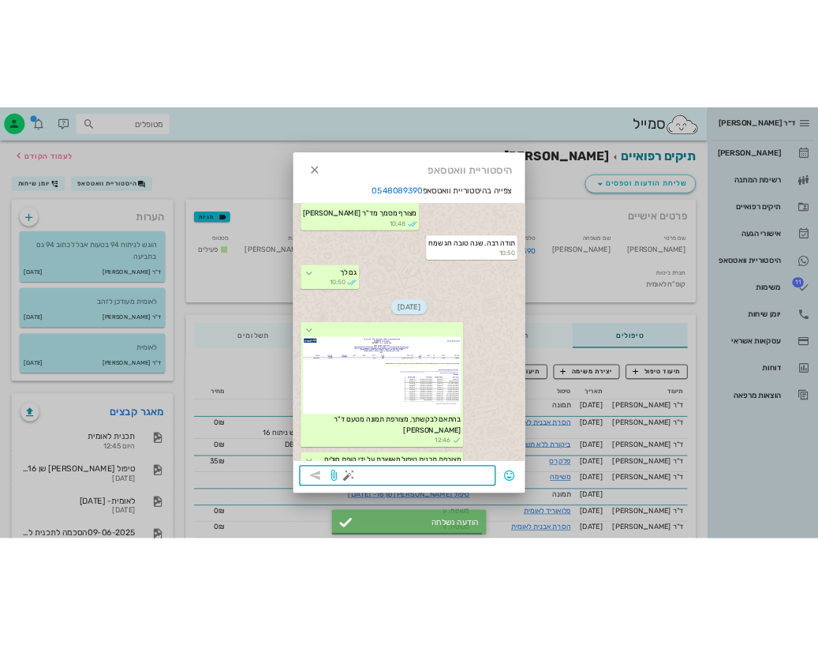
scroll to position [1011, 0]
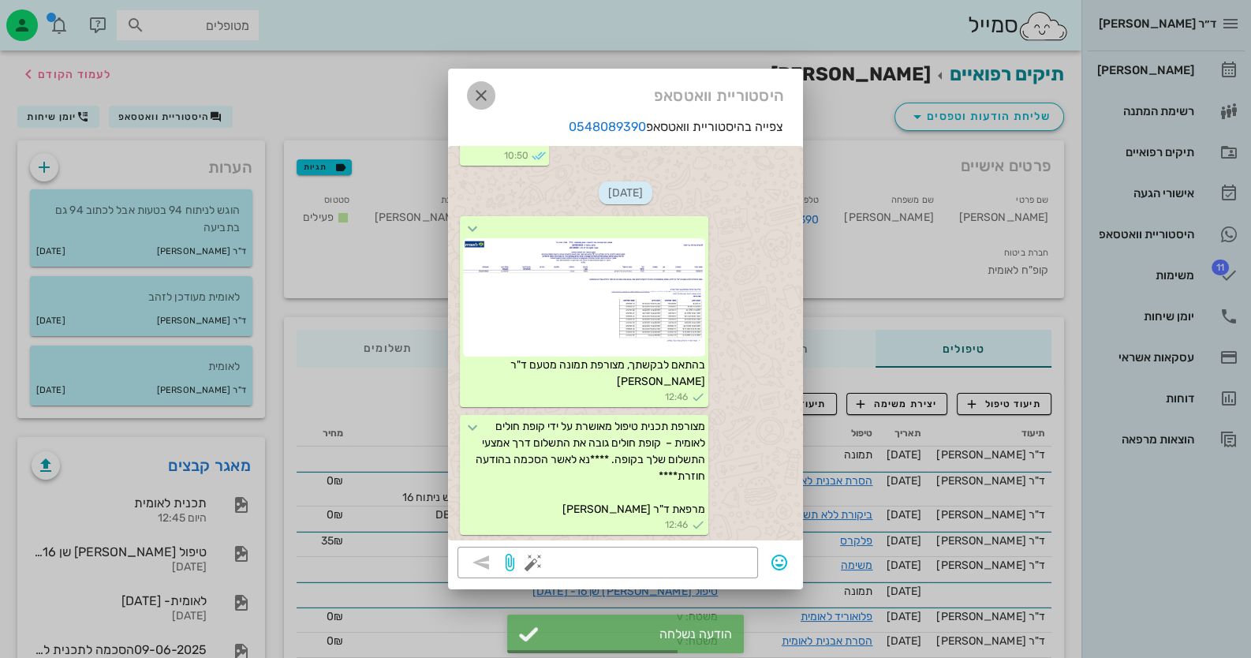
click at [489, 102] on icon "button" at bounding box center [481, 95] width 19 height 19
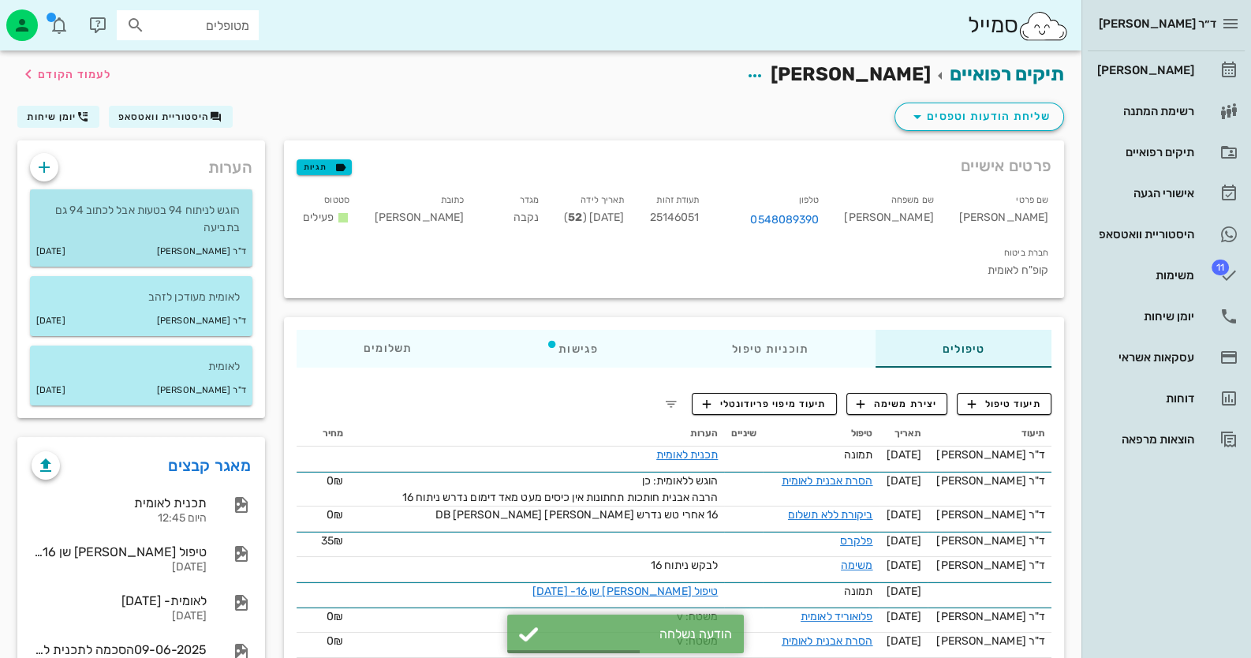
click at [130, 231] on p "הוגש לניתוח 94 בטעות אבל לכתוב 94 גם בתביעה" at bounding box center [141, 219] width 197 height 35
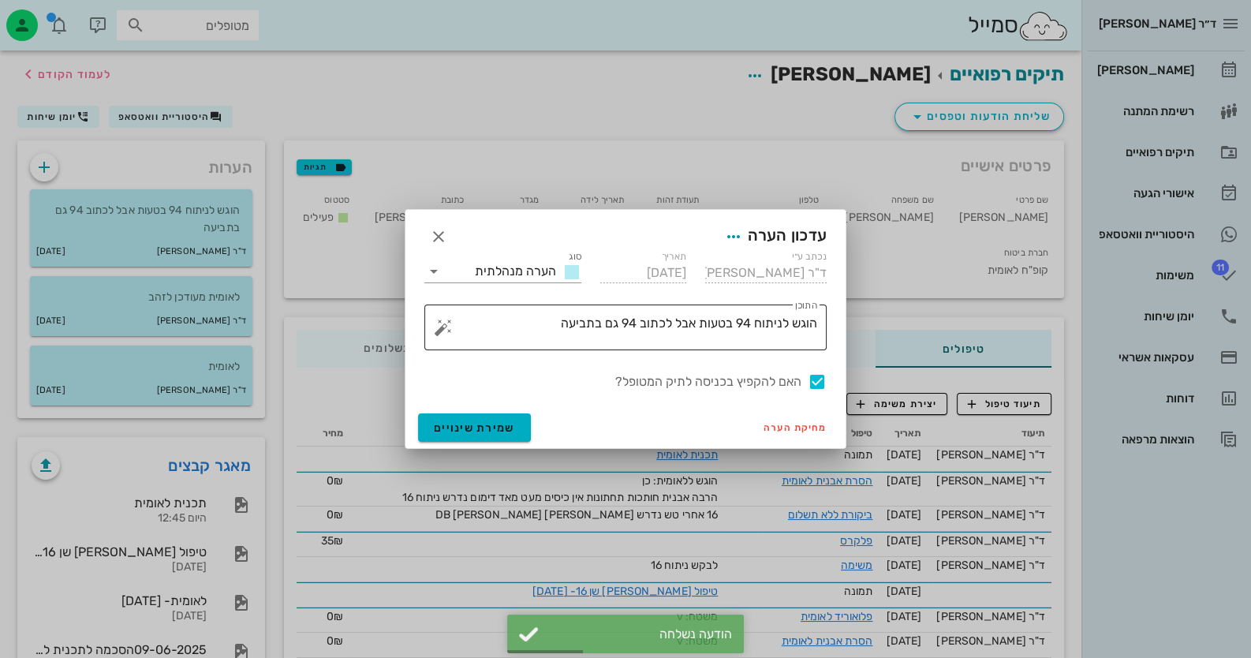
click at [548, 318] on textarea "הוגש לניתוח 94 בטעות אבל לכתוב 94 גם בתביעה" at bounding box center [632, 331] width 371 height 38
click at [442, 327] on button "button" at bounding box center [443, 327] width 19 height 19
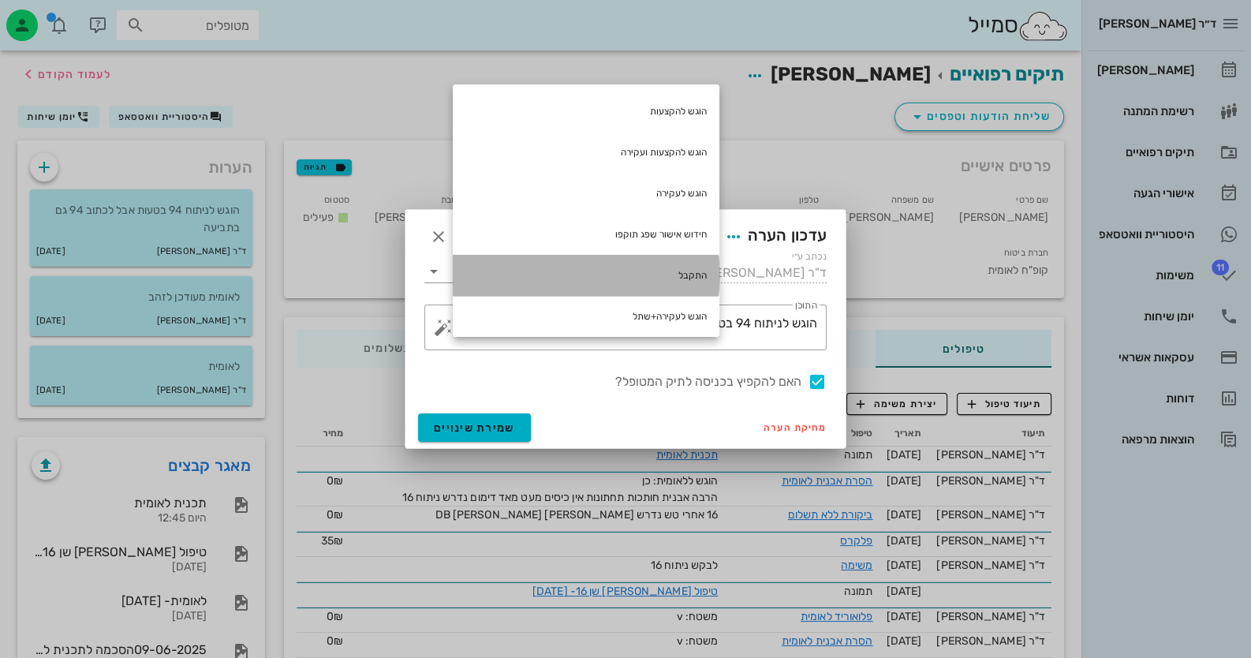
click at [675, 272] on div "התקבל" at bounding box center [586, 275] width 267 height 41
type textarea "הוגש לניתוח 94 בטעות אבל לכתוב 94 גם בתביעה התקבל"
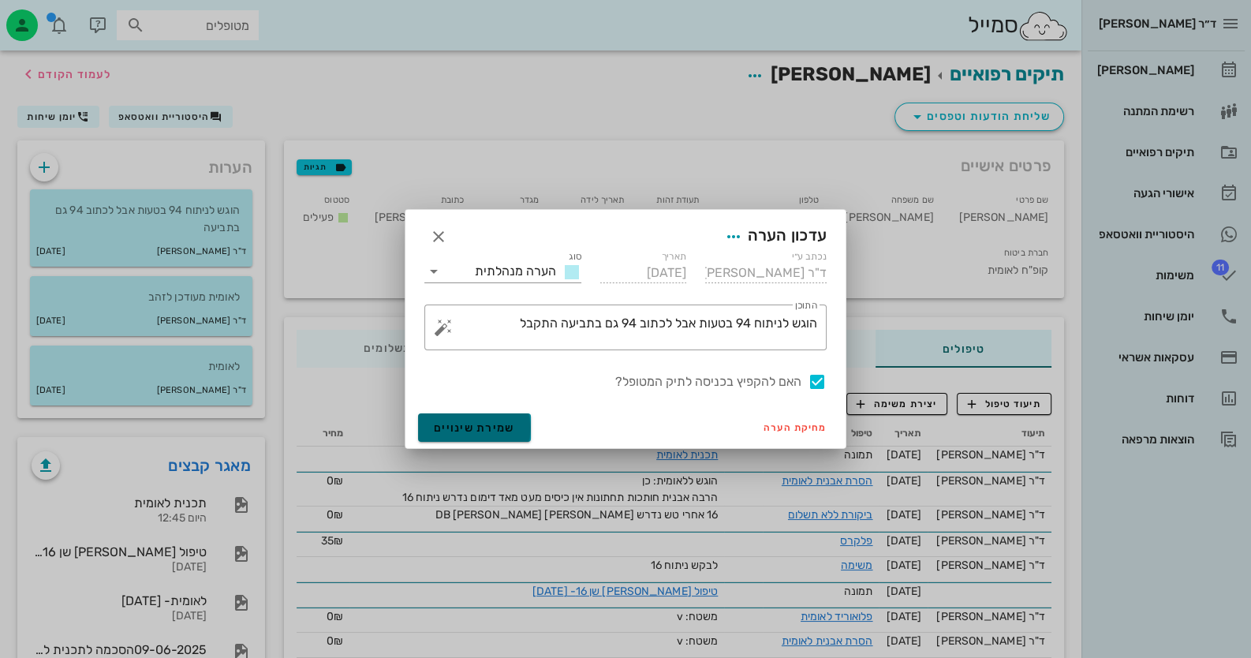
click at [514, 420] on button "שמירת שינויים" at bounding box center [474, 427] width 113 height 28
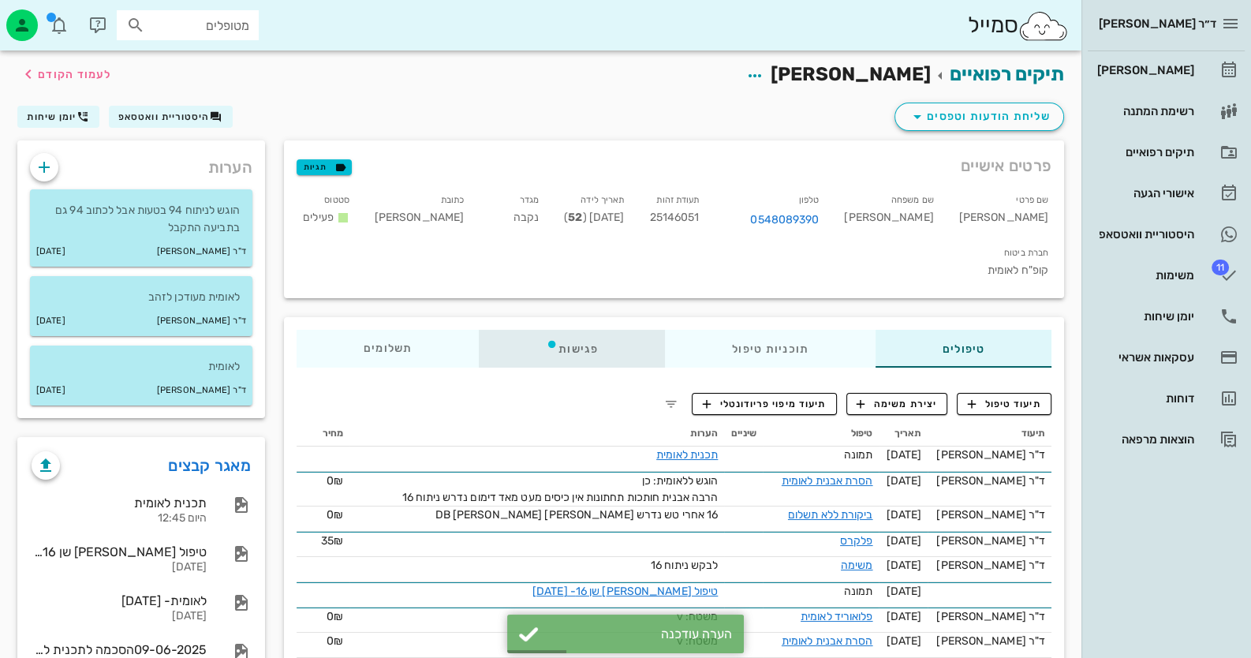
click at [574, 330] on div "פגישות" at bounding box center [572, 349] width 186 height 38
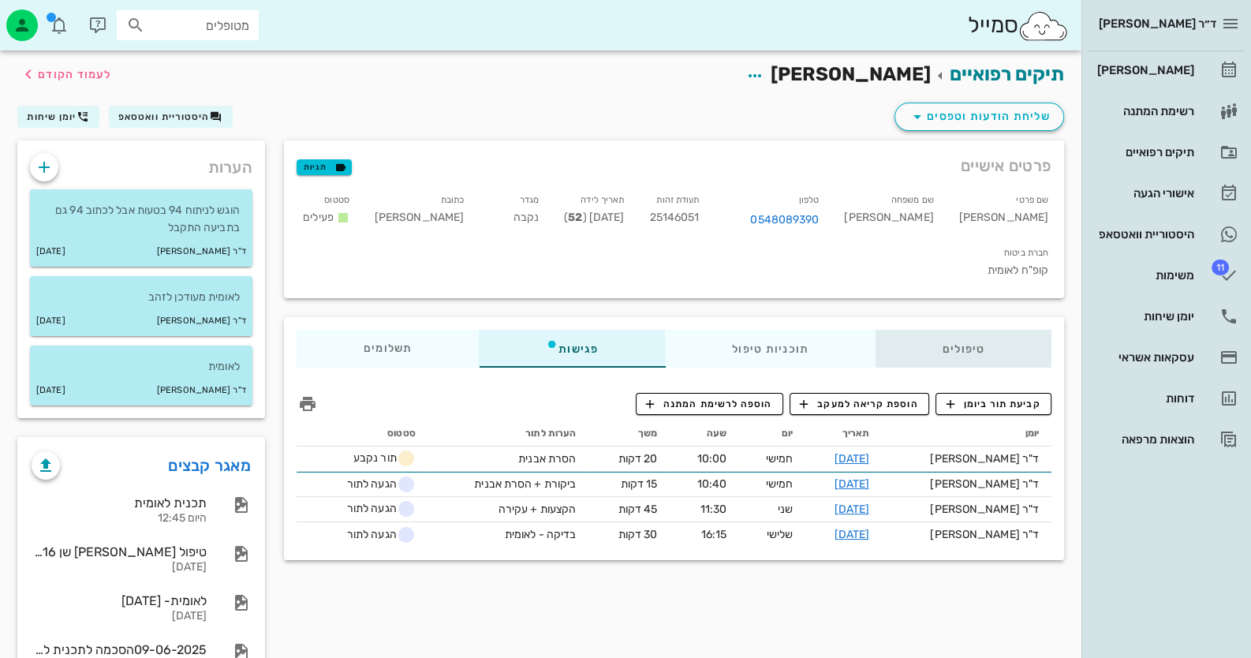
click at [998, 330] on div "טיפולים" at bounding box center [964, 349] width 176 height 38
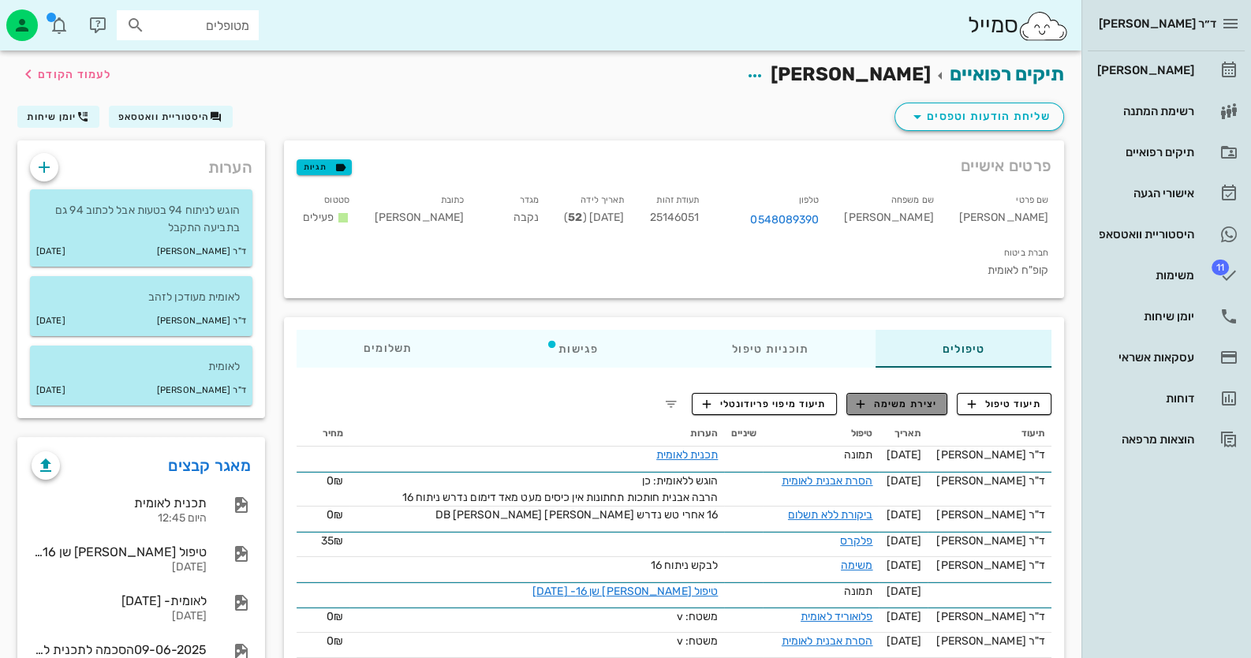
click at [919, 393] on button "יצירת משימה" at bounding box center [897, 404] width 102 height 22
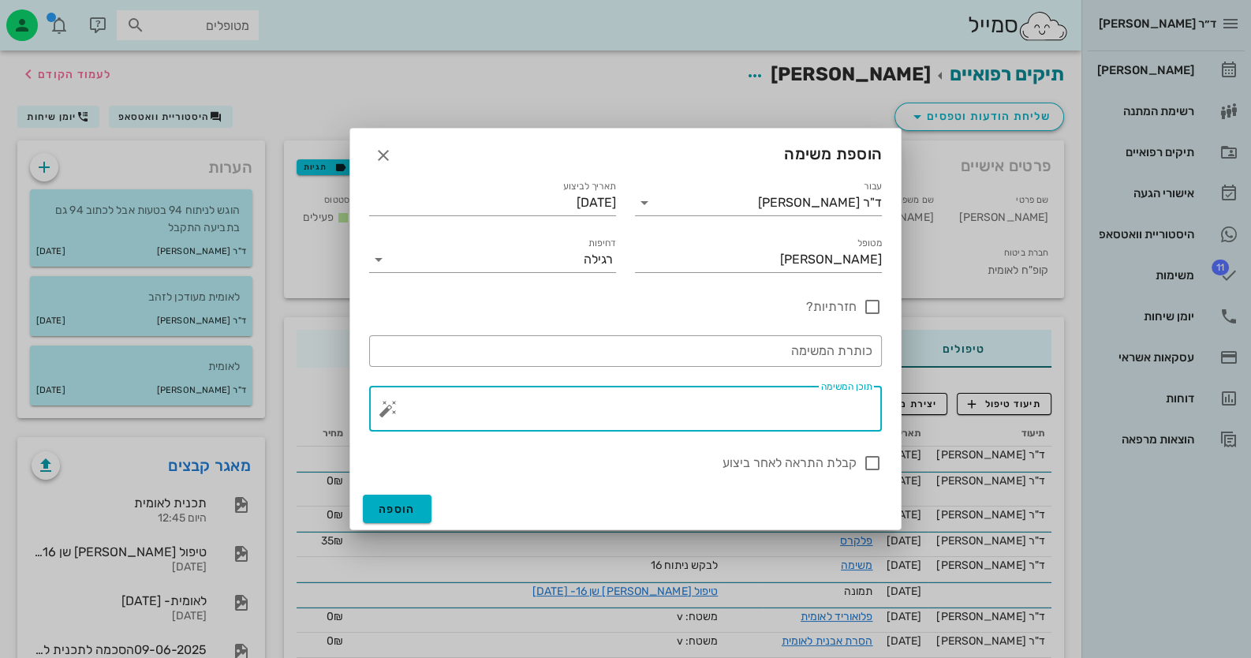
click at [734, 409] on textarea "תוכן המשימה" at bounding box center [631, 413] width 481 height 38
click at [379, 402] on button "button" at bounding box center [388, 408] width 19 height 19
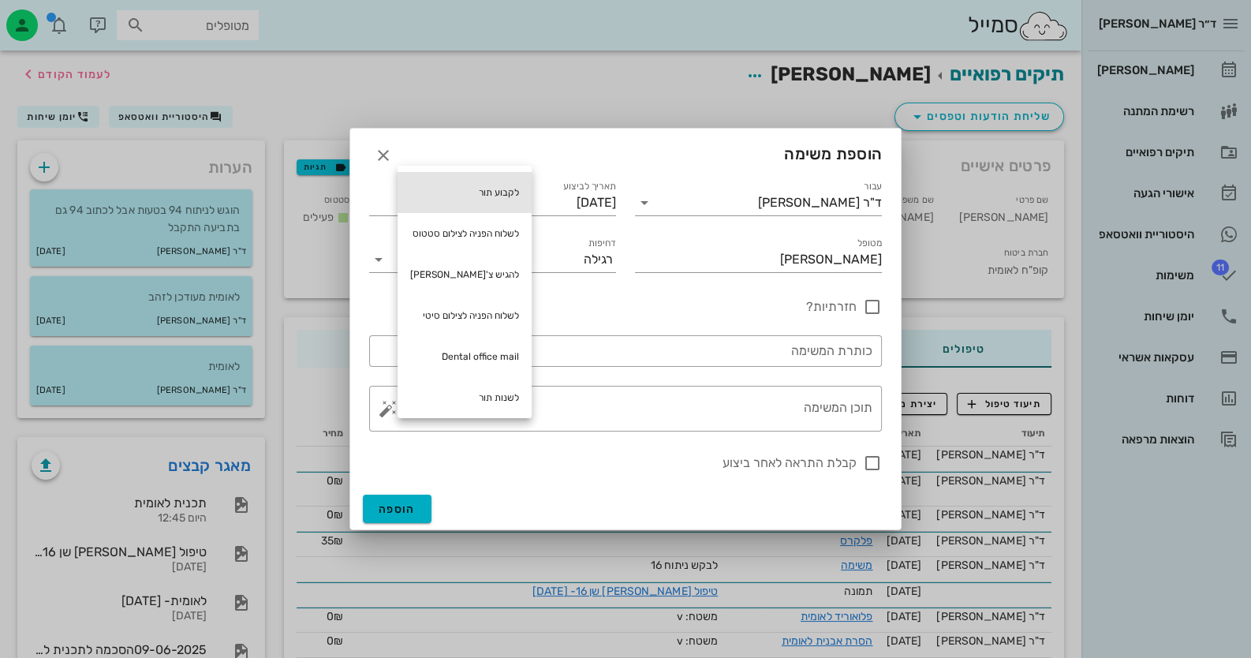
click at [499, 200] on div "לקבוע תור" at bounding box center [465, 192] width 134 height 41
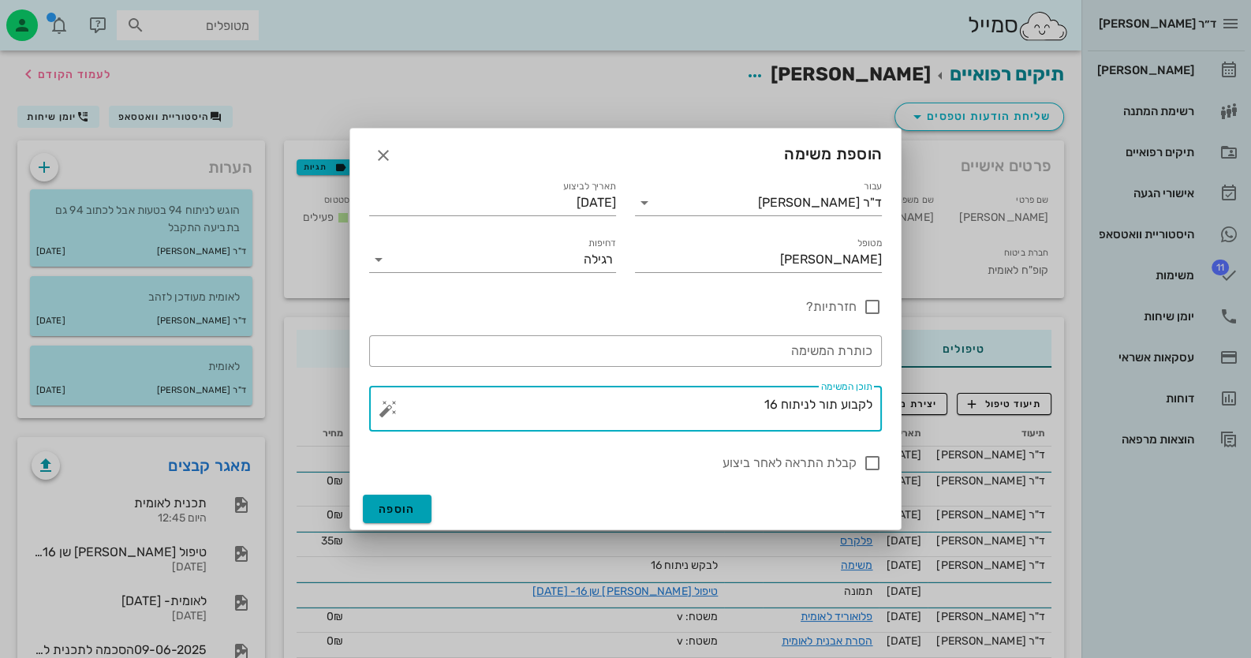
type textarea "לקבוע תור לניתוח 16"
click at [428, 512] on button "הוספה" at bounding box center [397, 509] width 69 height 28
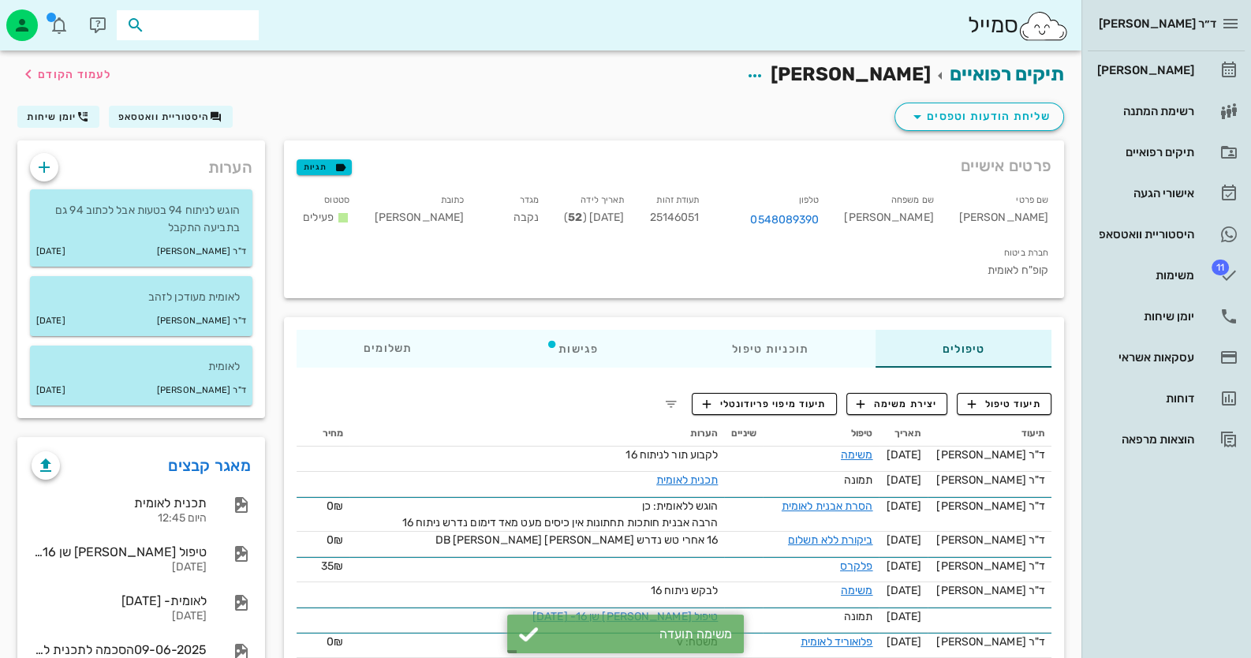
click at [231, 20] on input "text" at bounding box center [198, 25] width 101 height 21
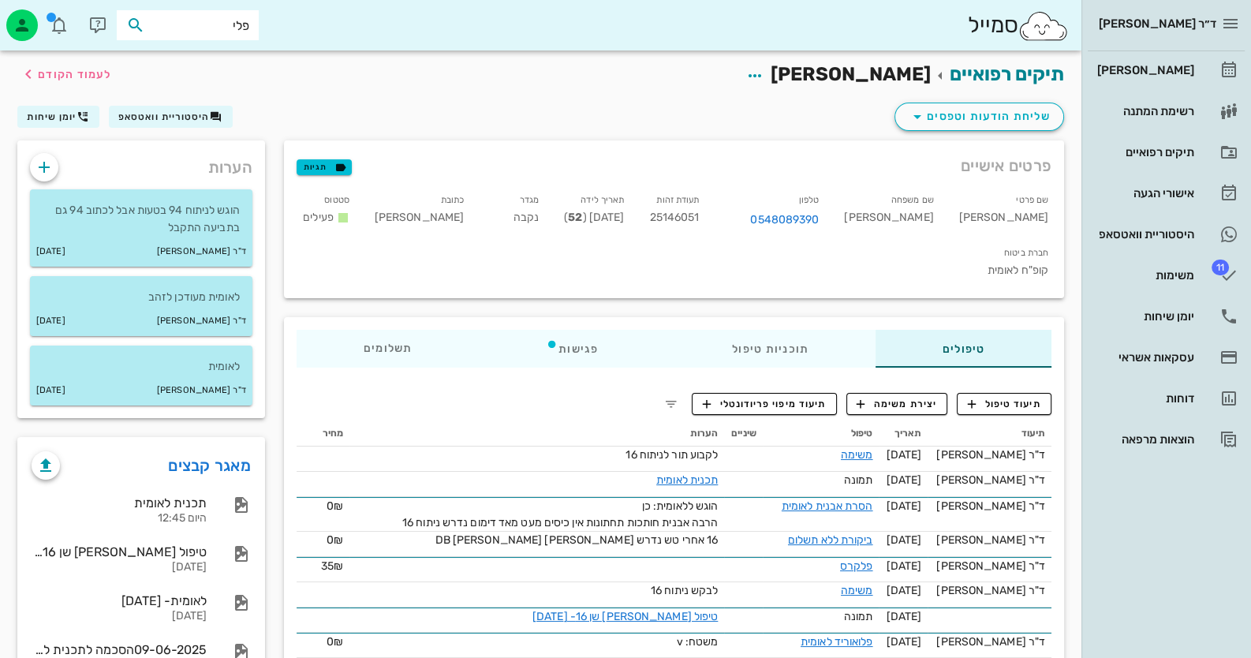
type input "פליק"
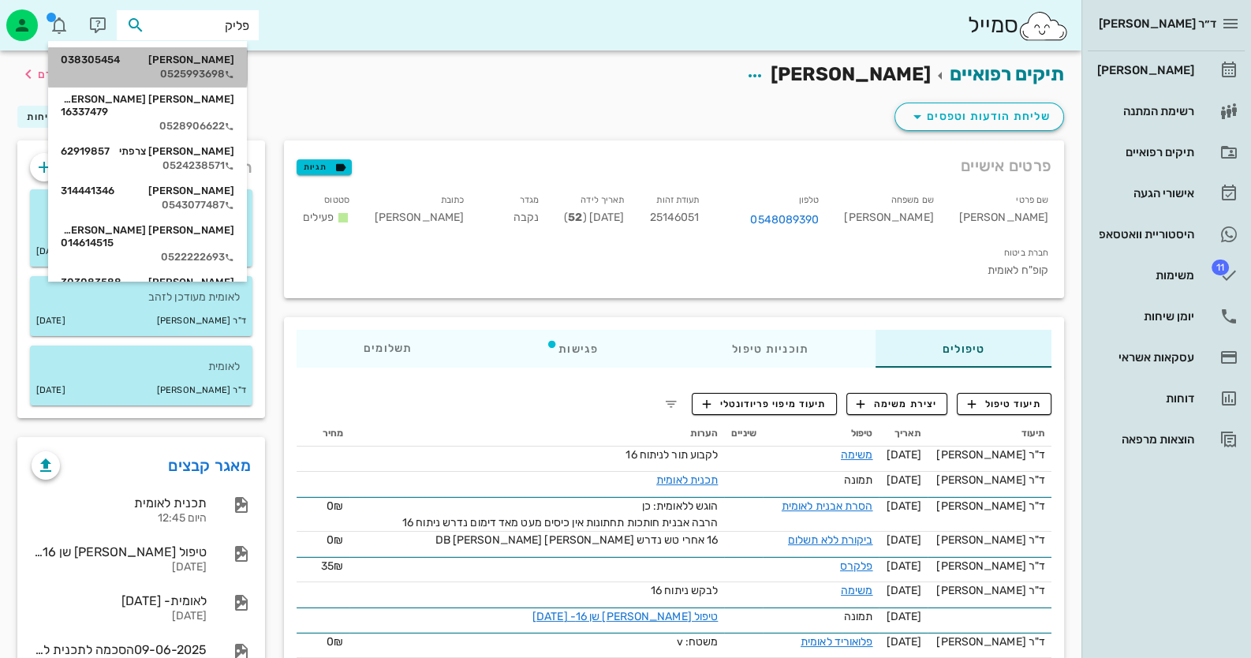
click at [225, 65] on div "[PERSON_NAME] 038305454" at bounding box center [148, 60] width 174 height 13
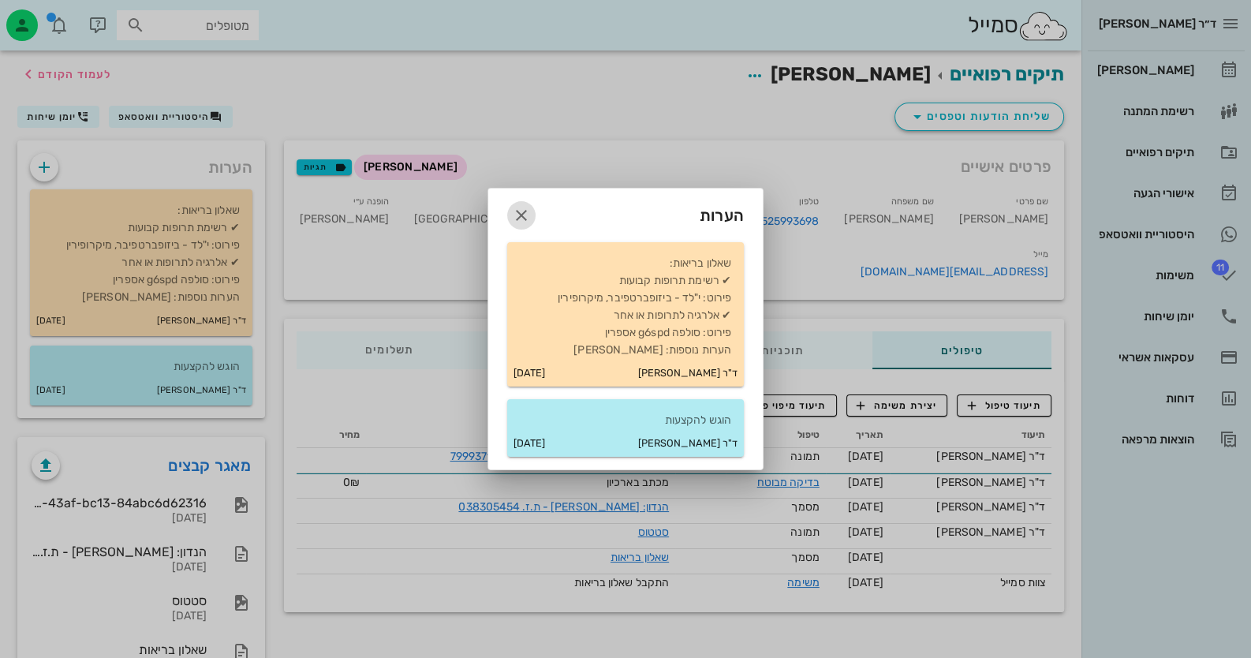
click at [521, 211] on icon "button" at bounding box center [521, 215] width 19 height 19
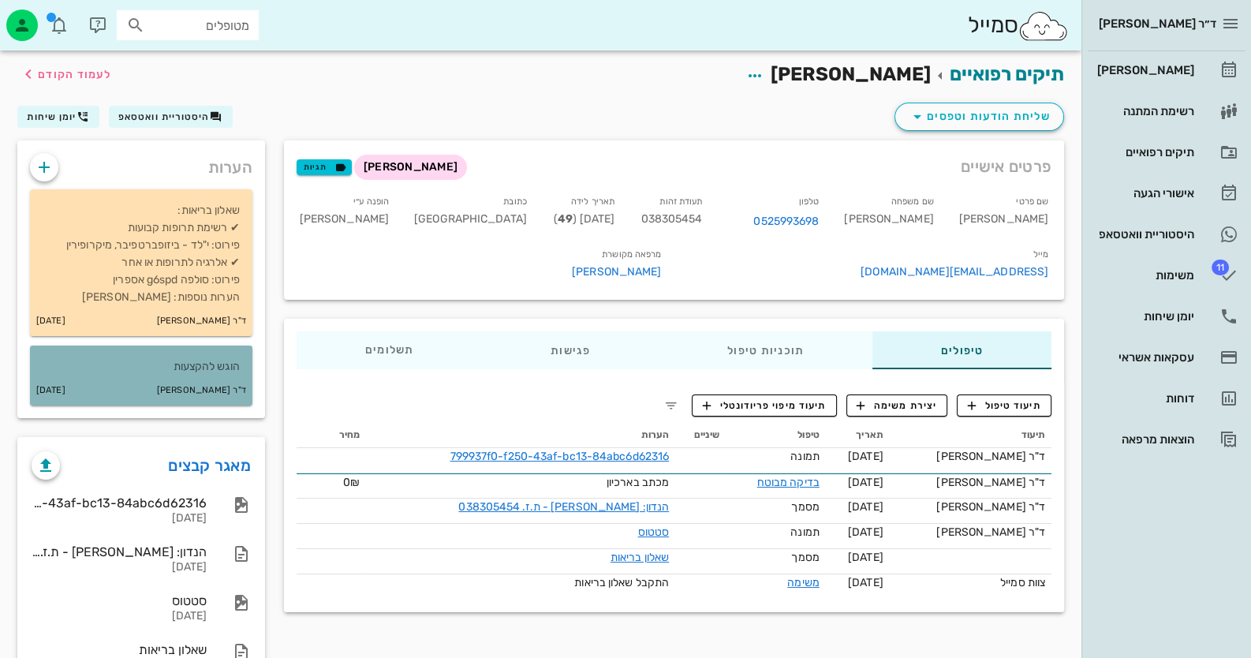
click at [174, 373] on p "הוגש להקצעות" at bounding box center [141, 366] width 197 height 17
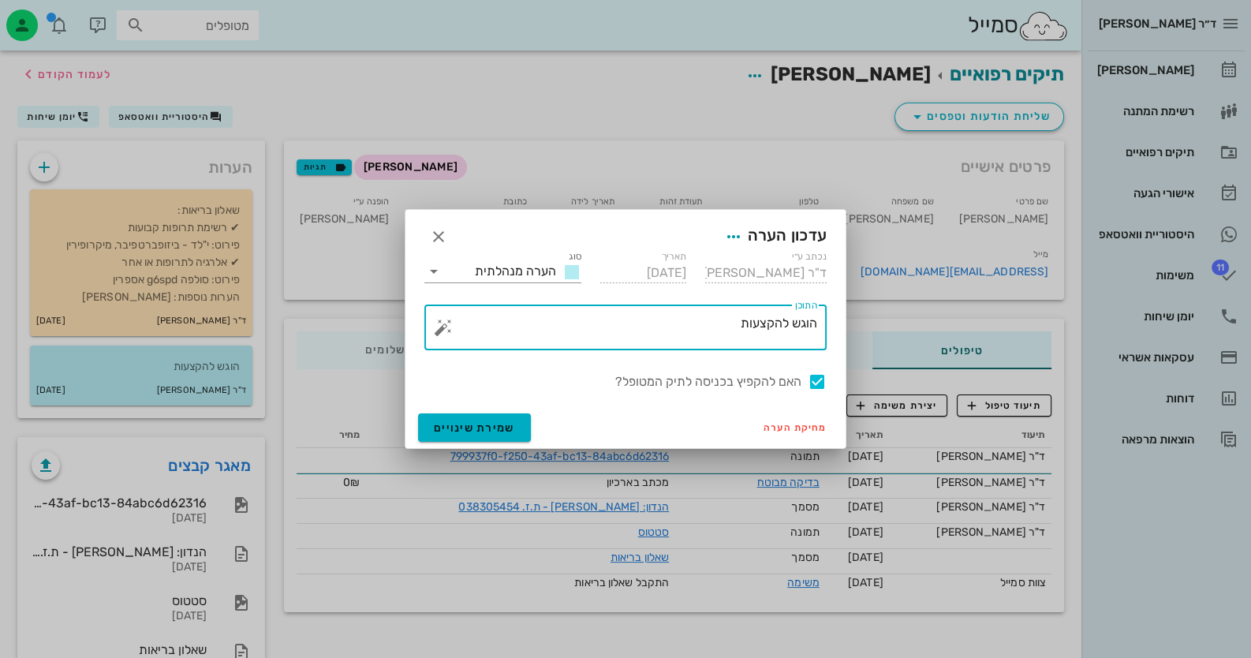
click at [655, 316] on textarea "הוגש להקצעות" at bounding box center [632, 331] width 371 height 38
click at [438, 325] on button "button" at bounding box center [443, 327] width 19 height 19
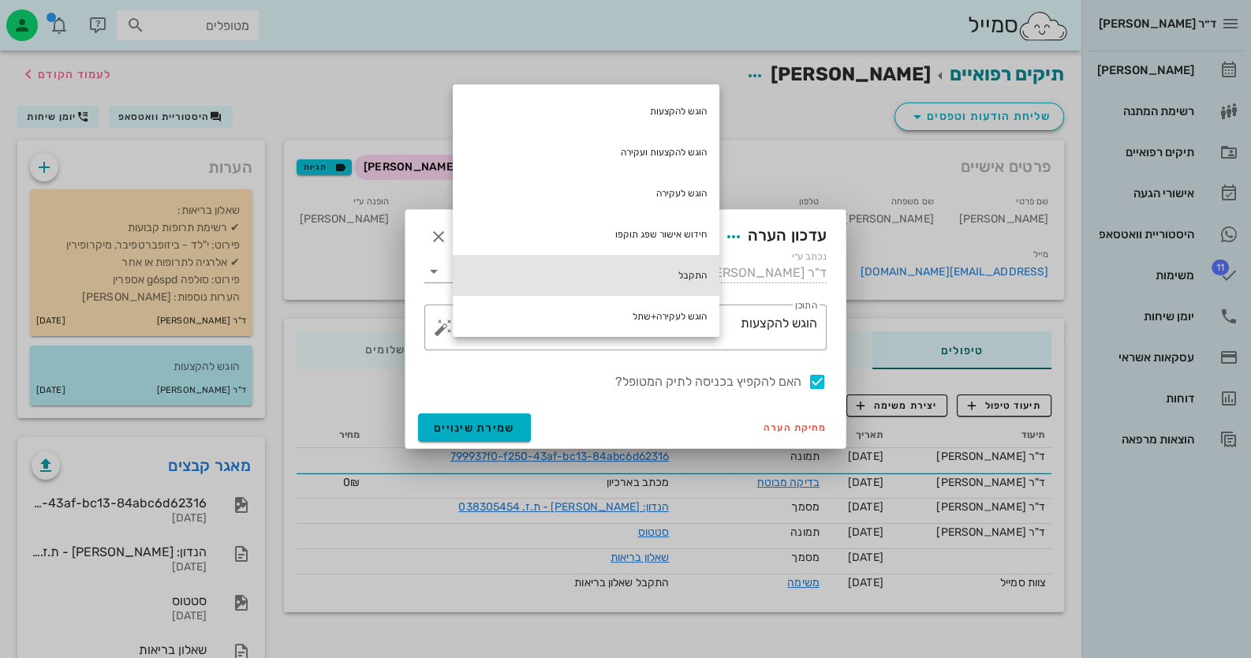
click at [638, 277] on div "התקבל" at bounding box center [586, 275] width 267 height 41
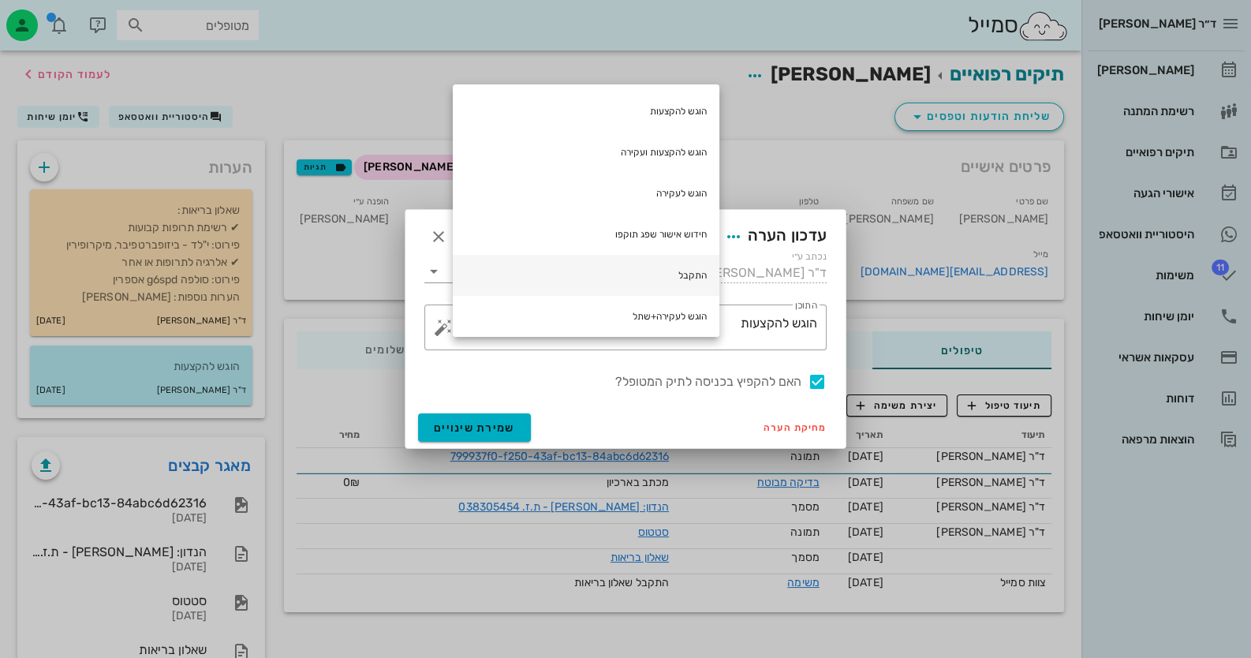
type textarea "הוגש להקצעות התקבל"
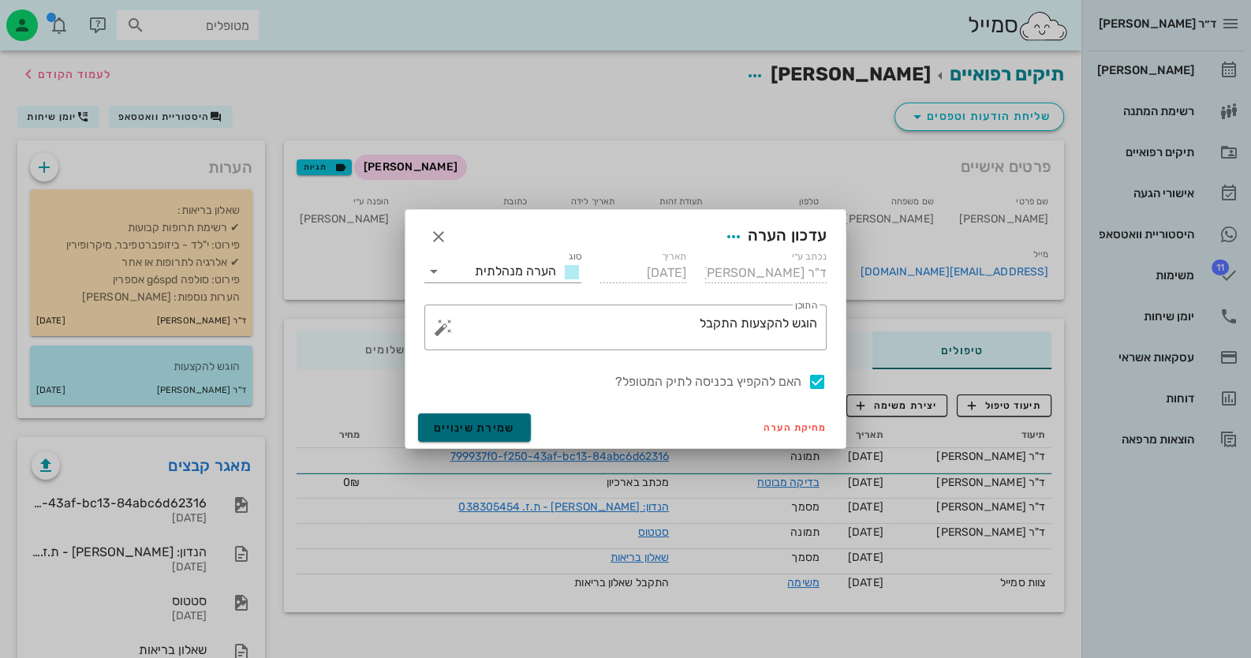
click at [489, 432] on span "שמירת שינויים" at bounding box center [474, 427] width 81 height 13
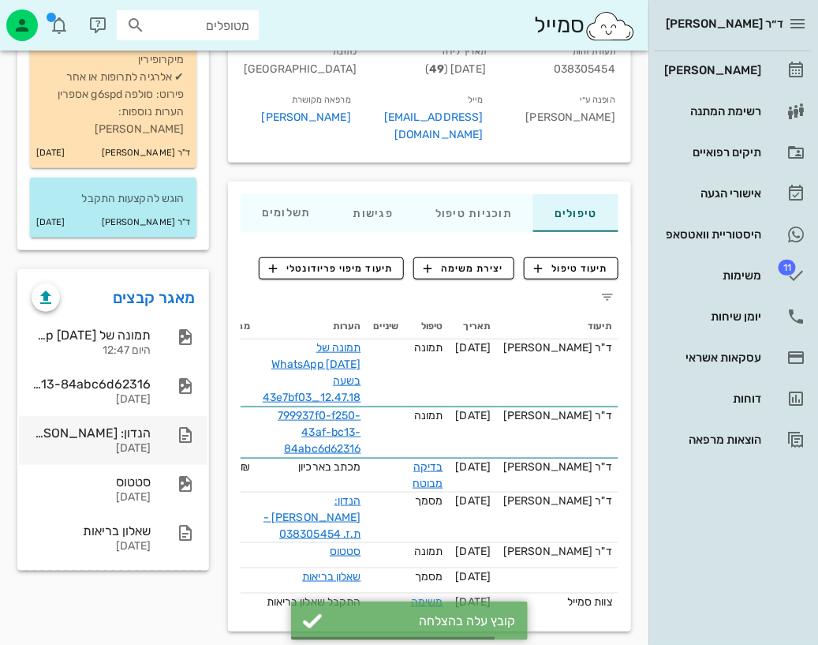
scroll to position [207, 0]
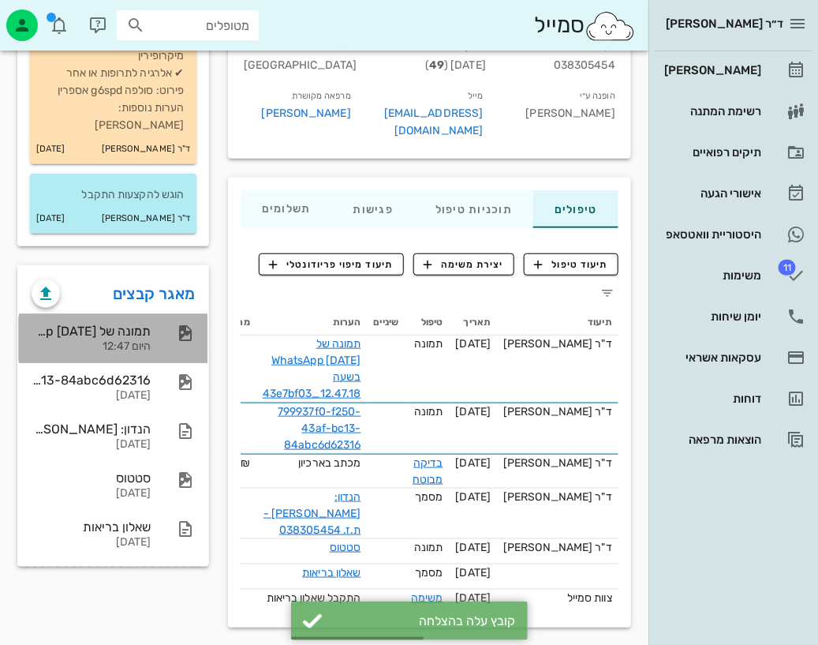
click at [143, 314] on div "תמונה של WhatsApp [DATE] בשעה 12.47.18_43e7bf03 היום 12:47" at bounding box center [91, 338] width 119 height 49
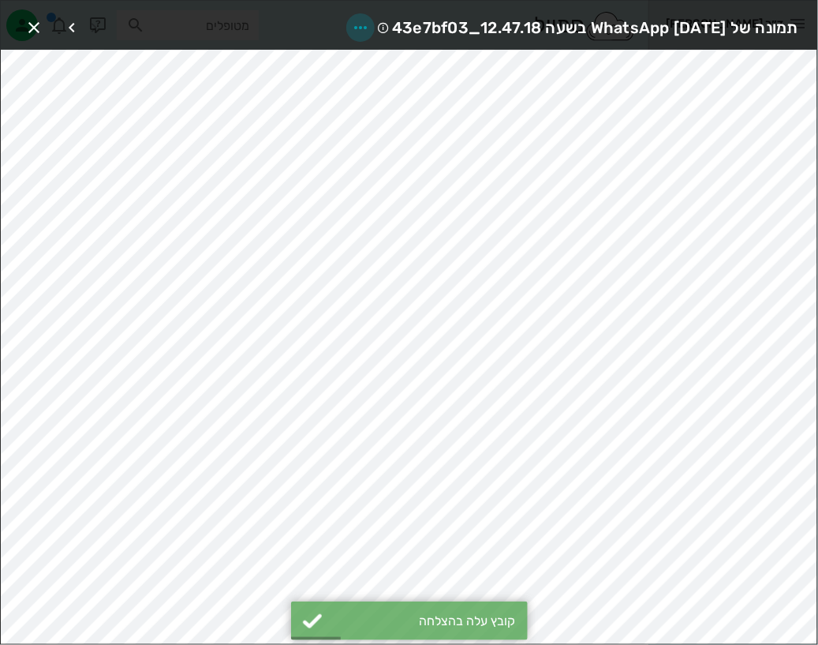
click at [346, 14] on button "button" at bounding box center [360, 27] width 28 height 28
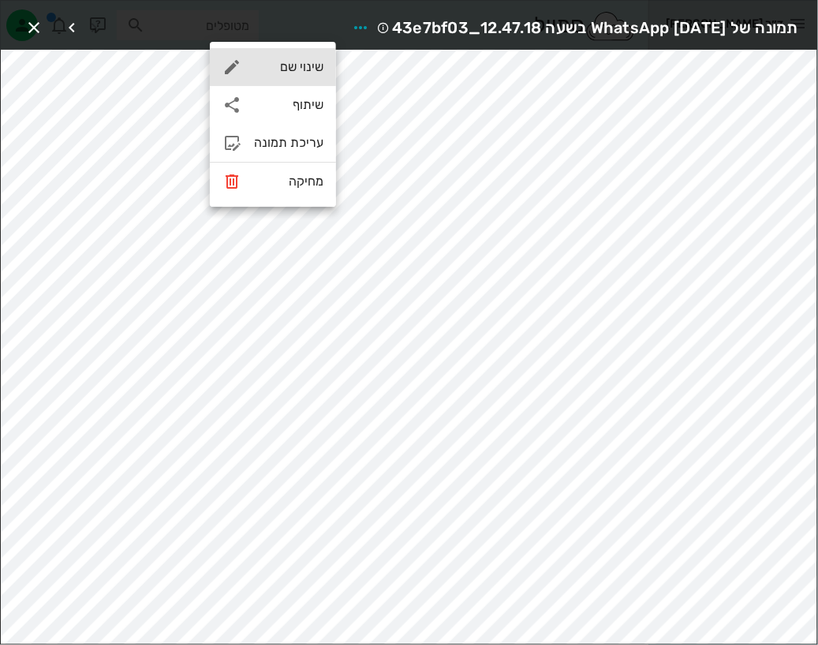
click at [306, 69] on div "שינוי שם" at bounding box center [288, 66] width 69 height 15
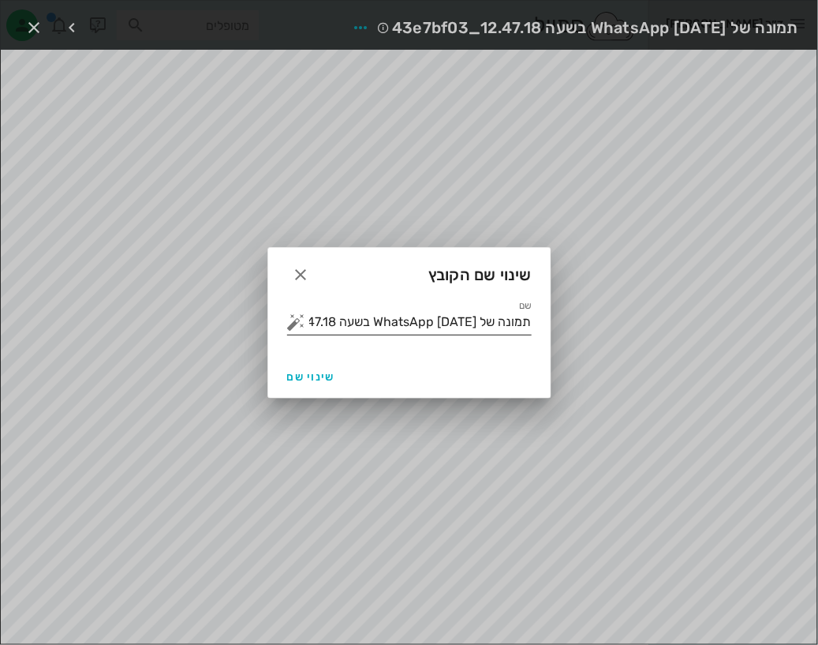
click at [346, 323] on input "תמונה של WhatsApp [DATE] בשעה 12.47.18_43e7bf03" at bounding box center [420, 321] width 222 height 25
click at [292, 318] on button "button" at bounding box center [296, 321] width 19 height 19
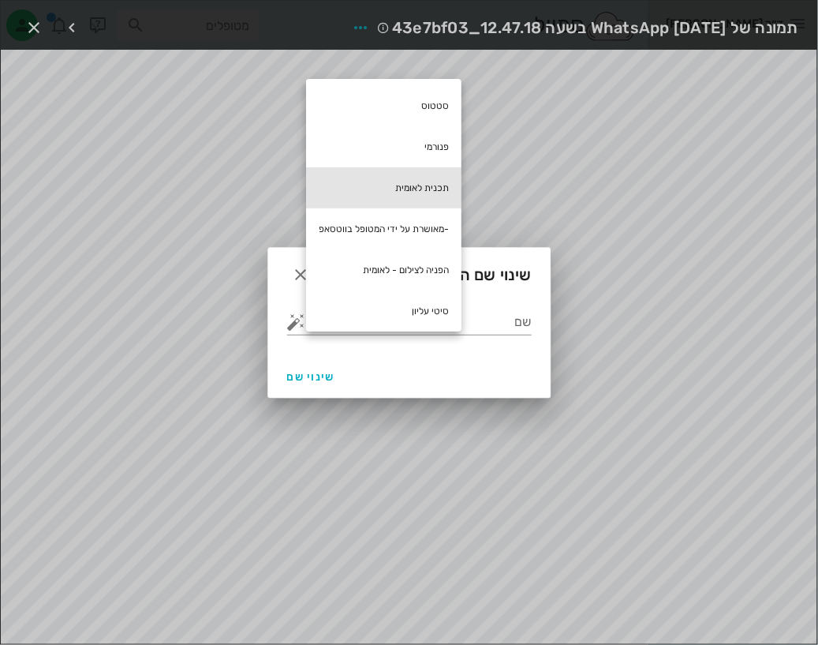
click at [418, 184] on div "תכנית לאומית" at bounding box center [383, 187] width 155 height 41
type input "תכנית לאומית"
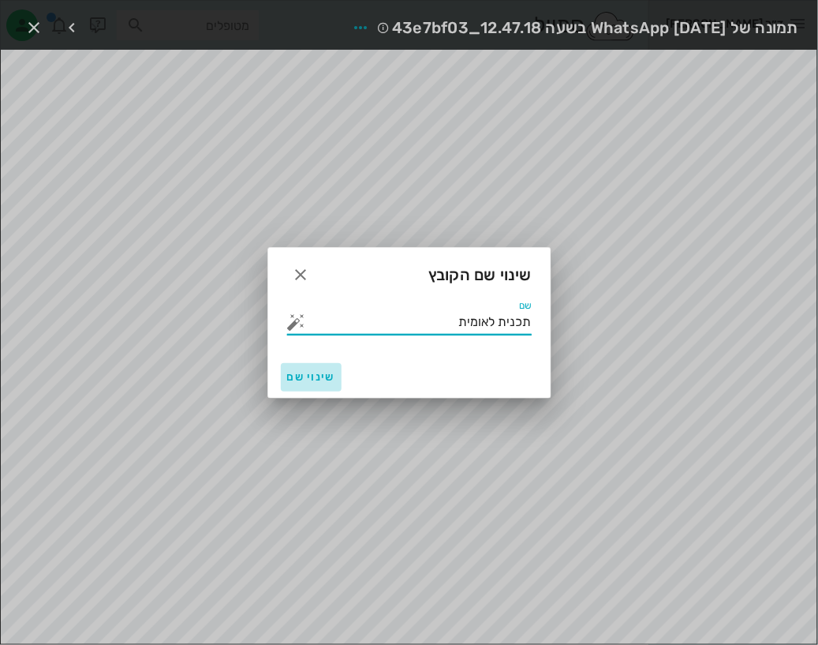
click at [304, 375] on span "שינוי שם" at bounding box center [311, 376] width 48 height 13
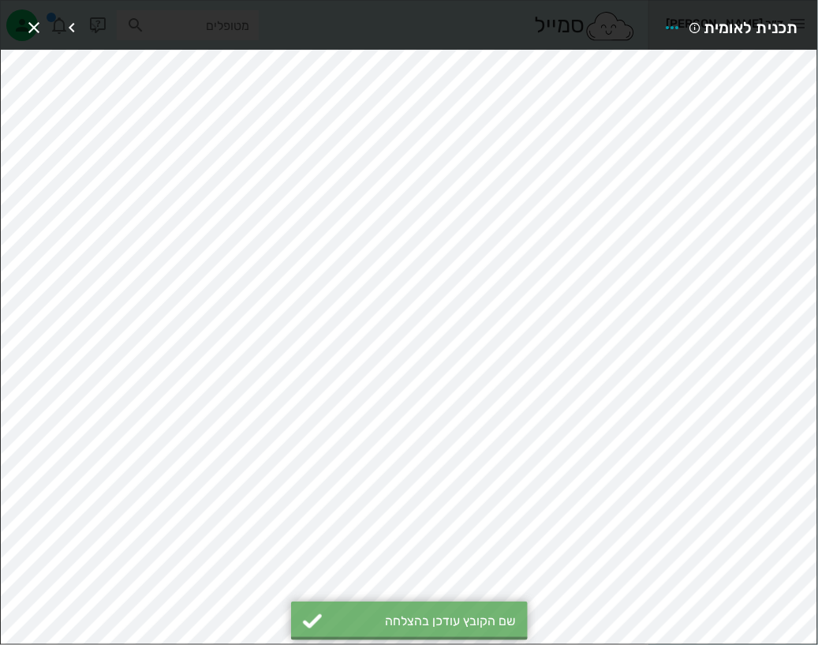
scroll to position [173, 0]
click at [674, 31] on icon "button" at bounding box center [672, 27] width 19 height 19
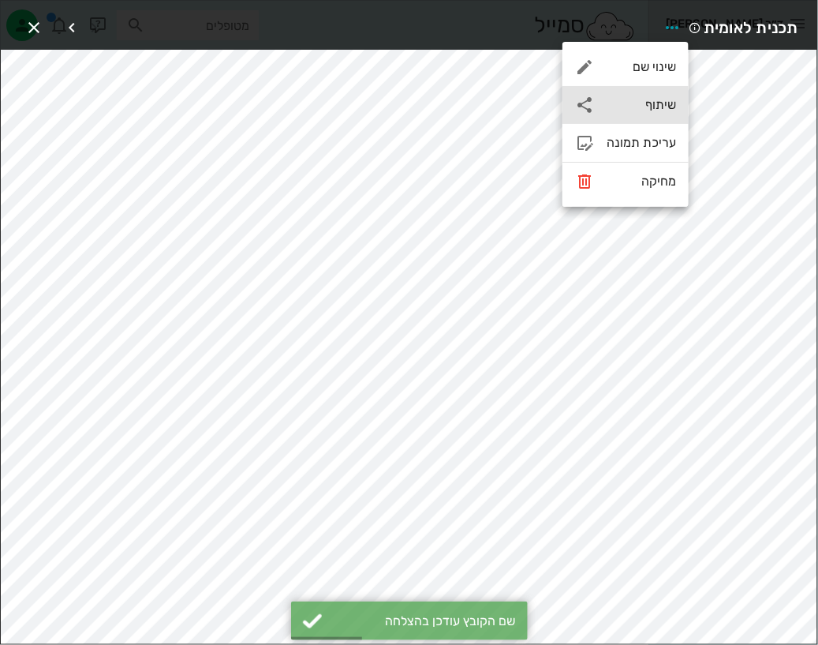
click at [655, 101] on div "שיתוף" at bounding box center [641, 104] width 69 height 15
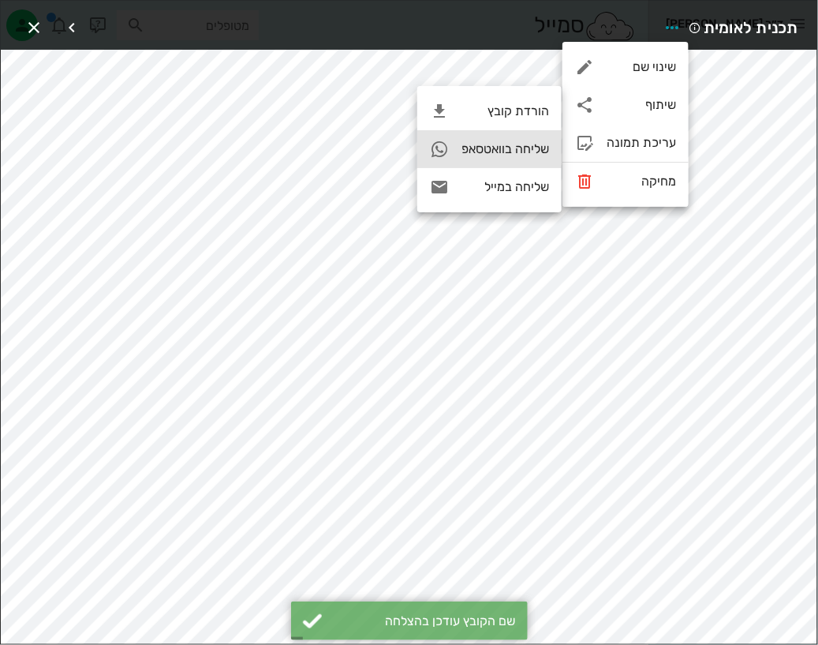
click at [510, 152] on div "שליחה בוואטסאפ" at bounding box center [505, 148] width 88 height 15
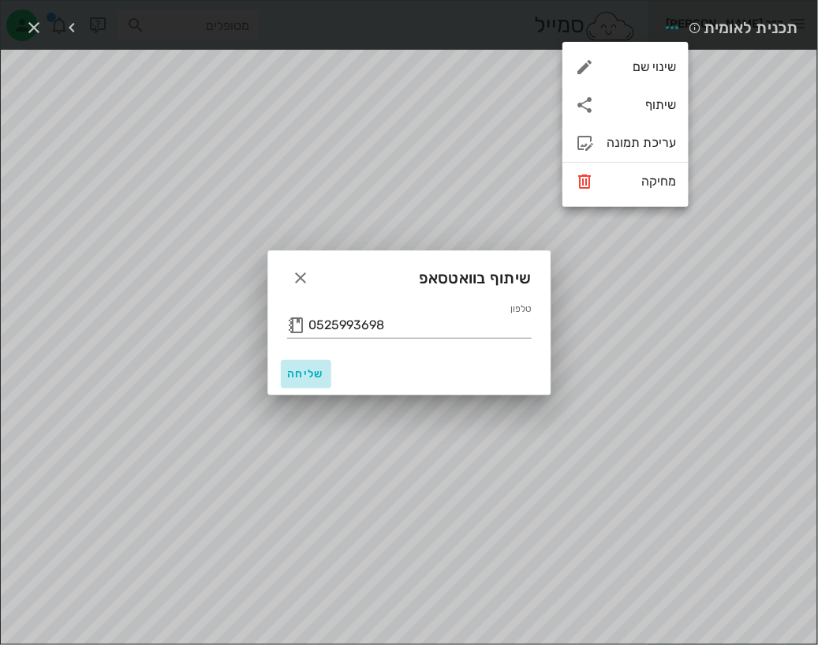
click at [315, 372] on span "שליחה" at bounding box center [306, 373] width 38 height 13
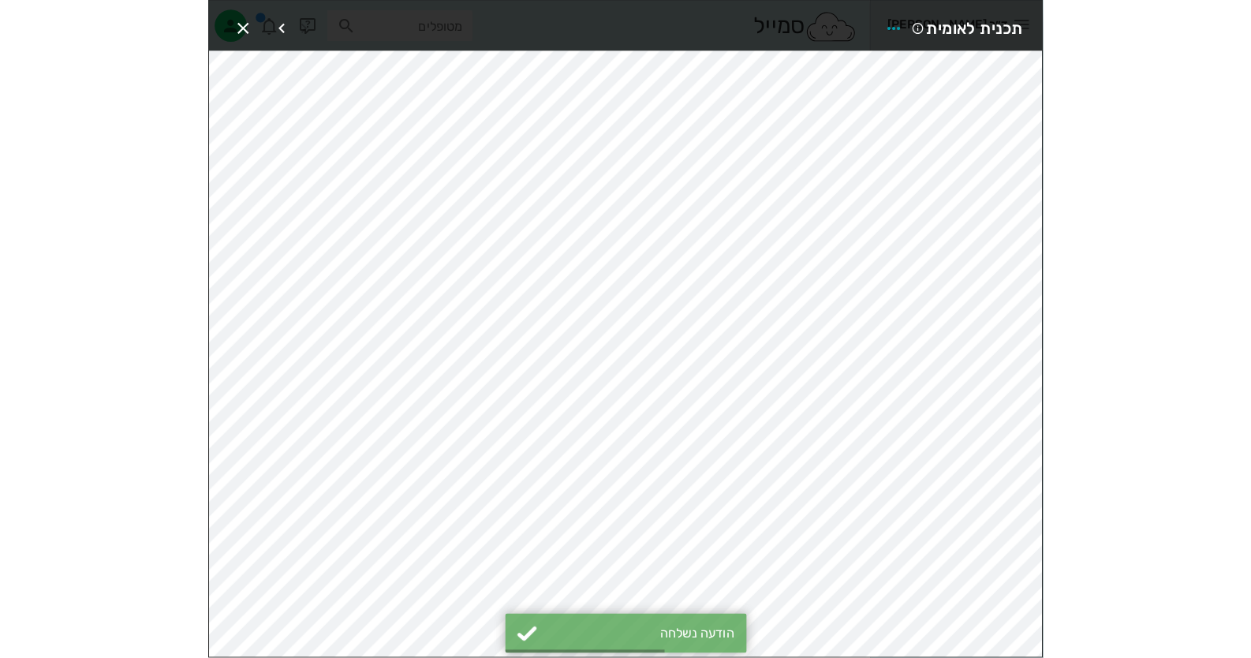
scroll to position [104, 0]
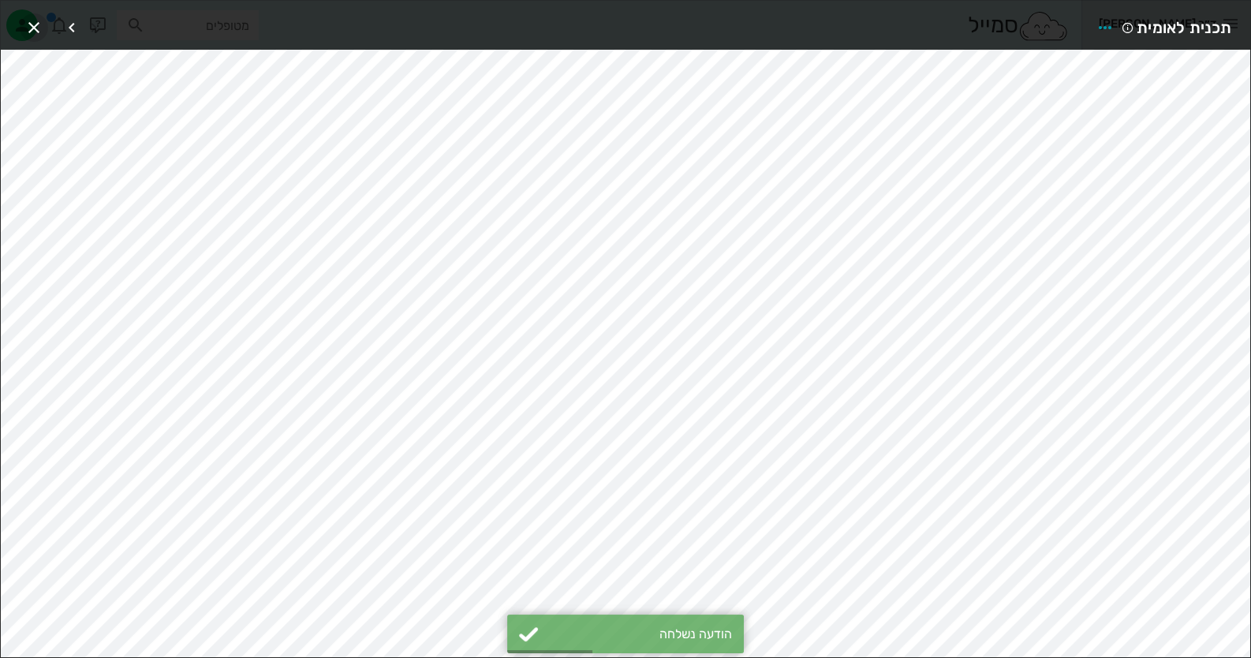
click at [30, 24] on icon "button" at bounding box center [33, 27] width 19 height 19
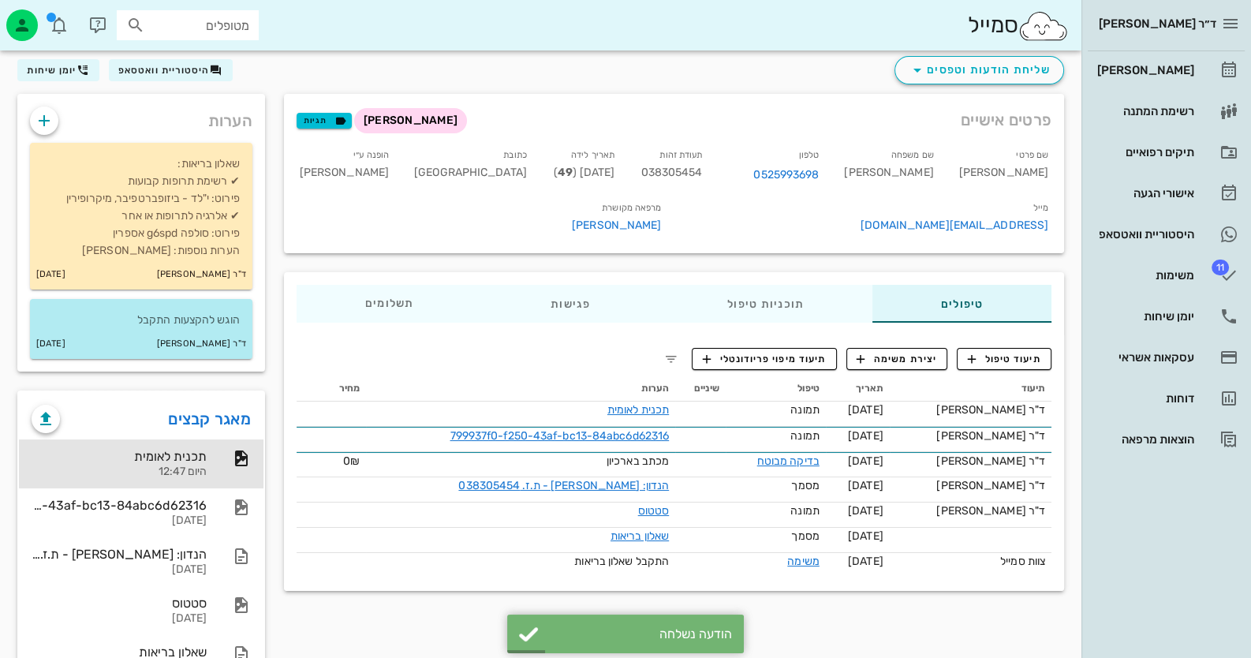
scroll to position [0, 0]
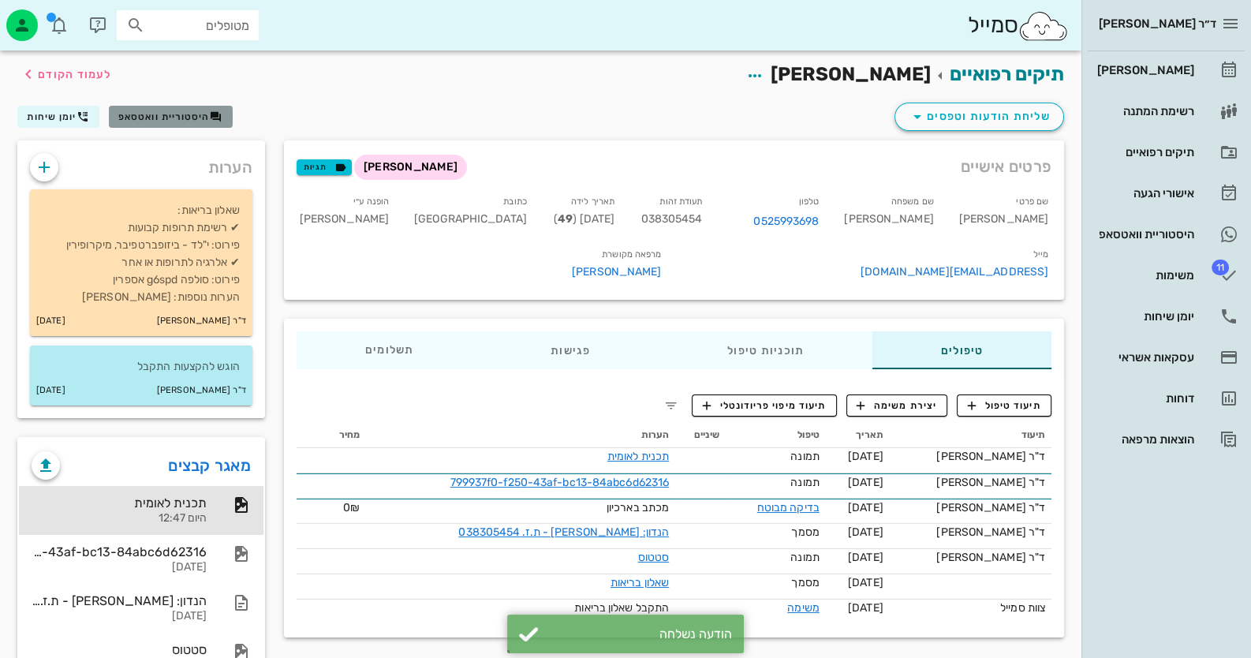
click at [199, 121] on span "היסטוריית וואטסאפ" at bounding box center [164, 116] width 92 height 11
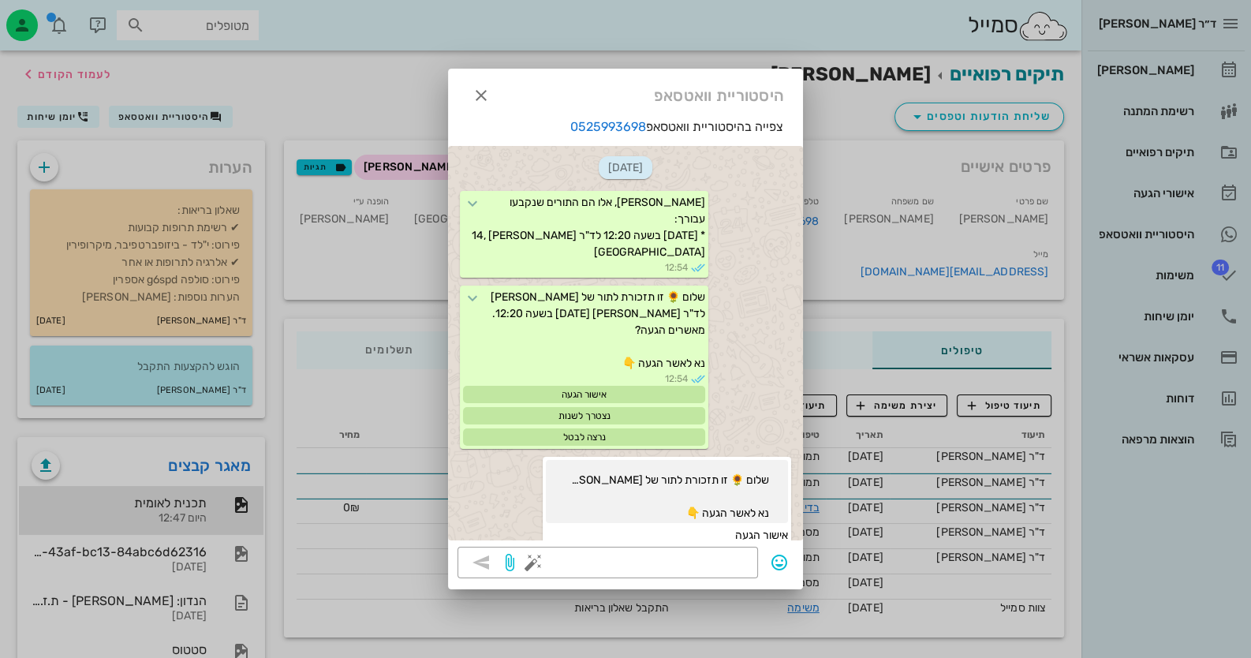
scroll to position [701, 0]
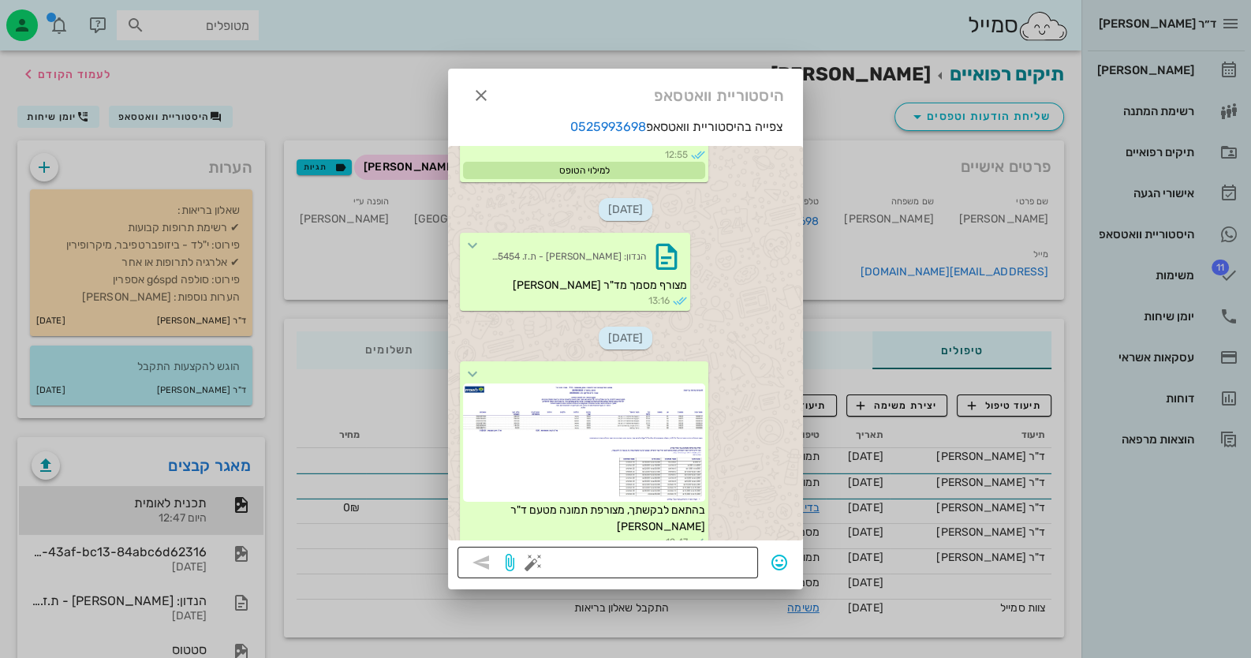
click at [535, 562] on button "button" at bounding box center [533, 562] width 19 height 19
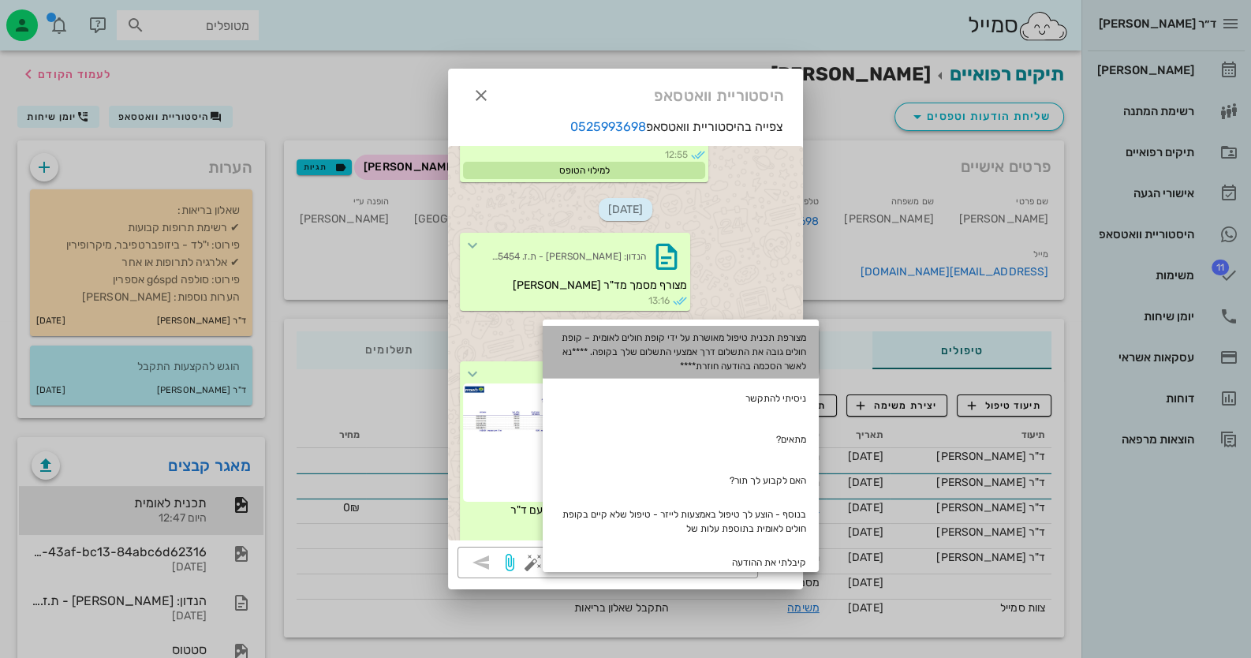
click at [734, 361] on div "מצורפת תכנית טיפול מאושרת על ידי קופת חולים לאומית – קופת חולים גובה את התשלום …" at bounding box center [681, 352] width 276 height 52
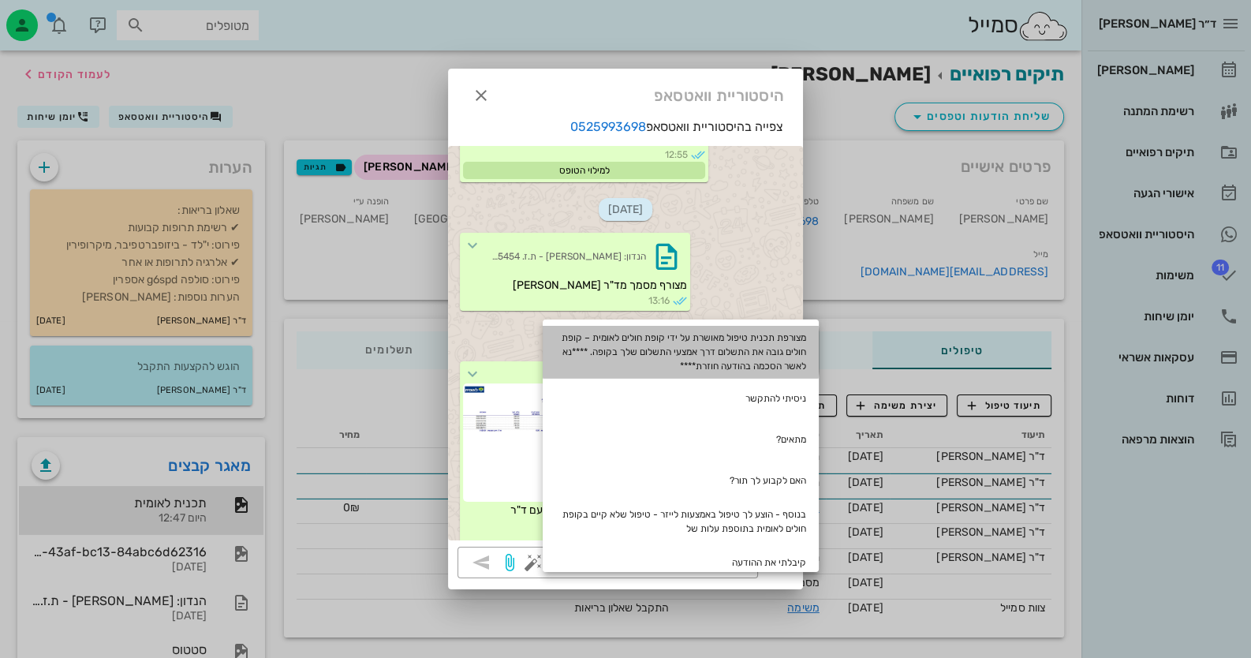
type textarea "מצורפת תכנית טיפול מאושרת על ידי קופת חולים לאומית – קופת חולים גובה את התשלום …"
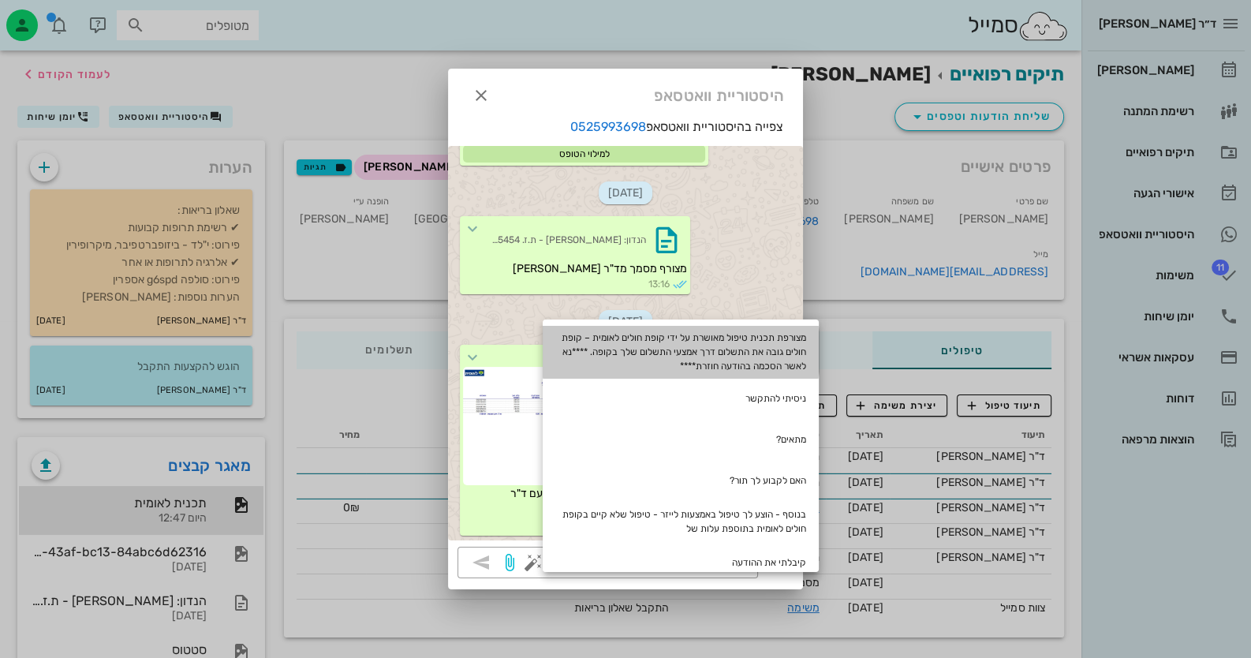
scroll to position [32, 0]
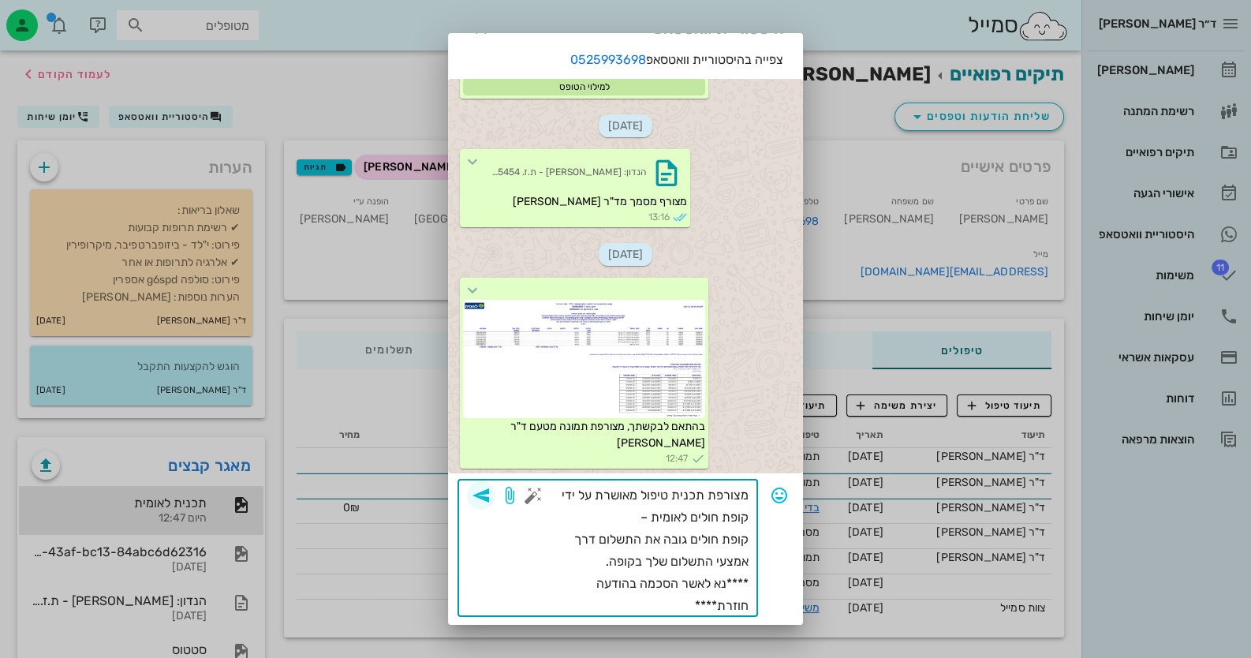
click at [491, 495] on icon "button" at bounding box center [481, 495] width 19 height 19
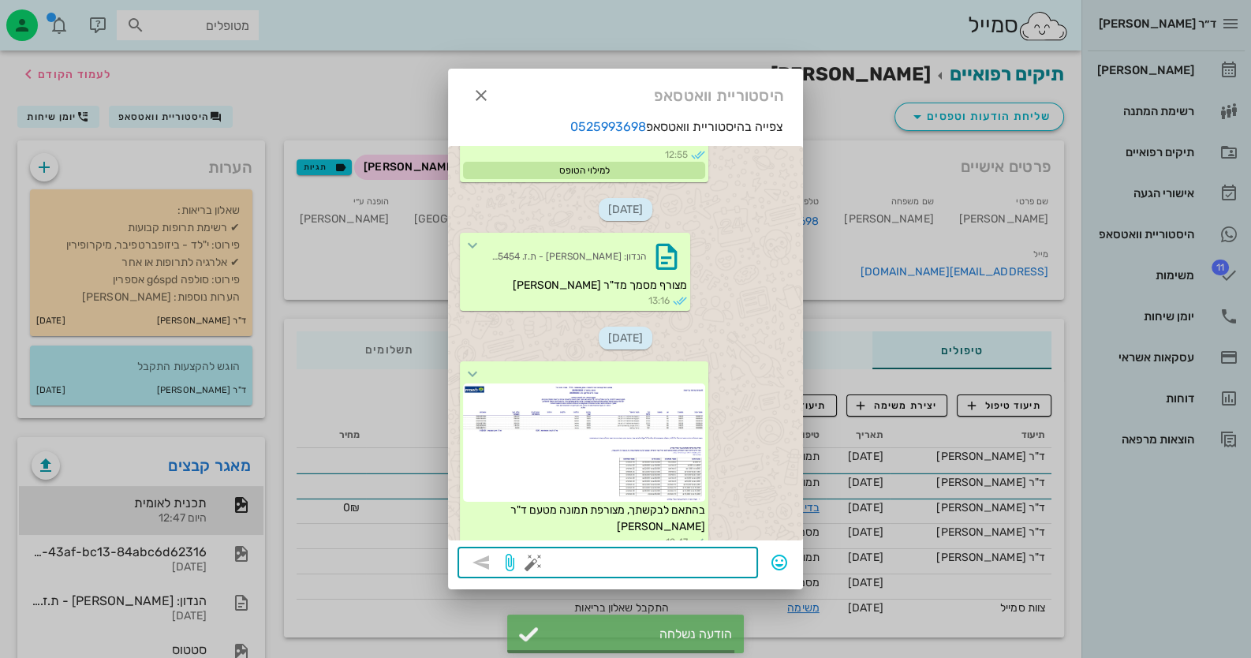
scroll to position [829, 0]
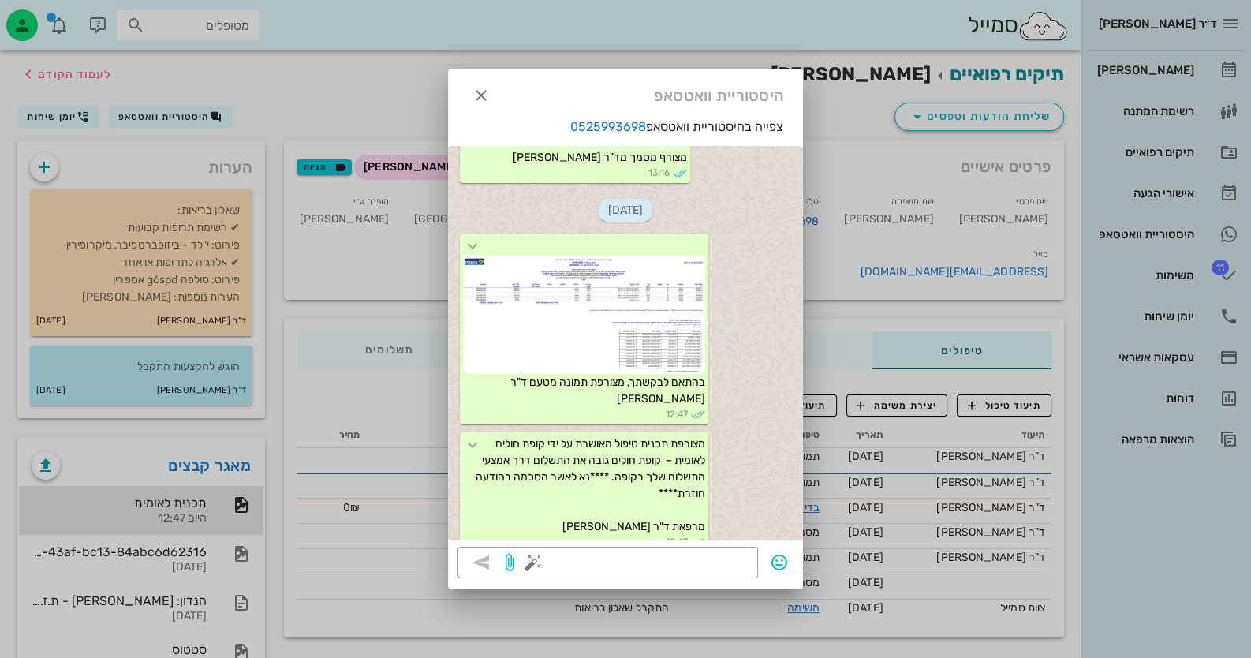
click at [1213, 222] on div at bounding box center [625, 329] width 1251 height 658
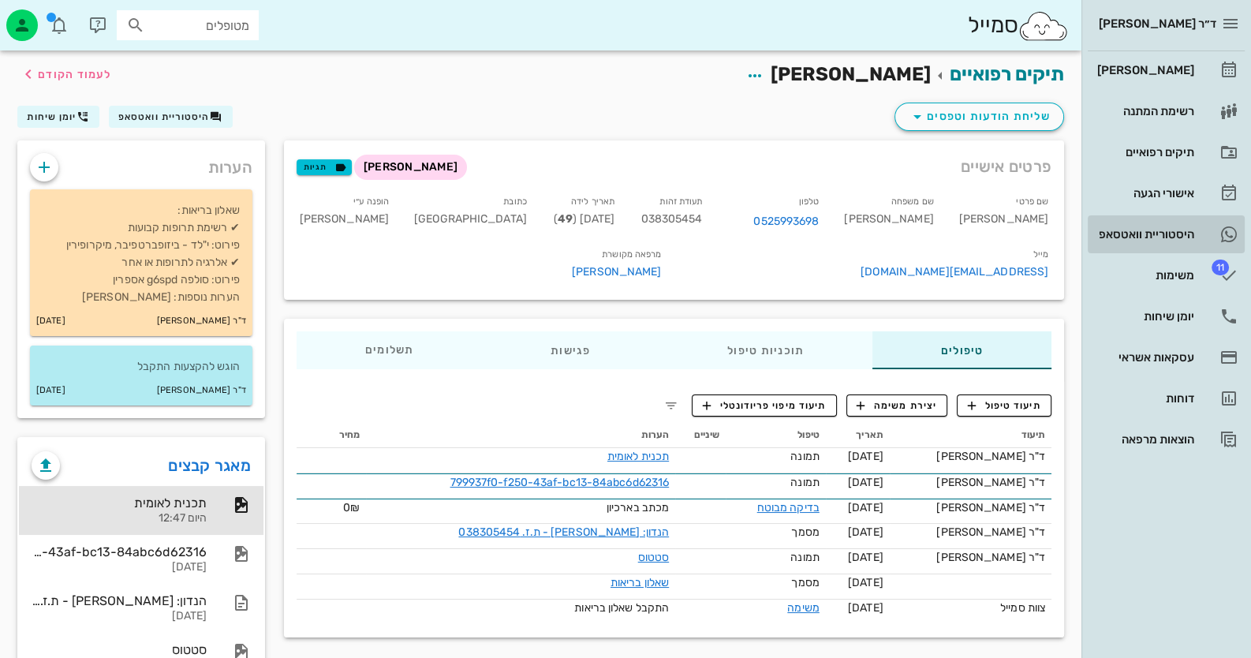
click at [1213, 225] on link "היסטוריית וואטסאפ" at bounding box center [1166, 234] width 157 height 38
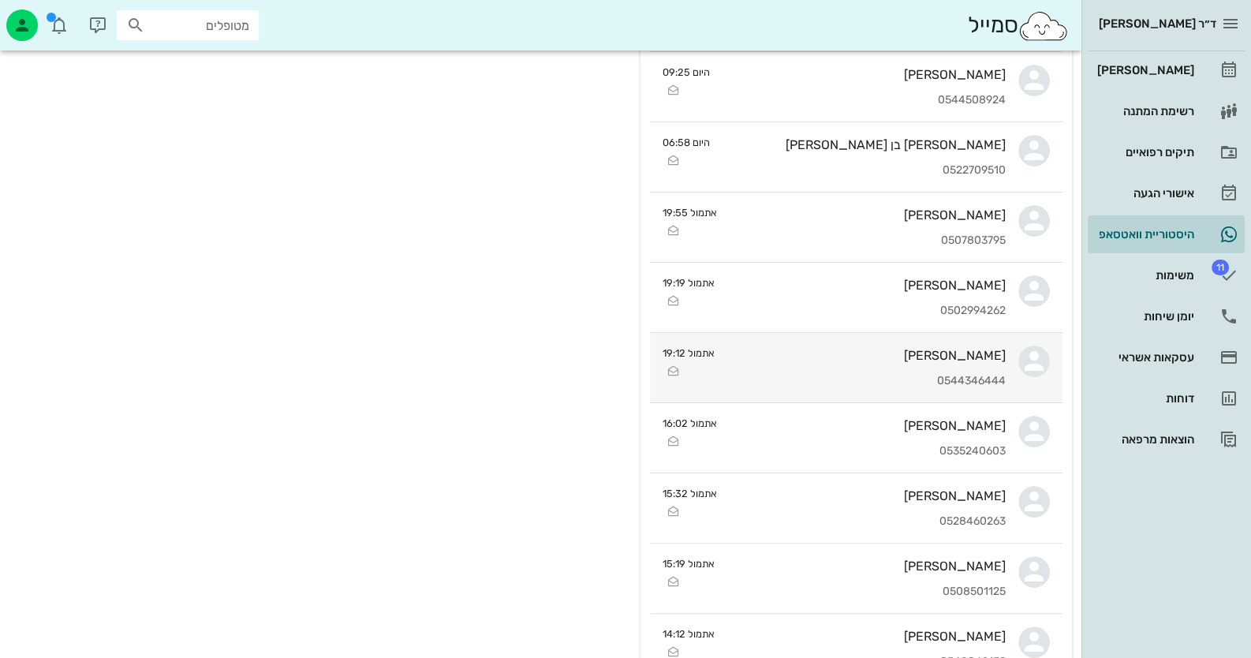
scroll to position [552, 0]
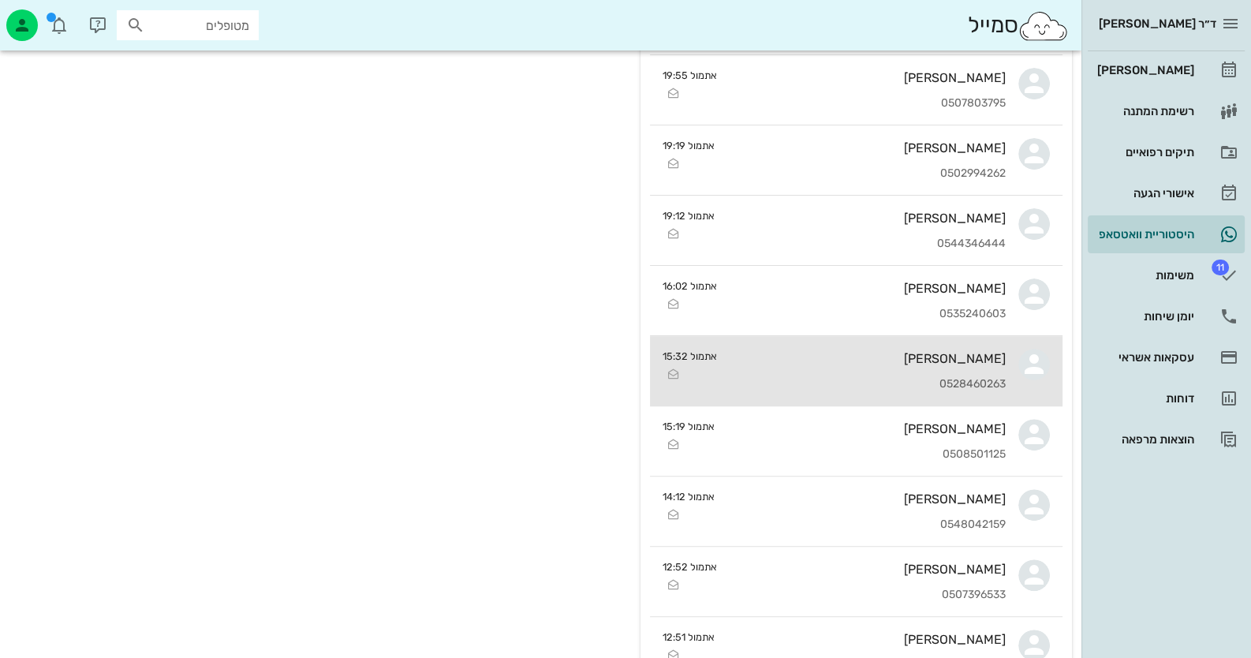
click at [985, 368] on div "[PERSON_NAME] 0528460263" at bounding box center [868, 370] width 276 height 69
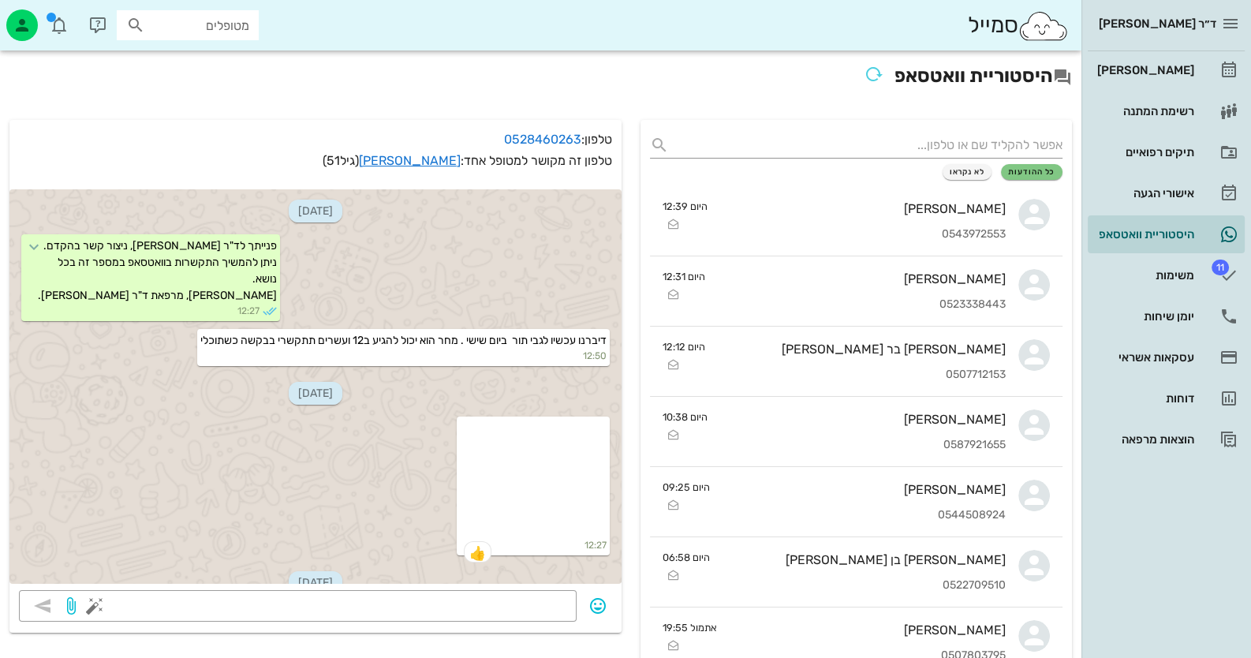
scroll to position [285, 0]
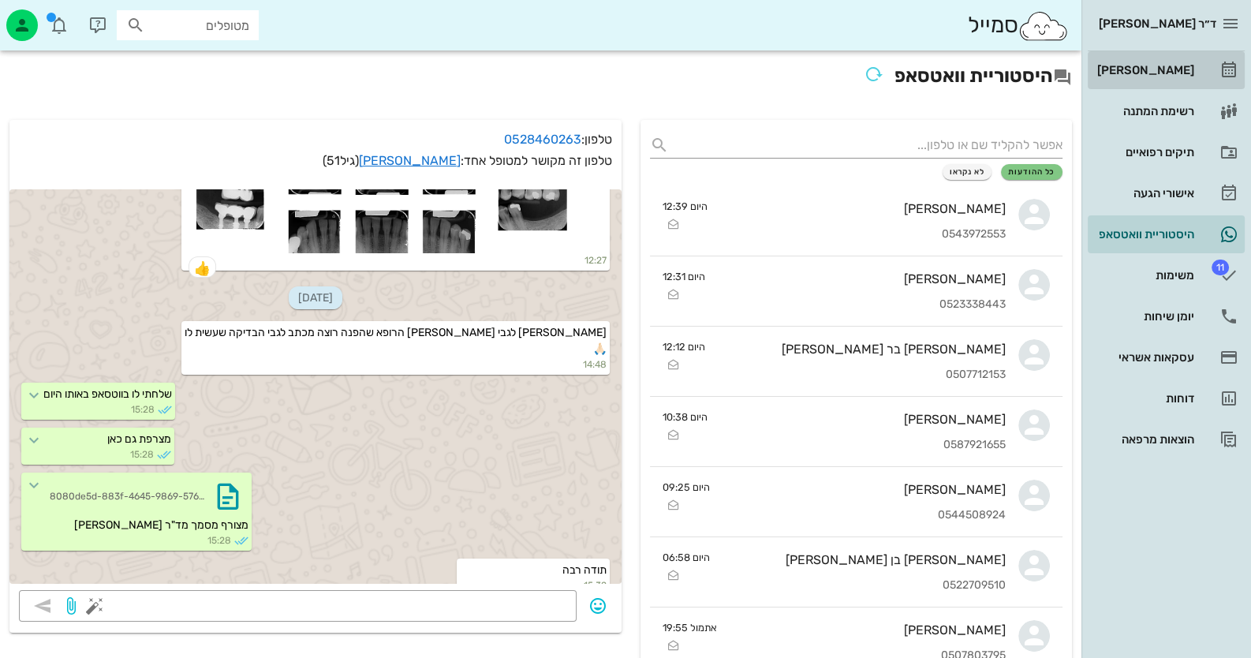
click at [1199, 62] on link "[PERSON_NAME]" at bounding box center [1166, 70] width 157 height 38
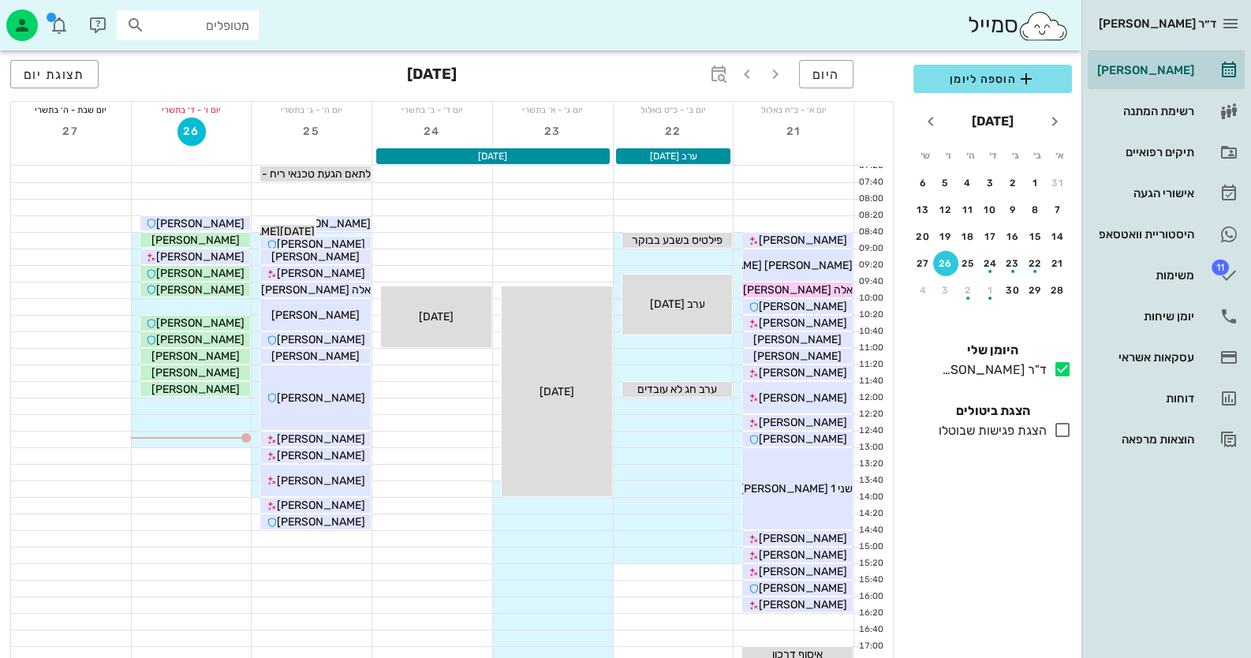
click at [231, 27] on input "מטופלים" at bounding box center [198, 25] width 101 height 21
type input "פלי"
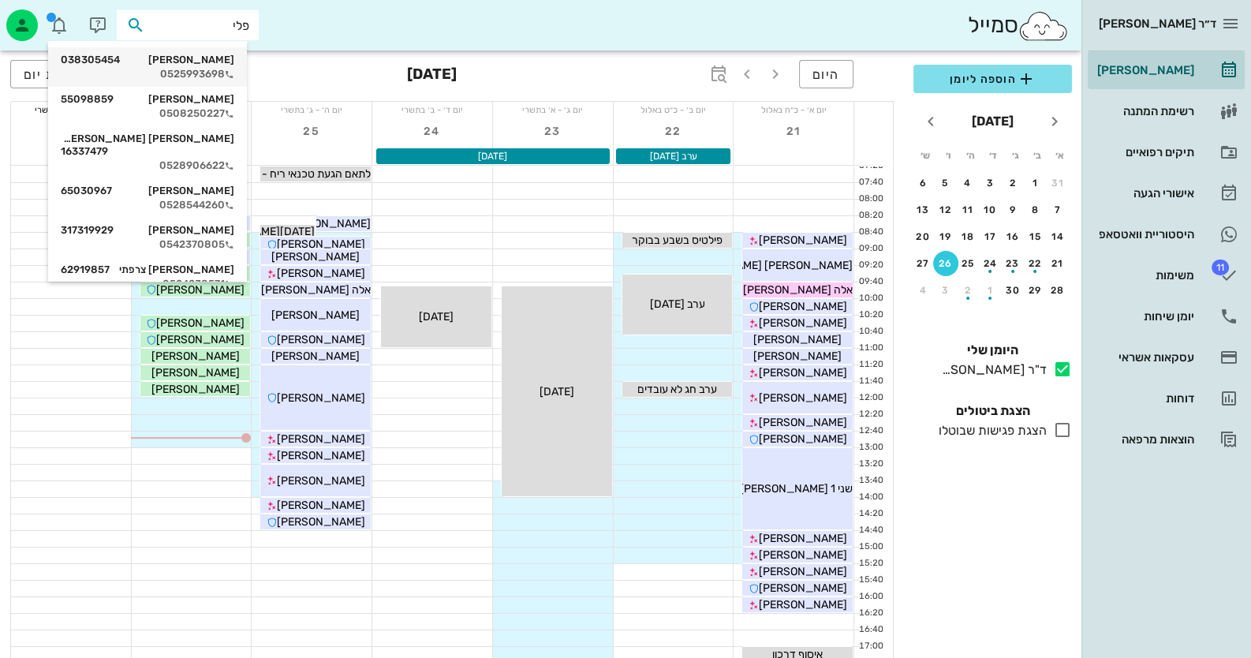
click at [219, 58] on div "[PERSON_NAME] 038305454" at bounding box center [148, 60] width 174 height 13
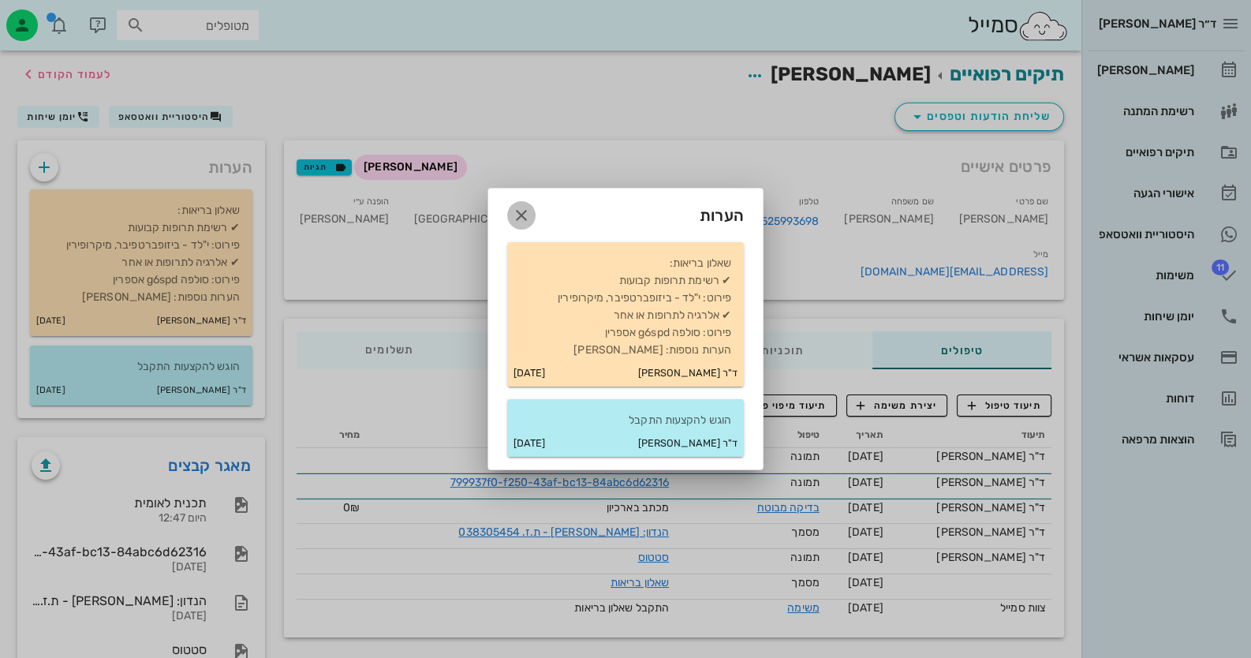
click at [518, 216] on icon "button" at bounding box center [521, 215] width 19 height 19
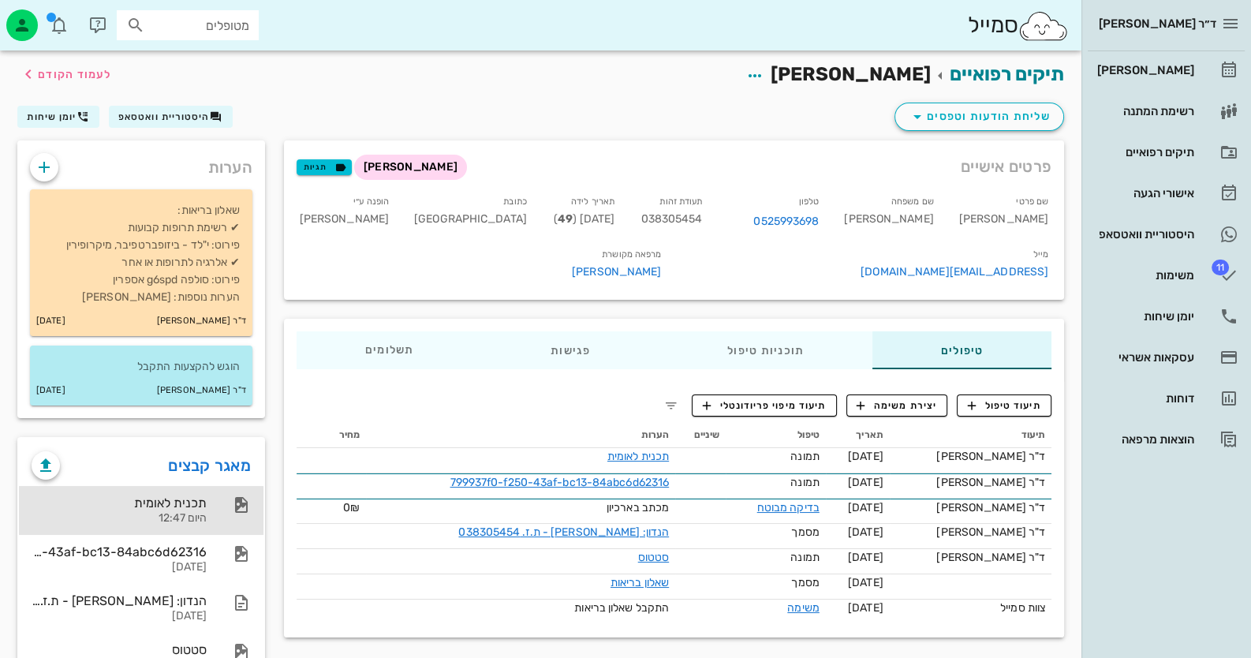
click at [113, 502] on div "תכנית לאומית" at bounding box center [119, 502] width 175 height 15
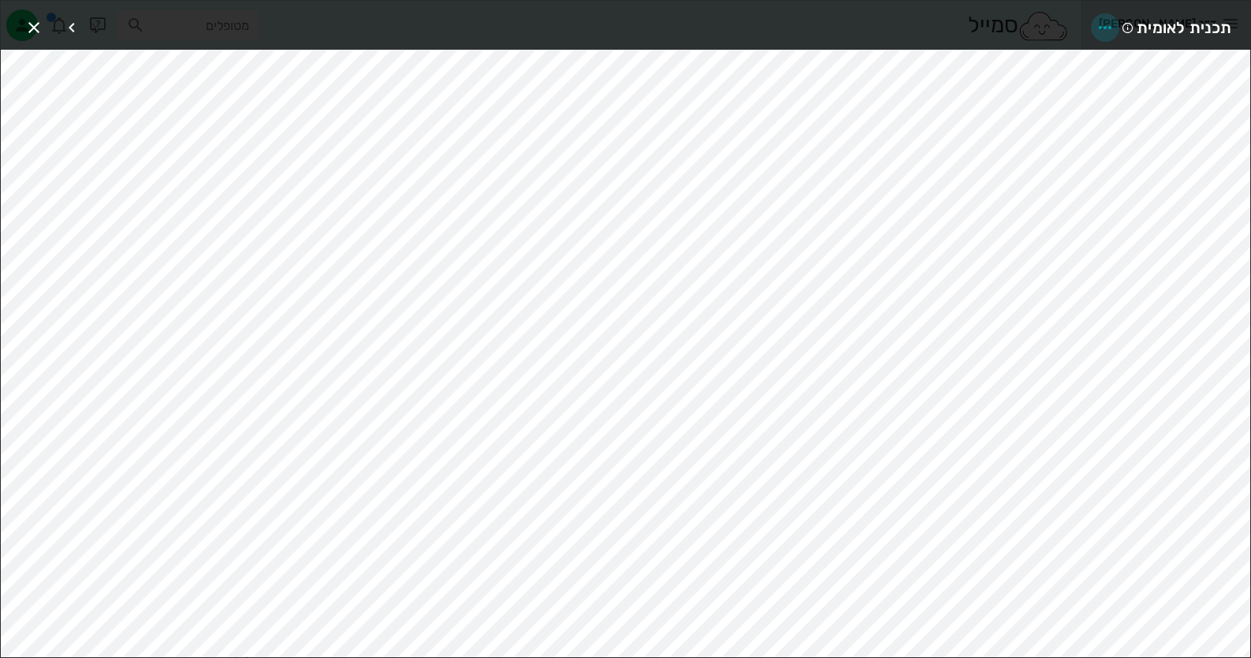
click at [1113, 23] on icon "button" at bounding box center [1105, 27] width 19 height 19
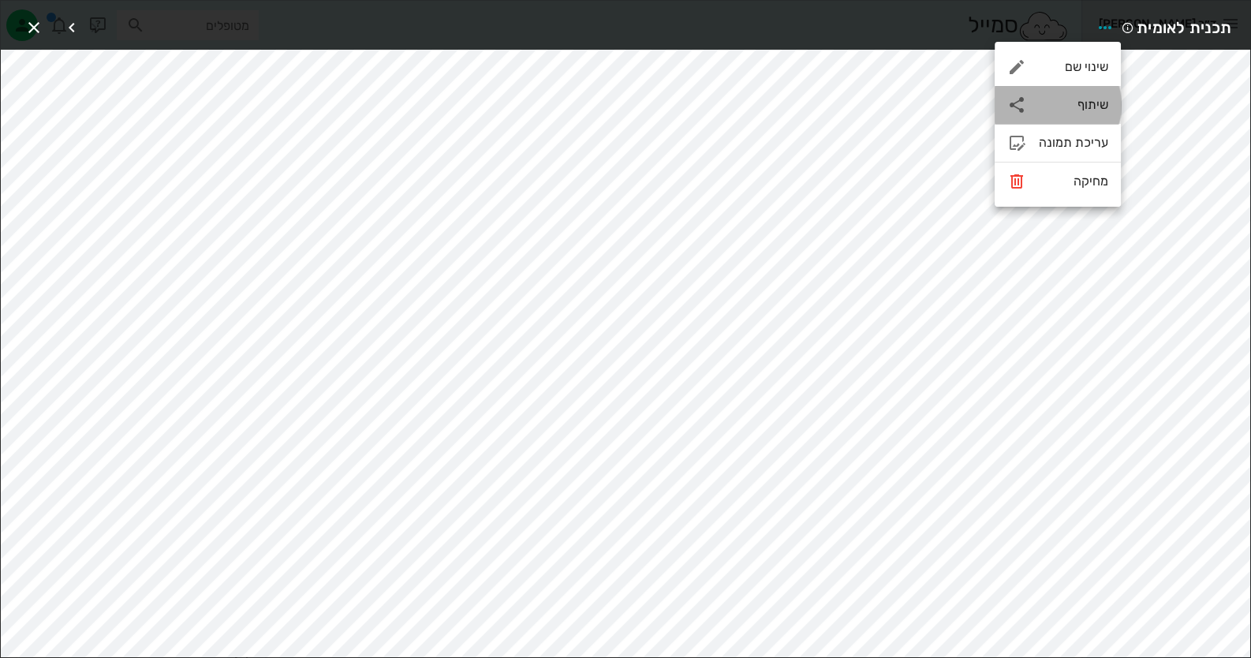
click at [1095, 106] on div "שיתוף" at bounding box center [1073, 104] width 69 height 15
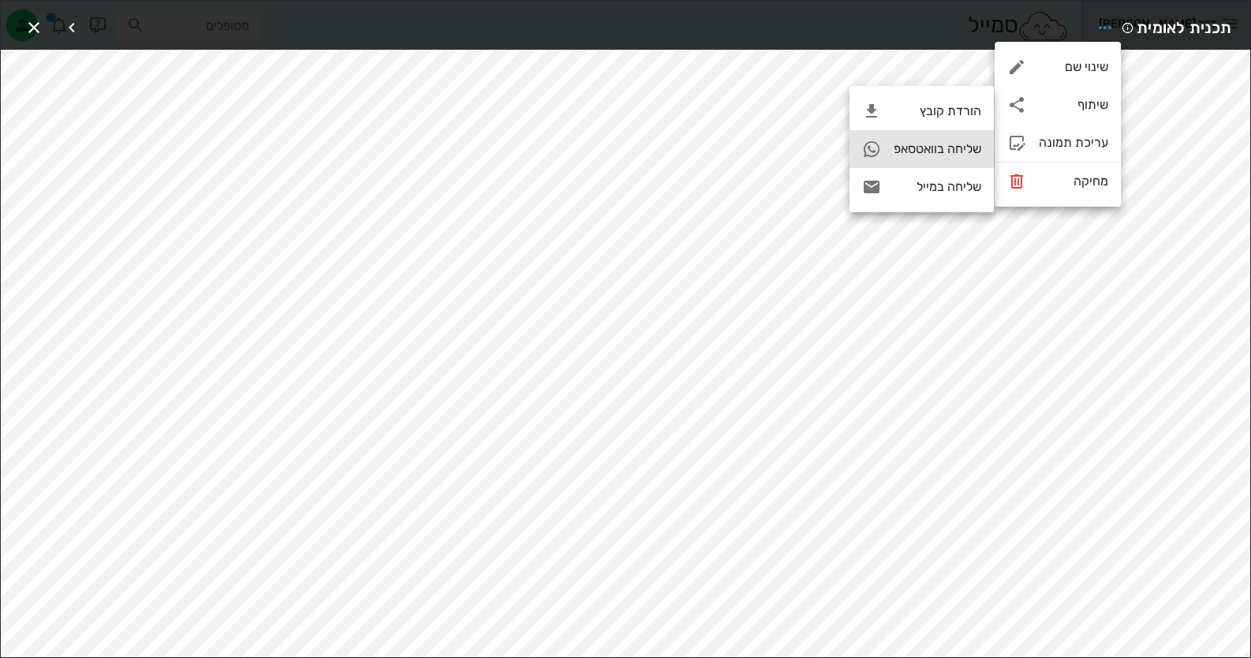
click at [905, 149] on div "שליחה בוואטסאפ" at bounding box center [938, 148] width 88 height 15
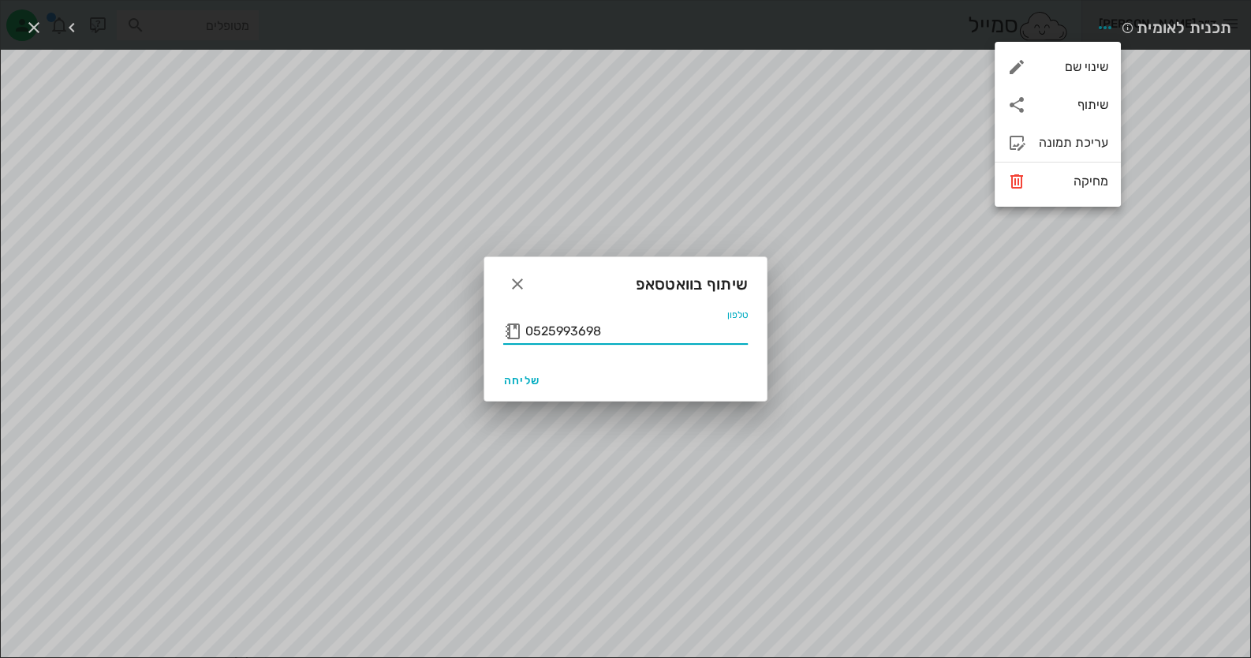
drag, startPoint x: 619, startPoint y: 335, endPoint x: 387, endPoint y: 351, distance: 232.5
click at [387, 351] on div "ד״ר [PERSON_NAME] רשימת המתנה תיקים רפואיים אישורי הגעה היסטוריית וואטסאפ 11 מש…" at bounding box center [625, 382] width 1251 height 764
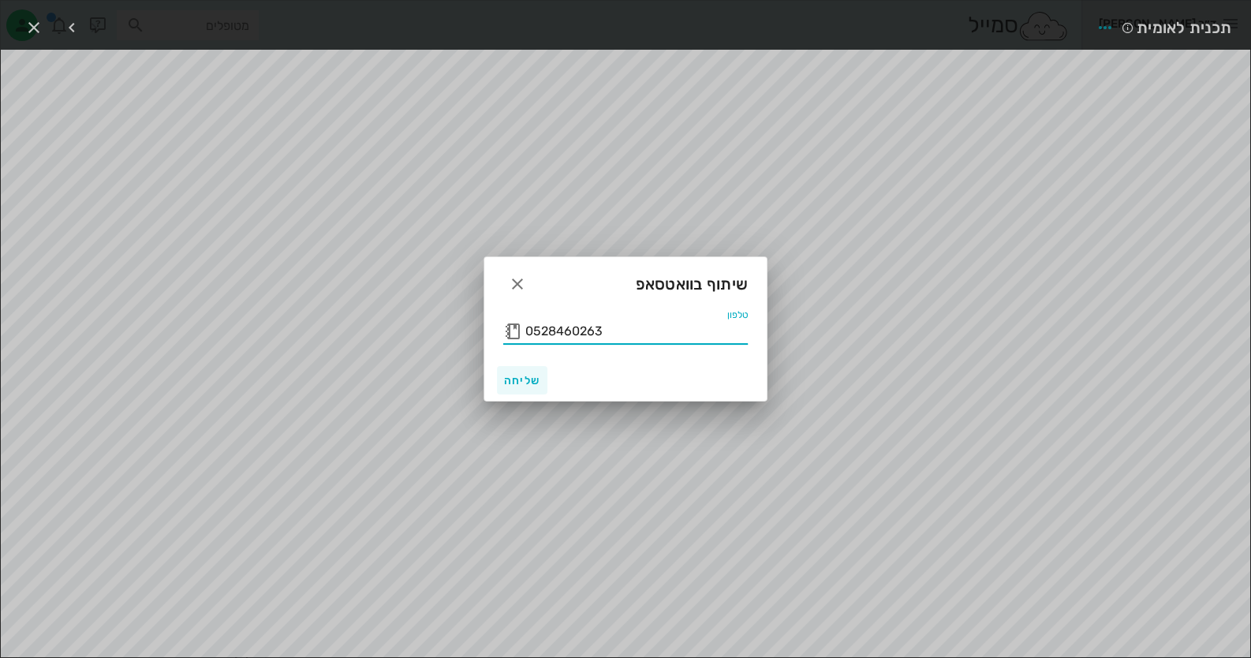
type input "0528460263"
click at [514, 382] on span "שליחה" at bounding box center [522, 380] width 38 height 13
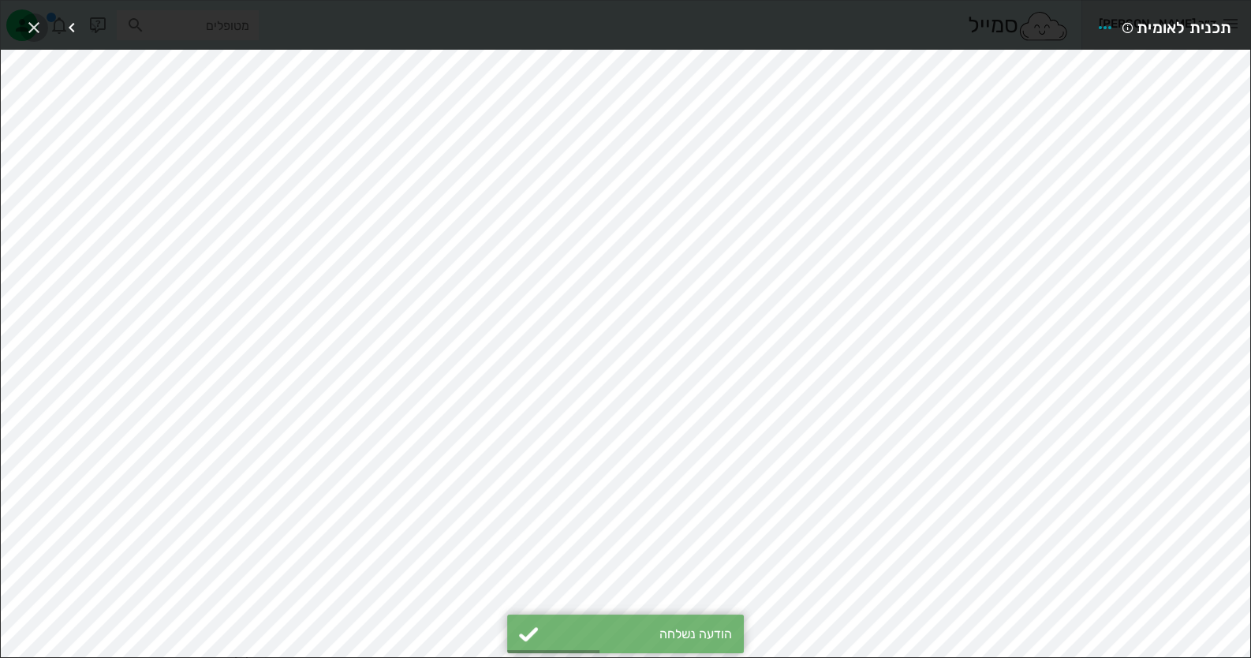
click at [34, 28] on icon "button" at bounding box center [33, 27] width 19 height 19
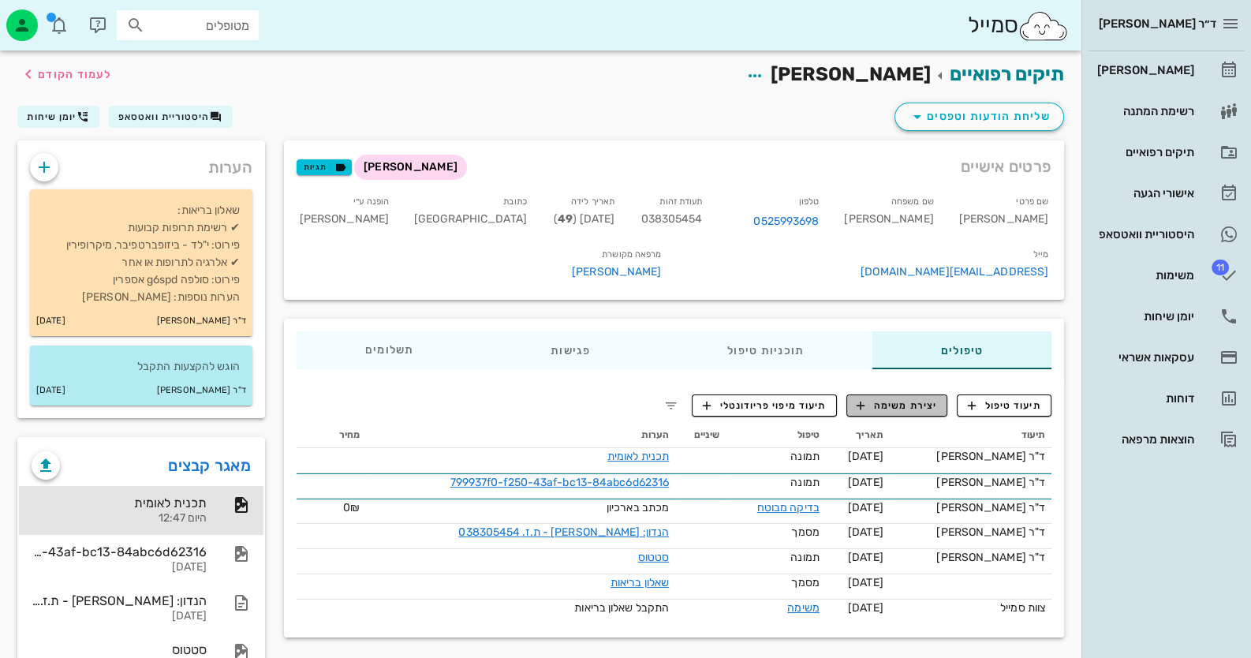
click at [932, 394] on button "יצירת משימה" at bounding box center [897, 405] width 102 height 22
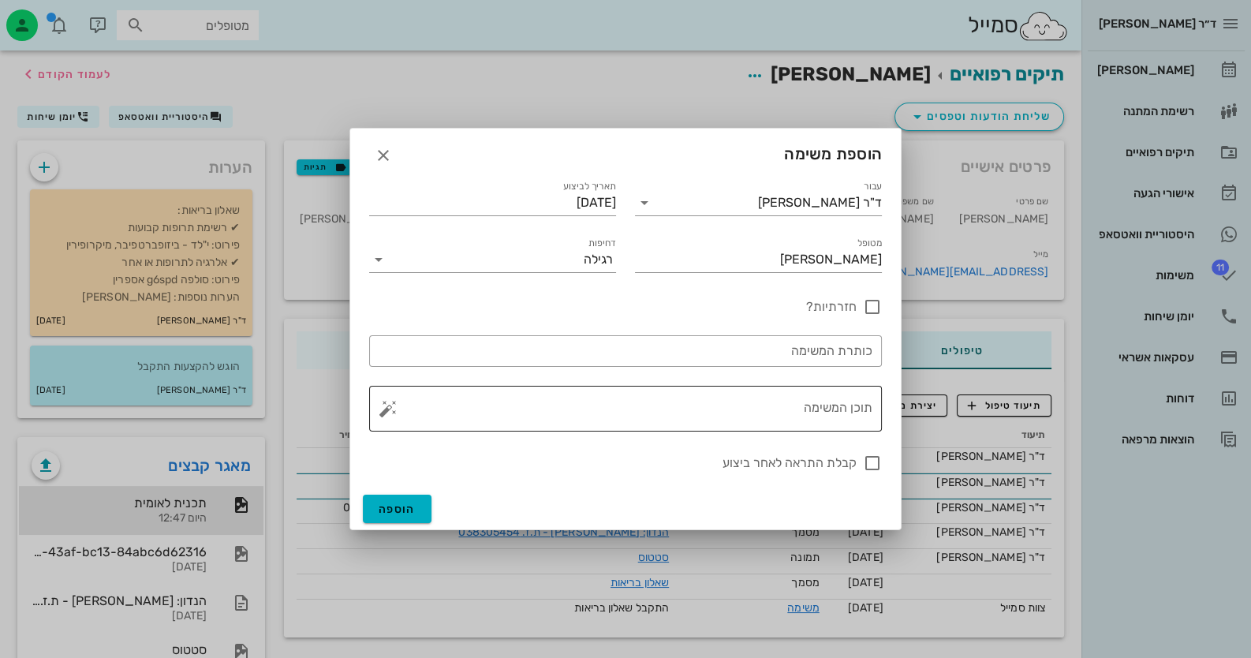
click at [830, 420] on textarea "תוכן המשימה" at bounding box center [631, 413] width 481 height 38
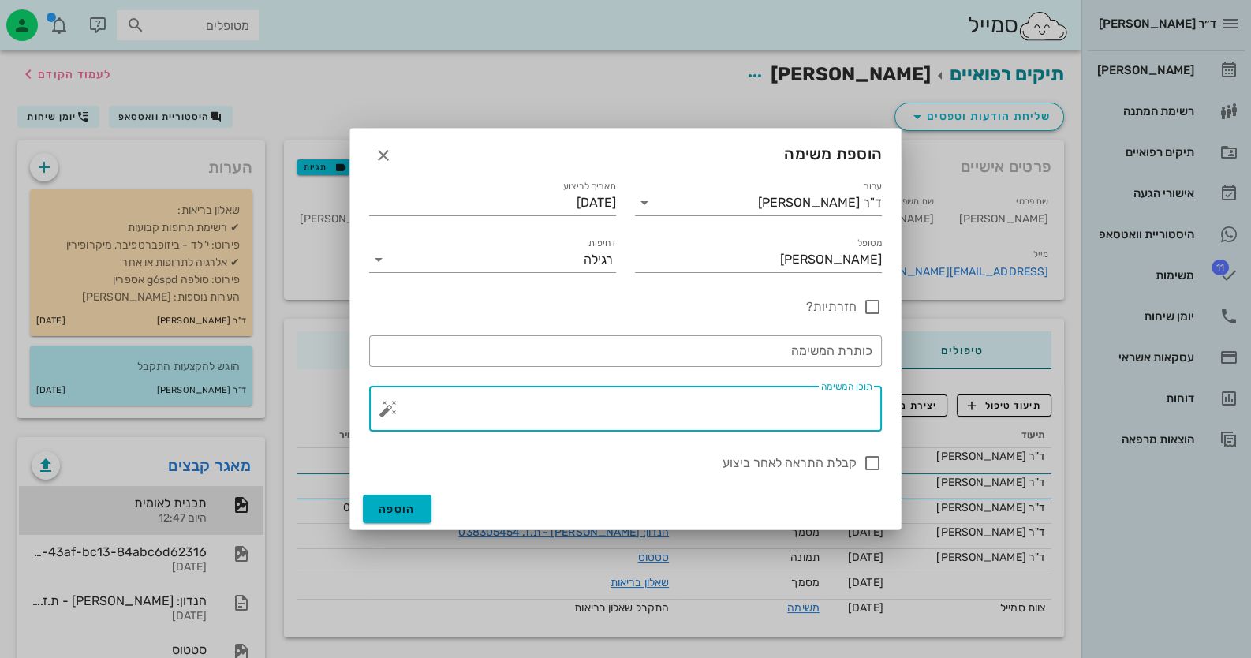
click at [386, 406] on button "button" at bounding box center [388, 408] width 19 height 19
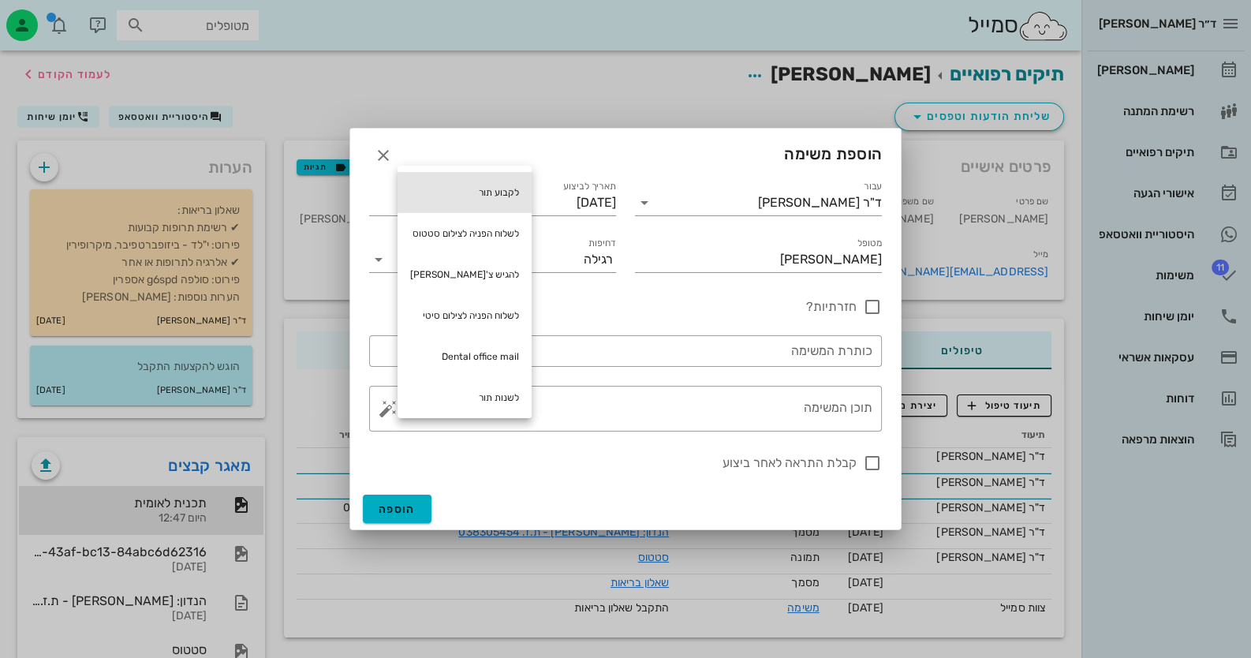
click at [500, 190] on div "לקבוע תור" at bounding box center [465, 192] width 134 height 41
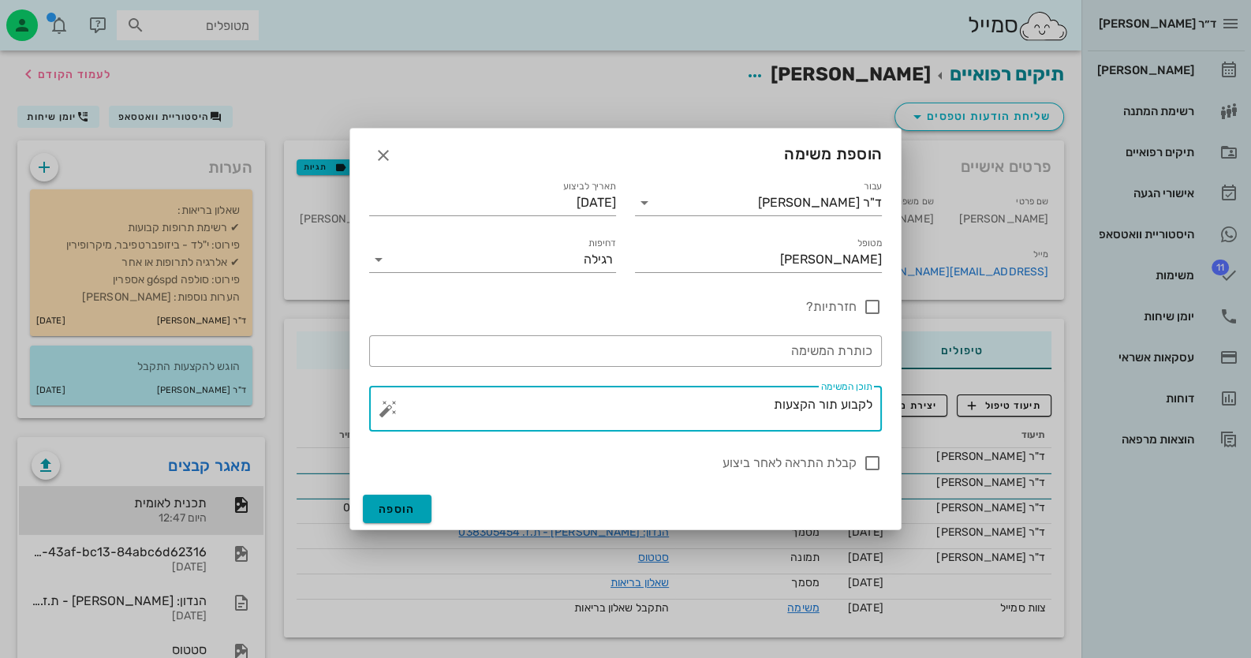
type textarea "לקבוע תור הקצעות"
click at [388, 495] on button "הוספה" at bounding box center [397, 509] width 69 height 28
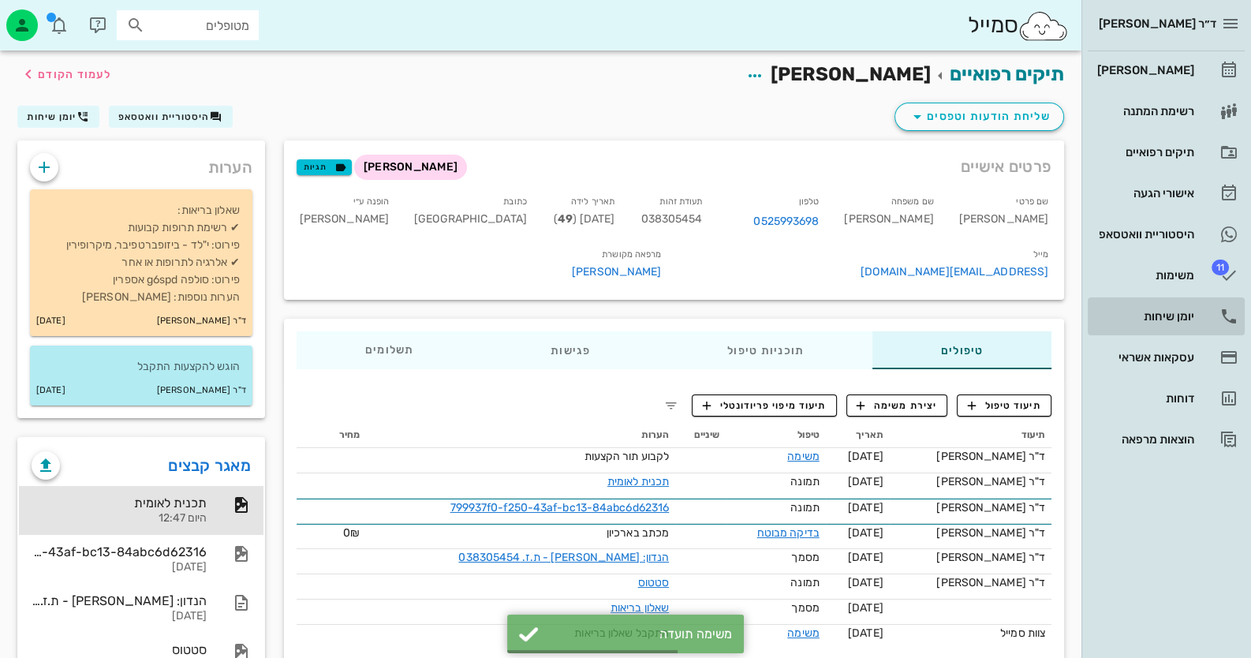
click at [1182, 307] on div "יומן שיחות" at bounding box center [1144, 316] width 100 height 25
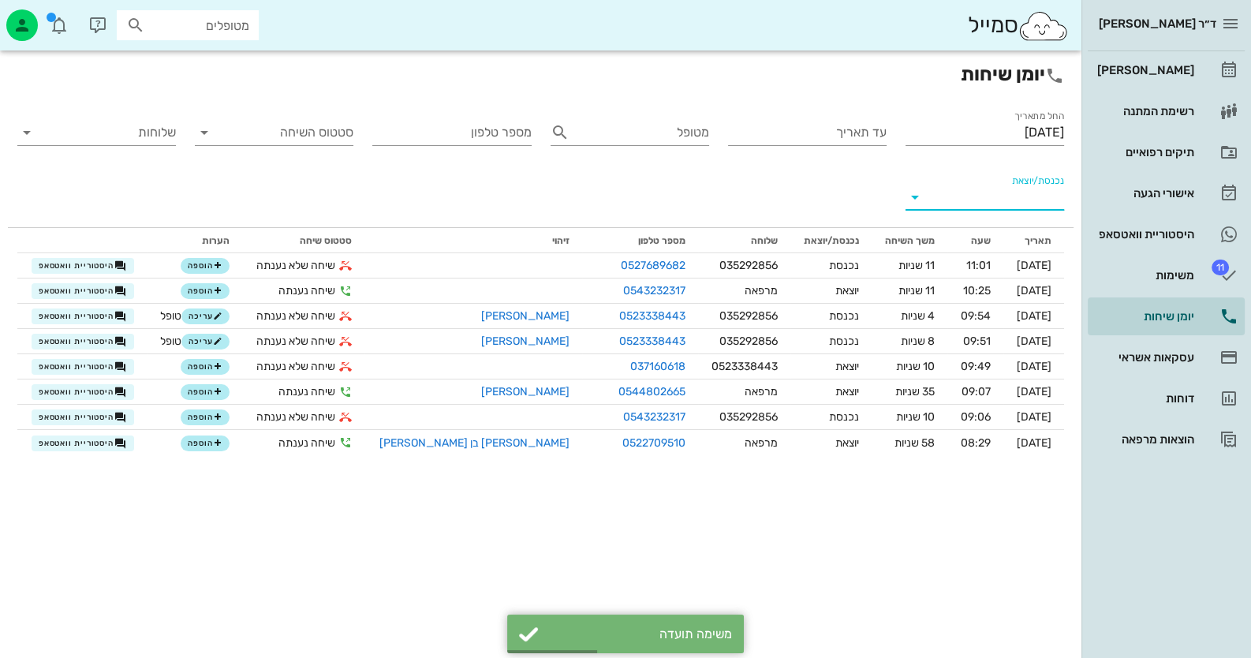
click at [1046, 192] on input "נכנסת/יוצאת" at bounding box center [997, 197] width 133 height 25
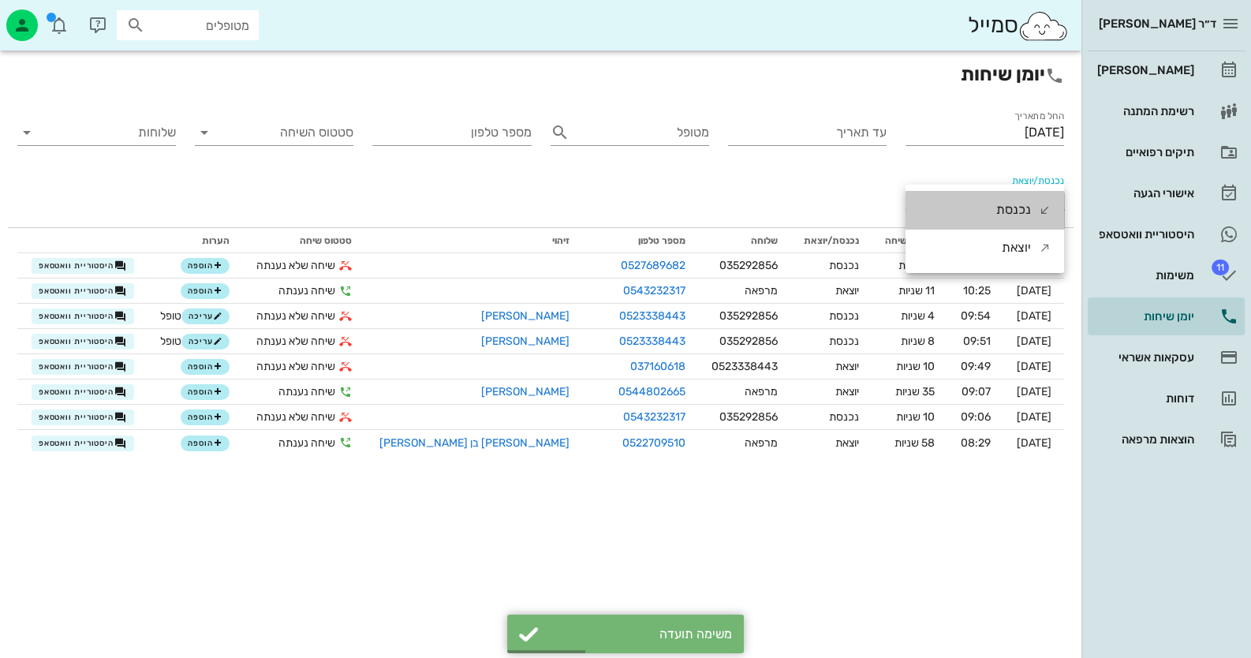
click at [1047, 195] on div "נכנסת" at bounding box center [1023, 210] width 55 height 38
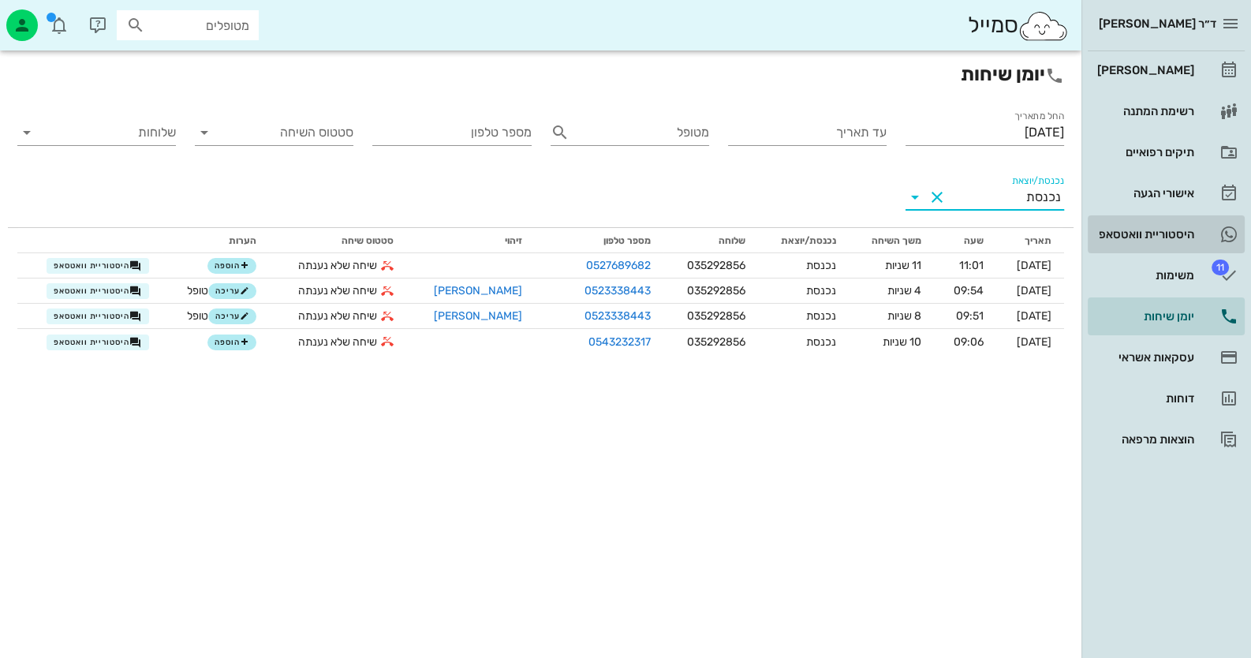
click at [1195, 236] on link "היסטוריית וואטסאפ" at bounding box center [1166, 234] width 157 height 38
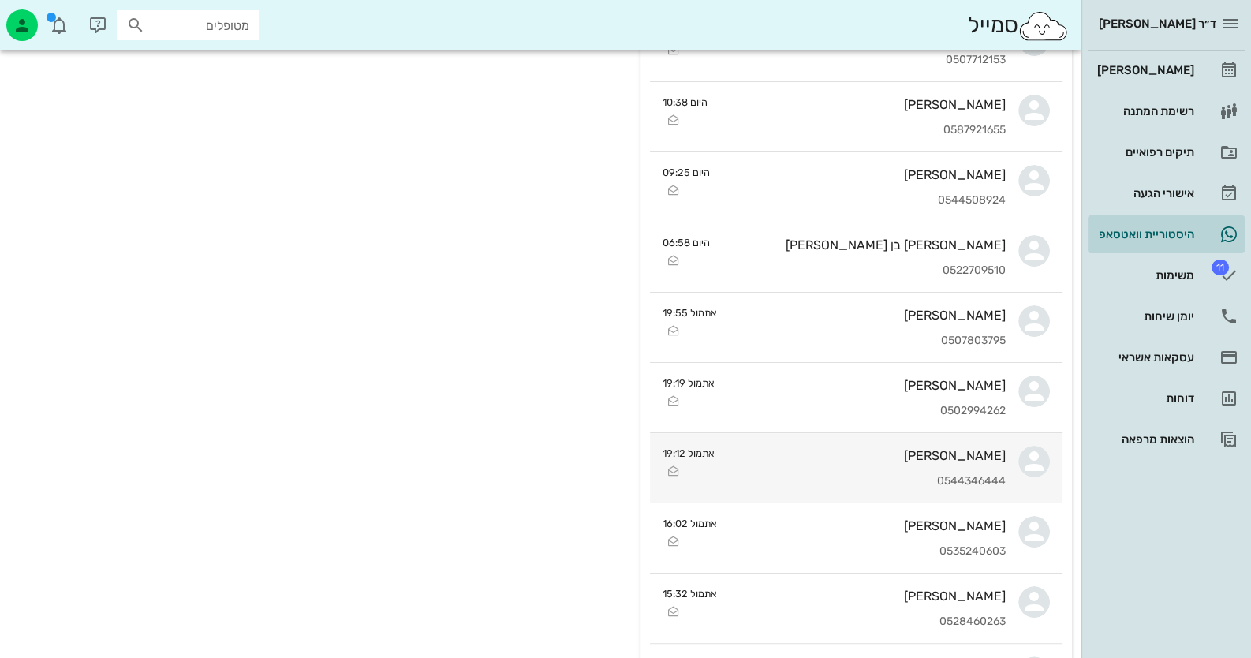
scroll to position [315, 0]
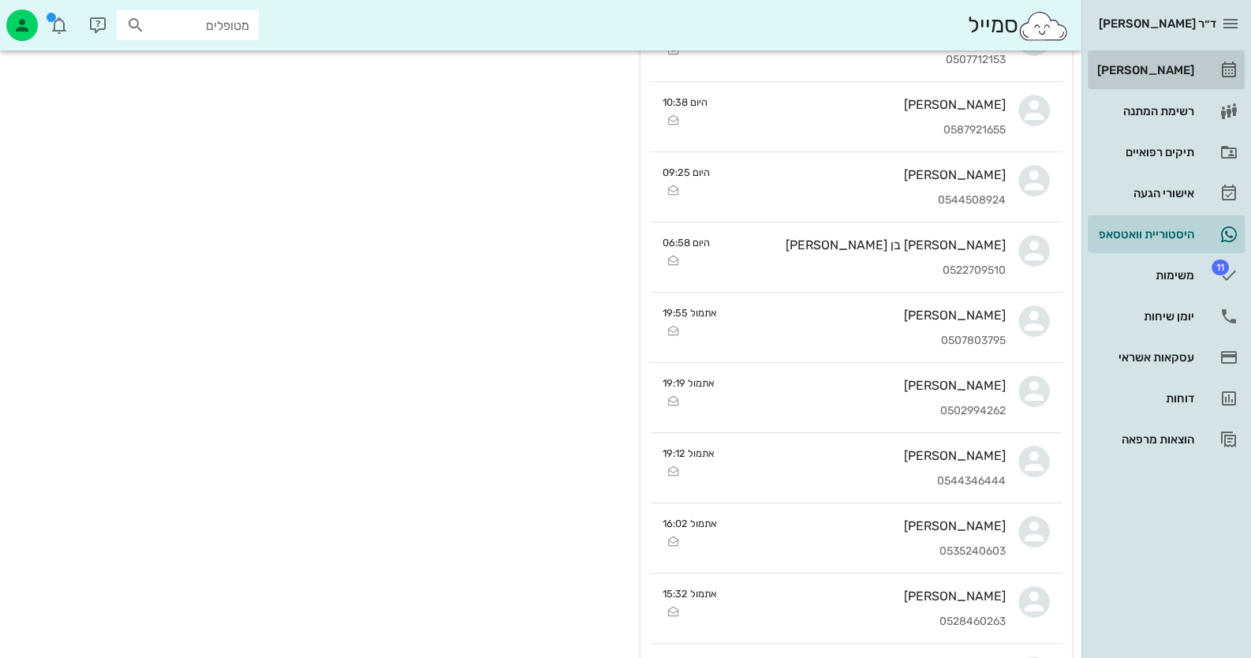
click at [1153, 66] on div "[PERSON_NAME]" at bounding box center [1144, 70] width 100 height 13
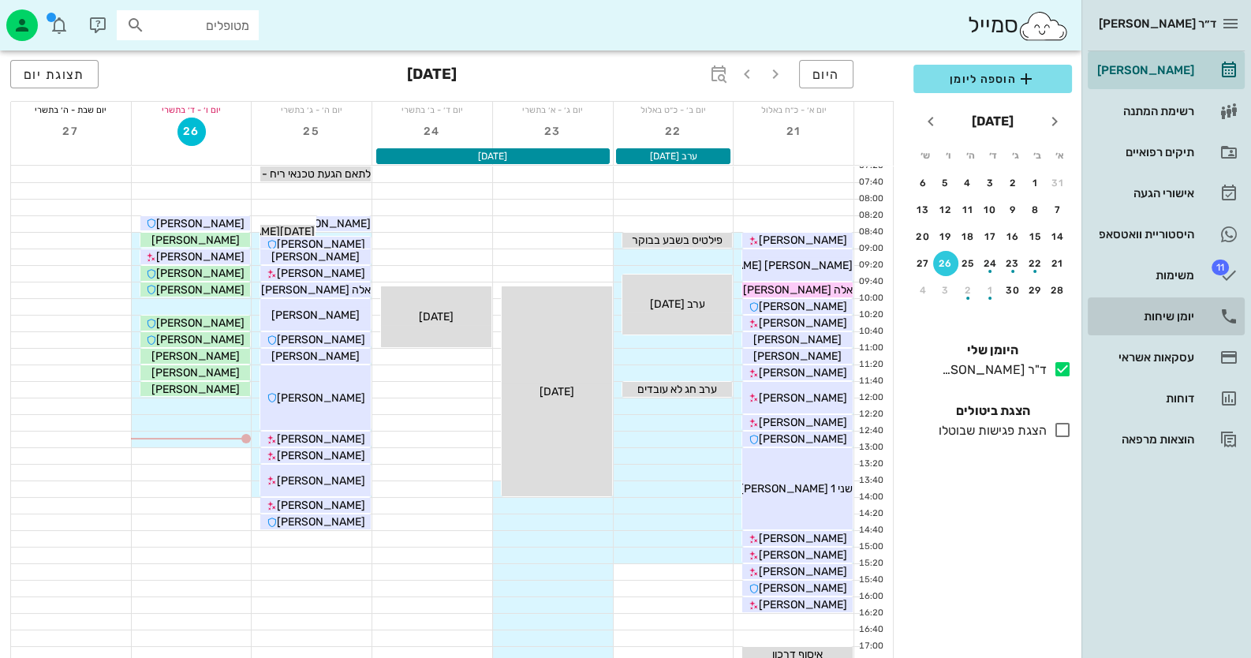
click at [1189, 302] on link "יומן שיחות" at bounding box center [1166, 316] width 157 height 38
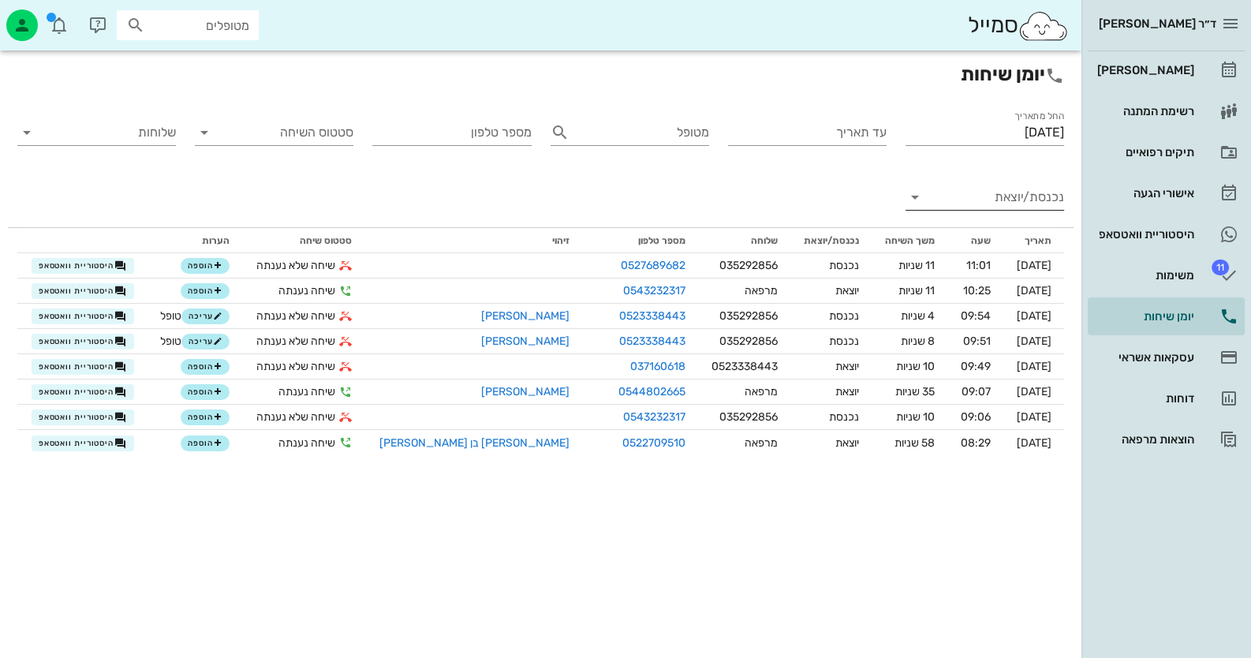
click at [997, 199] on input "נכנסת/יוצאת" at bounding box center [997, 197] width 133 height 25
click at [1019, 216] on div "נכנסת" at bounding box center [1013, 210] width 35 height 38
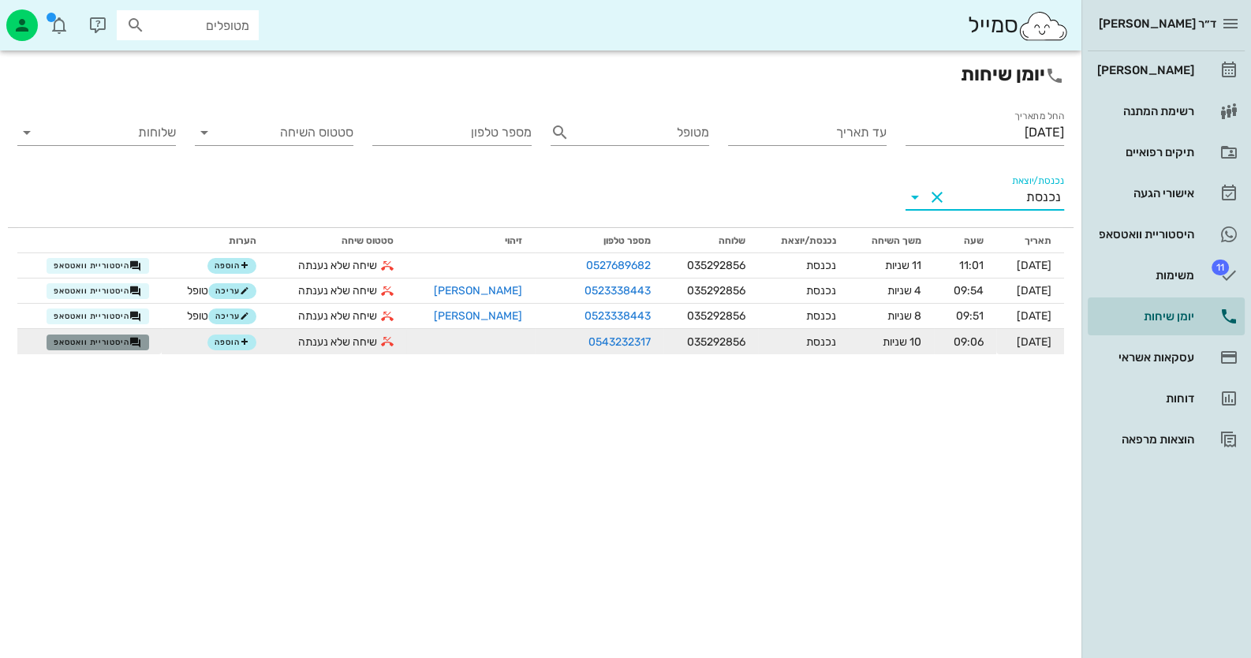
click at [130, 343] on span "היסטוריית וואטסאפ" at bounding box center [98, 342] width 88 height 13
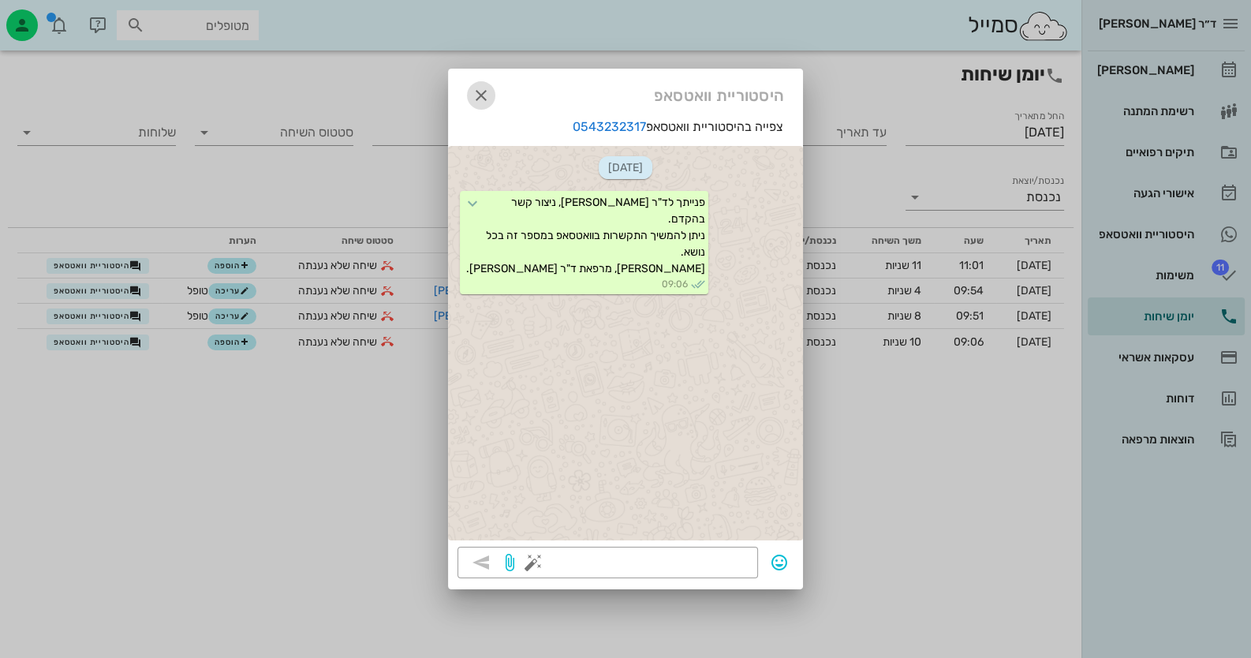
click at [488, 92] on icon "button" at bounding box center [481, 95] width 19 height 19
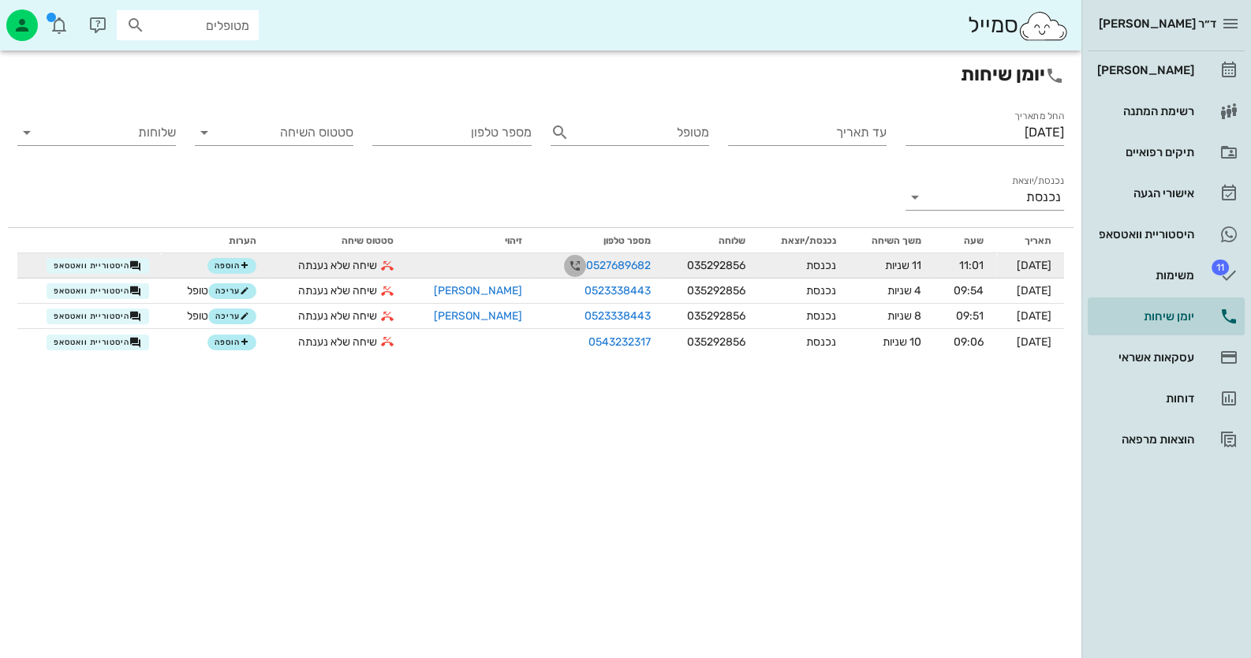
click at [566, 267] on icon "button" at bounding box center [575, 265] width 19 height 19
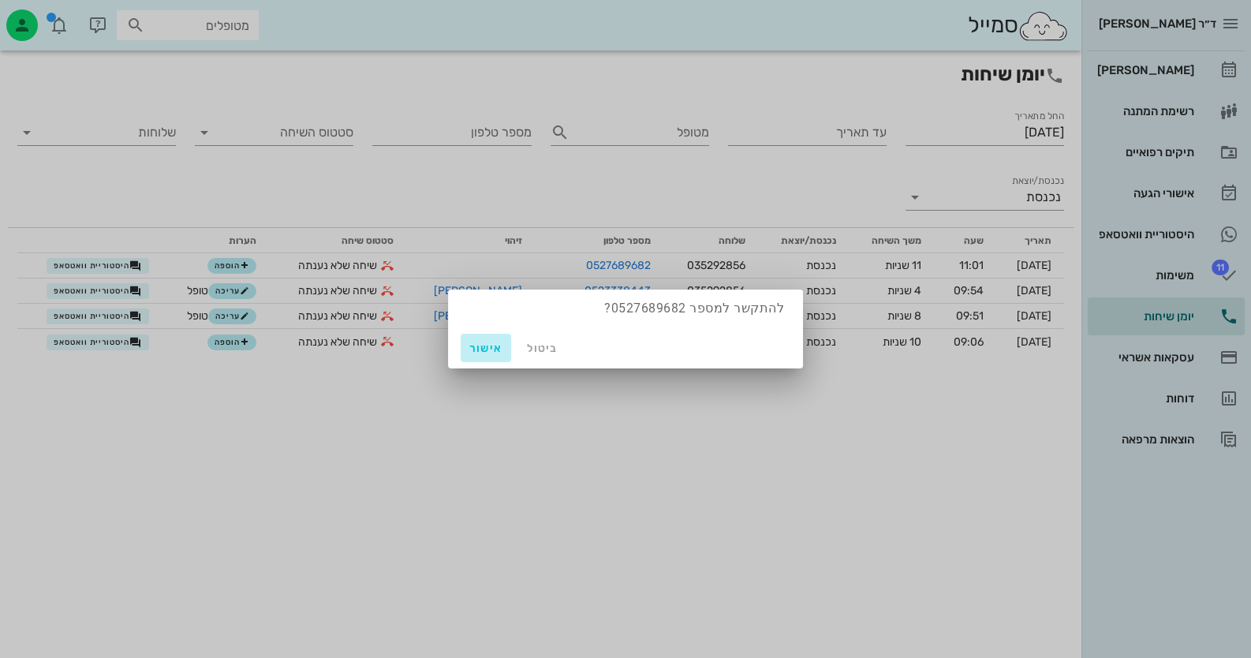
click at [476, 354] on button "אישור" at bounding box center [486, 348] width 50 height 28
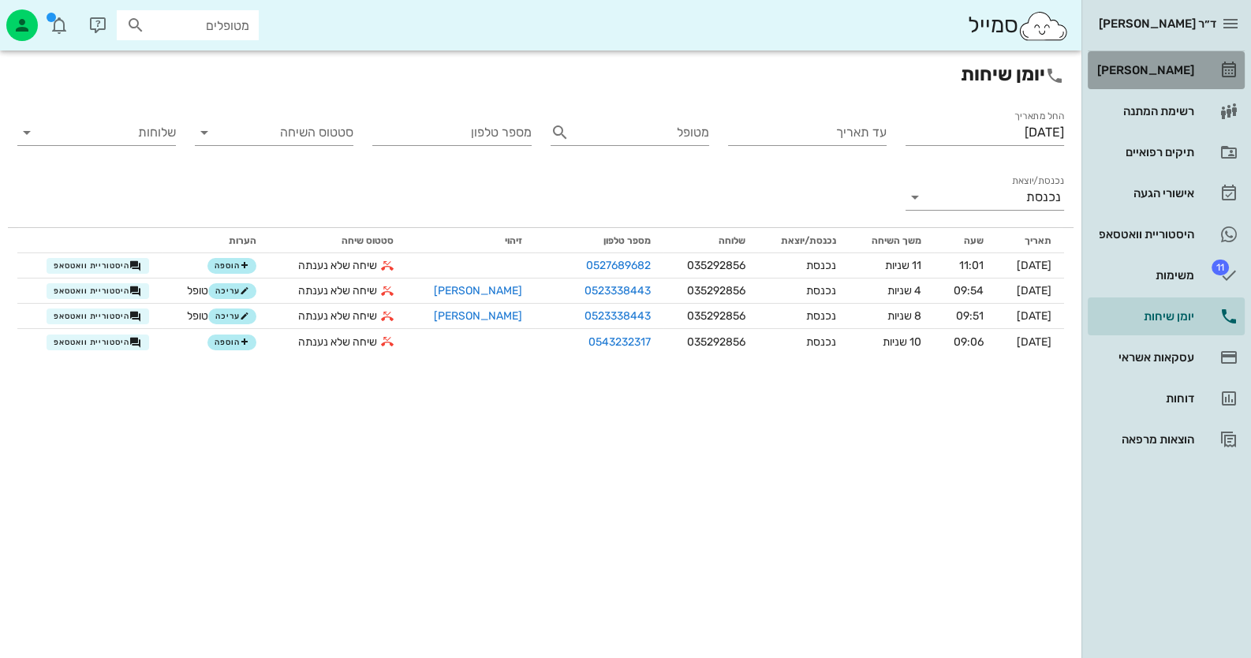
click at [1201, 73] on link "[PERSON_NAME]" at bounding box center [1166, 70] width 157 height 38
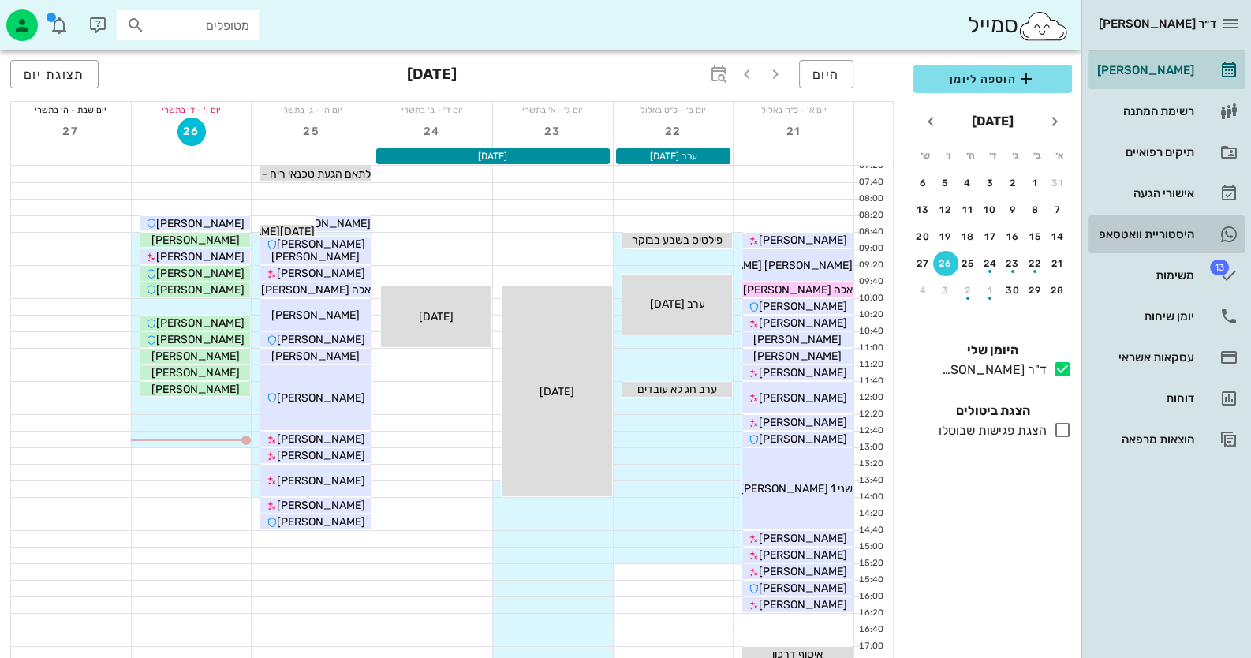
click at [1220, 231] on icon at bounding box center [1229, 234] width 19 height 19
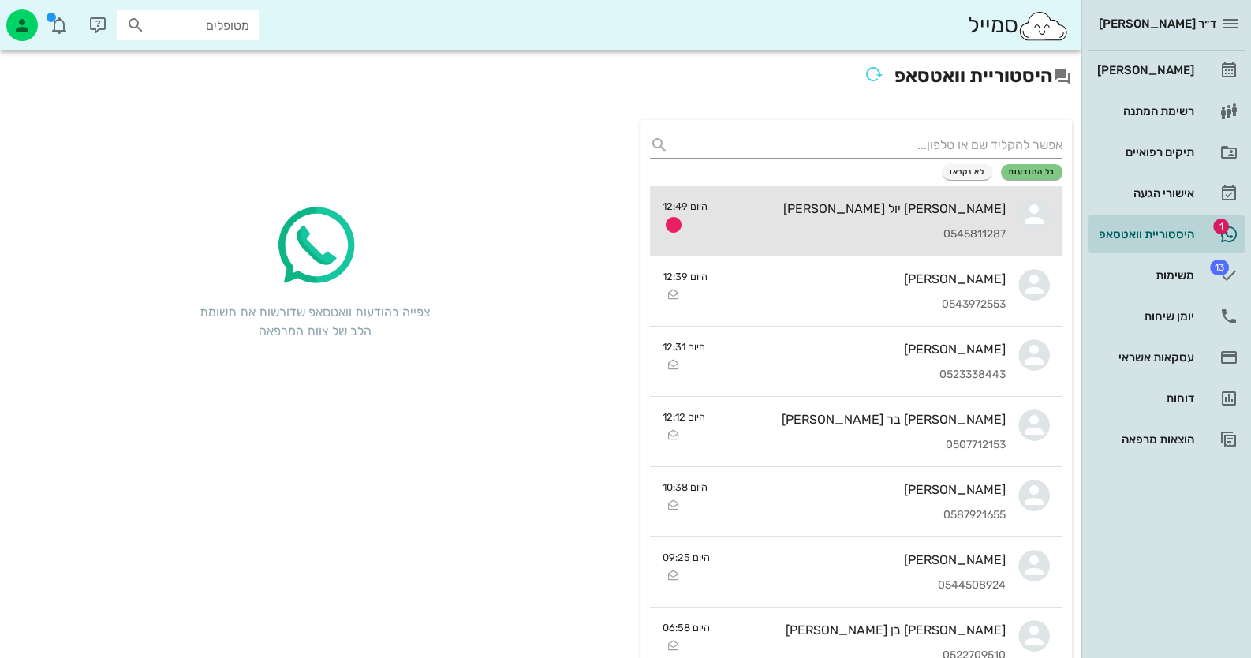
click at [840, 238] on div "0545811287" at bounding box center [863, 234] width 286 height 13
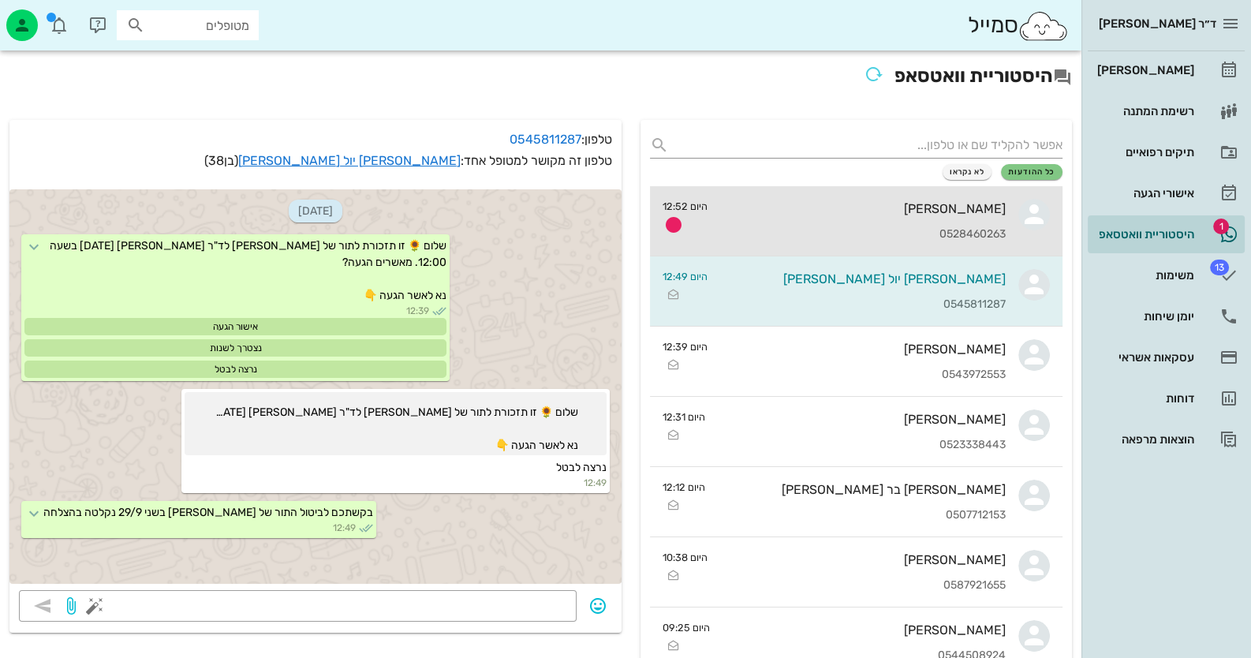
click at [955, 226] on div "[PERSON_NAME] 0528460263" at bounding box center [863, 220] width 286 height 69
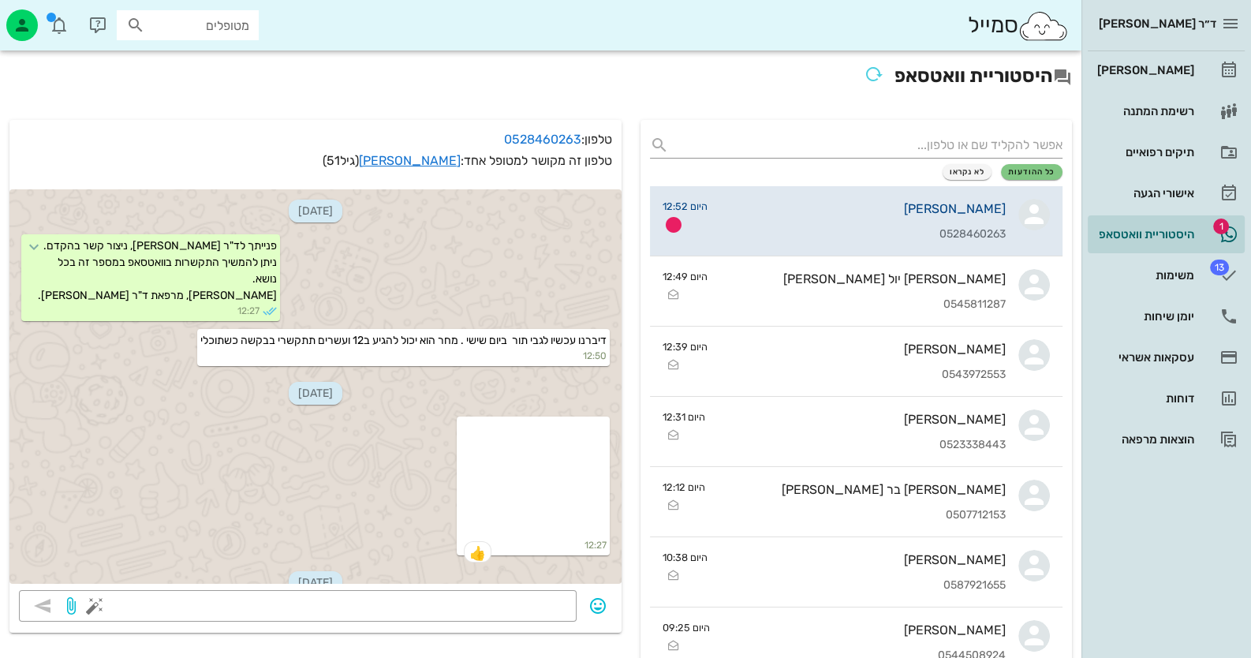
scroll to position [555, 0]
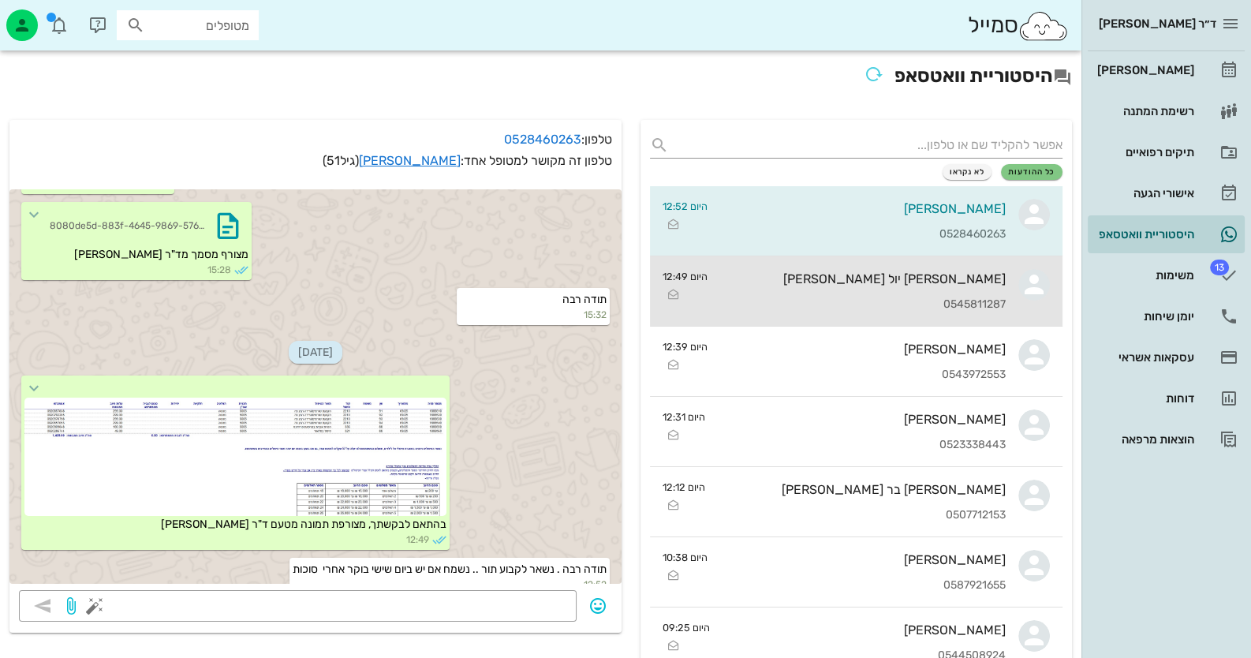
click at [955, 293] on div "[PERSON_NAME] יול [PERSON_NAME] 0545811287" at bounding box center [863, 290] width 286 height 69
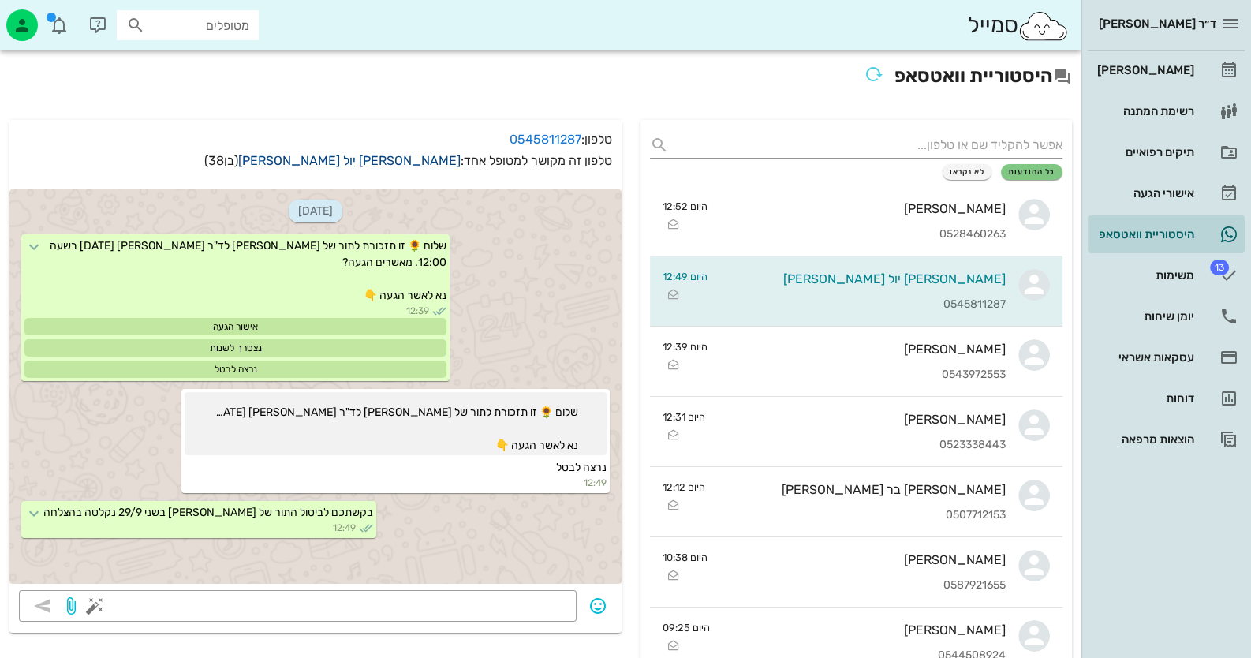
click at [420, 157] on link "[PERSON_NAME] יול [PERSON_NAME]" at bounding box center [349, 160] width 222 height 15
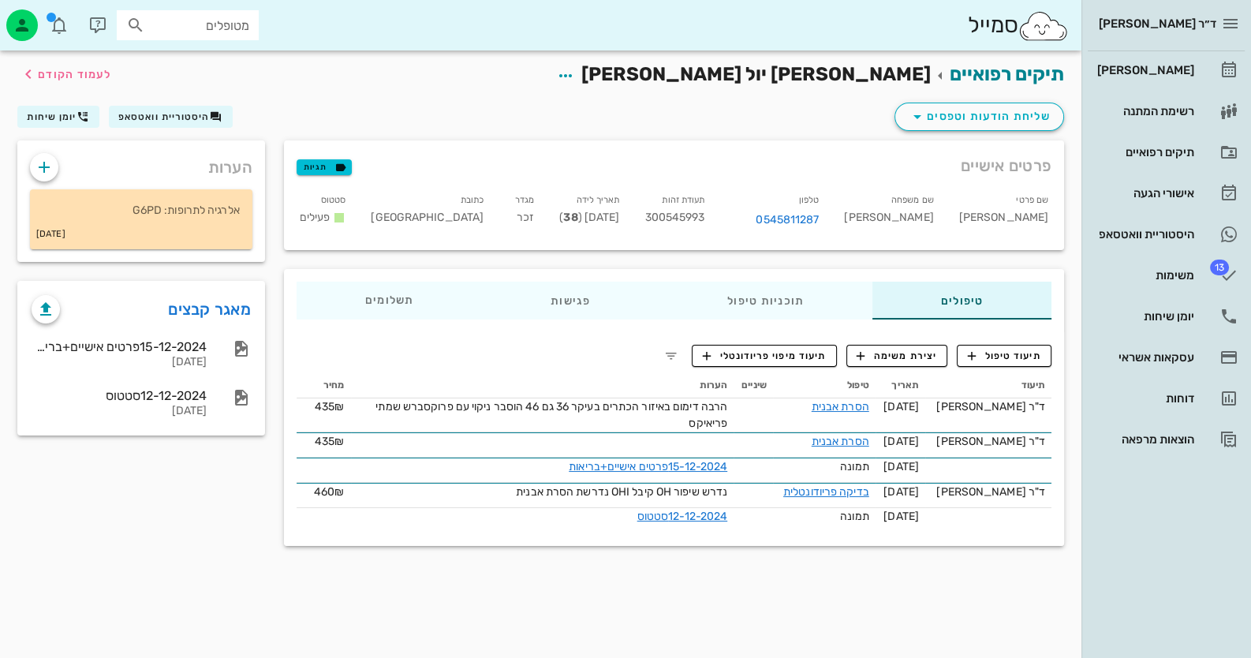
click at [580, 278] on div "טיפולים תוכניות טיפול פגישות תשלומים 0₪" at bounding box center [674, 300] width 780 height 63
click at [584, 293] on div "פגישות" at bounding box center [570, 301] width 177 height 38
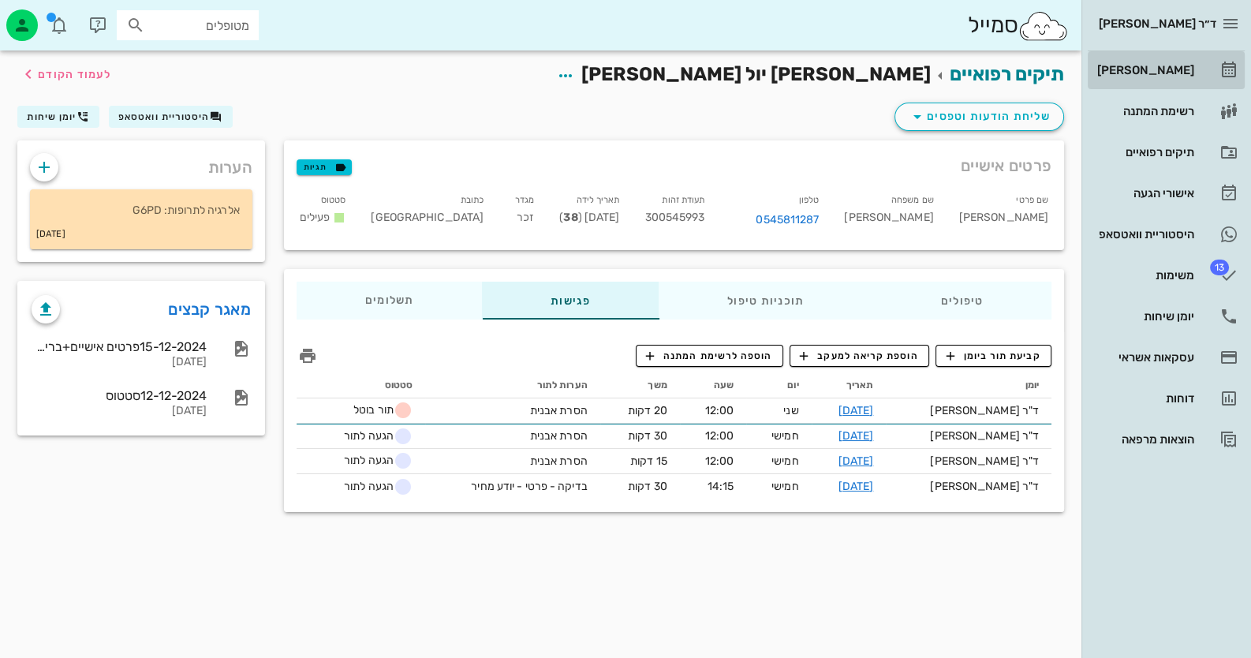
click at [1170, 60] on div "[PERSON_NAME]" at bounding box center [1144, 70] width 100 height 25
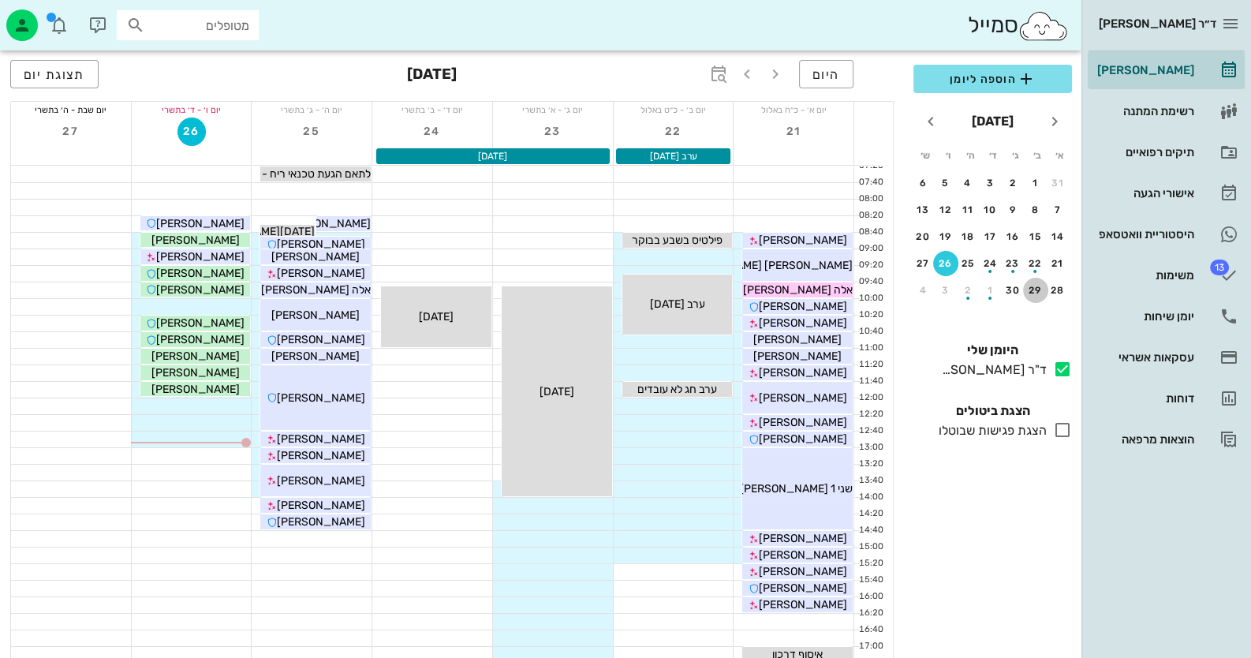
click at [1033, 285] on div "29" at bounding box center [1035, 290] width 25 height 11
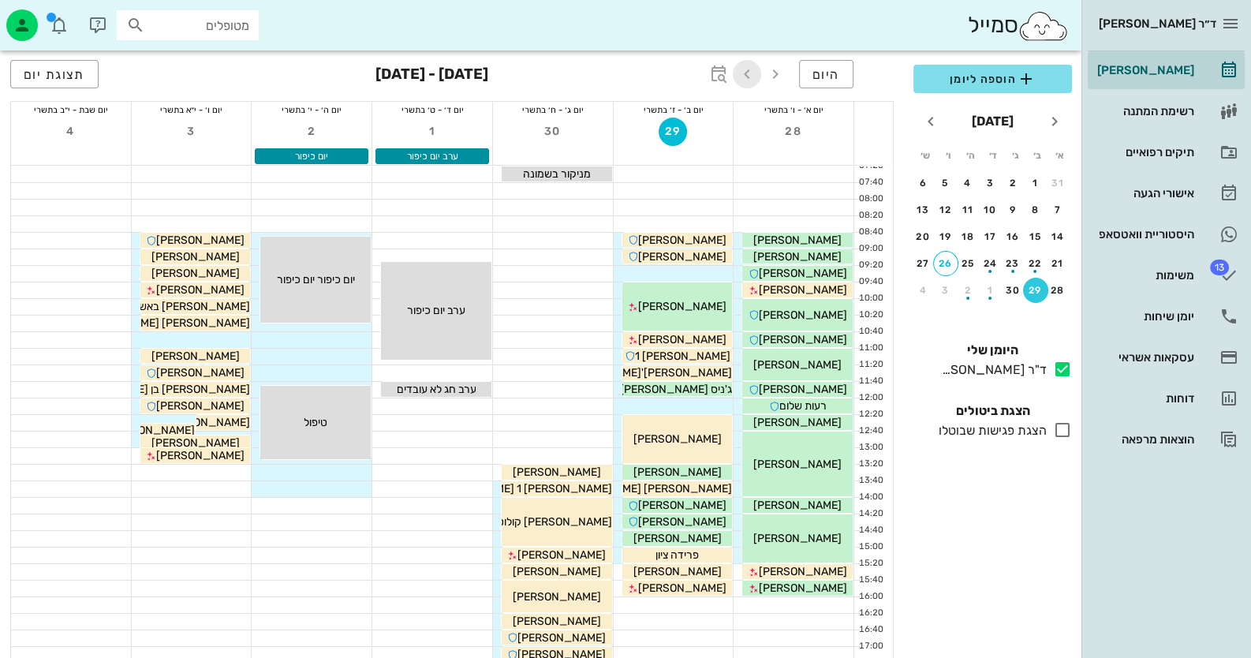
click at [750, 77] on icon "button" at bounding box center [747, 74] width 19 height 19
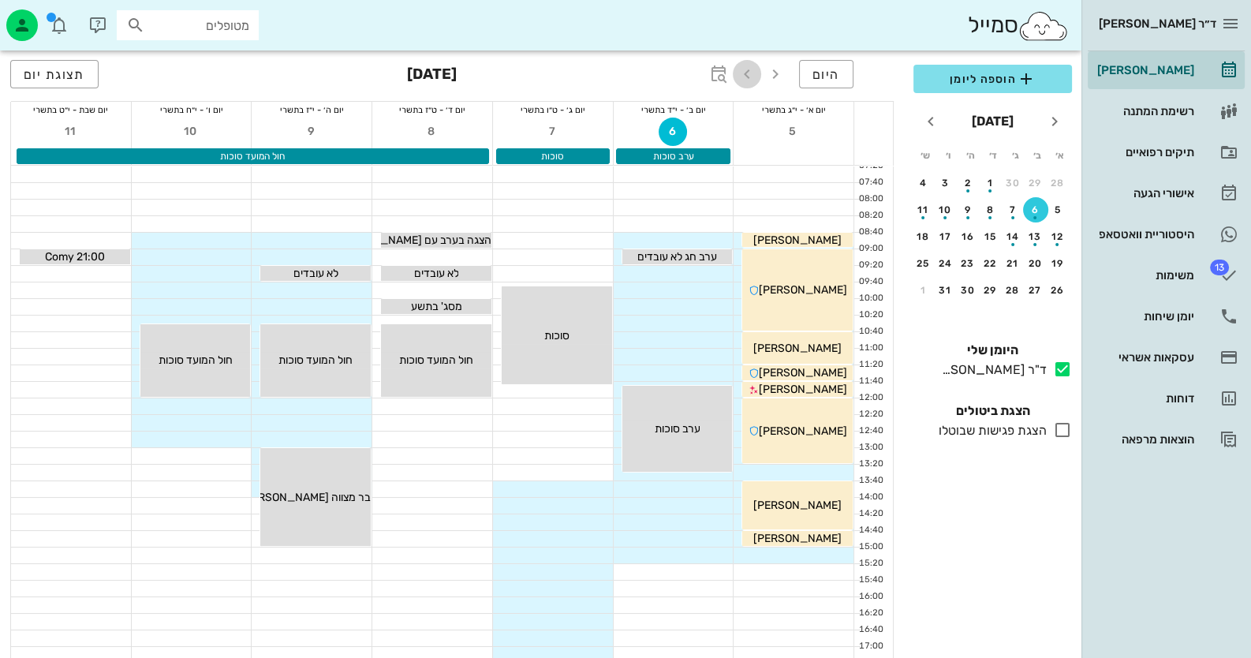
click at [750, 77] on icon "button" at bounding box center [747, 74] width 19 height 19
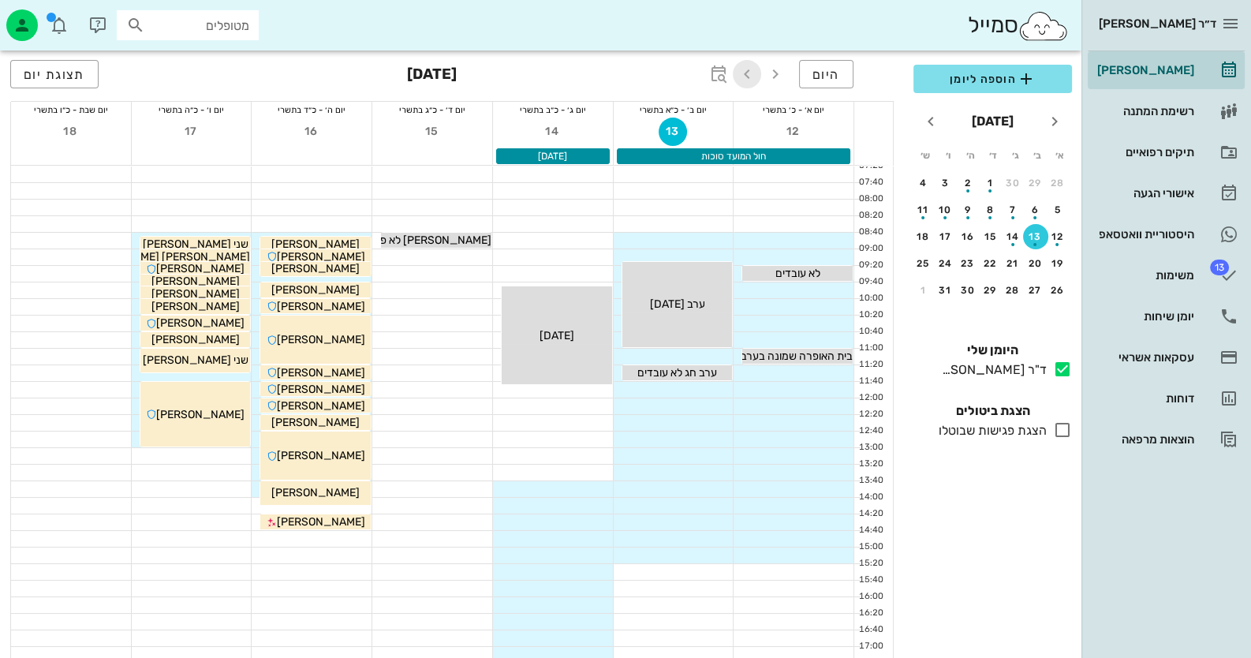
click at [750, 77] on icon "button" at bounding box center [747, 74] width 19 height 19
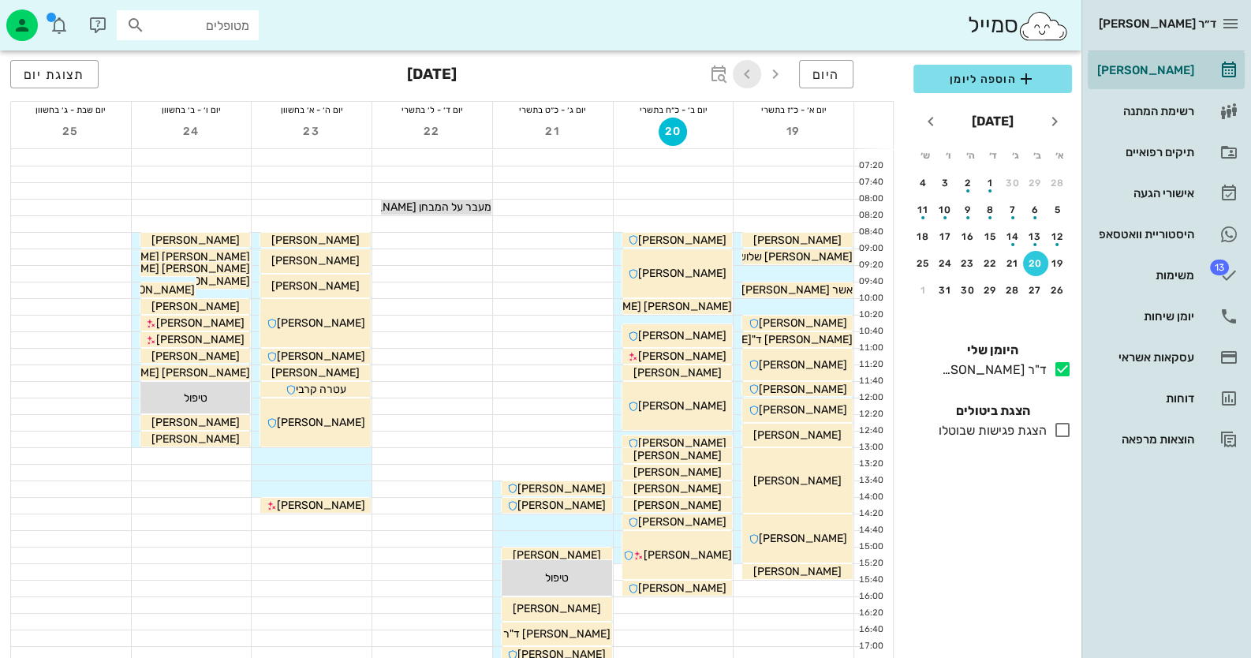
click at [750, 77] on icon "button" at bounding box center [747, 74] width 19 height 19
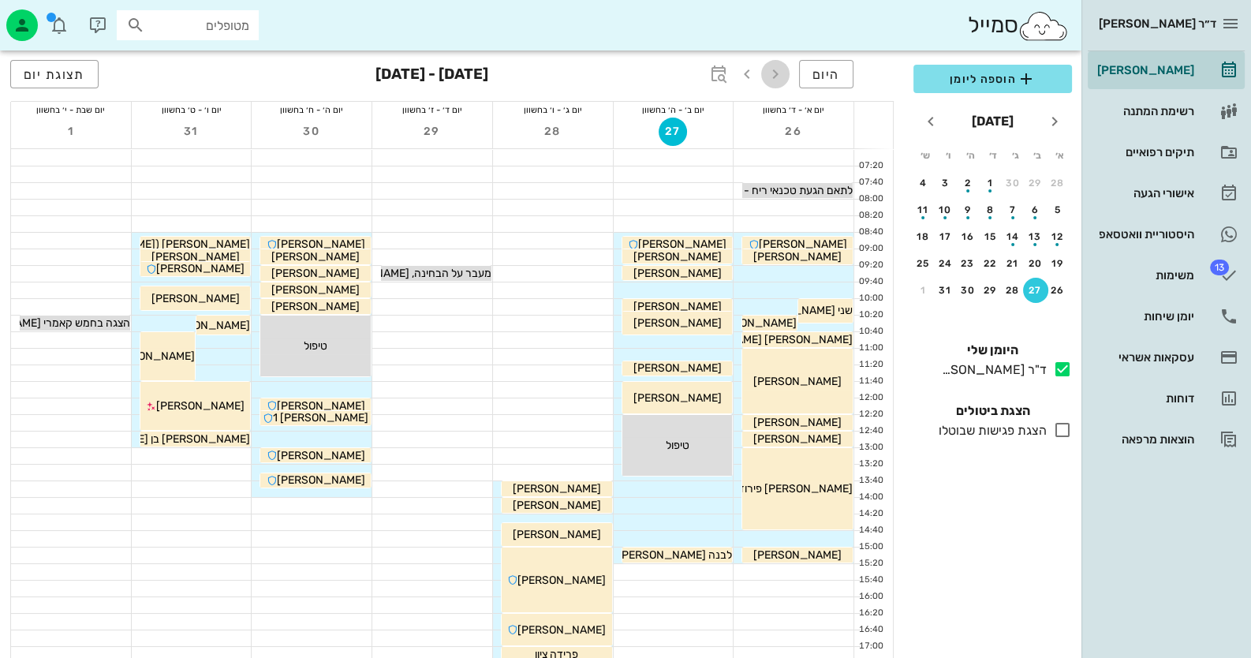
click at [780, 78] on icon "button" at bounding box center [775, 74] width 19 height 19
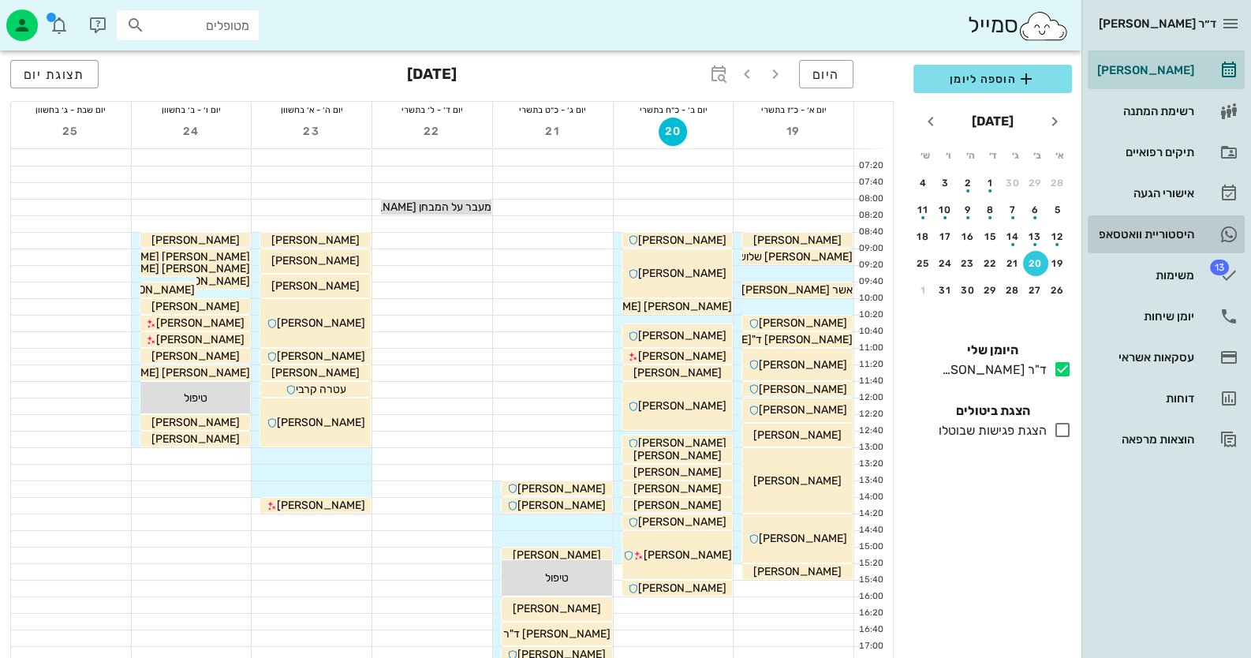
click at [1160, 230] on div "היסטוריית וואטסאפ" at bounding box center [1144, 234] width 100 height 13
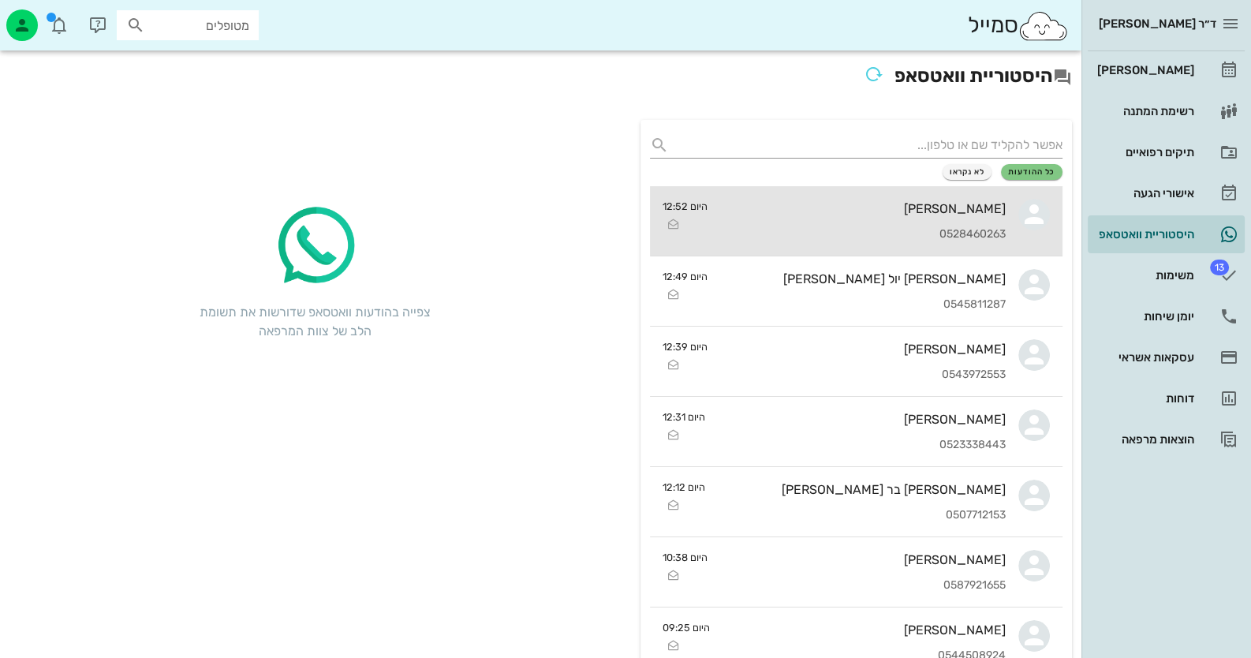
click at [989, 218] on div "[PERSON_NAME] 0528460263" at bounding box center [863, 220] width 286 height 69
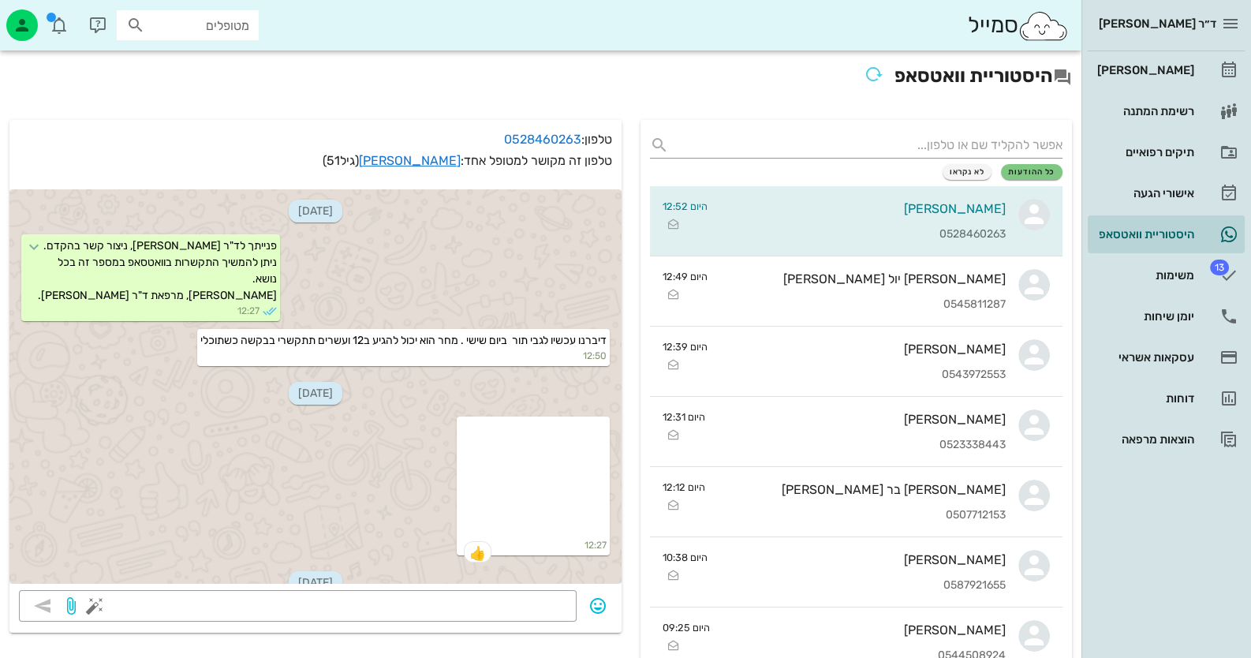
scroll to position [555, 0]
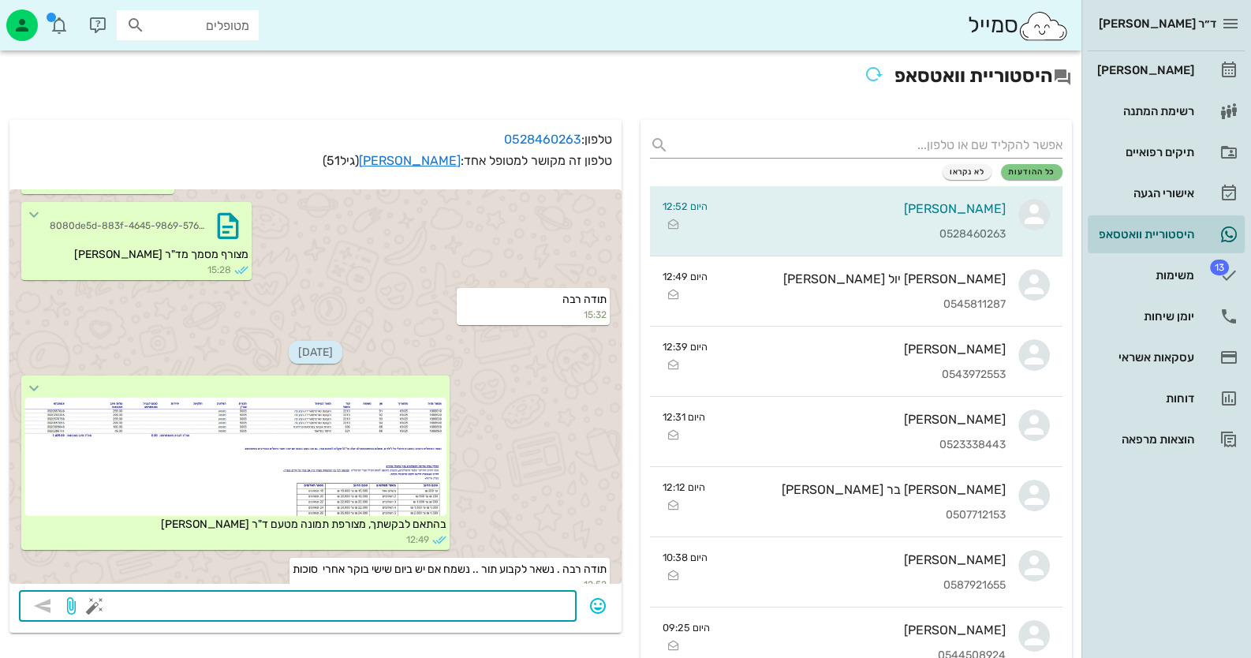
click at [553, 595] on textarea at bounding box center [332, 607] width 469 height 25
click at [88, 607] on button "button" at bounding box center [94, 605] width 19 height 19
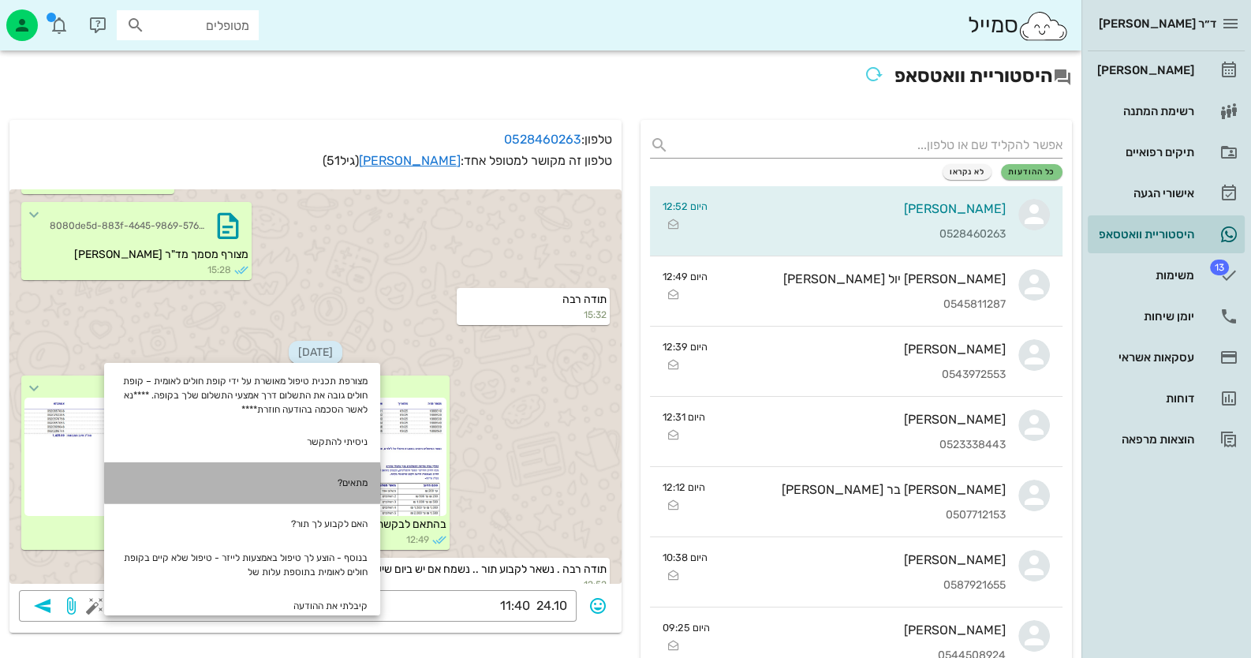
click at [366, 480] on div "מתאים?" at bounding box center [242, 482] width 276 height 41
type textarea "24.10 11:40 מתאים?"
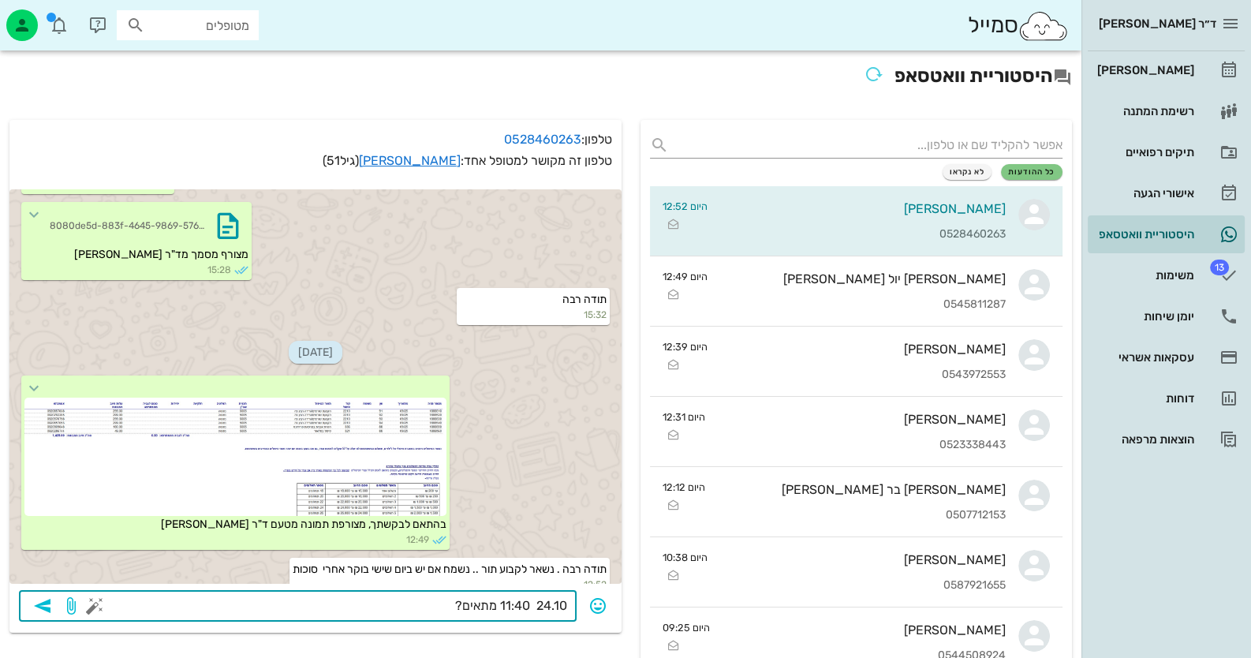
click at [45, 605] on icon "button" at bounding box center [42, 605] width 19 height 19
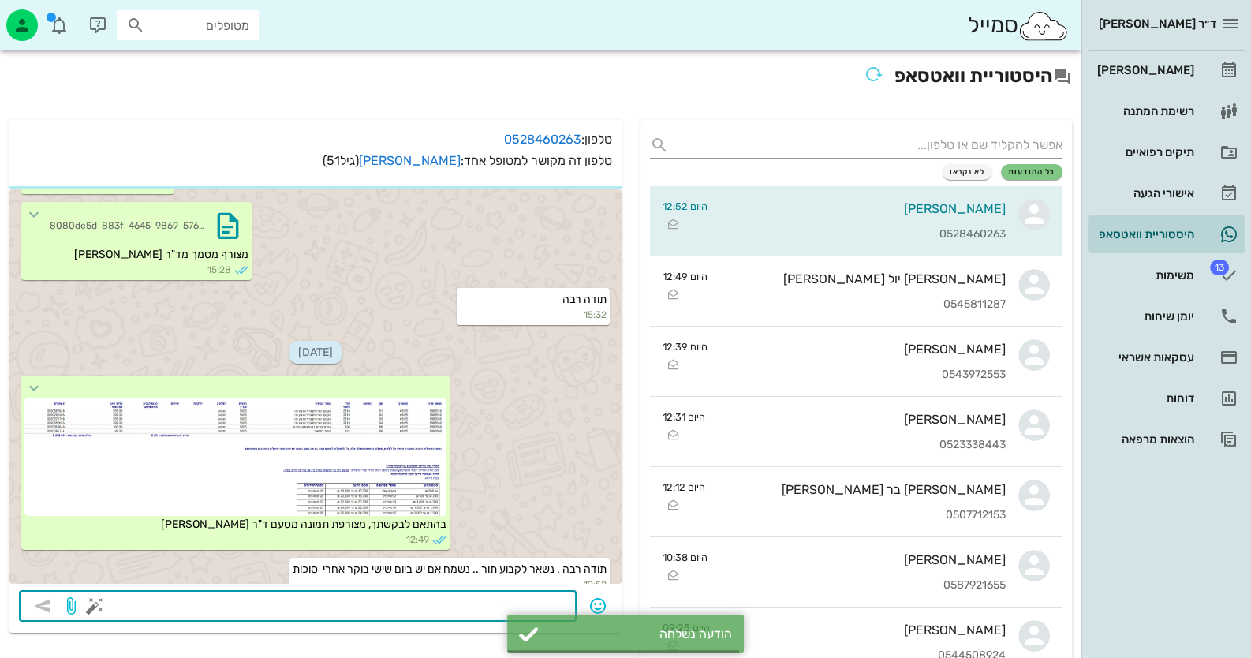
scroll to position [600, 0]
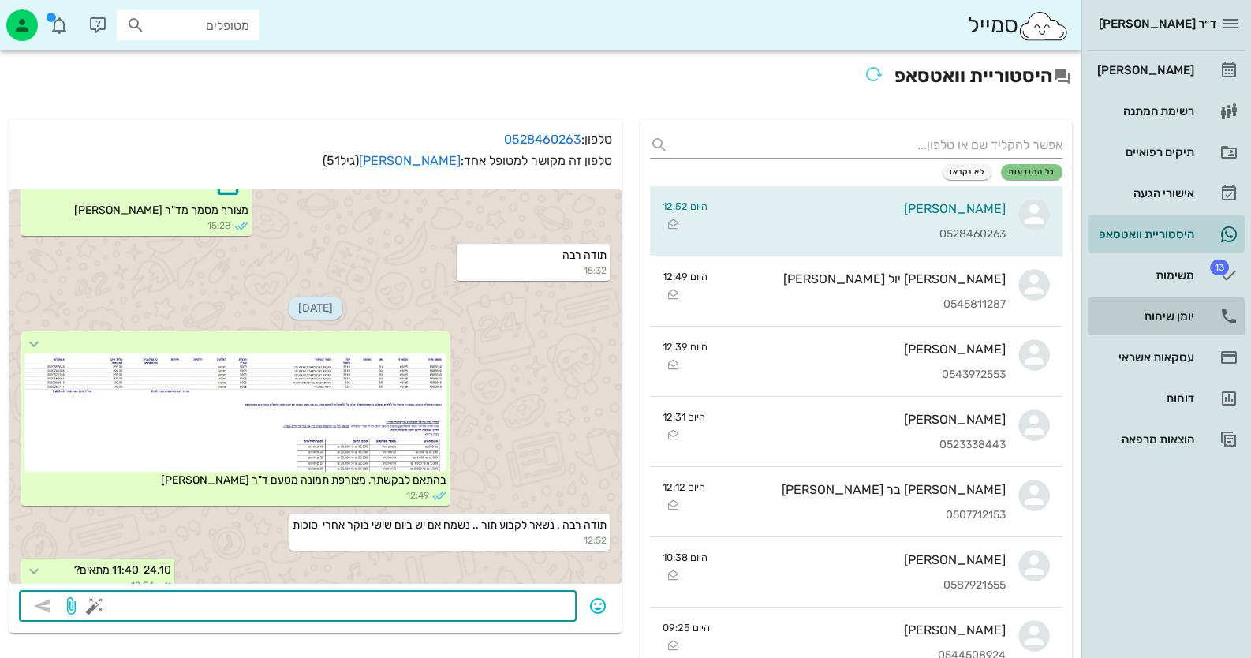
click at [1190, 307] on div "יומן שיחות" at bounding box center [1144, 316] width 100 height 25
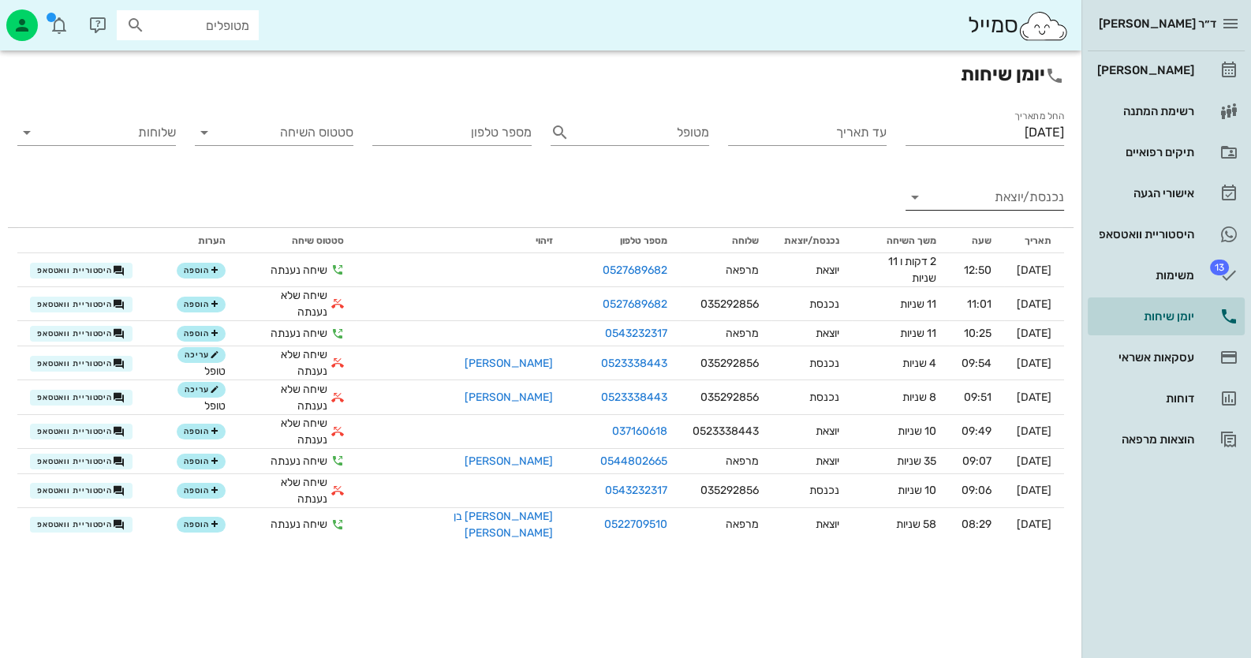
click at [982, 197] on input "נכנסת/יוצאת" at bounding box center [997, 197] width 133 height 25
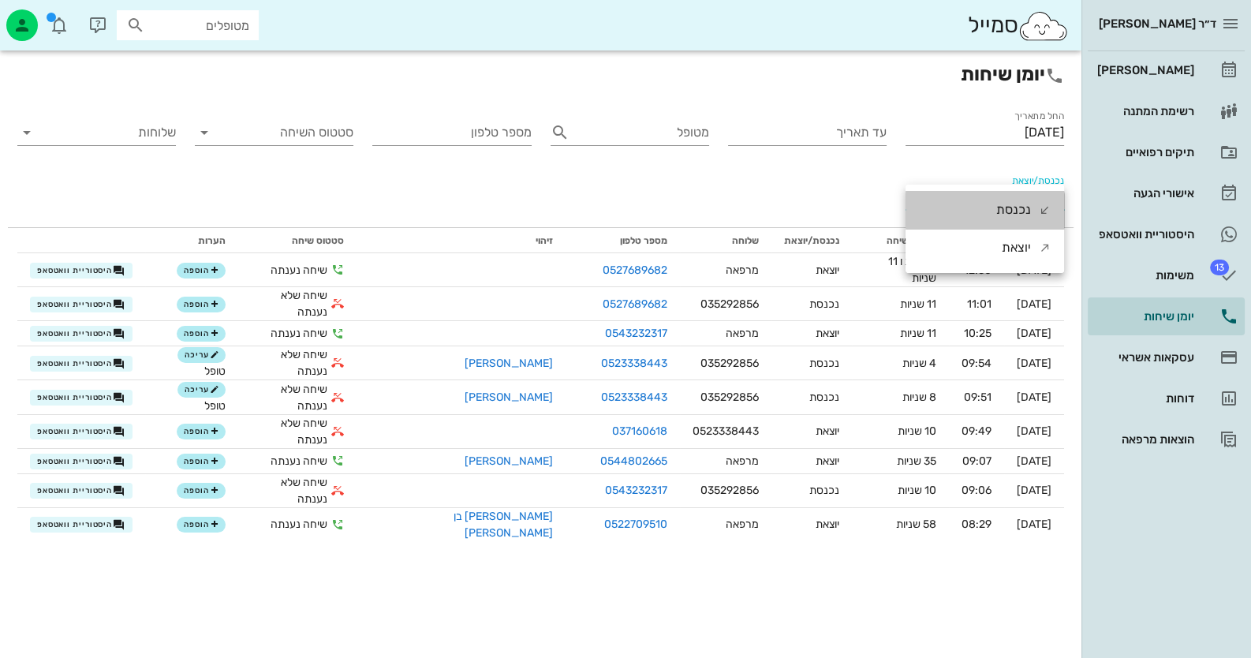
click at [982, 197] on div "נכנסת" at bounding box center [985, 210] width 159 height 38
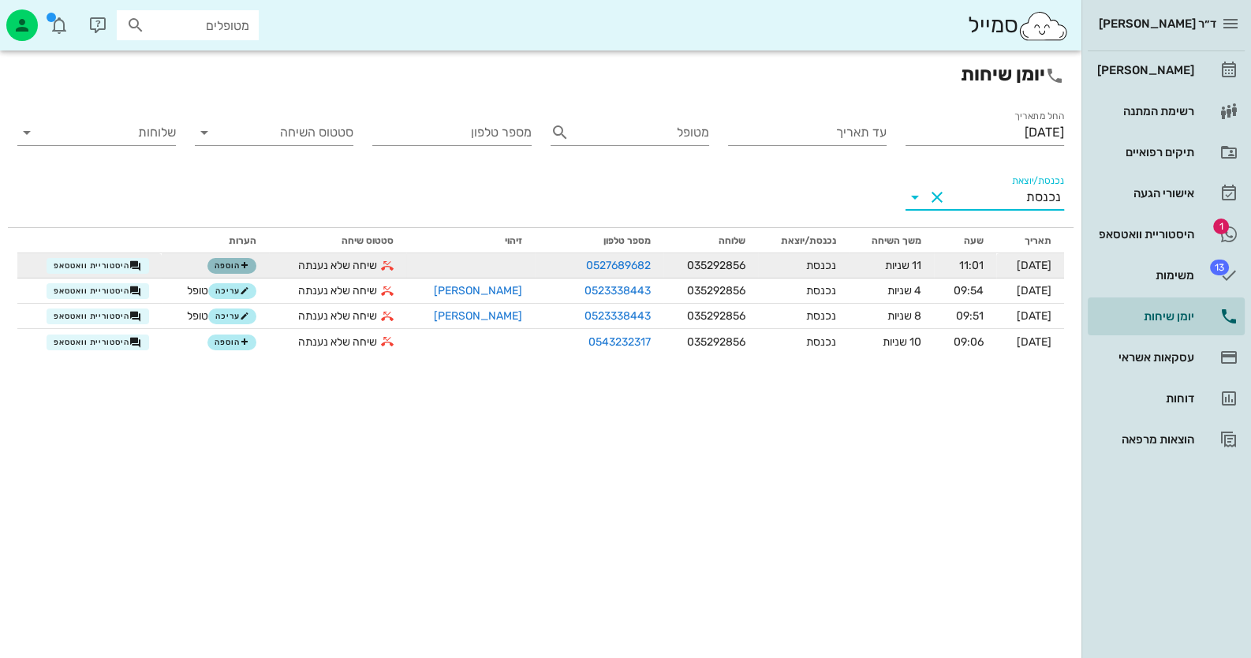
click at [246, 263] on icon "button" at bounding box center [244, 265] width 9 height 9
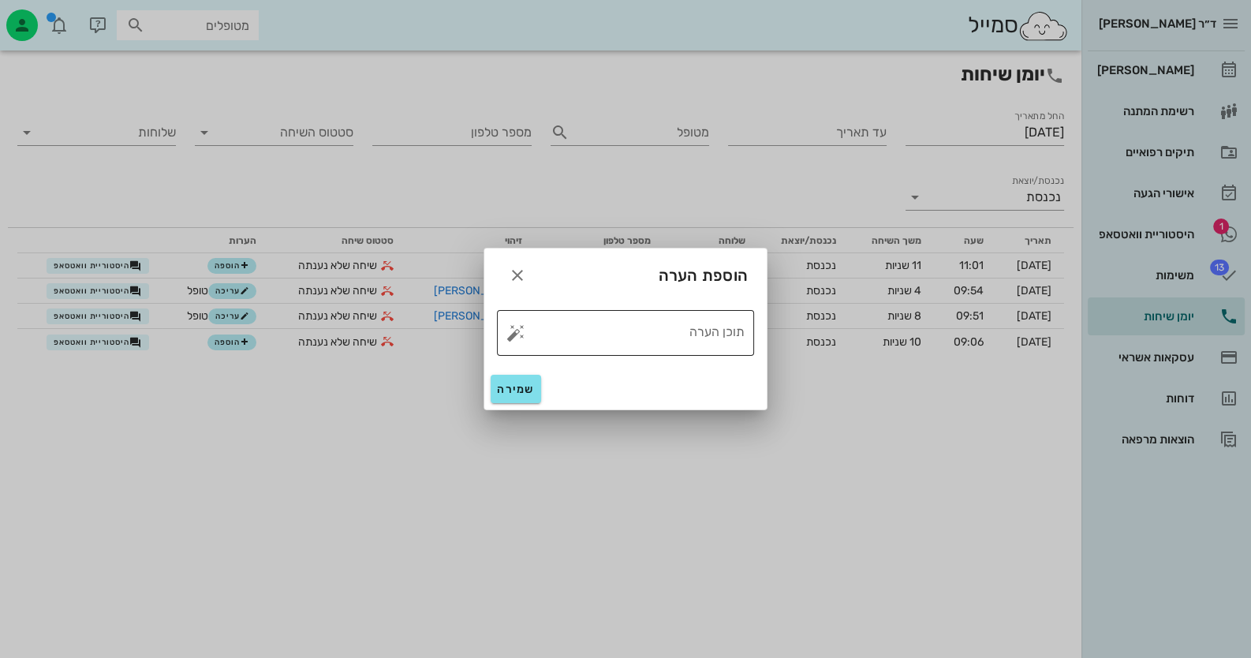
click at [738, 349] on textarea "תוכן הערה" at bounding box center [632, 337] width 226 height 38
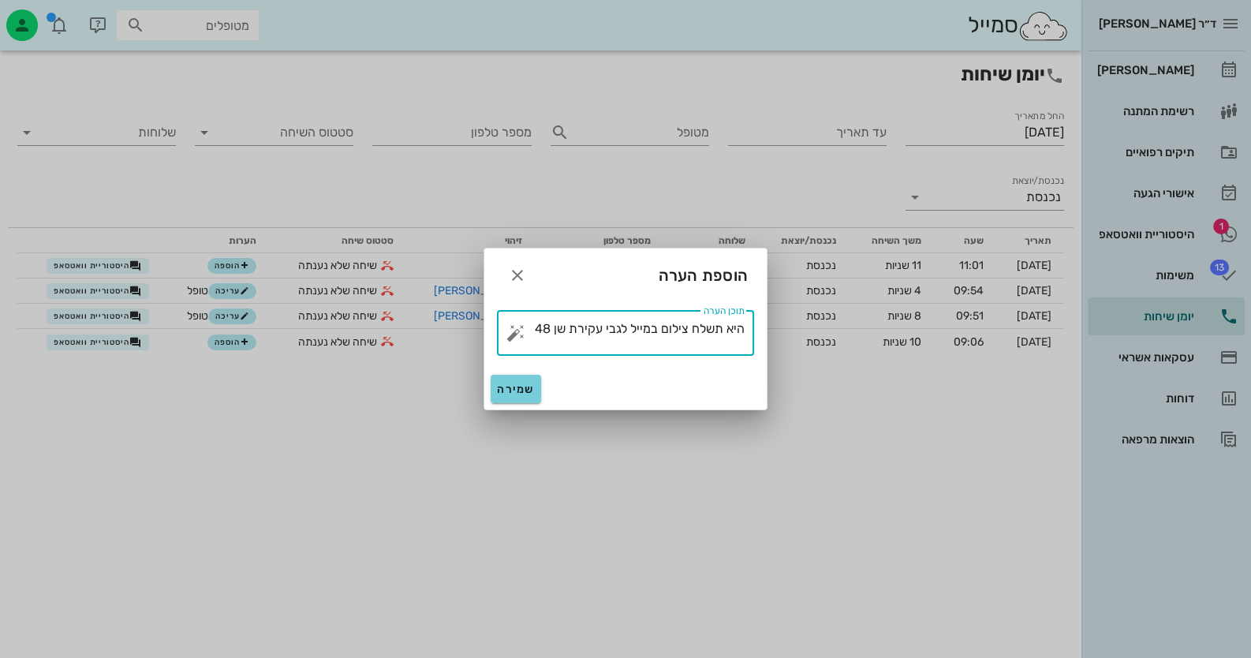
type textarea "היא תשלח צילום במייל לגבי עקירת שן 48"
click at [498, 394] on span "שמירה" at bounding box center [516, 389] width 38 height 13
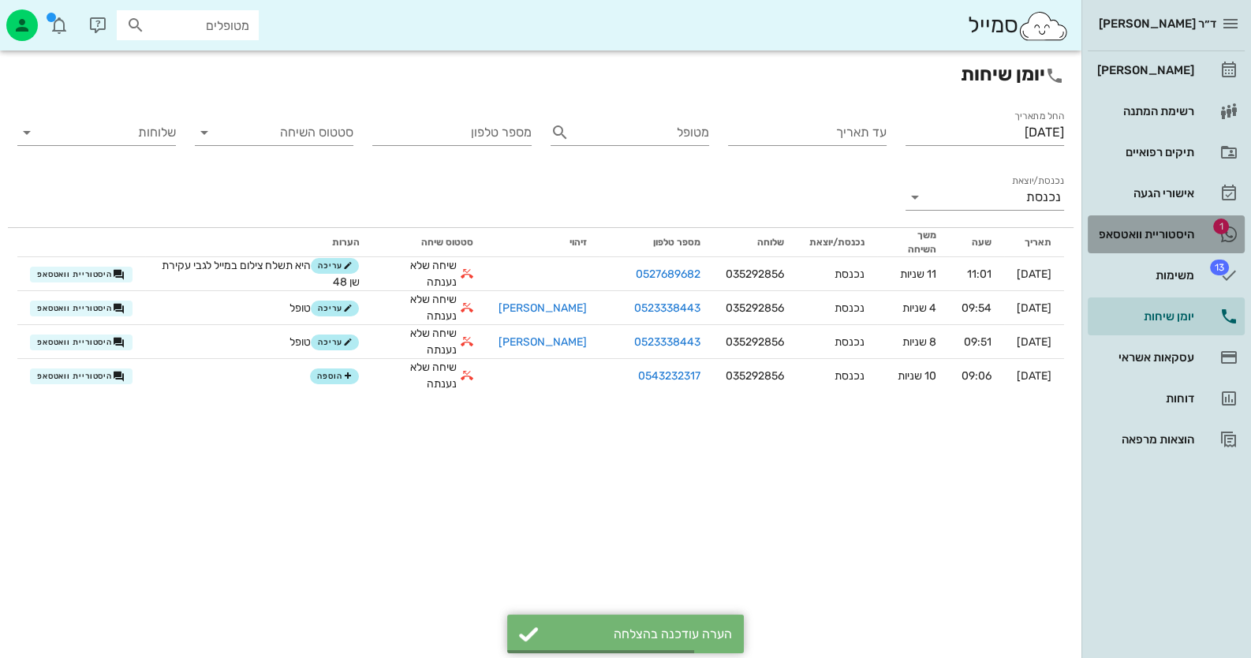
click at [1148, 237] on div "היסטוריית וואטסאפ" at bounding box center [1144, 234] width 100 height 13
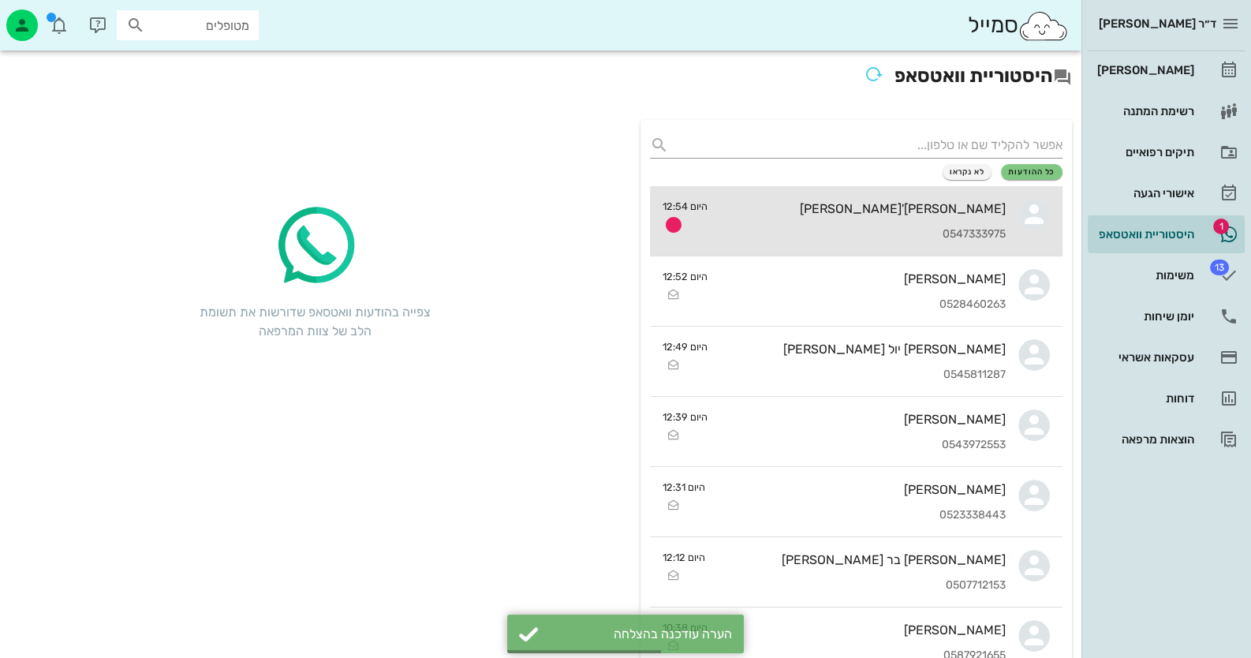
click at [958, 197] on div "[PERSON_NAME]'[PERSON_NAME] 0547333975" at bounding box center [863, 220] width 286 height 69
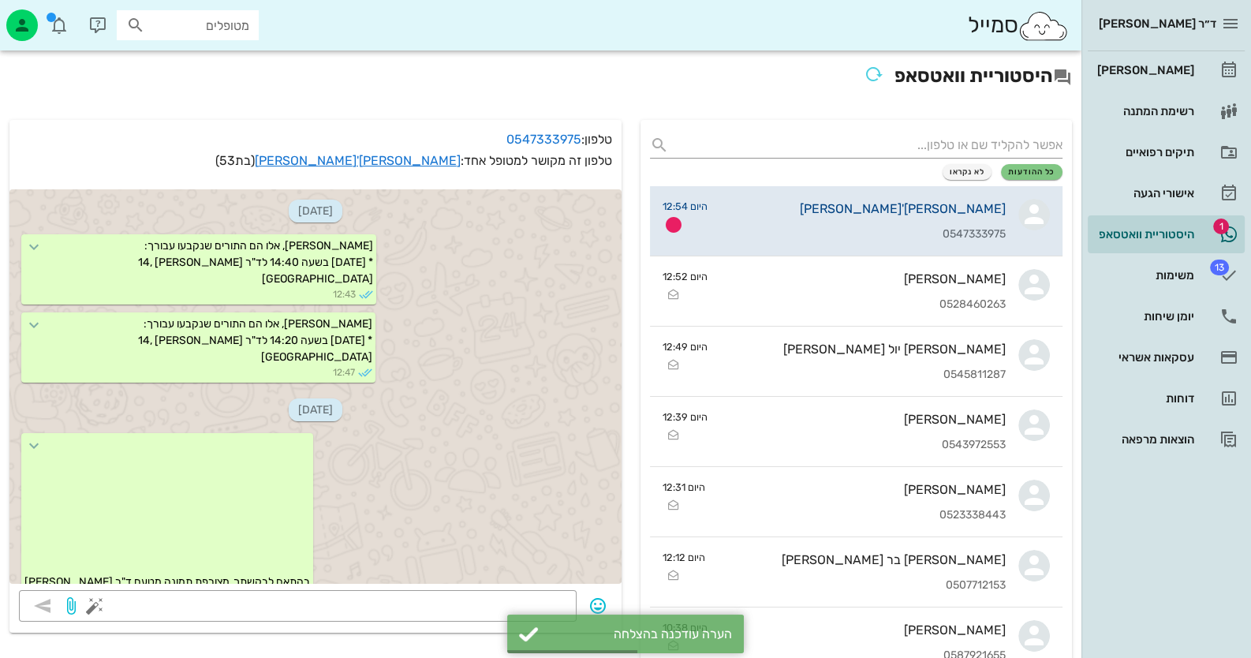
scroll to position [2283, 0]
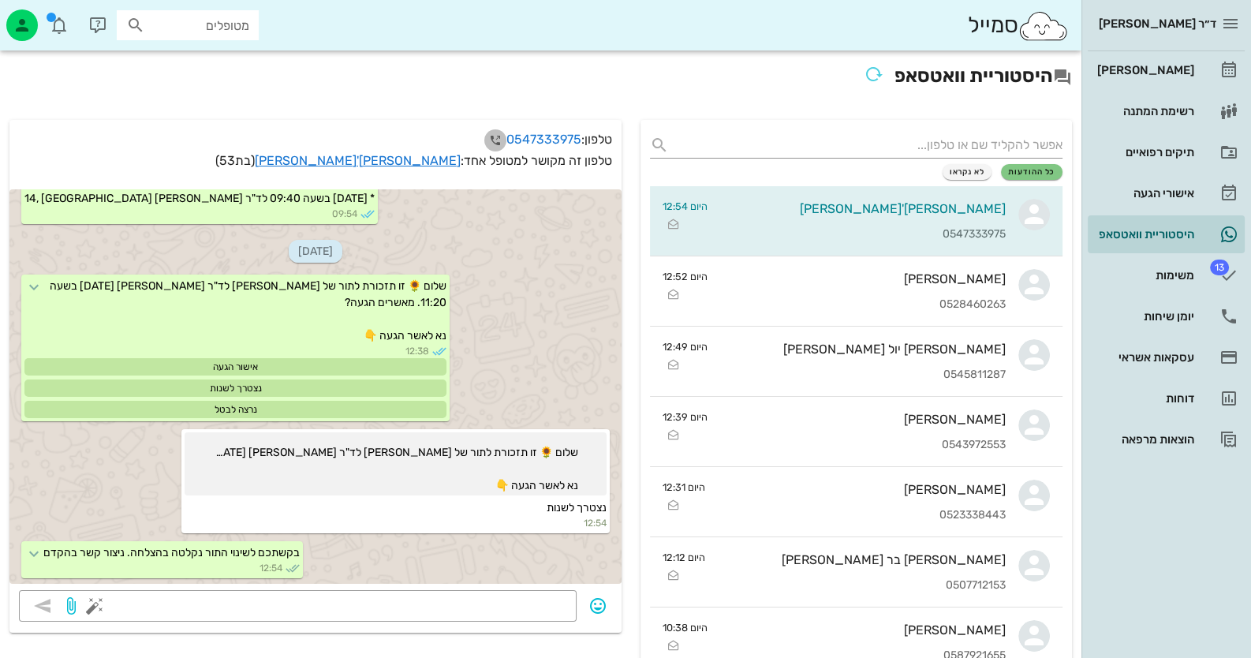
click at [489, 135] on icon "button" at bounding box center [495, 140] width 19 height 19
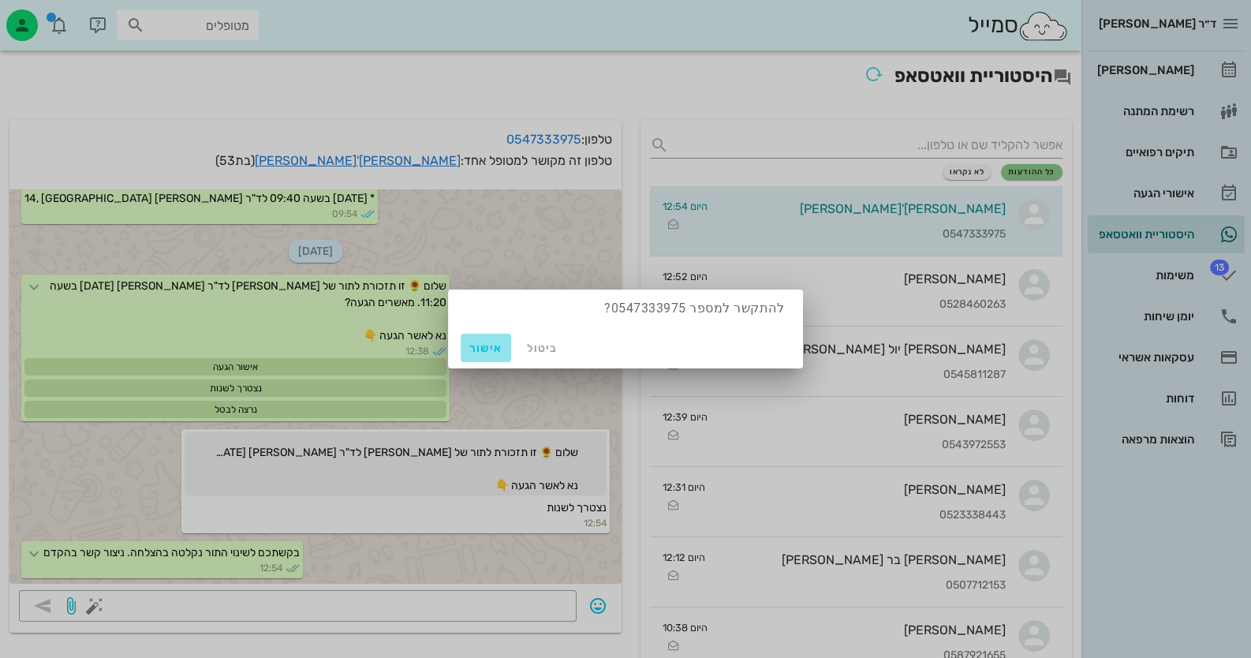
click at [473, 358] on button "אישור" at bounding box center [486, 348] width 50 height 28
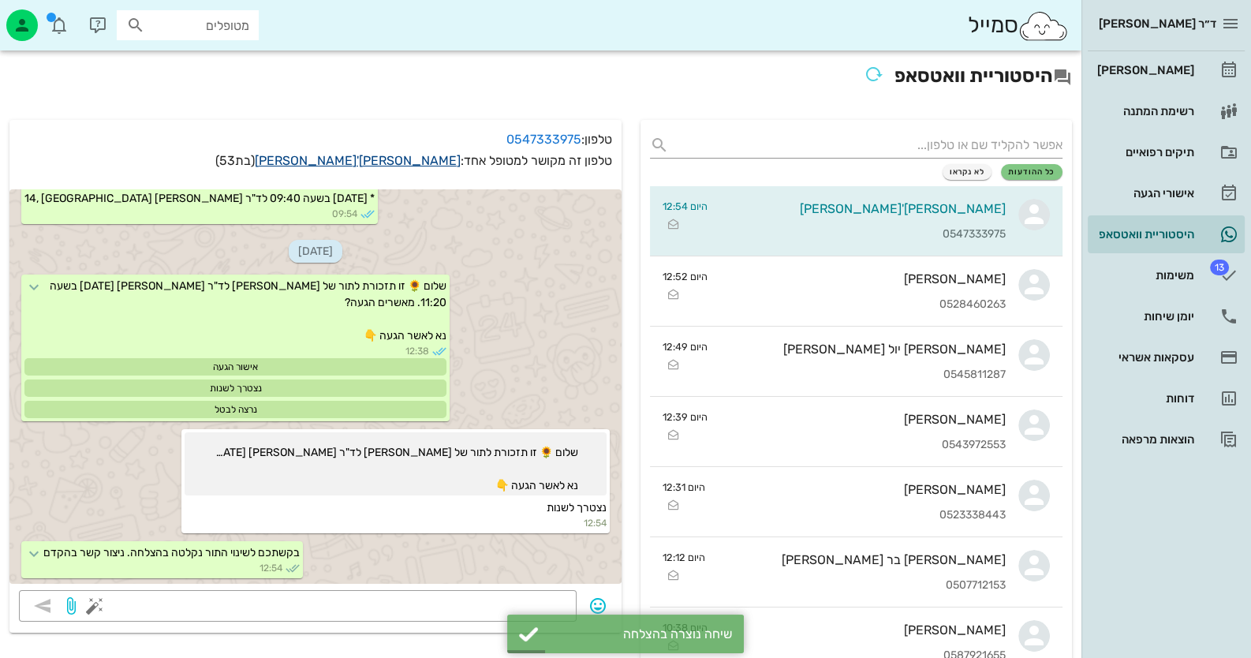
click at [428, 155] on link "[PERSON_NAME]'[PERSON_NAME]" at bounding box center [358, 160] width 206 height 15
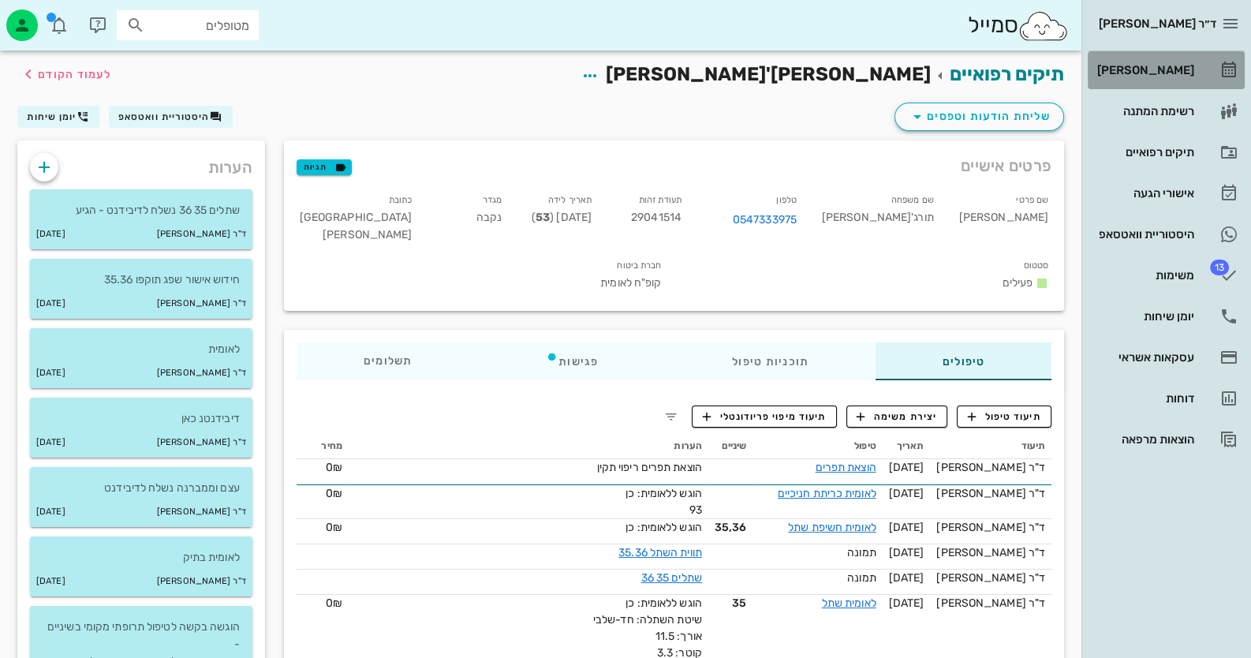
click at [1158, 77] on div "[PERSON_NAME]" at bounding box center [1144, 70] width 100 height 25
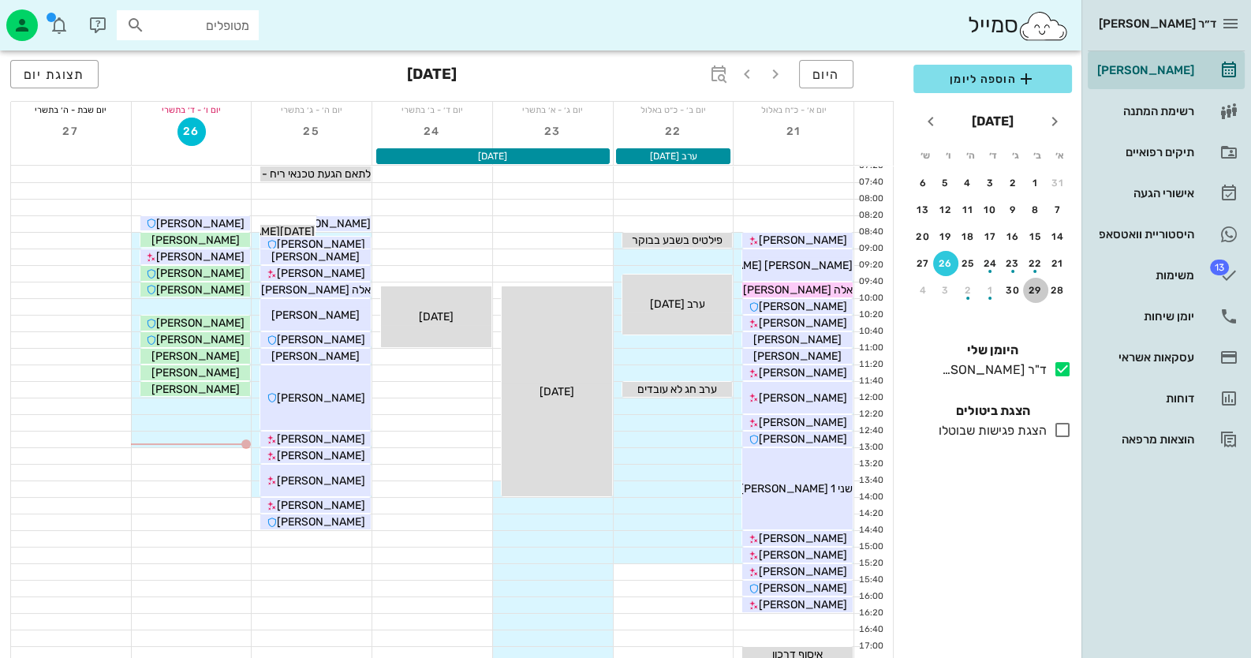
click at [1033, 293] on div "29" at bounding box center [1035, 290] width 25 height 11
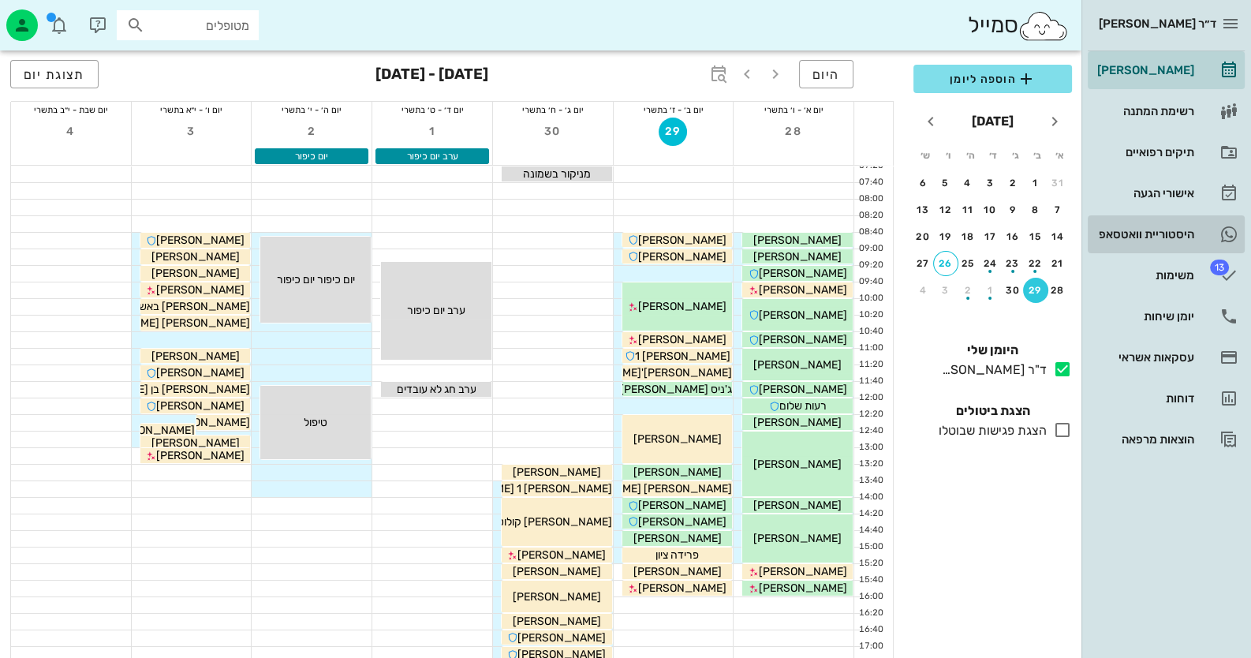
click at [1147, 229] on div "היסטוריית וואטסאפ" at bounding box center [1144, 234] width 100 height 13
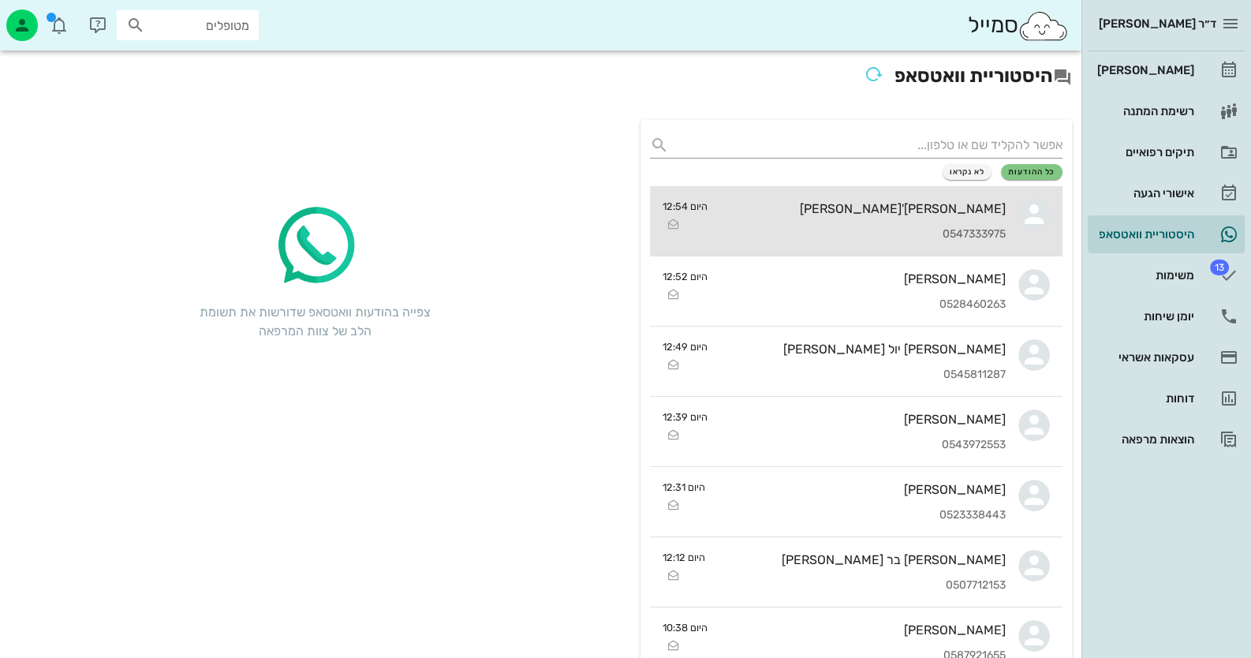
click at [942, 191] on div "[PERSON_NAME]'[PERSON_NAME] 0547333975" at bounding box center [863, 220] width 286 height 69
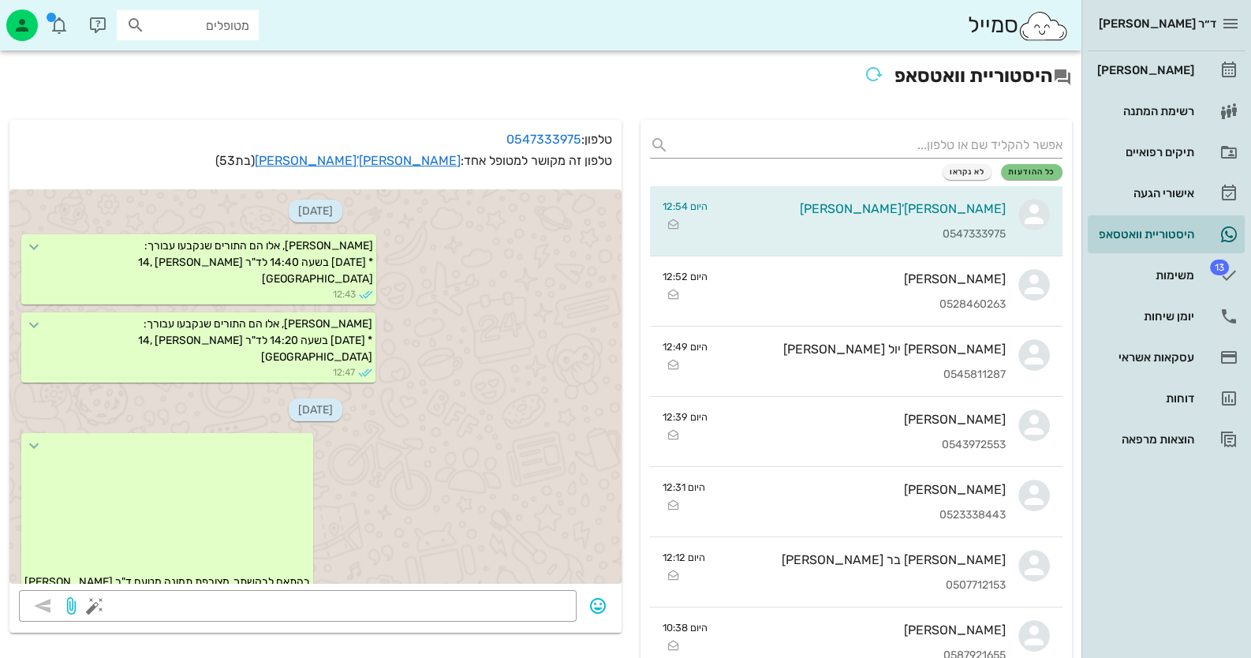
scroll to position [2283, 0]
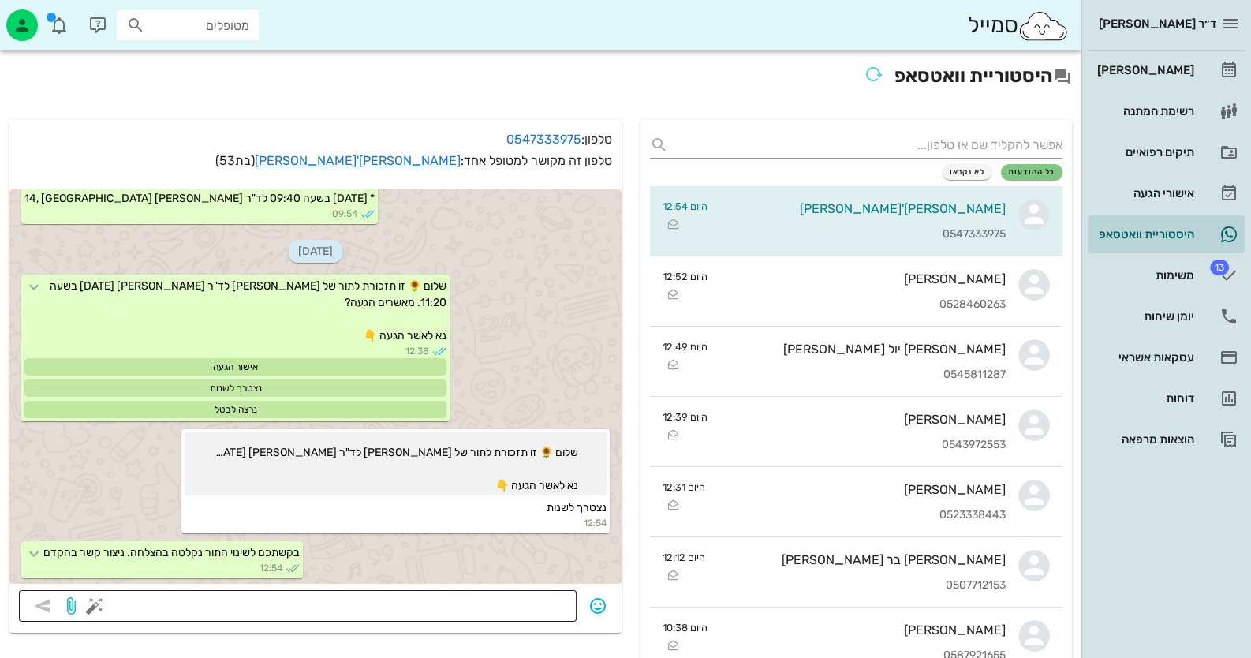
click at [92, 600] on button "button" at bounding box center [94, 605] width 19 height 19
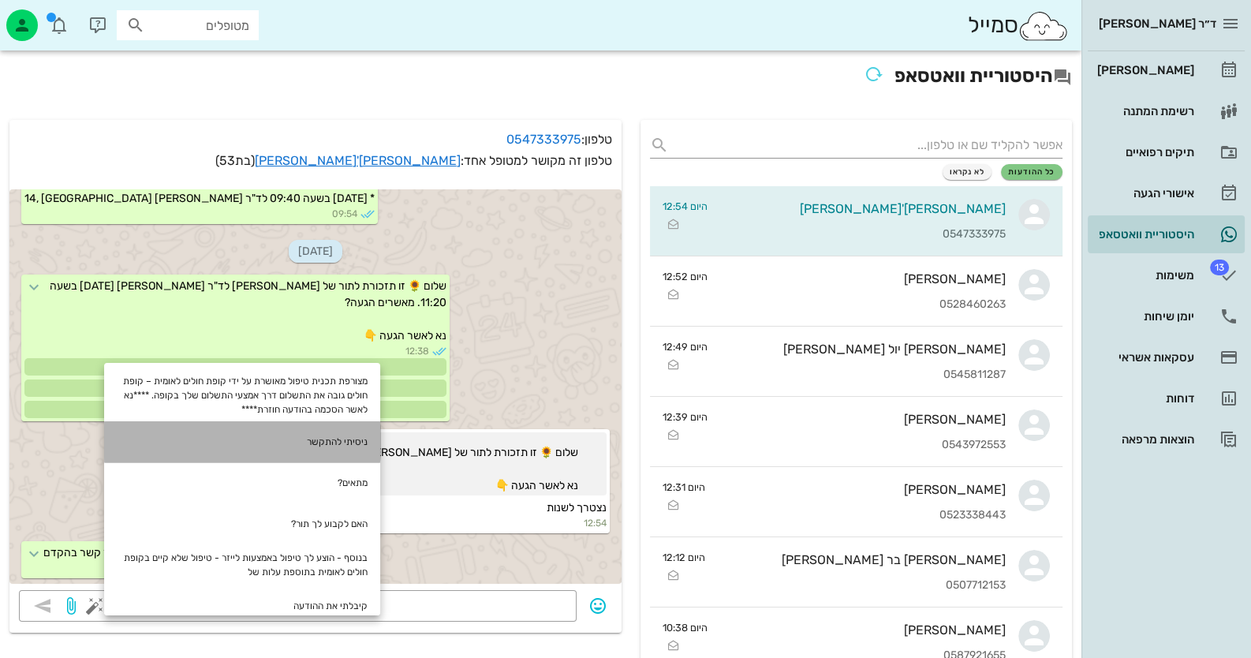
click at [302, 445] on div "ניסיתי להתקשר" at bounding box center [242, 441] width 276 height 41
type textarea "ניסיתי להתקשר"
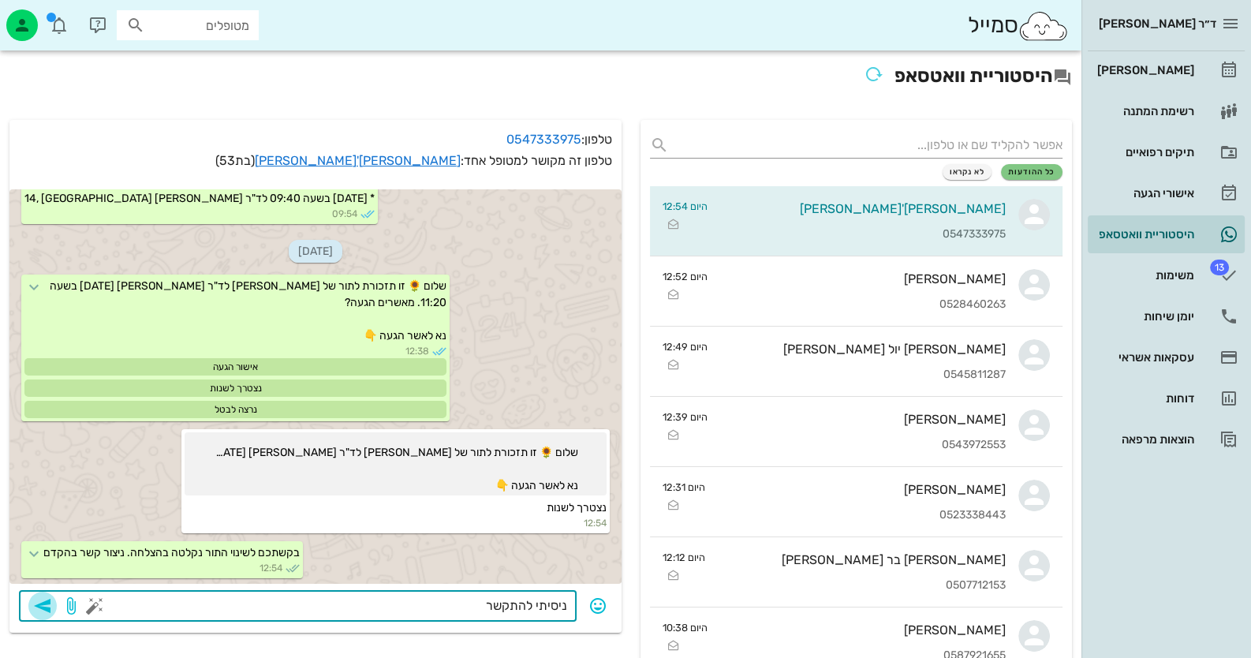
click at [40, 607] on icon "button" at bounding box center [42, 605] width 19 height 19
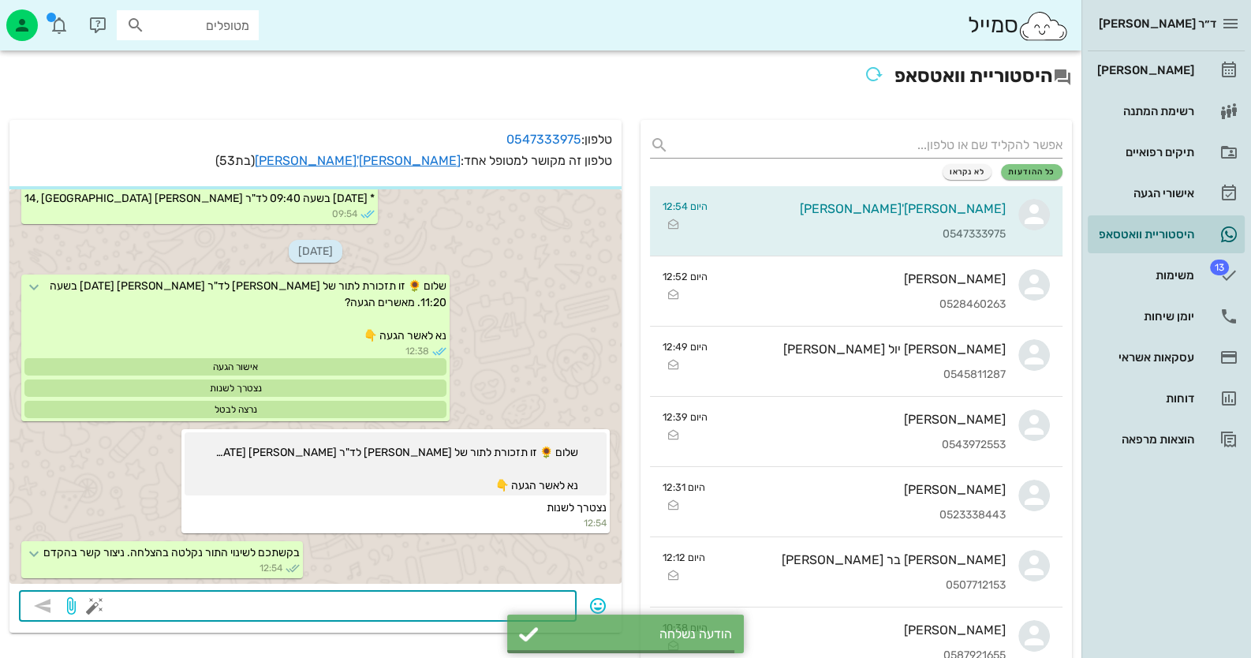
scroll to position [2327, 0]
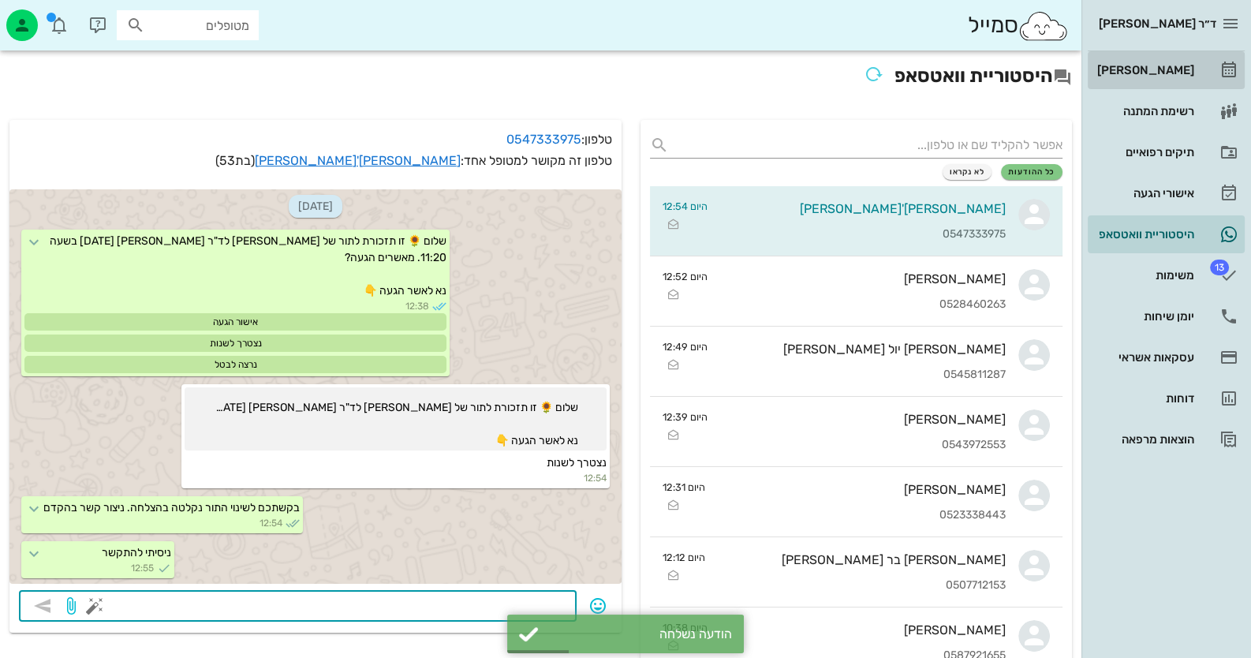
click at [1203, 70] on link "[PERSON_NAME]" at bounding box center [1166, 70] width 157 height 38
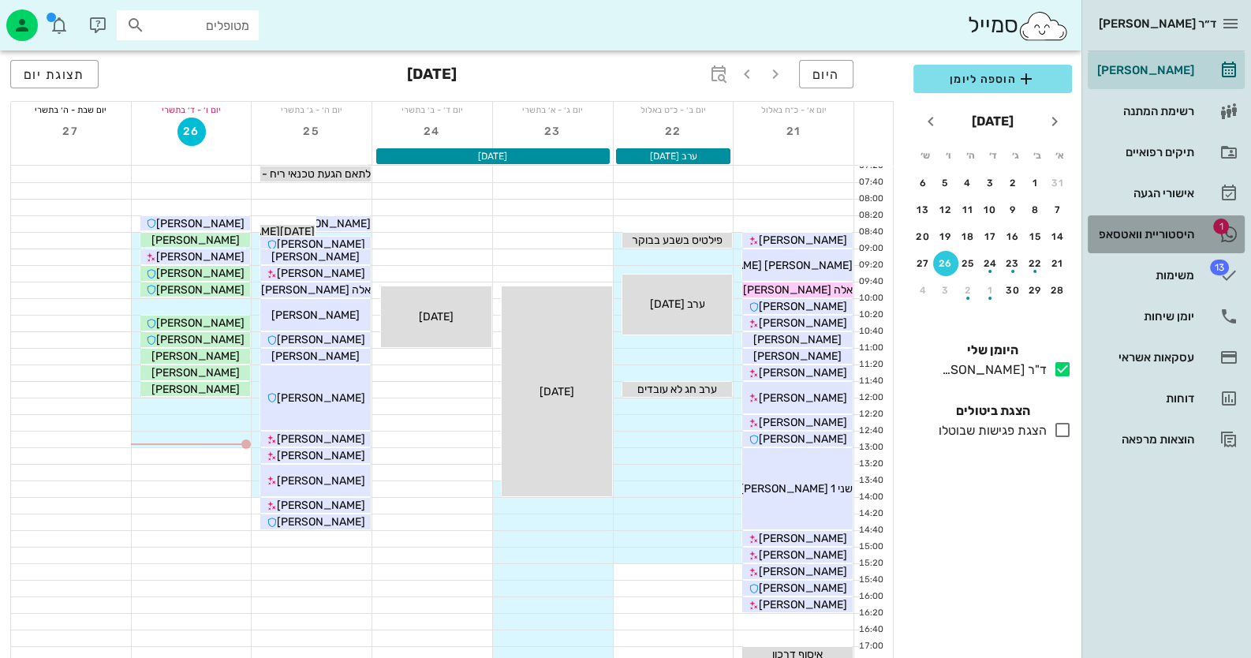
click at [1169, 232] on div "היסטוריית וואטסאפ" at bounding box center [1144, 234] width 100 height 13
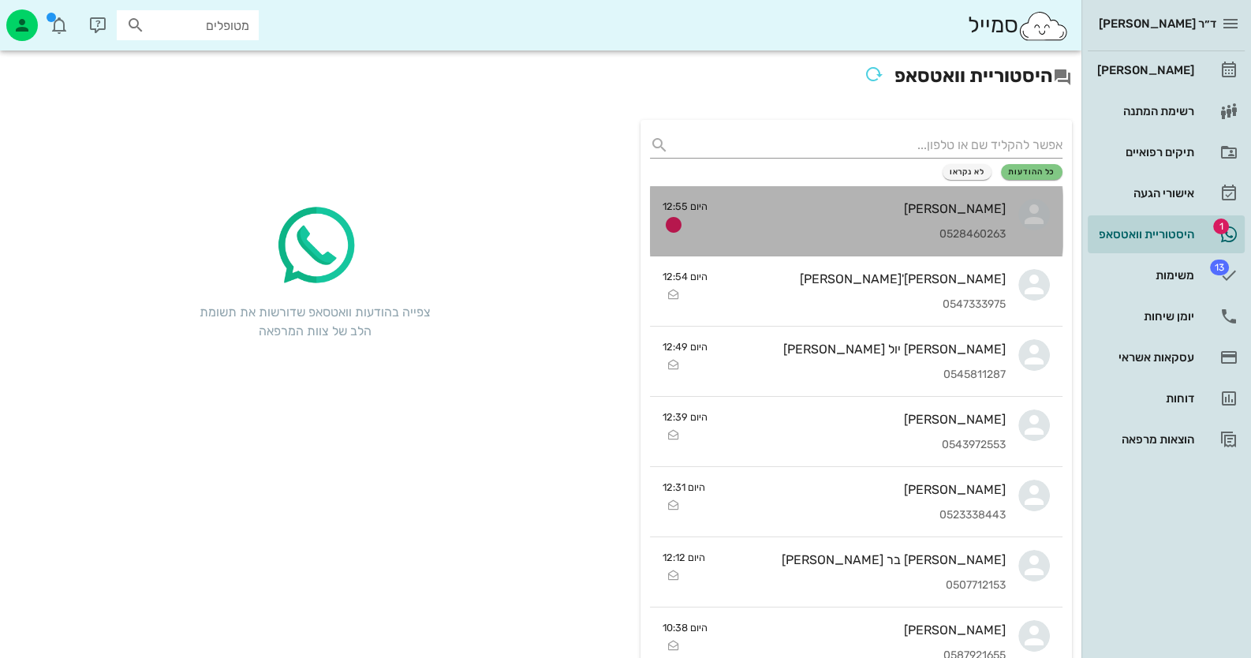
click at [934, 229] on div "0528460263" at bounding box center [863, 234] width 286 height 13
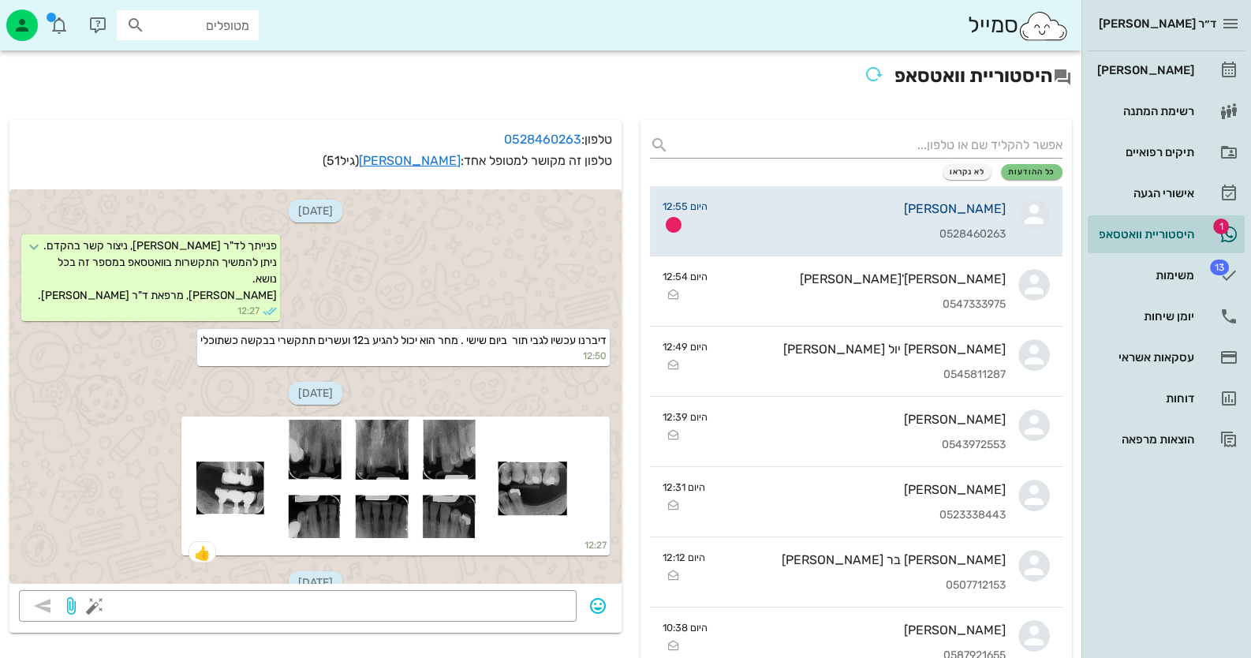
scroll to position [645, 0]
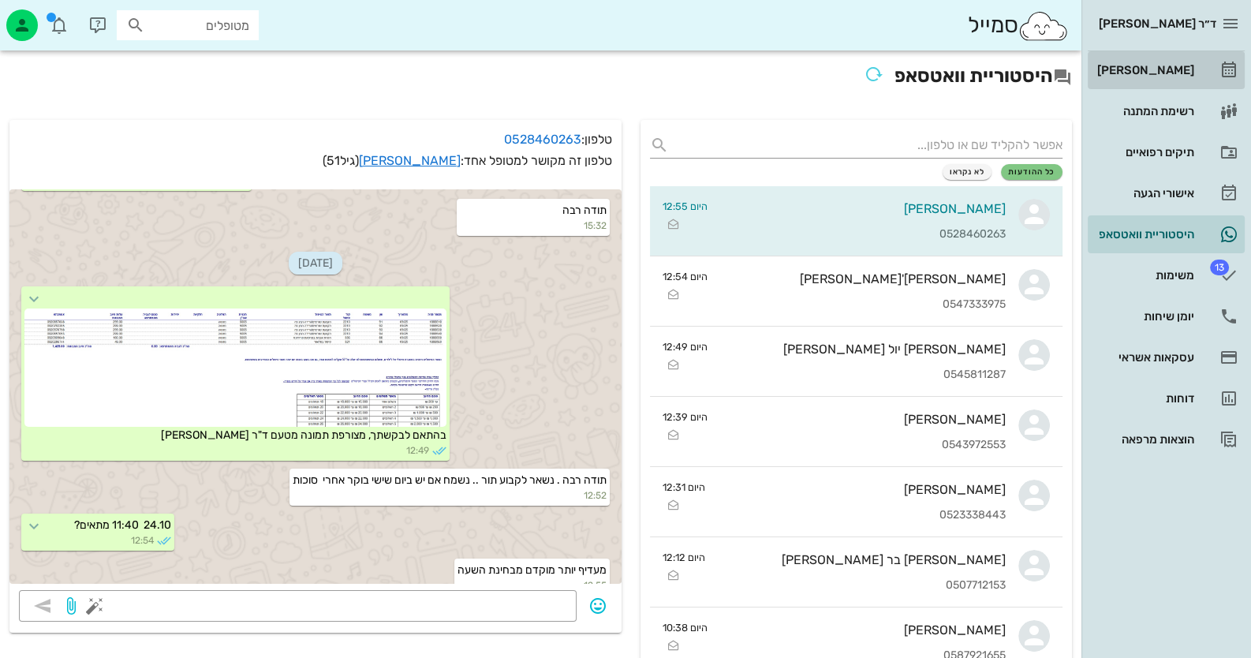
click at [1175, 73] on div "[PERSON_NAME]" at bounding box center [1144, 70] width 100 height 13
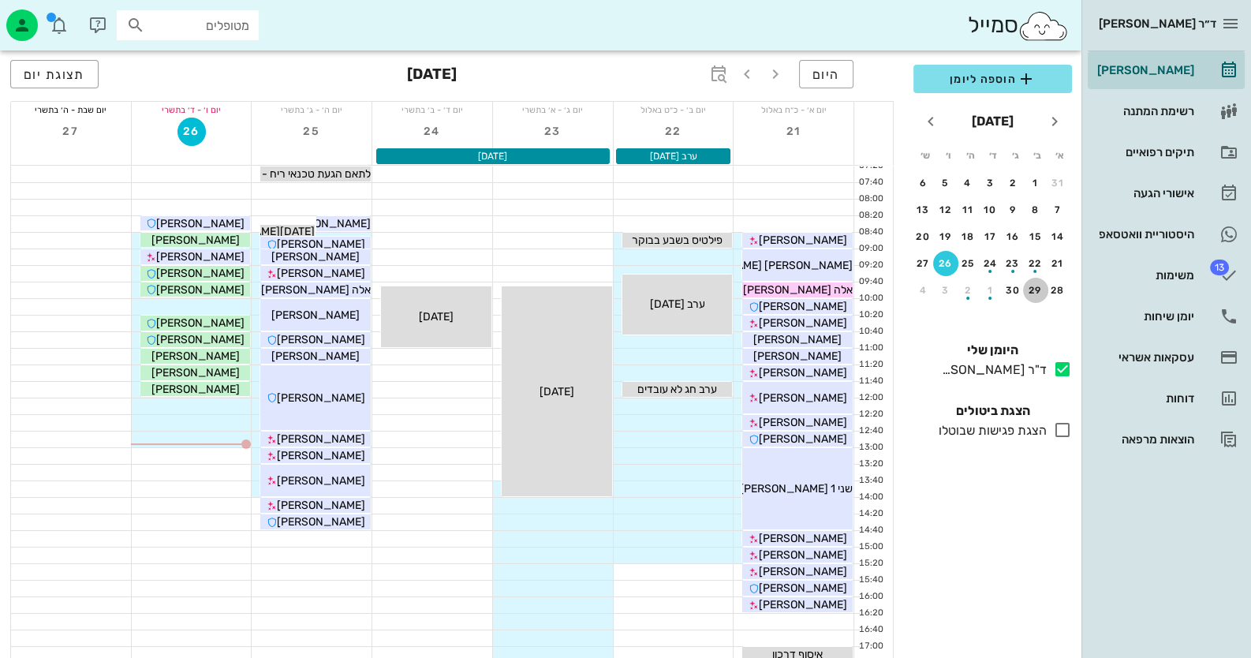
click at [1039, 286] on div "29" at bounding box center [1035, 290] width 25 height 11
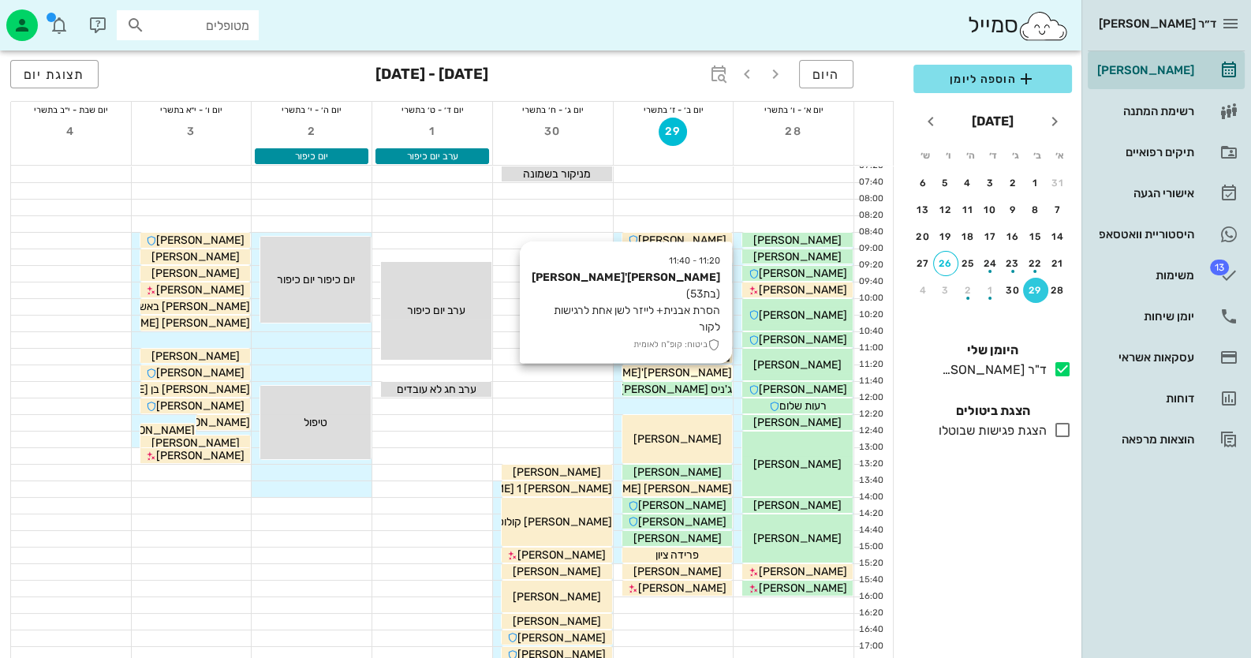
click at [705, 375] on span "[PERSON_NAME]'[PERSON_NAME]" at bounding box center [642, 372] width 179 height 13
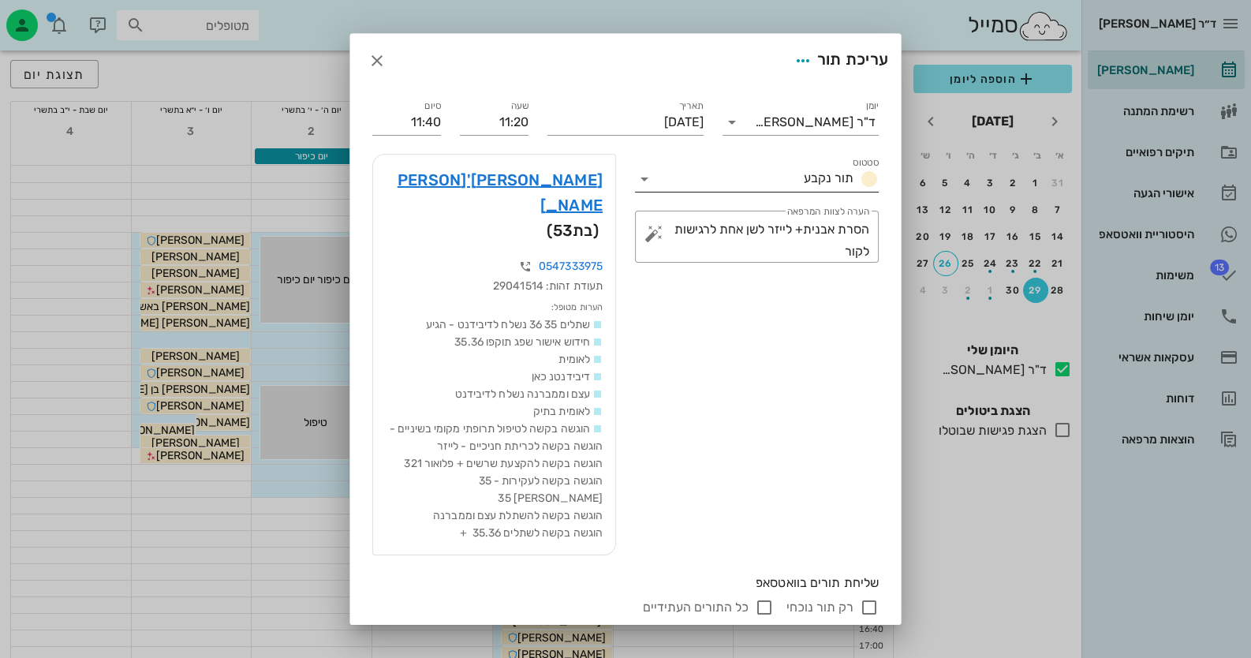
click at [647, 177] on icon at bounding box center [644, 179] width 19 height 19
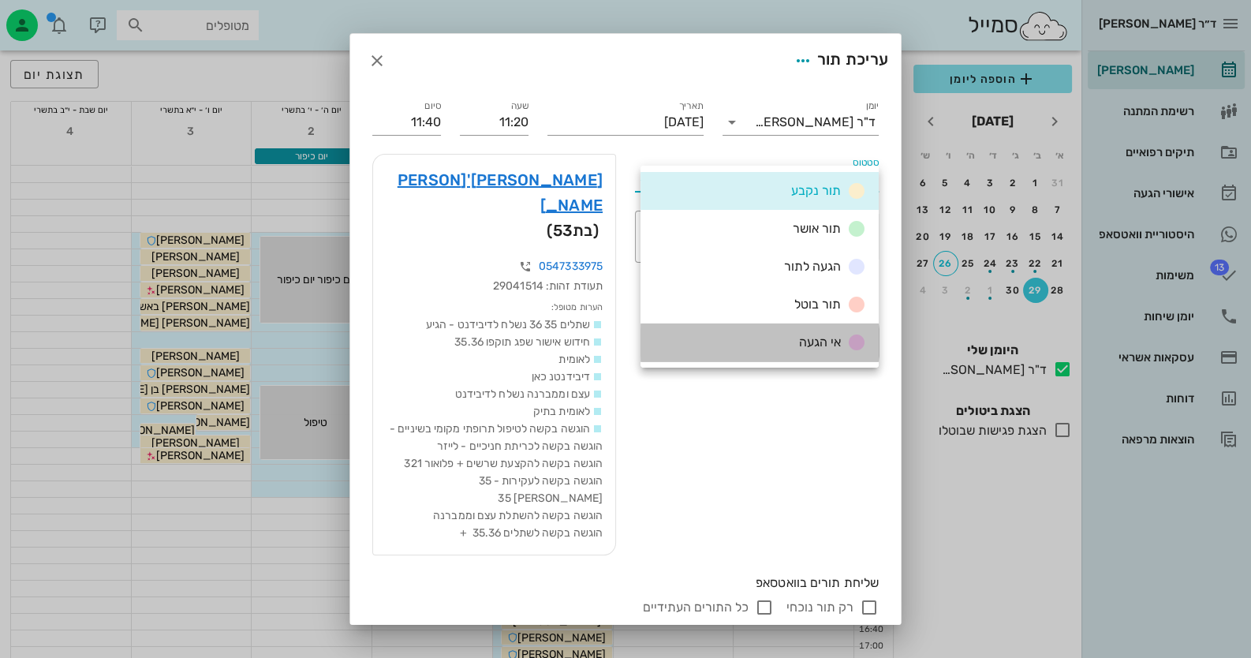
click at [773, 333] on div "אי הגעה" at bounding box center [760, 342] width 238 height 38
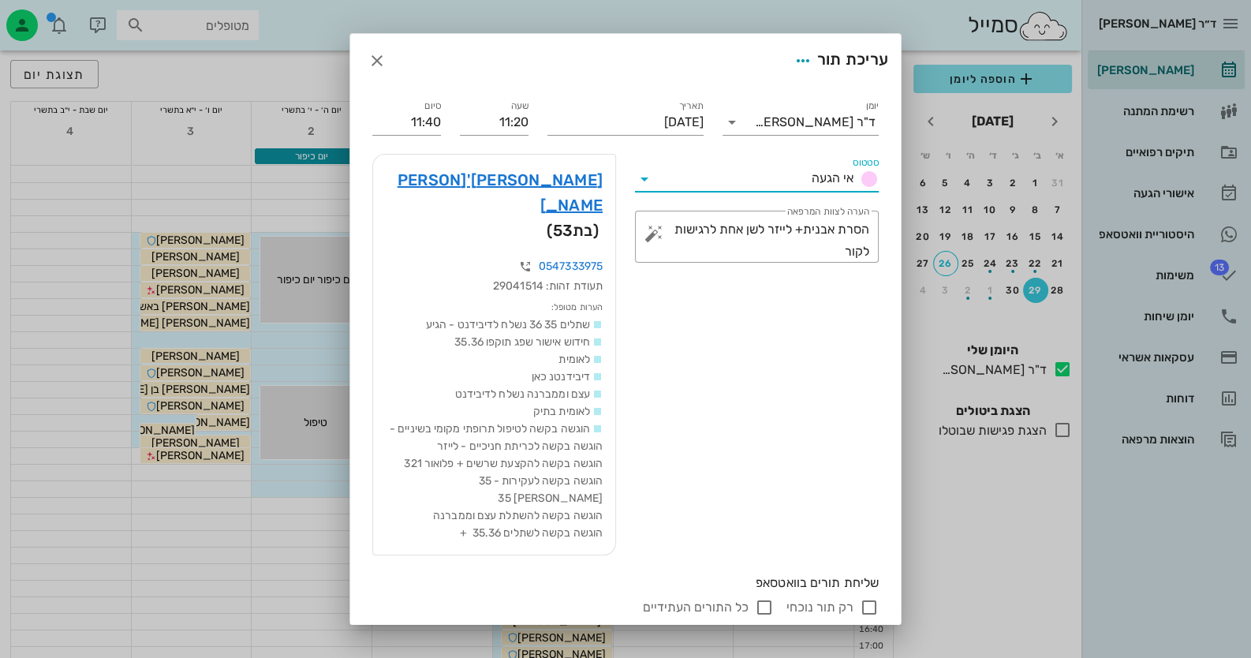
click at [435, 652] on span "שמירת שינויים" at bounding box center [412, 658] width 81 height 13
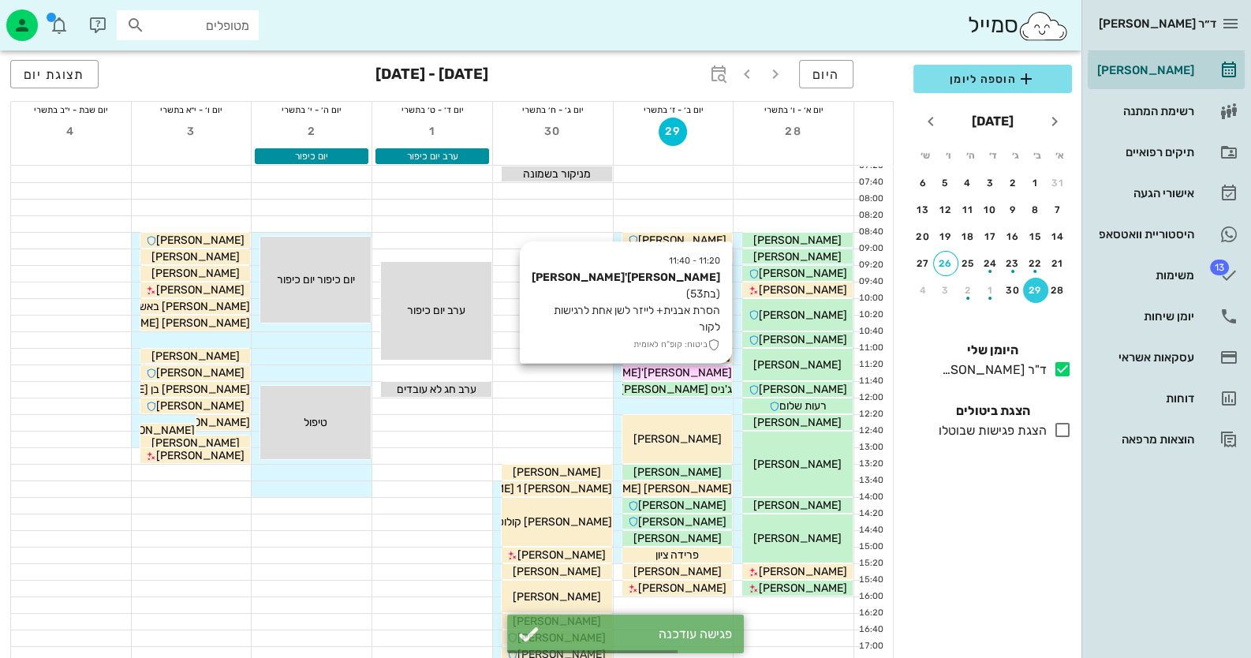
click at [702, 368] on span "[PERSON_NAME]'[PERSON_NAME]" at bounding box center [642, 372] width 179 height 13
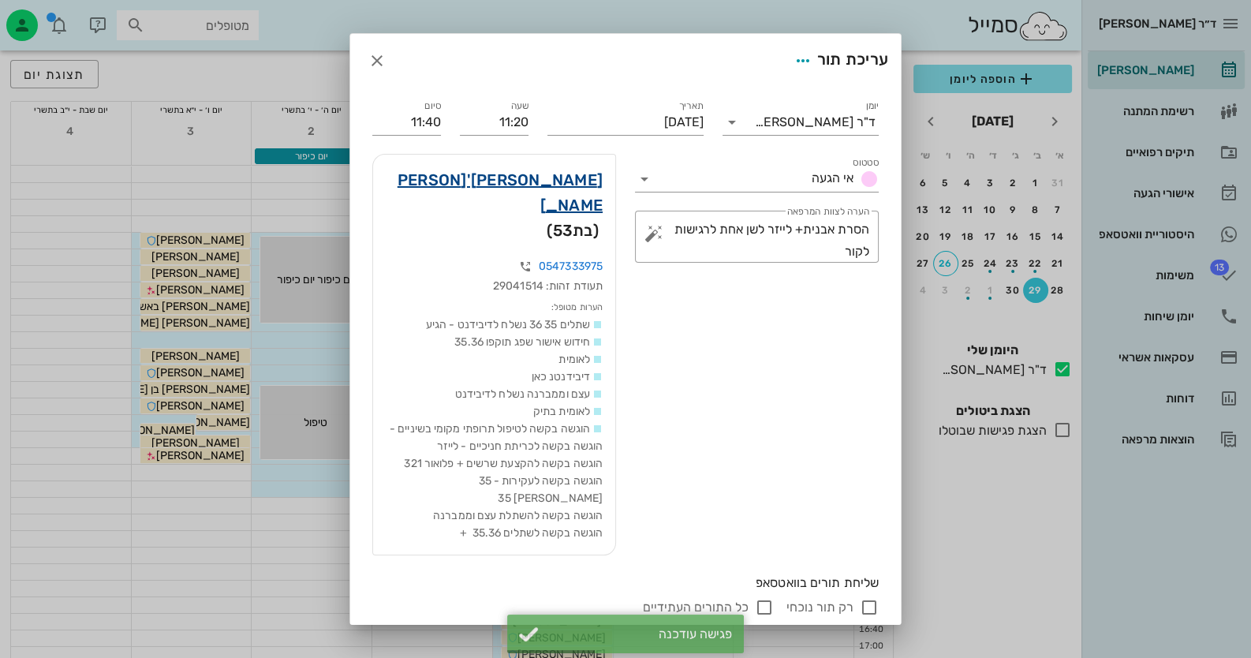
click at [563, 172] on link "[PERSON_NAME]'[PERSON_NAME]" at bounding box center [494, 192] width 217 height 50
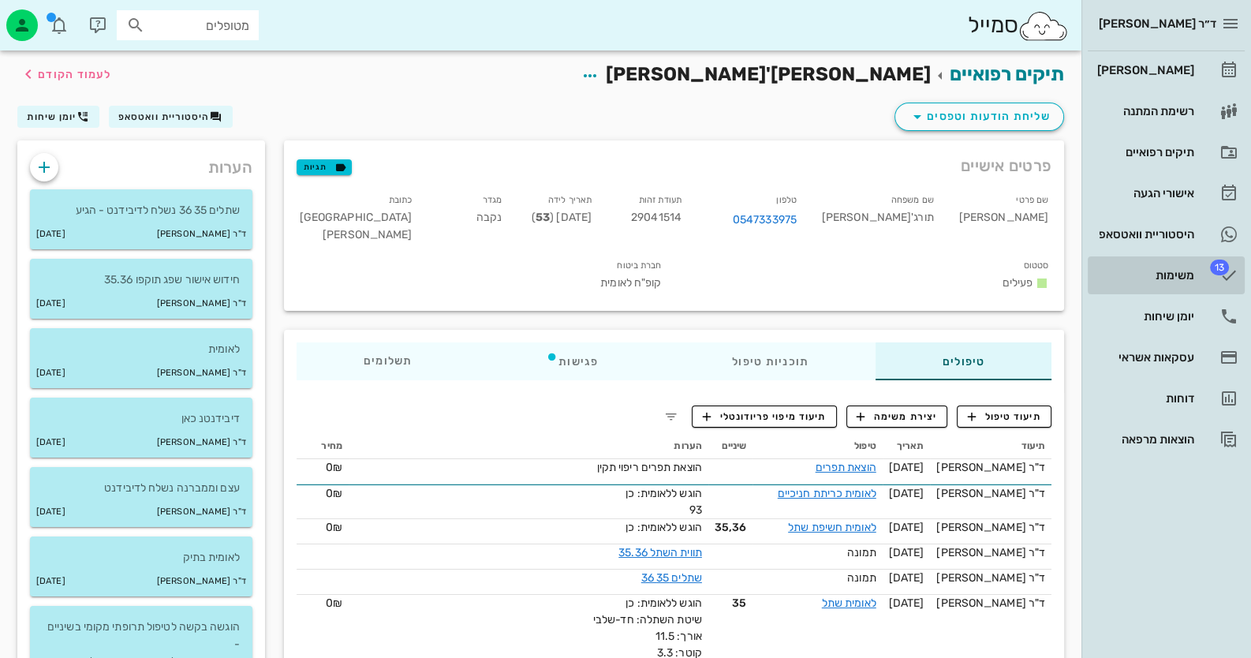
click at [1211, 265] on span "13" at bounding box center [1219, 268] width 19 height 16
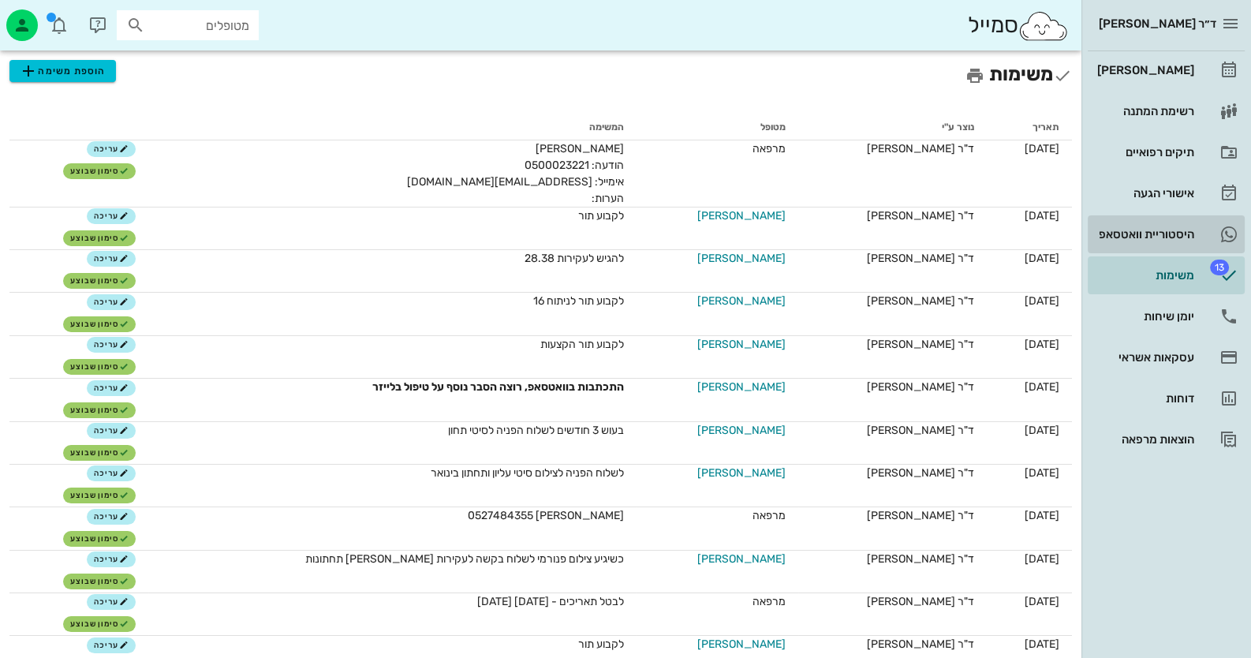
click at [1216, 236] on link "היסטוריית וואטסאפ" at bounding box center [1166, 234] width 157 height 38
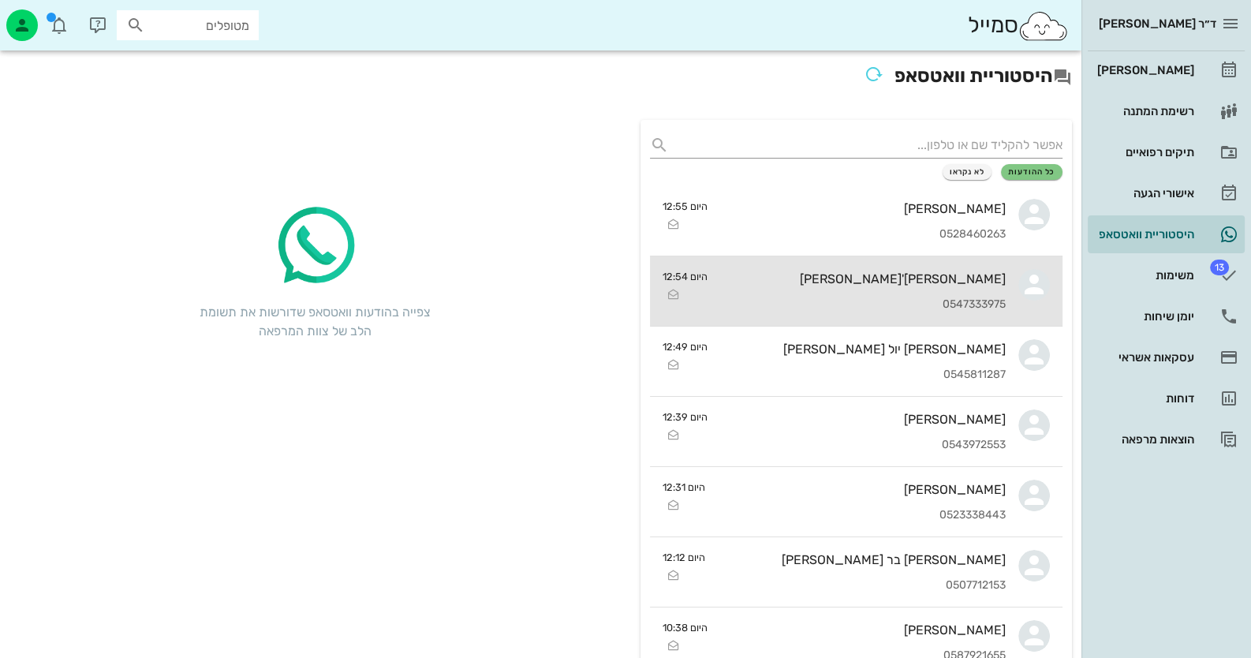
click at [973, 278] on div "[PERSON_NAME]'[PERSON_NAME]" at bounding box center [863, 278] width 286 height 15
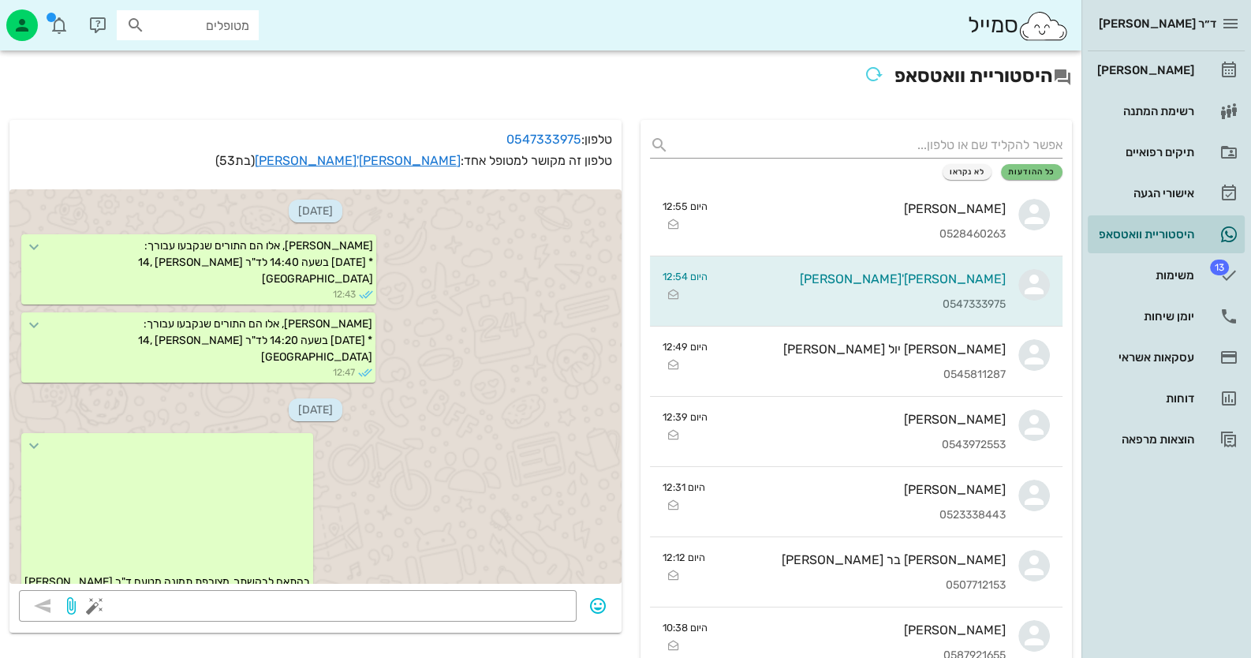
scroll to position [2327, 0]
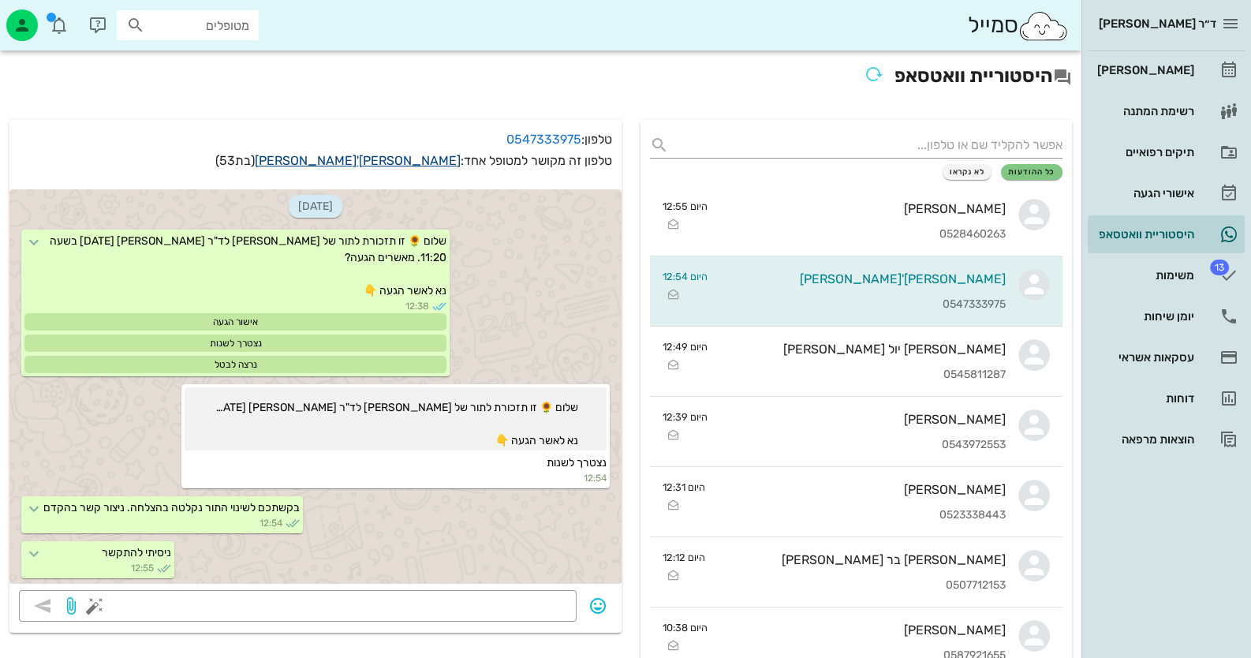
click at [447, 165] on link "[PERSON_NAME]'[PERSON_NAME]" at bounding box center [358, 160] width 206 height 15
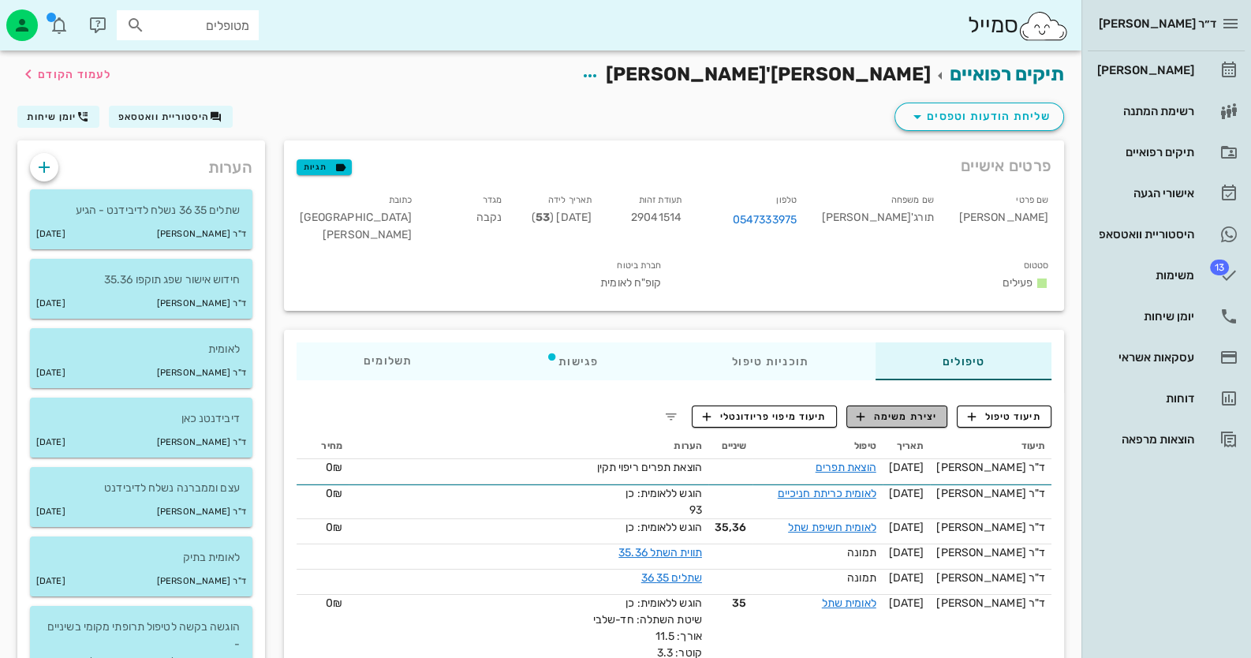
click at [880, 409] on span "יצירת משימה" at bounding box center [897, 416] width 80 height 14
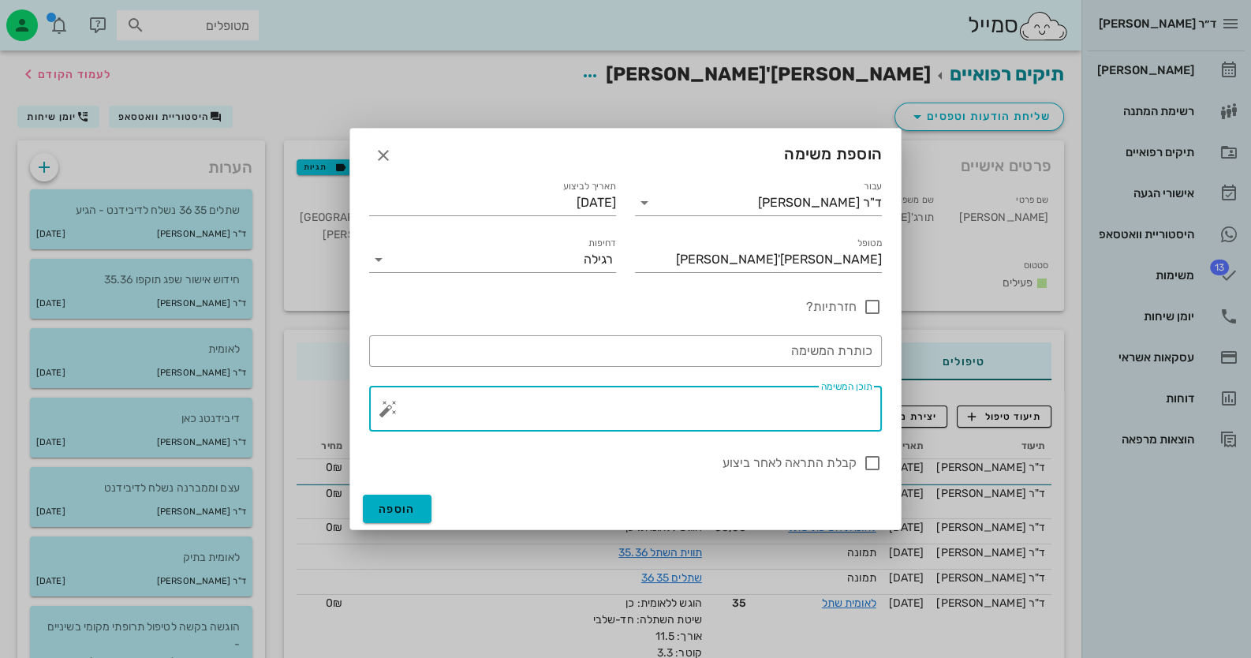
click at [782, 417] on textarea "תוכן המשימה" at bounding box center [631, 413] width 481 height 38
click at [387, 409] on button "button" at bounding box center [388, 408] width 19 height 19
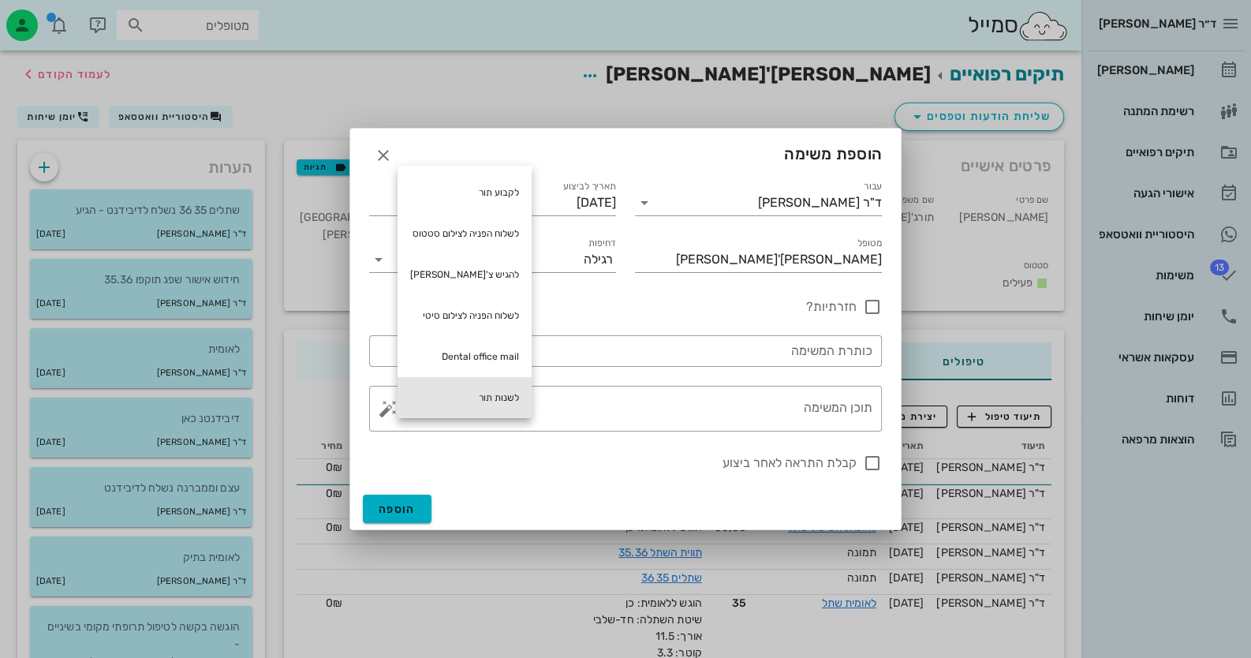
click at [482, 398] on div "לשנות תור" at bounding box center [465, 397] width 134 height 41
type textarea "לשנות תור"
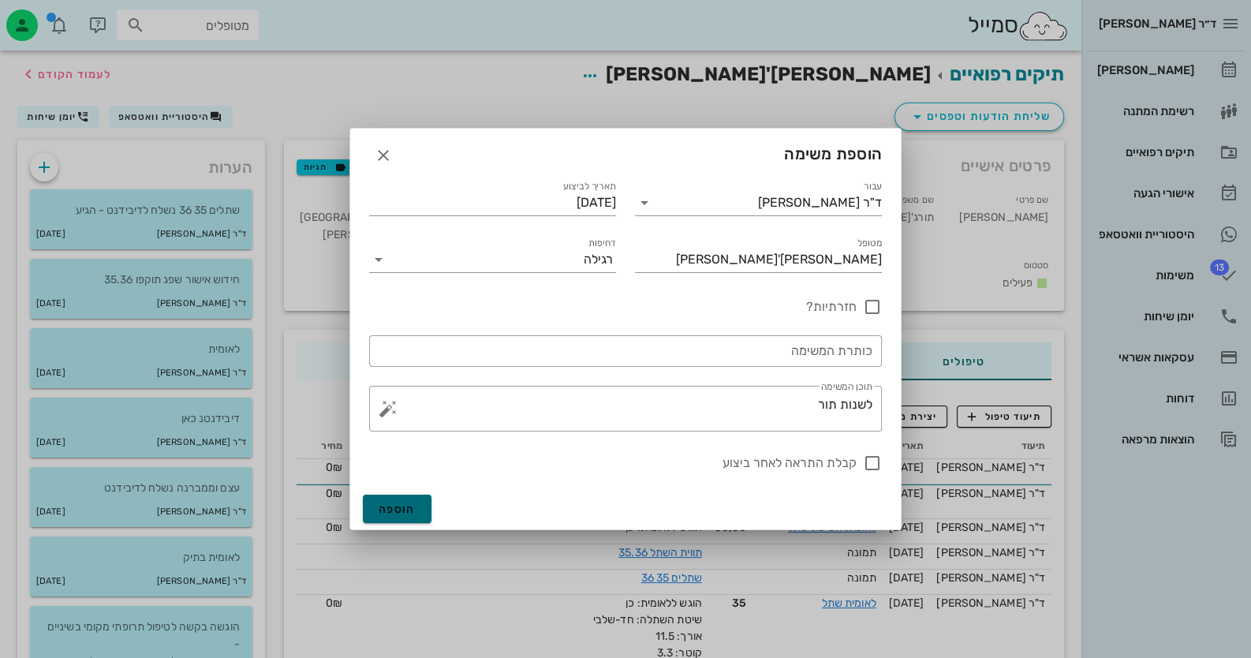
click at [397, 504] on span "הוספה" at bounding box center [397, 509] width 37 height 13
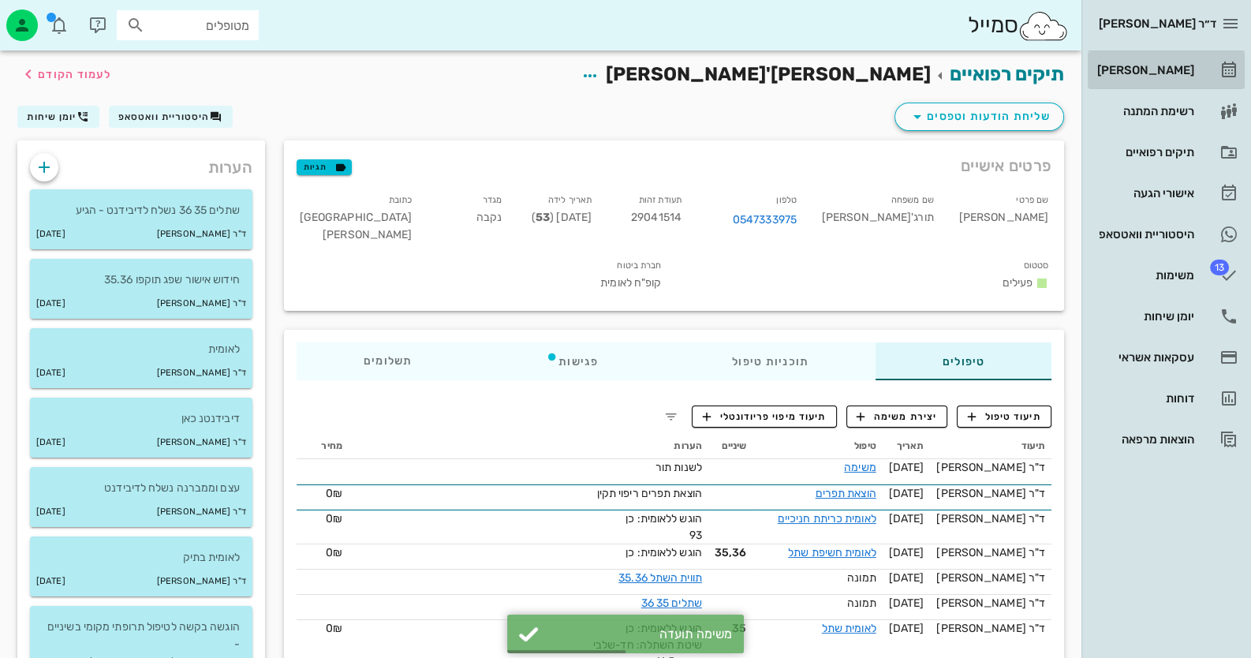
click at [1220, 66] on icon at bounding box center [1229, 70] width 19 height 19
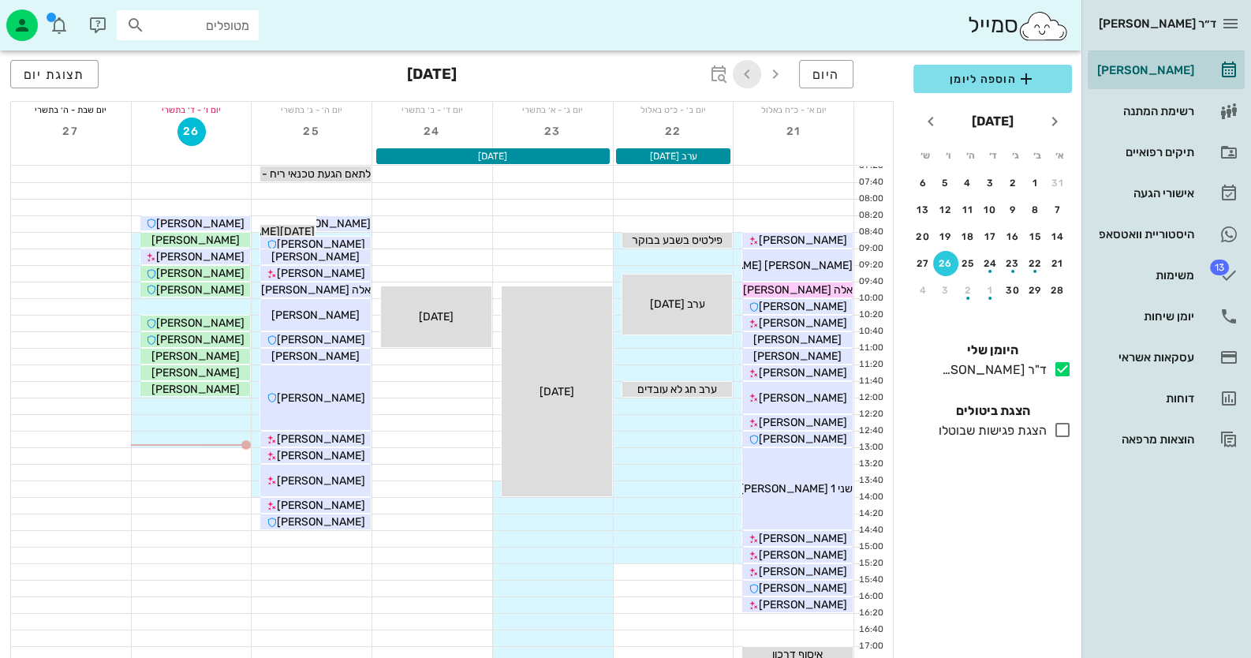
click at [745, 74] on icon "button" at bounding box center [747, 74] width 19 height 19
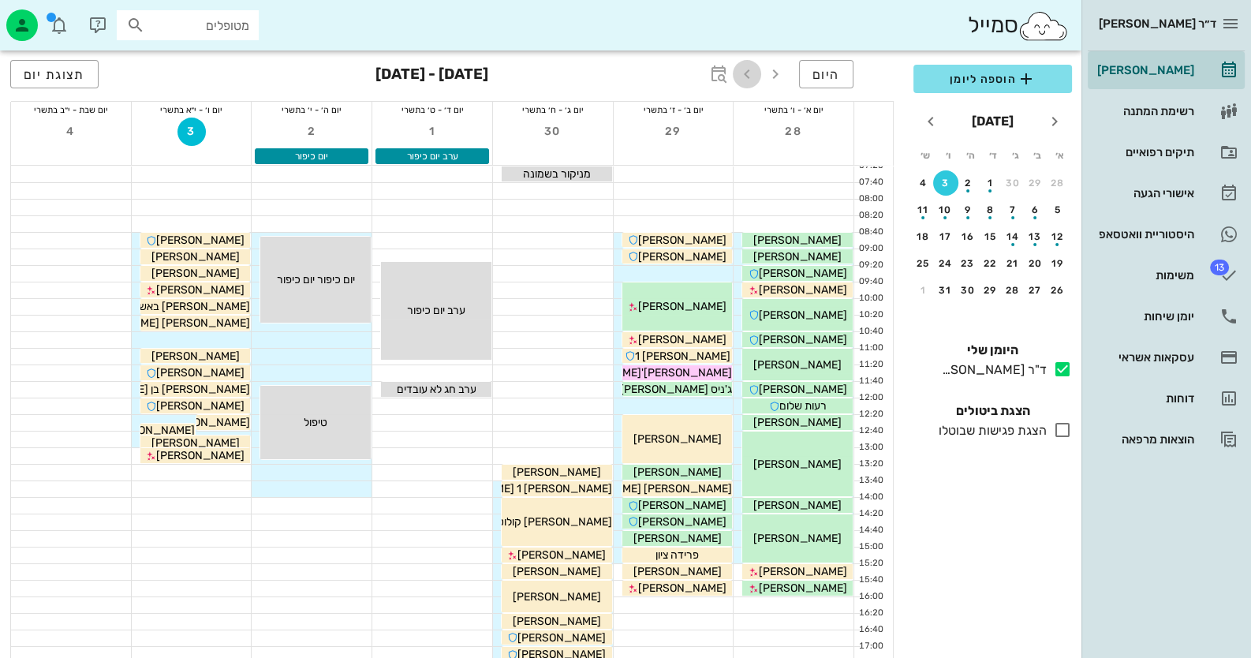
click at [745, 74] on icon "button" at bounding box center [747, 74] width 19 height 19
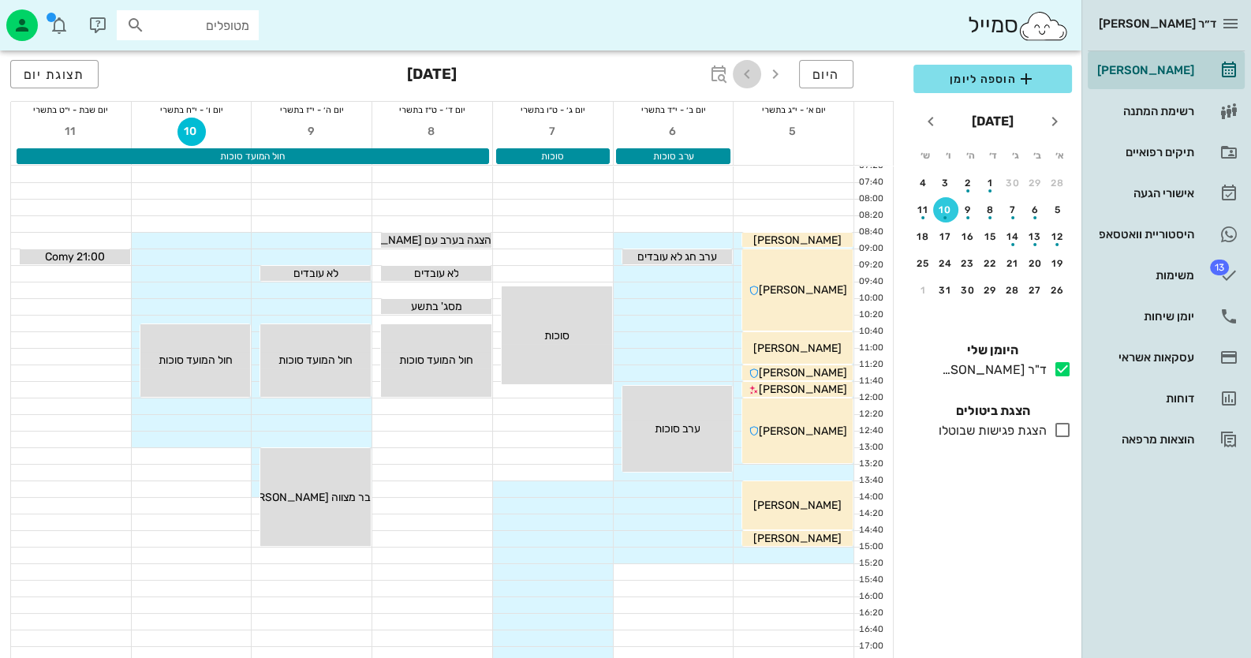
click at [745, 74] on icon "button" at bounding box center [747, 74] width 19 height 19
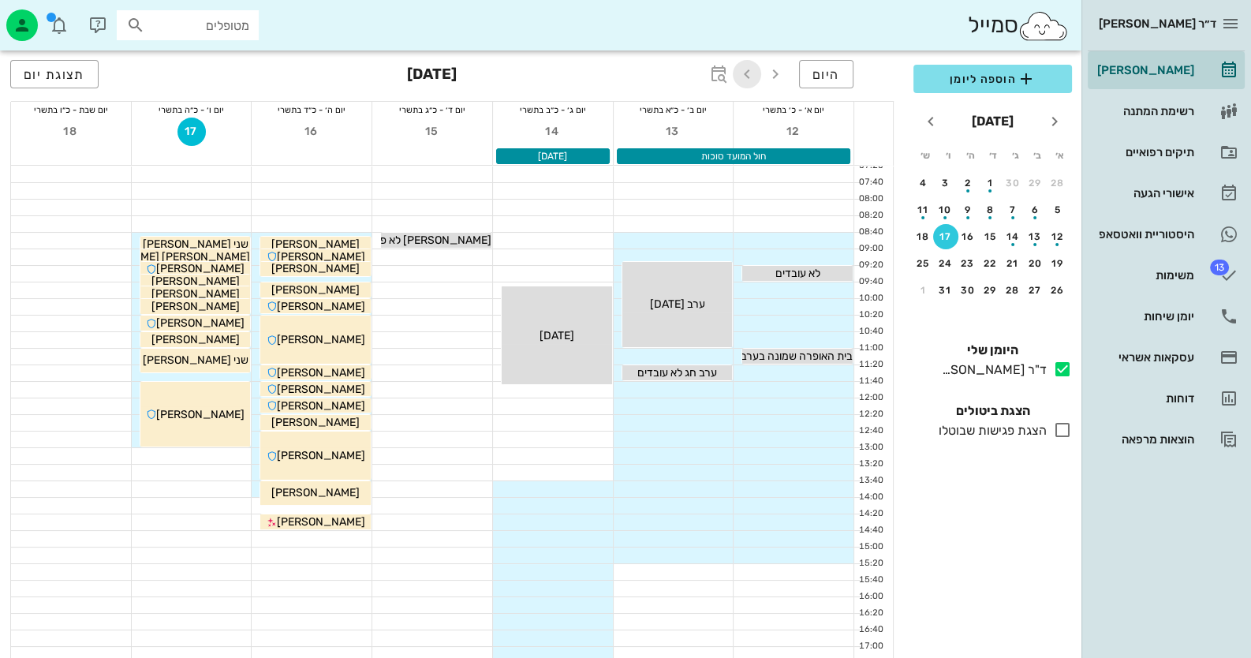
click at [745, 74] on icon "button" at bounding box center [747, 74] width 19 height 19
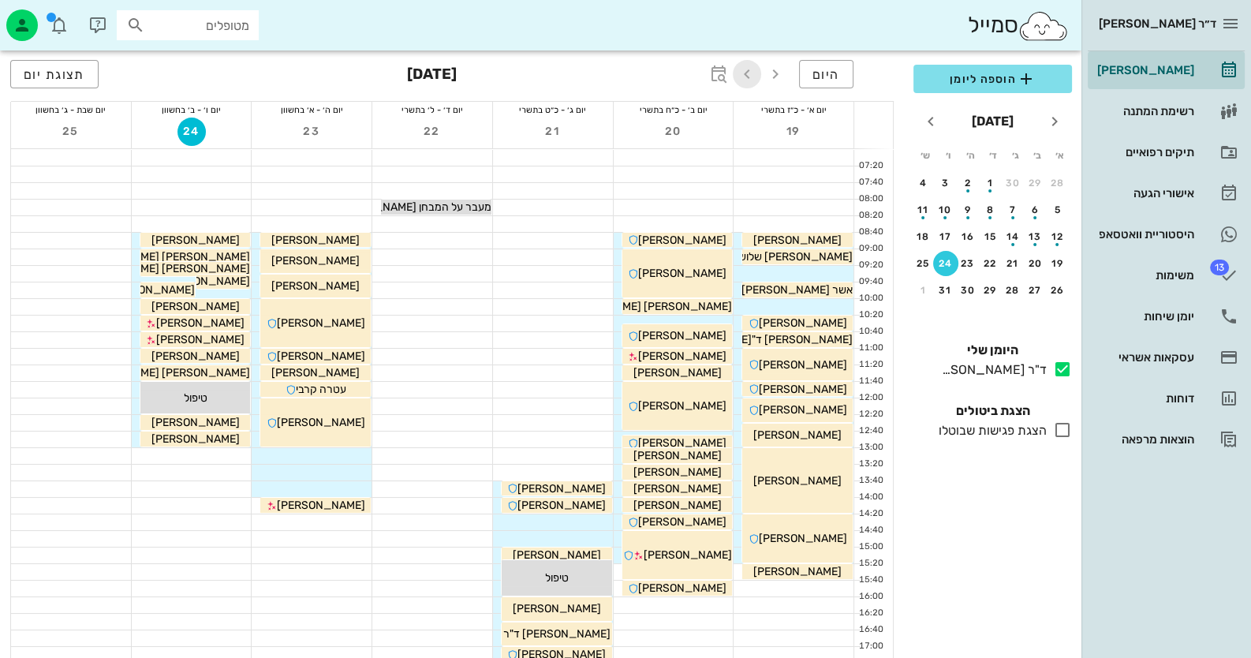
click at [745, 74] on icon "button" at bounding box center [747, 74] width 19 height 19
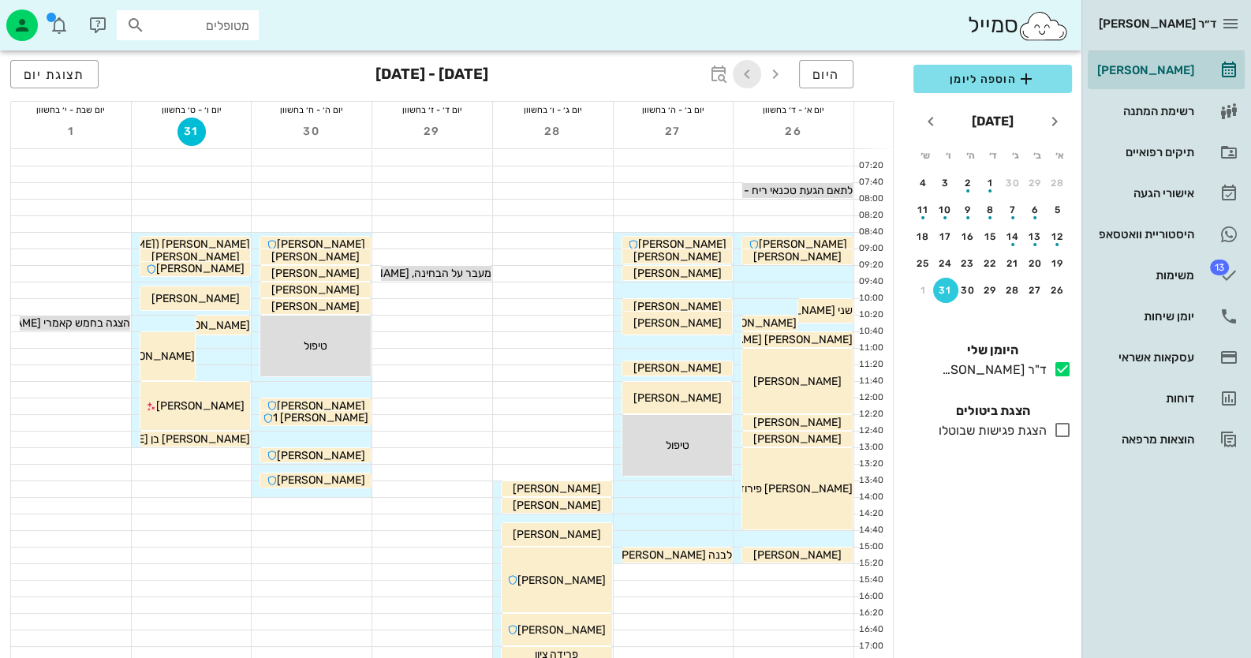
click at [745, 74] on icon "button" at bounding box center [747, 74] width 19 height 19
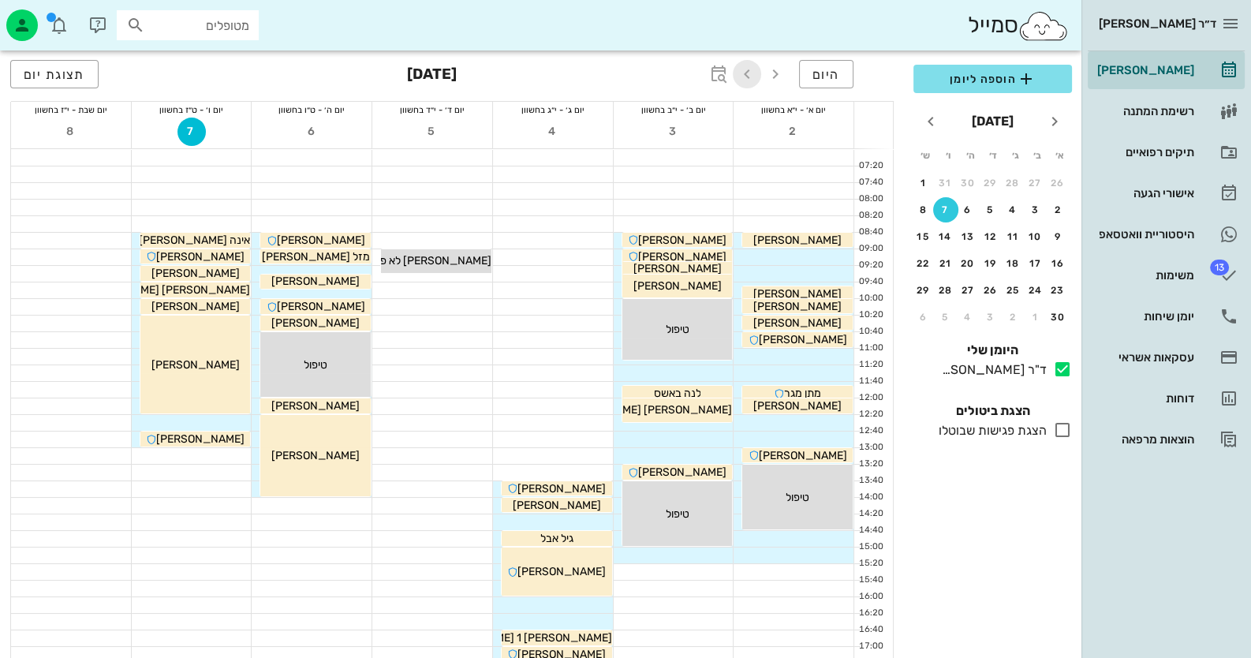
click at [745, 74] on icon "button" at bounding box center [747, 74] width 19 height 19
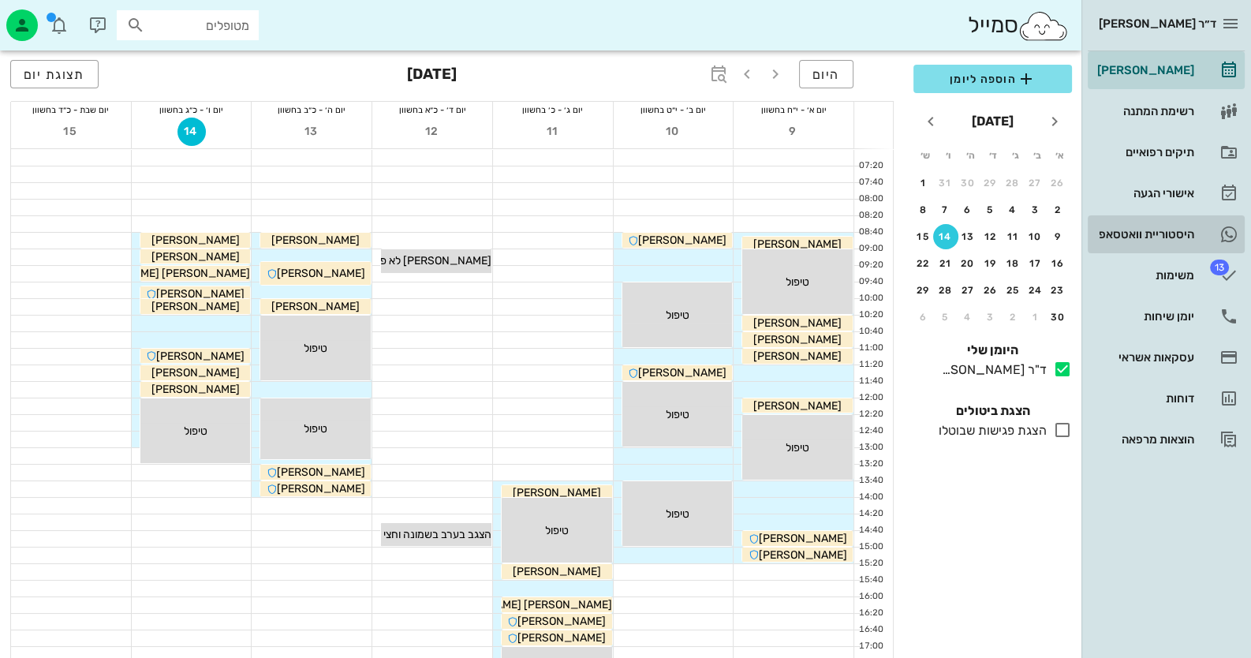
click at [1205, 225] on link "היסטוריית וואטסאפ" at bounding box center [1166, 234] width 157 height 38
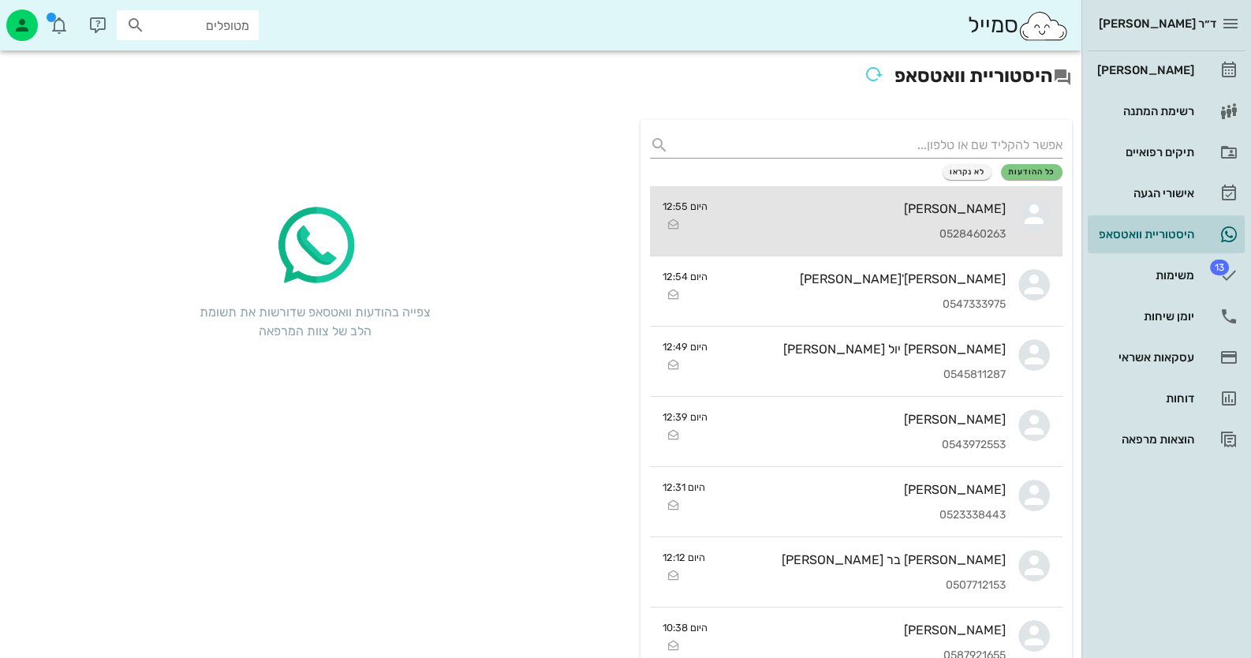
click at [956, 232] on div "0528460263" at bounding box center [863, 234] width 286 height 13
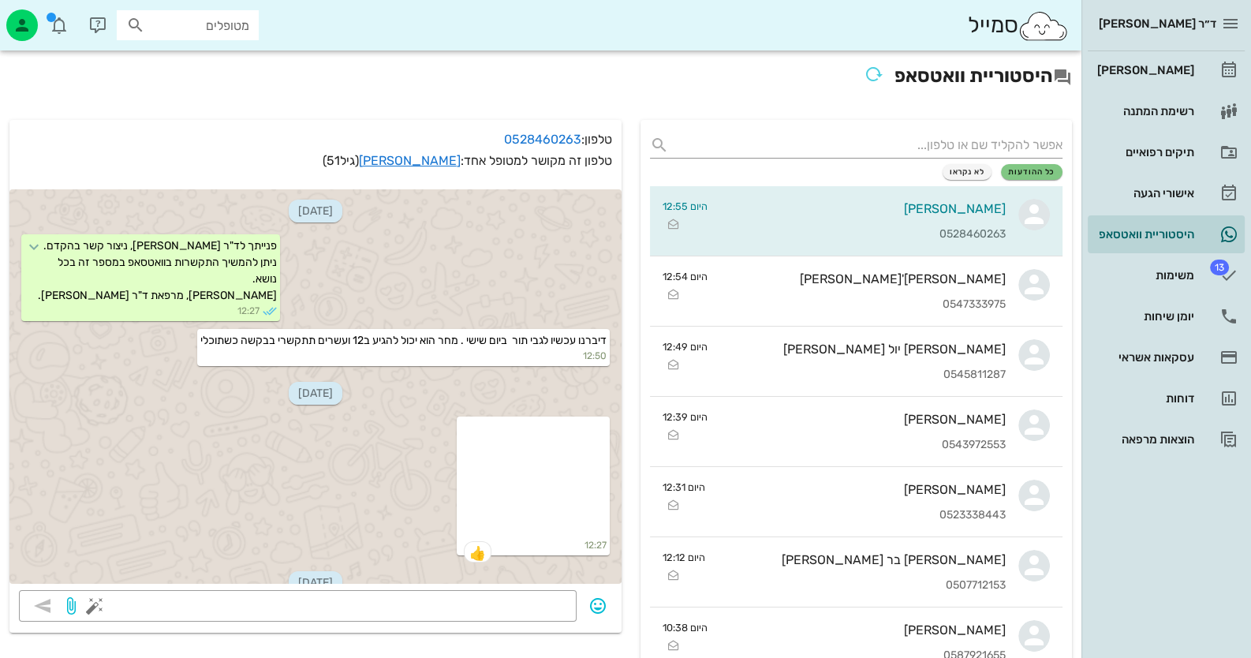
scroll to position [645, 0]
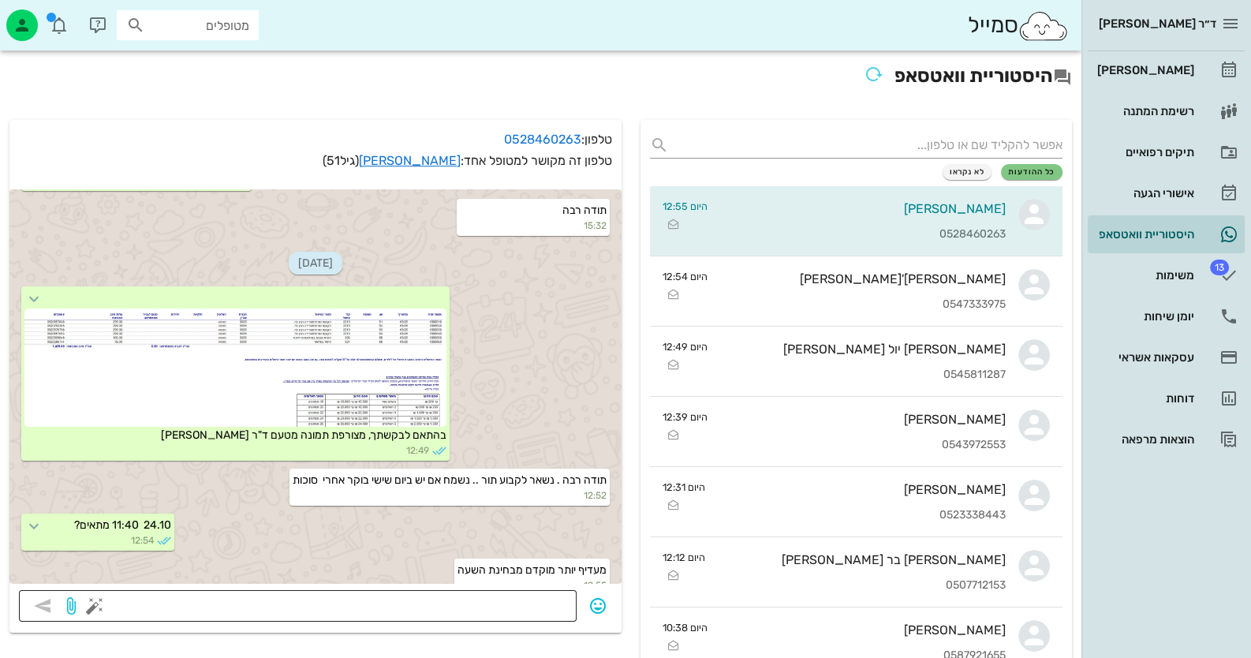
click at [524, 606] on textarea at bounding box center [332, 607] width 469 height 25
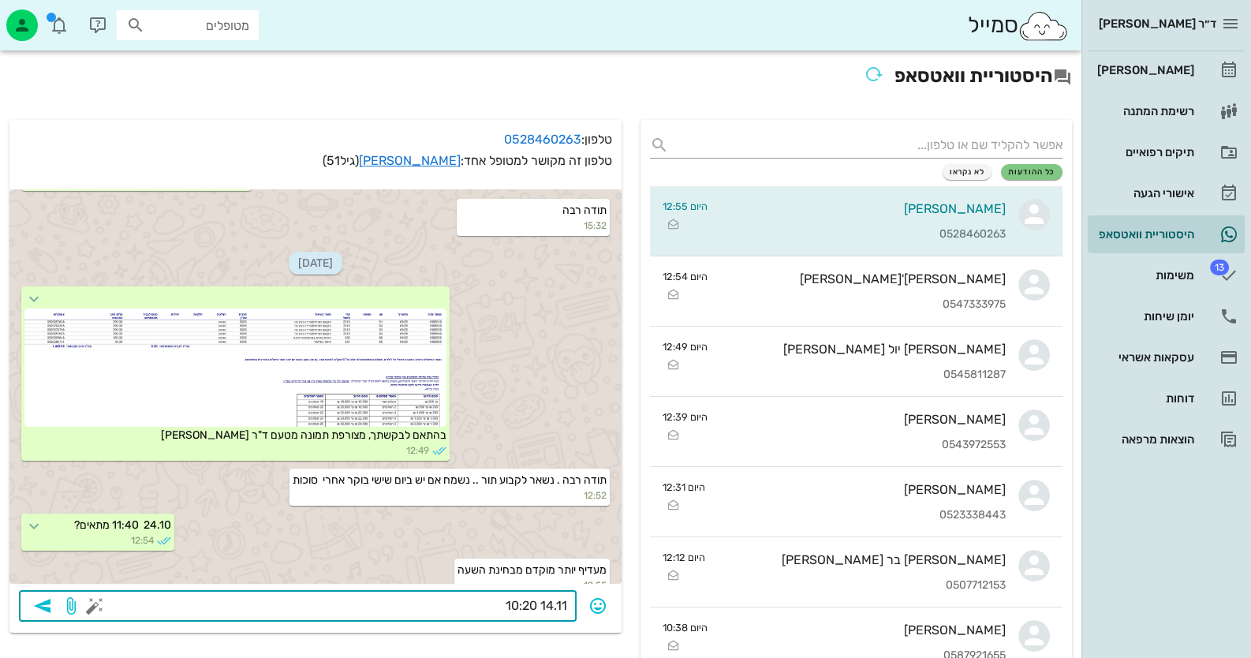
click at [95, 613] on button "button" at bounding box center [94, 605] width 19 height 19
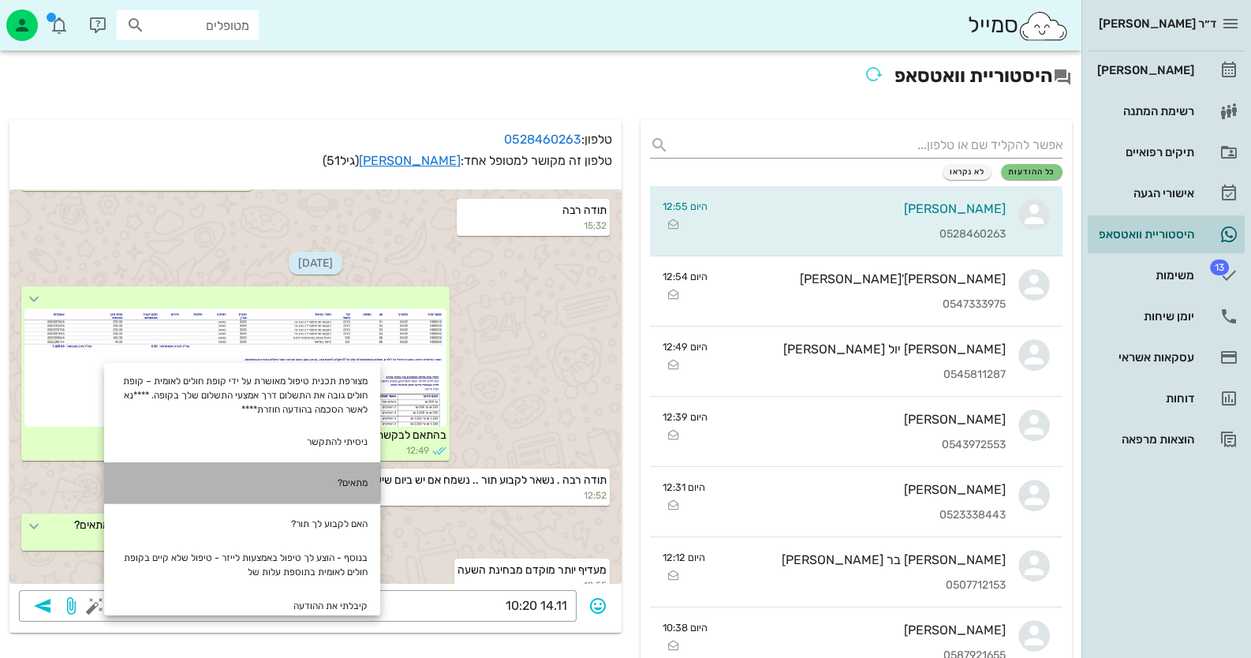
click at [306, 489] on div "מתאים?" at bounding box center [242, 482] width 276 height 41
type textarea "14.11 10:20 מתאים?"
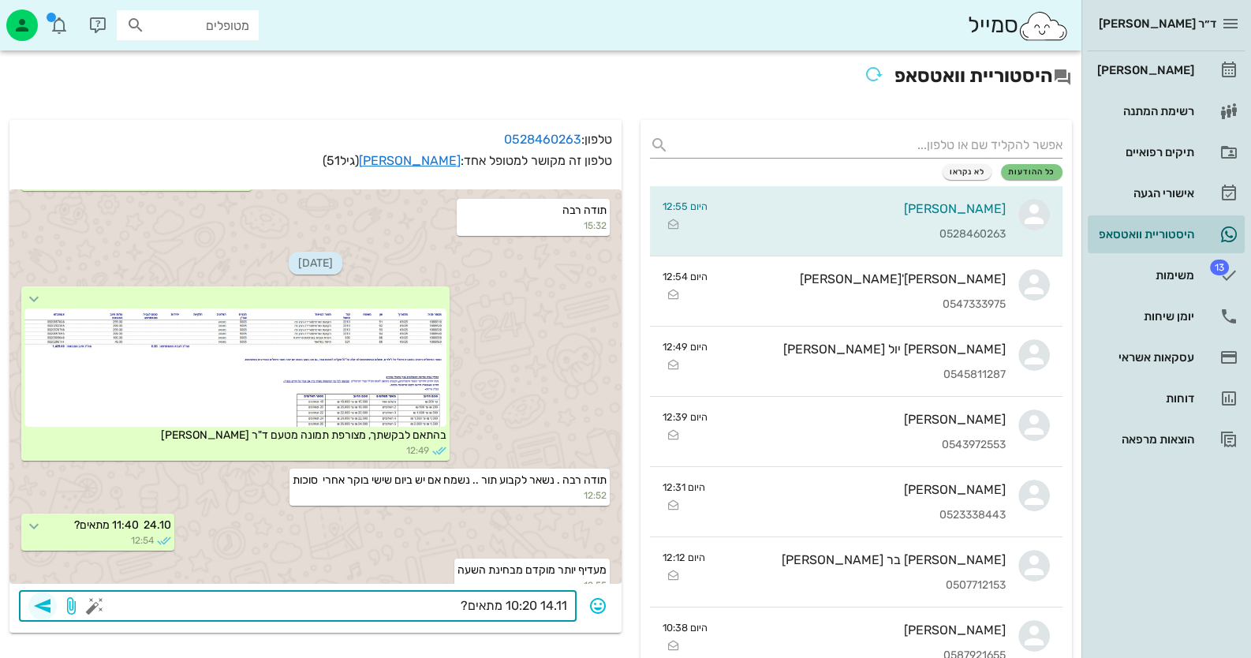
click at [45, 615] on icon "button" at bounding box center [42, 605] width 19 height 19
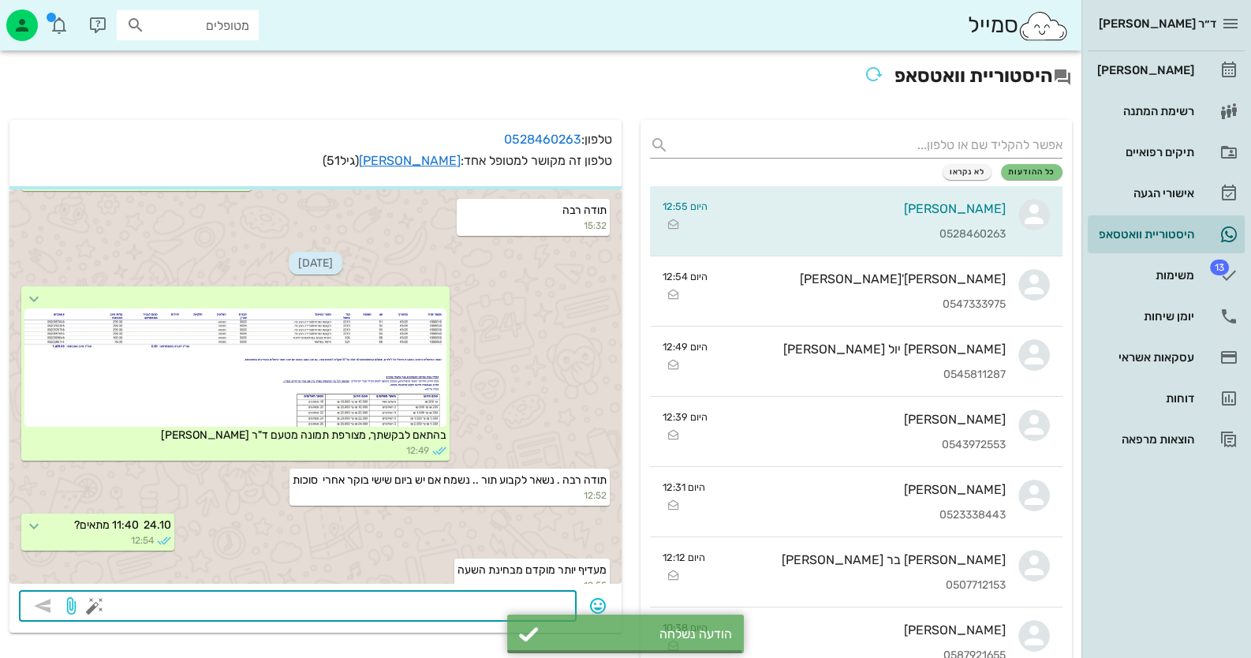
scroll to position [689, 0]
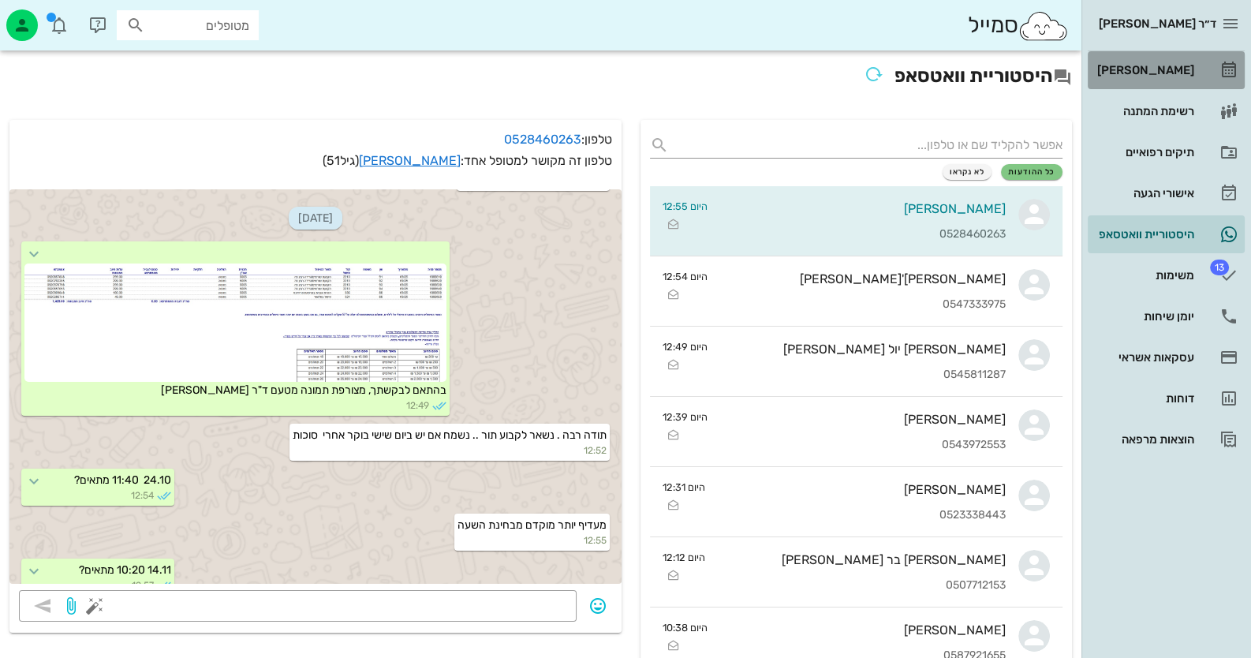
click at [1199, 73] on link "[PERSON_NAME]" at bounding box center [1166, 70] width 157 height 38
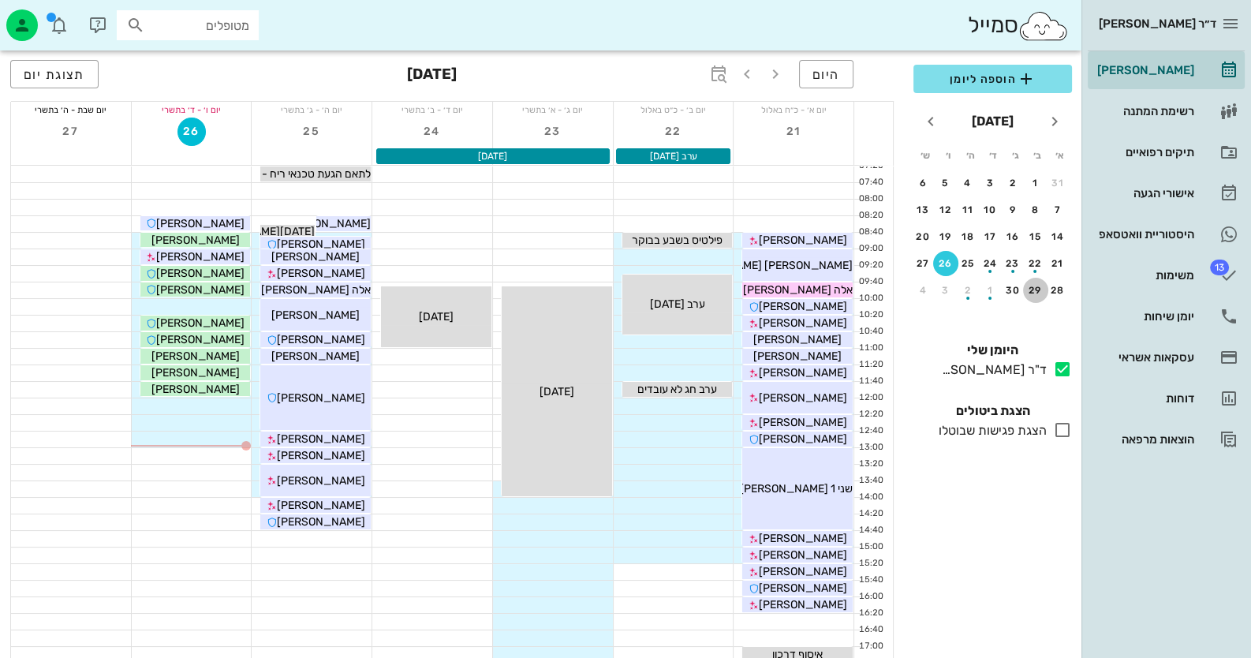
click at [1036, 291] on div "29" at bounding box center [1035, 290] width 25 height 11
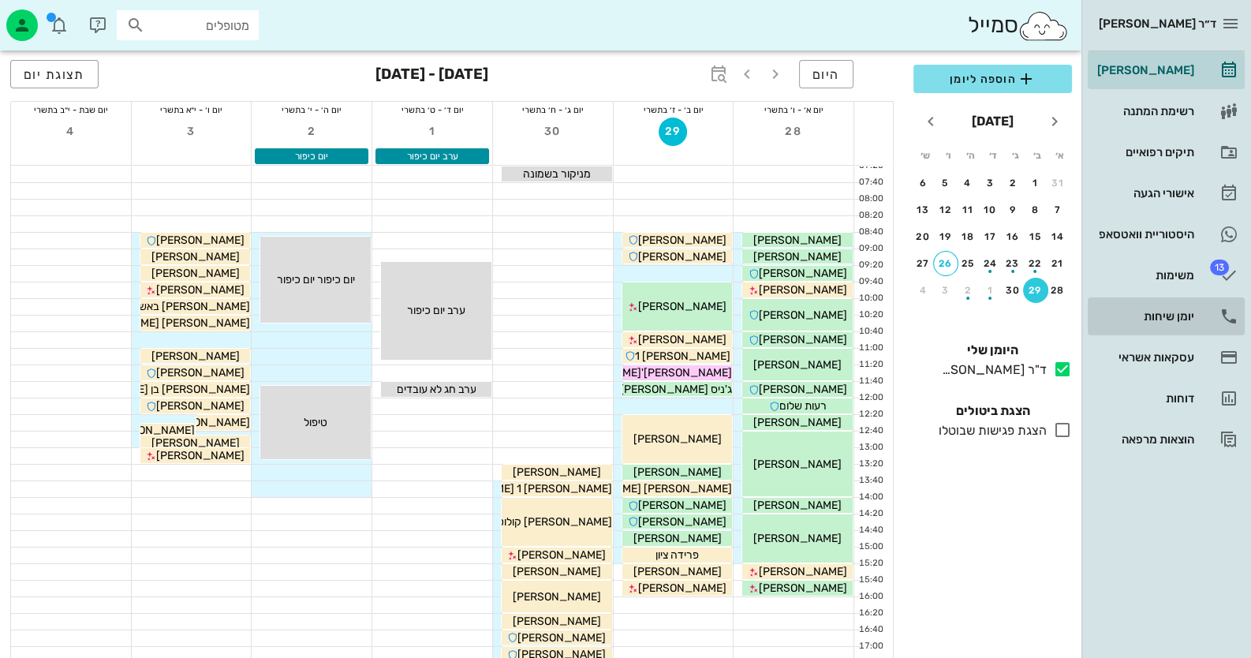
click at [1170, 310] on div "יומן שיחות" at bounding box center [1144, 316] width 100 height 13
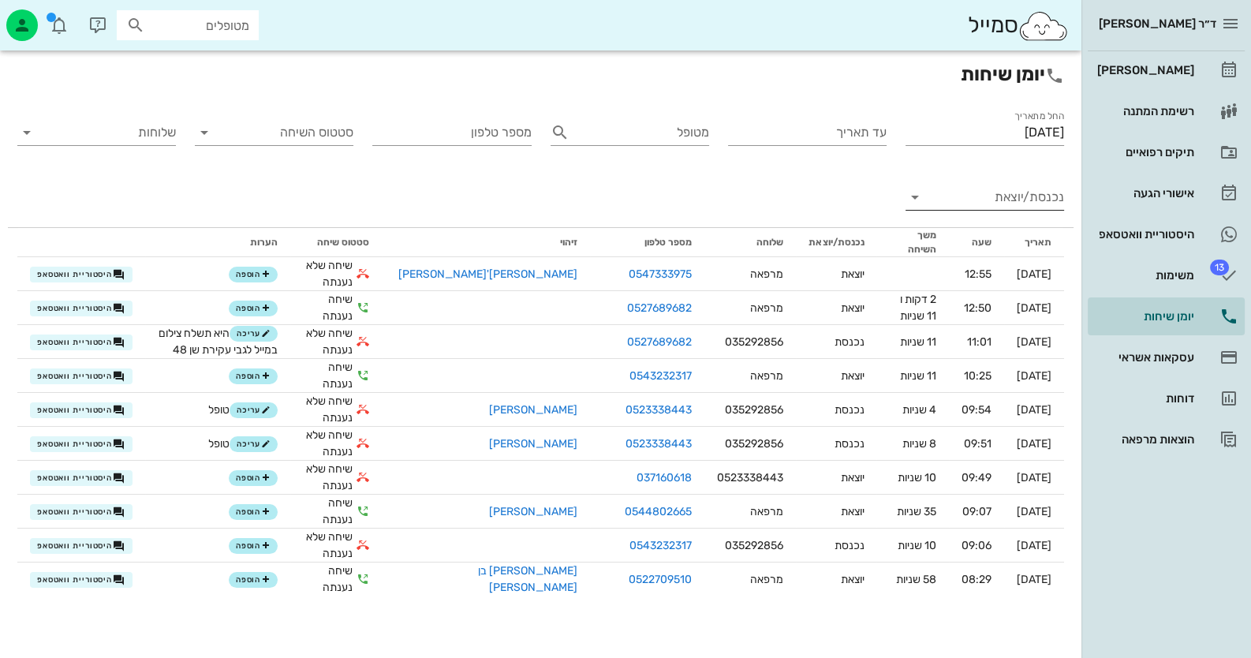
click at [1018, 200] on input "נכנסת/יוצאת" at bounding box center [997, 197] width 133 height 25
click at [1030, 201] on div "נכנסת" at bounding box center [1013, 210] width 35 height 38
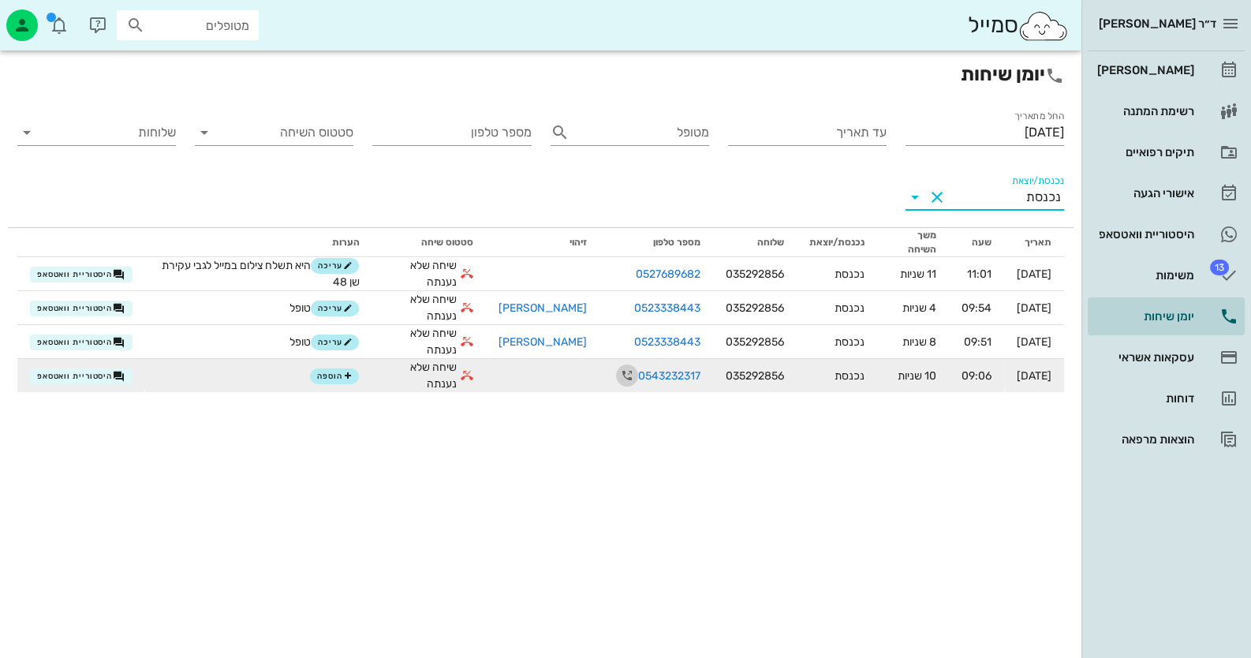
click at [618, 372] on icon "button" at bounding box center [627, 375] width 19 height 19
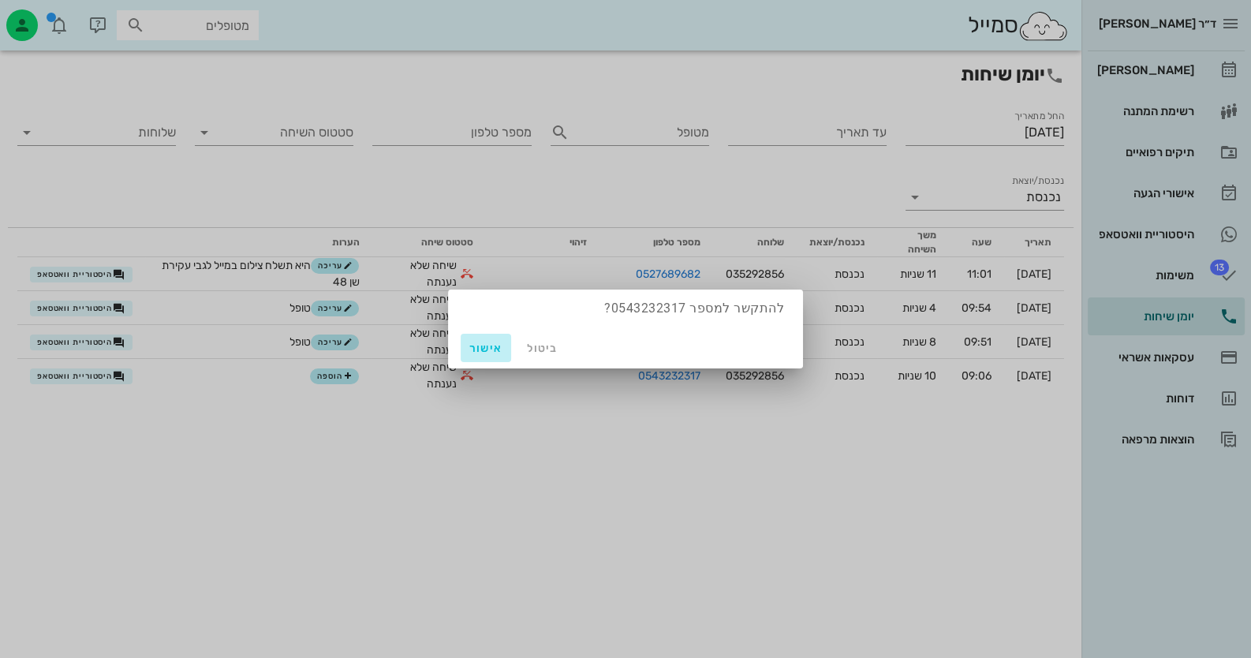
click at [486, 351] on span "אישור" at bounding box center [486, 348] width 38 height 13
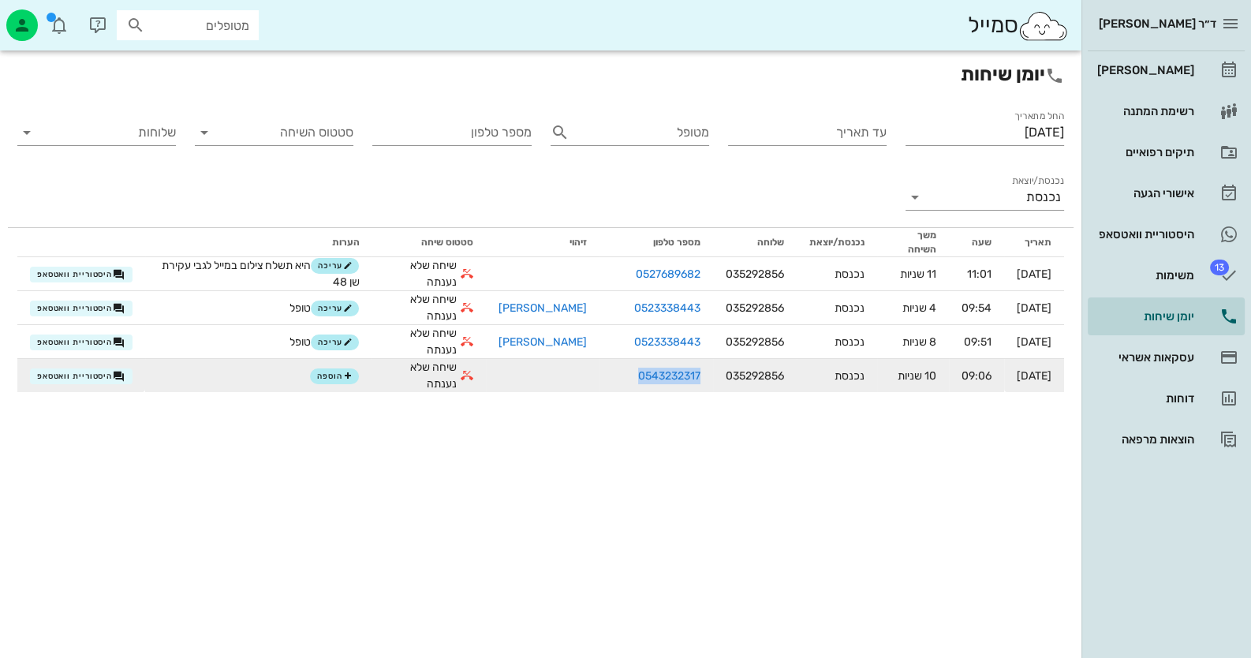
drag, startPoint x: 607, startPoint y: 376, endPoint x: 674, endPoint y: 375, distance: 67.8
click at [674, 375] on td "0543232317" at bounding box center [657, 375] width 114 height 33
copy link "0543232317"
click at [353, 372] on icon "button" at bounding box center [347, 376] width 9 height 9
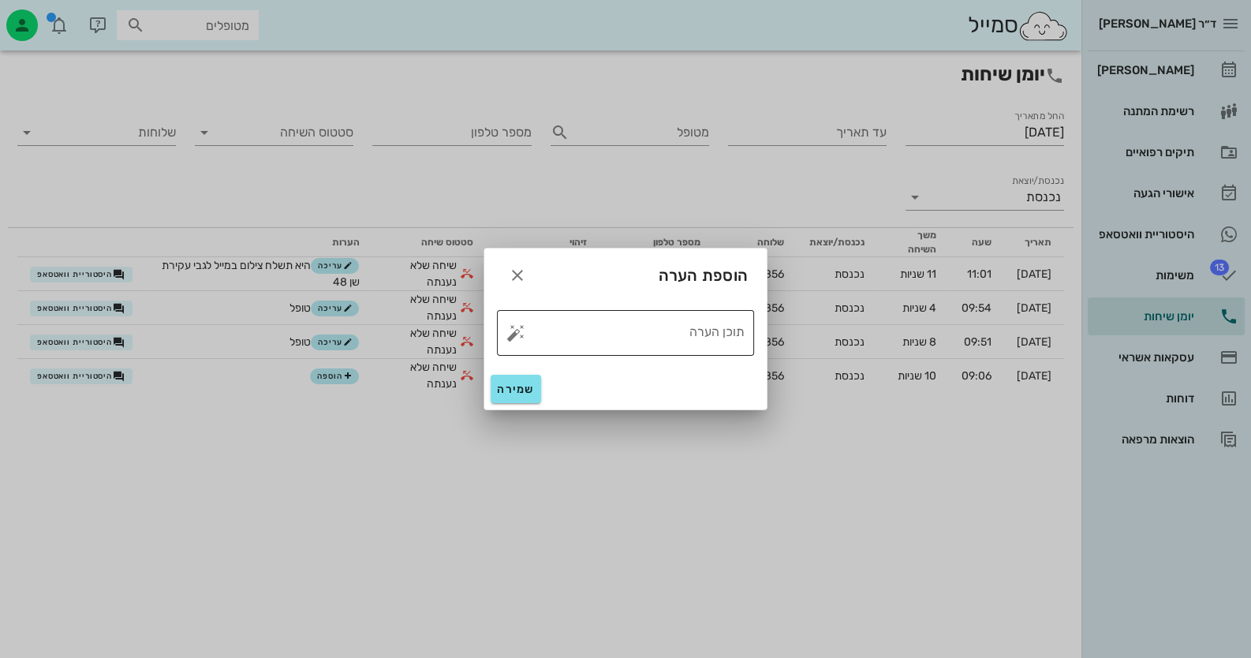
click at [516, 334] on button "button" at bounding box center [515, 332] width 19 height 19
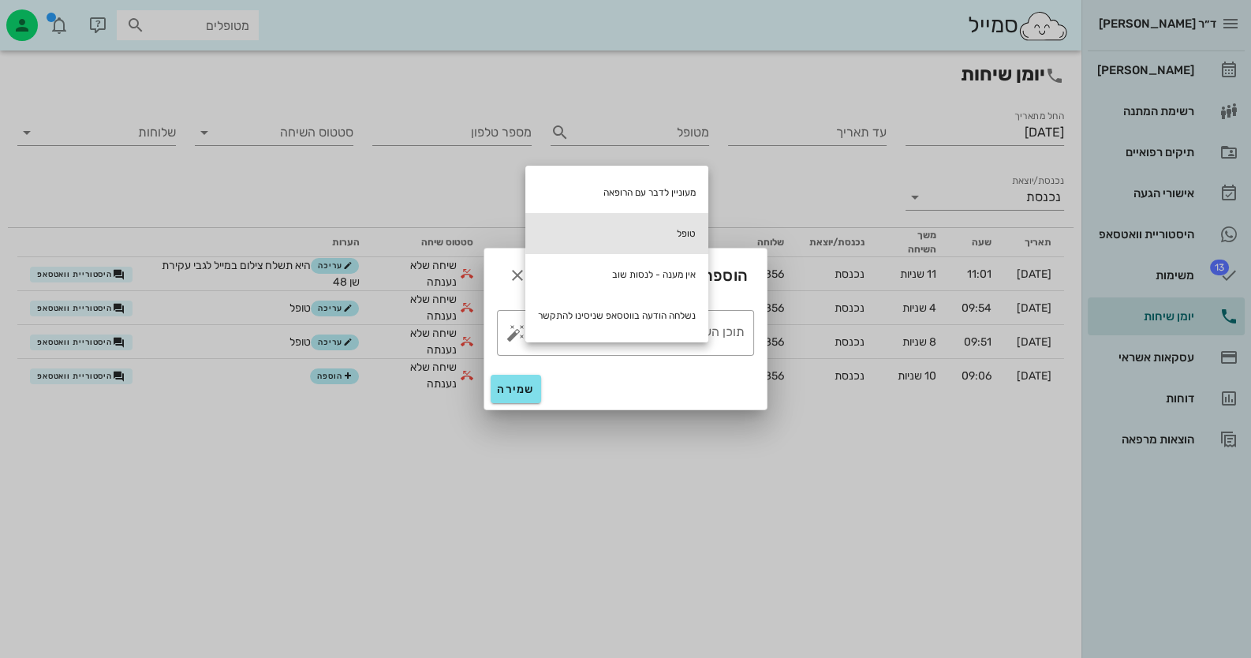
click at [641, 235] on div "טופל" at bounding box center [616, 233] width 183 height 41
type textarea "טופל"
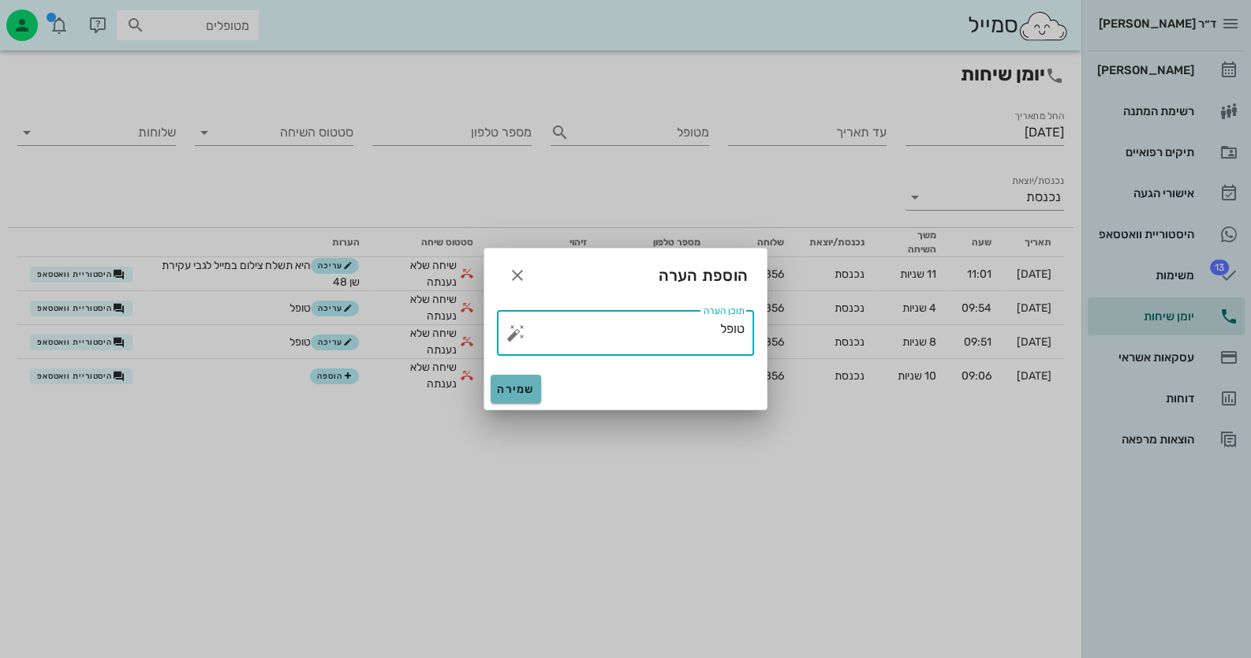
click at [507, 392] on span "שמירה" at bounding box center [516, 389] width 38 height 13
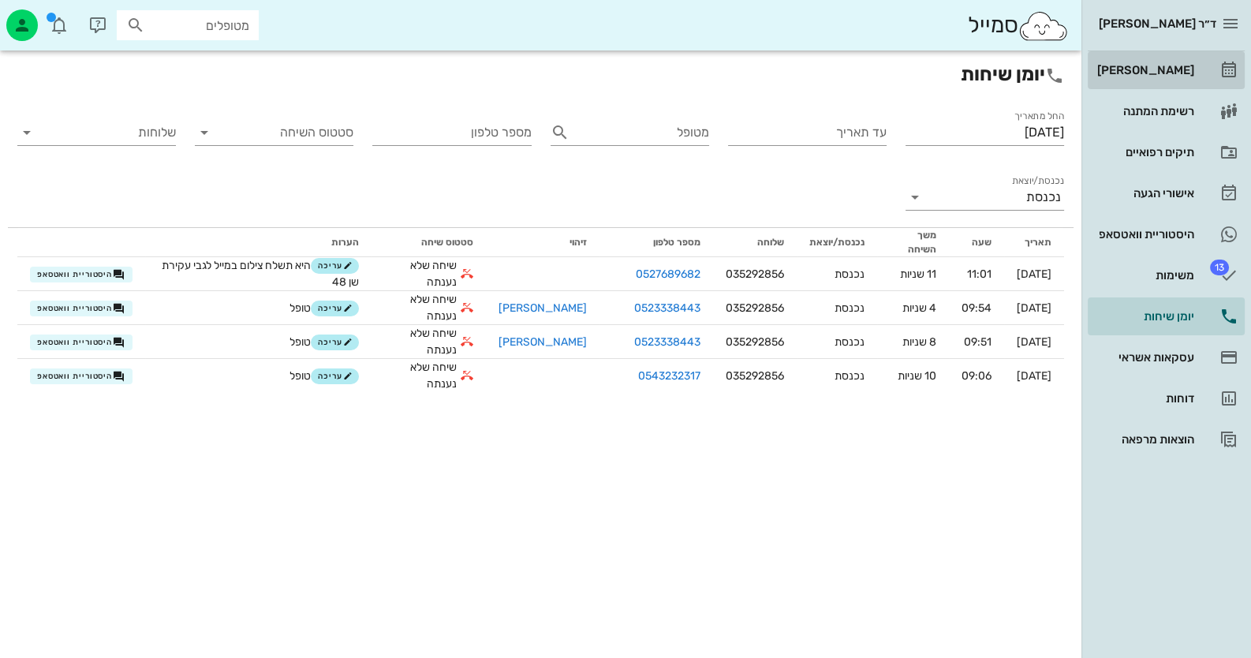
click at [1171, 58] on div "[PERSON_NAME]" at bounding box center [1144, 70] width 100 height 25
